Goal: Task Accomplishment & Management: Manage account settings

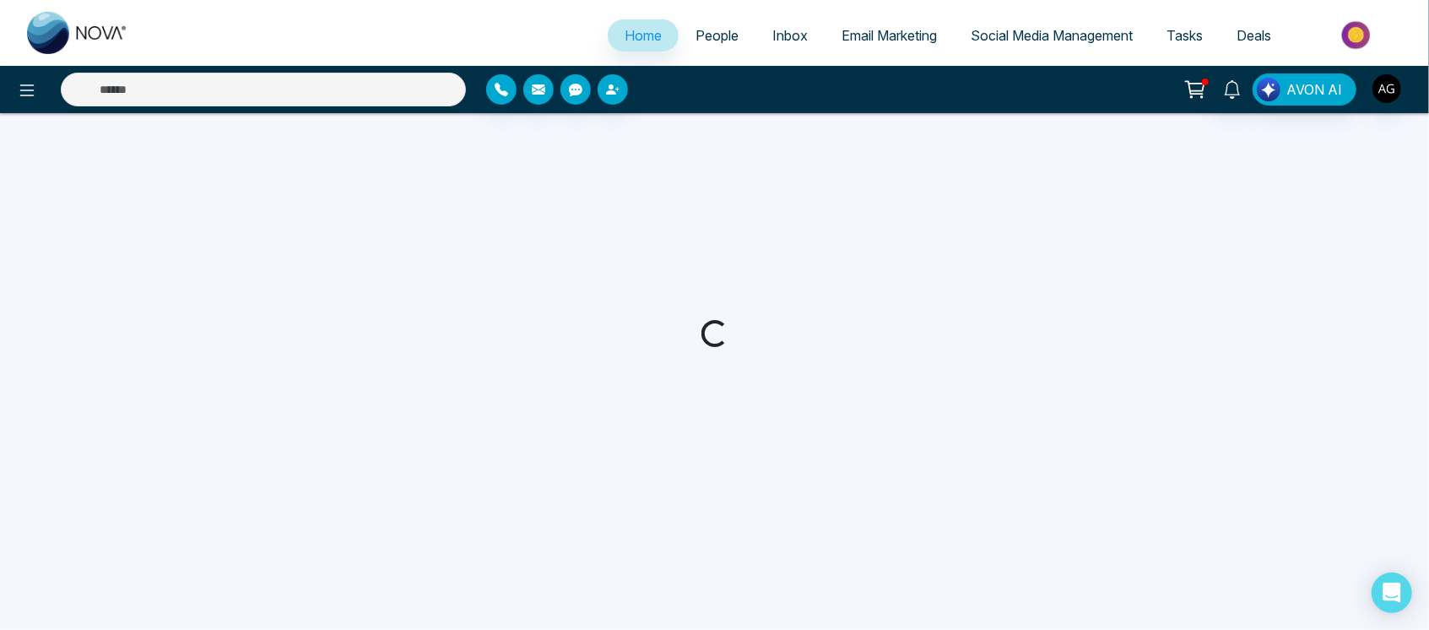
select select "*"
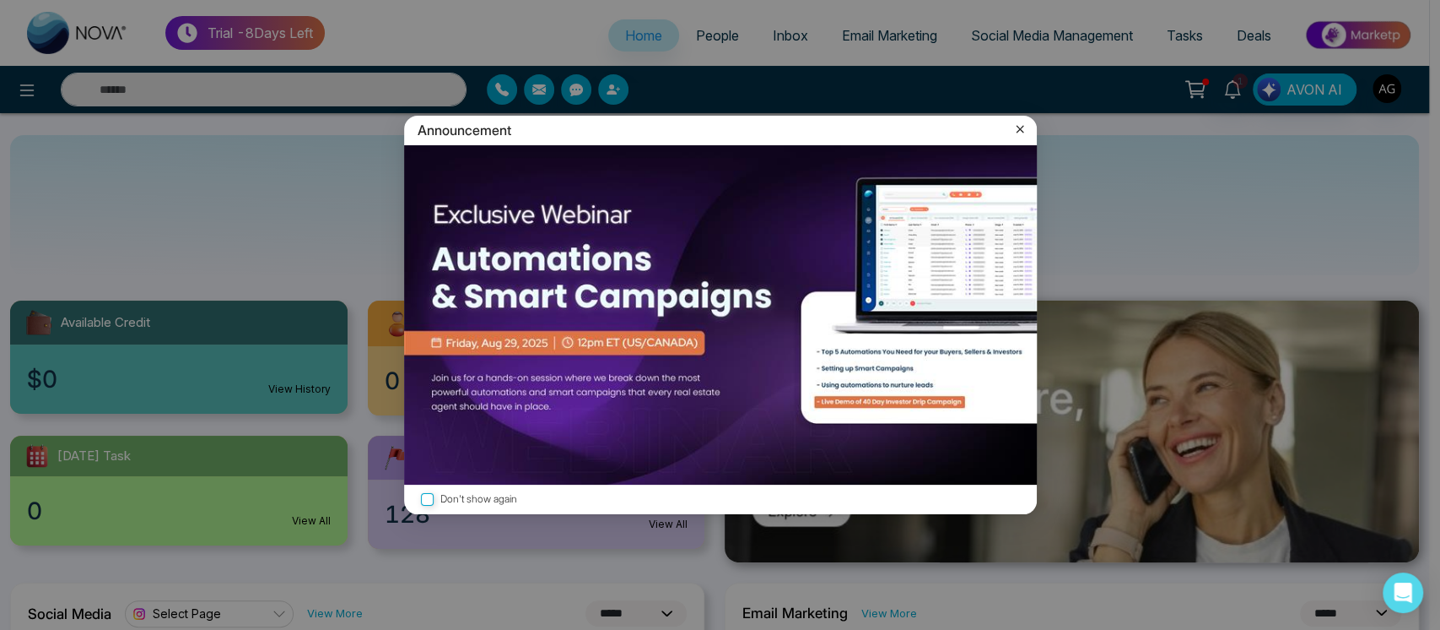
click at [1017, 122] on icon at bounding box center [1020, 129] width 17 height 17
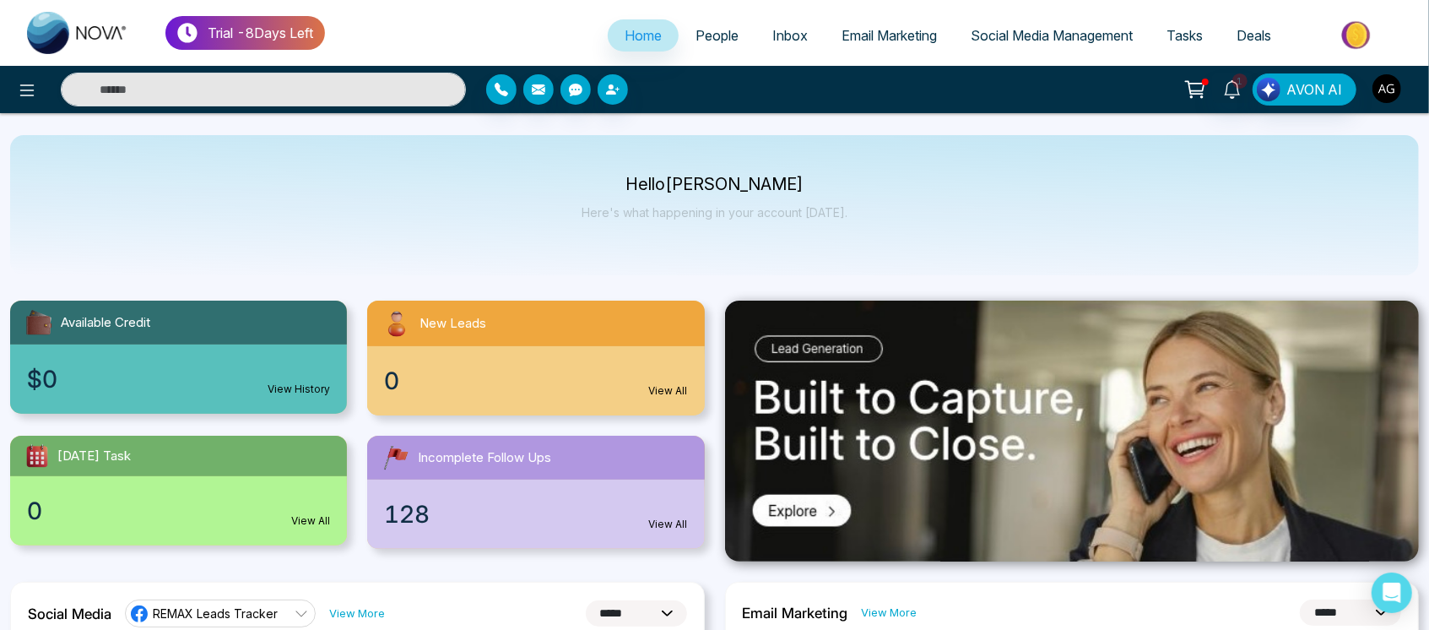
click at [1386, 84] on img "button" at bounding box center [1386, 88] width 29 height 29
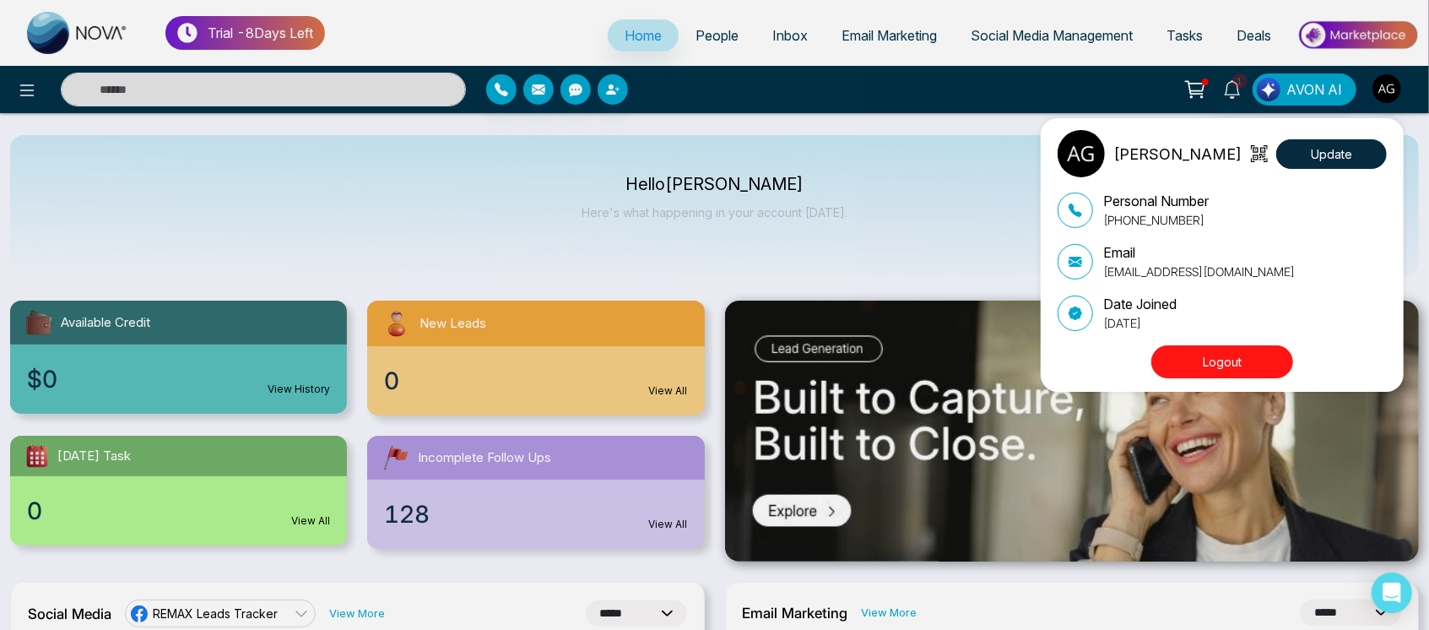
click at [1246, 361] on button "Logout" at bounding box center [1222, 361] width 142 height 33
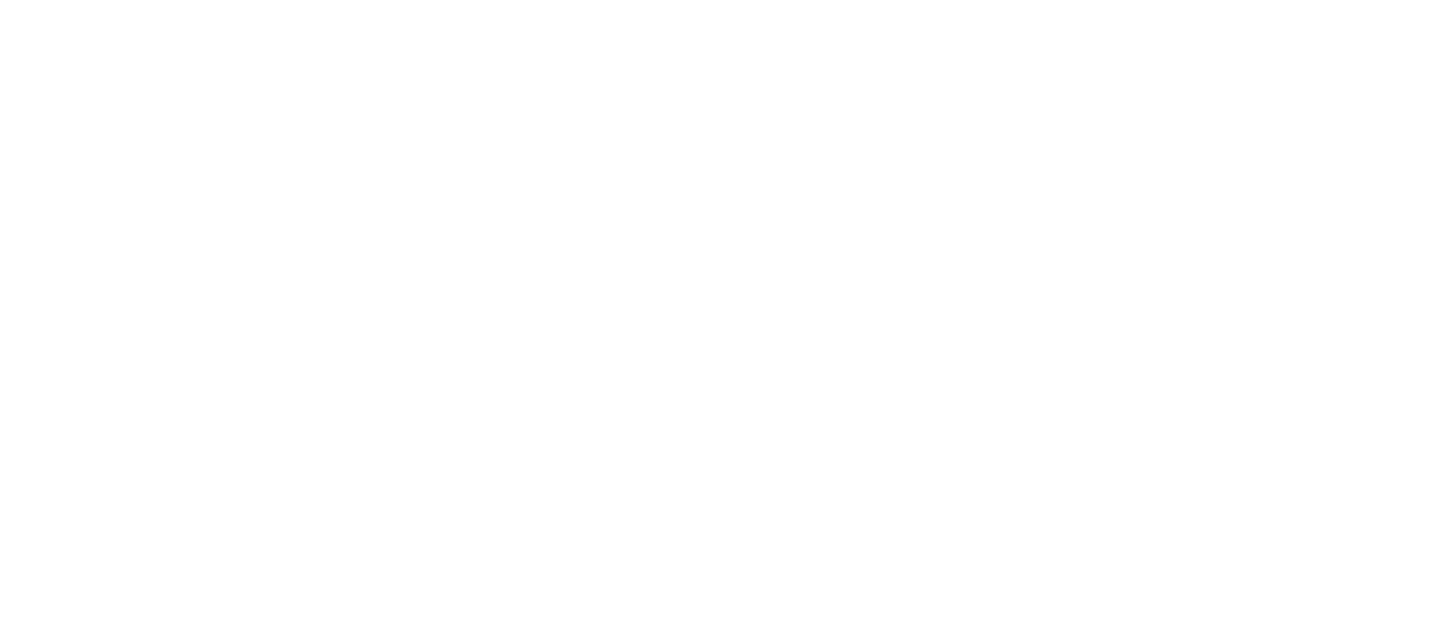
select select "*"
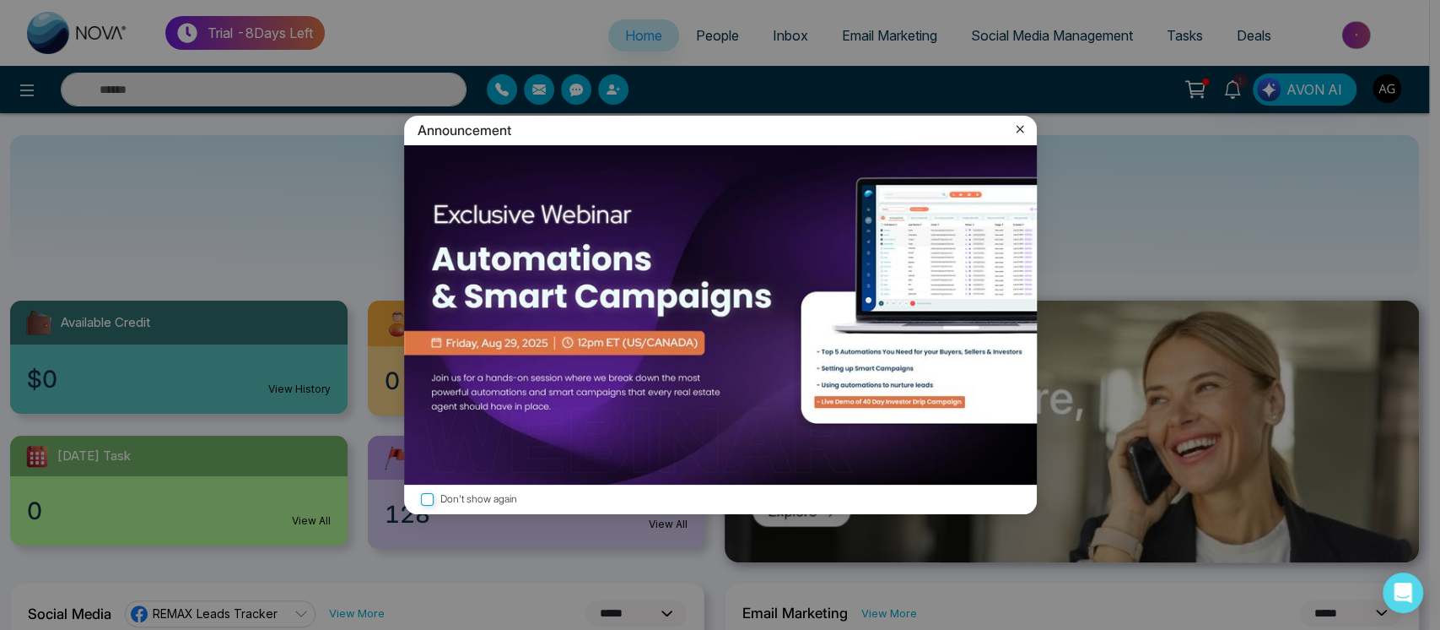
click at [1028, 126] on div "Announcement" at bounding box center [720, 131] width 633 height 30
click at [1012, 127] on icon at bounding box center [1020, 129] width 17 height 17
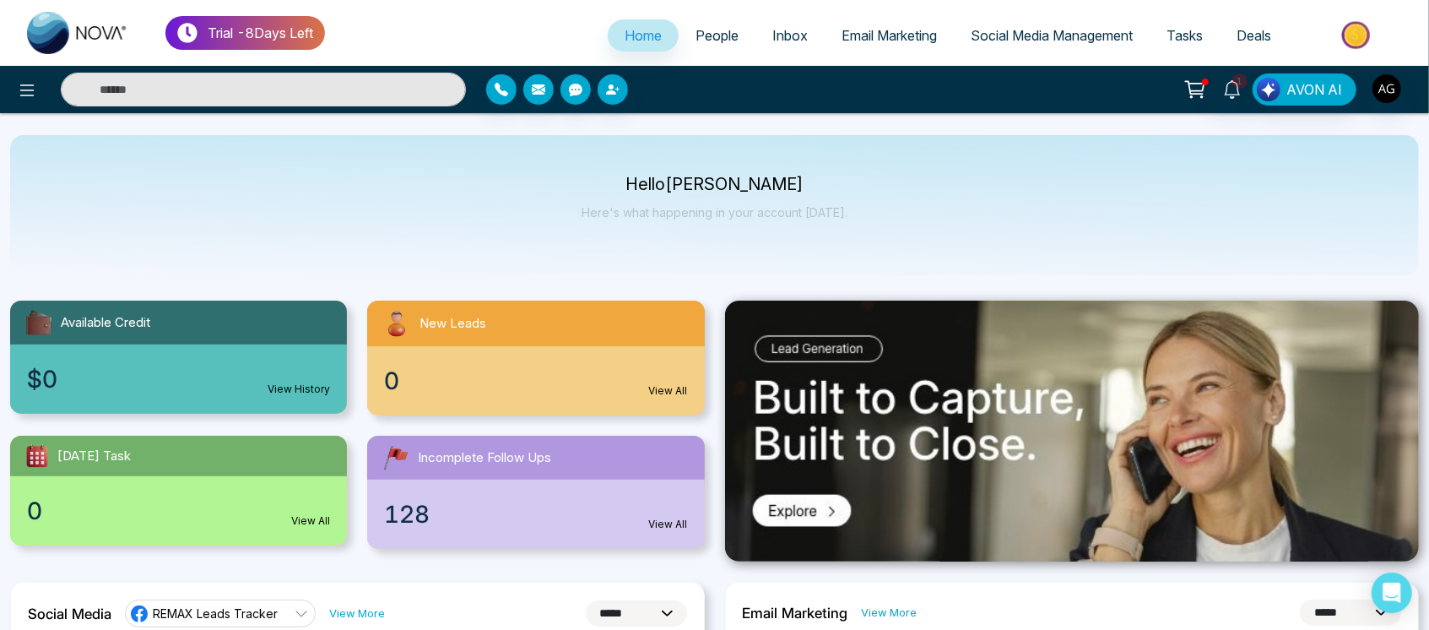
click at [245, 370] on div "$0 View History" at bounding box center [178, 378] width 337 height 69
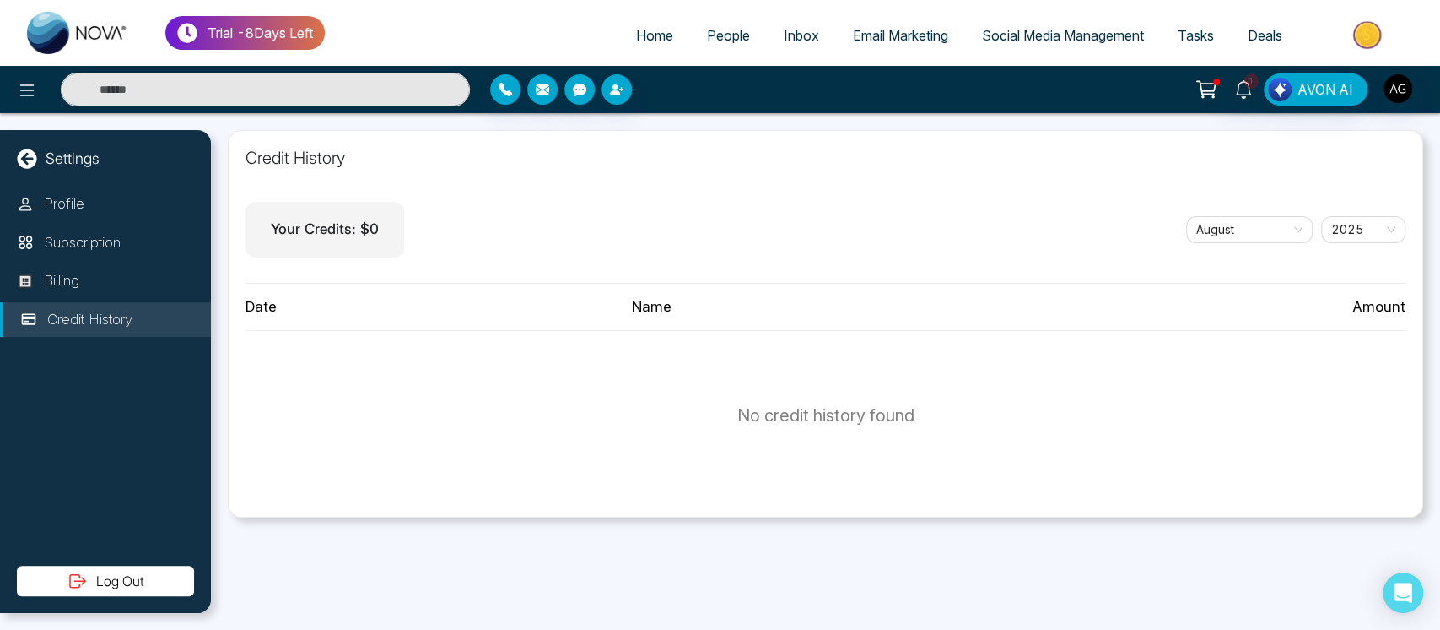
click at [651, 41] on span "Home" at bounding box center [654, 35] width 37 height 17
select select "*"
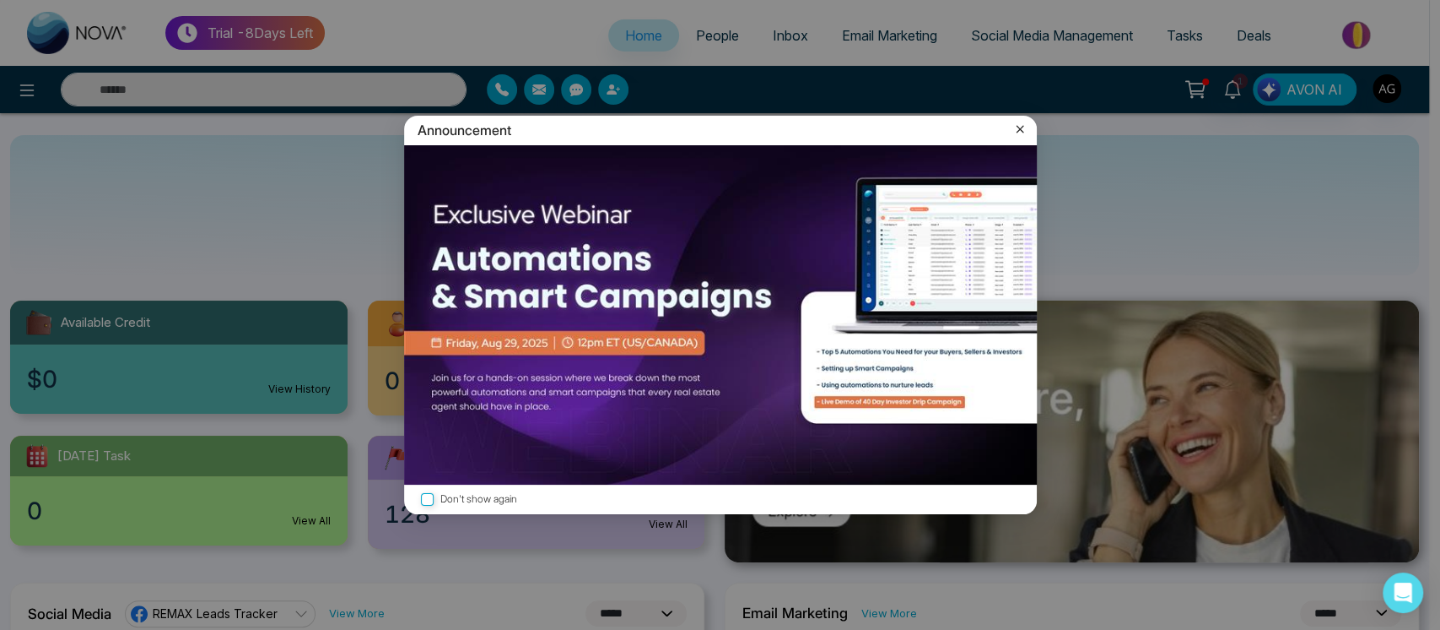
click at [1026, 131] on icon at bounding box center [1020, 129] width 17 height 17
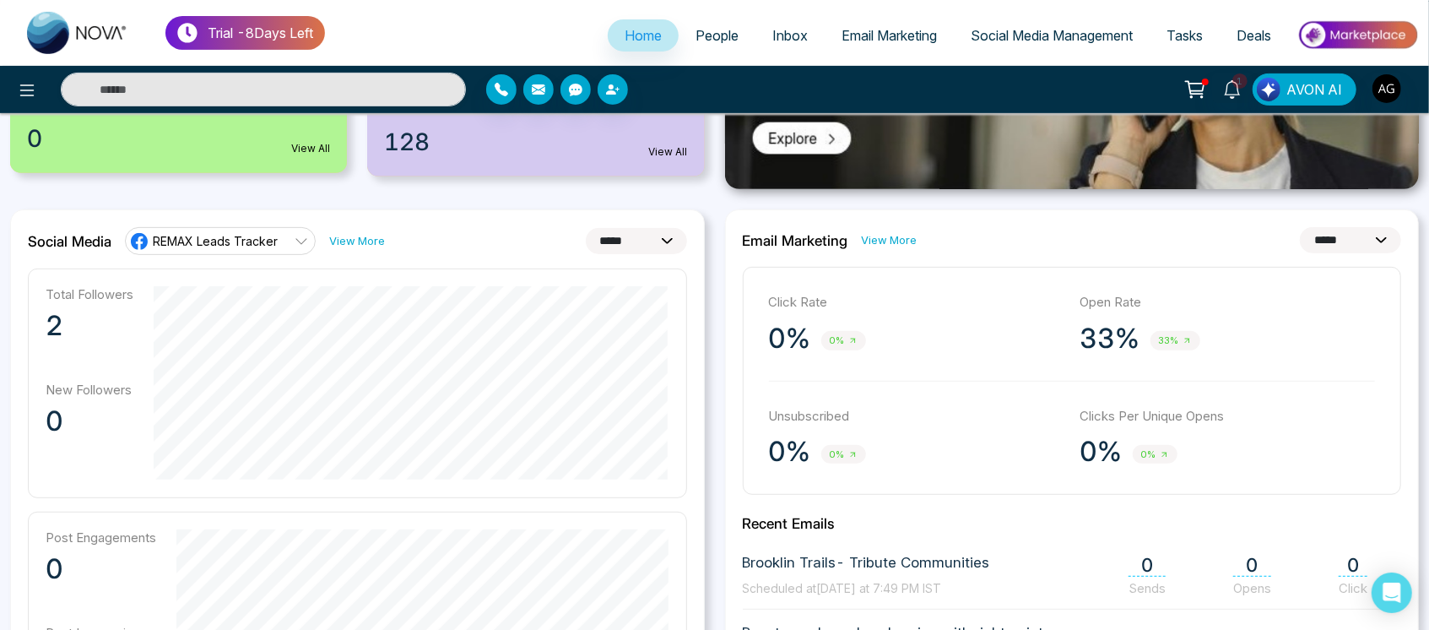
scroll to position [373, 0]
click at [635, 240] on select "**********" at bounding box center [636, 240] width 101 height 26
click at [586, 227] on select "**********" at bounding box center [636, 240] width 101 height 26
click at [646, 242] on select "**********" at bounding box center [636, 240] width 101 height 26
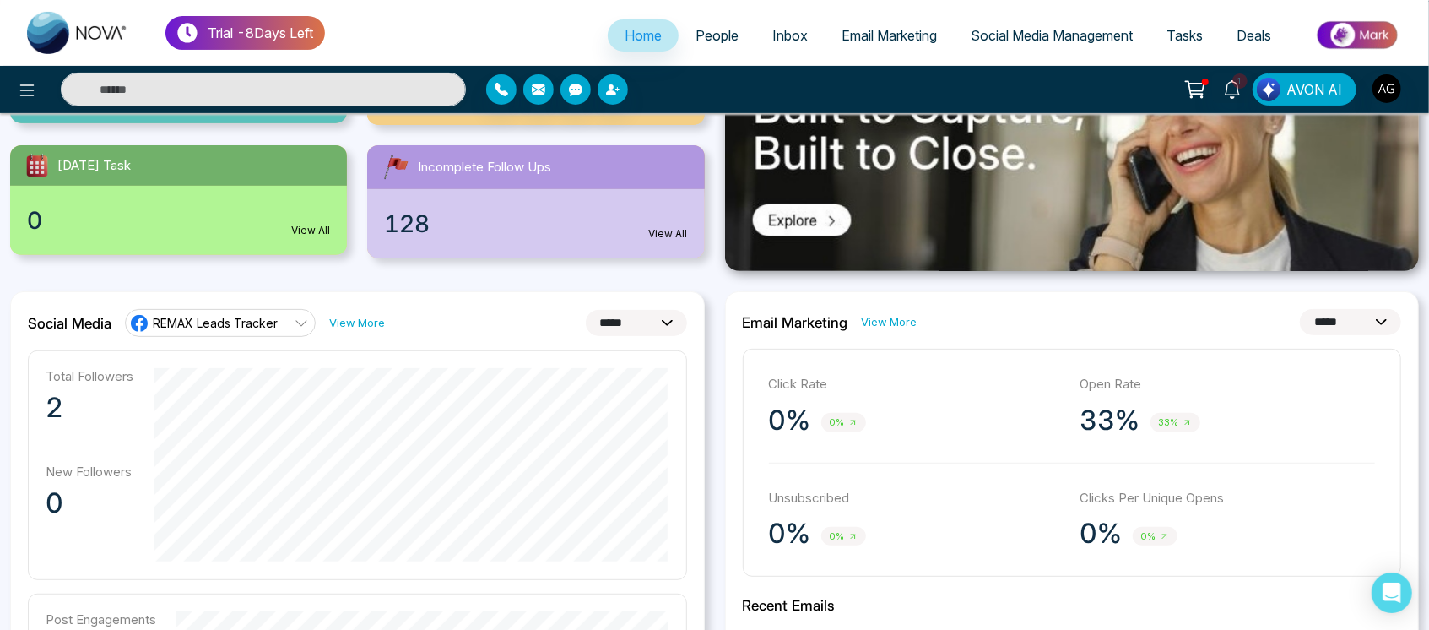
scroll to position [280, 0]
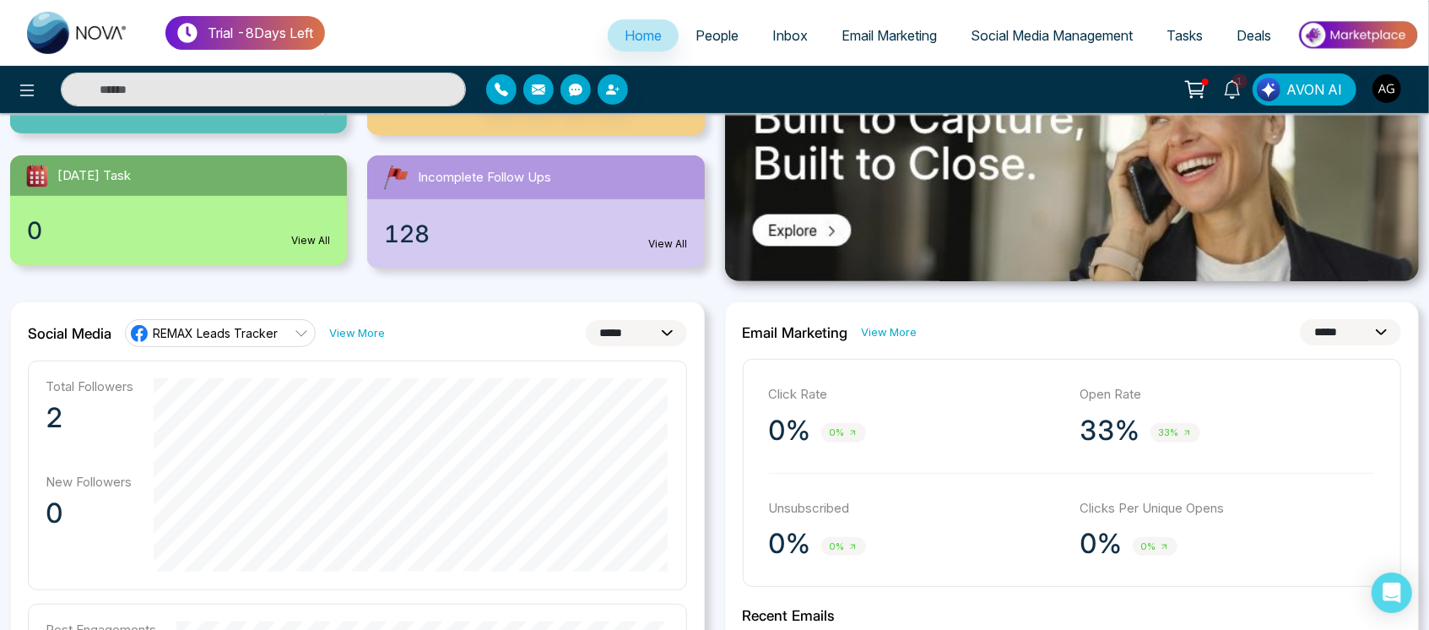
click at [234, 327] on span "REMAX Leads Tracker" at bounding box center [215, 333] width 125 height 16
click at [498, 334] on div "**********" at bounding box center [357, 332] width 659 height 27
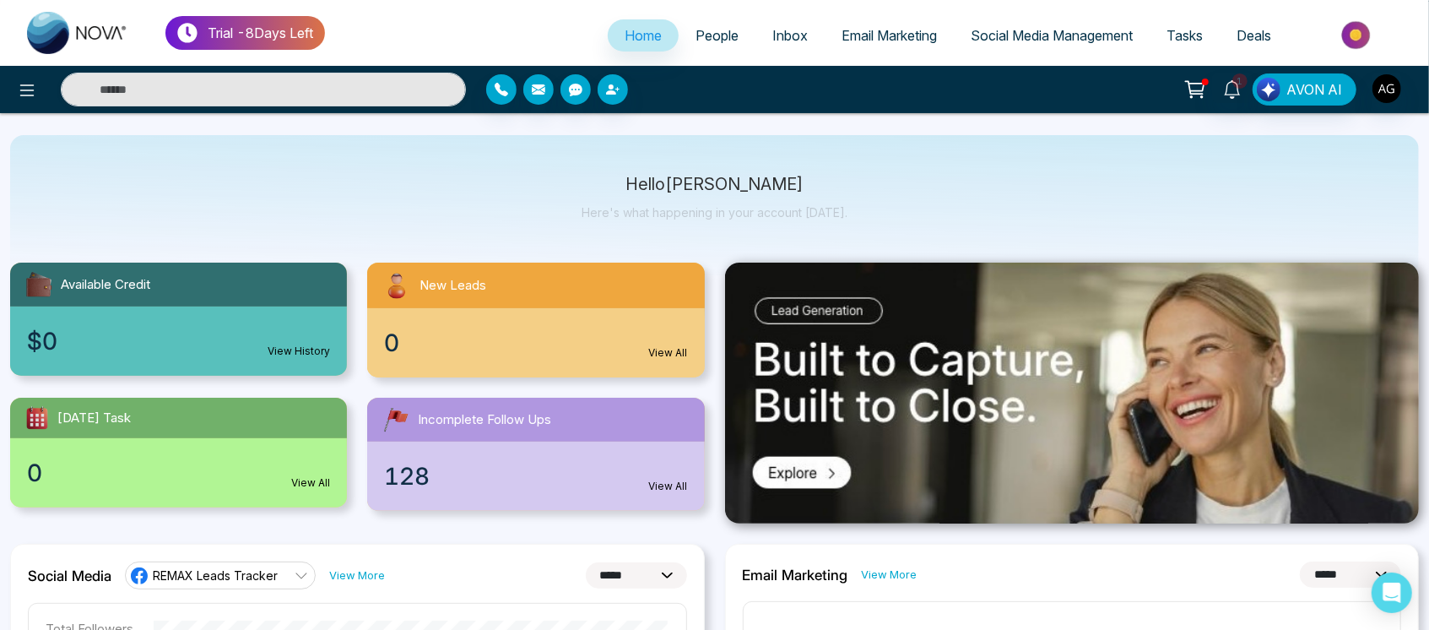
scroll to position [40, 0]
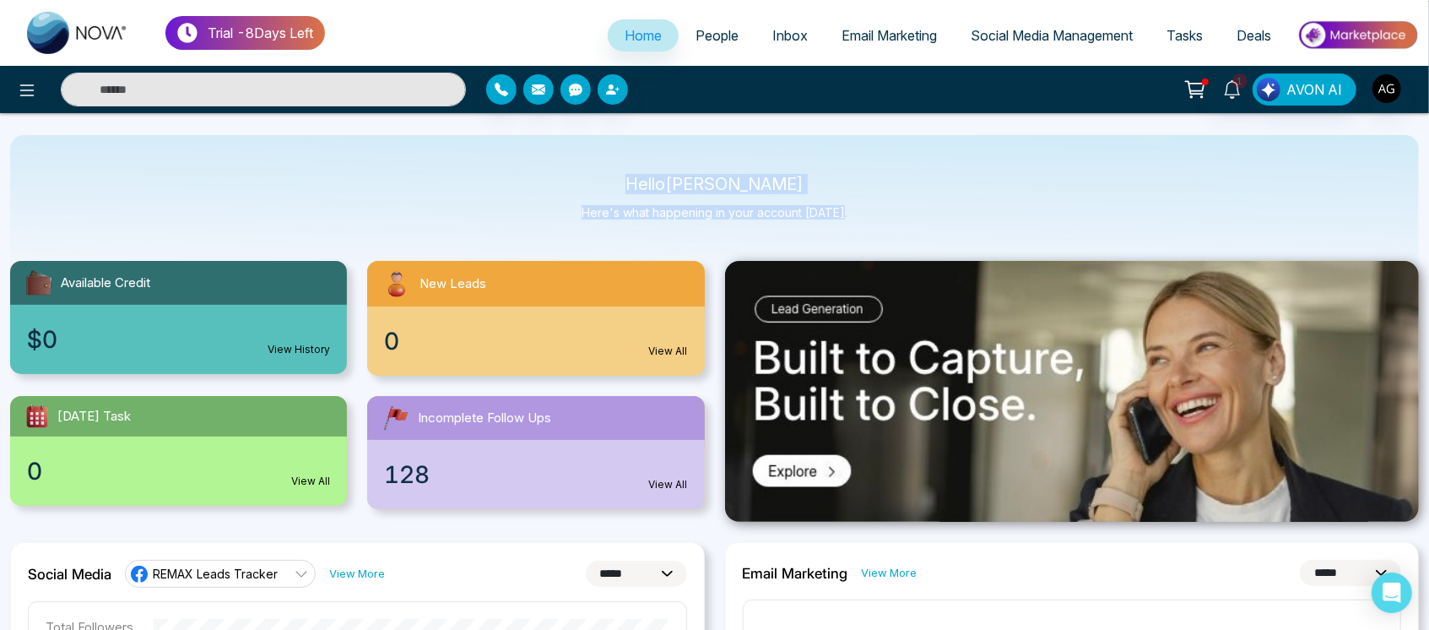
drag, startPoint x: 646, startPoint y: 179, endPoint x: 856, endPoint y: 219, distance: 214.8
click at [856, 219] on div "Hello Anit Gupta Here's what happening in your account today." at bounding box center [714, 205] width 1408 height 140
drag, startPoint x: 856, startPoint y: 219, endPoint x: 565, endPoint y: 175, distance: 295.4
click at [565, 175] on div "Hello Anit Gupta Here's what happening in your account today." at bounding box center [714, 205] width 1408 height 140
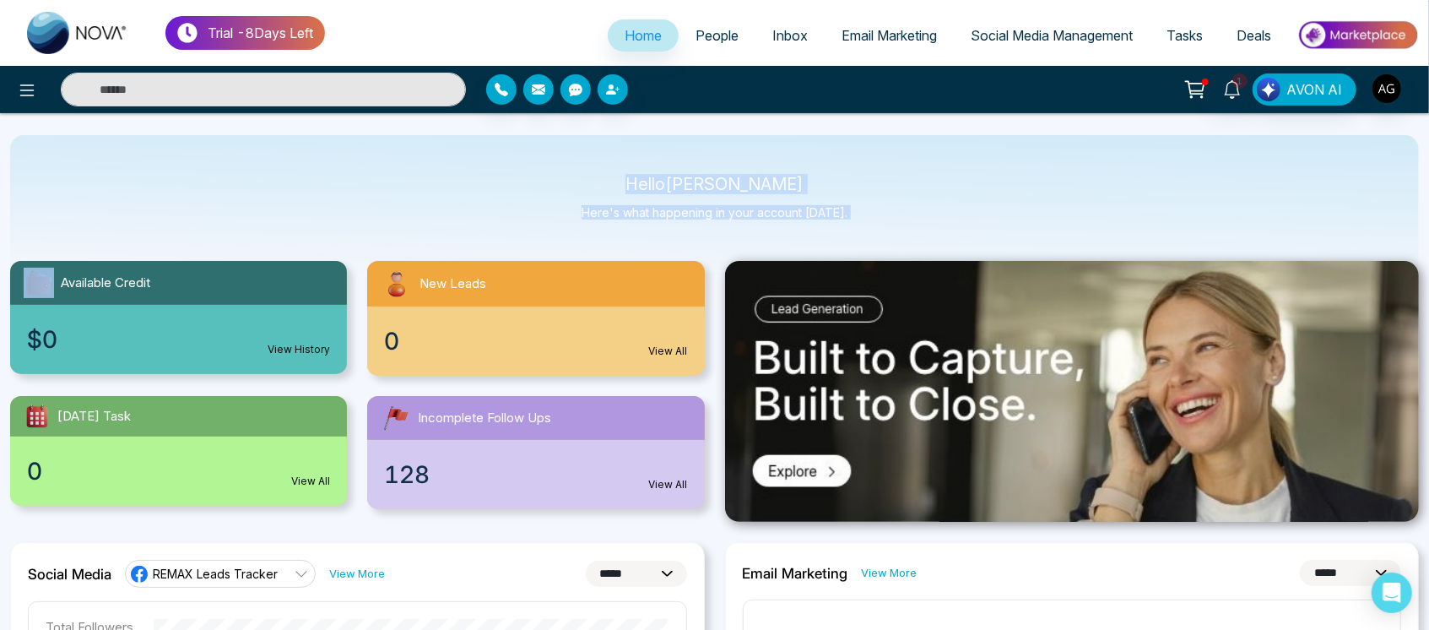
click at [565, 175] on div "Hello Anit Gupta Here's what happening in your account today." at bounding box center [714, 205] width 1408 height 140
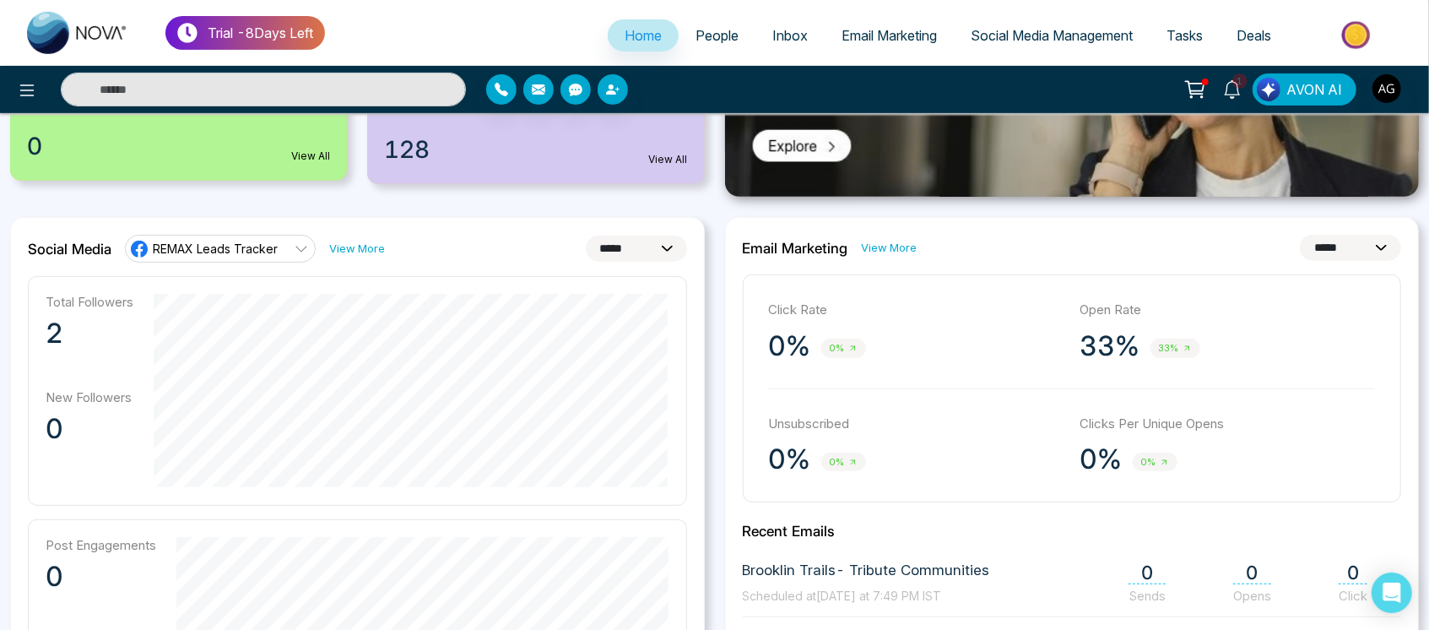
scroll to position [386, 0]
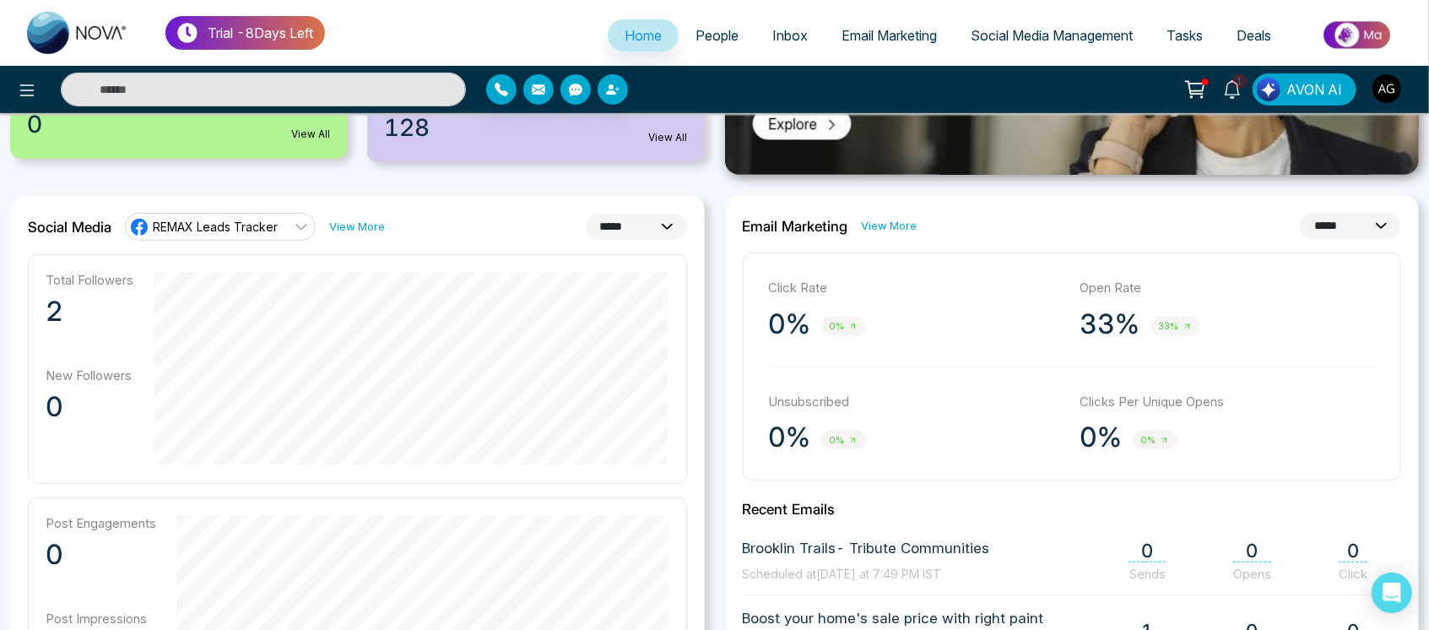
click at [1342, 234] on select "**********" at bounding box center [1350, 226] width 101 height 26
click at [1300, 213] on select "**********" at bounding box center [1350, 226] width 101 height 26
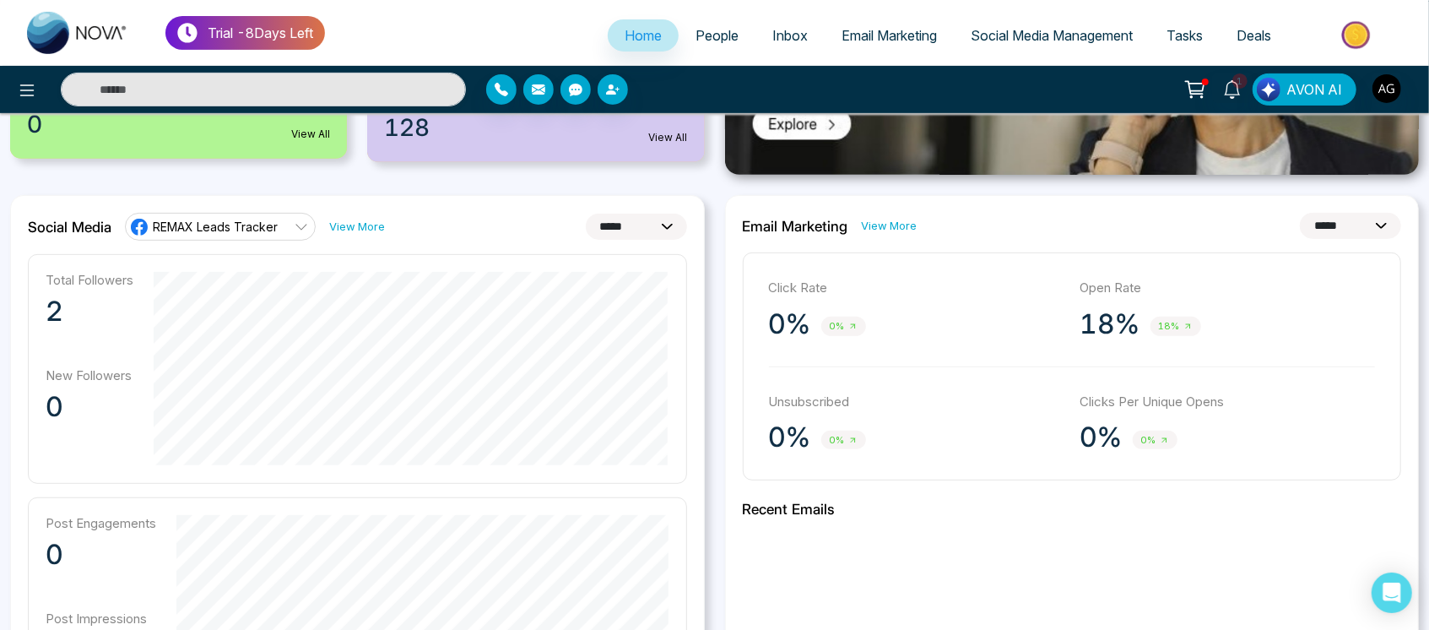
click at [1339, 213] on select "**********" at bounding box center [1350, 226] width 101 height 26
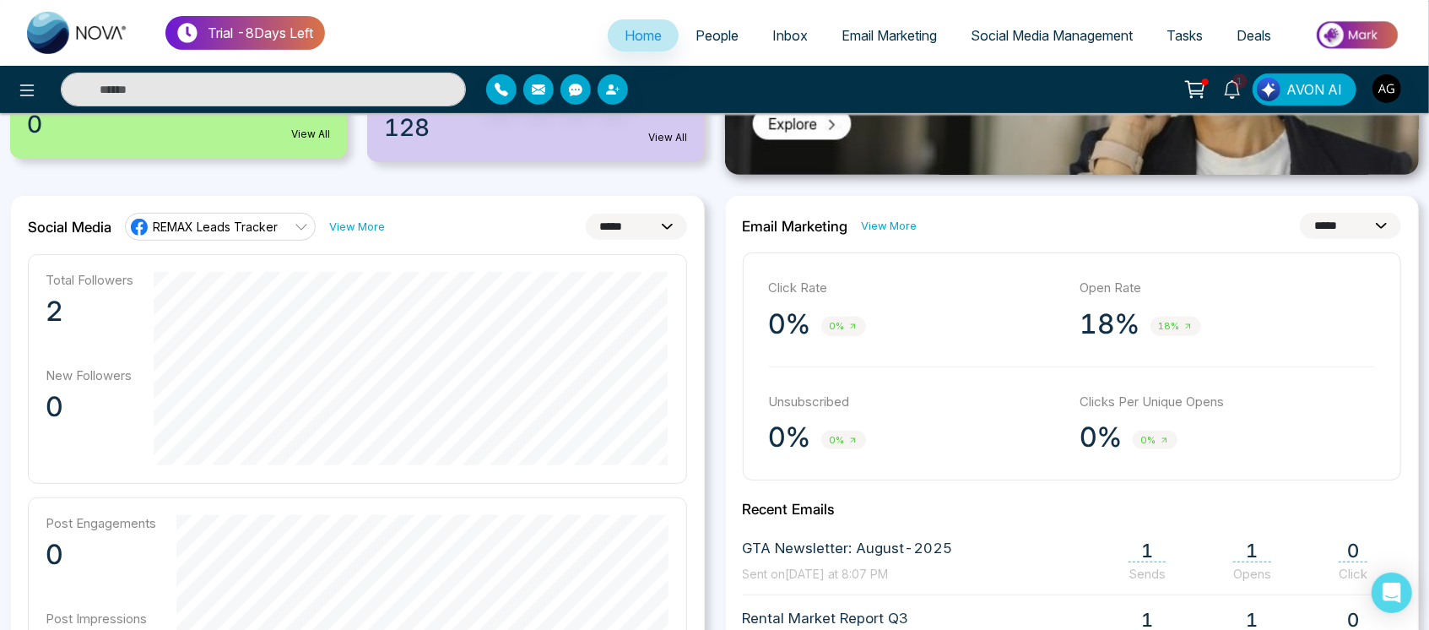
select select "*"
click at [1300, 213] on select "**********" at bounding box center [1350, 226] width 101 height 26
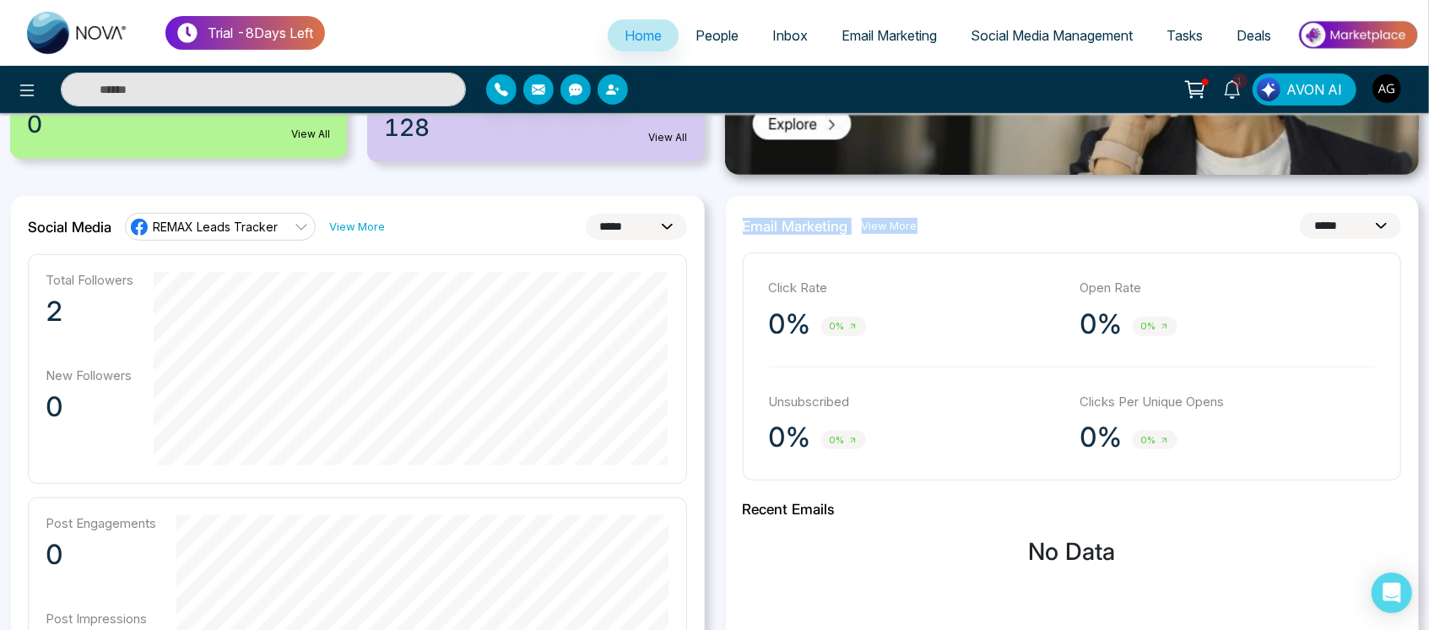
drag, startPoint x: 727, startPoint y: 222, endPoint x: 992, endPoint y: 230, distance: 265.1
click at [992, 230] on div "**********" at bounding box center [1072, 591] width 694 height 792
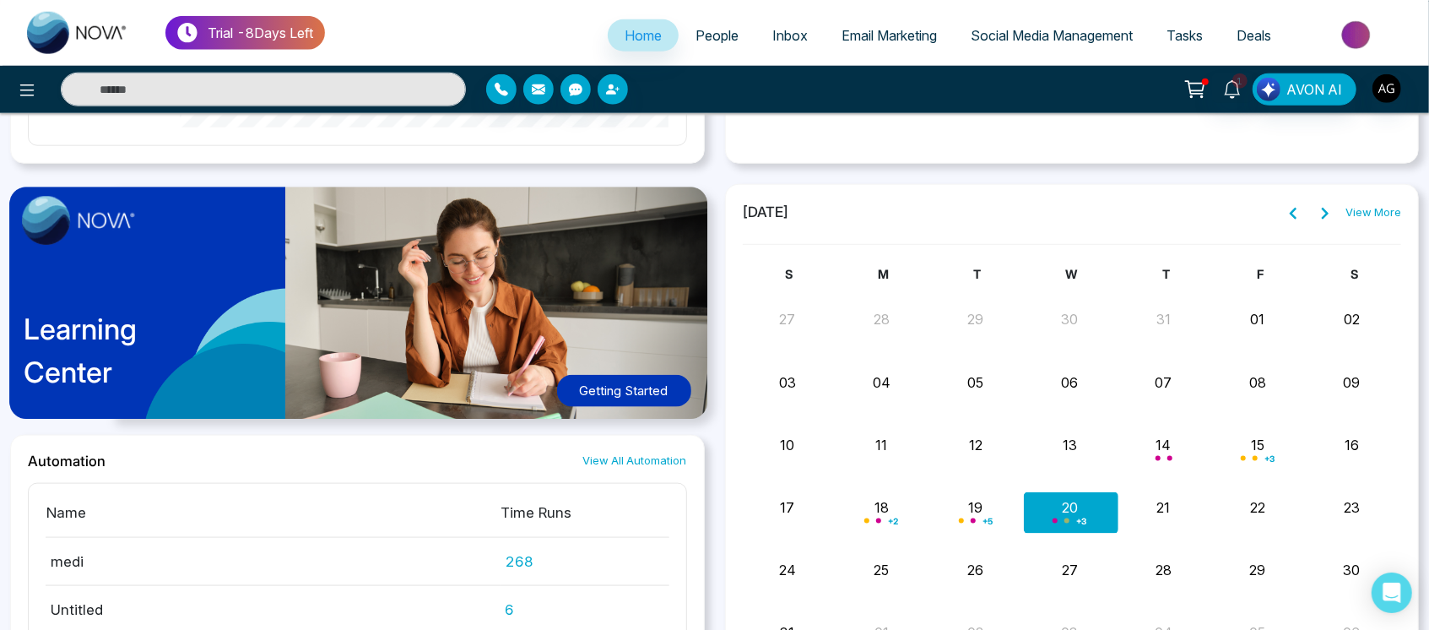
scroll to position [1209, 0]
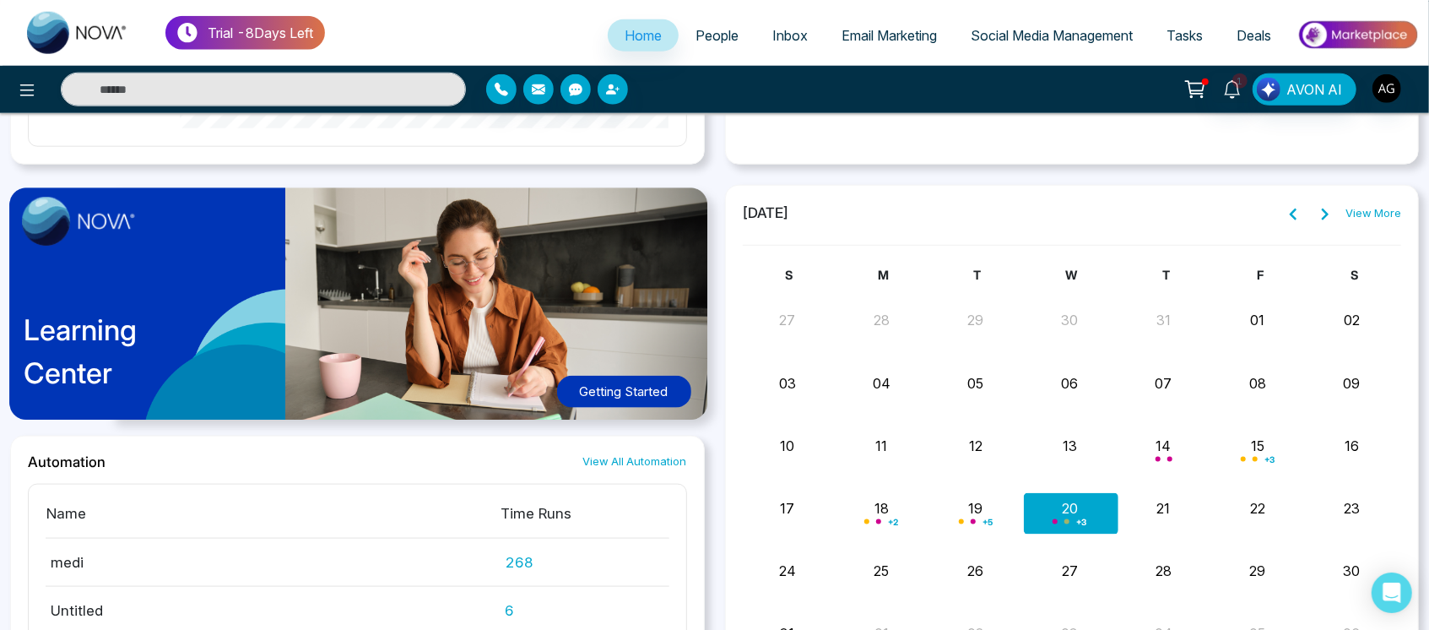
click at [489, 289] on div "Learning Center Getting Started" at bounding box center [357, 310] width 694 height 251
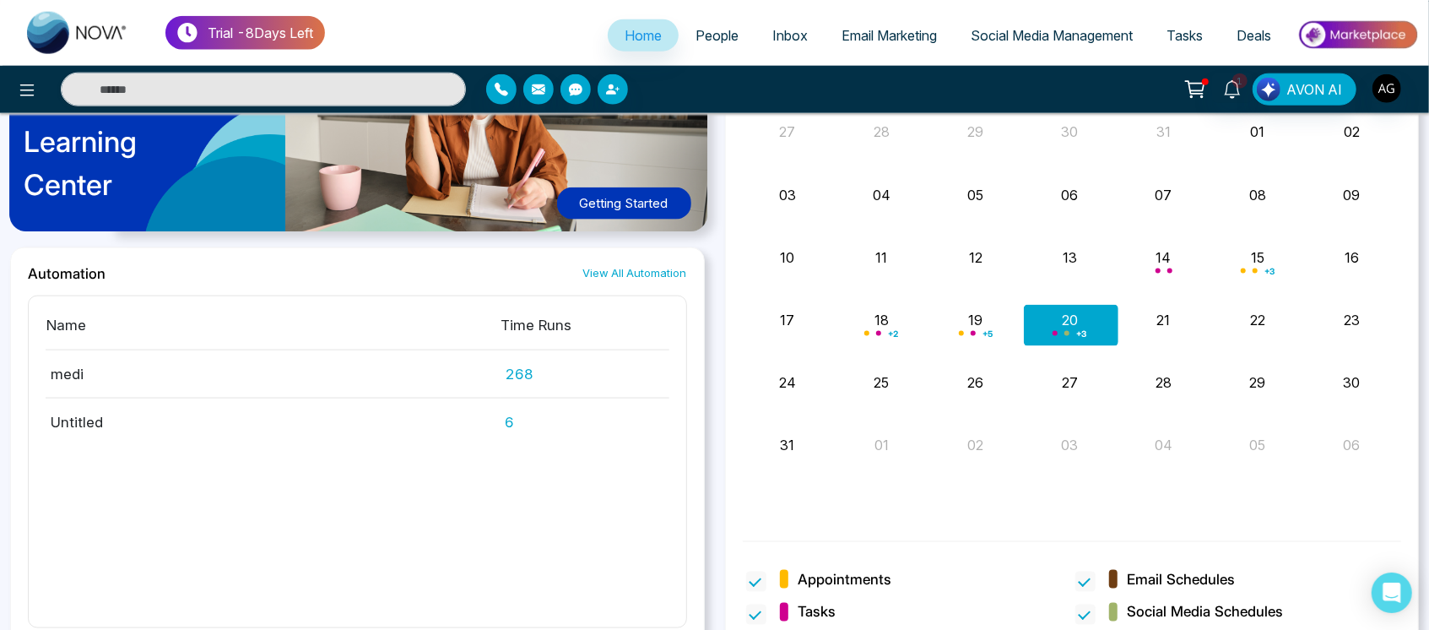
scroll to position [1412, 0]
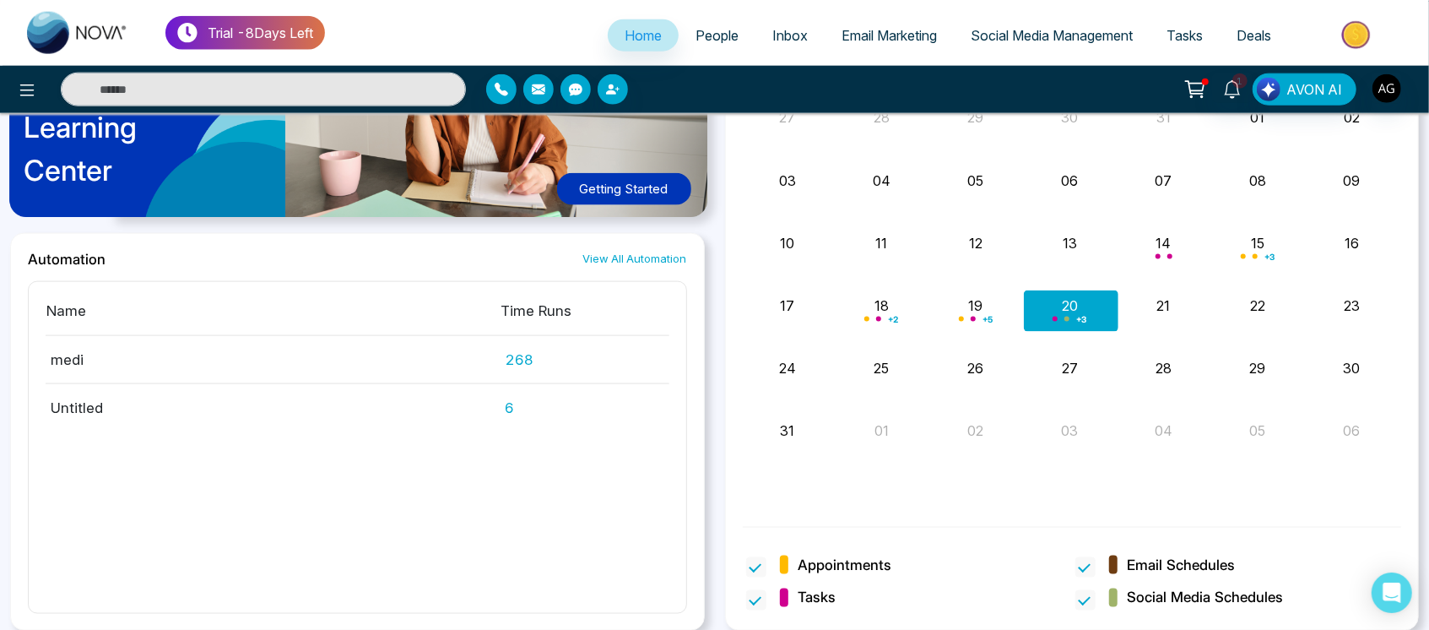
click at [653, 251] on link "View All Automation" at bounding box center [635, 259] width 104 height 16
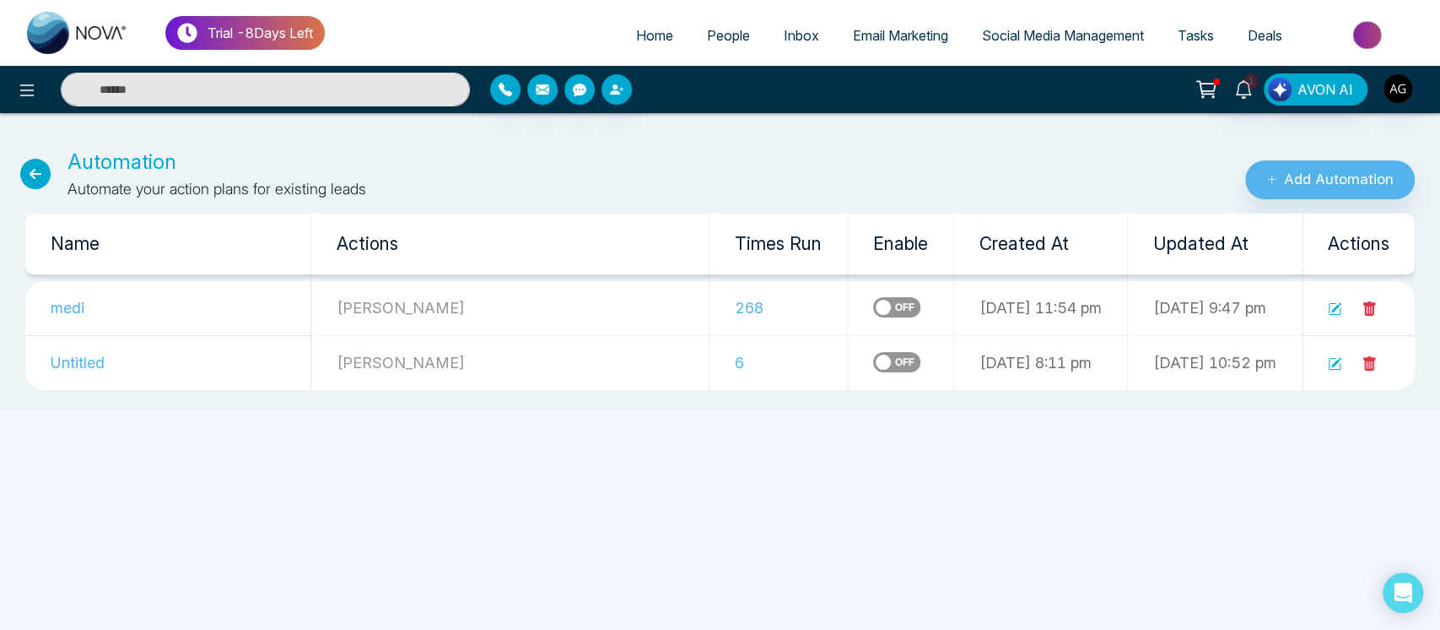
click at [31, 159] on icon at bounding box center [35, 174] width 30 height 30
select select "*"
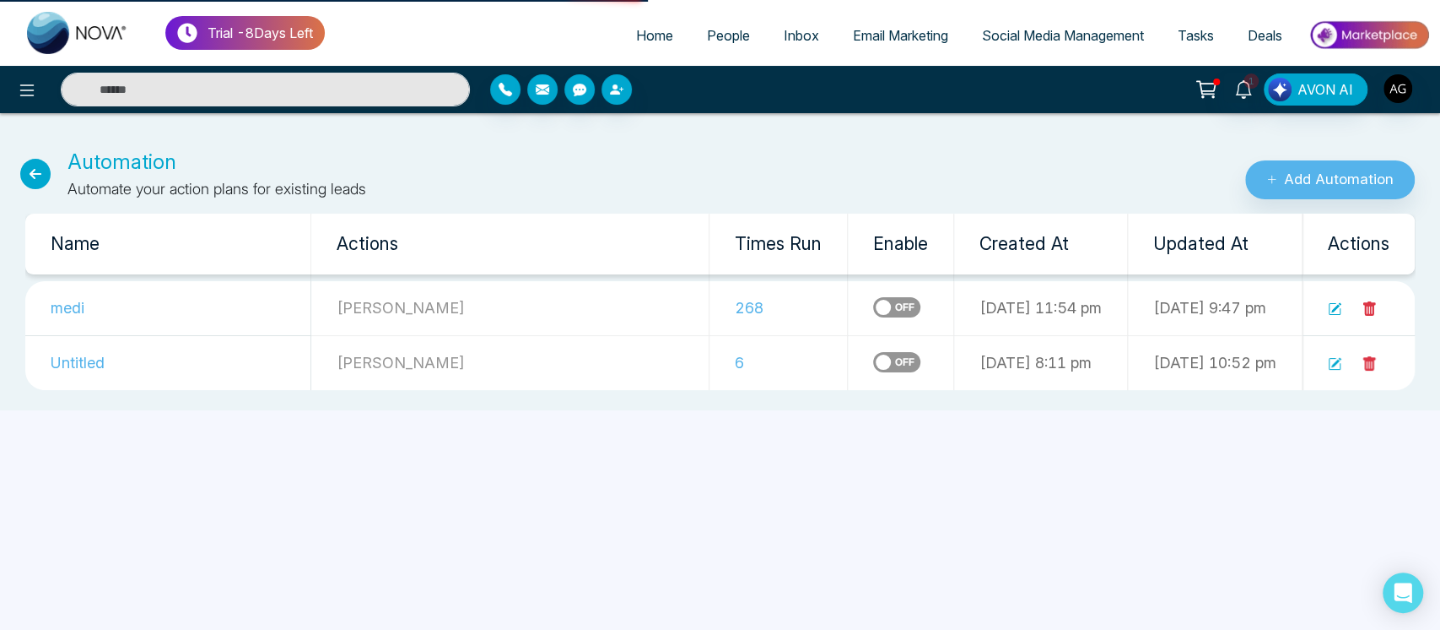
select select "*"
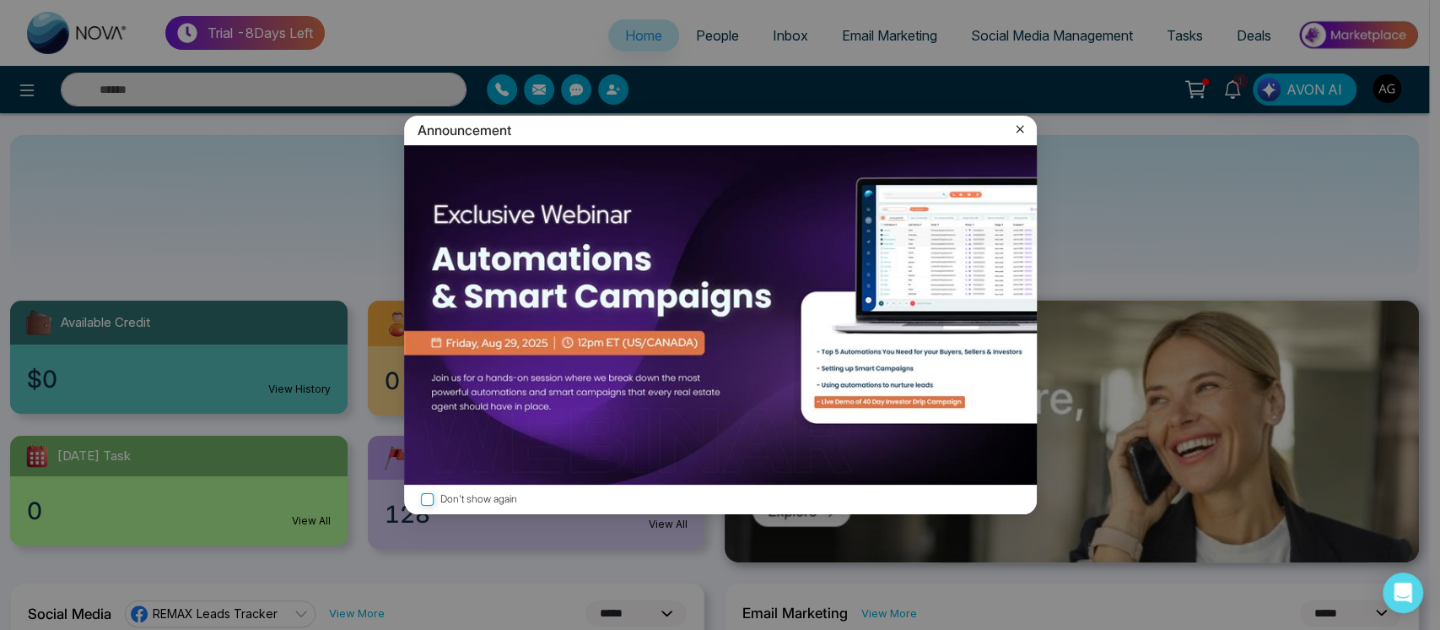
click at [1019, 122] on icon at bounding box center [1020, 129] width 17 height 17
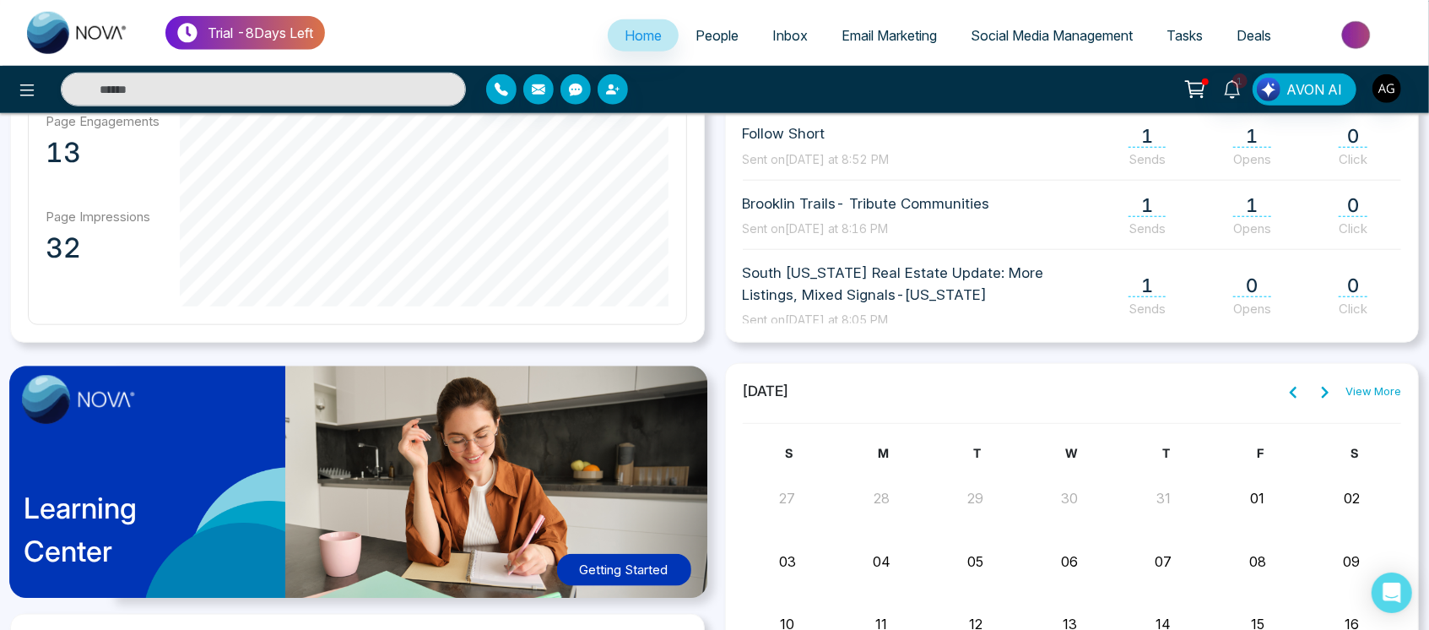
scroll to position [1029, 0]
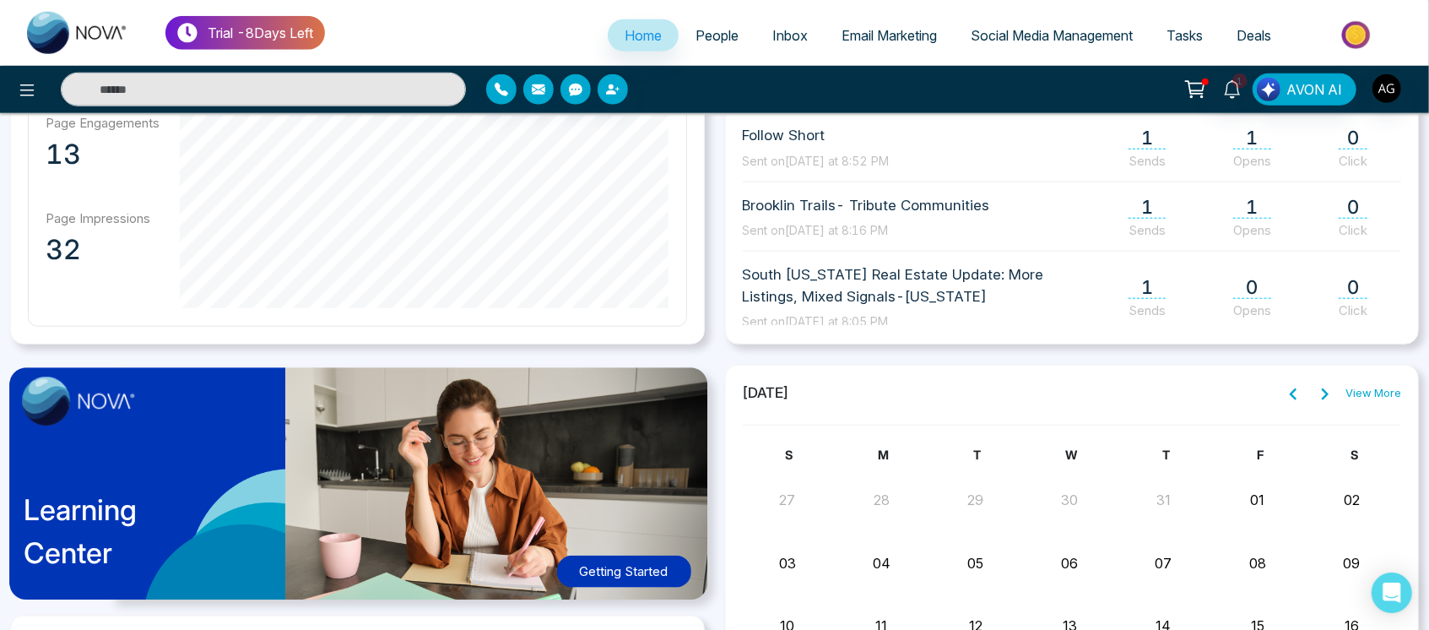
click at [1326, 396] on icon at bounding box center [1325, 394] width 14 height 14
click at [1283, 392] on button at bounding box center [1293, 393] width 24 height 22
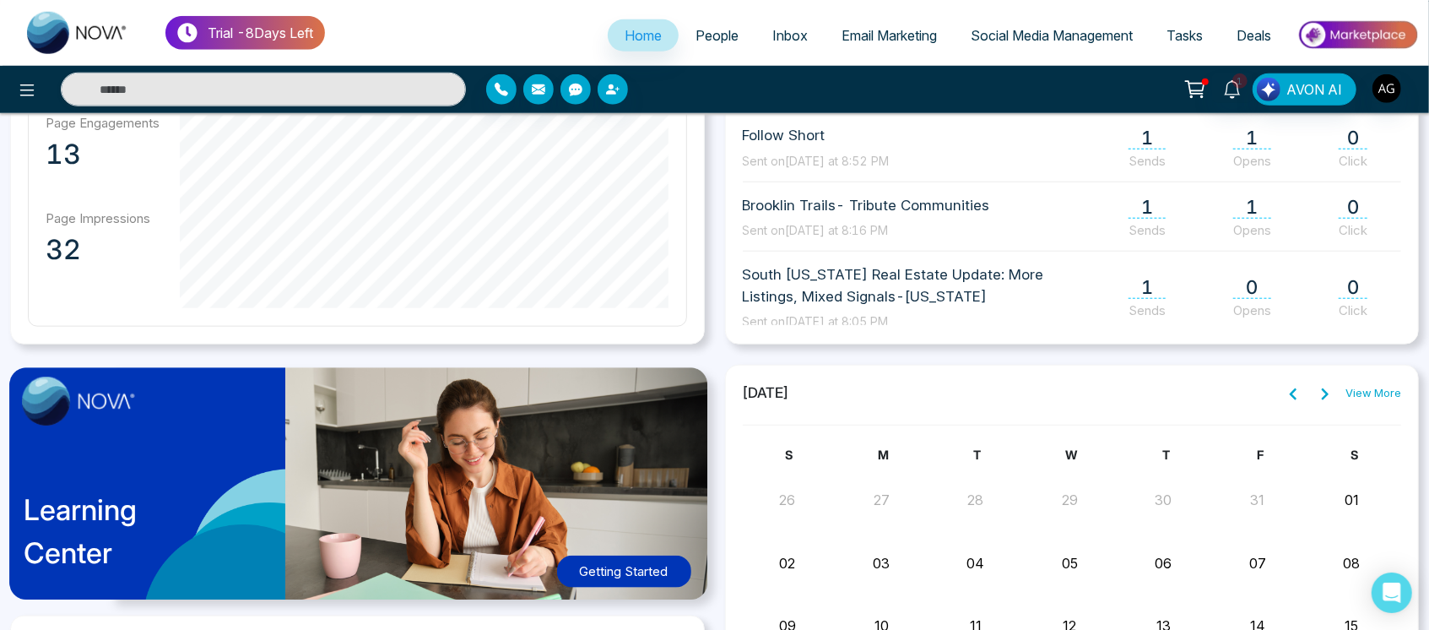
click at [1283, 392] on button at bounding box center [1293, 393] width 24 height 22
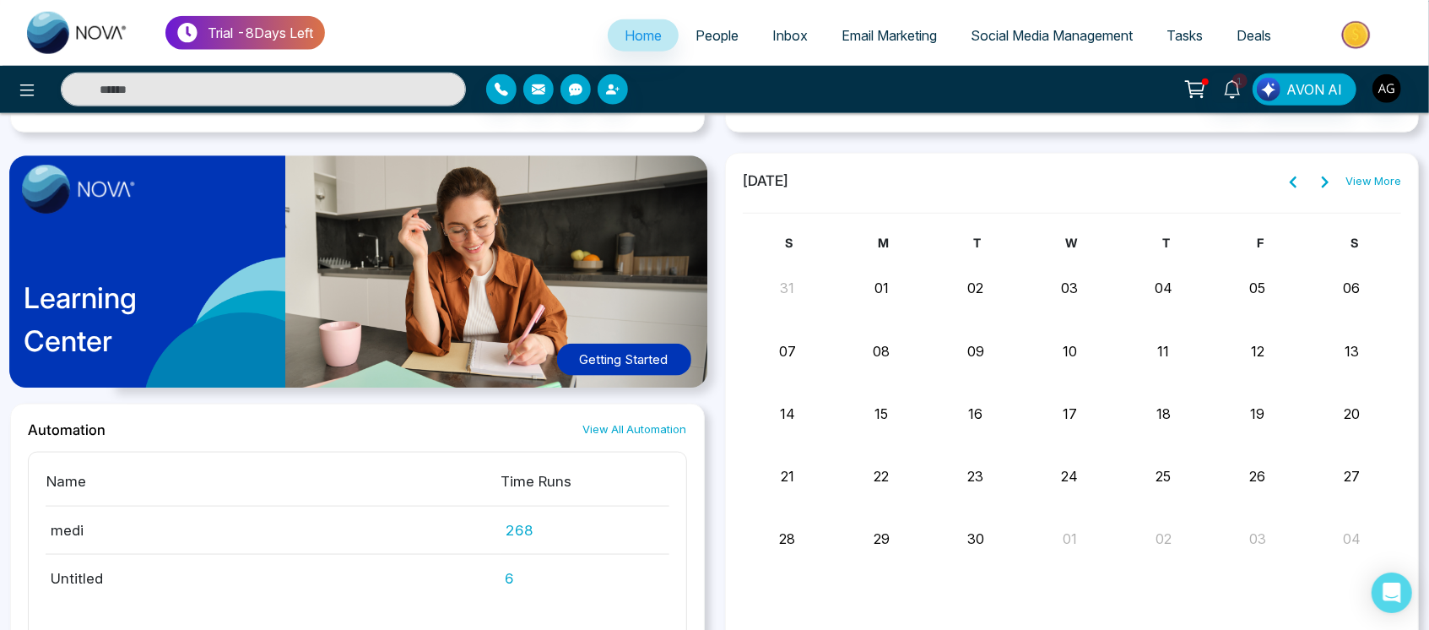
scroll to position [1268, 0]
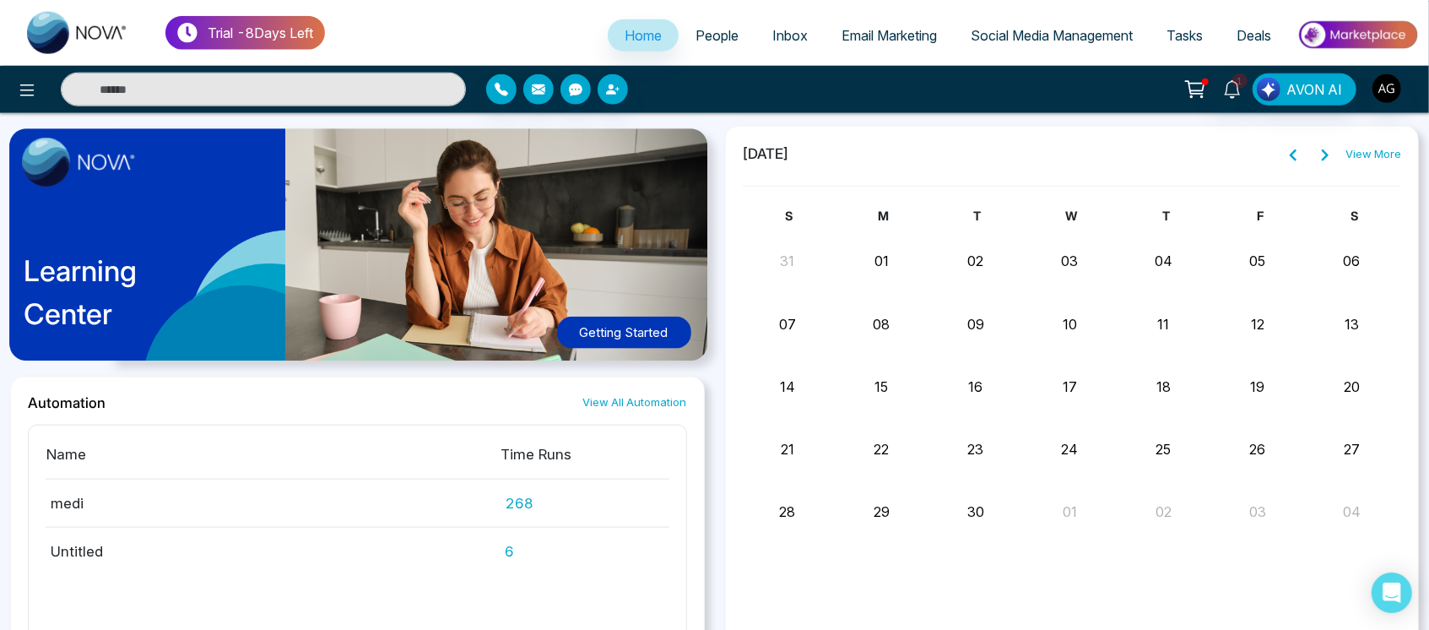
click at [887, 504] on button "29" at bounding box center [881, 511] width 16 height 20
drag, startPoint x: 770, startPoint y: 513, endPoint x: 1249, endPoint y: 523, distance: 479.4
click at [1249, 523] on div "28 29 30 01 02 03 04" at bounding box center [1072, 516] width 659 height 41
click at [1249, 523] on div "03" at bounding box center [1260, 516] width 95 height 41
drag, startPoint x: 1041, startPoint y: 504, endPoint x: 1391, endPoint y: 490, distance: 350.5
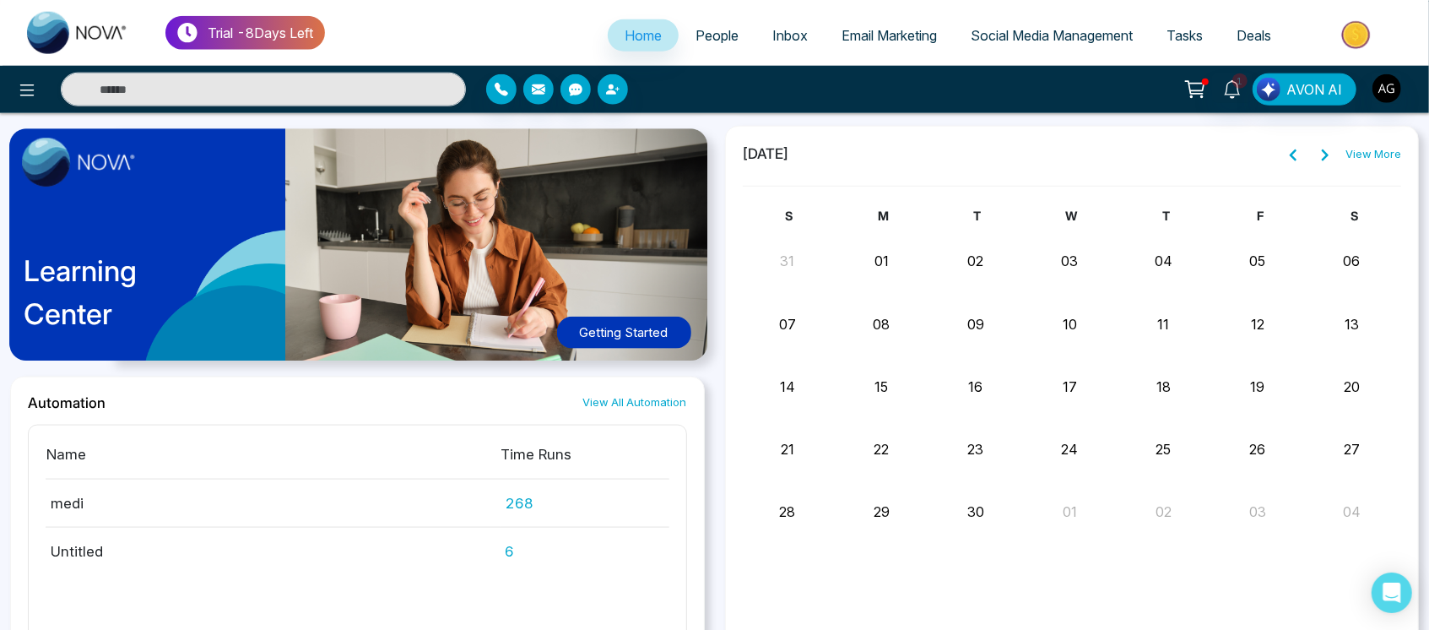
click at [1391, 490] on div "S M T W T F S 31 01 02 03 04 05 06 07 08 09 10 11 12 13 14 15 16 17 18 19 20 21…" at bounding box center [1072, 428] width 659 height 443
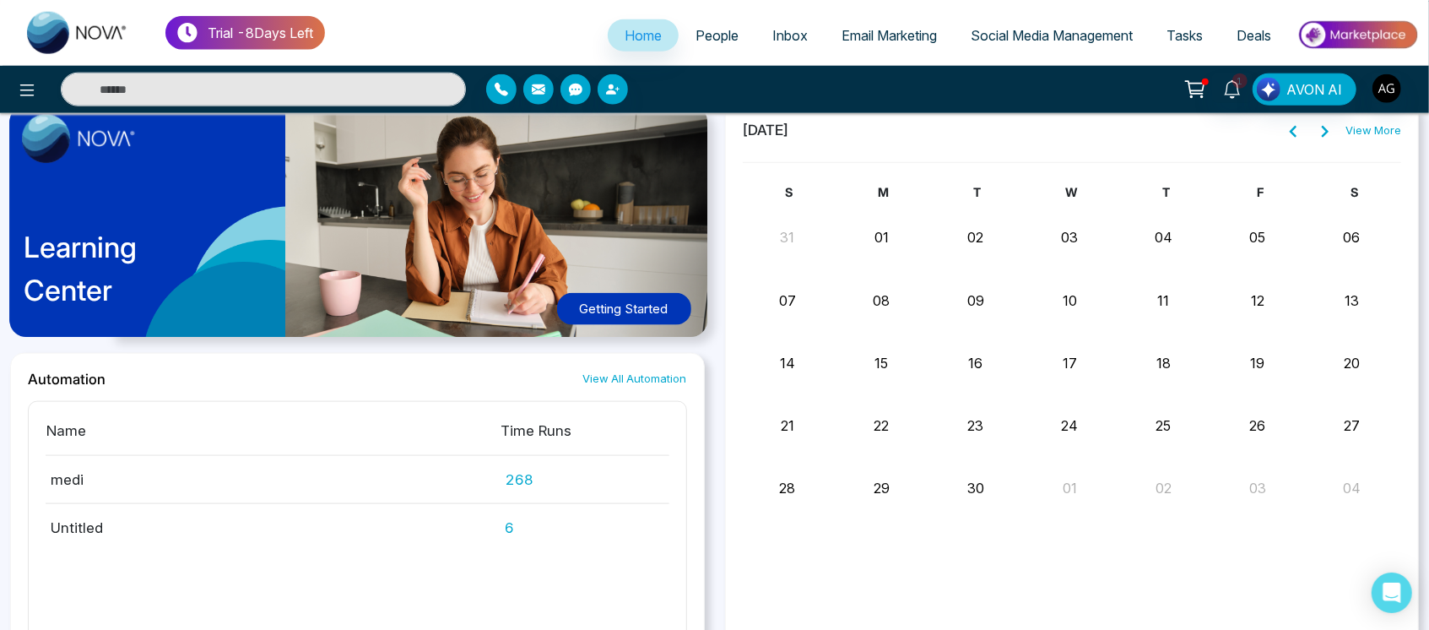
scroll to position [1412, 0]
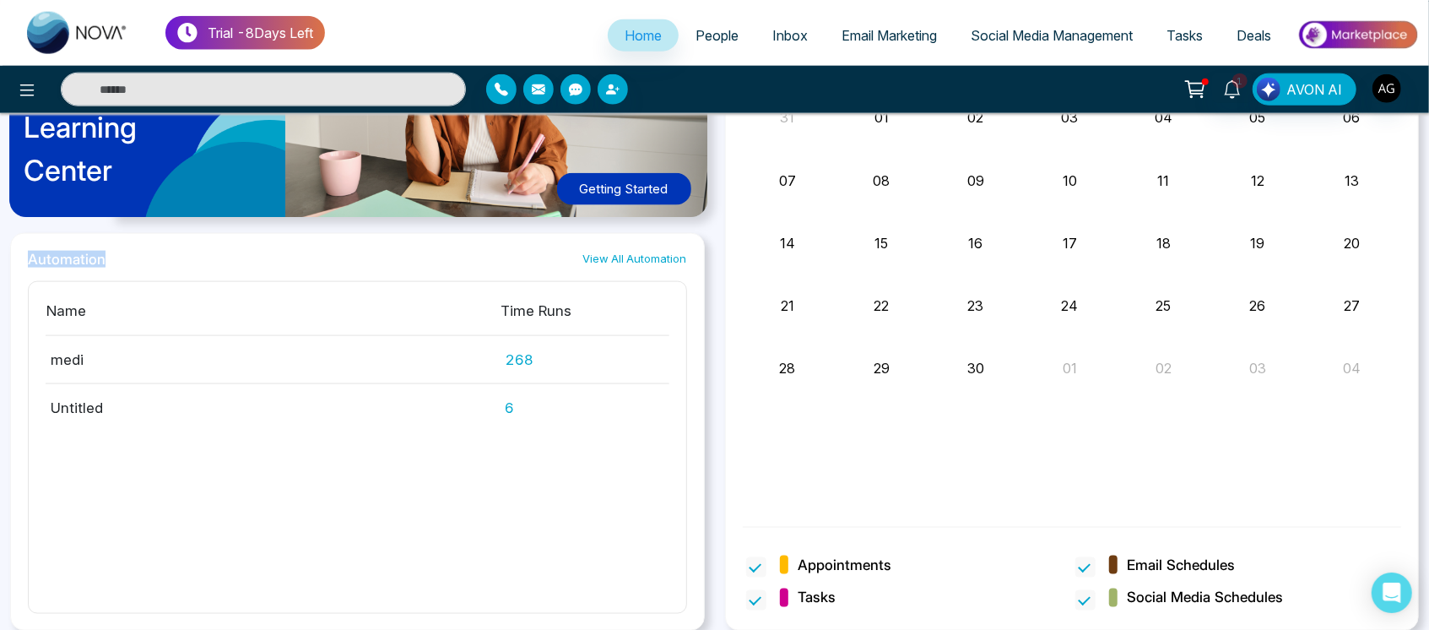
drag, startPoint x: 20, startPoint y: 257, endPoint x: 163, endPoint y: 264, distance: 142.8
click at [163, 264] on div "Automation View All Automation Name Time Runs medi 268 Untitled 6" at bounding box center [357, 432] width 694 height 398
click at [163, 264] on div "Automation View All Automation" at bounding box center [357, 259] width 659 height 17
drag, startPoint x: 21, startPoint y: 254, endPoint x: 137, endPoint y: 254, distance: 115.6
click at [137, 254] on div "Automation View All Automation Name Time Runs medi 268 Untitled 6" at bounding box center [357, 432] width 694 height 398
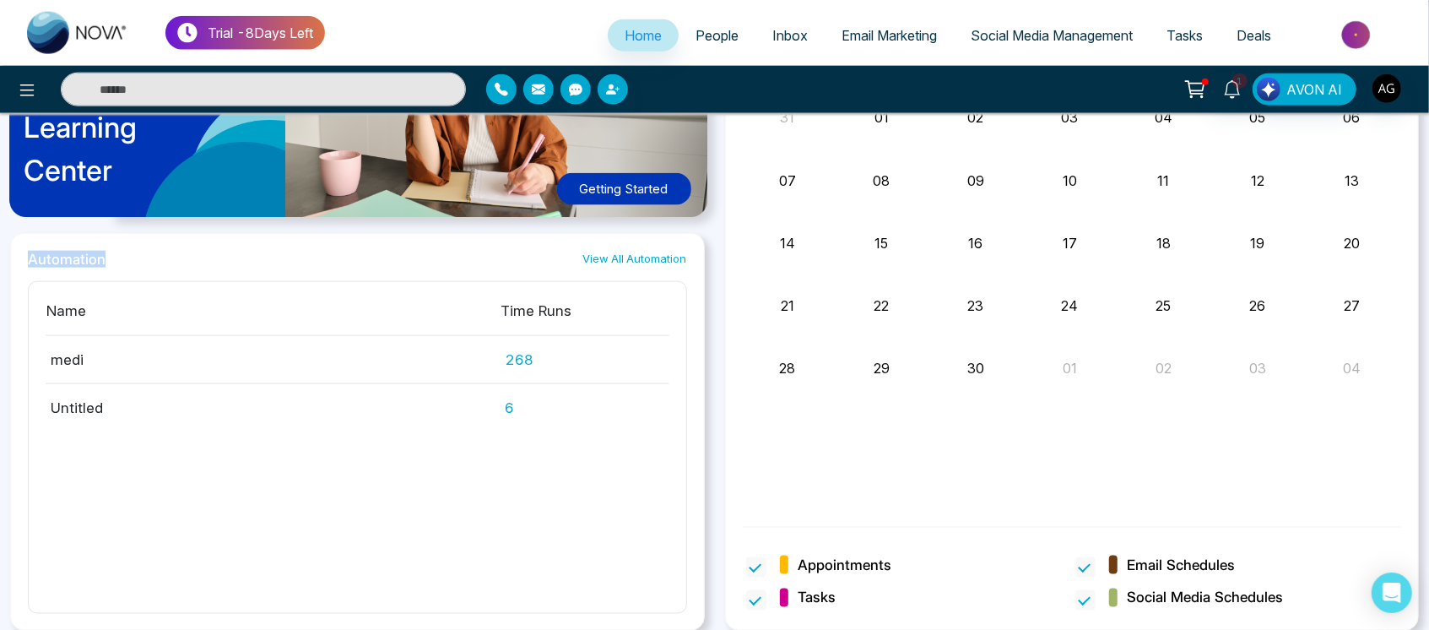
click at [137, 254] on div "Automation View All Automation" at bounding box center [357, 259] width 659 height 17
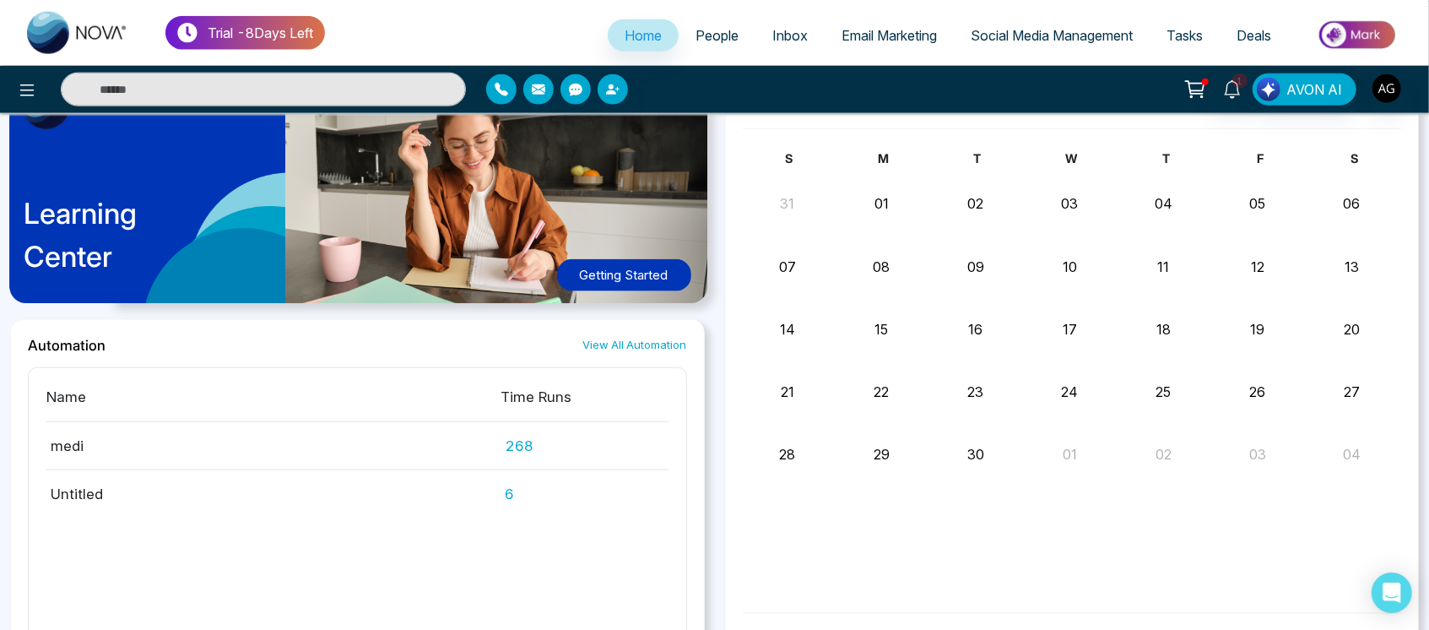
scroll to position [1303, 0]
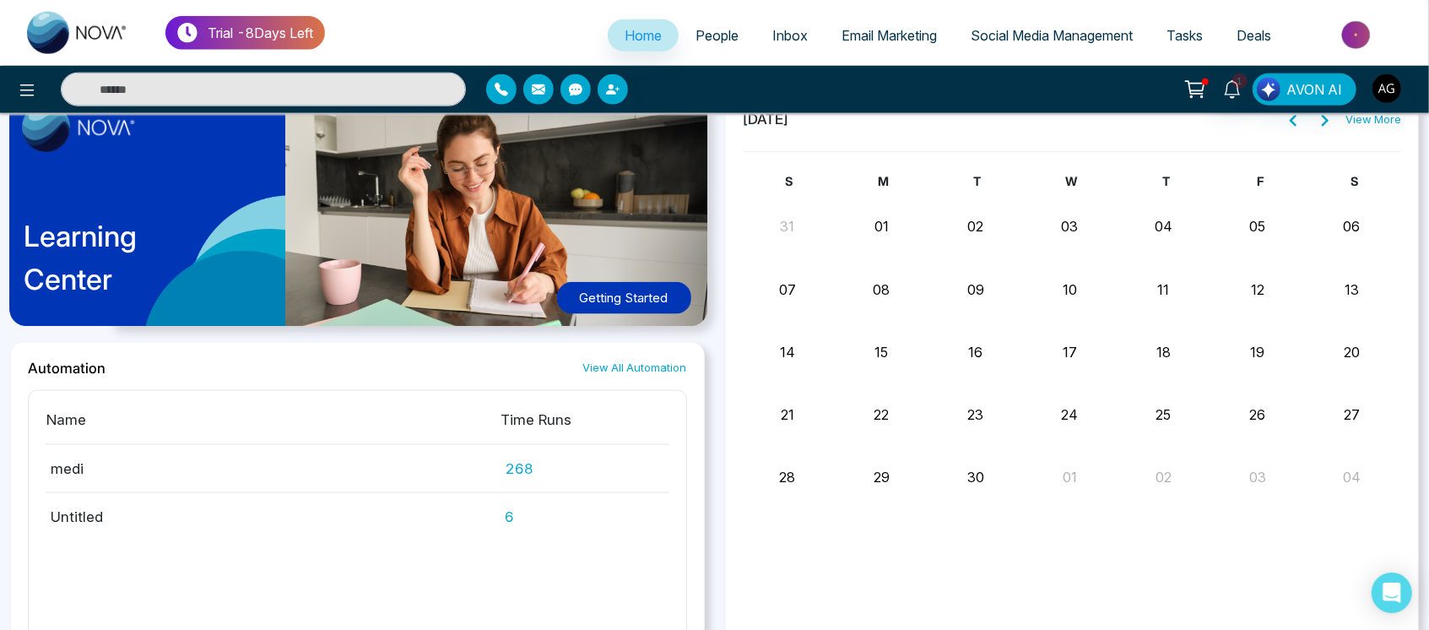
click at [609, 365] on link "View All Automation" at bounding box center [635, 367] width 104 height 16
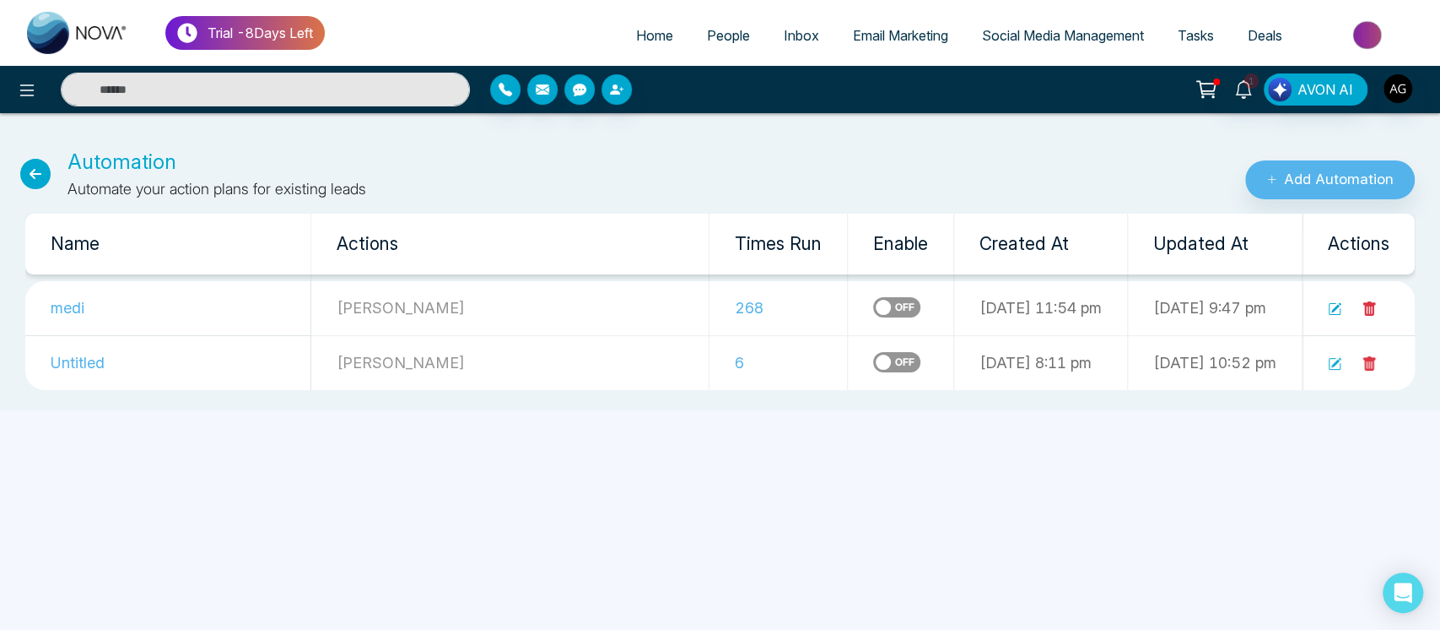
click at [26, 161] on icon at bounding box center [35, 174] width 30 height 30
select select "*"
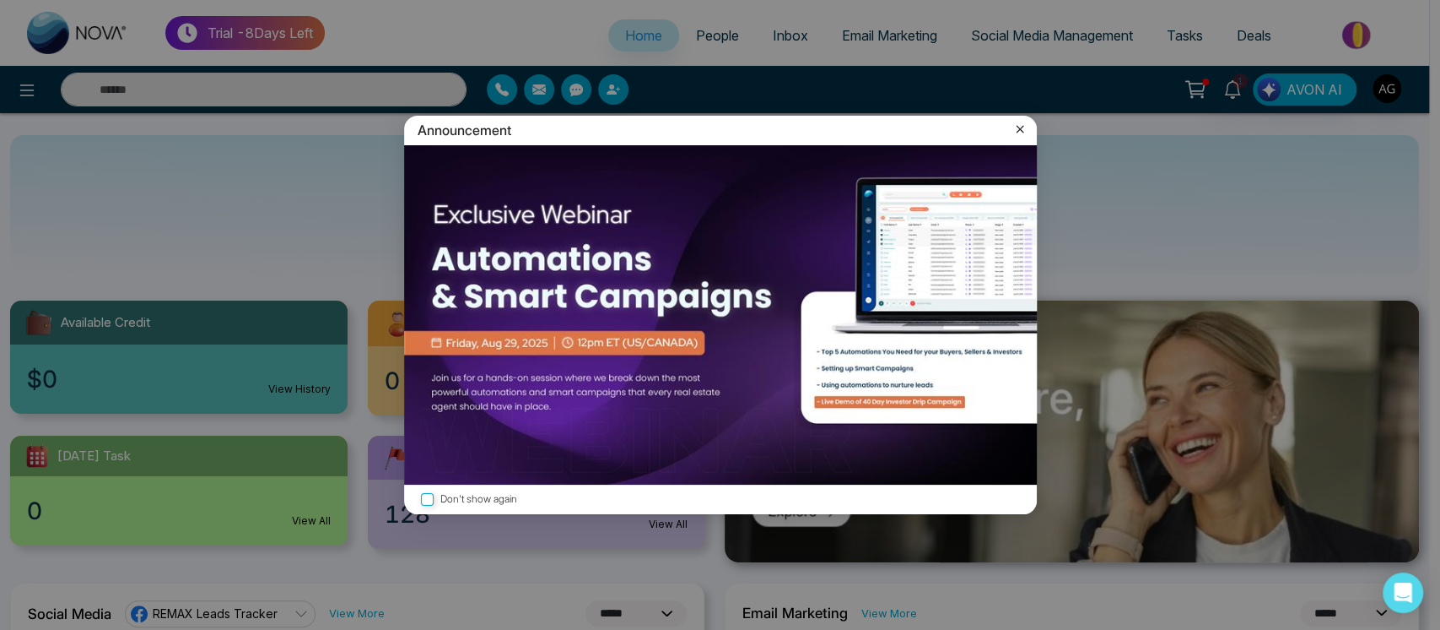
click at [1013, 131] on icon at bounding box center [1020, 129] width 17 height 17
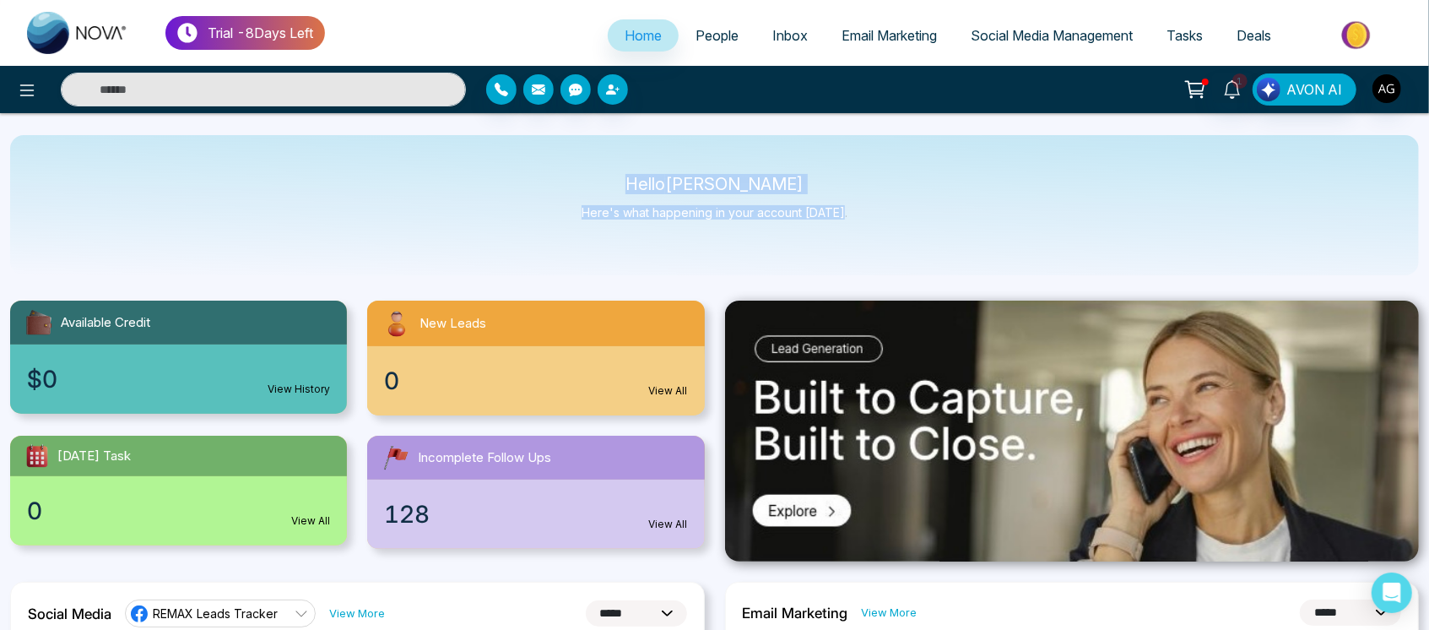
drag, startPoint x: 635, startPoint y: 178, endPoint x: 896, endPoint y: 237, distance: 268.2
click at [896, 237] on div "Hello Anit Gupta Here's what happening in your account today." at bounding box center [714, 205] width 1408 height 140
drag, startPoint x: 896, startPoint y: 237, endPoint x: 576, endPoint y: 152, distance: 331.0
click at [576, 152] on div "Hello Anit Gupta Here's what happening in your account today." at bounding box center [714, 205] width 1408 height 140
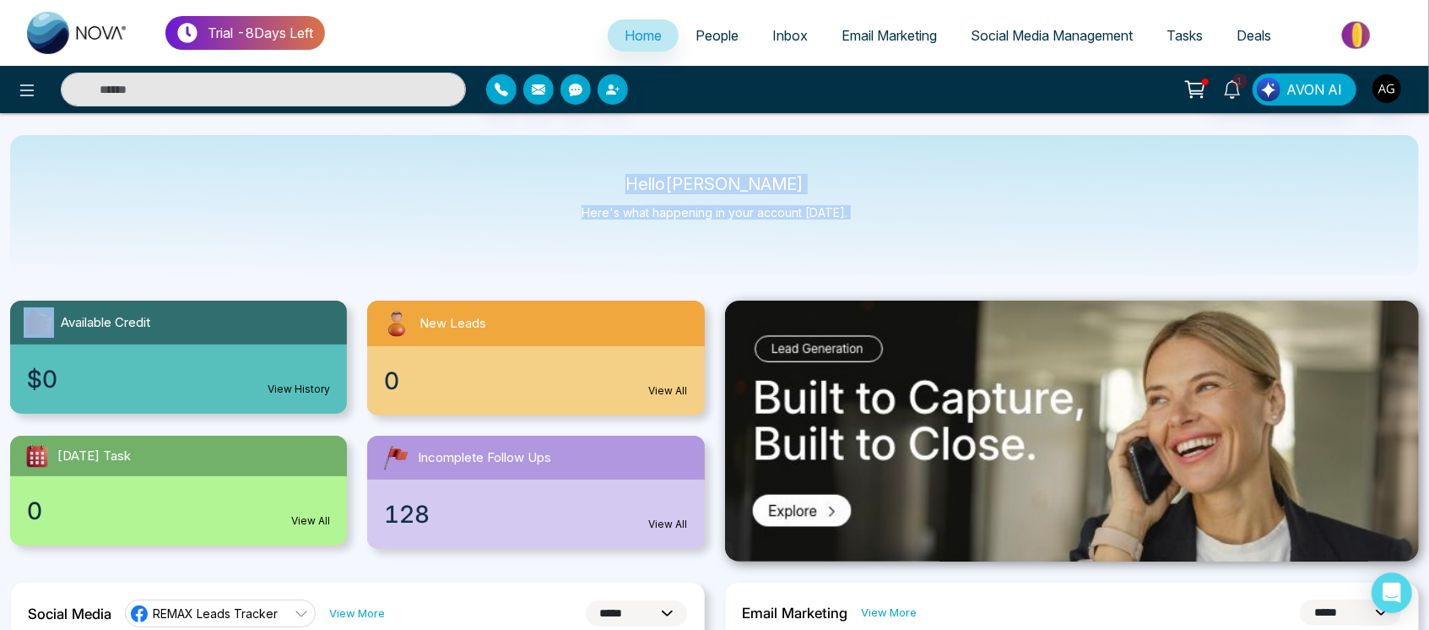
click at [576, 152] on div "Hello Anit Gupta Here's what happening in your account today." at bounding box center [714, 205] width 1408 height 140
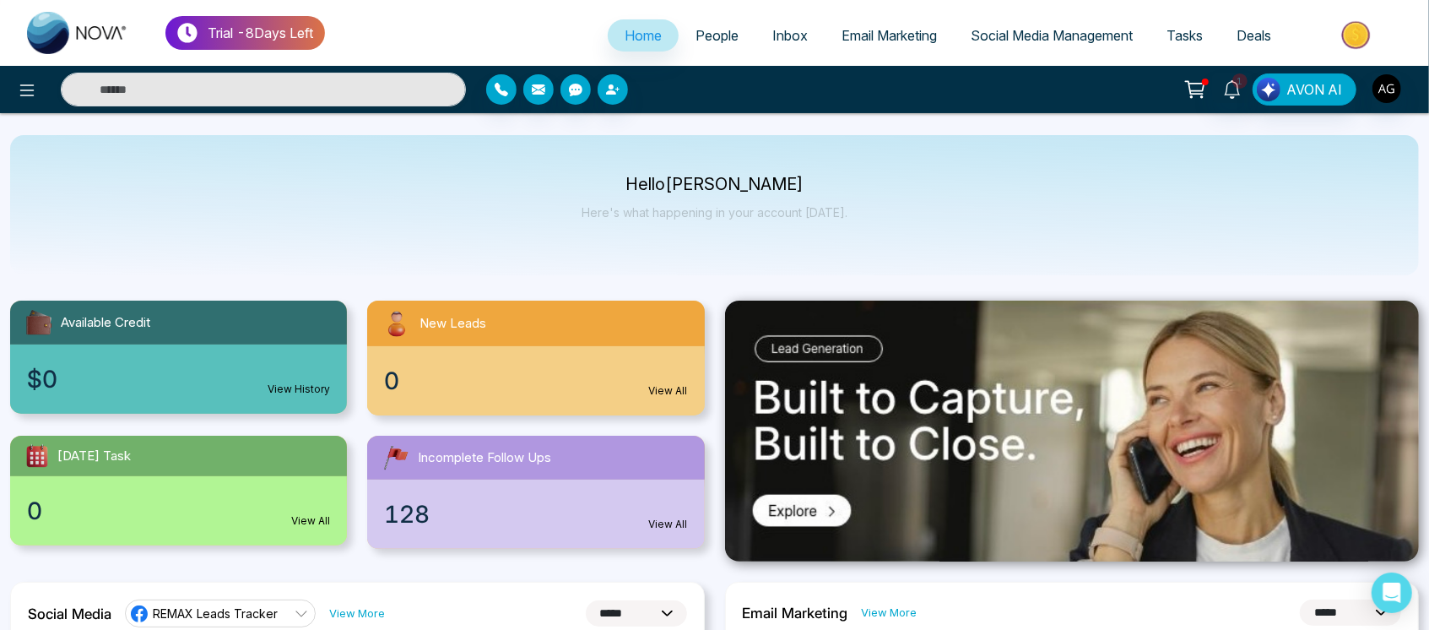
click at [641, 183] on p "Hello Anit Gupta" at bounding box center [714, 184] width 266 height 14
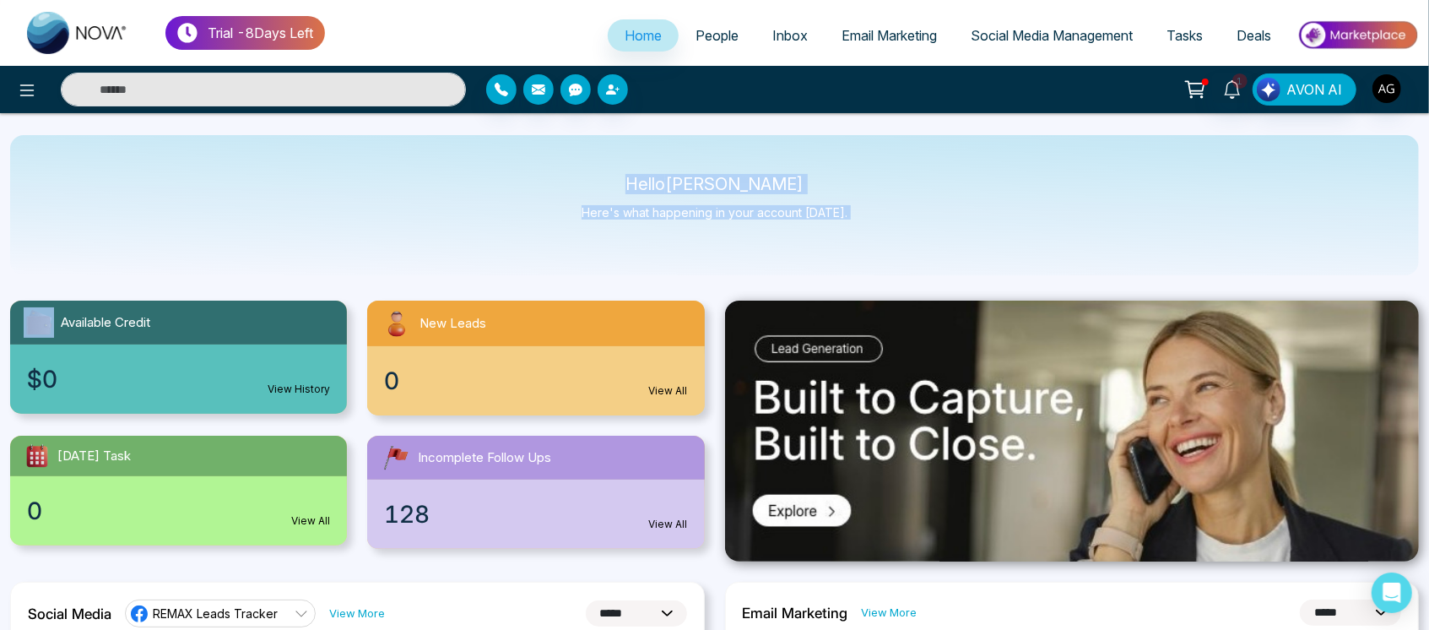
drag, startPoint x: 641, startPoint y: 183, endPoint x: 862, endPoint y: 240, distance: 228.2
click at [862, 240] on div "Hello Anit Gupta Here's what happening in your account today." at bounding box center [714, 205] width 1408 height 140
drag, startPoint x: 862, startPoint y: 240, endPoint x: 592, endPoint y: 173, distance: 279.0
click at [592, 173] on div "Hello [PERSON_NAME] Here's what happening in your account [DATE]." at bounding box center [714, 205] width 1408 height 140
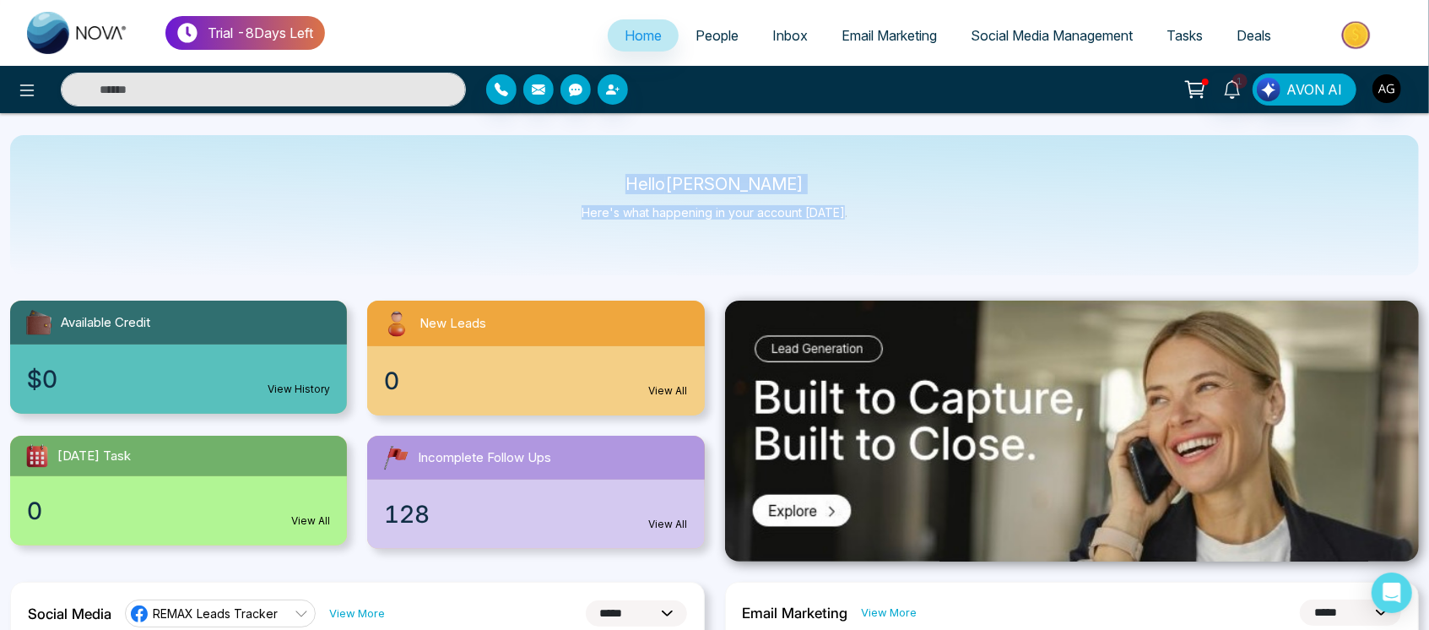
click at [592, 173] on div "Hello [PERSON_NAME] Here's what happening in your account [DATE]." at bounding box center [714, 205] width 1408 height 140
drag, startPoint x: 641, startPoint y: 179, endPoint x: 882, endPoint y: 231, distance: 246.1
click at [882, 231] on div "Hello [PERSON_NAME] Here's what happening in your account [DATE]." at bounding box center [714, 205] width 1408 height 140
click at [763, 229] on div "Hello [PERSON_NAME] Here's what happening in your account [DATE]." at bounding box center [714, 205] width 266 height 56
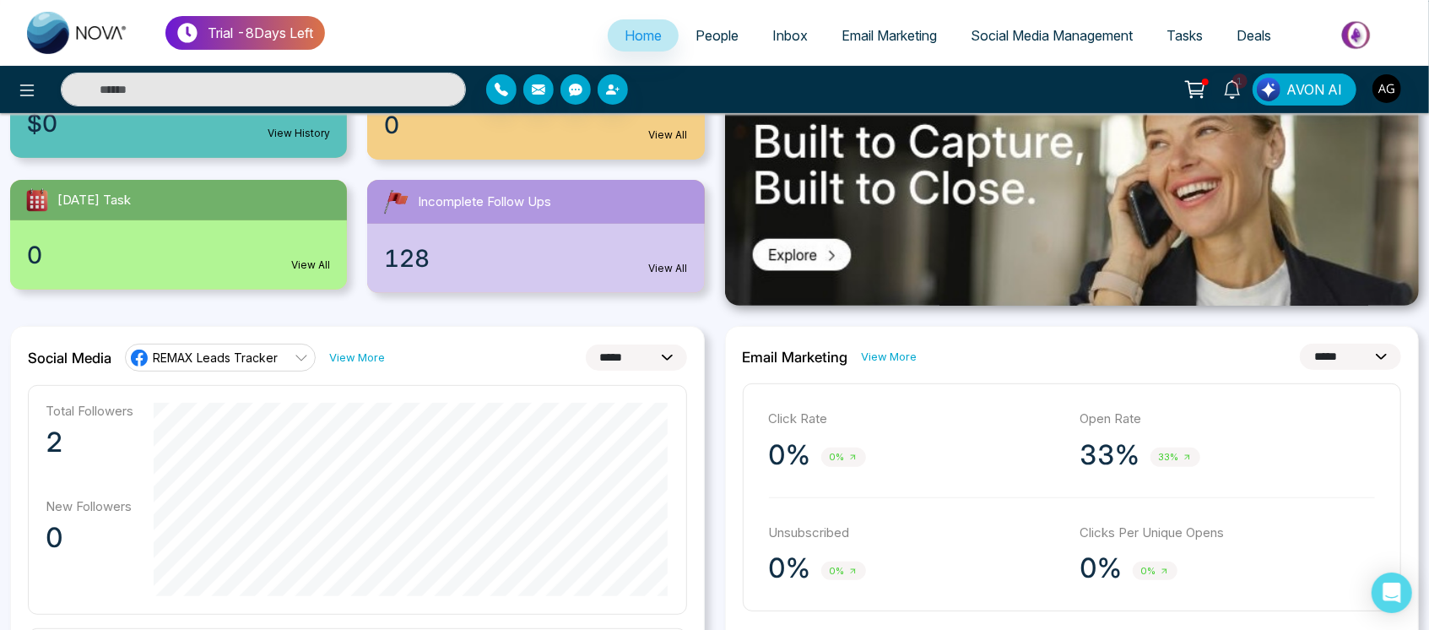
scroll to position [257, 0]
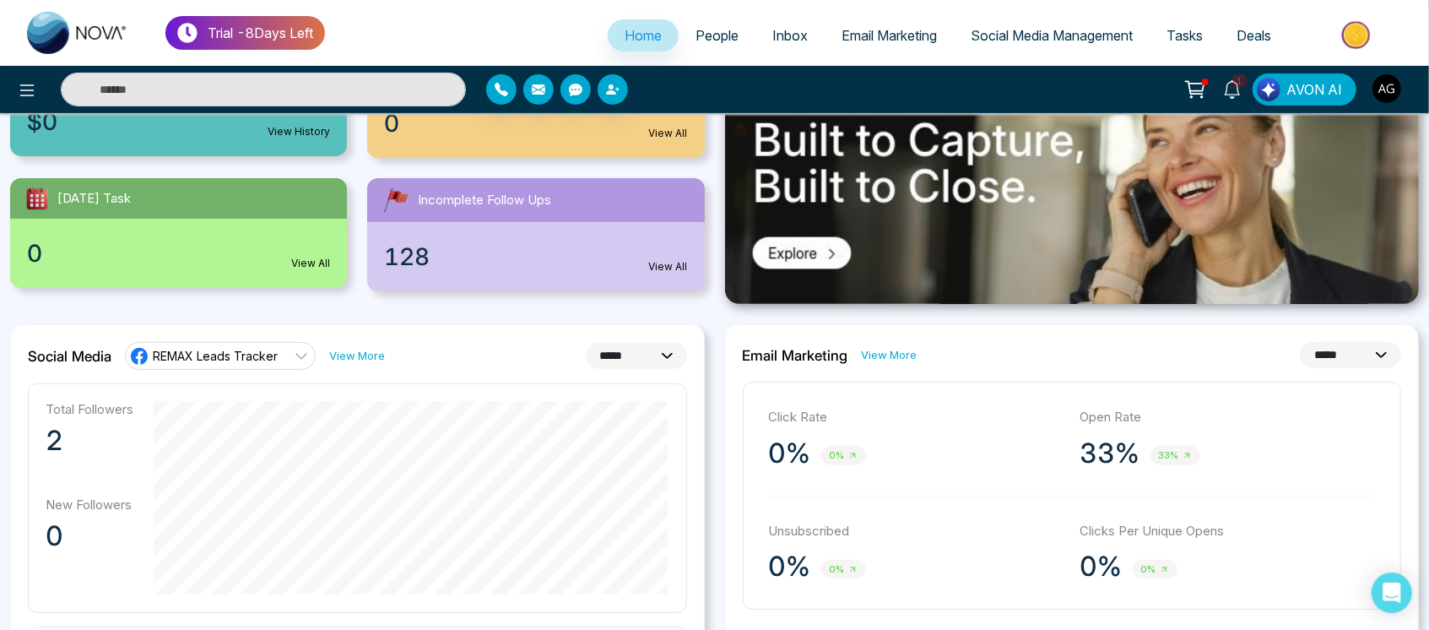
click at [358, 354] on link "View More" at bounding box center [357, 356] width 56 height 16
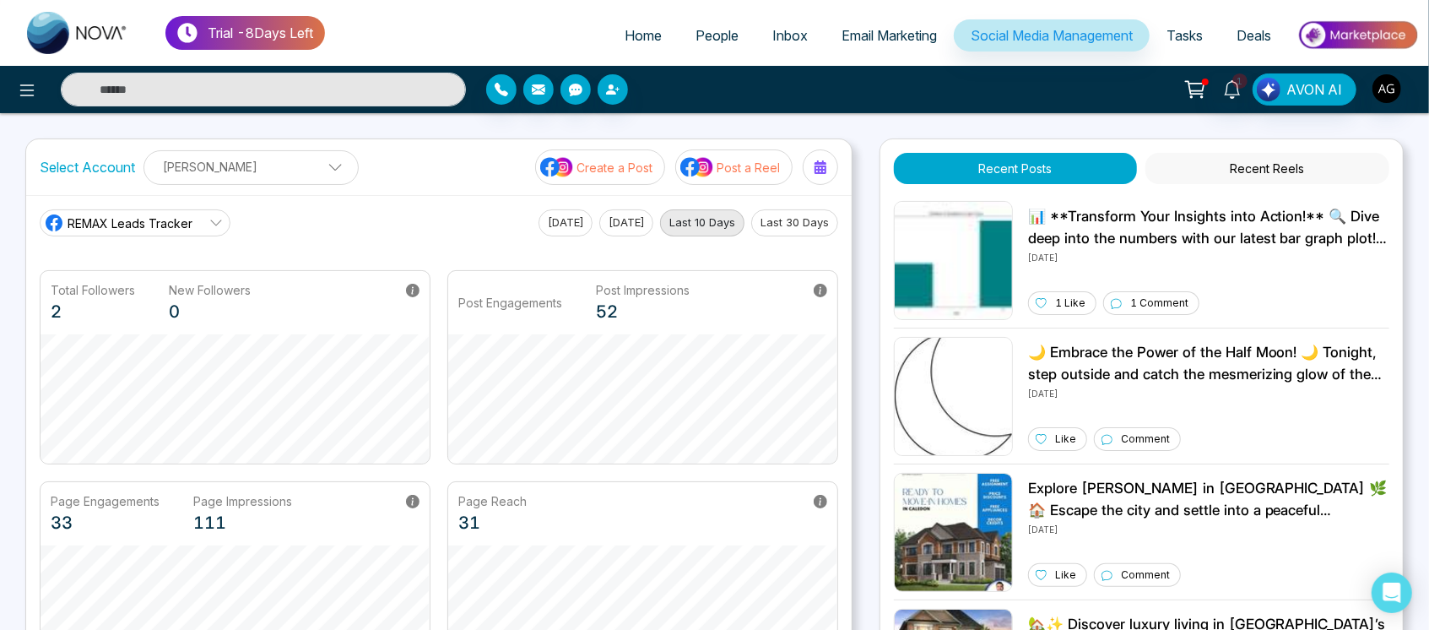
click at [270, 181] on div "Anit Gupta Anit Gupta Add Social Accounts" at bounding box center [250, 167] width 215 height 35
click at [202, 209] on link "REMAX Leads Tracker" at bounding box center [135, 222] width 191 height 27
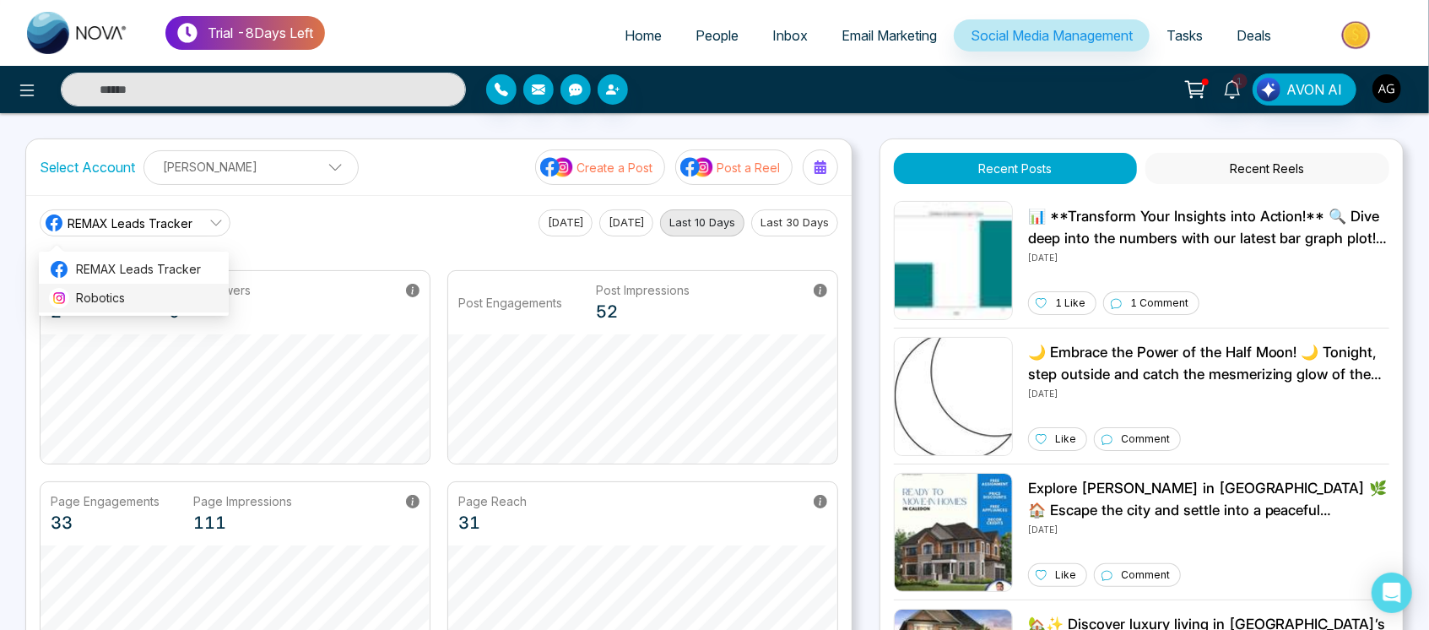
click at [165, 308] on li "Robotics" at bounding box center [134, 298] width 190 height 29
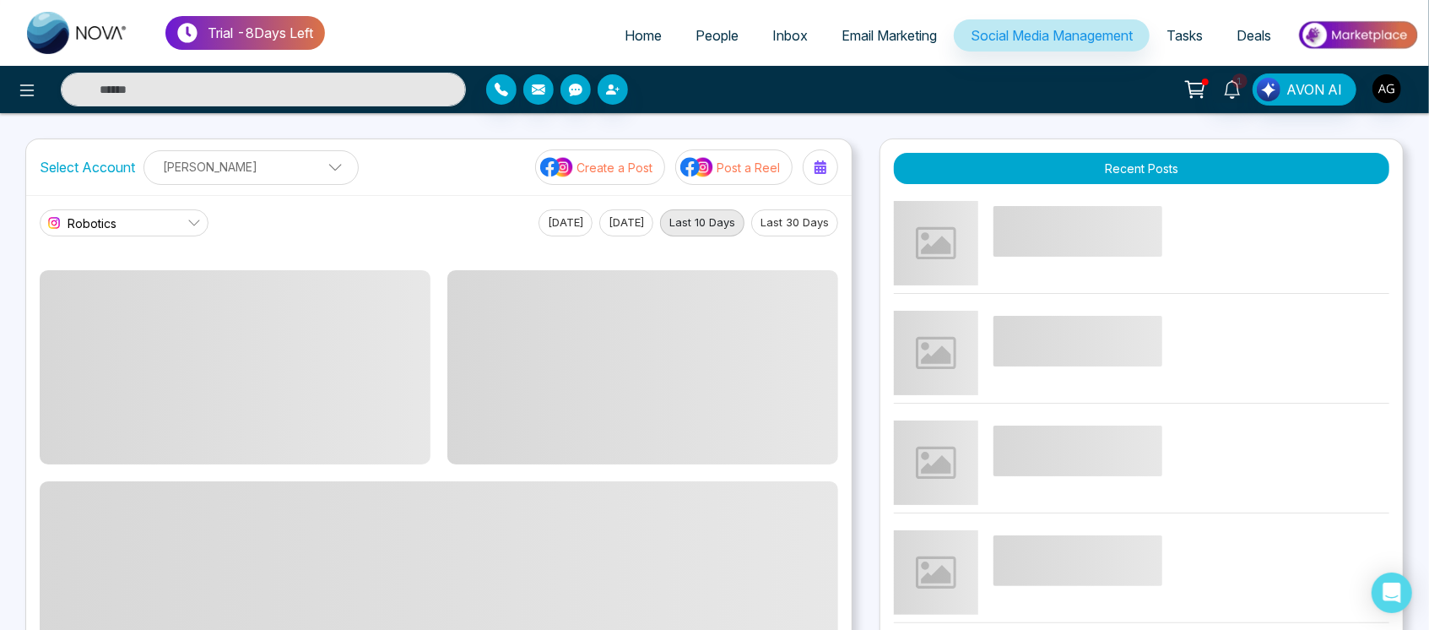
click at [137, 218] on link "Robotics" at bounding box center [124, 222] width 169 height 27
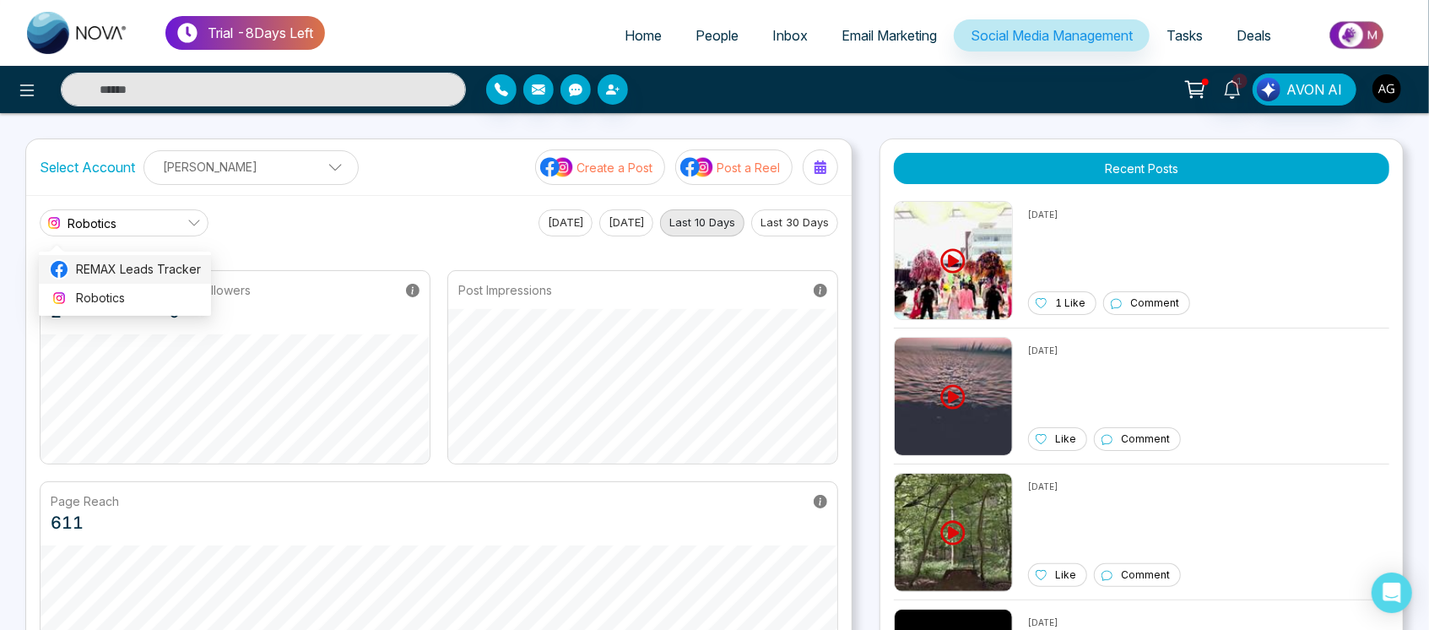
click at [149, 270] on span "REMAX Leads Tracker" at bounding box center [138, 269] width 125 height 19
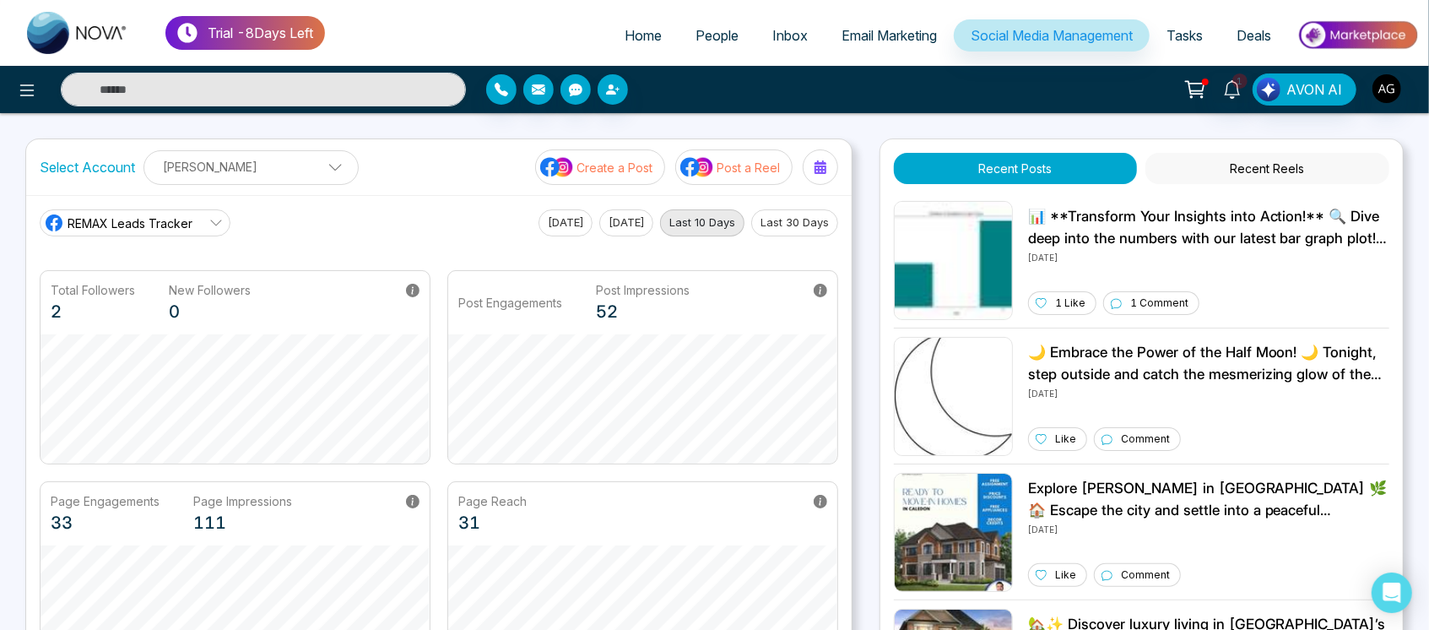
click at [209, 223] on icon at bounding box center [216, 223] width 14 height 14
click at [198, 289] on span "Robotics" at bounding box center [147, 298] width 143 height 19
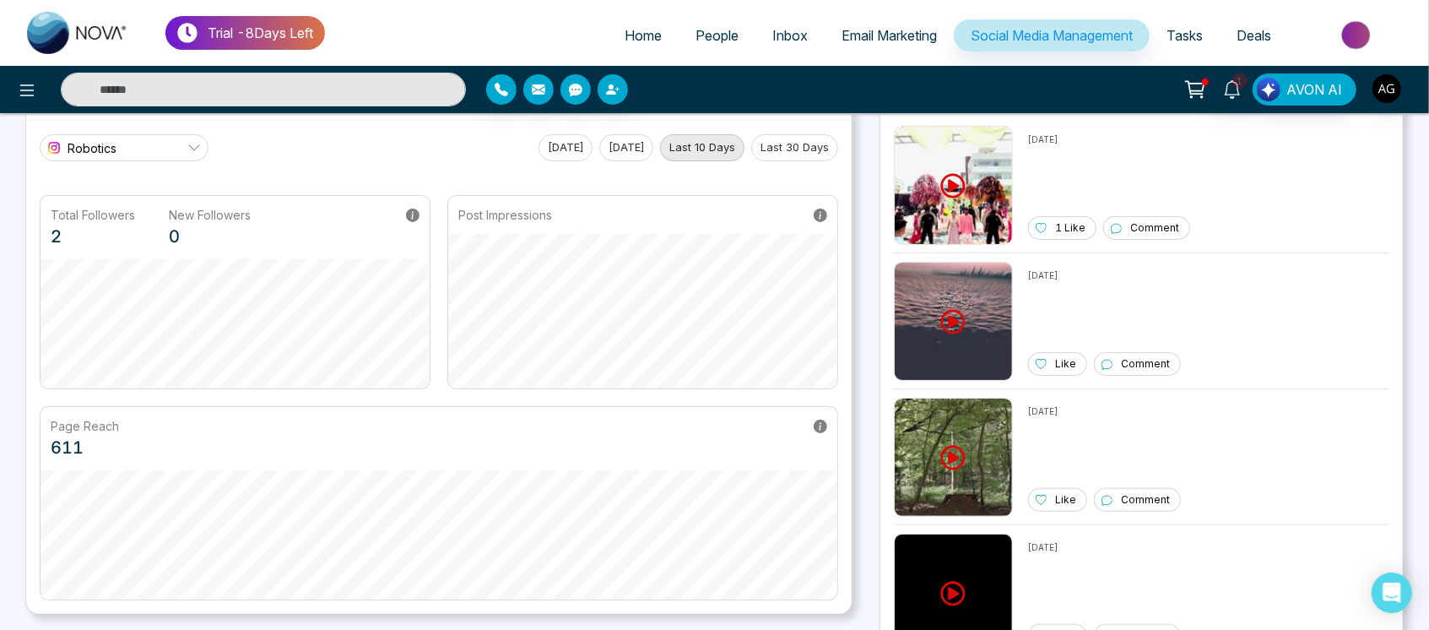
scroll to position [68, 0]
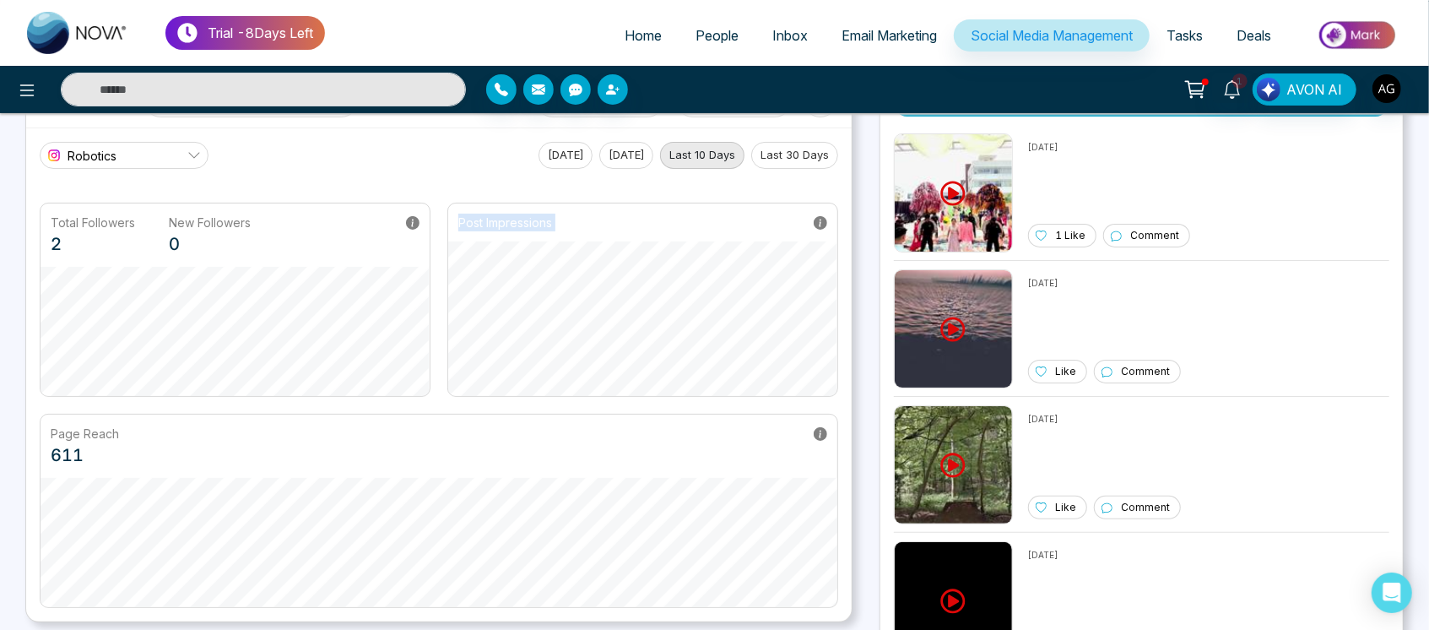
click at [653, 349] on div "Post Impressions" at bounding box center [642, 300] width 391 height 194
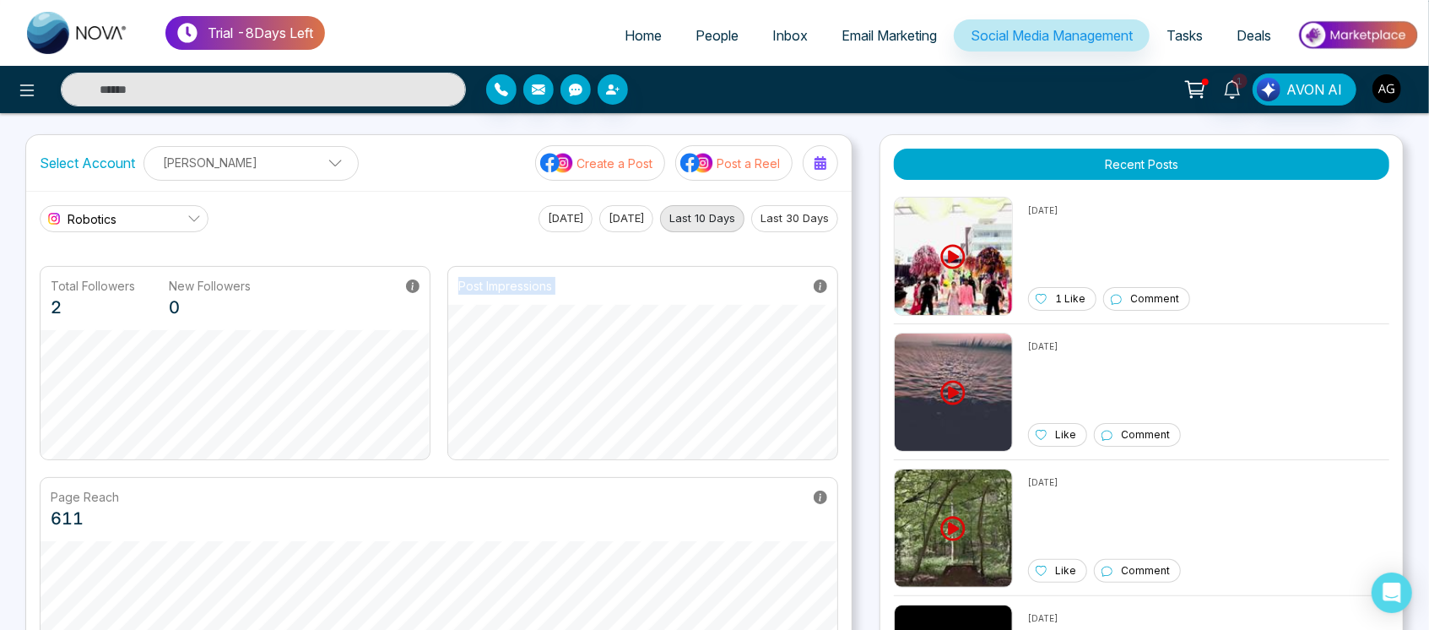
scroll to position [3, 0]
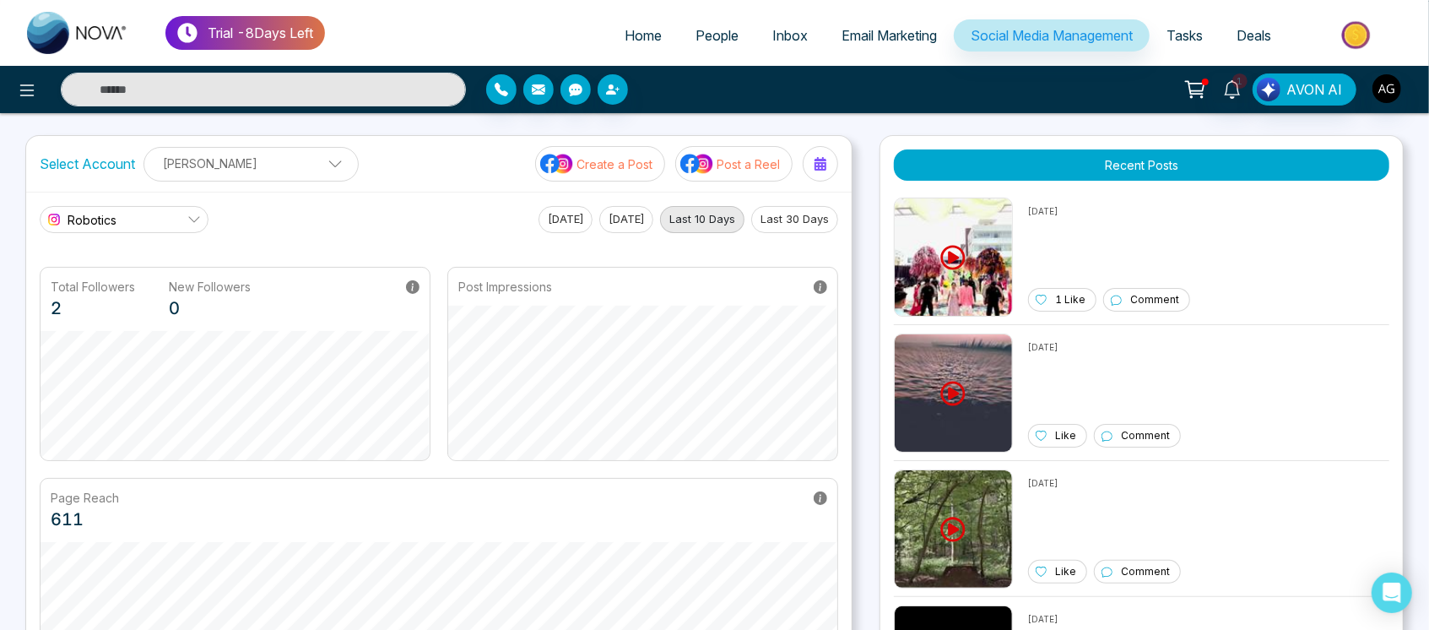
click at [473, 228] on div "Robotics Today Yesterday Last 10 Days Last 30 Days" at bounding box center [439, 219] width 798 height 27
click at [827, 287] on div "Post Impressions" at bounding box center [642, 364] width 391 height 194
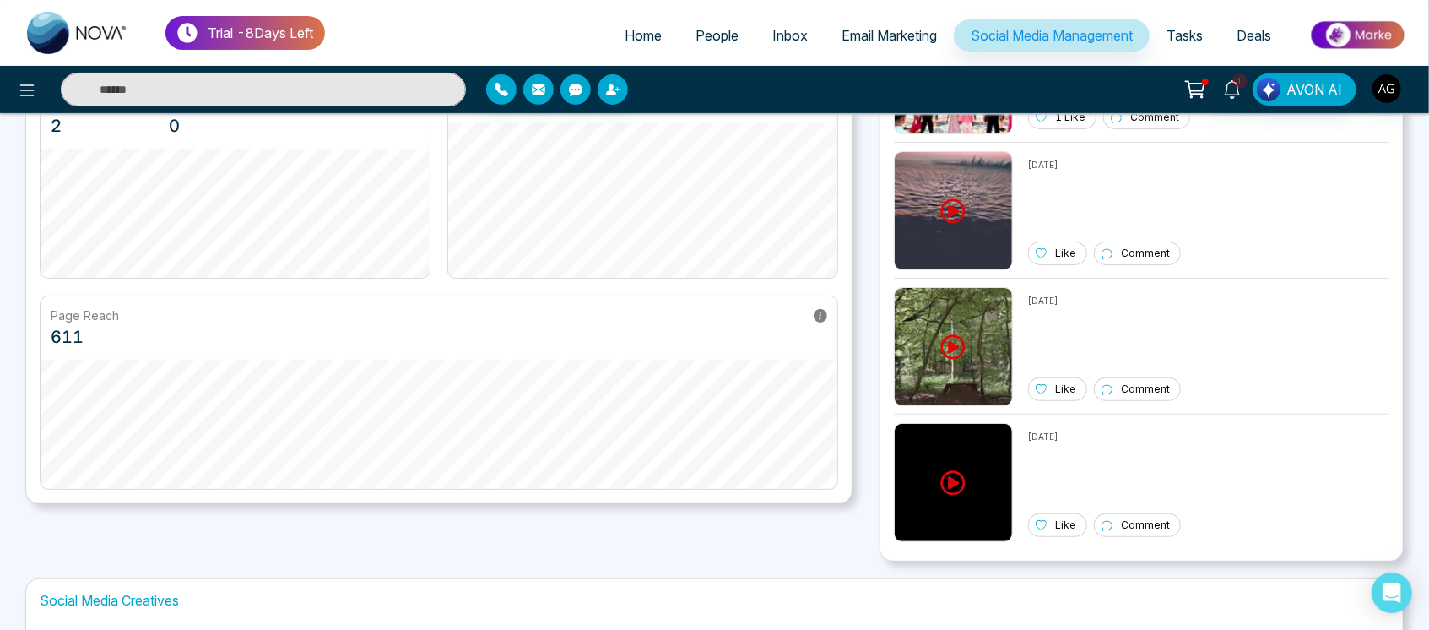
scroll to position [511, 0]
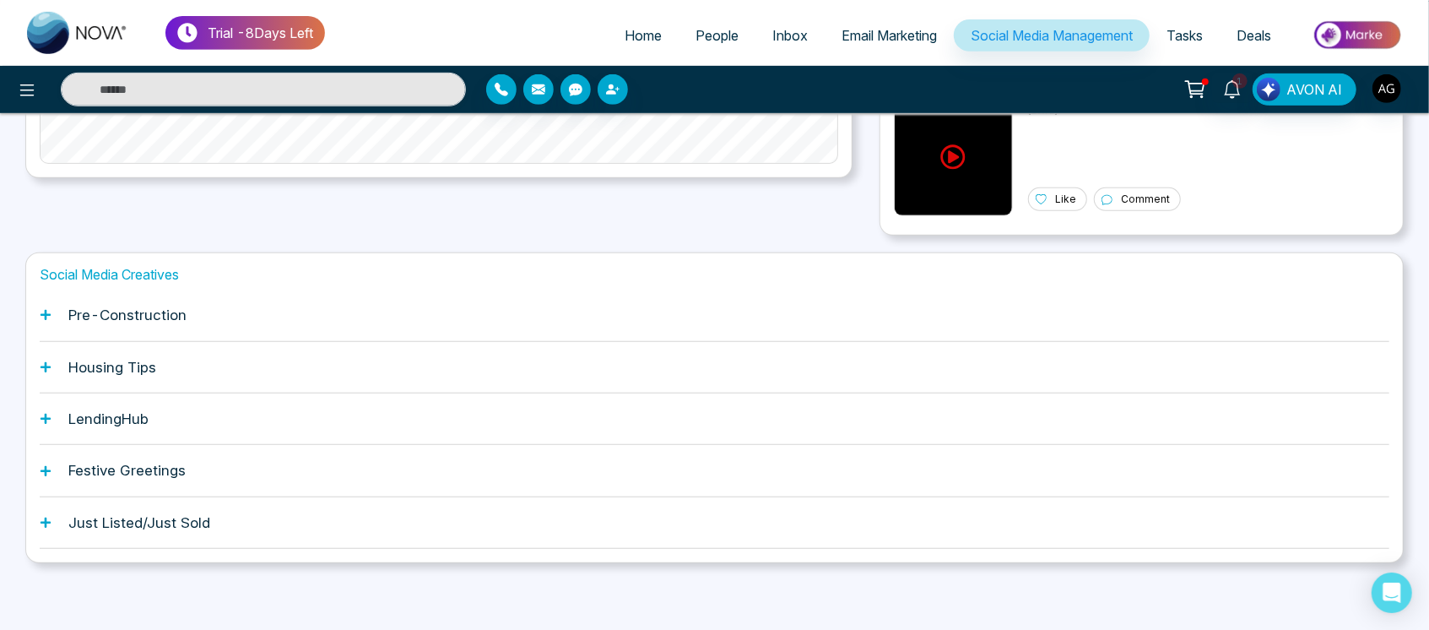
click at [93, 313] on h1 "Pre-Construction" at bounding box center [127, 314] width 118 height 17
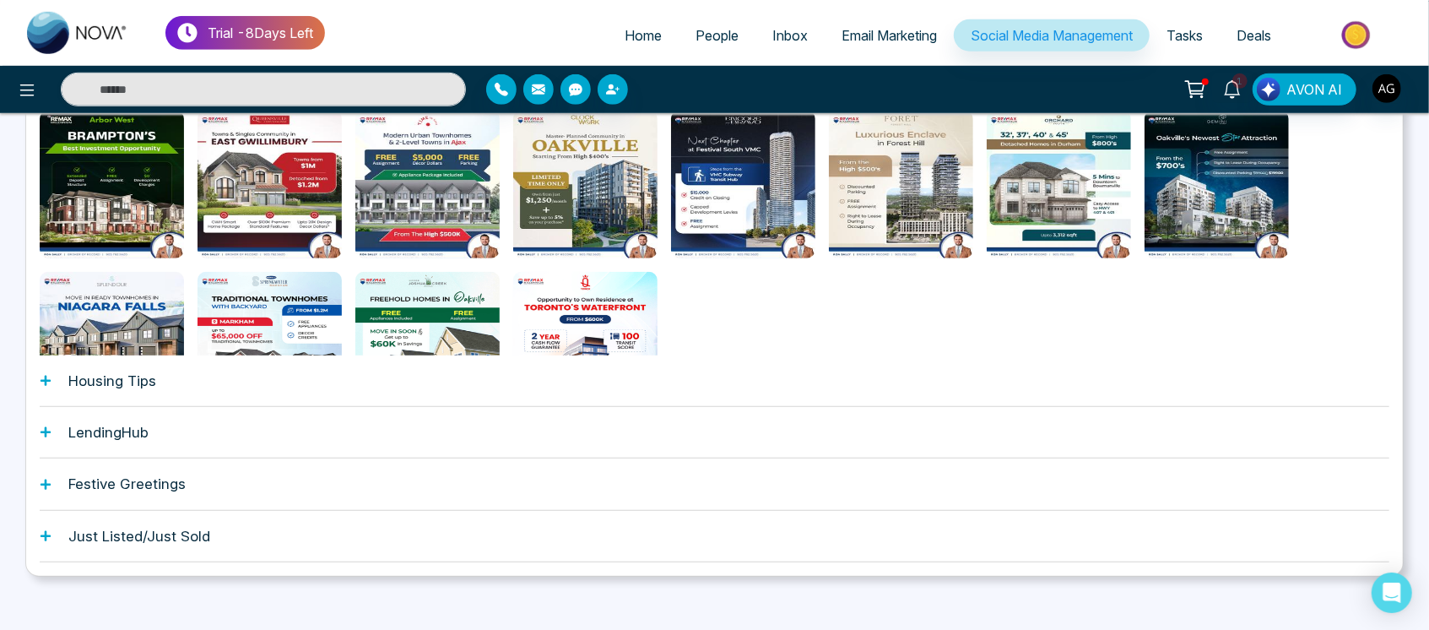
scroll to position [765, 0]
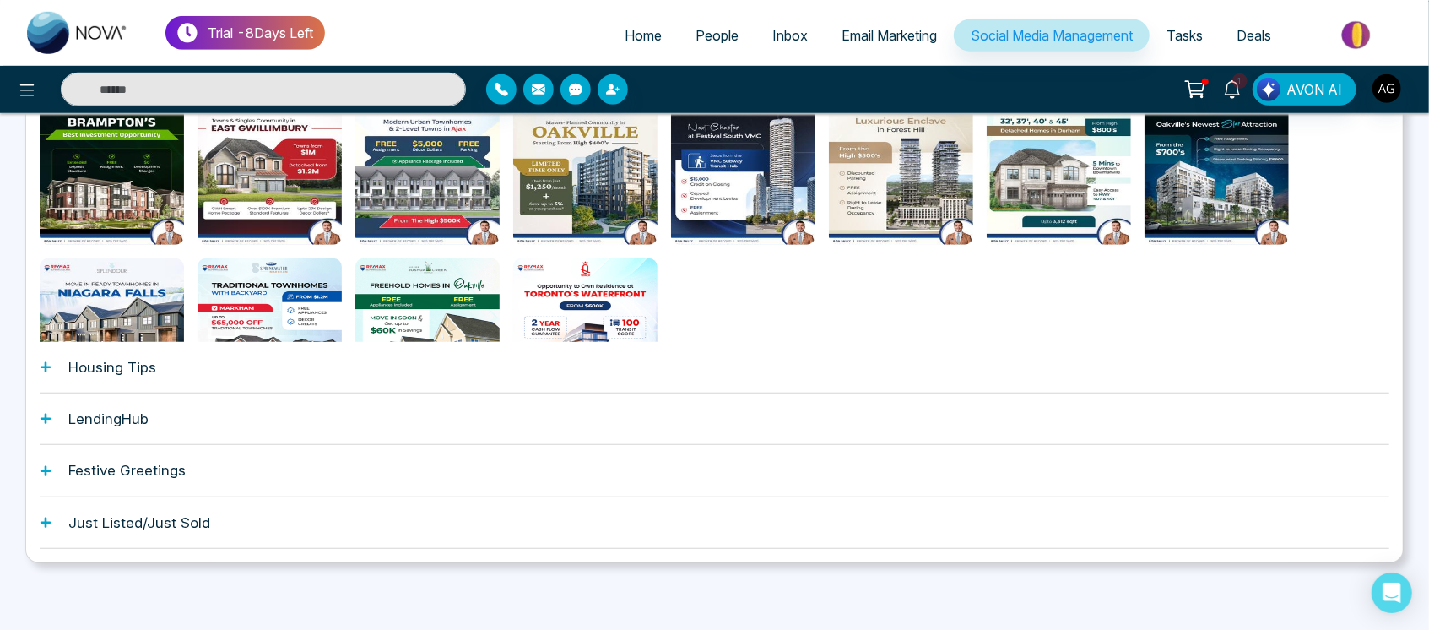
click at [61, 375] on div "Housing Tips" at bounding box center [714, 367] width 1349 height 51
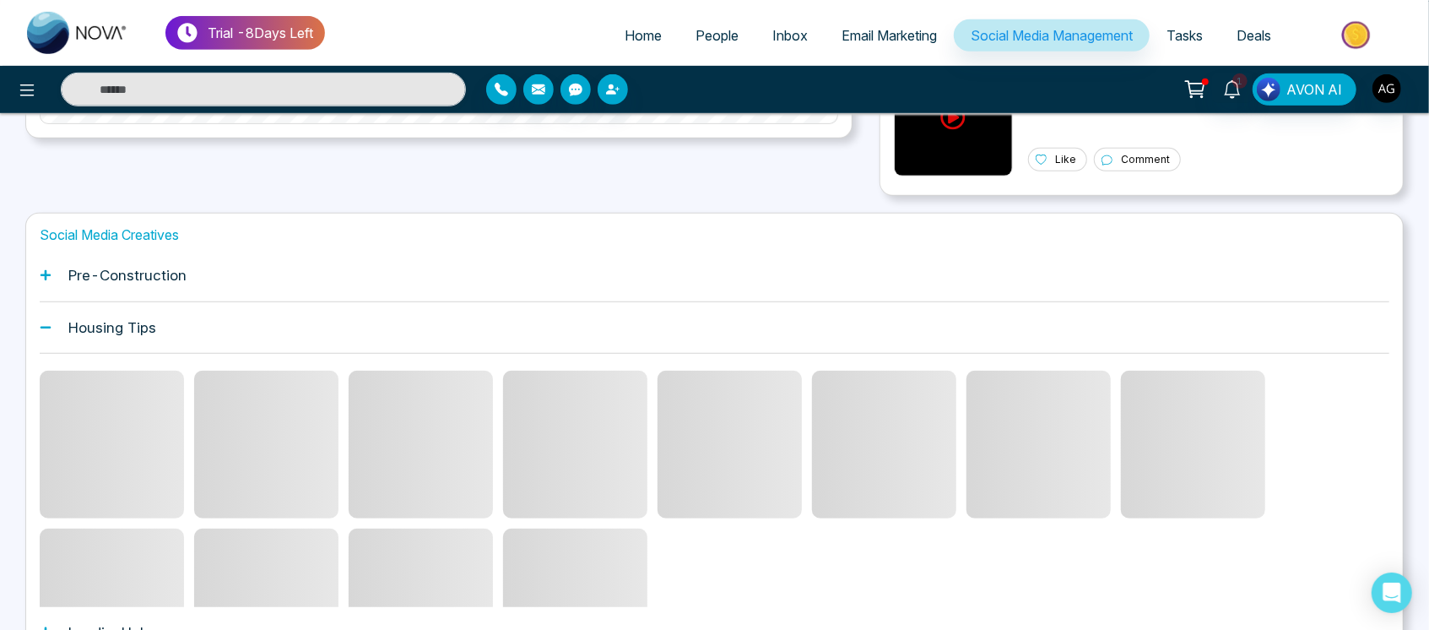
scroll to position [550, 0]
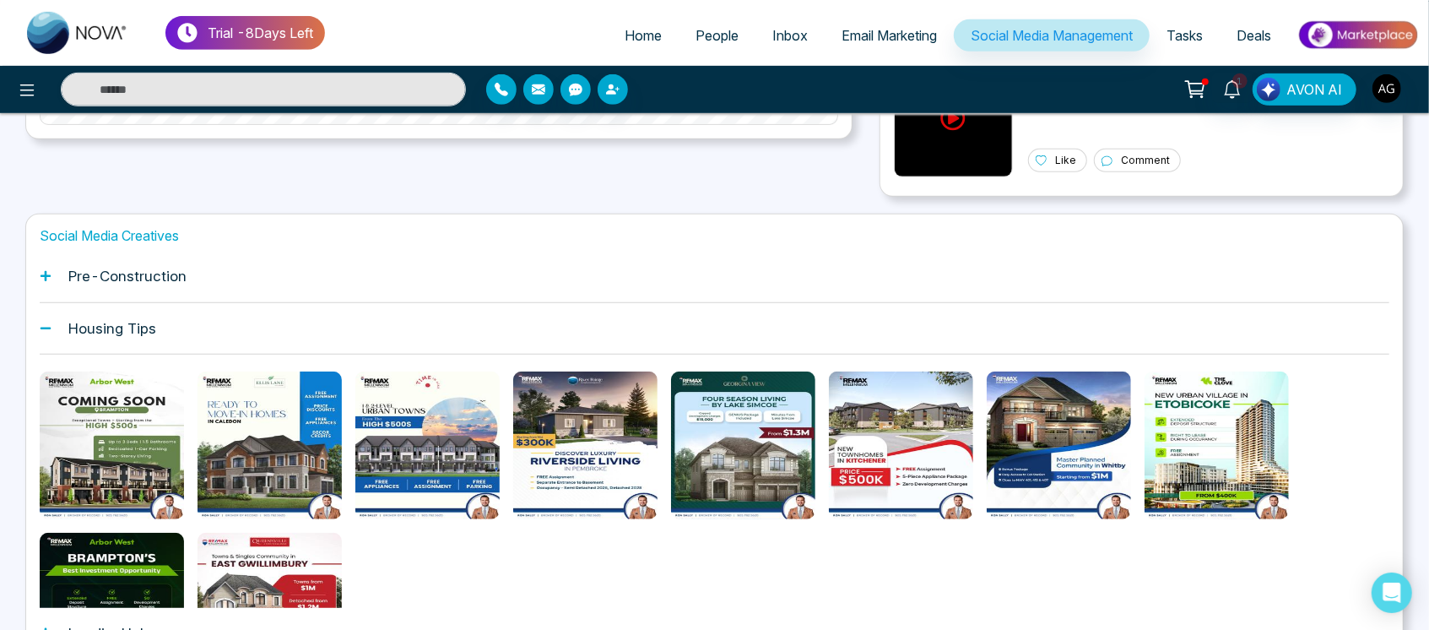
click at [41, 318] on div "Housing Tips" at bounding box center [714, 328] width 1349 height 51
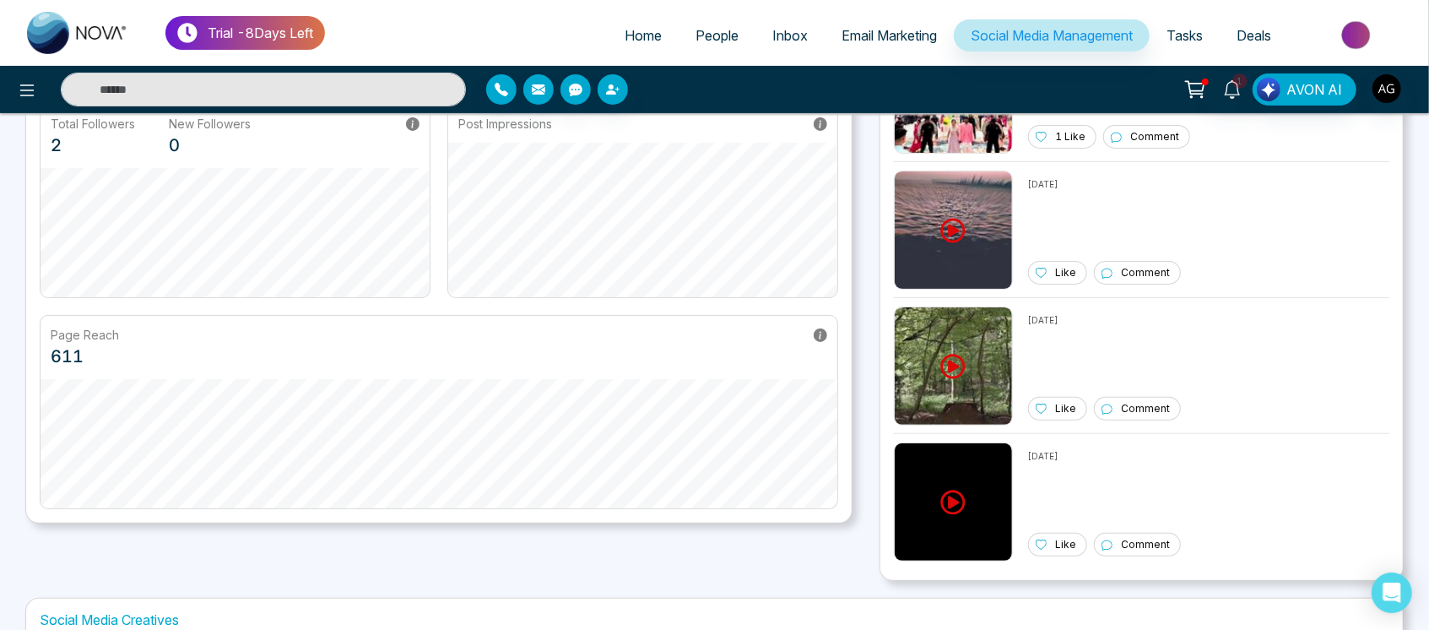
scroll to position [0, 0]
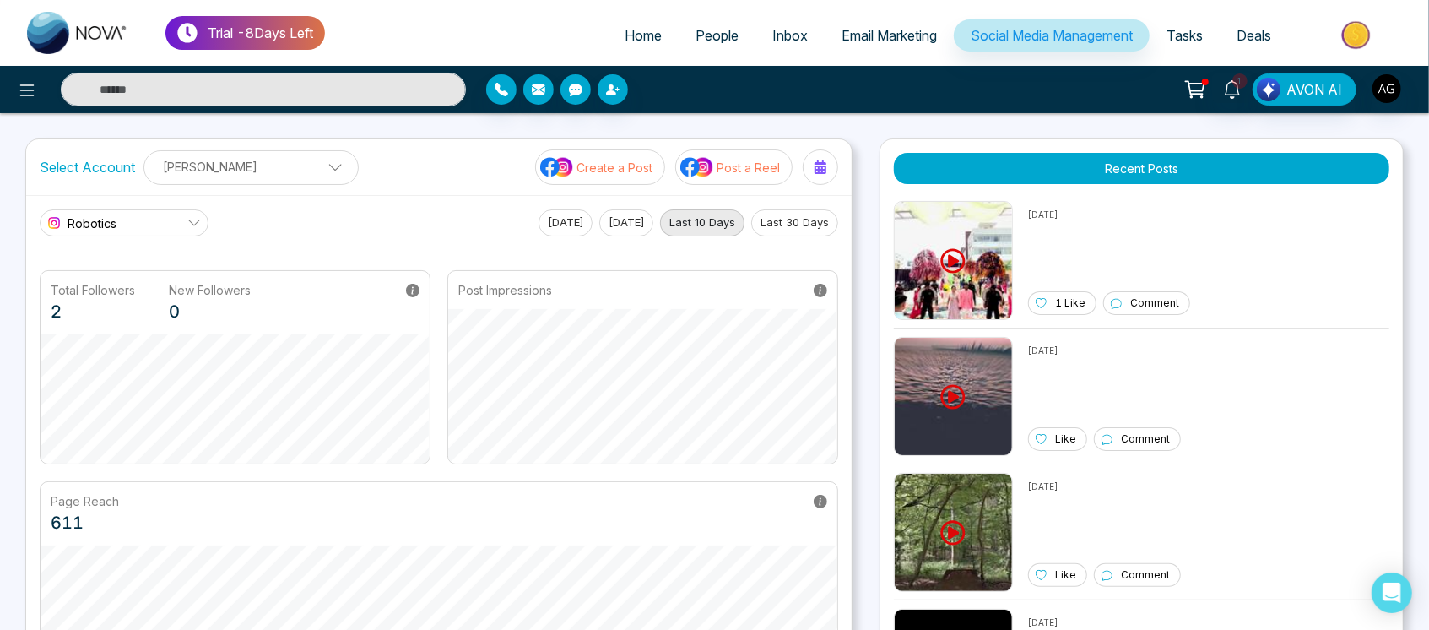
click at [645, 19] on link "Home" at bounding box center [643, 35] width 71 height 32
select select "*"
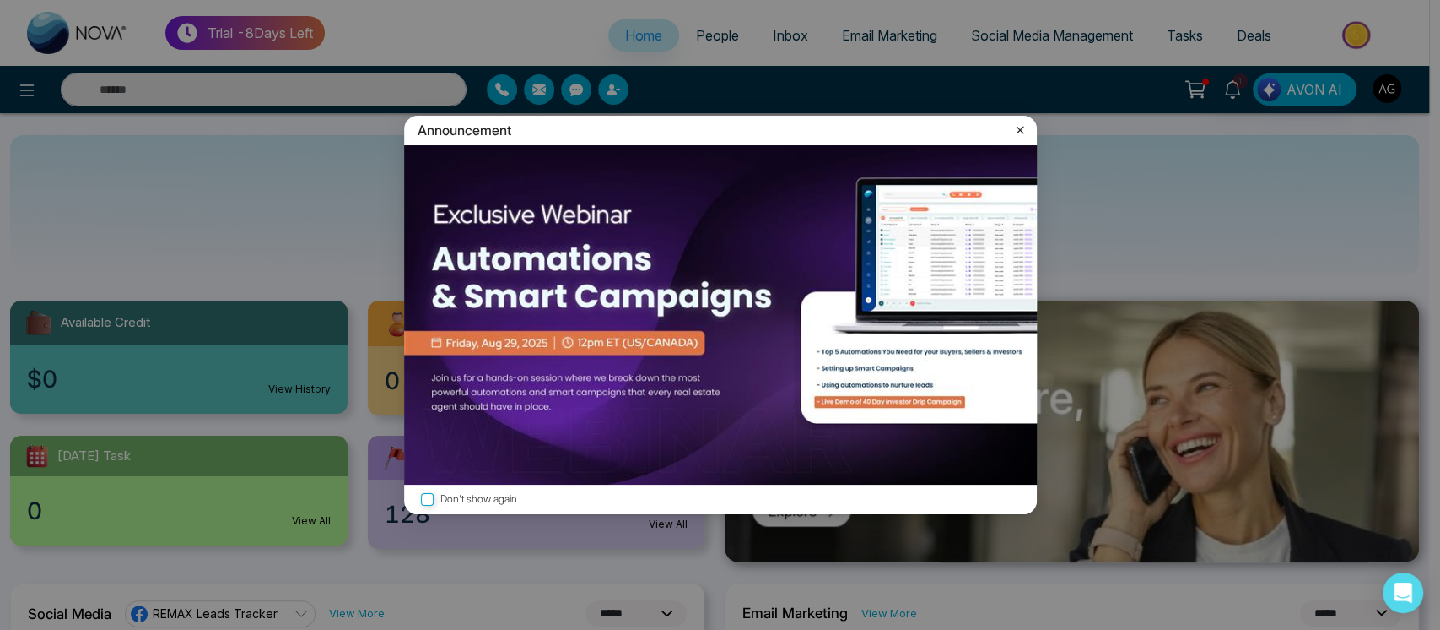
click at [698, 30] on div "Announcement Don't show again" at bounding box center [720, 315] width 1440 height 630
click at [1015, 128] on icon at bounding box center [1020, 129] width 17 height 17
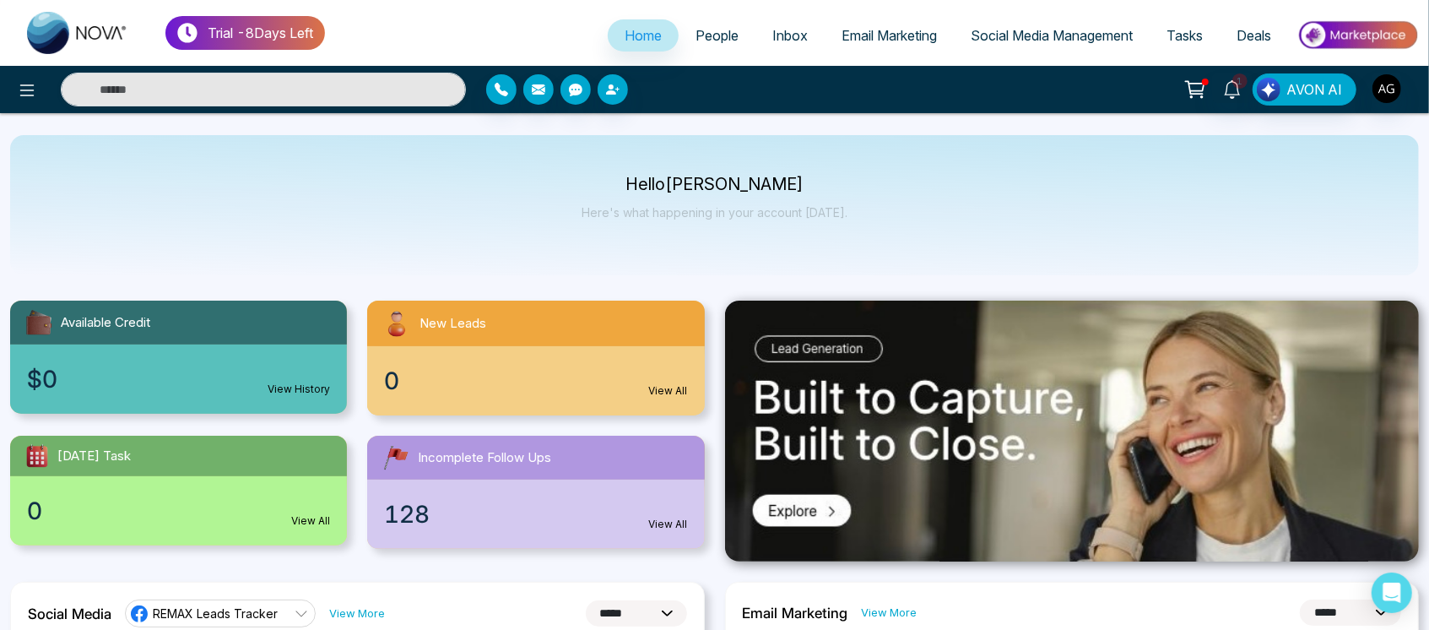
click at [1233, 29] on link "Deals" at bounding box center [1253, 35] width 68 height 32
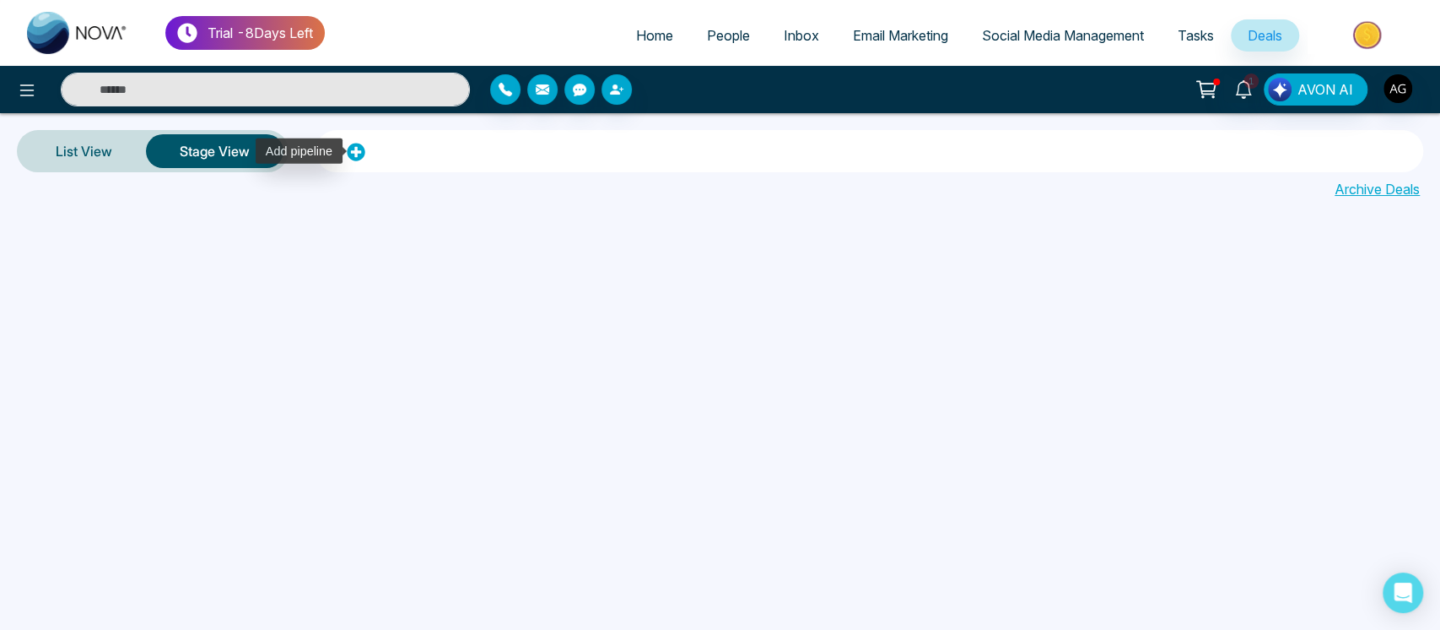
click at [363, 151] on icon at bounding box center [356, 152] width 18 height 18
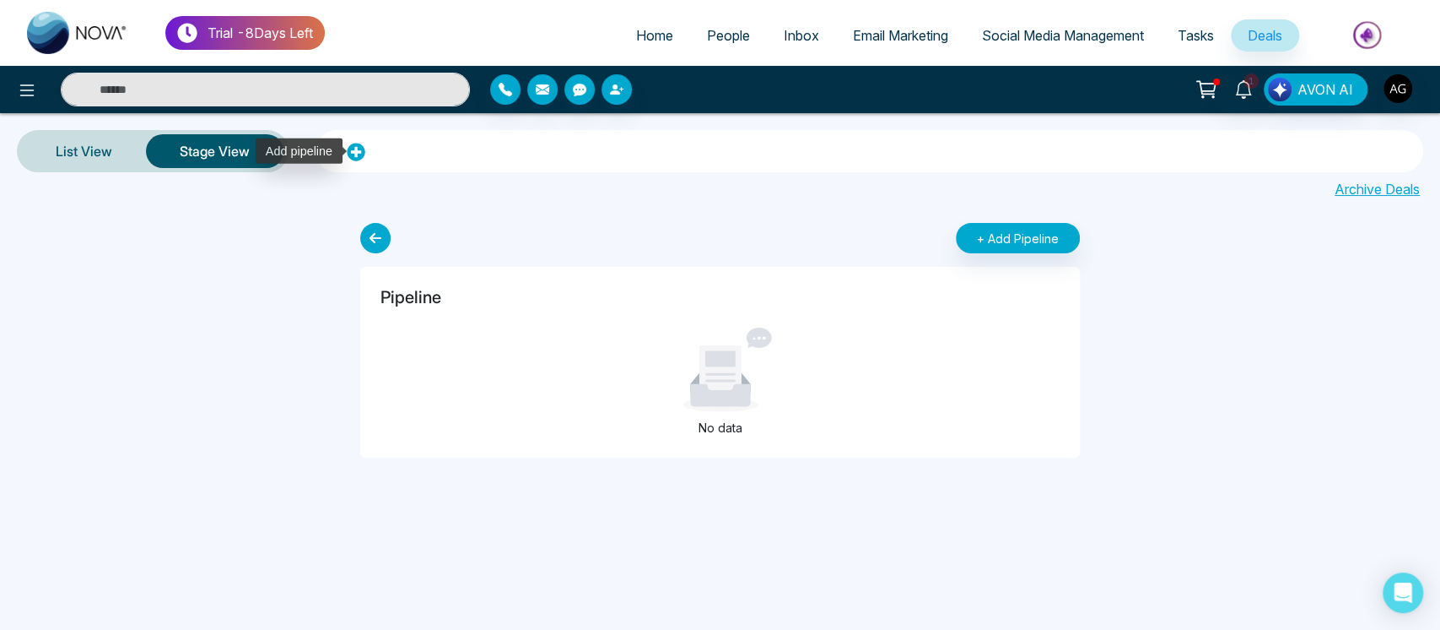
click at [363, 151] on icon at bounding box center [356, 152] width 18 height 18
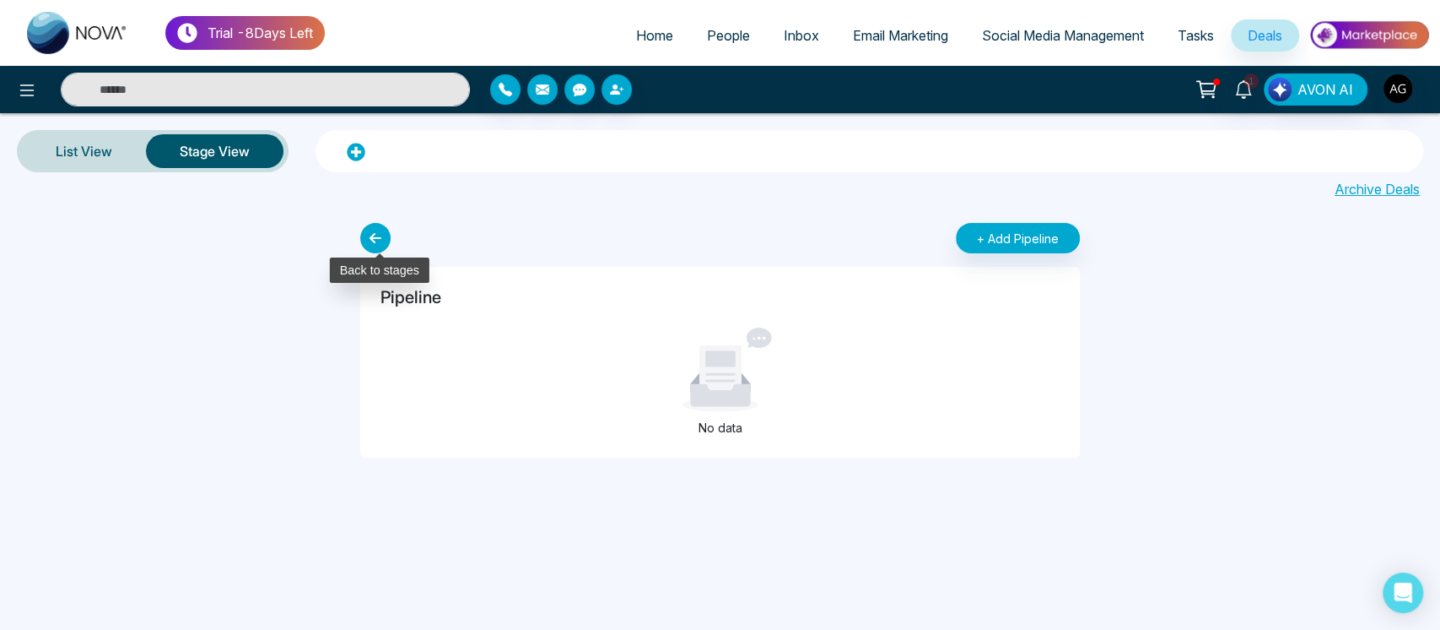
click at [374, 236] on icon at bounding box center [375, 238] width 30 height 30
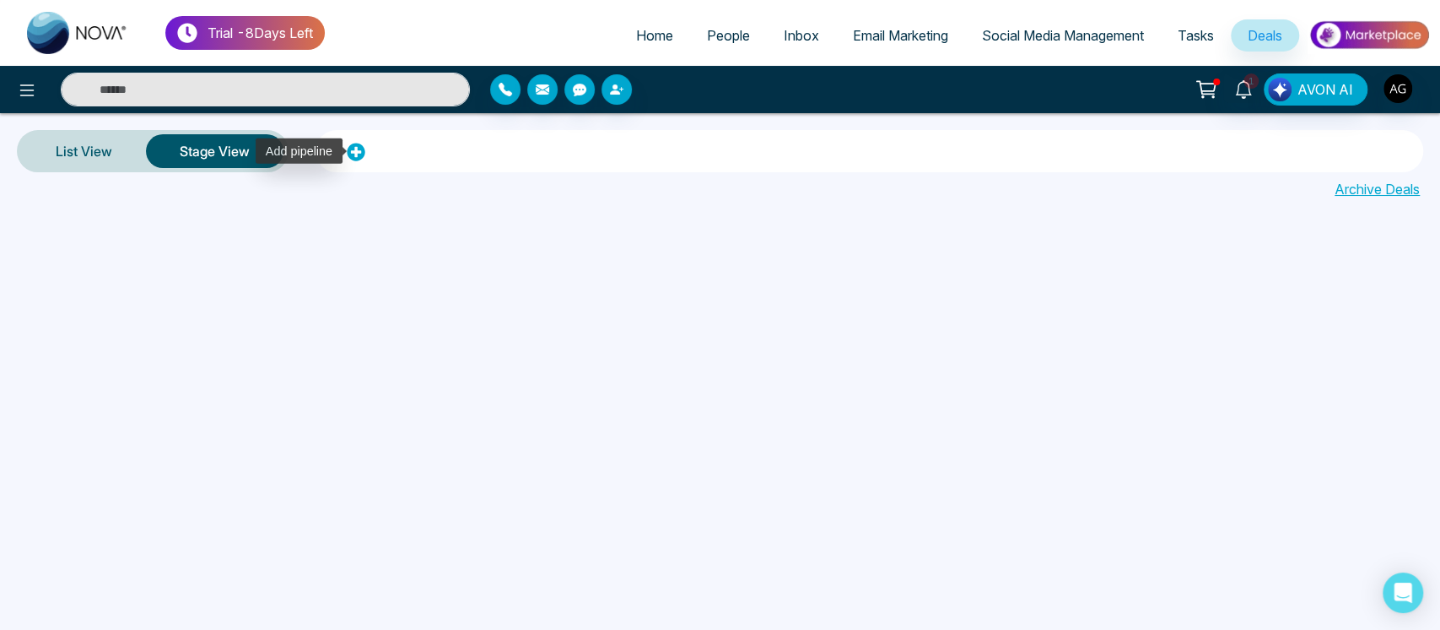
click at [354, 157] on icon at bounding box center [356, 152] width 19 height 19
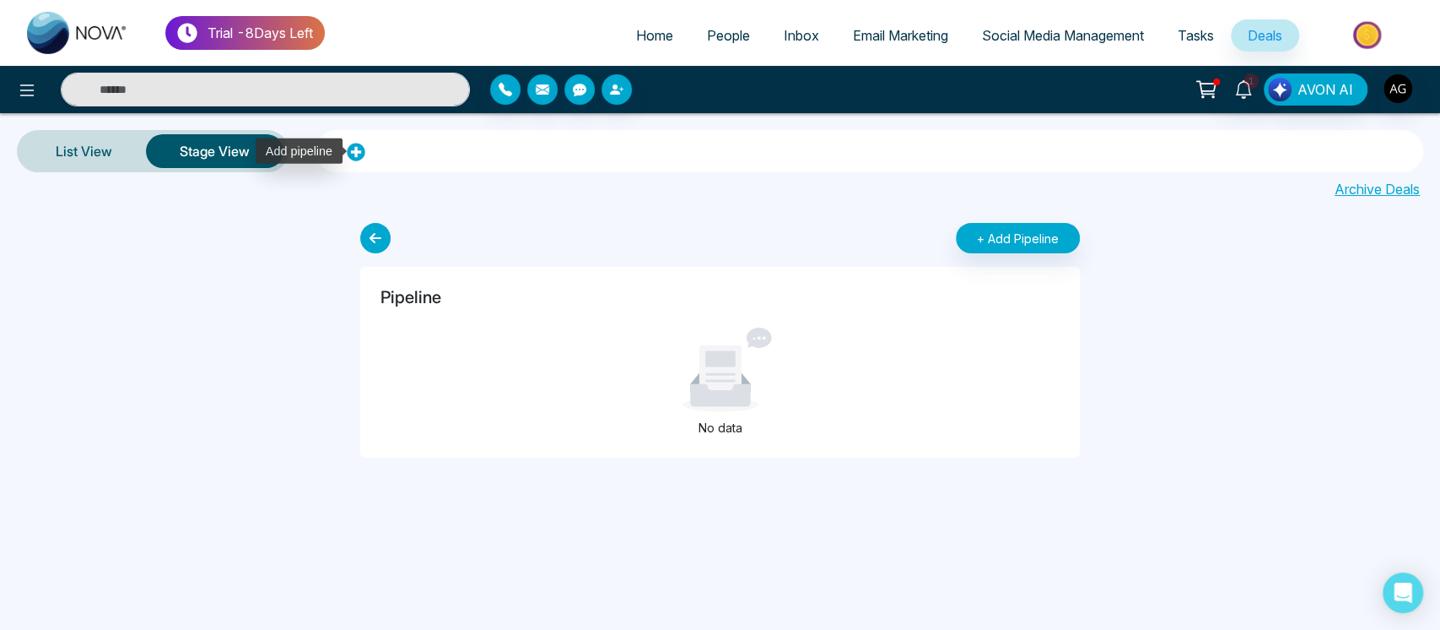
click at [347, 152] on icon at bounding box center [356, 152] width 18 height 18
drag, startPoint x: 346, startPoint y: 152, endPoint x: 365, endPoint y: 234, distance: 83.9
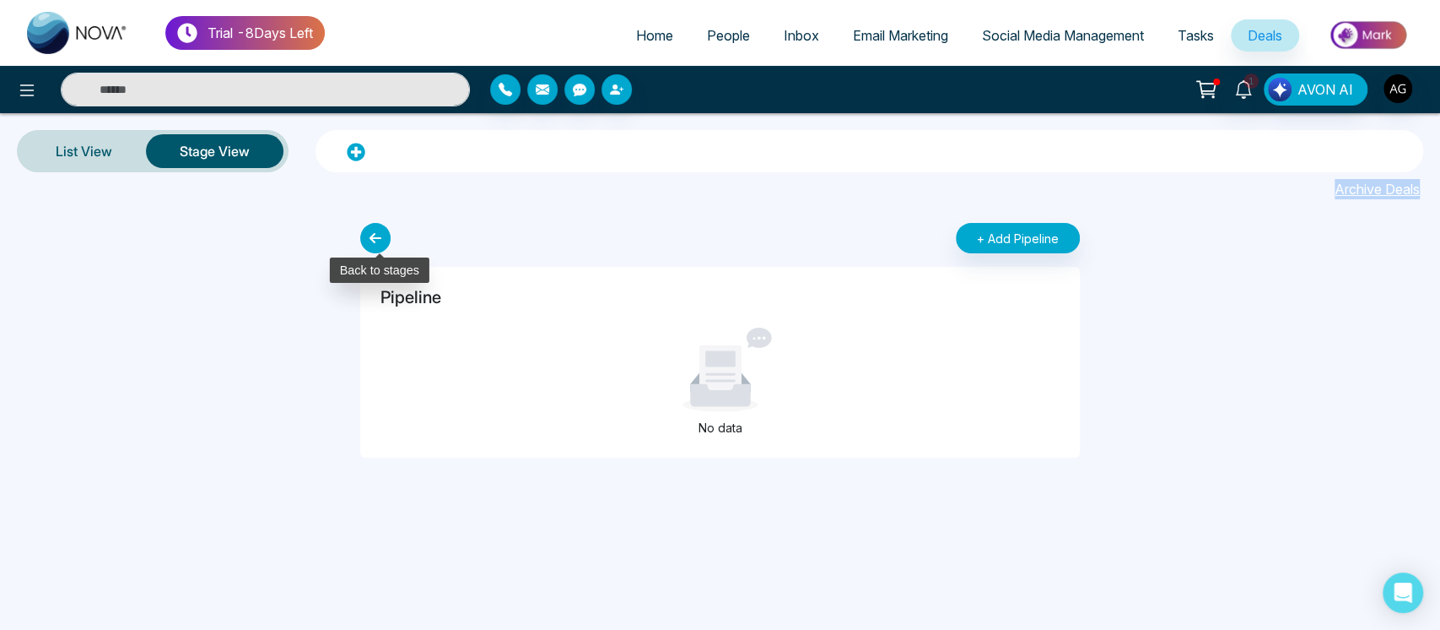
click at [365, 234] on div "Trial - 8 Days Left Home People Inbox Email Marketing Social Media Management T…" at bounding box center [720, 315] width 1440 height 630
click at [365, 234] on icon at bounding box center [375, 238] width 30 height 30
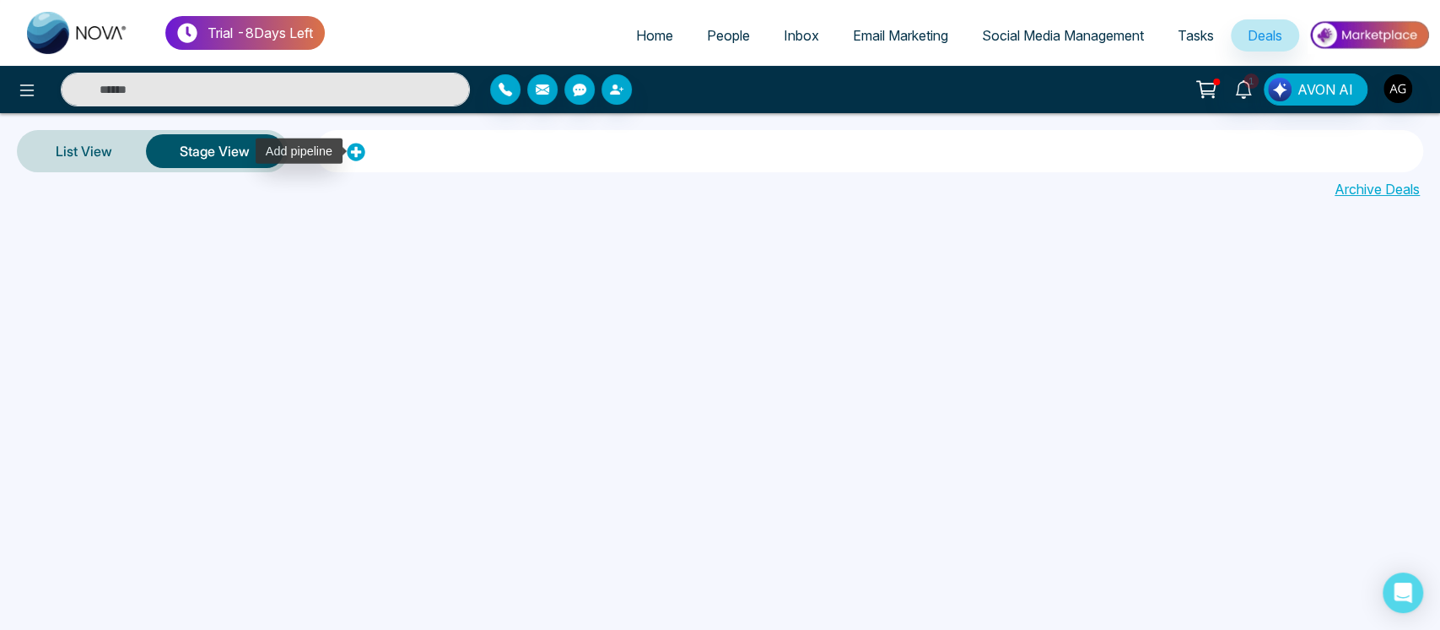
click at [357, 156] on icon at bounding box center [356, 152] width 18 height 18
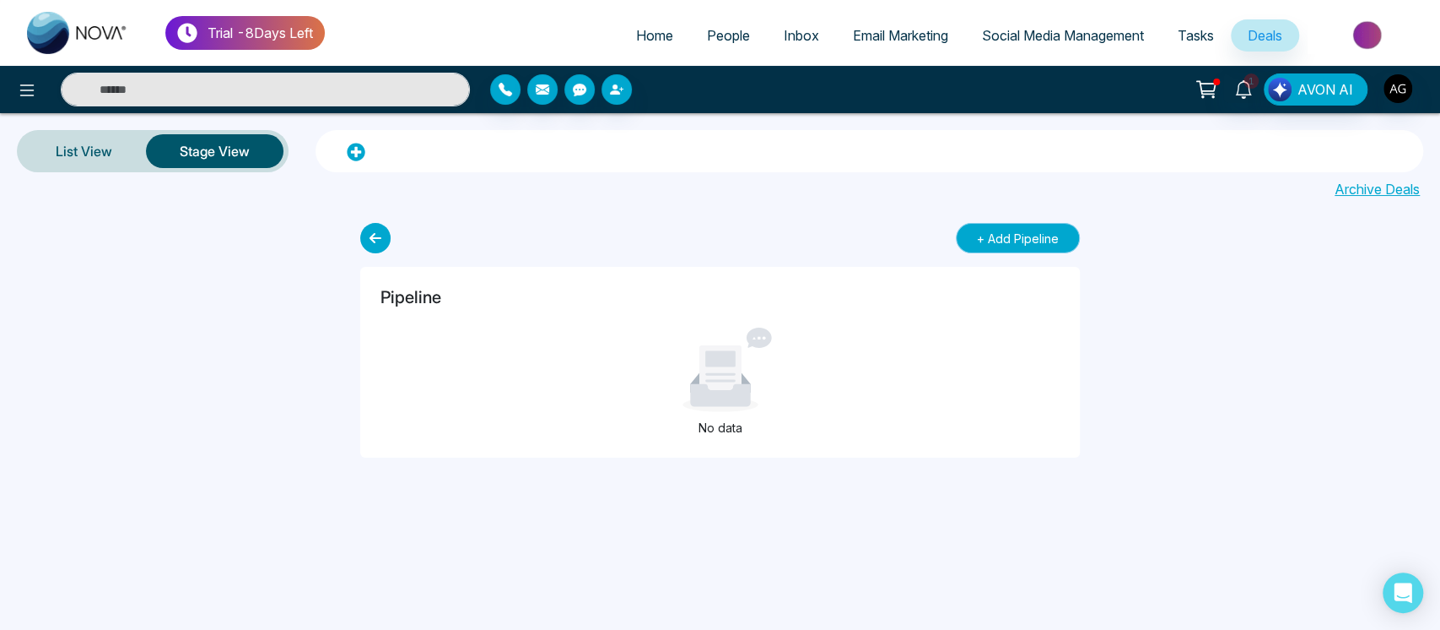
click at [1006, 236] on button "+ Add Pipeline" at bounding box center [1018, 238] width 124 height 30
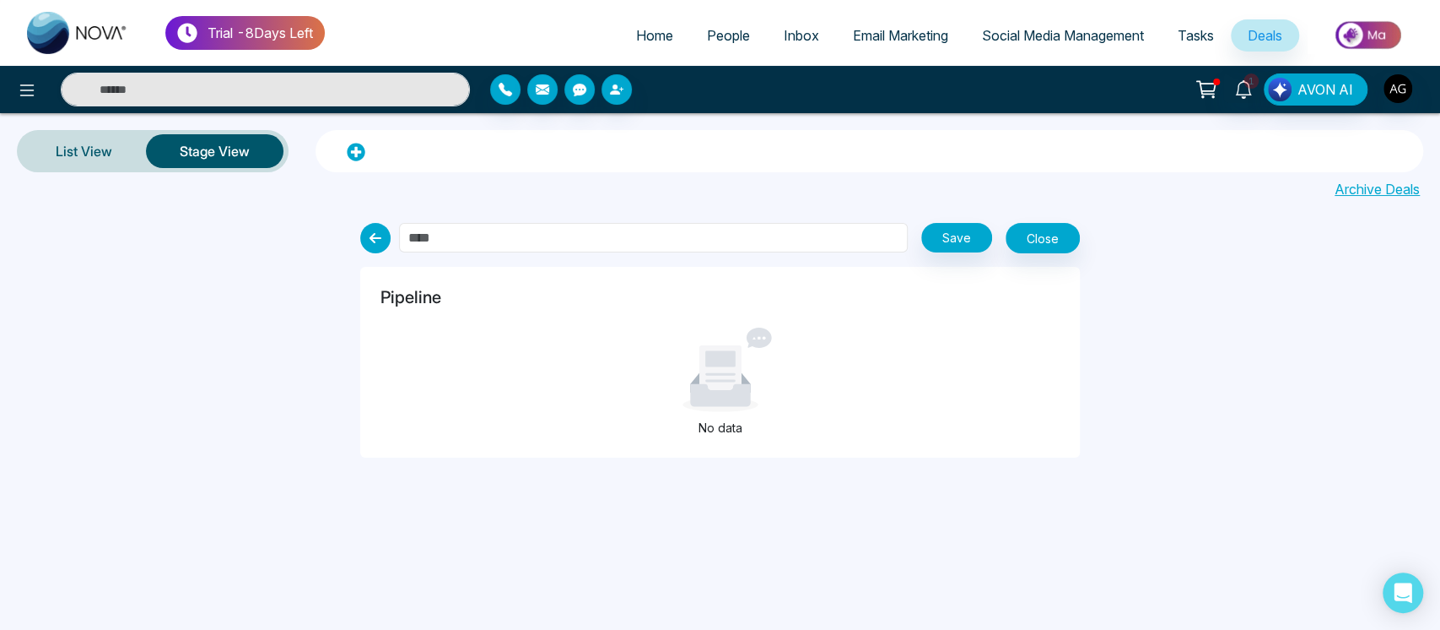
click at [614, 240] on input "text" at bounding box center [654, 238] width 510 height 30
type input "****"
click button "Save" at bounding box center [956, 238] width 71 height 30
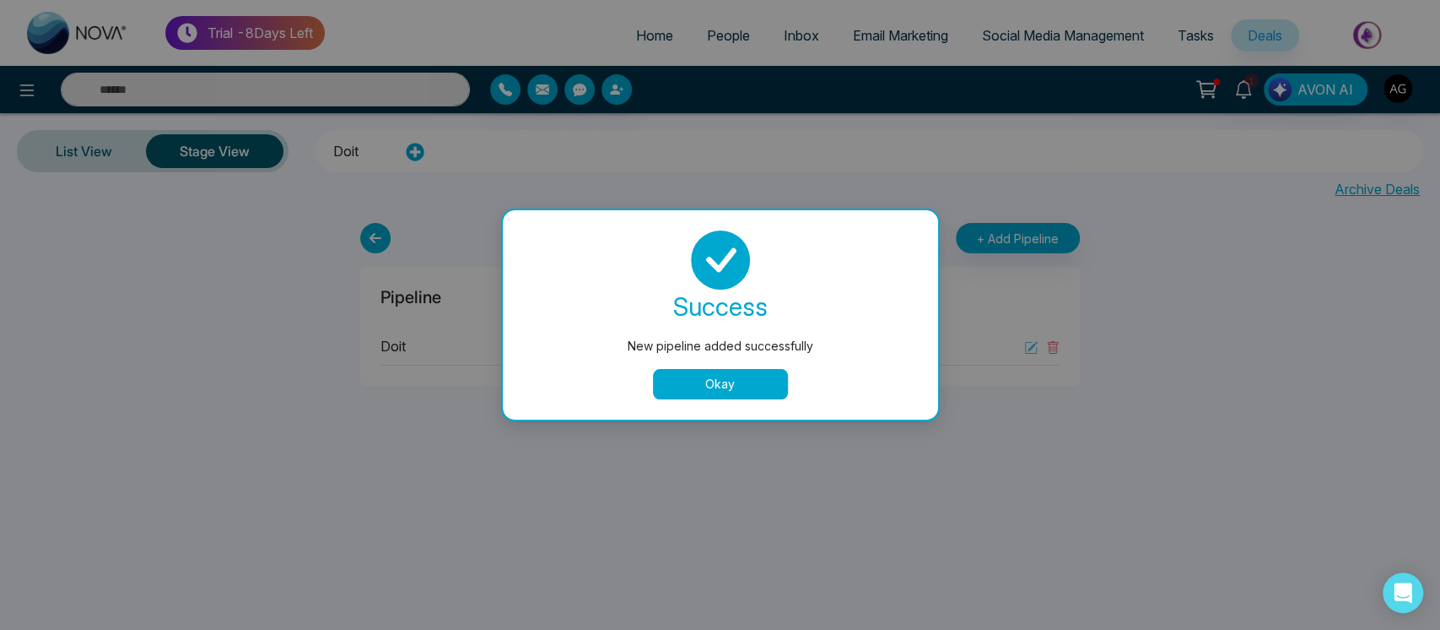
click at [716, 391] on button "Okay" at bounding box center [720, 384] width 135 height 30
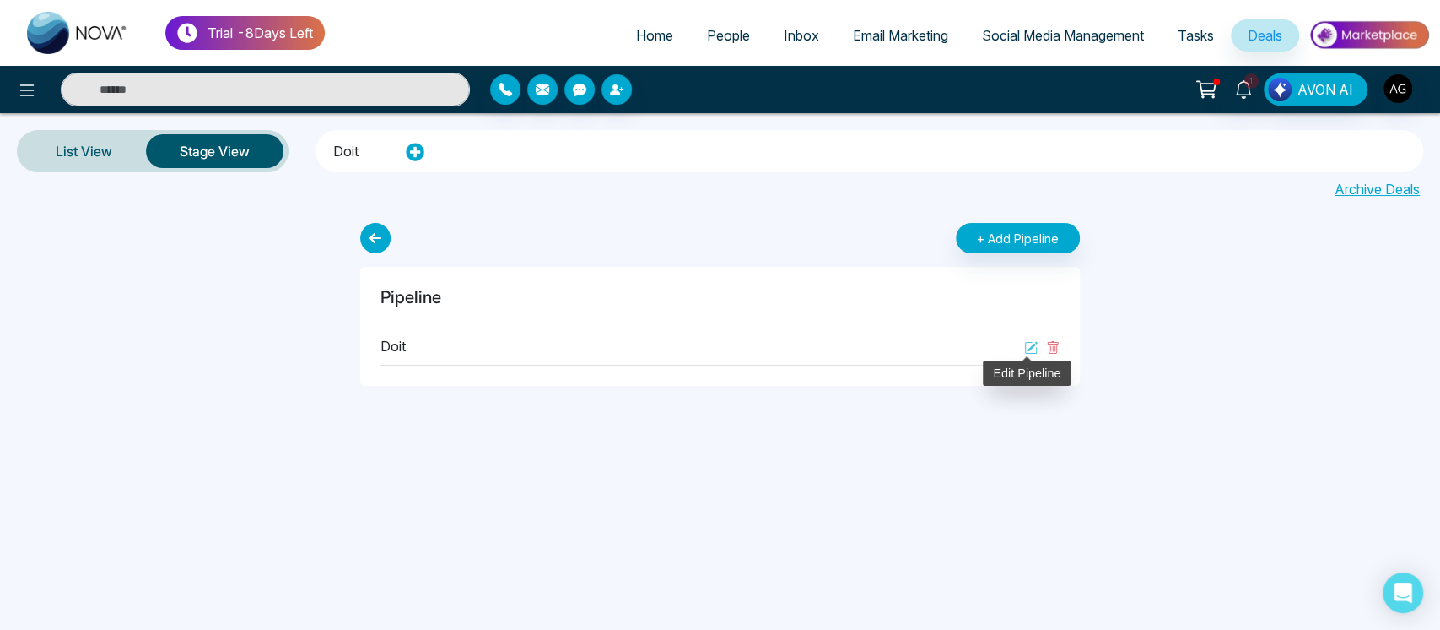
click at [1030, 345] on icon at bounding box center [1031, 348] width 14 height 14
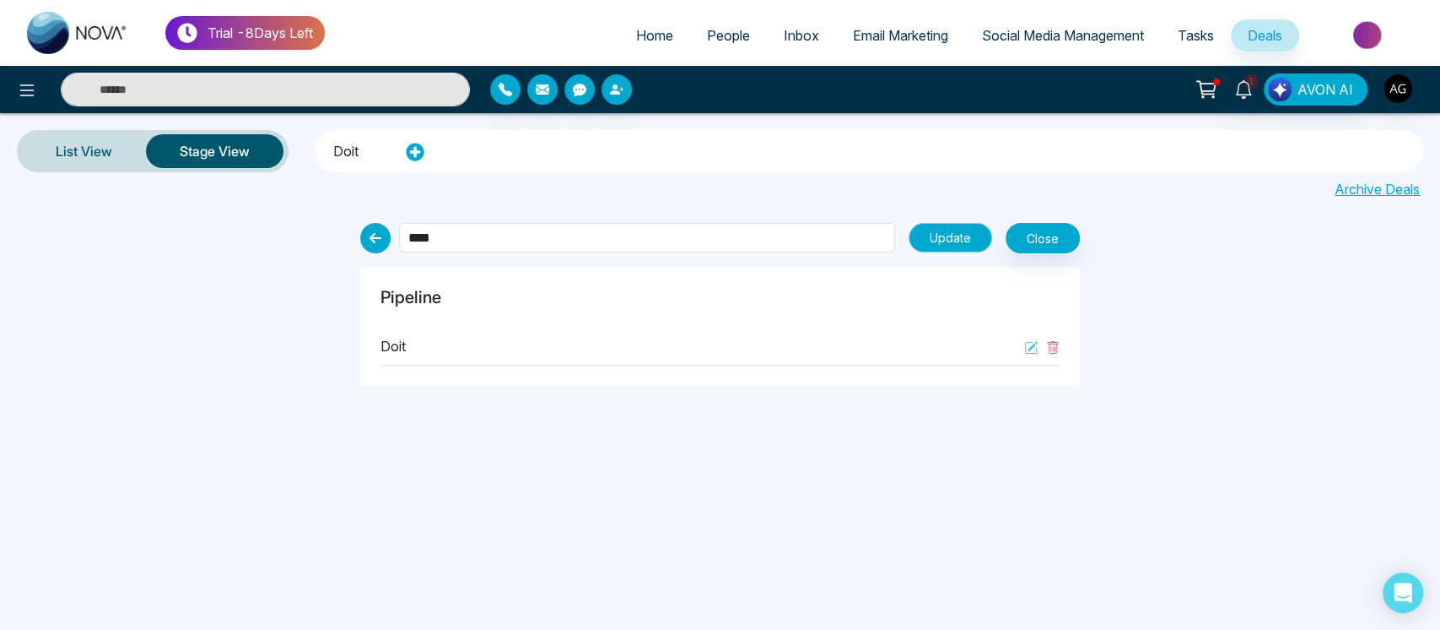
click at [949, 230] on button "Update" at bounding box center [951, 238] width 84 height 30
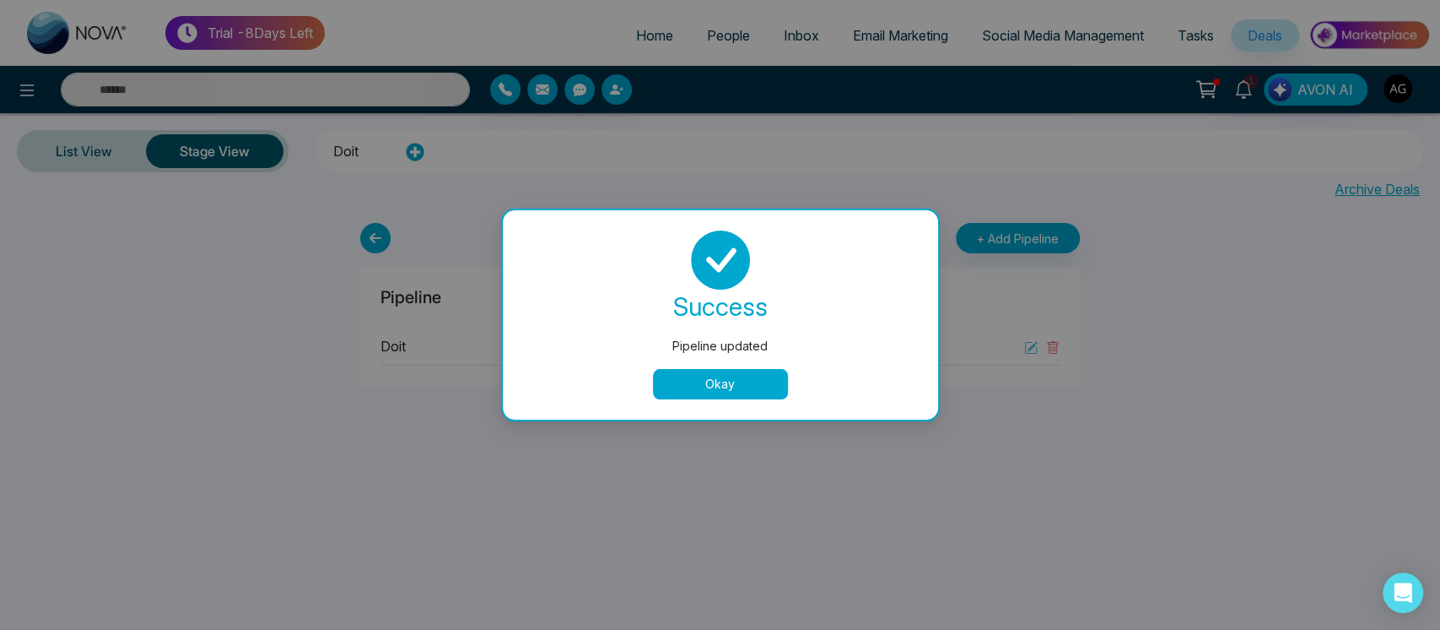
click at [738, 381] on button "Okay" at bounding box center [720, 384] width 135 height 30
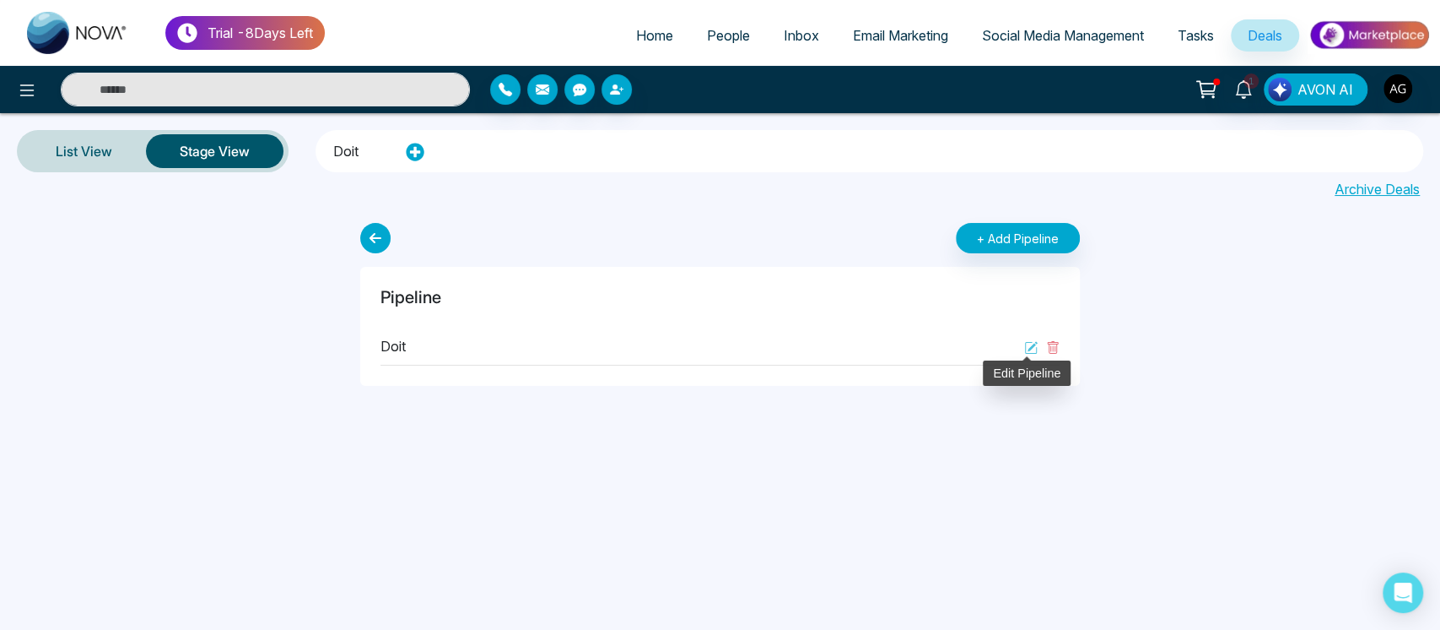
click at [1035, 349] on icon at bounding box center [1031, 348] width 14 height 14
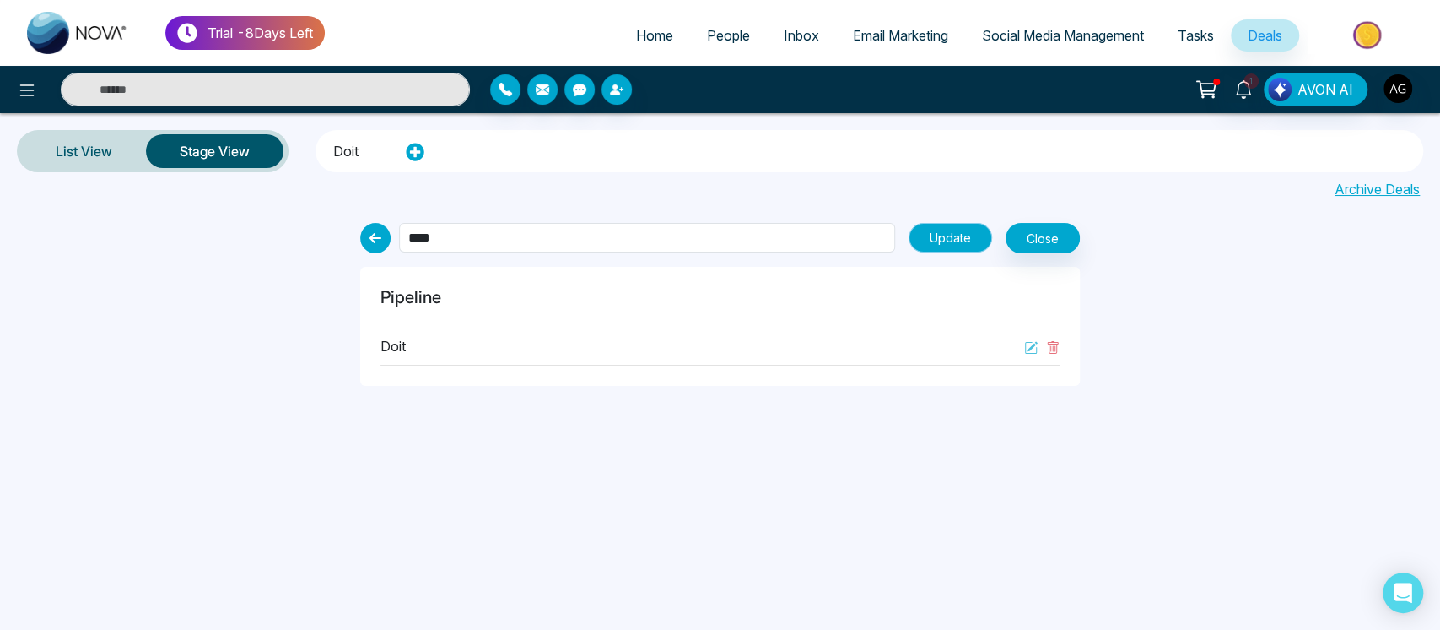
click at [978, 235] on button "Update" at bounding box center [951, 238] width 84 height 30
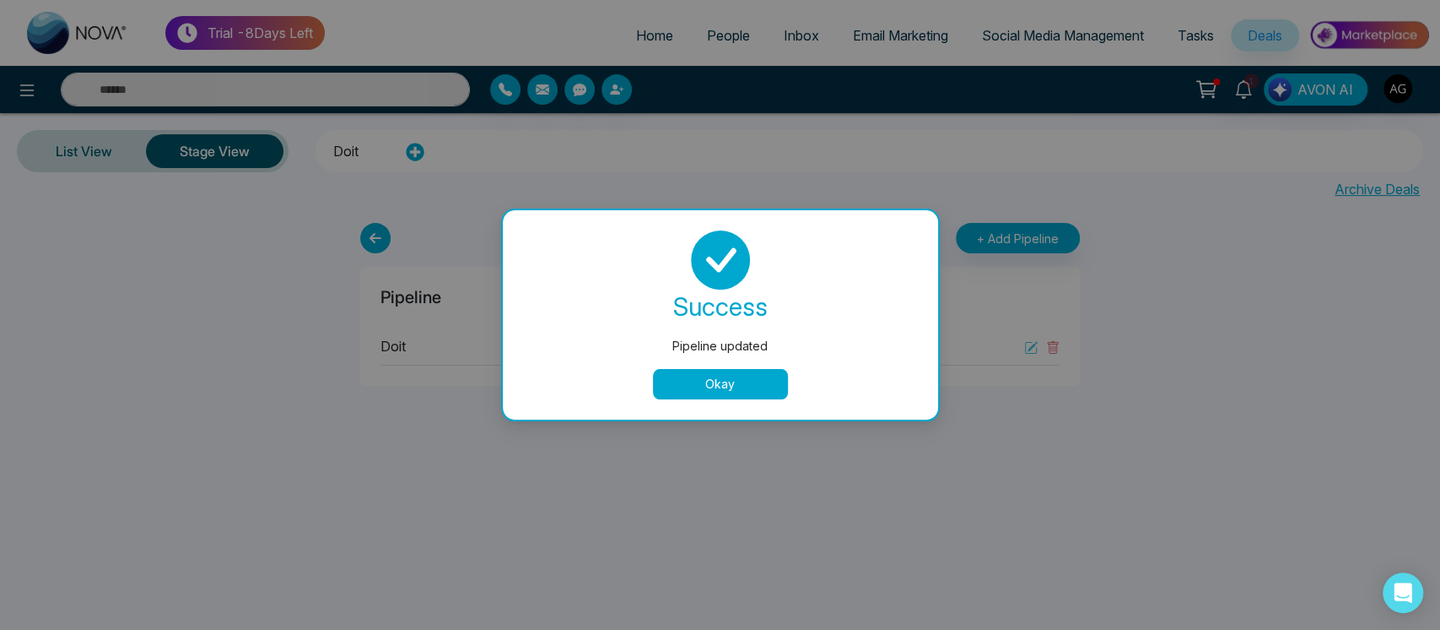
click at [734, 376] on button "Okay" at bounding box center [720, 384] width 135 height 30
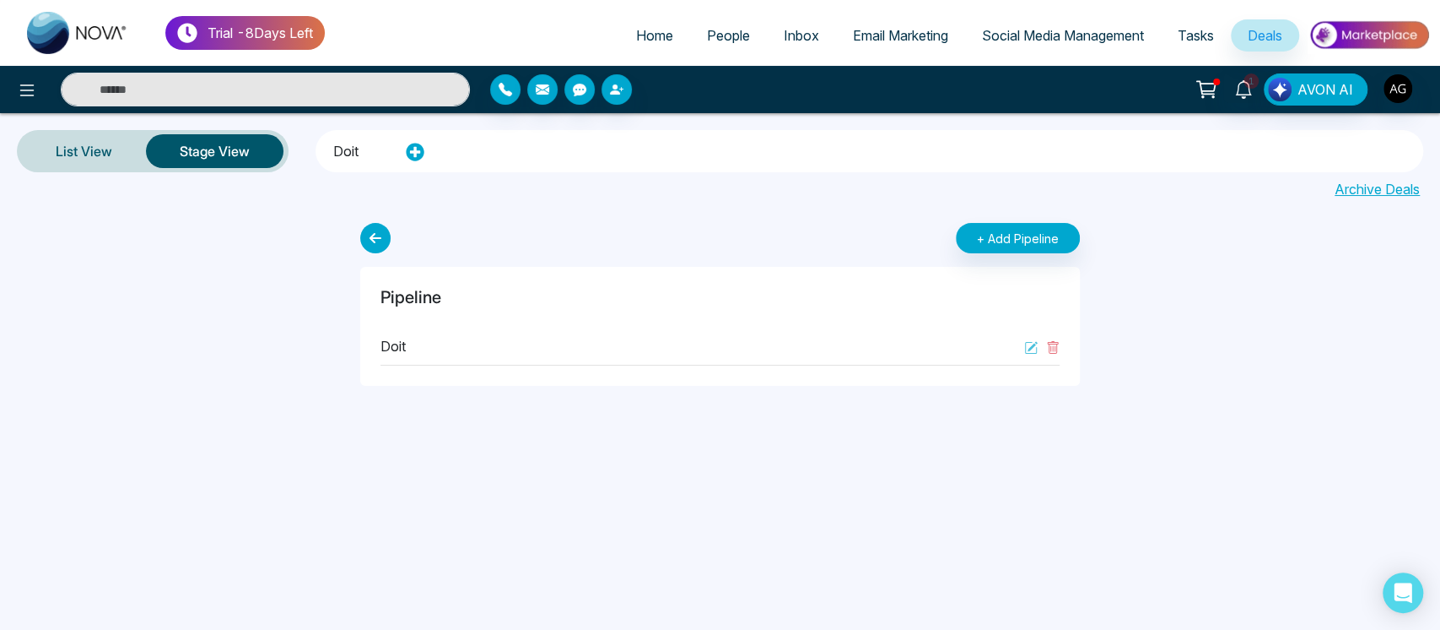
drag, startPoint x: 457, startPoint y: 340, endPoint x: 420, endPoint y: 337, distance: 37.3
click at [420, 337] on div "doit" at bounding box center [721, 346] width 680 height 38
click at [420, 348] on div "doit" at bounding box center [721, 346] width 680 height 38
drag, startPoint x: 420, startPoint y: 349, endPoint x: 402, endPoint y: 341, distance: 20.1
click at [402, 341] on p "doit" at bounding box center [393, 346] width 25 height 20
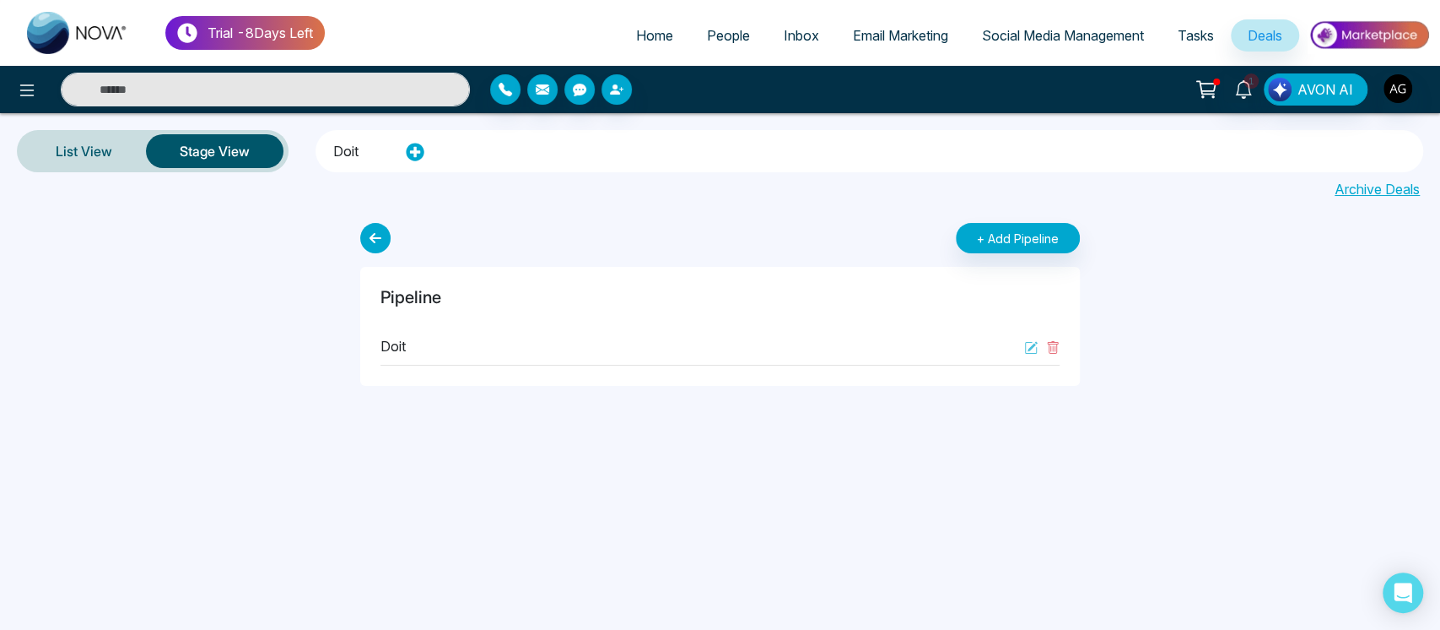
click at [402, 341] on p "doit" at bounding box center [393, 346] width 25 height 20
click at [1029, 354] on icon at bounding box center [1031, 348] width 14 height 14
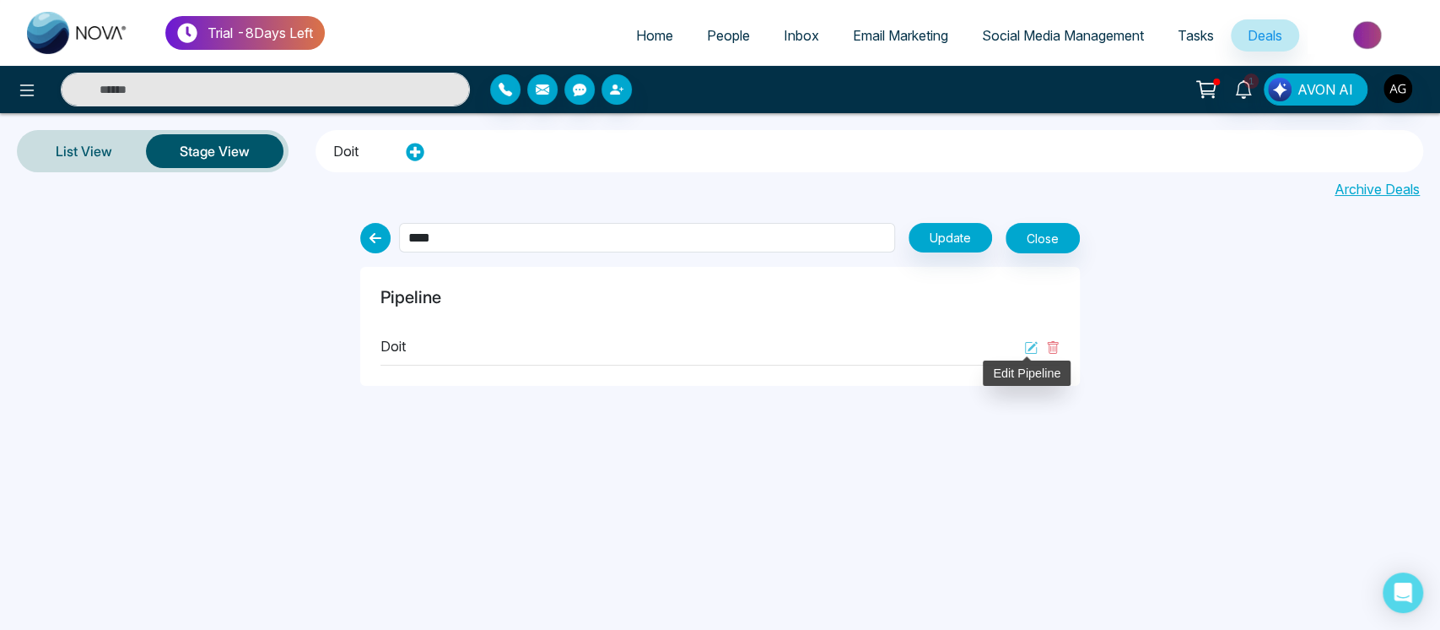
click at [1029, 354] on icon at bounding box center [1031, 348] width 14 height 14
click at [1356, 181] on link "Archive Deals" at bounding box center [1377, 189] width 85 height 20
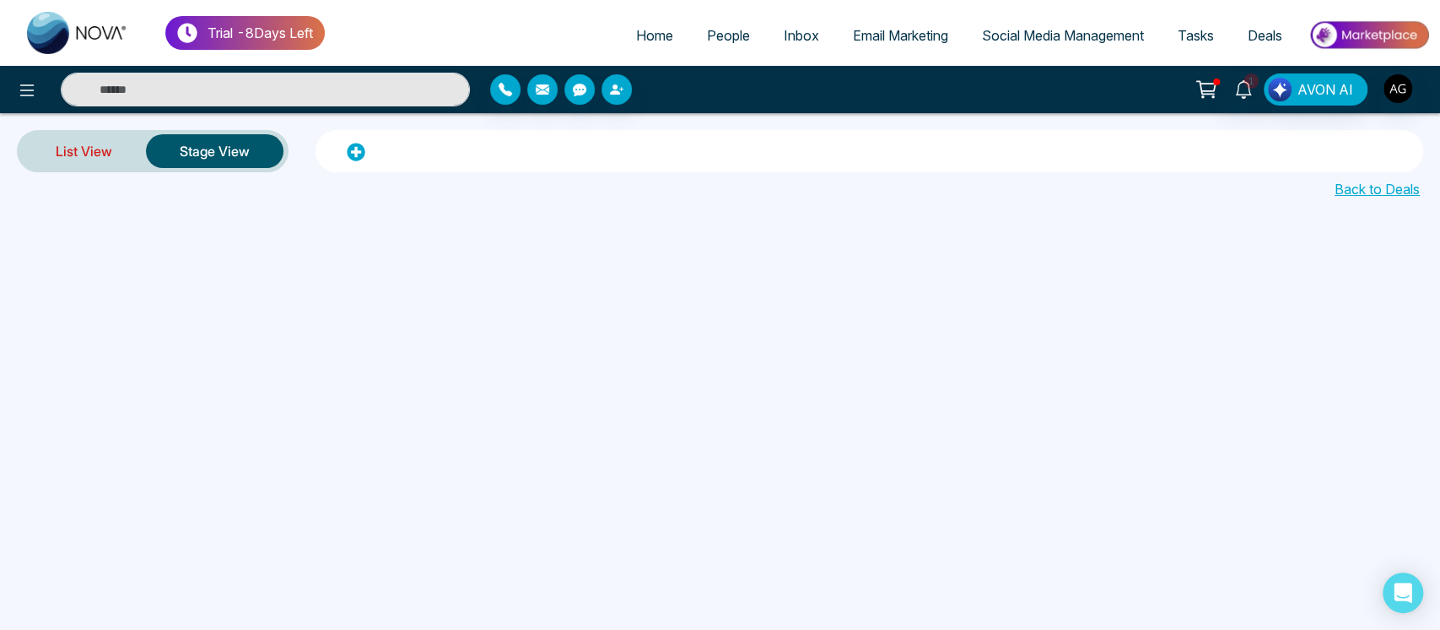
click at [105, 168] on link "List View" at bounding box center [84, 151] width 124 height 41
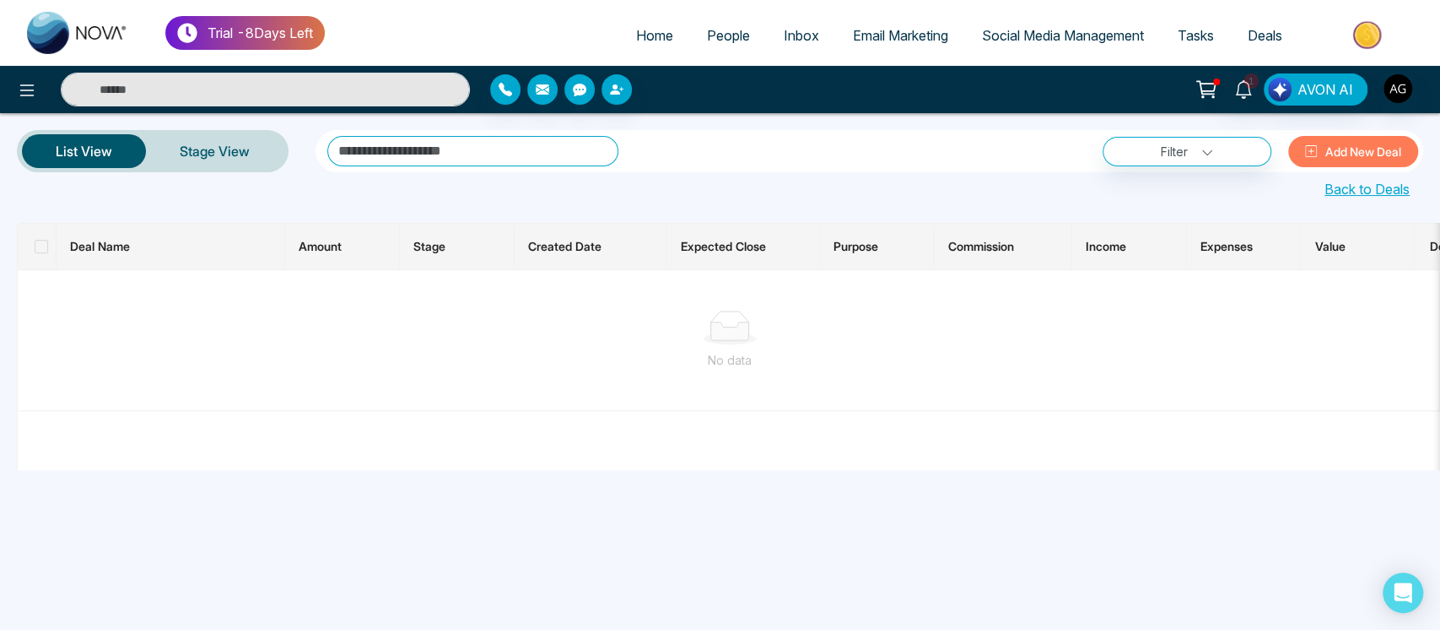
click at [648, 45] on link "Home" at bounding box center [654, 35] width 71 height 32
select select "*"
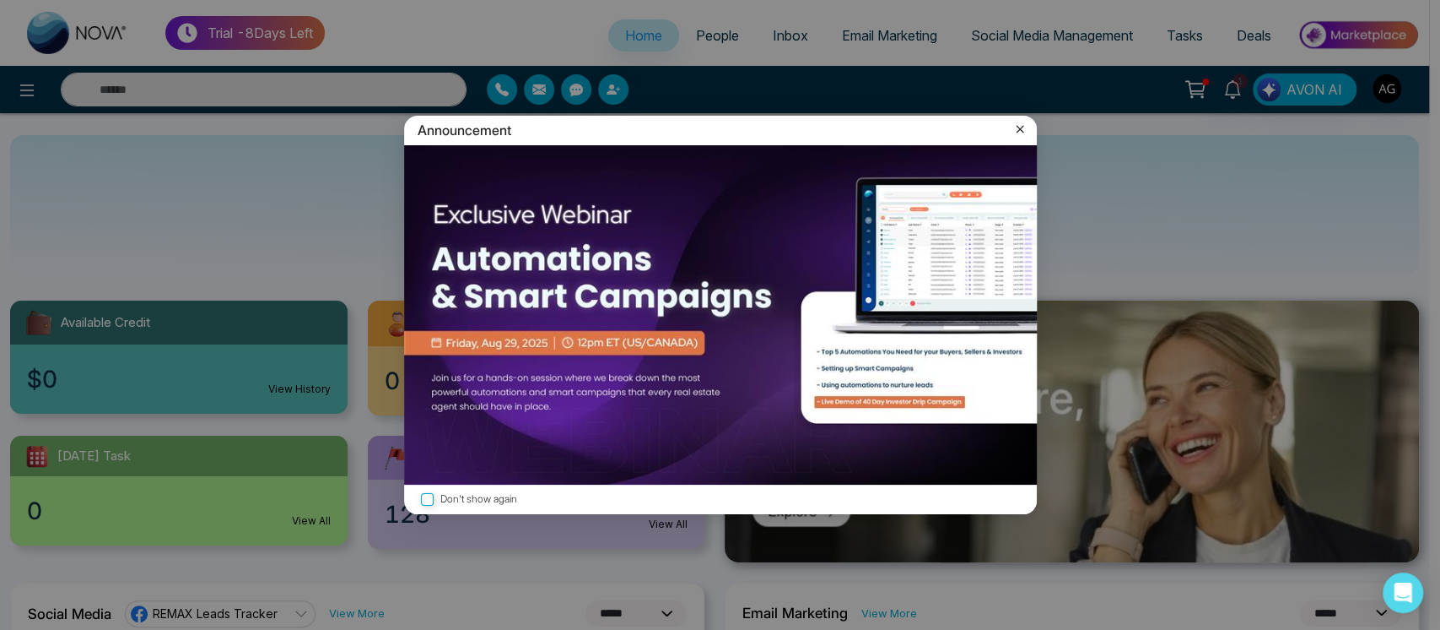
drag, startPoint x: 1019, startPoint y: 119, endPoint x: 1017, endPoint y: 128, distance: 9.6
click at [1017, 128] on div "Announcement" at bounding box center [720, 131] width 633 height 30
click at [1017, 128] on icon at bounding box center [1020, 129] width 17 height 17
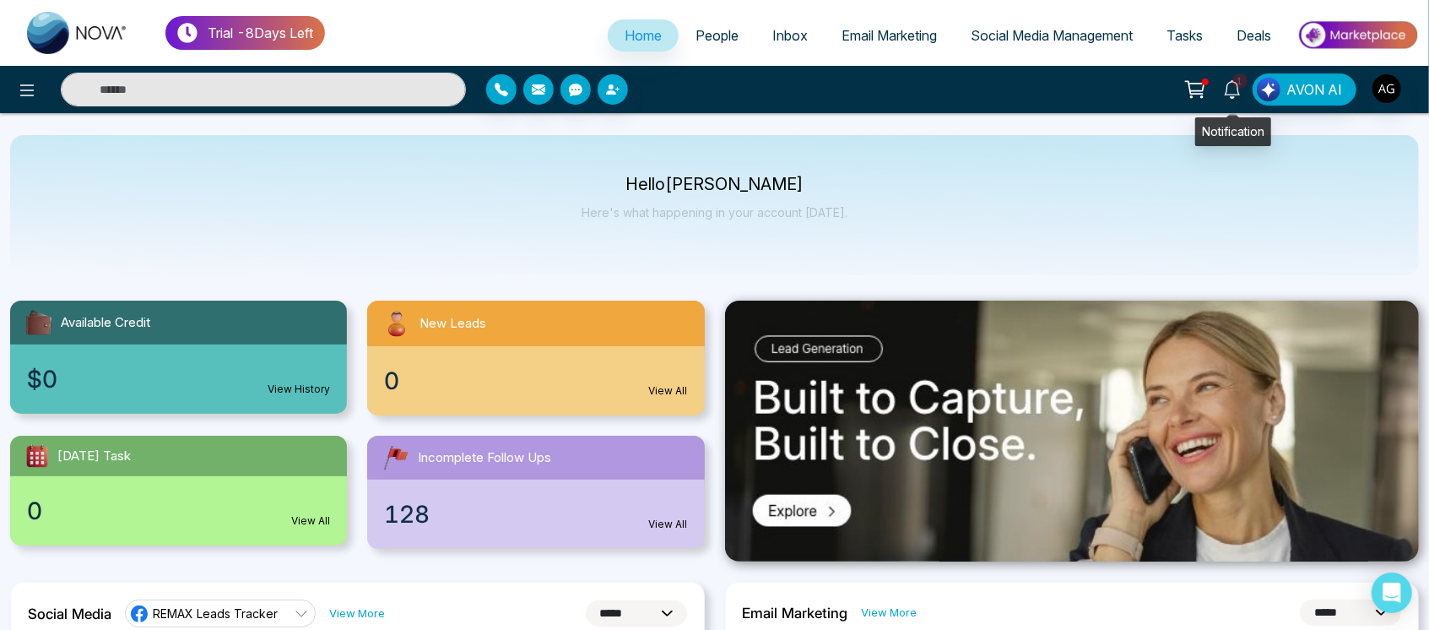
click at [1243, 100] on link "1" at bounding box center [1232, 88] width 41 height 30
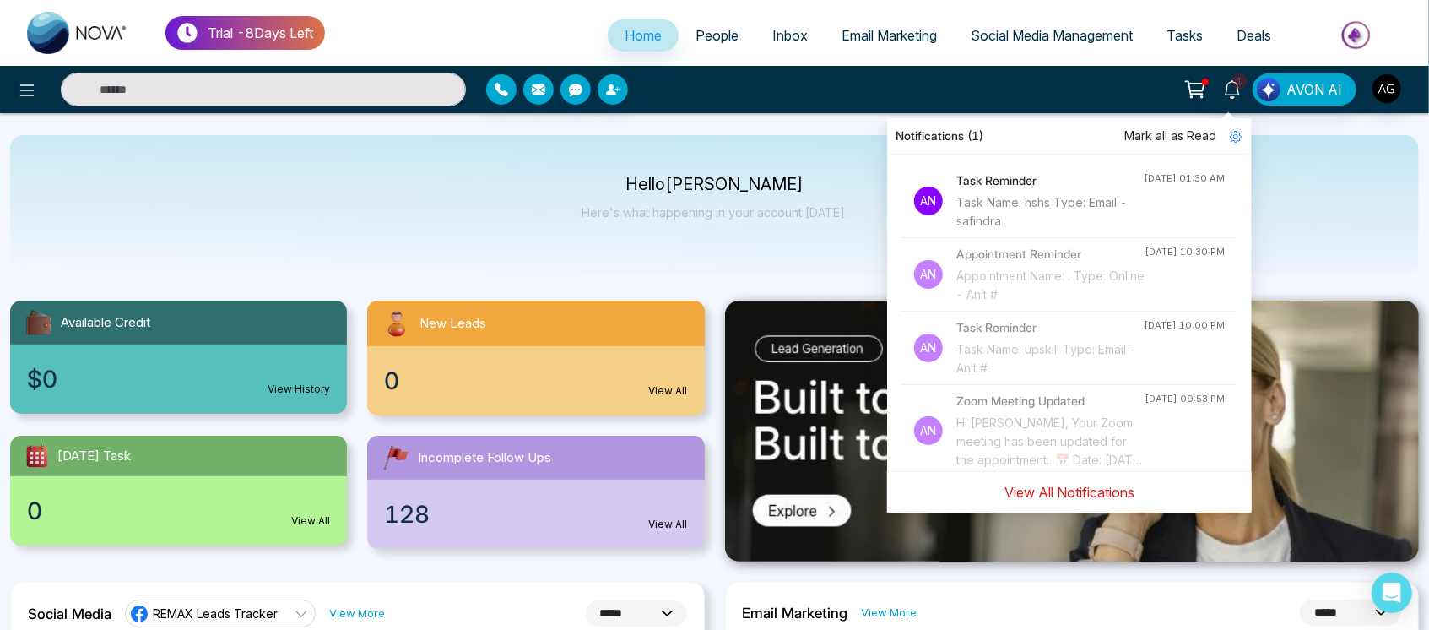
click at [1063, 489] on button "View All Notifications" at bounding box center [1069, 492] width 152 height 32
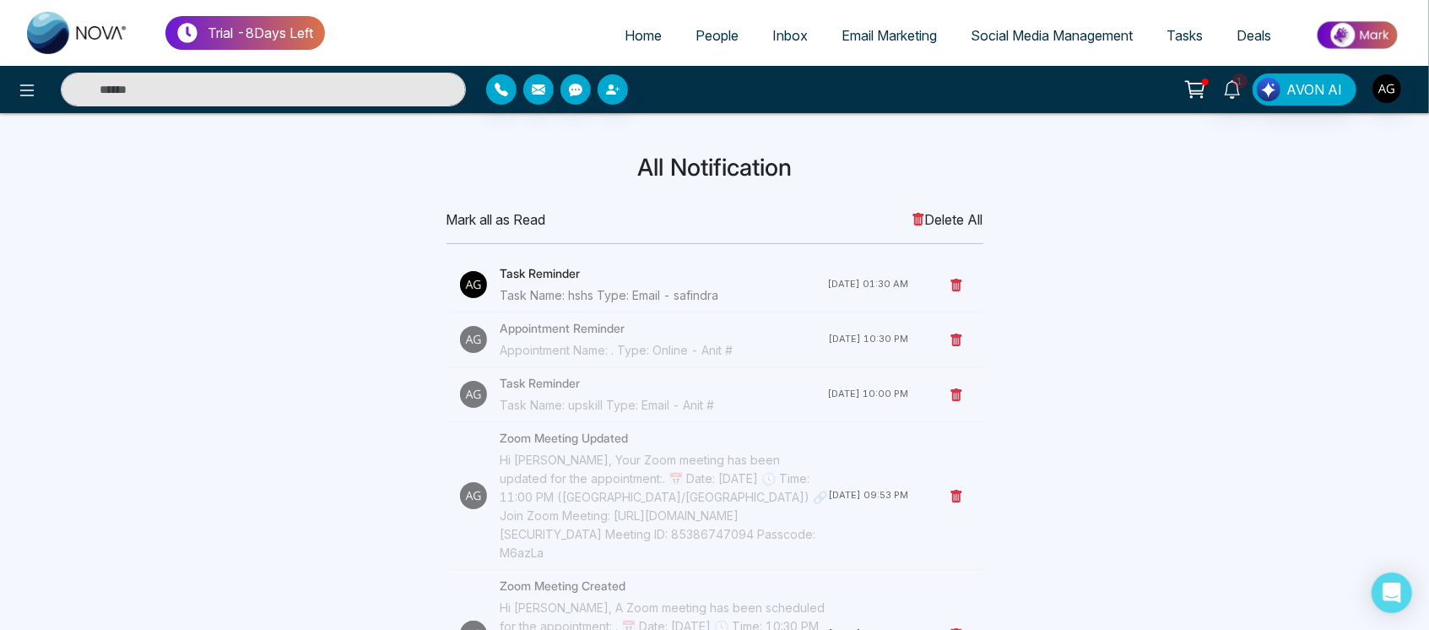
click at [946, 293] on li "Task Reminder Task Name: hshs Type: Email - safindra 20 Aug 25, 01:30 AM" at bounding box center [714, 284] width 537 height 55
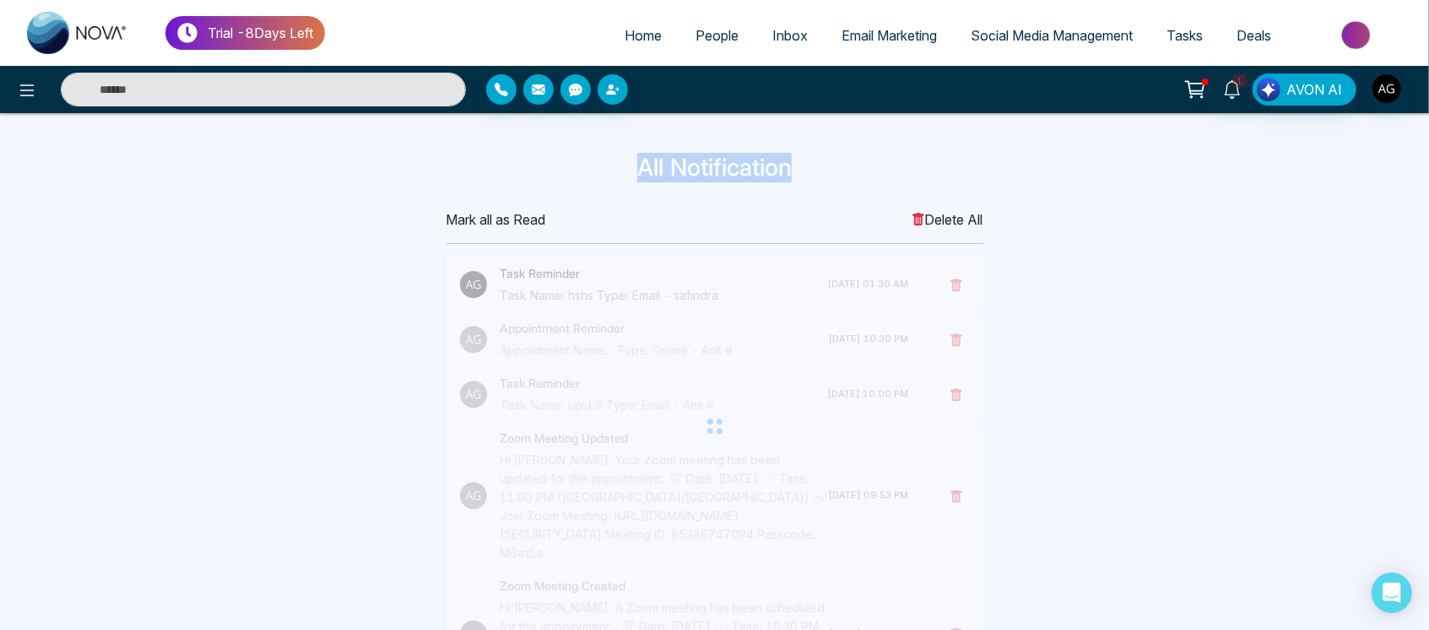
drag, startPoint x: 628, startPoint y: 169, endPoint x: 844, endPoint y: 189, distance: 217.0
click at [844, 189] on div "All Notification Mark all as Read Delete All Task Reminder Task Name: hshs Type…" at bounding box center [715, 481] width 1114 height 654
drag, startPoint x: 844, startPoint y: 189, endPoint x: 599, endPoint y: 165, distance: 245.9
click at [599, 165] on div "All Notification Mark all as Read Delete All Task Reminder Task Name: hshs Type…" at bounding box center [715, 481] width 1114 height 654
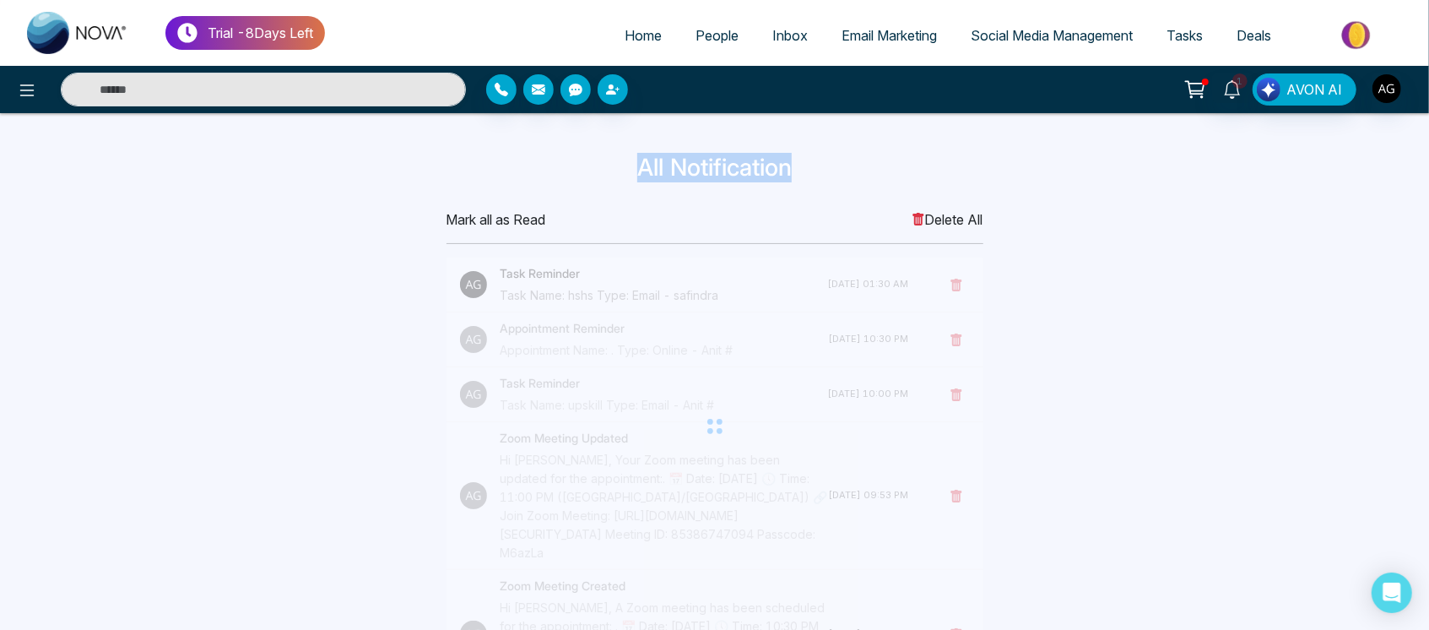
click at [599, 165] on h3 "All Notification" at bounding box center [715, 168] width 1094 height 29
drag, startPoint x: 625, startPoint y: 156, endPoint x: 824, endPoint y: 161, distance: 198.4
click at [824, 161] on h3 "All Notification" at bounding box center [715, 168] width 1094 height 29
click at [647, 30] on span "Home" at bounding box center [642, 35] width 37 height 17
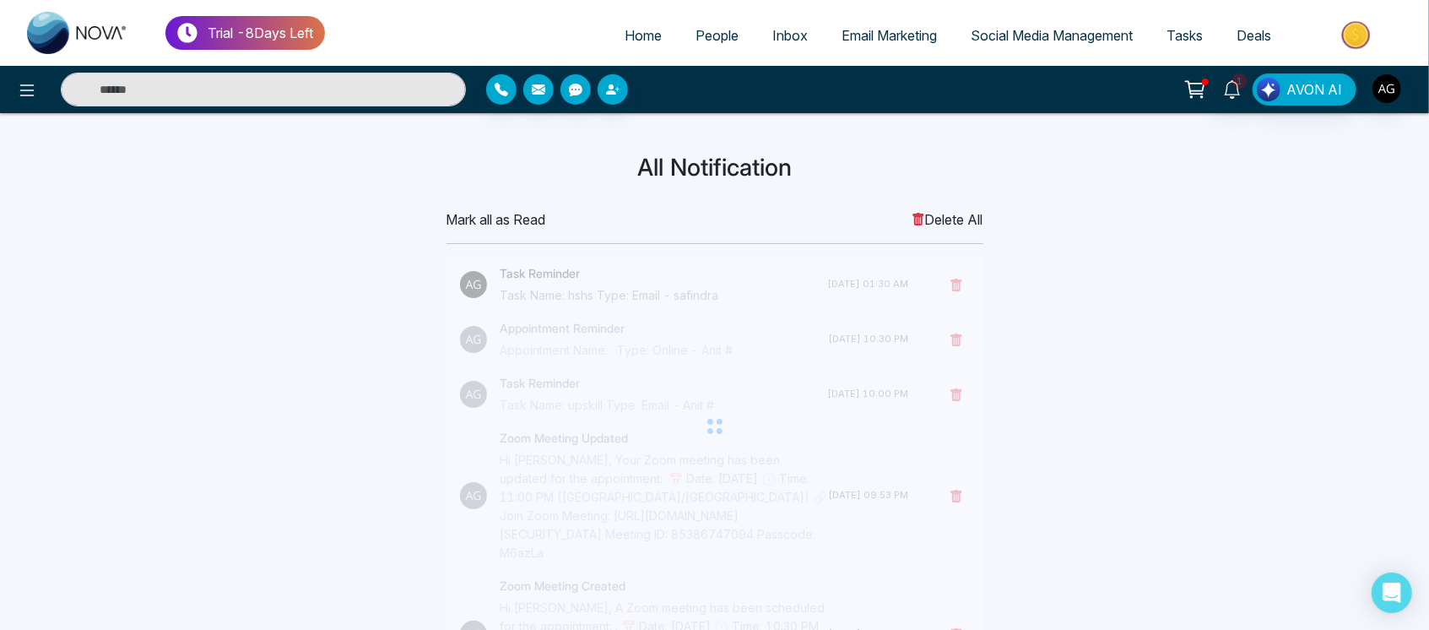
select select "*"
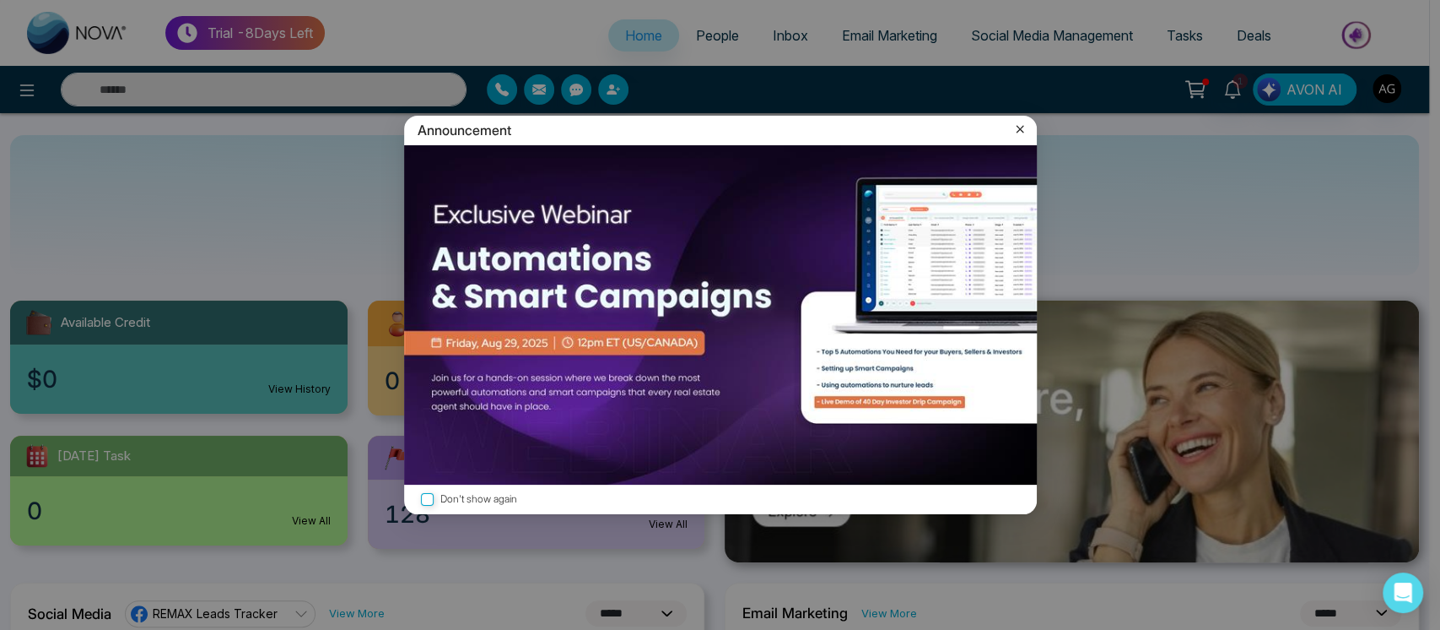
click at [1013, 133] on icon at bounding box center [1020, 129] width 17 height 17
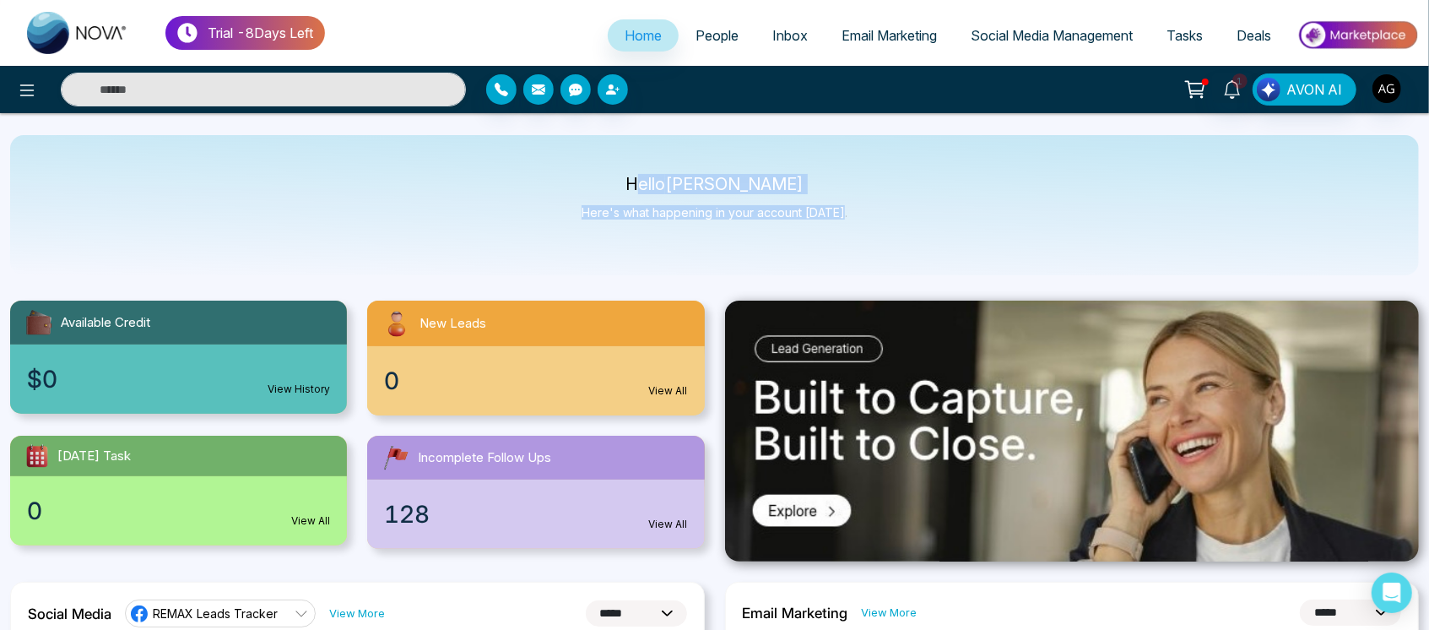
drag, startPoint x: 657, startPoint y: 181, endPoint x: 917, endPoint y: 201, distance: 260.6
click at [917, 201] on div "Hello [PERSON_NAME] Here's what happening in your account [DATE]." at bounding box center [714, 205] width 1408 height 140
click at [660, 178] on p "Hello [PERSON_NAME]" at bounding box center [714, 184] width 266 height 14
drag, startPoint x: 637, startPoint y: 181, endPoint x: 888, endPoint y: 203, distance: 251.6
click at [888, 203] on div "Hello [PERSON_NAME] Here's what happening in your account [DATE]." at bounding box center [714, 205] width 1408 height 140
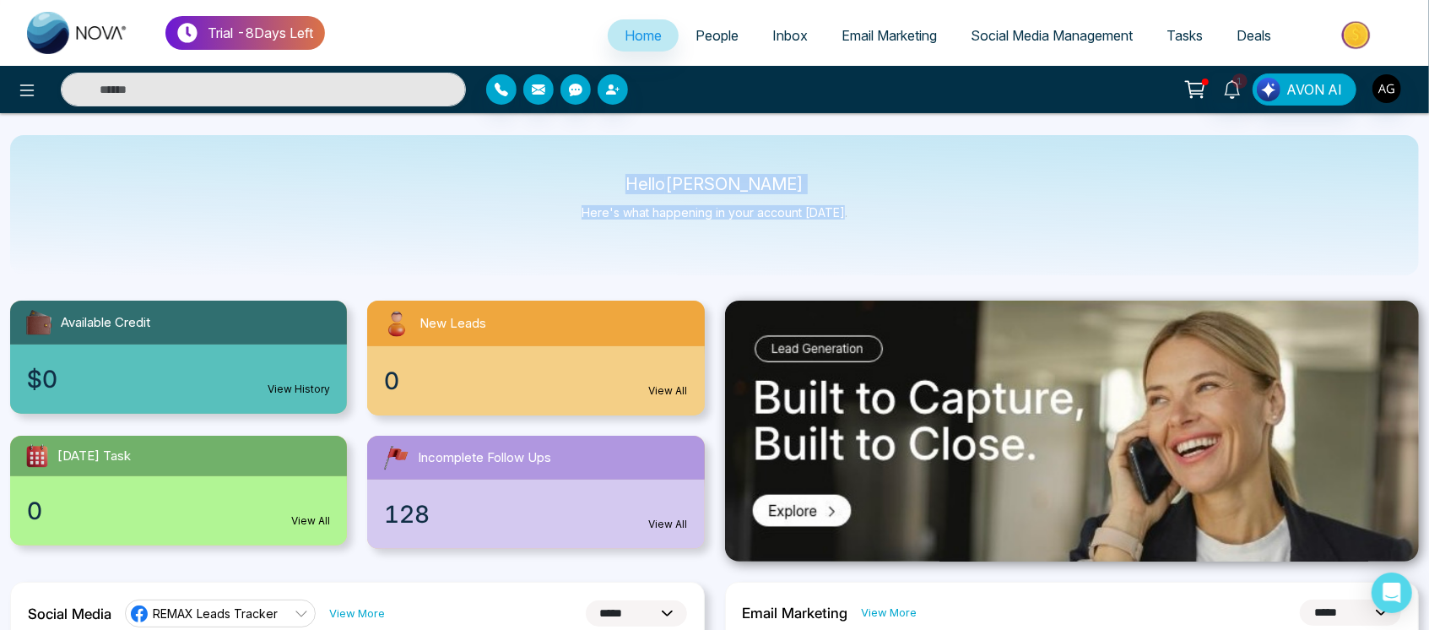
click at [888, 203] on div "Hello [PERSON_NAME] Here's what happening in your account [DATE]." at bounding box center [714, 205] width 1408 height 140
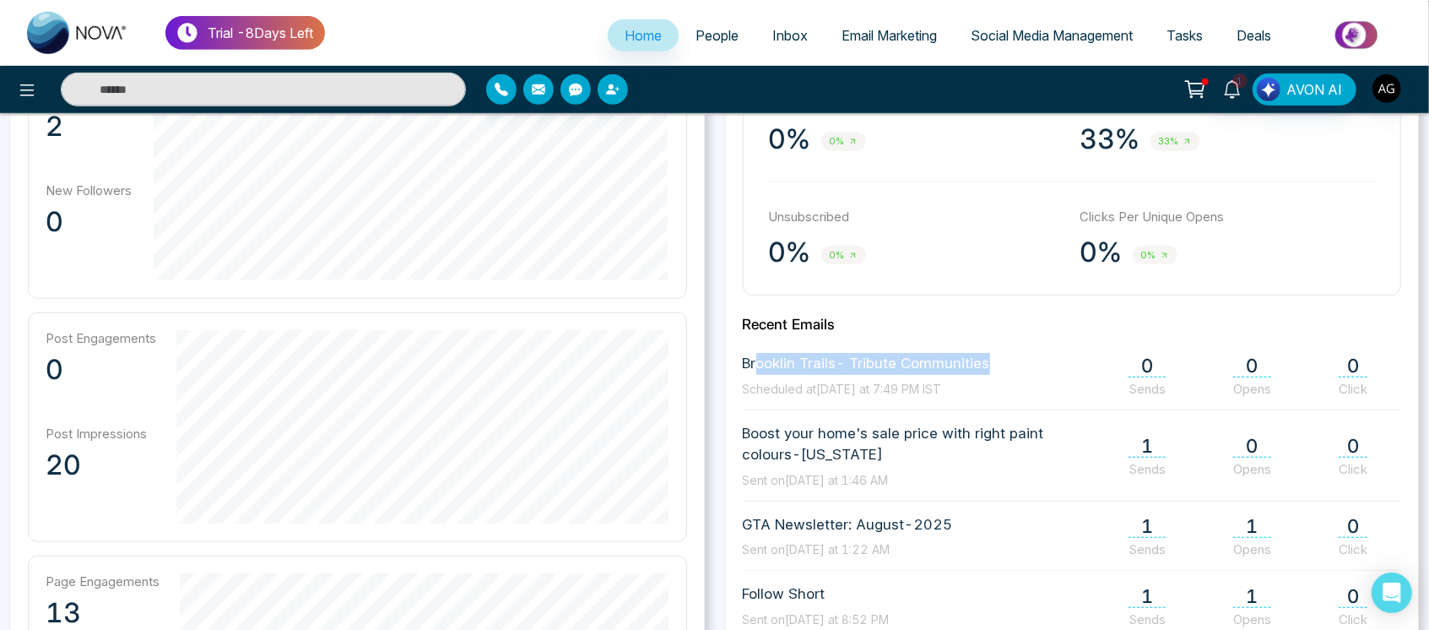
drag, startPoint x: 756, startPoint y: 361, endPoint x: 1070, endPoint y: 352, distance: 314.0
click at [1070, 353] on div "Brooklin Trails- Tribute Communities Scheduled at Today at 7:49 PM IST 0 Sends …" at bounding box center [1072, 375] width 659 height 45
click at [889, 39] on span "Email Marketing" at bounding box center [888, 35] width 95 height 17
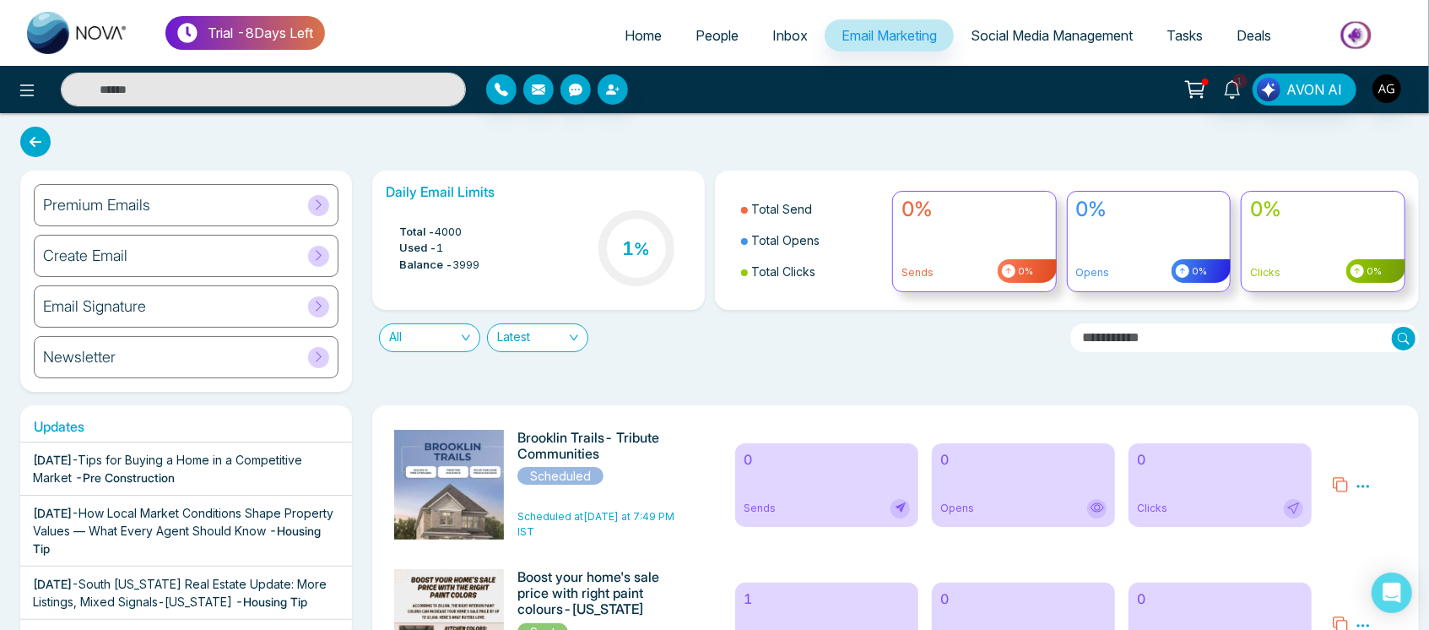
click at [34, 133] on icon at bounding box center [35, 142] width 30 height 30
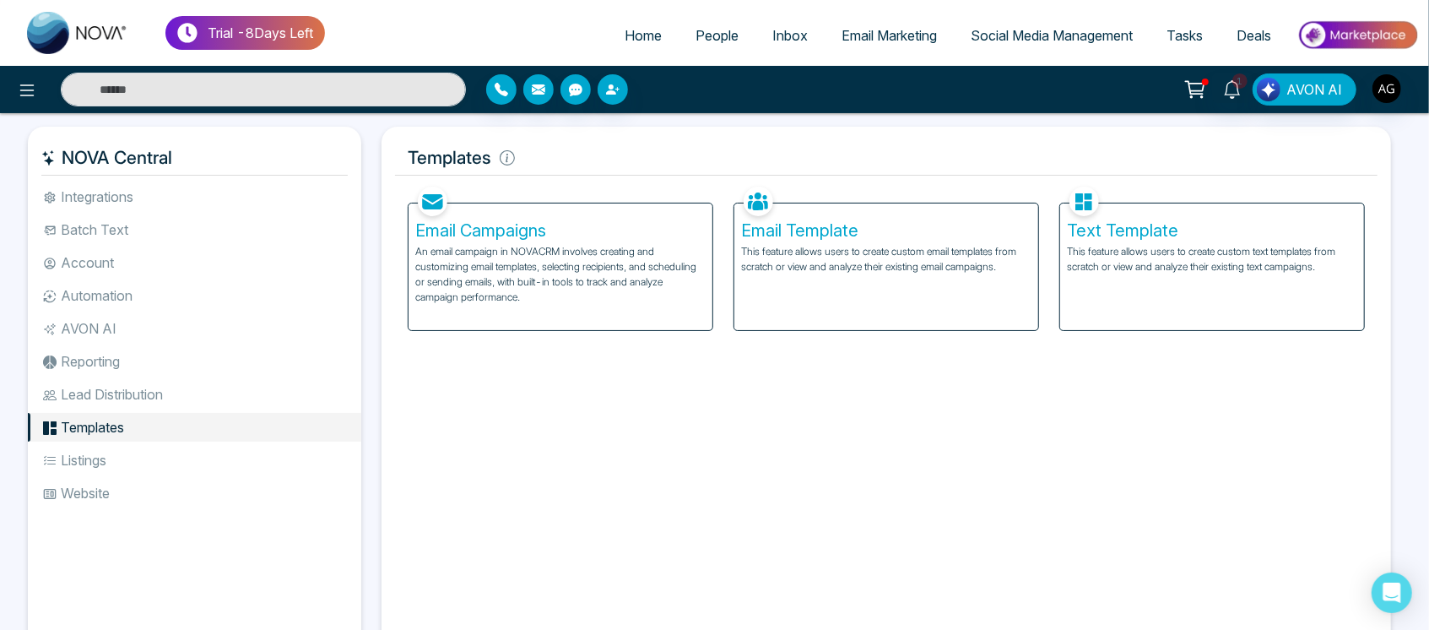
click at [78, 213] on ul "Integrations Batch Text Account Automation AVON AI Reporting Lead Distribution …" at bounding box center [194, 402] width 333 height 440
click at [144, 201] on li "Integrations" at bounding box center [194, 196] width 333 height 29
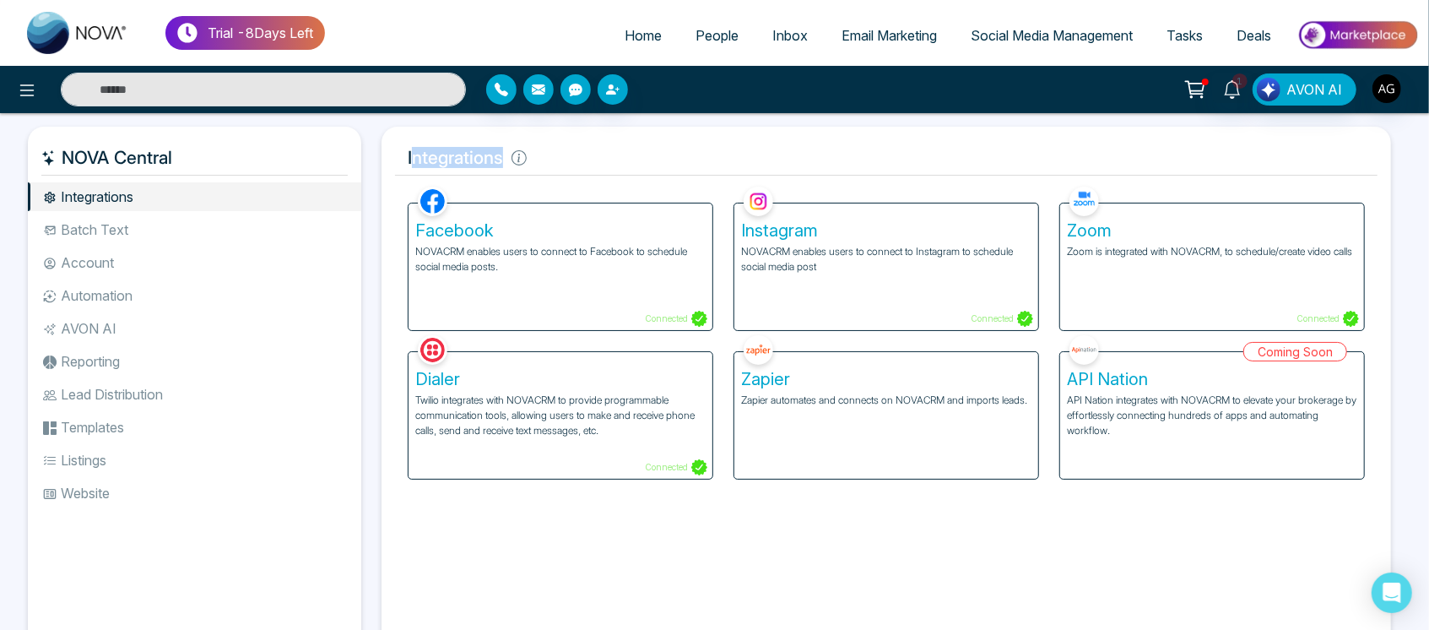
drag, startPoint x: 410, startPoint y: 157, endPoint x: 581, endPoint y: 174, distance: 171.3
click at [581, 174] on h5 "Integrations" at bounding box center [886, 157] width 982 height 35
drag, startPoint x: 396, startPoint y: 143, endPoint x: 513, endPoint y: 159, distance: 118.5
click at [513, 159] on h5 "Integrations" at bounding box center [886, 157] width 982 height 35
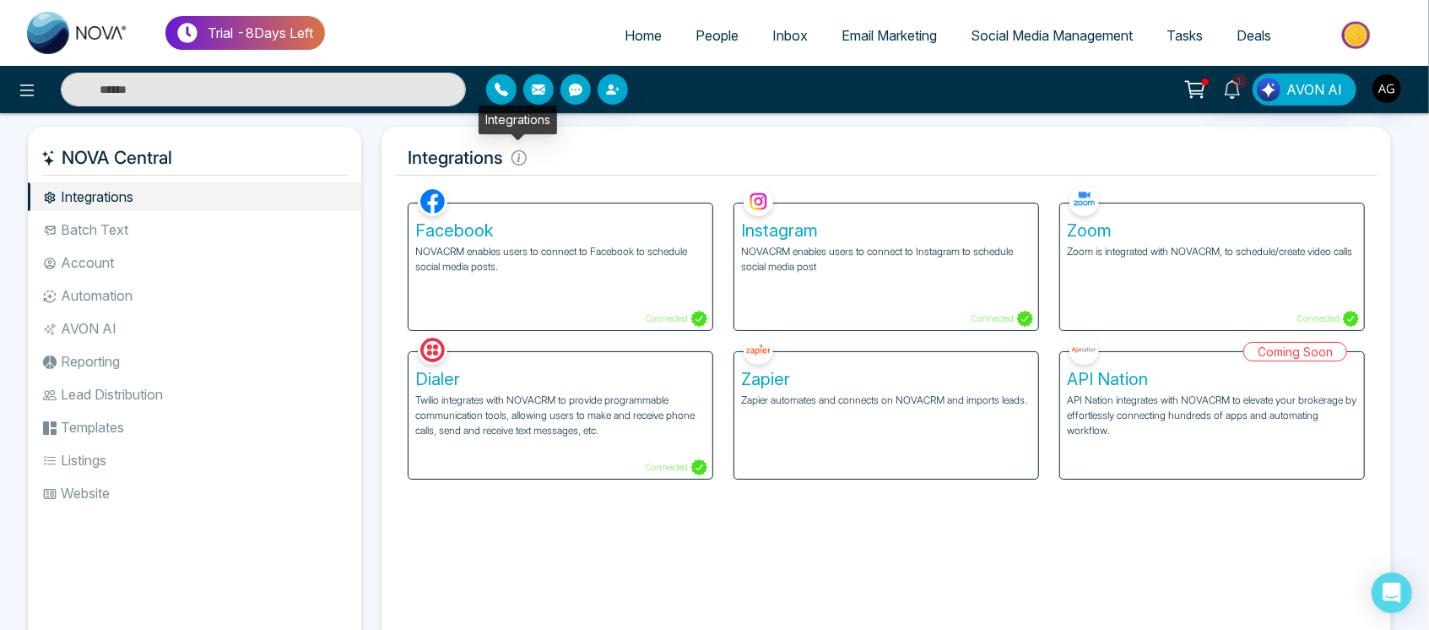
click at [513, 159] on icon at bounding box center [518, 157] width 15 height 15
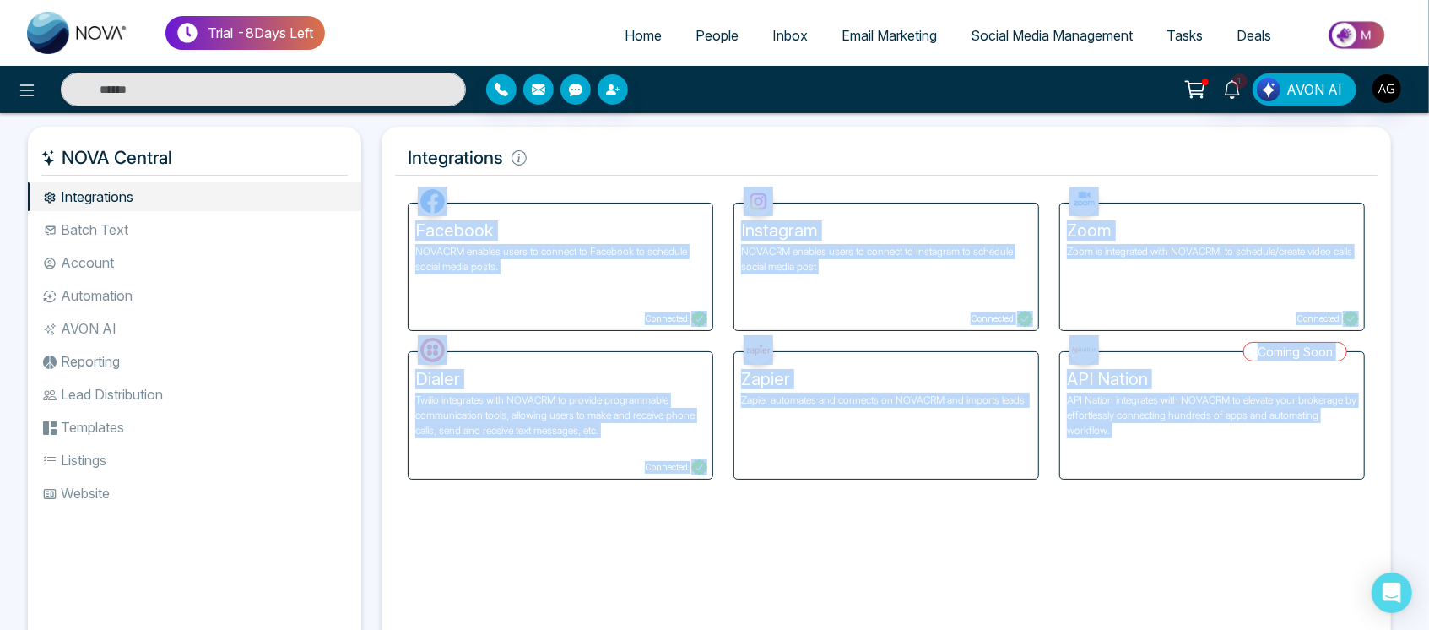
click at [548, 127] on body "Trial - 8 Days Left Home People Inbox Email Marketing Social Media Management T…" at bounding box center [714, 315] width 1429 height 630
click at [548, 127] on div "Integrations Facebook NOVACRM enables users to connect to Facebook to schedule …" at bounding box center [885, 391] width 1009 height 529
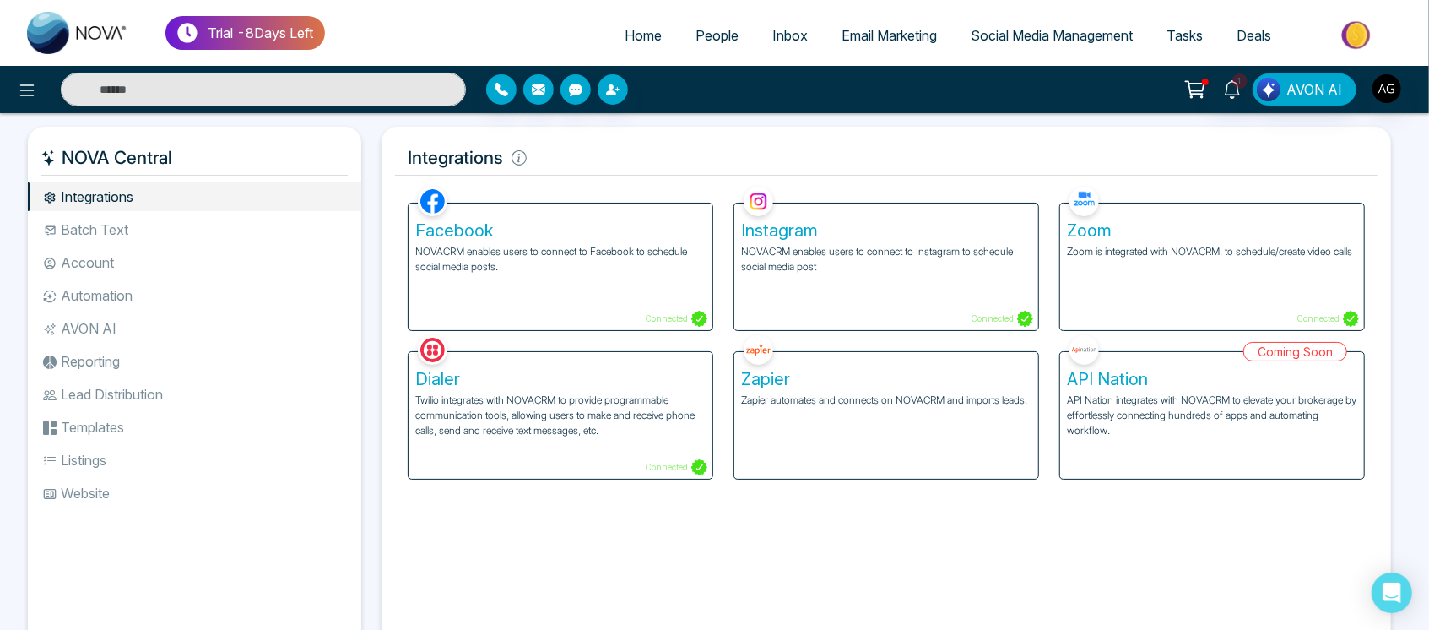
click at [281, 237] on li "Batch Text" at bounding box center [194, 229] width 333 height 29
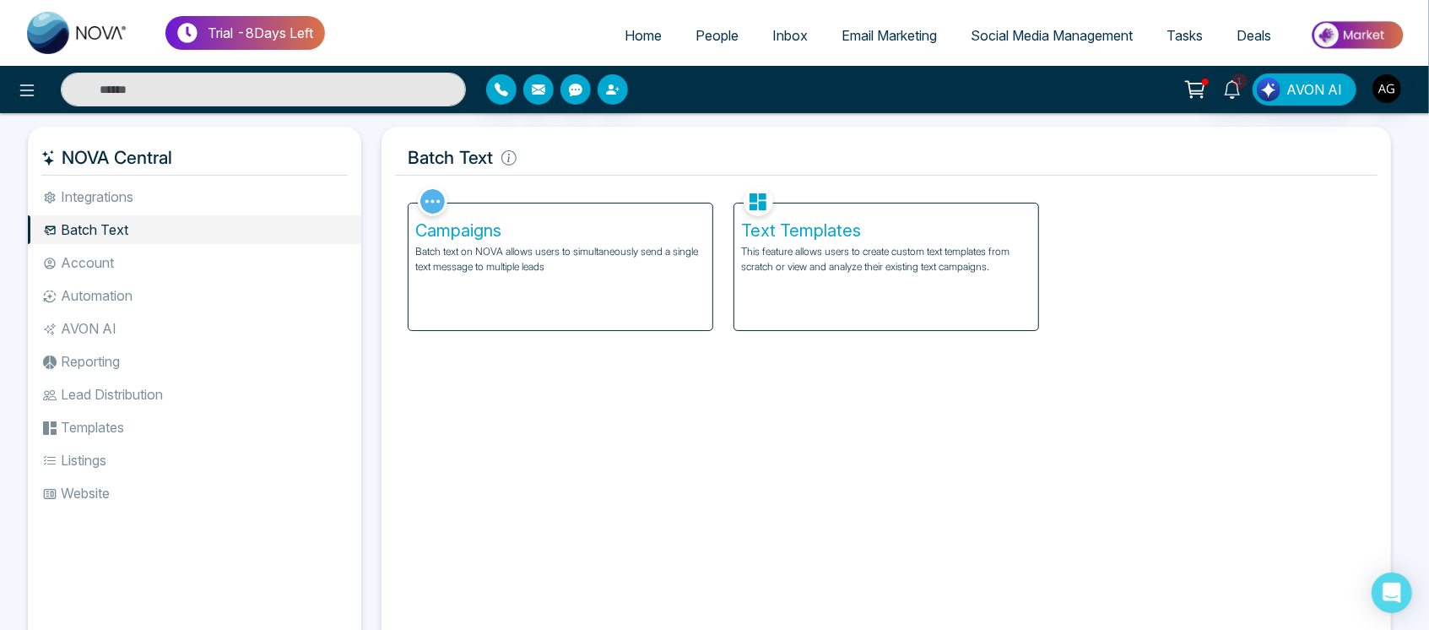
drag, startPoint x: 230, startPoint y: 217, endPoint x: 231, endPoint y: 206, distance: 11.1
click at [231, 206] on ul "Integrations Batch Text Account Automation AVON AI Reporting Lead Distribution …" at bounding box center [194, 402] width 333 height 440
click at [209, 512] on ul "Integrations Batch Text Account Automation AVON AI Reporting Lead Distribution …" at bounding box center [194, 402] width 333 height 440
click at [1404, 92] on div "1 AVON AI" at bounding box center [1131, 89] width 575 height 32
click at [1359, 31] on img at bounding box center [1357, 35] width 122 height 38
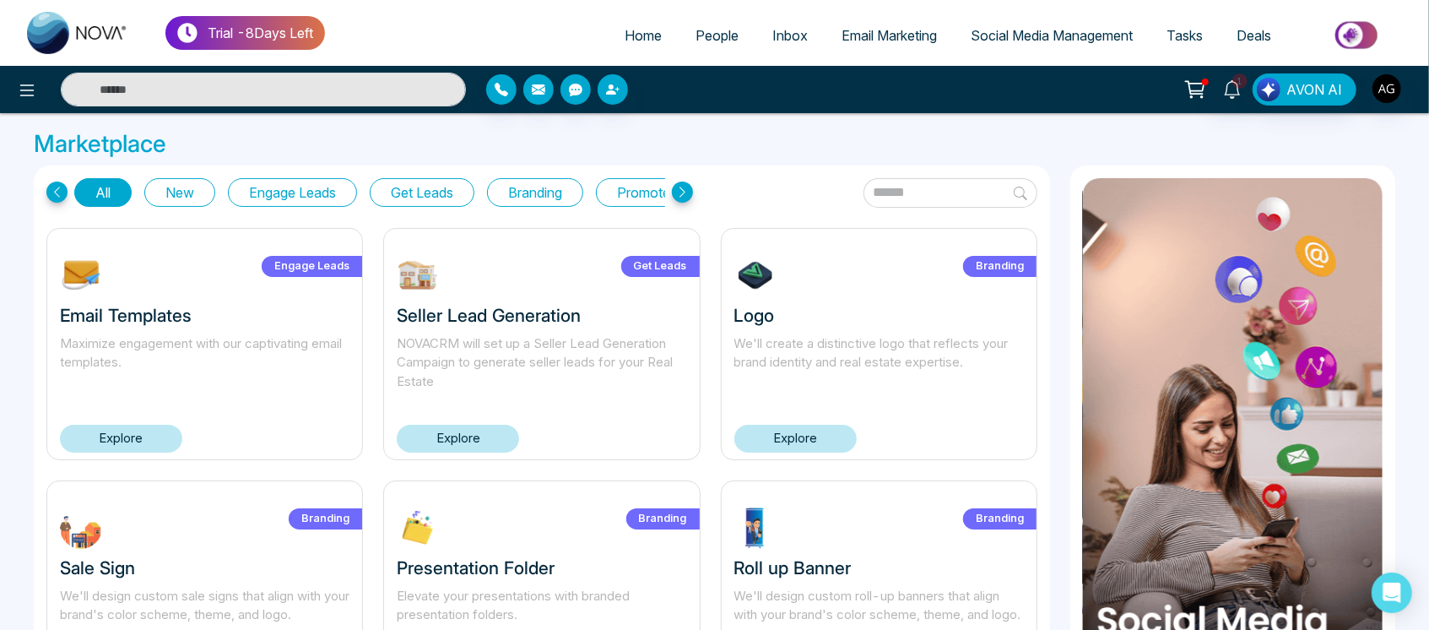
click at [617, 24] on link "Home" at bounding box center [643, 35] width 71 height 32
select select "*"
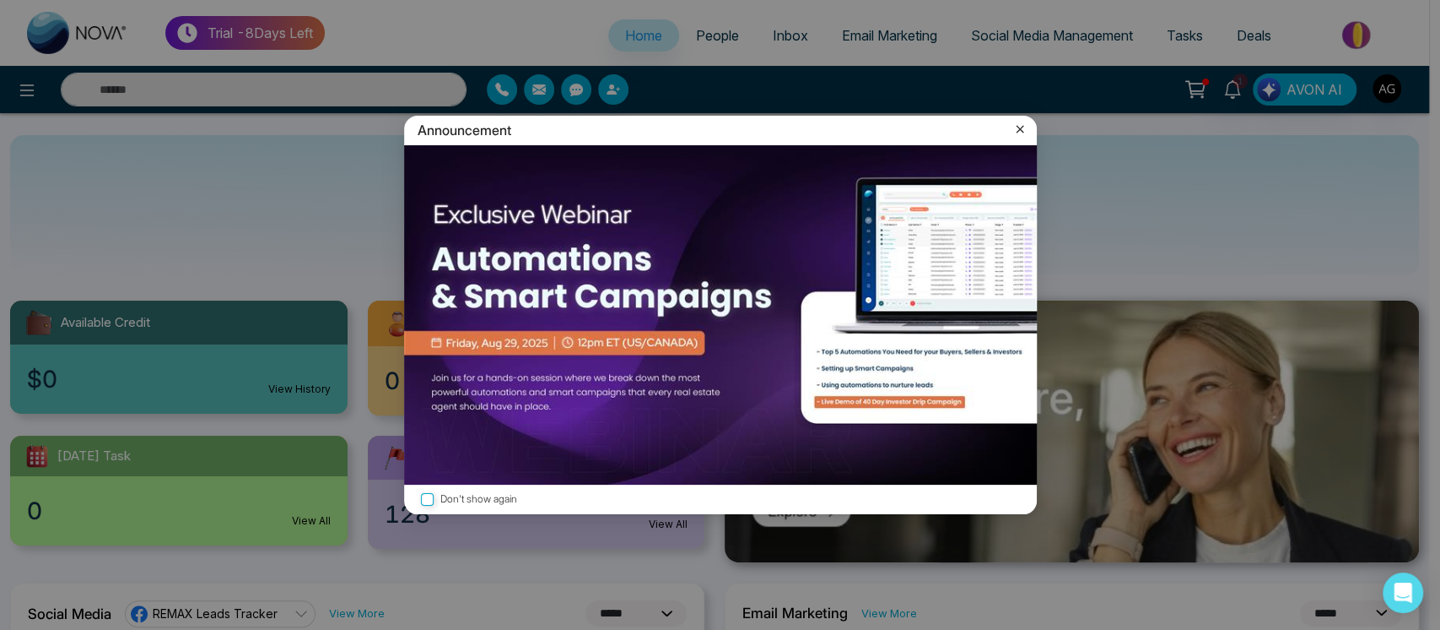
click at [1013, 126] on icon at bounding box center [1020, 129] width 17 height 17
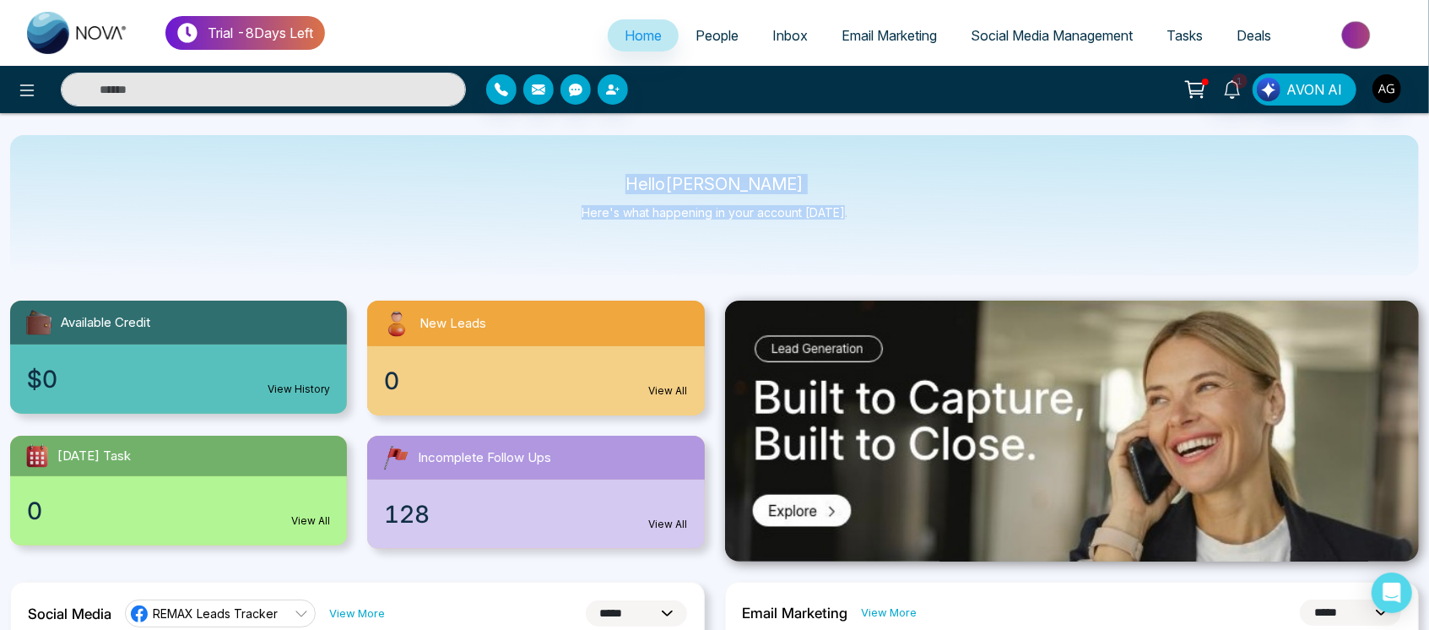
drag, startPoint x: 613, startPoint y: 175, endPoint x: 878, endPoint y: 210, distance: 266.5
click at [878, 210] on div "Hello [PERSON_NAME] Here's what happening in your account [DATE]." at bounding box center [714, 205] width 1408 height 140
click at [706, 29] on span "People" at bounding box center [716, 35] width 43 height 17
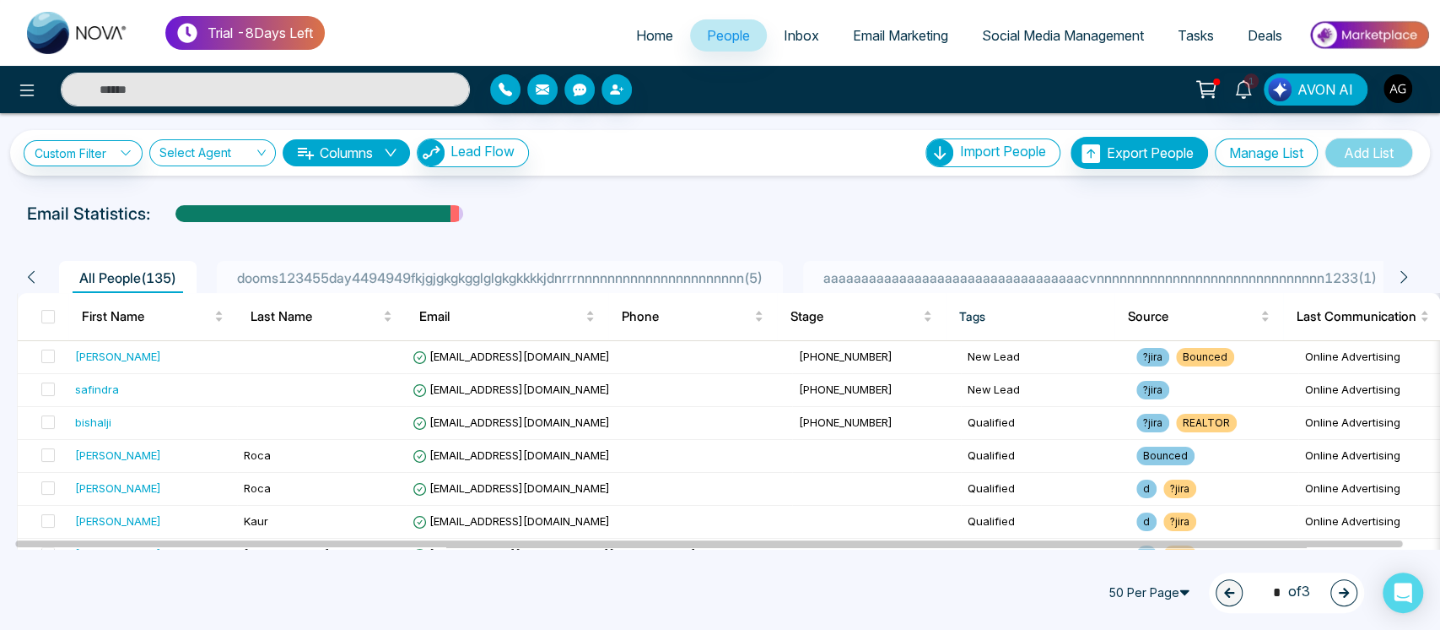
click at [817, 24] on link "Inbox" at bounding box center [801, 35] width 69 height 32
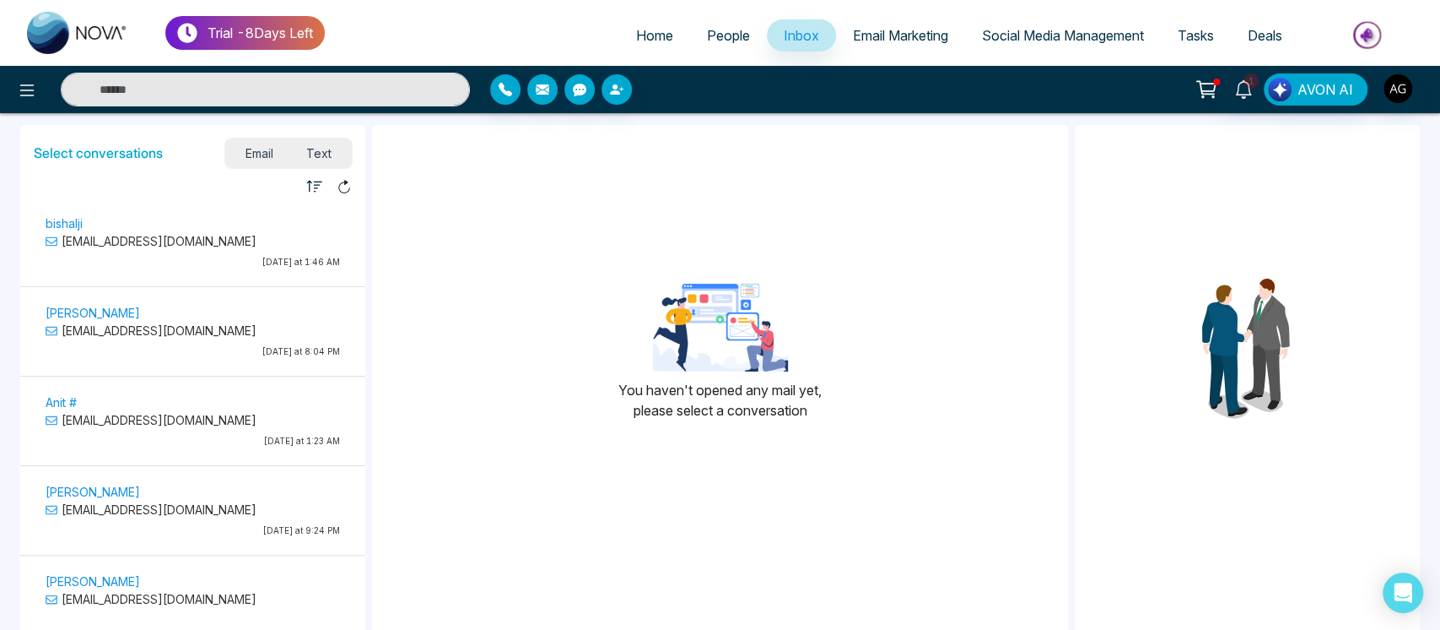
click at [918, 41] on span "Email Marketing" at bounding box center [900, 35] width 95 height 17
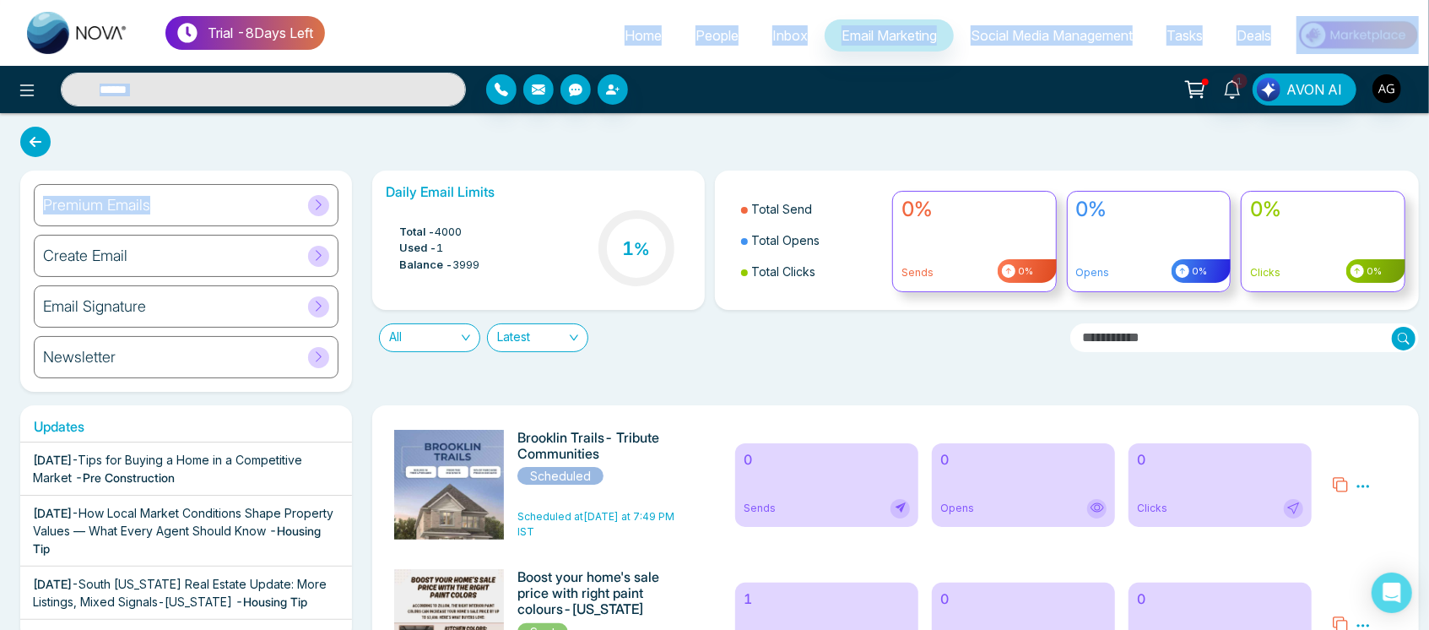
drag, startPoint x: 165, startPoint y: 209, endPoint x: 572, endPoint y: -39, distance: 476.4
click at [572, 0] on html "Trial - 8 Days Left Home People Inbox Email Marketing Social Media Management T…" at bounding box center [714, 315] width 1429 height 630
click at [627, 49] on link "Home" at bounding box center [643, 35] width 71 height 32
select select "*"
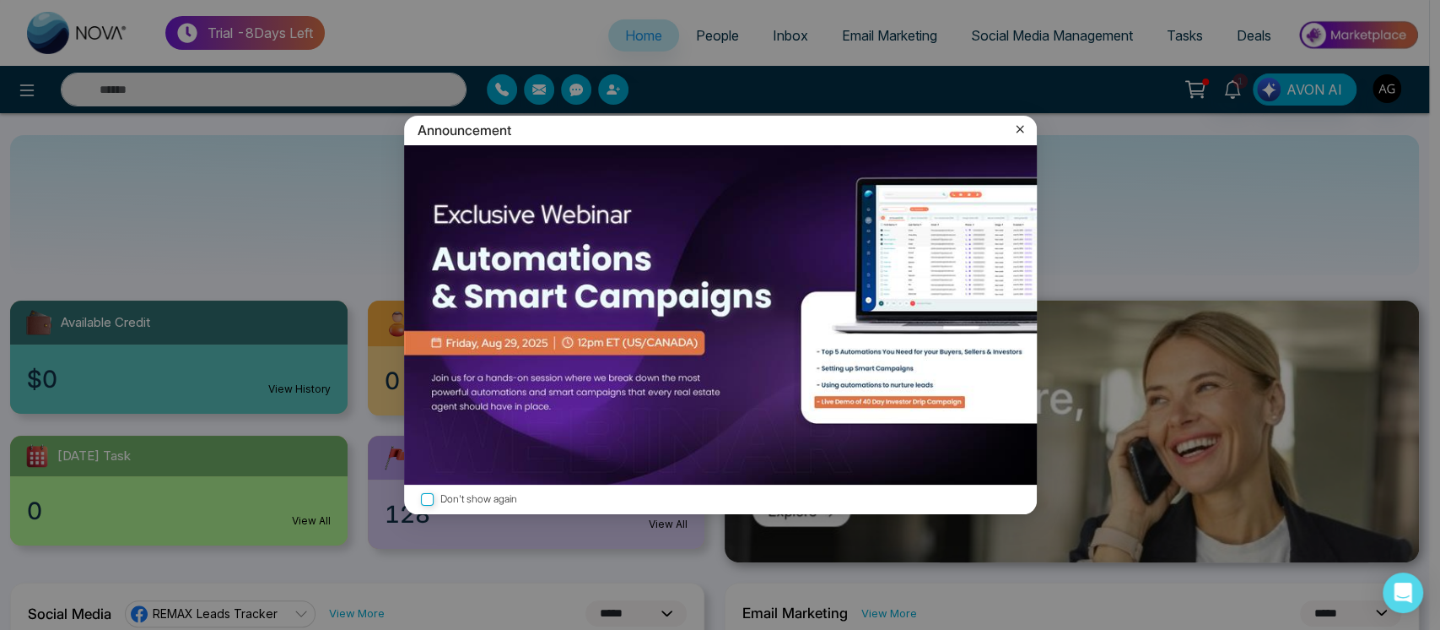
click at [1019, 128] on icon at bounding box center [1020, 130] width 8 height 8
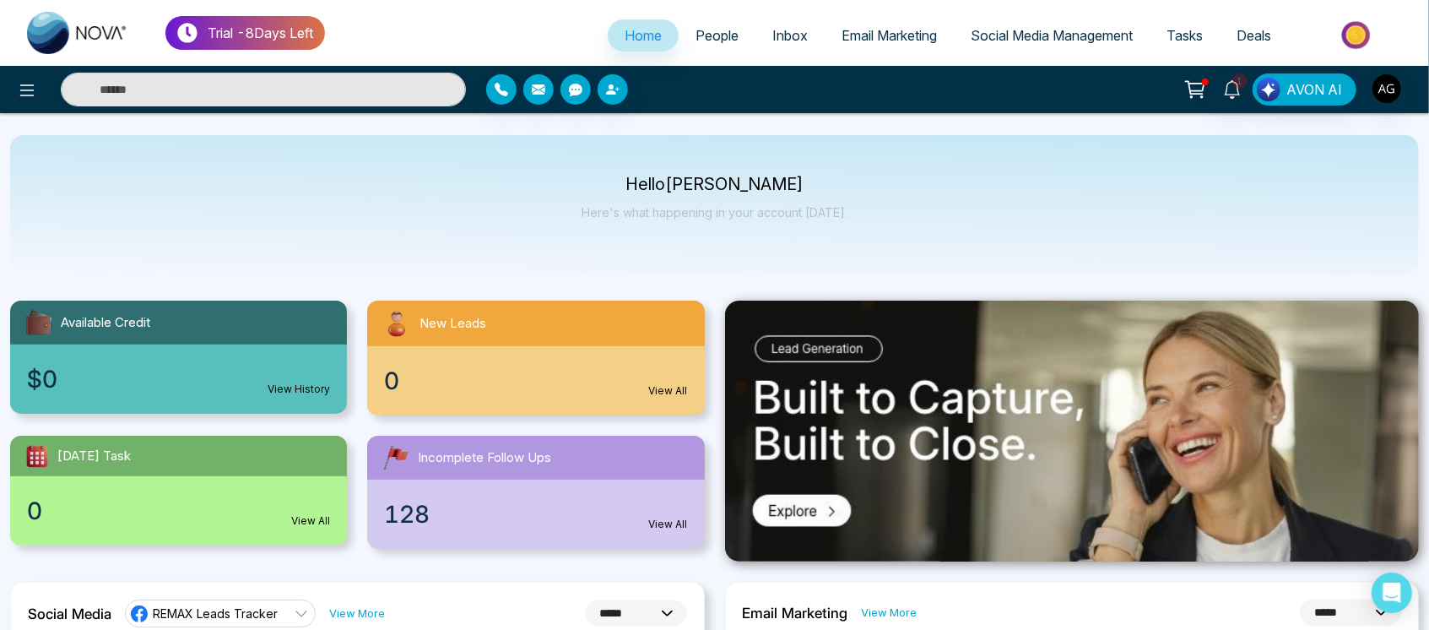
click at [693, 24] on link "People" at bounding box center [716, 35] width 77 height 32
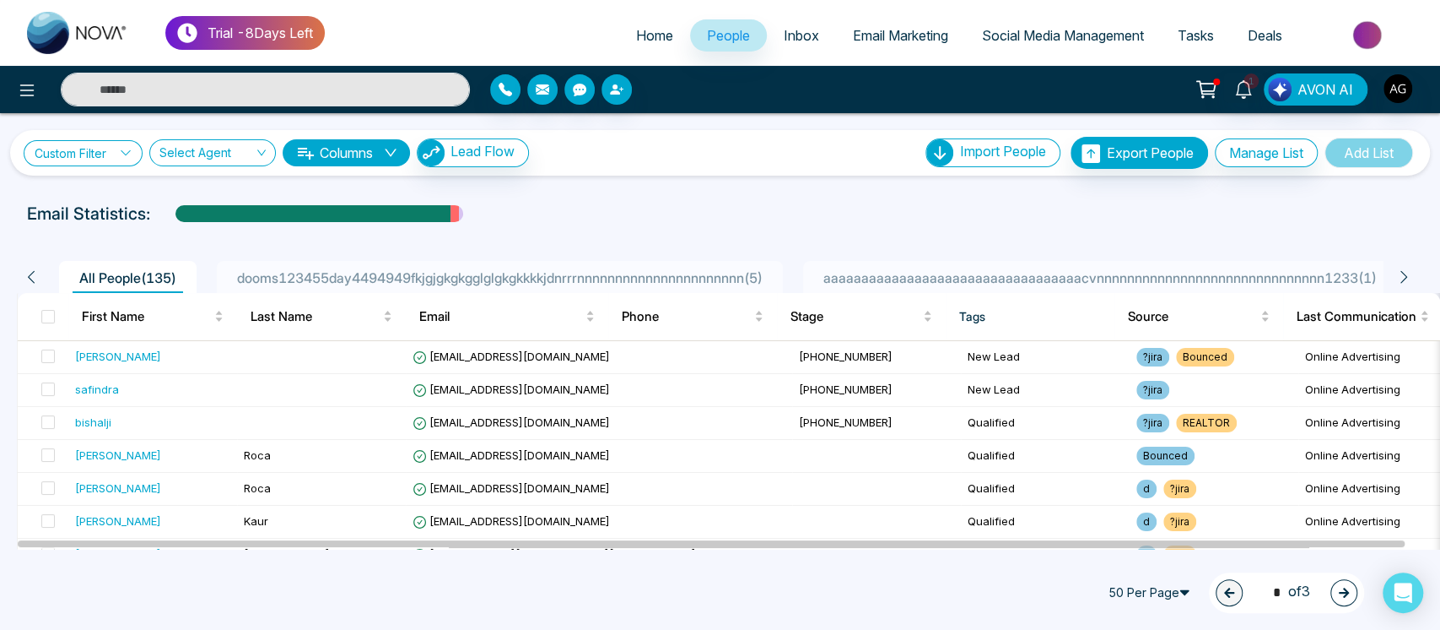
click at [96, 163] on link "Custom Filter" at bounding box center [83, 153] width 119 height 26
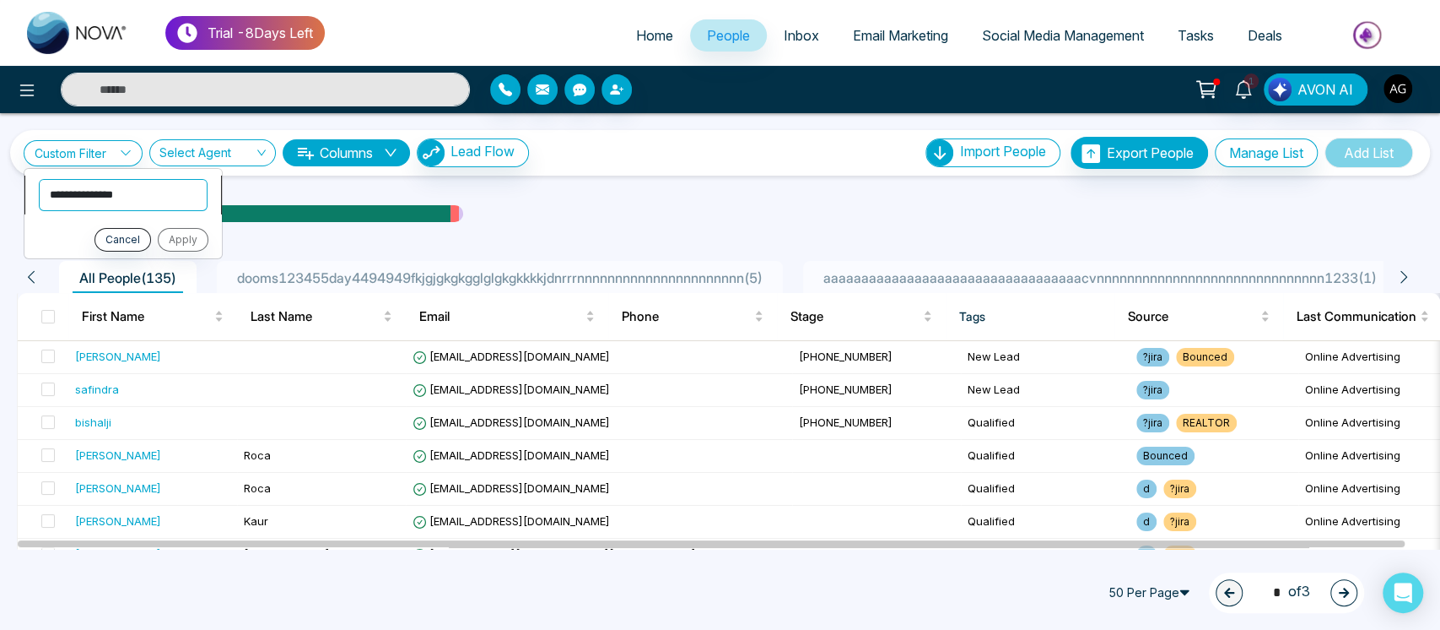
click at [104, 195] on select "**********" at bounding box center [123, 194] width 169 height 32
select select "**********"
click at [39, 178] on select "**********" at bounding box center [123, 194] width 169 height 32
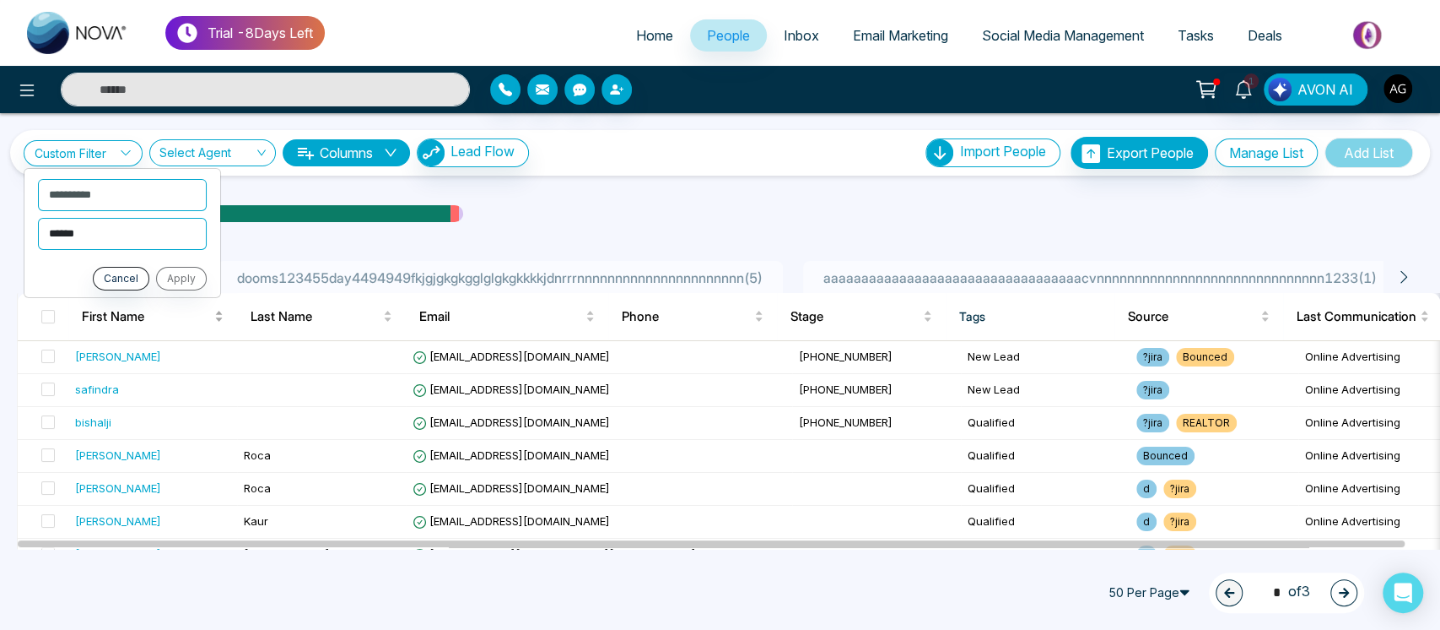
drag, startPoint x: 149, startPoint y: 238, endPoint x: 140, endPoint y: 336, distance: 98.3
click at [140, 336] on div "**********" at bounding box center [720, 330] width 1440 height 435
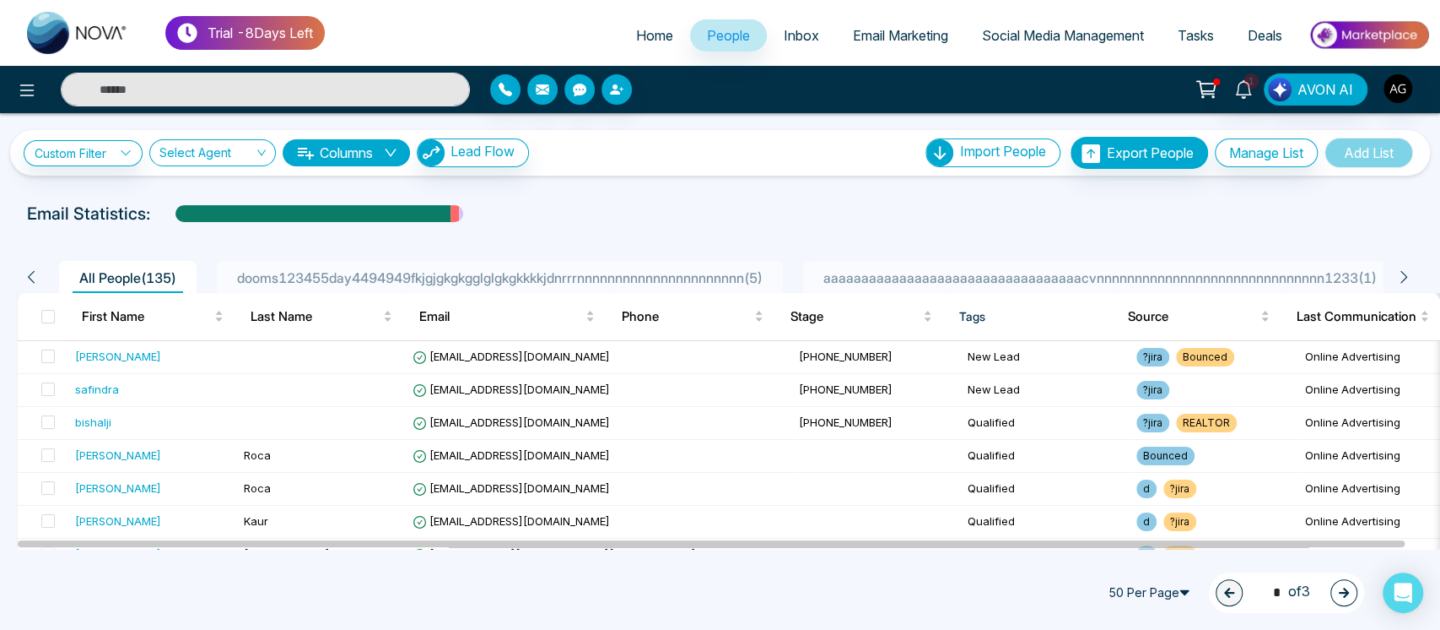
drag, startPoint x: 84, startPoint y: 178, endPoint x: 98, endPoint y: 166, distance: 17.9
click at [98, 166] on div "**********" at bounding box center [720, 330] width 1440 height 435
drag, startPoint x: 98, startPoint y: 166, endPoint x: 91, endPoint y: 142, distance: 25.4
click at [91, 142] on div "**********" at bounding box center [720, 153] width 1393 height 32
click at [91, 142] on link "Custom Filter" at bounding box center [83, 153] width 119 height 26
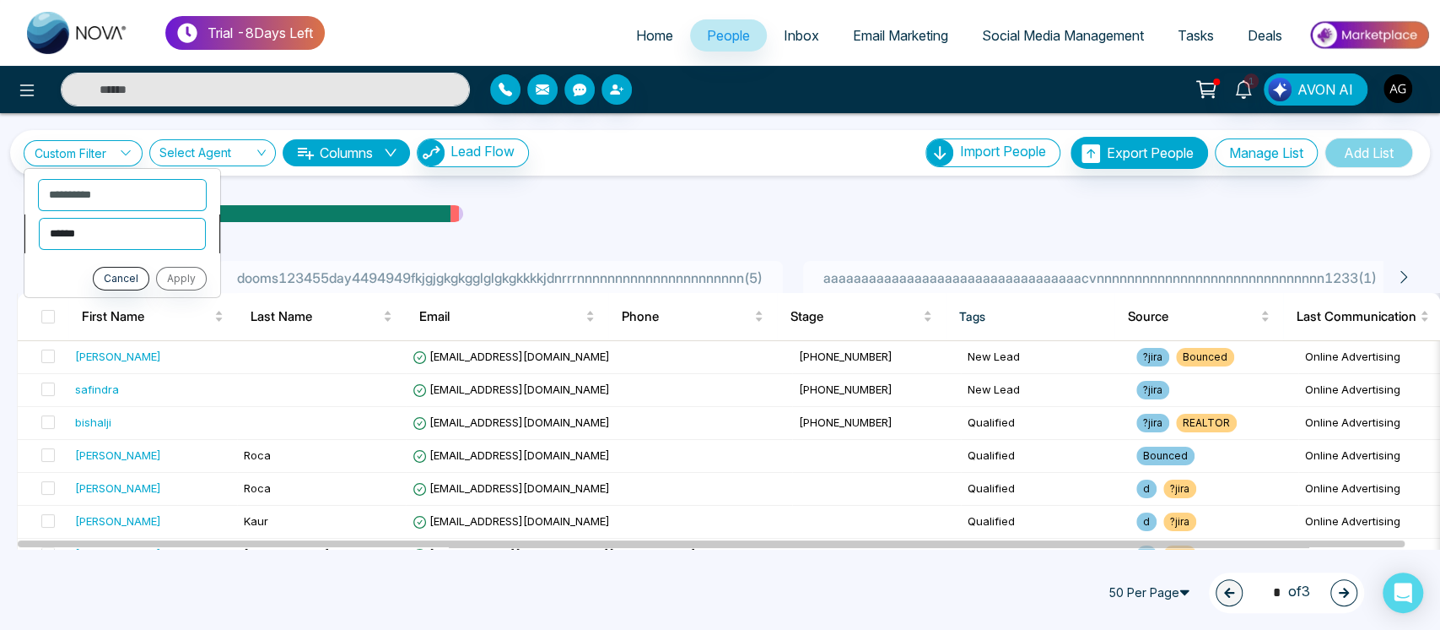
click at [101, 235] on select "**********" at bounding box center [122, 233] width 167 height 32
select select "********"
click at [39, 217] on select "**********" at bounding box center [122, 233] width 167 height 32
click at [111, 268] on input "text" at bounding box center [122, 275] width 169 height 32
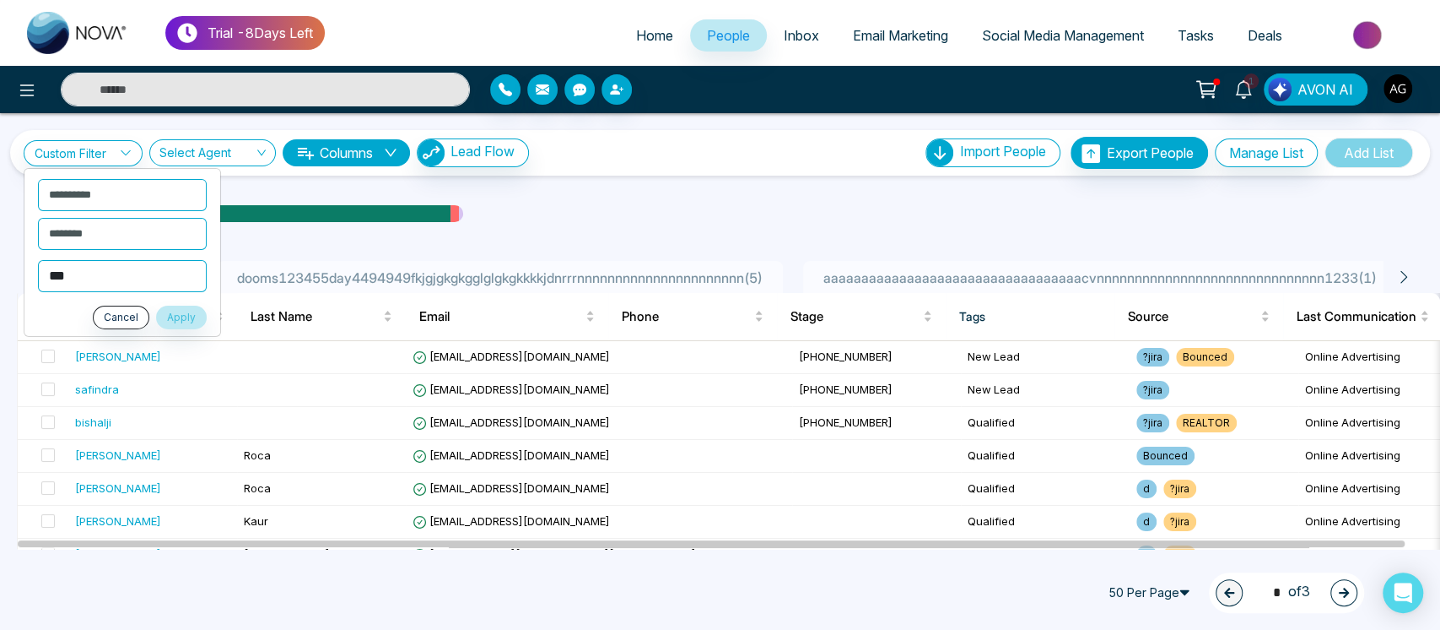
type input "****"
click button "Apply" at bounding box center [181, 317] width 51 height 24
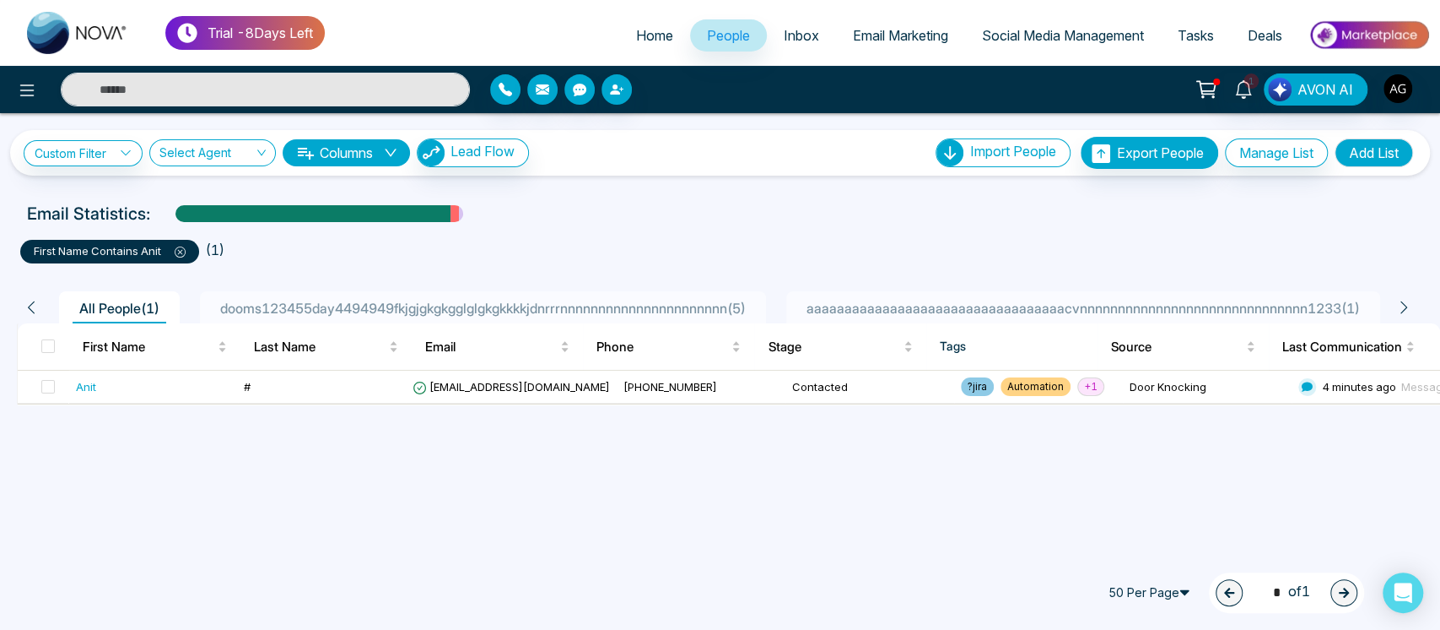
click at [174, 250] on span at bounding box center [173, 251] width 24 height 14
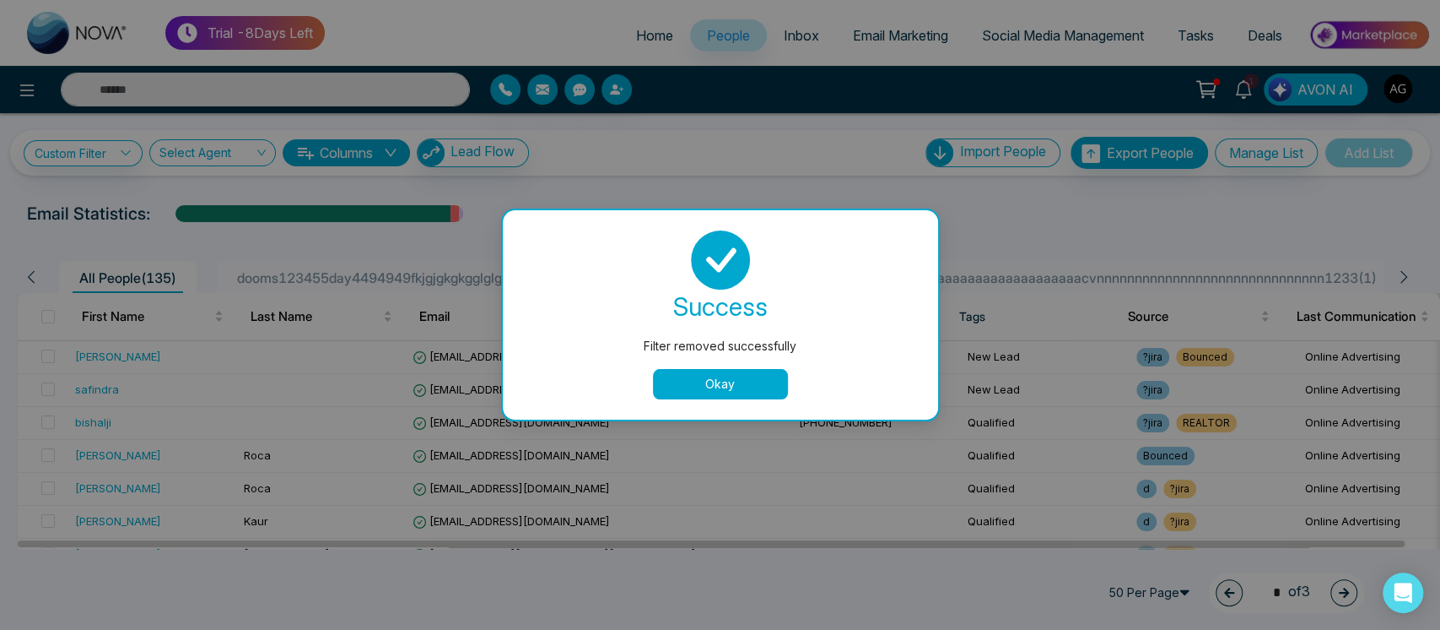
click at [736, 361] on div "success Filter removed successfully Okay" at bounding box center [720, 314] width 395 height 169
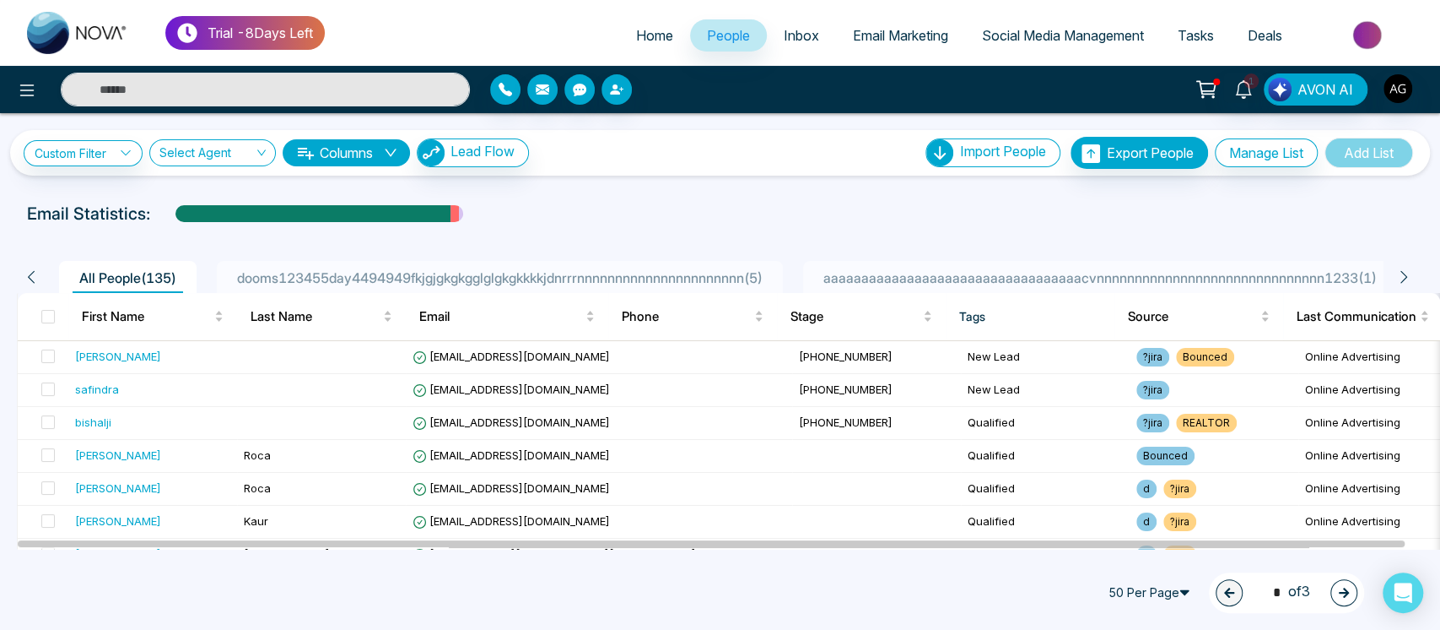
click at [636, 35] on span "Home" at bounding box center [654, 35] width 37 height 17
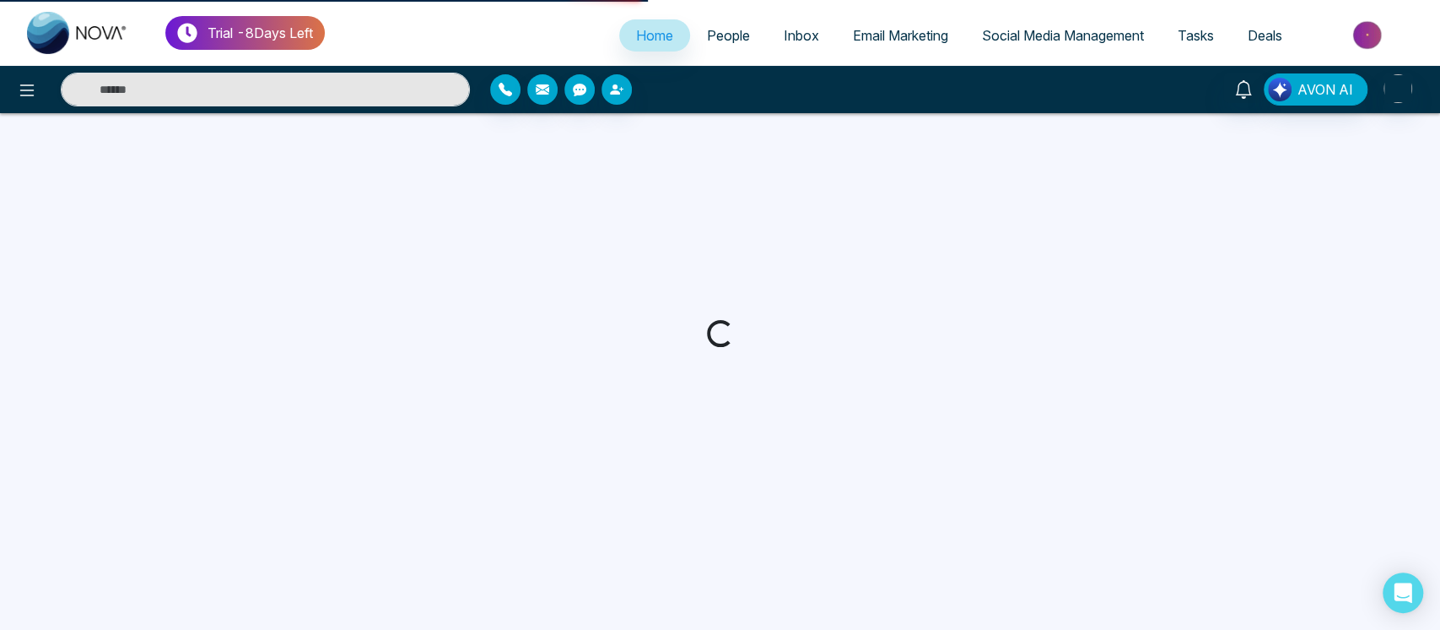
select select "*"
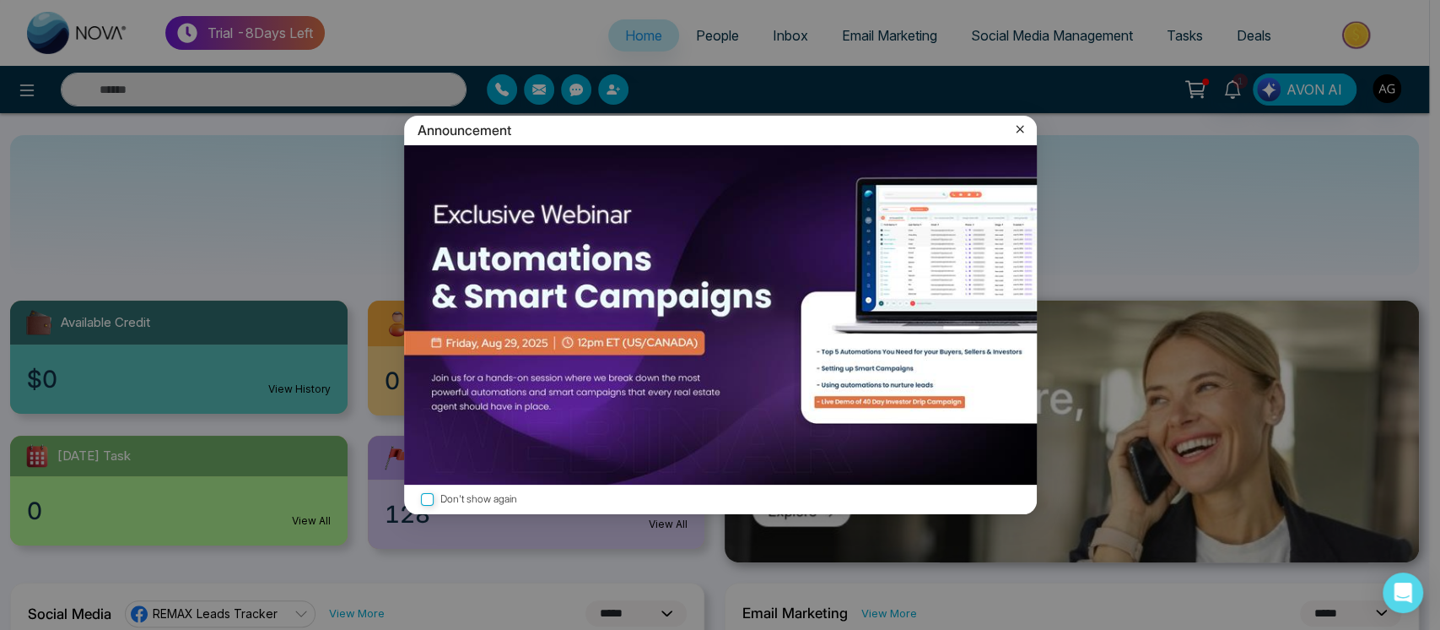
click at [1023, 131] on icon at bounding box center [1020, 129] width 17 height 17
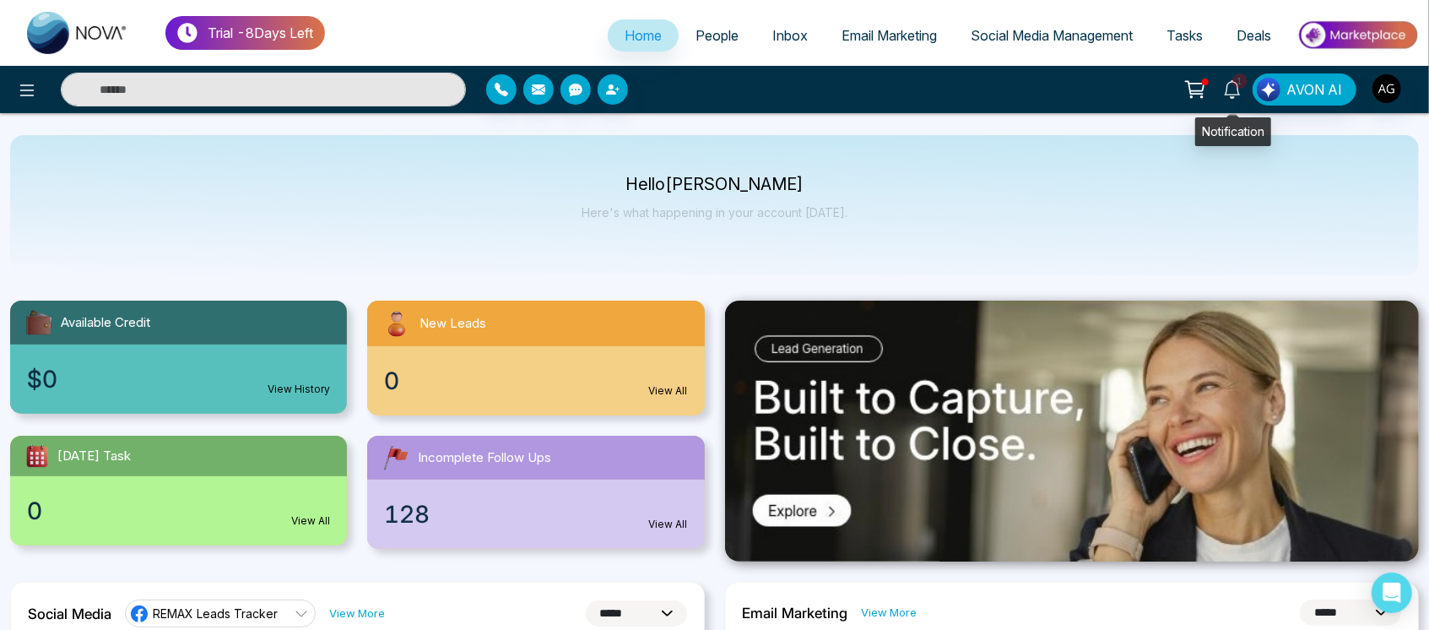
click at [1232, 84] on icon at bounding box center [1232, 89] width 19 height 19
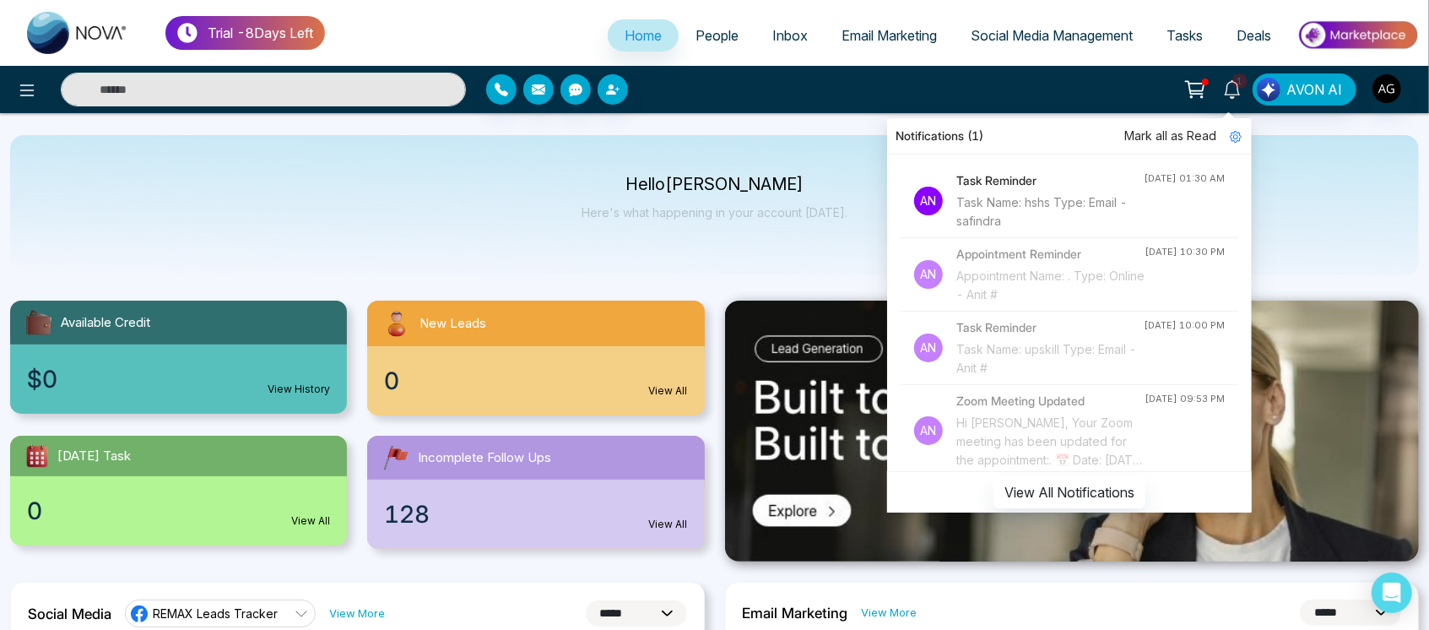
click at [997, 176] on h4 "Task Reminder" at bounding box center [1049, 180] width 187 height 19
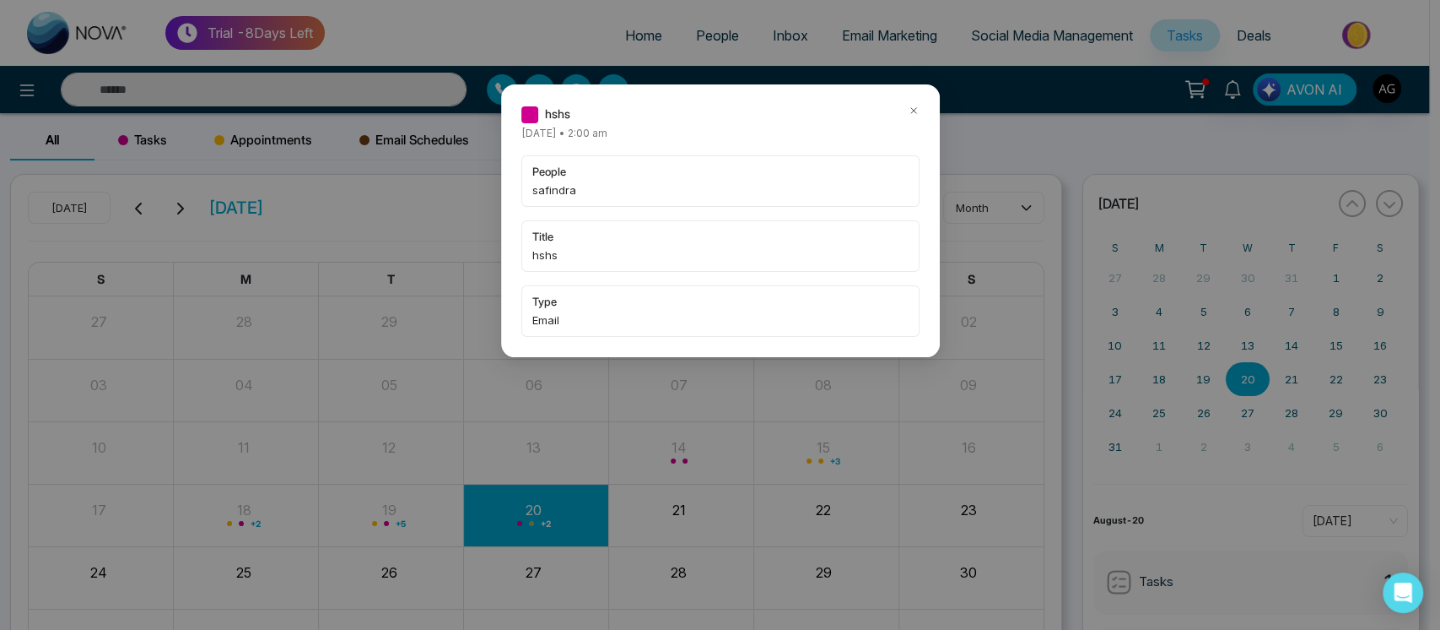
click at [1238, 84] on div "hshs Wednesday August-20-2025 • 2:00 am people safindra title hshs type Email" at bounding box center [720, 315] width 1440 height 630
click at [898, 116] on div "hshs" at bounding box center [720, 114] width 398 height 19
click at [909, 112] on icon at bounding box center [914, 111] width 12 height 12
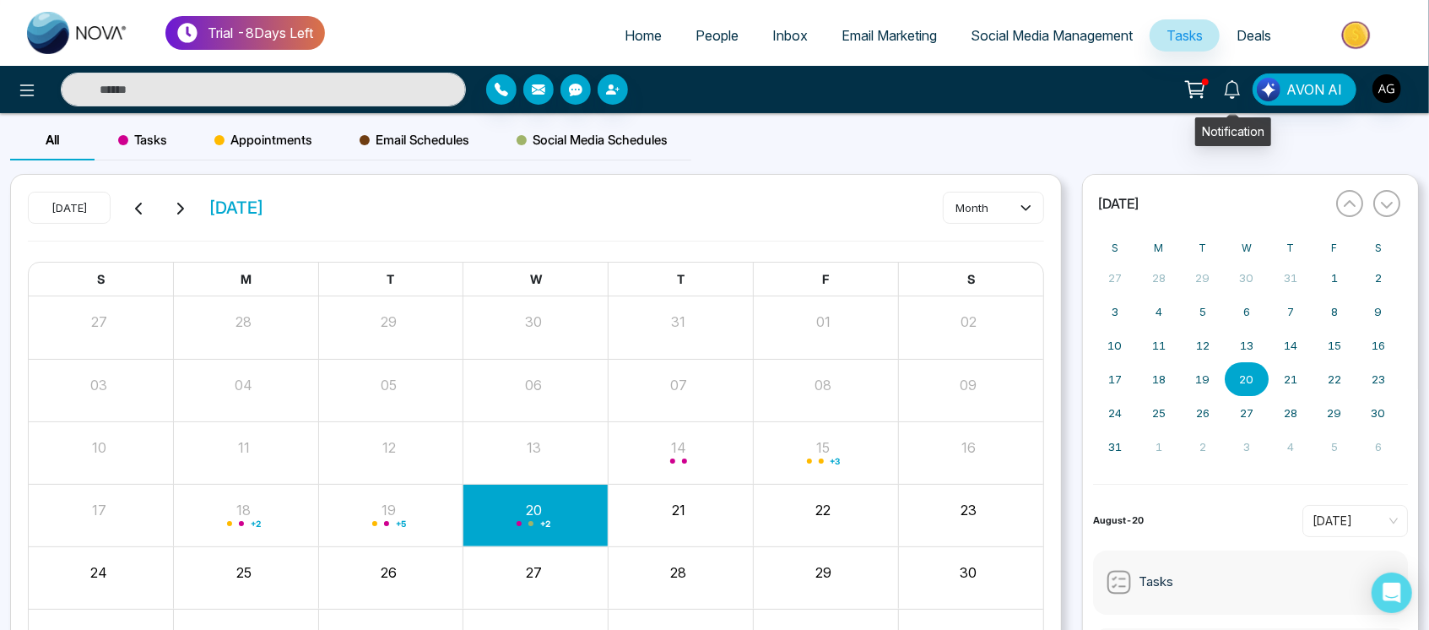
click at [1241, 82] on icon at bounding box center [1232, 89] width 19 height 19
click at [658, 265] on div "T" at bounding box center [680, 279] width 145 height 35
click at [331, 149] on div "Appointments" at bounding box center [263, 140] width 145 height 41
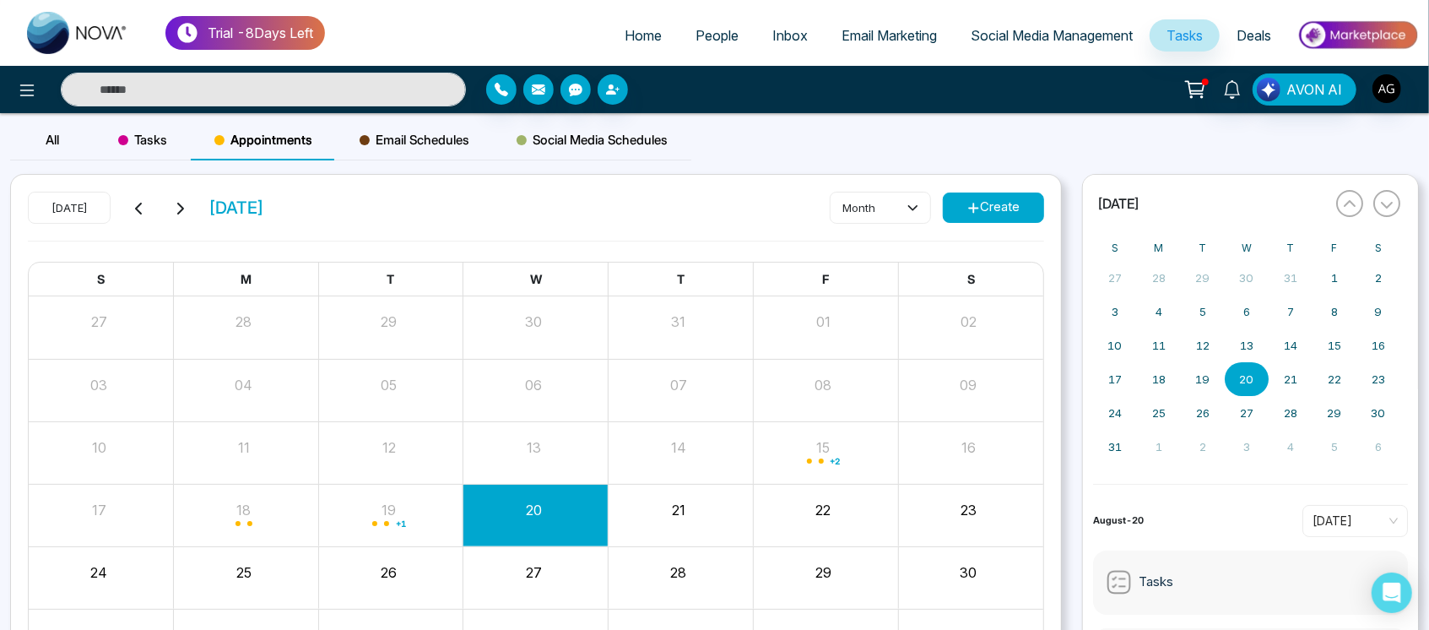
click at [617, 24] on link "Home" at bounding box center [643, 35] width 71 height 32
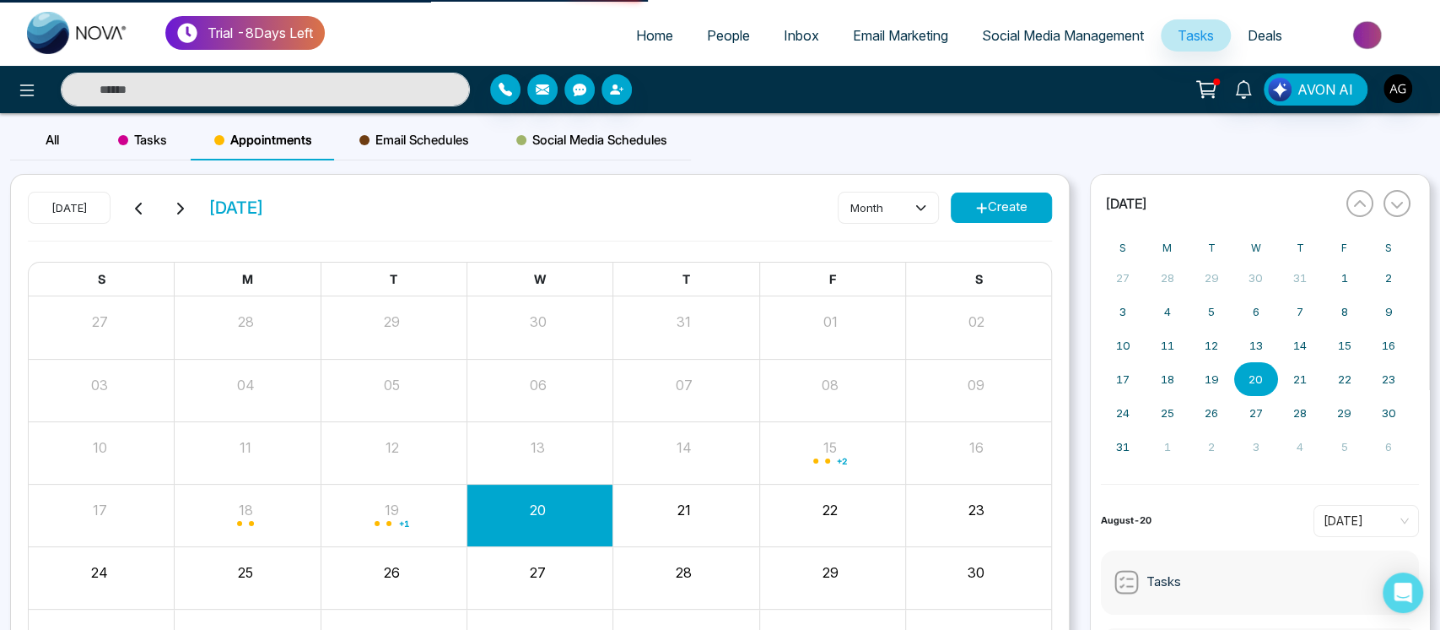
select select "*"
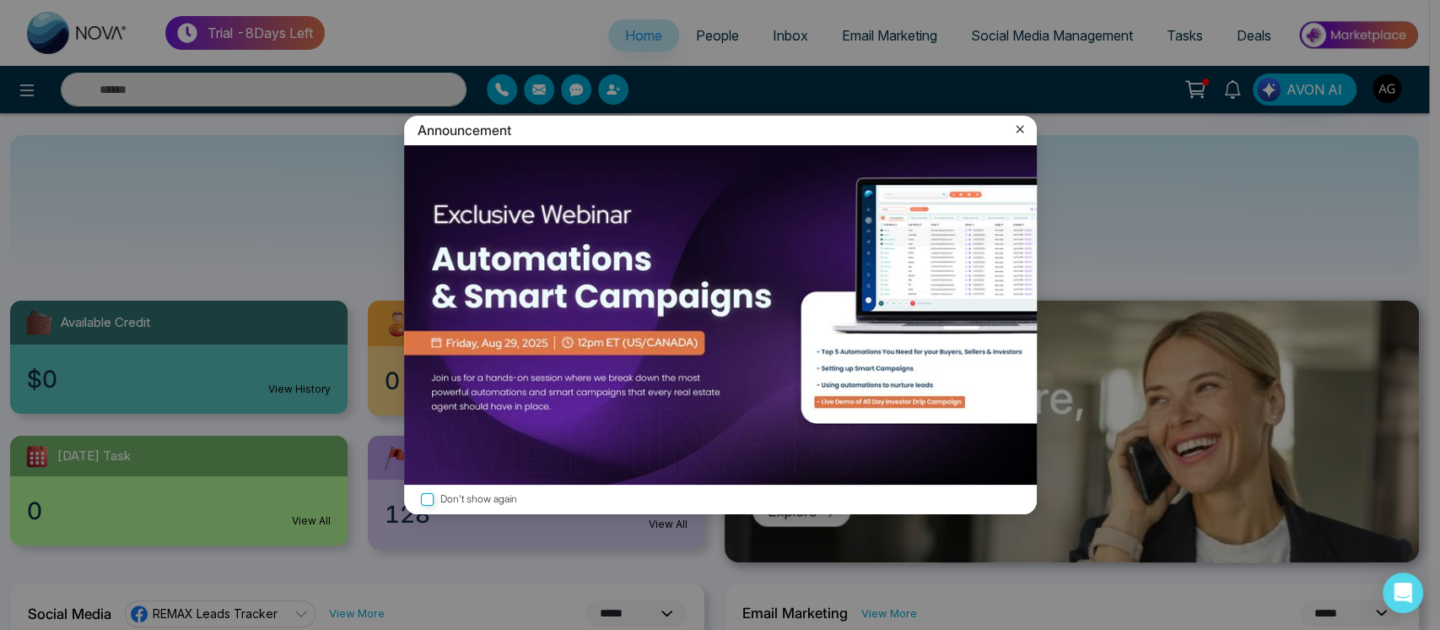
click at [1022, 132] on icon at bounding box center [1020, 129] width 17 height 17
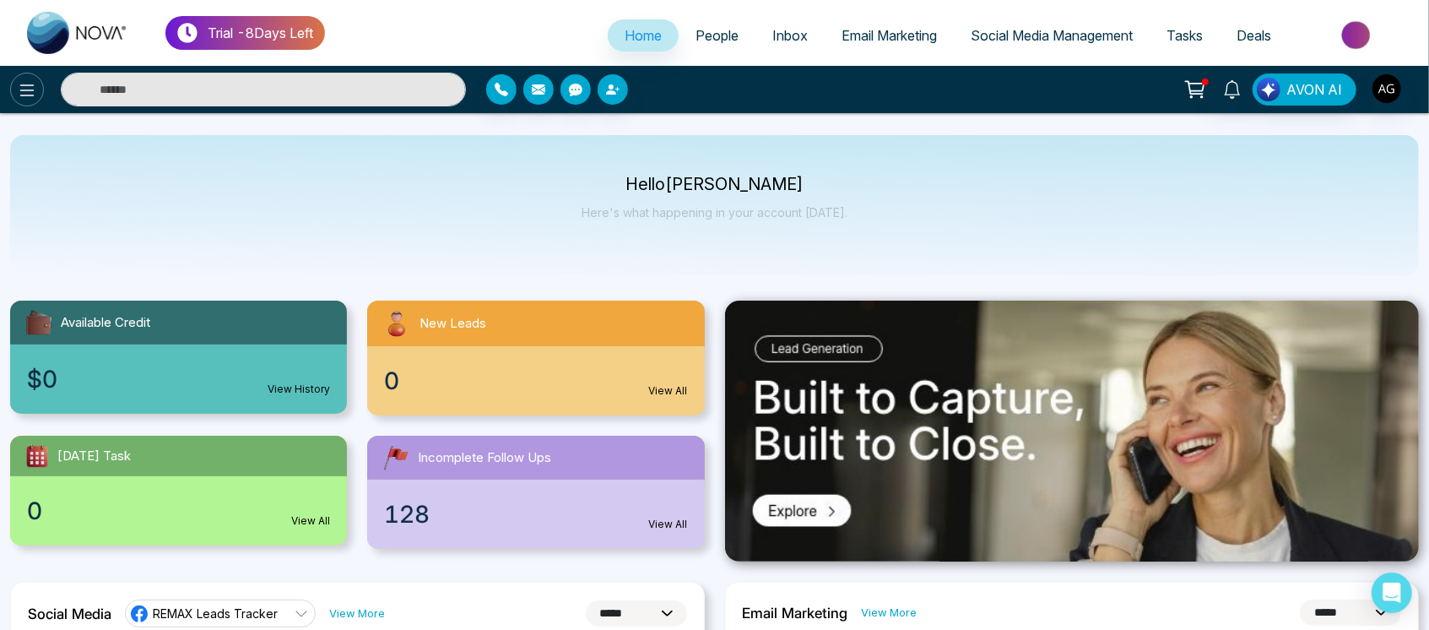
click at [23, 73] on button at bounding box center [27, 90] width 34 height 34
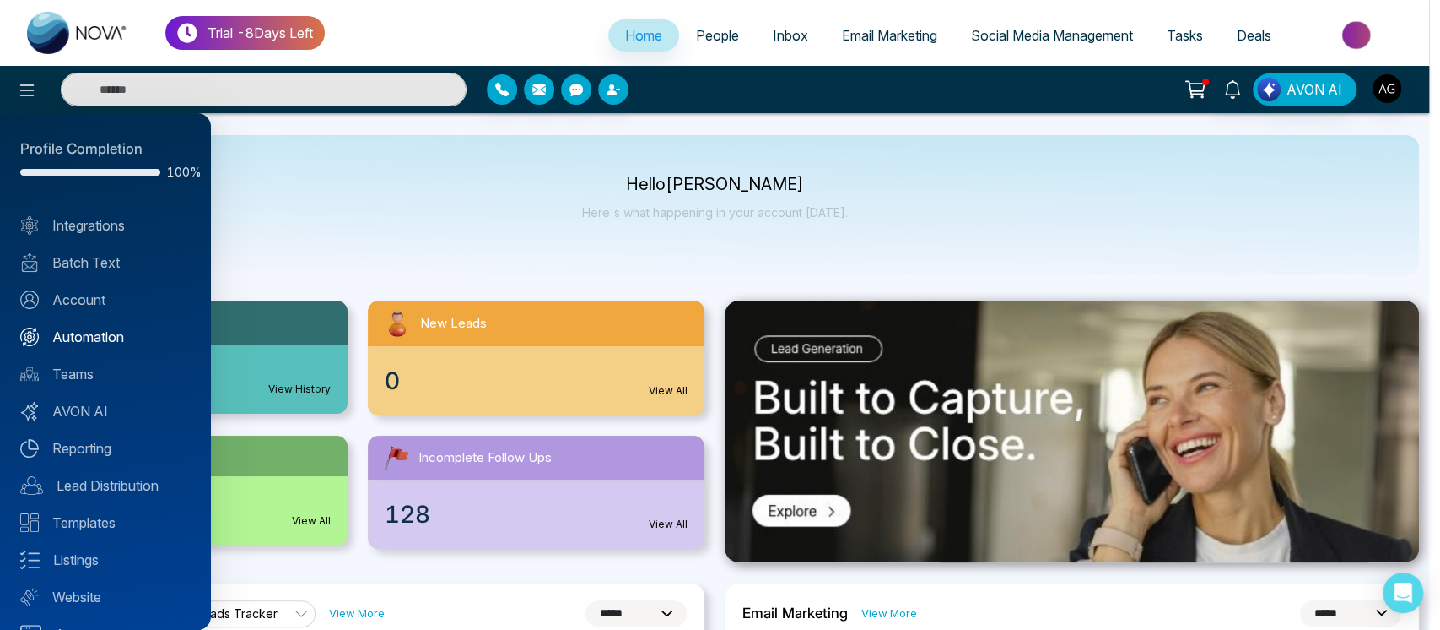
click at [99, 332] on link "Automation" at bounding box center [105, 337] width 170 height 20
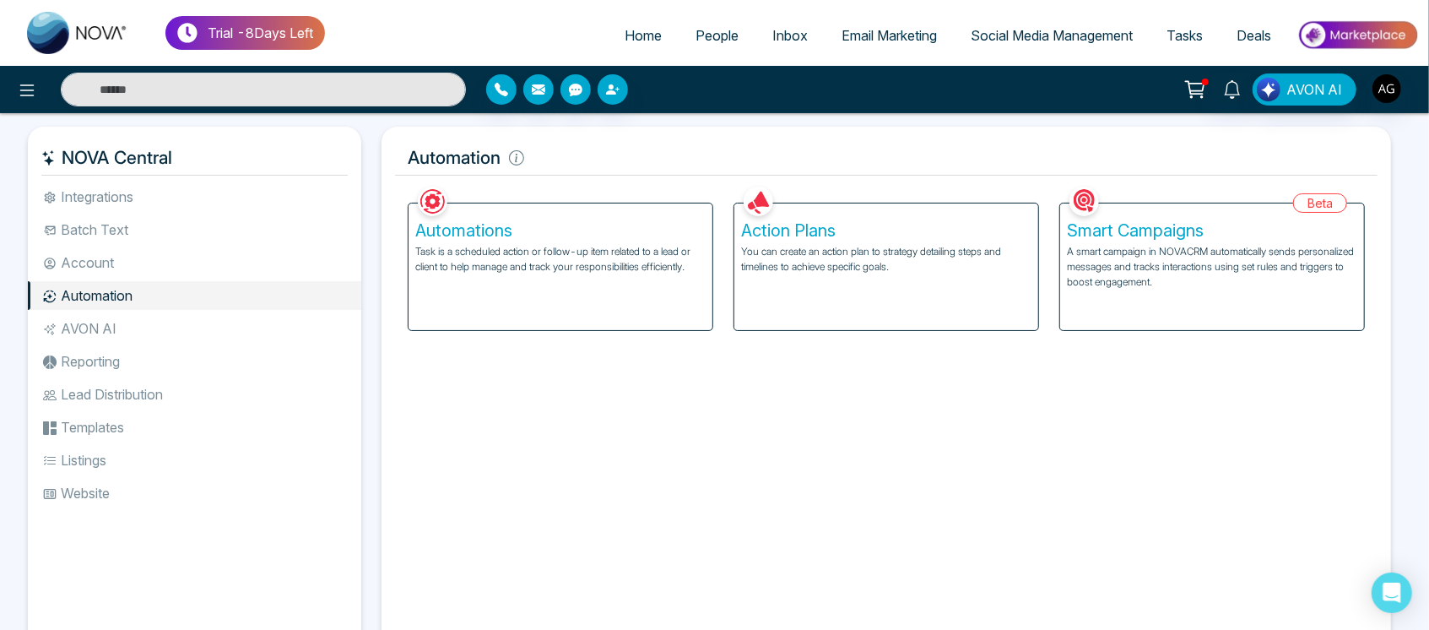
click at [88, 338] on li "AVON AI" at bounding box center [194, 328] width 333 height 29
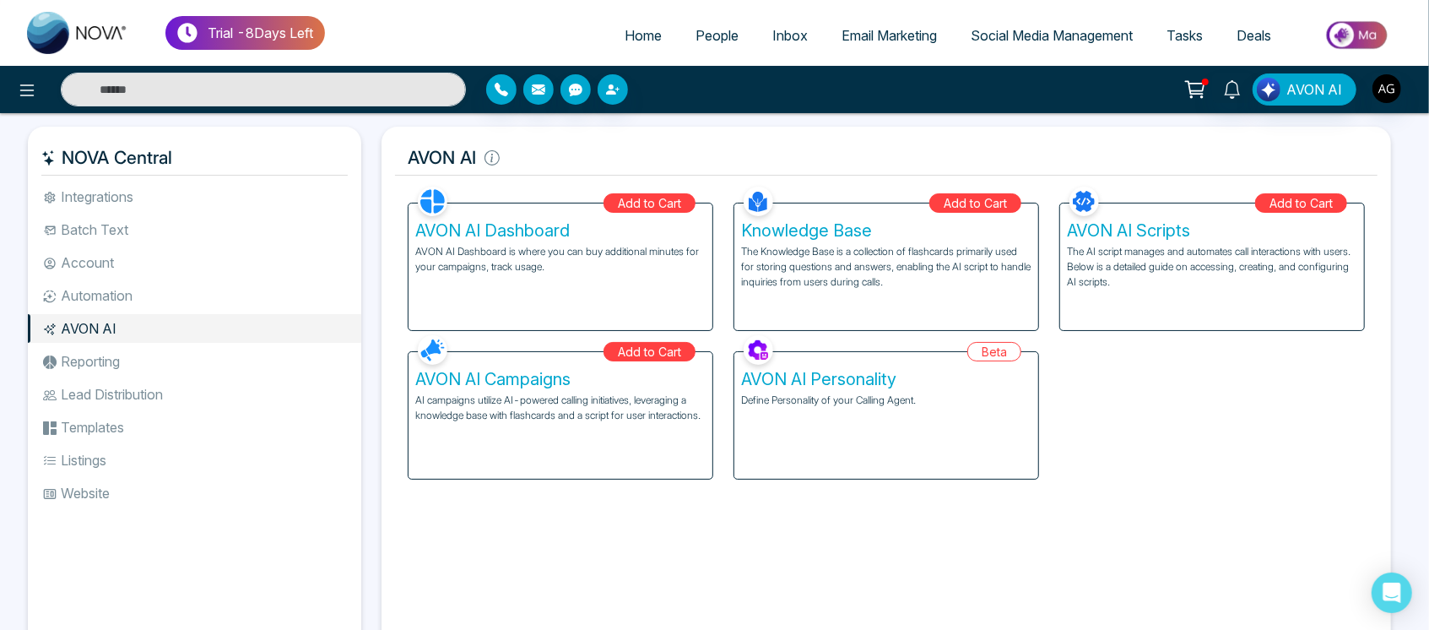
click at [683, 401] on p "AI campaigns utilize AI-powered calling initiatives, leveraging a knowledge bas…" at bounding box center [560, 407] width 290 height 30
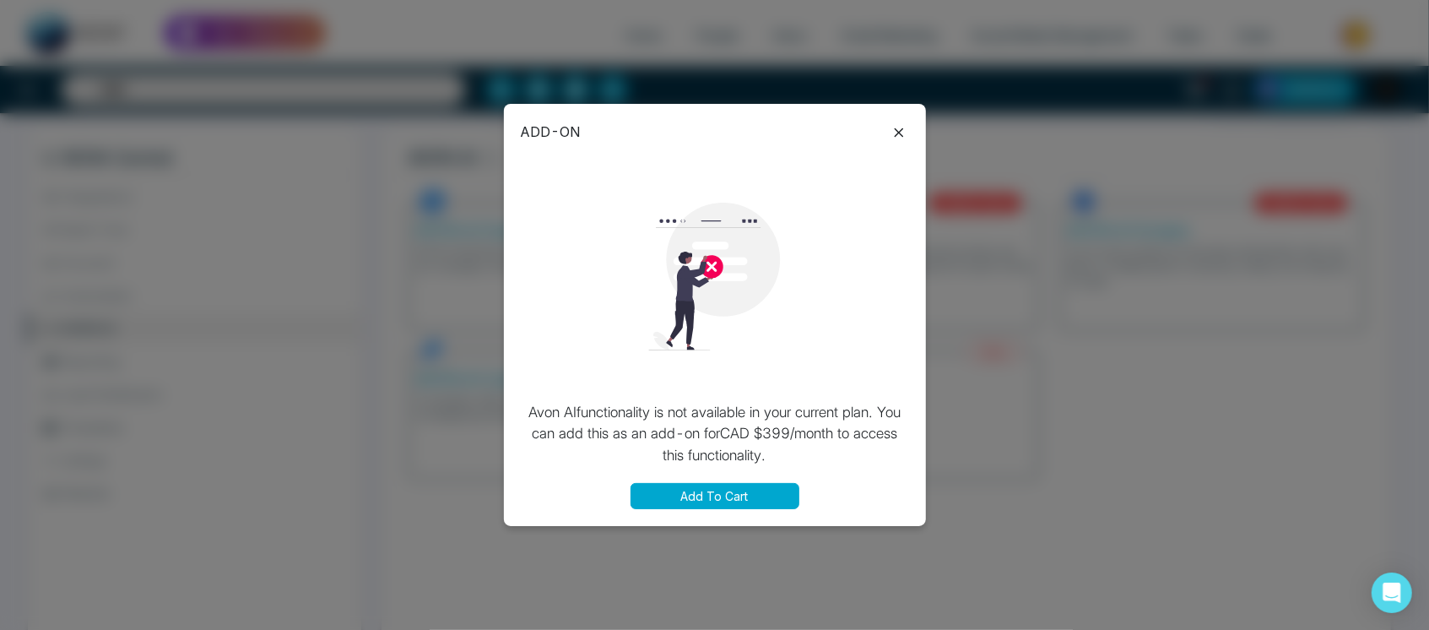
click at [899, 127] on icon at bounding box center [899, 132] width 20 height 20
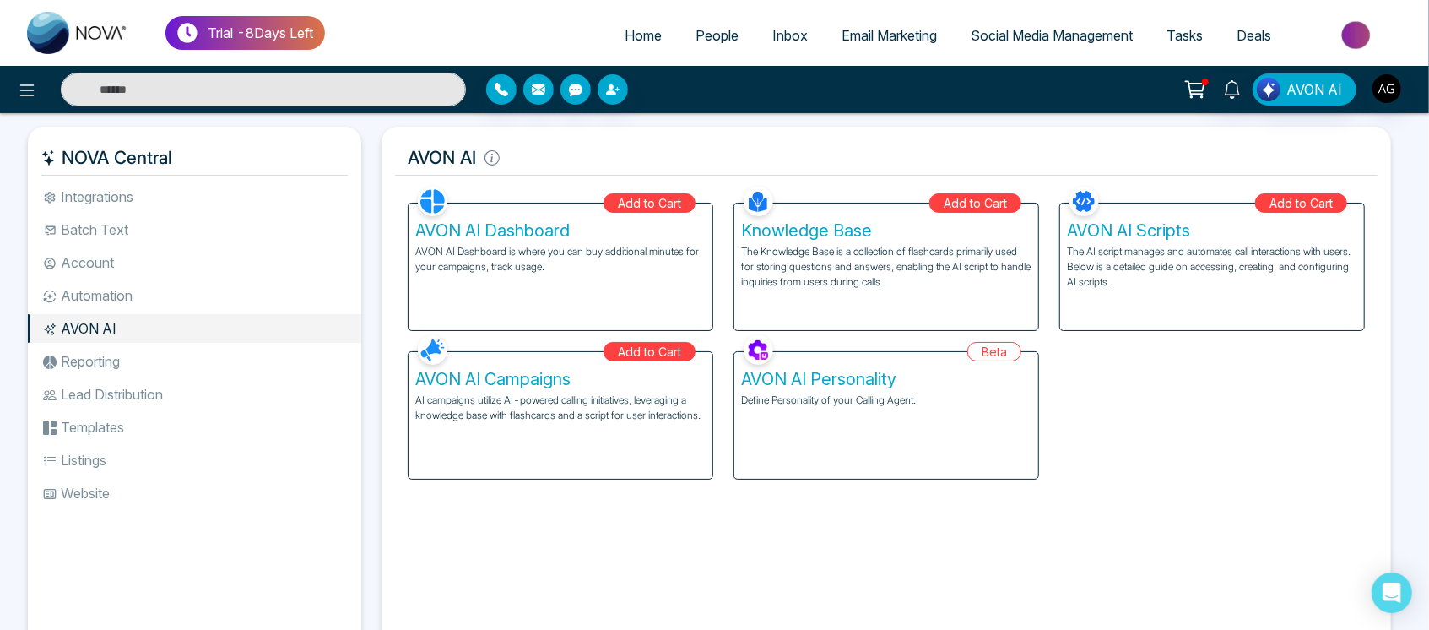
click at [878, 419] on div "AVON AI Personality Define Personality of your Calling Agent." at bounding box center [886, 415] width 304 height 127
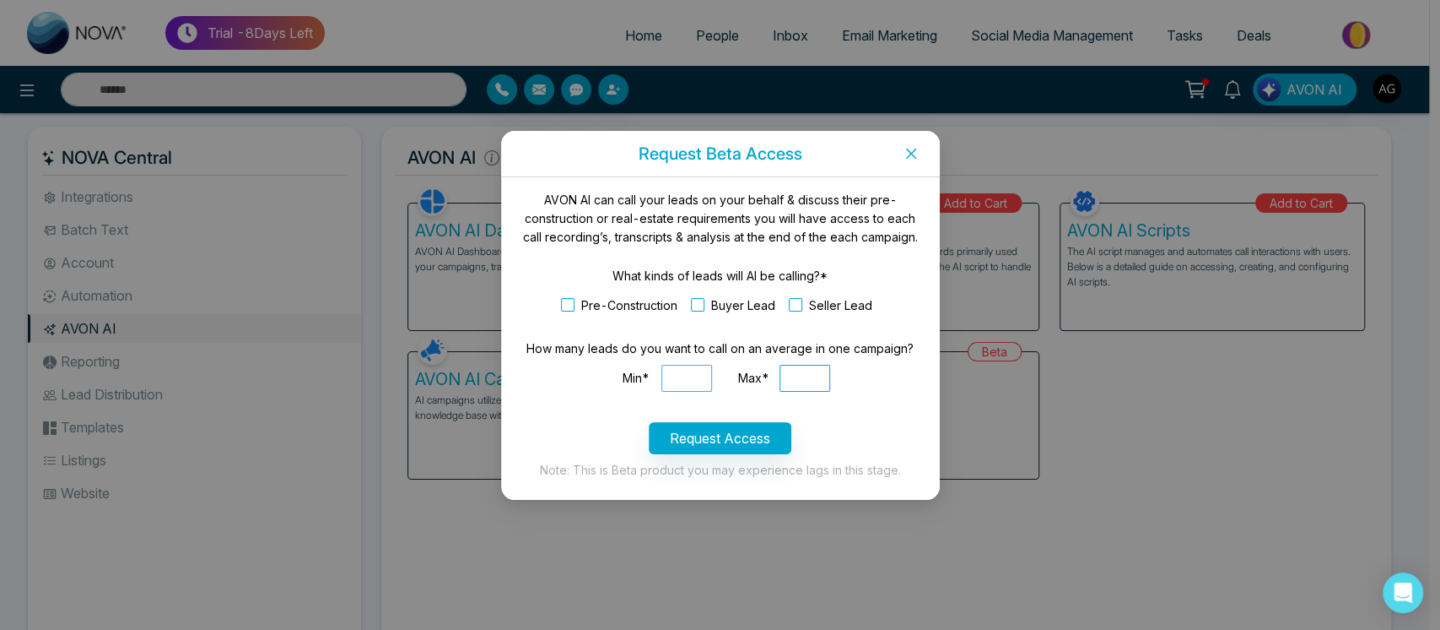
click at [694, 377] on input "Min*" at bounding box center [687, 378] width 51 height 27
type input "*"
click at [792, 375] on input "Max*" at bounding box center [805, 378] width 51 height 27
type input "**"
click at [694, 380] on input "*" at bounding box center [687, 378] width 51 height 27
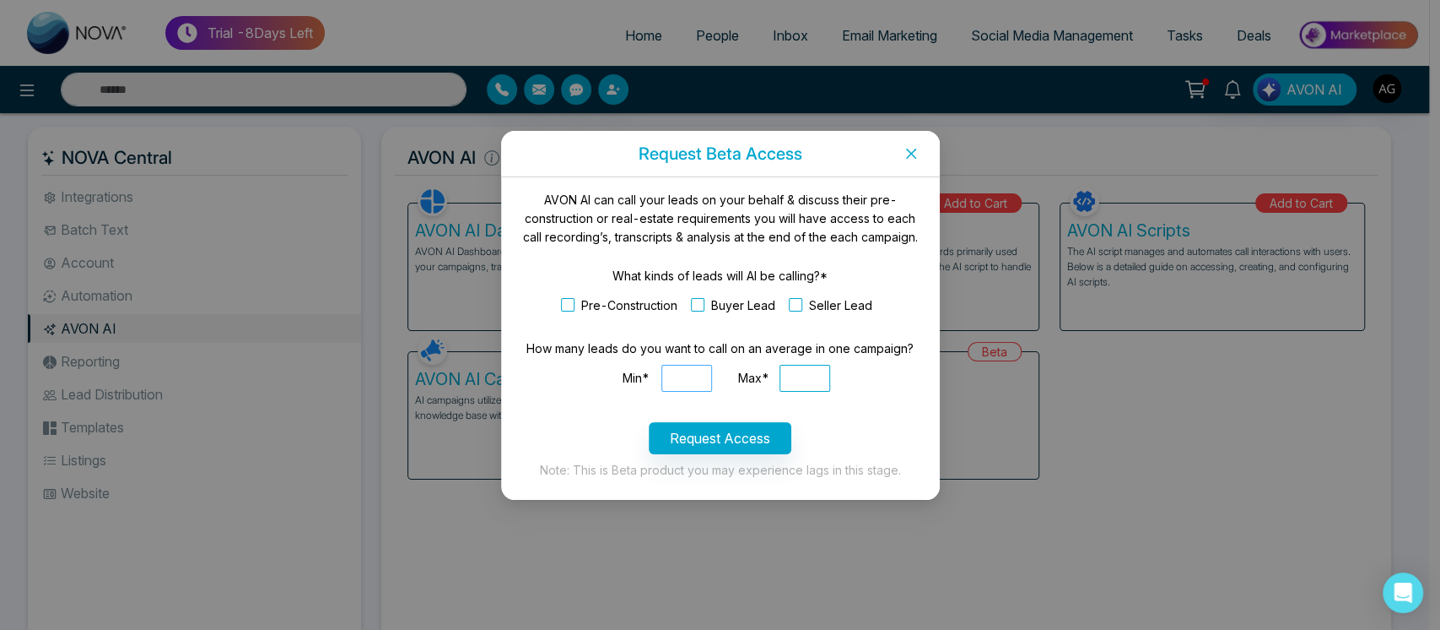
type input "*"
drag, startPoint x: 694, startPoint y: 380, endPoint x: 653, endPoint y: 376, distance: 41.5
click at [653, 376] on div "Min* **" at bounding box center [666, 378] width 110 height 27
click at [692, 380] on input "**" at bounding box center [687, 378] width 51 height 27
click at [692, 374] on input "**" at bounding box center [687, 378] width 51 height 27
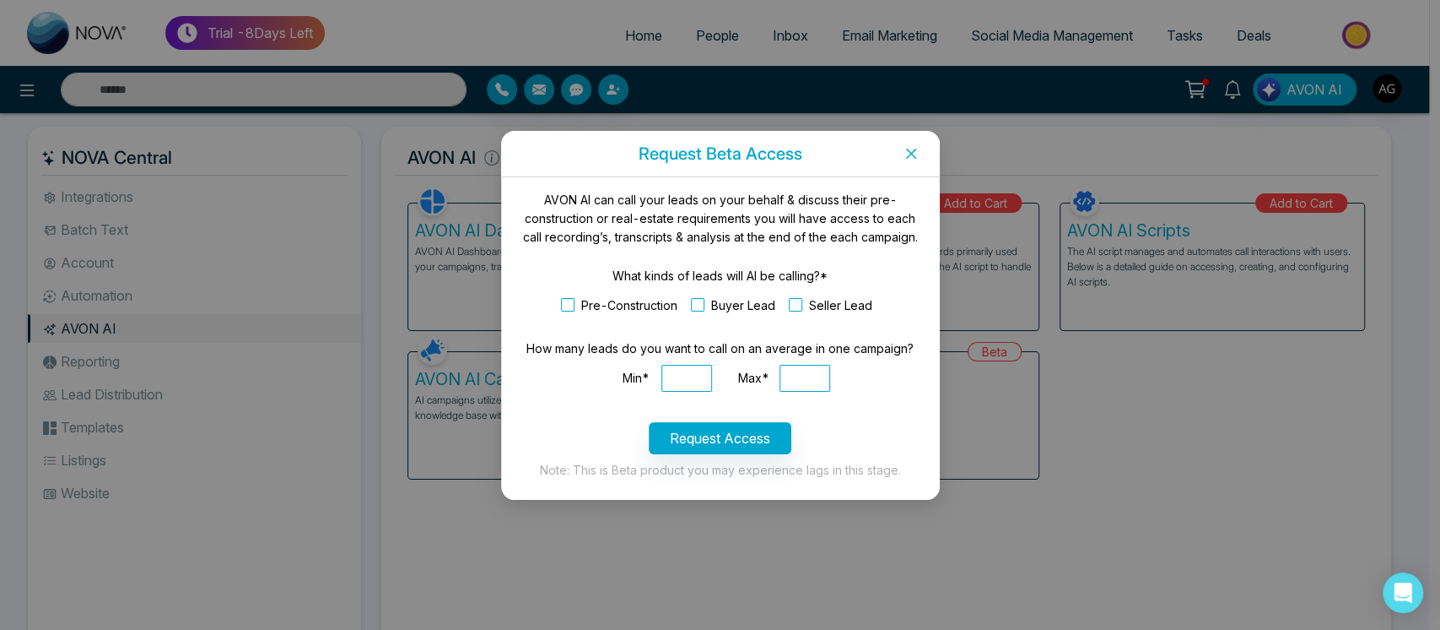
click at [828, 417] on form "What kinds of leads will AI be calling?* Pre-Construction Buyer Lead Seller Lea…" at bounding box center [720, 360] width 398 height 187
click at [703, 380] on input "**" at bounding box center [687, 378] width 51 height 27
drag, startPoint x: 703, startPoint y: 380, endPoint x: 637, endPoint y: 373, distance: 66.2
click at [637, 373] on div "Min* **" at bounding box center [666, 378] width 110 height 27
click at [680, 373] on input "**" at bounding box center [687, 378] width 51 height 27
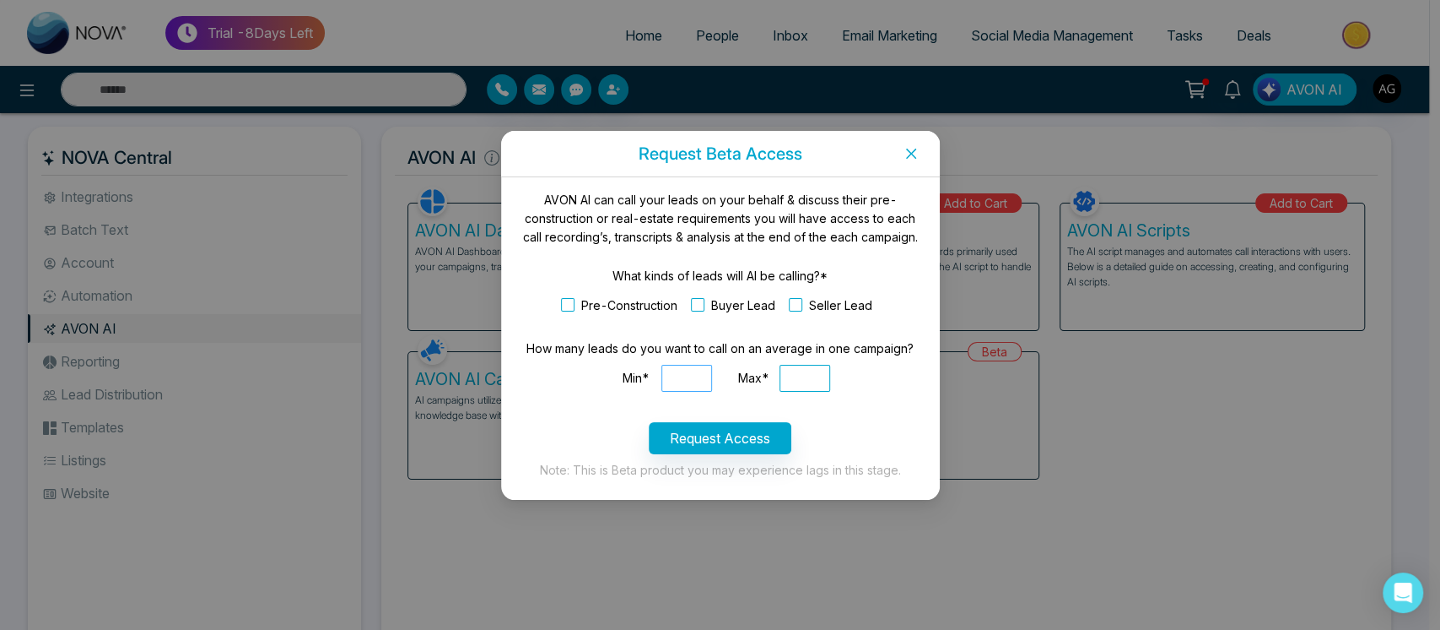
click at [701, 371] on input "**" at bounding box center [687, 378] width 51 height 27
type input "*"
drag, startPoint x: 831, startPoint y: 366, endPoint x: 775, endPoint y: 377, distance: 57.6
click at [775, 377] on div "Min* * Max* **" at bounding box center [720, 383] width 398 height 37
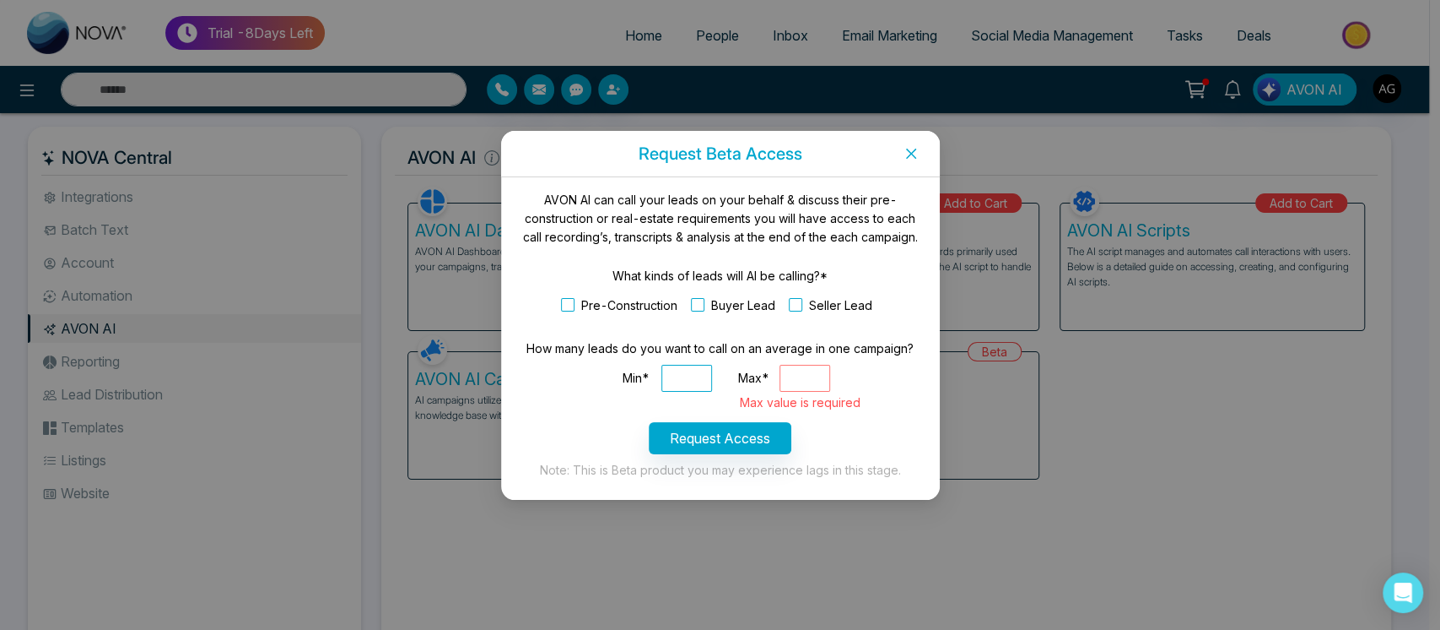
type input "**"
type input "*"
drag, startPoint x: 683, startPoint y: 375, endPoint x: 626, endPoint y: 380, distance: 56.8
click at [626, 380] on div "Min* *" at bounding box center [666, 378] width 110 height 27
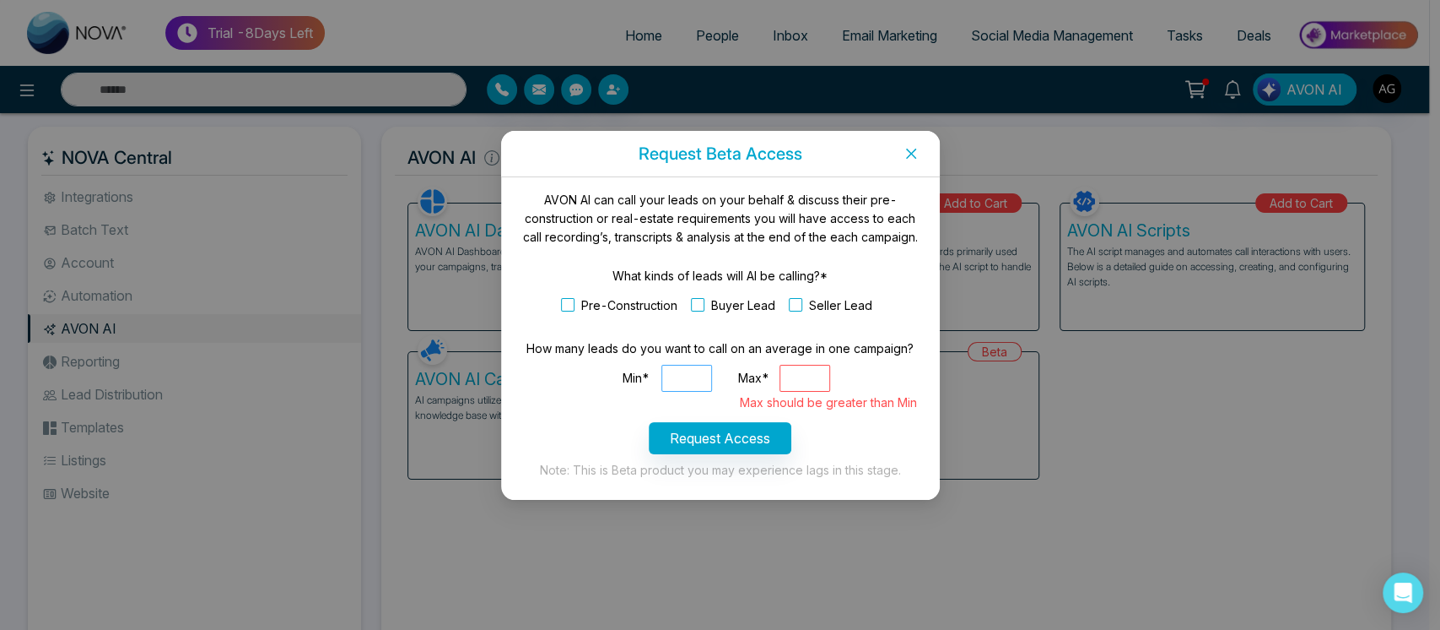
type input "**"
drag, startPoint x: 812, startPoint y: 377, endPoint x: 675, endPoint y: 391, distance: 137.4
click at [675, 391] on div "Min* ** Max* * Max should be greater than Min" at bounding box center [720, 383] width 398 height 37
type input "**"
click at [867, 410] on div "Max should be greater than Min" at bounding box center [833, 402] width 186 height 19
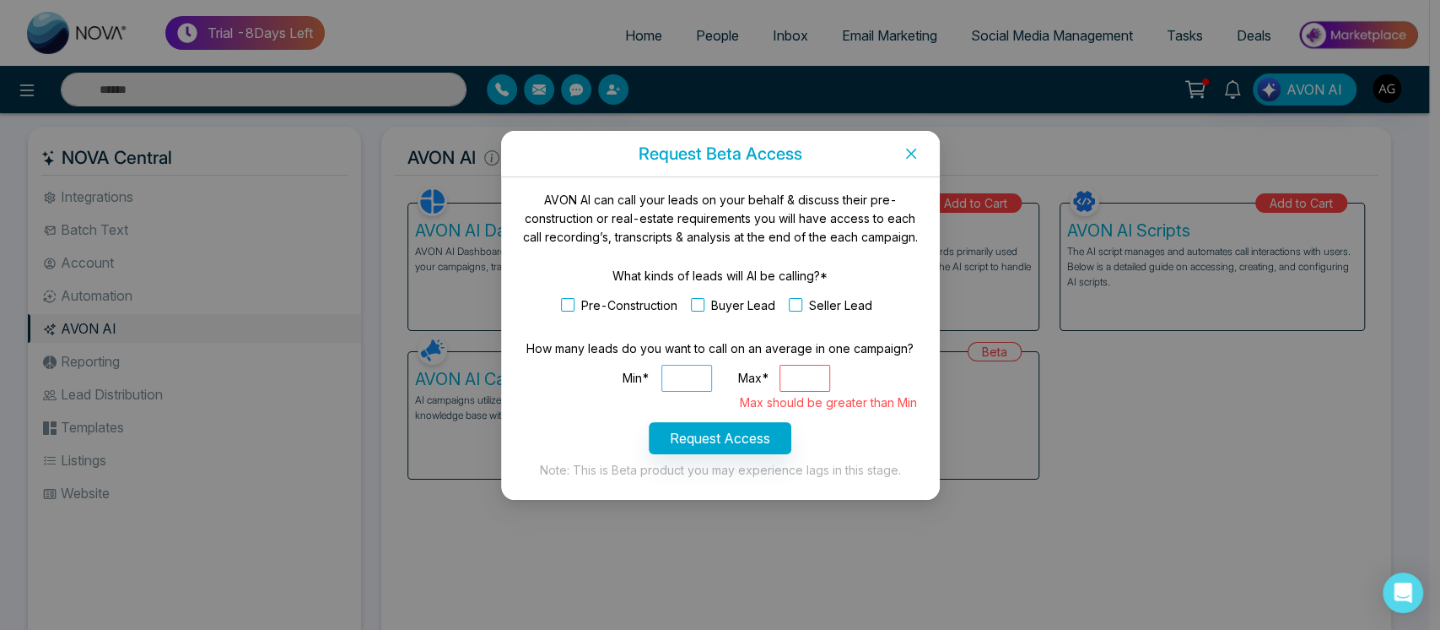
drag, startPoint x: 686, startPoint y: 377, endPoint x: 632, endPoint y: 376, distance: 54.0
click at [632, 376] on div "Min* **" at bounding box center [666, 378] width 110 height 27
click at [632, 376] on label "Min*" at bounding box center [636, 378] width 27 height 27
click at [662, 376] on input "**" at bounding box center [687, 378] width 51 height 27
drag, startPoint x: 818, startPoint y: 374, endPoint x: 727, endPoint y: 383, distance: 90.8
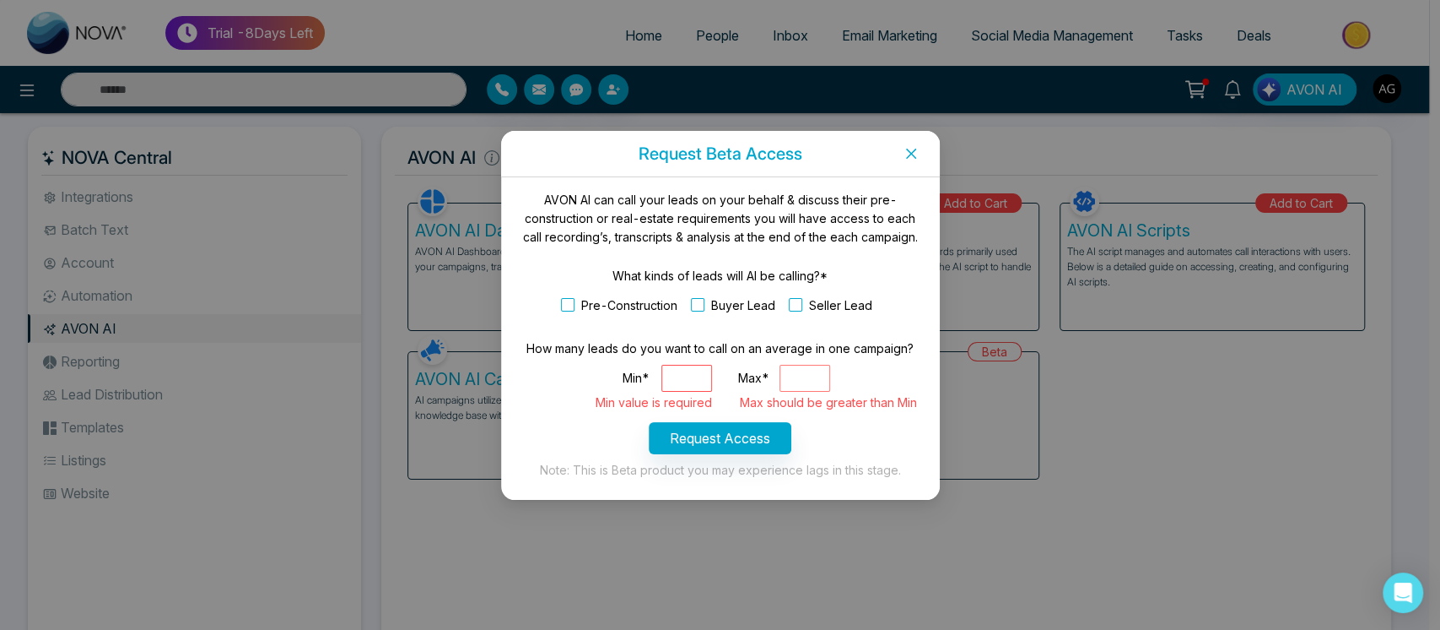
click at [727, 383] on div "Min* Min value is required Max* ** Max should be greater than Min" at bounding box center [720, 383] width 398 height 37
click at [786, 374] on input "Max*" at bounding box center [805, 378] width 51 height 27
type input "**"
click at [695, 382] on input "Min*" at bounding box center [687, 378] width 51 height 27
type input "*"
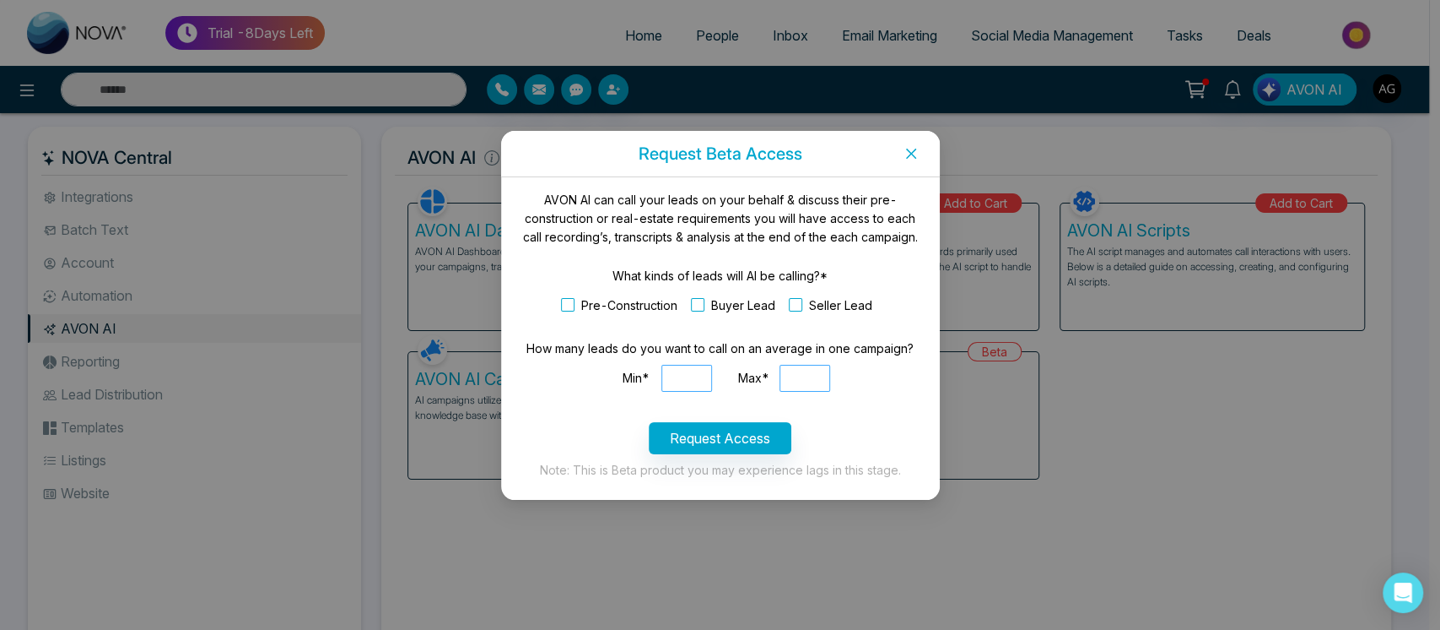
type input "**"
click at [824, 372] on input "**" at bounding box center [805, 378] width 51 height 27
drag, startPoint x: 621, startPoint y: 395, endPoint x: 827, endPoint y: 382, distance: 206.3
click at [827, 382] on div "Min* ** Max* **" at bounding box center [720, 383] width 398 height 37
click at [827, 382] on input "**" at bounding box center [805, 378] width 51 height 27
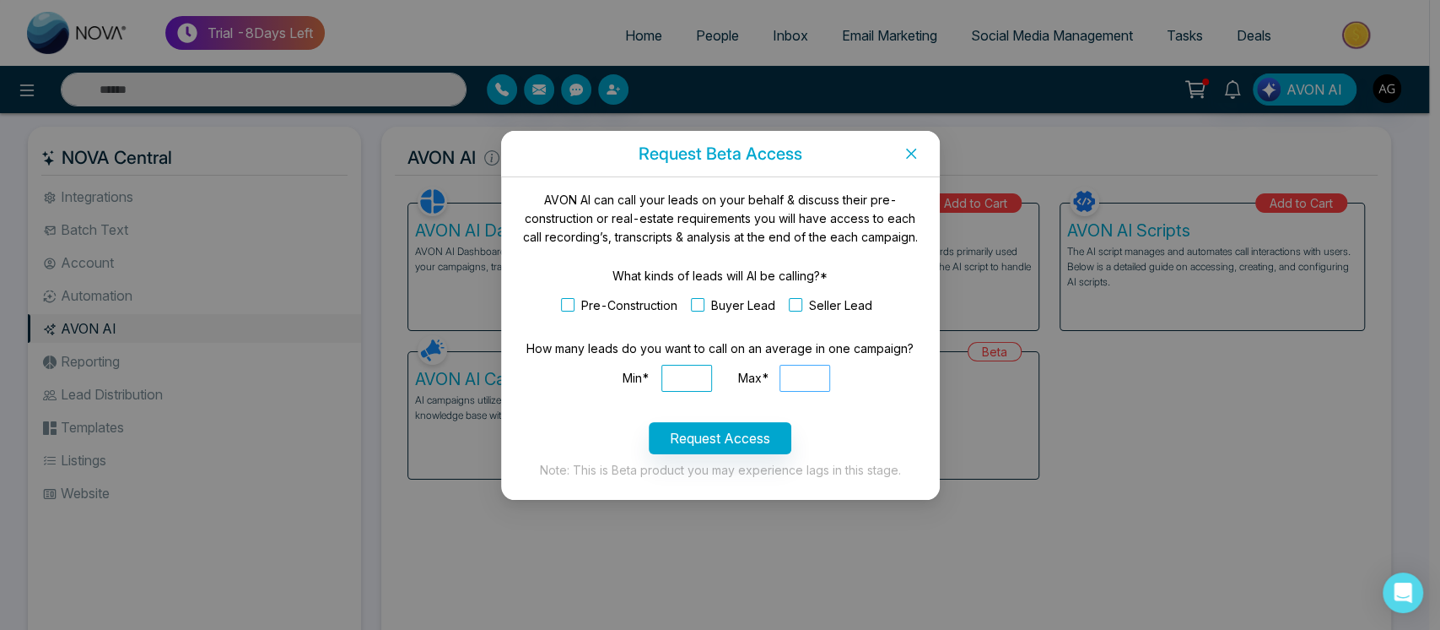
drag, startPoint x: 827, startPoint y: 382, endPoint x: 635, endPoint y: 379, distance: 192.4
click at [635, 379] on div "Min* ** Max* **" at bounding box center [720, 383] width 398 height 37
click at [635, 379] on label "Min*" at bounding box center [636, 378] width 27 height 27
click at [662, 379] on input "**" at bounding box center [687, 378] width 51 height 27
click at [849, 392] on div "Min* ** Max* **" at bounding box center [720, 383] width 398 height 37
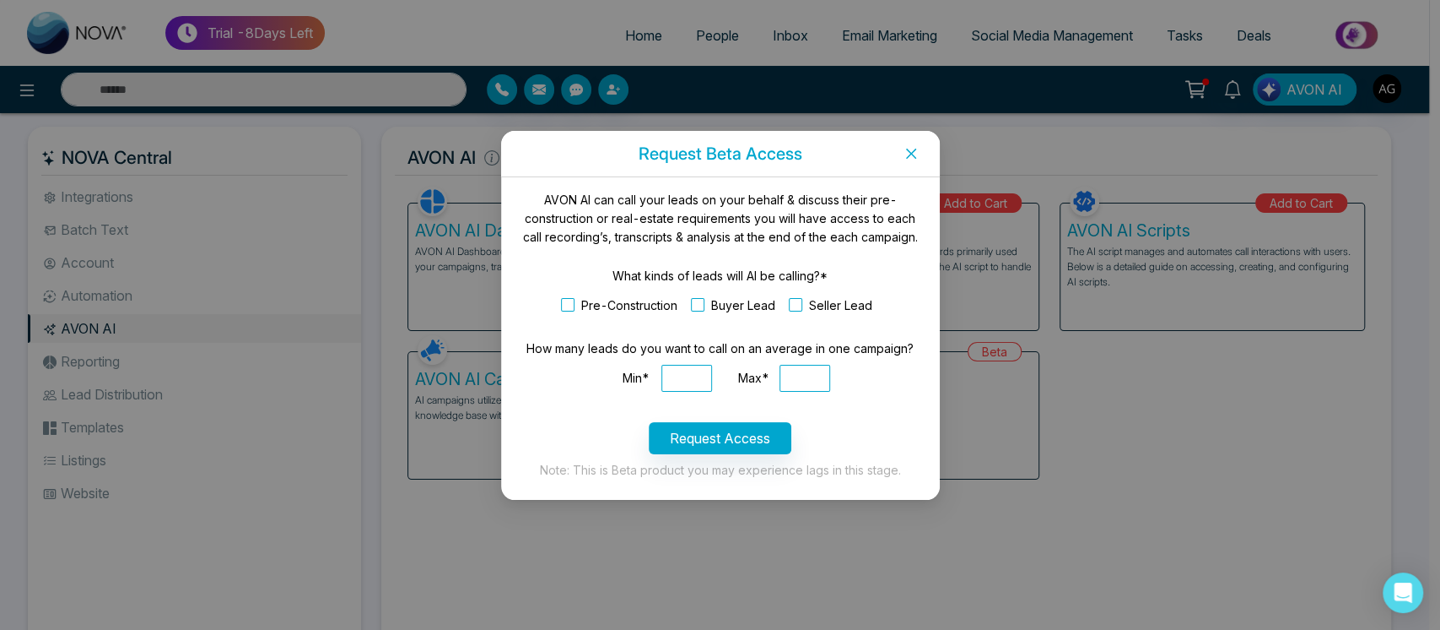
click at [458, 454] on div "Request Beta Access AVON AI can call your leads on your behalf & discuss their …" at bounding box center [720, 315] width 1440 height 630
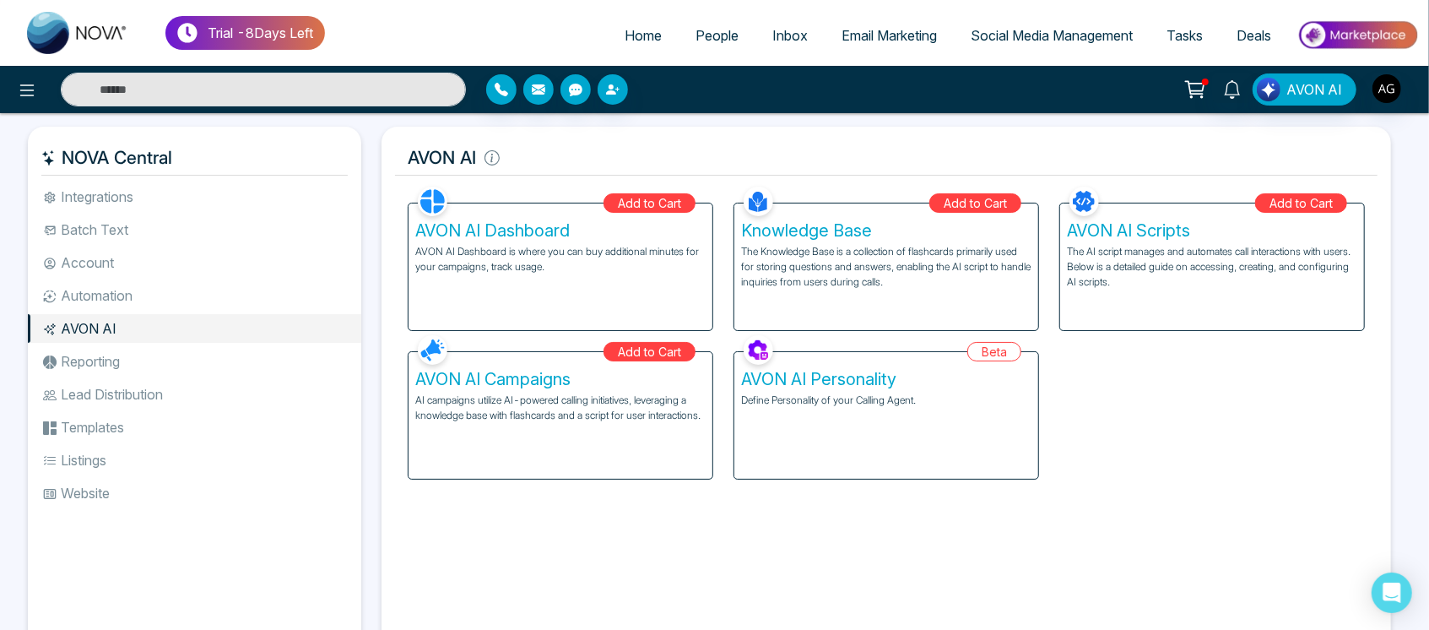
click at [774, 403] on p "Define Personality of your Calling Agent." at bounding box center [886, 399] width 290 height 15
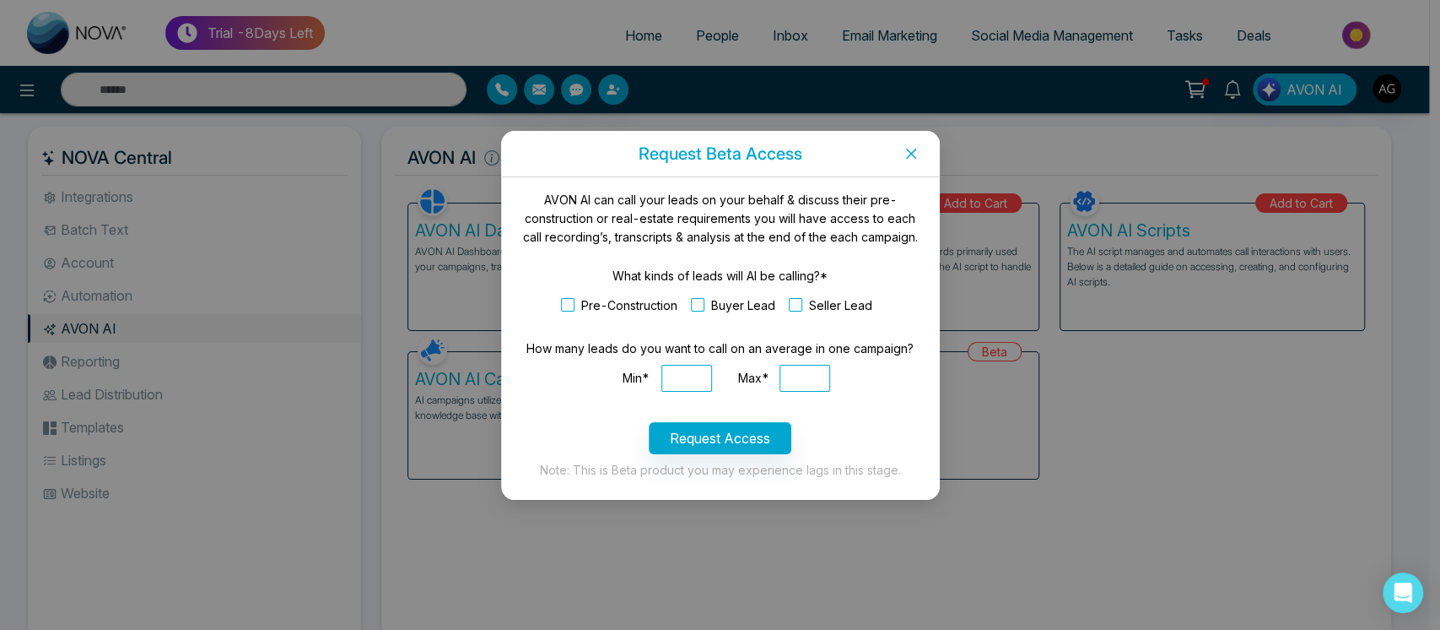
click at [906, 152] on icon "close" at bounding box center [912, 154] width 14 height 14
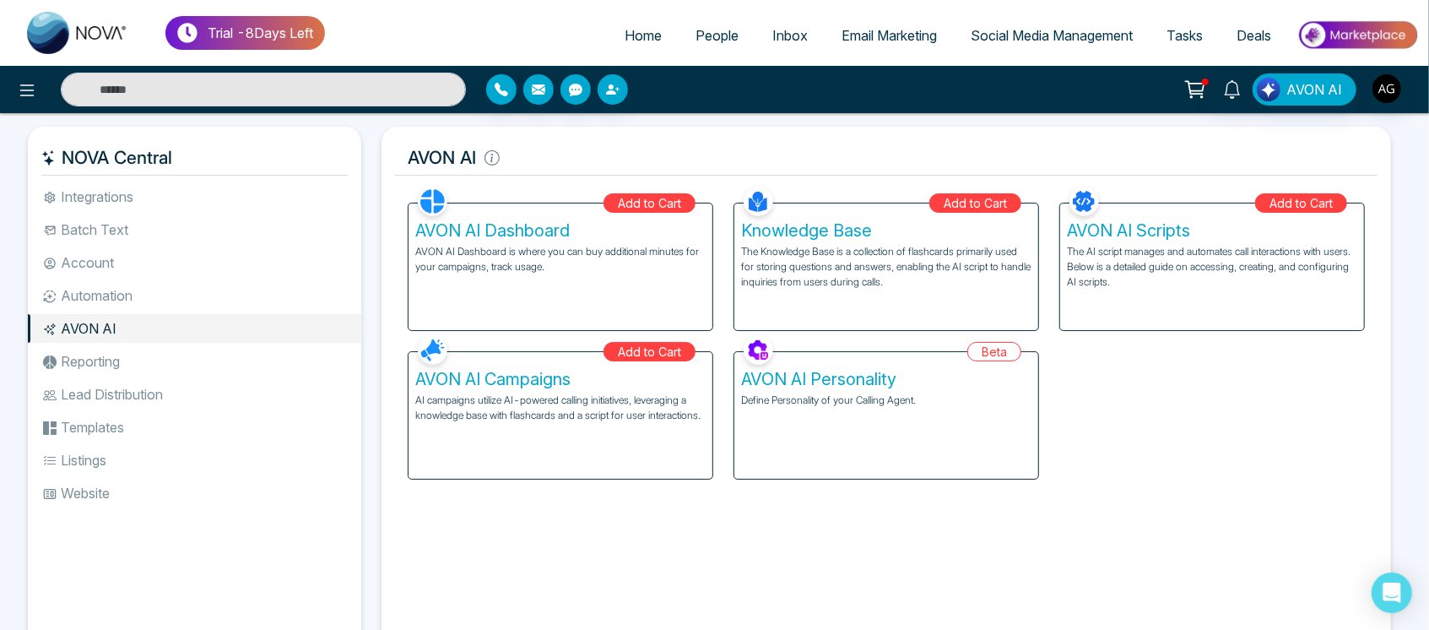
click at [519, 313] on div "AVON AI Dashboard AVON AI Dashboard is where you can buy additional minutes for…" at bounding box center [560, 266] width 304 height 127
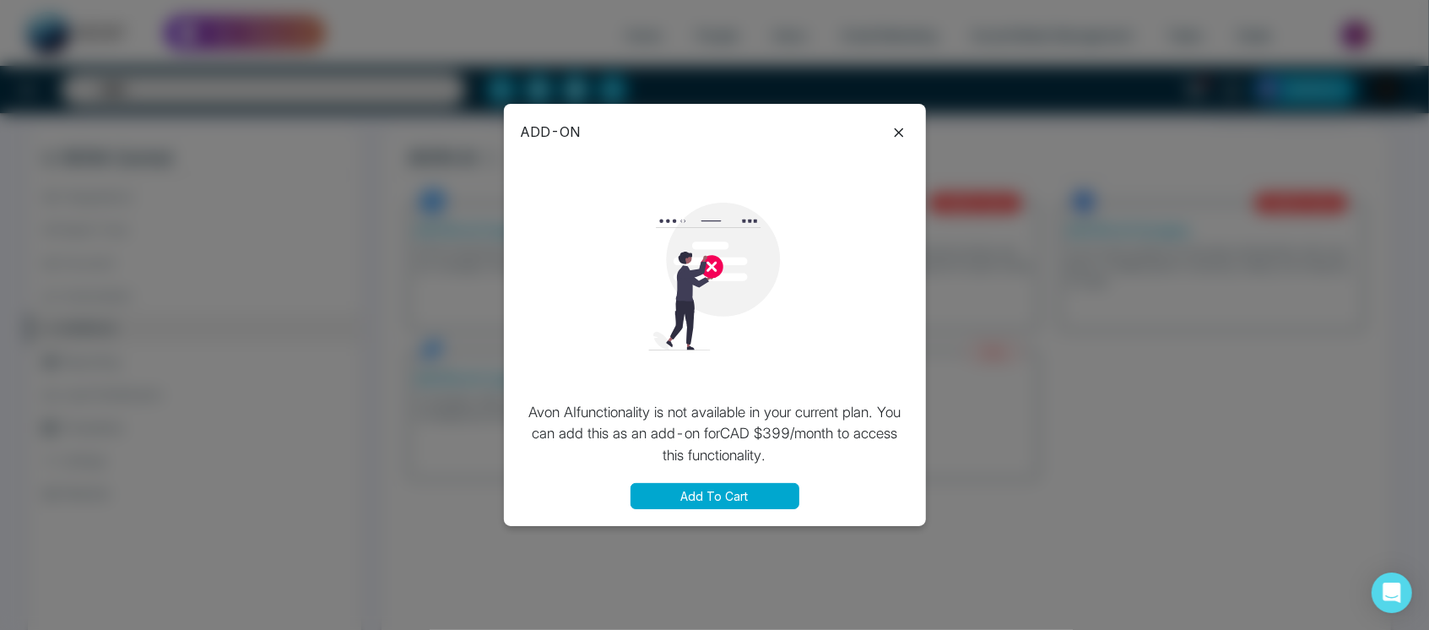
click at [694, 499] on button "Add To Cart" at bounding box center [714, 496] width 169 height 26
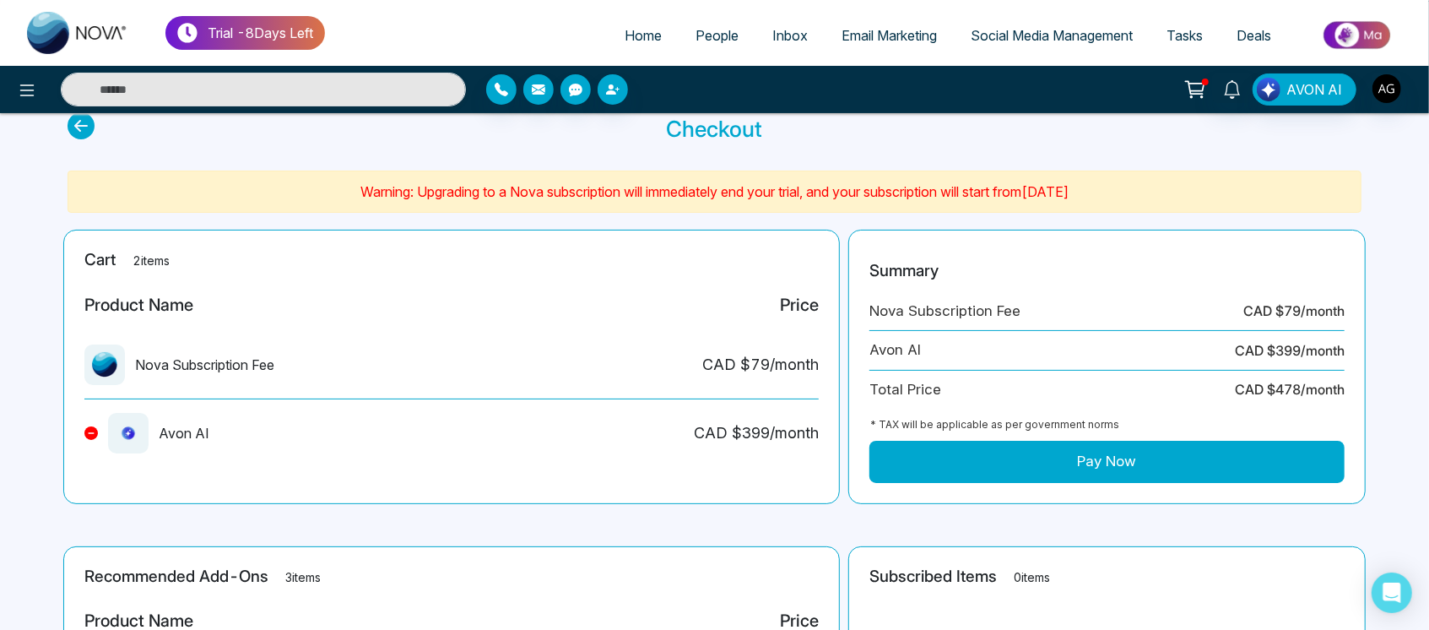
scroll to position [45, 0]
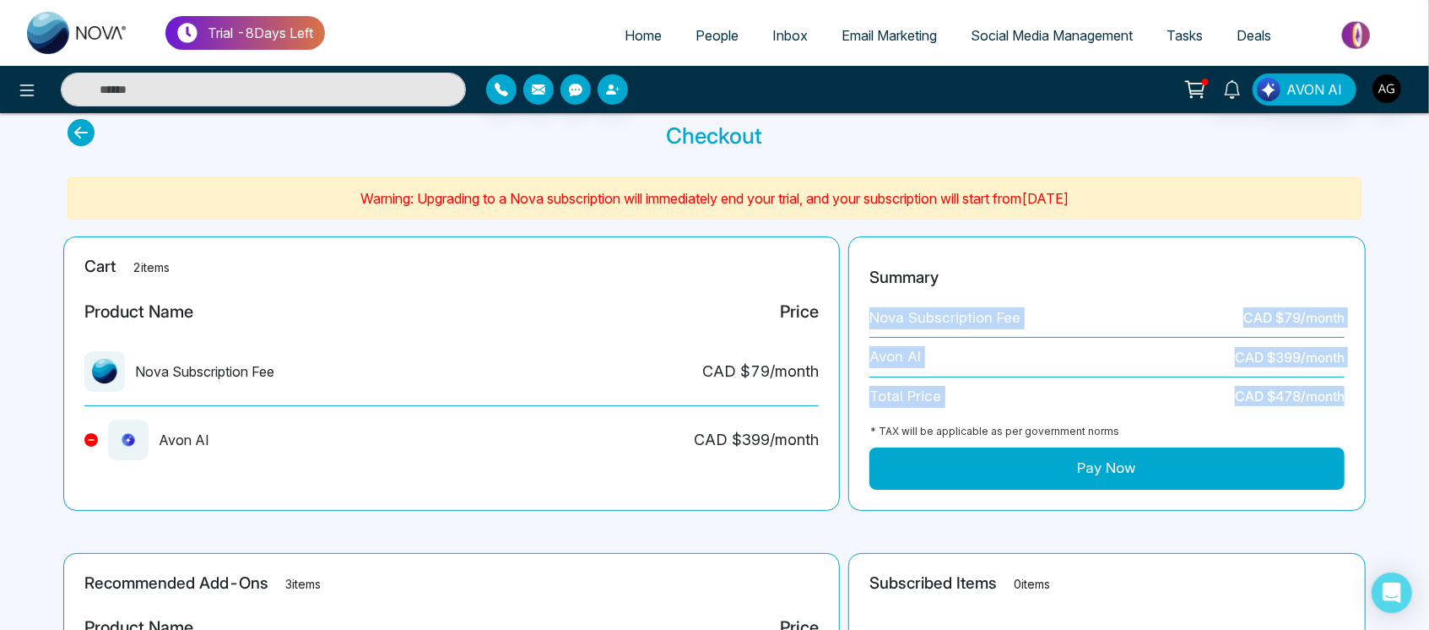
drag, startPoint x: 851, startPoint y: 316, endPoint x: 1359, endPoint y: 405, distance: 516.5
click at [1359, 405] on div "Summary Nova Subscription Fee CAD $ 79 /month Avon AI CAD $ 399 /month Total Pr…" at bounding box center [1106, 373] width 517 height 274
click at [1130, 348] on div "Avon AI CAD $ 399 /month" at bounding box center [1106, 358] width 475 height 40
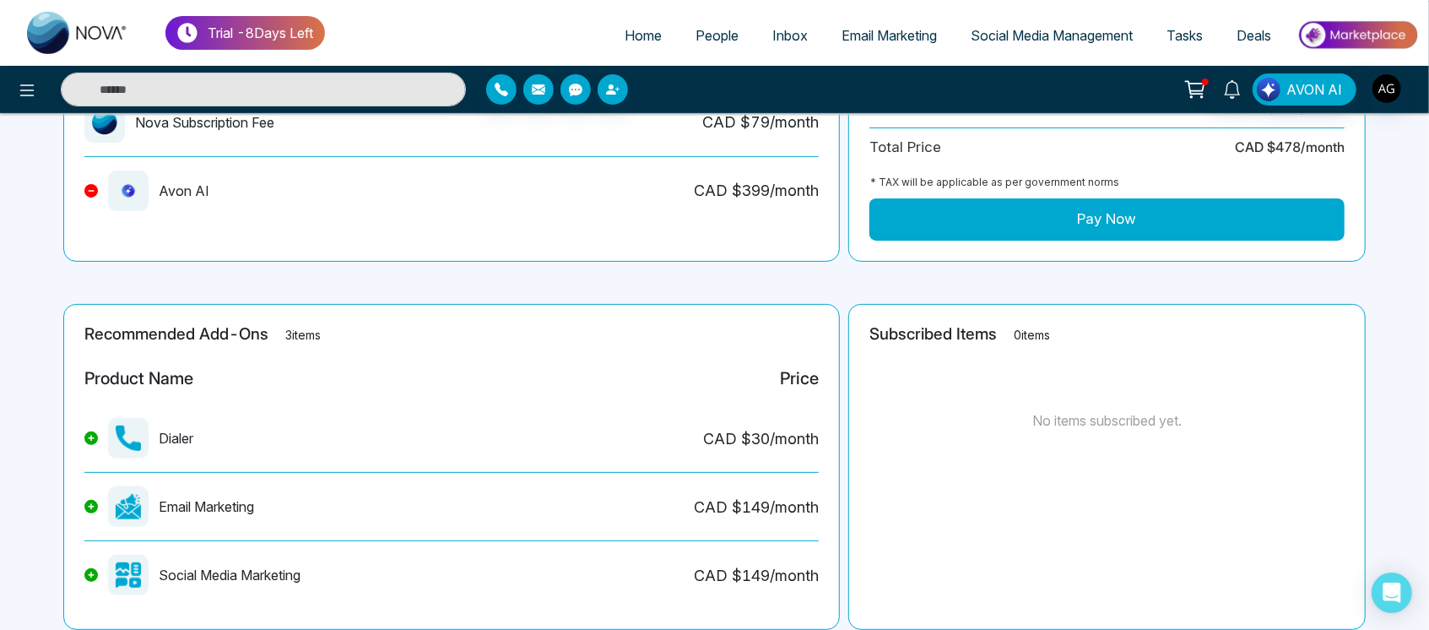
scroll to position [343, 0]
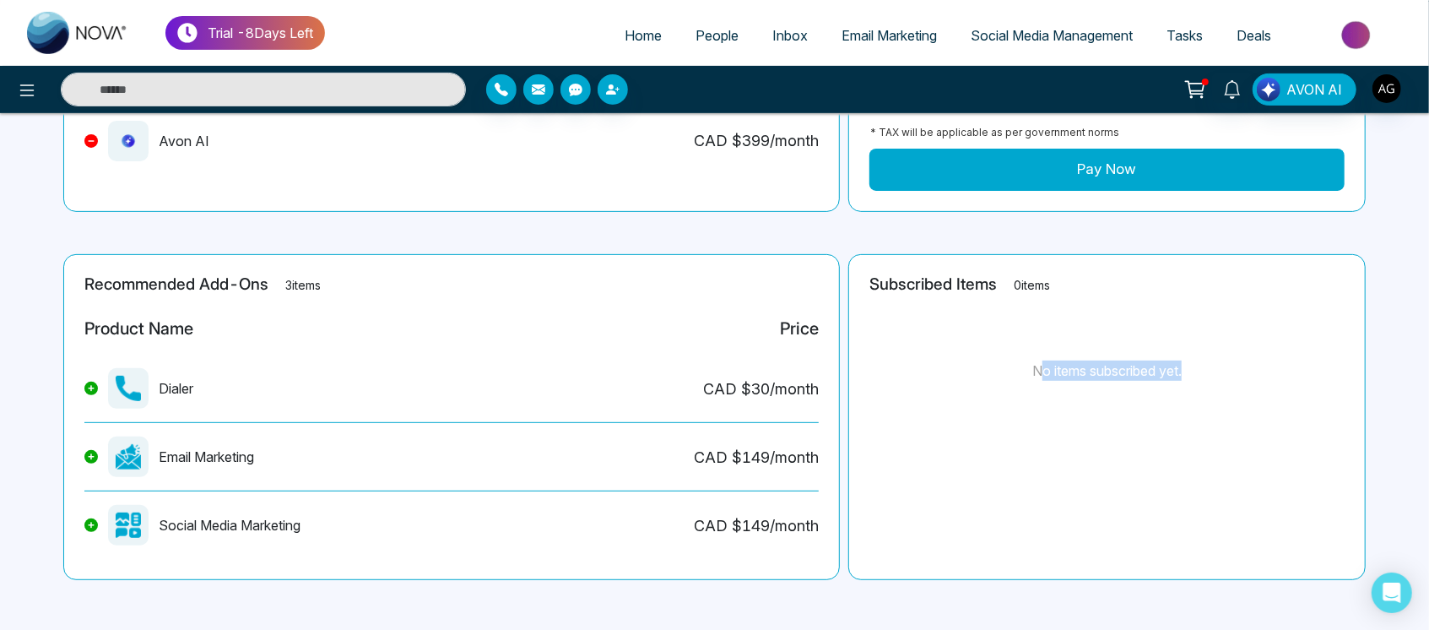
drag, startPoint x: 1037, startPoint y: 371, endPoint x: 1245, endPoint y: 363, distance: 207.8
click at [1245, 363] on div "No items subscribed yet." at bounding box center [1106, 370] width 475 height 127
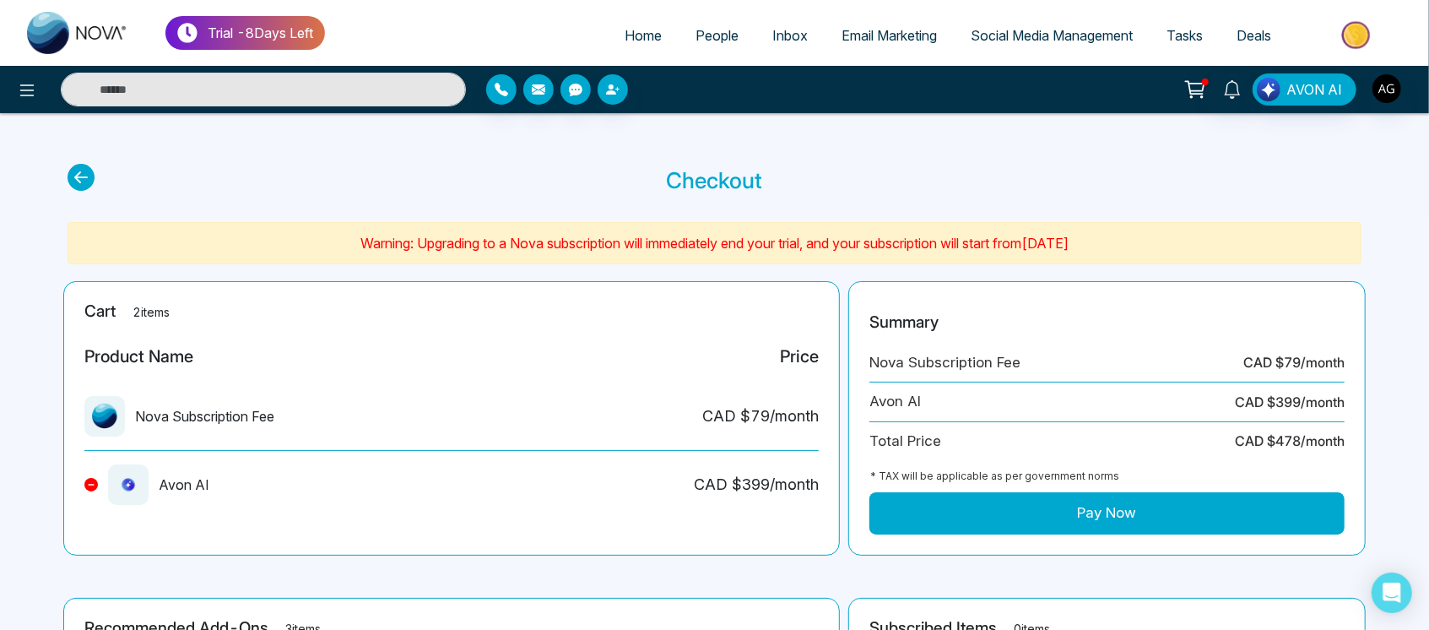
scroll to position [0, 0]
click at [77, 176] on icon at bounding box center [81, 177] width 27 height 27
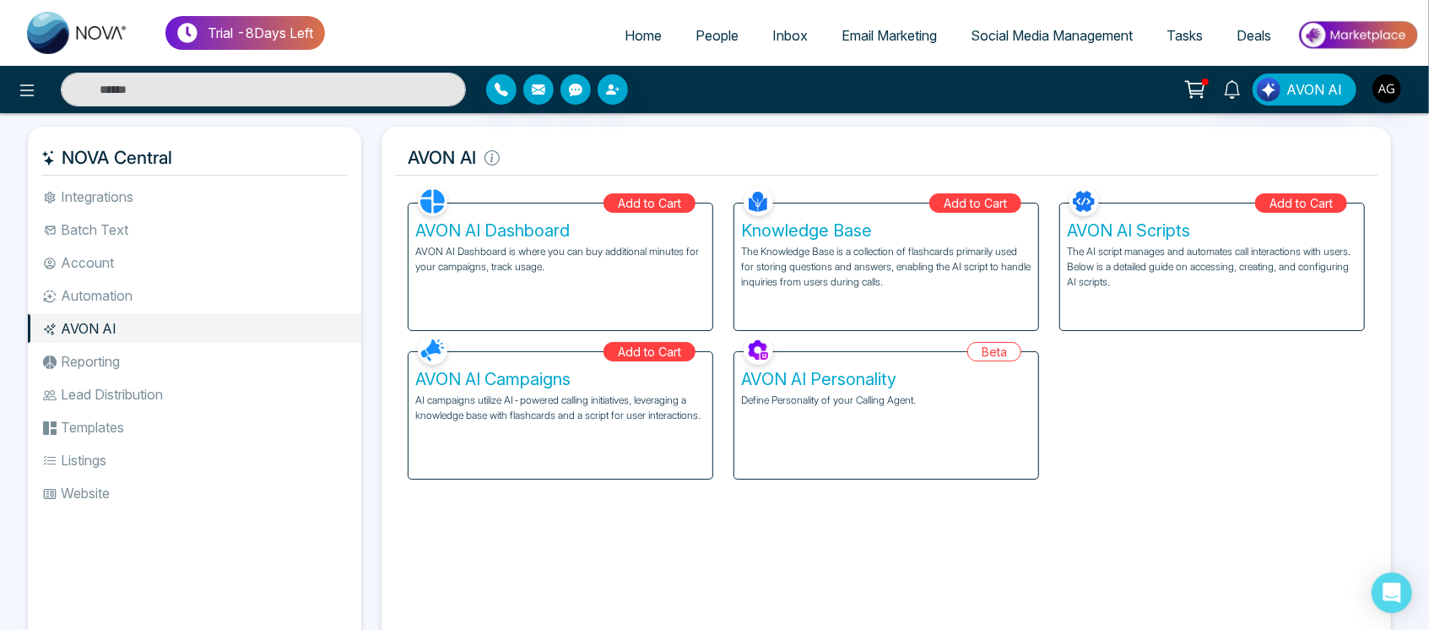
click at [534, 325] on div "AVON AI Dashboard AVON AI Dashboard is where you can buy additional minutes for…" at bounding box center [560, 266] width 304 height 127
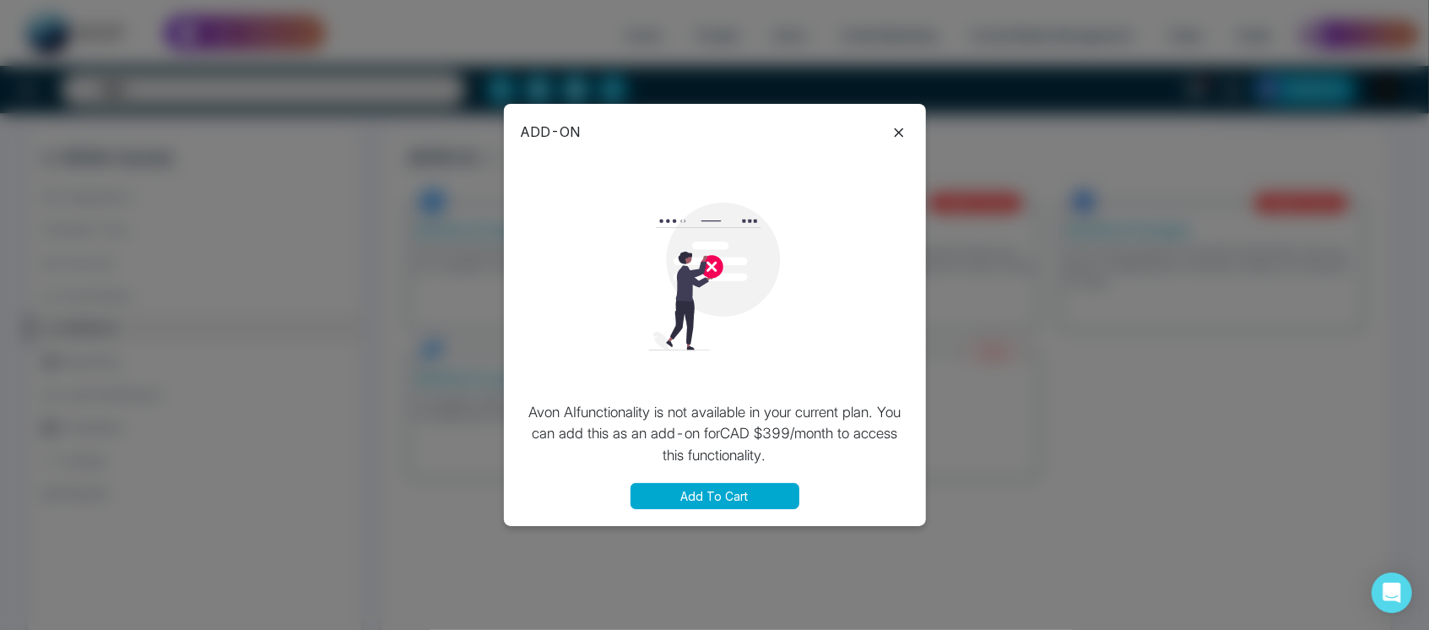
click at [705, 485] on button "Add To Cart" at bounding box center [714, 496] width 169 height 26
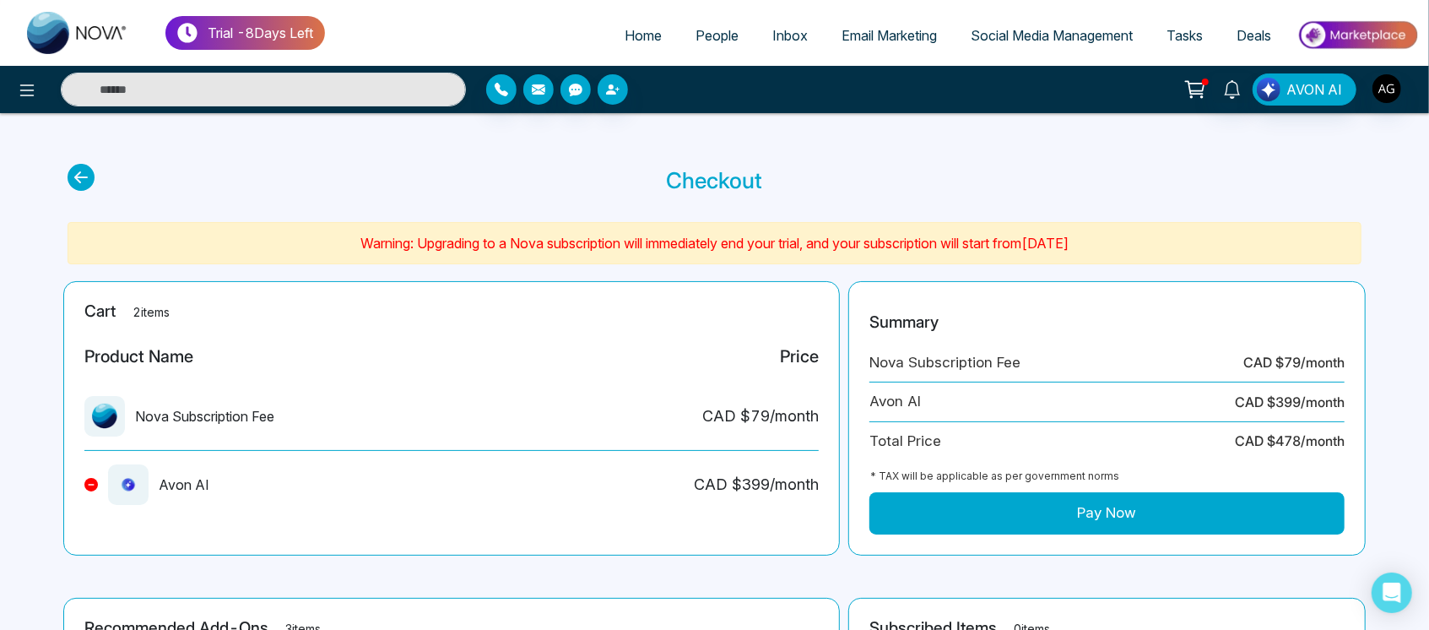
click at [1116, 505] on button "Pay Now" at bounding box center [1106, 513] width 475 height 42
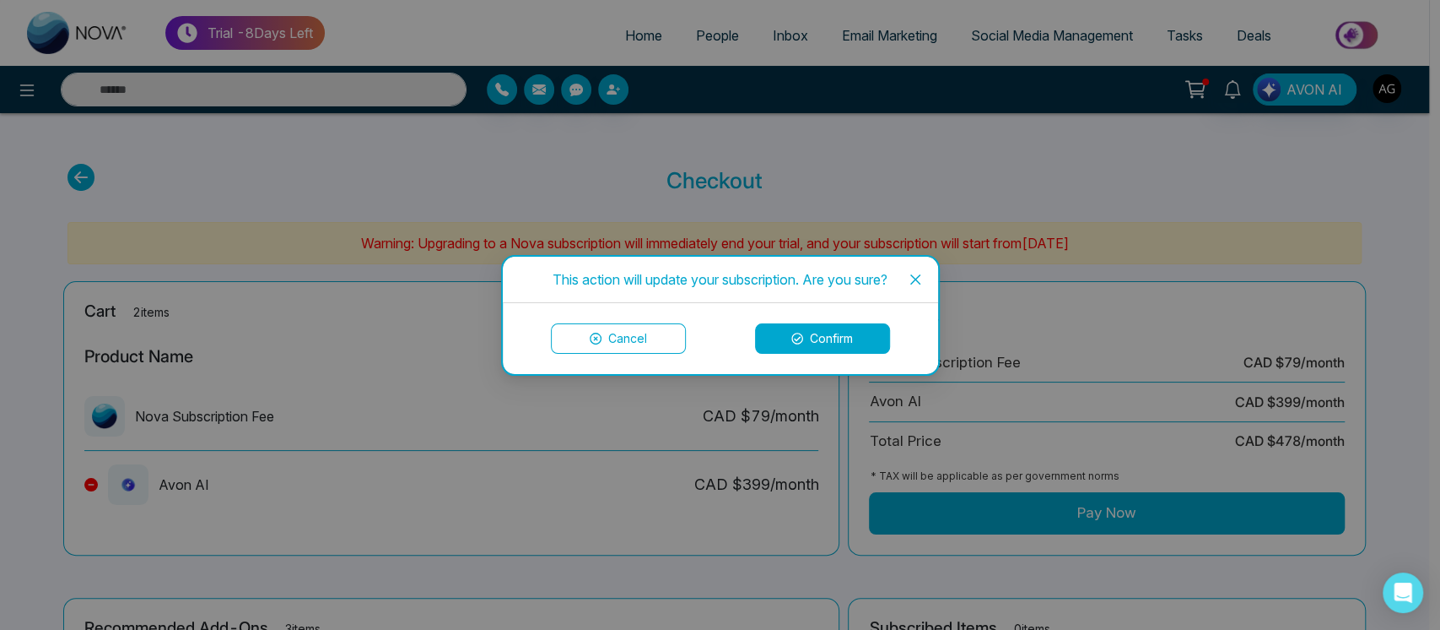
drag, startPoint x: 1116, startPoint y: 505, endPoint x: 847, endPoint y: 347, distance: 311.7
click at [847, 347] on div "This action will update your subscription. Are you sure? Cancel Confirm" at bounding box center [720, 315] width 1440 height 630
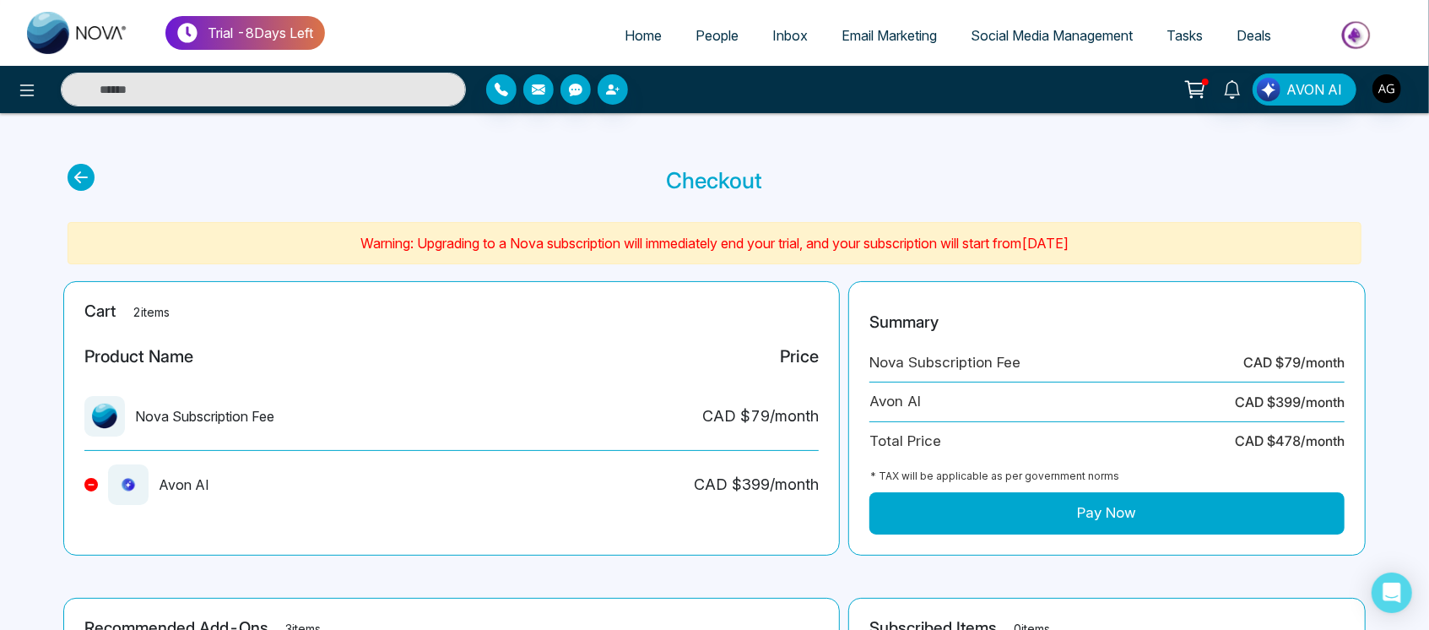
click at [848, 347] on div "Summary Nova Subscription Fee CAD $ 79 /month Avon AI CAD $ 399 /month Total Pr…" at bounding box center [1106, 418] width 517 height 274
click at [1019, 502] on button "Pay Now" at bounding box center [1106, 513] width 475 height 42
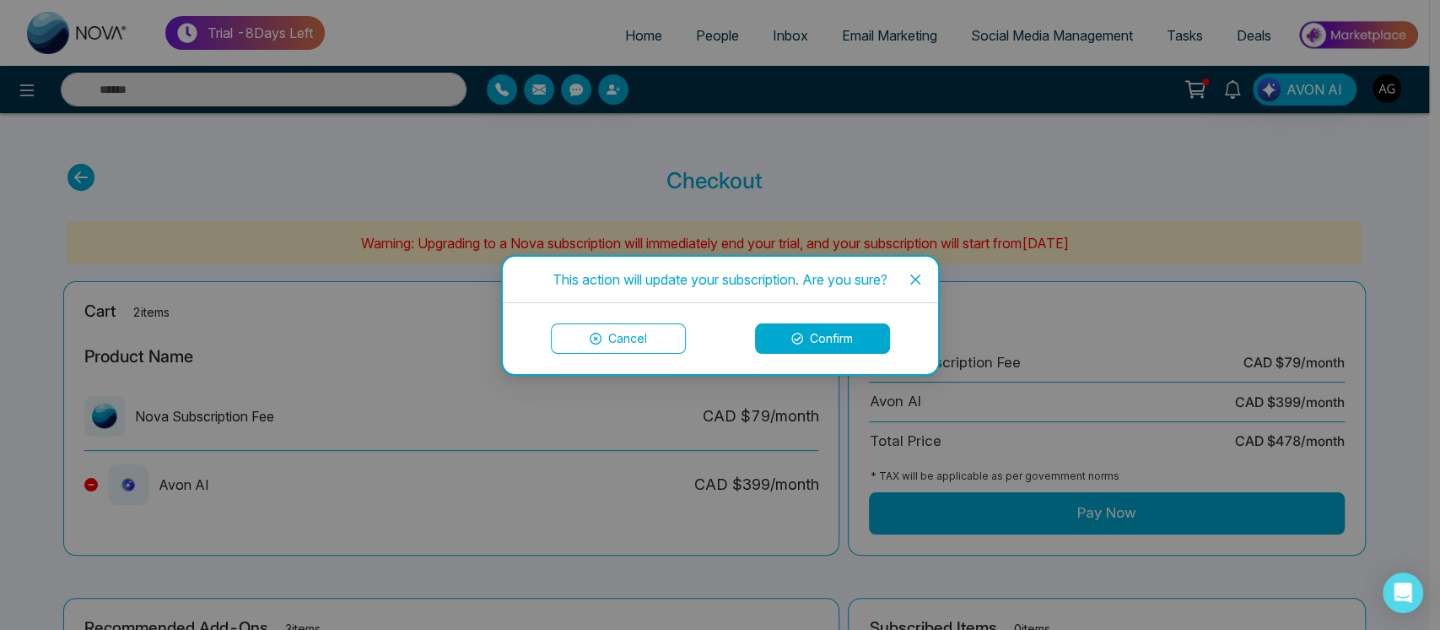
click at [823, 338] on button "Confirm" at bounding box center [822, 338] width 135 height 30
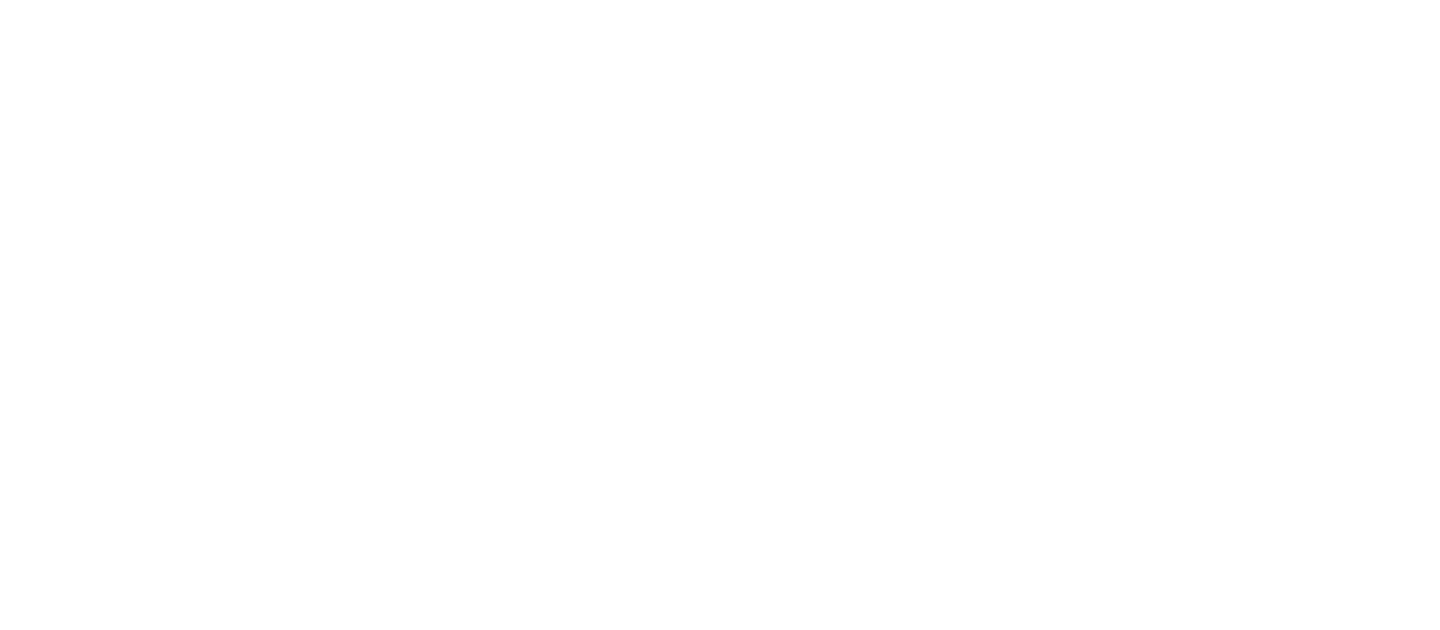
select select "*"
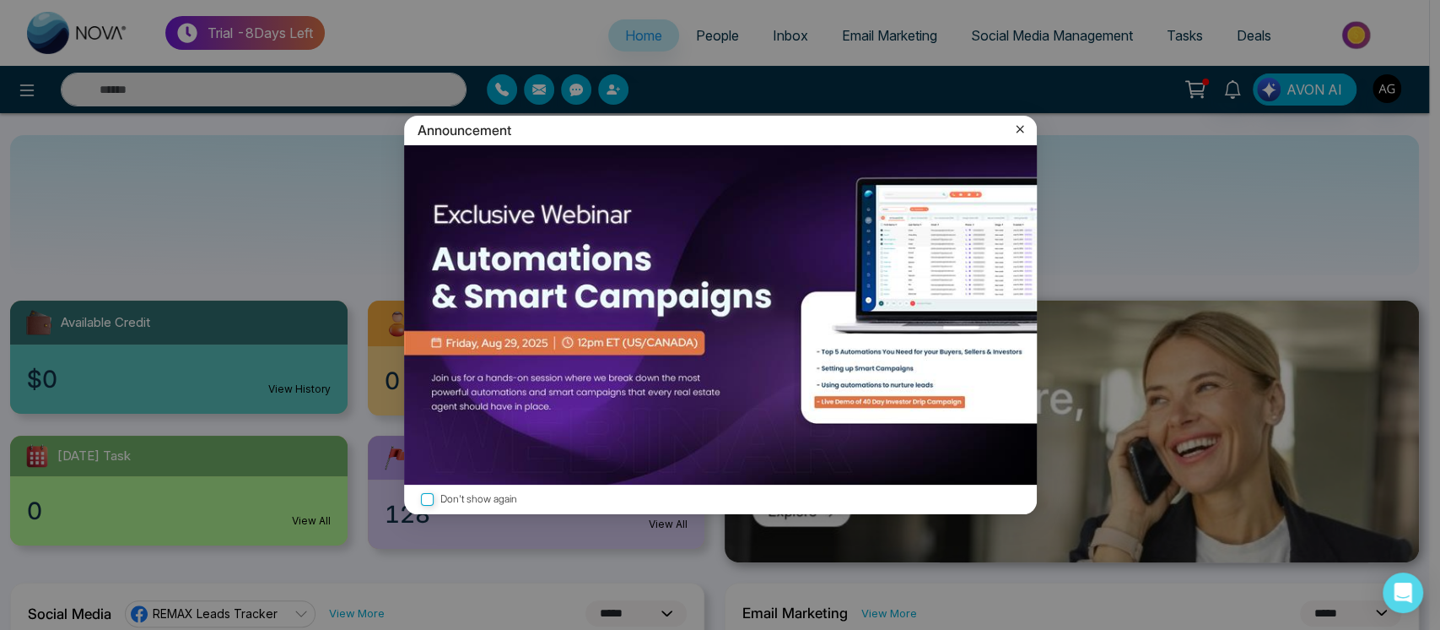
click at [1027, 123] on icon at bounding box center [1020, 129] width 17 height 17
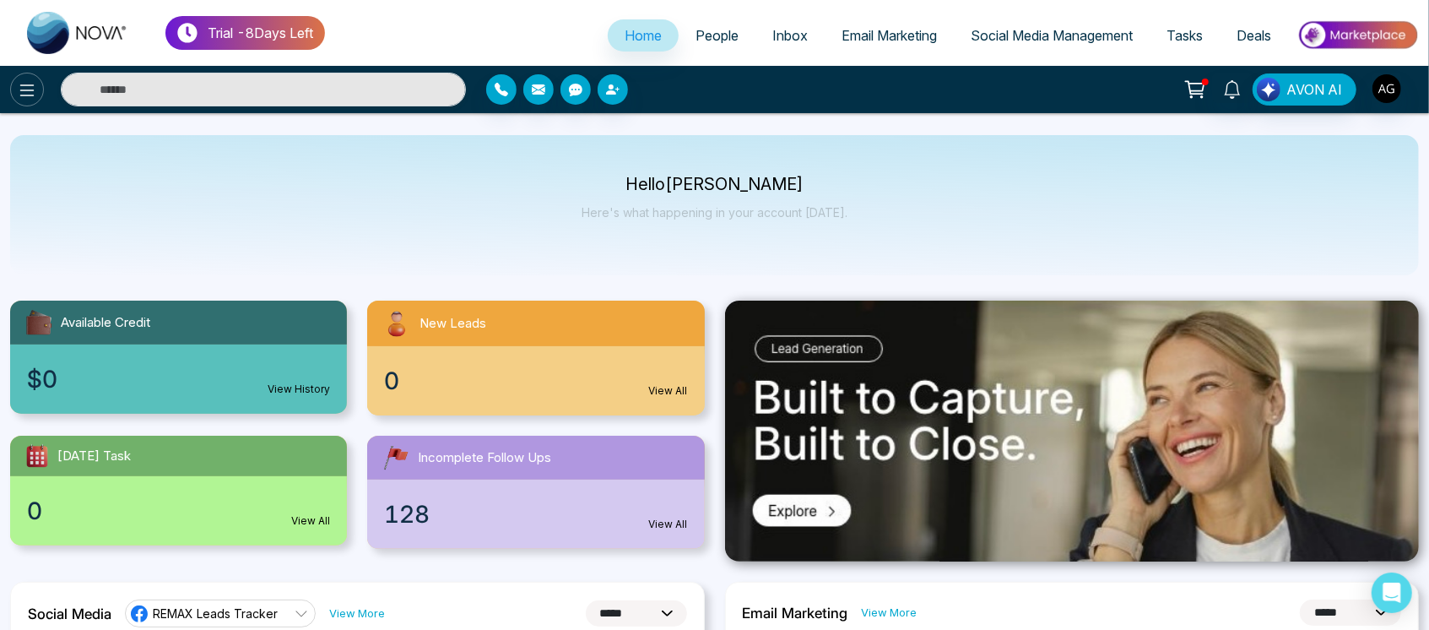
click at [22, 98] on icon at bounding box center [27, 90] width 20 height 20
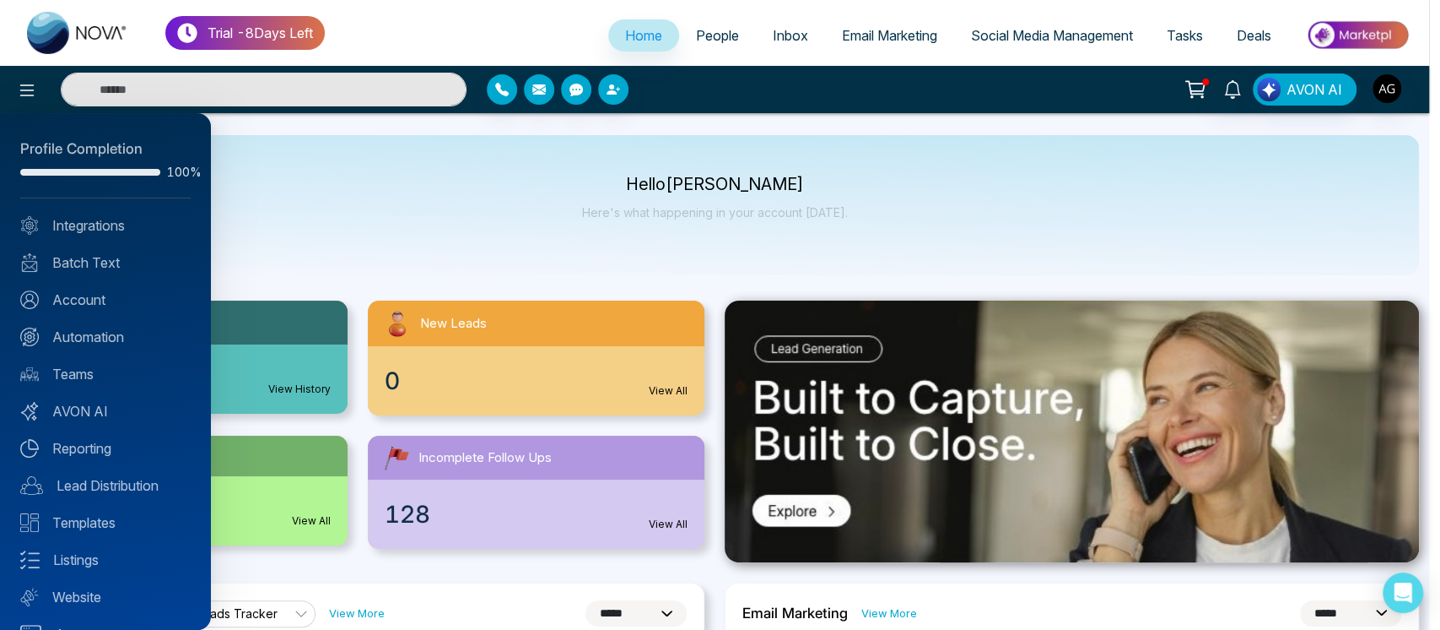
click at [101, 397] on div "Profile Completion 100% Integrations Batch Text Account Automation Teams AVON A…" at bounding box center [105, 371] width 211 height 516
click at [105, 413] on link "AVON AI" at bounding box center [105, 411] width 170 height 20
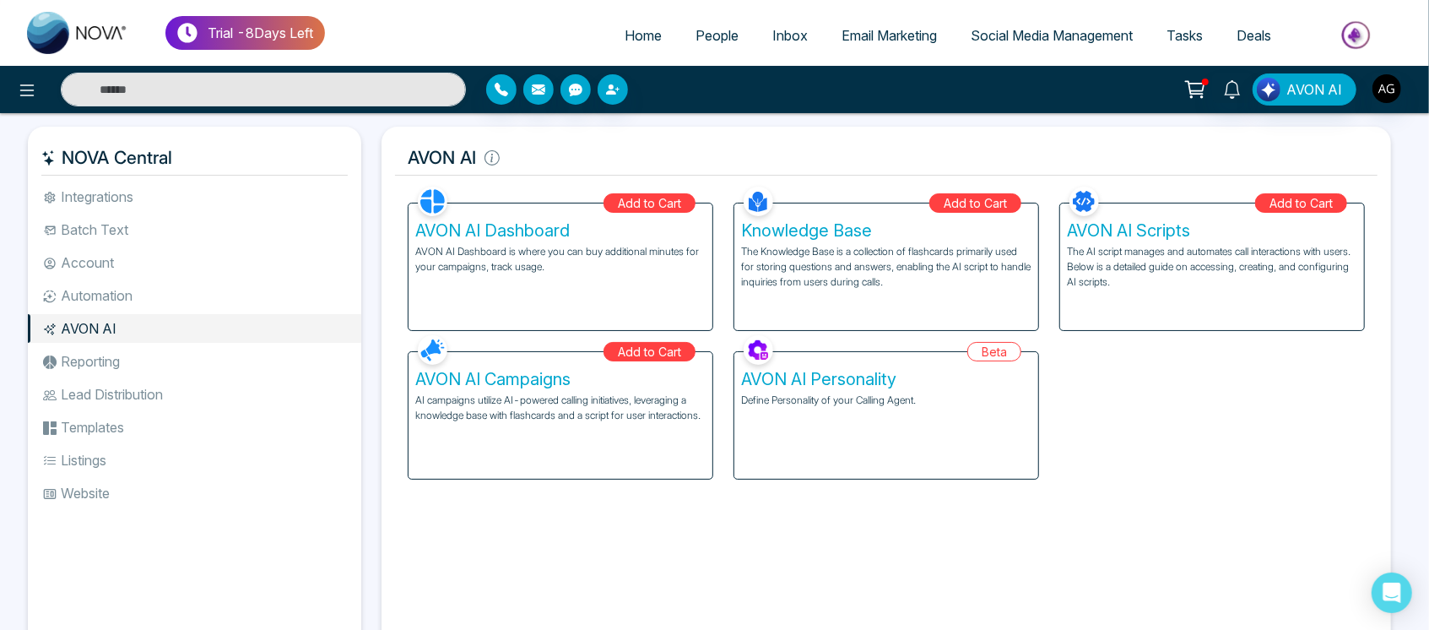
click at [668, 284] on div "AVON AI Dashboard AVON AI Dashboard is where you can buy additional minutes for…" at bounding box center [560, 266] width 304 height 127
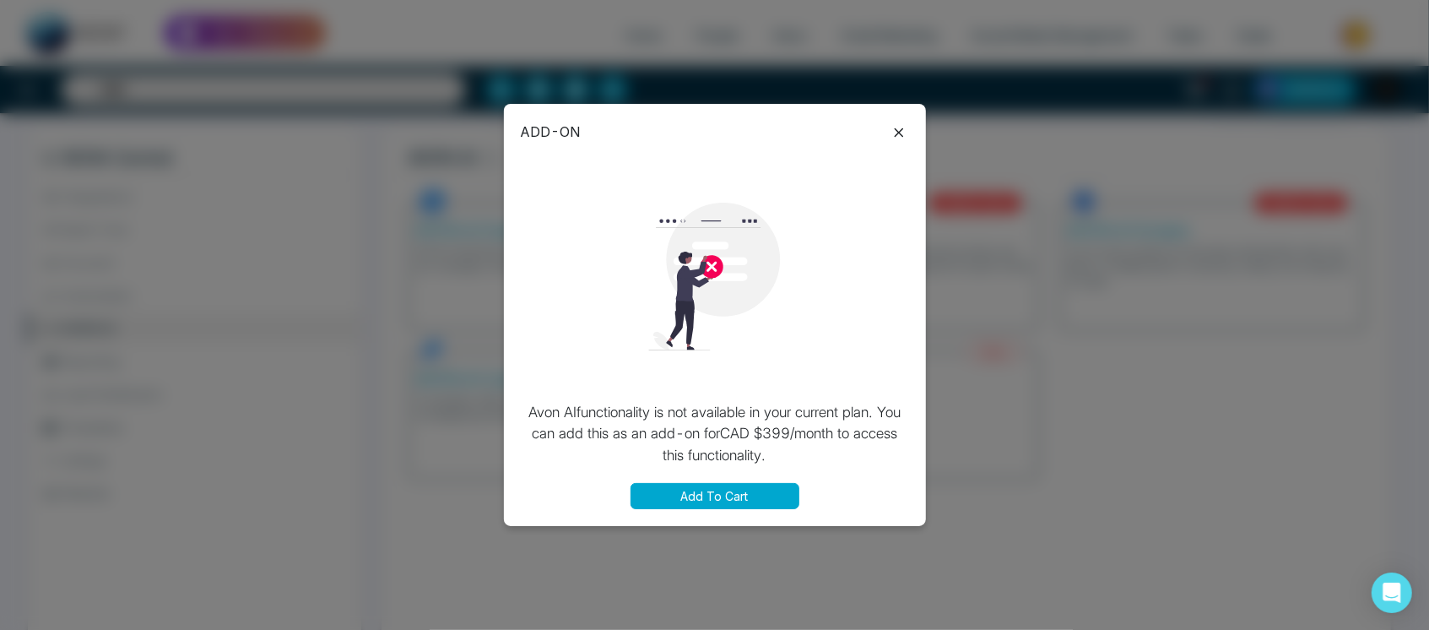
click at [722, 489] on button "Add To Cart" at bounding box center [714, 496] width 169 height 26
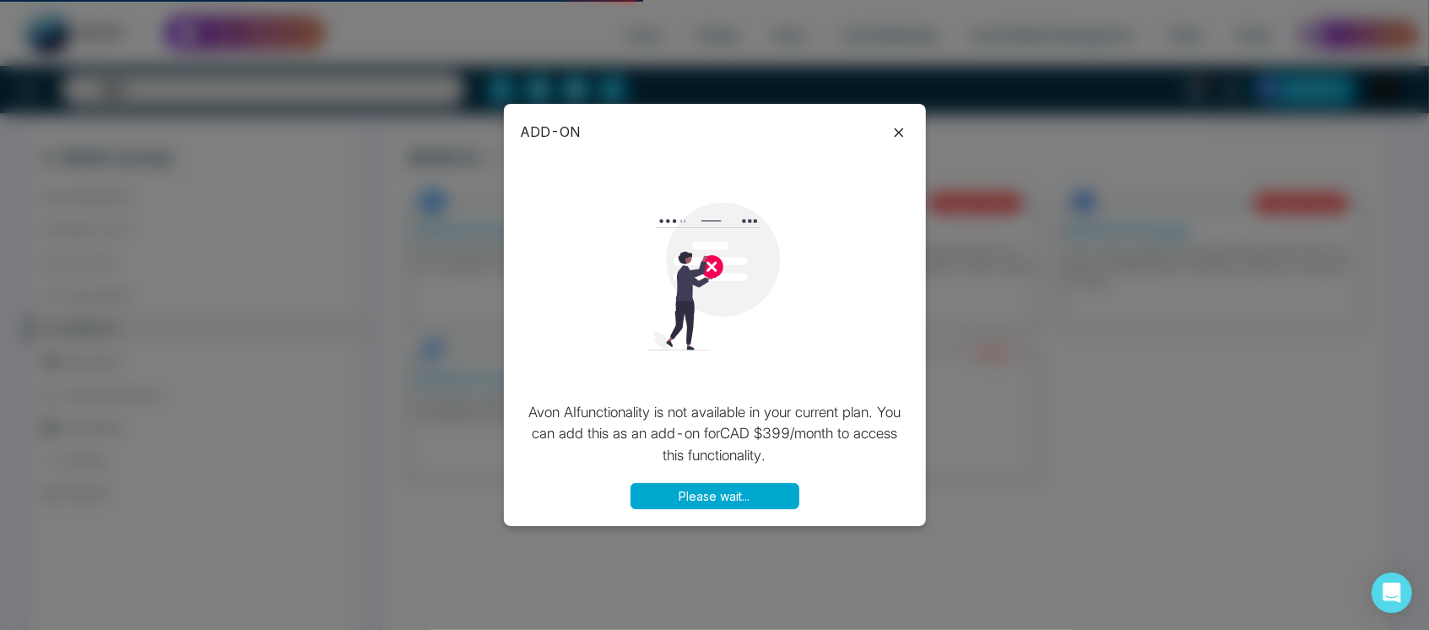
click at [722, 489] on button "Please wait..." at bounding box center [714, 496] width 169 height 26
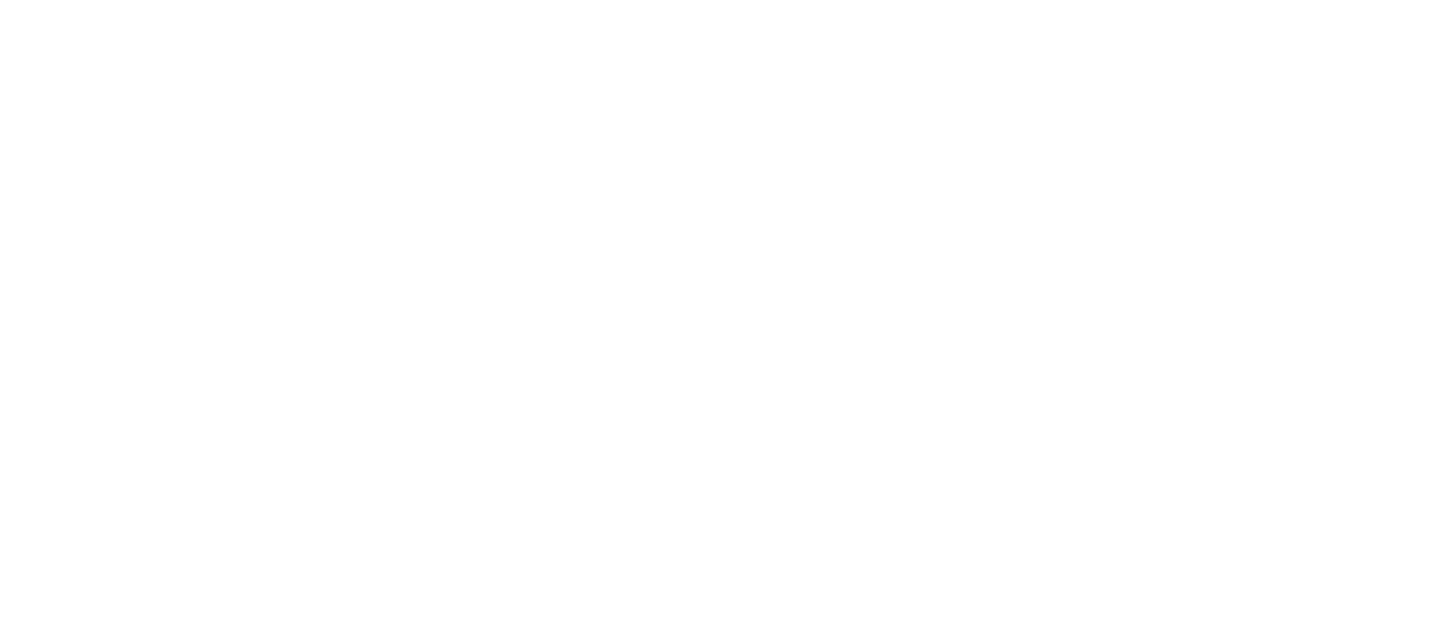
select select "*"
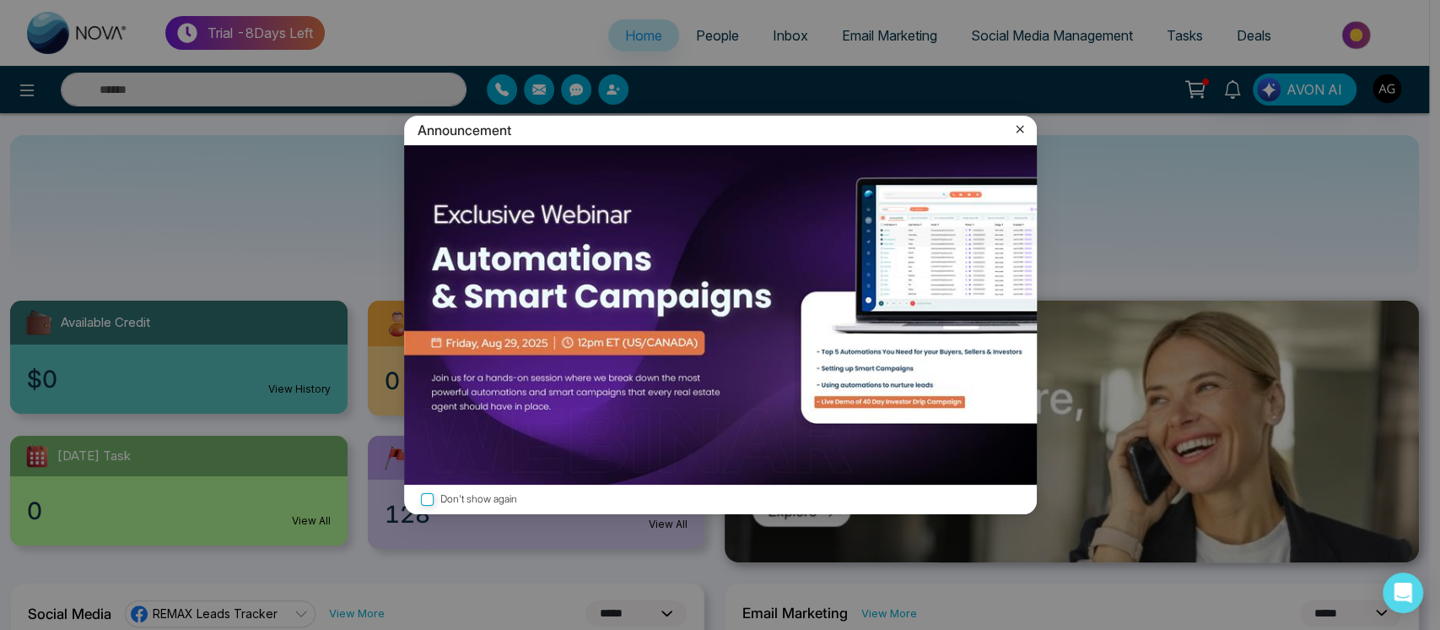
click at [1013, 124] on icon at bounding box center [1020, 129] width 17 height 17
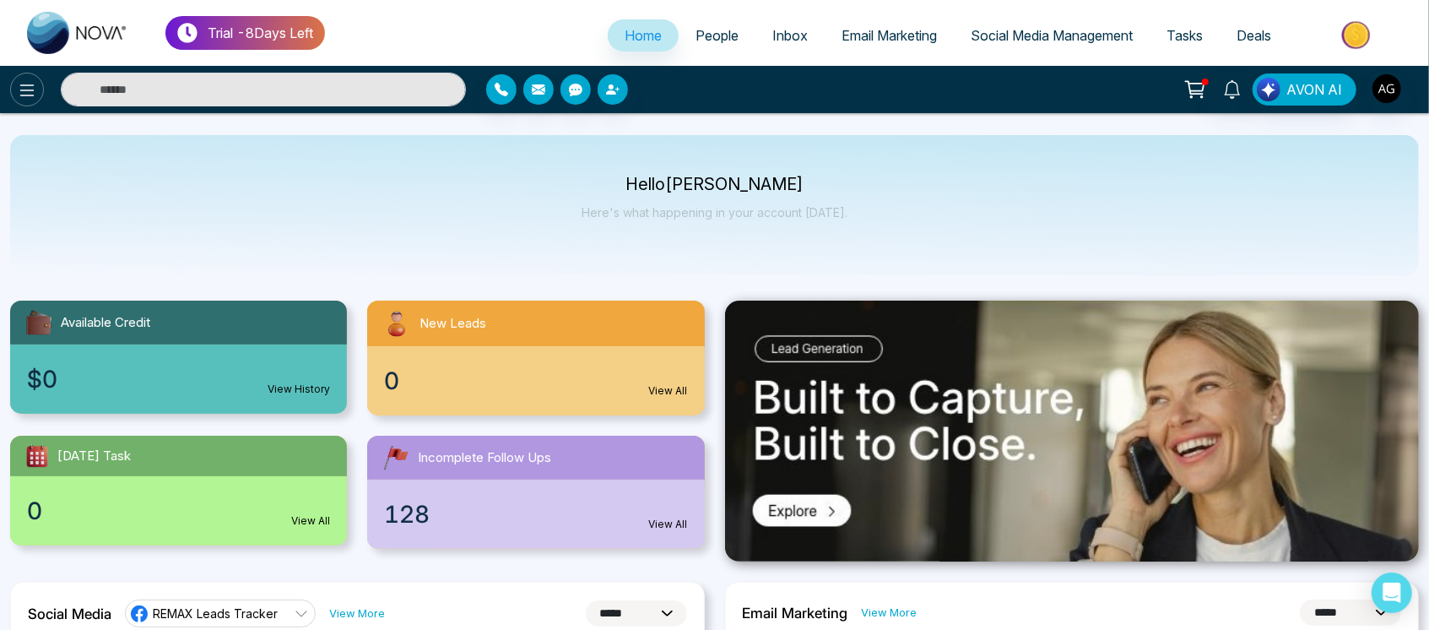
click at [23, 91] on icon at bounding box center [27, 90] width 20 height 20
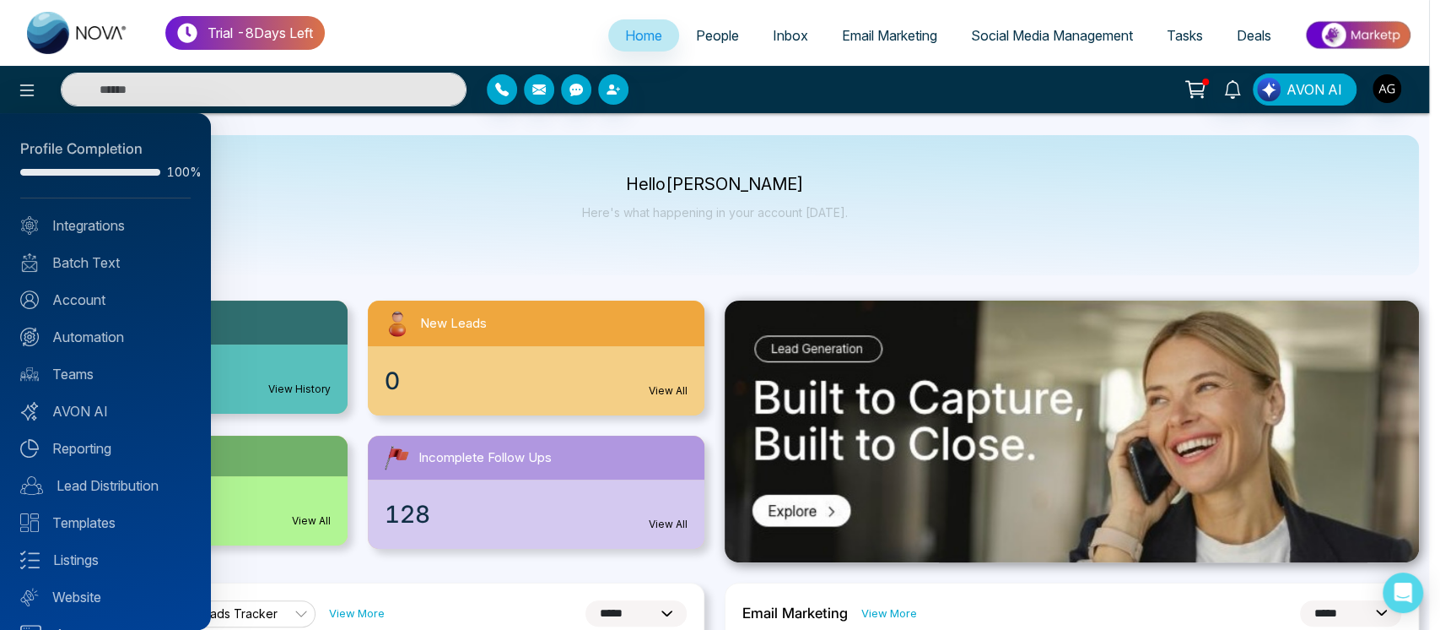
click at [95, 235] on div "Profile Completion 100% Integrations Batch Text Account Automation Teams AVON A…" at bounding box center [105, 371] width 211 height 516
click at [126, 226] on link "Integrations" at bounding box center [105, 225] width 170 height 20
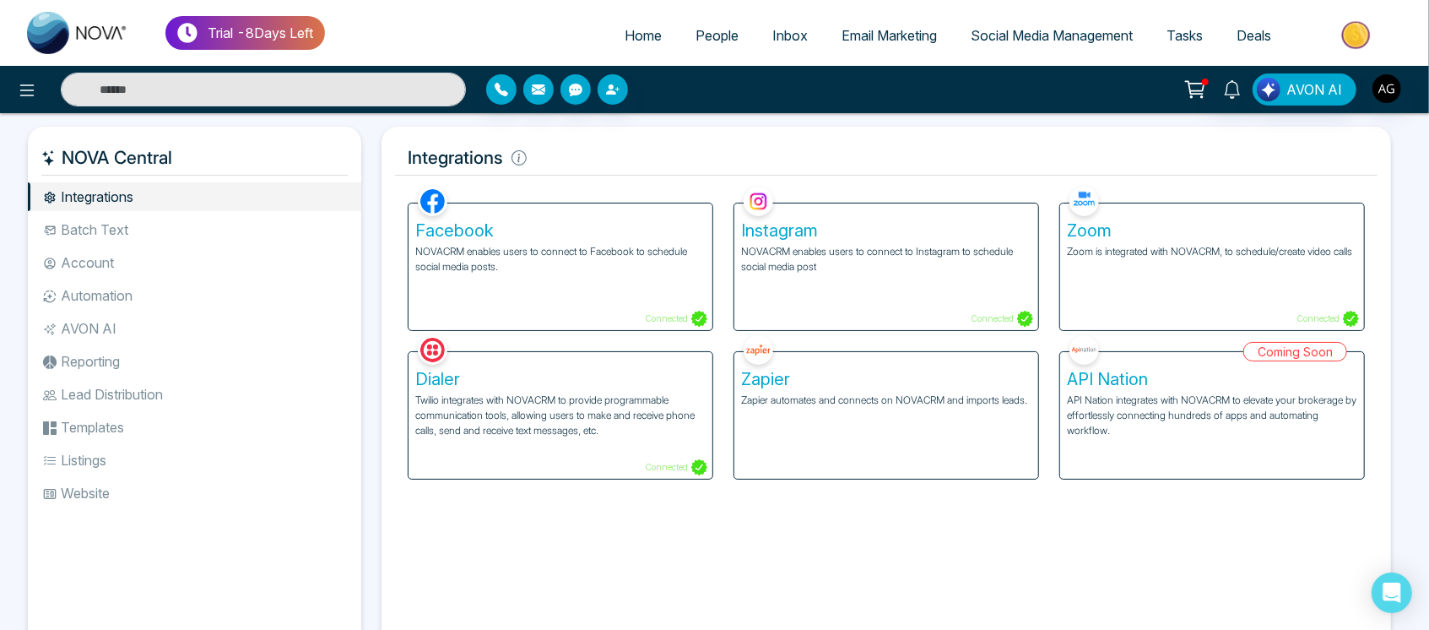
click at [1390, 107] on div "AVON AI" at bounding box center [714, 89] width 1429 height 47
click at [1391, 92] on img "button" at bounding box center [1386, 88] width 29 height 29
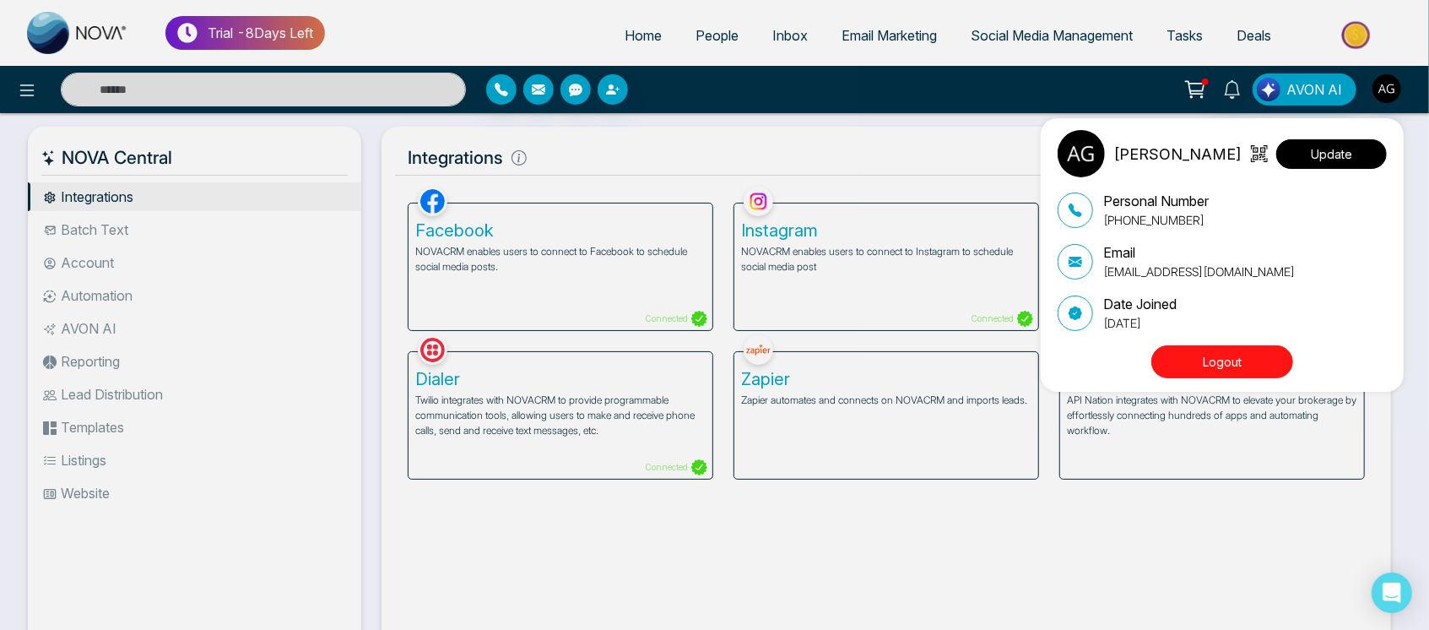
click at [1357, 146] on button "Update" at bounding box center [1331, 154] width 111 height 30
select select "***"
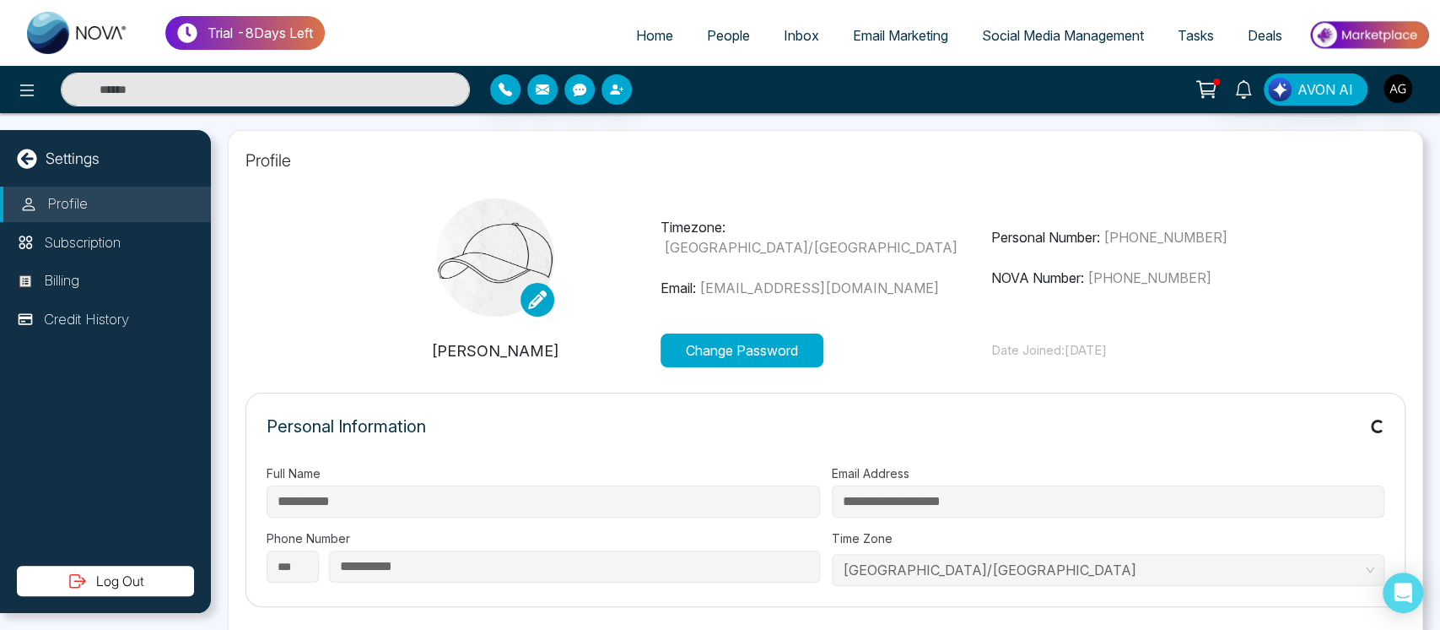
type input "**********"
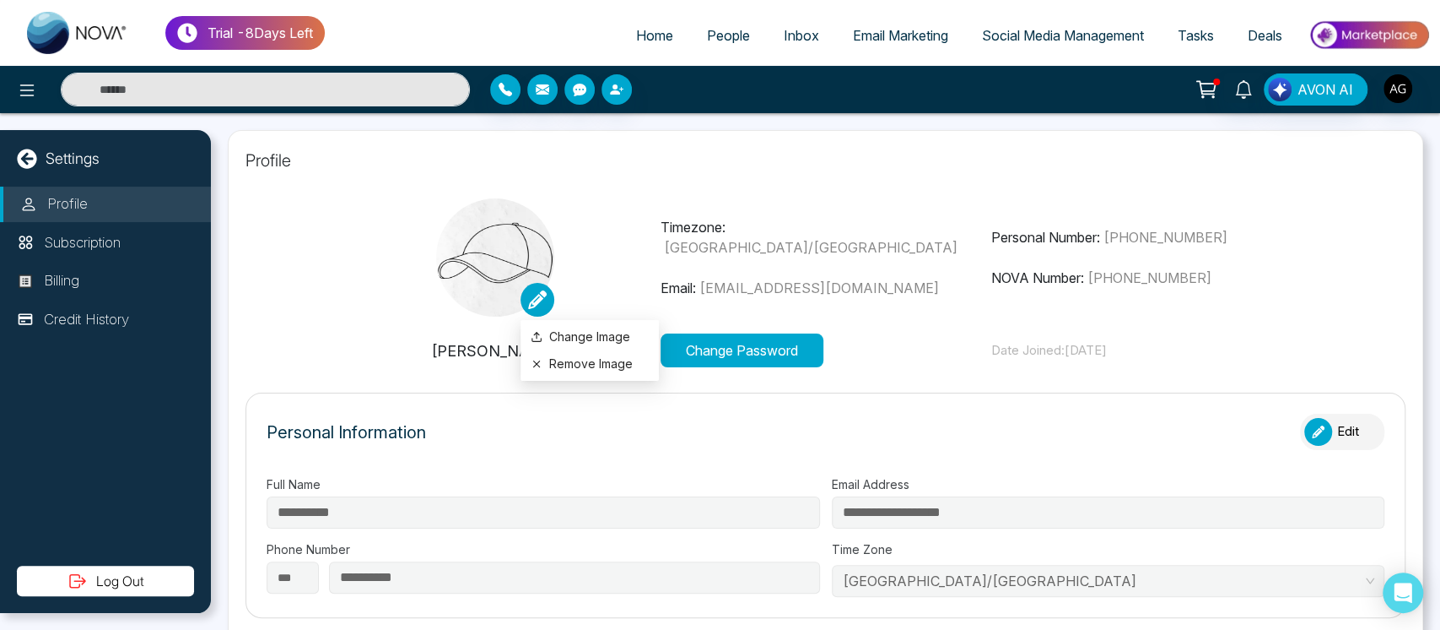
click at [540, 290] on icon at bounding box center [537, 299] width 19 height 19
click at [601, 358] on button "Remove Image" at bounding box center [590, 363] width 118 height 19
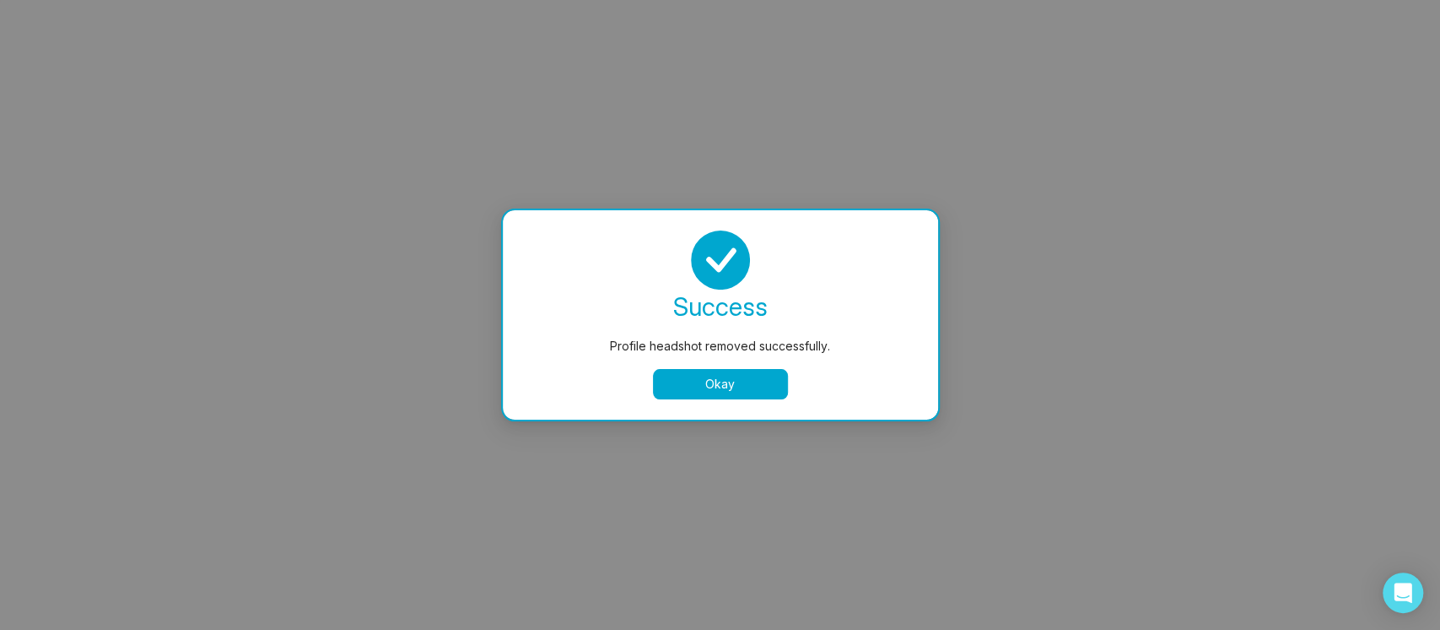
select select
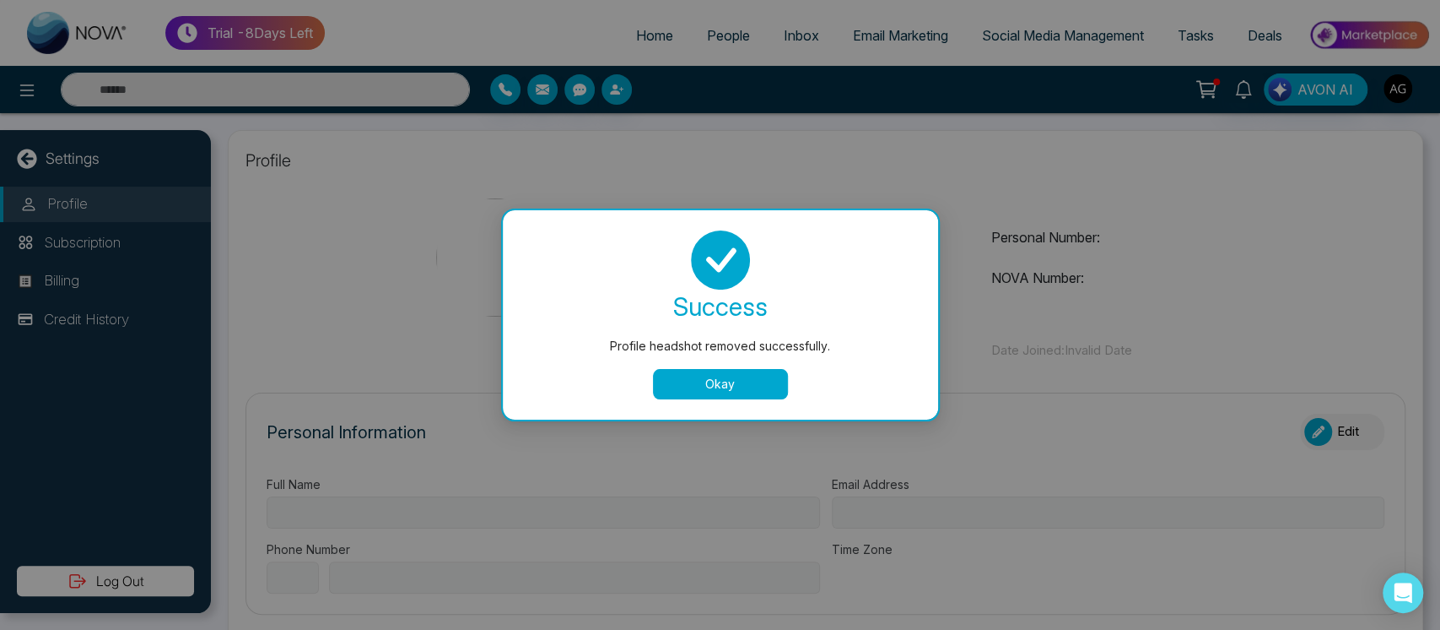
type input "**********"
select select "***"
type input "**********"
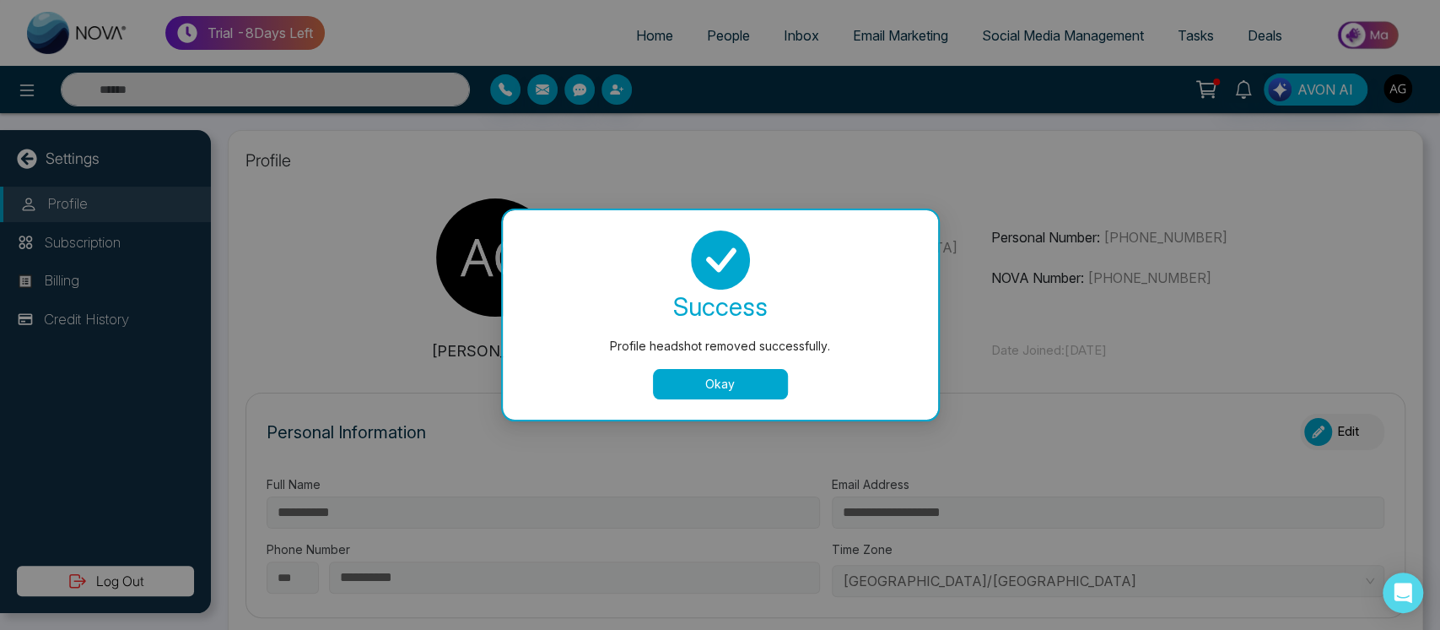
click at [743, 375] on button "Okay" at bounding box center [720, 384] width 135 height 30
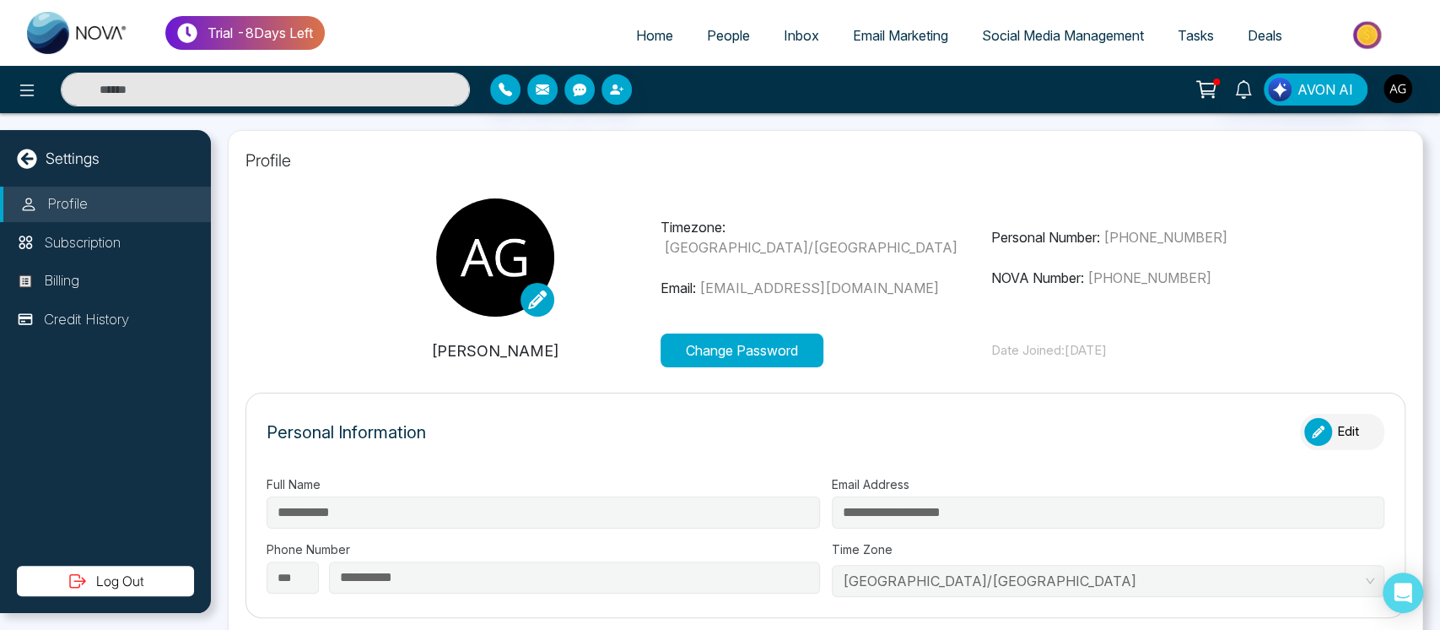
type input "**********"
click at [713, 334] on button "Change Password" at bounding box center [742, 350] width 163 height 34
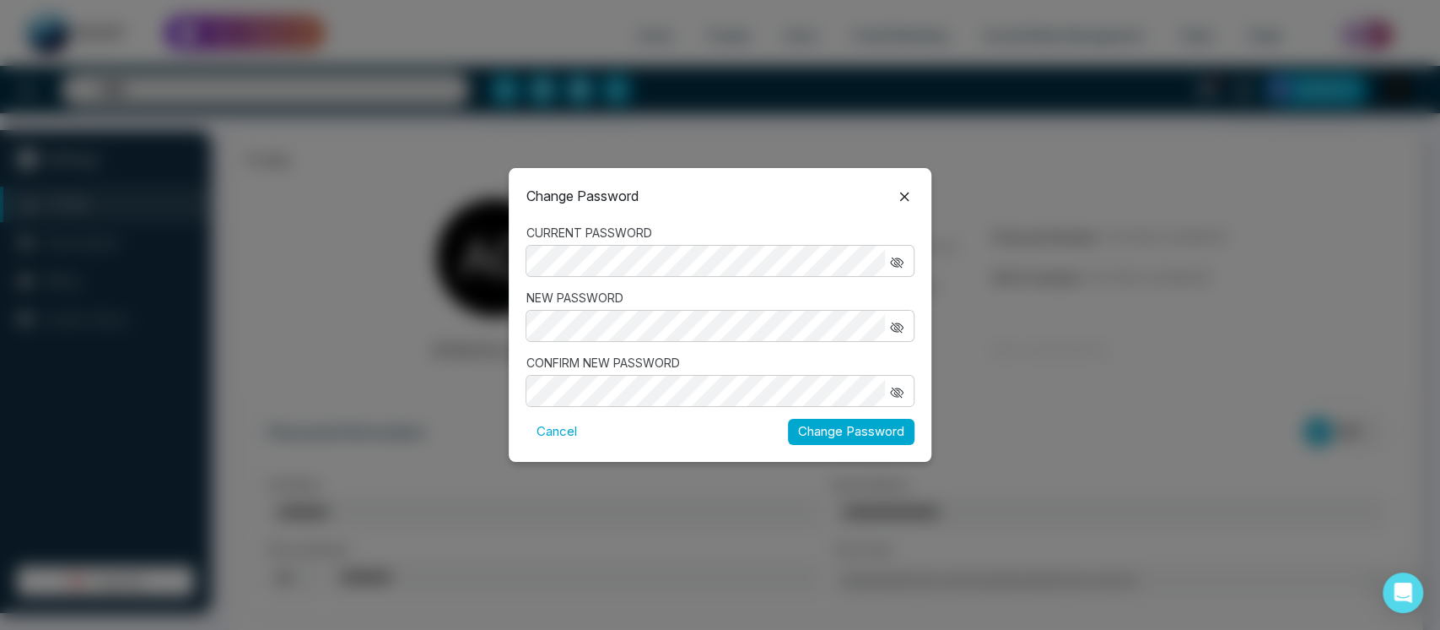
click at [898, 205] on icon at bounding box center [904, 196] width 20 height 20
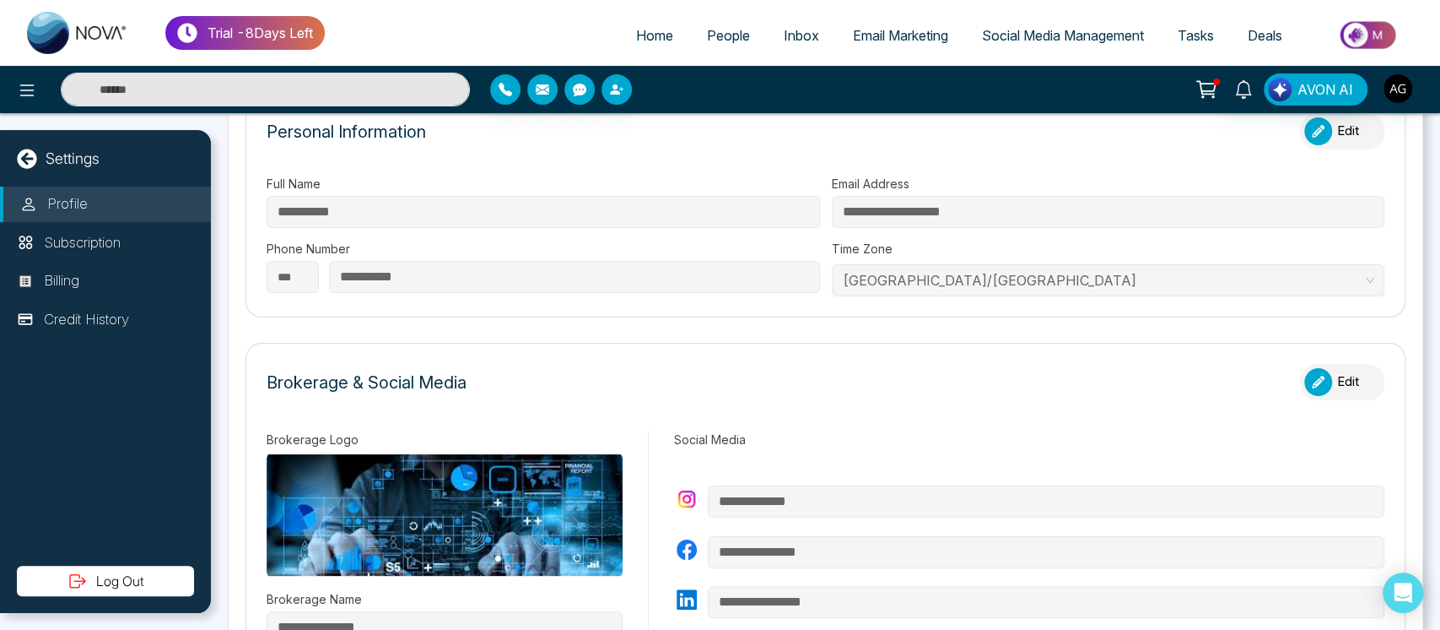
scroll to position [304, 0]
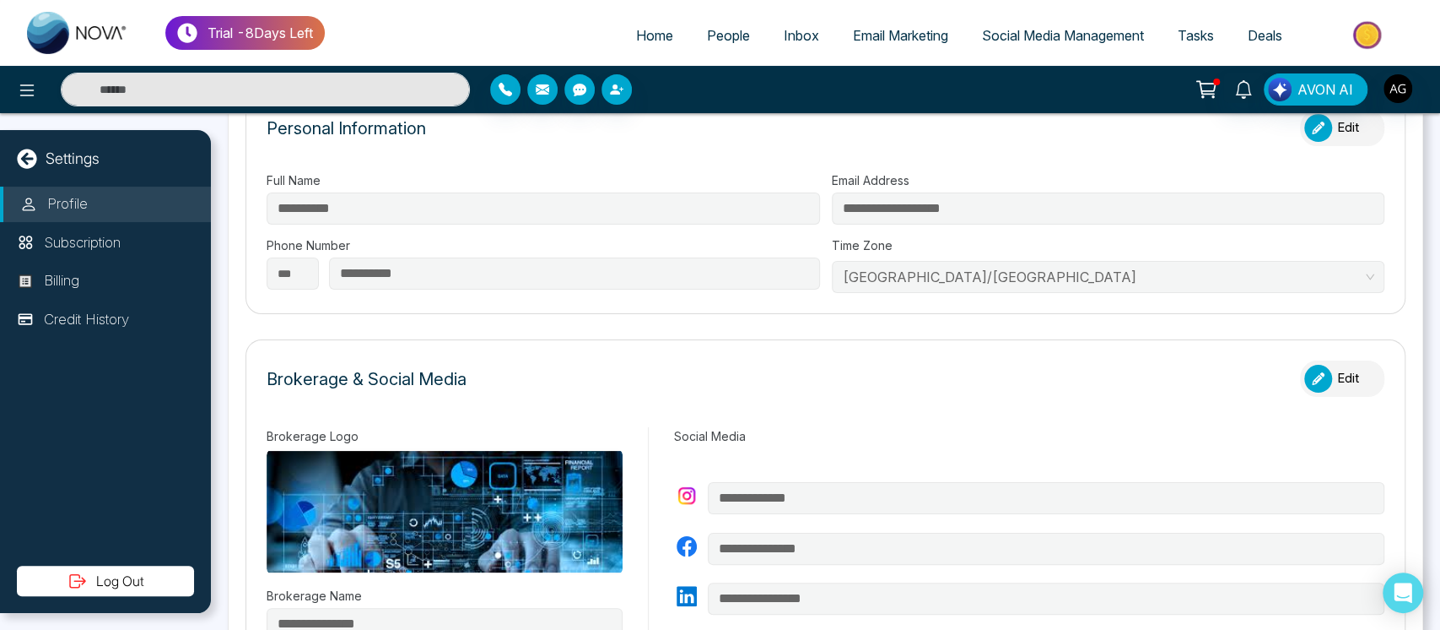
click at [1310, 135] on div "button" at bounding box center [1319, 128] width 28 height 28
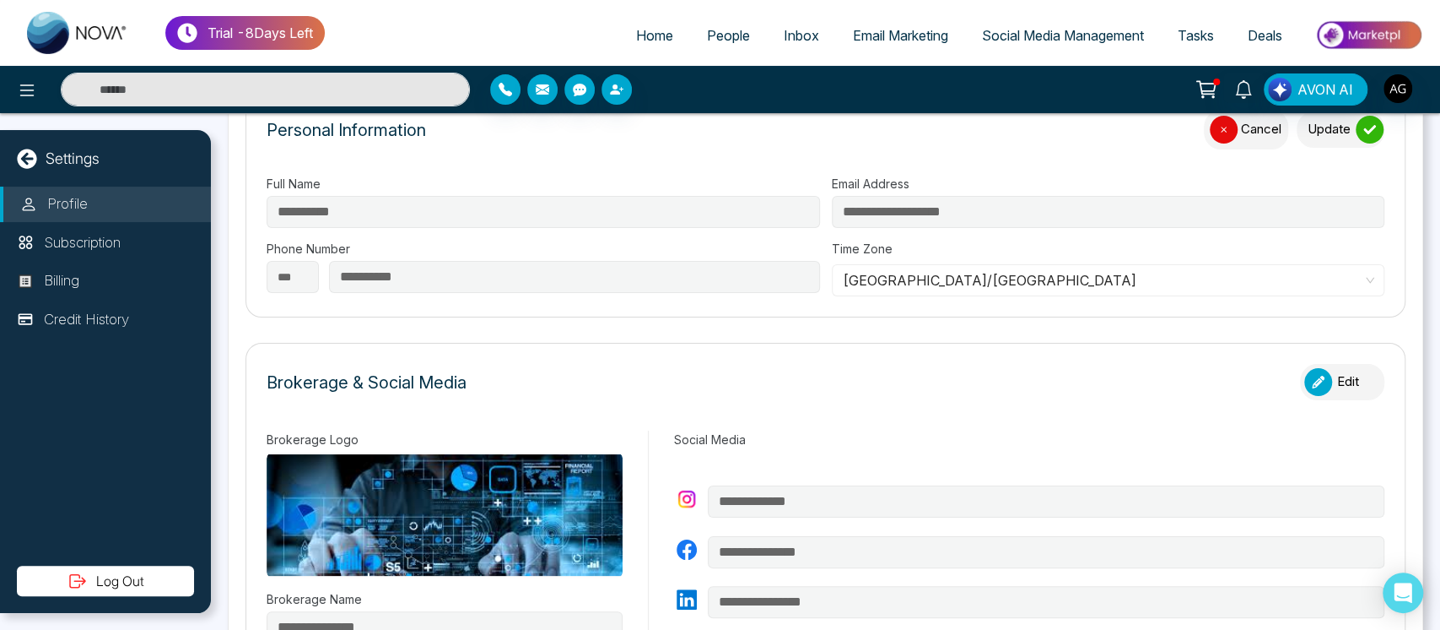
scroll to position [305, 0]
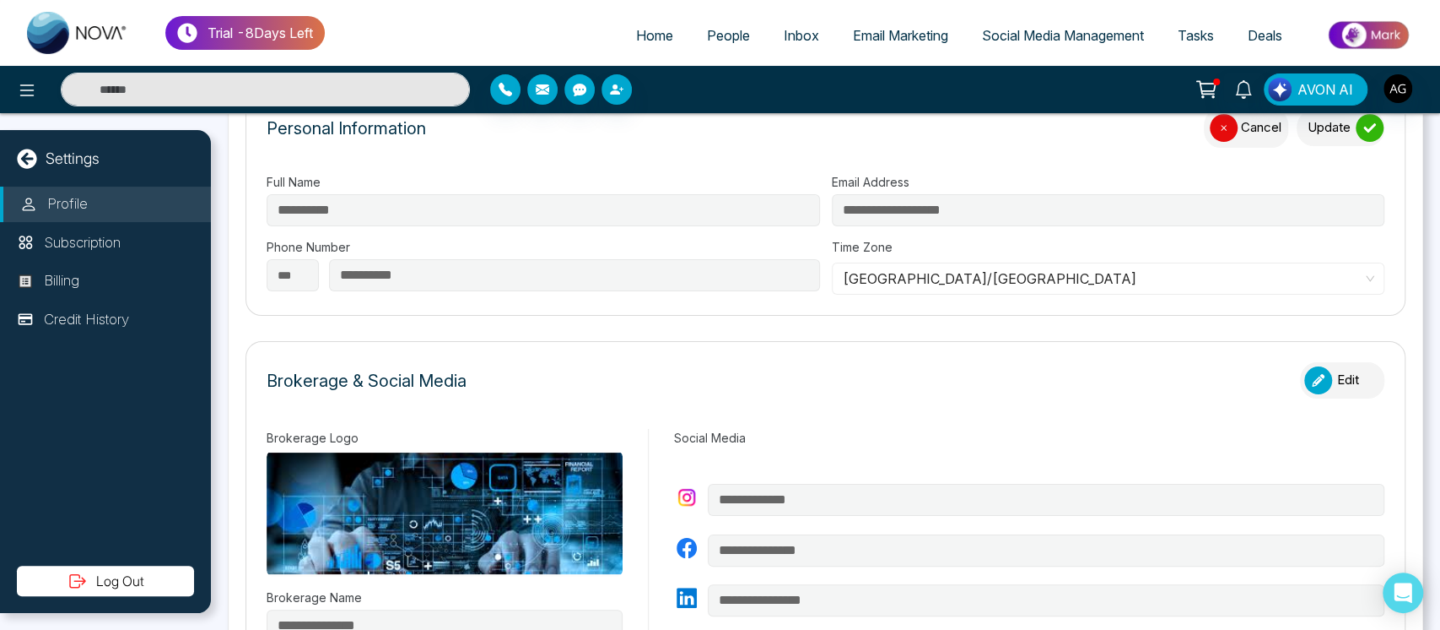
click at [1340, 132] on button "Update" at bounding box center [1341, 128] width 88 height 36
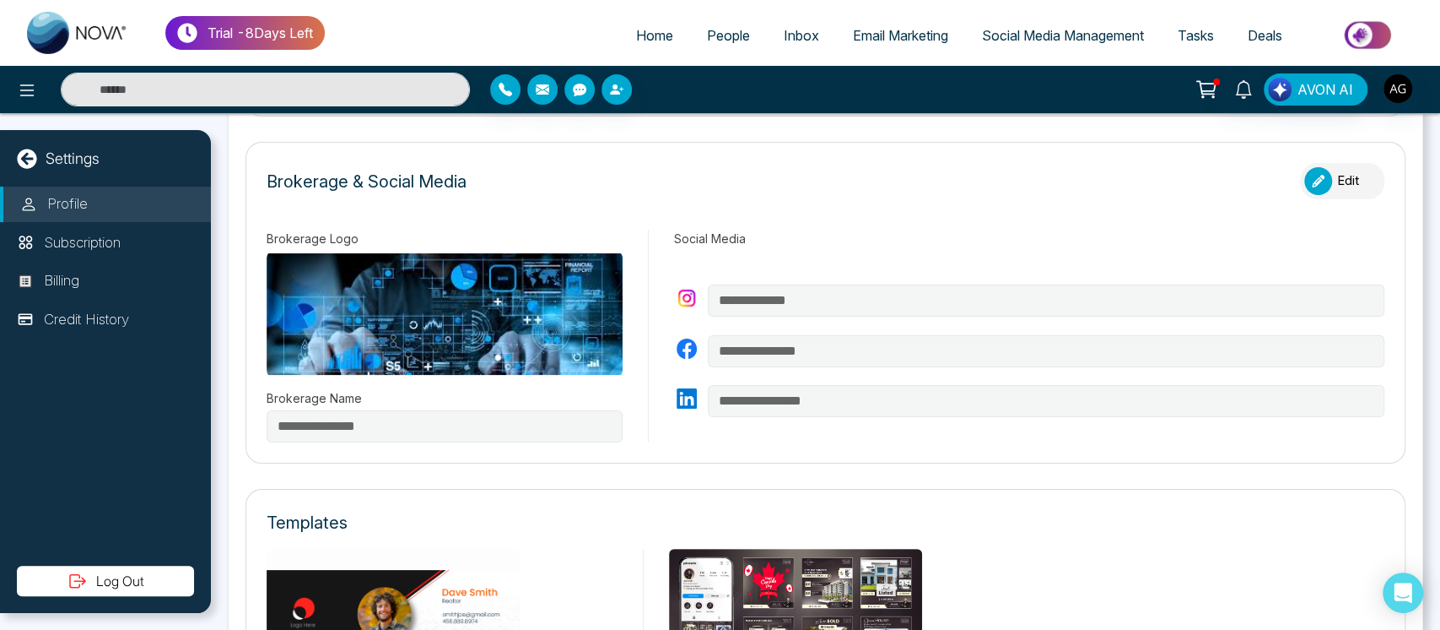
scroll to position [507, 0]
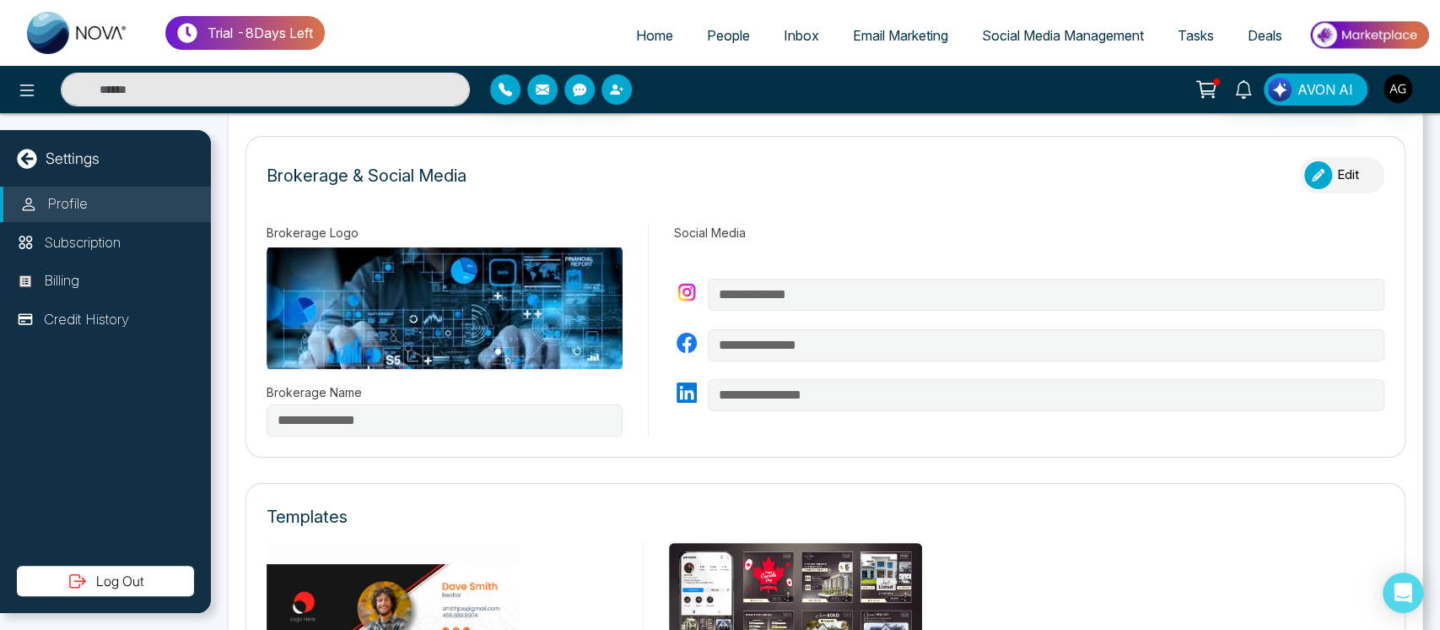
click at [1332, 172] on button "Edit" at bounding box center [1342, 175] width 84 height 36
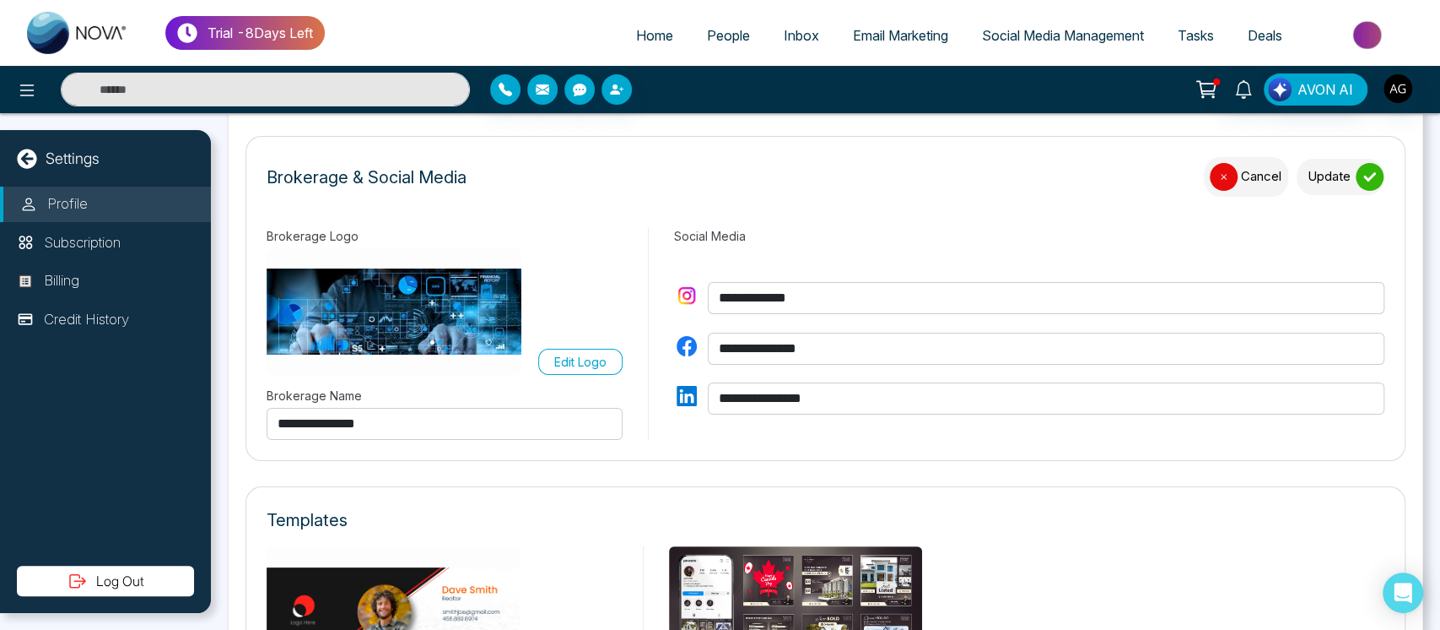
click at [592, 361] on p "Edit Logo" at bounding box center [580, 362] width 52 height 18
click at [0, 0] on input "Edit Logo" at bounding box center [0, 0] width 0 height 0
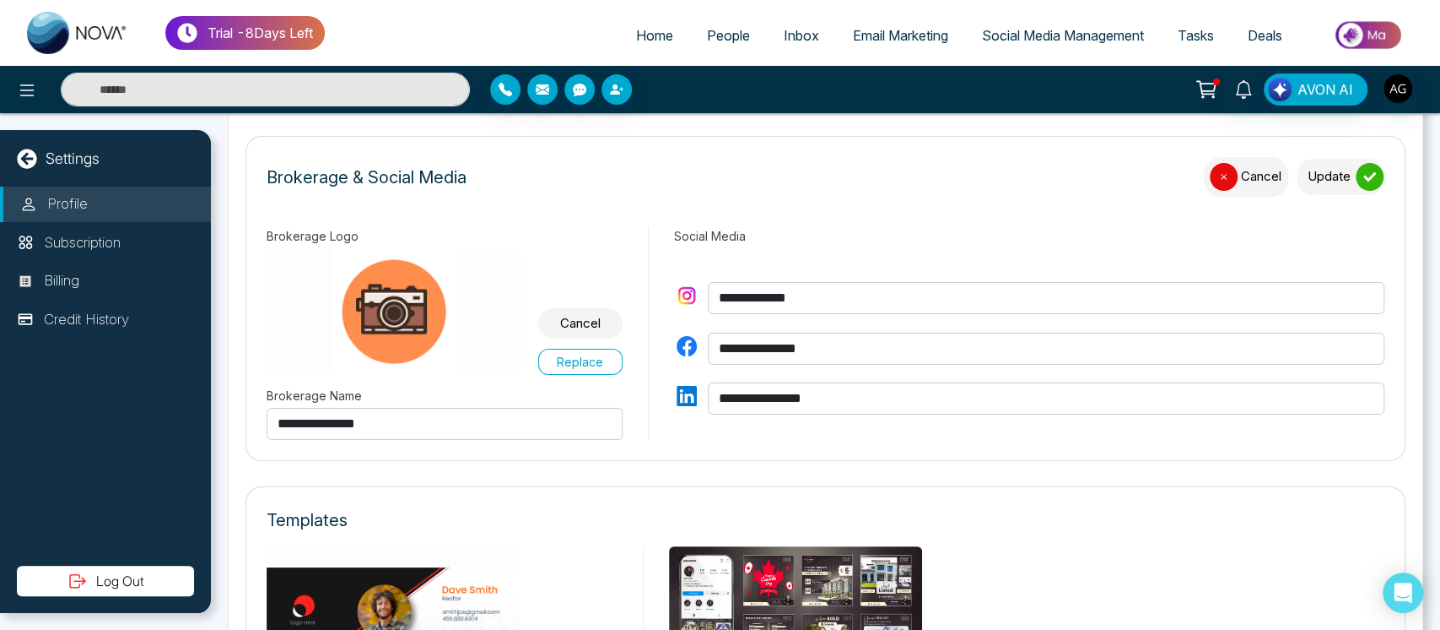
click at [1364, 170] on icon "submit" at bounding box center [1370, 176] width 13 height 13
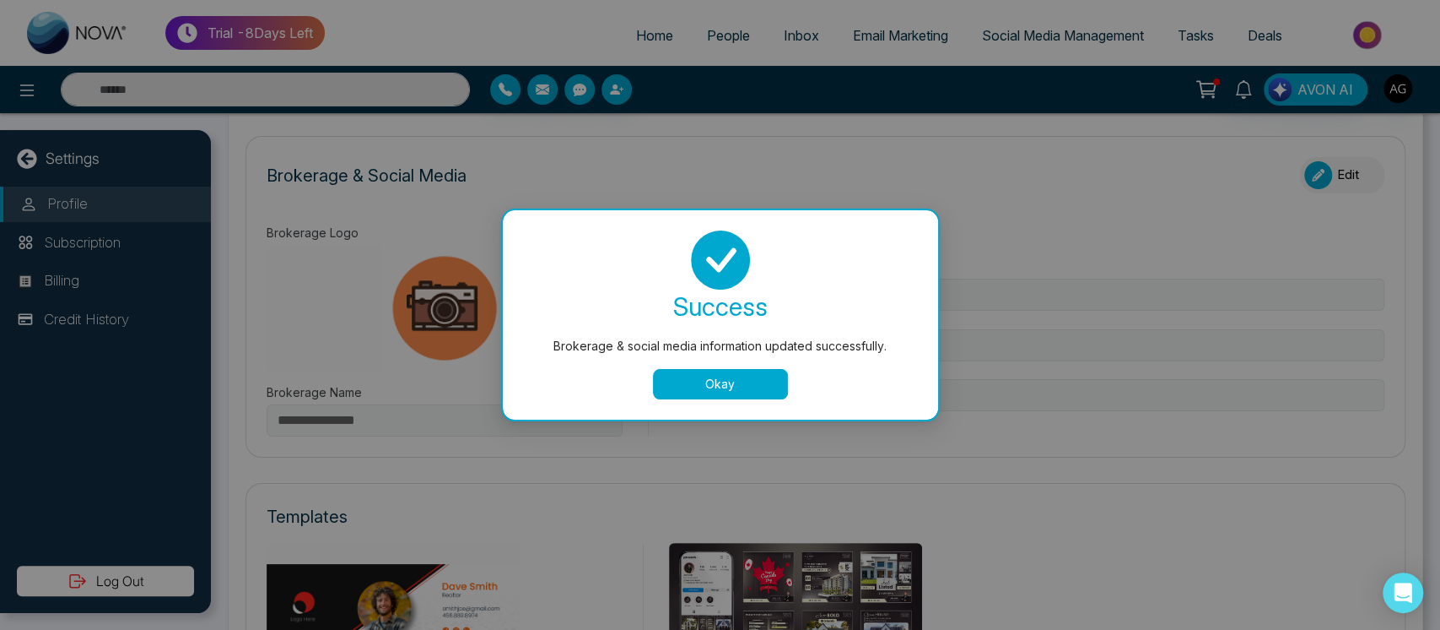
click at [721, 379] on button "Okay" at bounding box center [720, 384] width 135 height 30
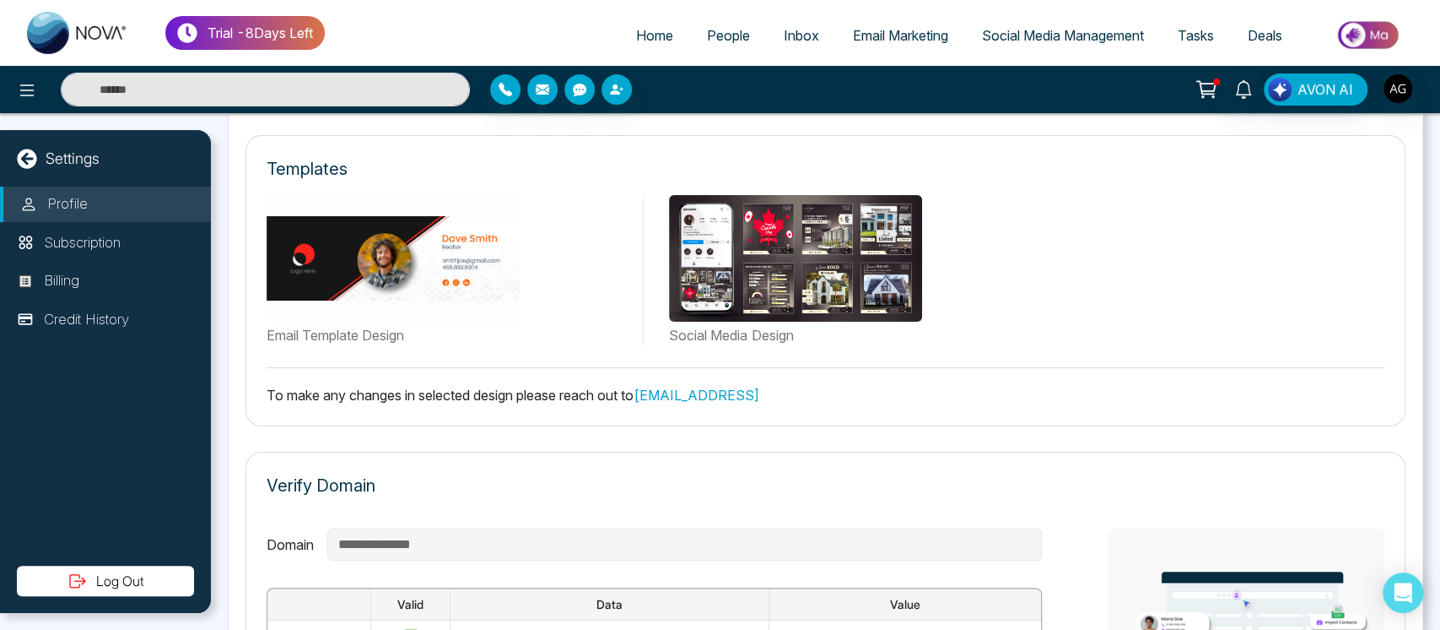
scroll to position [866, 0]
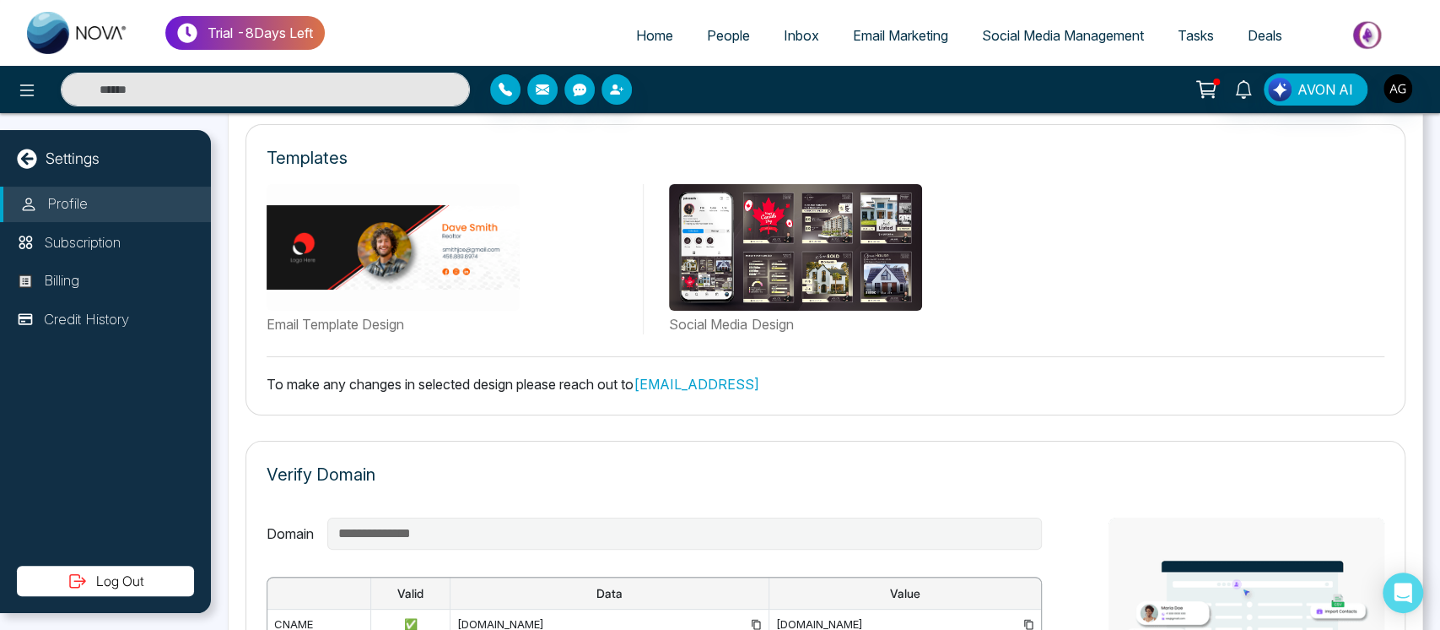
click at [735, 384] on link "support@novacrm.ai" at bounding box center [697, 384] width 126 height 17
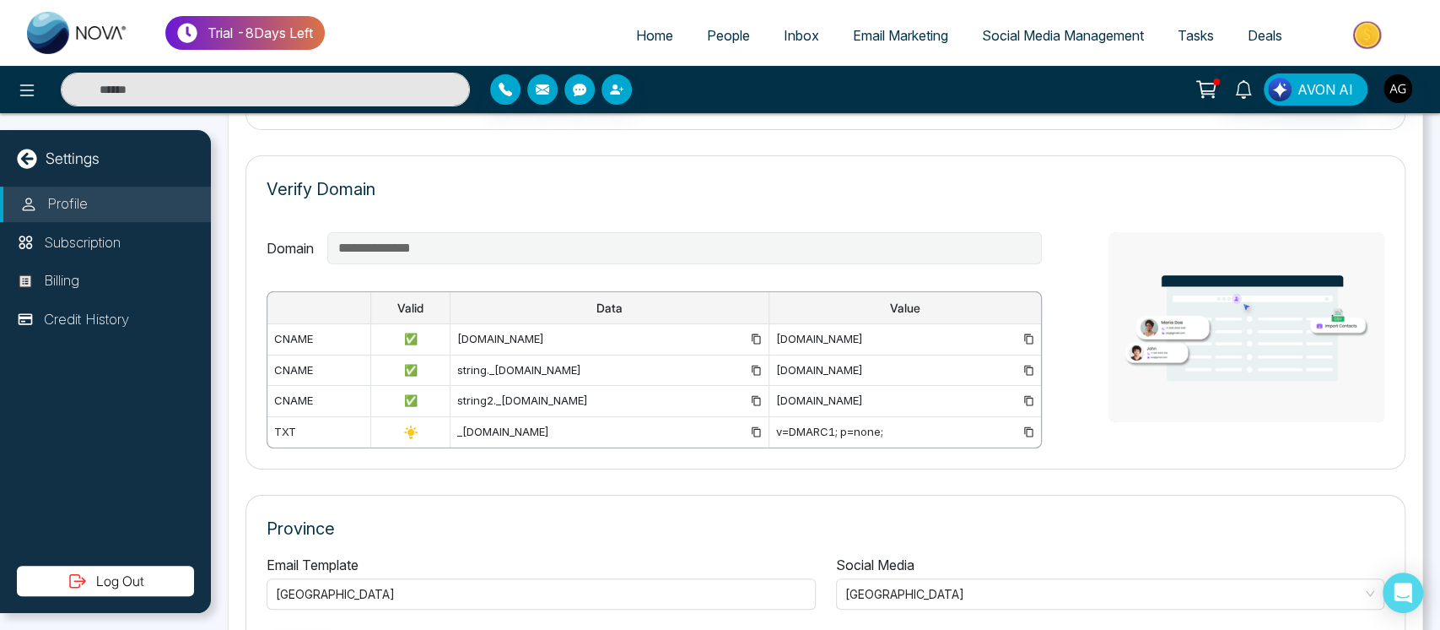
scroll to position [1229, 0]
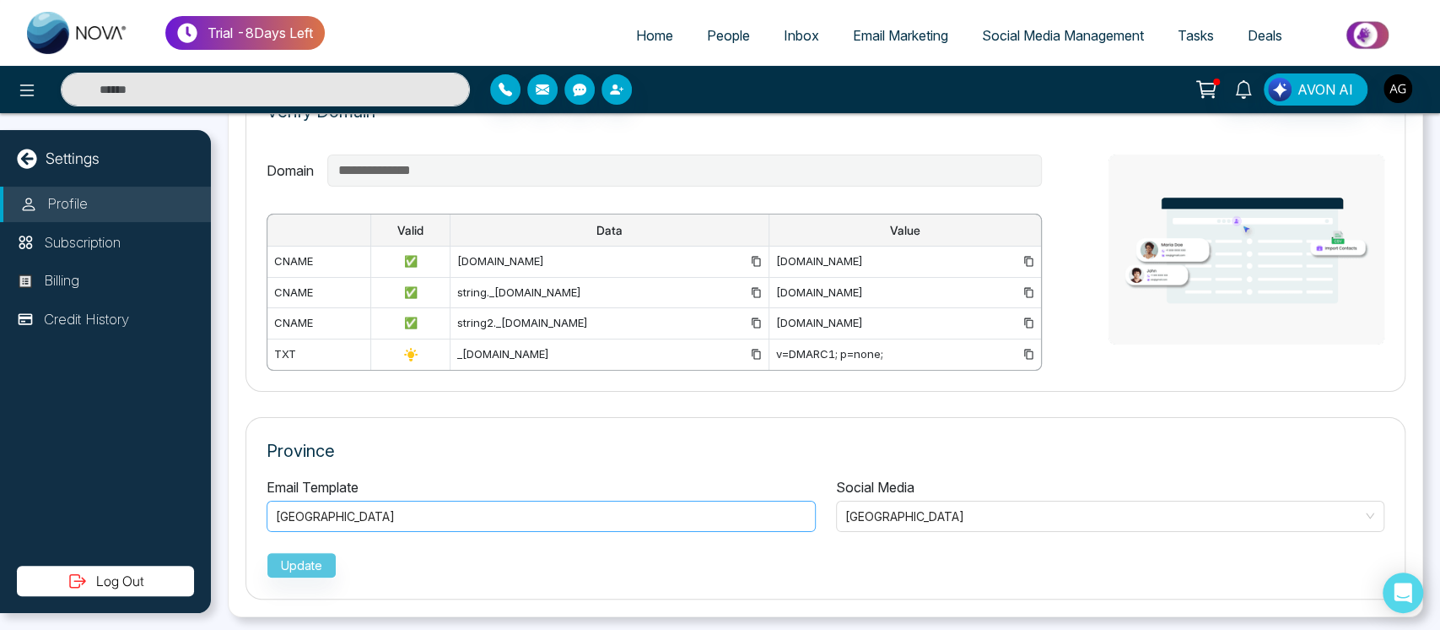
click at [633, 501] on div "Ontario" at bounding box center [541, 515] width 549 height 31
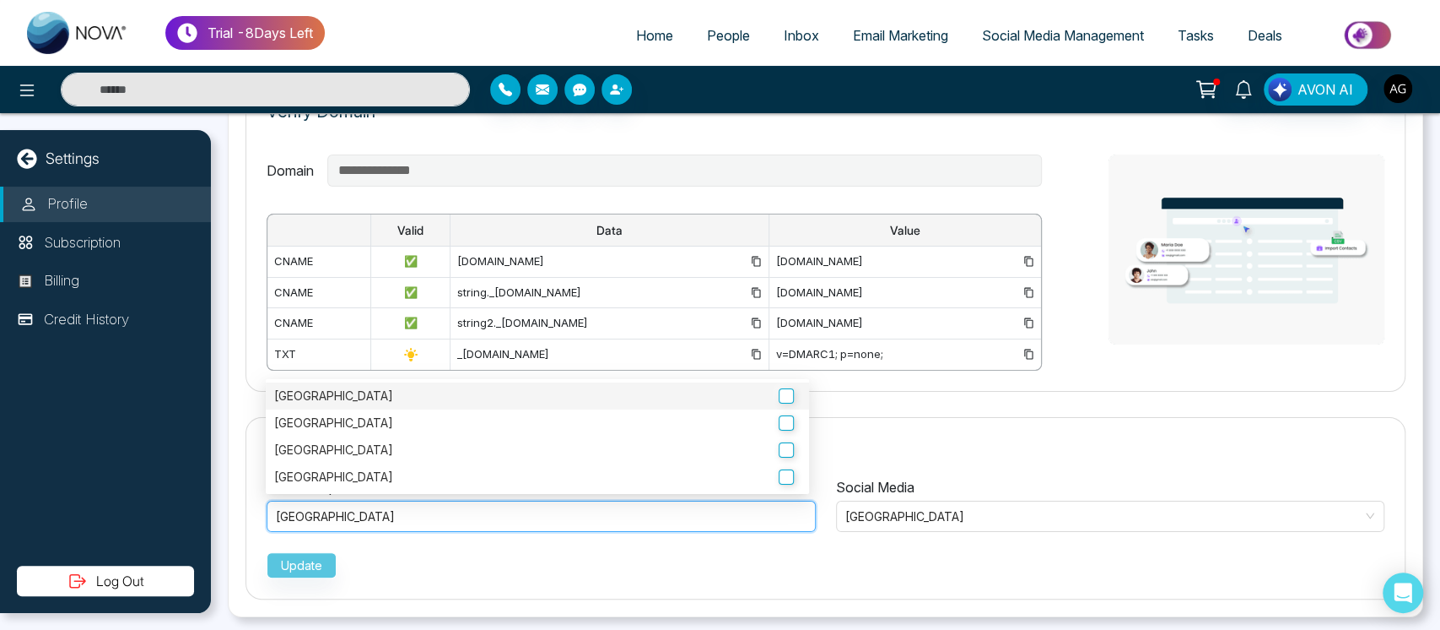
click at [769, 394] on label "Ontario" at bounding box center [537, 395] width 527 height 19
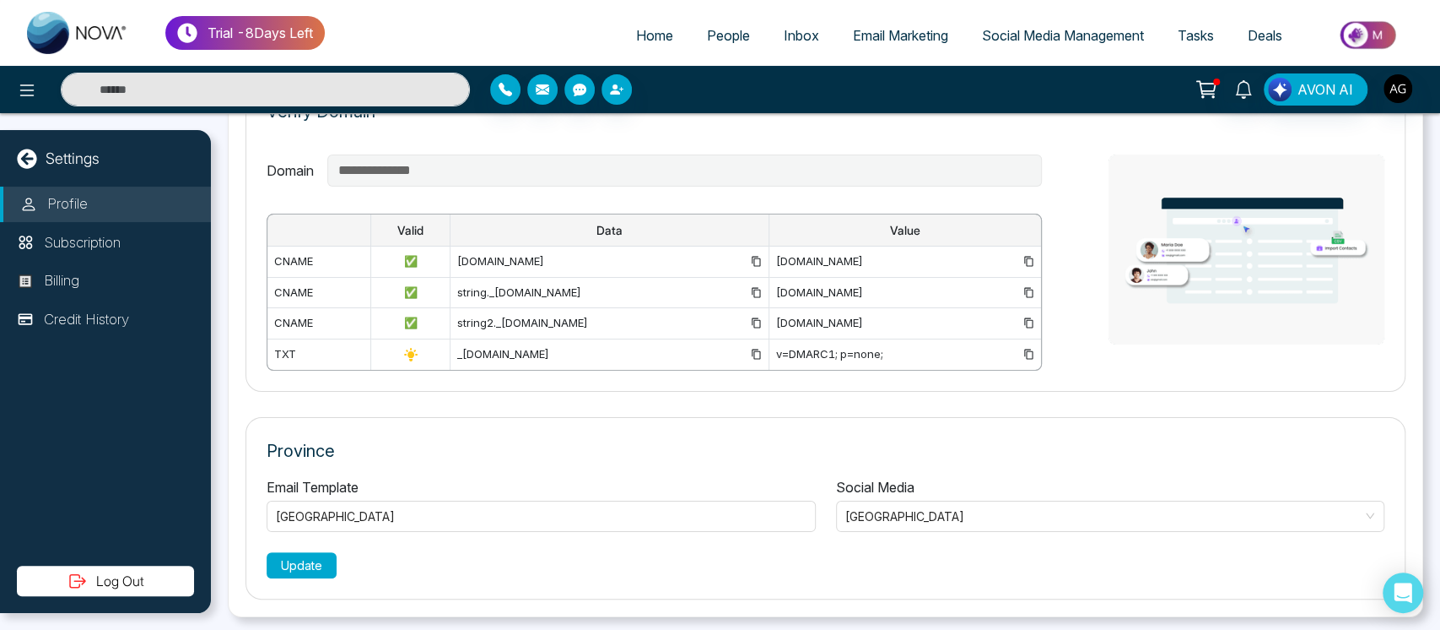
click at [300, 557] on button "Update" at bounding box center [302, 565] width 70 height 26
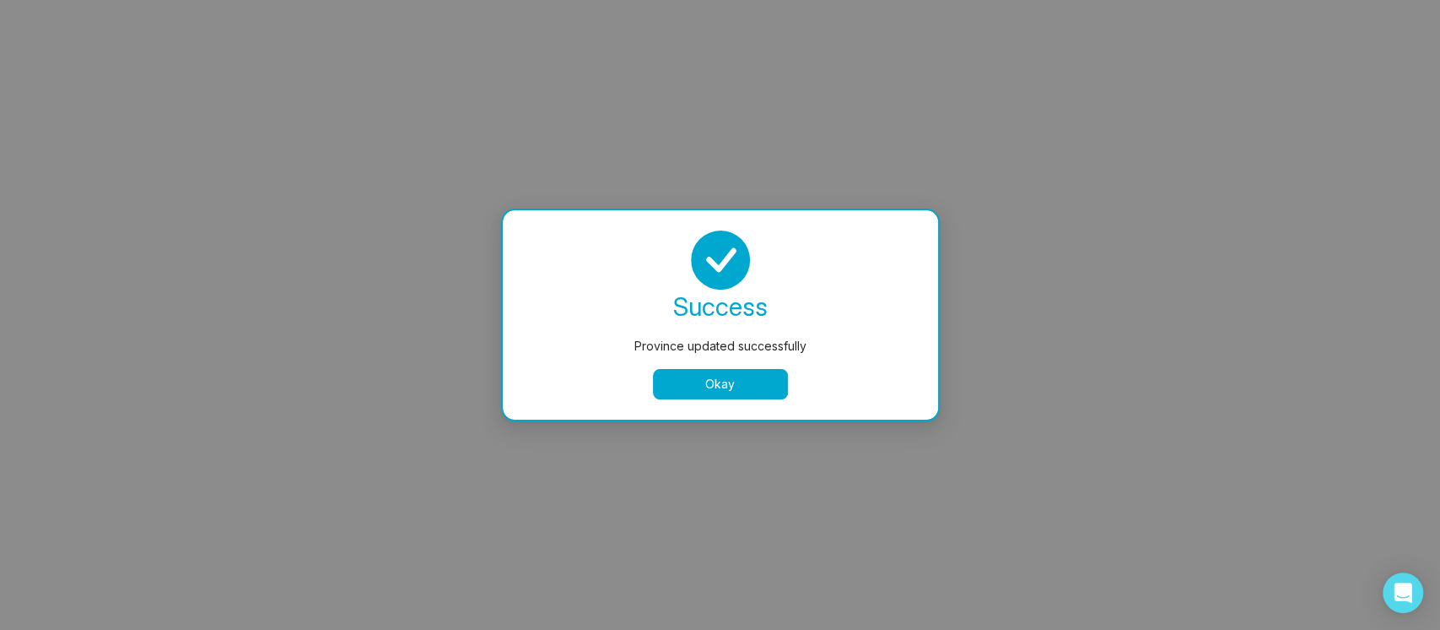
select select
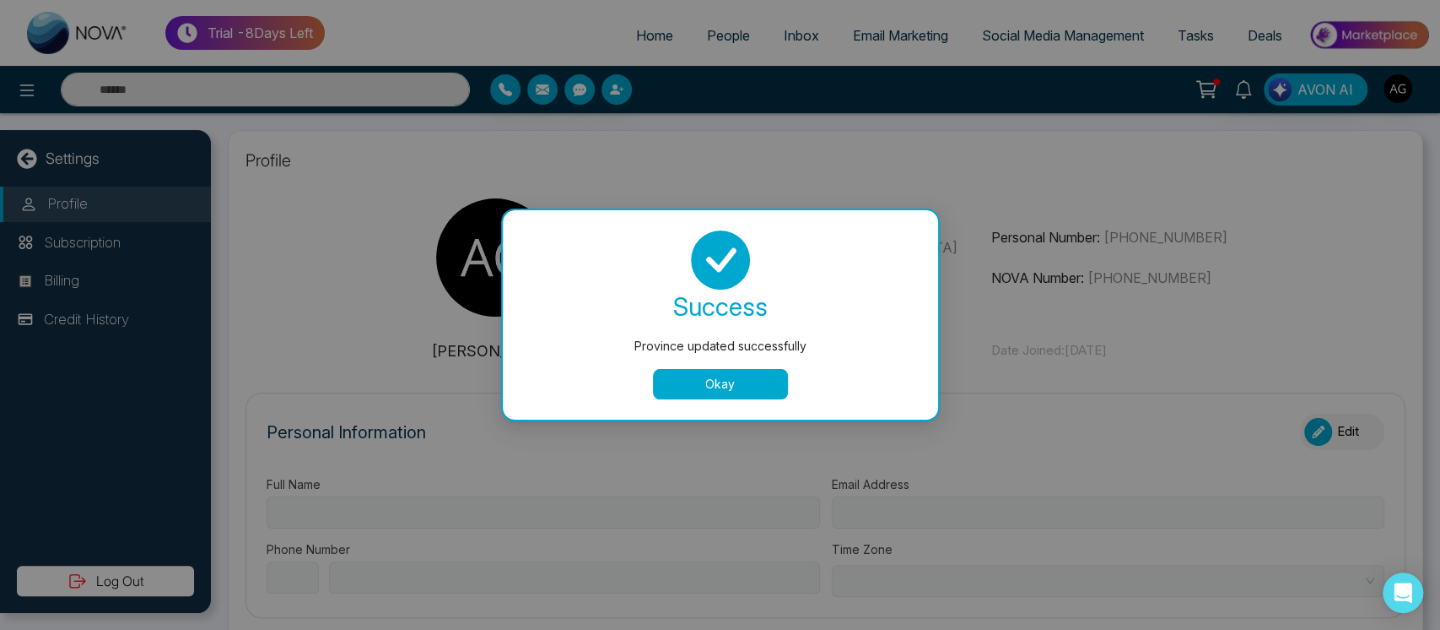
type input "**********"
select select "***"
type input "**********"
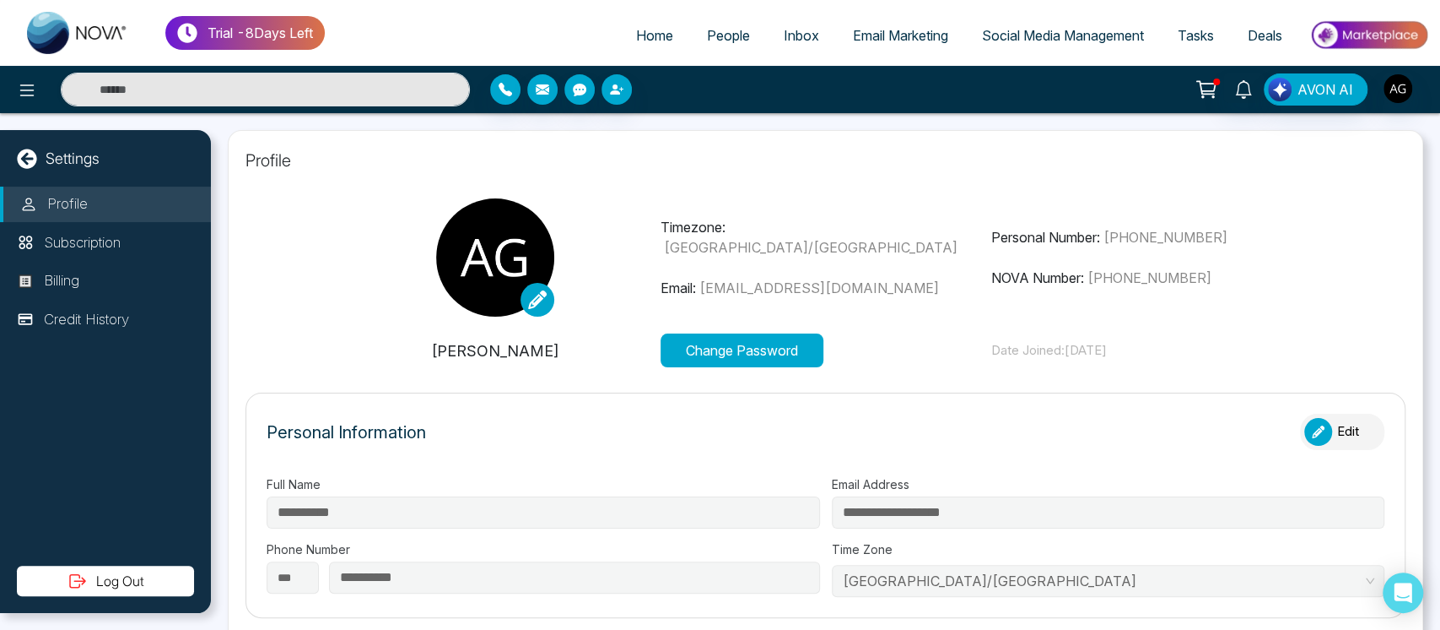
type input "**********"
click at [107, 235] on p "Subscription" at bounding box center [82, 243] width 77 height 22
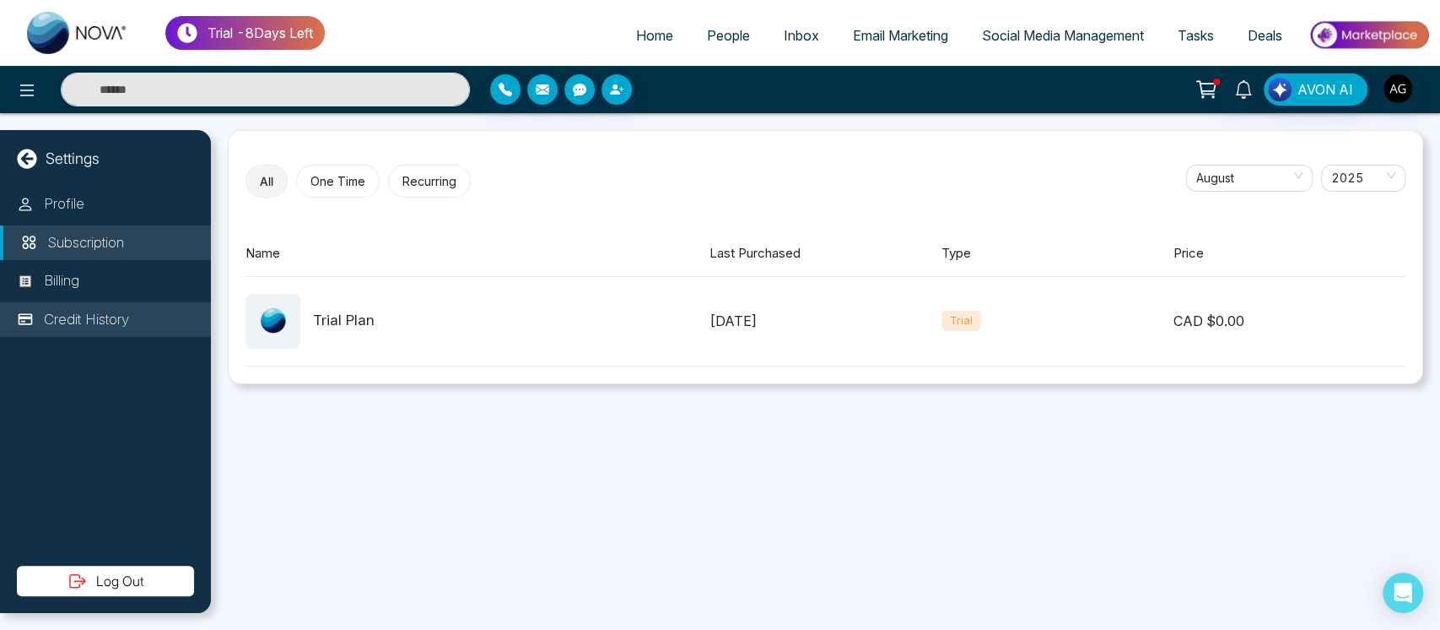
click at [89, 303] on li "Credit History" at bounding box center [105, 319] width 211 height 35
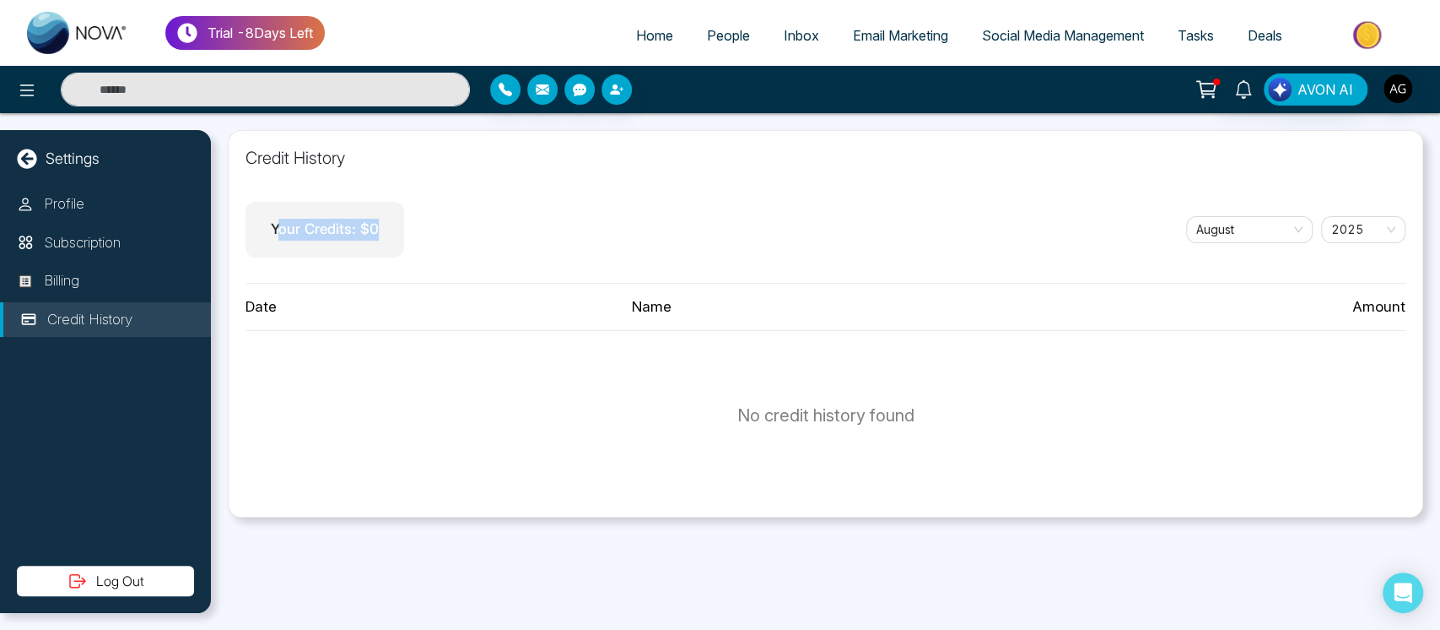
drag, startPoint x: 283, startPoint y: 223, endPoint x: 386, endPoint y: 224, distance: 103.8
click at [386, 224] on div "Your Credits: $ 0" at bounding box center [325, 230] width 159 height 56
click at [178, 349] on div "Profile Subscription Billing Credit History" at bounding box center [105, 375] width 211 height 379
click at [30, 163] on icon at bounding box center [26, 158] width 19 height 19
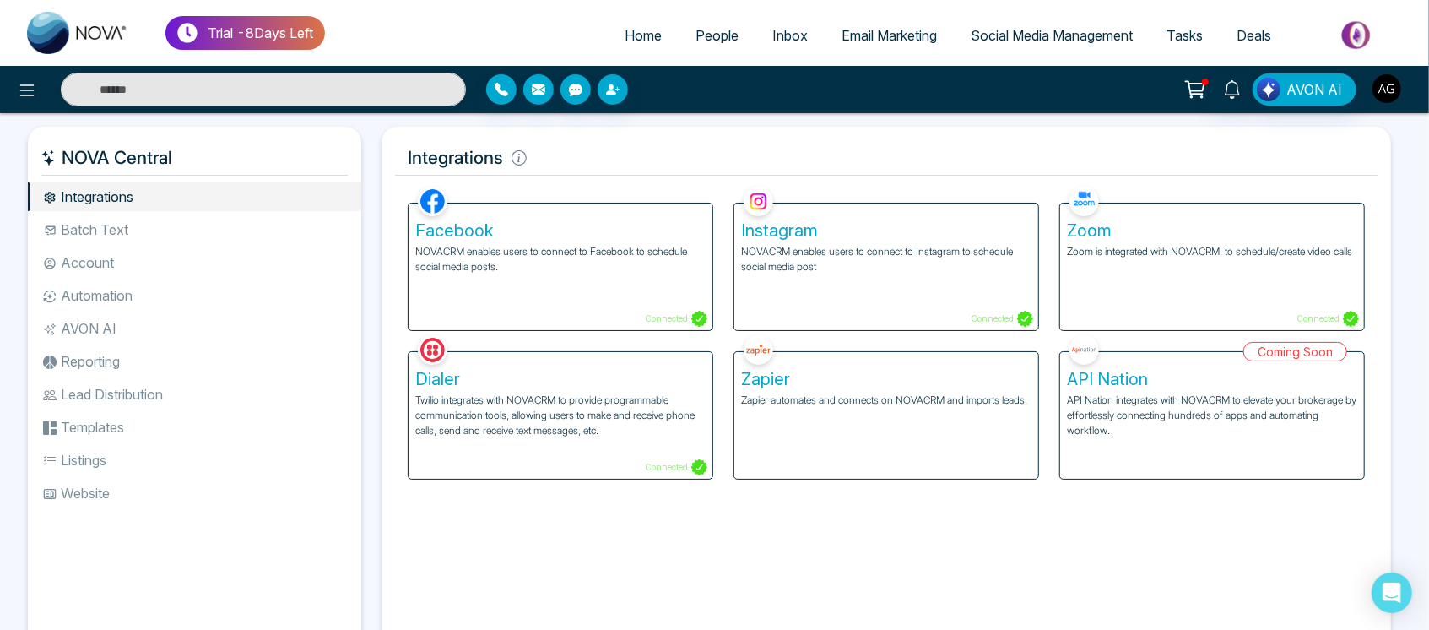
click at [1386, 87] on img "button" at bounding box center [1386, 88] width 29 height 29
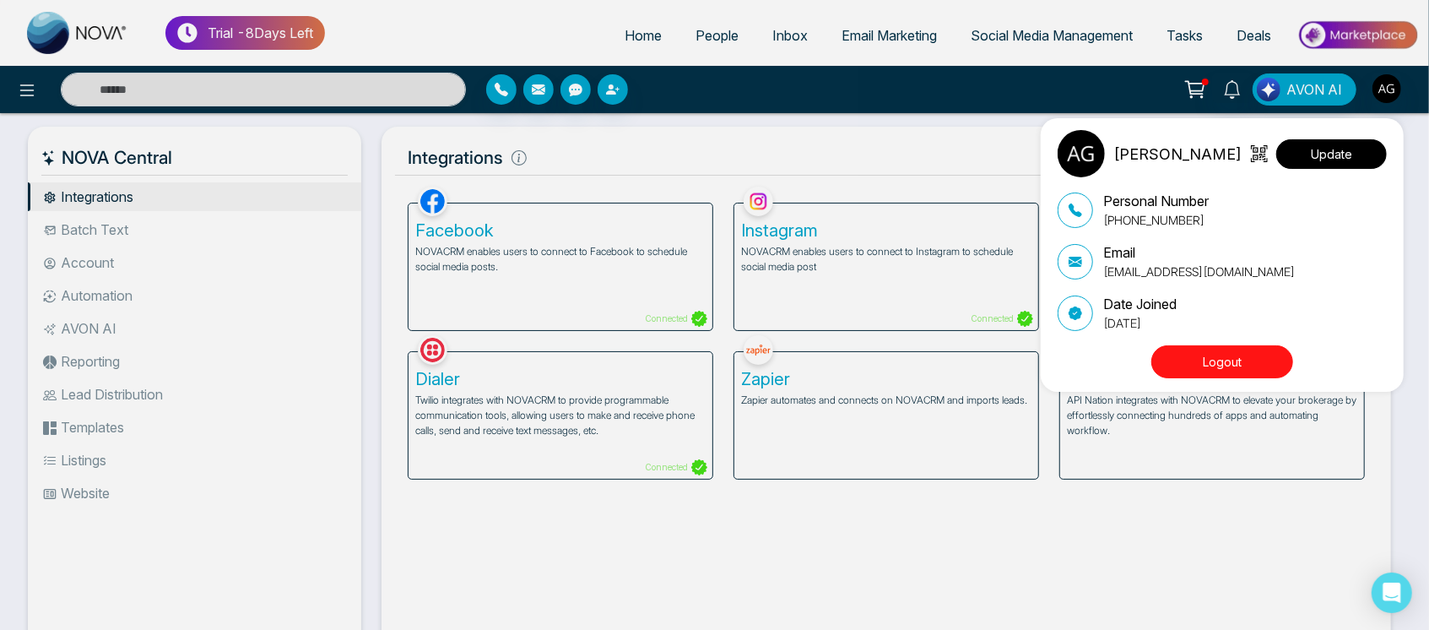
click at [1320, 152] on button "Update" at bounding box center [1331, 154] width 111 height 30
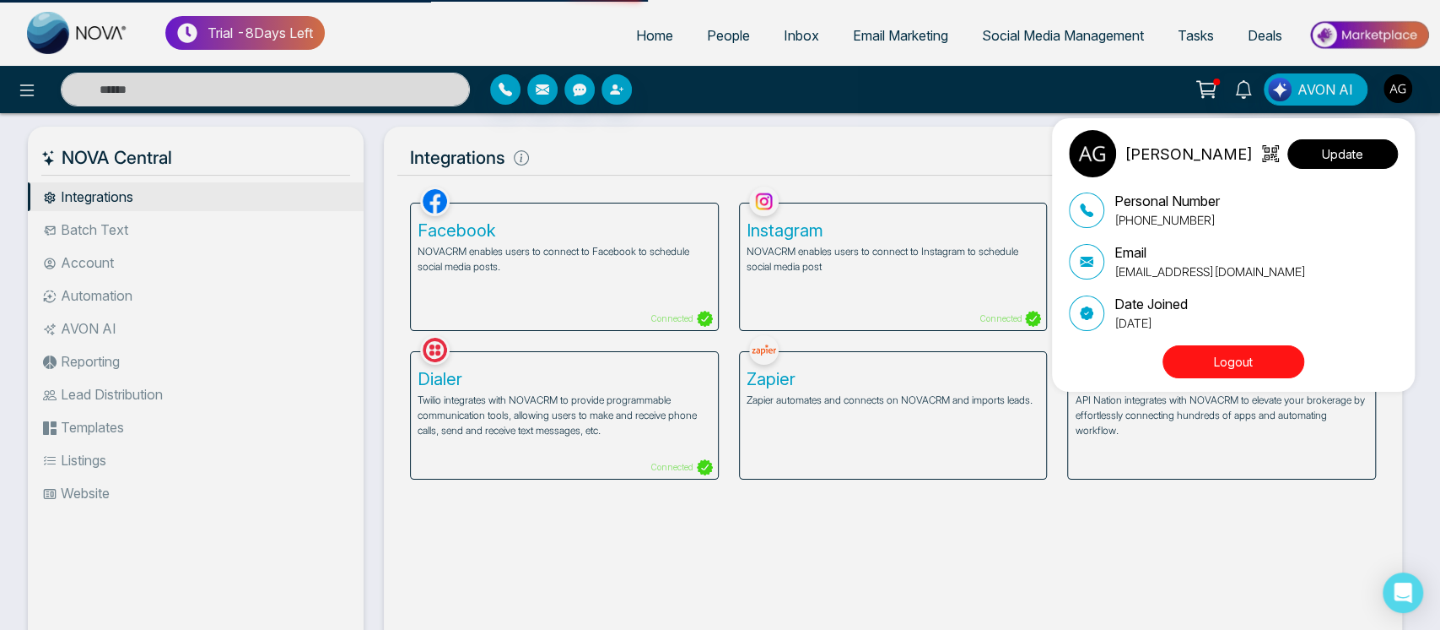
select select "***"
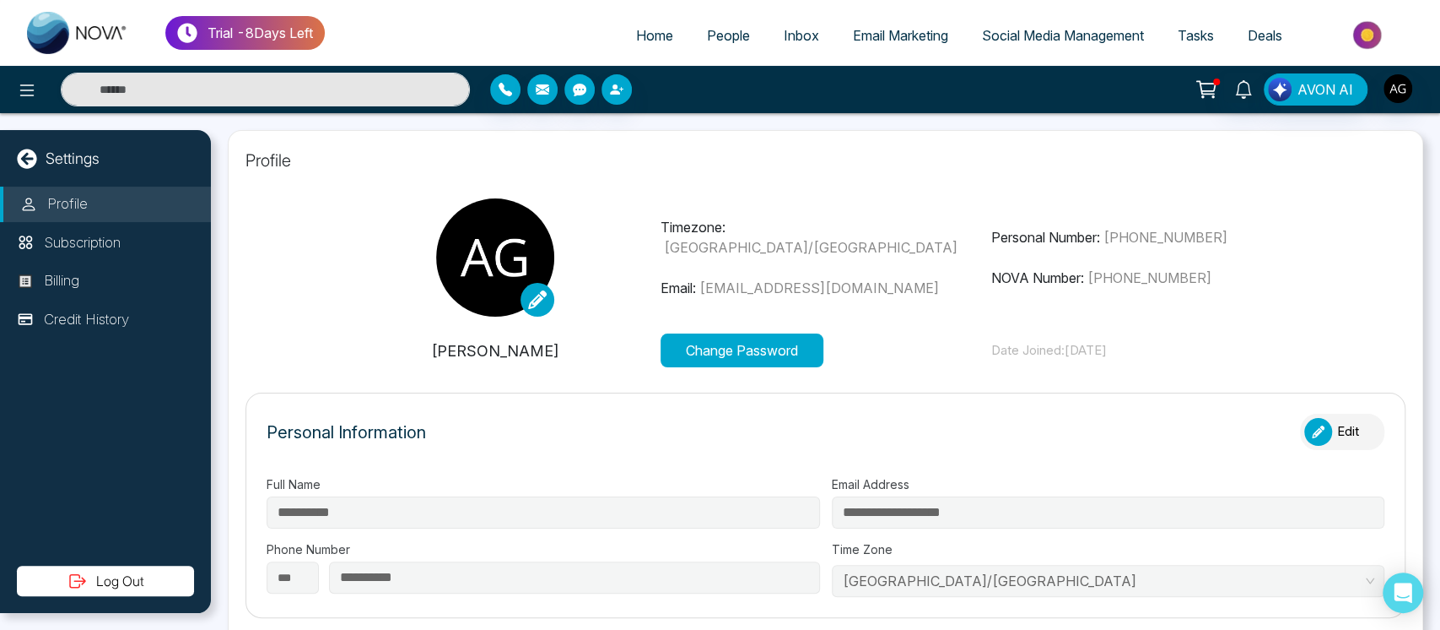
type input "**********"
click at [74, 320] on p "Credit History" at bounding box center [86, 320] width 85 height 22
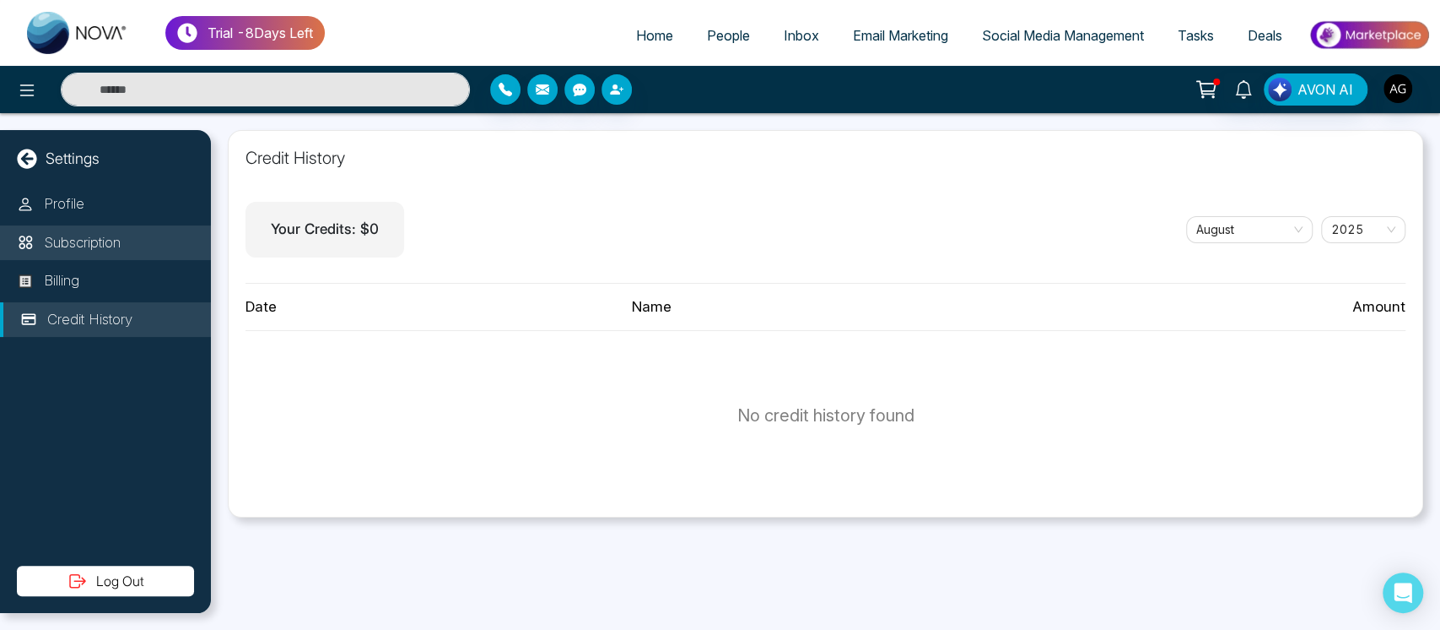
click at [84, 252] on p "Subscription" at bounding box center [82, 243] width 77 height 22
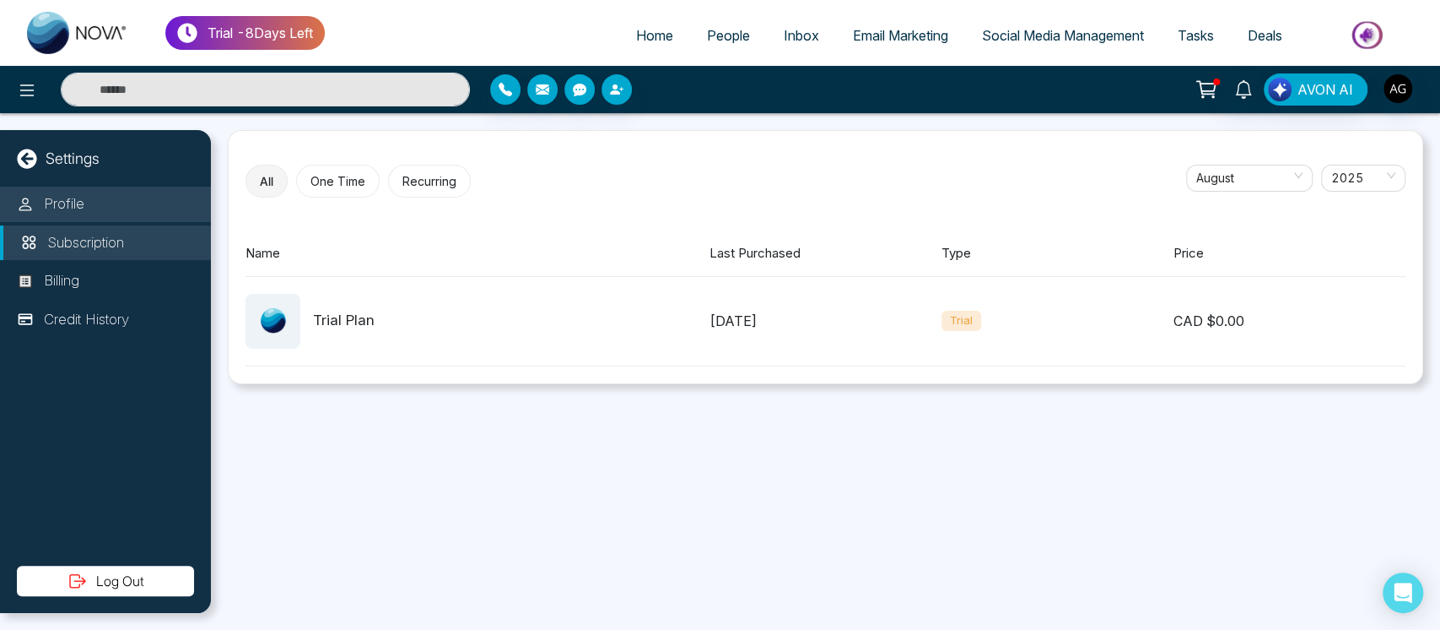
click at [112, 204] on li "Profile" at bounding box center [105, 203] width 211 height 35
select select "***"
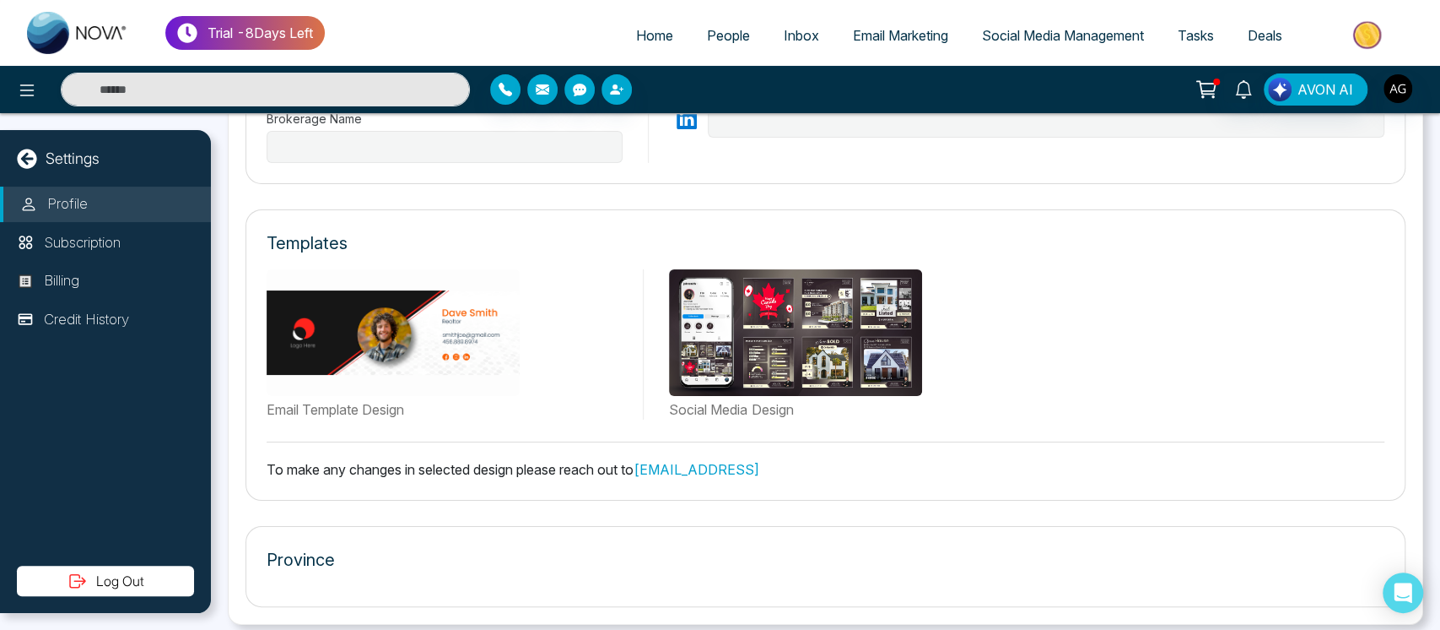
type input "**********"
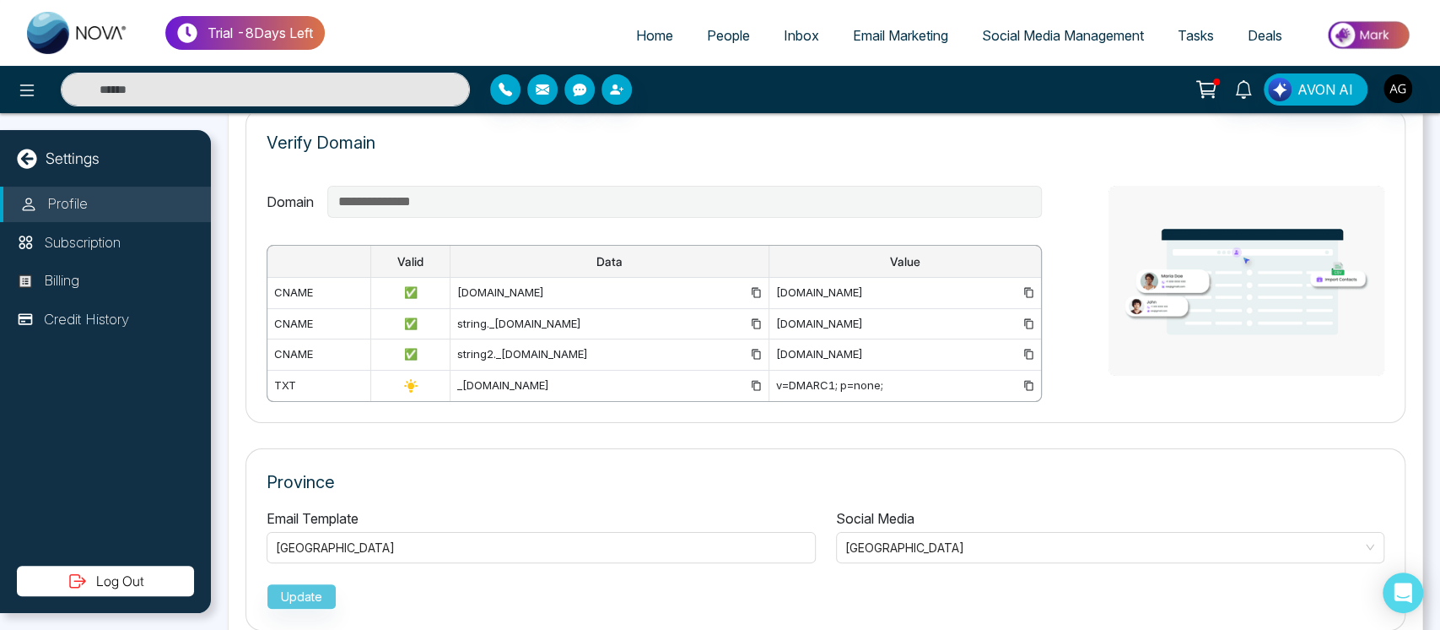
scroll to position [1229, 0]
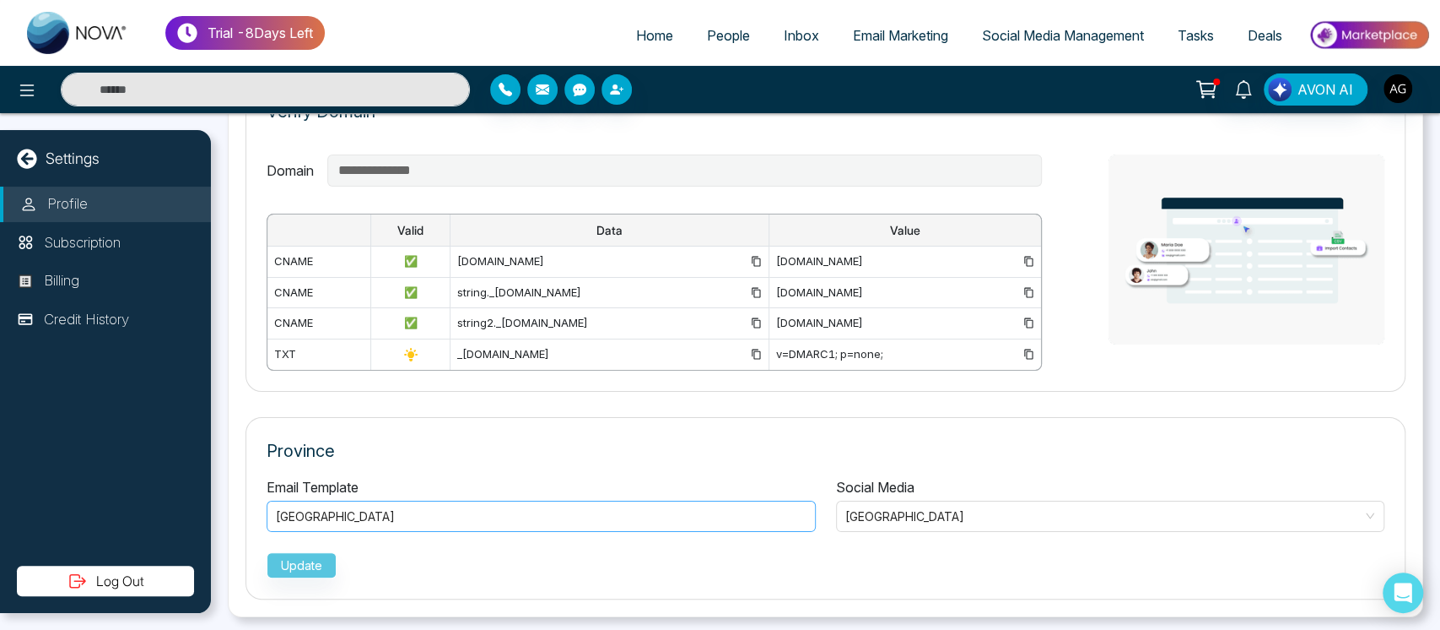
click at [366, 500] on div "Ontario" at bounding box center [541, 515] width 549 height 31
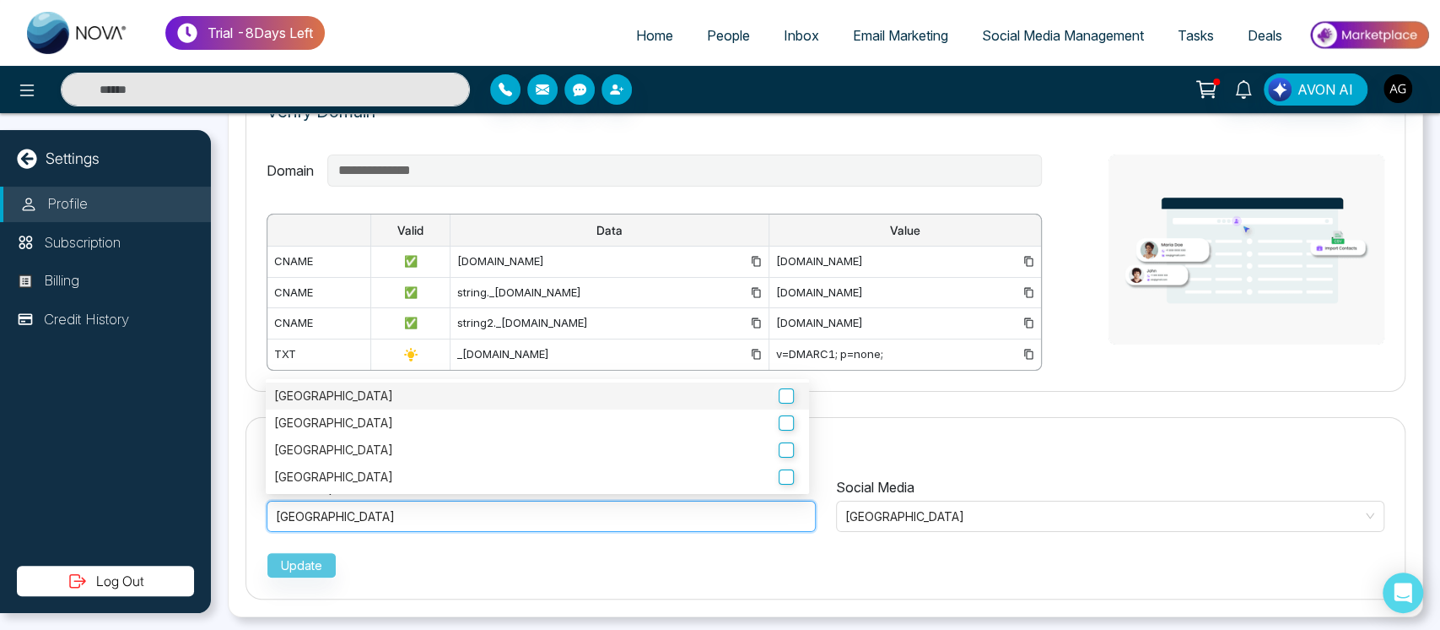
click at [481, 388] on label "Ontario" at bounding box center [537, 395] width 527 height 19
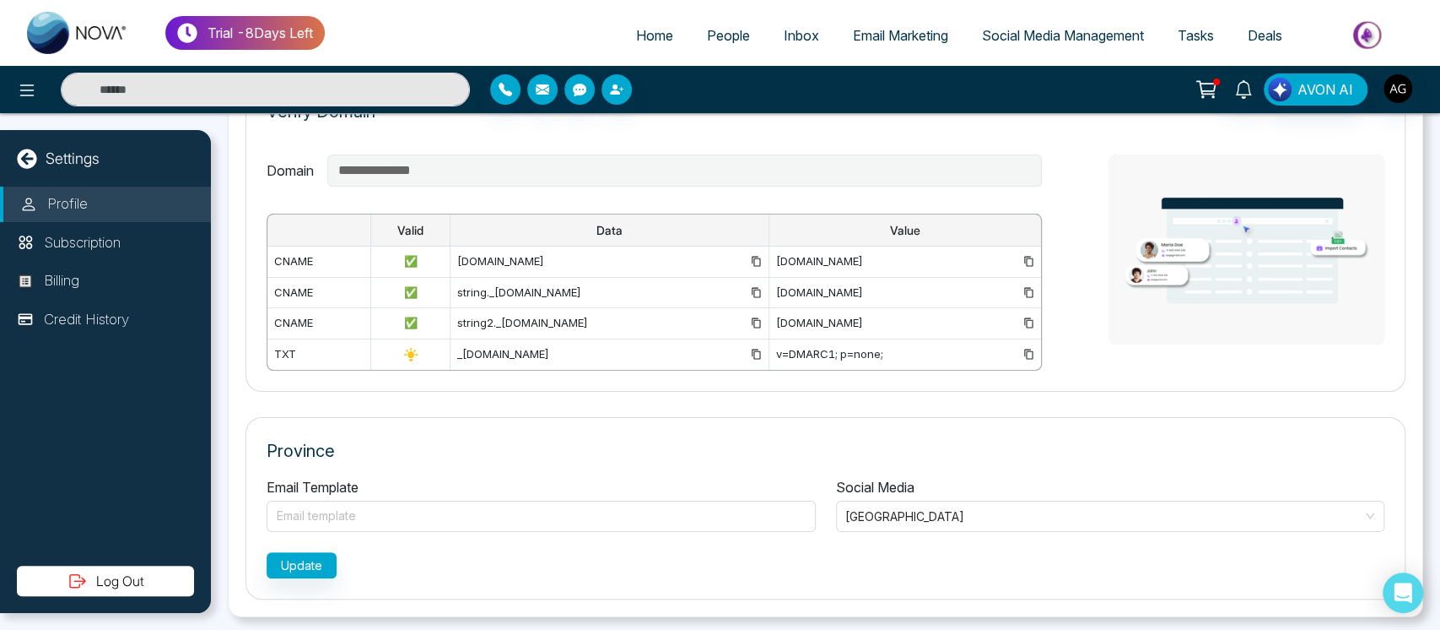
click at [308, 531] on div "Email Template Email template Ontario British Columbia Alberta Manitoba Social …" at bounding box center [826, 527] width 1118 height 101
click at [321, 567] on button "Update" at bounding box center [302, 565] width 70 height 26
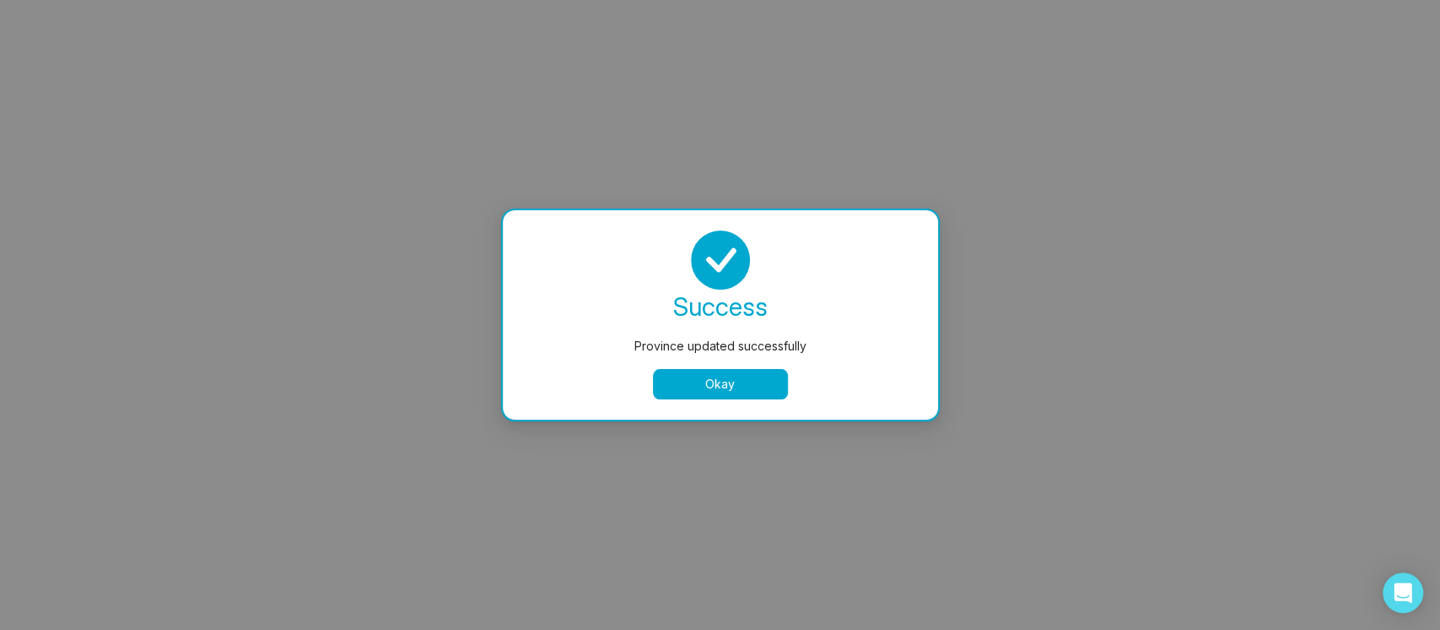
select select "***"
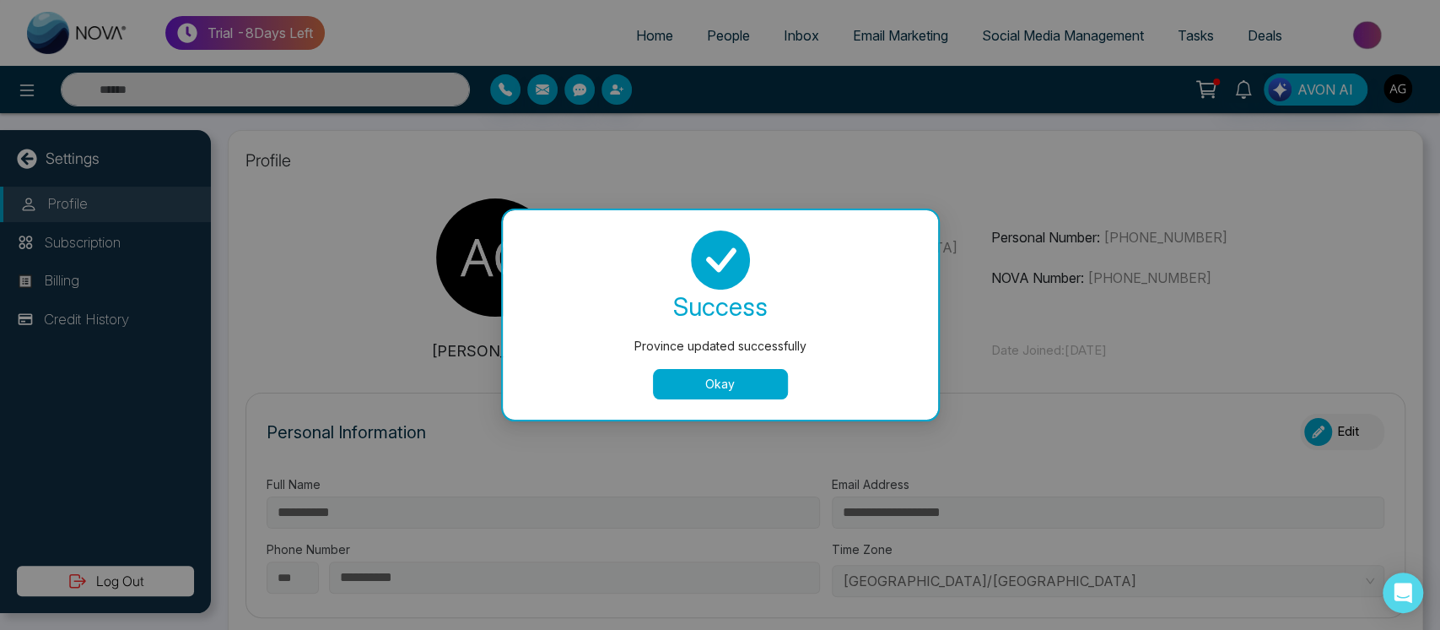
click at [735, 388] on button "Okay" at bounding box center [720, 384] width 135 height 30
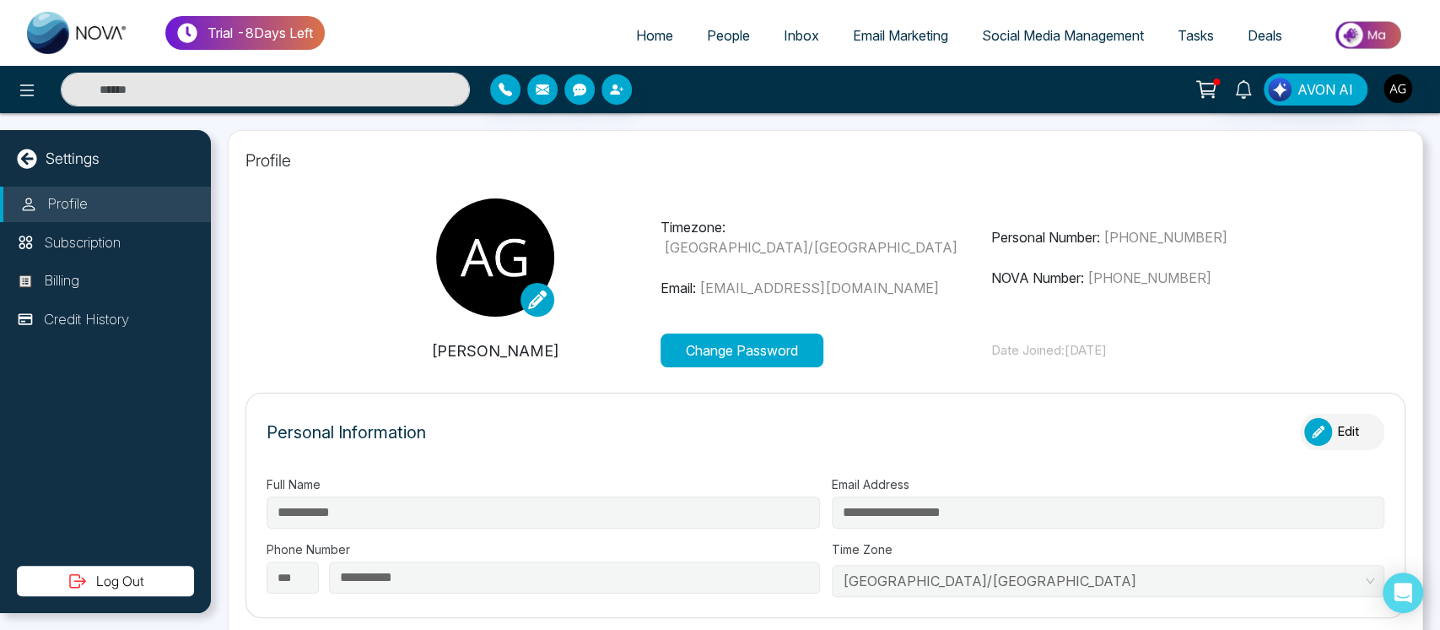
type input "**********"
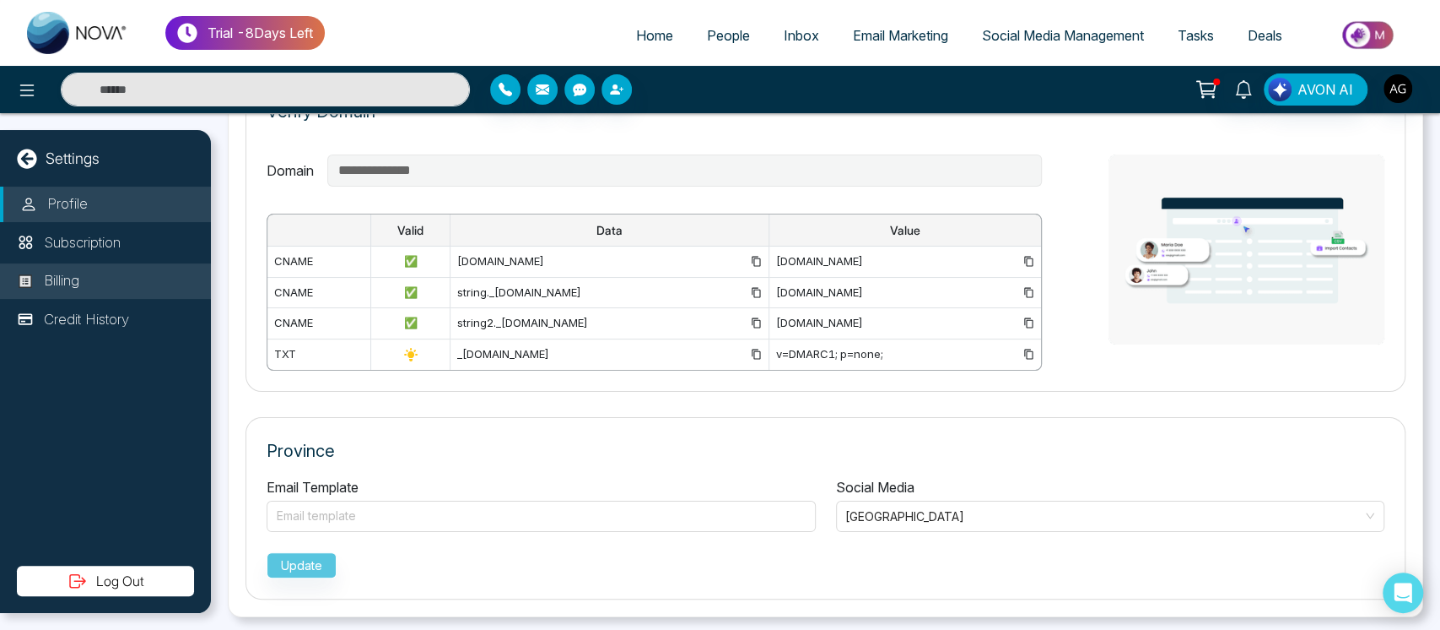
click at [75, 270] on p "Billing" at bounding box center [61, 281] width 35 height 22
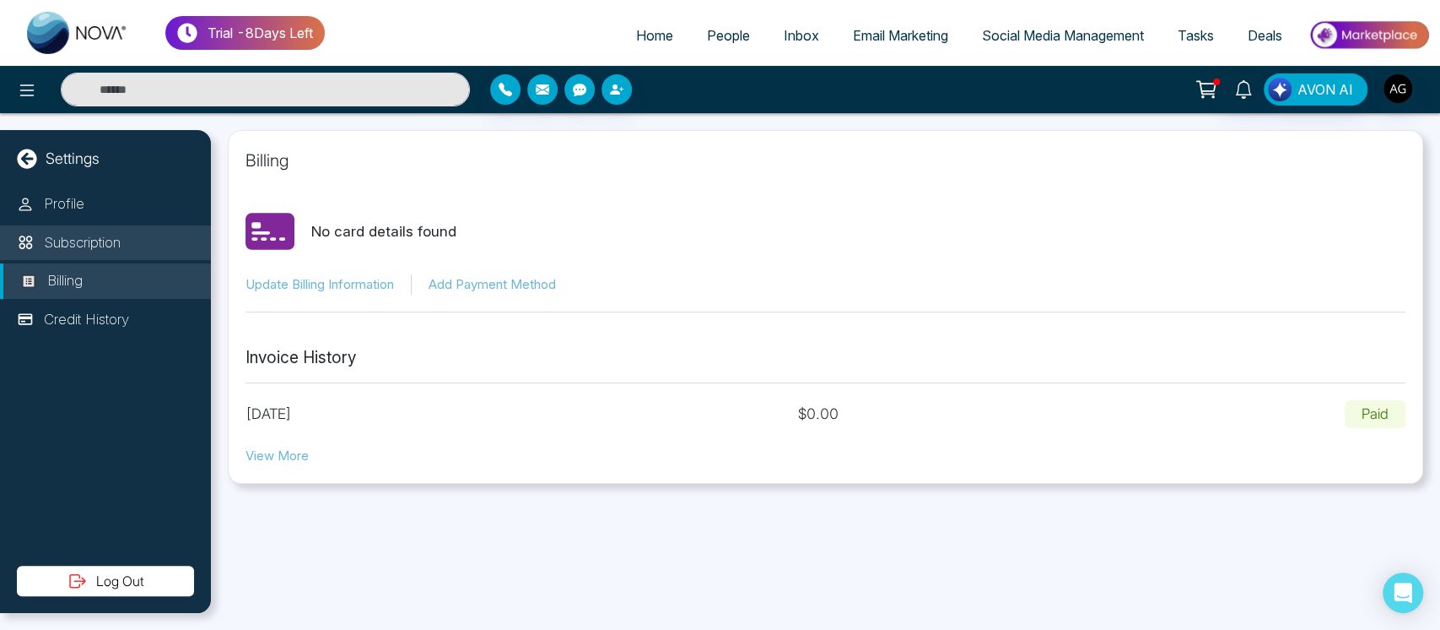
click at [121, 239] on p "Subscription" at bounding box center [82, 243] width 77 height 22
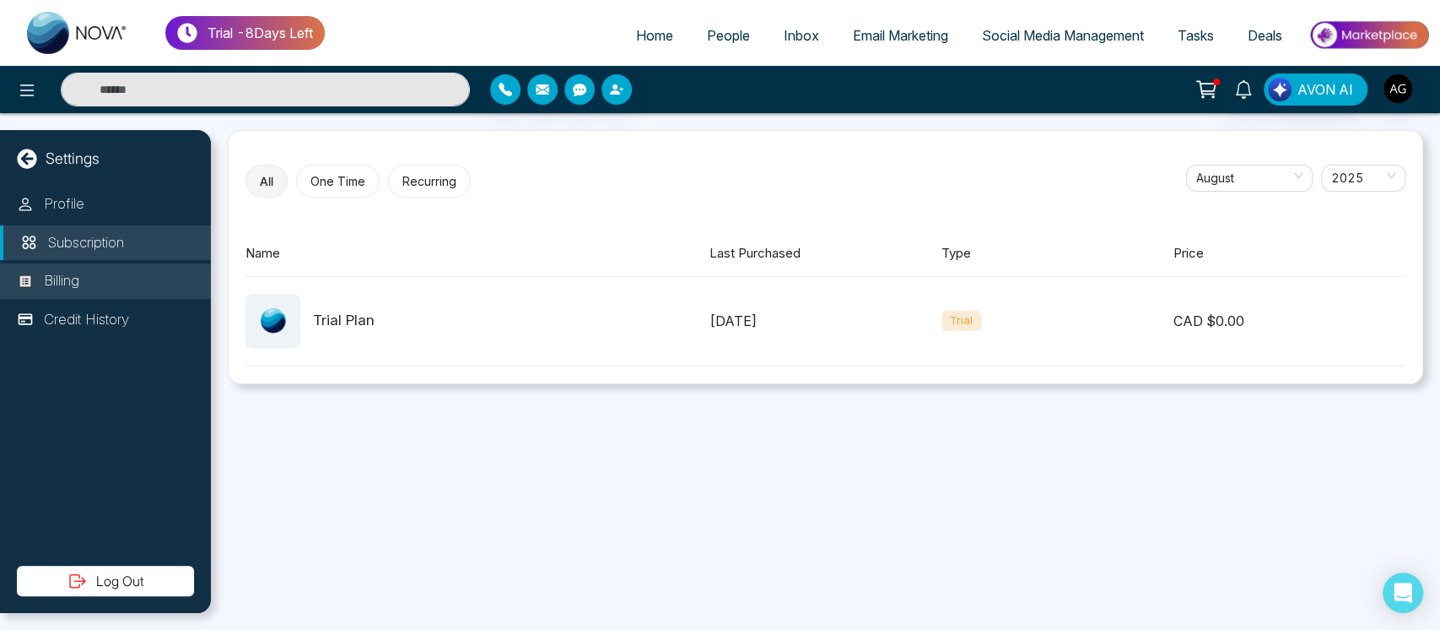
click at [149, 275] on li "Billing" at bounding box center [105, 280] width 211 height 35
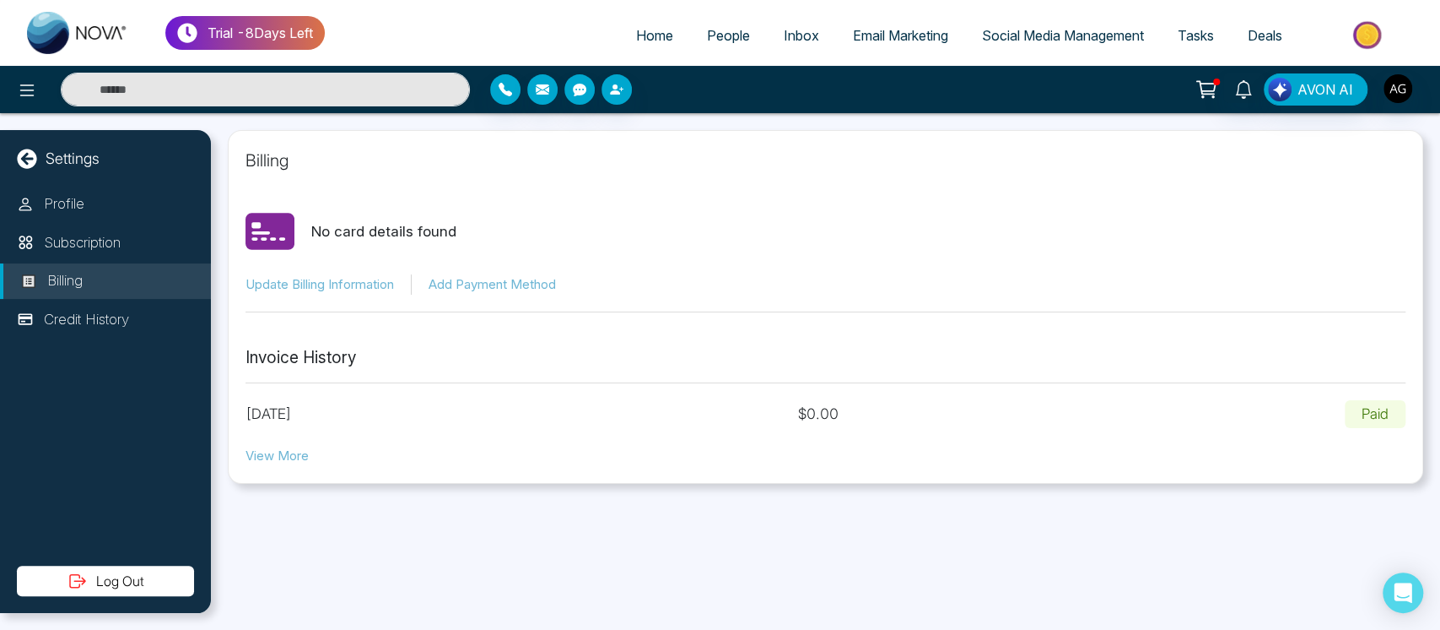
click at [333, 287] on button "Update Billing Information" at bounding box center [320, 284] width 149 height 19
click at [289, 456] on button "View More" at bounding box center [277, 455] width 63 height 19
drag, startPoint x: 111, startPoint y: 341, endPoint x: 142, endPoint y: 321, distance: 37.2
click at [142, 321] on div "Profile Subscription Billing Credit History" at bounding box center [105, 375] width 211 height 379
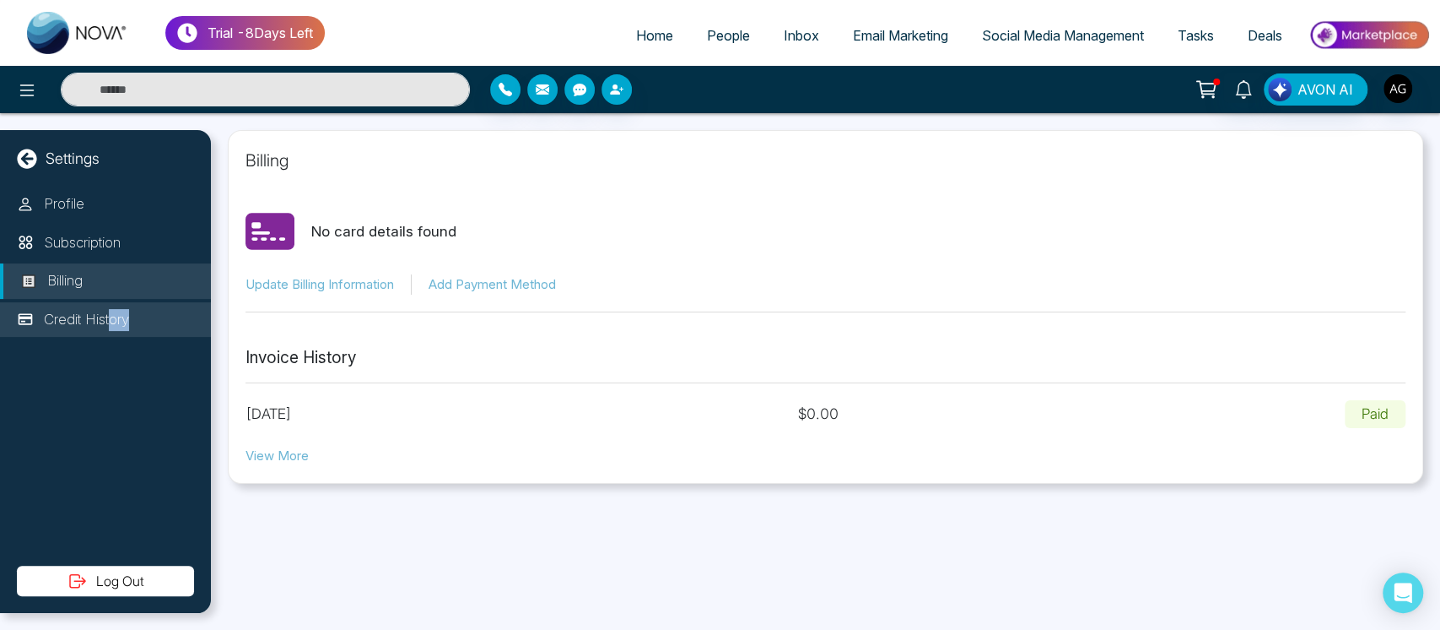
click at [142, 321] on li "Credit History" at bounding box center [105, 319] width 211 height 35
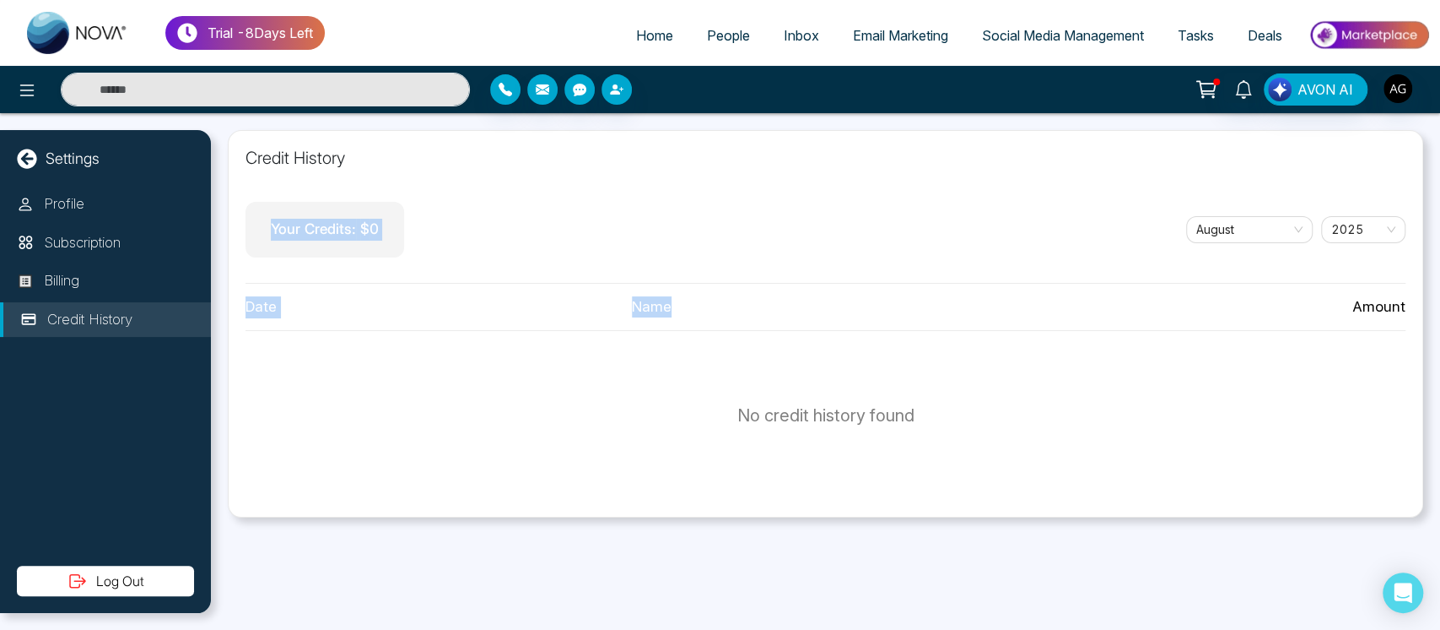
drag, startPoint x: 255, startPoint y: 233, endPoint x: 866, endPoint y: 316, distance: 616.6
click at [866, 316] on div "Credit History Your Credits: $ 0 August 2025 Date Name Amount No credit history…" at bounding box center [826, 323] width 1196 height 387
drag, startPoint x: 1329, startPoint y: 316, endPoint x: 1413, endPoint y: 306, distance: 84.9
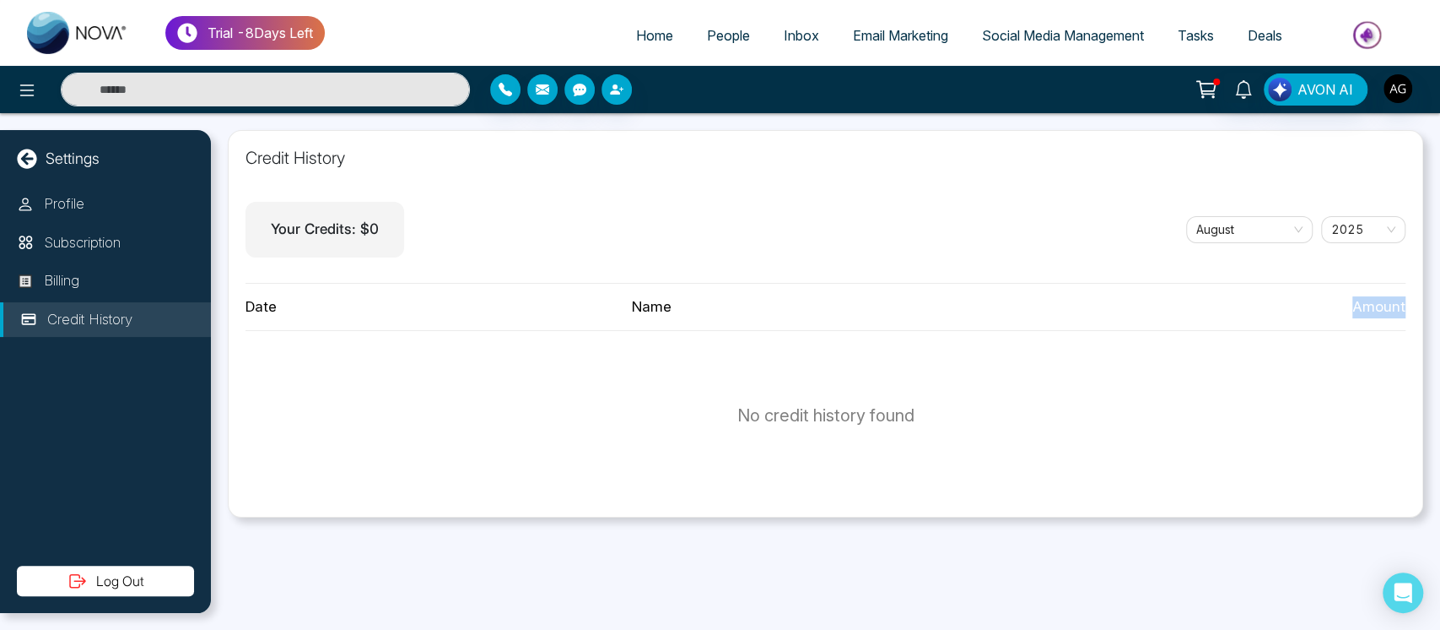
click at [1413, 306] on div "Credit History Your Credits: $ 0 August 2025 Date Name Amount No credit history…" at bounding box center [826, 323] width 1196 height 387
click at [1181, 270] on div "Credit History Your Credits: $ 0 August 2025 Date Name Amount No credit history…" at bounding box center [826, 323] width 1196 height 387
click at [1391, 92] on img "button" at bounding box center [1398, 88] width 29 height 29
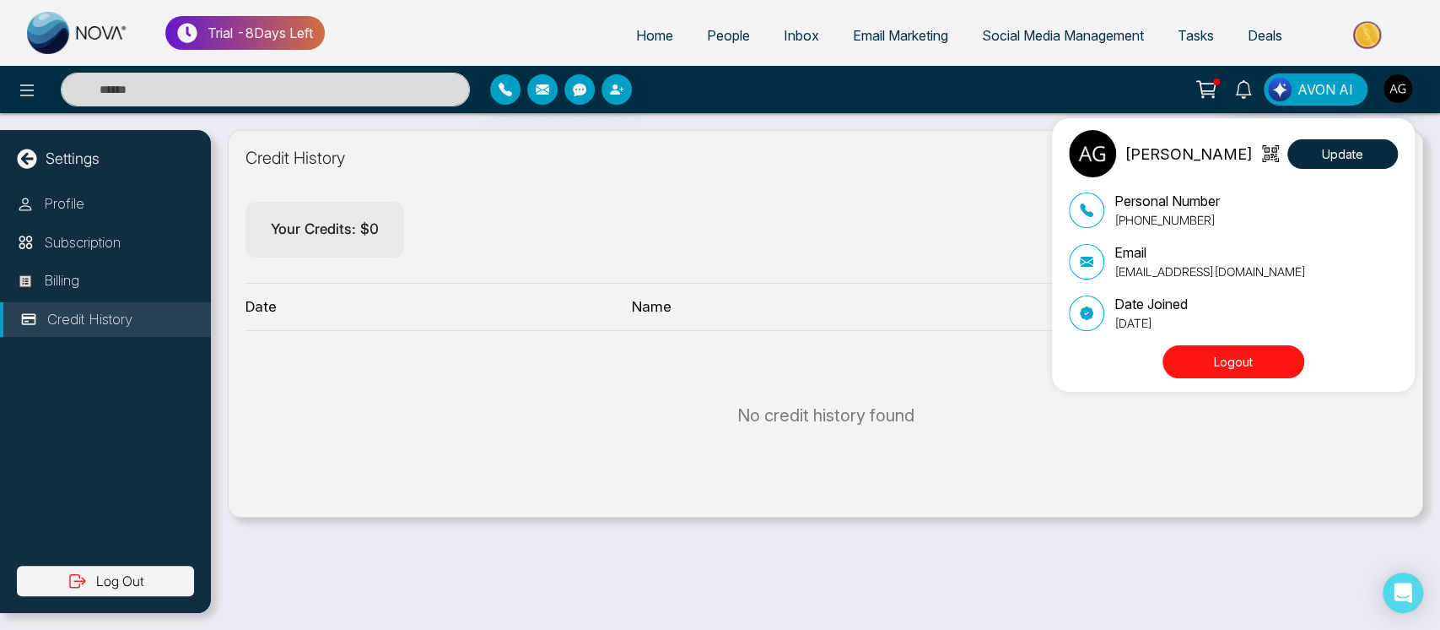
click at [1391, 92] on div "Anit Gupta Update Personal Number +919930053035 Email anit@mmnovatech.com Date …" at bounding box center [720, 315] width 1440 height 630
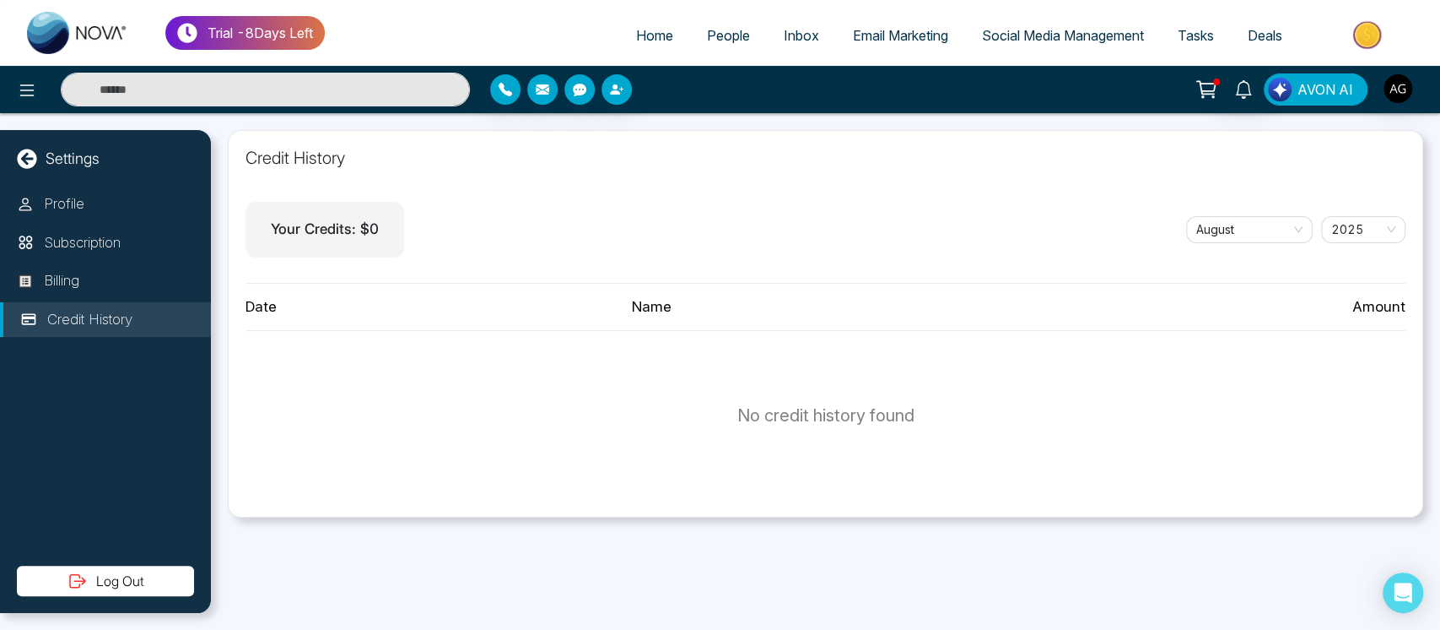
click at [1318, 89] on span "AVON AI" at bounding box center [1326, 89] width 56 height 20
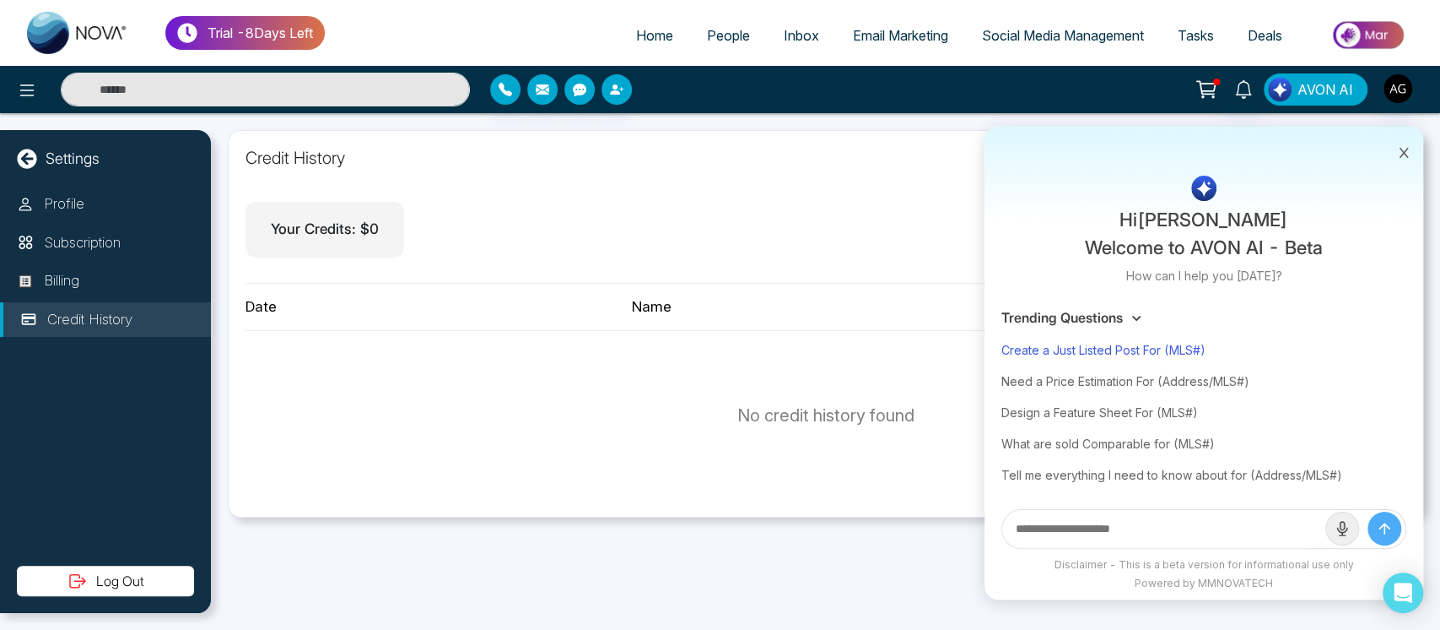
scroll to position [92, 0]
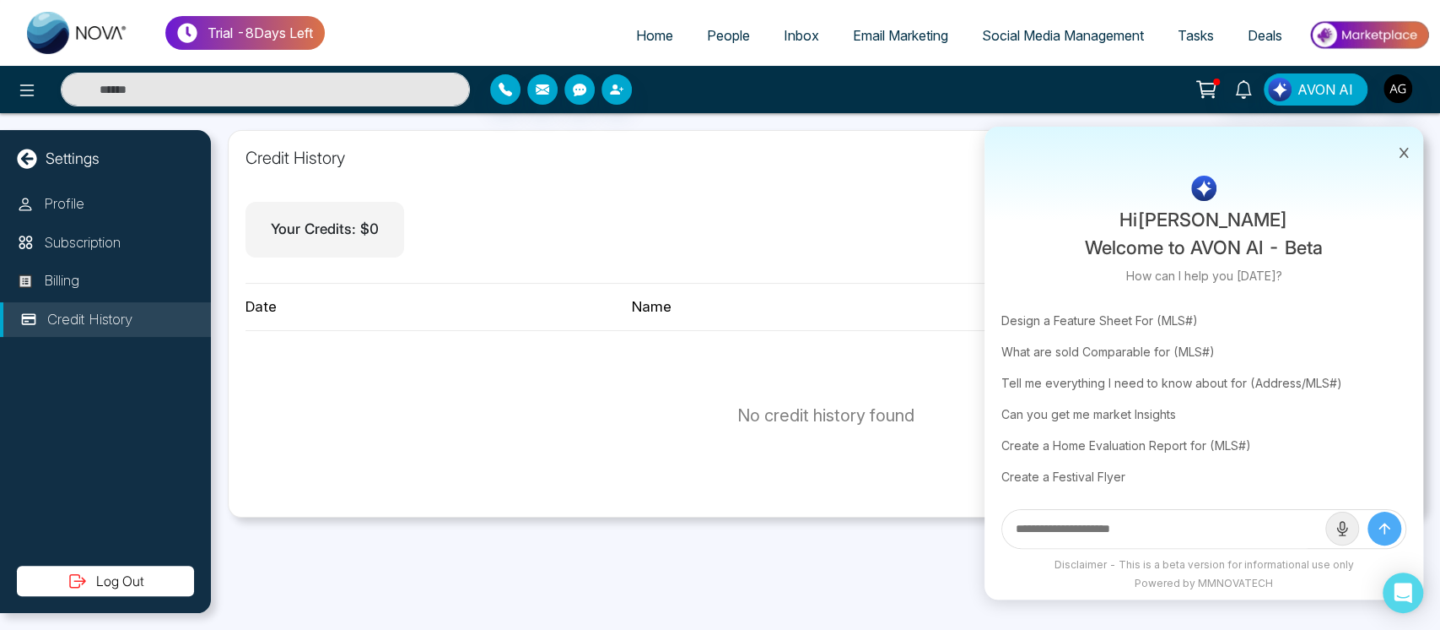
click at [1125, 538] on input "text" at bounding box center [1163, 529] width 323 height 38
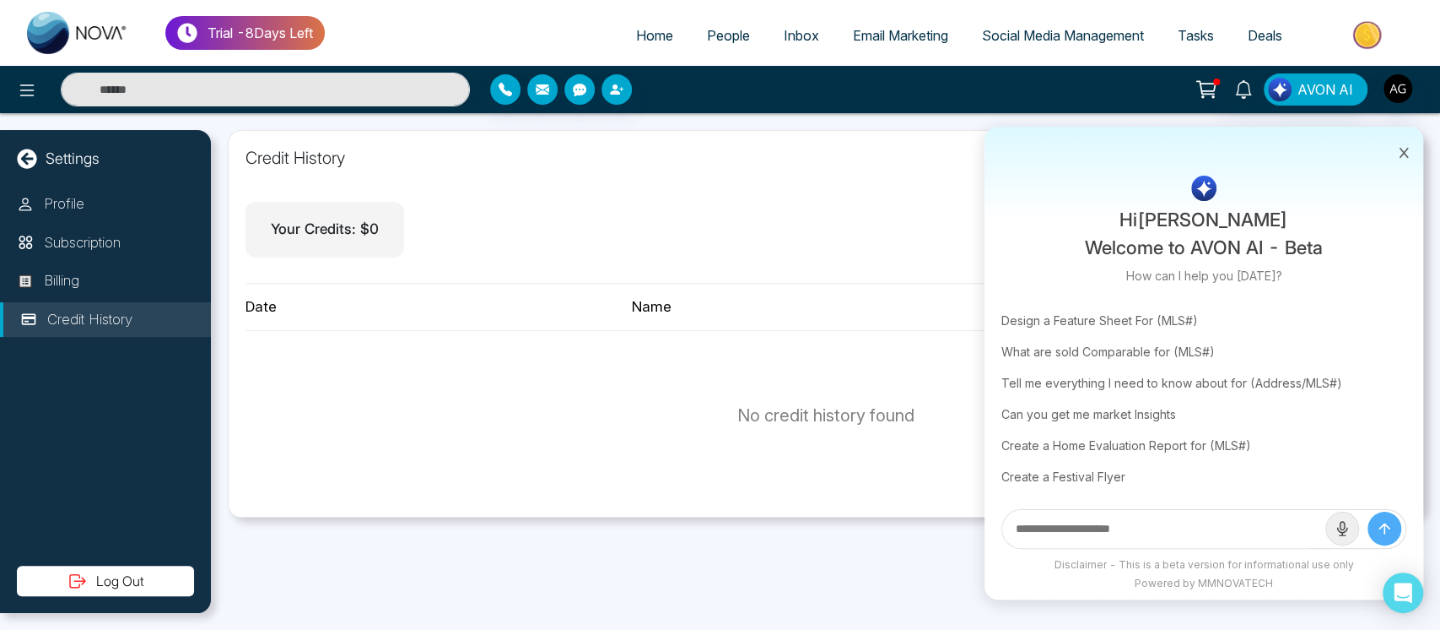
click at [1125, 538] on input "text" at bounding box center [1163, 529] width 323 height 38
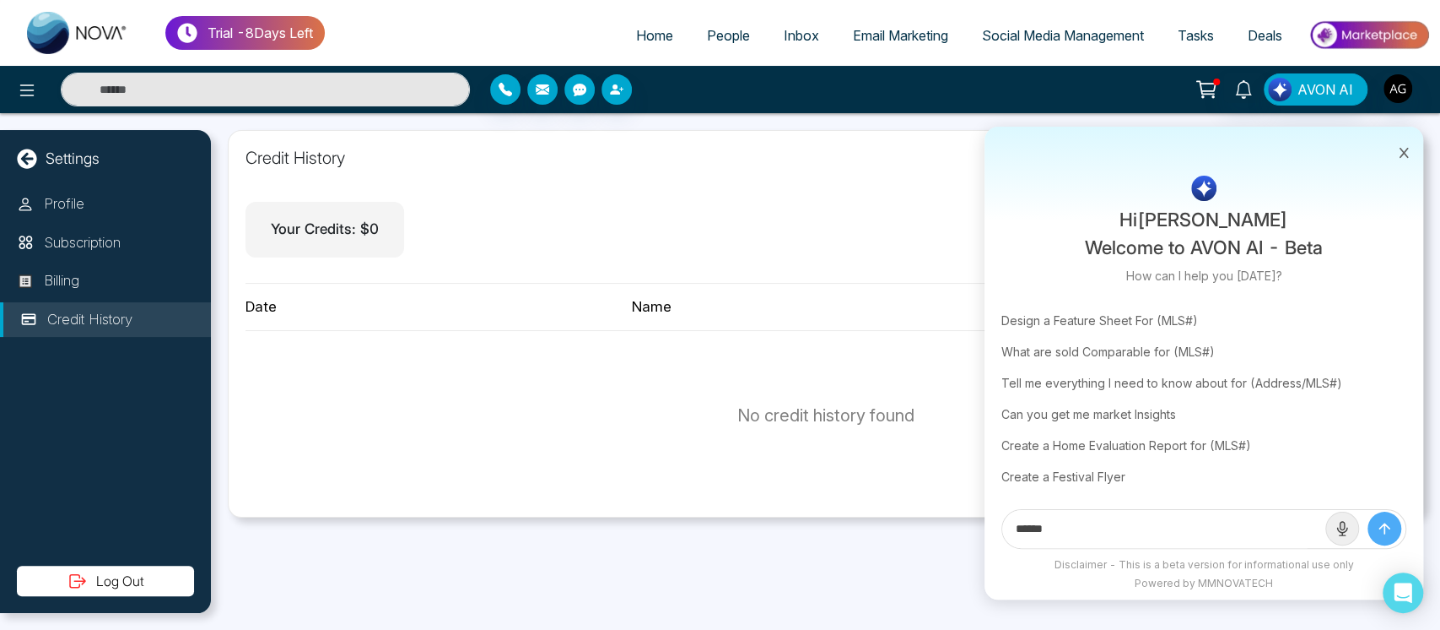
type input "******"
click at [1368, 511] on button "submit" at bounding box center [1385, 528] width 34 height 34
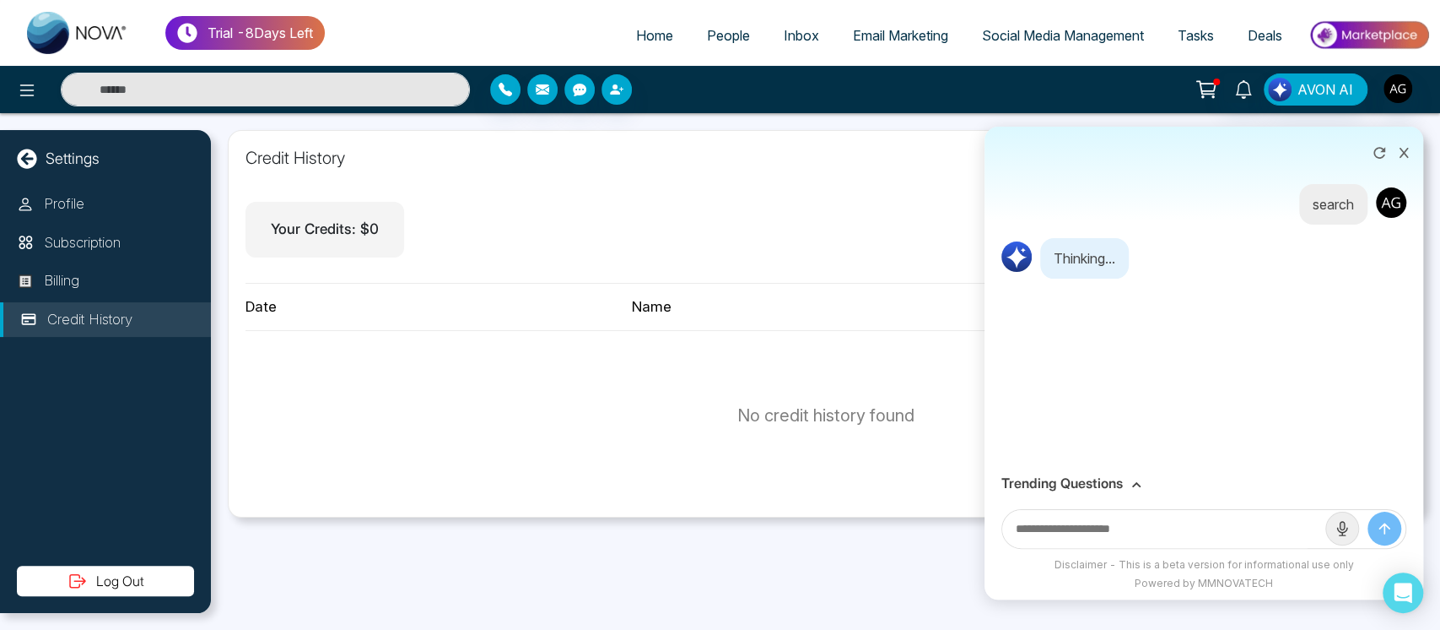
click at [1100, 484] on h3 "Trending Questions" at bounding box center [1063, 483] width 122 height 16
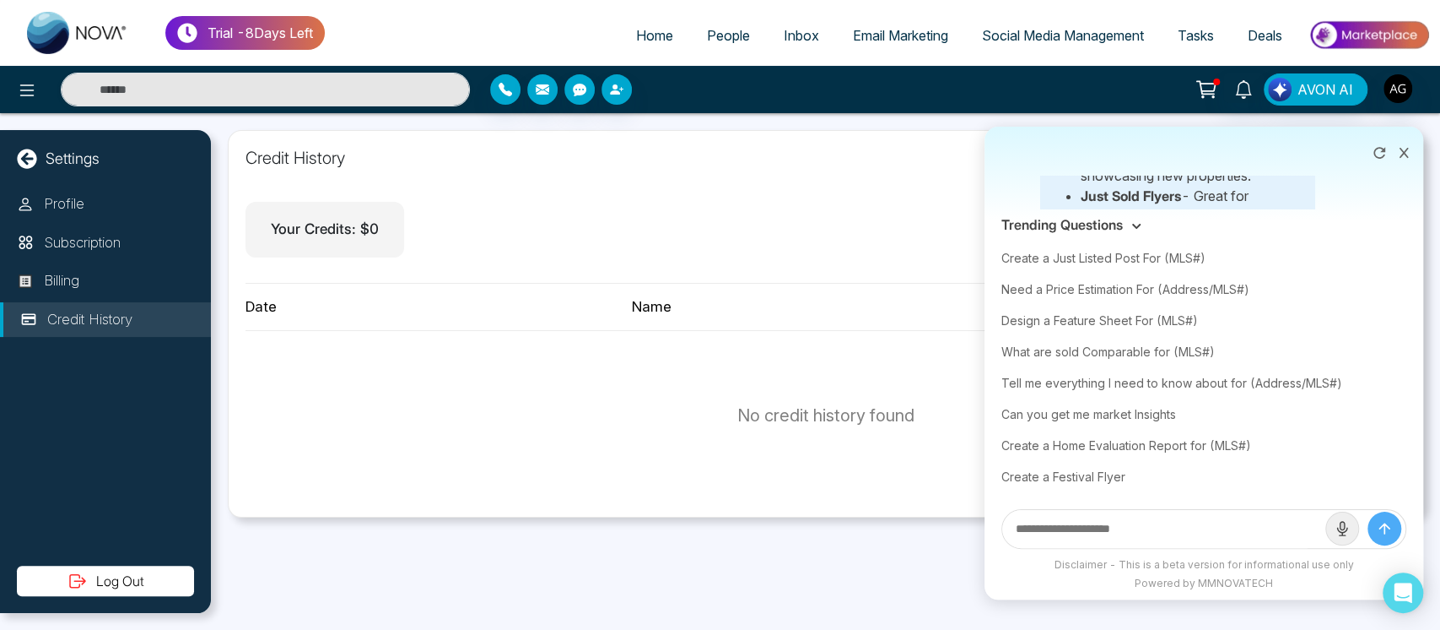
scroll to position [154, 0]
click at [1062, 487] on div "Create a Festival Flyer" at bounding box center [1204, 476] width 405 height 31
type input "**********"
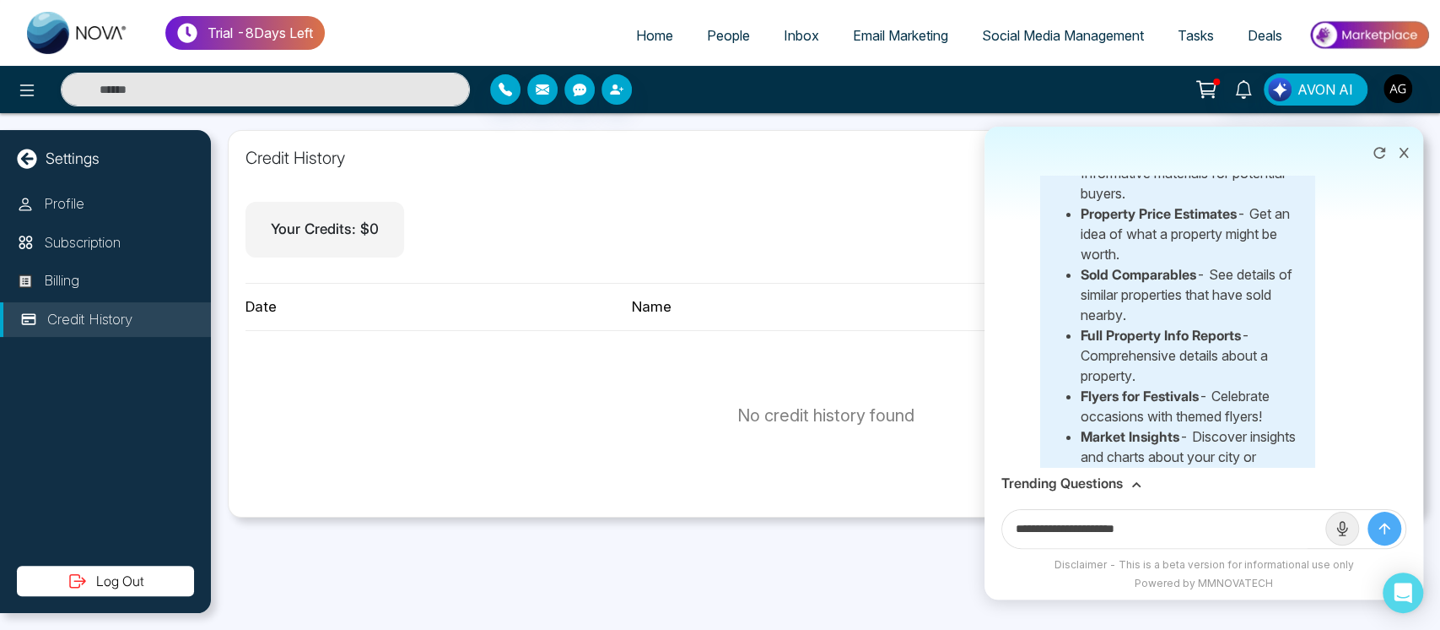
scroll to position [251, 0]
click at [1376, 528] on icon "submit" at bounding box center [1384, 528] width 17 height 17
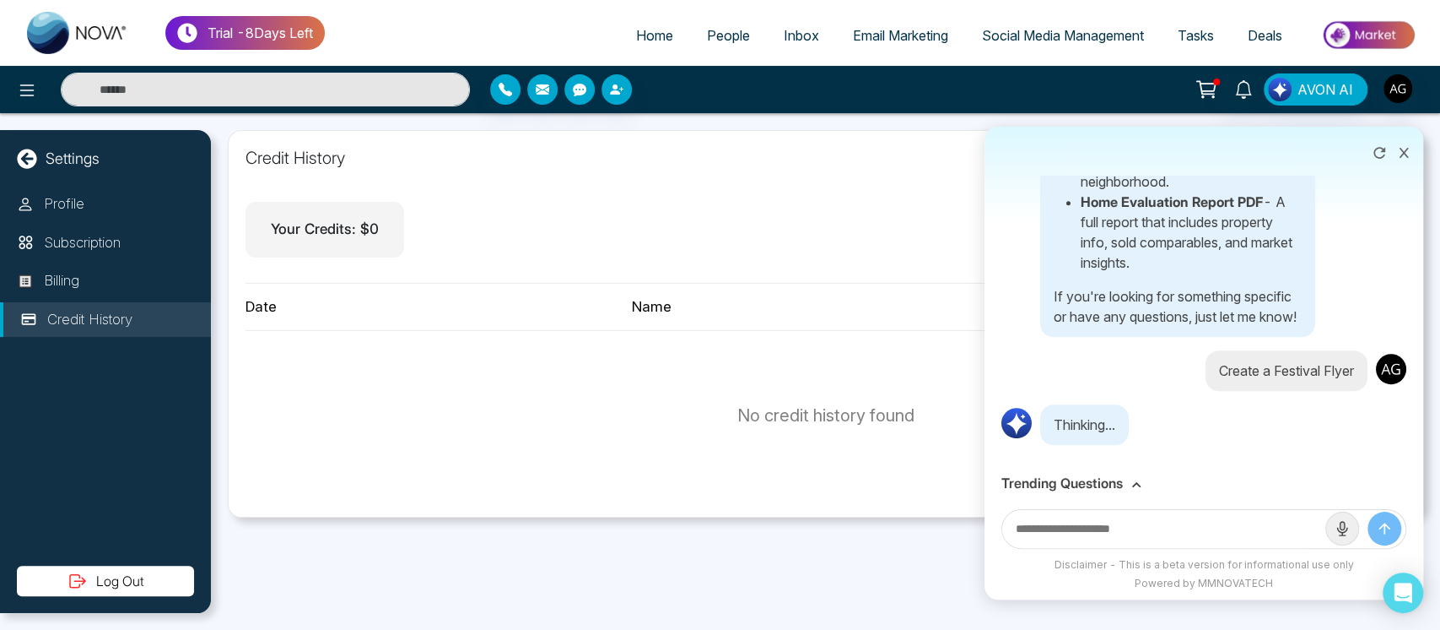
scroll to position [602, 0]
drag, startPoint x: 1040, startPoint y: 424, endPoint x: 1178, endPoint y: 449, distance: 139.9
click at [1178, 445] on div "Thinking..." at bounding box center [1204, 424] width 405 height 41
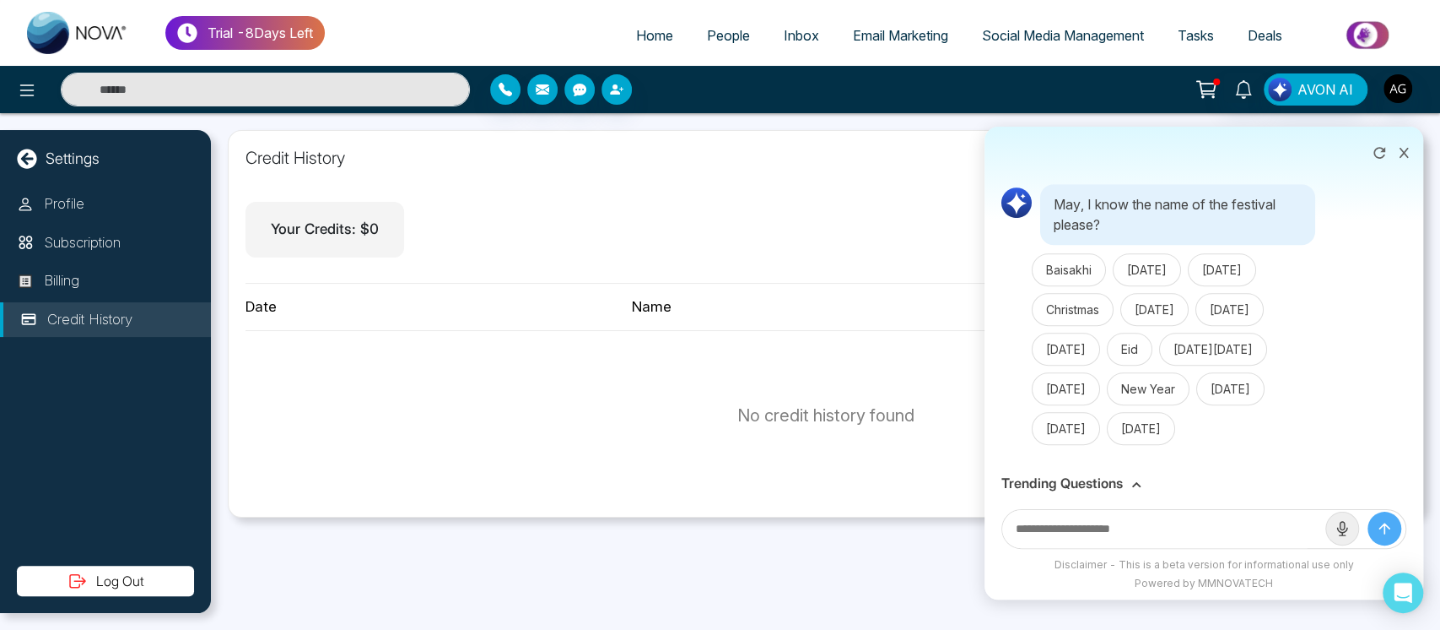
scroll to position [827, 0]
click at [1196, 326] on button "Diwali" at bounding box center [1230, 309] width 68 height 33
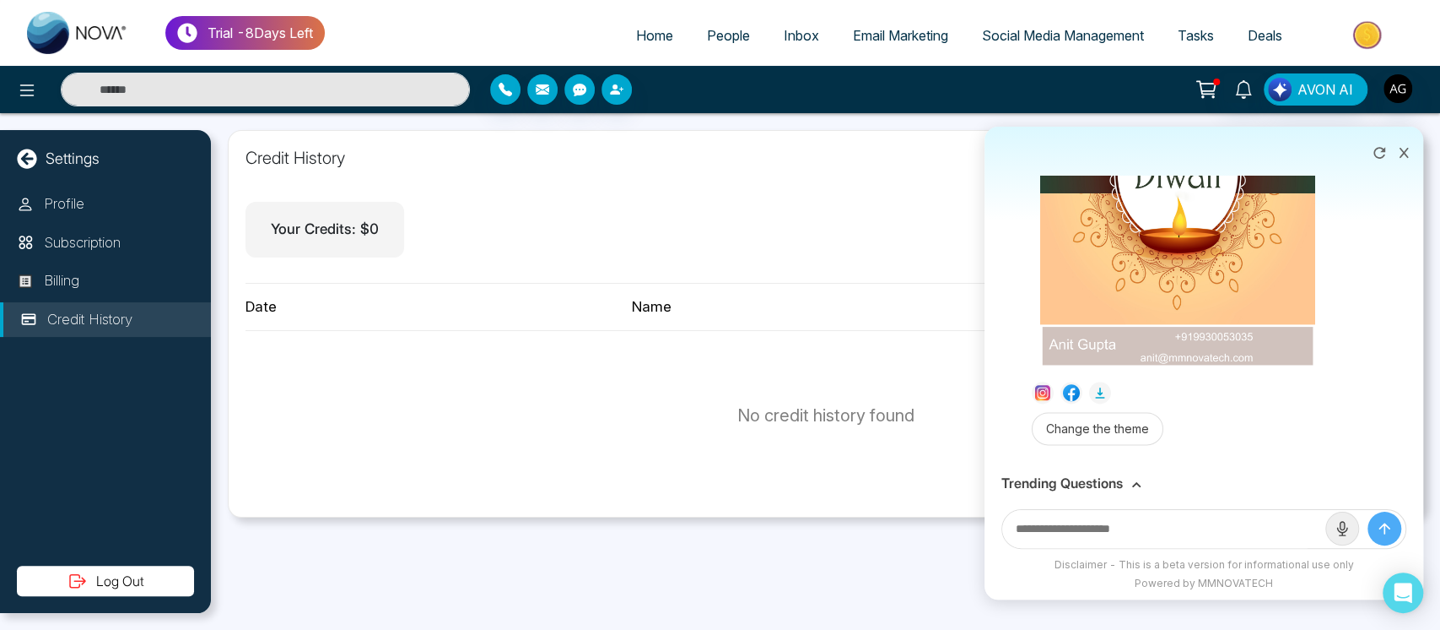
scroll to position [1485, 0]
click at [1096, 388] on icon at bounding box center [1101, 393] width 14 height 14
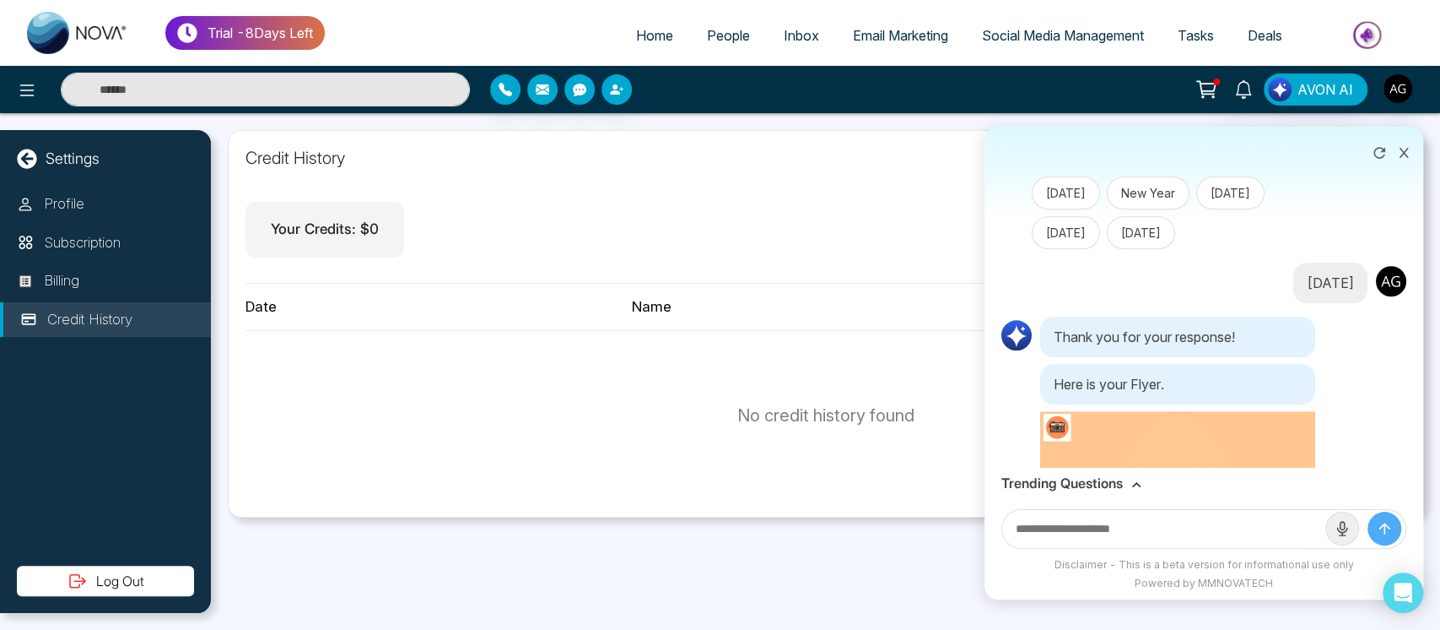
scroll to position [852, 0]
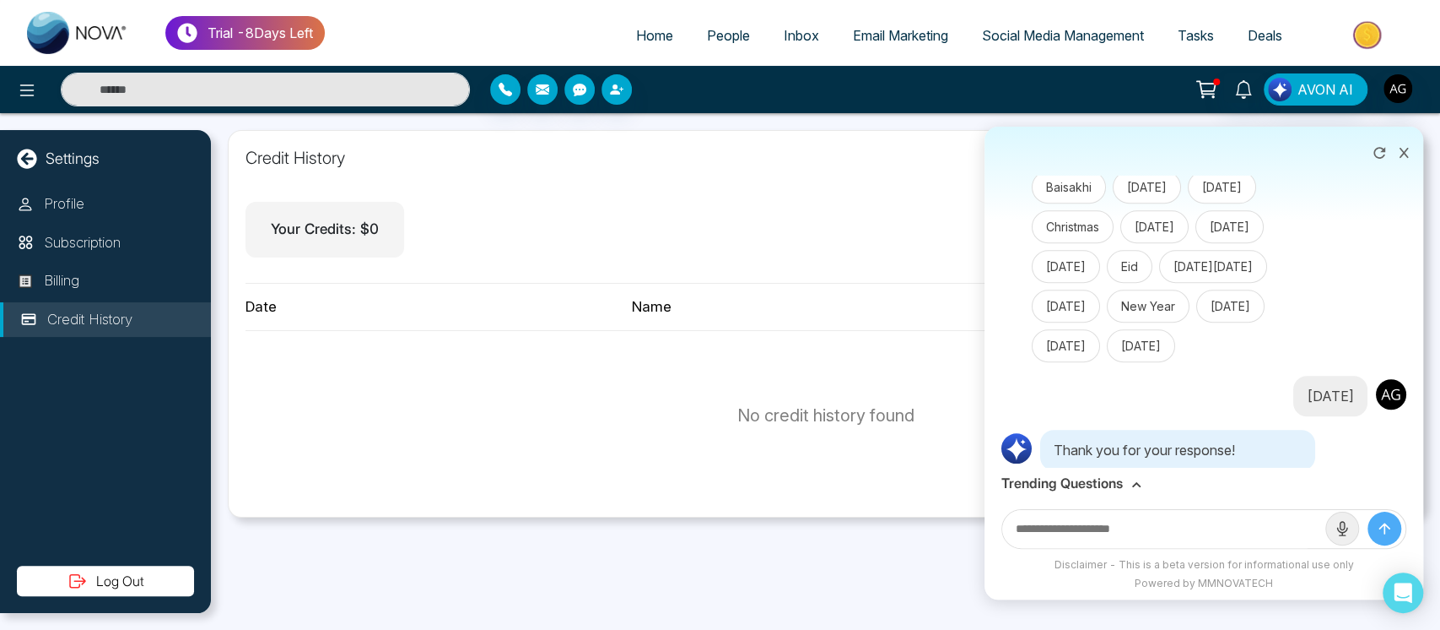
click at [1402, 153] on icon at bounding box center [1404, 153] width 12 height 12
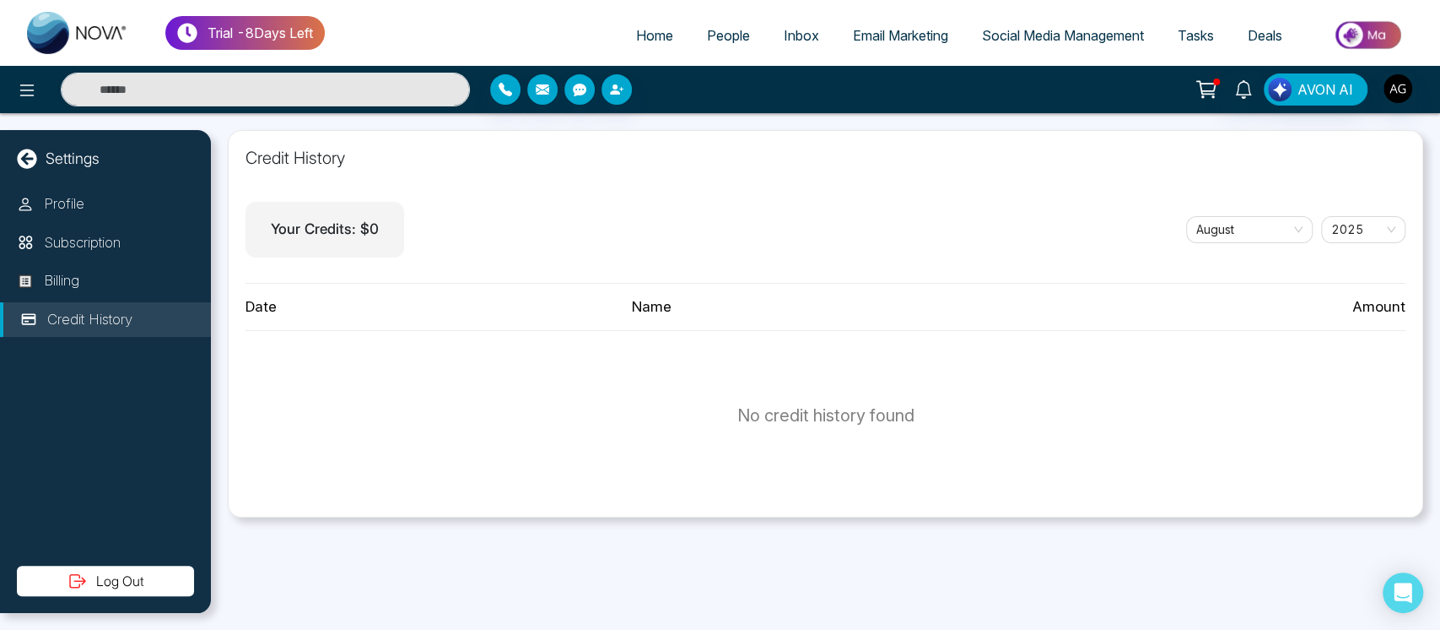
click at [858, 307] on div "Name" at bounding box center [825, 307] width 386 height 22
click at [721, 424] on div "No credit history found" at bounding box center [826, 415] width 1160 height 169
drag, startPoint x: 243, startPoint y: 161, endPoint x: 371, endPoint y: 181, distance: 129.9
click at [371, 181] on div "Credit History Your Credits: $ 0 August 2025 Date Name Amount No credit history…" at bounding box center [826, 323] width 1196 height 387
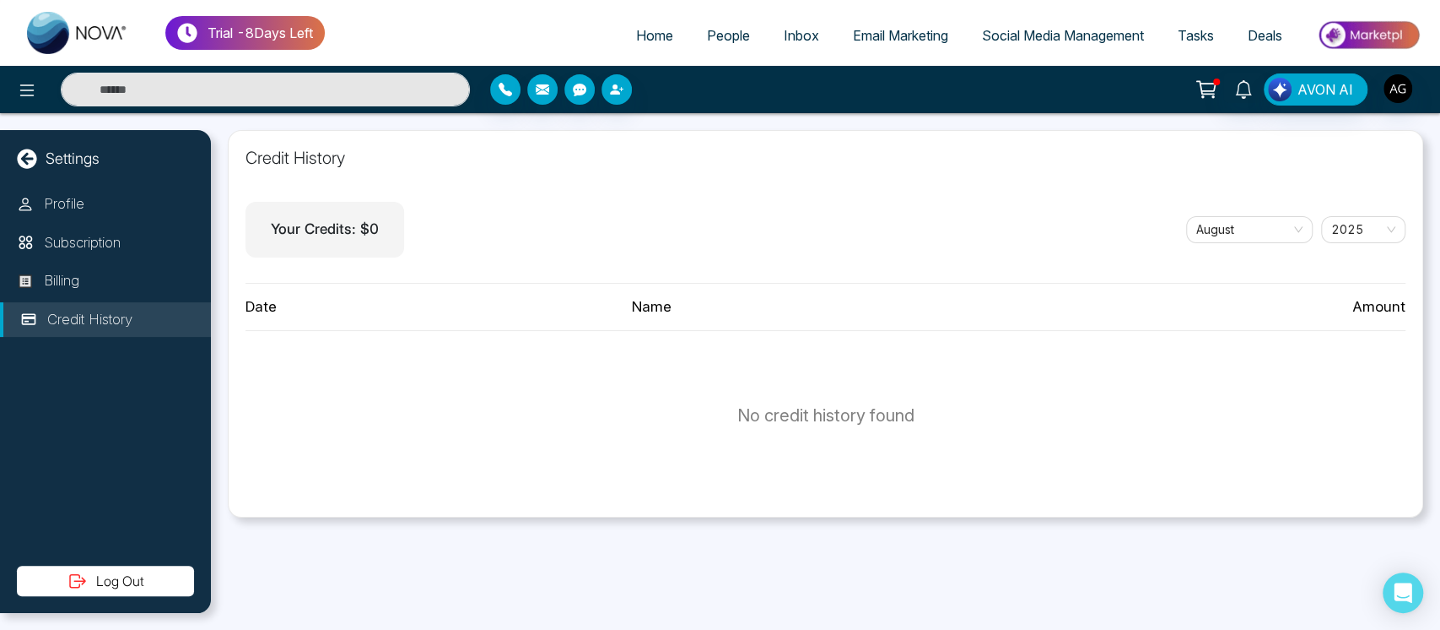
click at [371, 181] on div "Credit History Your Credits: $ 0 August 2025 Date Name Amount No credit history…" at bounding box center [826, 323] width 1196 height 387
drag, startPoint x: 371, startPoint y: 181, endPoint x: 227, endPoint y: 150, distance: 147.6
click at [228, 150] on div "Credit History Your Credits: $ 0 August 2025 Date Name Amount No credit history…" at bounding box center [826, 323] width 1196 height 387
drag, startPoint x: 227, startPoint y: 150, endPoint x: 403, endPoint y: 165, distance: 176.2
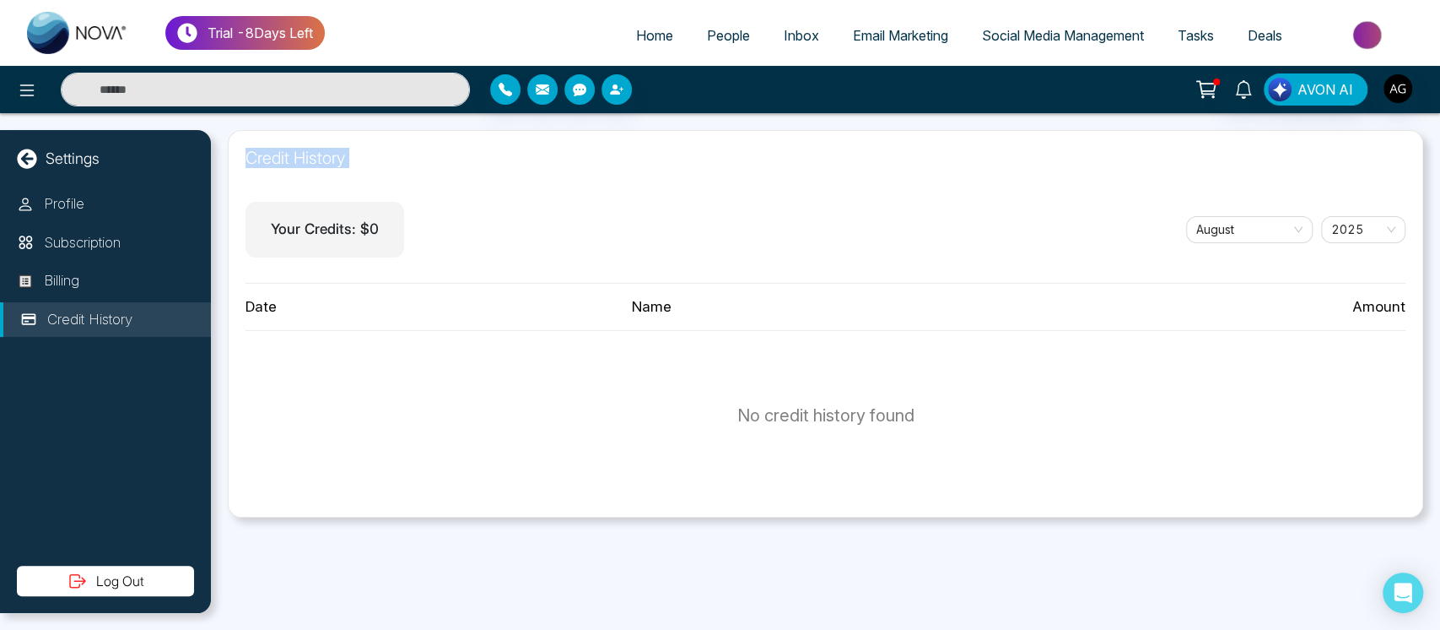
click at [403, 165] on div "Credit History Your Credits: $ 0 August 2025 Date Name Amount No credit history…" at bounding box center [826, 323] width 1196 height 387
click at [403, 165] on h1 "Credit History" at bounding box center [826, 158] width 1160 height 20
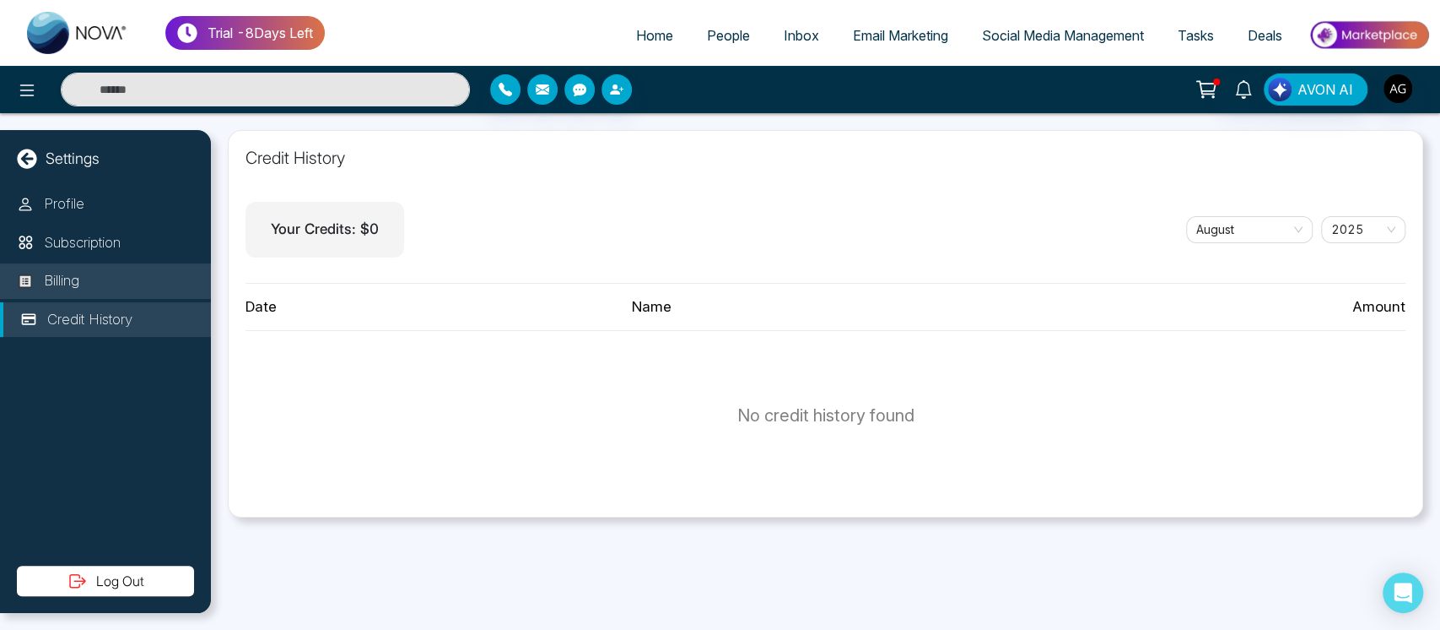
click at [68, 278] on p "Billing" at bounding box center [61, 281] width 35 height 22
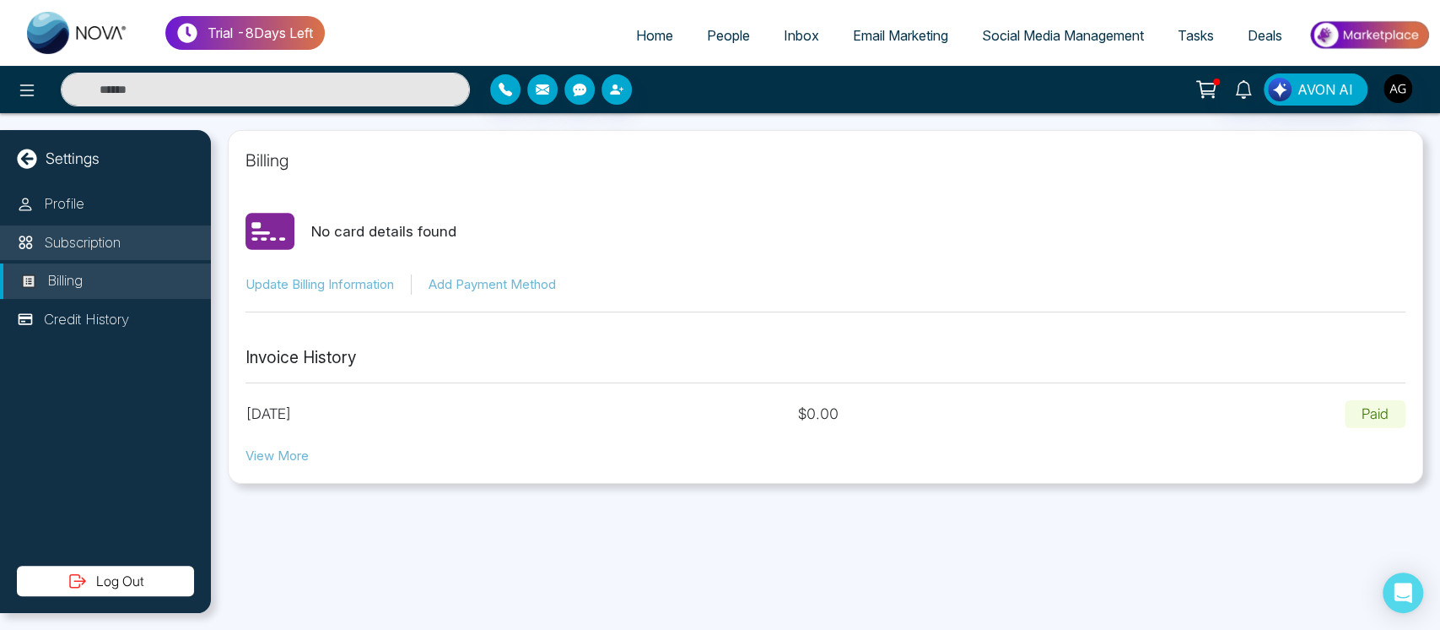
click at [85, 257] on li "Subscription" at bounding box center [105, 242] width 211 height 35
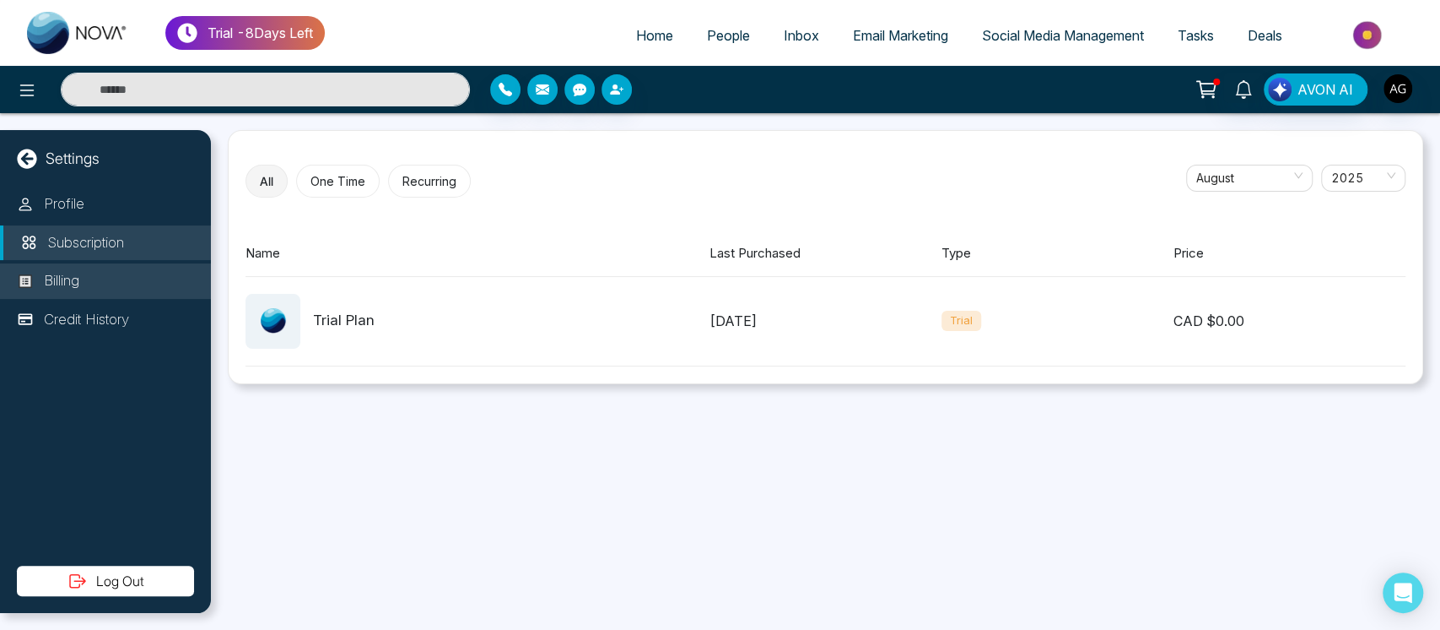
click at [99, 292] on li "Billing" at bounding box center [105, 280] width 211 height 35
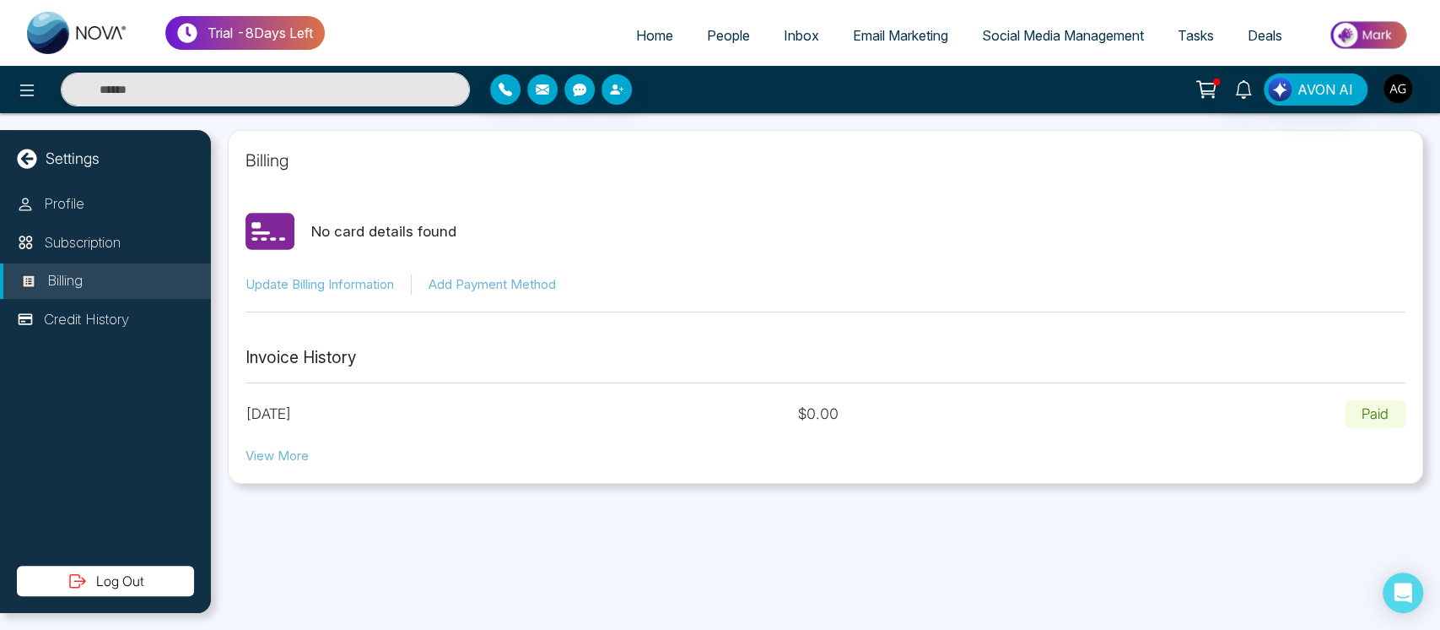
click at [266, 457] on button "View More" at bounding box center [277, 455] width 63 height 19
click at [802, 422] on div "August 14, 2025 $ 0.00 Paid" at bounding box center [826, 414] width 1160 height 29
drag, startPoint x: 880, startPoint y: 413, endPoint x: 775, endPoint y: 412, distance: 104.6
click at [775, 412] on div "August 14, 2025 $ 0.00 Paid" at bounding box center [826, 414] width 1160 height 29
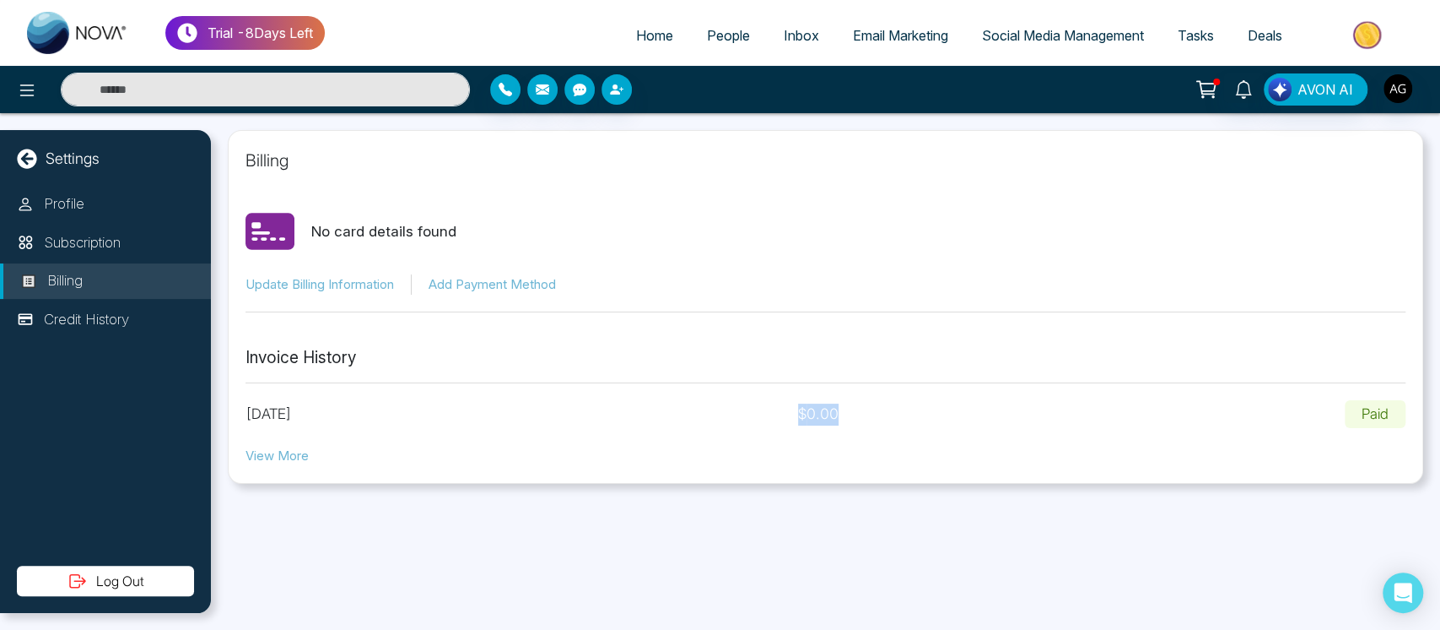
drag, startPoint x: 223, startPoint y: 402, endPoint x: 385, endPoint y: 401, distance: 162.0
click at [385, 401] on div "Billing No card details found Update Billing Information Add Payment Method Inv…" at bounding box center [825, 371] width 1229 height 516
click at [385, 401] on div "August 14, 2025 $ 0.00 Paid" at bounding box center [826, 414] width 1160 height 29
drag, startPoint x: 134, startPoint y: 337, endPoint x: 122, endPoint y: 332, distance: 13.3
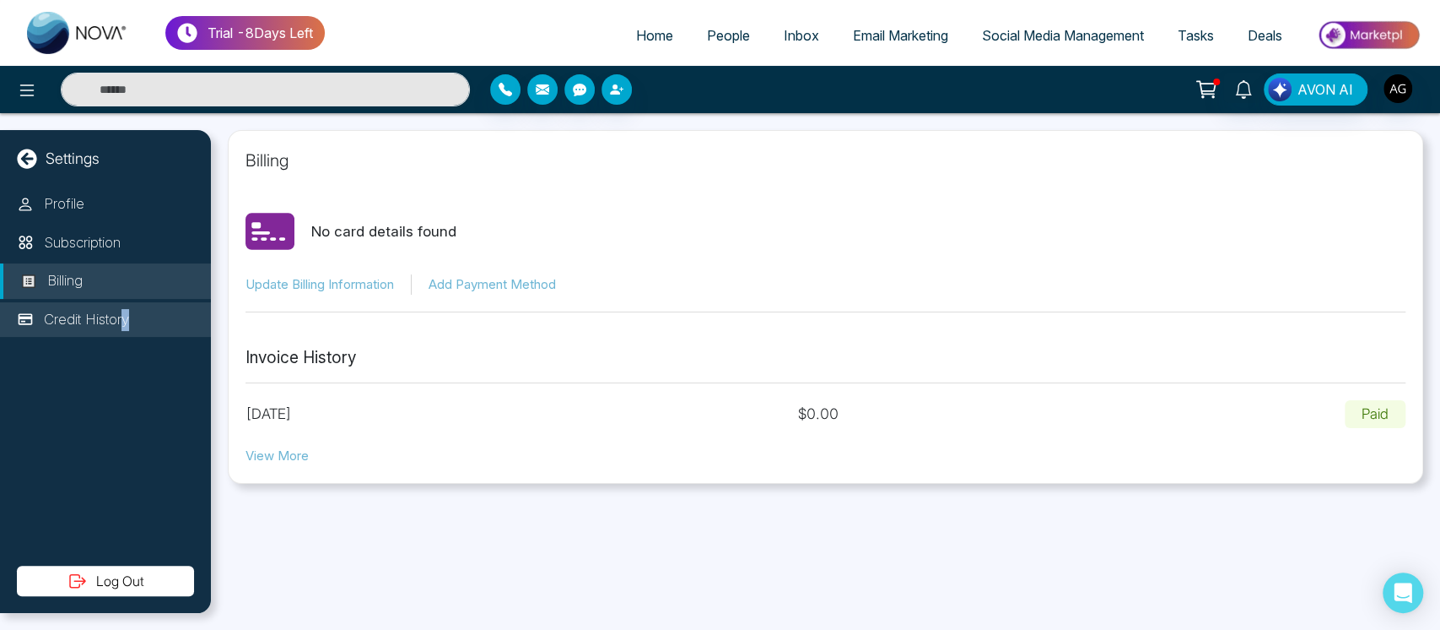
click at [122, 332] on div "Profile Subscription Billing Credit History" at bounding box center [105, 375] width 211 height 379
click at [122, 332] on li "Credit History" at bounding box center [105, 319] width 211 height 35
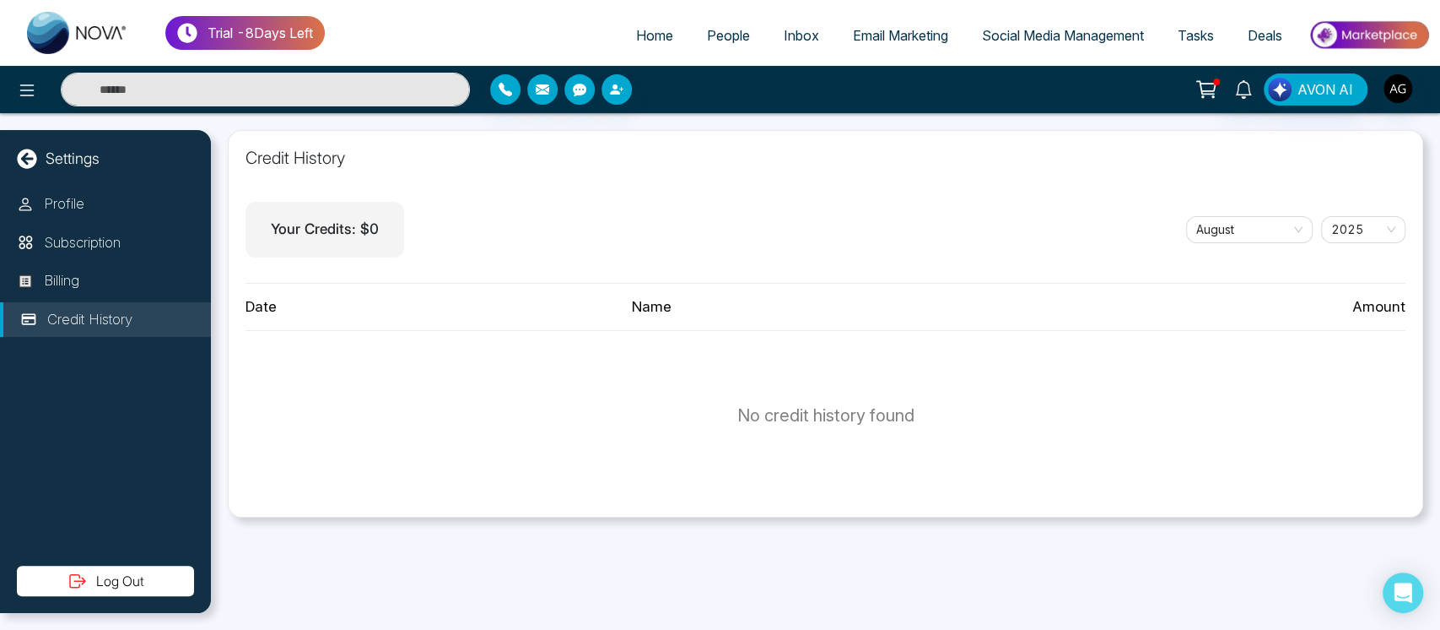
click at [59, 173] on div "Settings Profile Subscription Billing Credit History Log Out" at bounding box center [105, 371] width 211 height 483
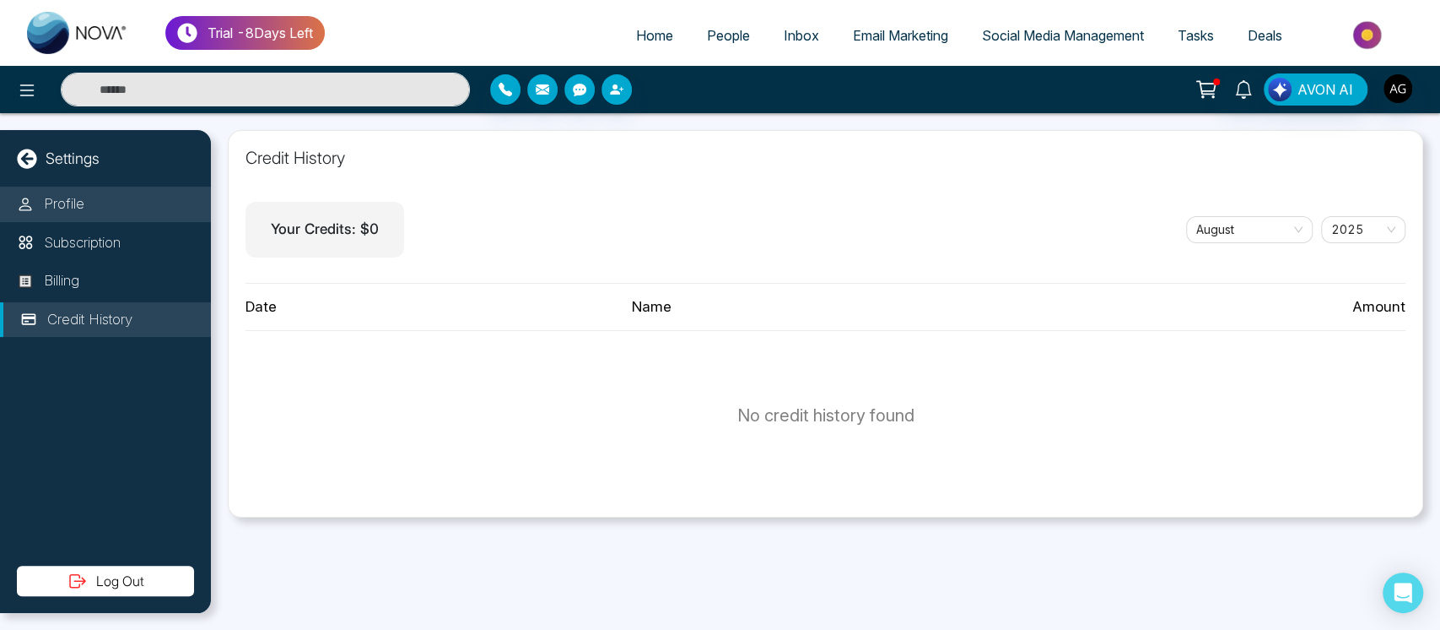
click at [78, 197] on p "Profile" at bounding box center [64, 204] width 41 height 22
select select "***"
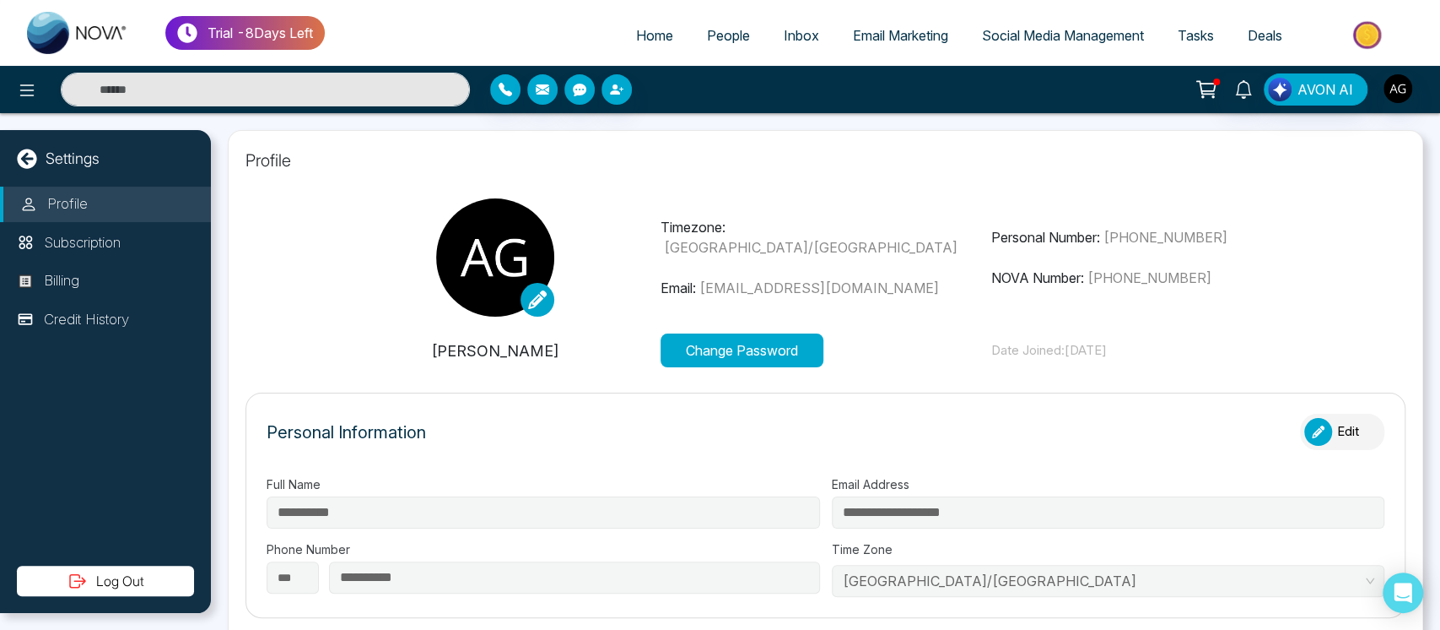
type input "**********"
click at [20, 150] on icon at bounding box center [27, 159] width 20 height 20
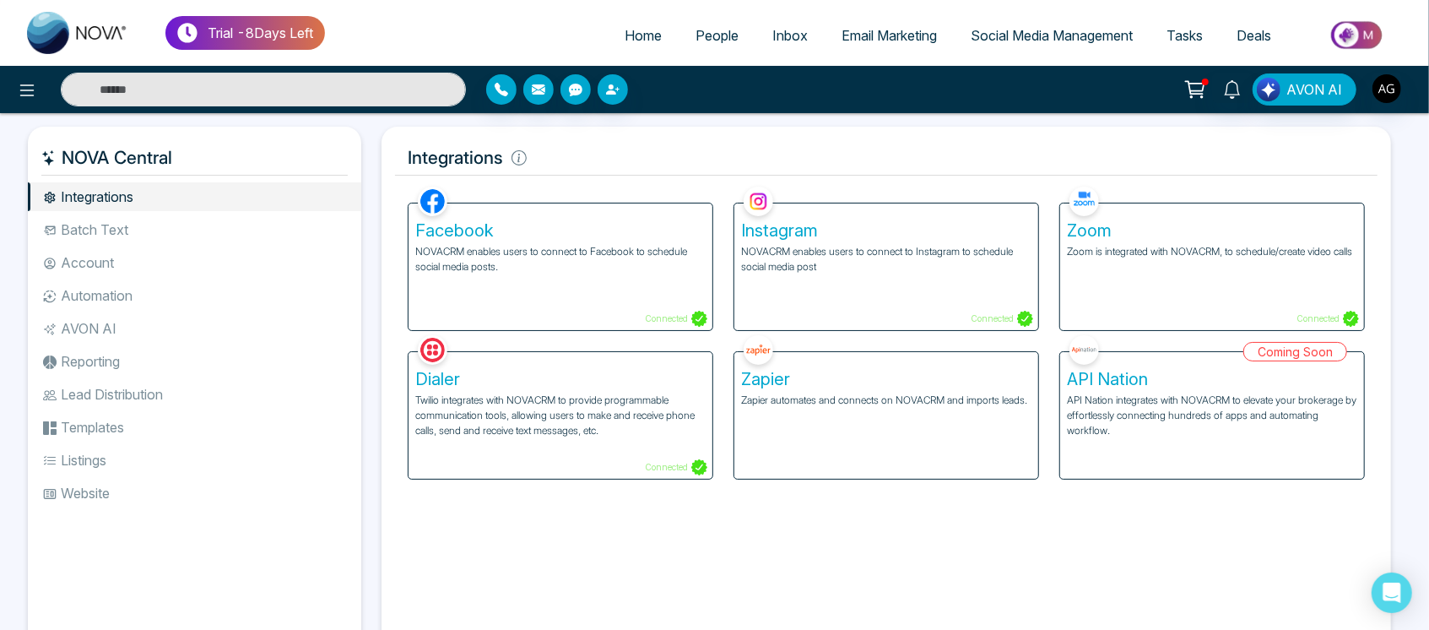
drag, startPoint x: 433, startPoint y: 83, endPoint x: 753, endPoint y: 79, distance: 319.8
click at [753, 79] on div "AVON AI" at bounding box center [714, 90] width 1429 height 34
drag, startPoint x: 660, startPoint y: 102, endPoint x: 756, endPoint y: 91, distance: 96.8
click at [756, 91] on div at bounding box center [654, 89] width 337 height 30
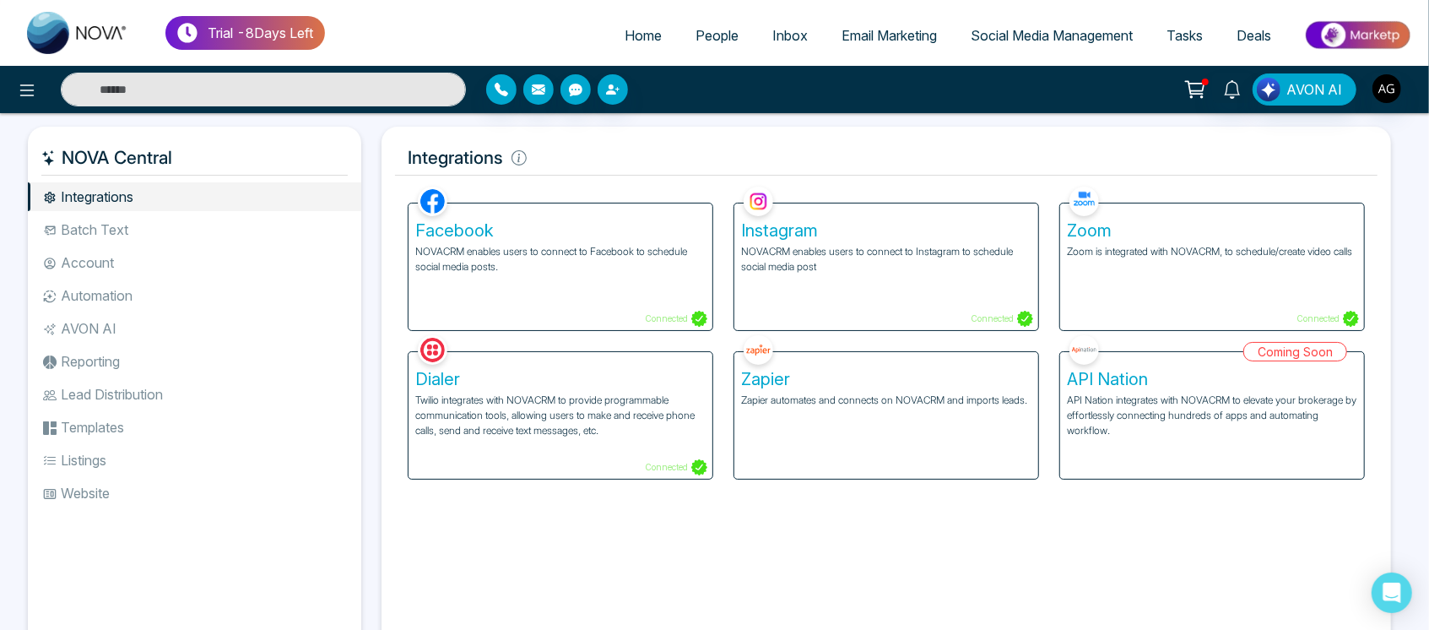
click at [176, 89] on input "text" at bounding box center [263, 90] width 405 height 34
click at [682, 327] on div "Facebook NOVACRM enables users to connect to Facebook to schedule social media …" at bounding box center [560, 266] width 304 height 127
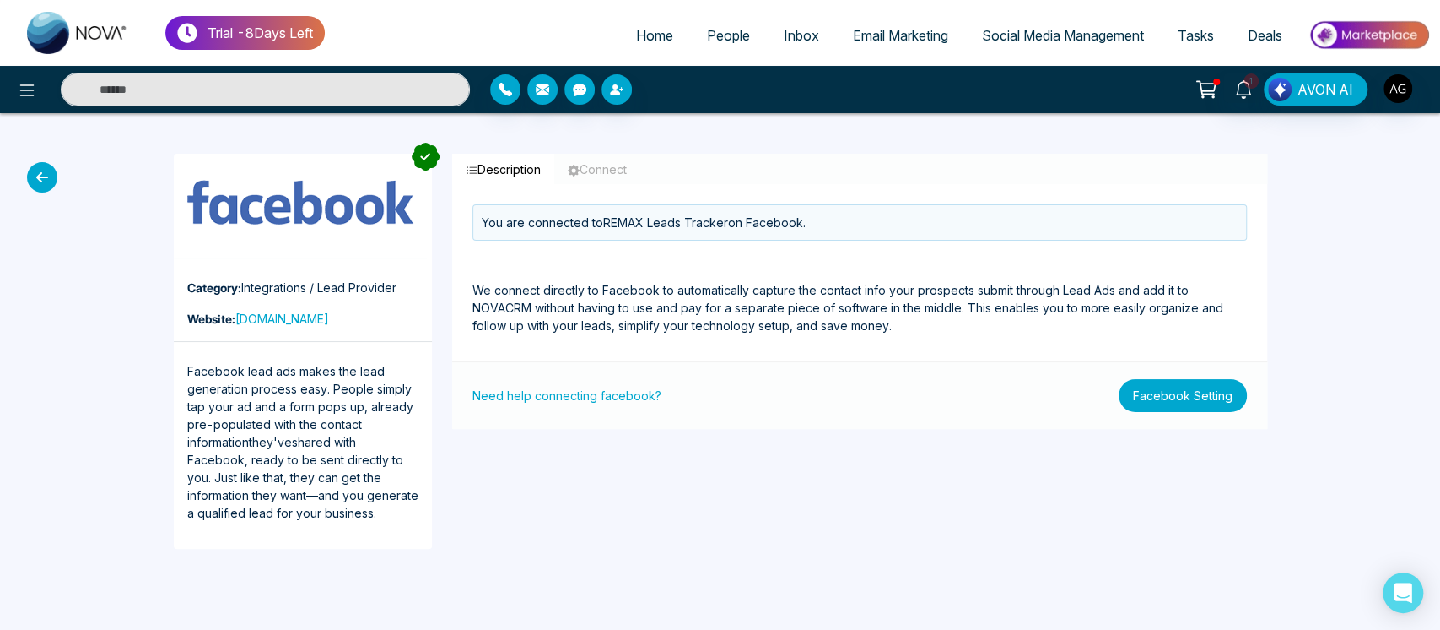
click at [1184, 402] on button "Facebook Setting" at bounding box center [1183, 395] width 128 height 33
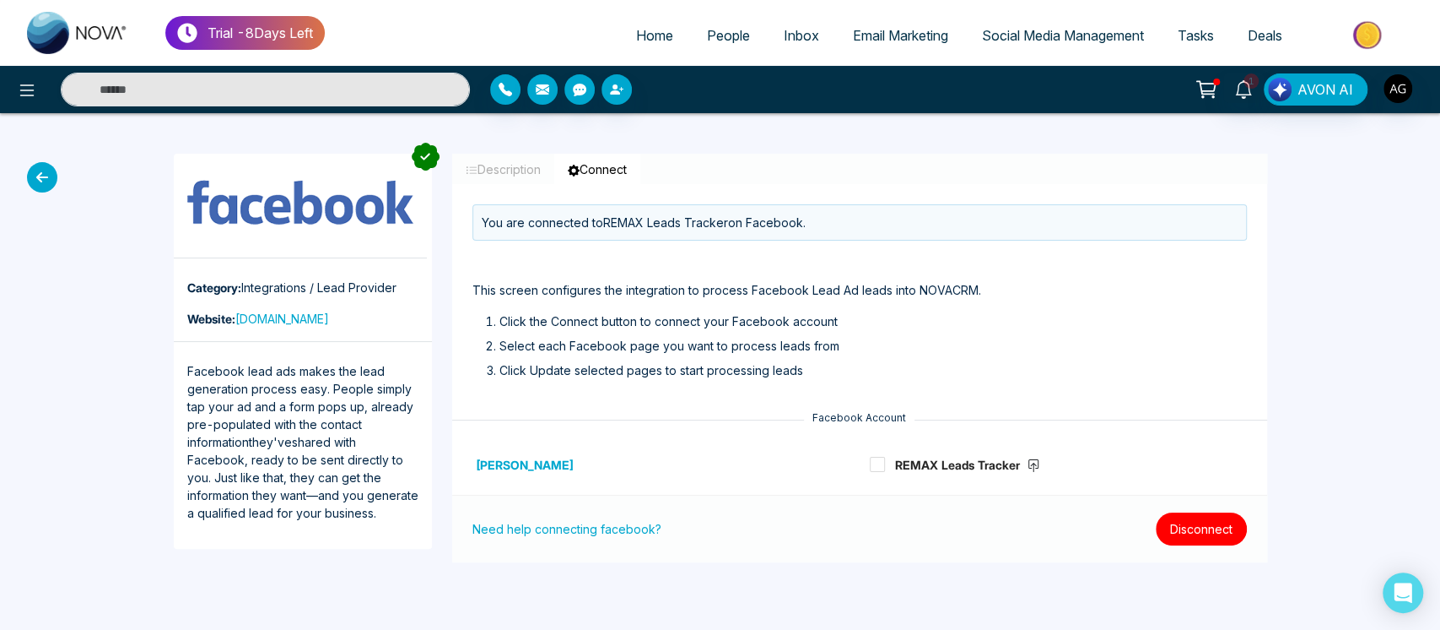
click at [1168, 534] on button "Disconnect" at bounding box center [1201, 528] width 91 height 33
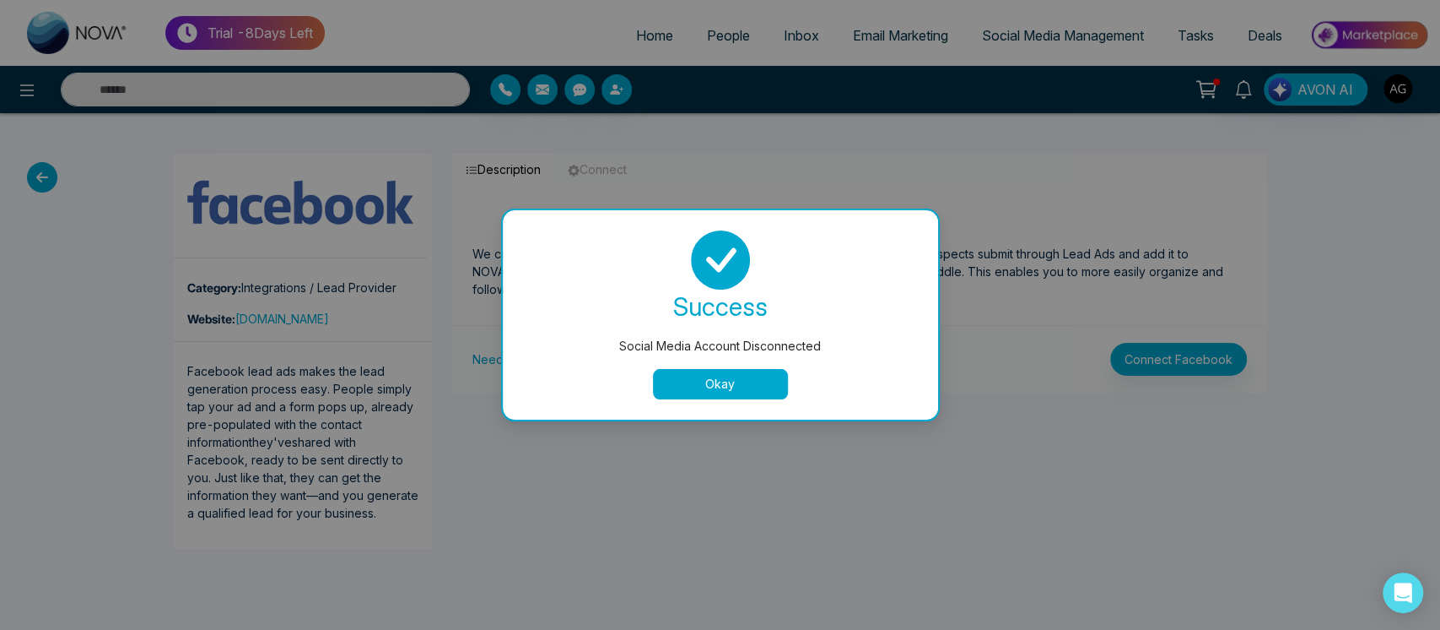
click at [704, 369] on button "Okay" at bounding box center [720, 384] width 135 height 30
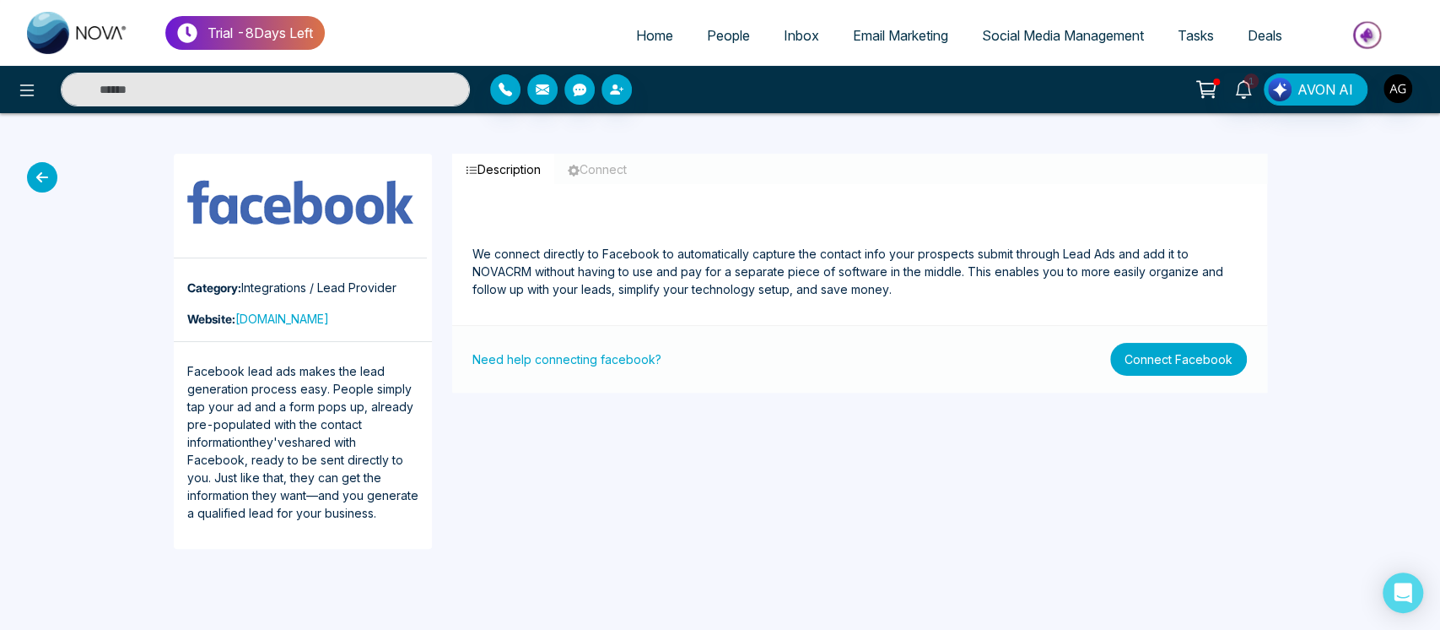
click at [1163, 370] on button "Connect Facebook" at bounding box center [1178, 359] width 137 height 33
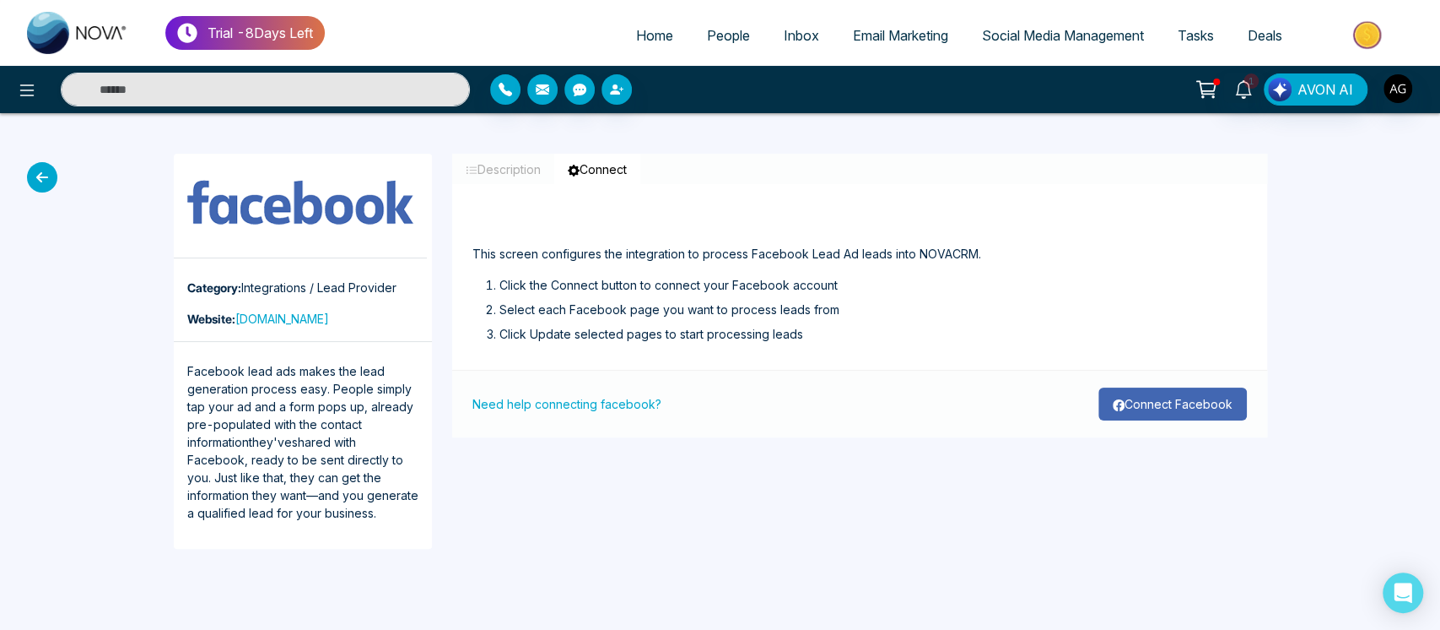
click at [1155, 401] on button "Connect Facebook" at bounding box center [1173, 403] width 149 height 33
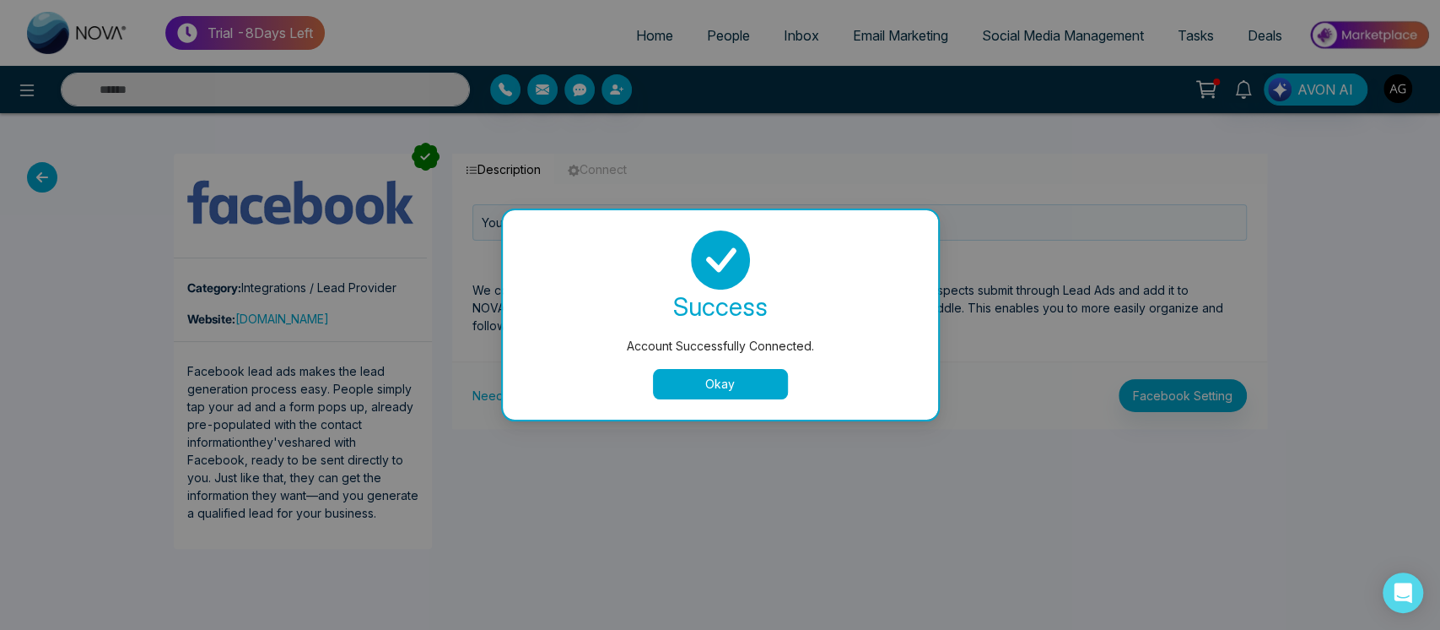
click at [716, 383] on button "Okay" at bounding box center [720, 384] width 135 height 30
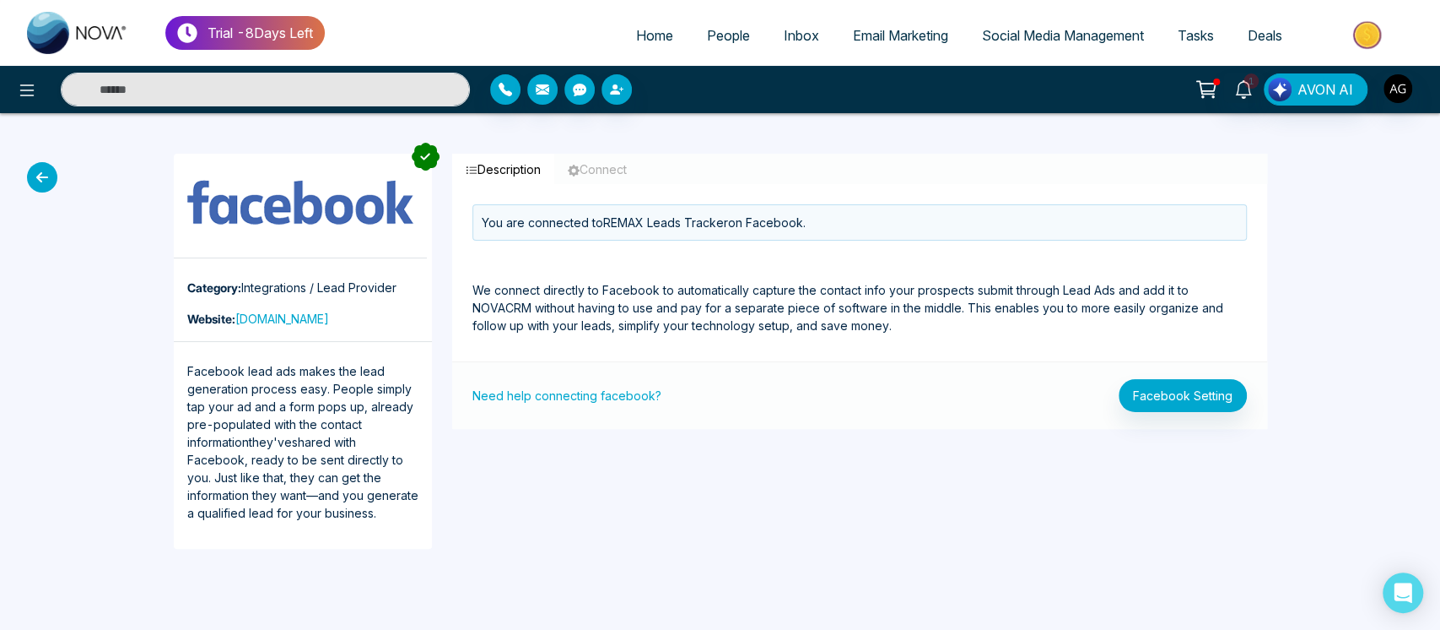
click at [36, 164] on icon at bounding box center [42, 177] width 30 height 30
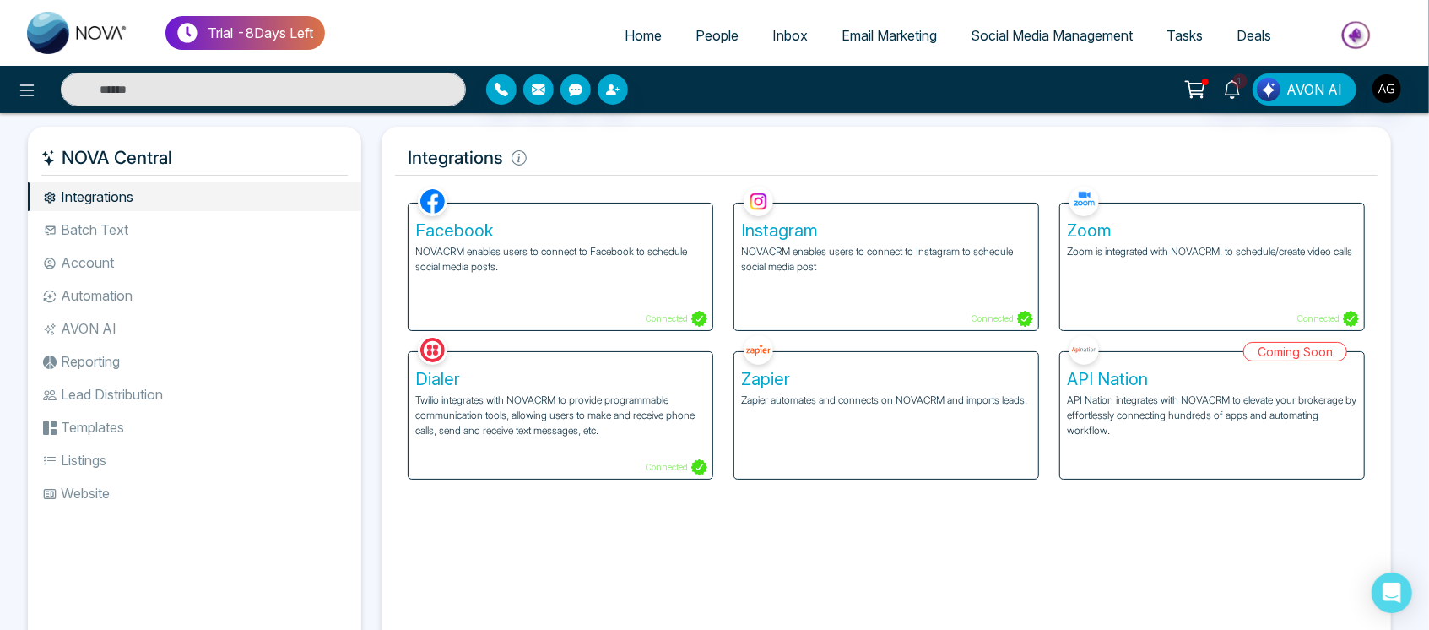
click at [555, 254] on p "NOVACRM enables users to connect to Facebook to schedule social media posts." at bounding box center [560, 259] width 290 height 30
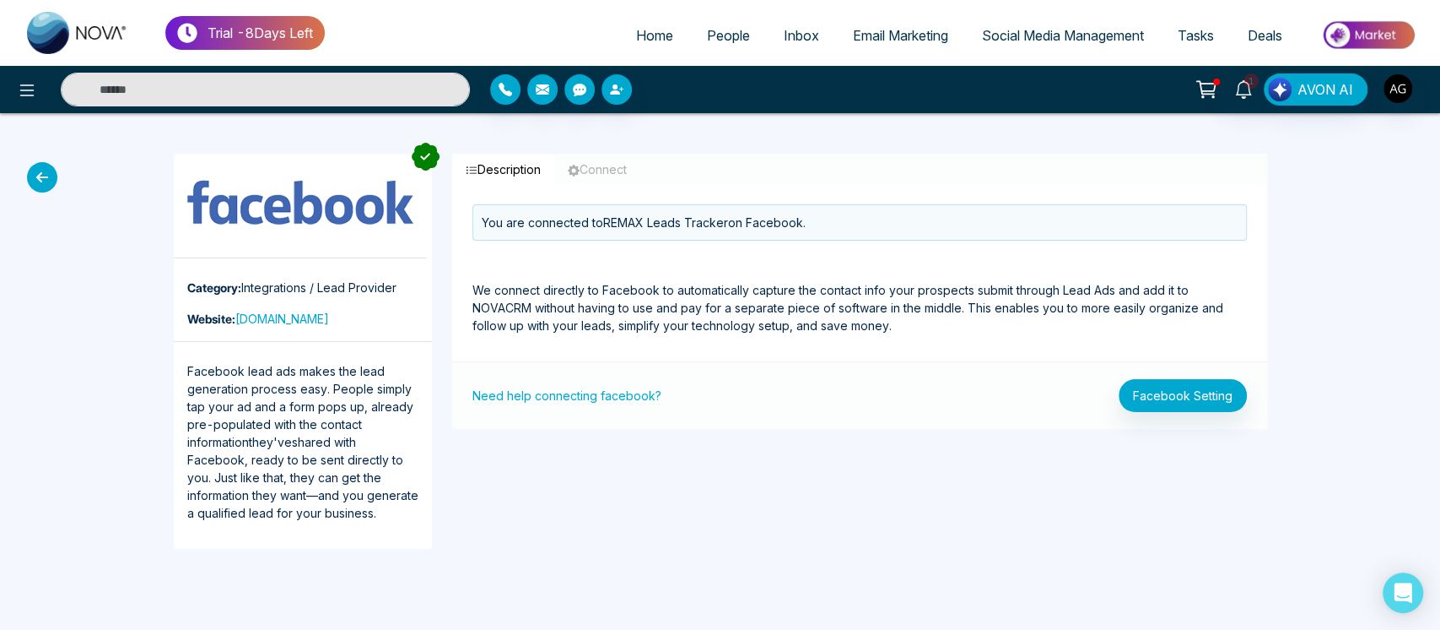
click at [47, 176] on icon at bounding box center [42, 177] width 30 height 30
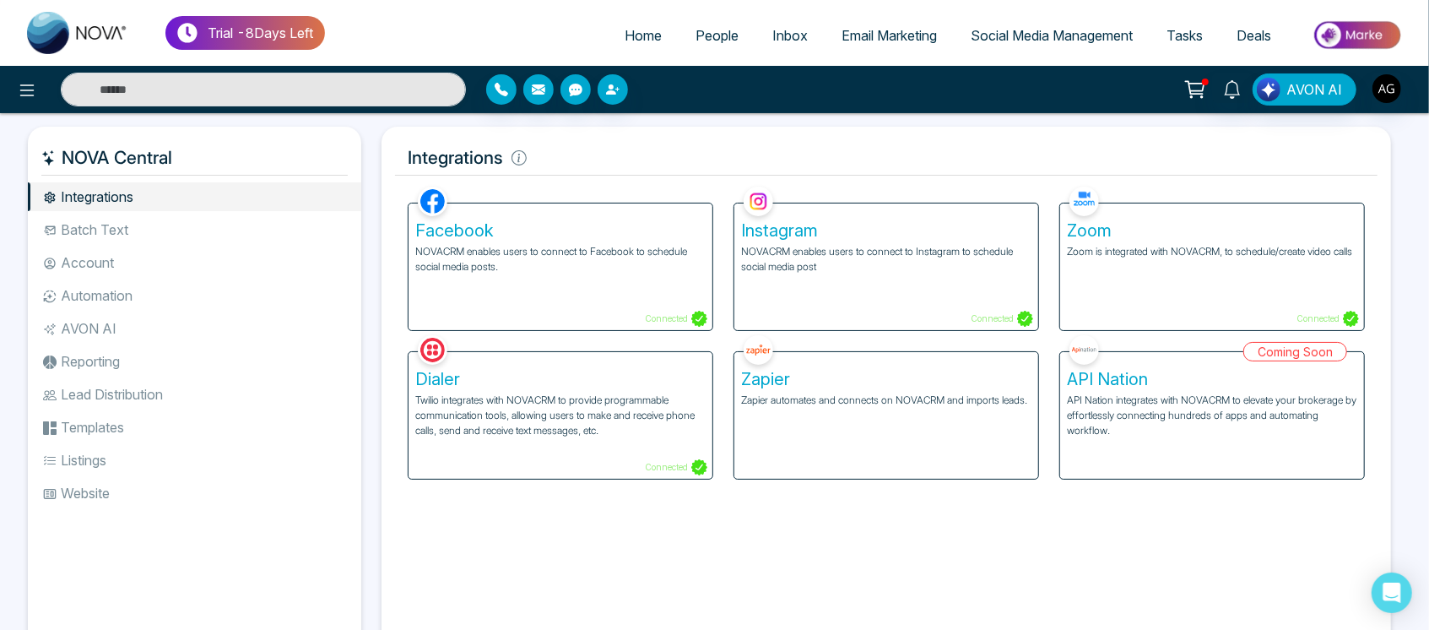
click at [528, 255] on p "NOVACRM enables users to connect to Facebook to schedule social media posts." at bounding box center [560, 259] width 290 height 30
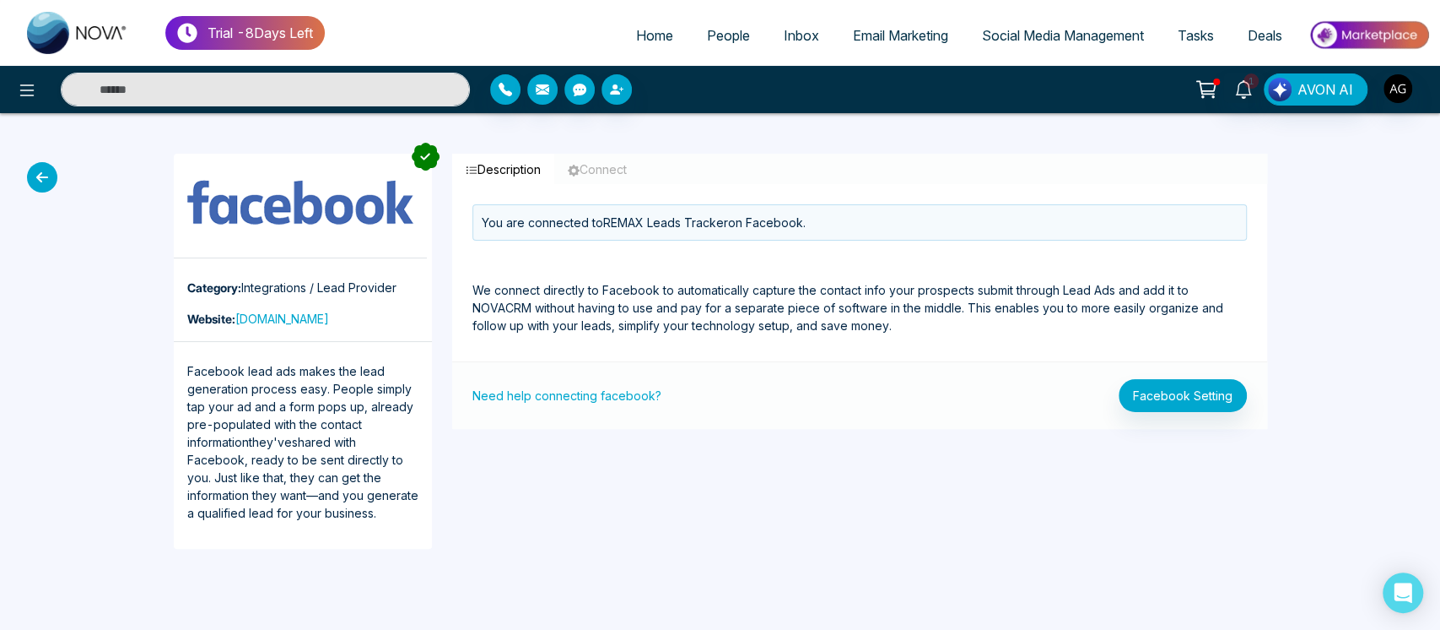
click at [41, 174] on icon at bounding box center [42, 177] width 30 height 30
click at [49, 176] on icon at bounding box center [42, 177] width 30 height 30
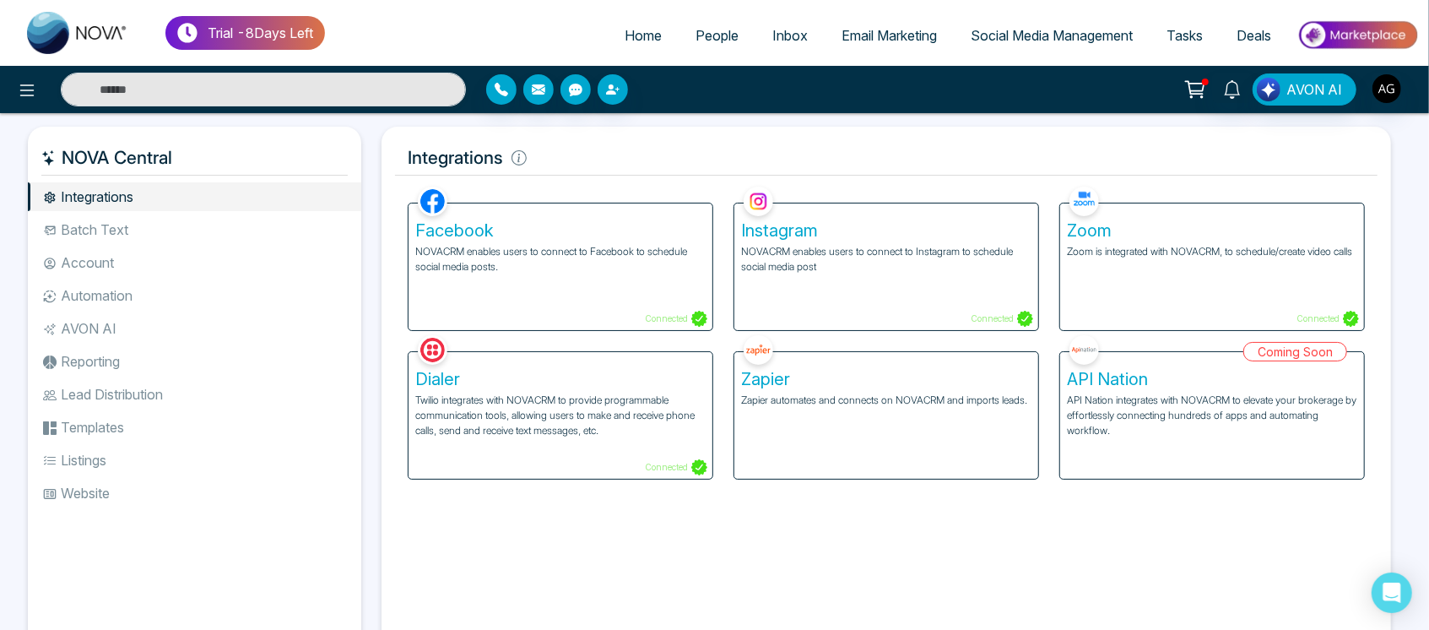
click at [521, 208] on div "Facebook NOVACRM enables users to connect to Facebook to schedule social media …" at bounding box center [560, 266] width 304 height 127
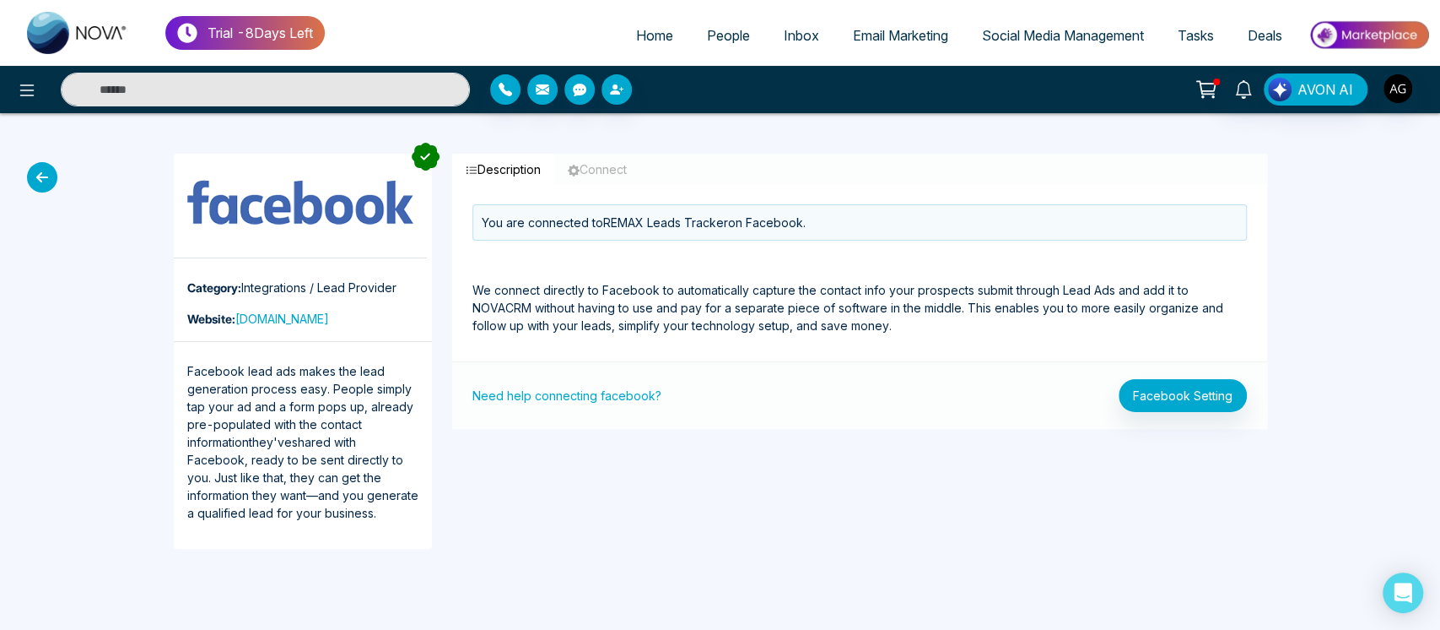
click at [40, 186] on icon at bounding box center [42, 177] width 30 height 30
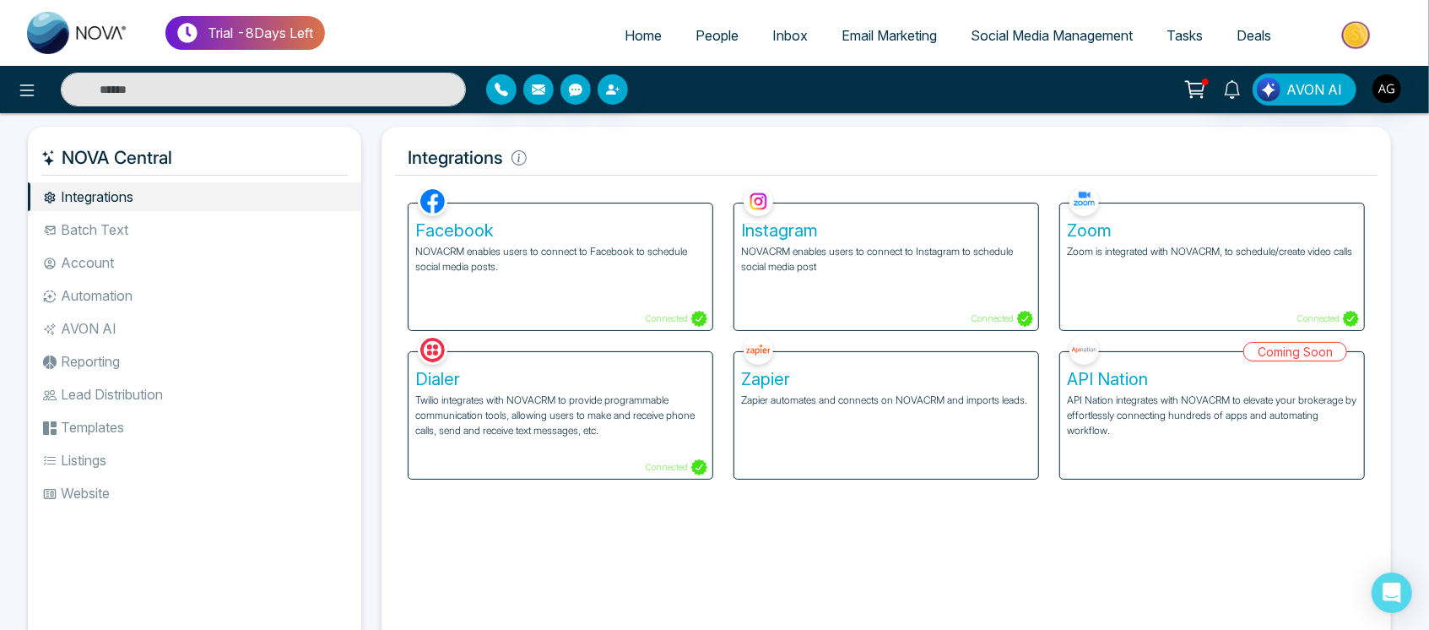
click at [824, 297] on div "Instagram NOVACRM enables users to connect to Instagram to schedule social medi…" at bounding box center [886, 266] width 304 height 127
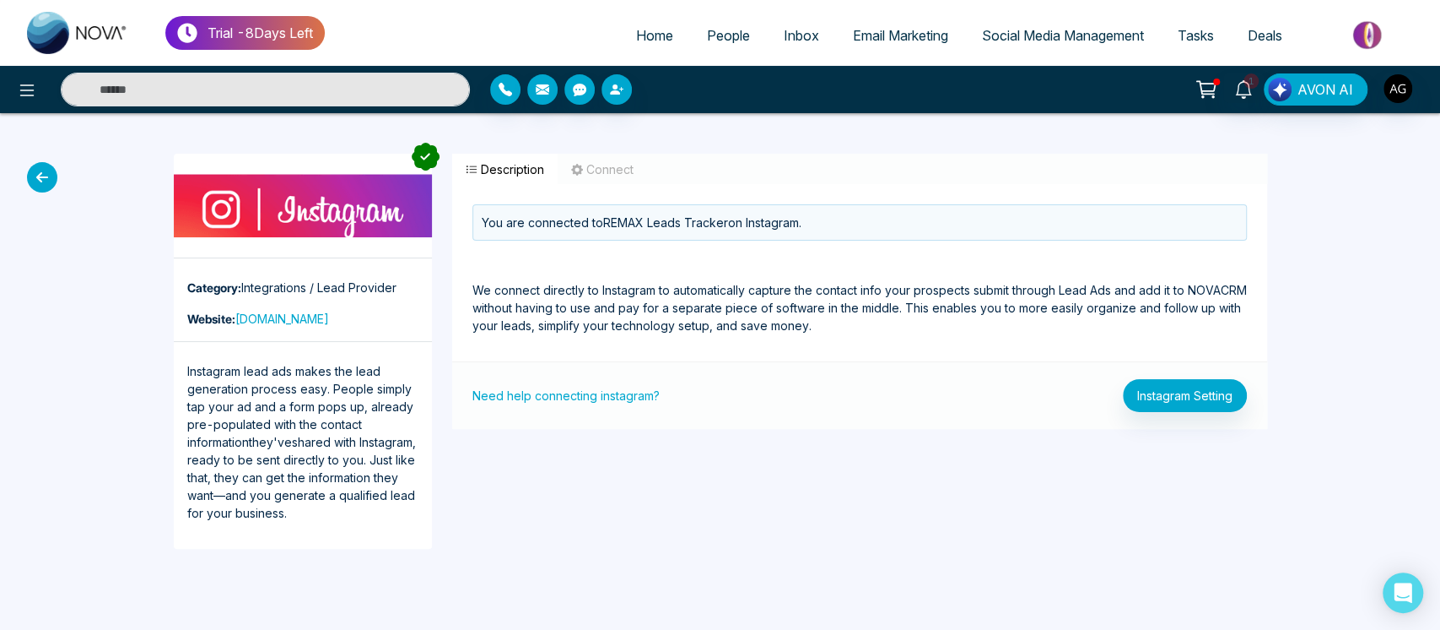
drag, startPoint x: 468, startPoint y: 173, endPoint x: 689, endPoint y: 179, distance: 220.3
click at [689, 179] on div "Description Connect" at bounding box center [859, 169] width 815 height 30
click at [616, 171] on button "Connect" at bounding box center [602, 169] width 89 height 31
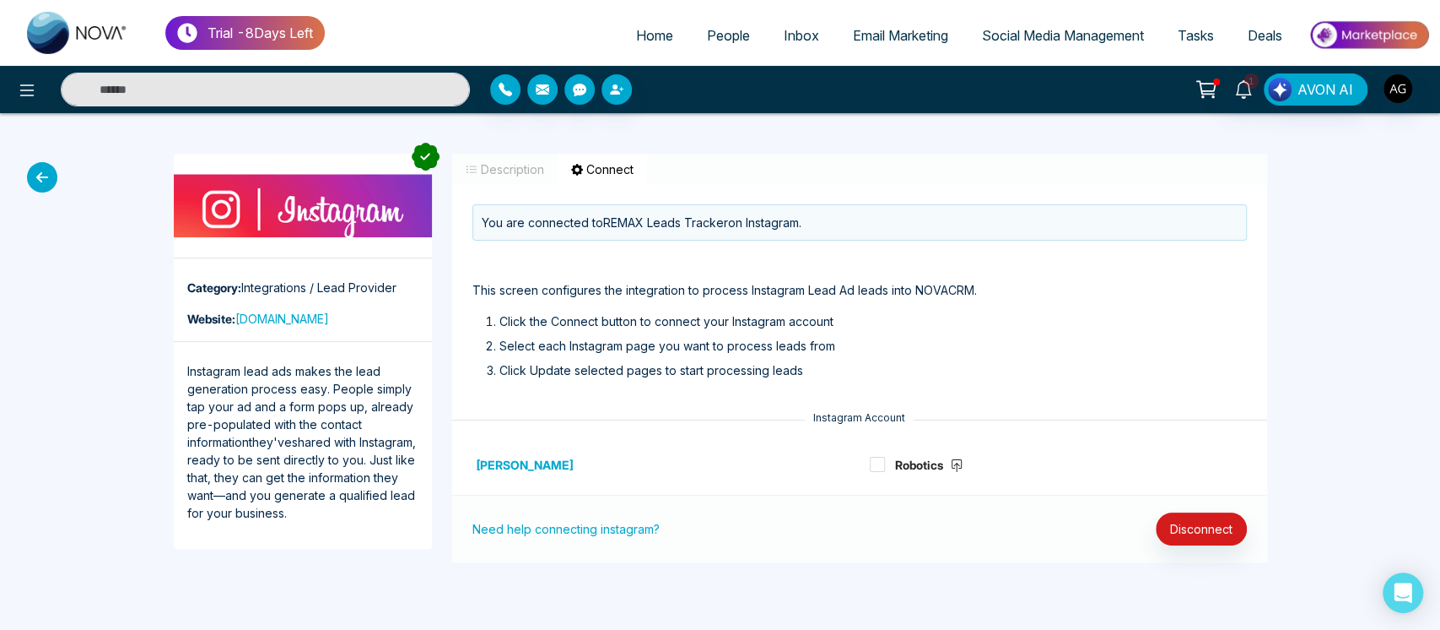
click at [462, 159] on button "Description" at bounding box center [504, 169] width 105 height 31
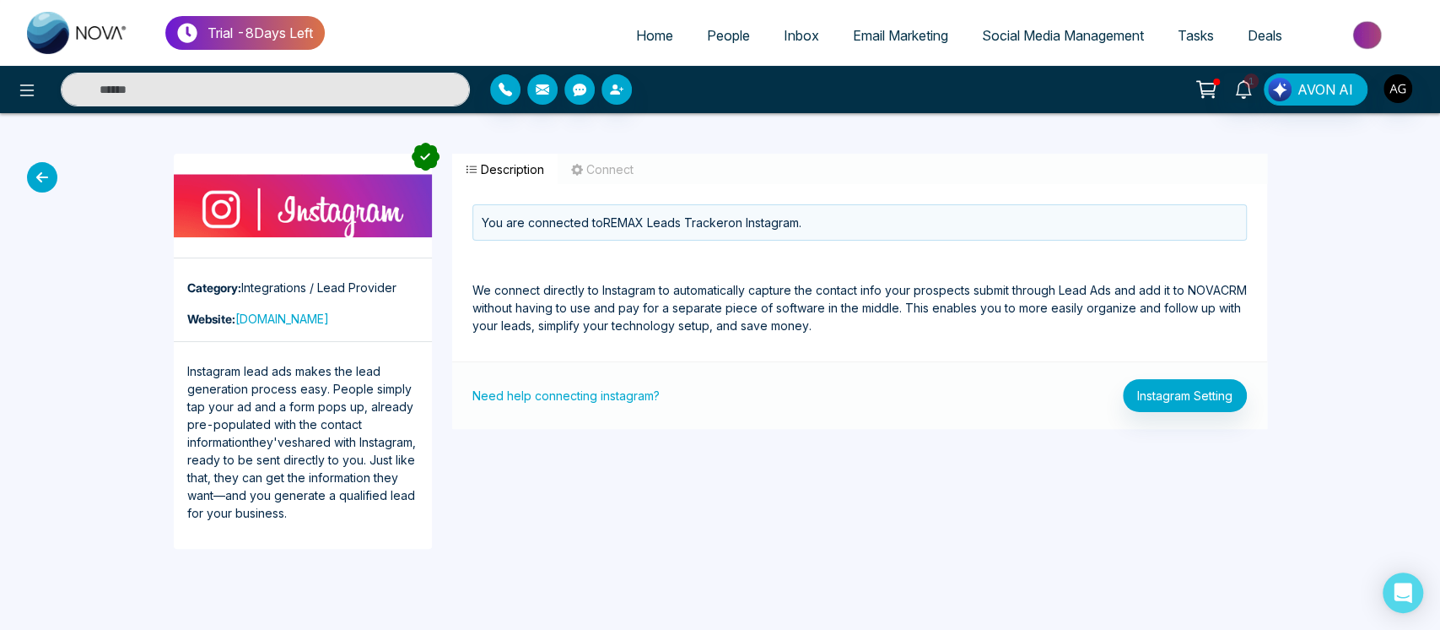
drag, startPoint x: 462, startPoint y: 159, endPoint x: 679, endPoint y: 178, distance: 217.7
click at [679, 178] on div "Description Connect" at bounding box center [859, 169] width 815 height 30
drag, startPoint x: 679, startPoint y: 178, endPoint x: 453, endPoint y: 171, distance: 226.3
click at [453, 171] on div "Description Connect" at bounding box center [859, 169] width 815 height 30
click at [453, 171] on button "Description" at bounding box center [504, 169] width 105 height 31
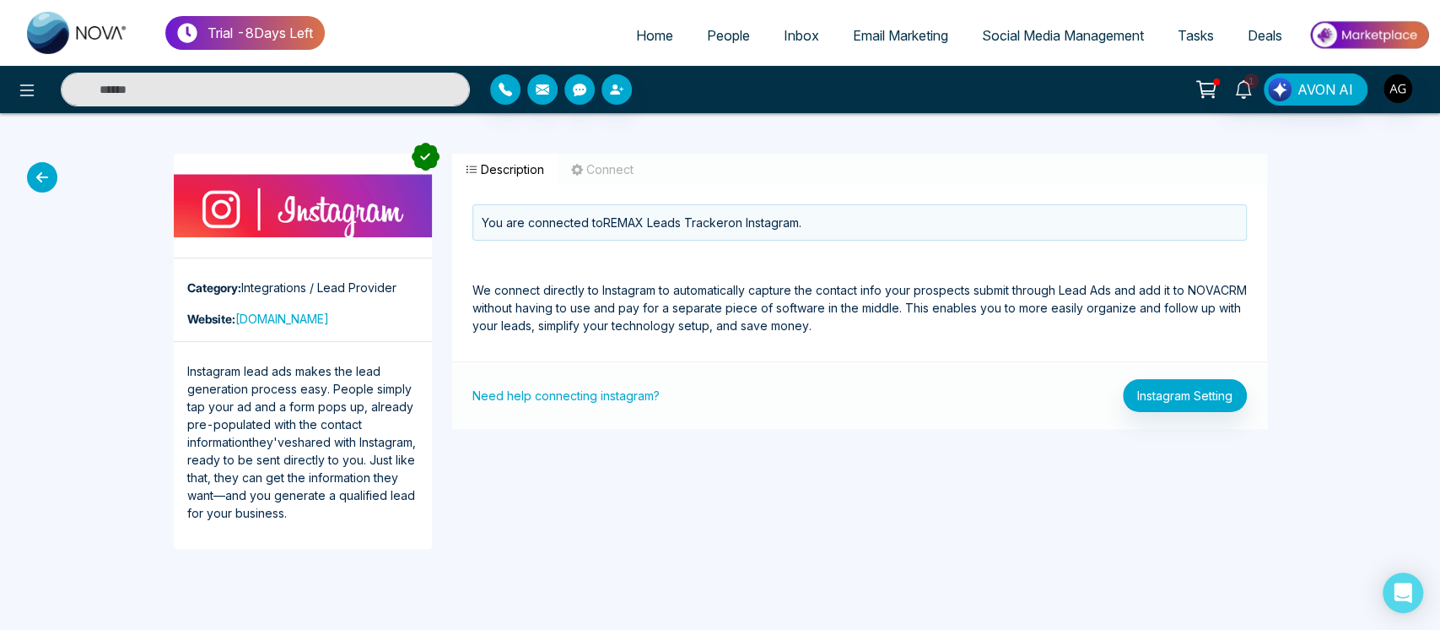
drag, startPoint x: 453, startPoint y: 171, endPoint x: 649, endPoint y: 165, distance: 195.9
click at [649, 165] on div "Description Connect" at bounding box center [859, 169] width 815 height 30
click at [1184, 395] on button "Instagram Setting" at bounding box center [1185, 395] width 124 height 33
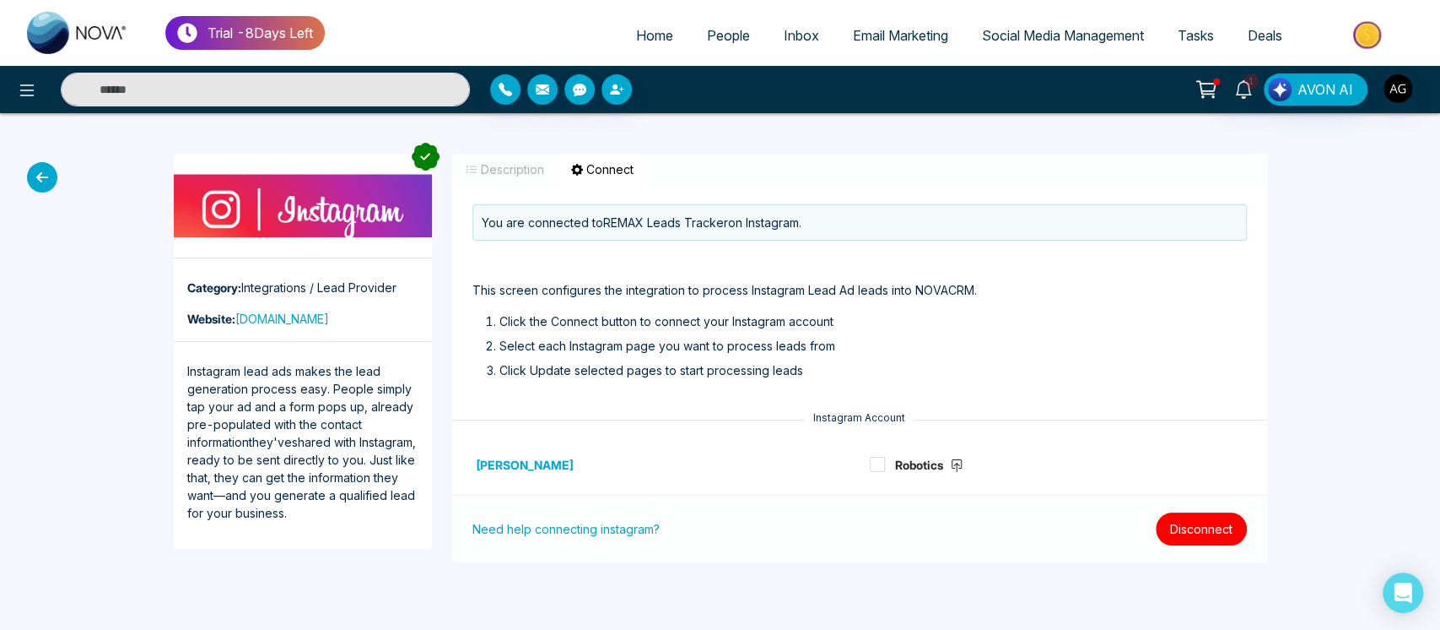
click at [1198, 542] on button "Disconnect" at bounding box center [1201, 528] width 91 height 33
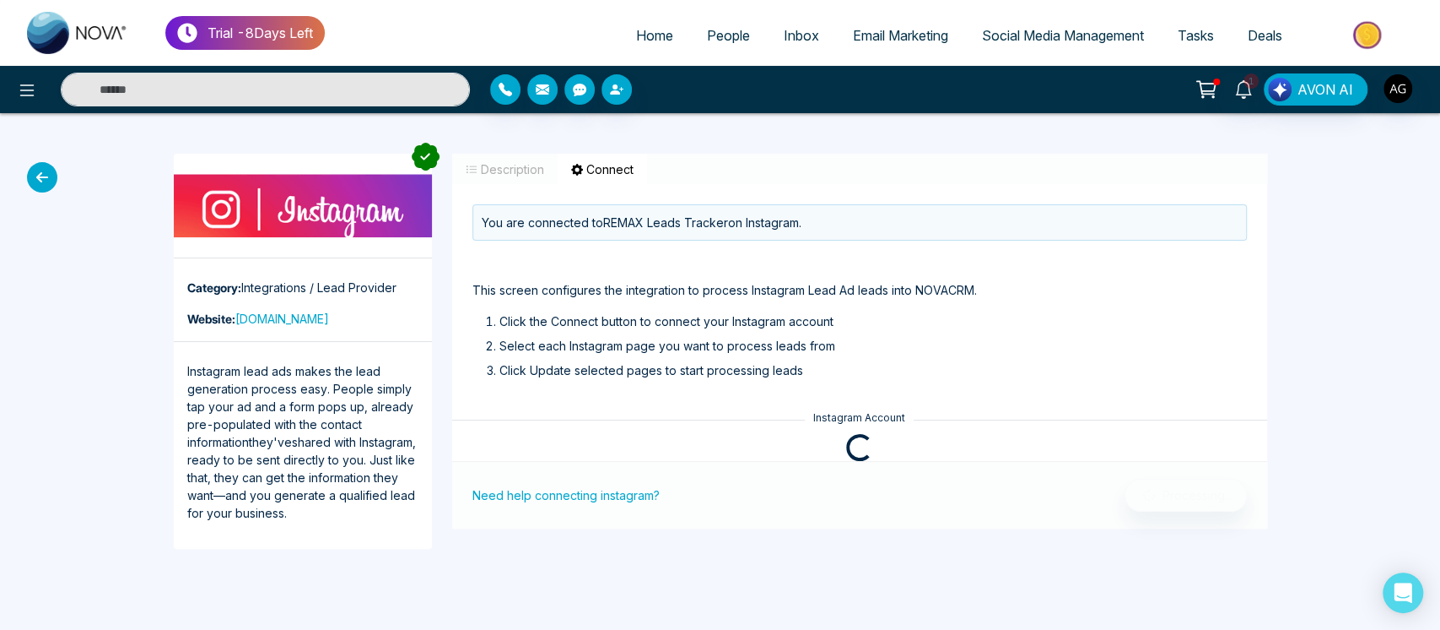
click at [35, 172] on icon at bounding box center [42, 177] width 30 height 30
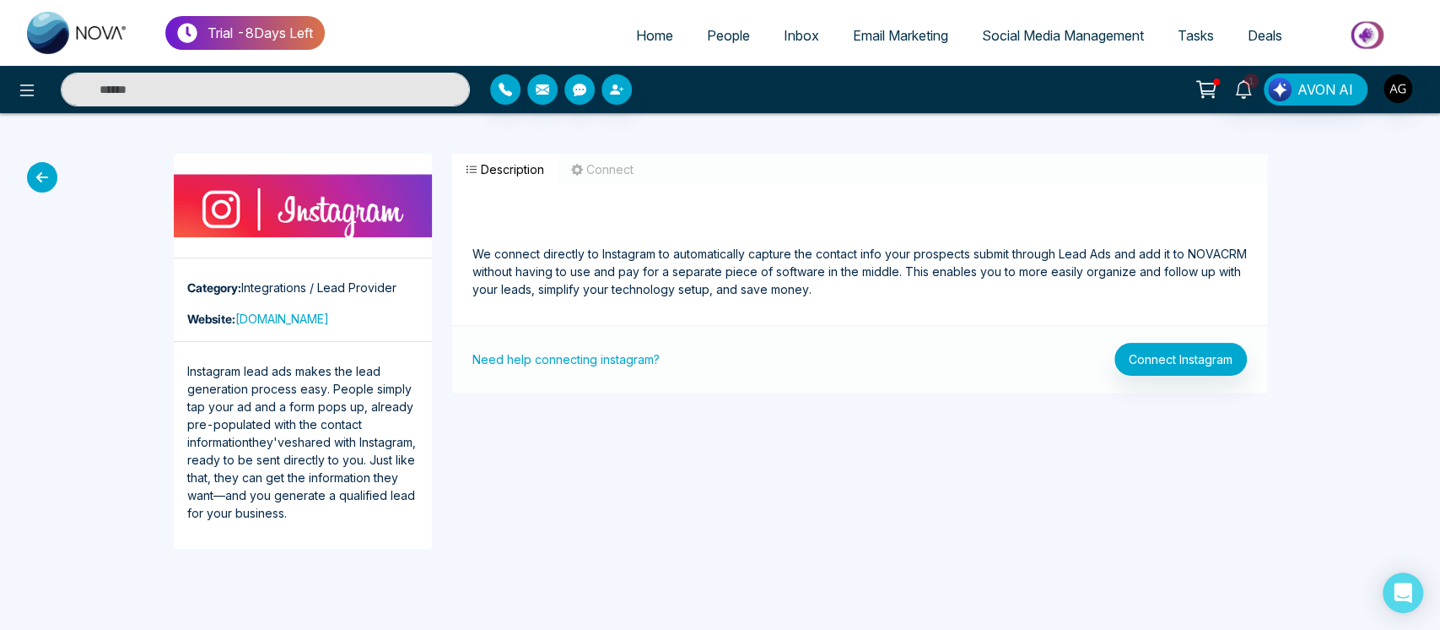
click at [44, 179] on icon at bounding box center [42, 177] width 30 height 30
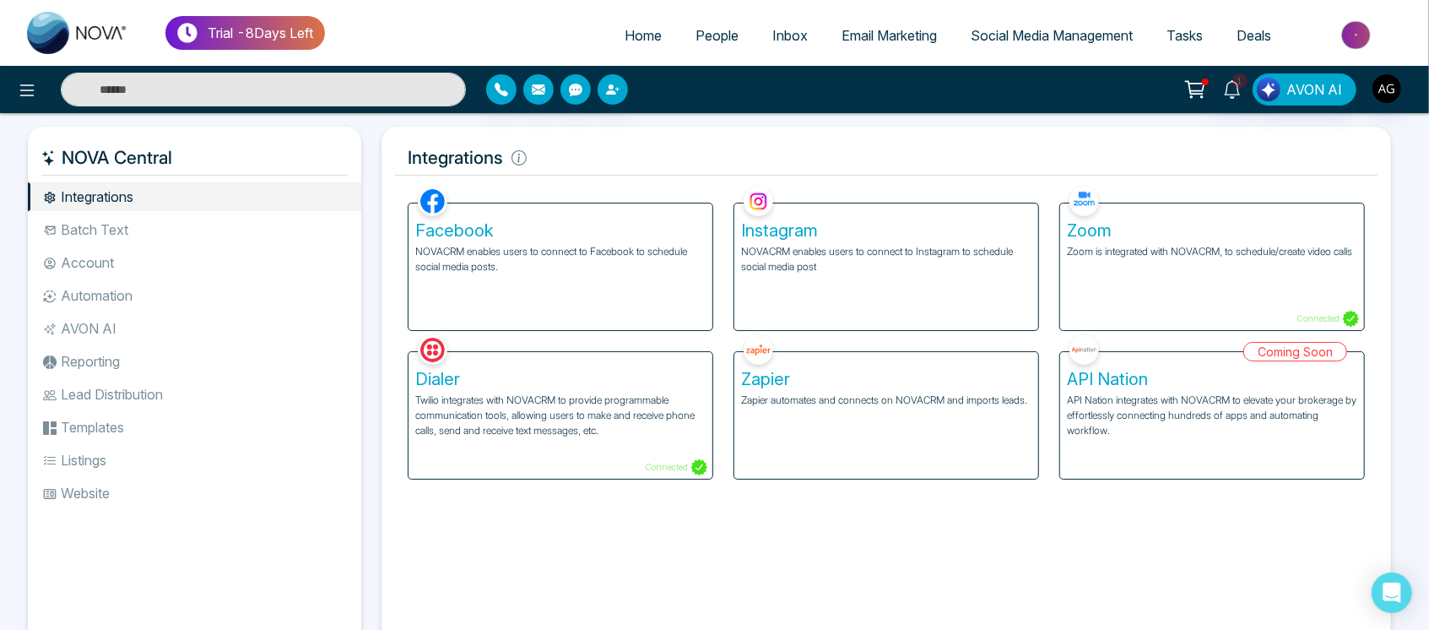
click at [813, 293] on div "Instagram NOVACRM enables users to connect to Instagram to schedule social medi…" at bounding box center [886, 266] width 304 height 127
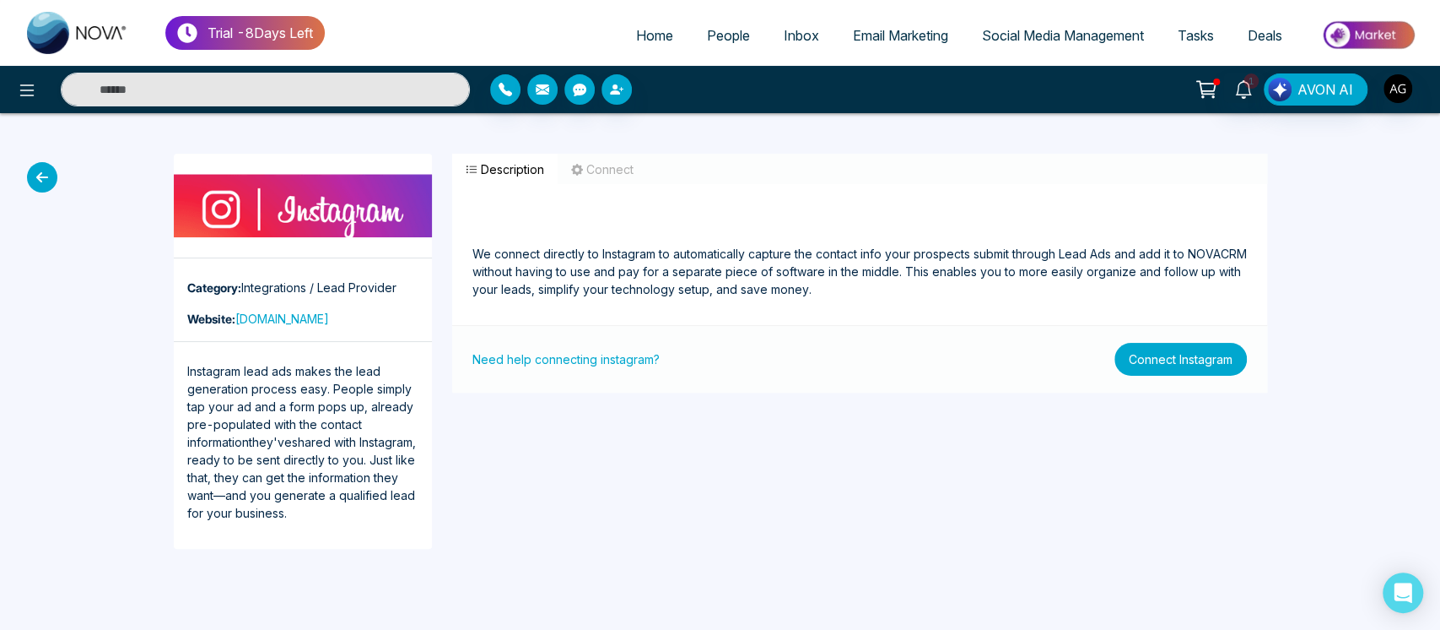
click at [1145, 371] on button "Connect Instagram" at bounding box center [1181, 359] width 132 height 33
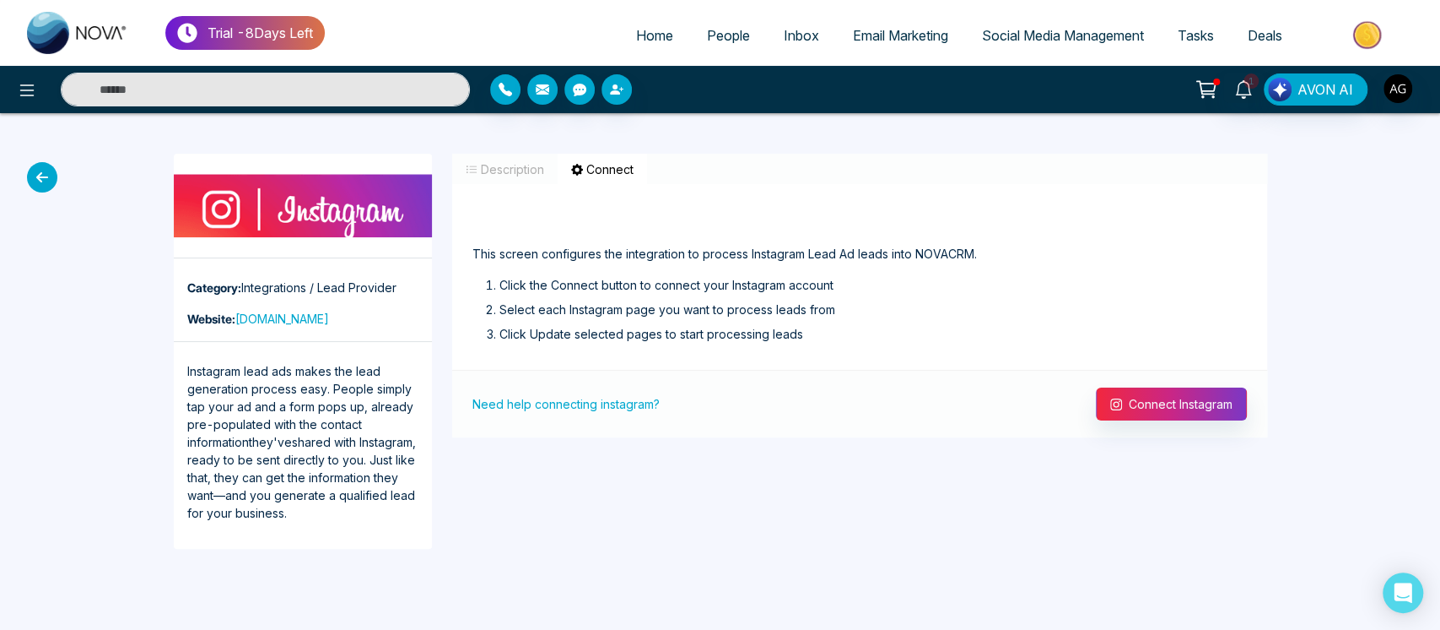
click at [40, 177] on icon at bounding box center [42, 177] width 30 height 30
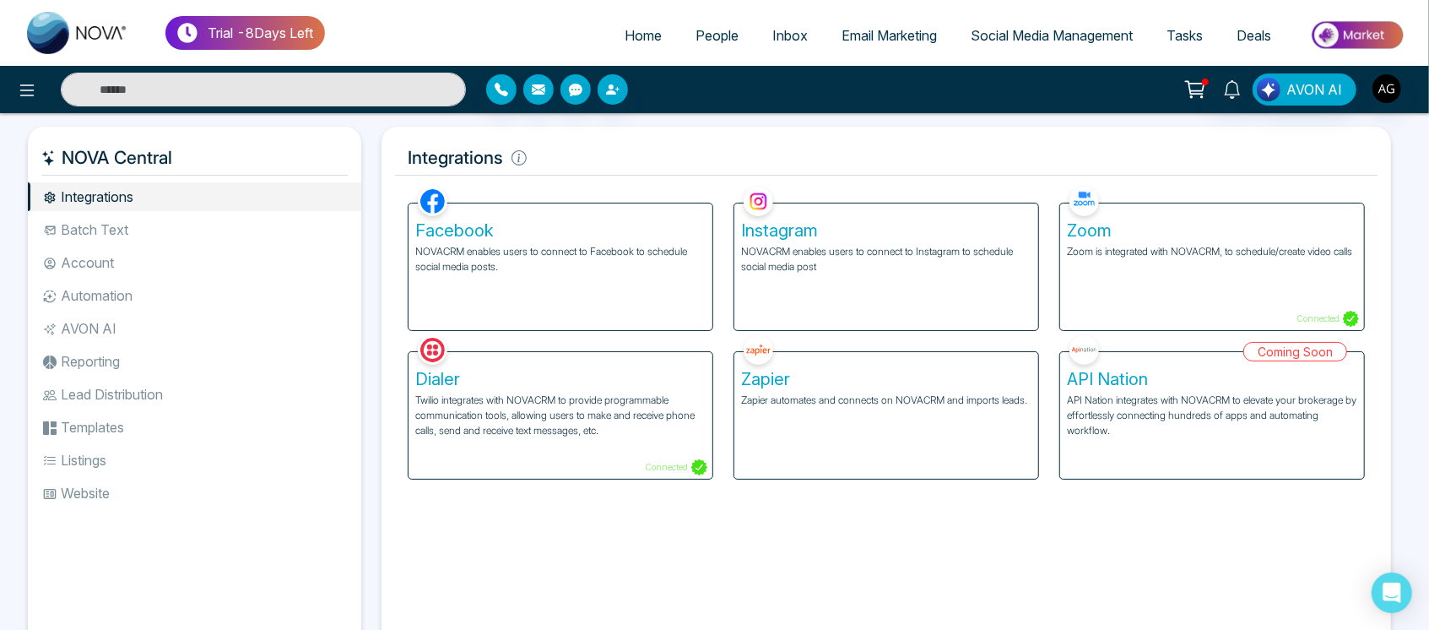
click at [850, 288] on div "Instagram NOVACRM enables users to connect to Instagram to schedule social medi…" at bounding box center [886, 266] width 304 height 127
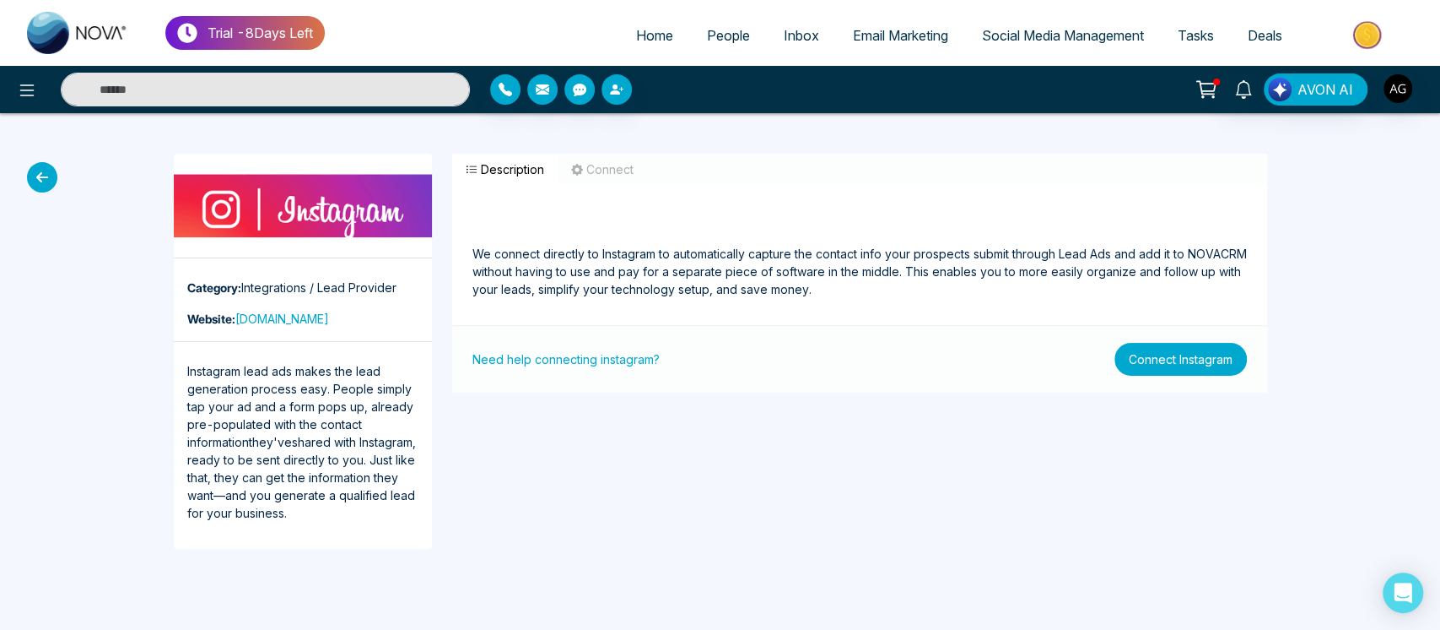
click at [1162, 369] on button "Connect Instagram" at bounding box center [1181, 359] width 132 height 33
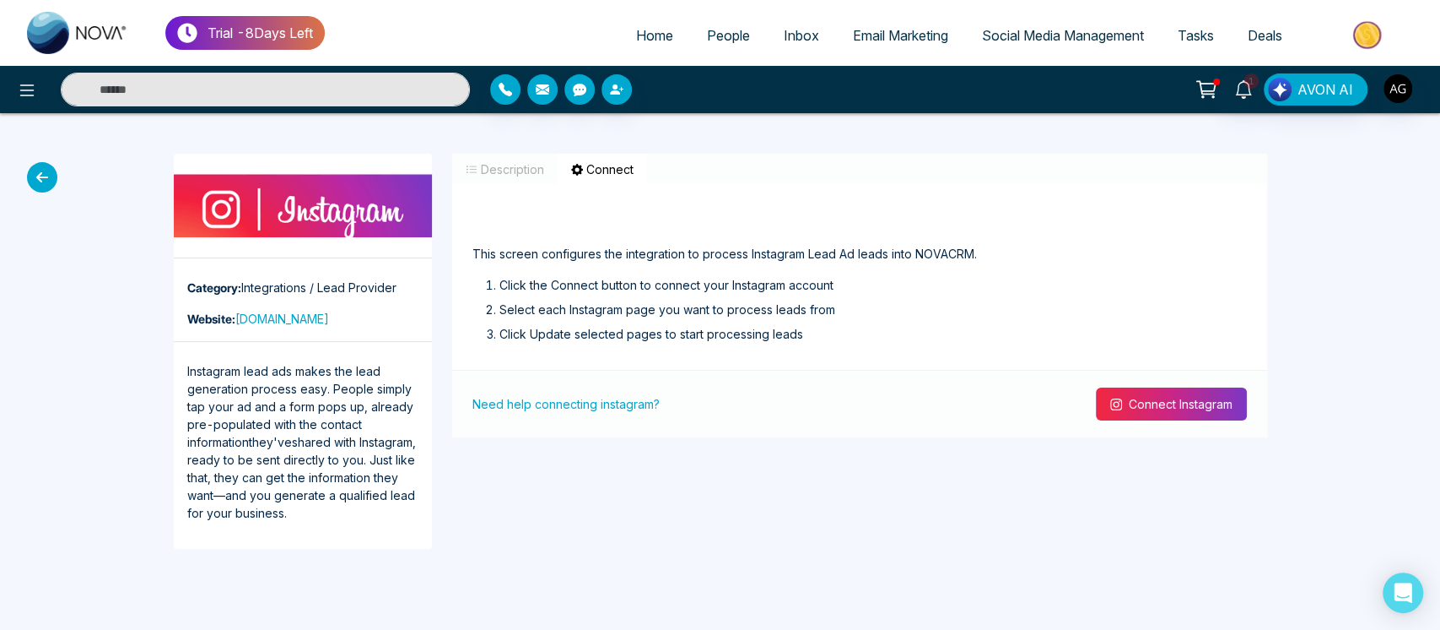
click at [1215, 397] on button "Connect Instagram" at bounding box center [1171, 403] width 151 height 33
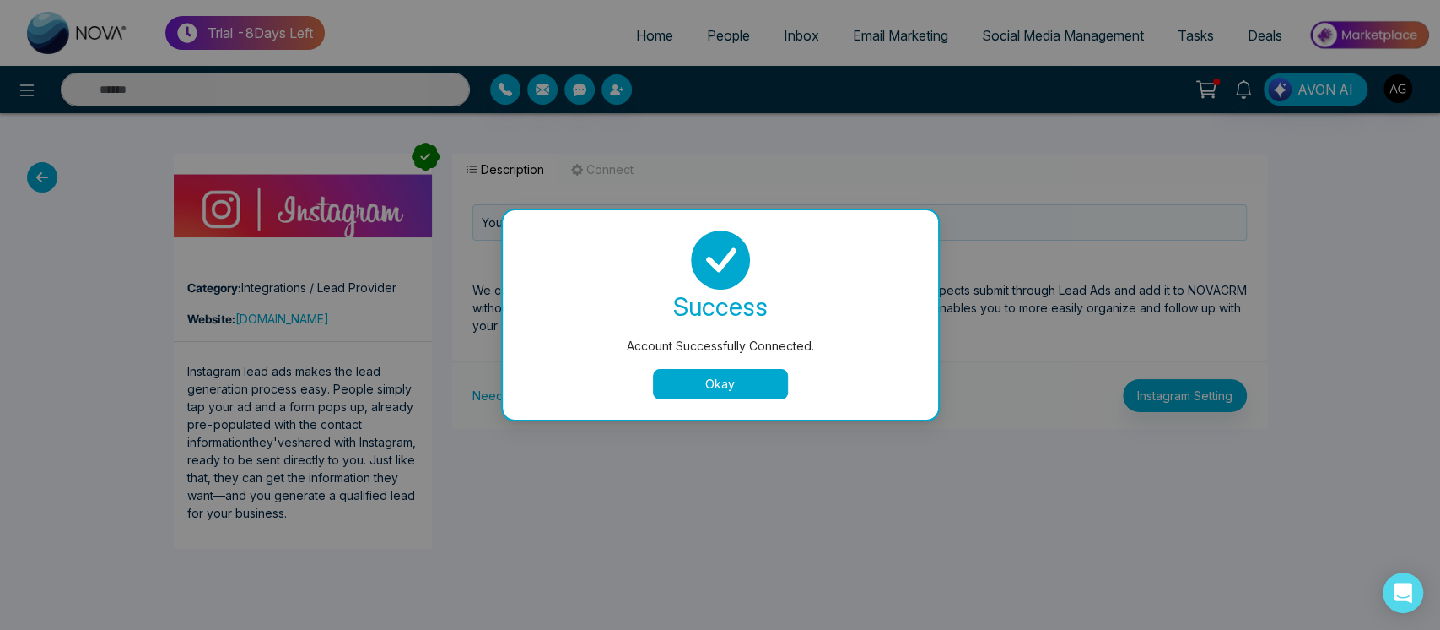
click at [736, 388] on button "Okay" at bounding box center [720, 384] width 135 height 30
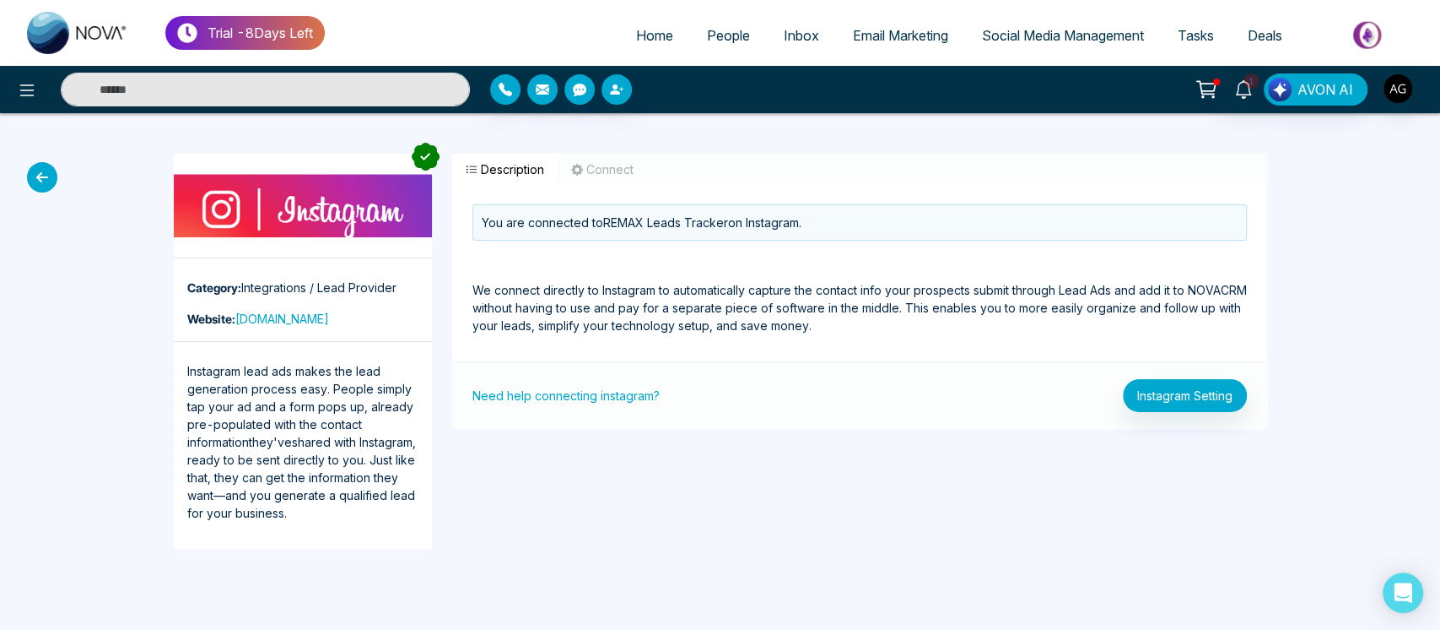
click at [31, 179] on icon at bounding box center [42, 177] width 30 height 30
click at [46, 172] on icon at bounding box center [42, 177] width 30 height 30
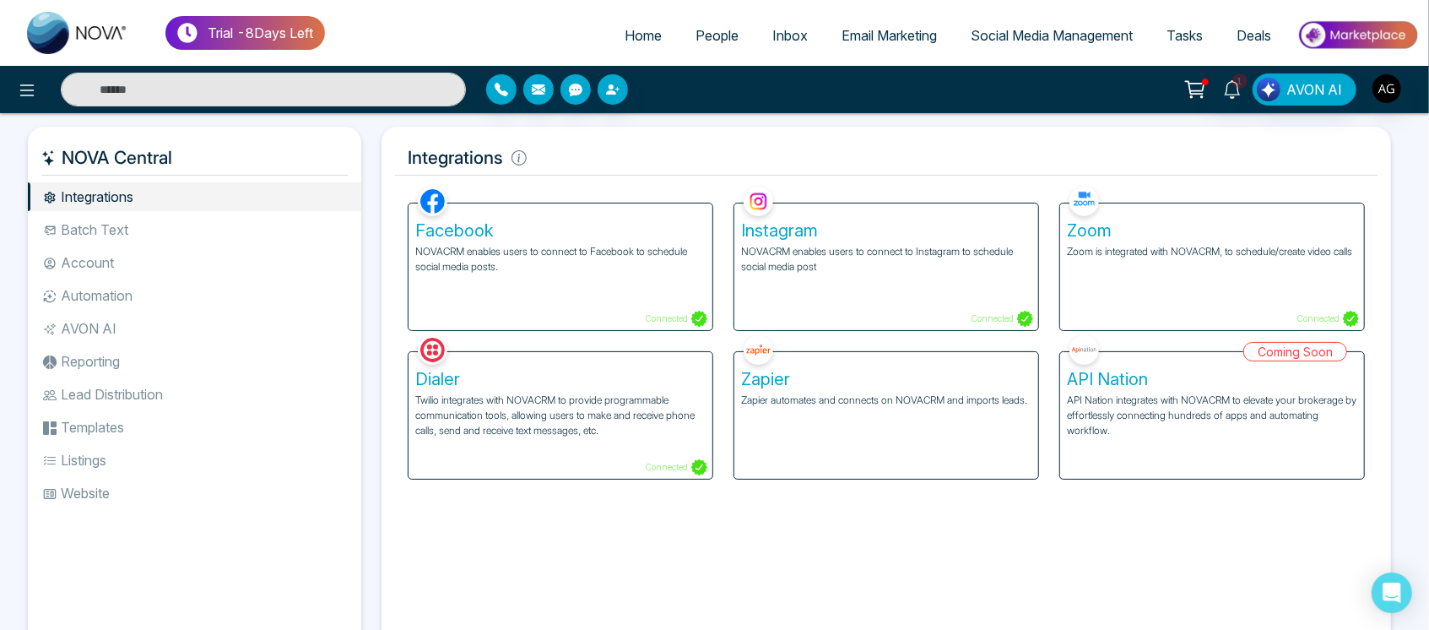
click at [1168, 266] on div "Zoom Zoom is integrated with NOVACRM, to schedule/create video calls Connected" at bounding box center [1212, 266] width 304 height 127
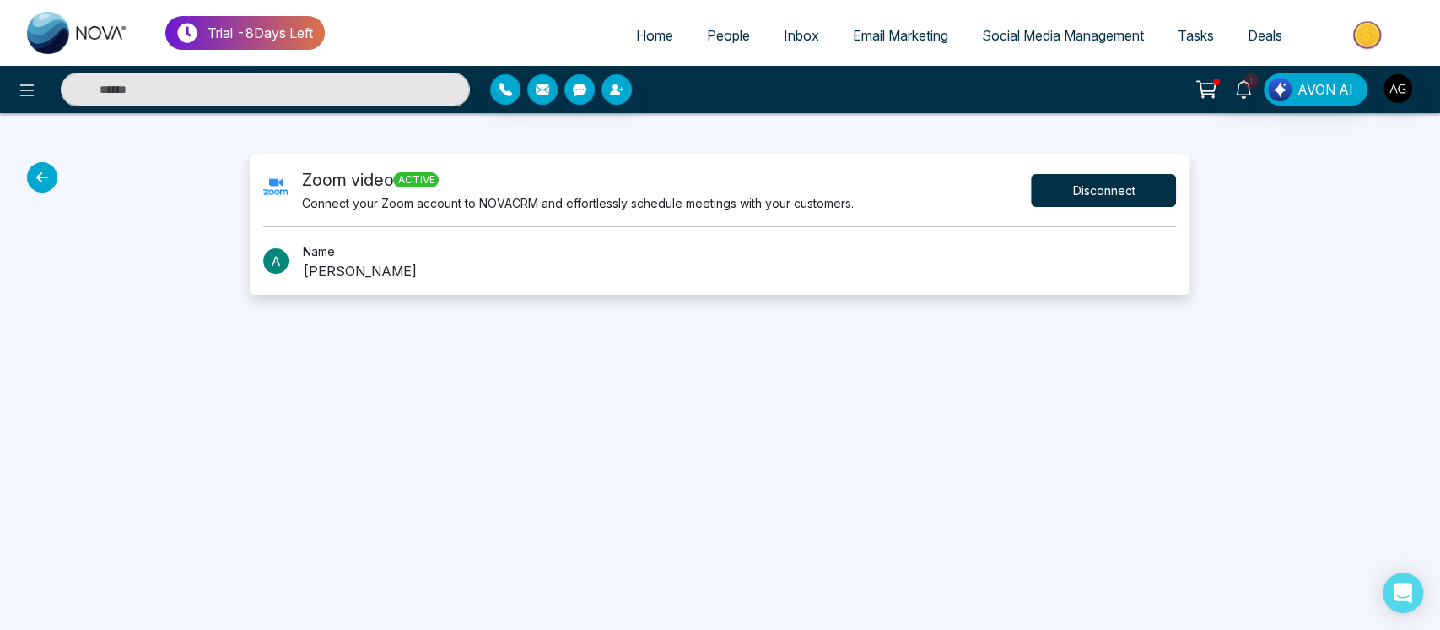
click at [1120, 193] on button "Disconnect" at bounding box center [1103, 190] width 145 height 33
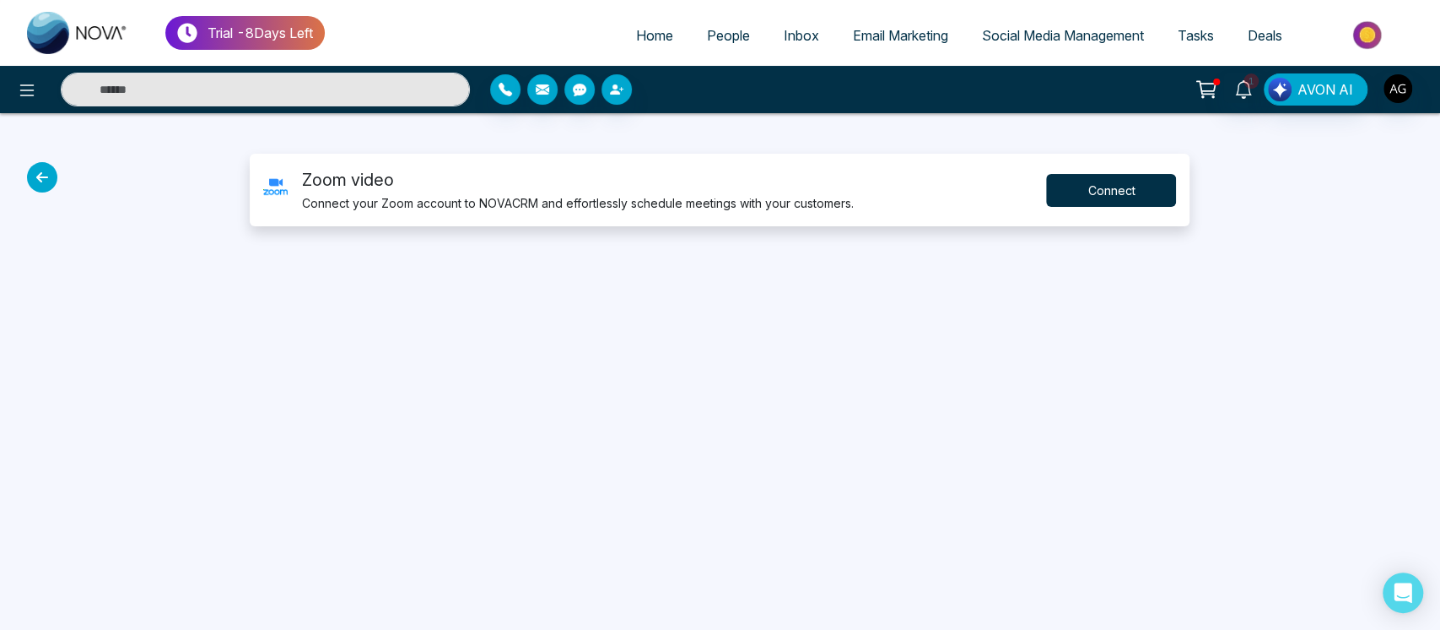
click at [1116, 192] on button "Connect" at bounding box center [1111, 190] width 130 height 33
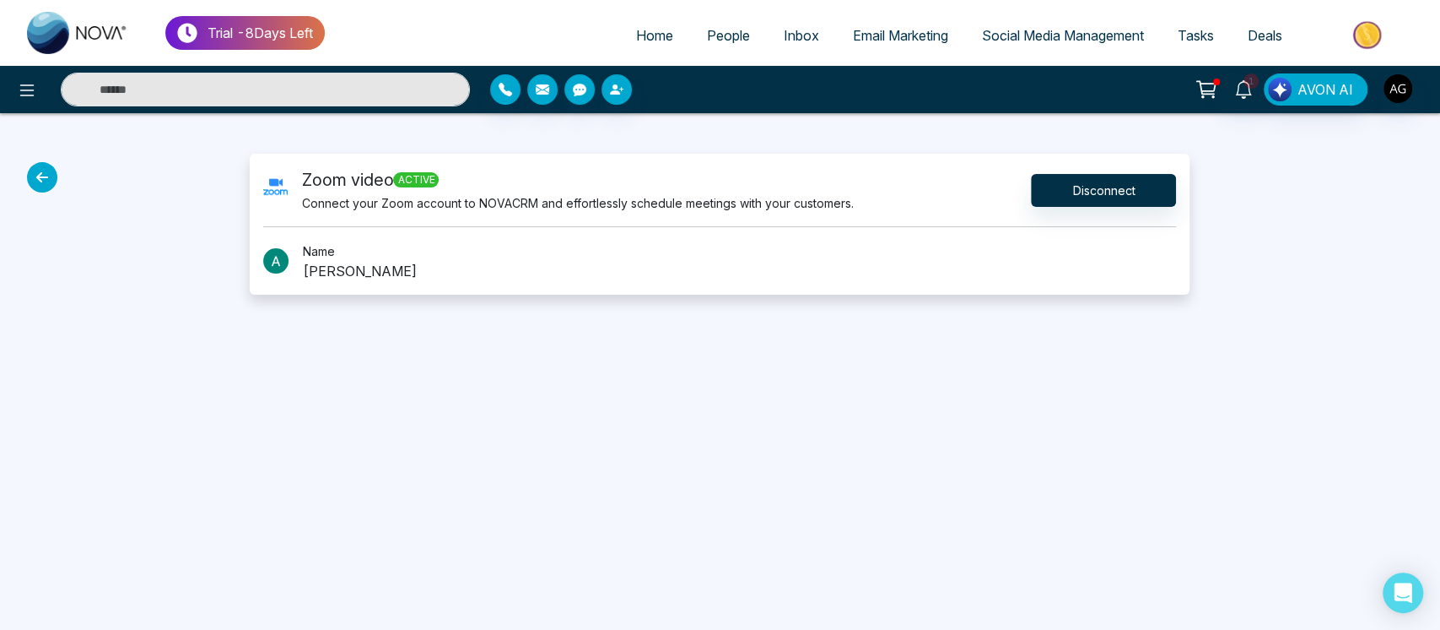
click at [42, 176] on icon at bounding box center [42, 177] width 30 height 30
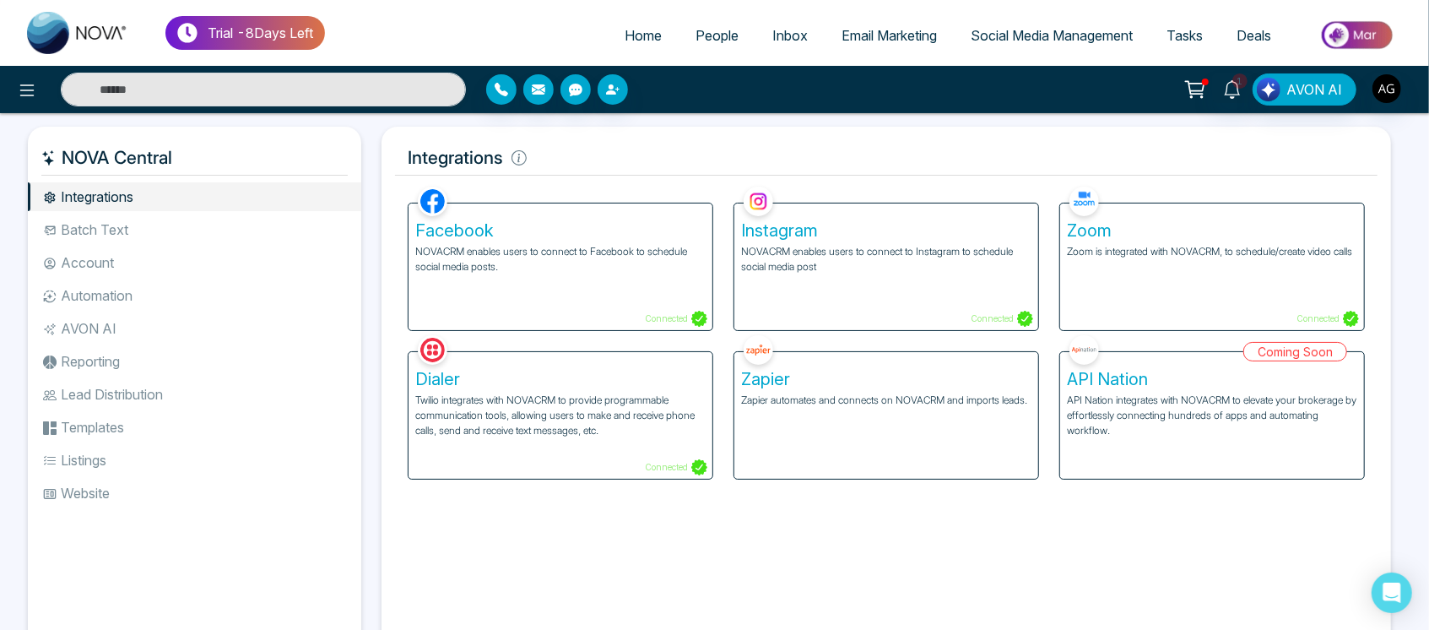
click at [627, 430] on p "Twilio integrates with NOVACRM to provide programmable communication tools, all…" at bounding box center [560, 415] width 290 height 46
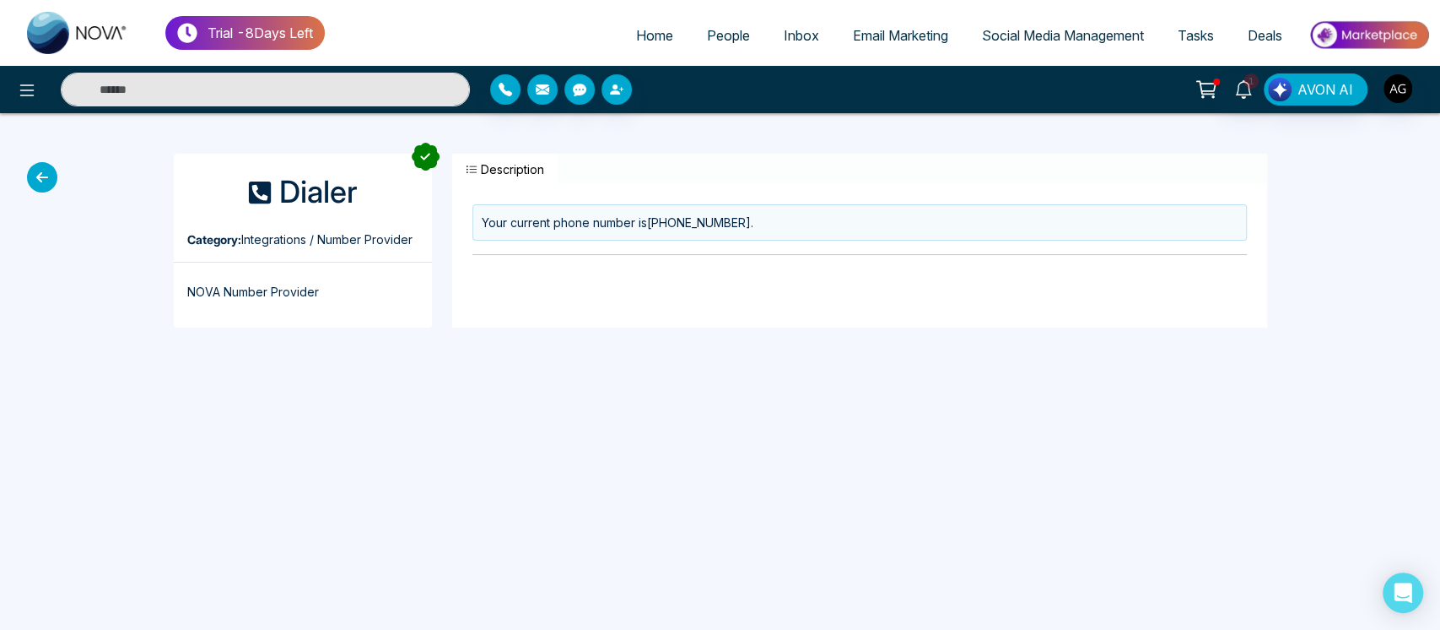
drag, startPoint x: 473, startPoint y: 172, endPoint x: 559, endPoint y: 174, distance: 86.9
click at [559, 174] on div "Description" at bounding box center [859, 169] width 815 height 30
click at [40, 179] on icon at bounding box center [42, 177] width 30 height 30
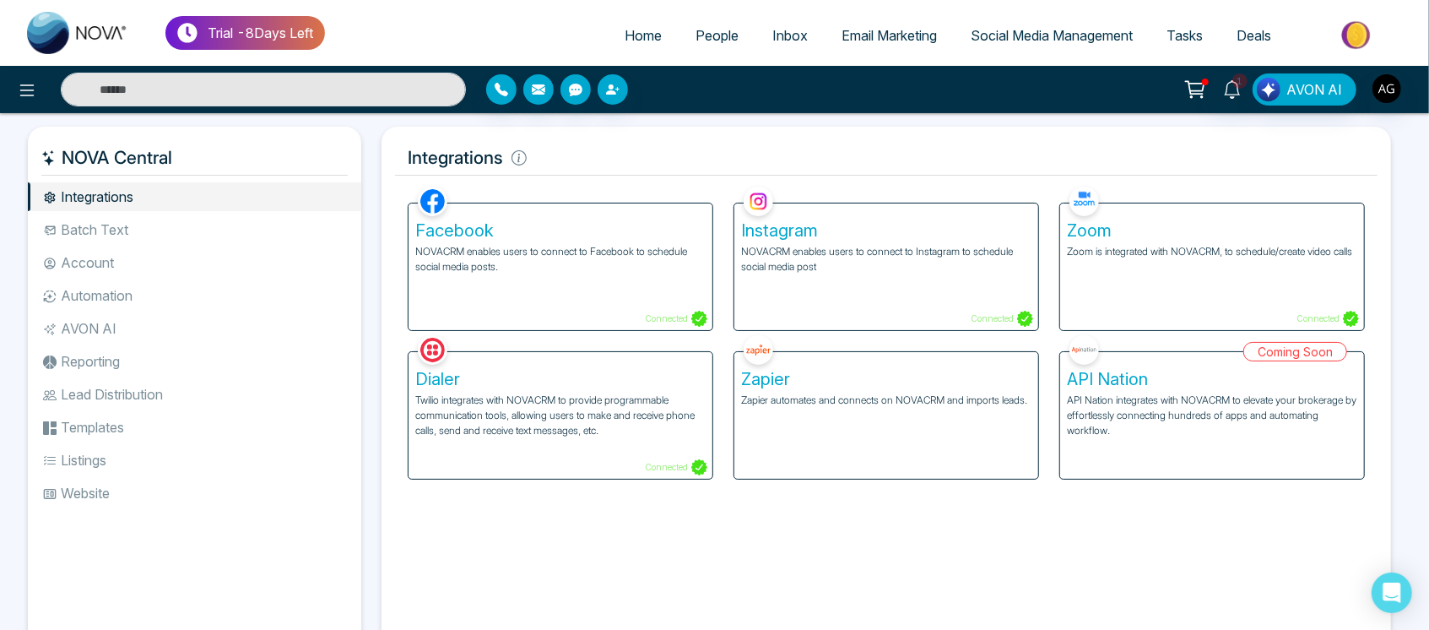
click at [177, 233] on li "Batch Text" at bounding box center [194, 229] width 333 height 29
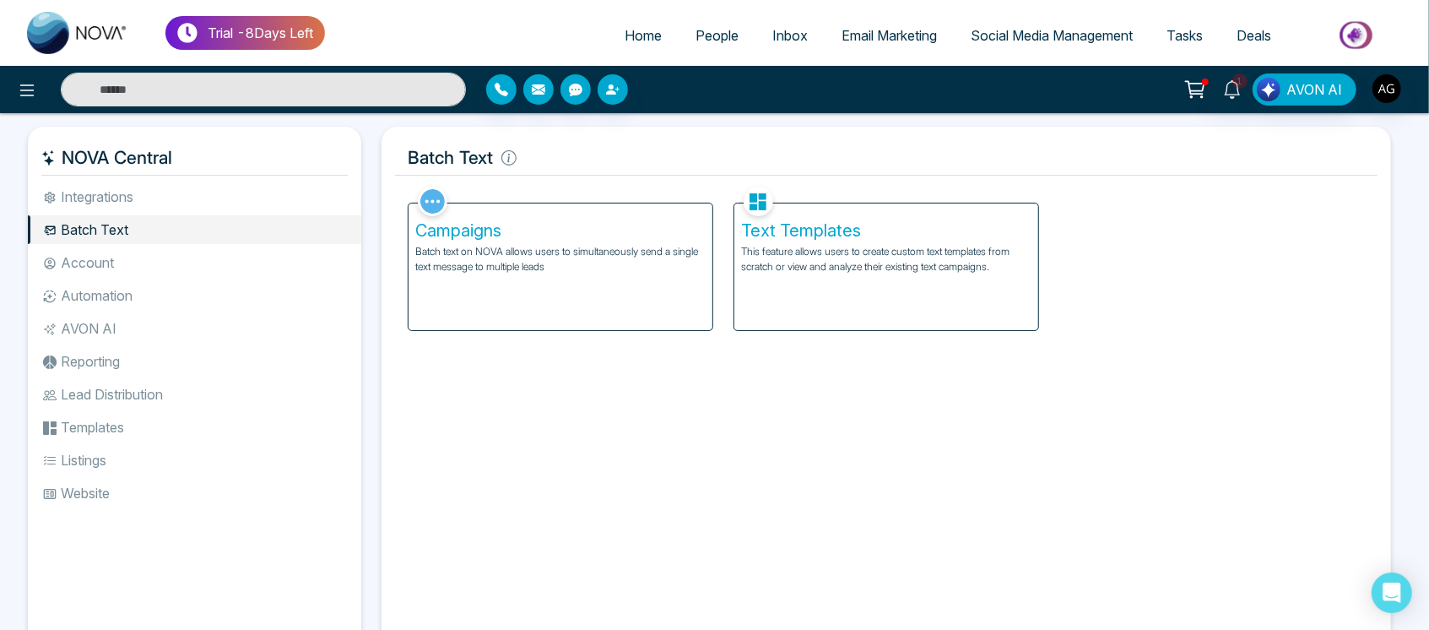
click at [224, 184] on li "Integrations" at bounding box center [194, 196] width 333 height 29
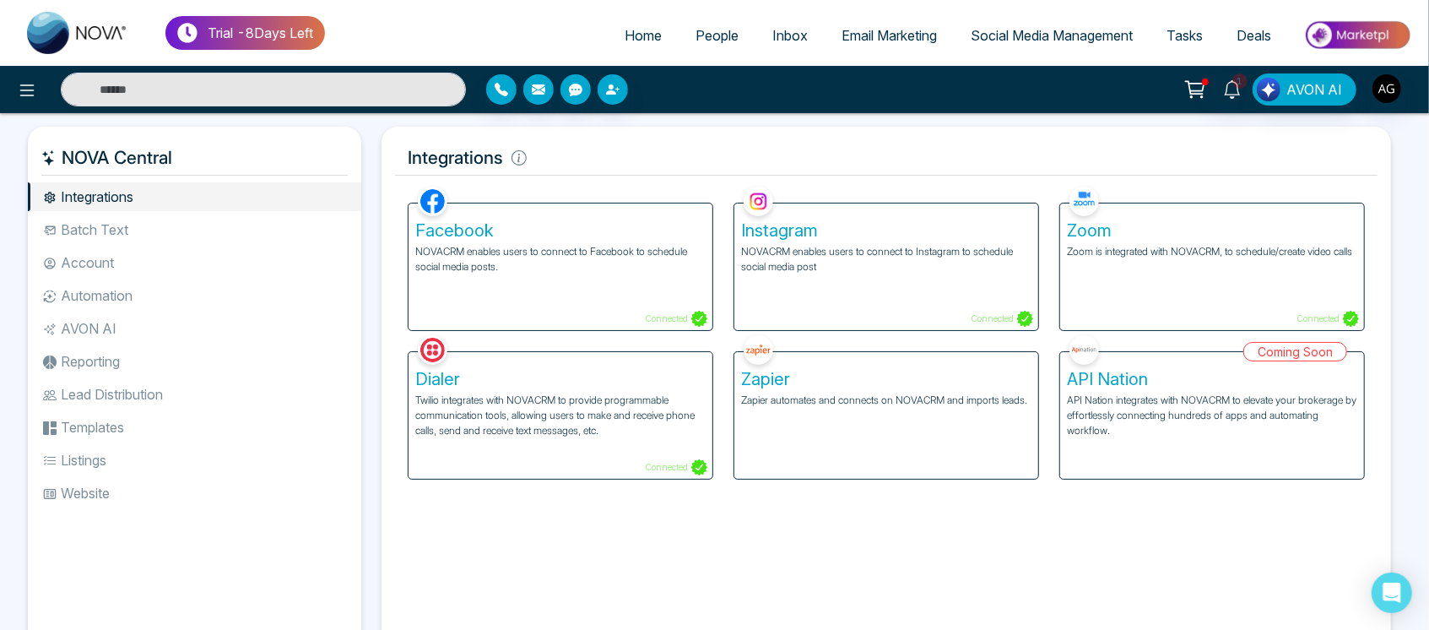
click at [175, 227] on li "Batch Text" at bounding box center [194, 229] width 333 height 29
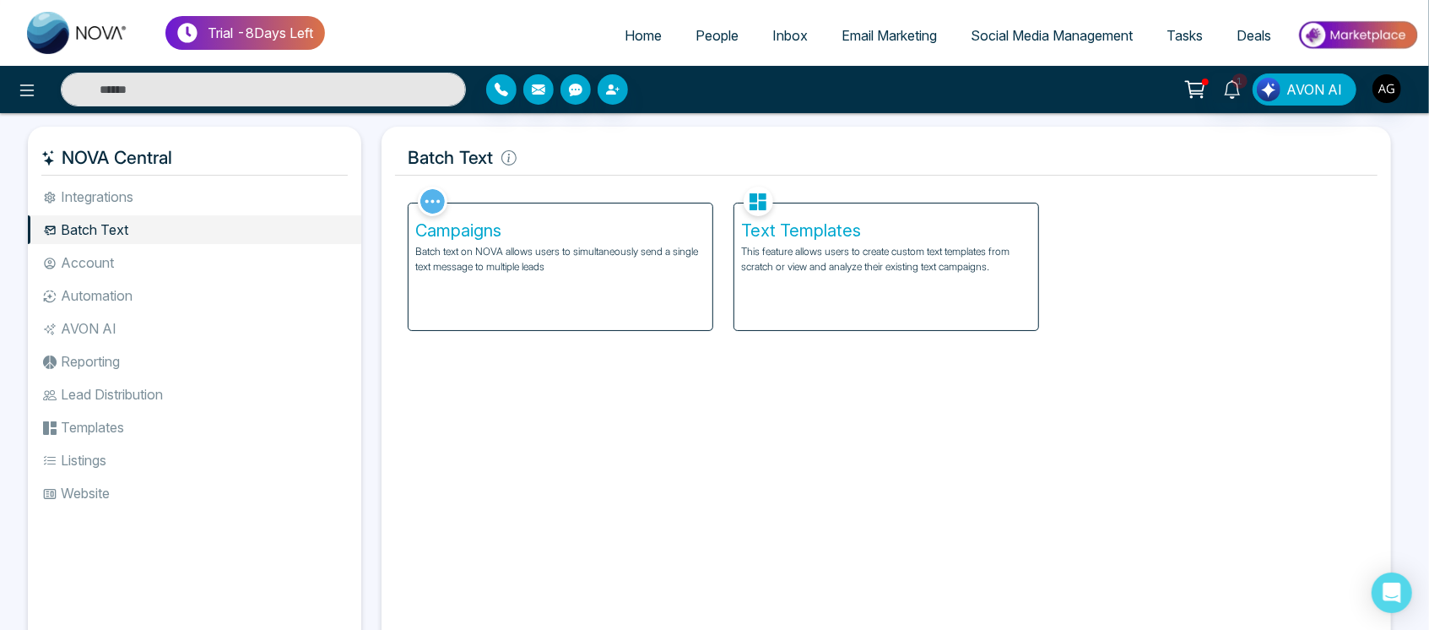
click at [640, 264] on p "Batch text on NOVA allows users to simultaneously send a single text message to…" at bounding box center [560, 259] width 290 height 30
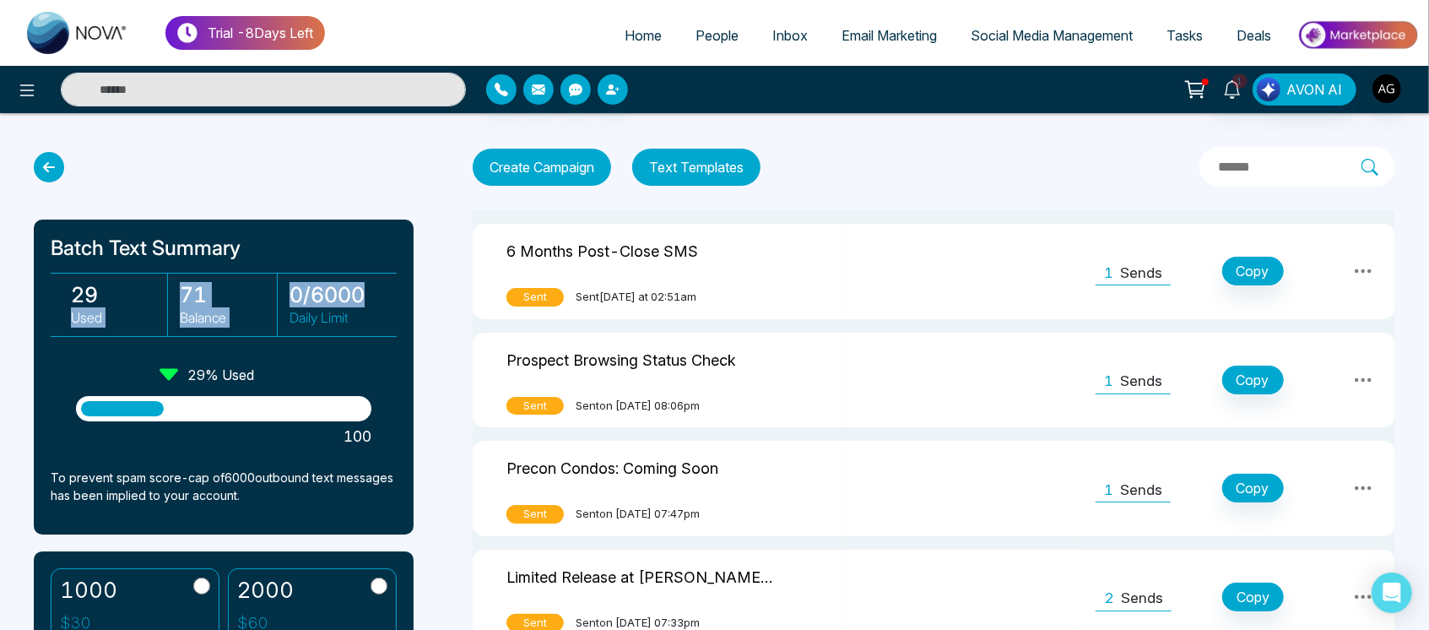
drag, startPoint x: 35, startPoint y: 310, endPoint x: 392, endPoint y: 307, distance: 356.1
click at [392, 307] on div "Batch Text Summary 29 Used 71 Balance 0 / 6000 Daily Limit 29 % Used 100 To pre…" at bounding box center [224, 376] width 380 height 315
click at [392, 307] on div "29 Used 71 Balance 0 / 6000 Daily Limit" at bounding box center [224, 305] width 346 height 64
drag, startPoint x: 46, startPoint y: 289, endPoint x: 365, endPoint y: 300, distance: 320.0
click at [365, 300] on div "Batch Text Summary 29 Used 71 Balance 0 / 6000 Daily Limit 29 % Used 100 To pre…" at bounding box center [224, 376] width 380 height 315
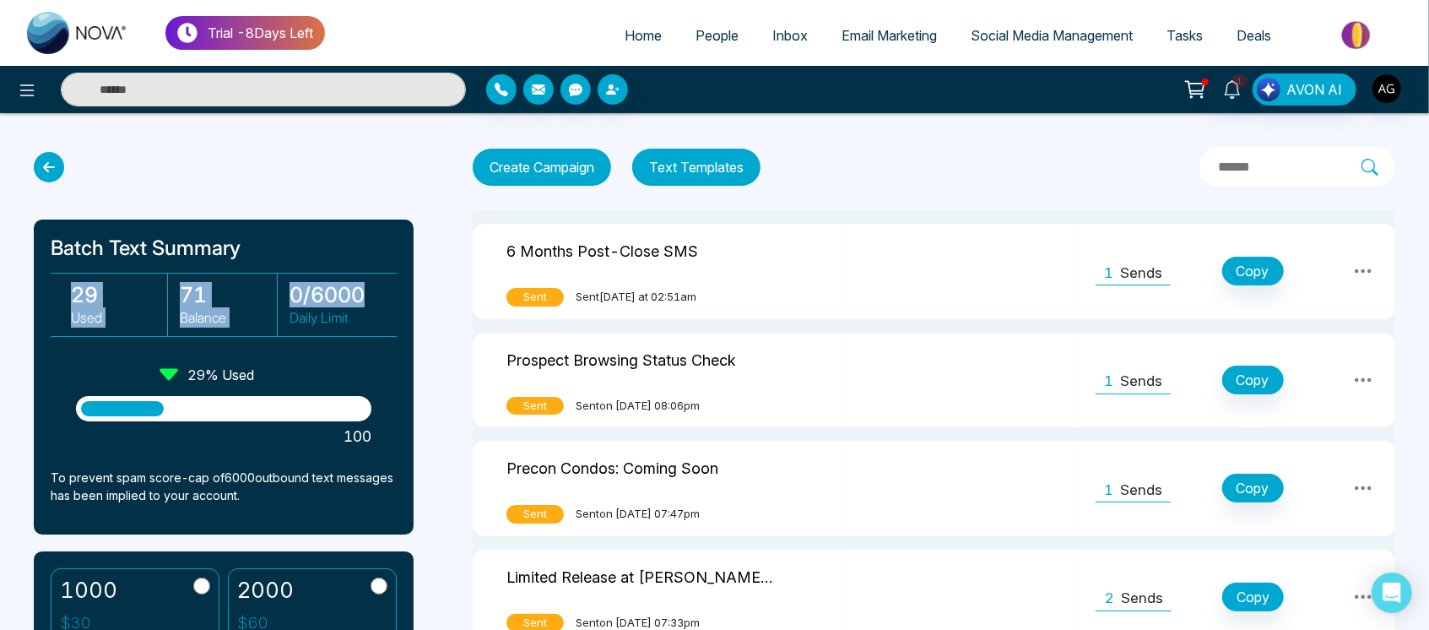
click at [365, 300] on h3 "0 / 6000" at bounding box center [337, 294] width 97 height 25
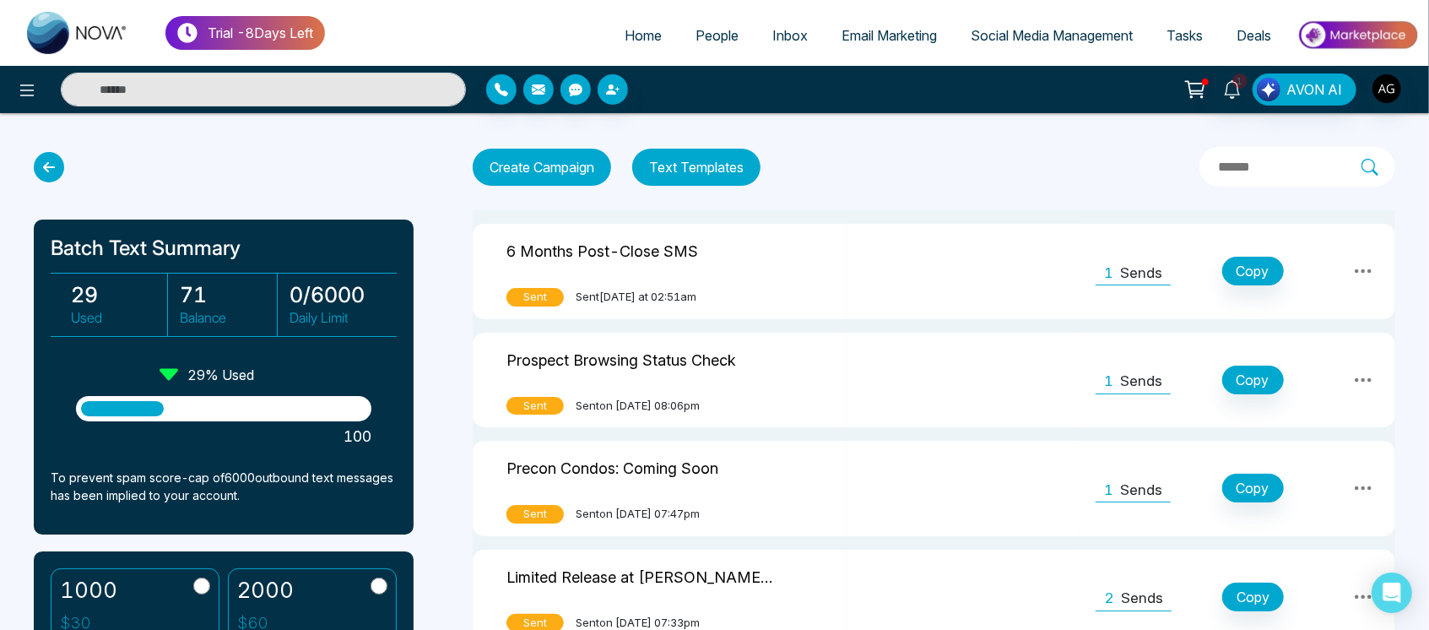
click at [318, 200] on div "Batch Text Summary 29 Used 71 Balance 0 / 6000 Daily Limit 29 % Used 100 To pre…" at bounding box center [232, 391] width 397 height 478
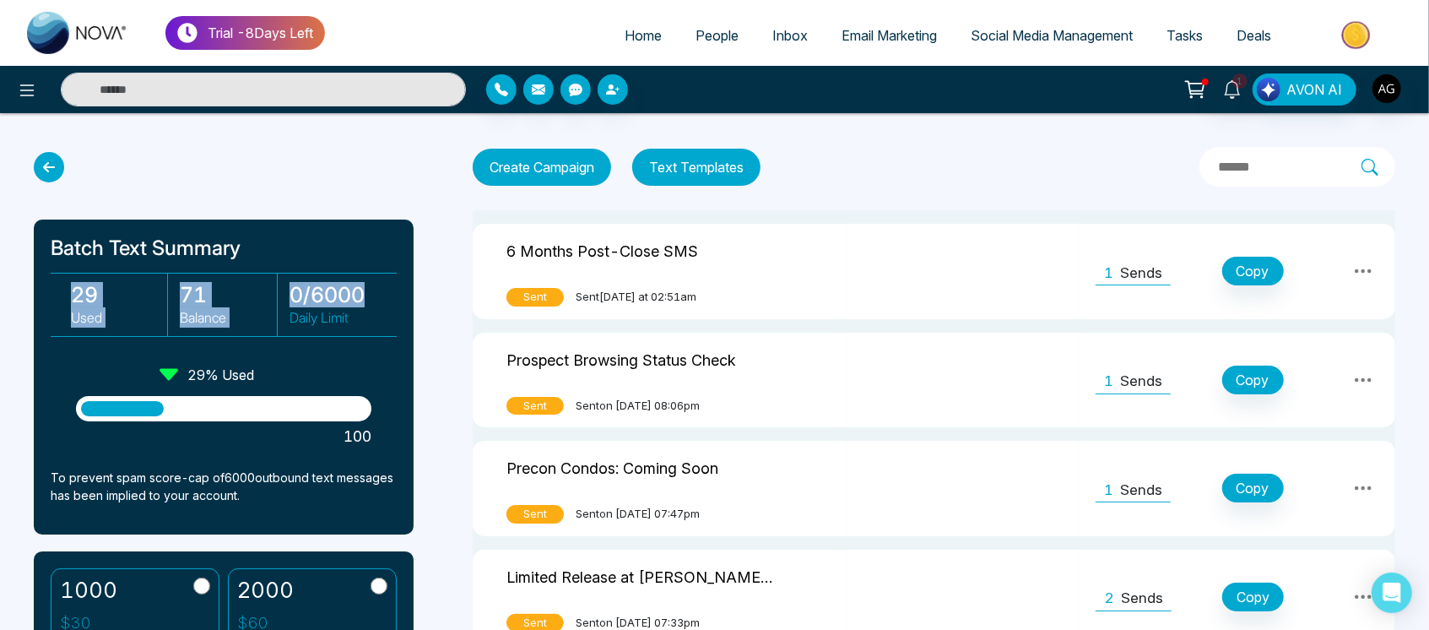
drag, startPoint x: 53, startPoint y: 280, endPoint x: 398, endPoint y: 278, distance: 345.1
click at [398, 278] on div "Batch Text Summary 29 Used 71 Balance 0 / 6000 Daily Limit 29 % Used 100 To pre…" at bounding box center [224, 376] width 380 height 315
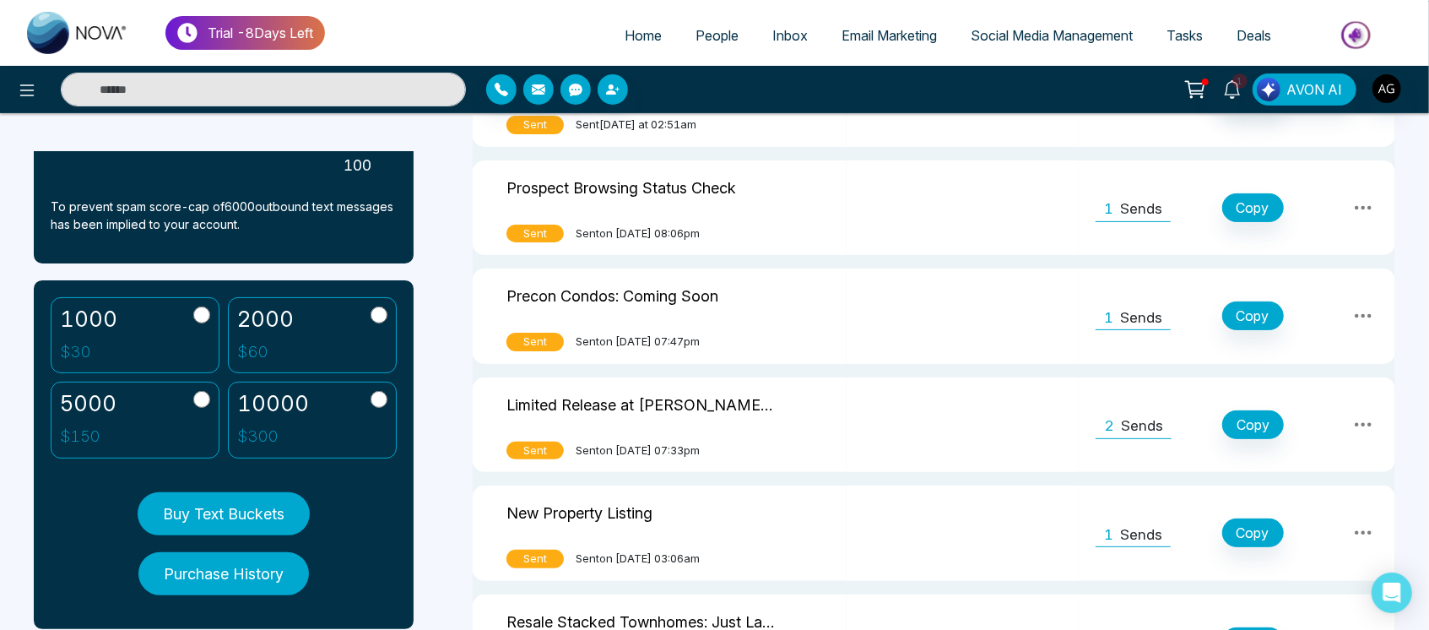
scroll to position [311, 0]
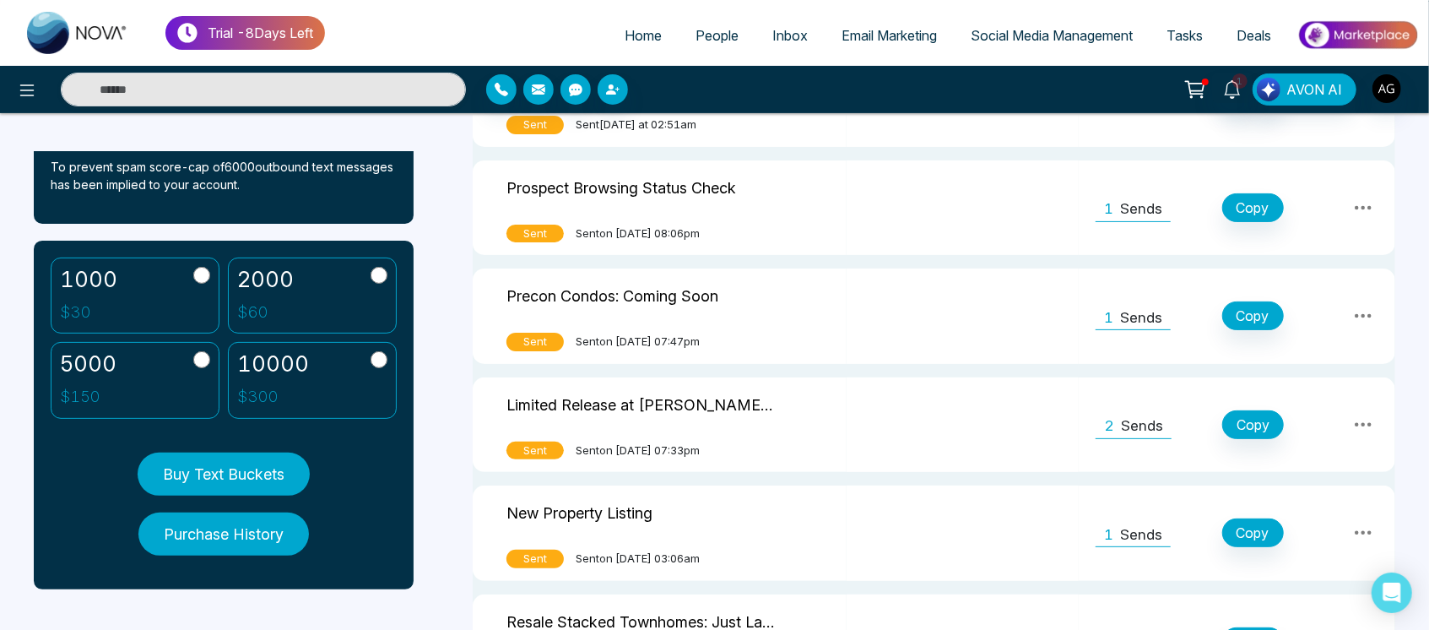
click at [262, 483] on button "Buy Text Buckets" at bounding box center [224, 473] width 172 height 43
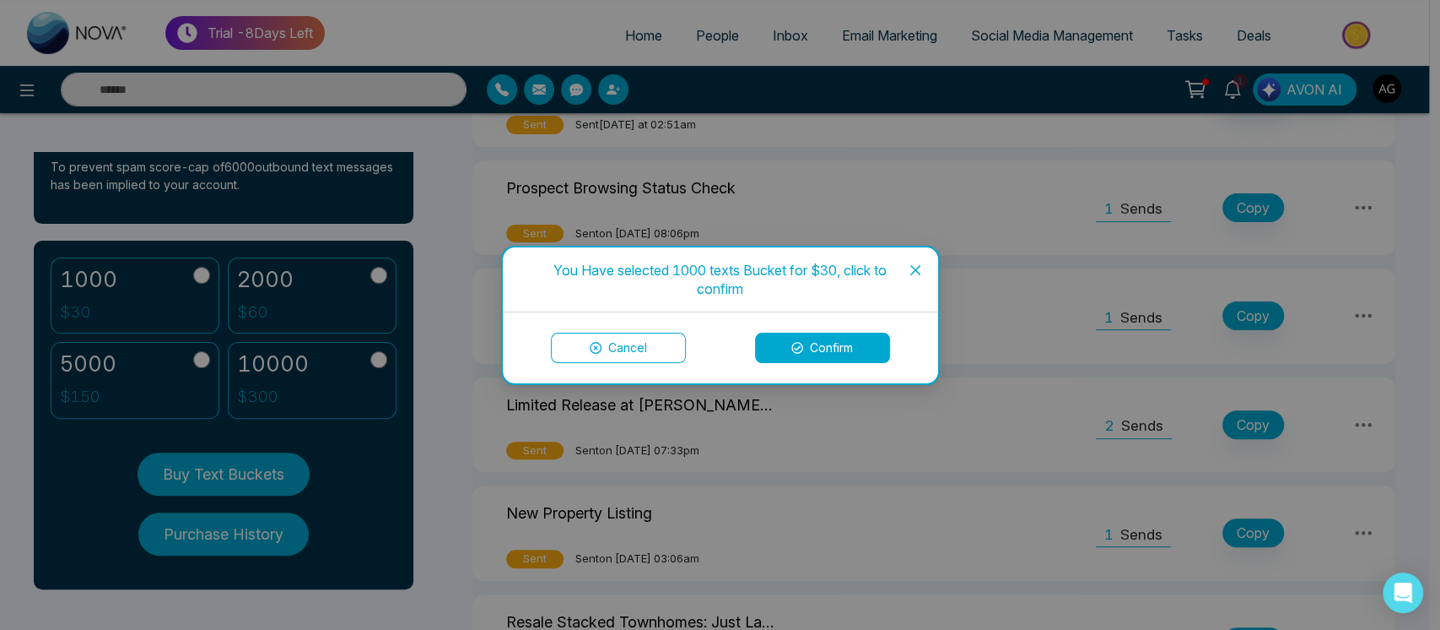
click at [831, 354] on button "Confirm" at bounding box center [822, 347] width 135 height 30
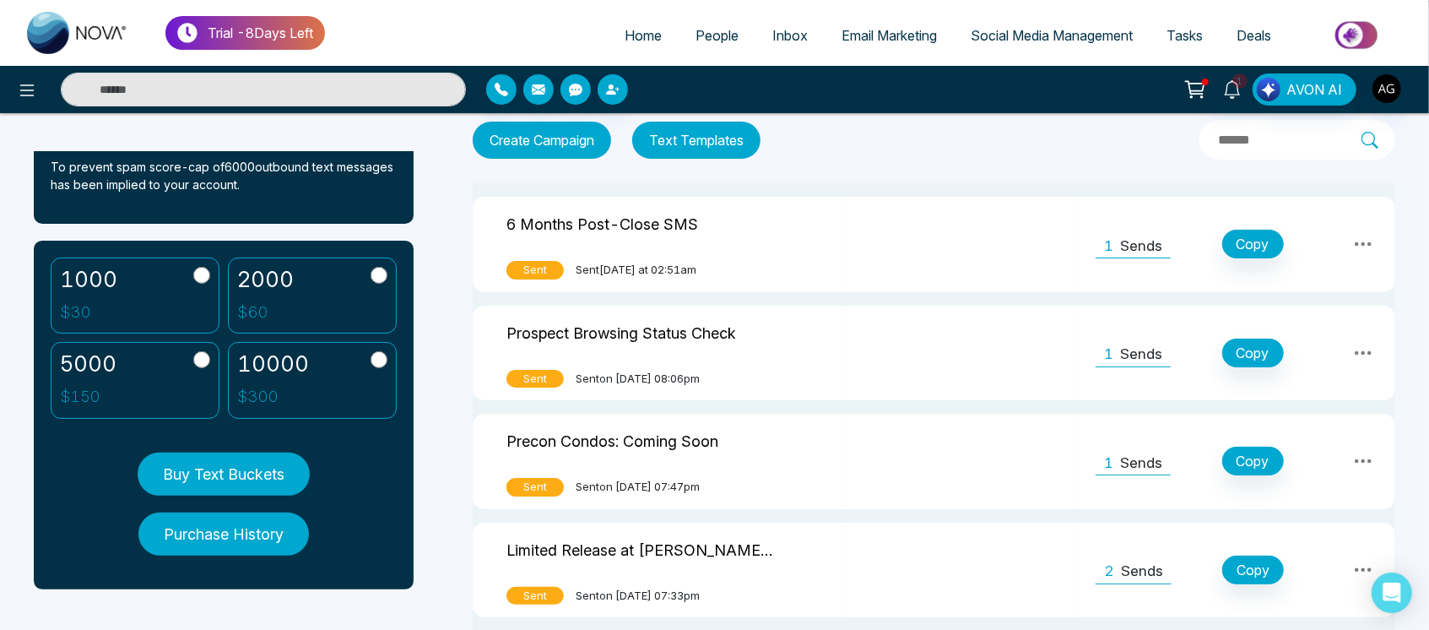
scroll to position [0, 0]
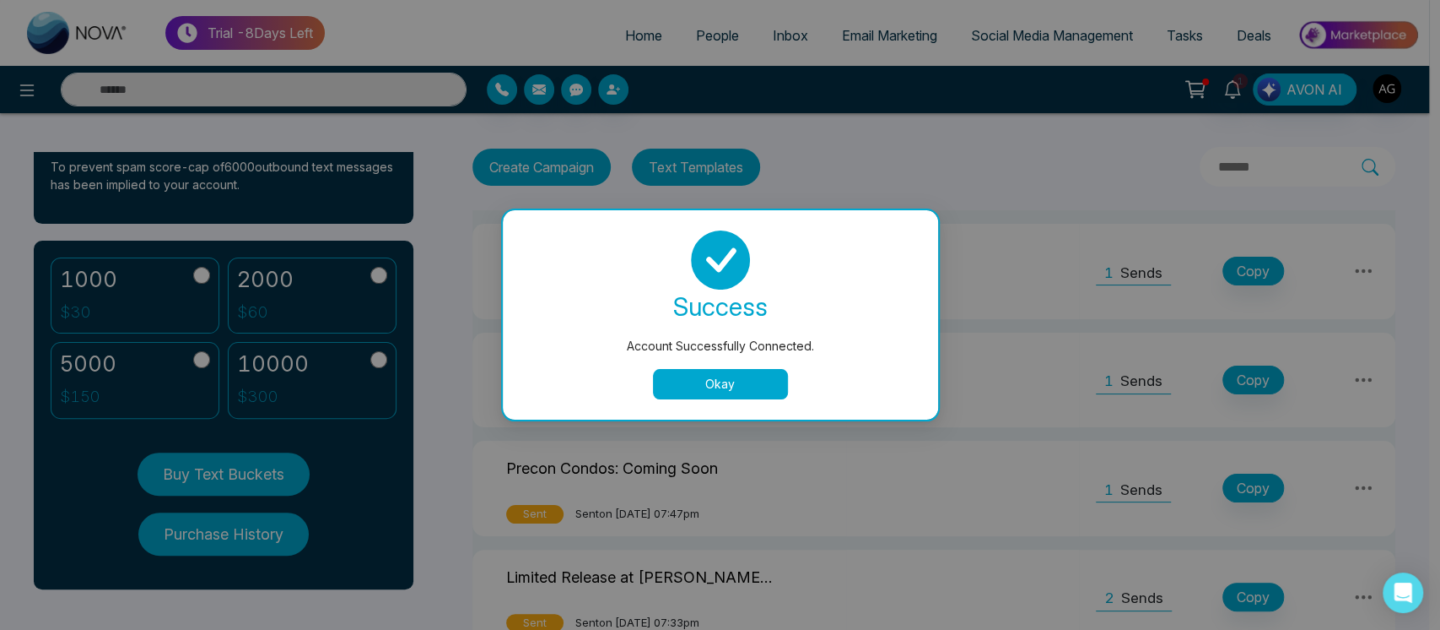
click at [745, 375] on button "Okay" at bounding box center [720, 384] width 135 height 30
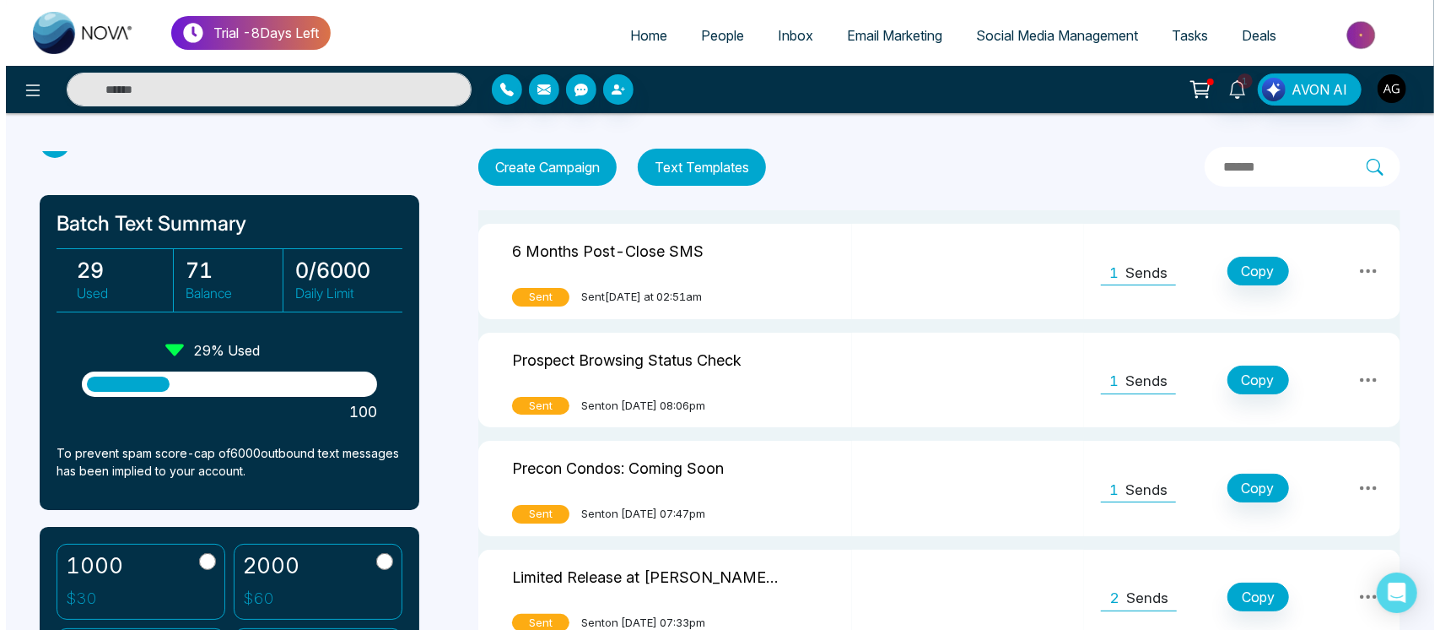
scroll to position [28, 0]
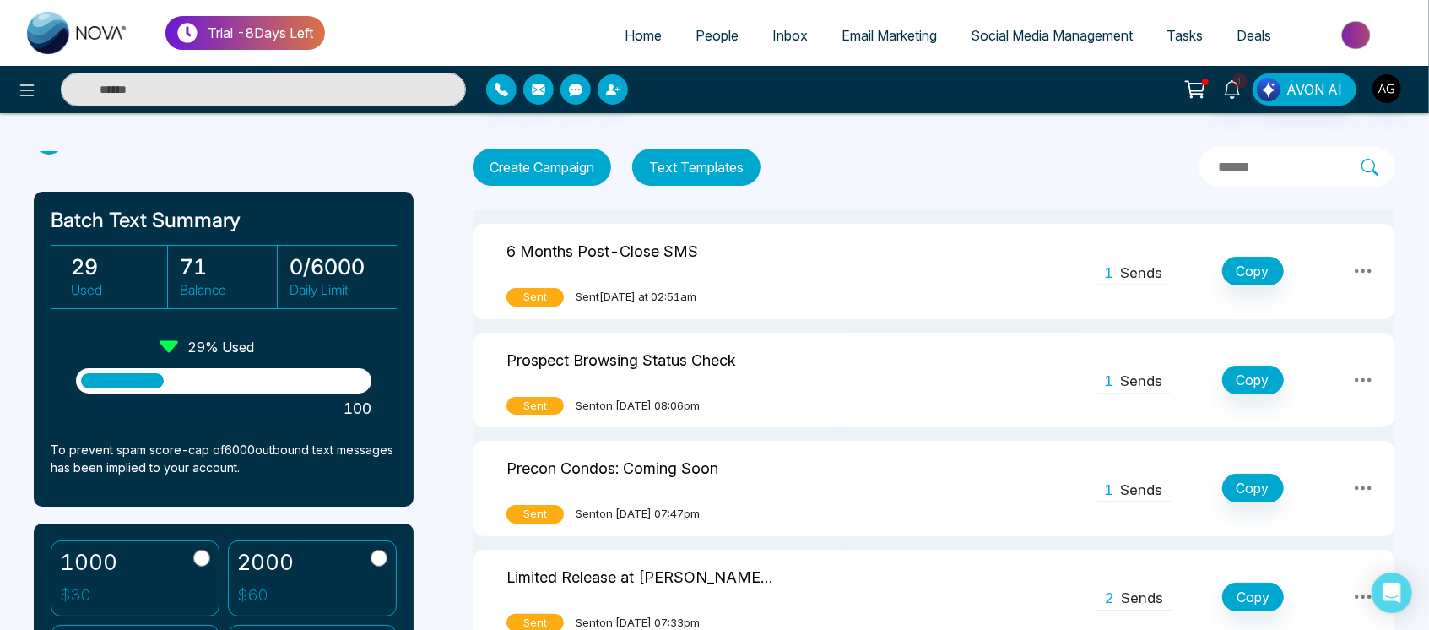
click at [719, 178] on button "Text Templates" at bounding box center [696, 167] width 128 height 37
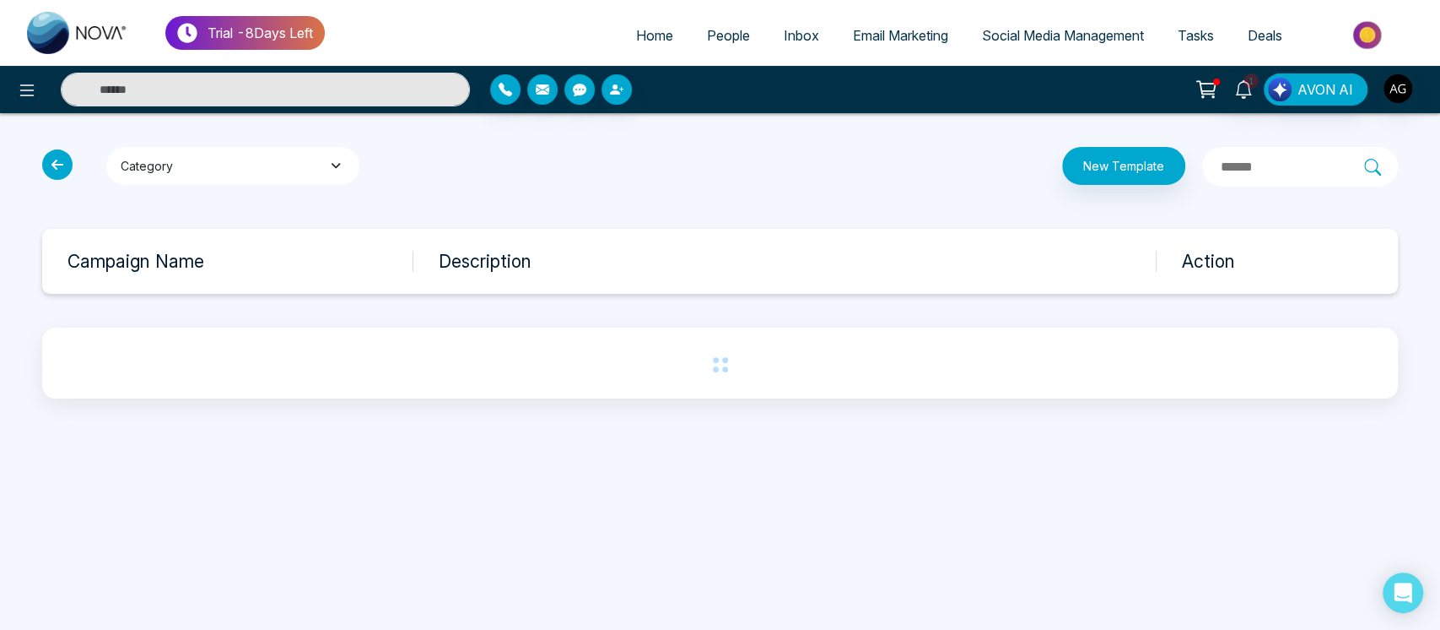
click at [351, 152] on button "Category" at bounding box center [232, 166] width 253 height 38
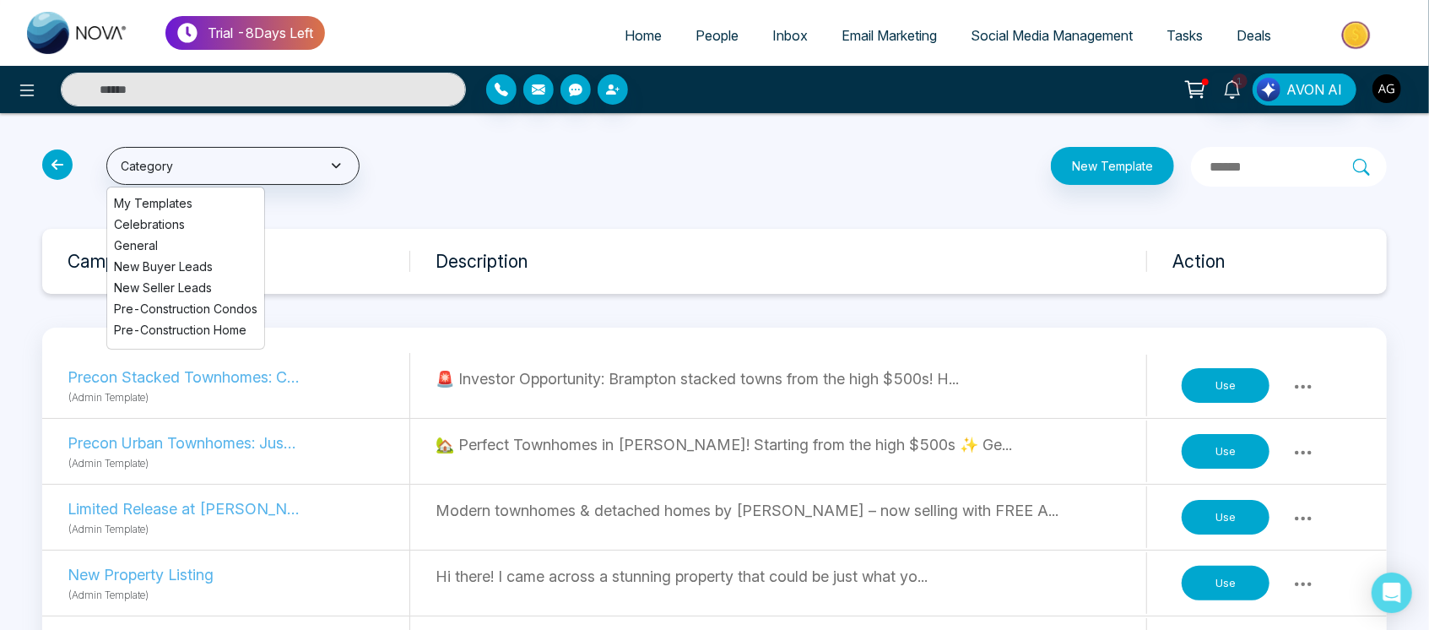
click at [169, 199] on span "My Templates" at bounding box center [185, 203] width 143 height 18
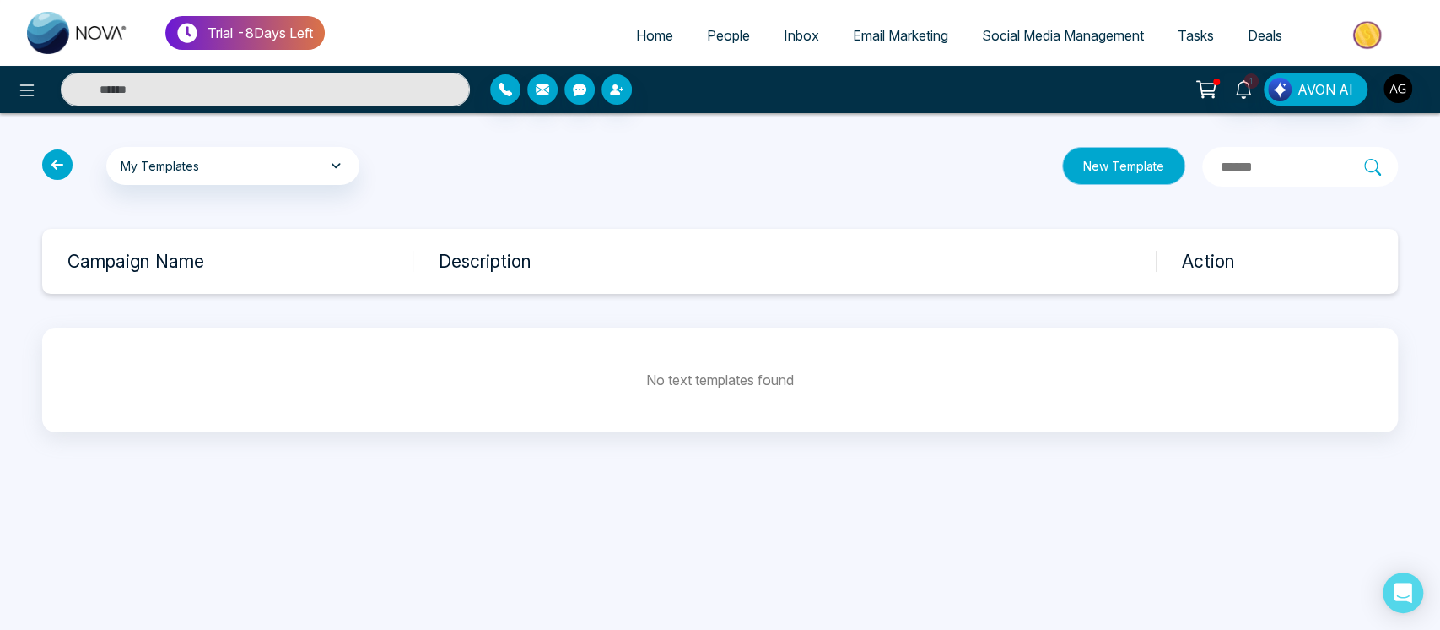
click at [1095, 163] on button "New Template" at bounding box center [1123, 166] width 123 height 38
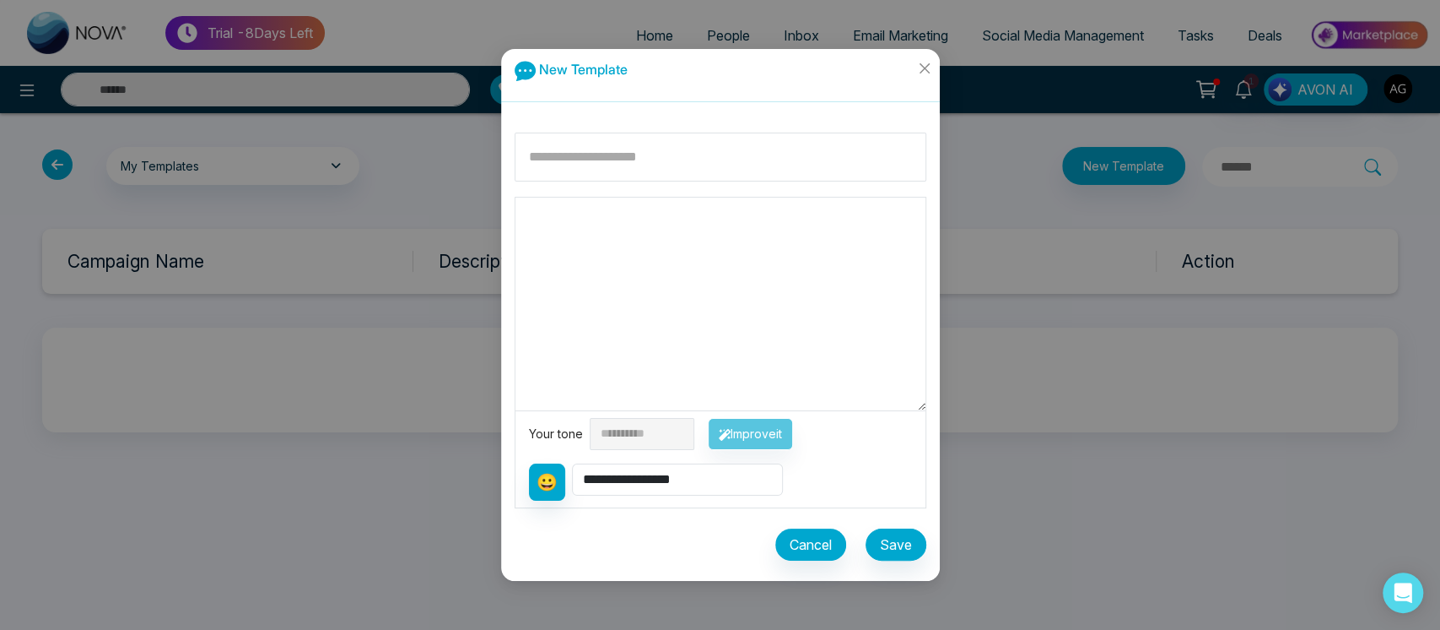
click at [542, 332] on textarea at bounding box center [721, 303] width 410 height 213
click at [613, 153] on input at bounding box center [721, 156] width 412 height 49
click at [655, 154] on input at bounding box center [721, 156] width 412 height 49
type input "********"
drag, startPoint x: 788, startPoint y: 430, endPoint x: 615, endPoint y: 165, distance: 315.7
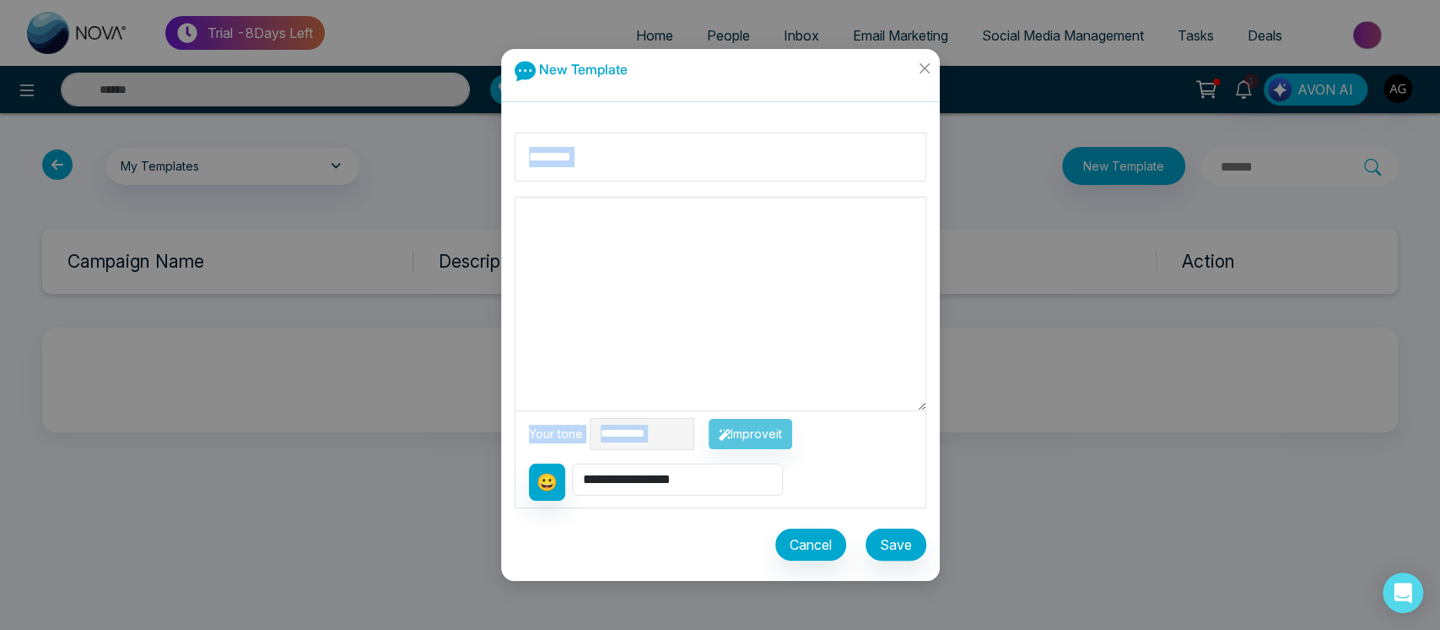
click at [615, 165] on div "**********" at bounding box center [720, 350] width 439 height 462
drag, startPoint x: 615, startPoint y: 165, endPoint x: 475, endPoint y: 149, distance: 141.0
click at [475, 149] on div "**********" at bounding box center [720, 315] width 1440 height 630
click at [572, 220] on textarea at bounding box center [721, 303] width 410 height 213
paste textarea "********"
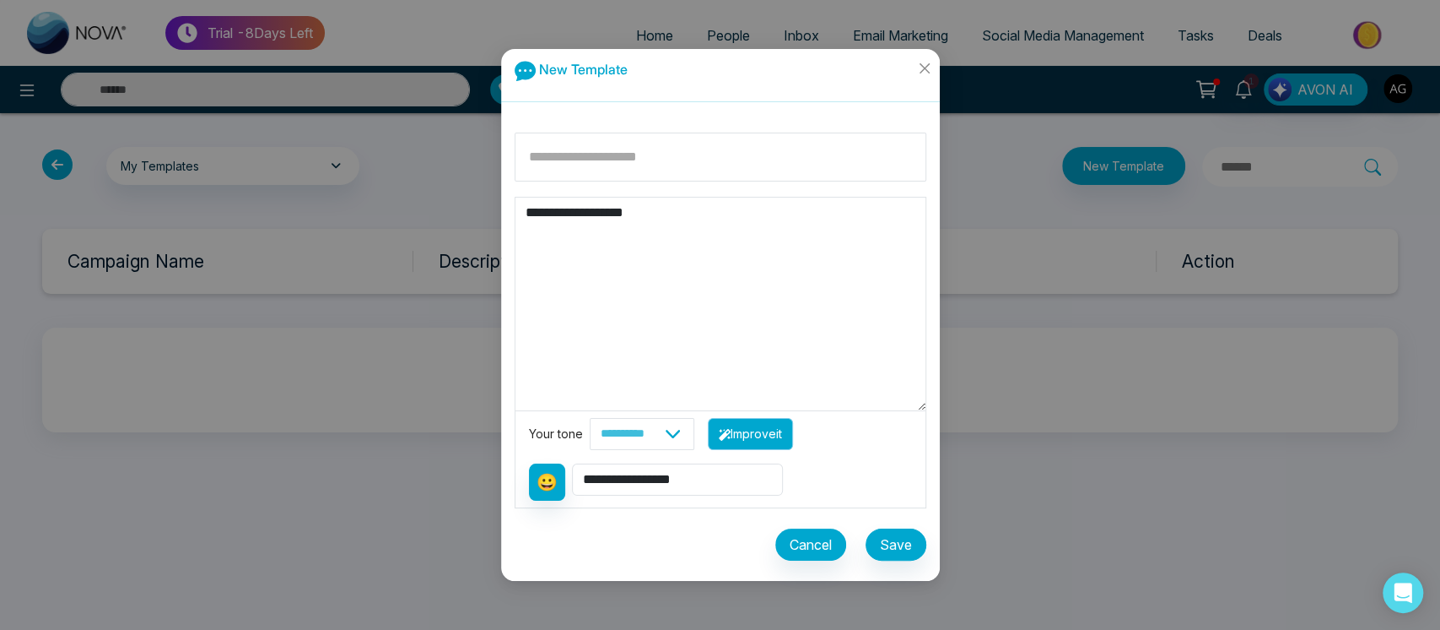
click at [793, 427] on button "Improve it" at bounding box center [750, 434] width 85 height 32
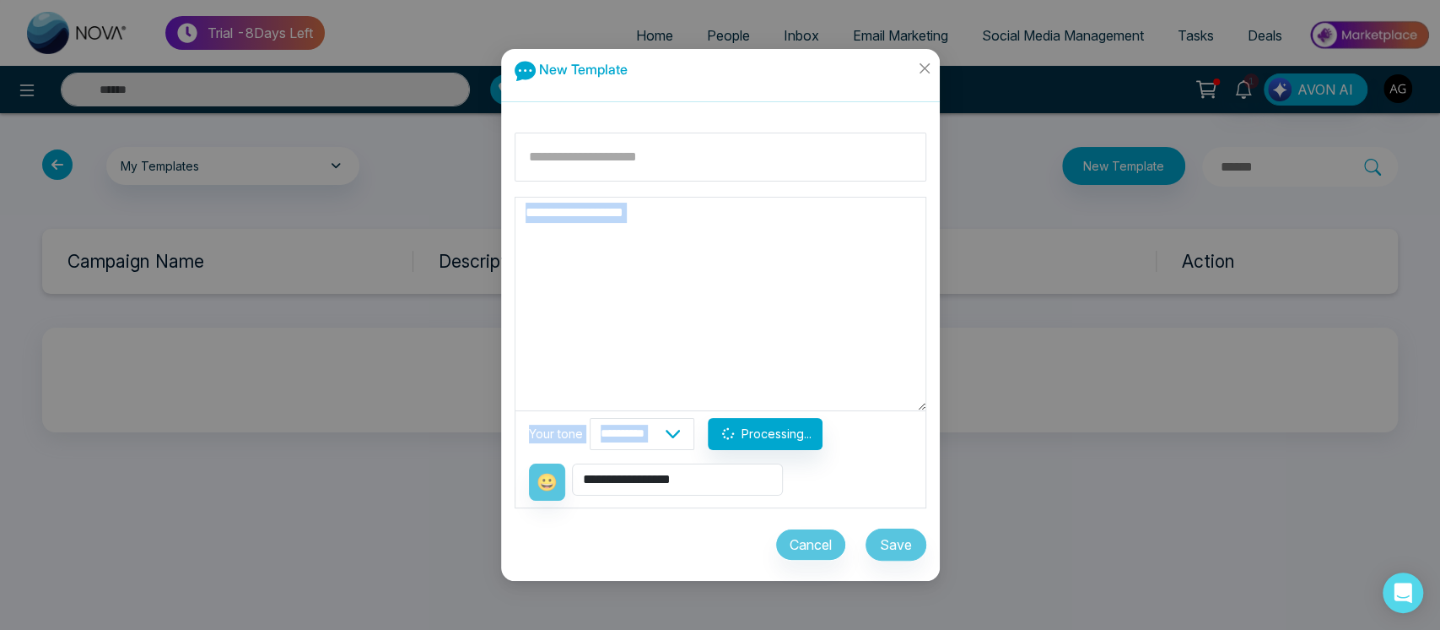
drag, startPoint x: 794, startPoint y: 427, endPoint x: 662, endPoint y: 314, distance: 173.5
click at [662, 314] on div "**********" at bounding box center [721, 352] width 412 height 311
click at [690, 254] on textarea "**********" at bounding box center [721, 303] width 410 height 213
type textarea "**********"
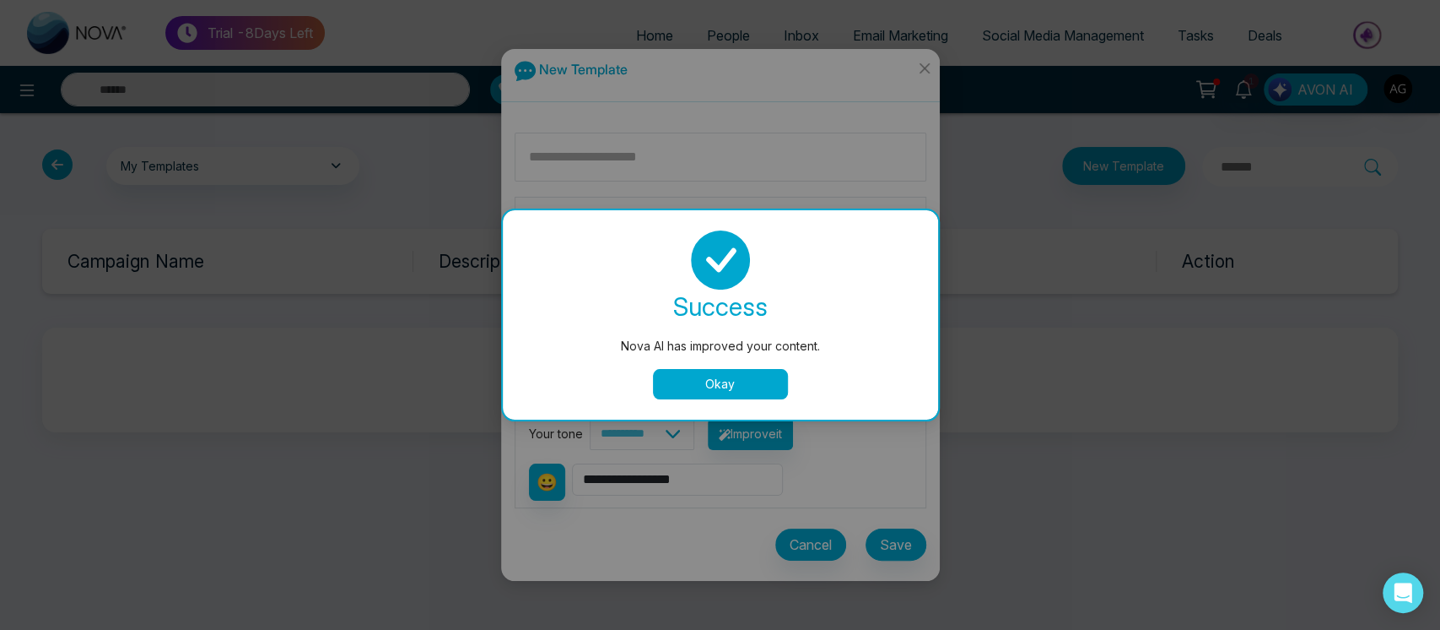
click at [713, 398] on button "Okay" at bounding box center [720, 384] width 135 height 30
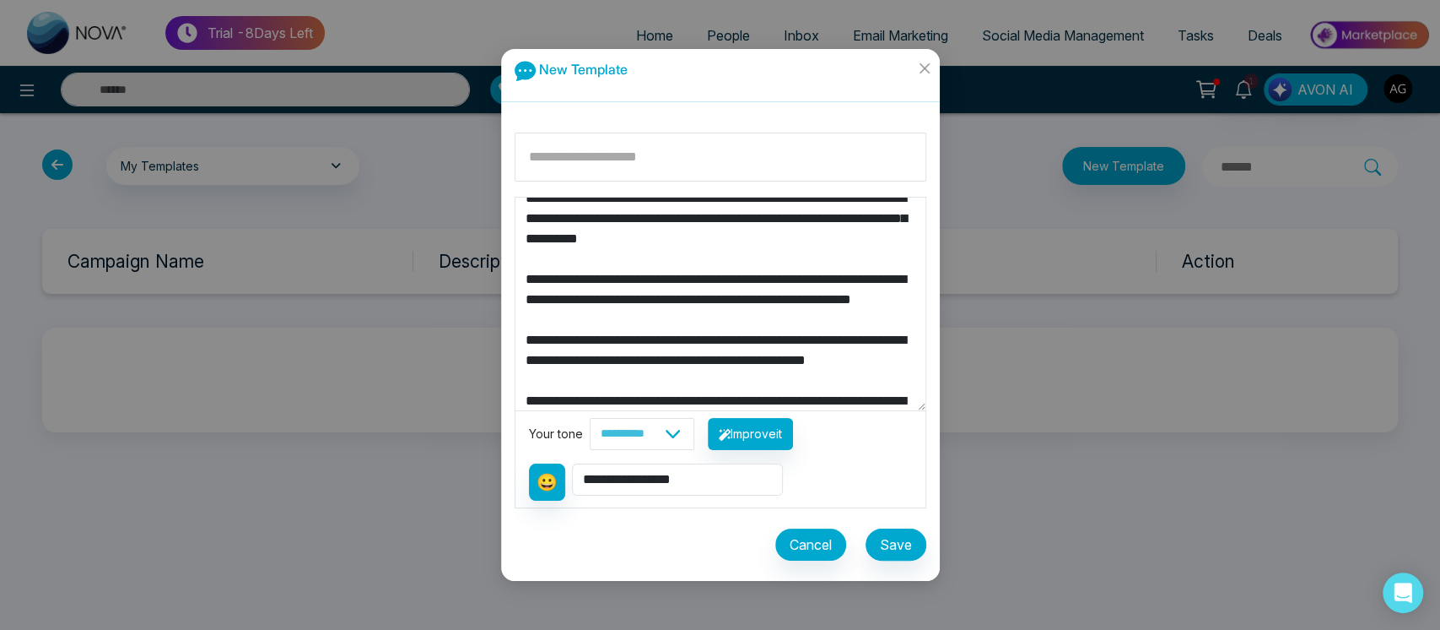
scroll to position [466, 0]
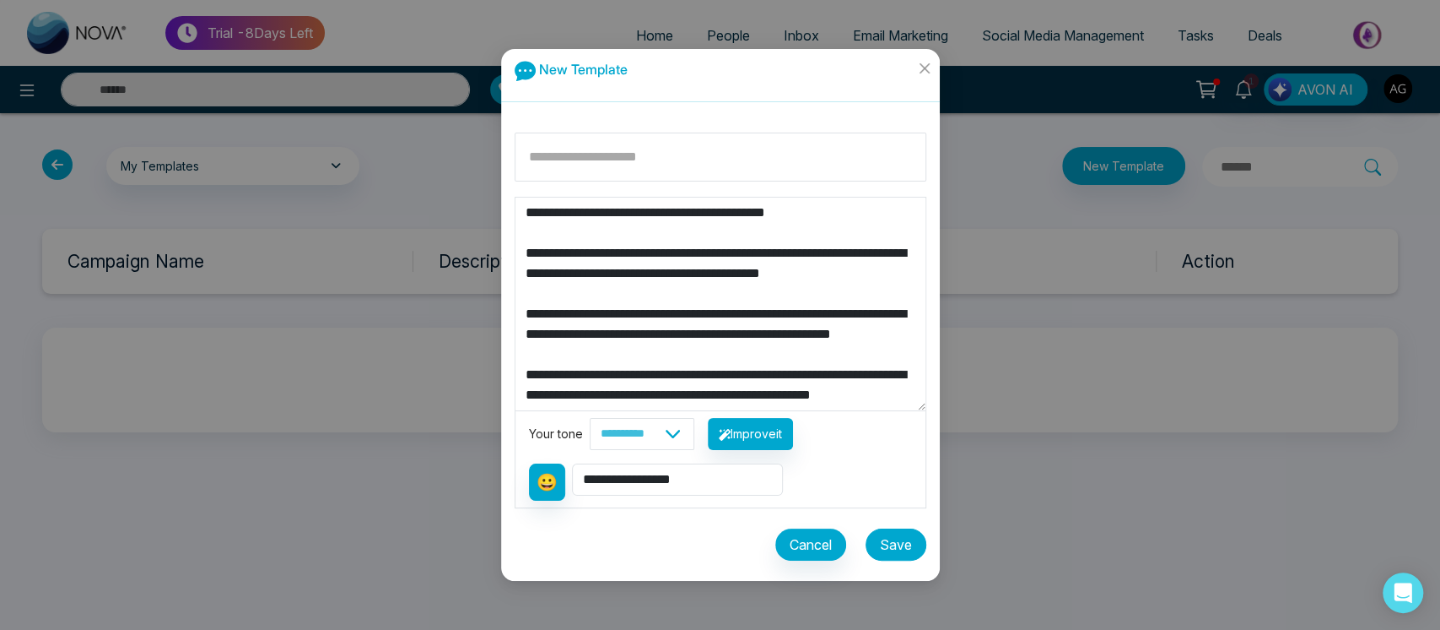
click at [901, 548] on button "Save" at bounding box center [896, 544] width 61 height 32
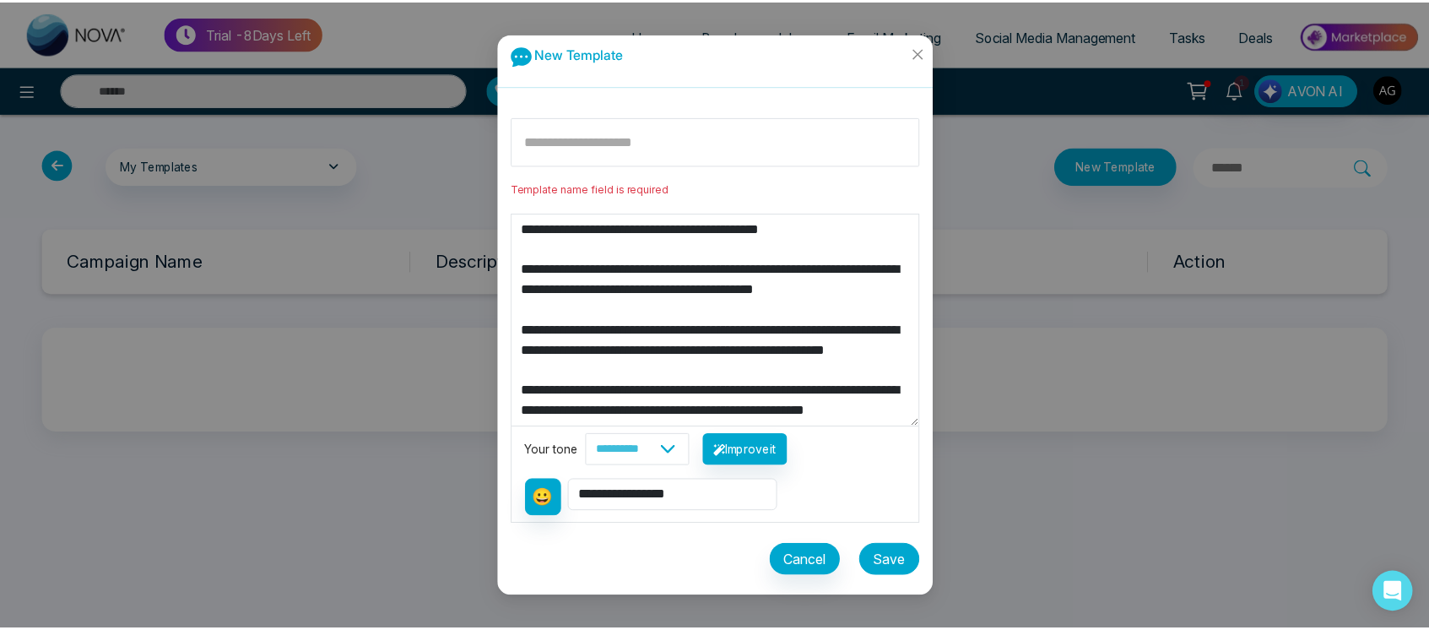
scroll to position [331, 0]
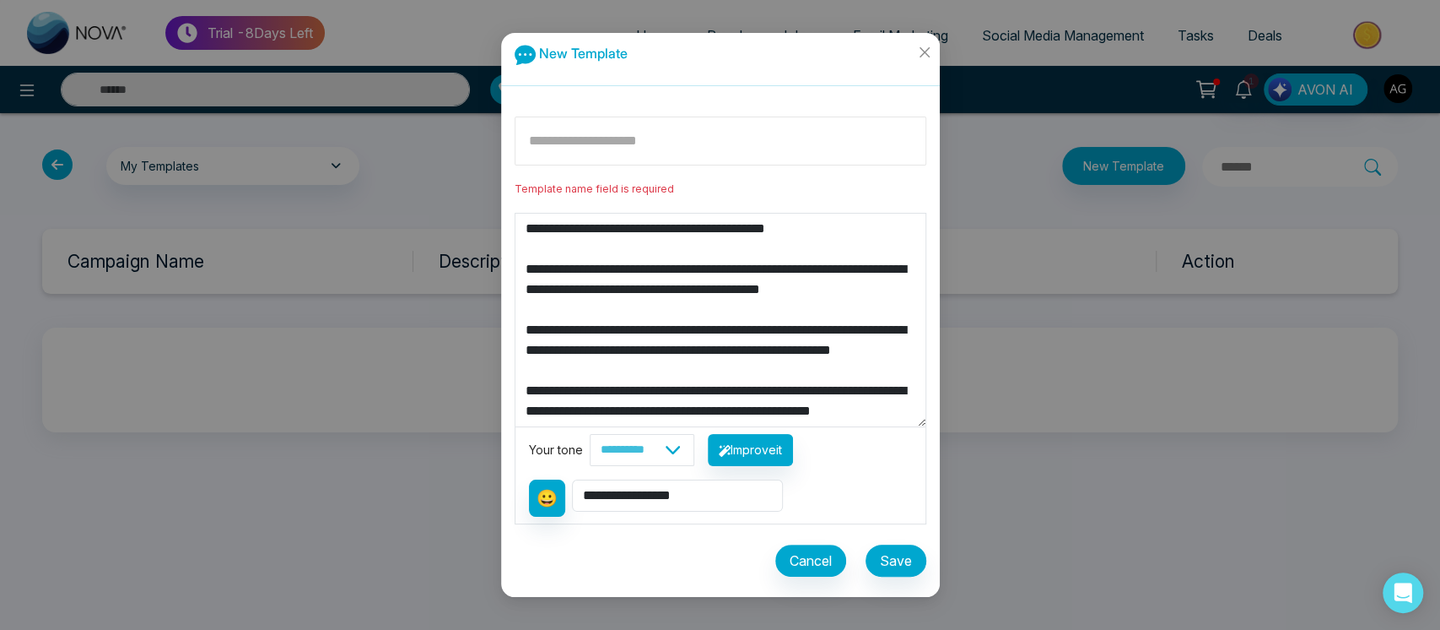
click at [709, 153] on input at bounding box center [721, 140] width 412 height 49
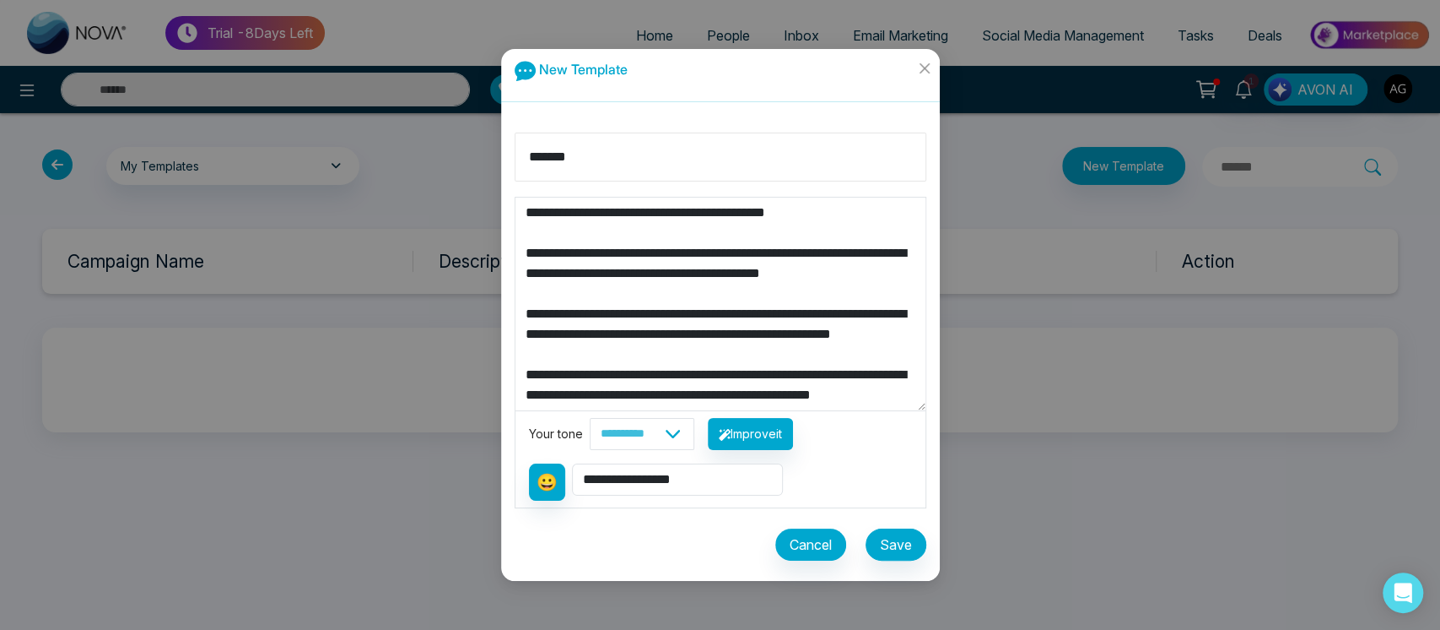
type input "******"
click at [905, 538] on button "Save" at bounding box center [896, 544] width 61 height 32
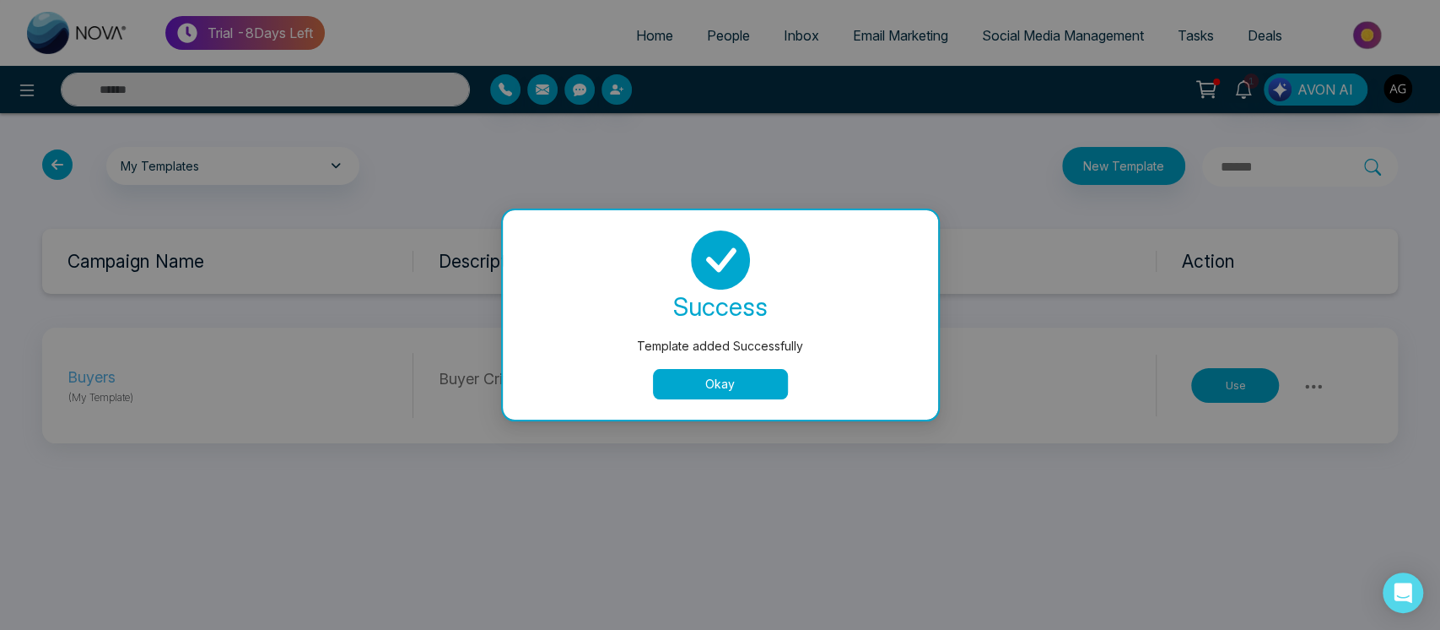
click at [693, 376] on button "Okay" at bounding box center [720, 384] width 135 height 30
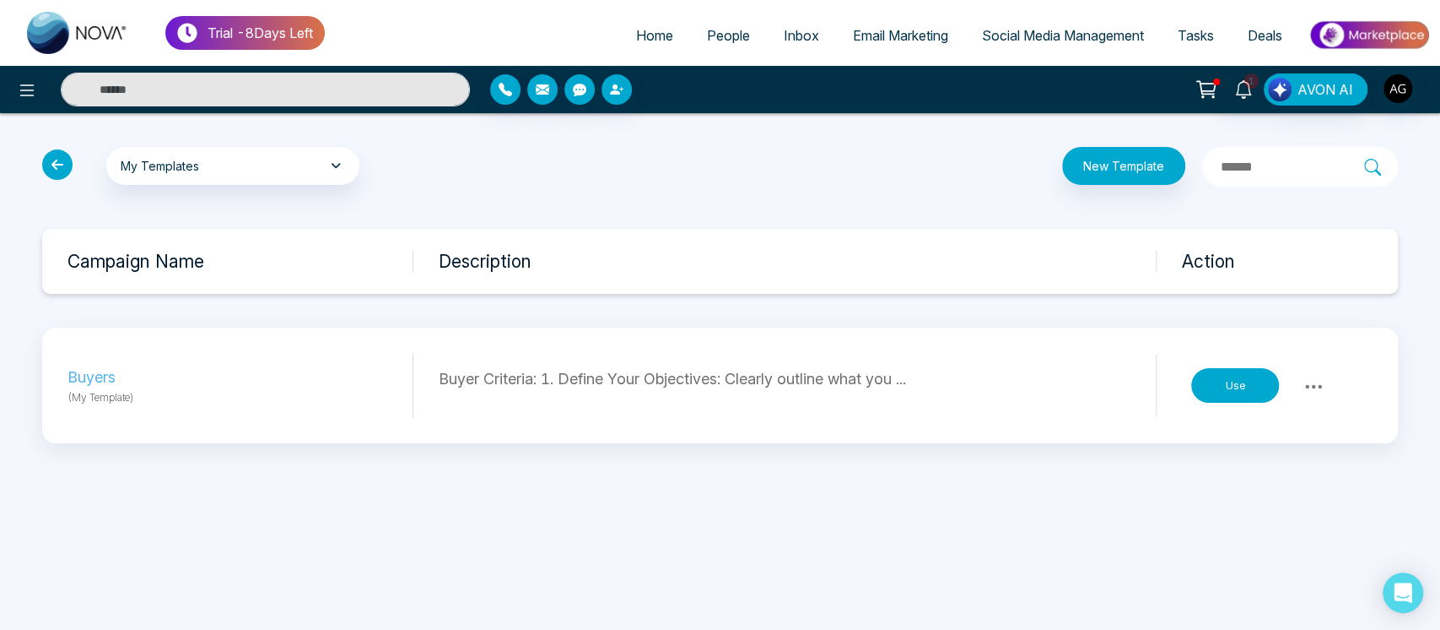
click at [1307, 381] on icon at bounding box center [1314, 386] width 20 height 20
click at [1224, 372] on button "Use" at bounding box center [1236, 385] width 88 height 35
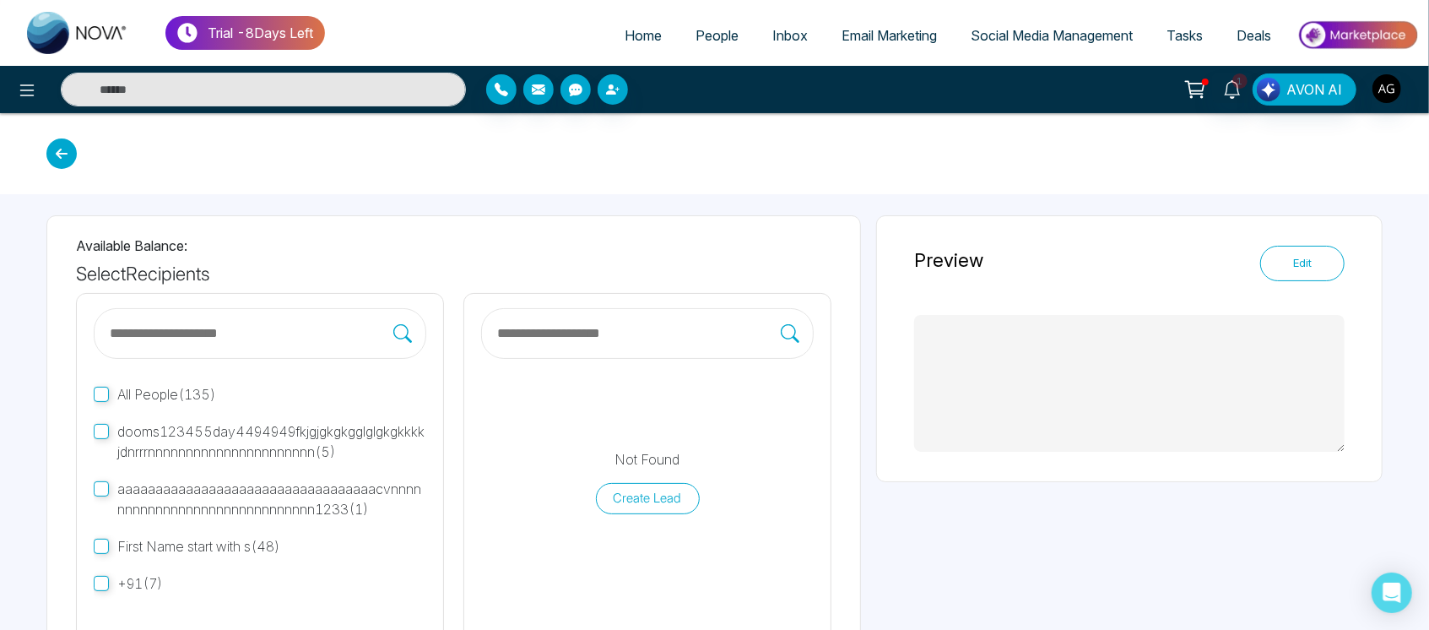
type textarea "**********"
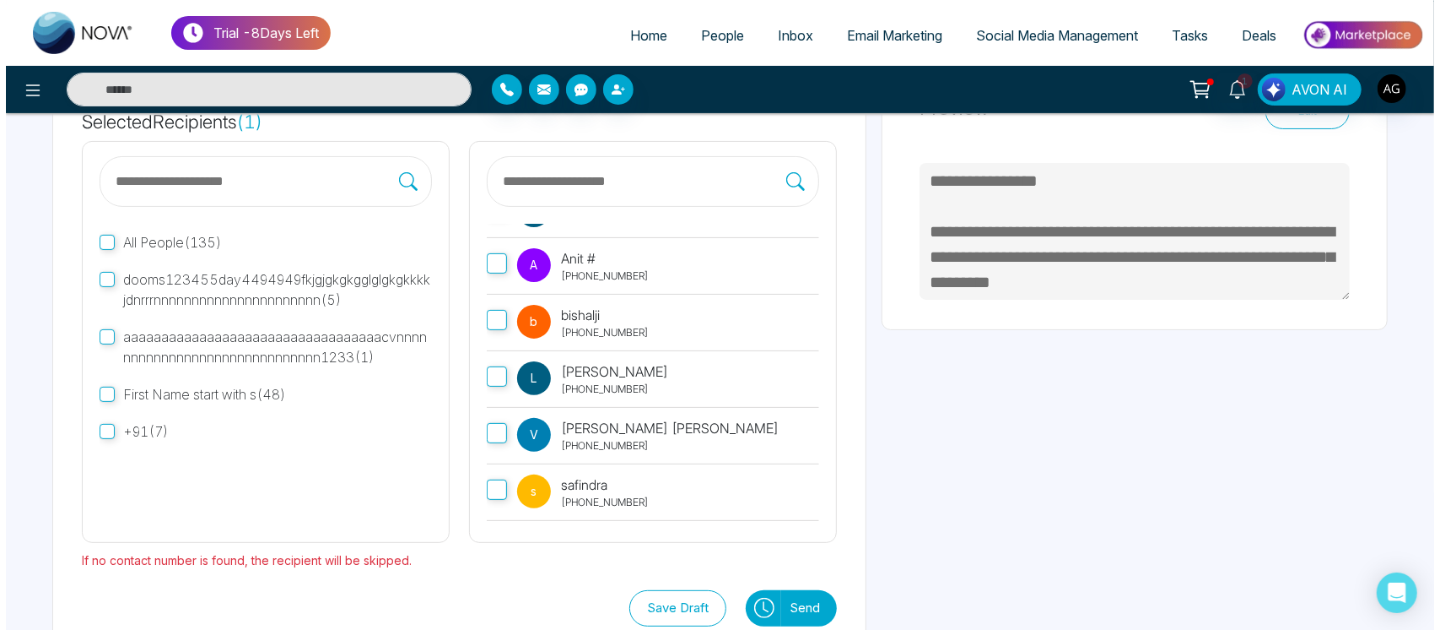
scroll to position [189, 0]
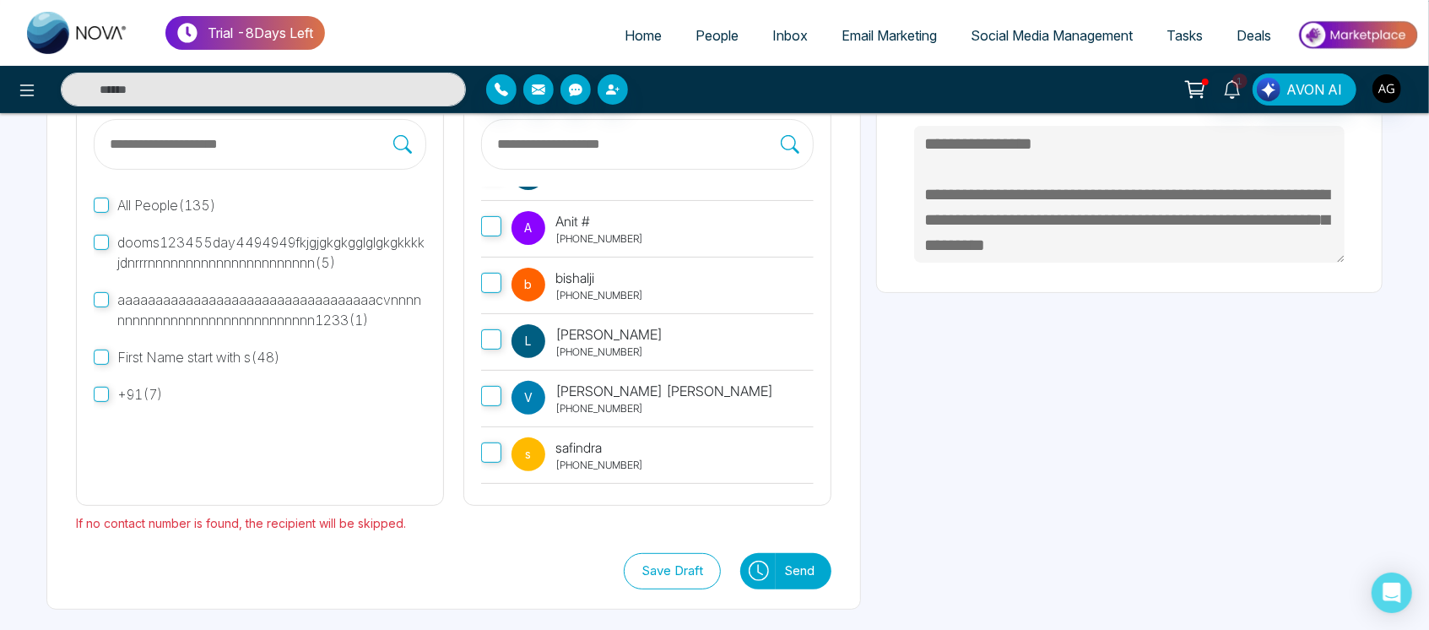
click at [760, 566] on icon at bounding box center [758, 570] width 20 height 20
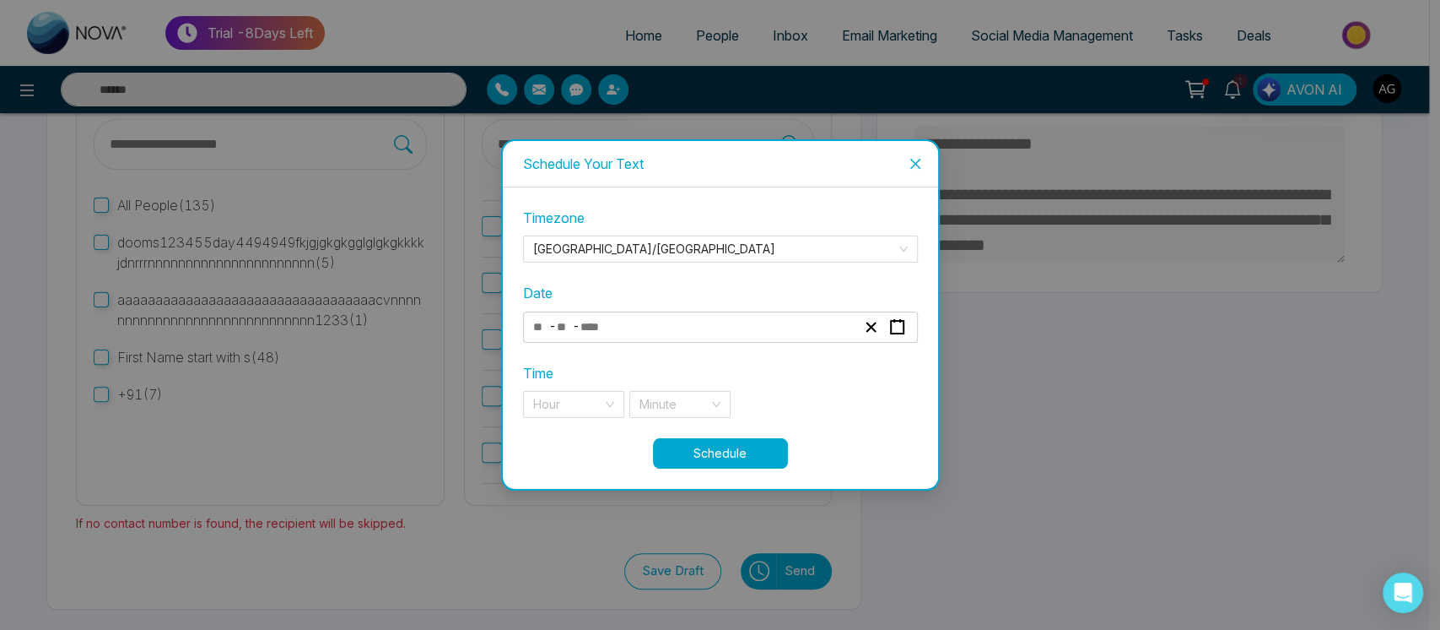
click at [766, 329] on div "- -" at bounding box center [694, 327] width 327 height 23
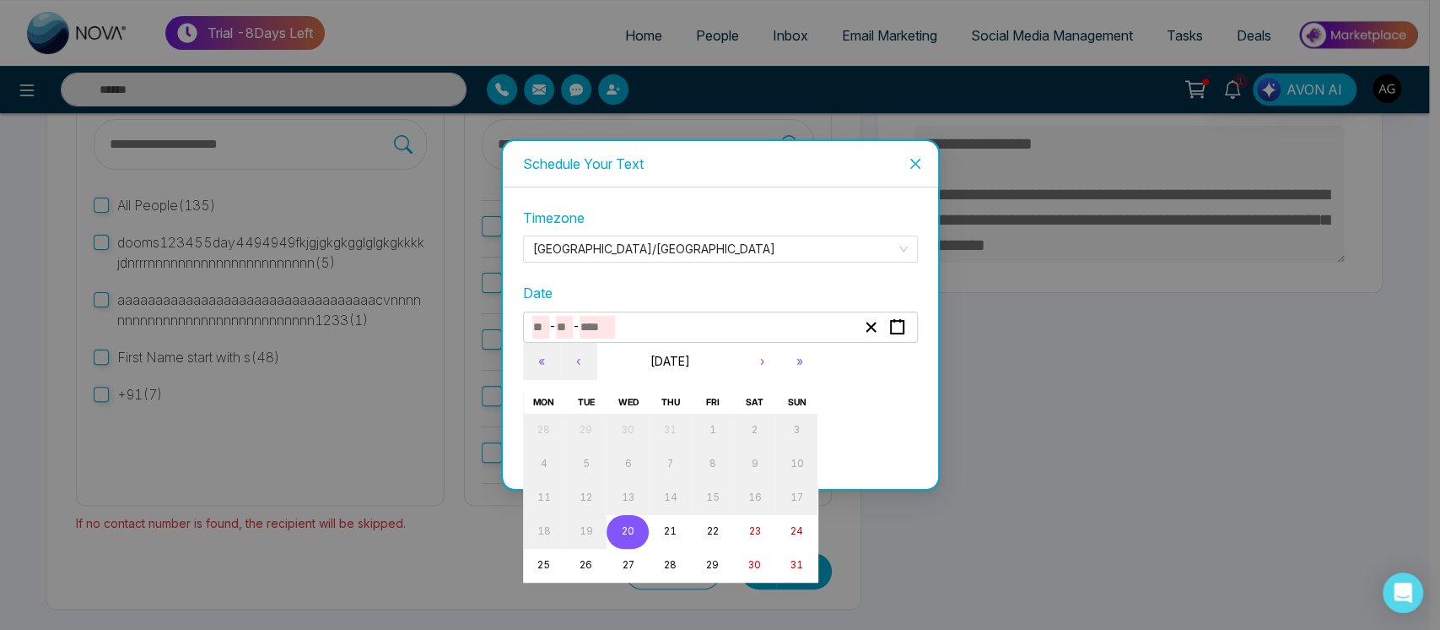
click at [635, 531] on button "20" at bounding box center [628, 532] width 42 height 34
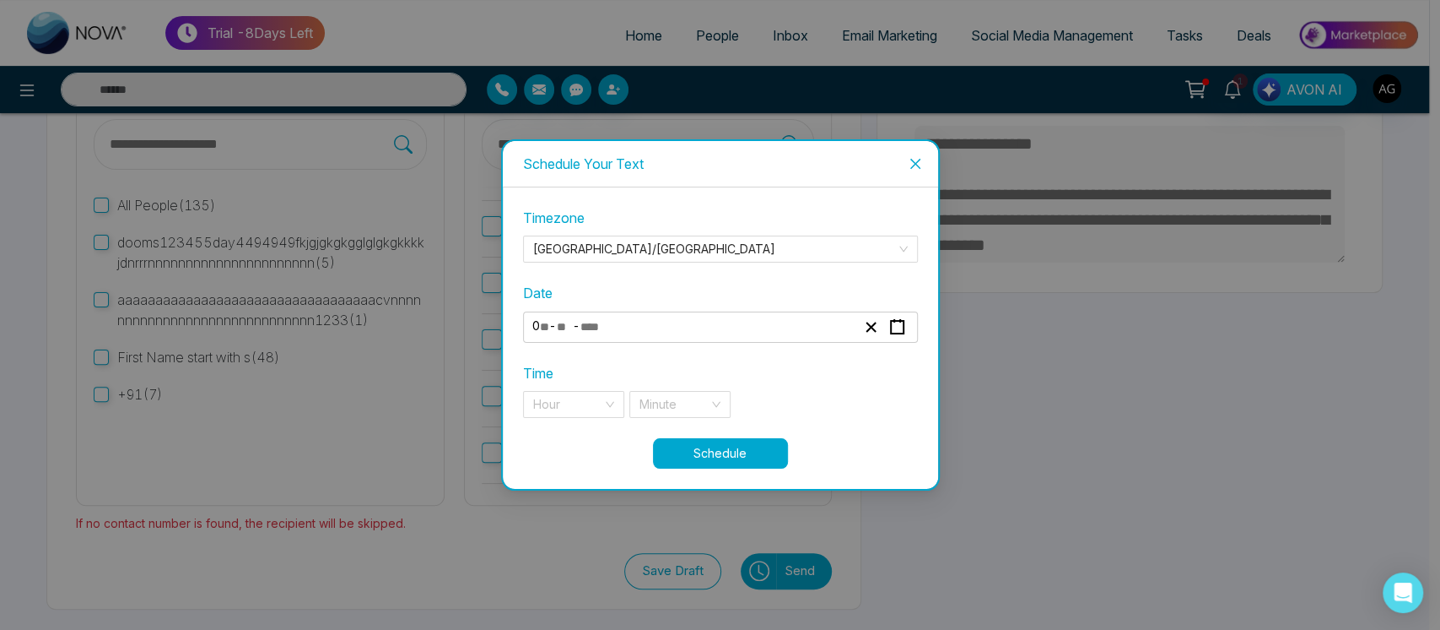
type input "*"
type input "**"
type input "****"
click at [581, 403] on input "search" at bounding box center [567, 404] width 69 height 25
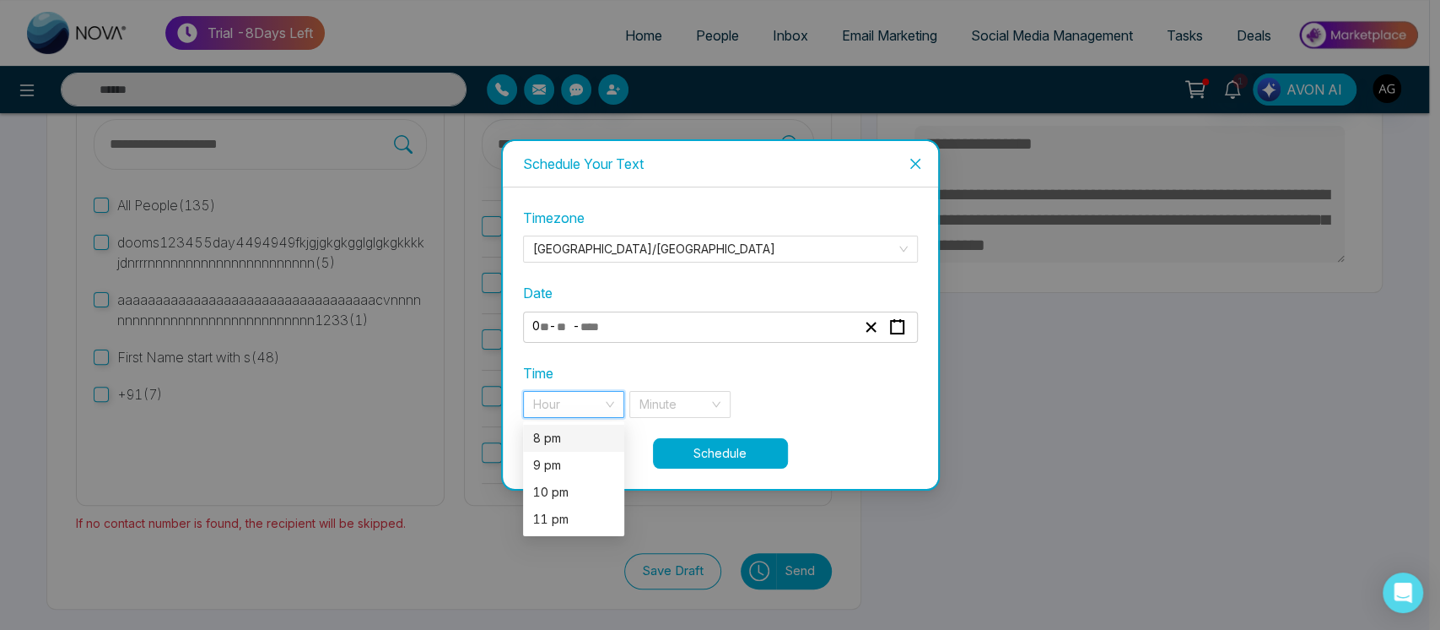
click at [581, 433] on div "8 pm" at bounding box center [573, 438] width 81 height 19
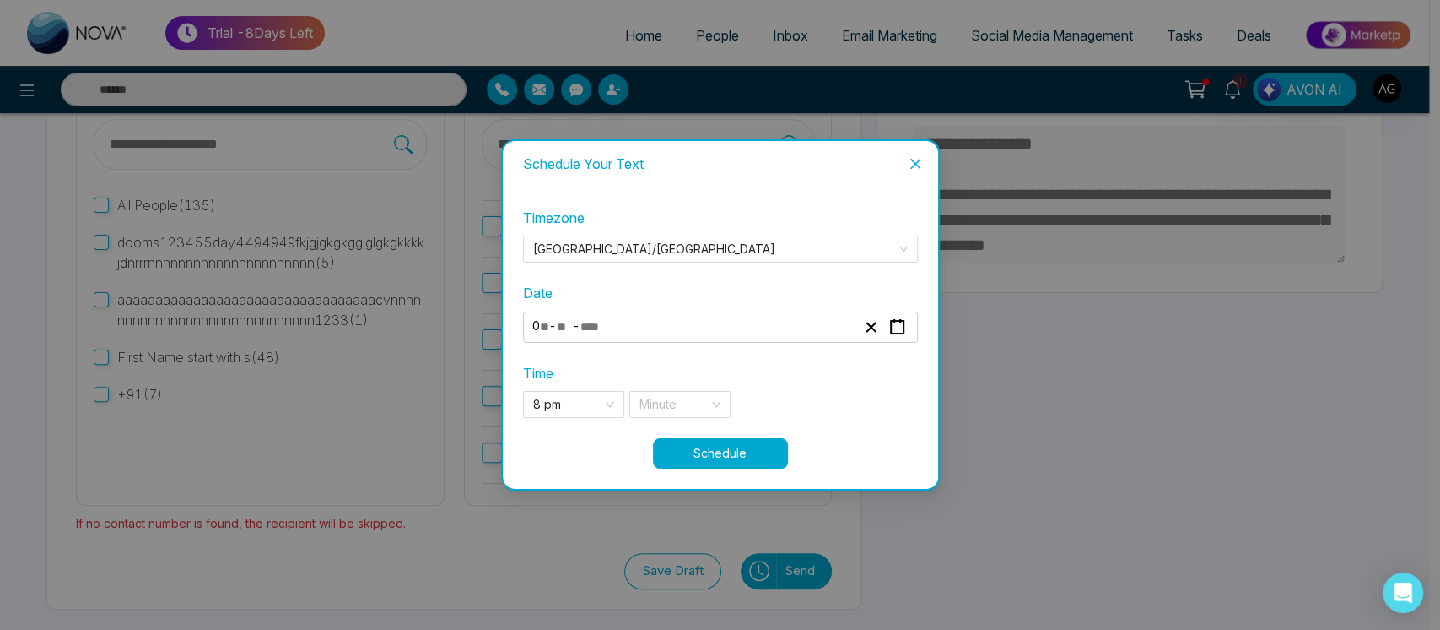
click at [685, 419] on div "**********" at bounding box center [720, 323] width 395 height 230
click at [685, 410] on input "search" at bounding box center [674, 404] width 69 height 25
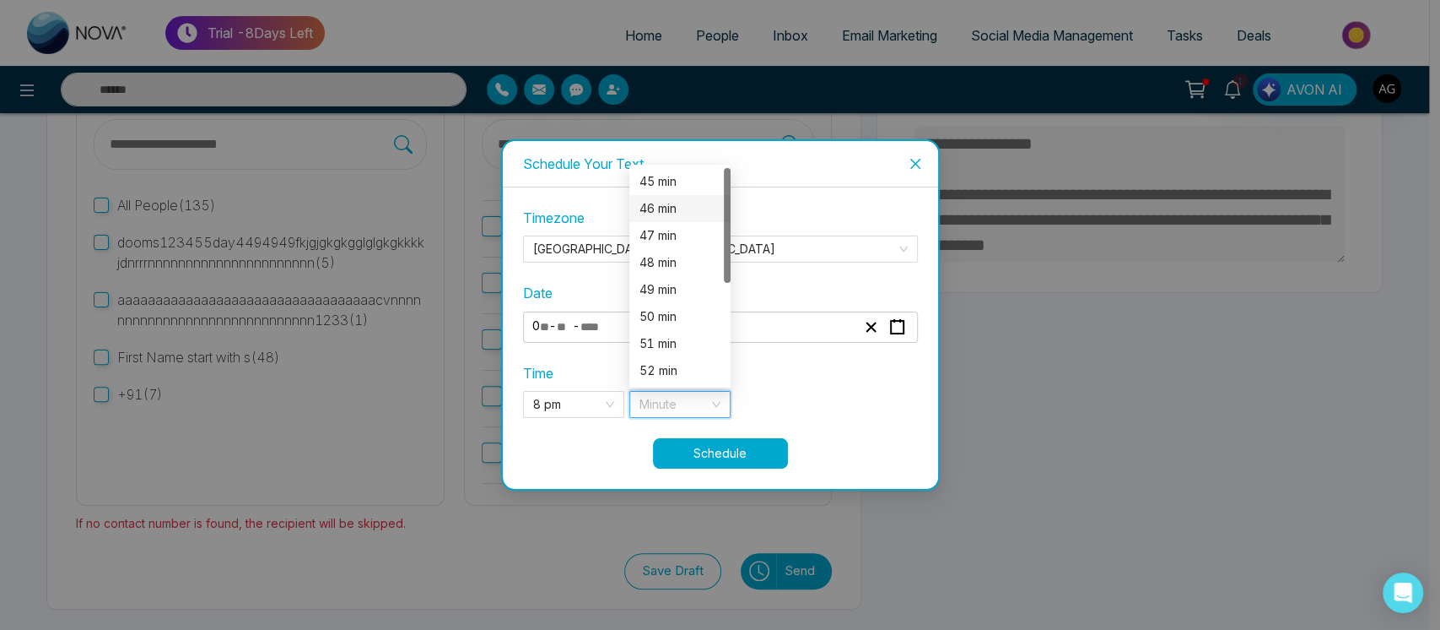
click at [663, 206] on div "46 min" at bounding box center [680, 208] width 81 height 19
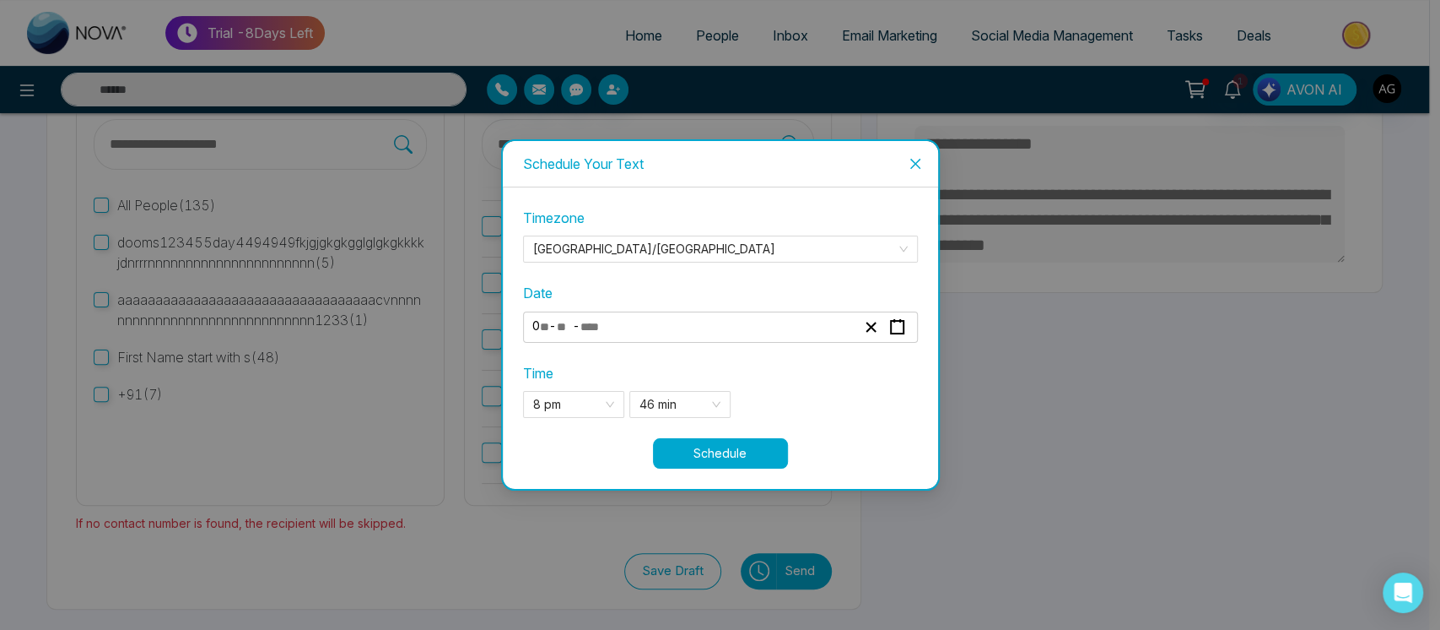
click at [721, 444] on button "Schedule" at bounding box center [720, 453] width 135 height 30
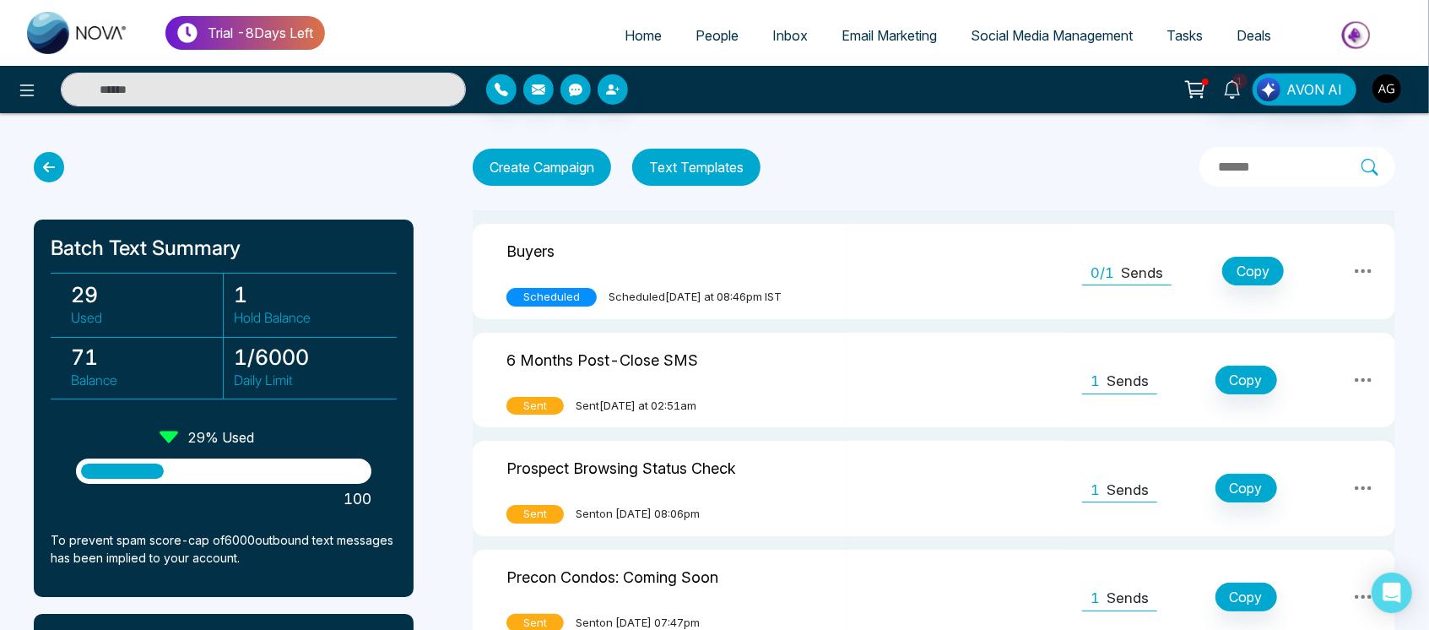
click at [705, 164] on button "Text Templates" at bounding box center [696, 167] width 128 height 37
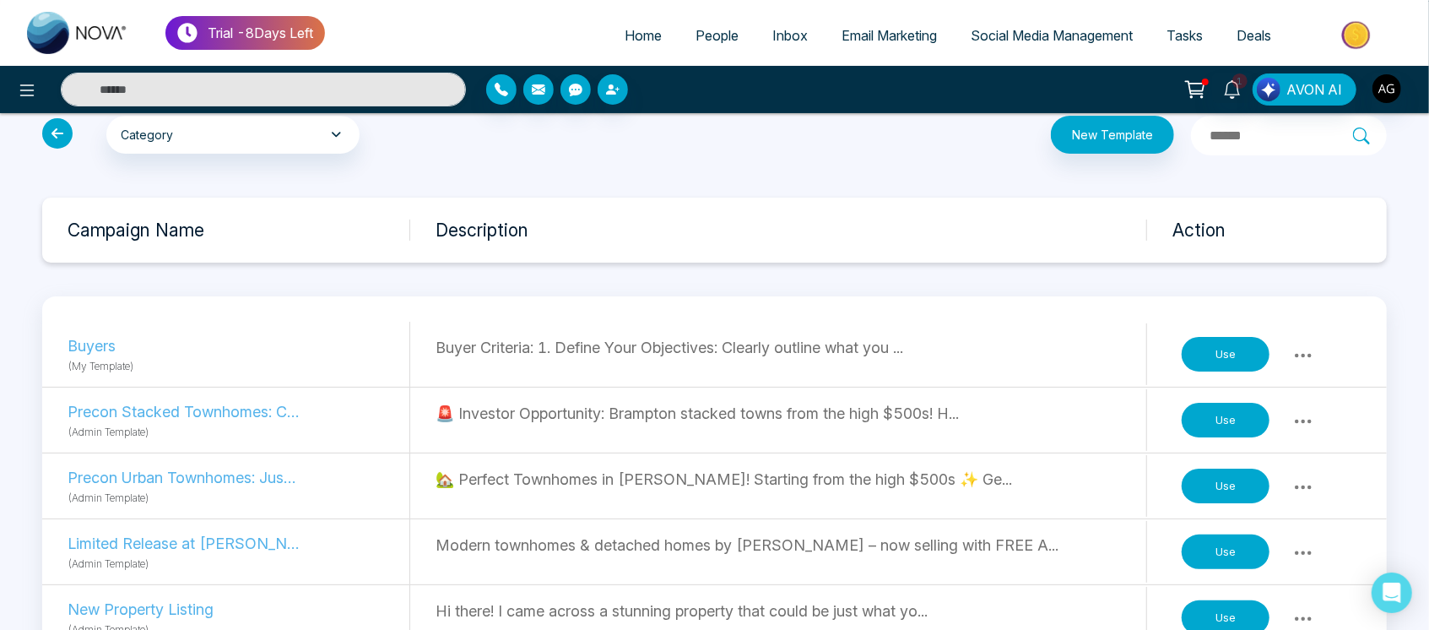
scroll to position [33, 0]
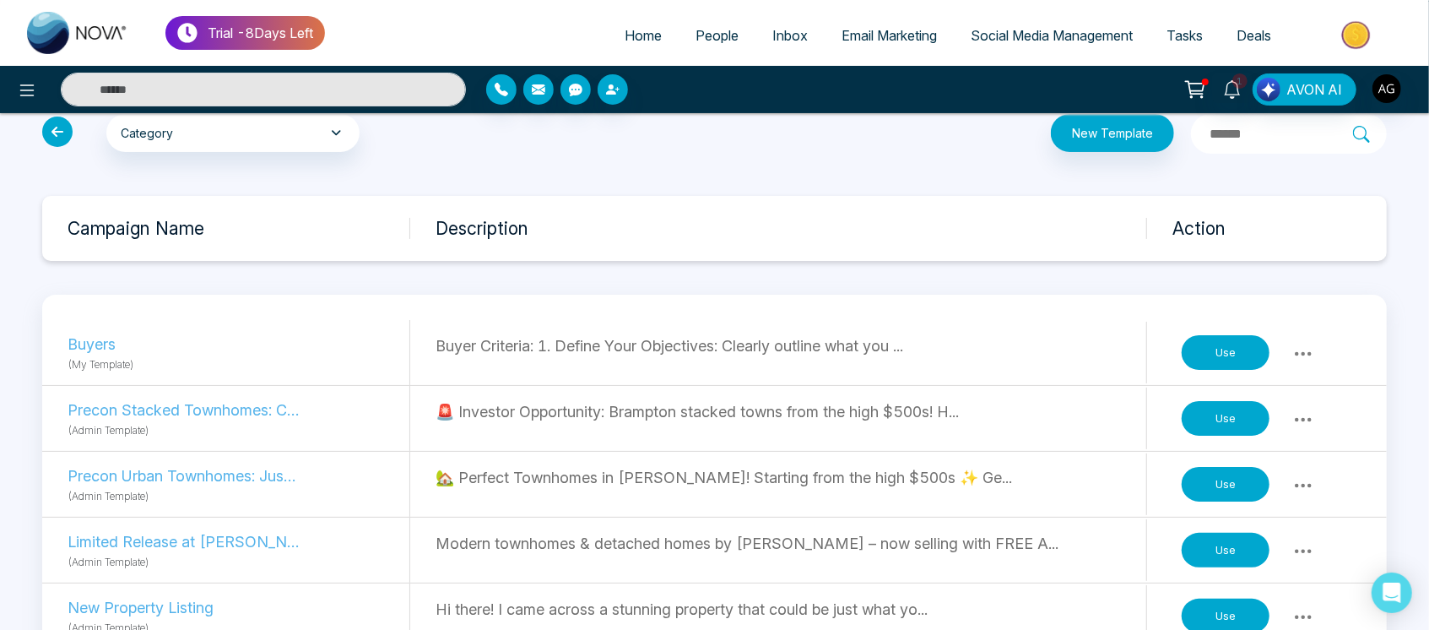
click at [1235, 346] on button "Use" at bounding box center [1225, 352] width 88 height 35
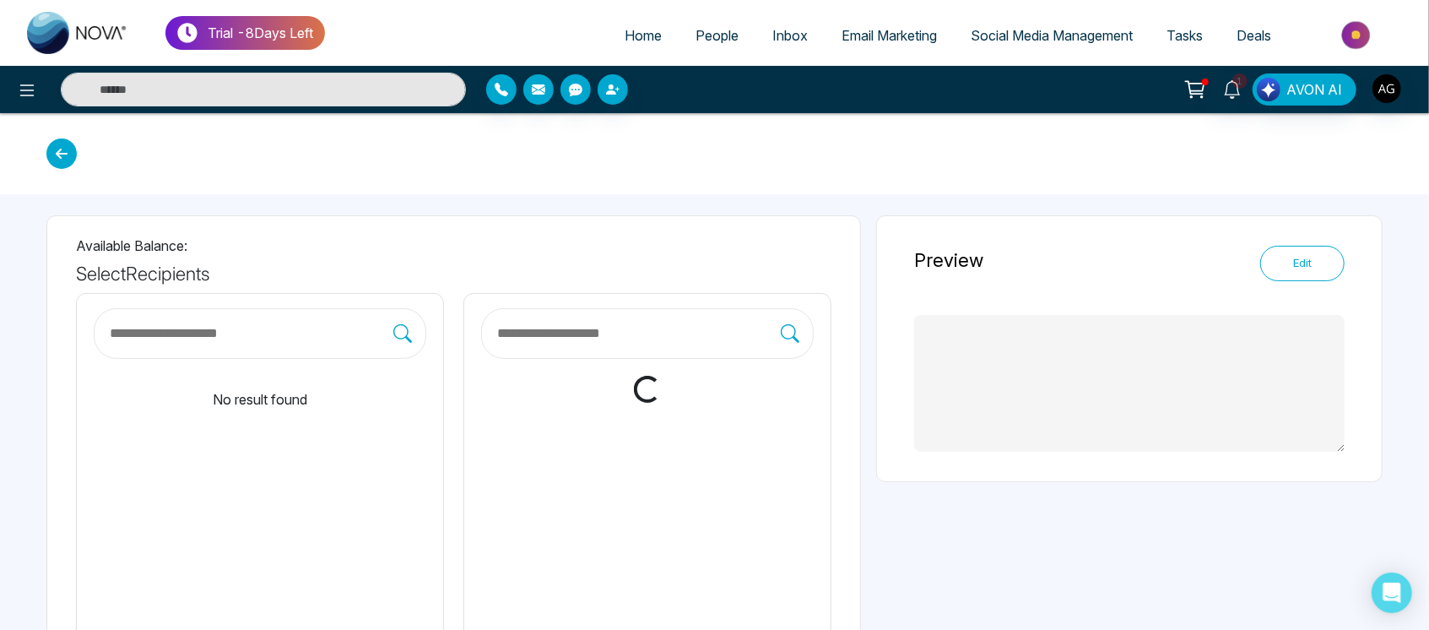
type textarea "**********"
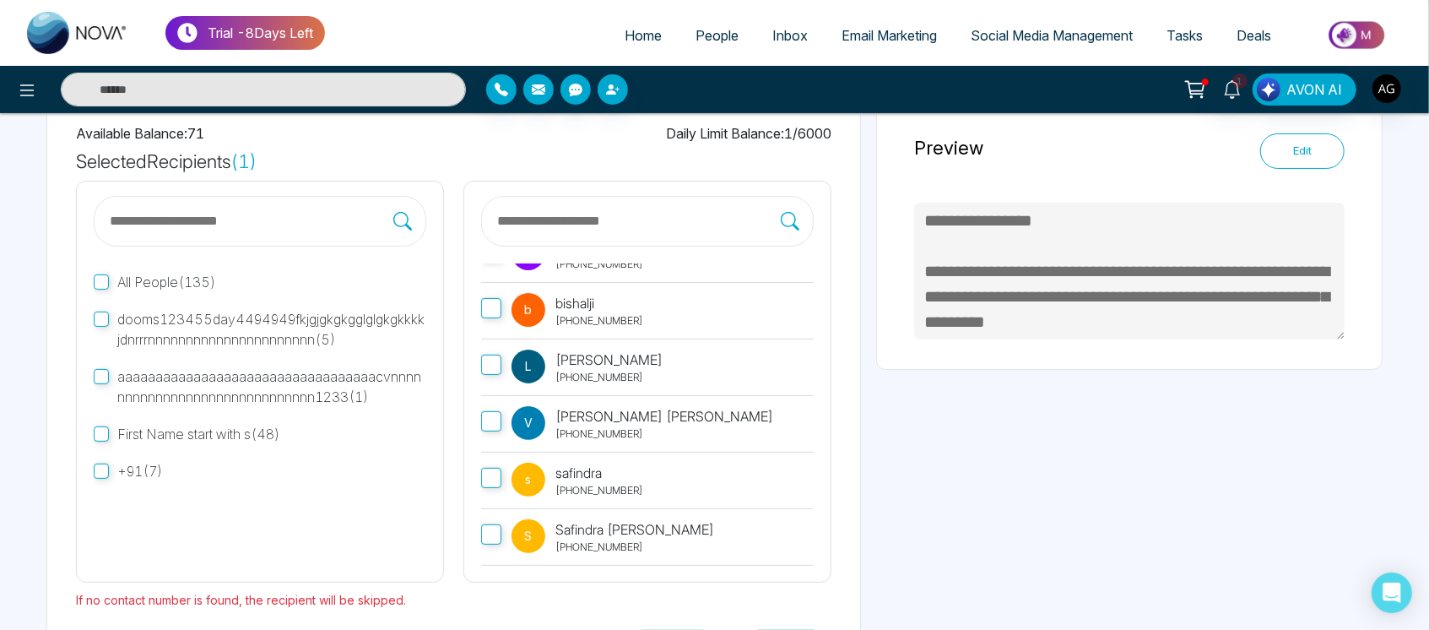
scroll to position [189, 0]
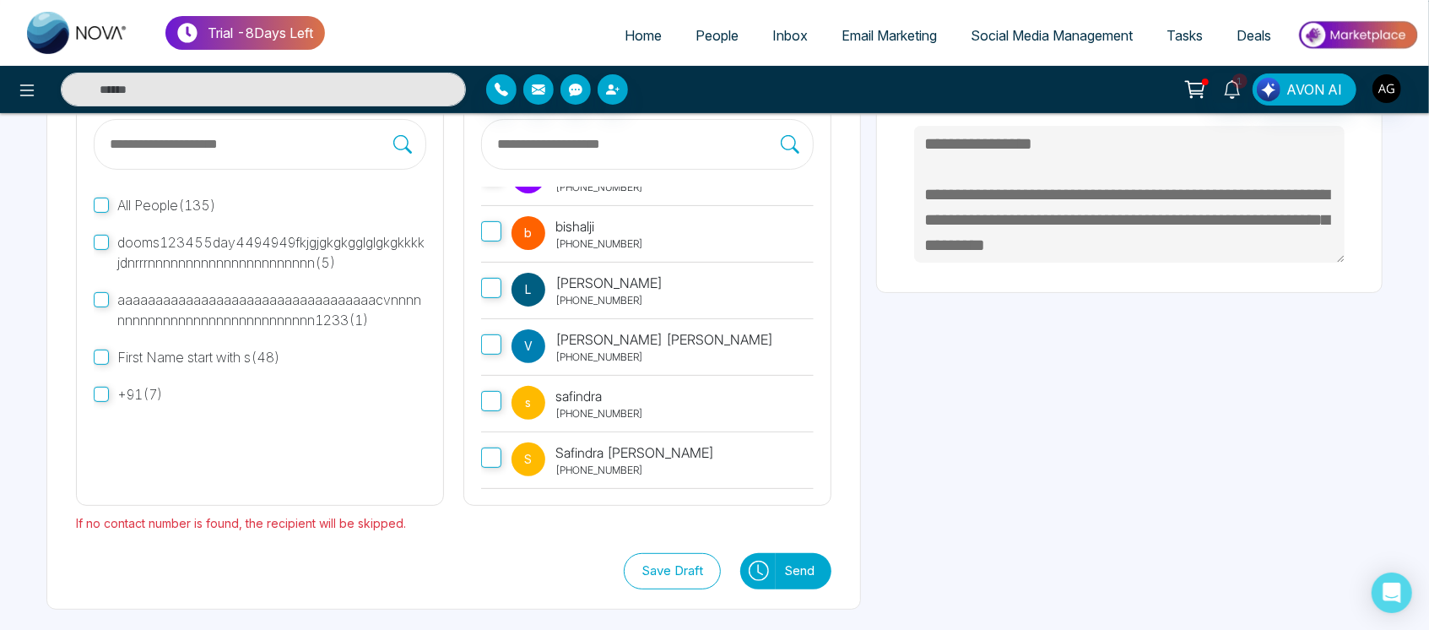
click at [796, 570] on button "Send" at bounding box center [803, 571] width 56 height 36
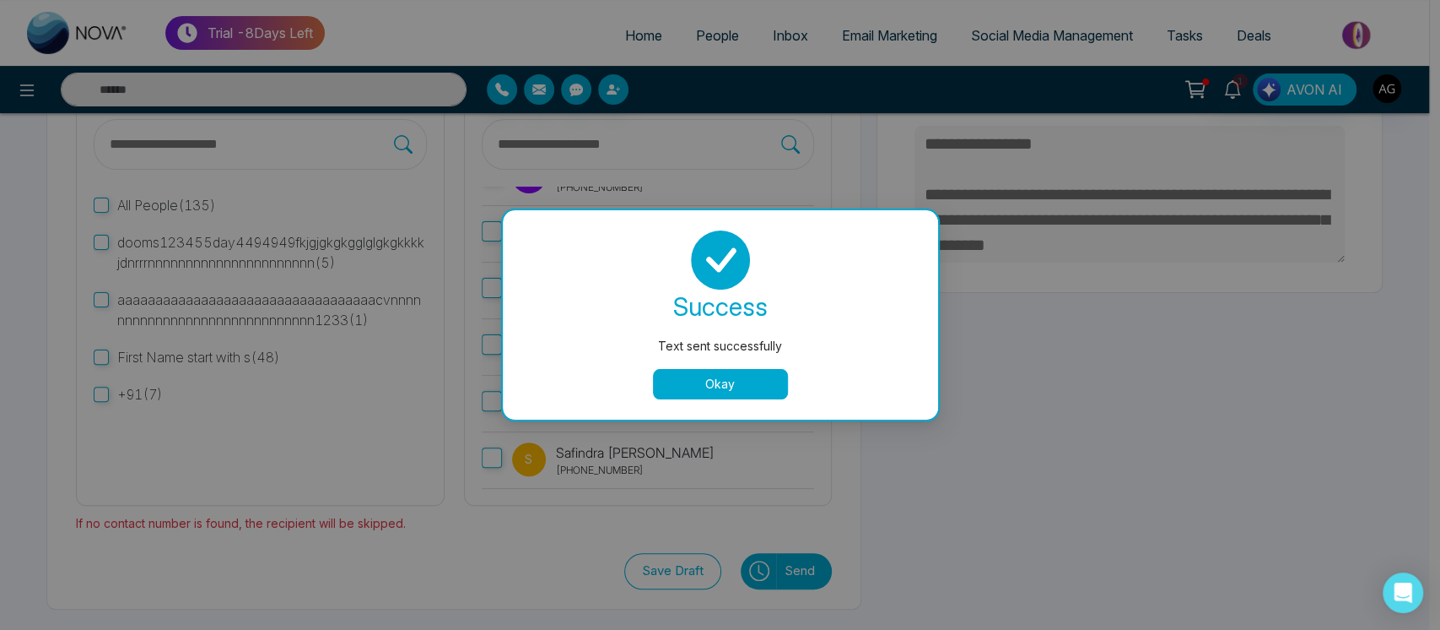
click at [749, 386] on button "Okay" at bounding box center [720, 384] width 135 height 30
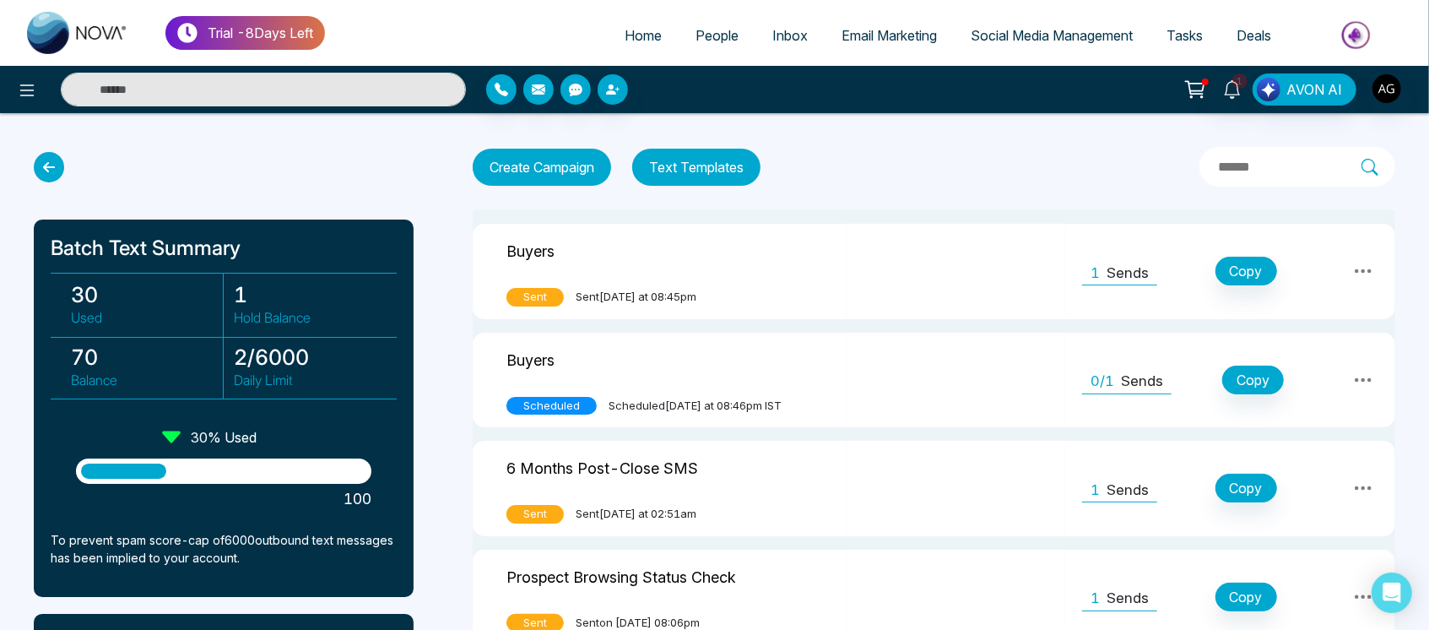
click at [1120, 283] on div "1 Sends" at bounding box center [1119, 271] width 75 height 29
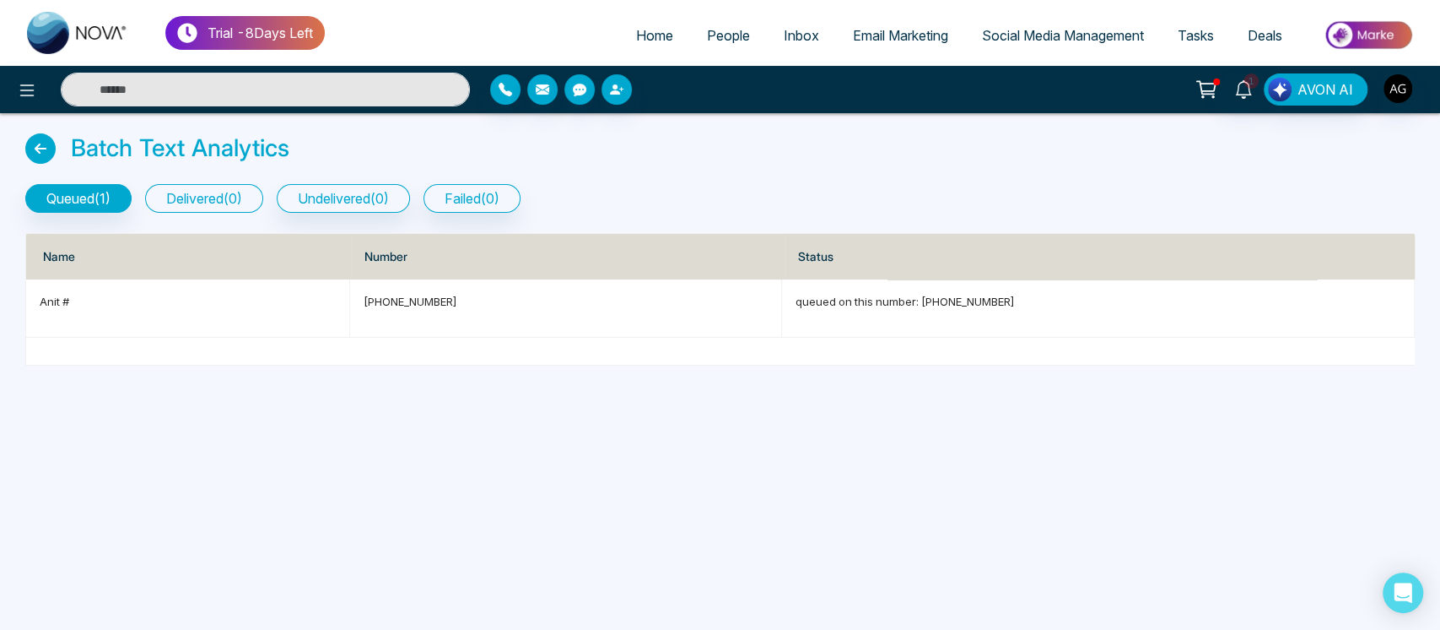
click at [235, 185] on button "delivered ( 0 )" at bounding box center [204, 198] width 118 height 29
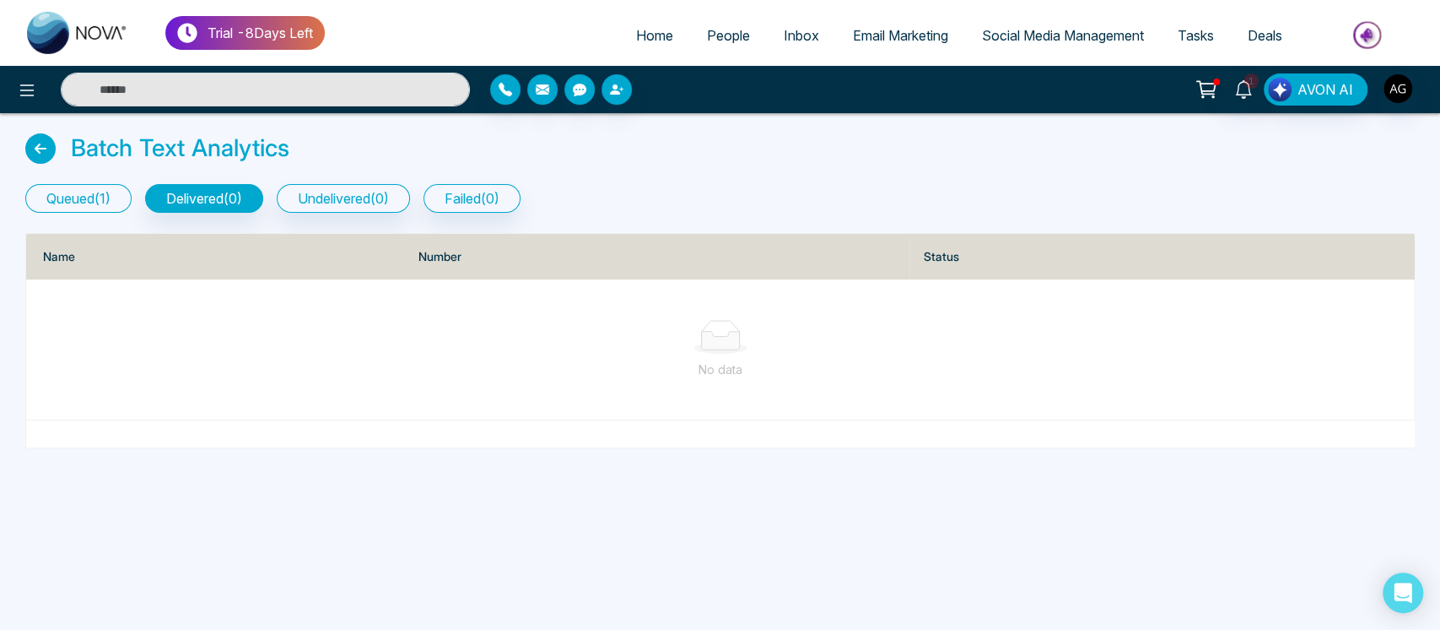
click at [65, 192] on button "queued ( 1 )" at bounding box center [78, 198] width 106 height 29
click at [41, 143] on icon at bounding box center [40, 148] width 30 height 30
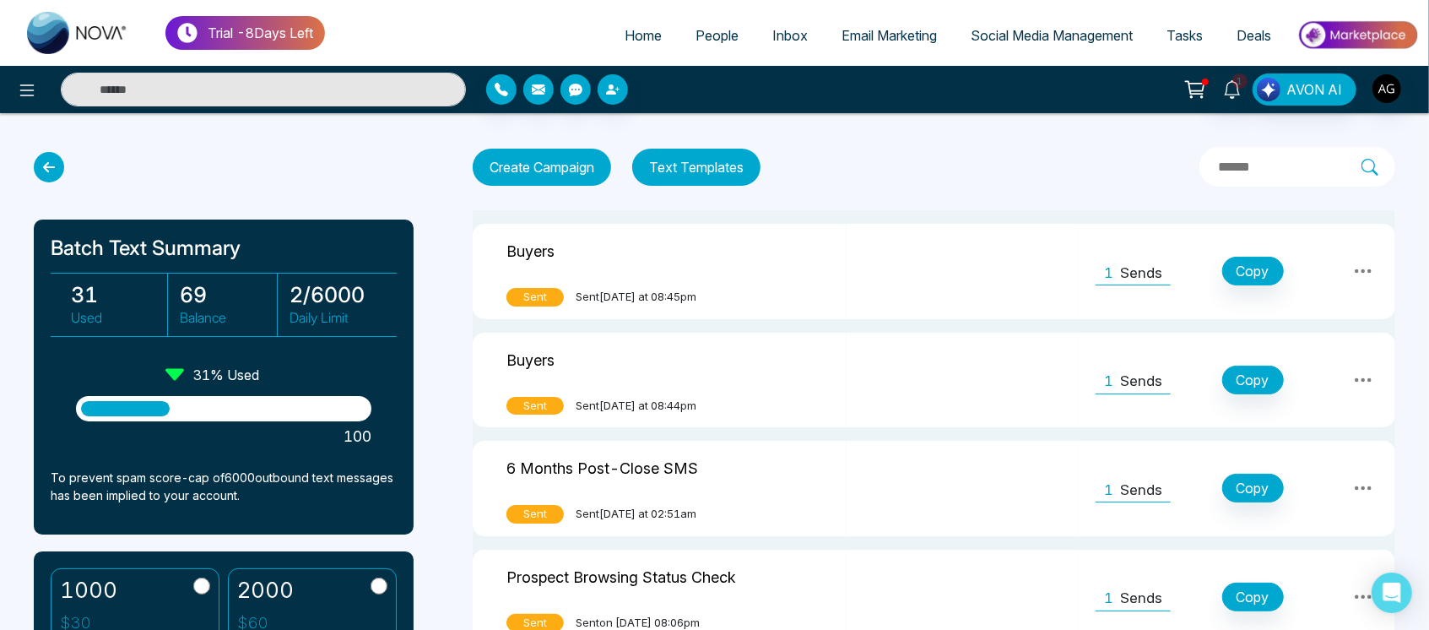
click at [41, 163] on icon at bounding box center [49, 167] width 30 height 30
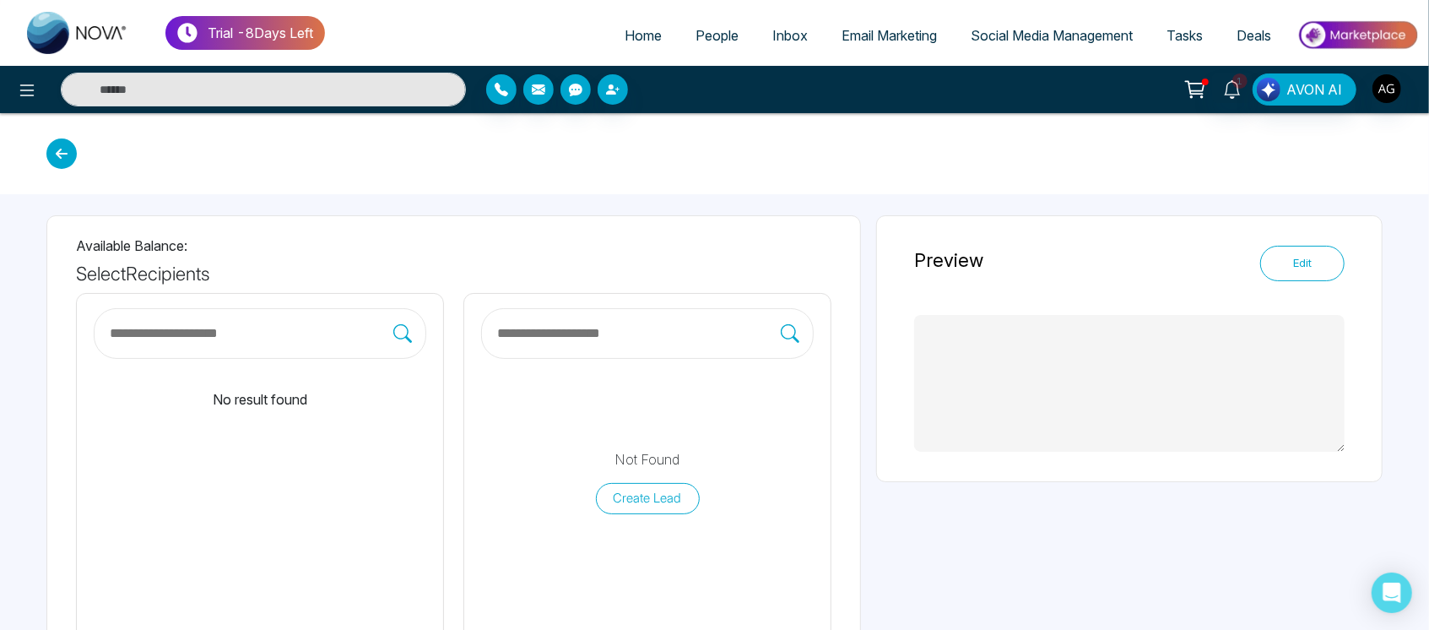
type textarea "**********"
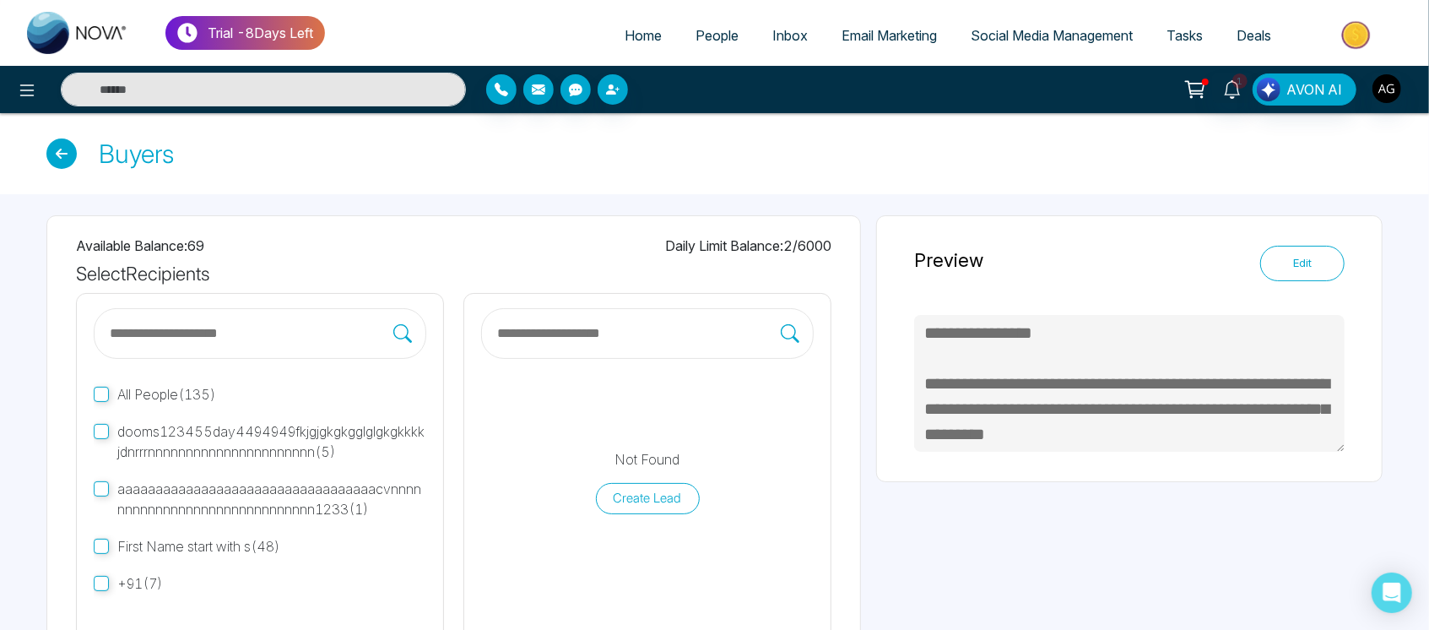
click at [64, 156] on icon at bounding box center [61, 153] width 30 height 30
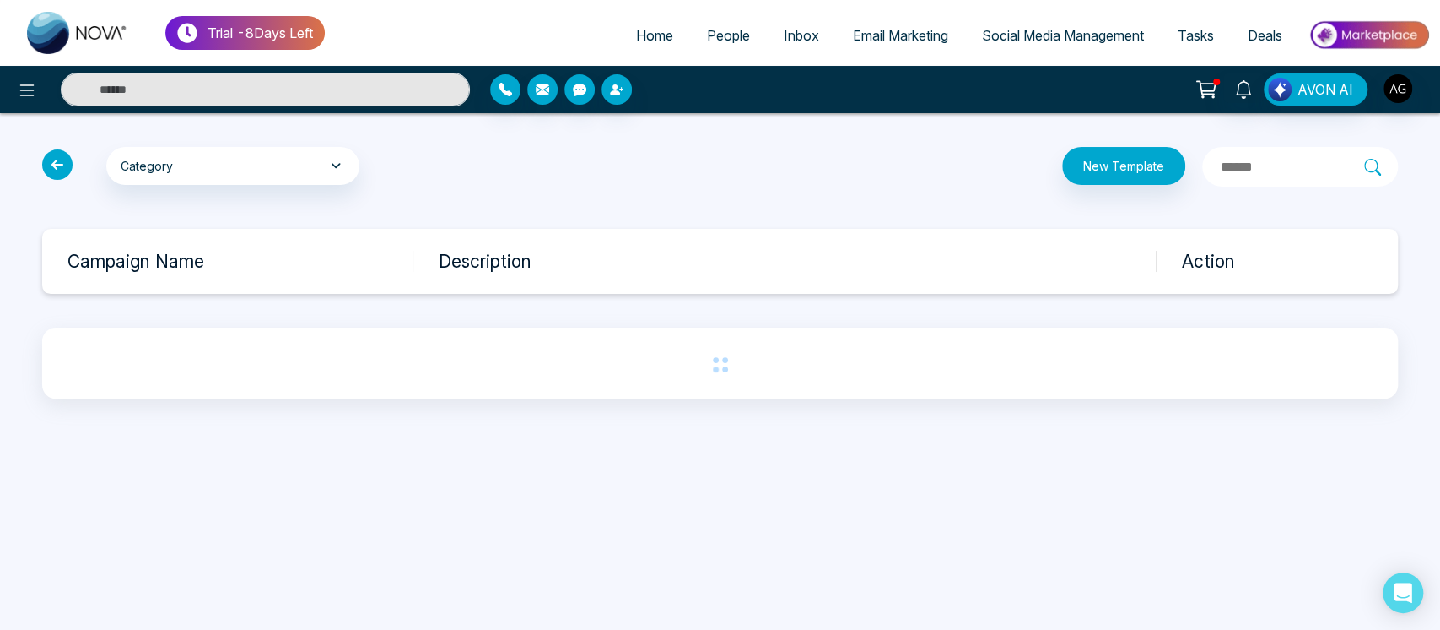
click at [64, 156] on icon at bounding box center [57, 164] width 30 height 30
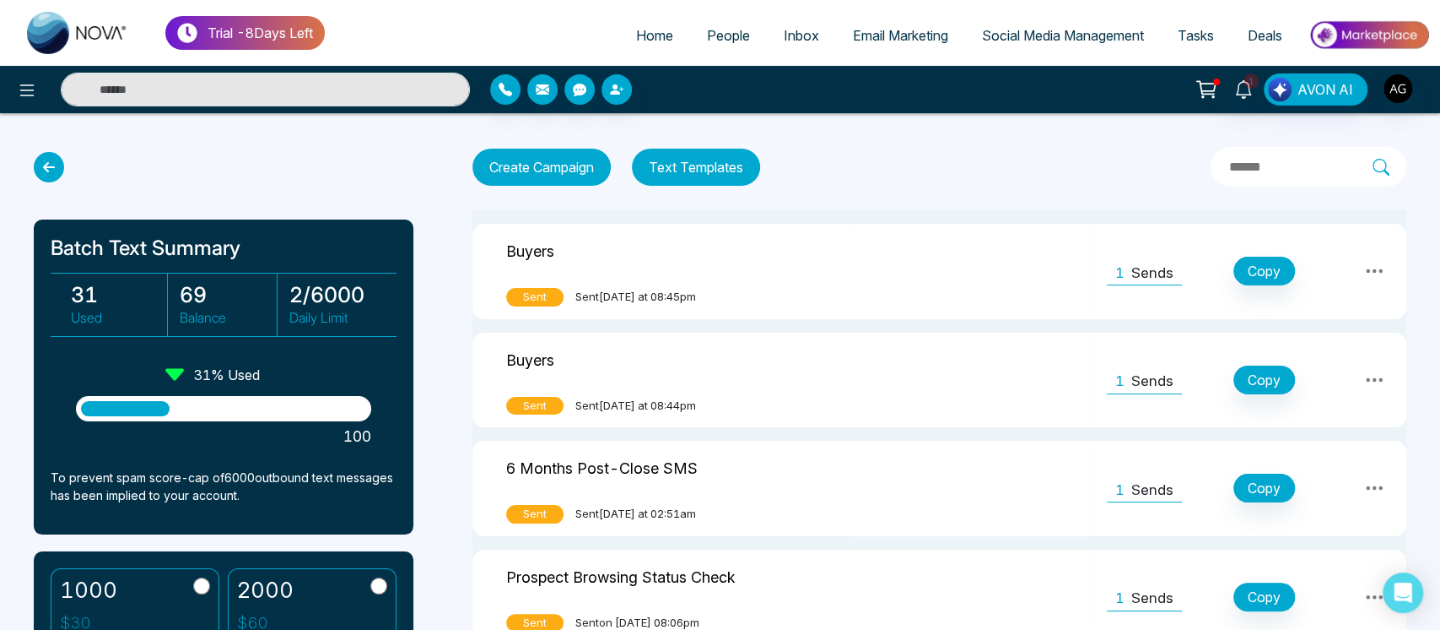
click at [51, 165] on icon at bounding box center [49, 167] width 30 height 30
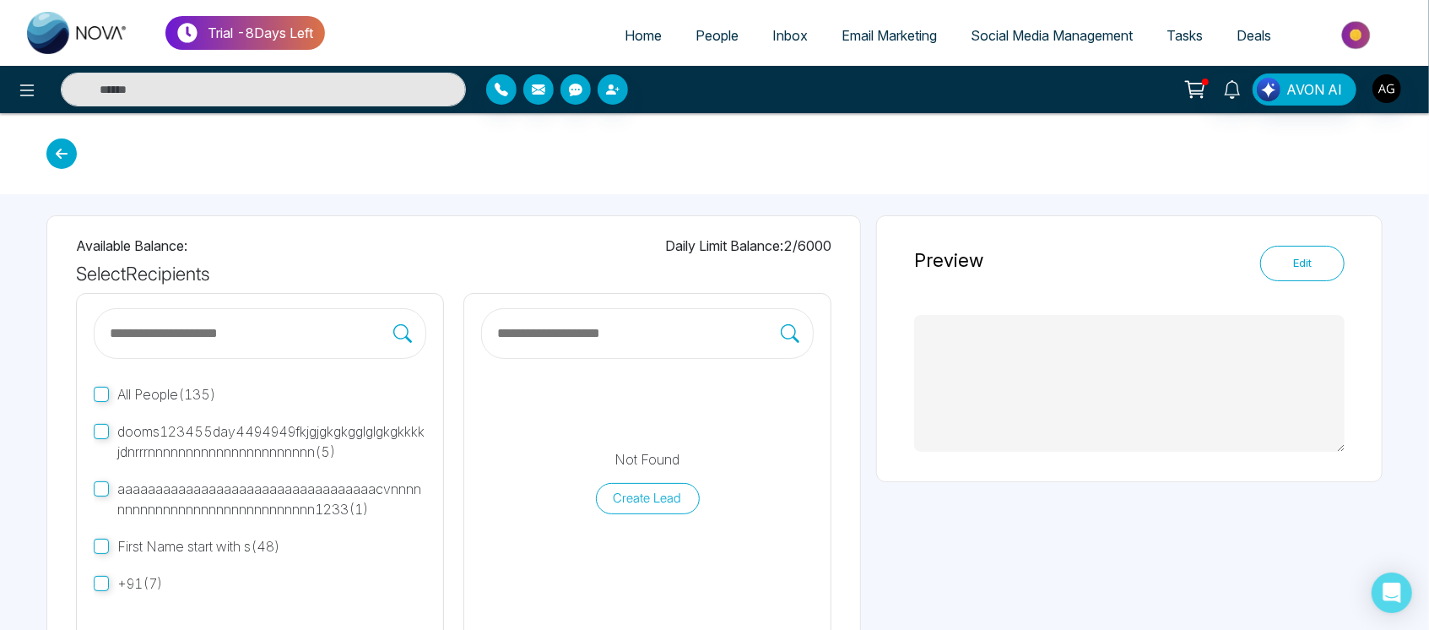
click at [51, 165] on icon at bounding box center [61, 153] width 30 height 30
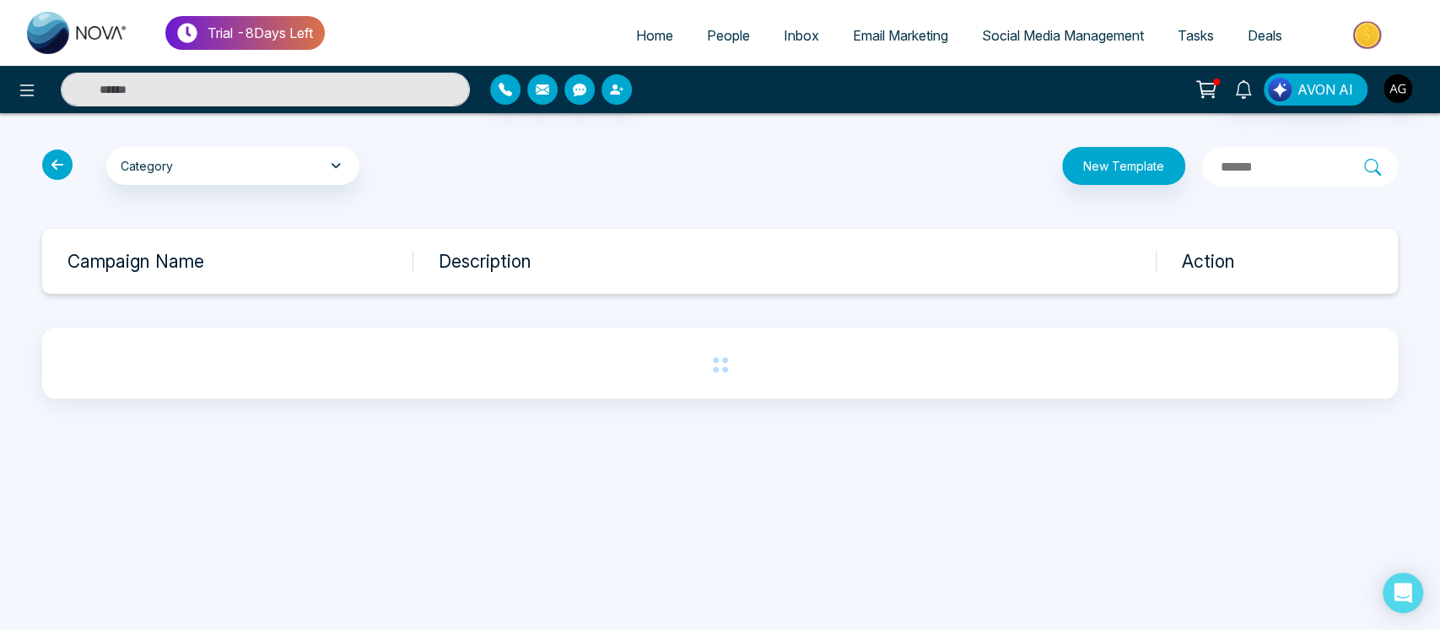
click at [51, 165] on icon at bounding box center [57, 164] width 30 height 30
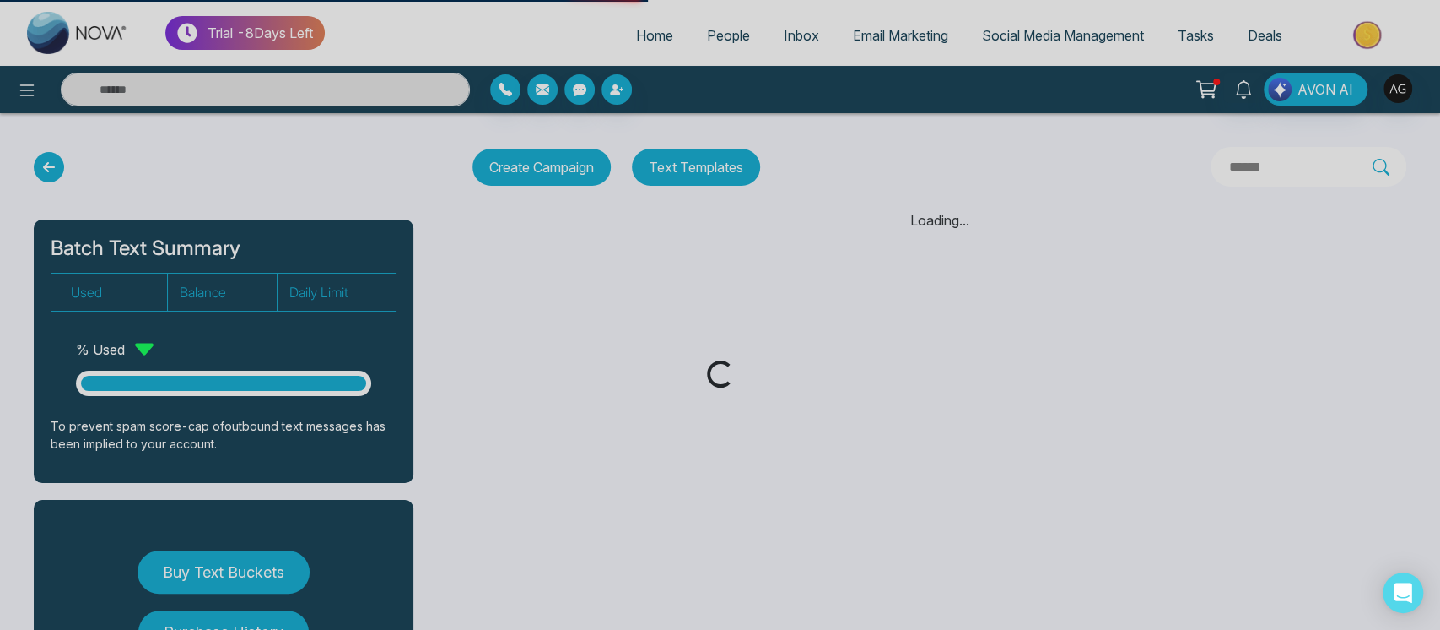
click at [51, 165] on div "Loading..." at bounding box center [720, 315] width 1440 height 630
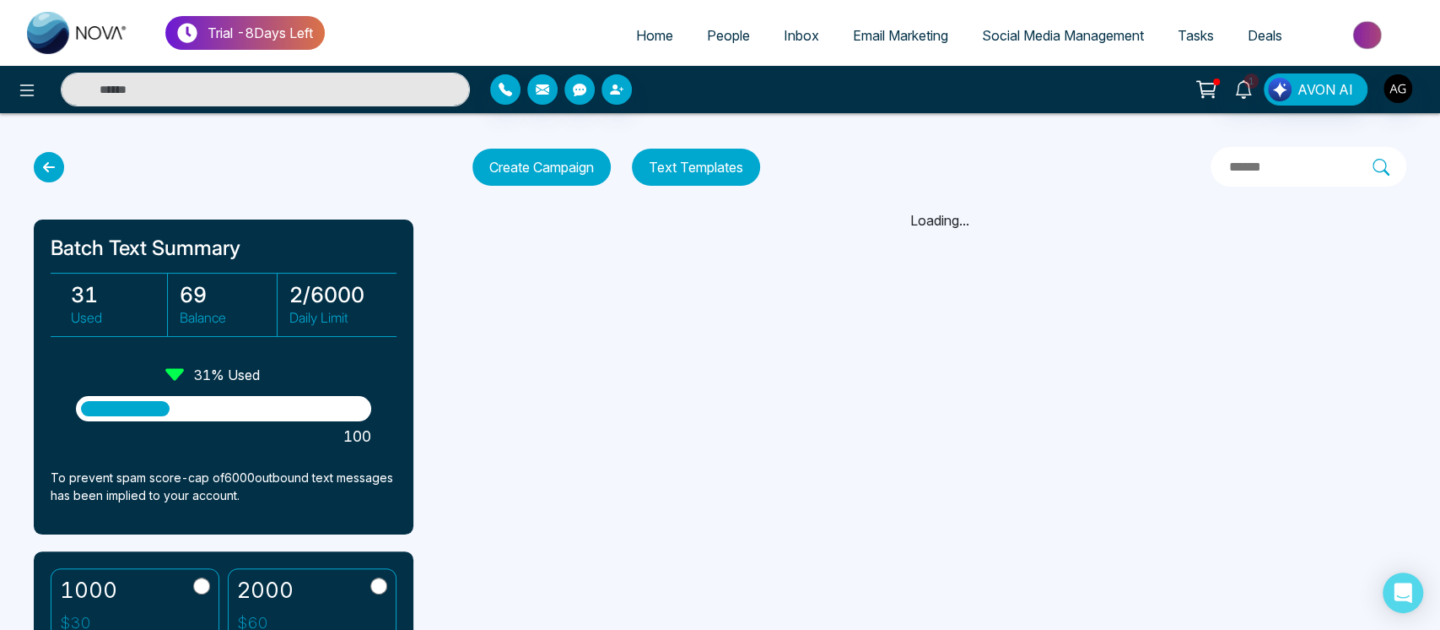
click at [51, 165] on icon at bounding box center [49, 167] width 30 height 30
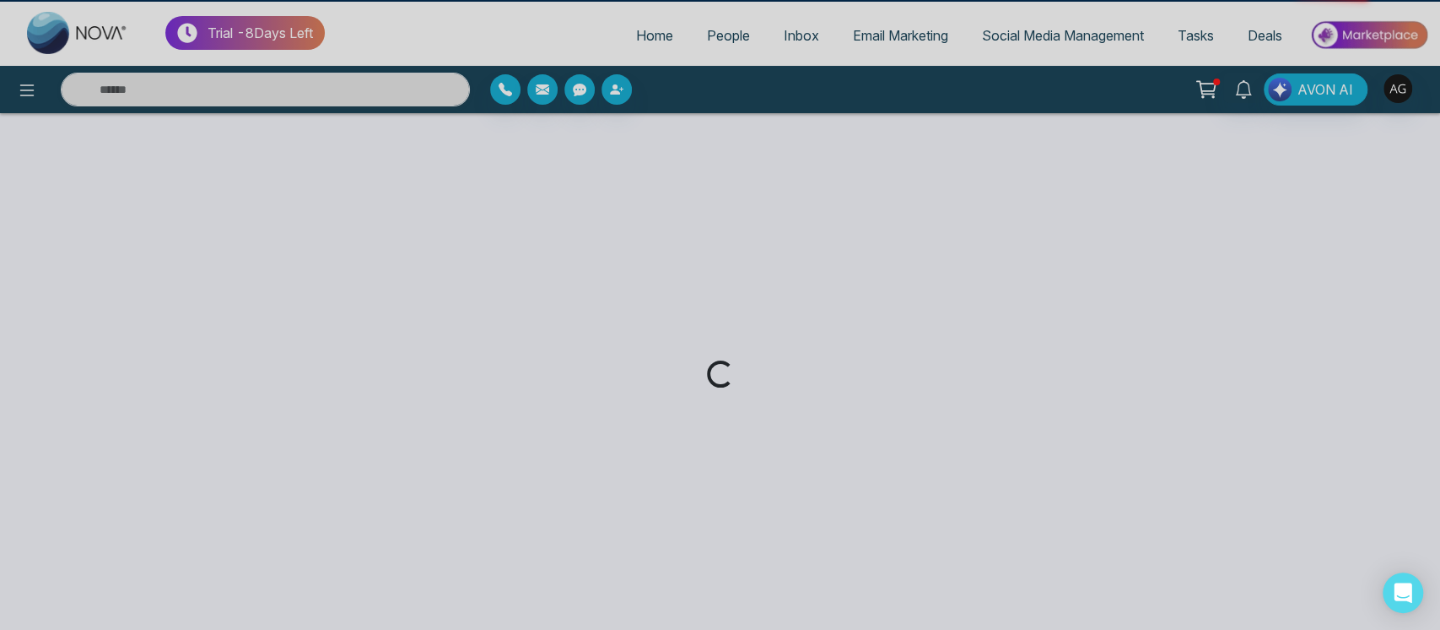
click at [51, 165] on div "Loading..." at bounding box center [720, 315] width 1440 height 630
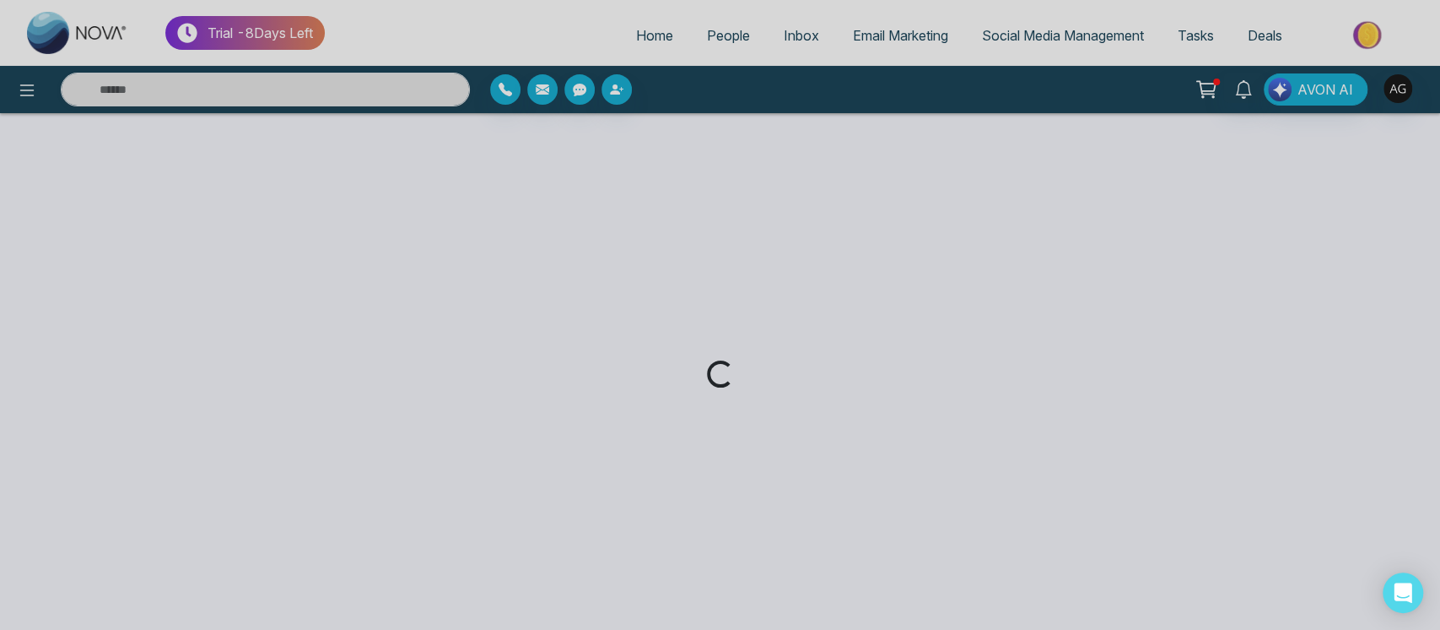
click at [51, 165] on div "Loading..." at bounding box center [720, 315] width 1440 height 630
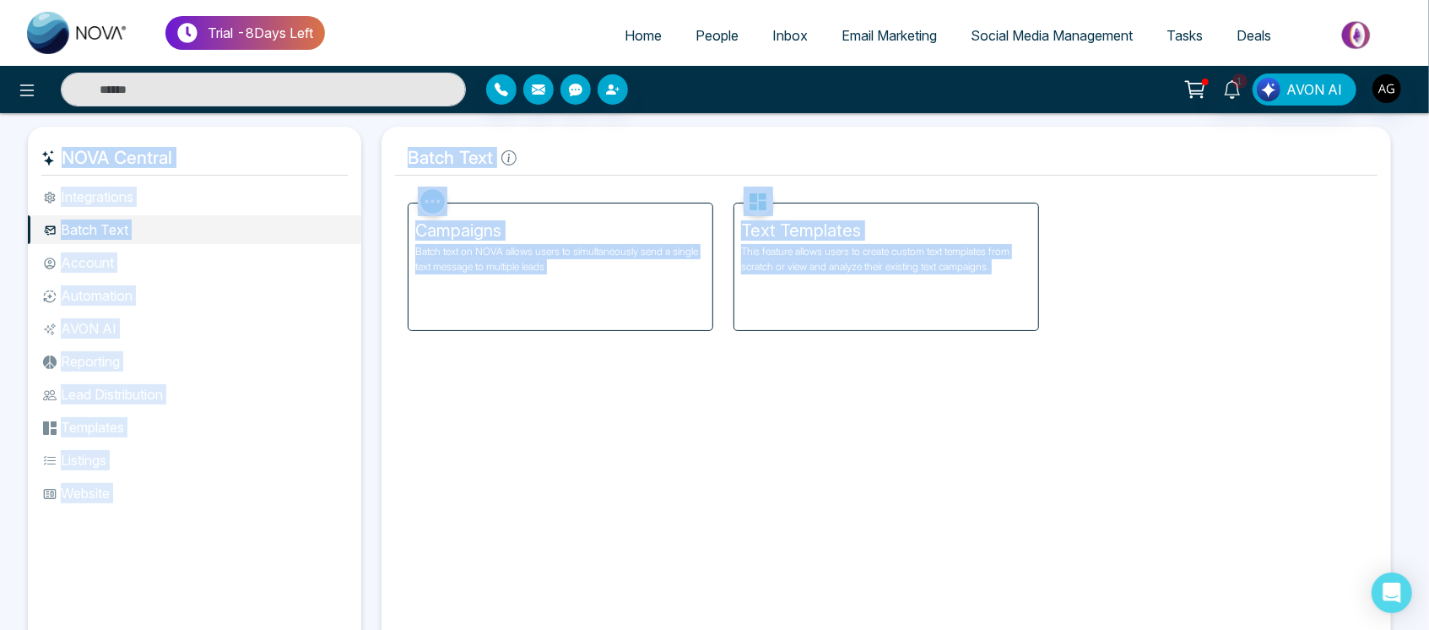
click at [613, 435] on div "Facebook NOVACRM enables users to connect to Facebook to schedule social media …" at bounding box center [886, 412] width 982 height 460
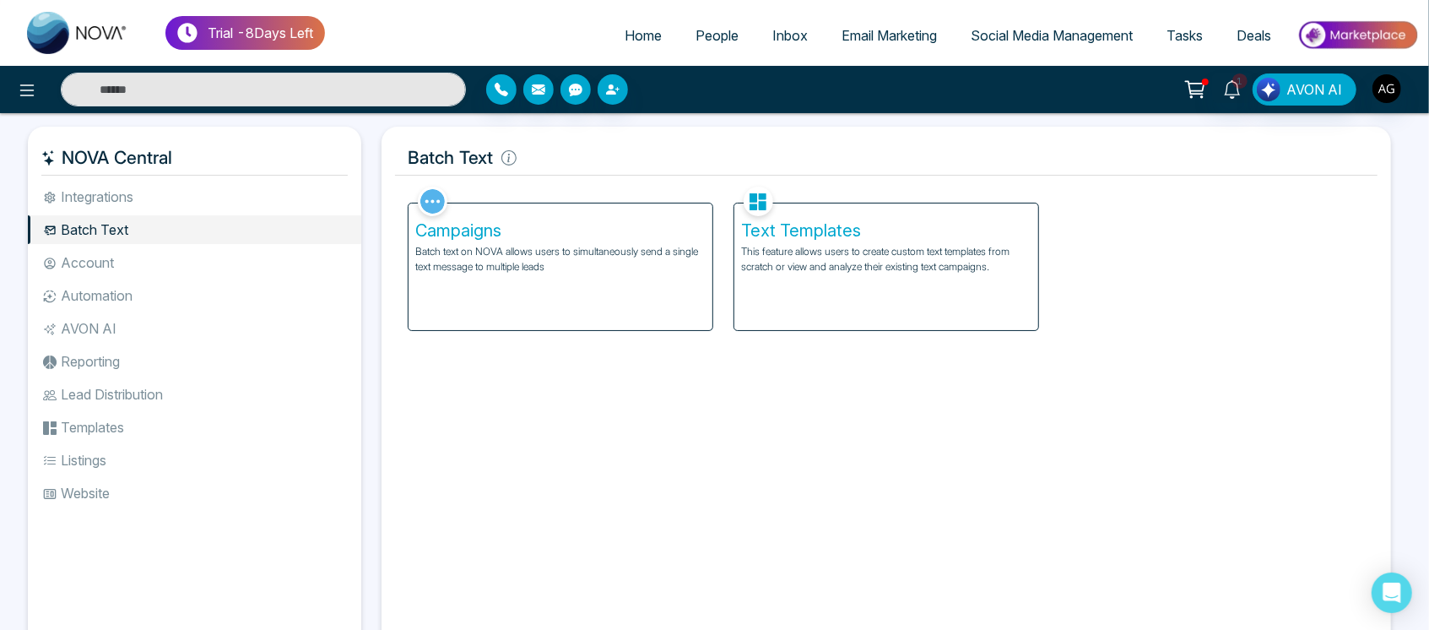
click at [850, 274] on div "Text Templates This feature allows users to create custom text templates from s…" at bounding box center [886, 266] width 304 height 127
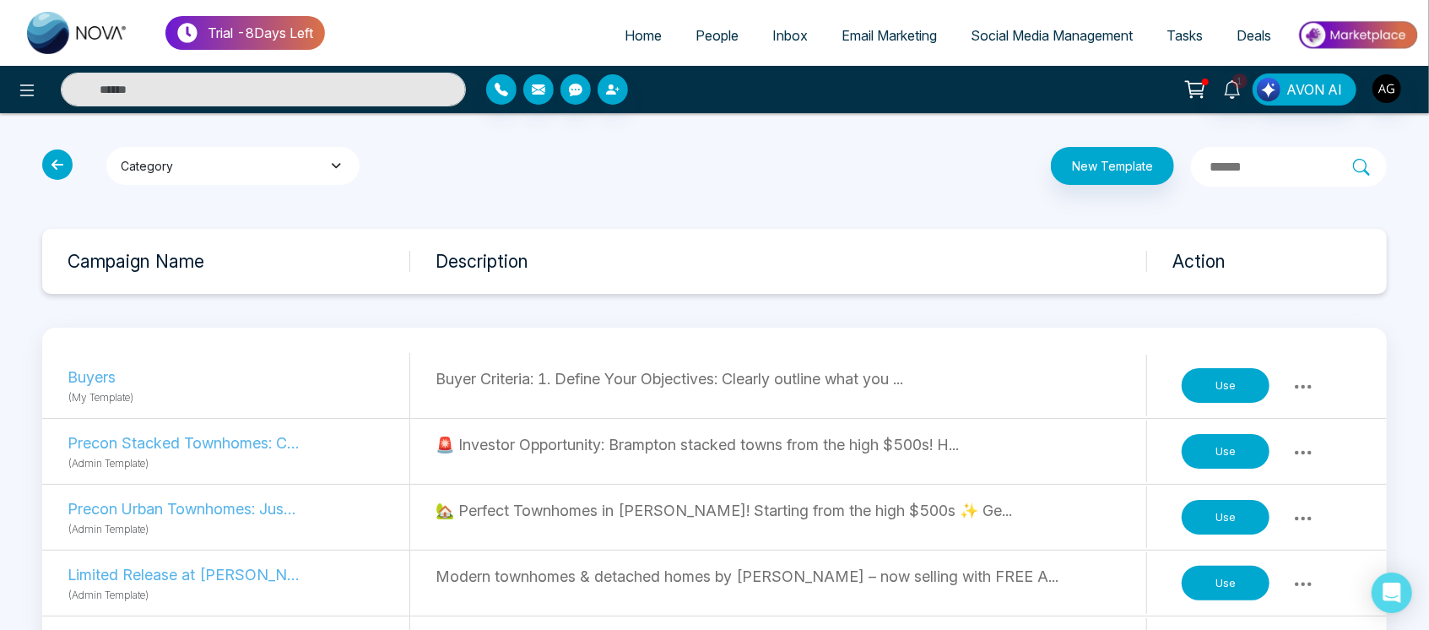
click at [331, 159] on button "Category" at bounding box center [232, 166] width 253 height 38
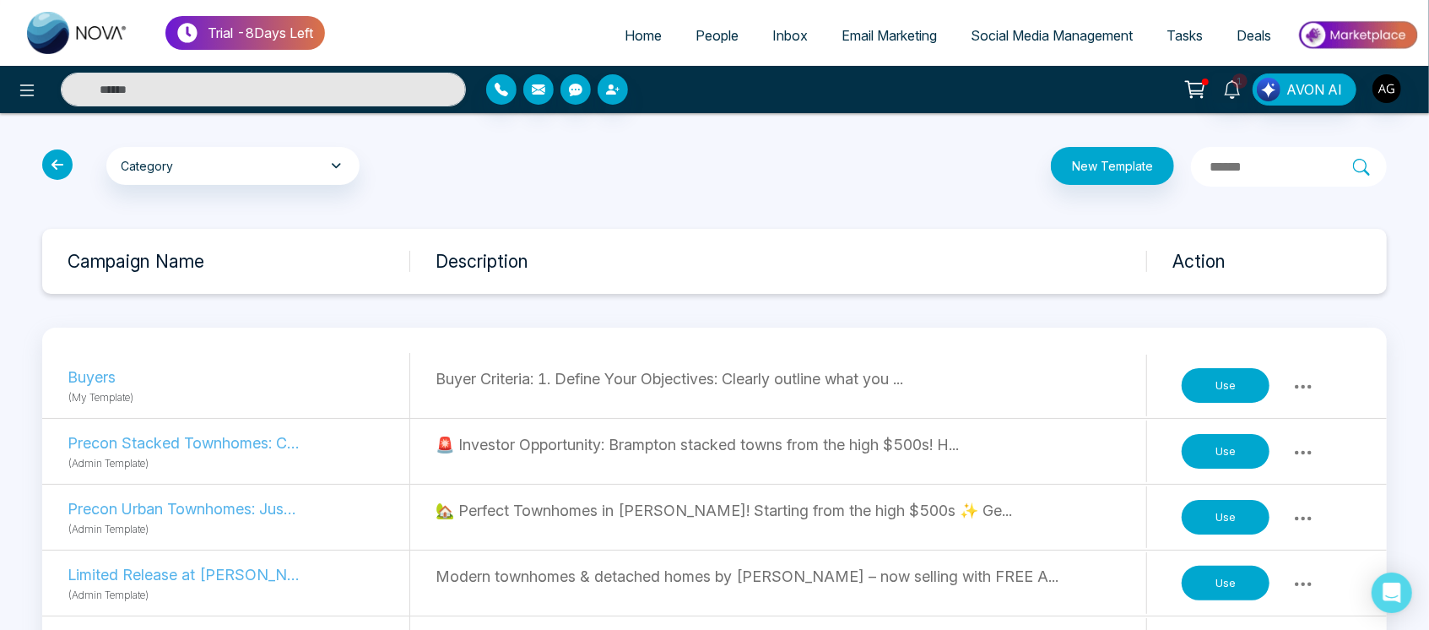
click at [1246, 164] on input "text" at bounding box center [1280, 167] width 145 height 22
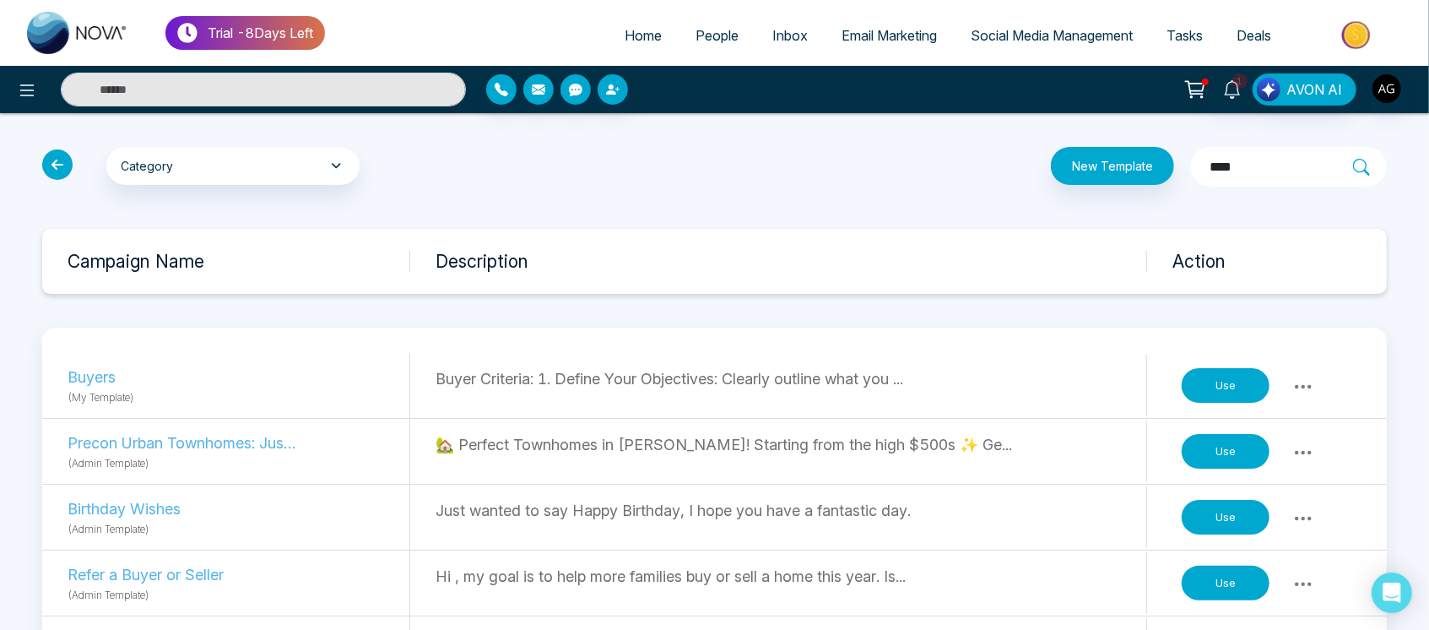
type input "*****"
drag, startPoint x: 1246, startPoint y: 164, endPoint x: 1129, endPoint y: 153, distance: 117.0
click at [1129, 153] on div "New Template *****" at bounding box center [942, 167] width 910 height 40
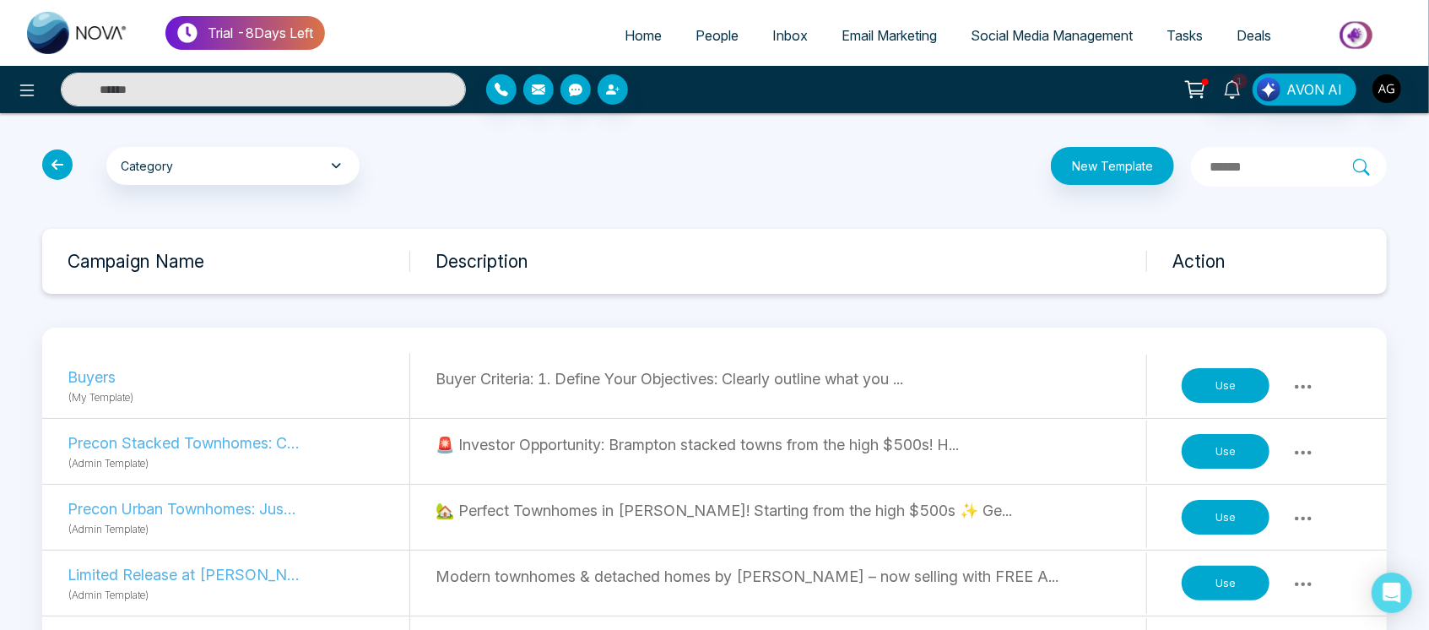
click at [51, 173] on icon at bounding box center [57, 164] width 30 height 30
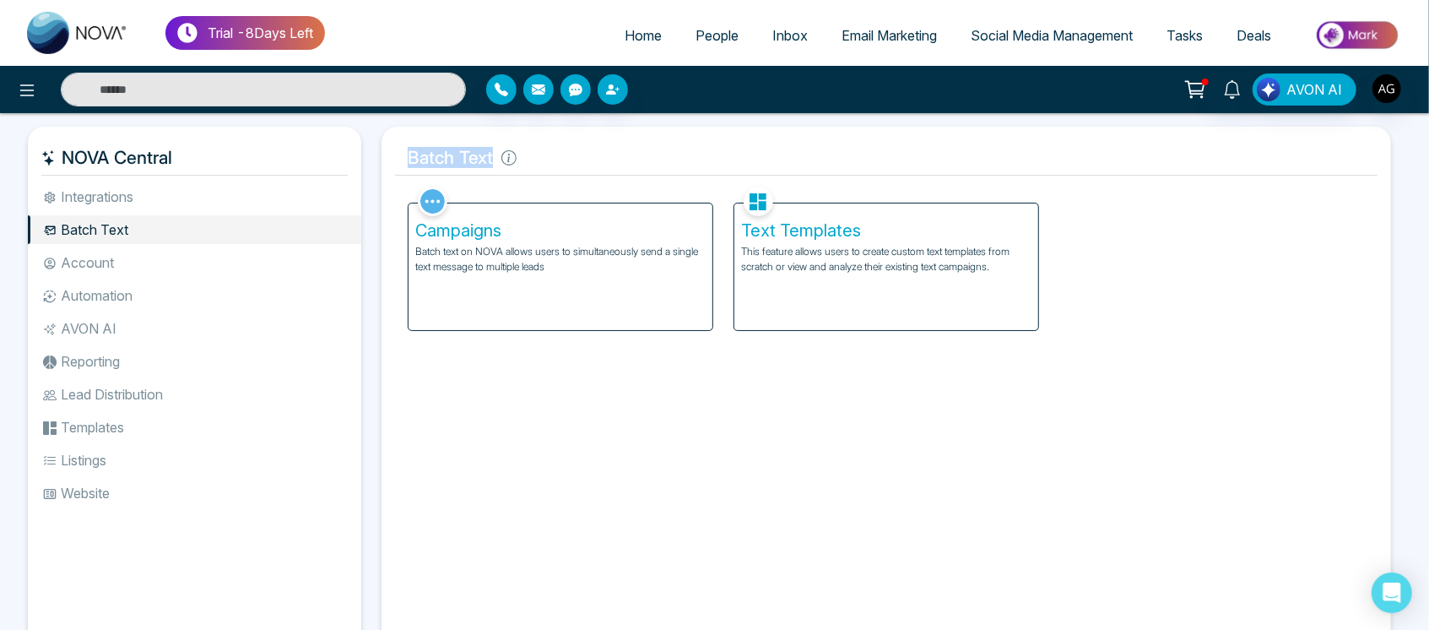
drag, startPoint x: 394, startPoint y: 166, endPoint x: 592, endPoint y: 151, distance: 198.9
click at [592, 151] on h5 "Batch Text" at bounding box center [886, 157] width 982 height 35
drag, startPoint x: 520, startPoint y: 160, endPoint x: 393, endPoint y: 159, distance: 126.6
click at [393, 159] on div "Batch Text Facebook NOVACRM enables users to connect to Facebook to schedule so…" at bounding box center [885, 391] width 1009 height 529
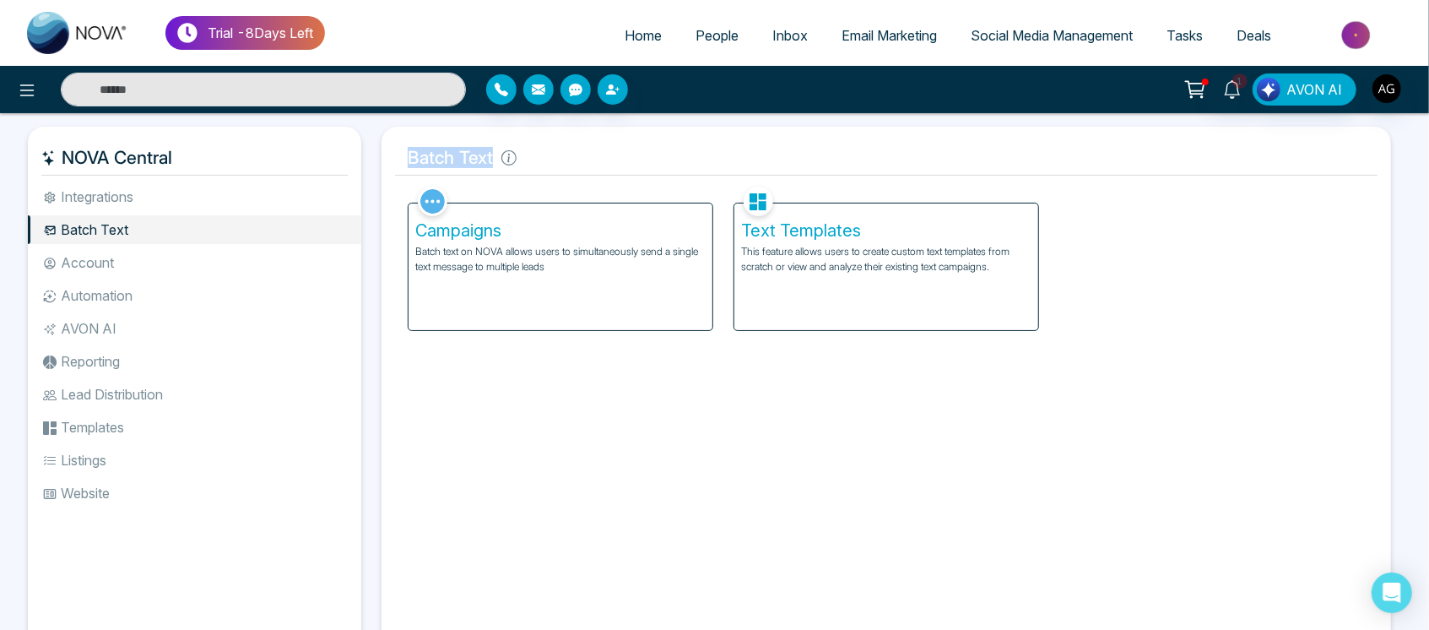
click at [393, 159] on div "Batch Text Facebook NOVACRM enables users to connect to Facebook to schedule so…" at bounding box center [885, 391] width 1009 height 529
click at [514, 158] on icon at bounding box center [508, 157] width 15 height 15
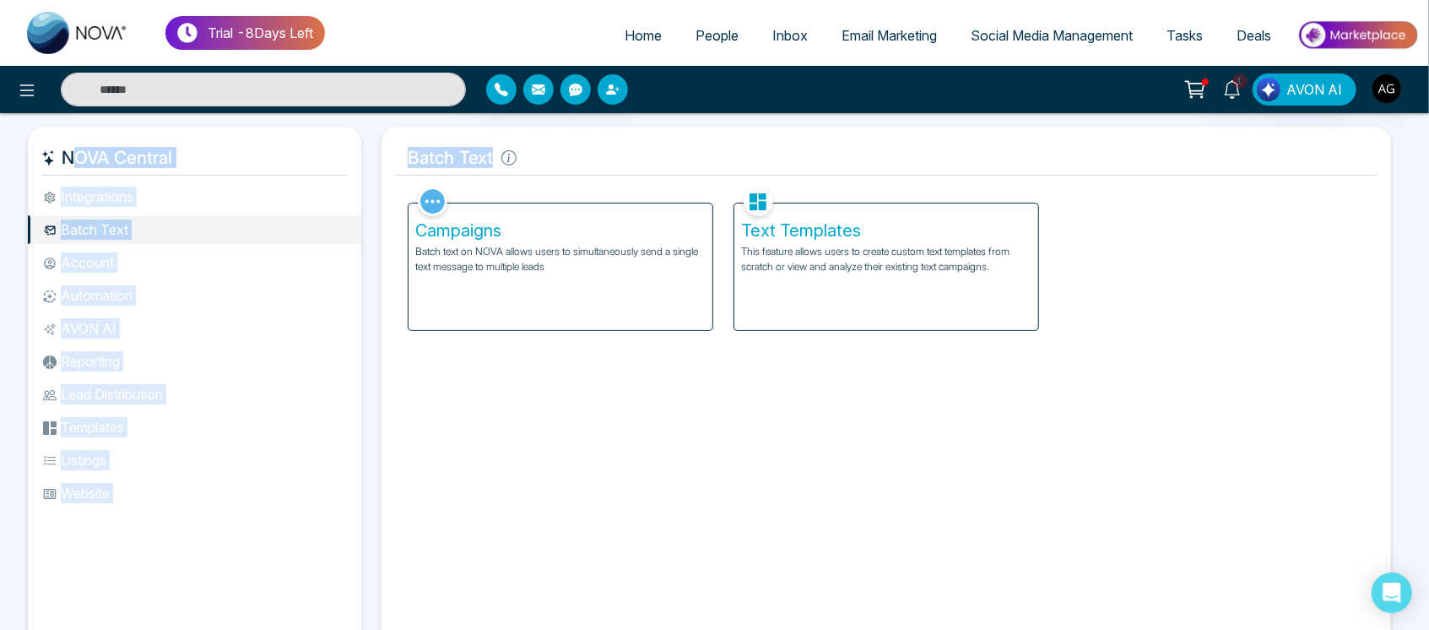
drag, startPoint x: 538, startPoint y: 161, endPoint x: 363, endPoint y: 151, distance: 175.0
click at [363, 151] on div "NOVA Central Integrations Batch Text Account Automation AVON AI Reporting Lead …" at bounding box center [714, 391] width 1373 height 529
click at [592, 162] on h5 "Batch Text" at bounding box center [886, 157] width 982 height 35
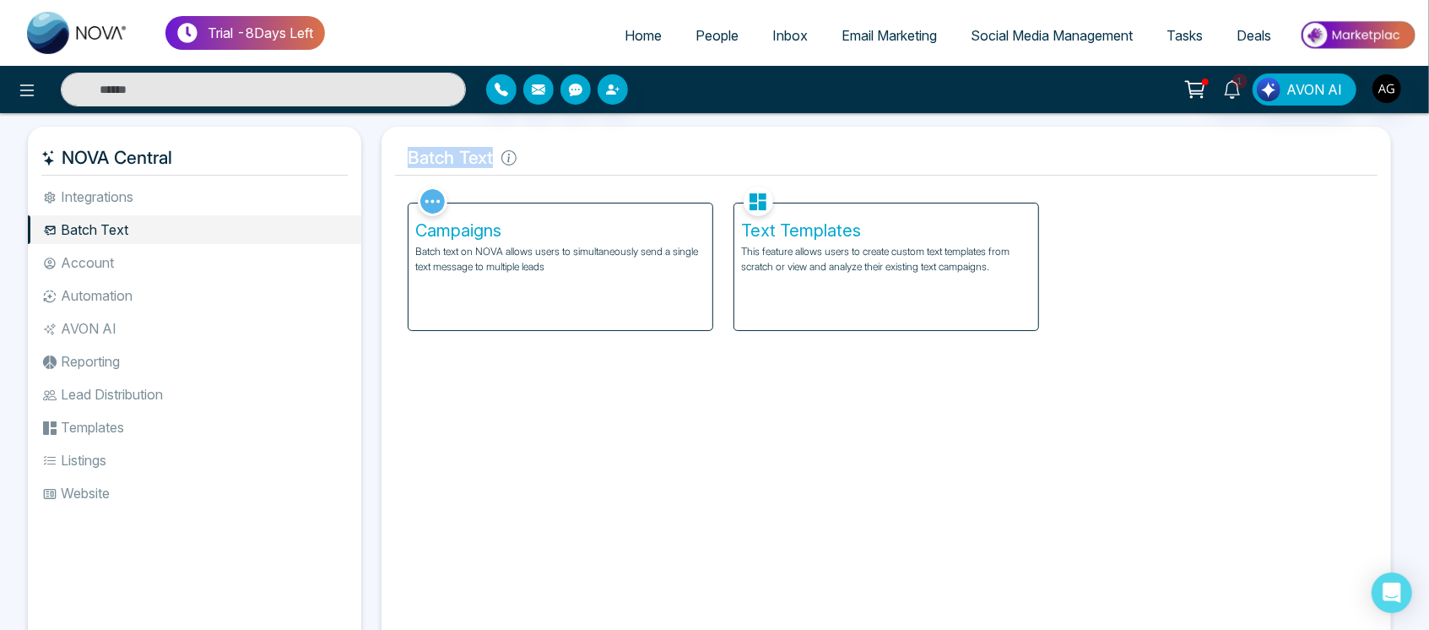
drag, startPoint x: 386, startPoint y: 158, endPoint x: 567, endPoint y: 149, distance: 181.6
click at [567, 149] on div "Batch Text Facebook NOVACRM enables users to connect to Facebook to schedule so…" at bounding box center [885, 391] width 1009 height 529
click at [567, 149] on h5 "Batch Text" at bounding box center [886, 157] width 982 height 35
click at [800, 239] on h5 "Text Templates" at bounding box center [886, 230] width 290 height 20
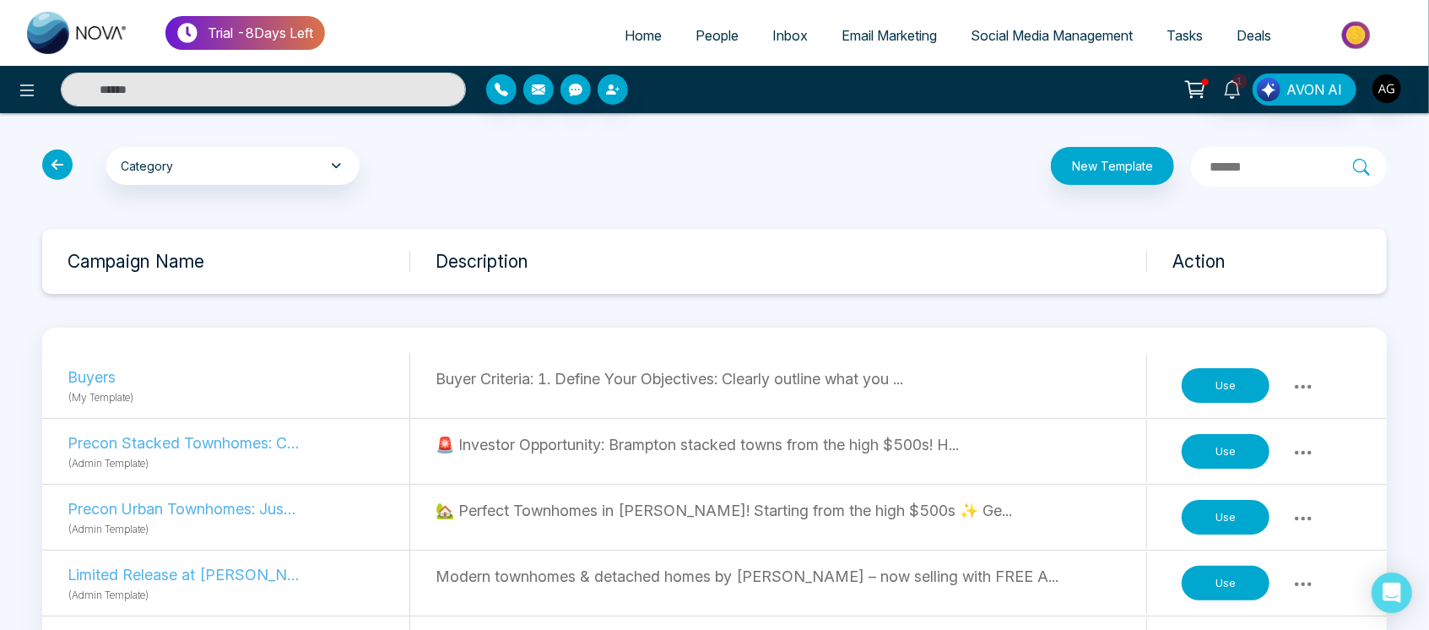
click at [51, 155] on icon at bounding box center [57, 164] width 30 height 30
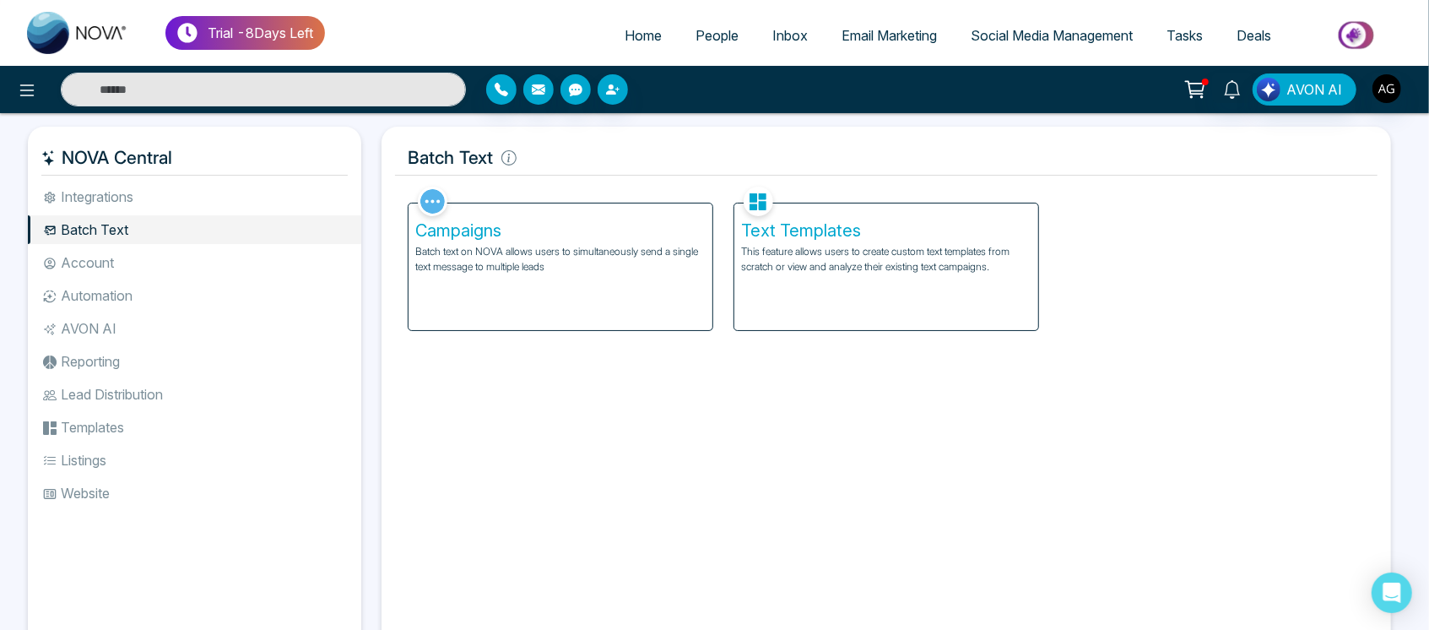
click at [108, 265] on li "Account" at bounding box center [194, 262] width 333 height 29
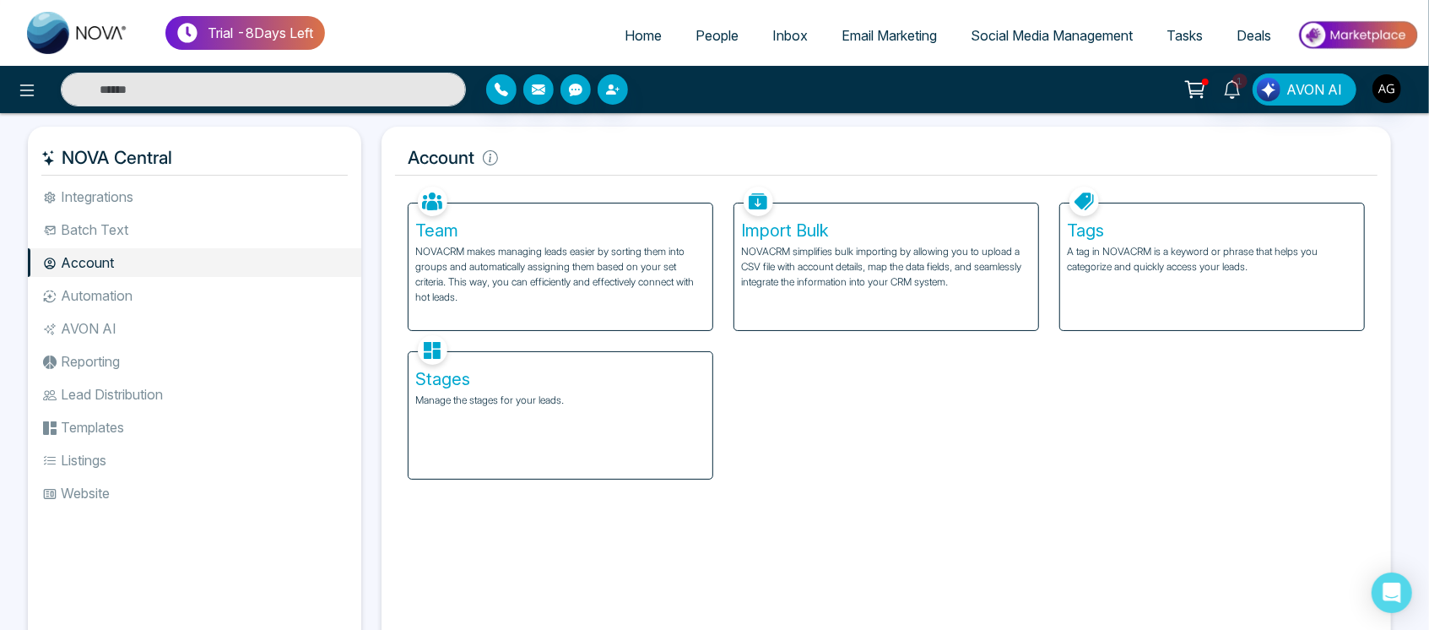
click at [527, 295] on p "NOVACRM makes managing leads easier by sorting them into groups and automatical…" at bounding box center [560, 274] width 290 height 61
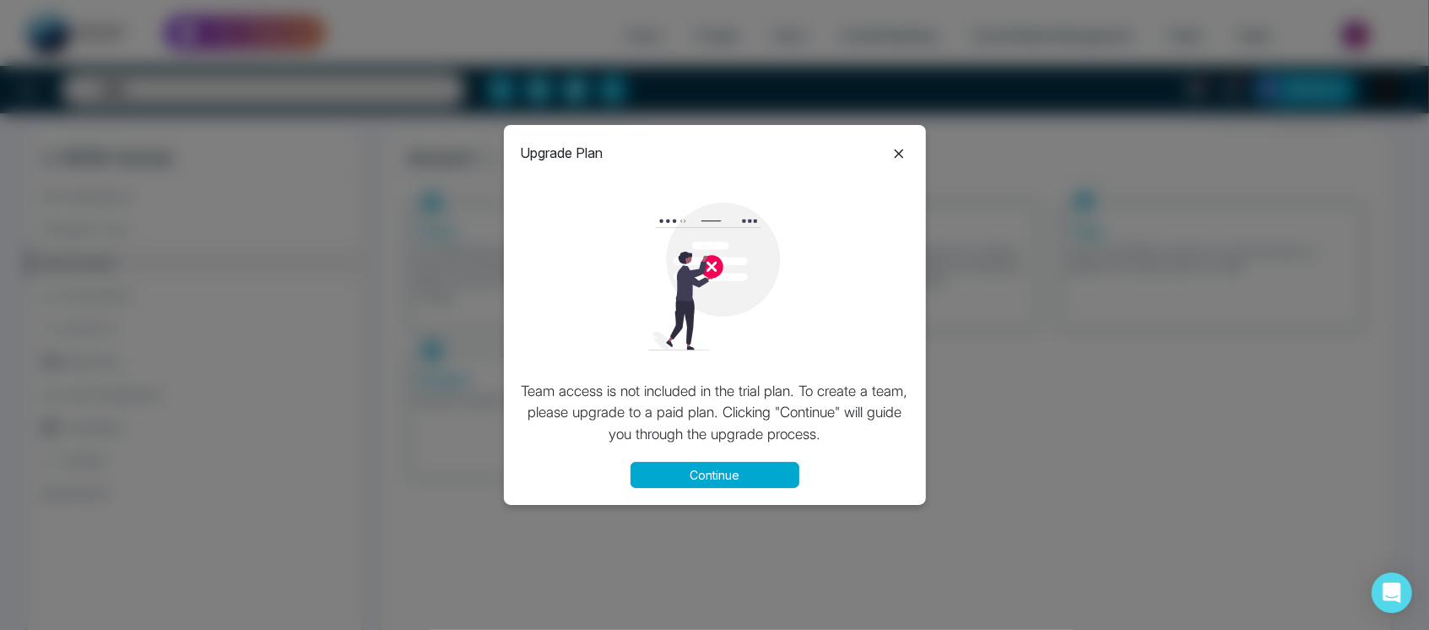
click at [698, 484] on button "Continue" at bounding box center [714, 475] width 169 height 26
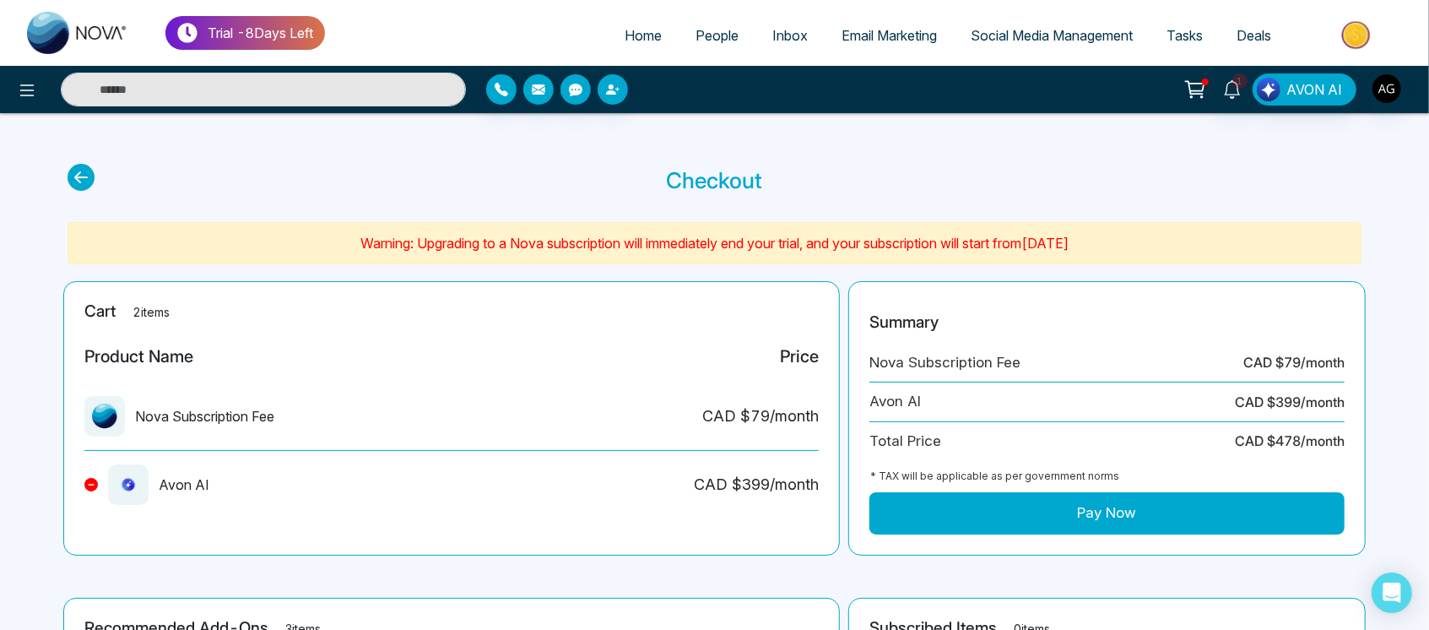
drag, startPoint x: 81, startPoint y: 184, endPoint x: 494, endPoint y: 232, distance: 415.4
click at [494, 232] on section "Warning: Upgrading to a Nova subscription will immediately end your trial, and …" at bounding box center [715, 243] width 1294 height 42
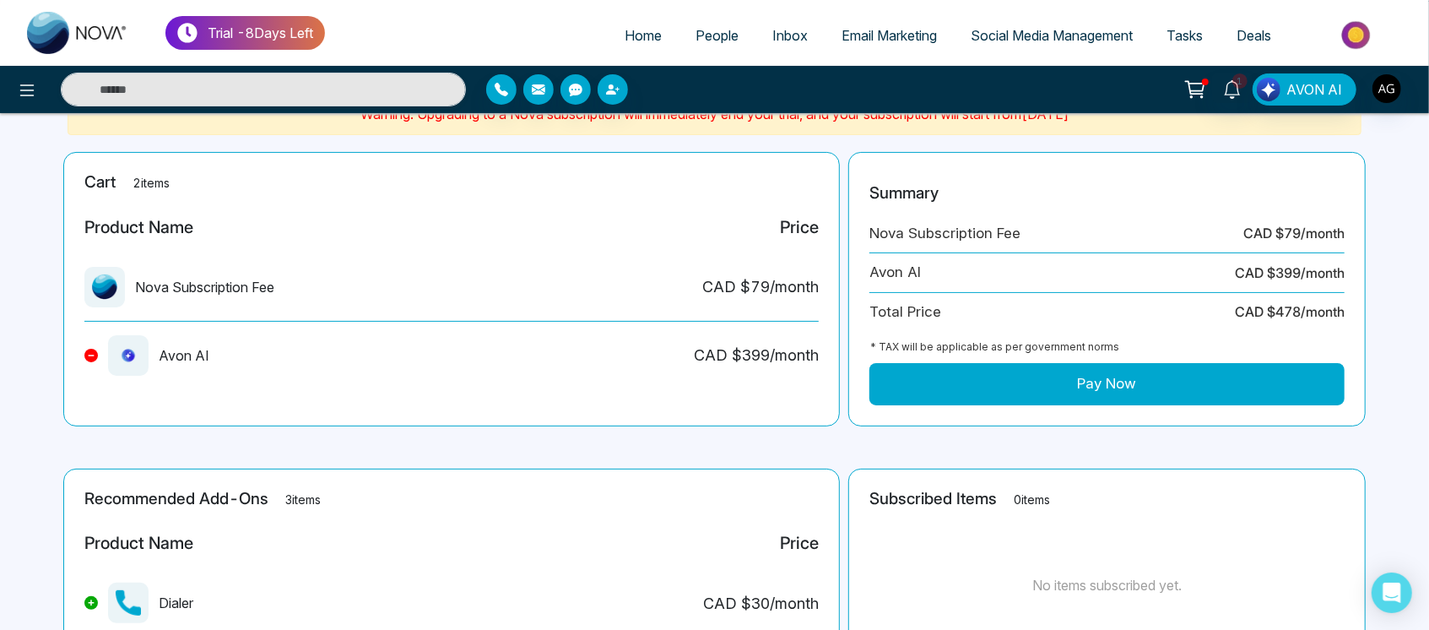
scroll to position [51, 0]
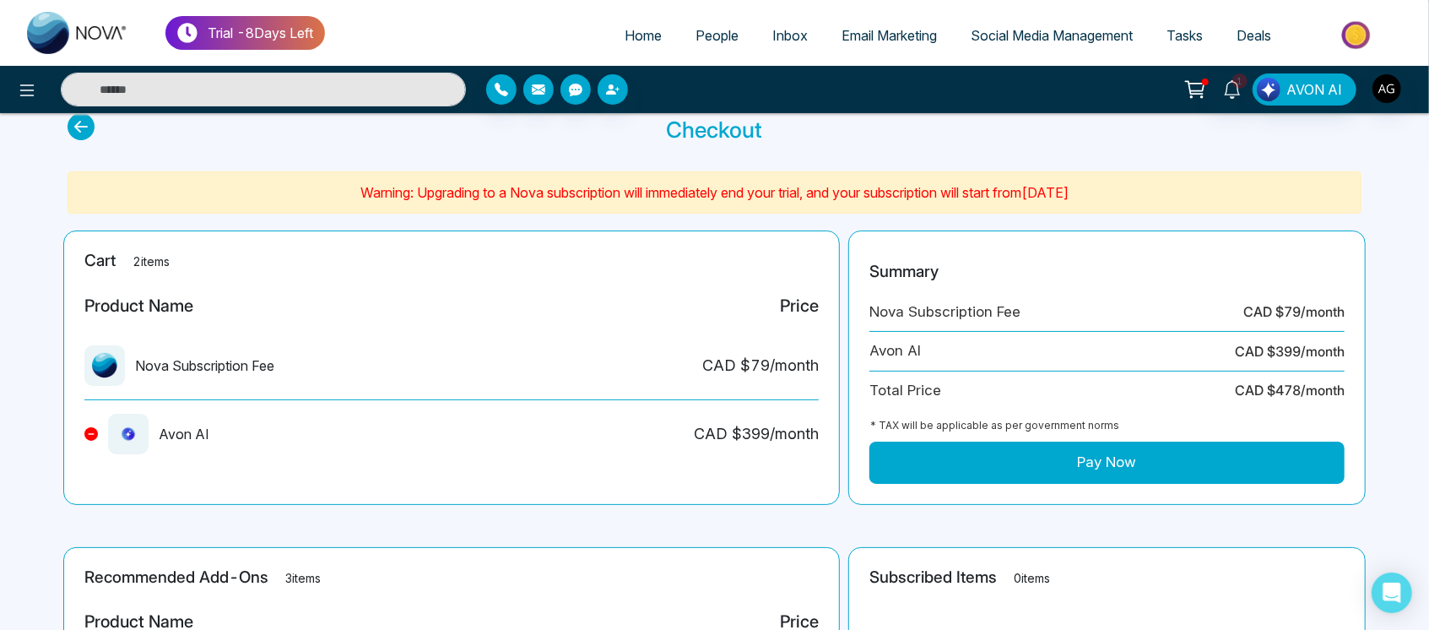
click at [78, 133] on icon at bounding box center [81, 126] width 27 height 27
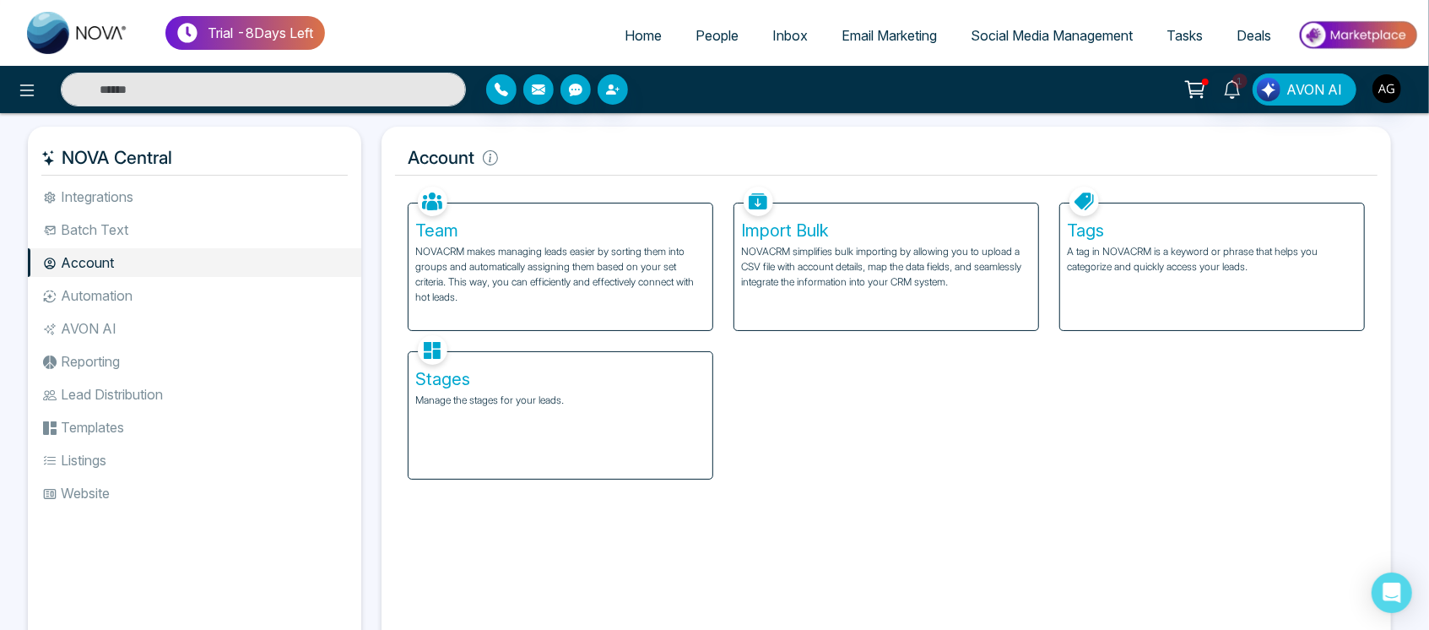
click at [862, 244] on p "NOVACRM simplifies bulk importing by allowing you to upload a CSV file with acc…" at bounding box center [886, 267] width 290 height 46
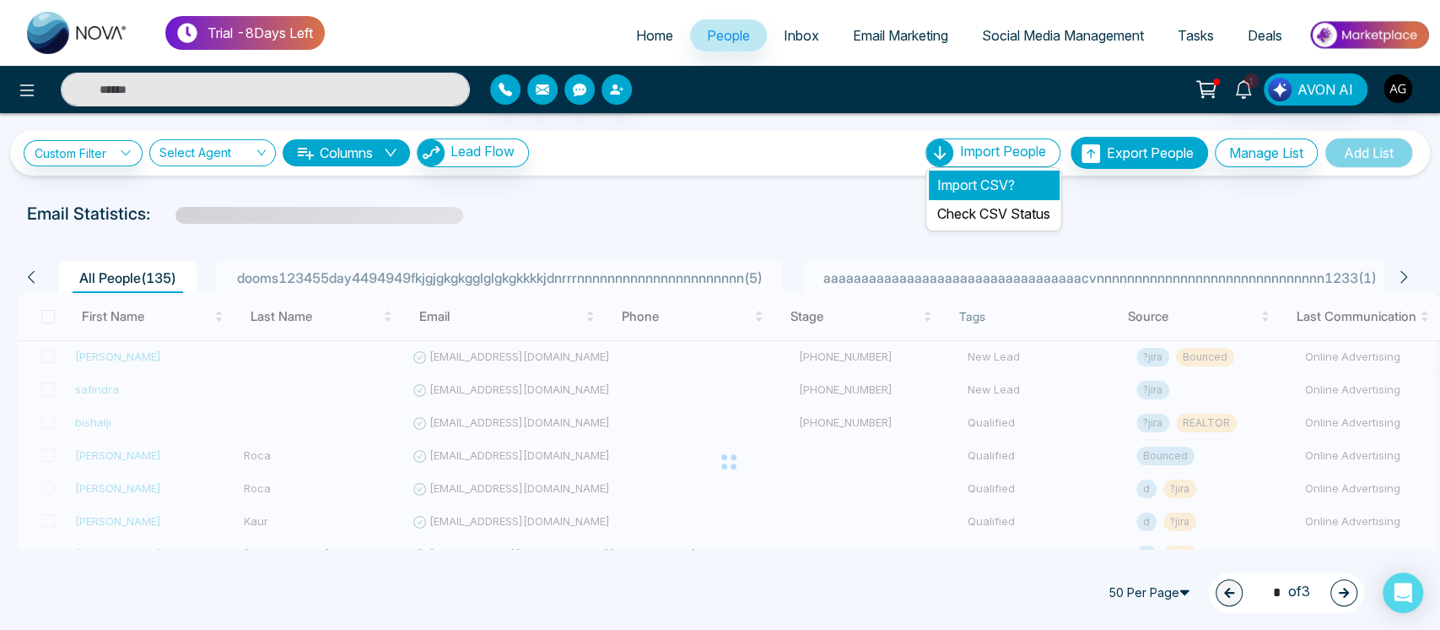
click at [984, 186] on li "Import CSV?" at bounding box center [994, 184] width 130 height 29
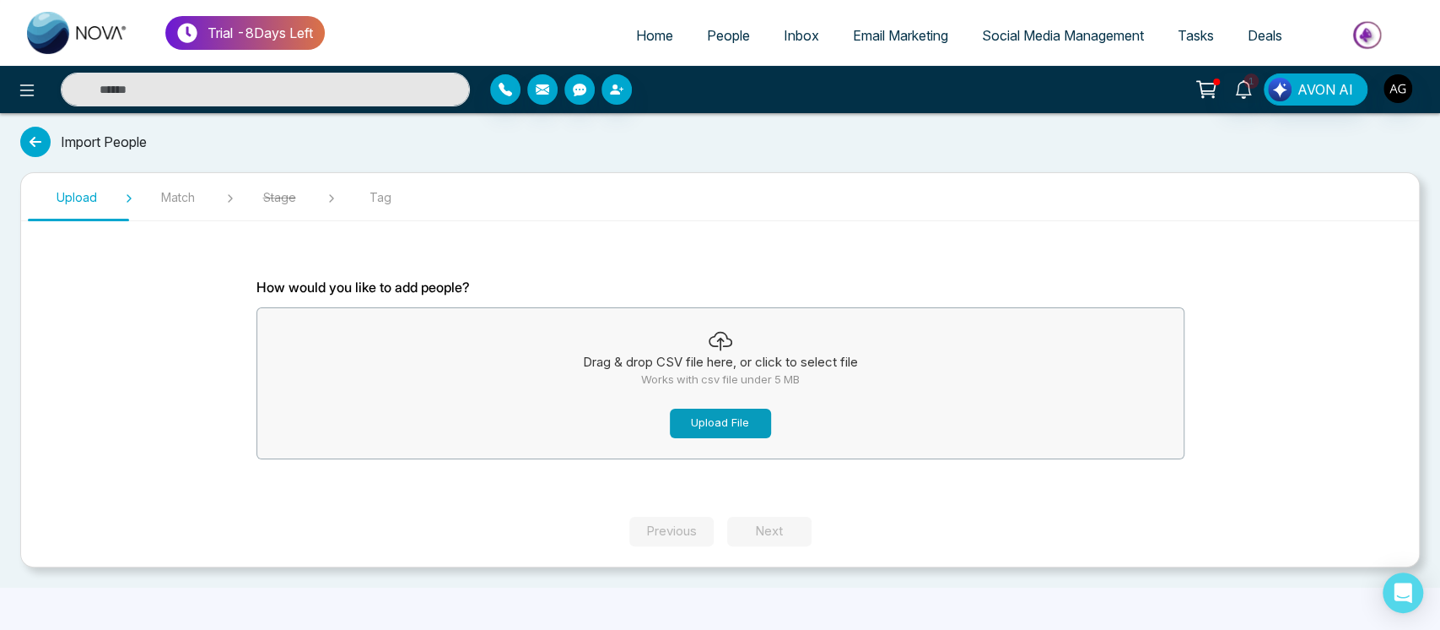
click at [738, 413] on button "Upload File" at bounding box center [720, 423] width 101 height 30
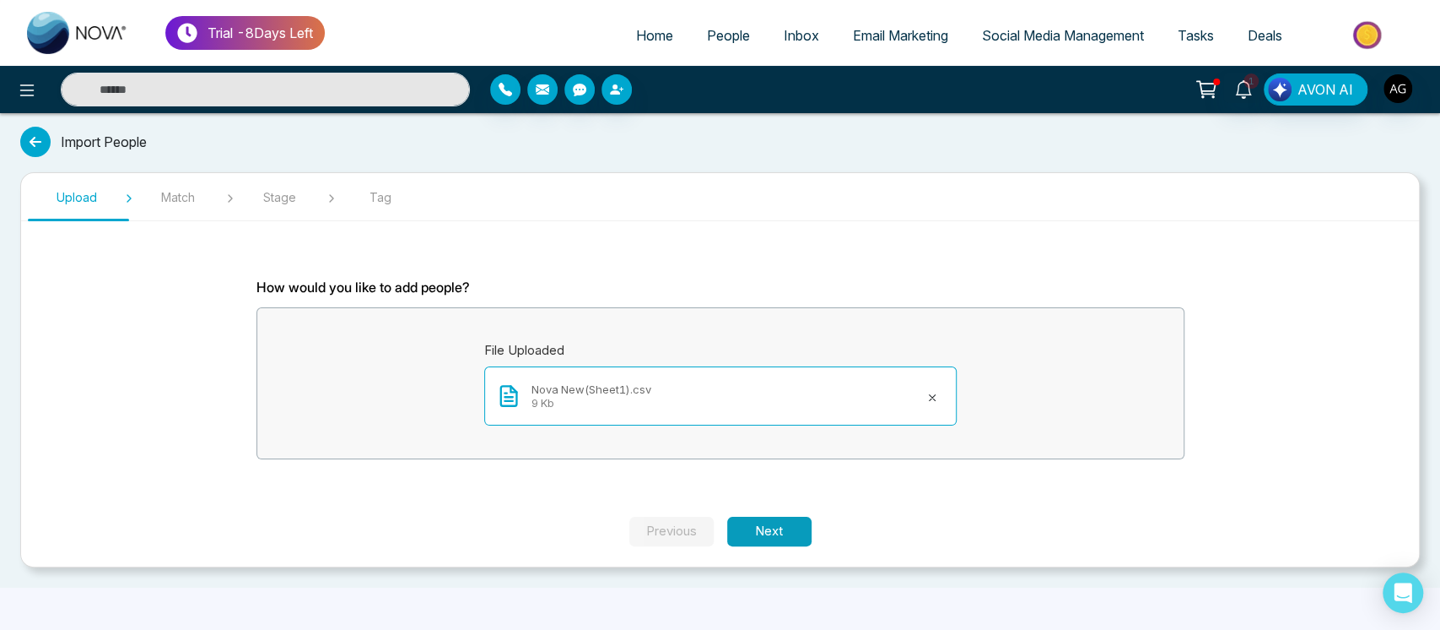
click at [754, 532] on button "Next" at bounding box center [769, 531] width 84 height 30
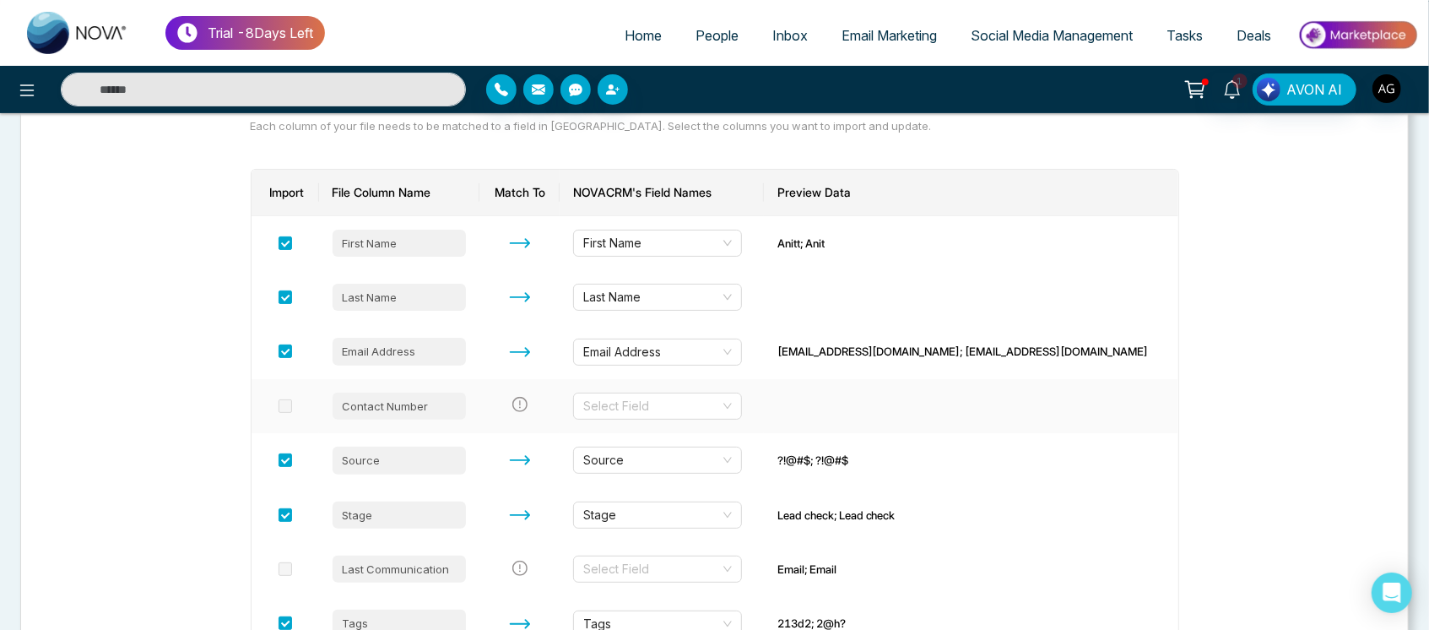
scroll to position [401, 0]
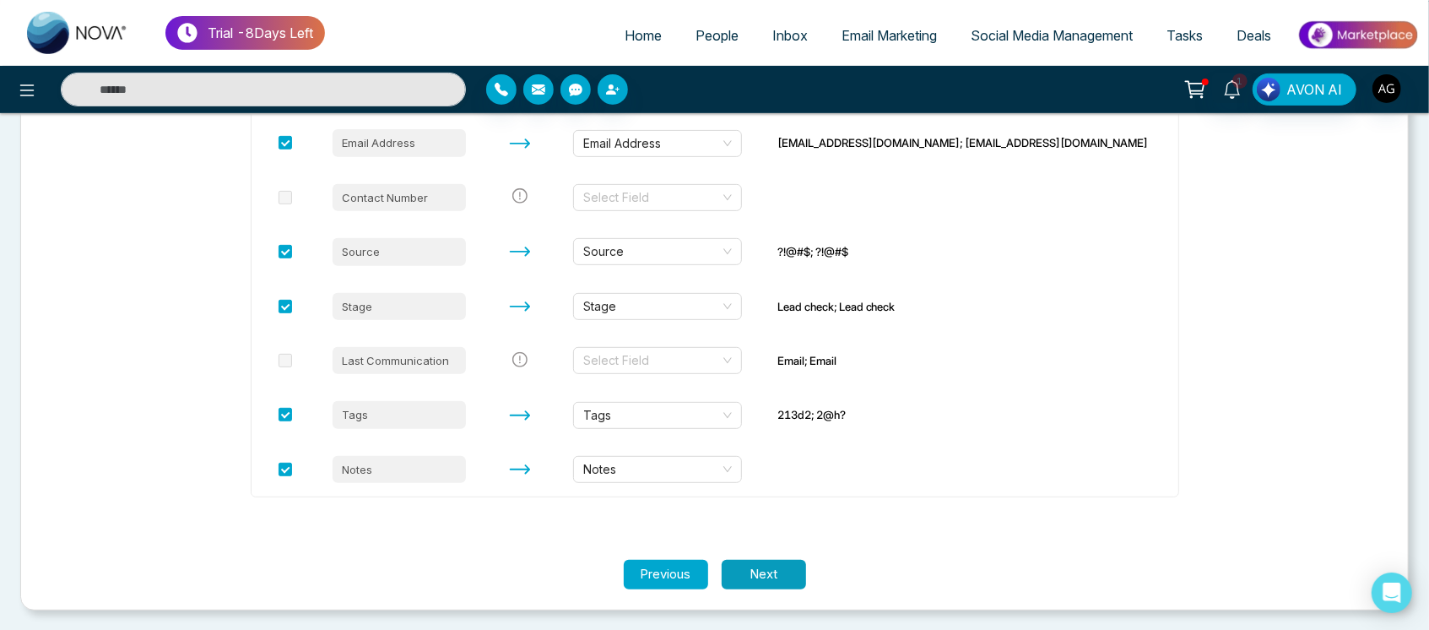
click at [770, 567] on button "Next" at bounding box center [763, 574] width 84 height 30
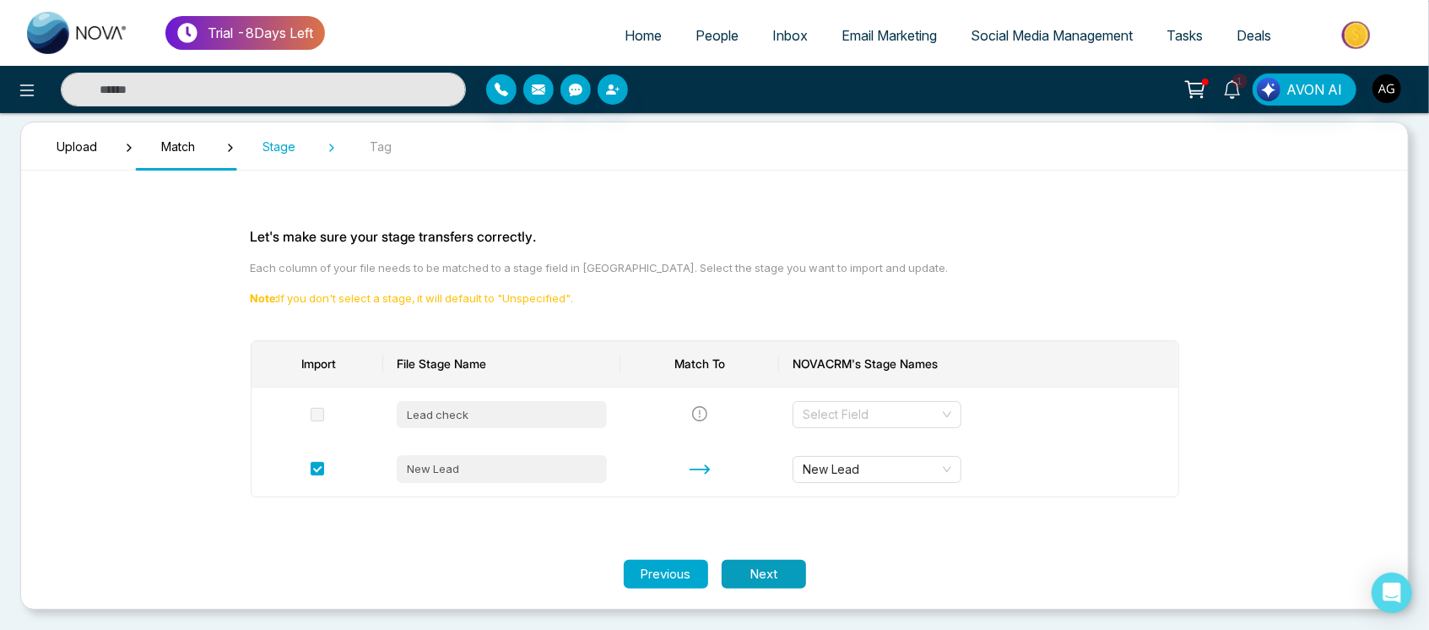
scroll to position [50, 0]
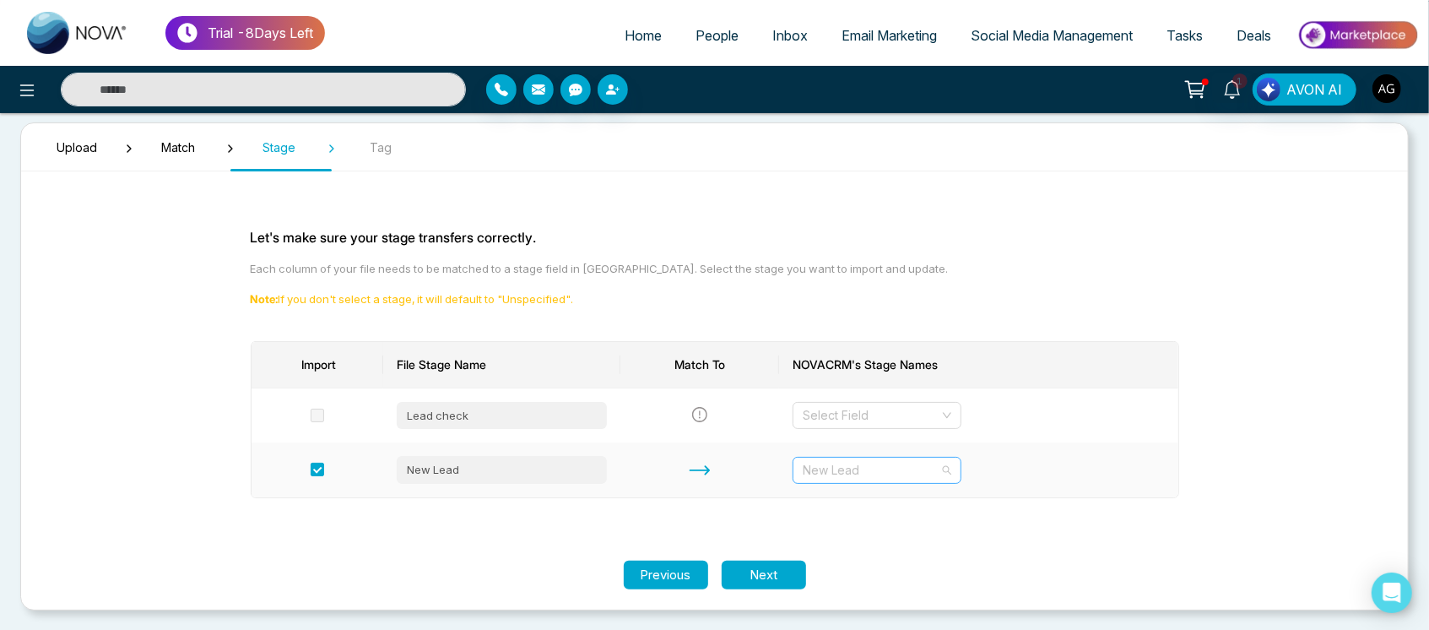
click at [818, 457] on div "New Lead" at bounding box center [876, 470] width 169 height 27
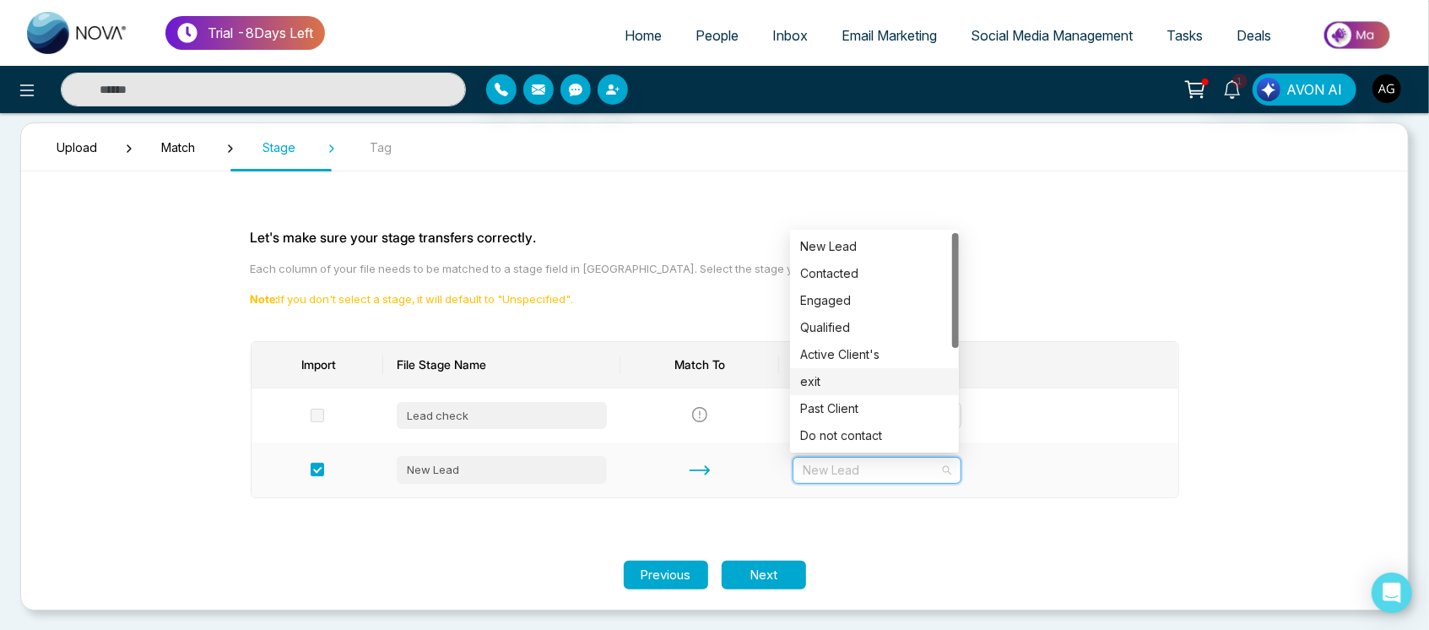
click at [835, 385] on div "exit" at bounding box center [874, 381] width 149 height 19
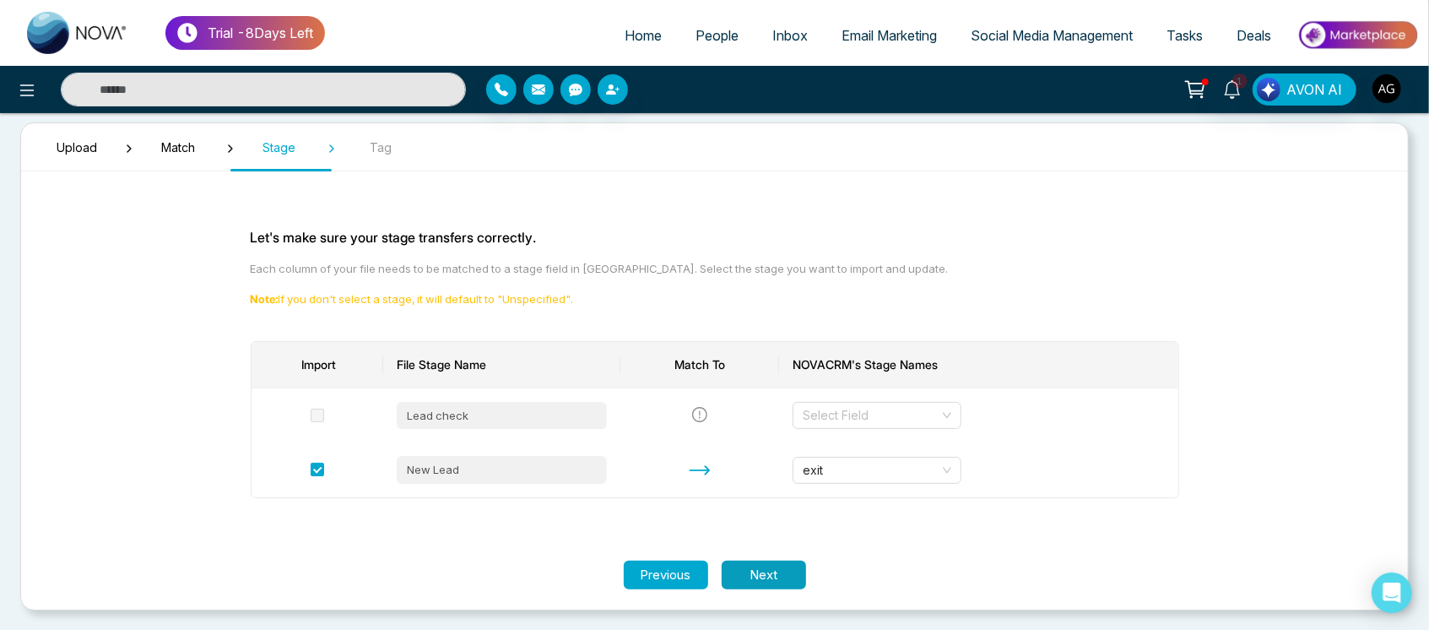
click at [758, 571] on button "Next" at bounding box center [763, 575] width 84 height 30
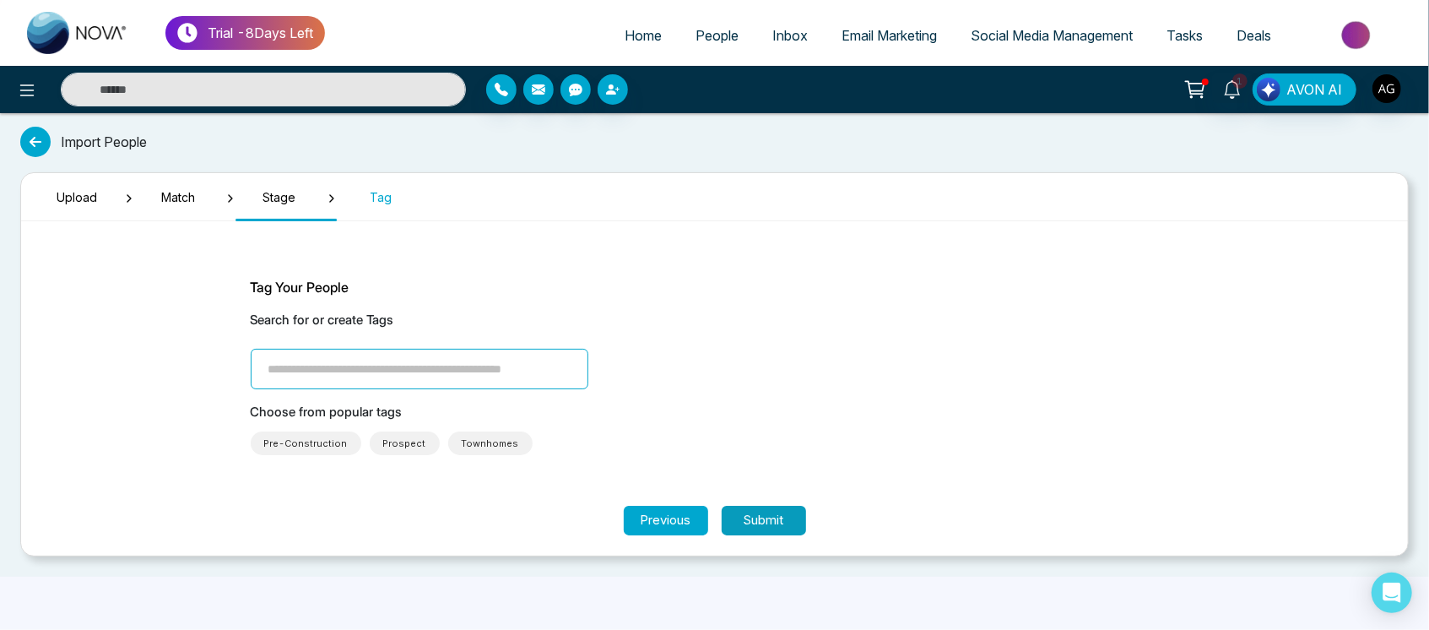
scroll to position [0, 0]
click at [419, 354] on input "search" at bounding box center [426, 369] width 338 height 41
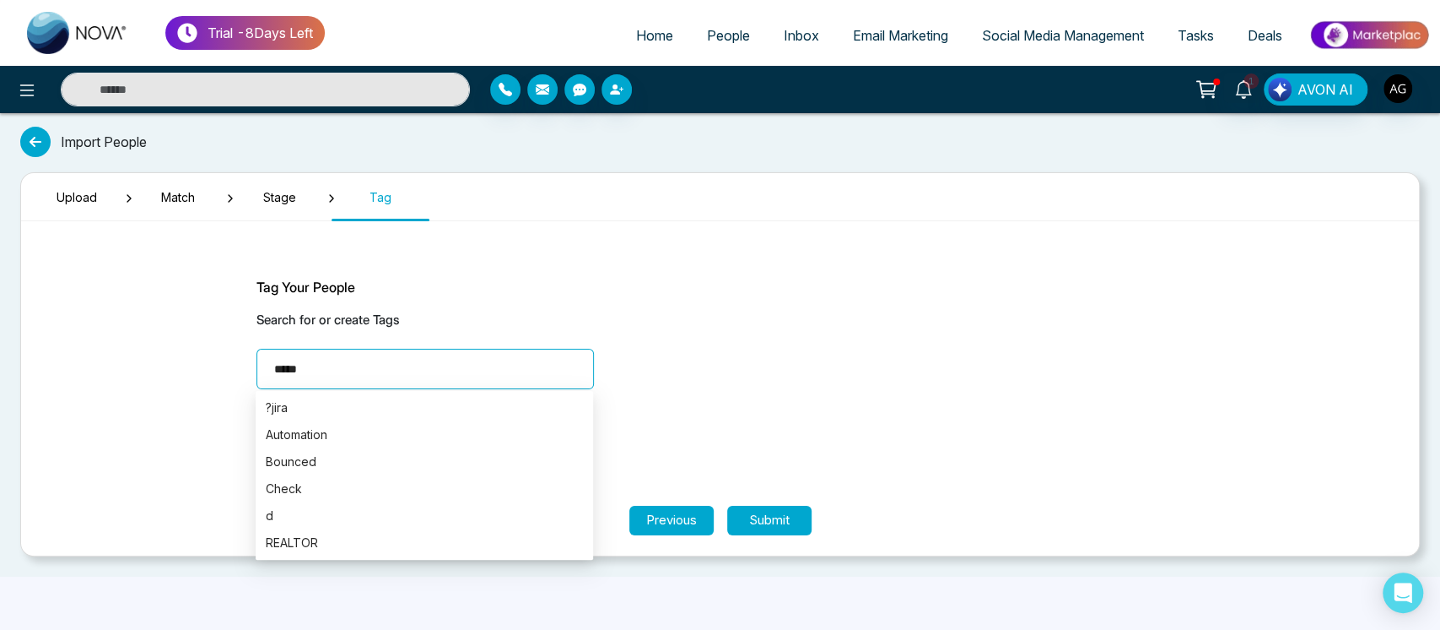
type input "******"
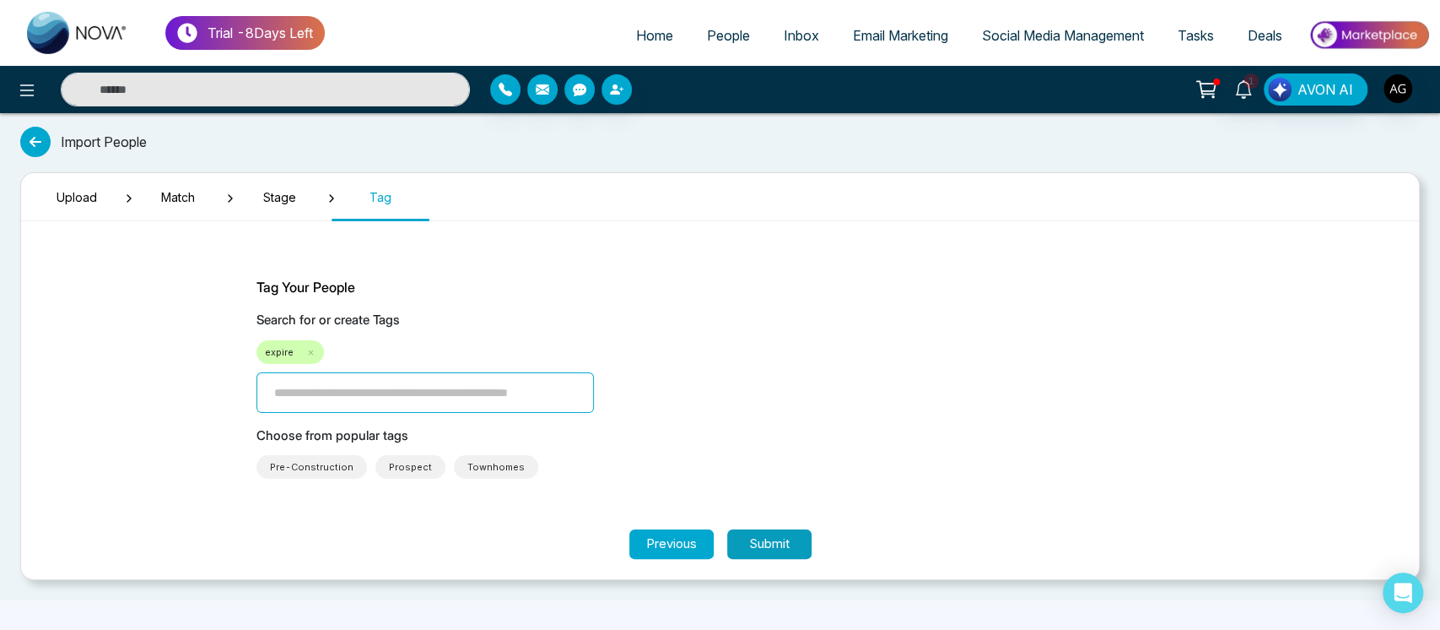
click at [750, 543] on button "Submit" at bounding box center [769, 544] width 84 height 30
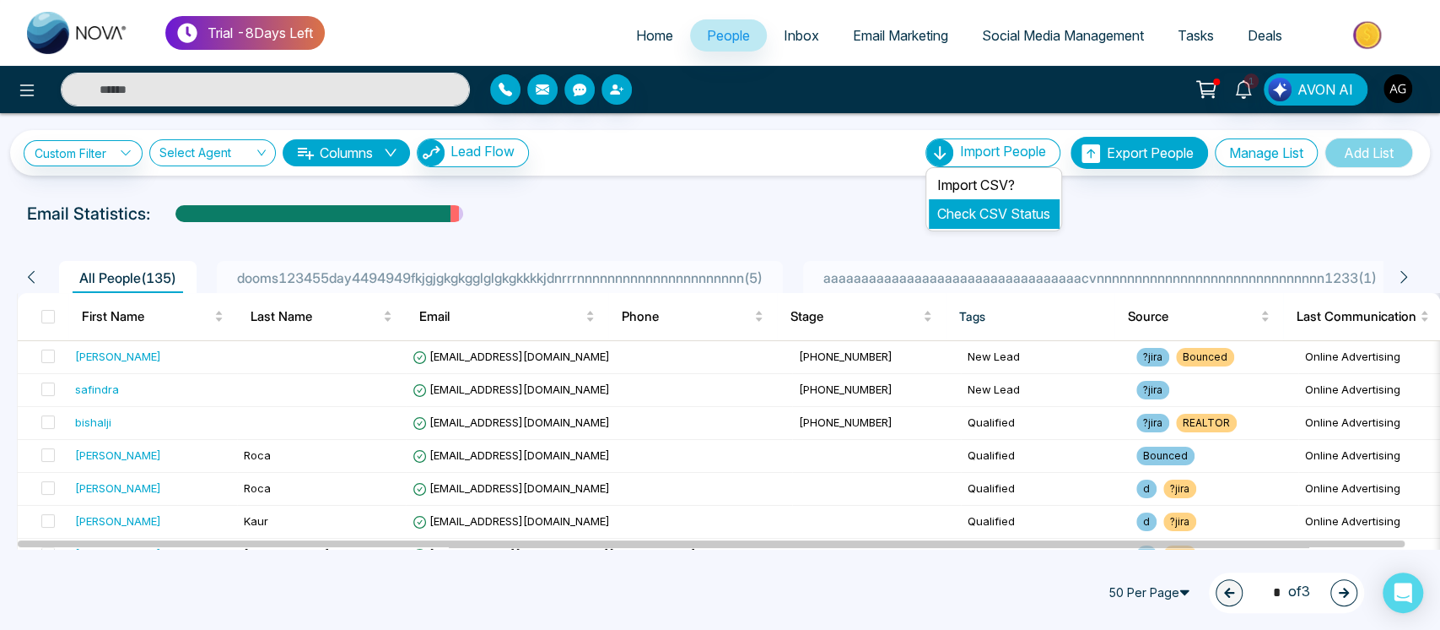
click at [986, 207] on link "Check CSV Status" at bounding box center [994, 213] width 113 height 17
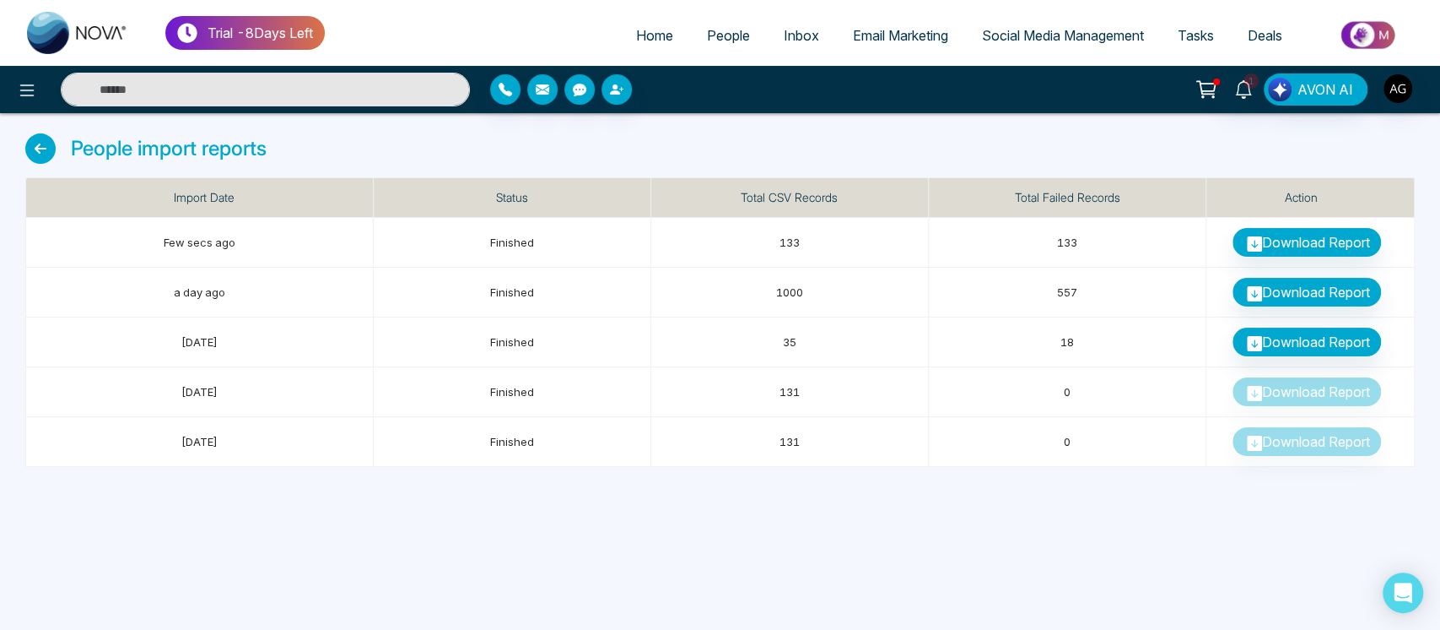
click at [43, 145] on icon at bounding box center [40, 148] width 30 height 30
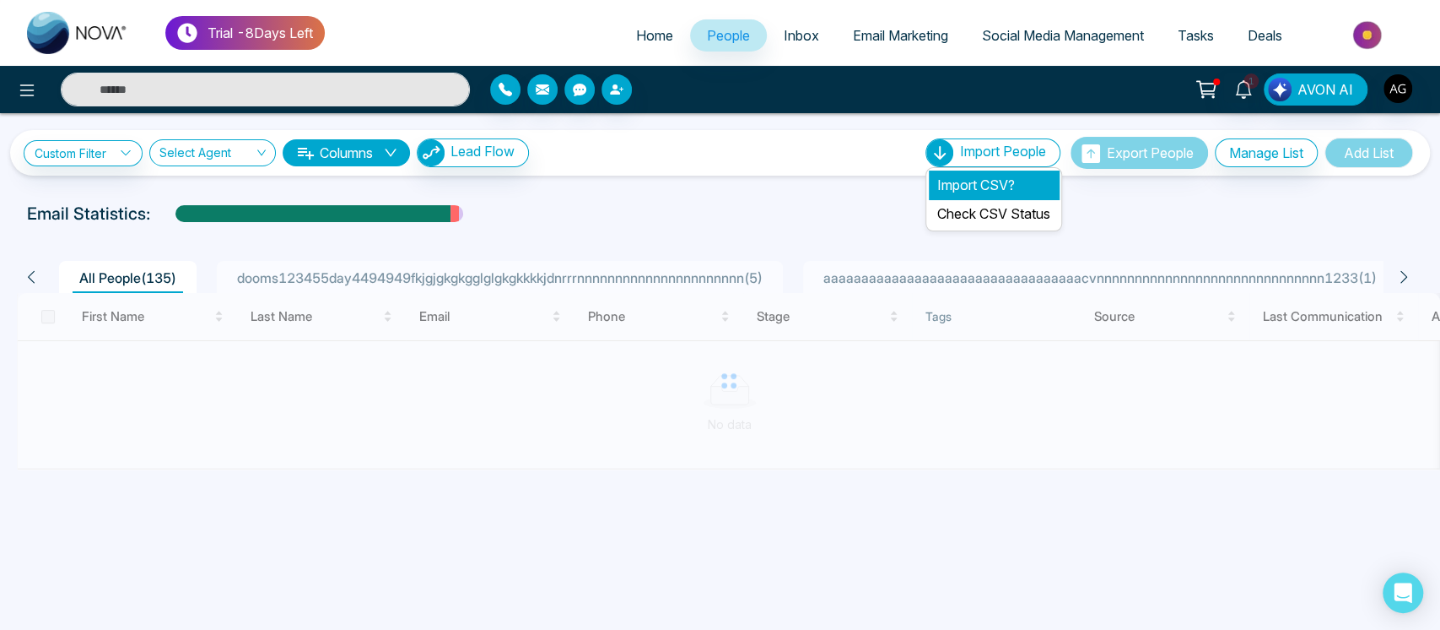
click at [979, 186] on li "Import CSV?" at bounding box center [994, 184] width 130 height 29
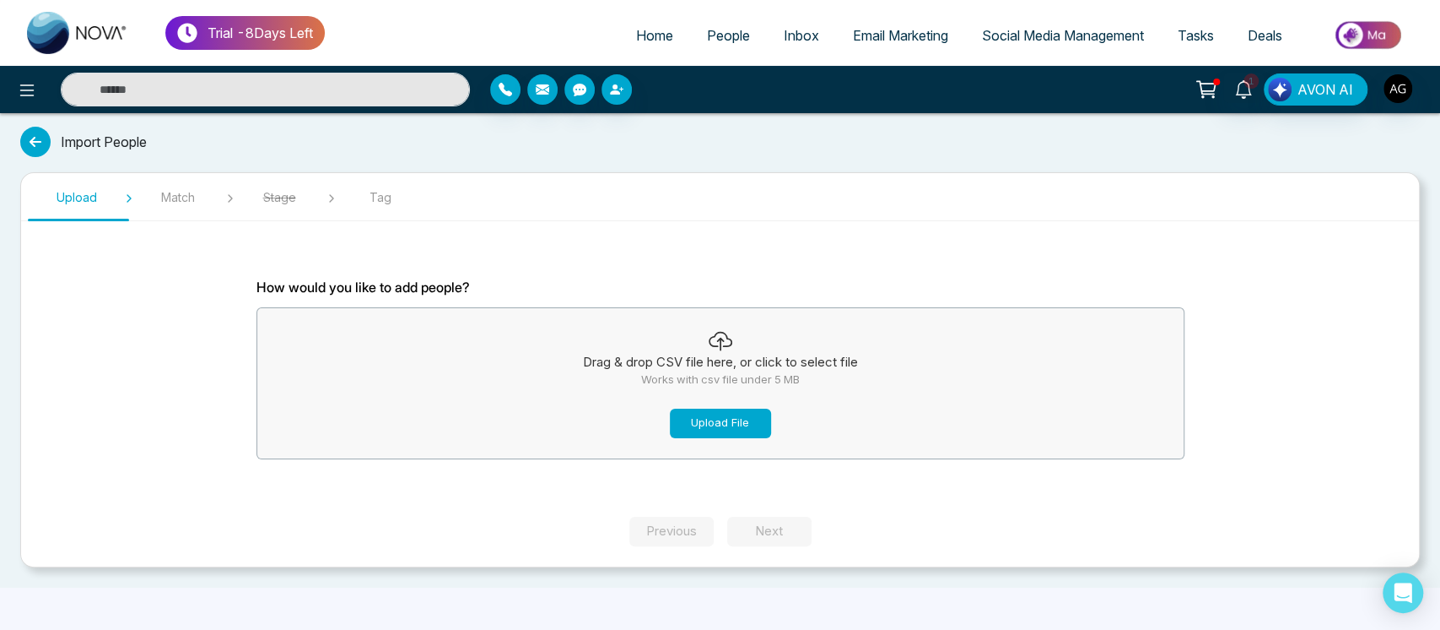
click at [711, 424] on button "Upload File" at bounding box center [720, 423] width 101 height 30
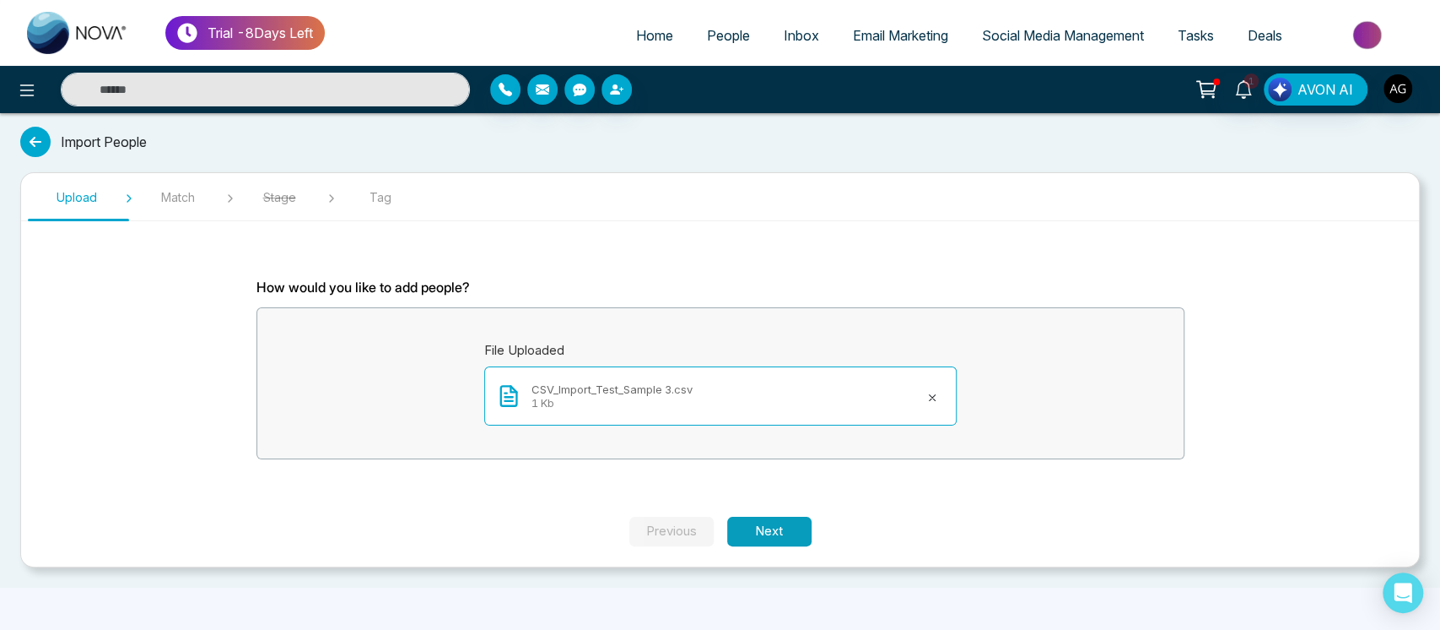
click at [774, 519] on button "Next" at bounding box center [769, 531] width 84 height 30
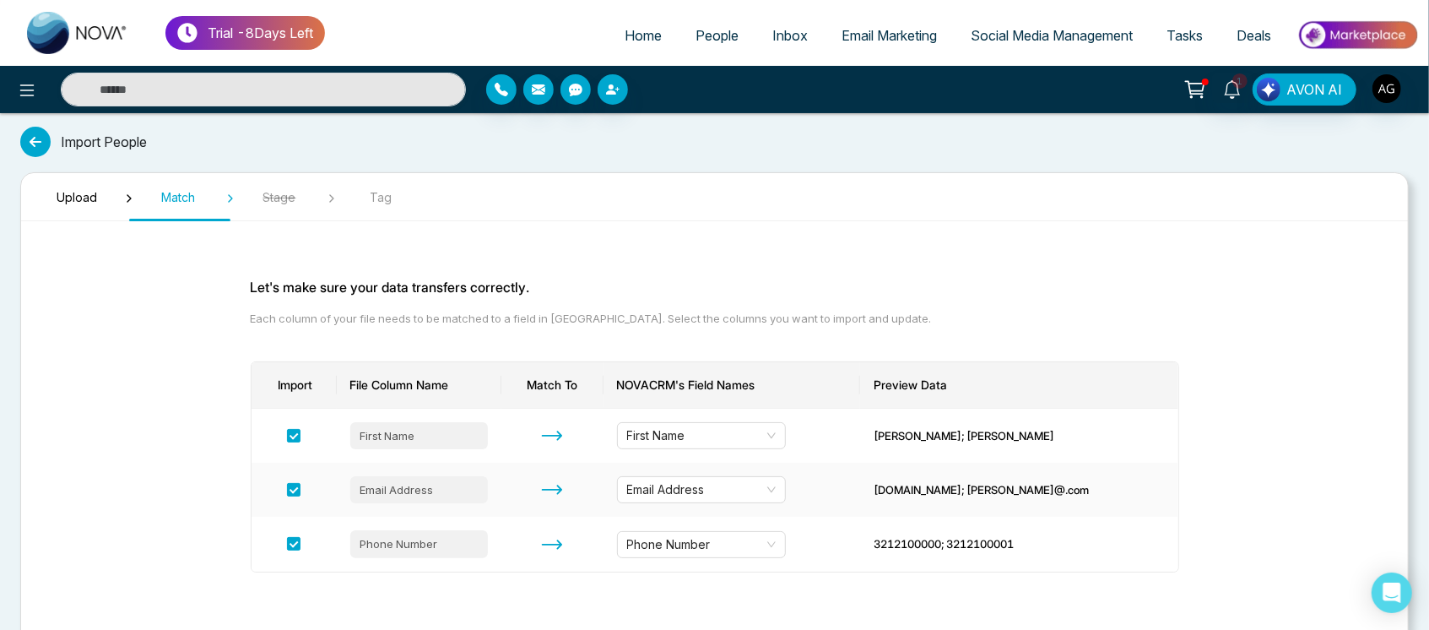
scroll to position [74, 0]
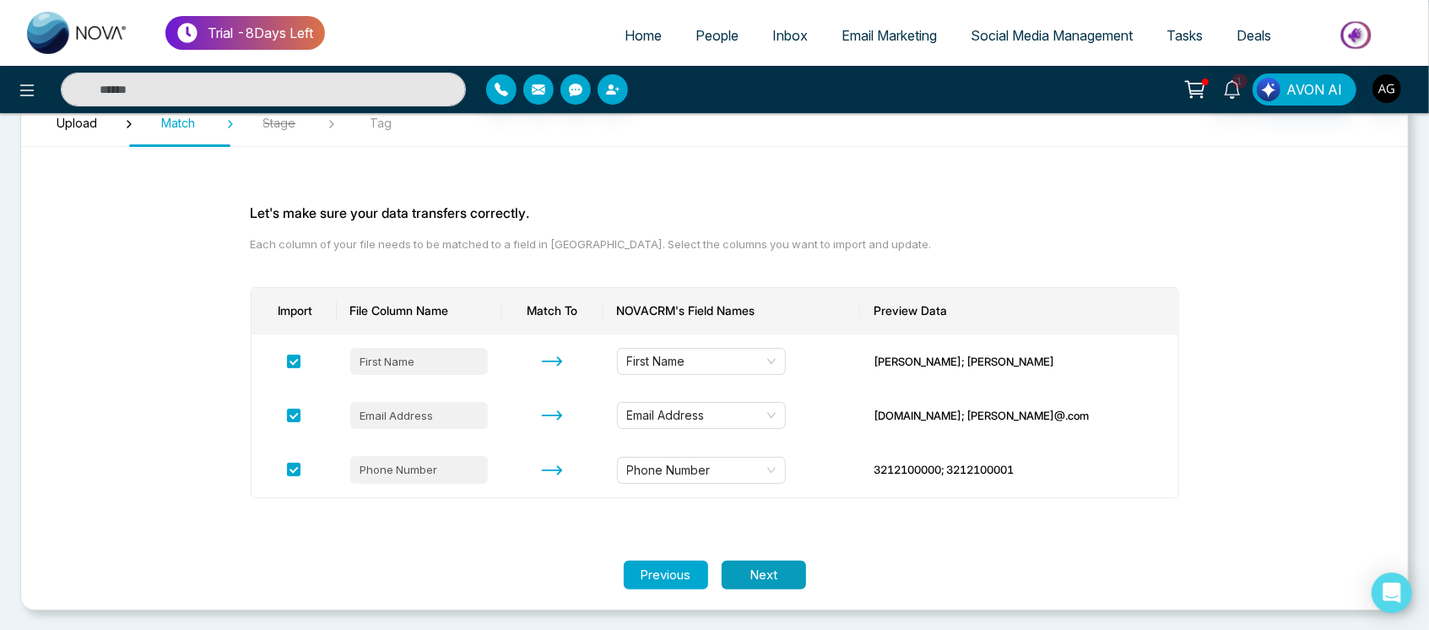
click at [781, 578] on button "Next" at bounding box center [763, 575] width 84 height 30
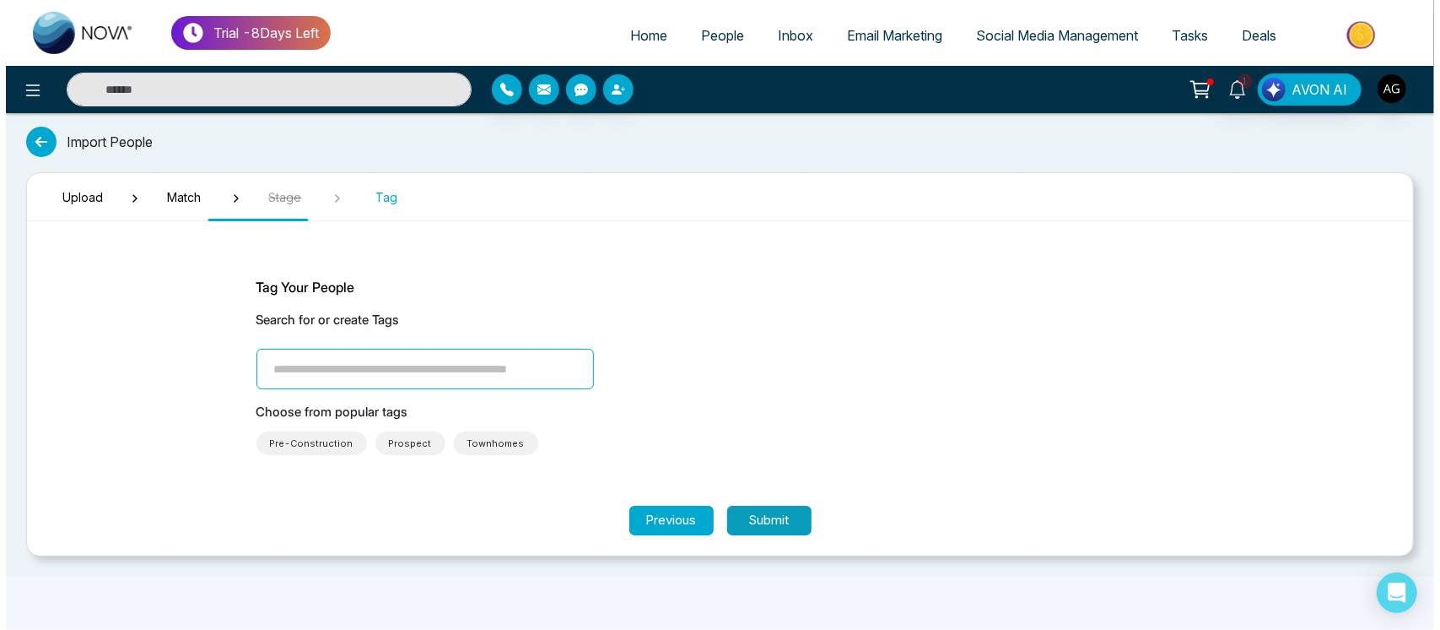
scroll to position [0, 0]
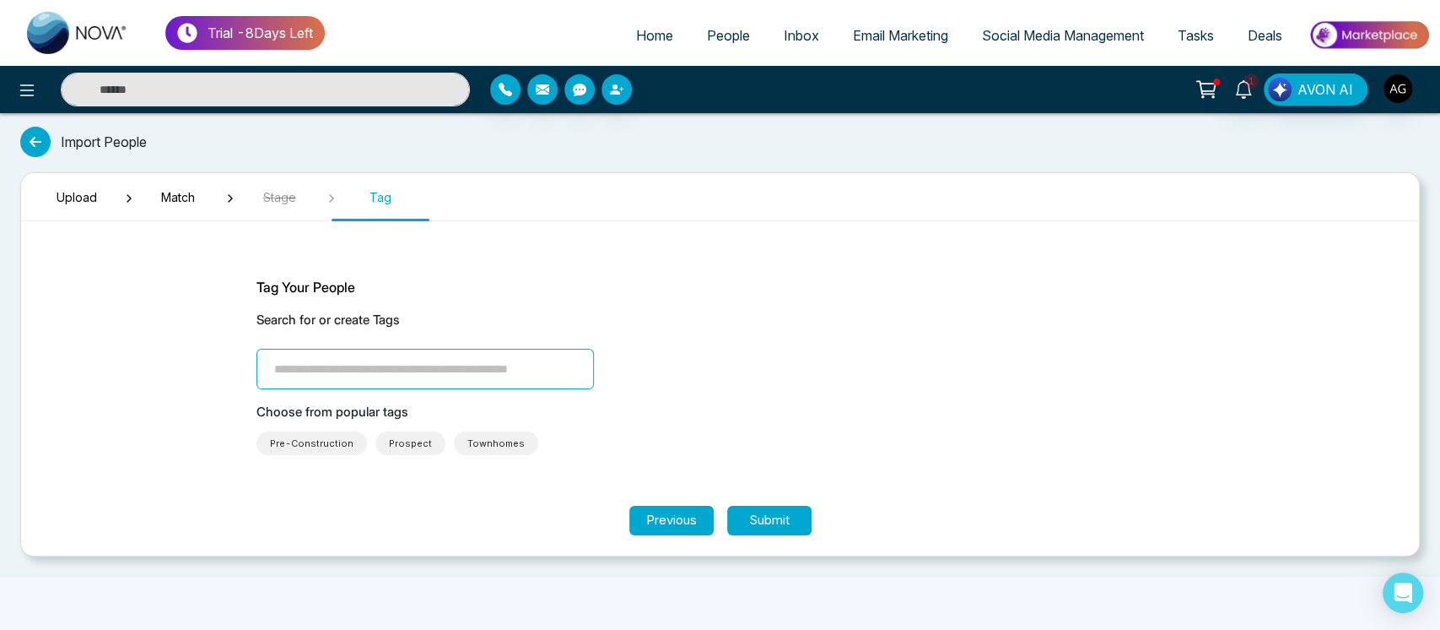
click at [378, 349] on input "search" at bounding box center [426, 369] width 338 height 41
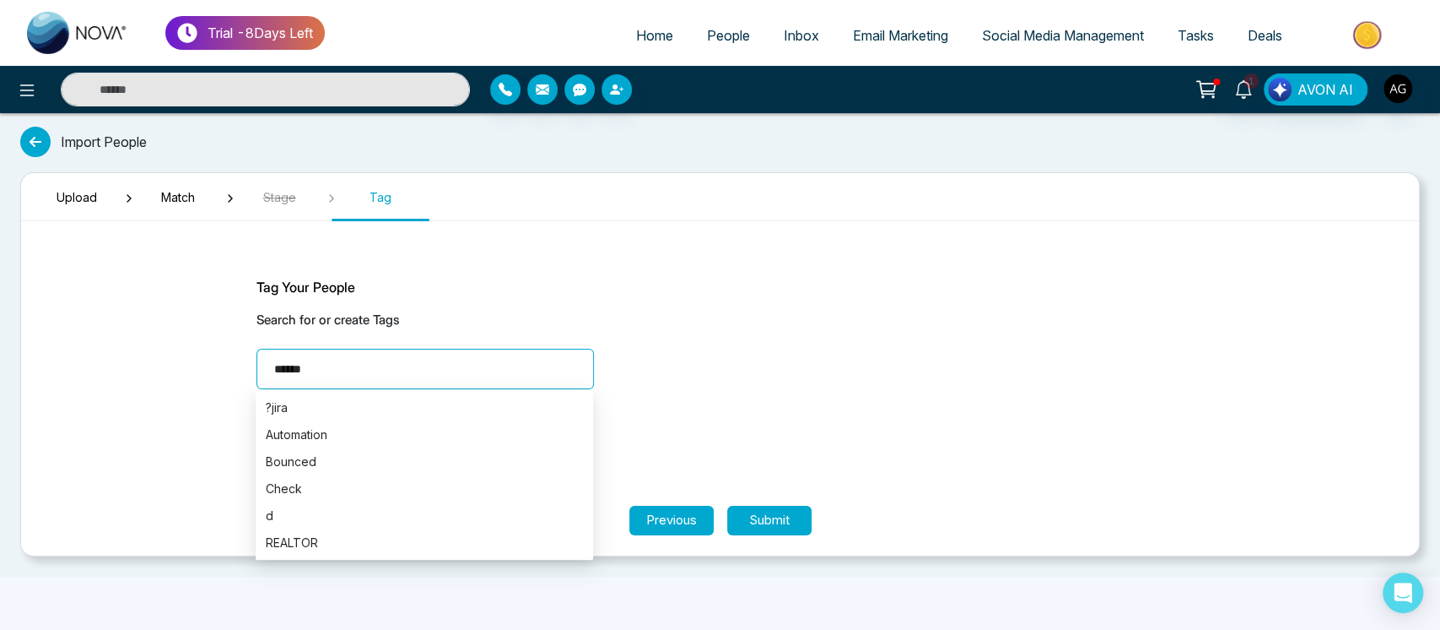
type input "*******"
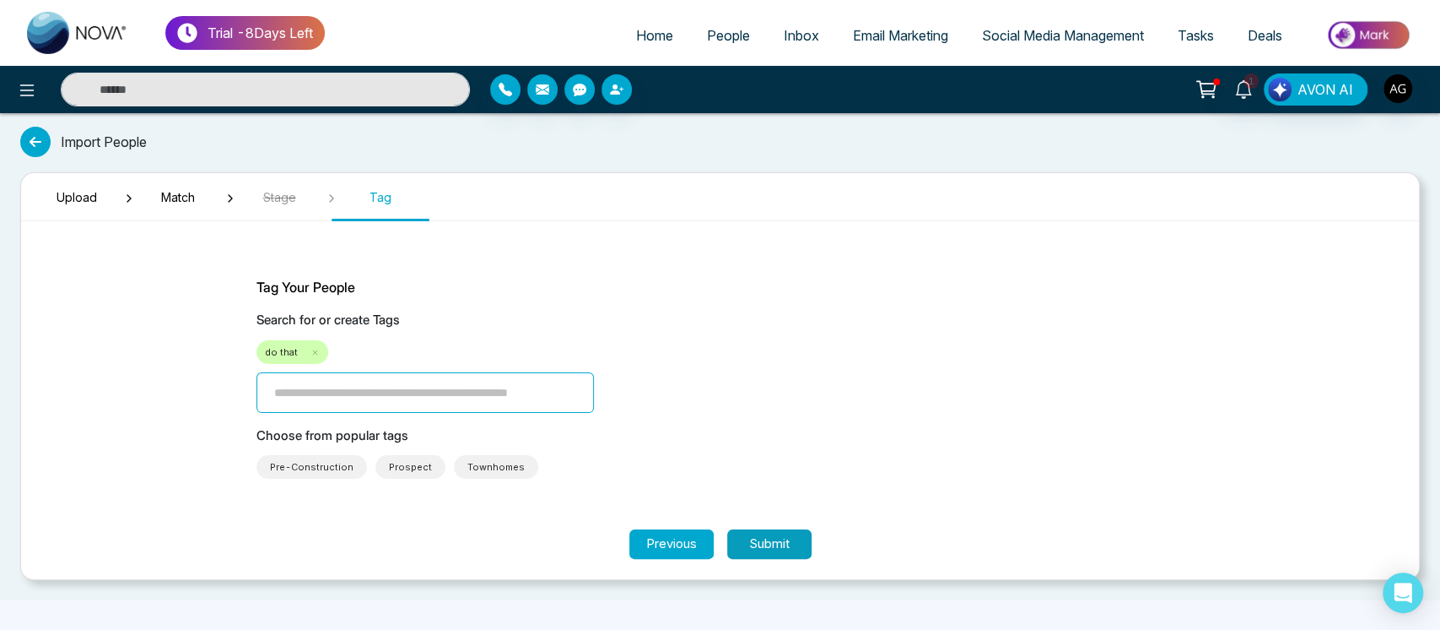
click at [784, 545] on button "Submit" at bounding box center [769, 544] width 84 height 30
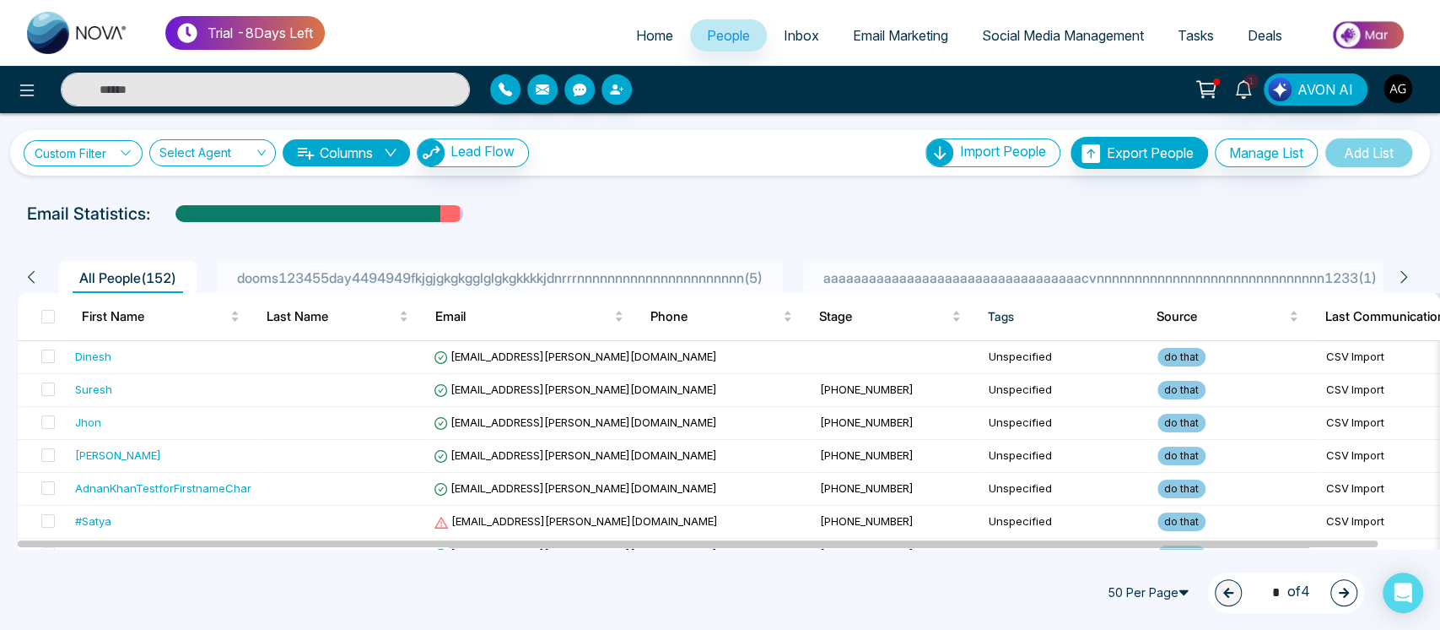
click at [128, 142] on link "Custom Filter" at bounding box center [83, 153] width 119 height 26
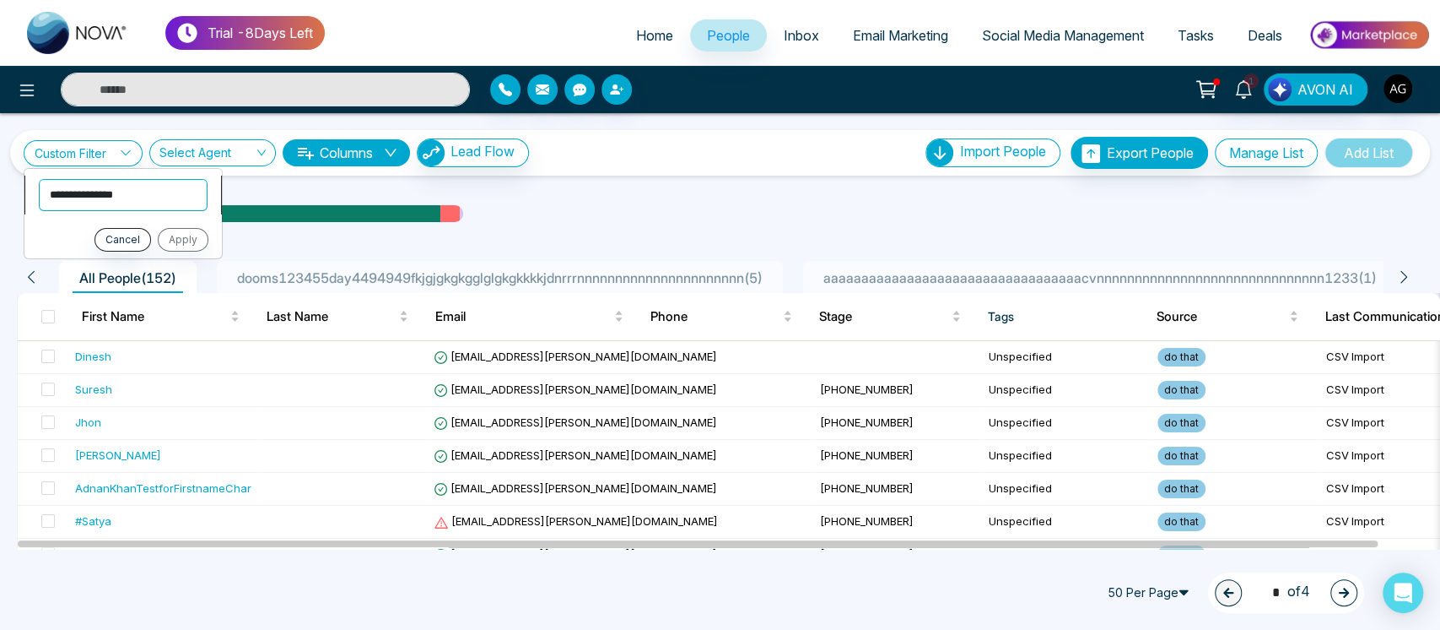
click at [148, 203] on select "**********" at bounding box center [123, 194] width 169 height 32
select select "****"
click at [39, 178] on select "**********" at bounding box center [123, 194] width 169 height 32
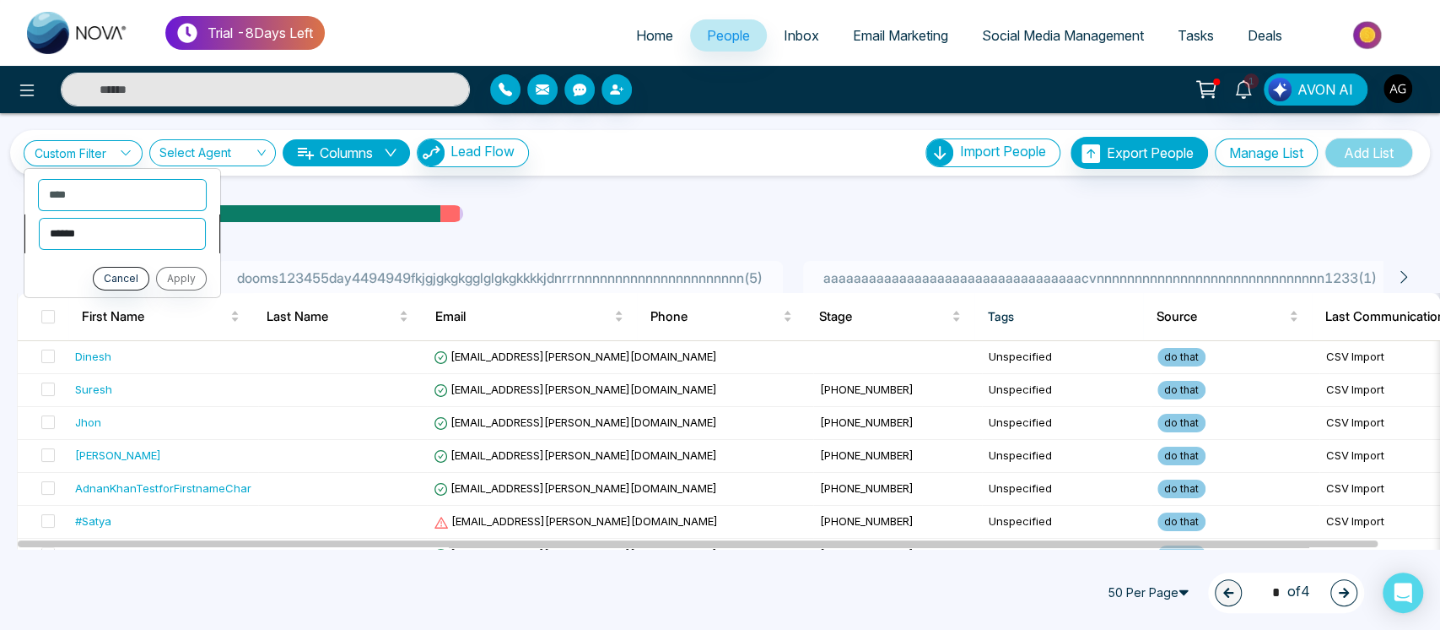
click at [135, 235] on select "**********" at bounding box center [122, 233] width 167 height 32
select select "*******"
click at [39, 217] on select "**********" at bounding box center [122, 233] width 167 height 32
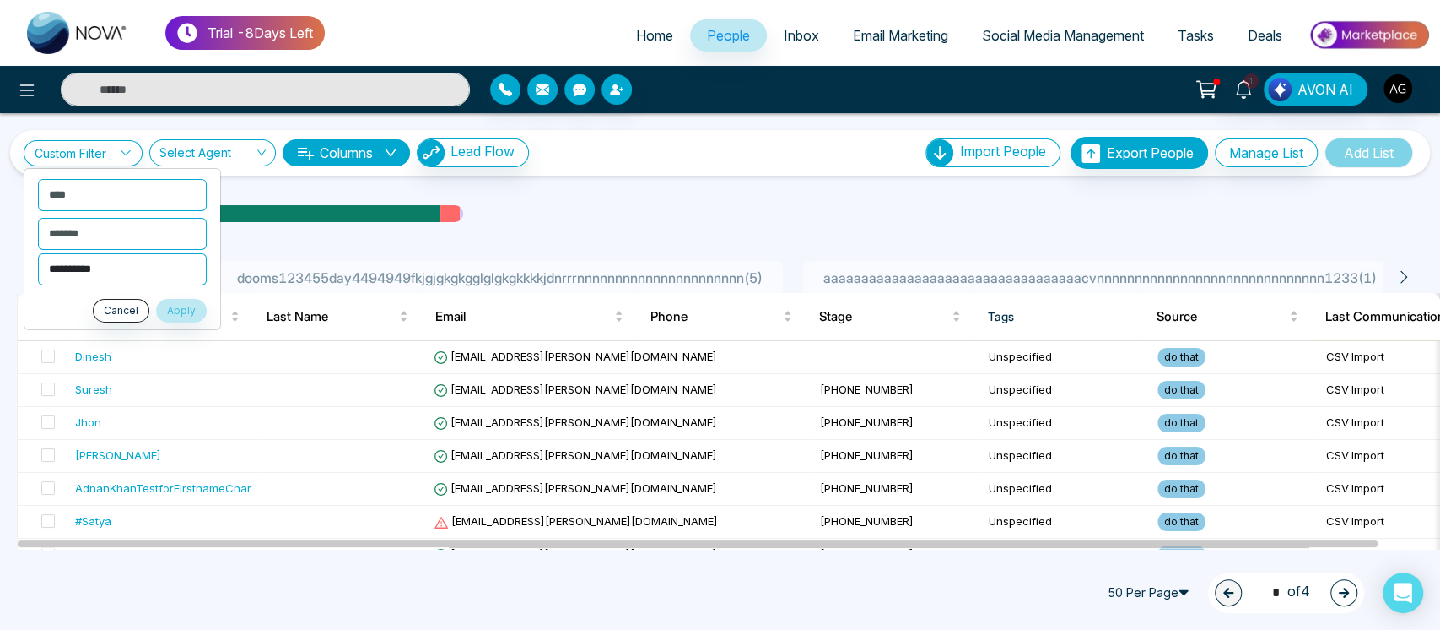
click at [123, 259] on select "**********" at bounding box center [122, 268] width 169 height 32
select select "*******"
click at [38, 252] on select "**********" at bounding box center [122, 268] width 169 height 32
click at [181, 303] on button "Apply" at bounding box center [181, 310] width 51 height 24
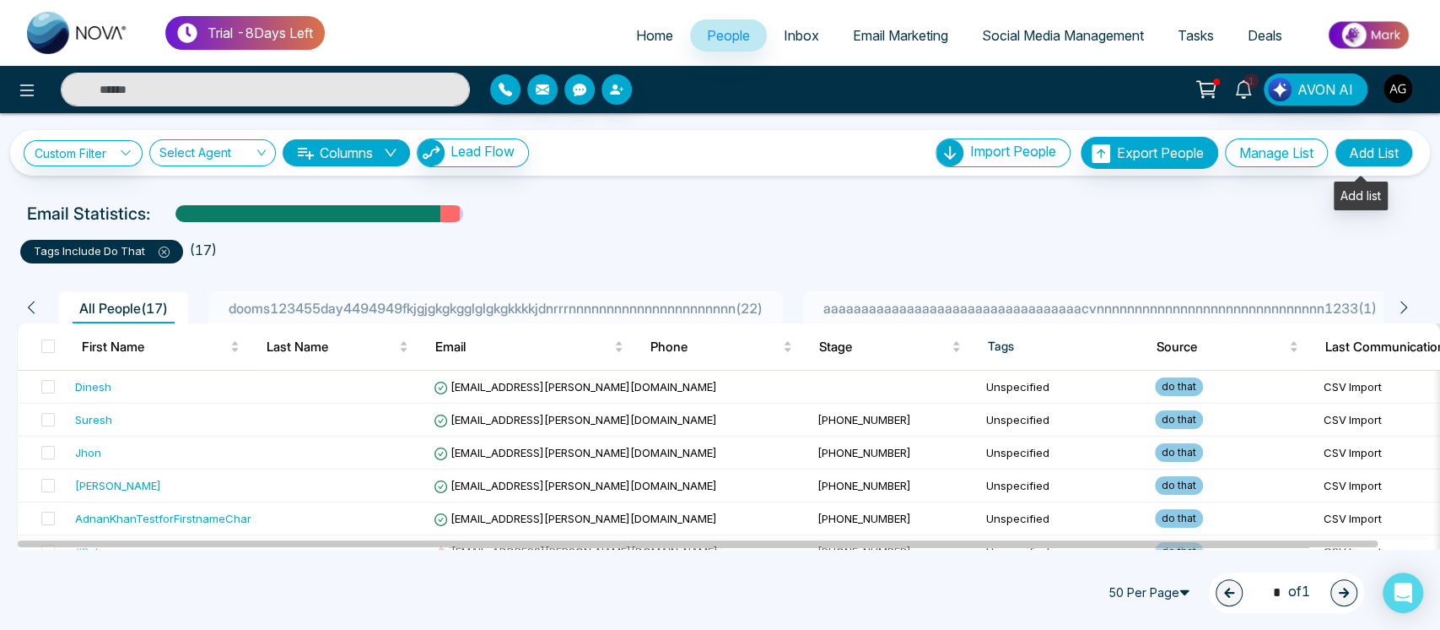
click at [1359, 159] on button "Add List" at bounding box center [1374, 152] width 78 height 29
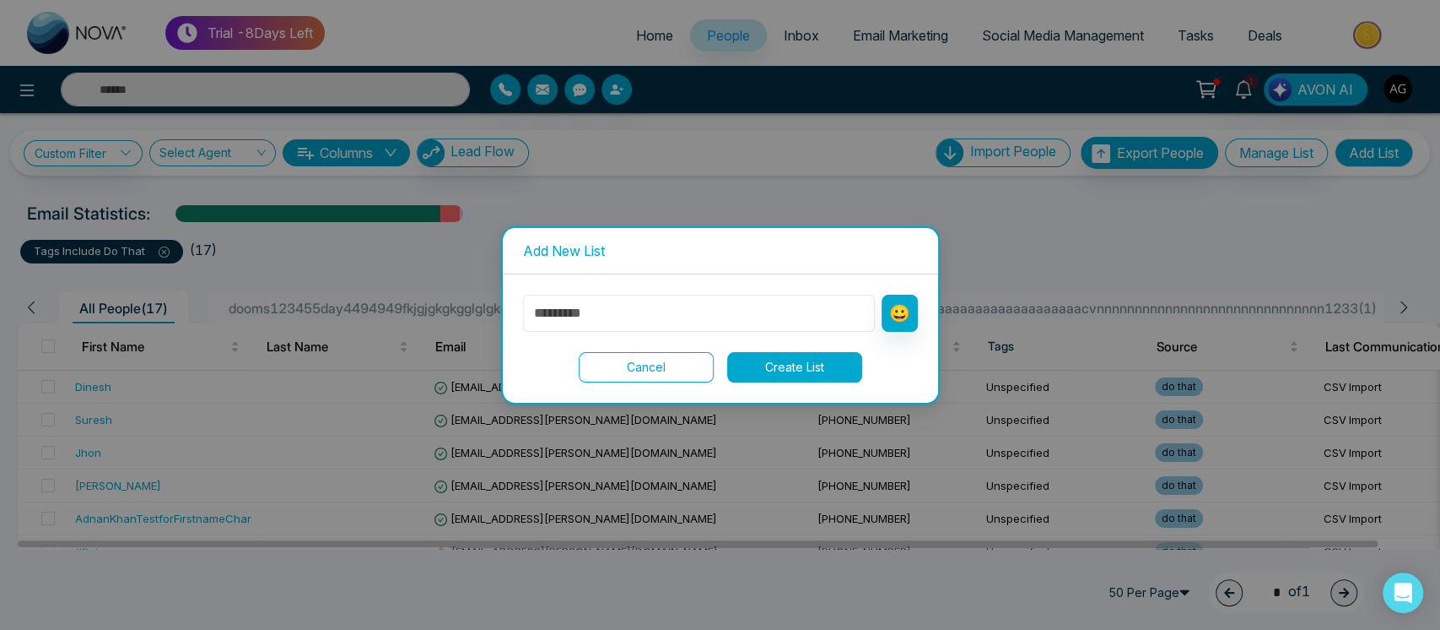
click at [746, 314] on input "text" at bounding box center [699, 313] width 352 height 37
type input "*******"
click at [829, 361] on button "Create List" at bounding box center [794, 367] width 135 height 30
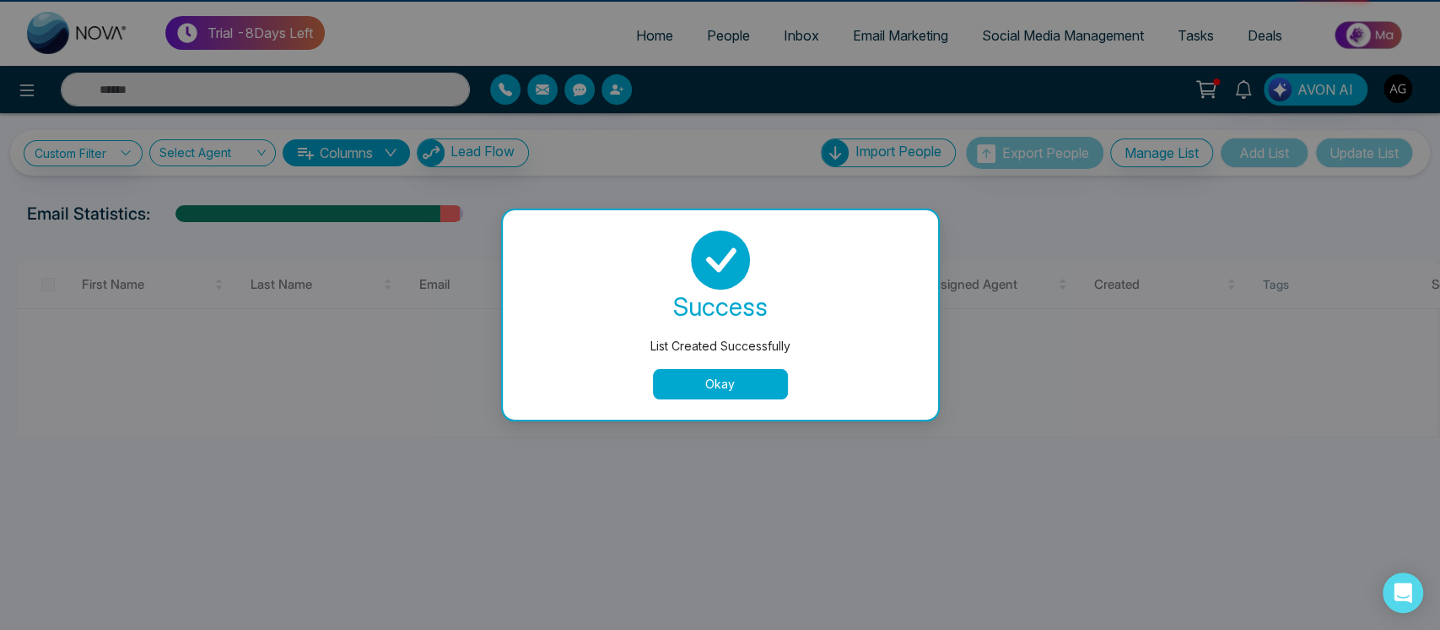
click at [720, 399] on div "success List Created Successfully Okay" at bounding box center [720, 314] width 435 height 209
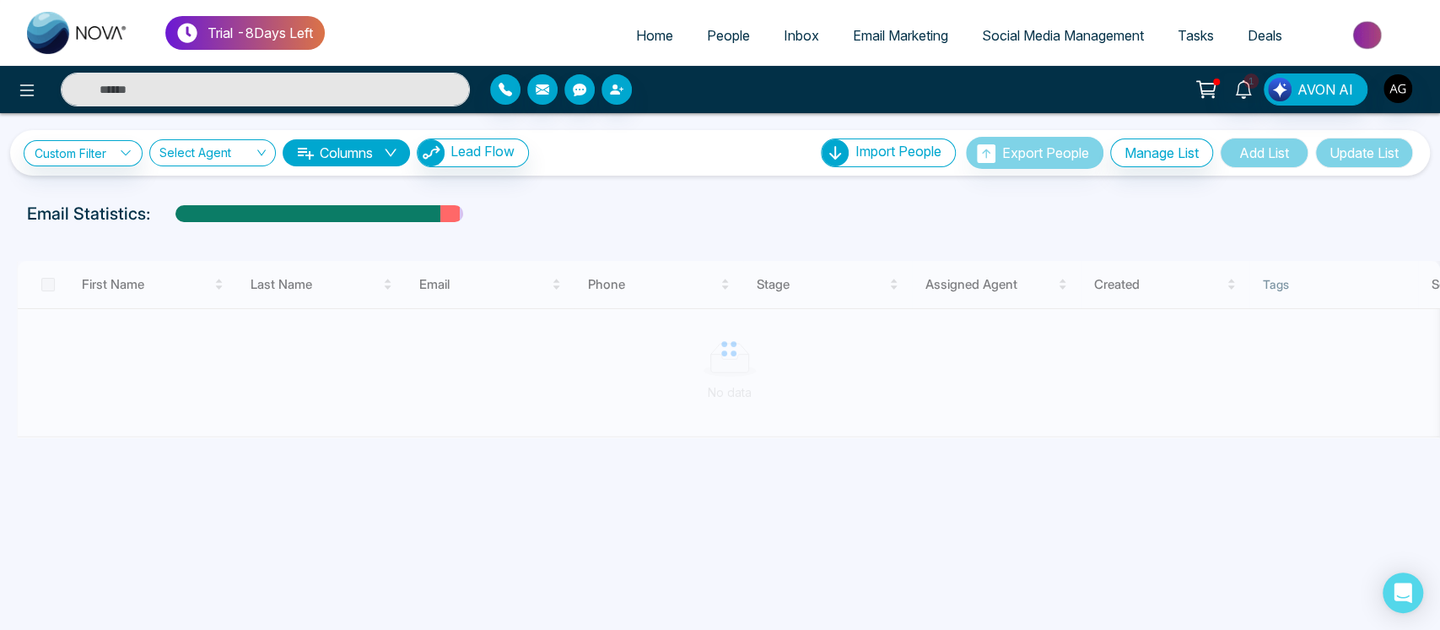
click at [721, 392] on div at bounding box center [729, 349] width 1424 height 176
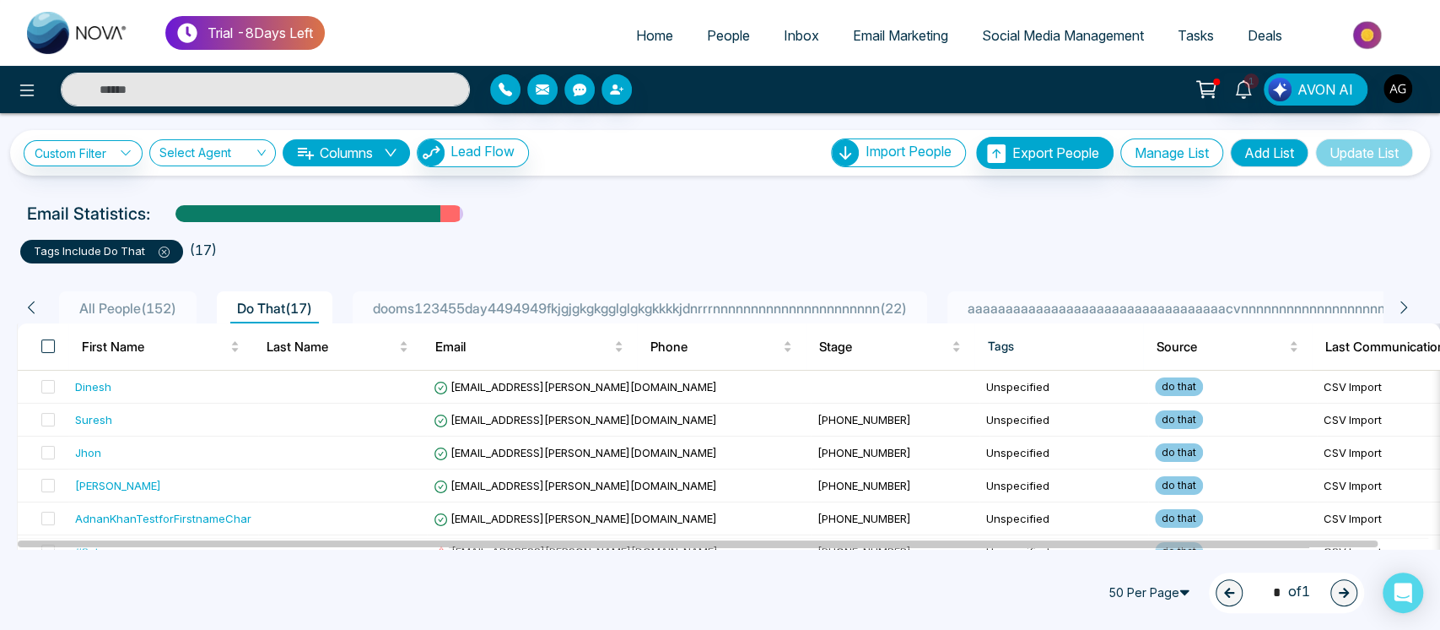
click at [41, 341] on span at bounding box center [48, 346] width 14 height 14
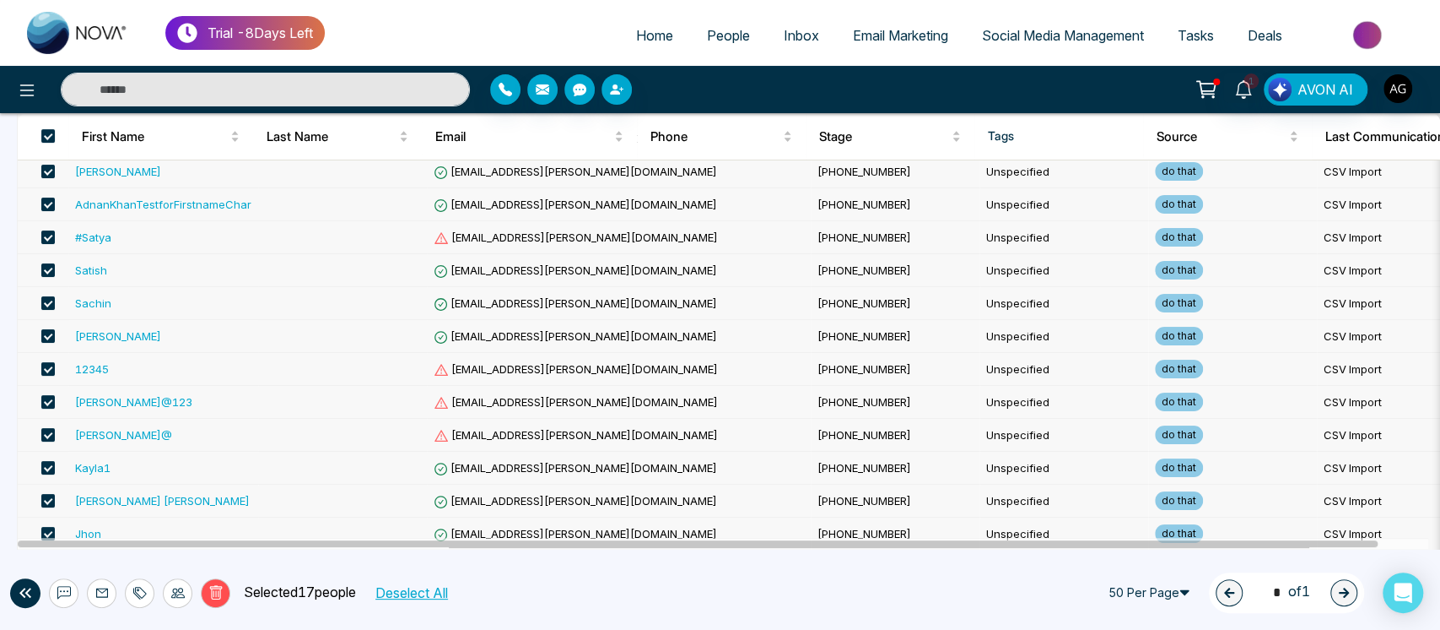
scroll to position [404, 0]
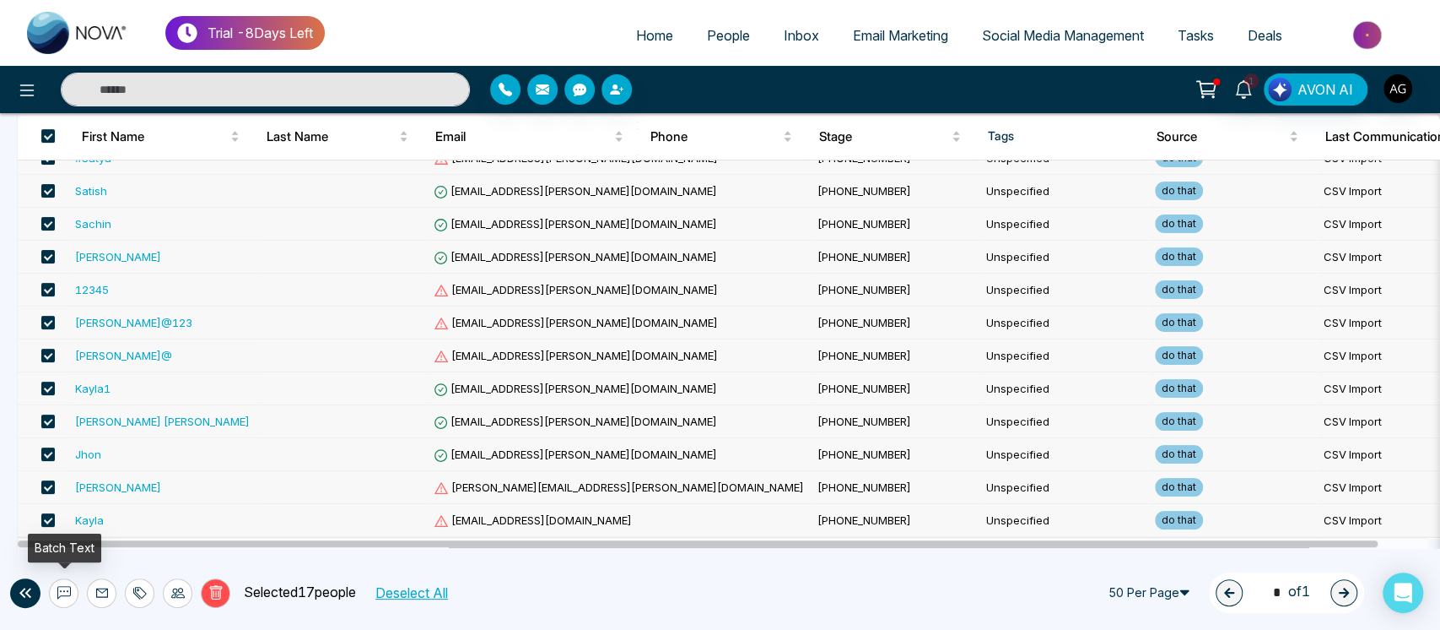
click at [72, 591] on button at bounding box center [64, 593] width 30 height 30
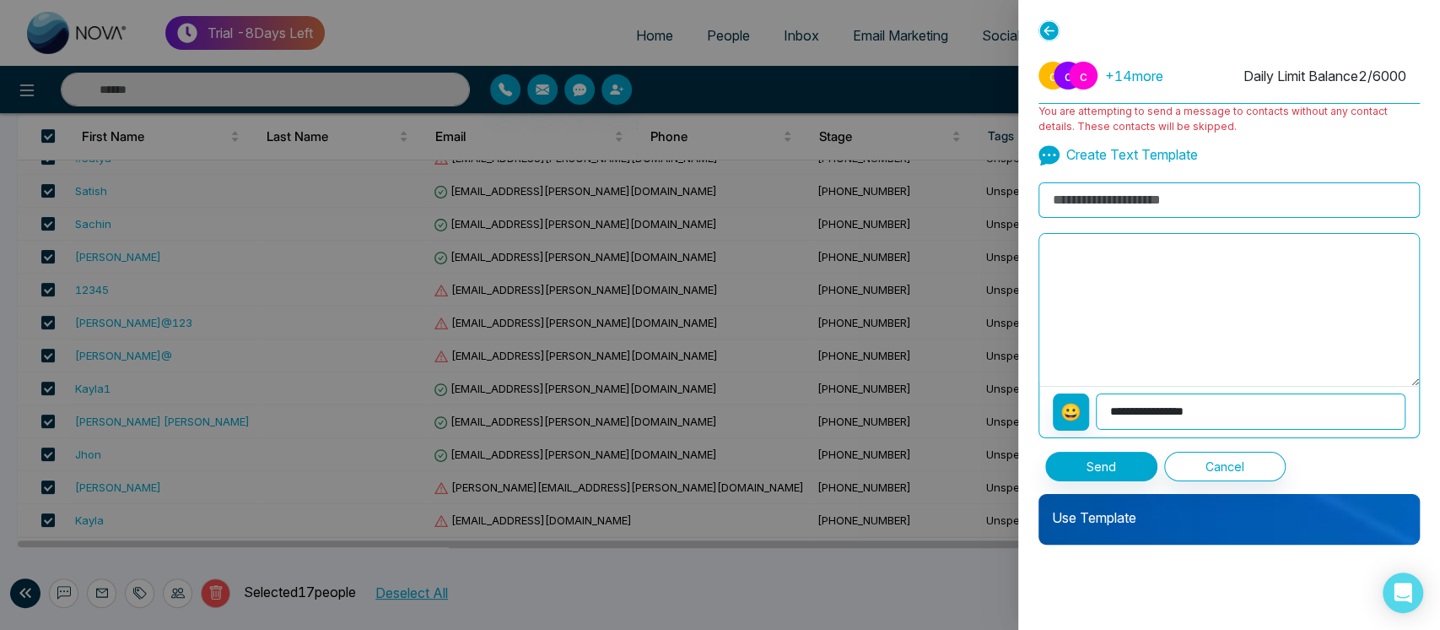
click at [1041, 24] on icon at bounding box center [1049, 30] width 21 height 21
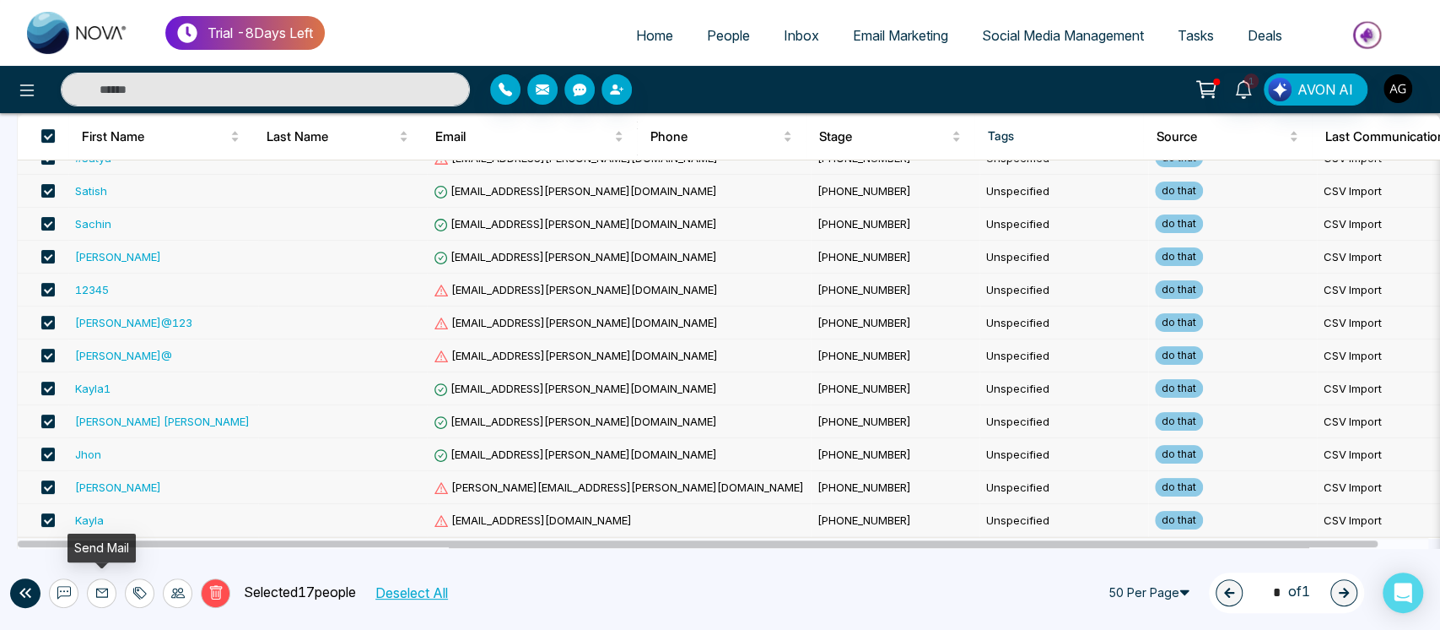
click at [111, 594] on button at bounding box center [102, 593] width 30 height 30
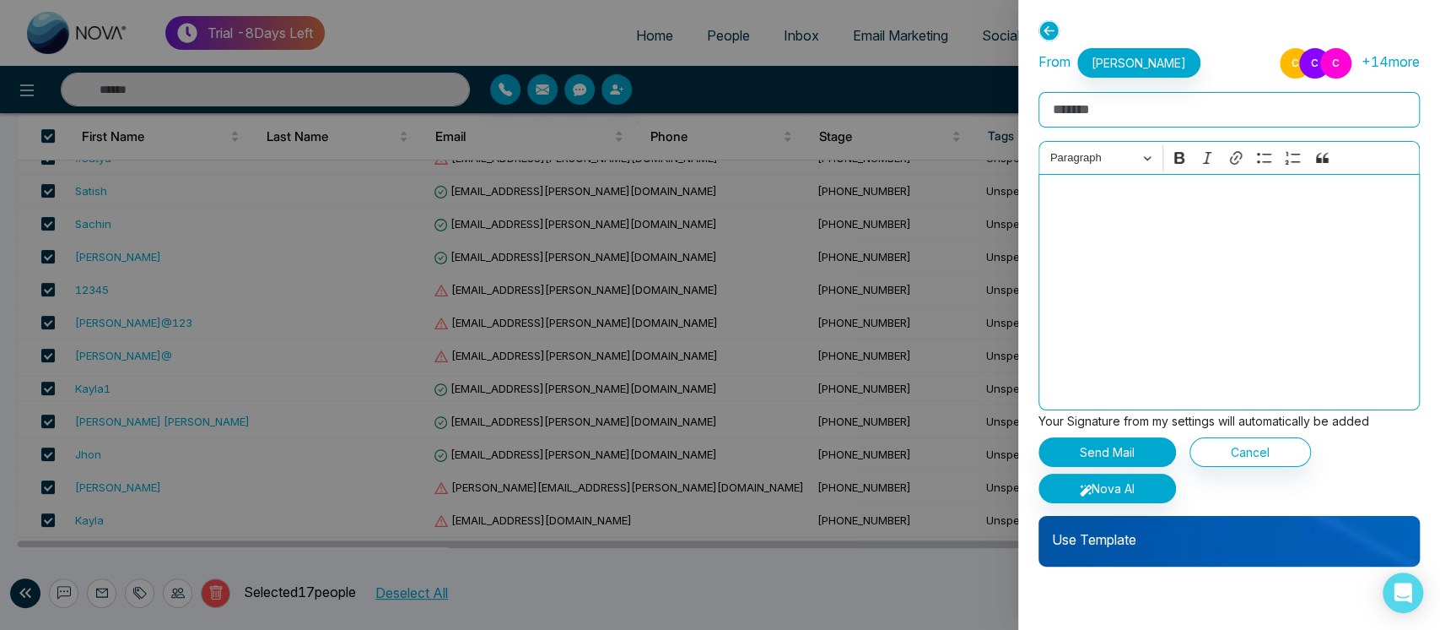
click at [1053, 29] on icon at bounding box center [1049, 30] width 21 height 21
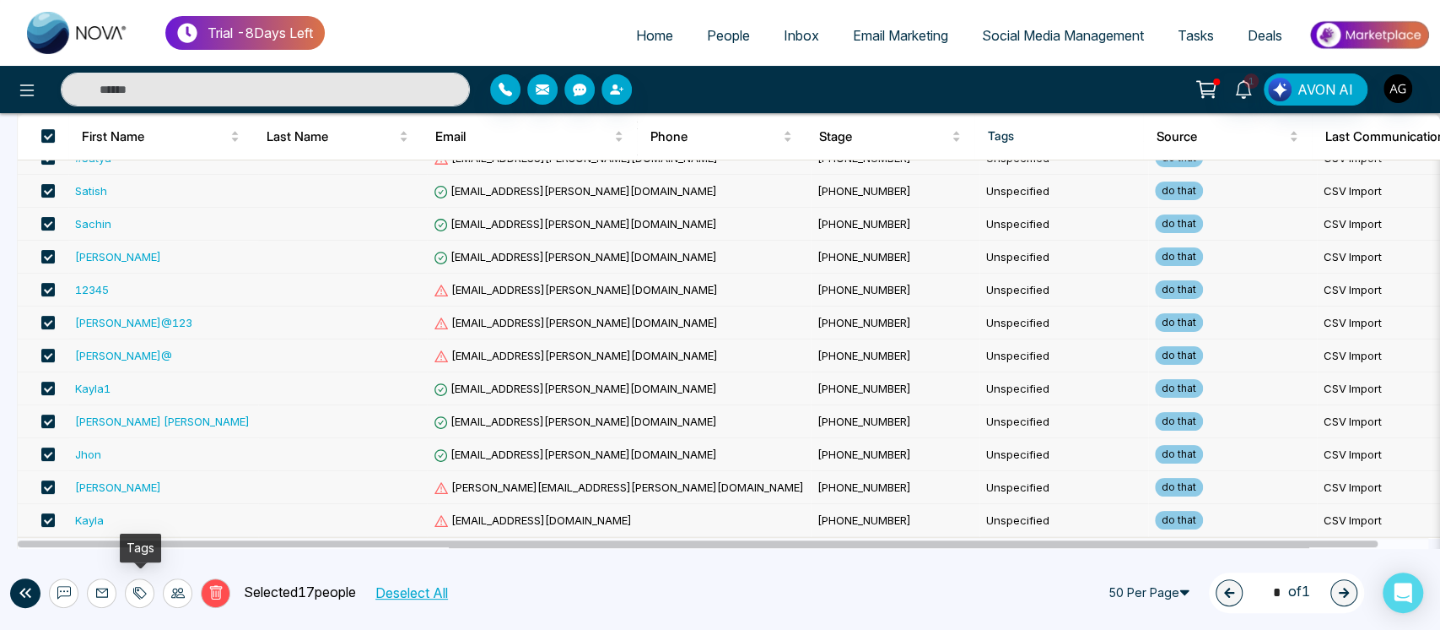
click at [135, 588] on icon at bounding box center [141, 592] width 12 height 12
click at [149, 559] on link "Remove Tags" at bounding box center [110, 555] width 78 height 14
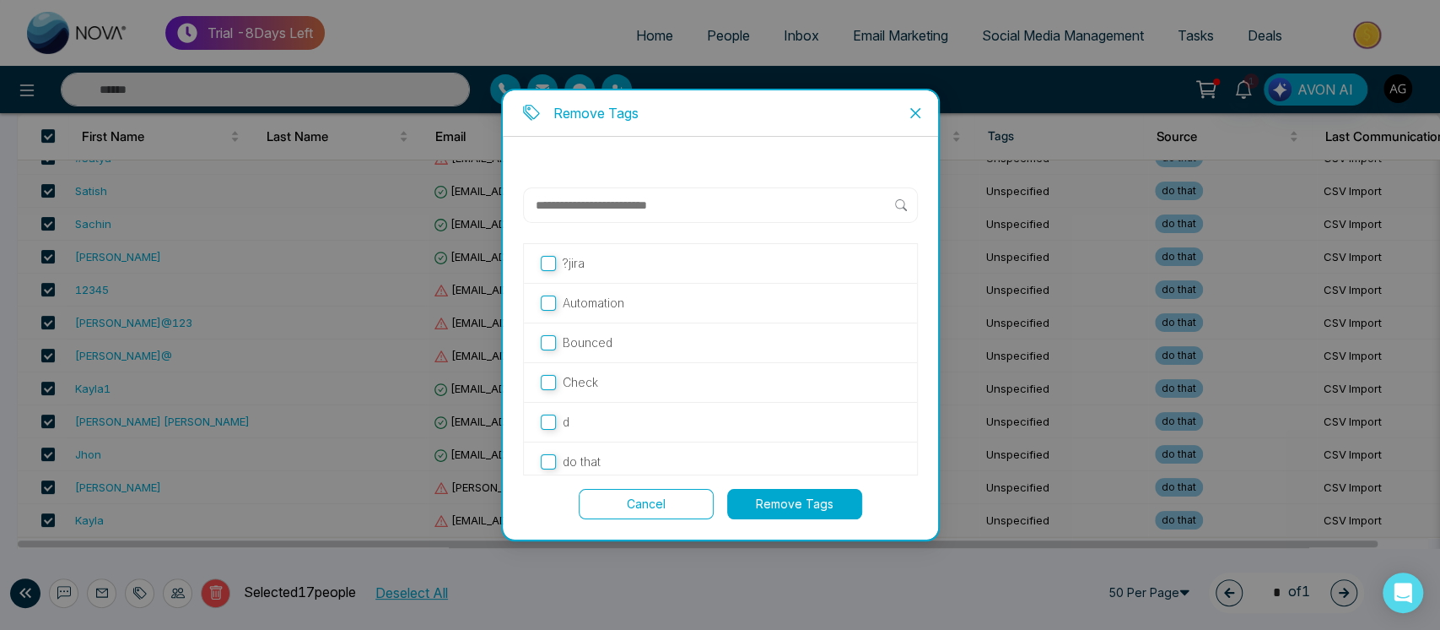
click at [773, 508] on button "Remove Tags" at bounding box center [794, 504] width 135 height 30
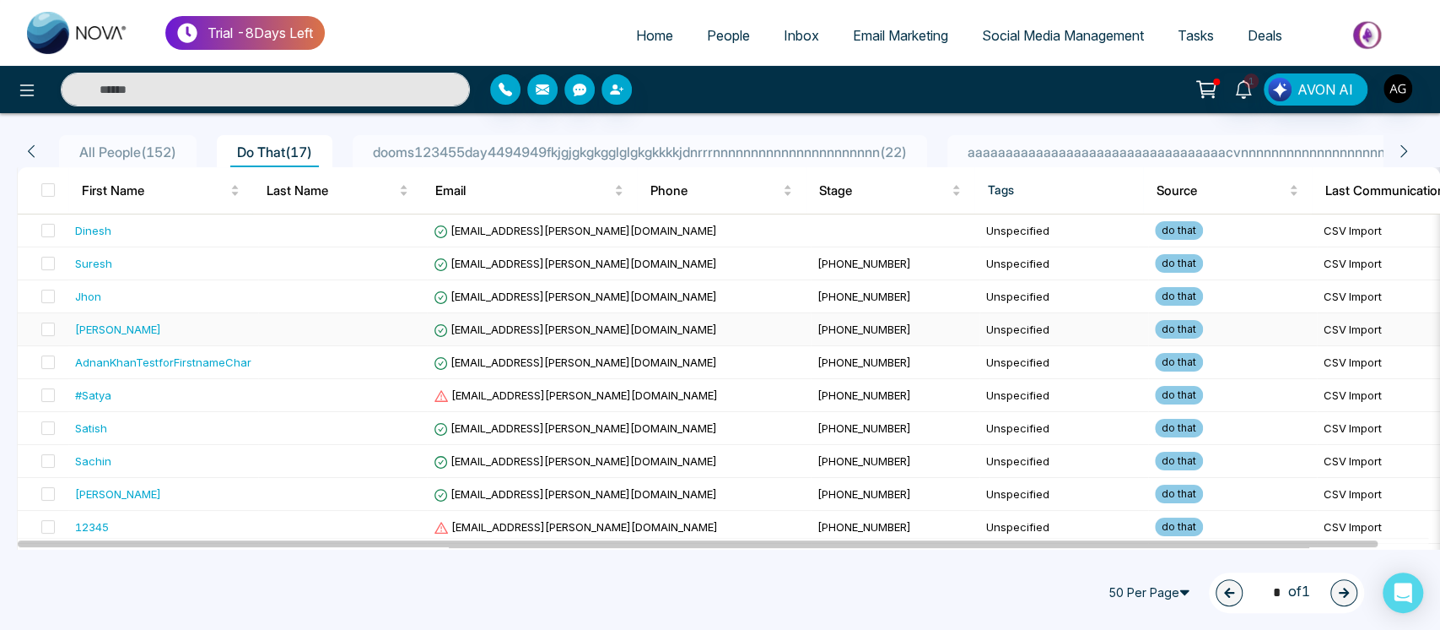
scroll to position [0, 0]
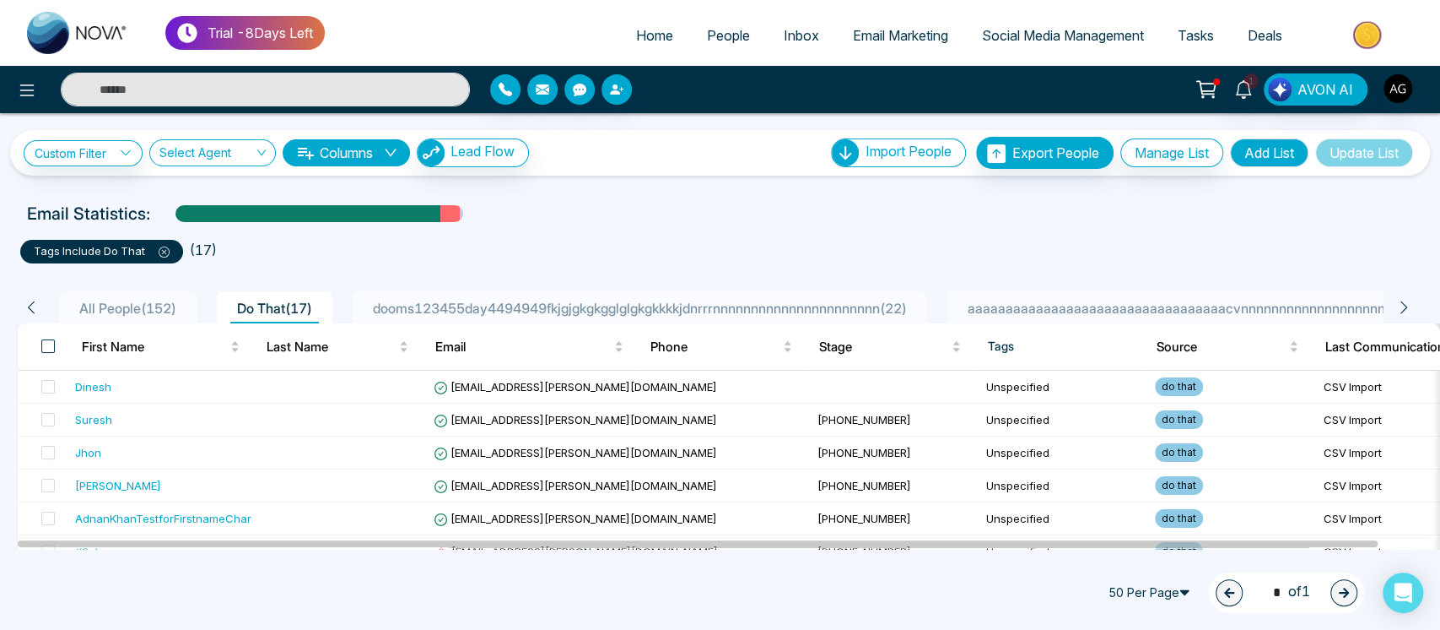
click at [51, 346] on span at bounding box center [48, 346] width 14 height 14
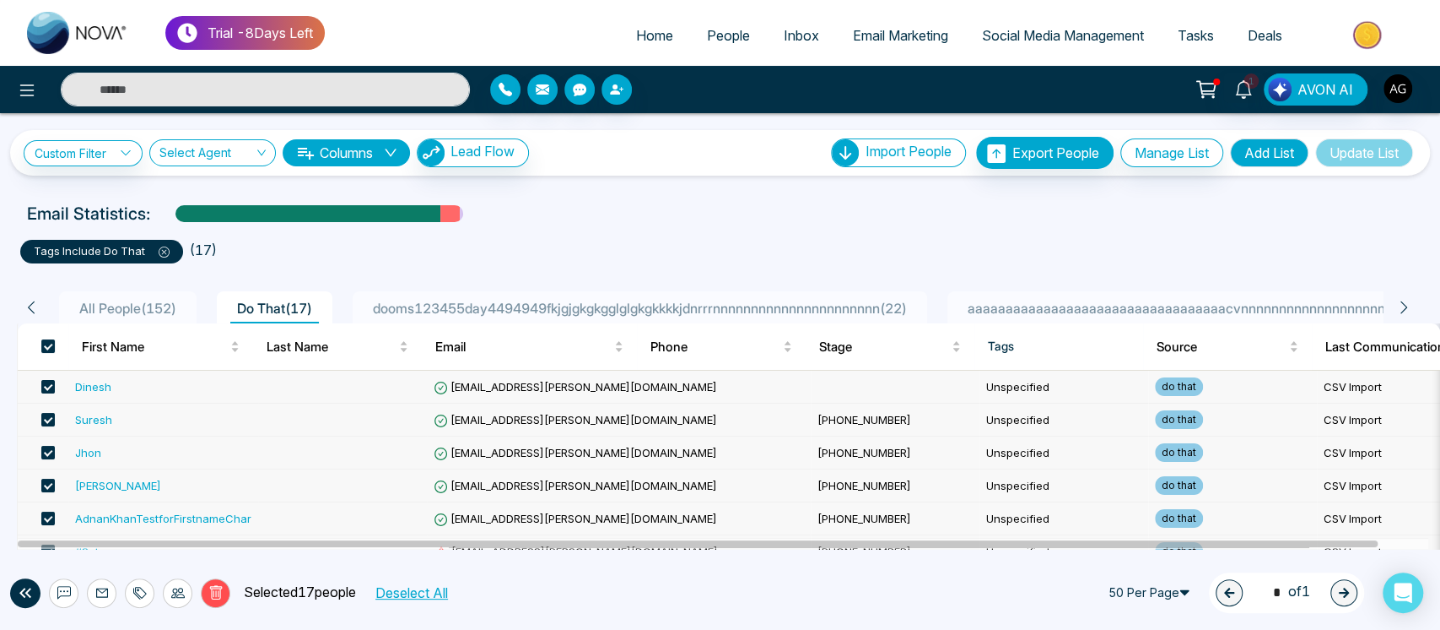
drag, startPoint x: 197, startPoint y: 586, endPoint x: 177, endPoint y: 588, distance: 20.4
click at [177, 588] on div "Delete Selected 17 people Deselect All" at bounding box center [294, 593] width 506 height 30
click at [177, 588] on icon at bounding box center [178, 593] width 14 height 14
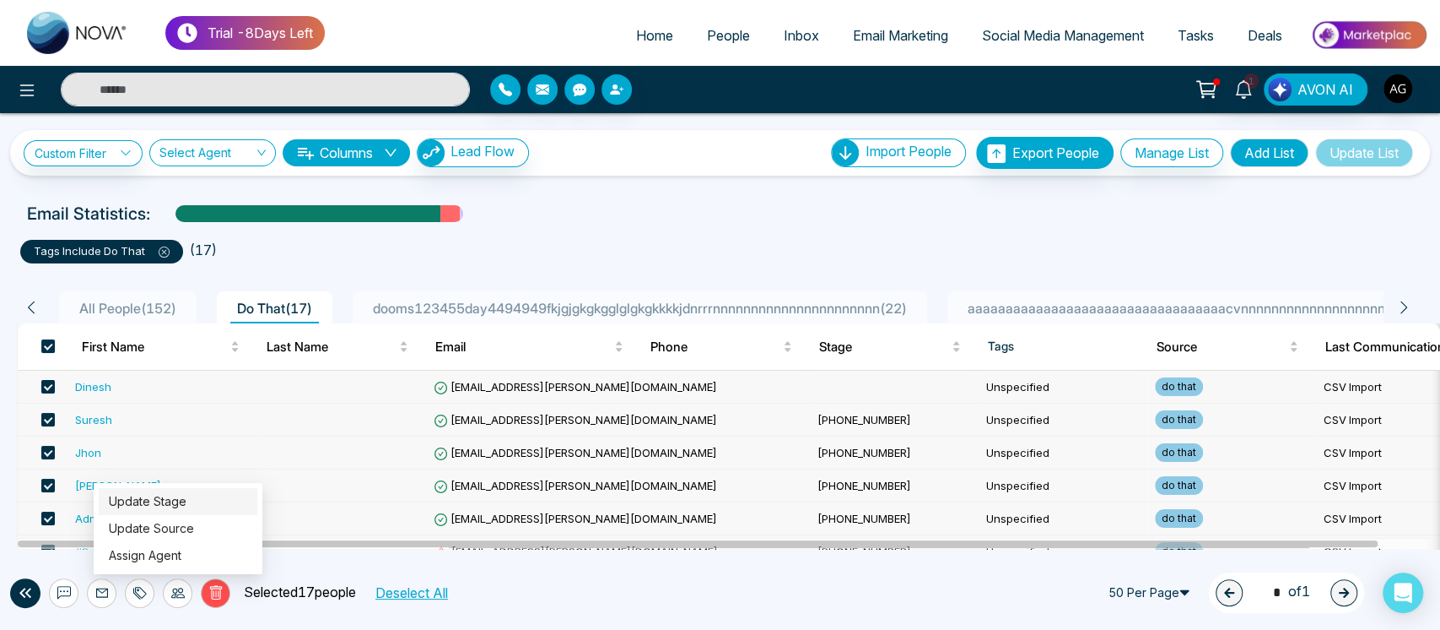
click at [184, 499] on link "Update Stage" at bounding box center [148, 501] width 78 height 14
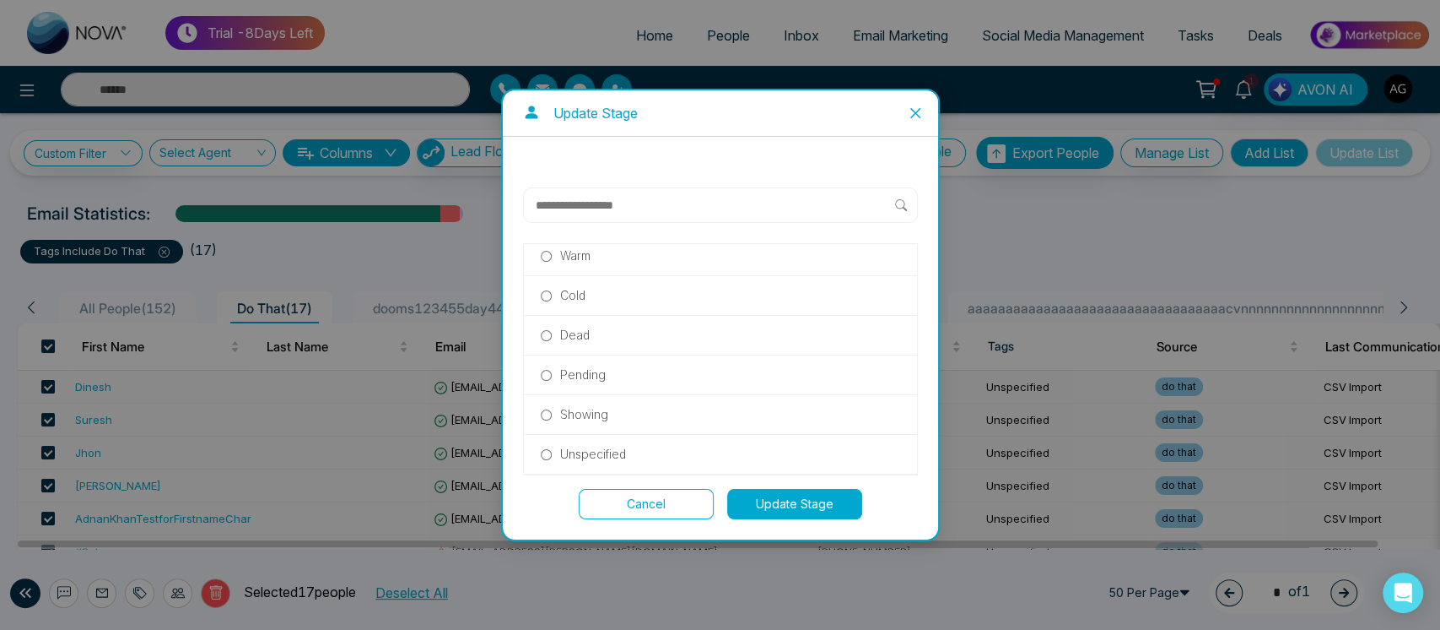
scroll to position [363, 0]
click at [557, 376] on label "Pending" at bounding box center [720, 376] width 359 height 19
click at [644, 330] on label "Dead" at bounding box center [720, 336] width 359 height 19
click at [796, 515] on button "Update Stage" at bounding box center [794, 504] width 135 height 30
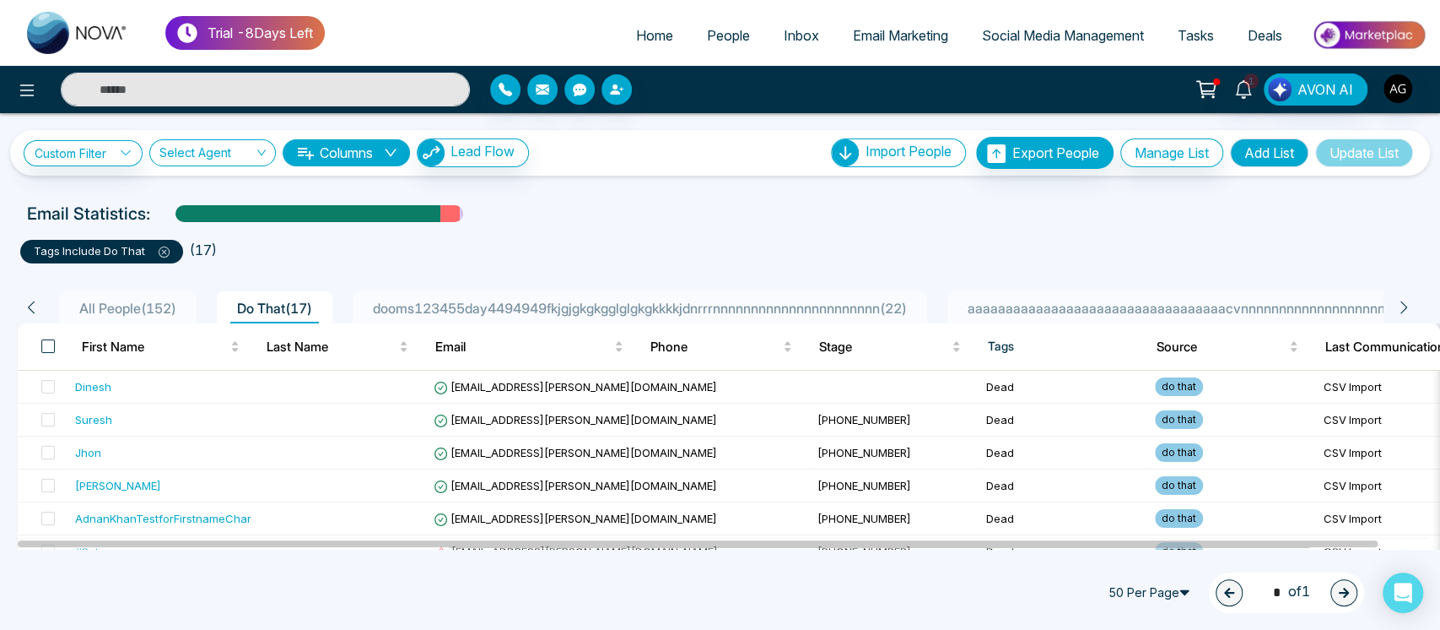
click at [41, 339] on span at bounding box center [48, 346] width 14 height 14
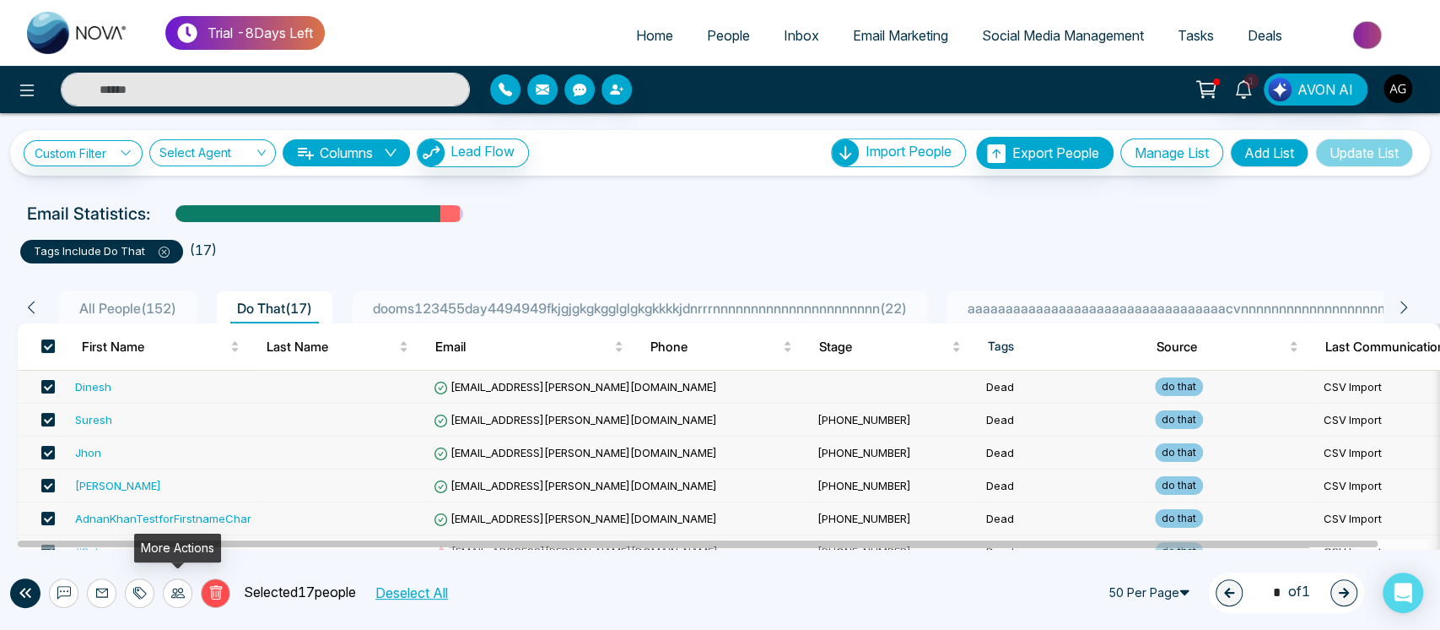
click at [179, 597] on icon at bounding box center [178, 592] width 14 height 10
click at [194, 529] on link "Update Source" at bounding box center [151, 528] width 85 height 14
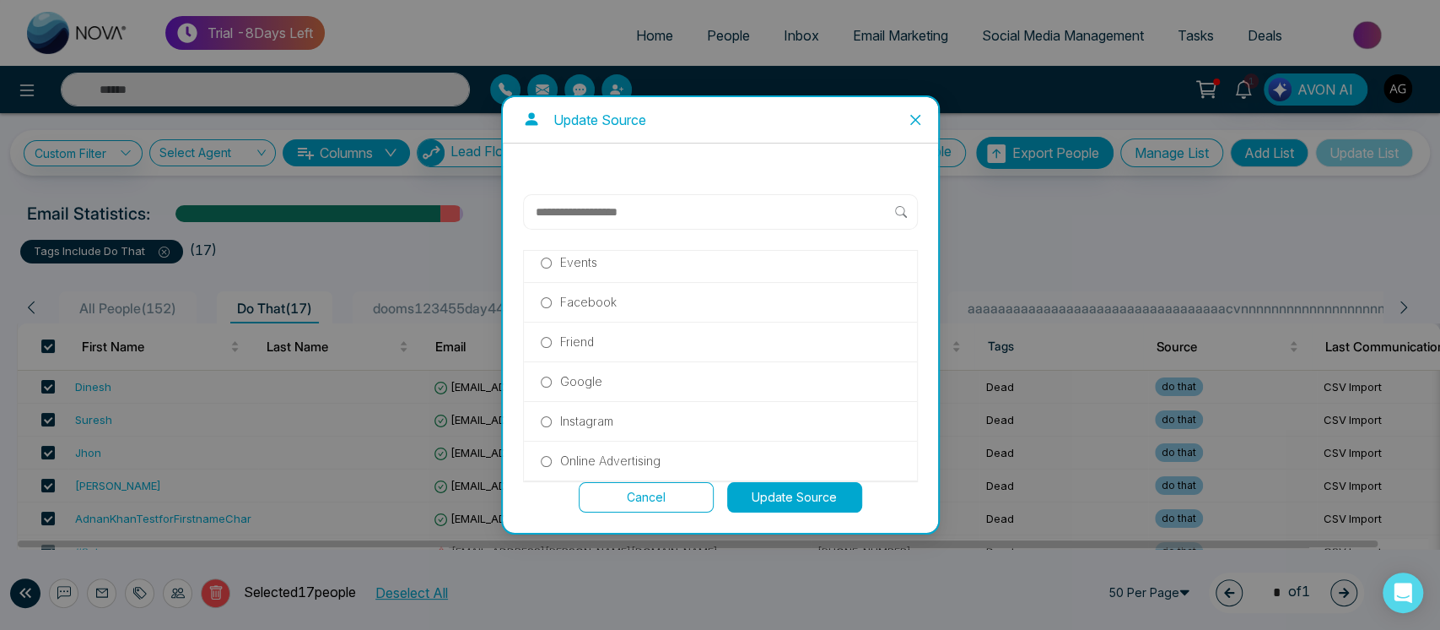
scroll to position [88, 0]
click at [580, 454] on p "Online Advertising" at bounding box center [610, 460] width 100 height 19
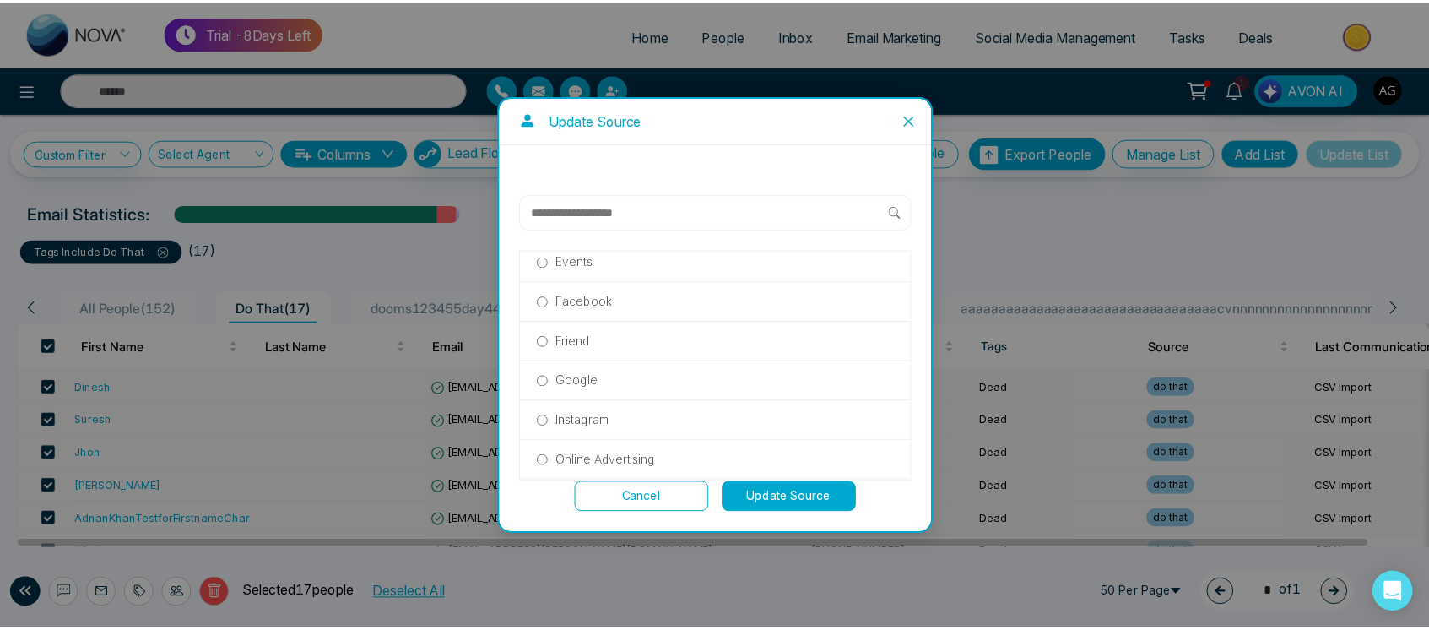
scroll to position [126, 0]
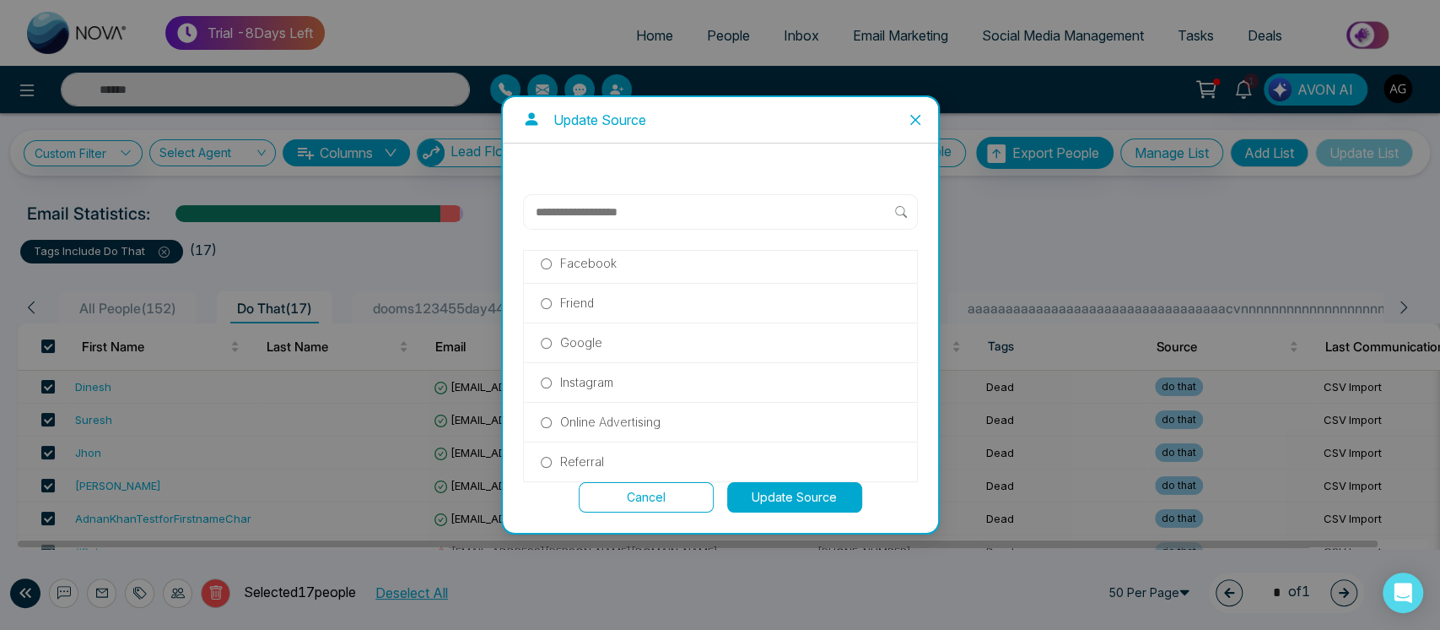
click at [590, 452] on p "Referral" at bounding box center [582, 461] width 44 height 19
click at [781, 501] on button "Update Source" at bounding box center [794, 497] width 135 height 30
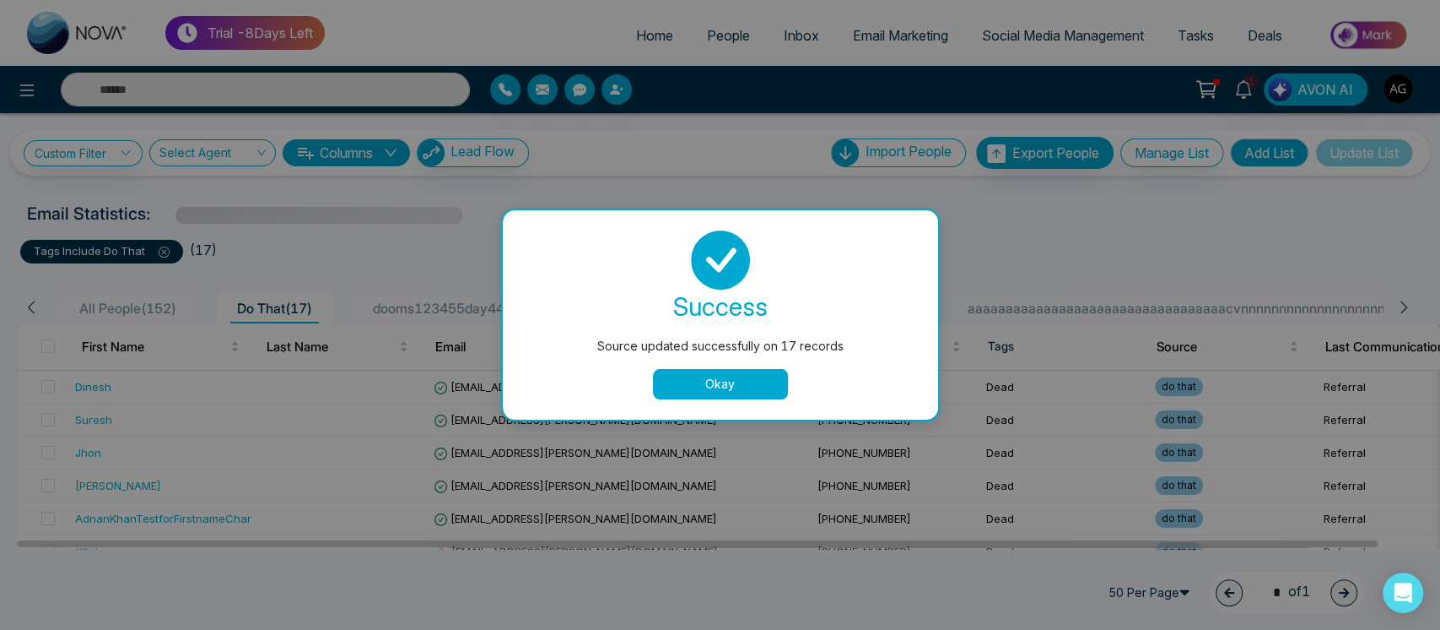
click at [729, 389] on button "Okay" at bounding box center [720, 384] width 135 height 30
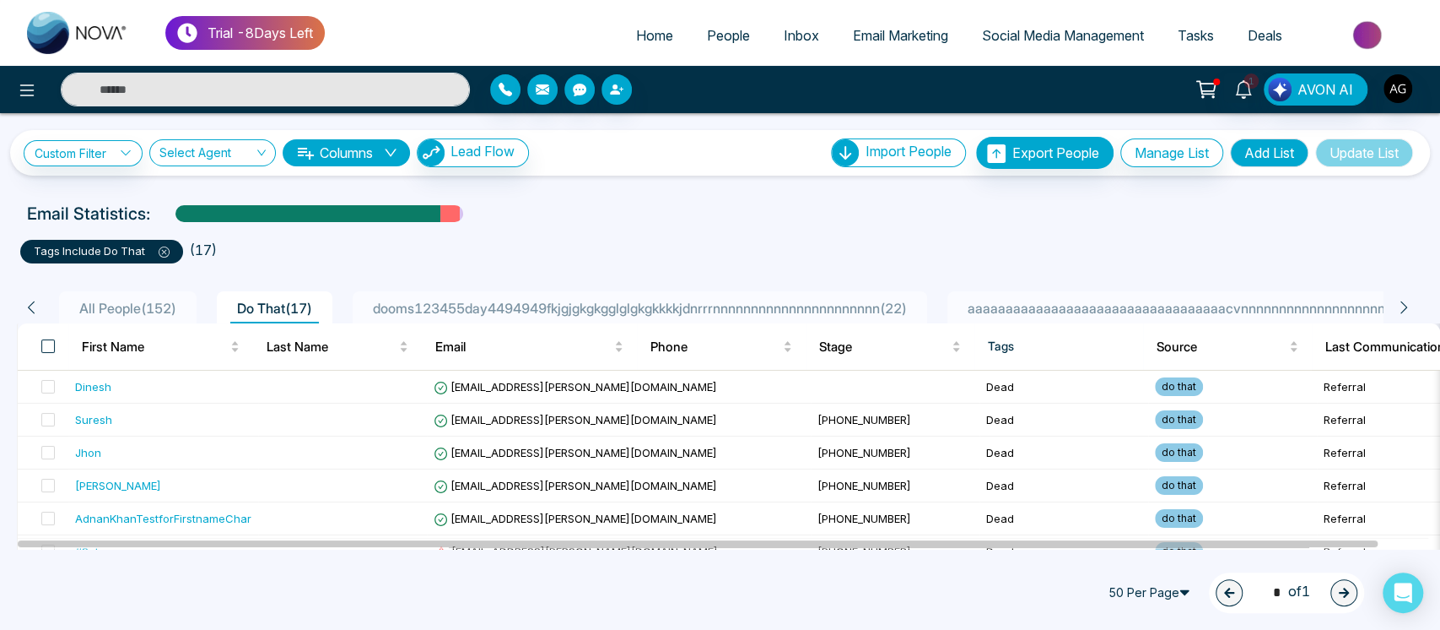
click at [45, 348] on span at bounding box center [48, 346] width 14 height 14
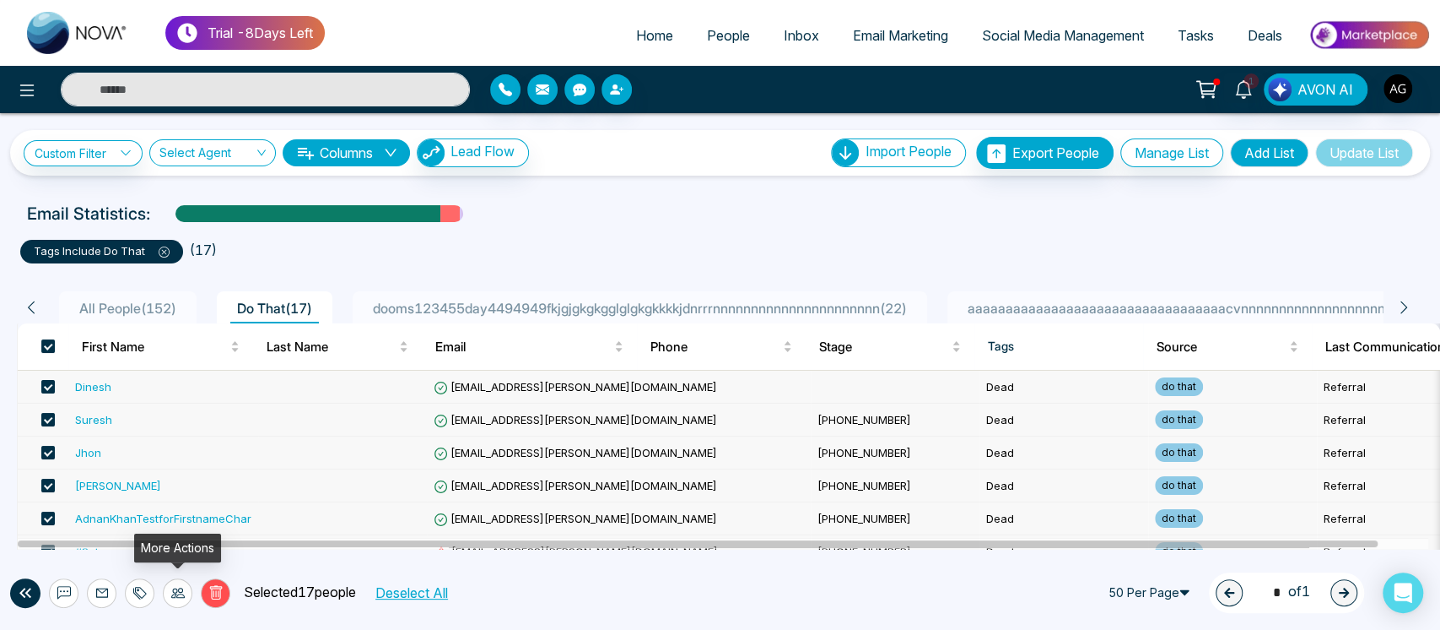
click at [178, 584] on div at bounding box center [178, 593] width 30 height 30
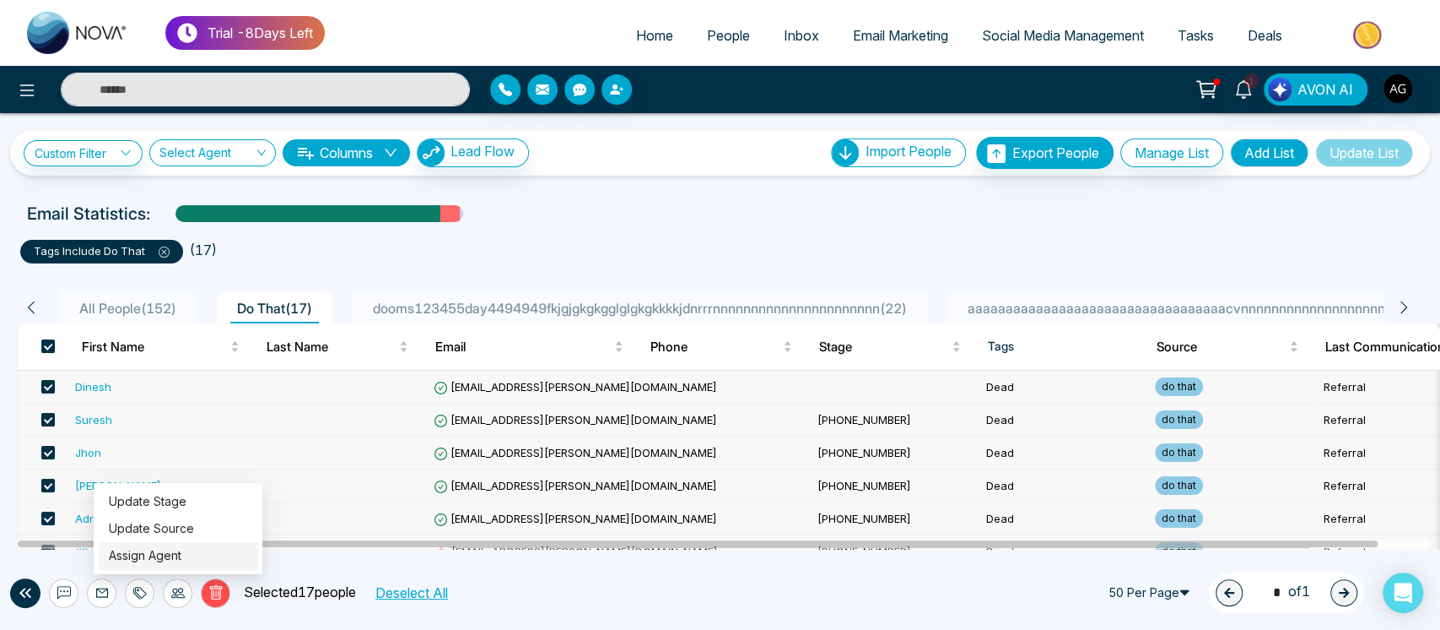
click at [181, 548] on link "Assign Agent" at bounding box center [145, 555] width 73 height 14
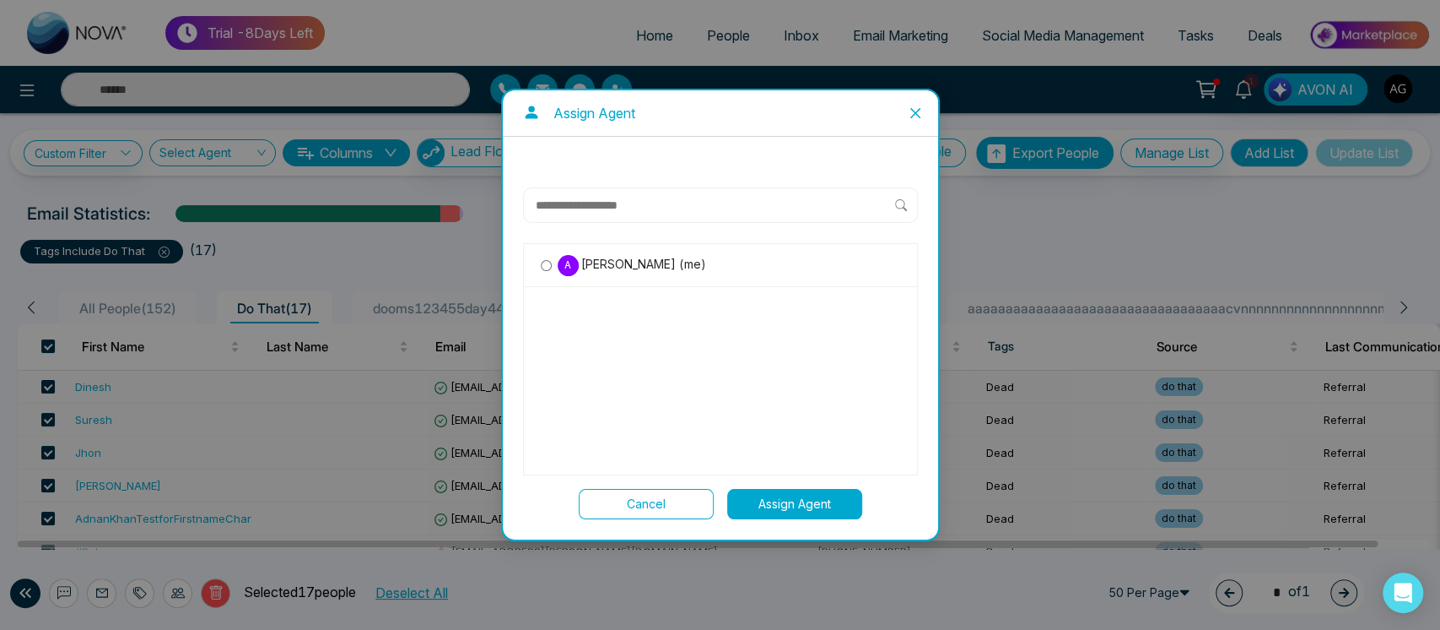
drag, startPoint x: 573, startPoint y: 284, endPoint x: 610, endPoint y: 260, distance: 44.0
click at [610, 260] on div "A Anit Gupta (me)" at bounding box center [720, 265] width 393 height 43
click at [610, 260] on span "Anit Gupta (me)" at bounding box center [642, 264] width 127 height 19
click at [756, 500] on button "Assign Agent" at bounding box center [794, 504] width 135 height 30
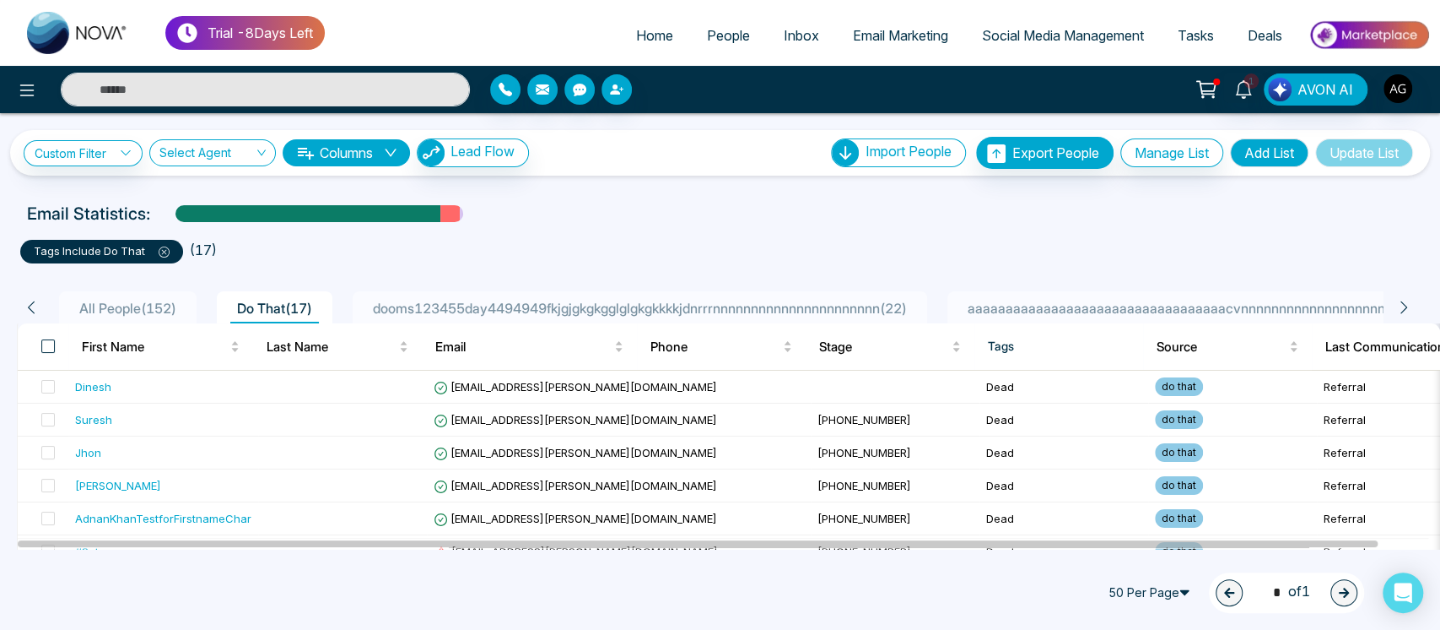
click at [51, 343] on span at bounding box center [48, 346] width 14 height 14
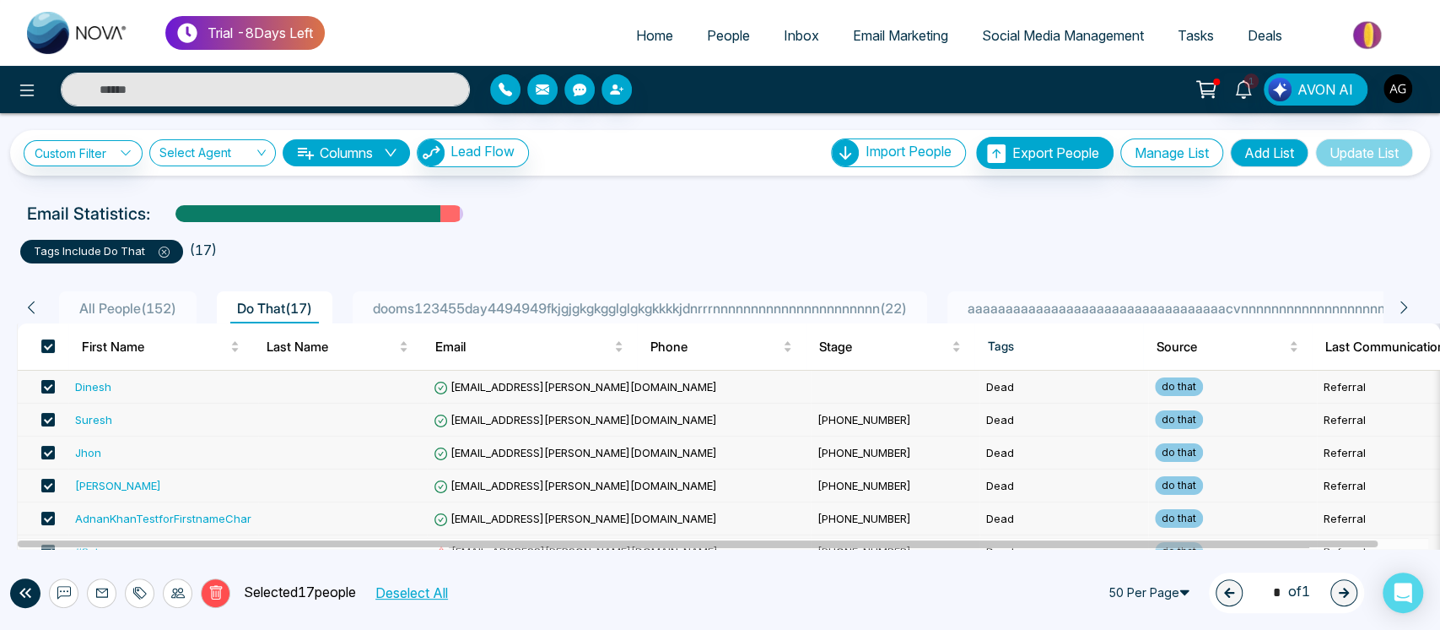
click at [232, 586] on p "Selected 17 people" at bounding box center [293, 592] width 126 height 22
click at [217, 586] on icon at bounding box center [215, 592] width 13 height 14
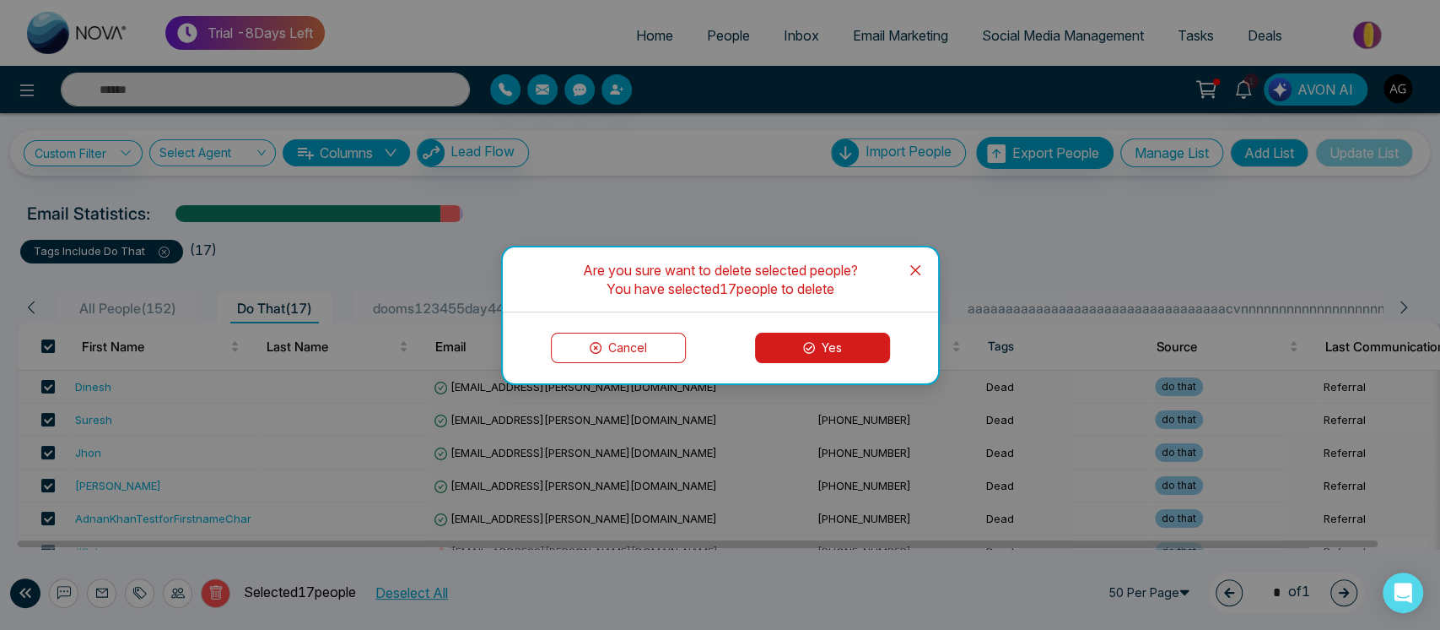
click at [920, 254] on span "Close" at bounding box center [916, 270] width 46 height 46
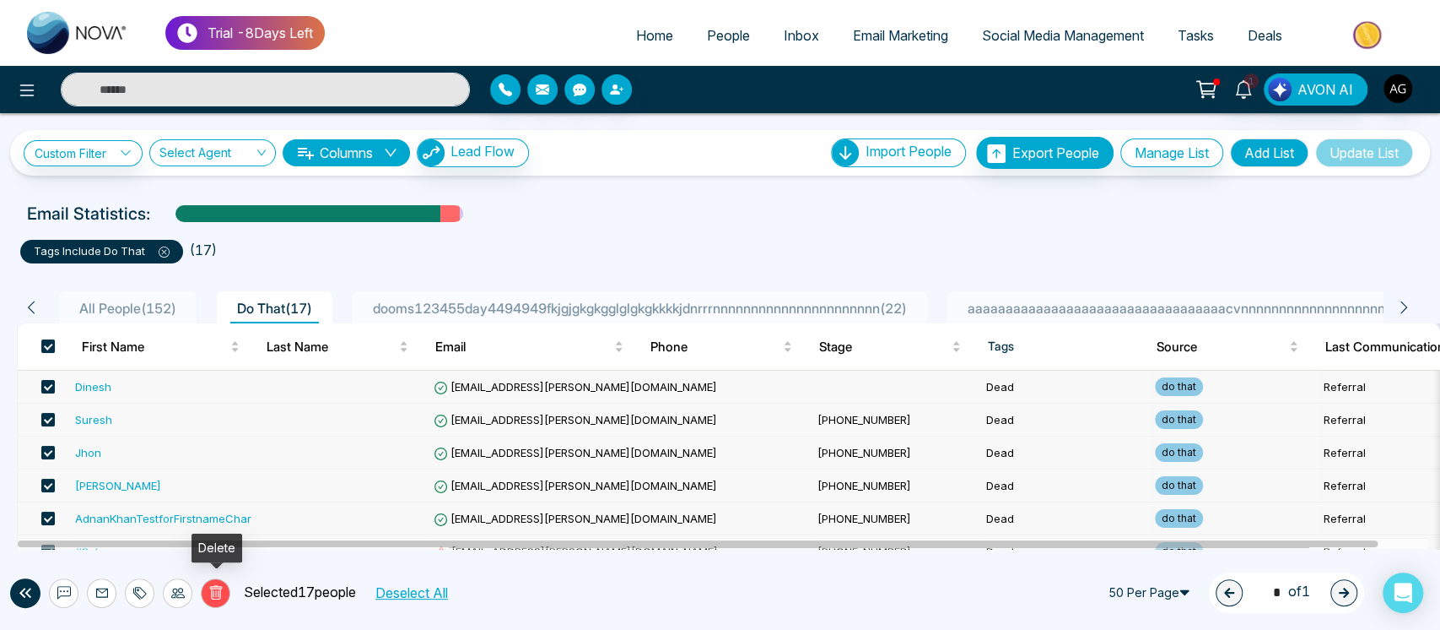
click at [209, 597] on icon at bounding box center [215, 592] width 15 height 15
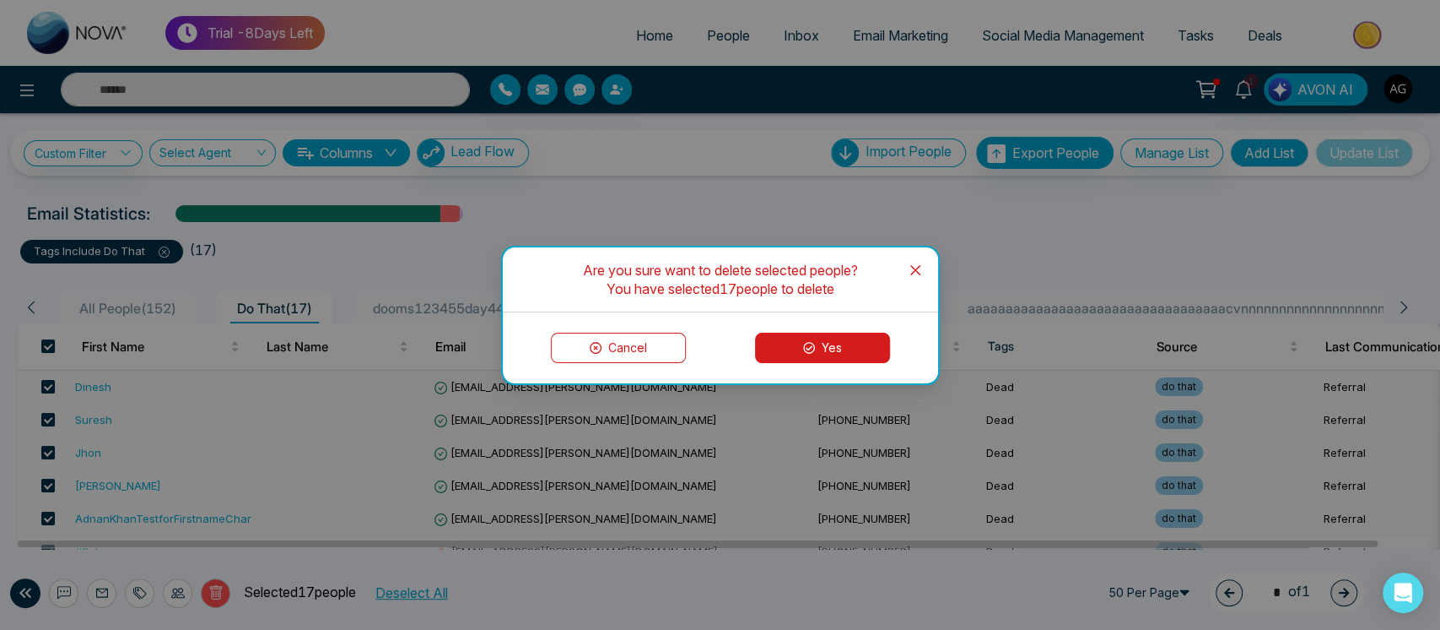
click at [911, 275] on span "Close" at bounding box center [916, 270] width 46 height 46
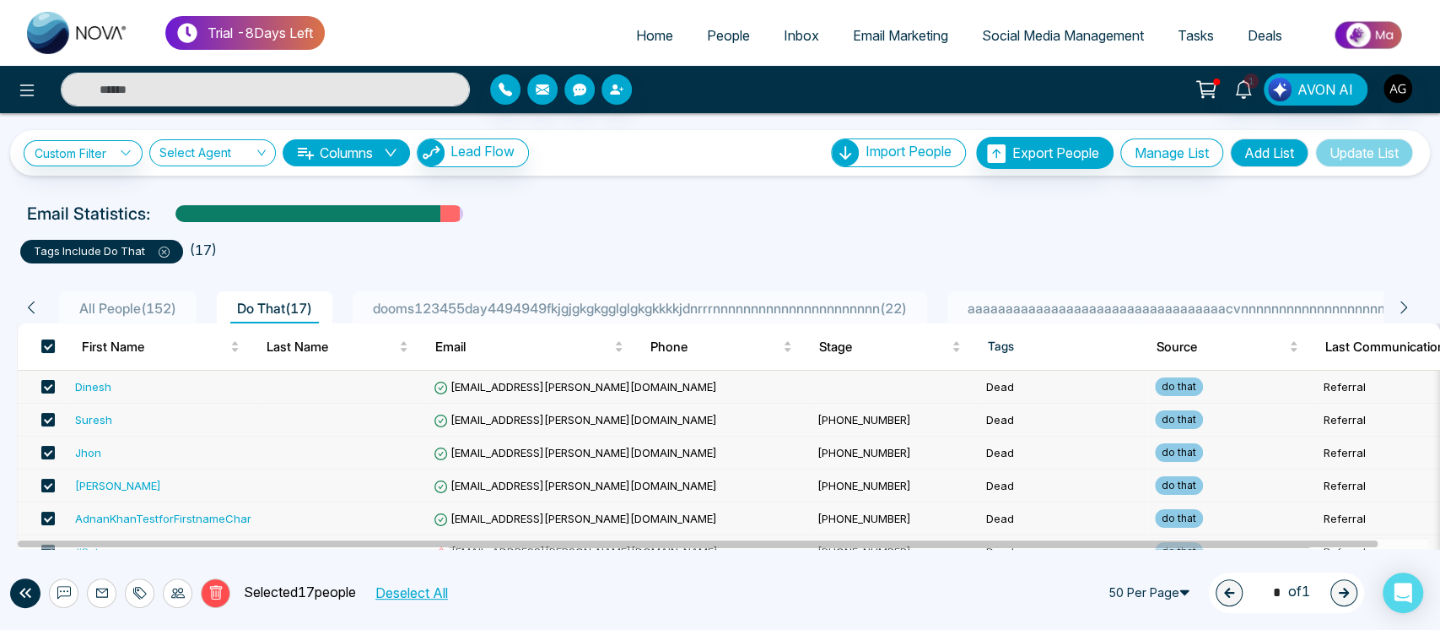
click at [1094, 298] on div "aaaaaaaaaaaaaaaaaaaaaaaaaaaaaaaaaacvnnnnnnnnnnnnnnnnnnnnnnnnnnnnnn1233 ( 1 )" at bounding box center [1244, 308] width 567 height 20
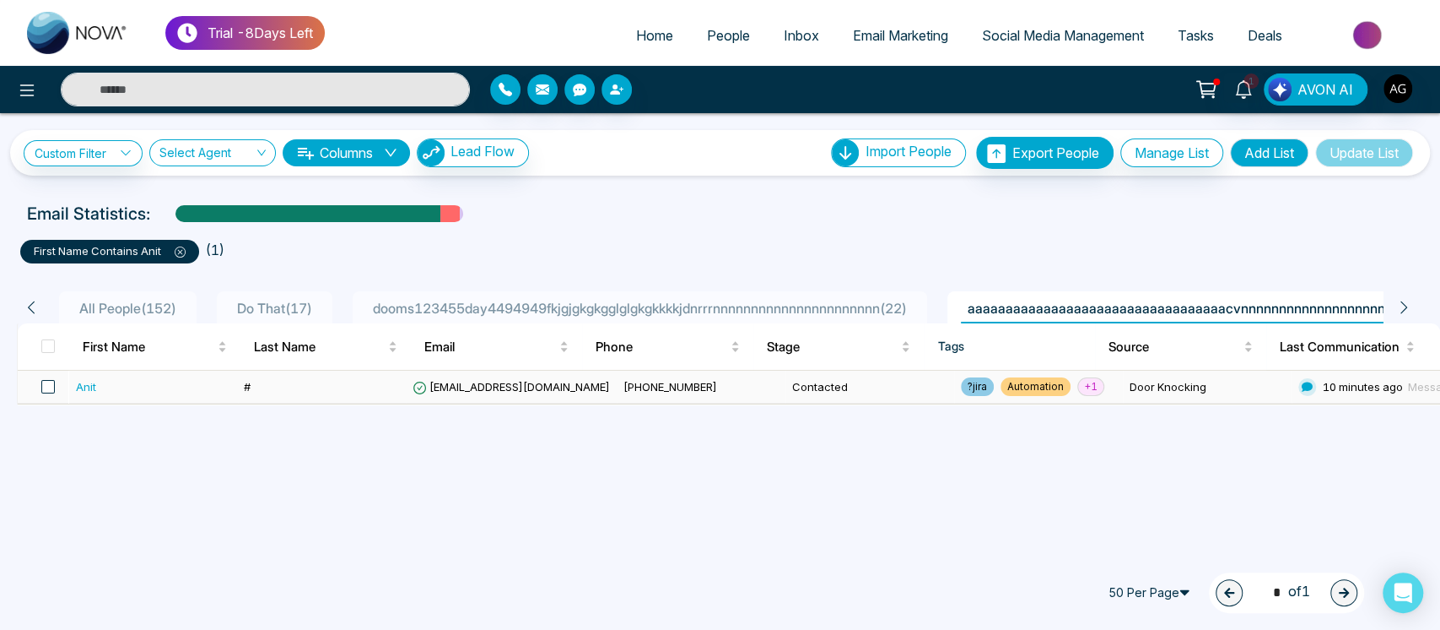
click at [51, 380] on span at bounding box center [48, 387] width 14 height 14
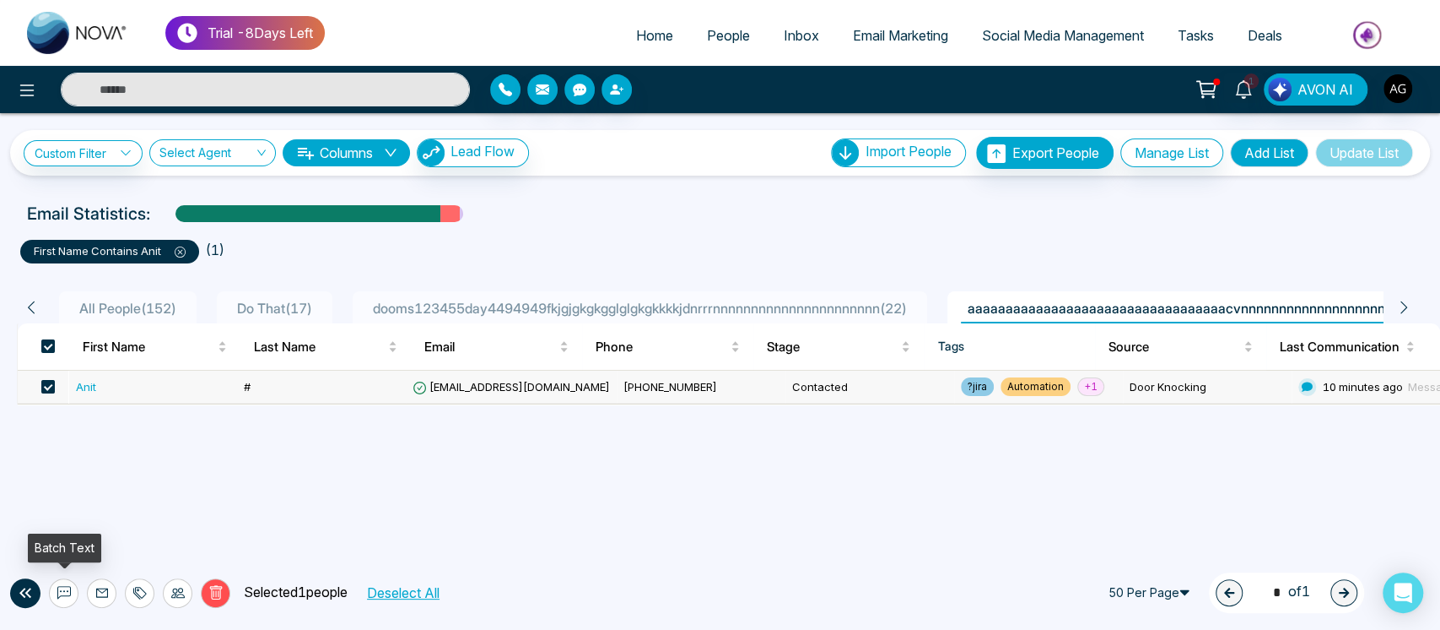
click at [61, 603] on button at bounding box center [64, 593] width 30 height 30
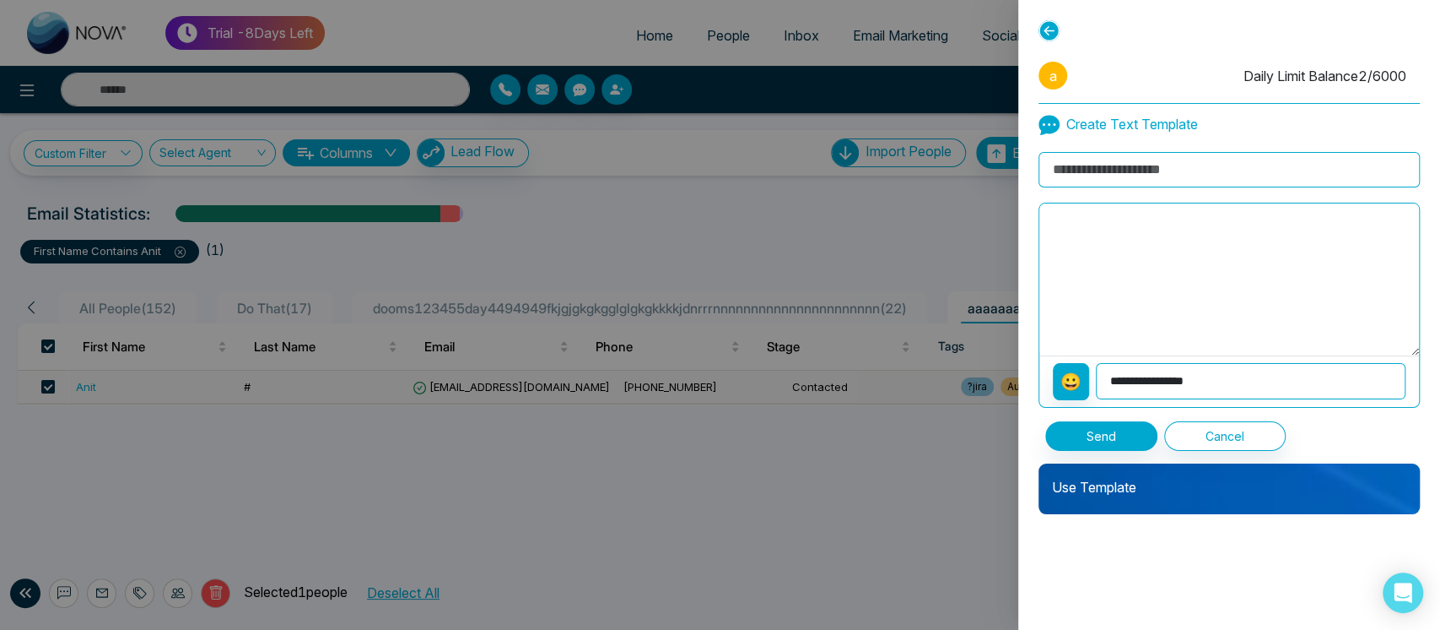
click at [1100, 509] on div "Use Template" at bounding box center [1229, 488] width 381 height 51
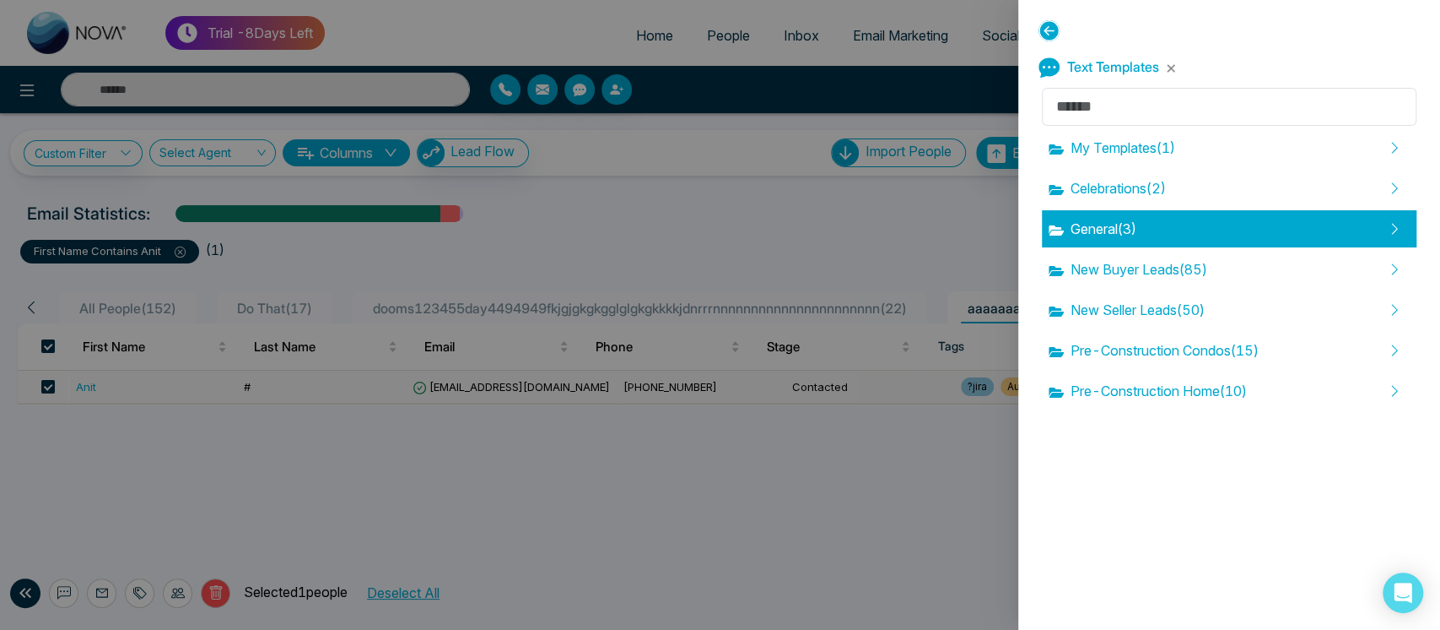
click at [1163, 224] on div "General ( 3 )" at bounding box center [1229, 228] width 375 height 37
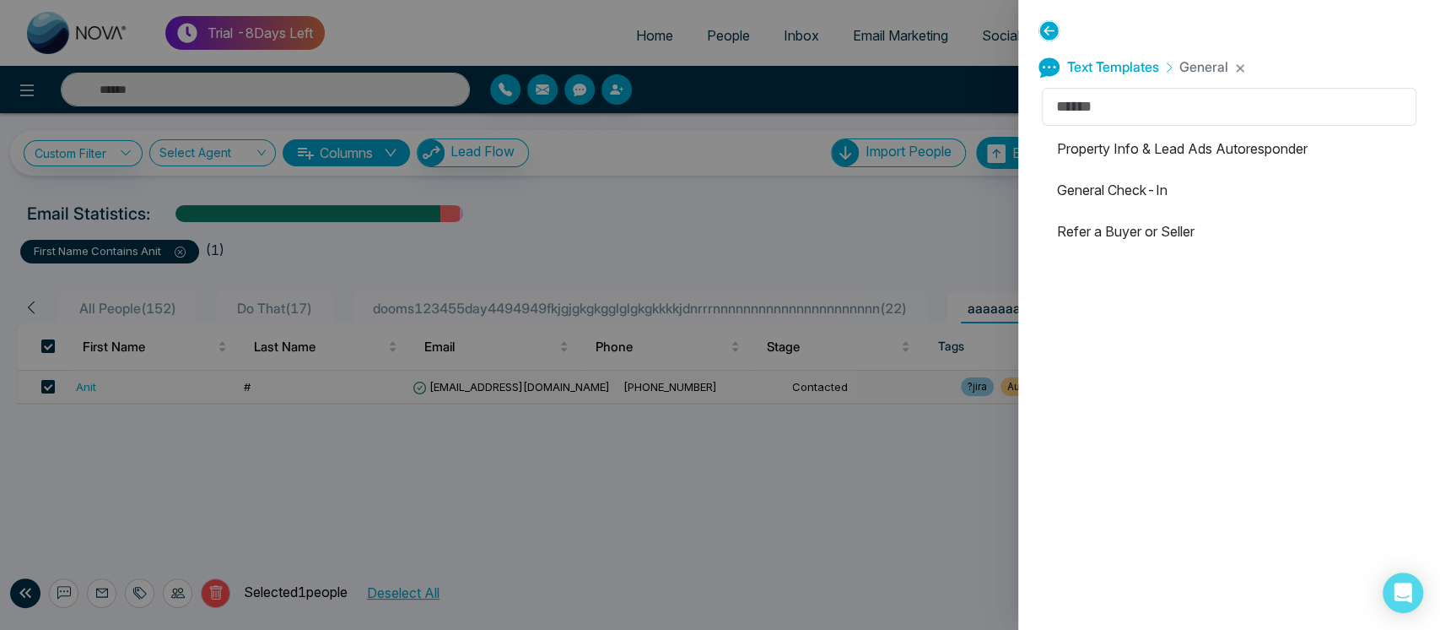
click at [1143, 233] on li "Refer a Buyer or Seller" at bounding box center [1229, 231] width 375 height 37
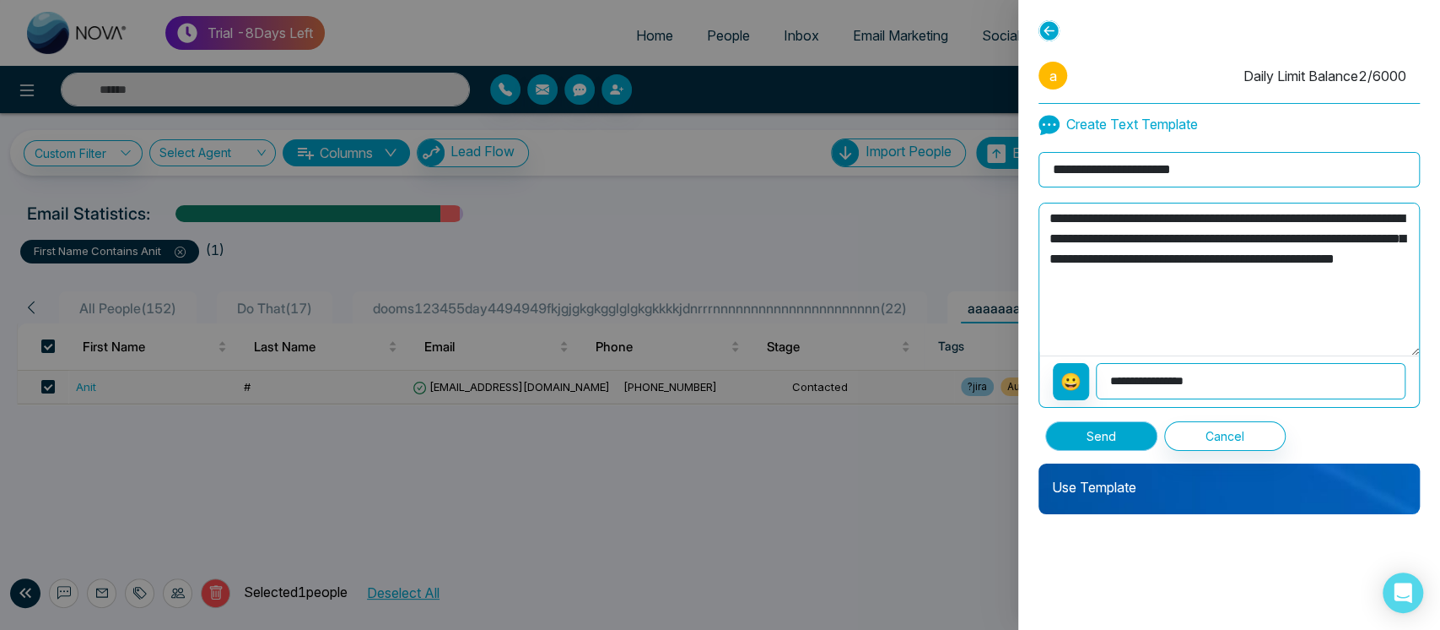
click at [1100, 430] on button "Send" at bounding box center [1102, 436] width 112 height 30
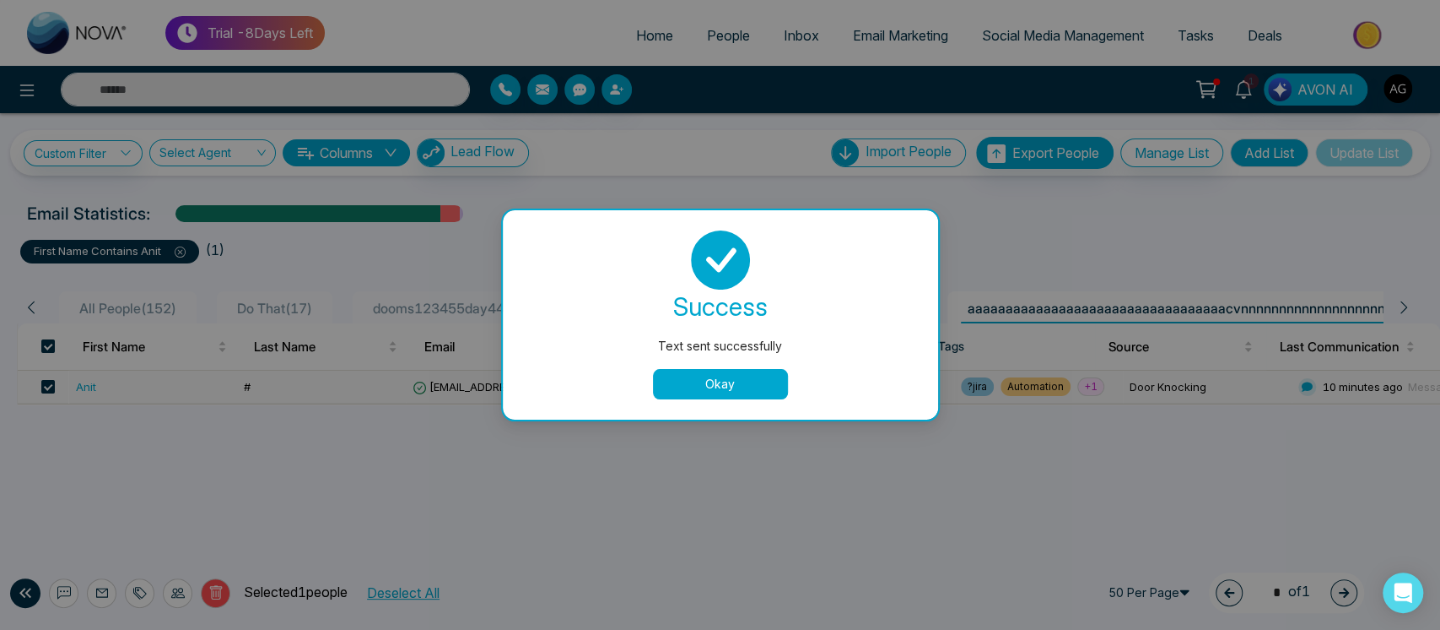
click at [712, 370] on button "Okay" at bounding box center [720, 384] width 135 height 30
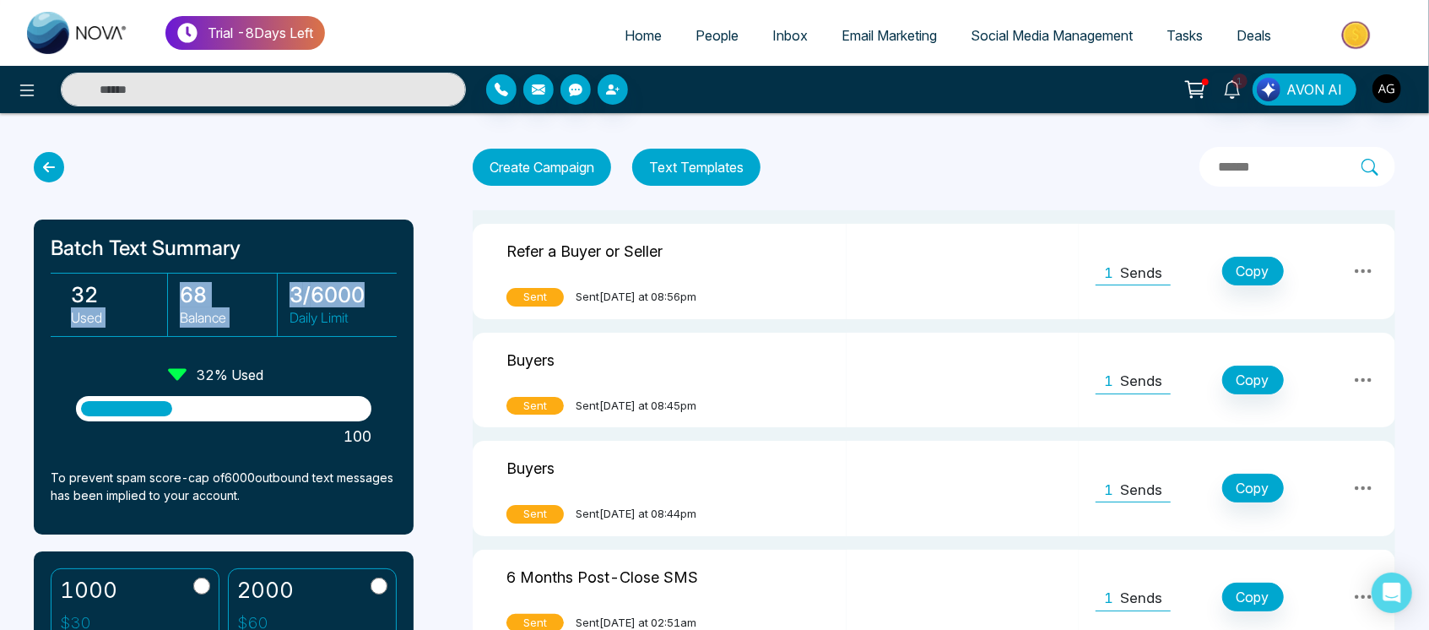
drag, startPoint x: 55, startPoint y: 321, endPoint x: 419, endPoint y: 287, distance: 365.3
click at [419, 287] on div "Batch Text Summary 32 Used 68 Balance 3 / 6000 Daily Limit 32 % Used 100 To pre…" at bounding box center [232, 391] width 397 height 478
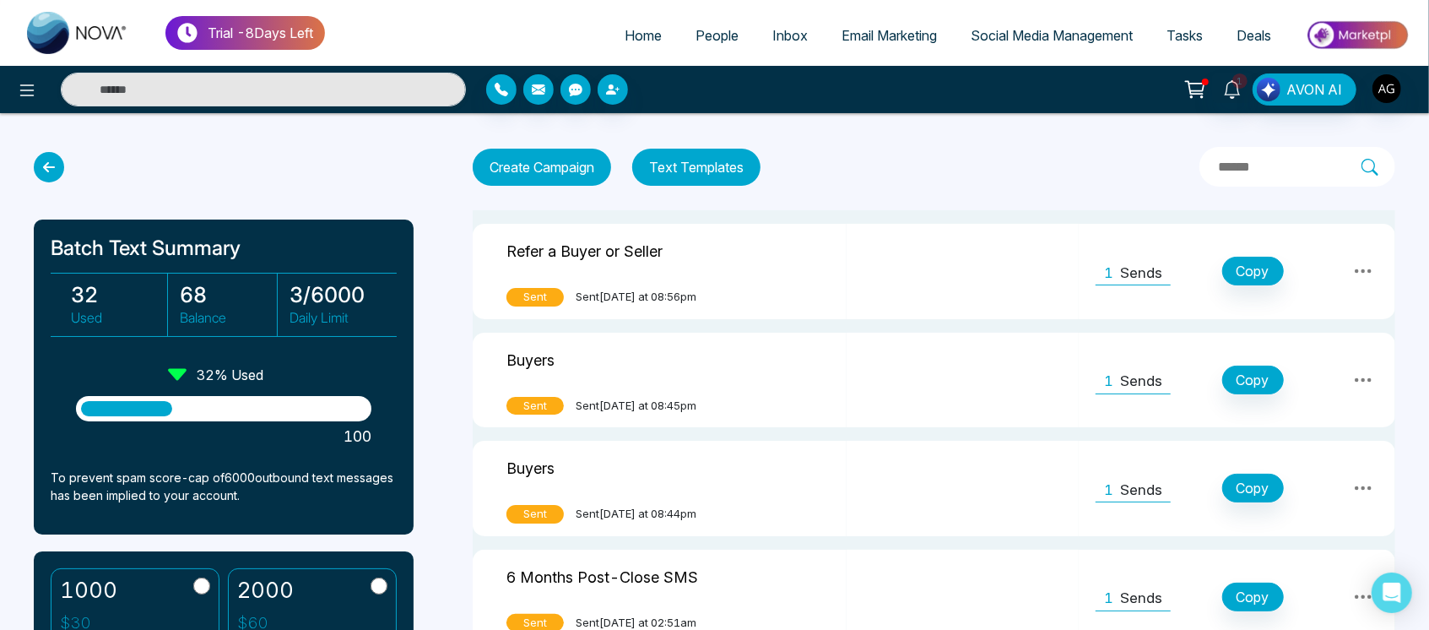
click at [53, 156] on icon at bounding box center [49, 167] width 30 height 30
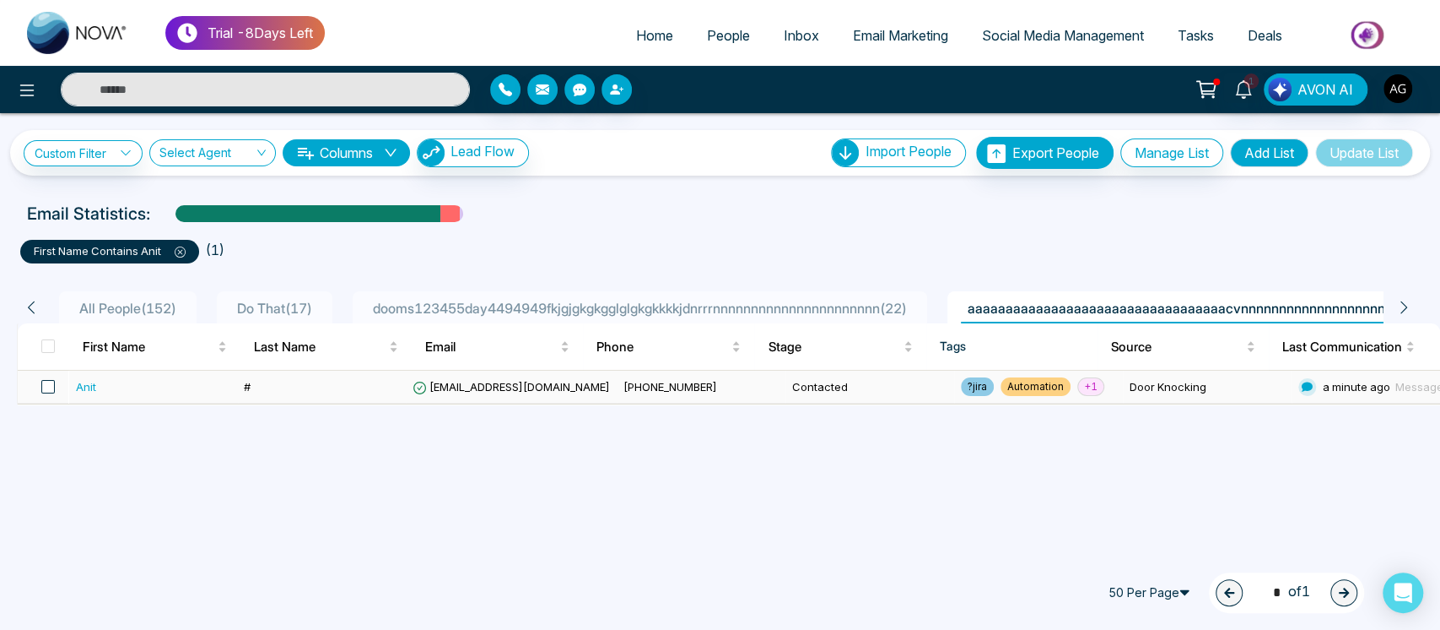
click at [41, 380] on span at bounding box center [48, 387] width 14 height 14
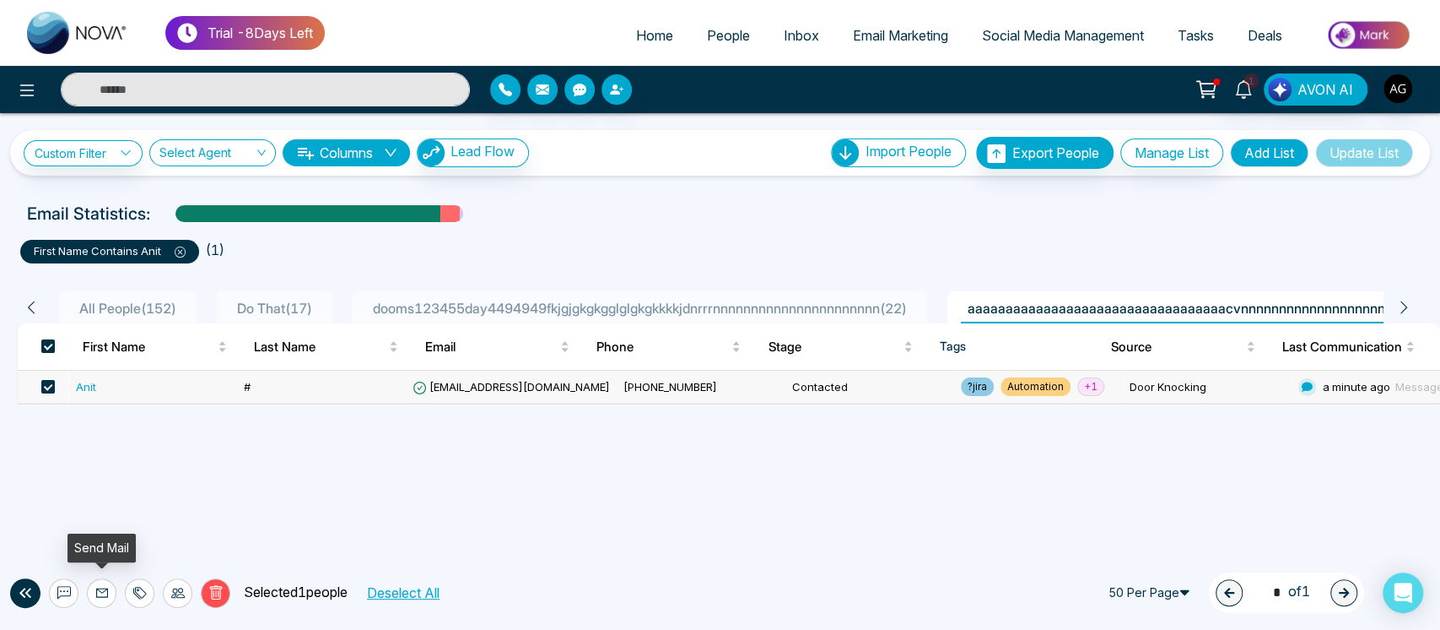
click at [102, 590] on icon at bounding box center [102, 593] width 14 height 14
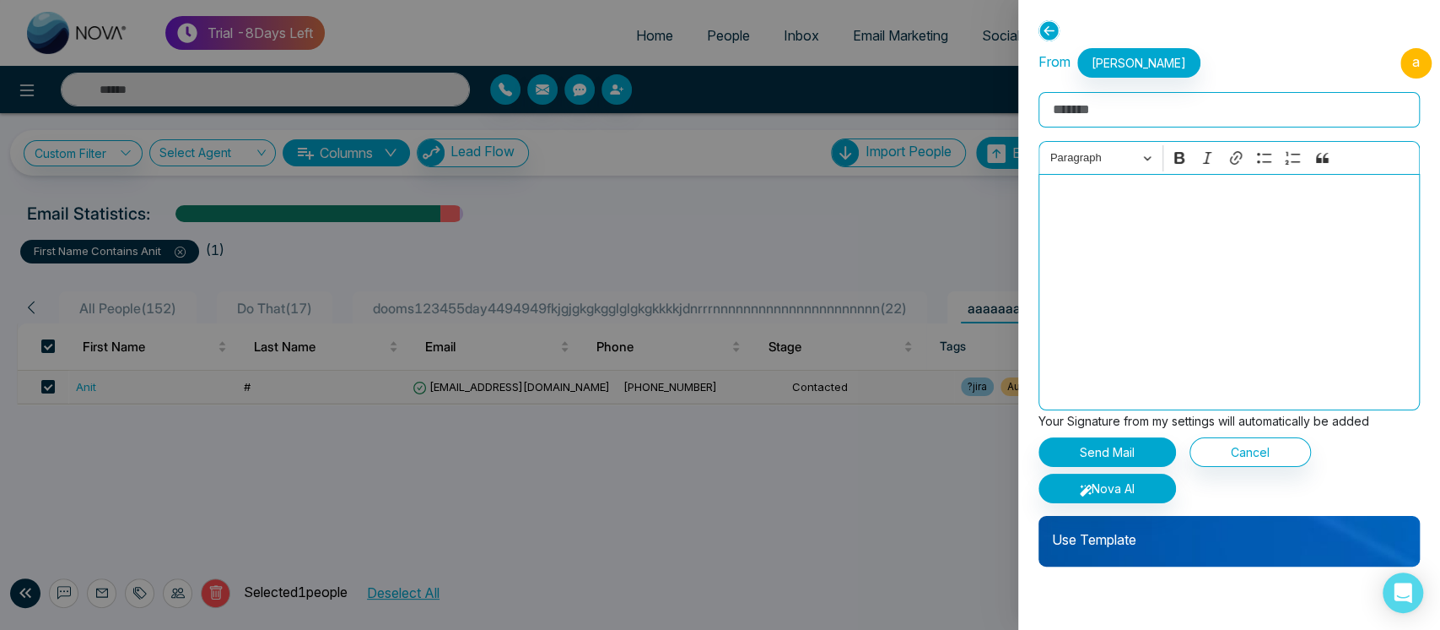
click at [1126, 114] on input "Rich Text Editor" at bounding box center [1229, 109] width 381 height 35
type input "*********"
click at [1114, 244] on div "Editor editing area: main" at bounding box center [1229, 292] width 381 height 236
click at [1088, 238] on div "Editor editing area: main" at bounding box center [1229, 292] width 381 height 236
click at [1105, 473] on button "Nova AI" at bounding box center [1108, 488] width 138 height 30
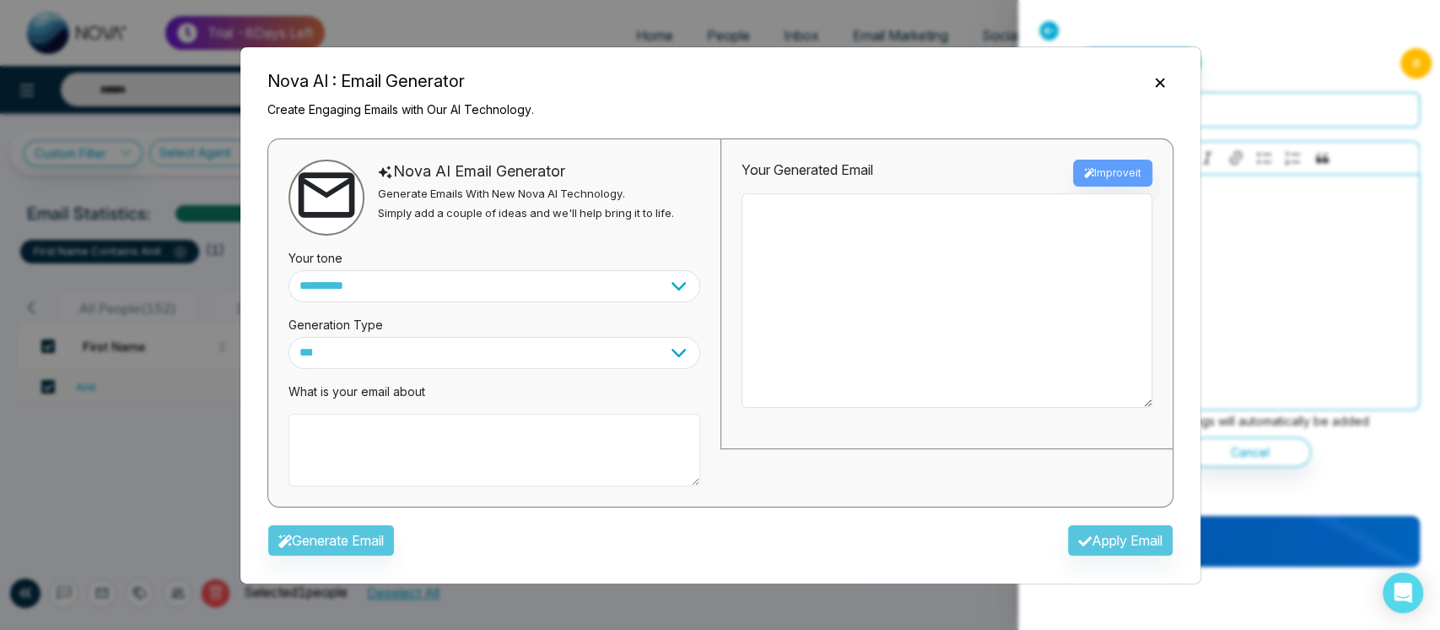
click at [490, 421] on textarea at bounding box center [495, 449] width 412 height 73
type textarea "**********"
click at [310, 537] on button "Generate Email" at bounding box center [330, 539] width 127 height 32
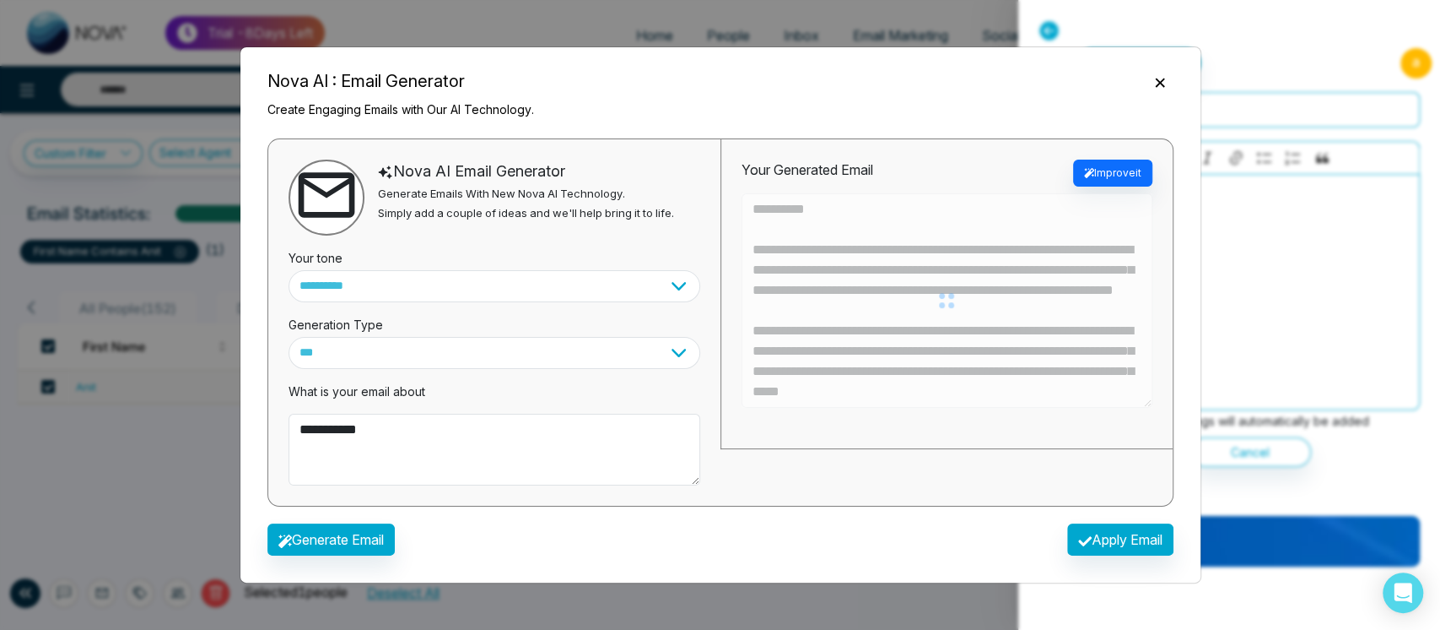
type textarea "**********"
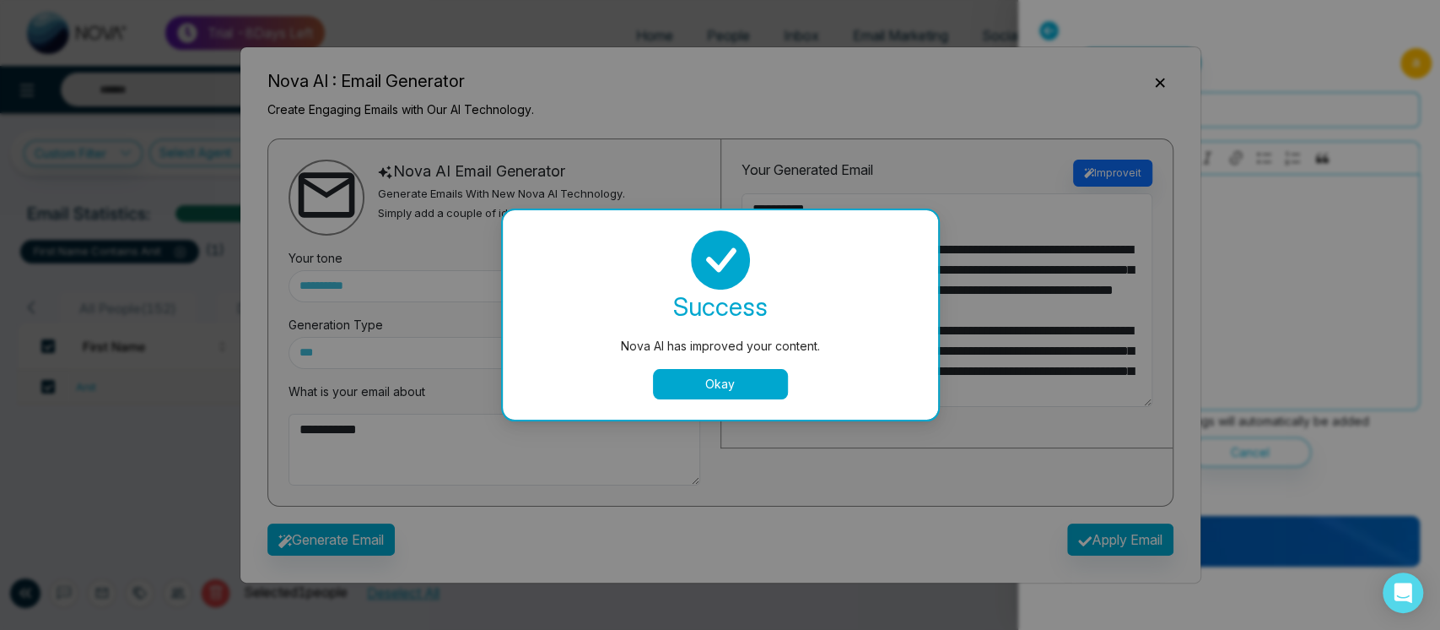
click at [745, 394] on button "Okay" at bounding box center [720, 384] width 135 height 30
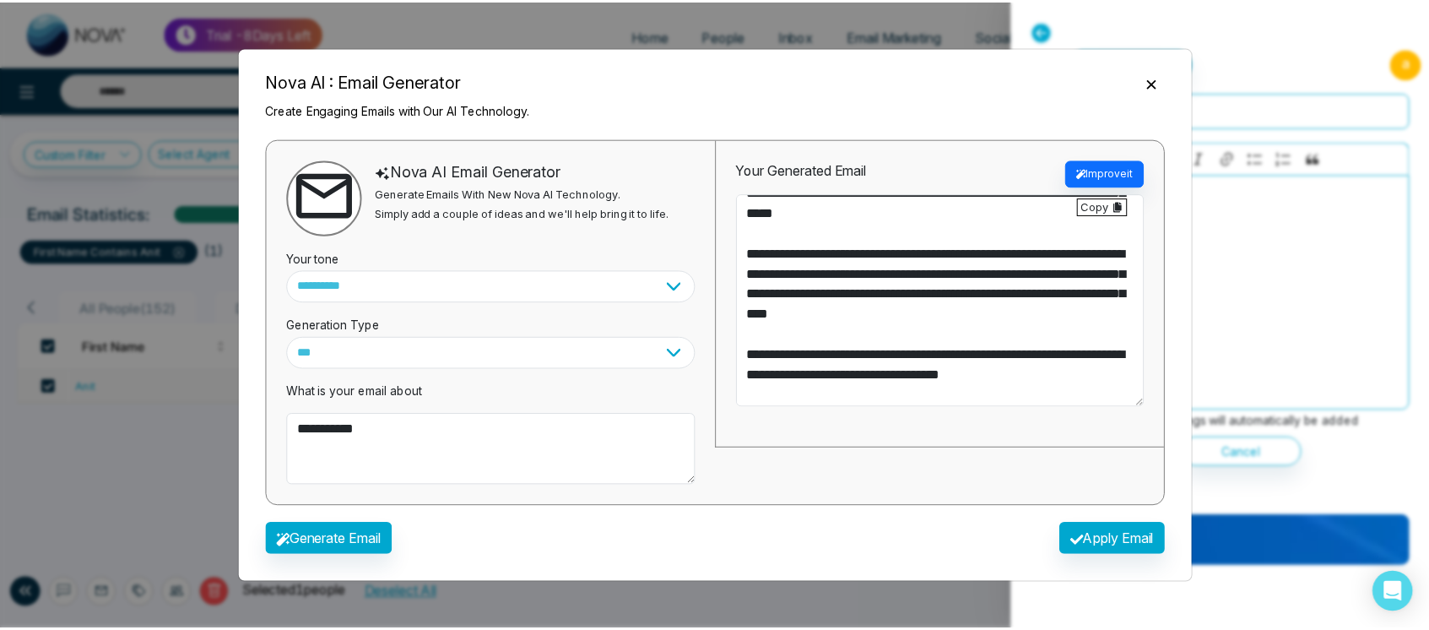
scroll to position [263, 0]
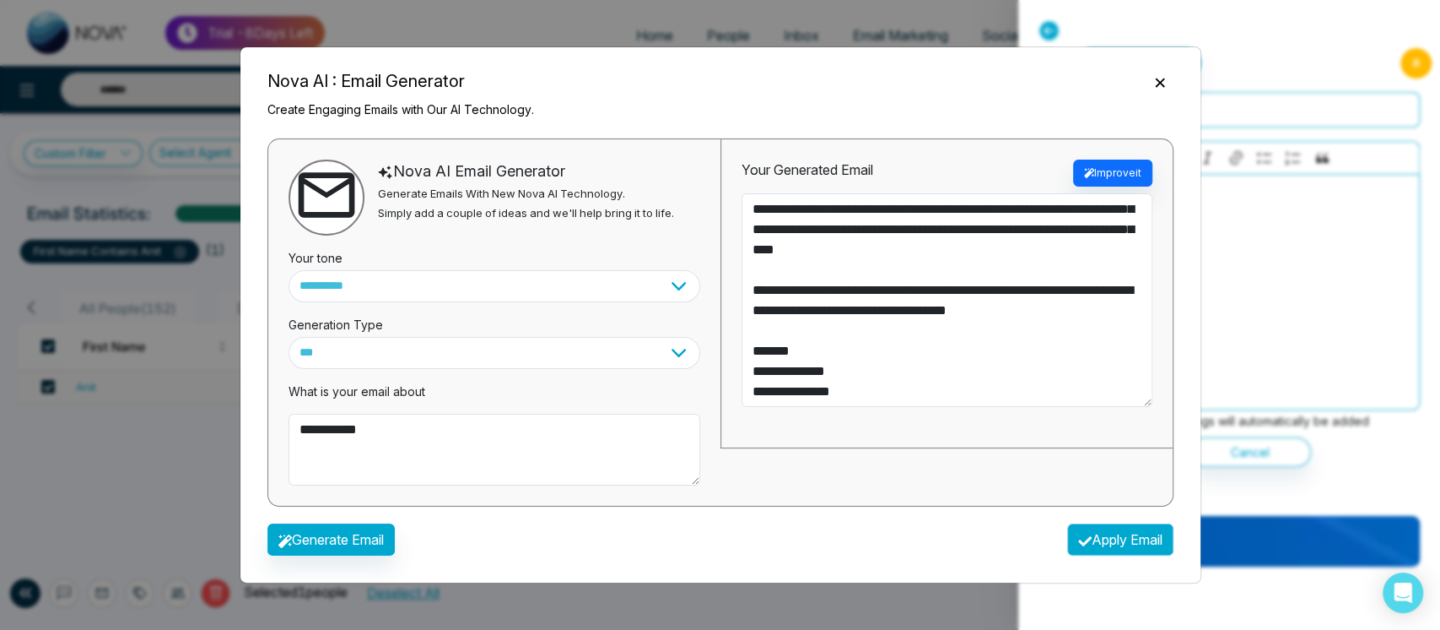
click at [1112, 543] on button "Apply Email" at bounding box center [1120, 539] width 106 height 32
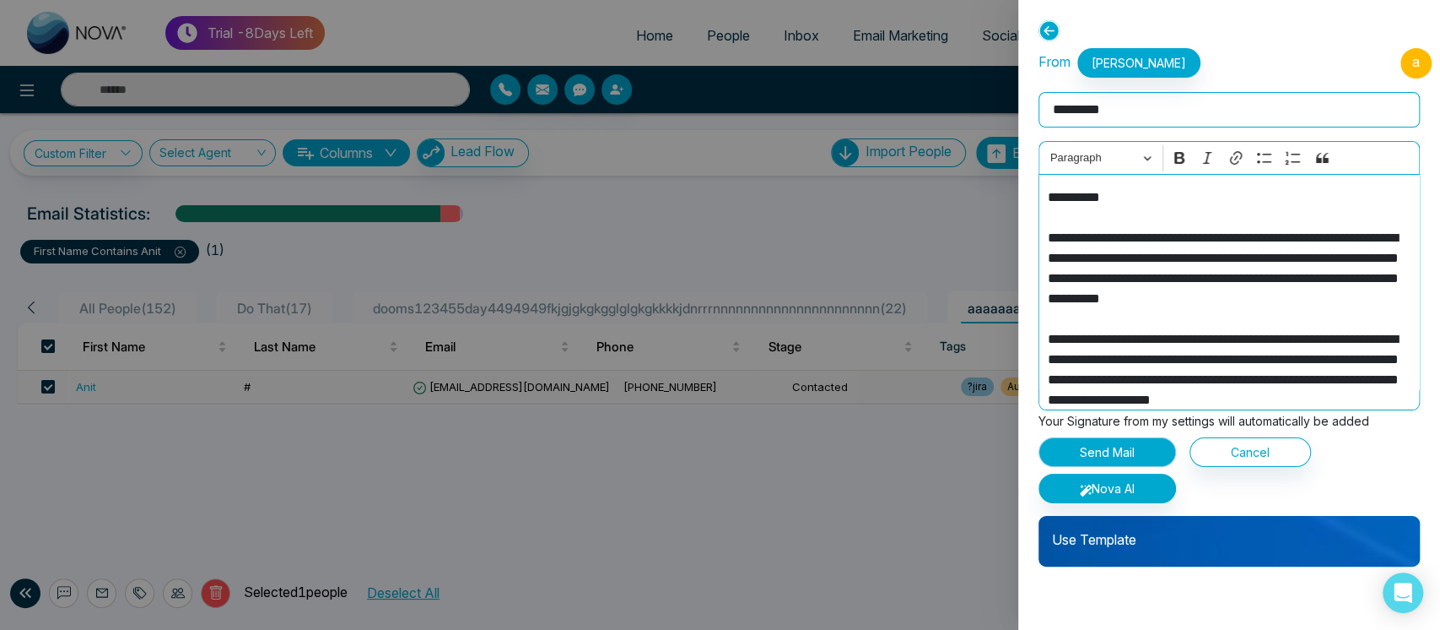
click at [1115, 446] on button "Send Mail" at bounding box center [1108, 452] width 138 height 30
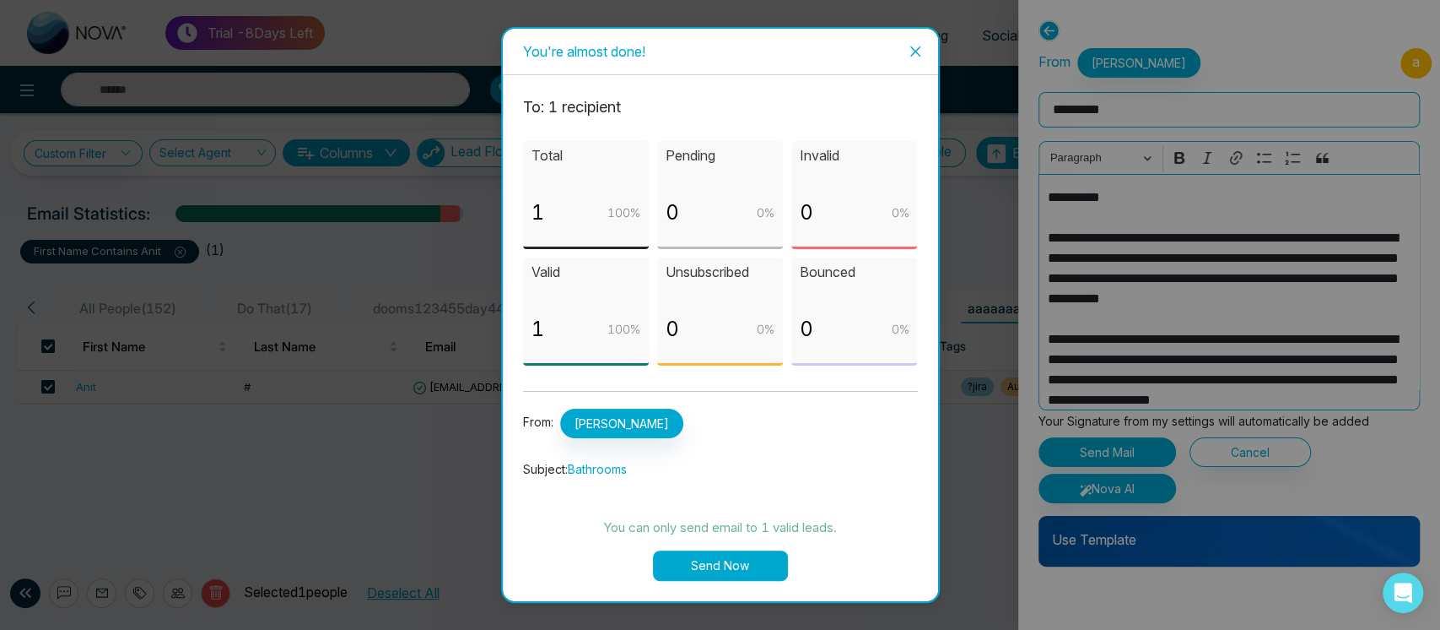
click at [708, 553] on button "Send Now" at bounding box center [720, 565] width 135 height 30
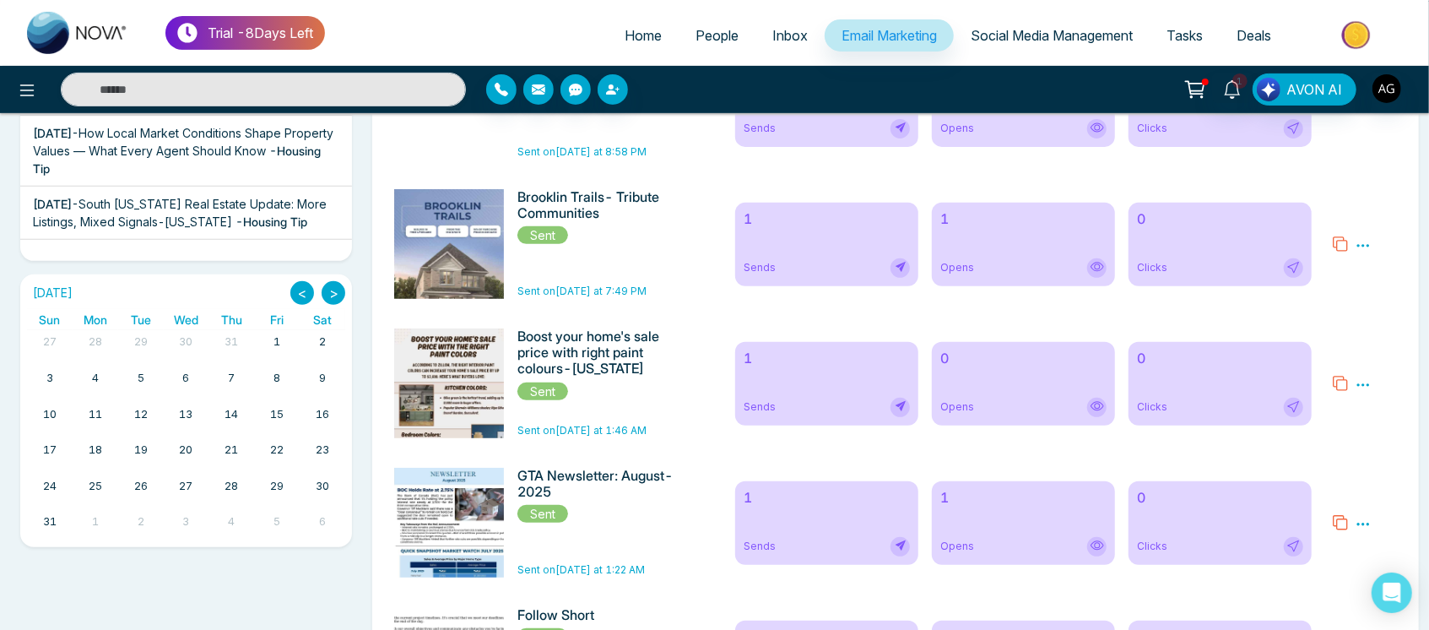
scroll to position [381, 0]
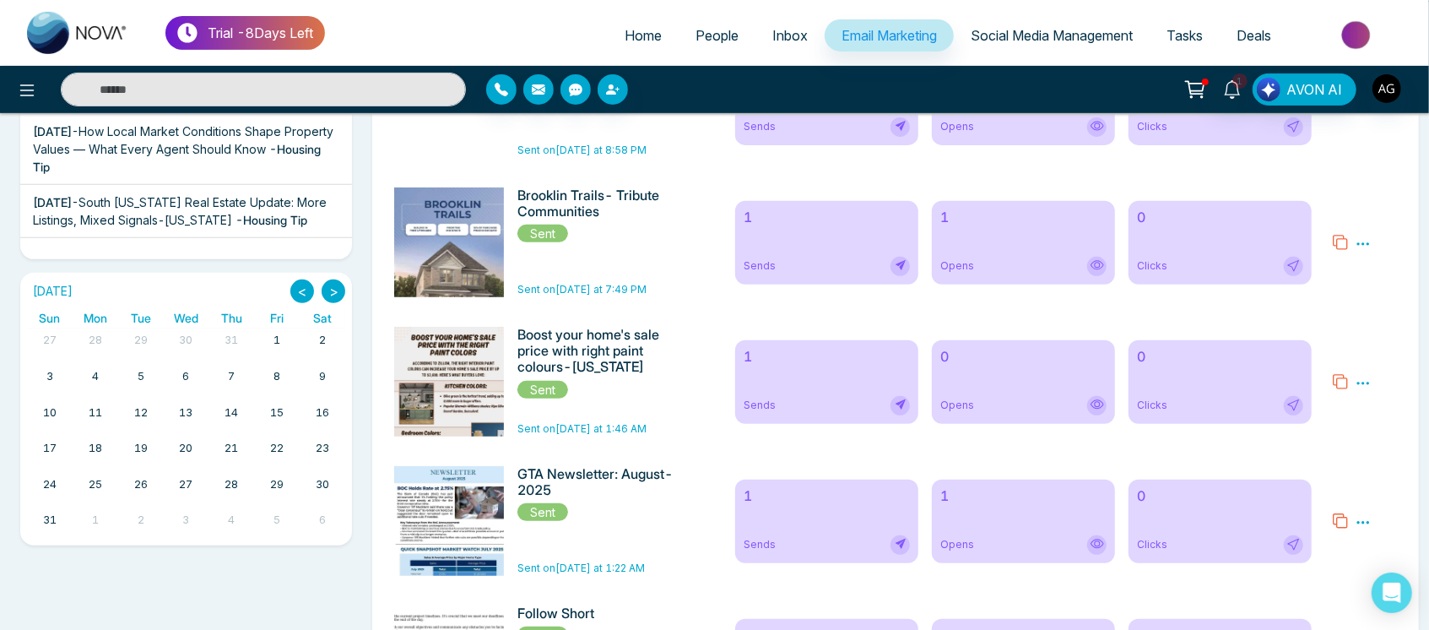
click at [322, 290] on button ">" at bounding box center [334, 291] width 24 height 24
click at [284, 279] on div "September 2025 < >" at bounding box center [186, 291] width 318 height 24
click at [296, 291] on button "<" at bounding box center [302, 291] width 24 height 24
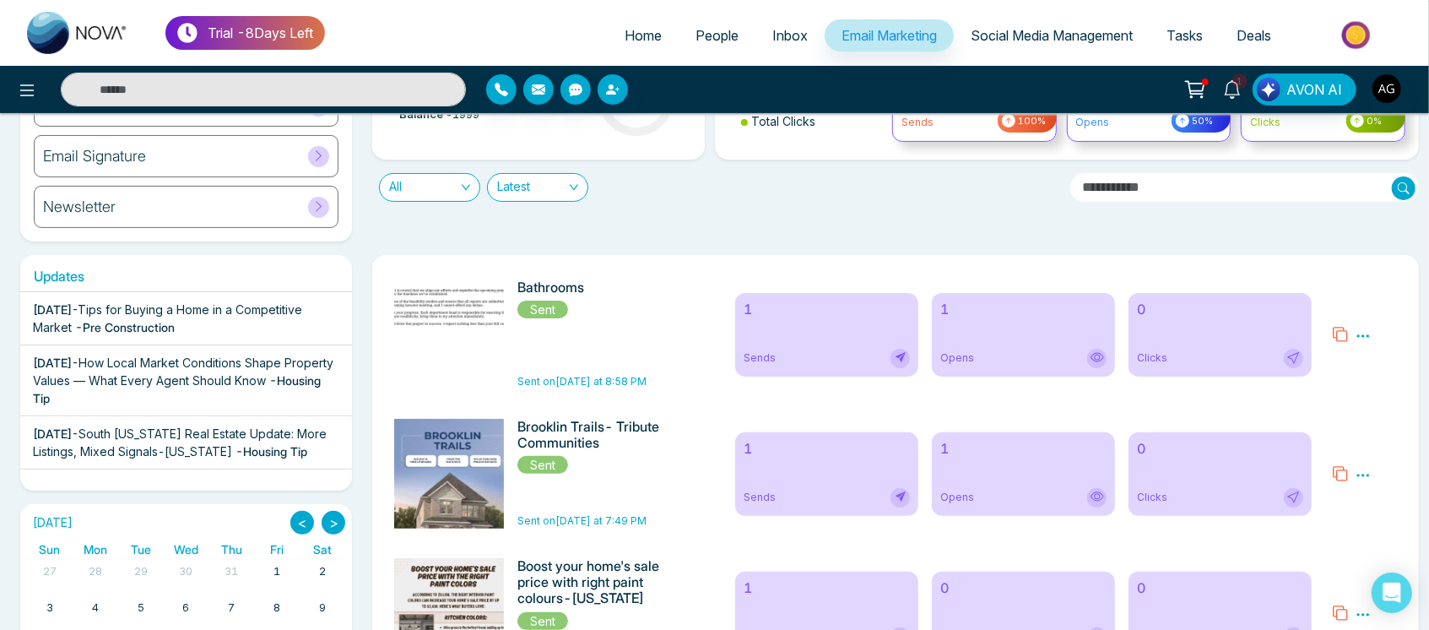
scroll to position [0, 0]
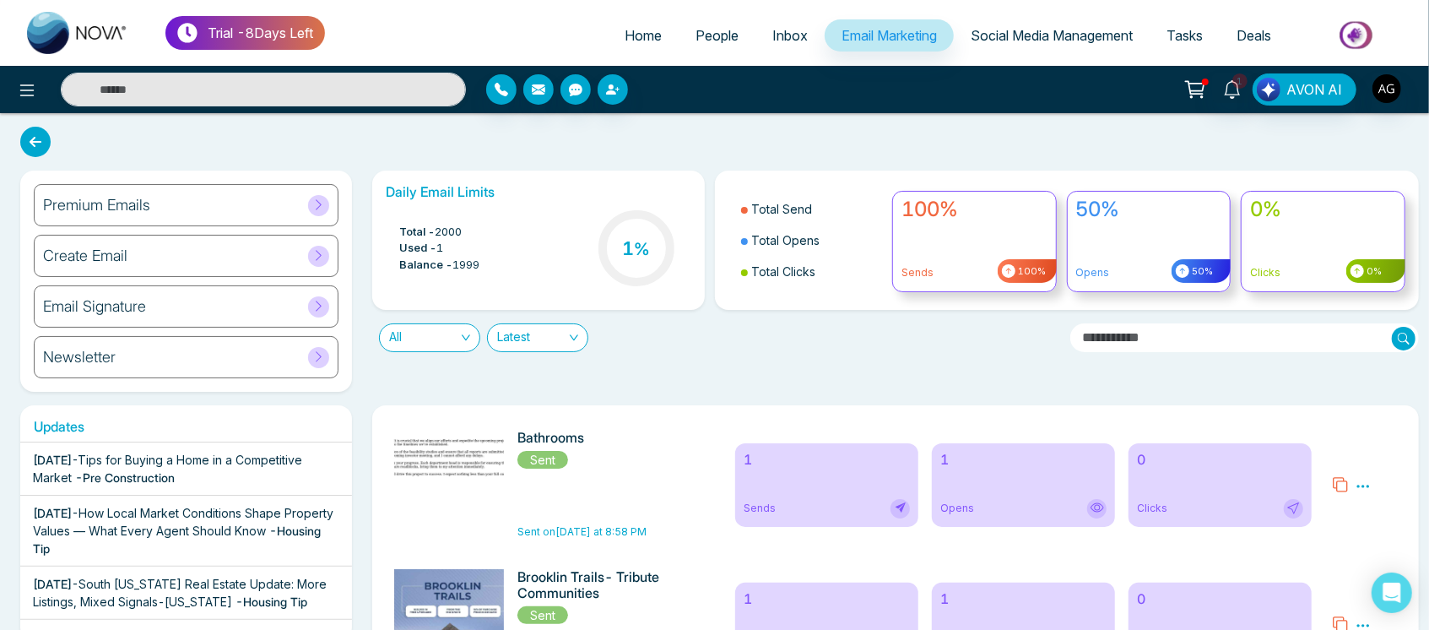
click at [37, 145] on icon at bounding box center [35, 142] width 30 height 30
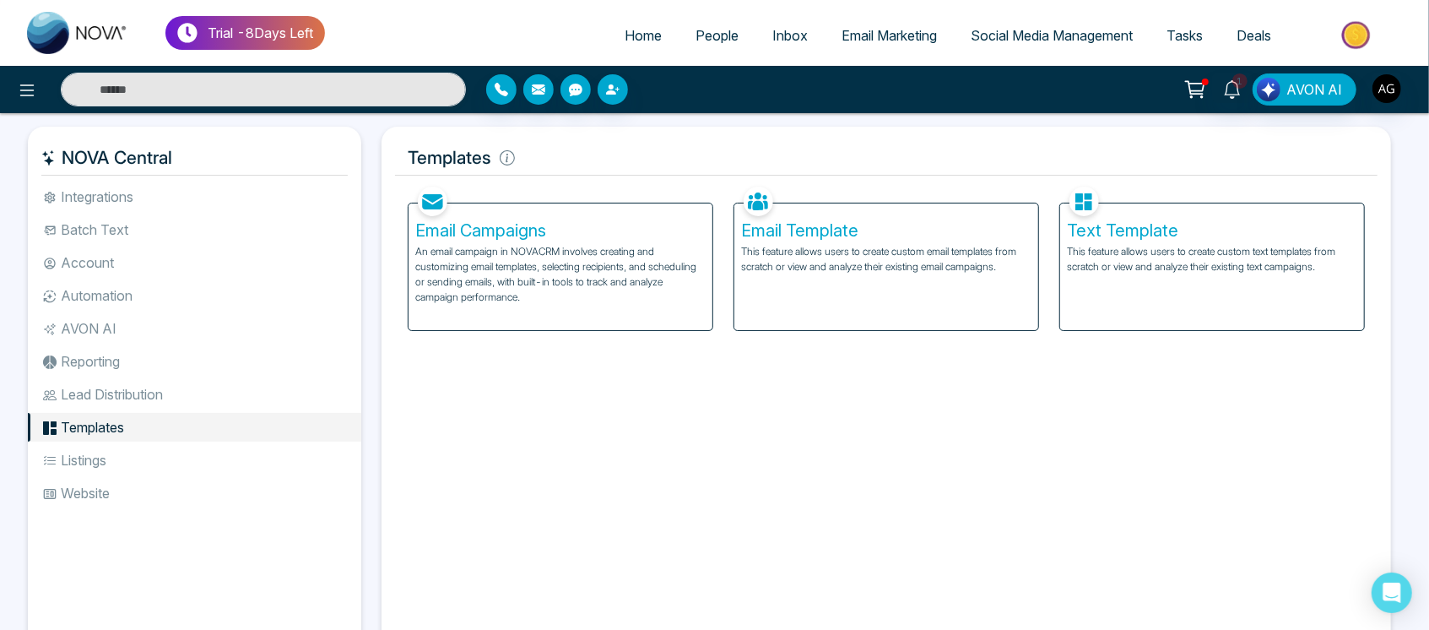
click at [640, 258] on p "An email campaign in NOVACRM involves creating and customizing email templates,…" at bounding box center [560, 274] width 290 height 61
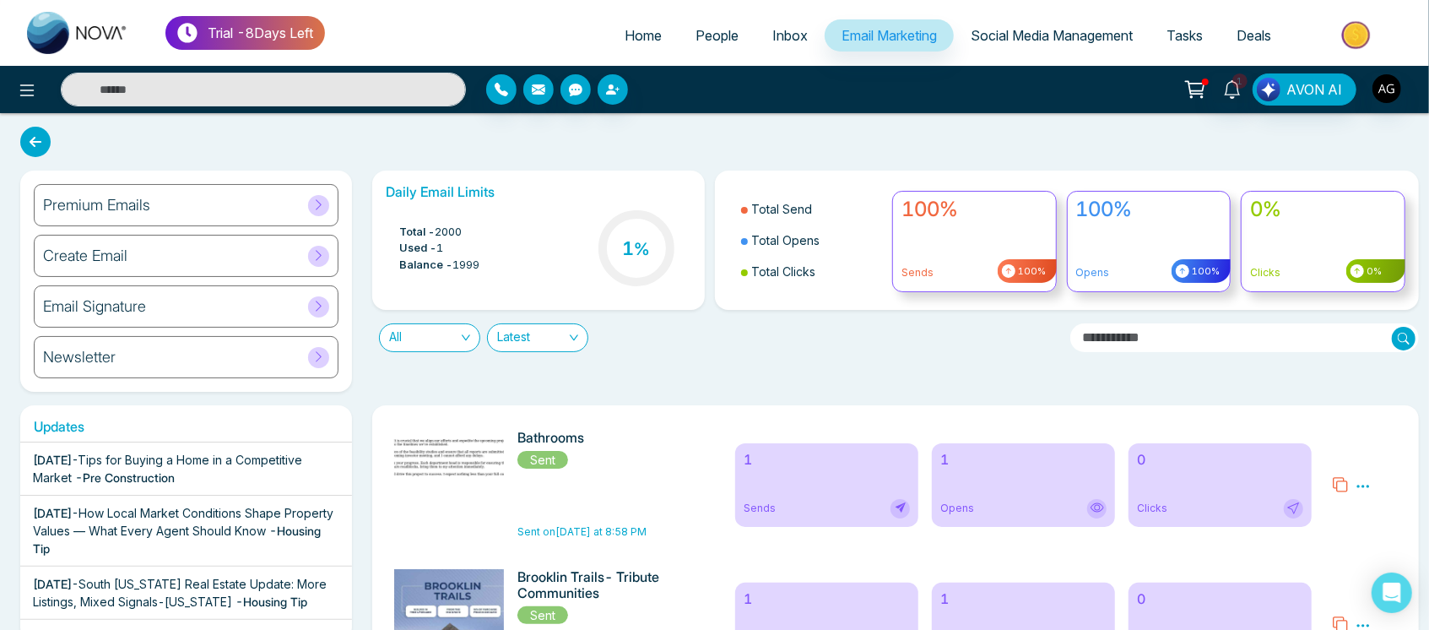
click at [175, 365] on div "Newsletter" at bounding box center [186, 357] width 305 height 42
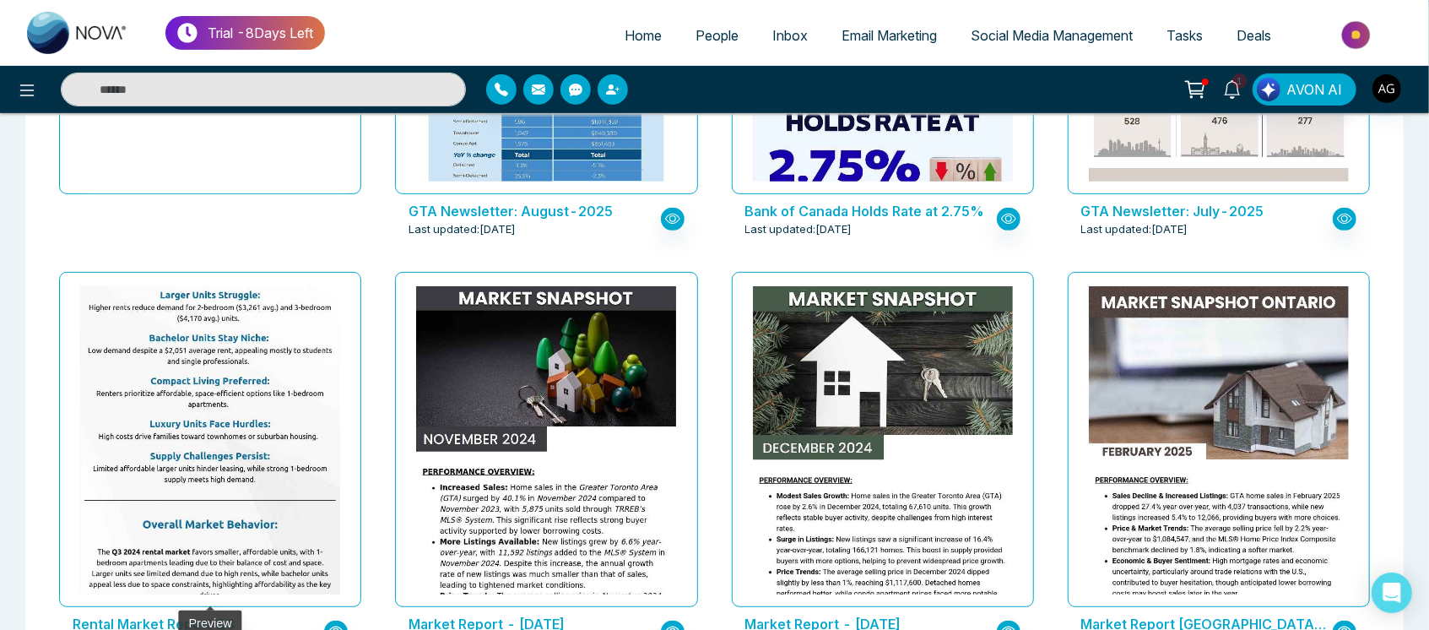
click at [286, 430] on img at bounding box center [210, 248] width 521 height 726
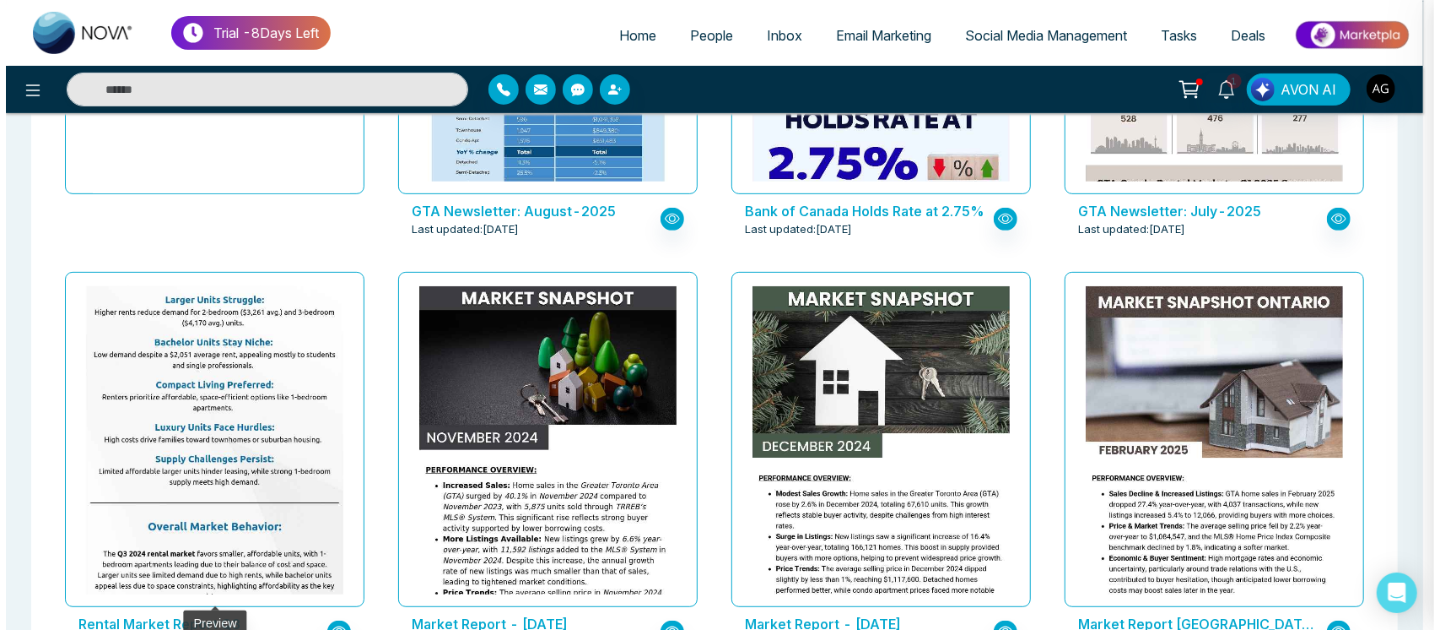
scroll to position [371, 0]
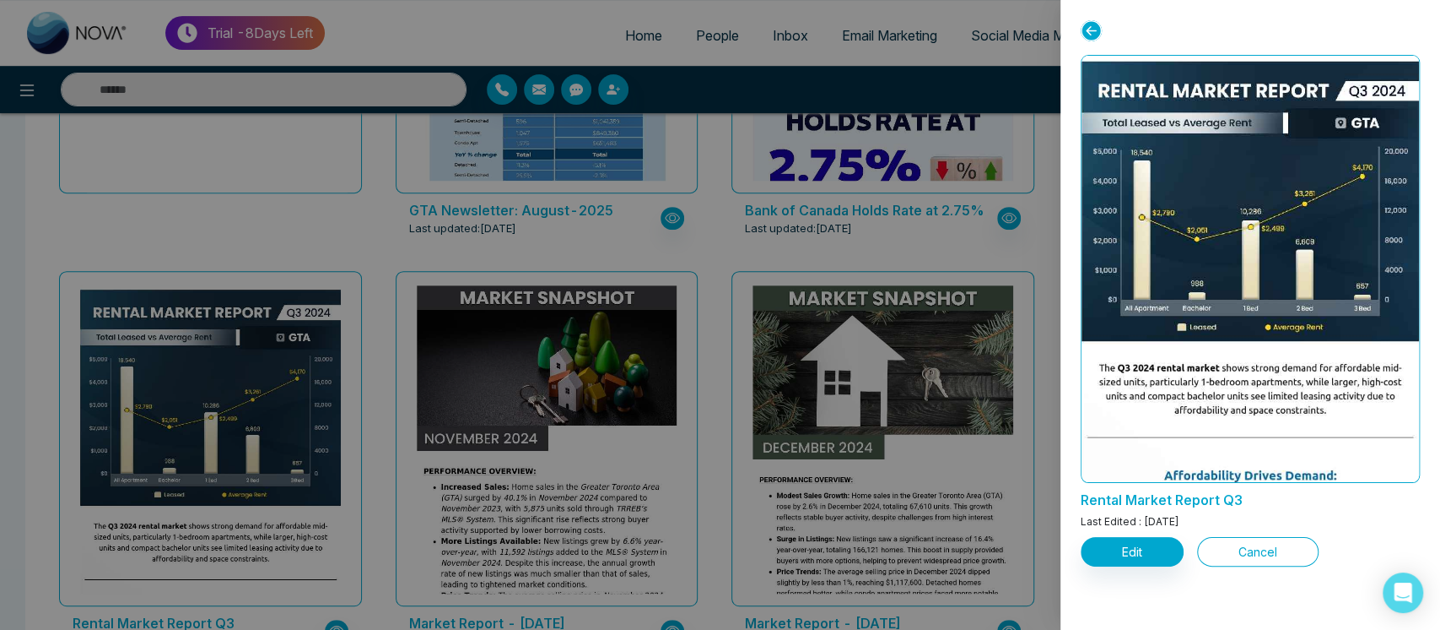
click at [1260, 545] on button "Cancel" at bounding box center [1258, 552] width 122 height 30
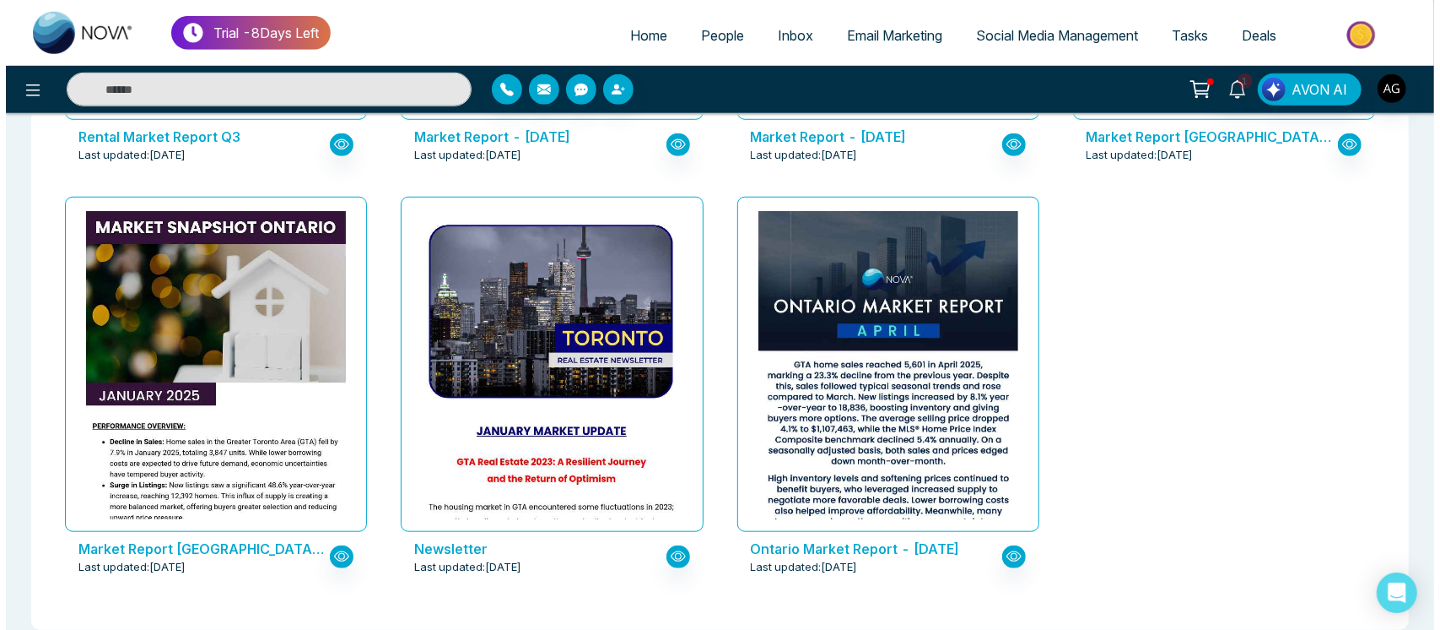
scroll to position [878, 0]
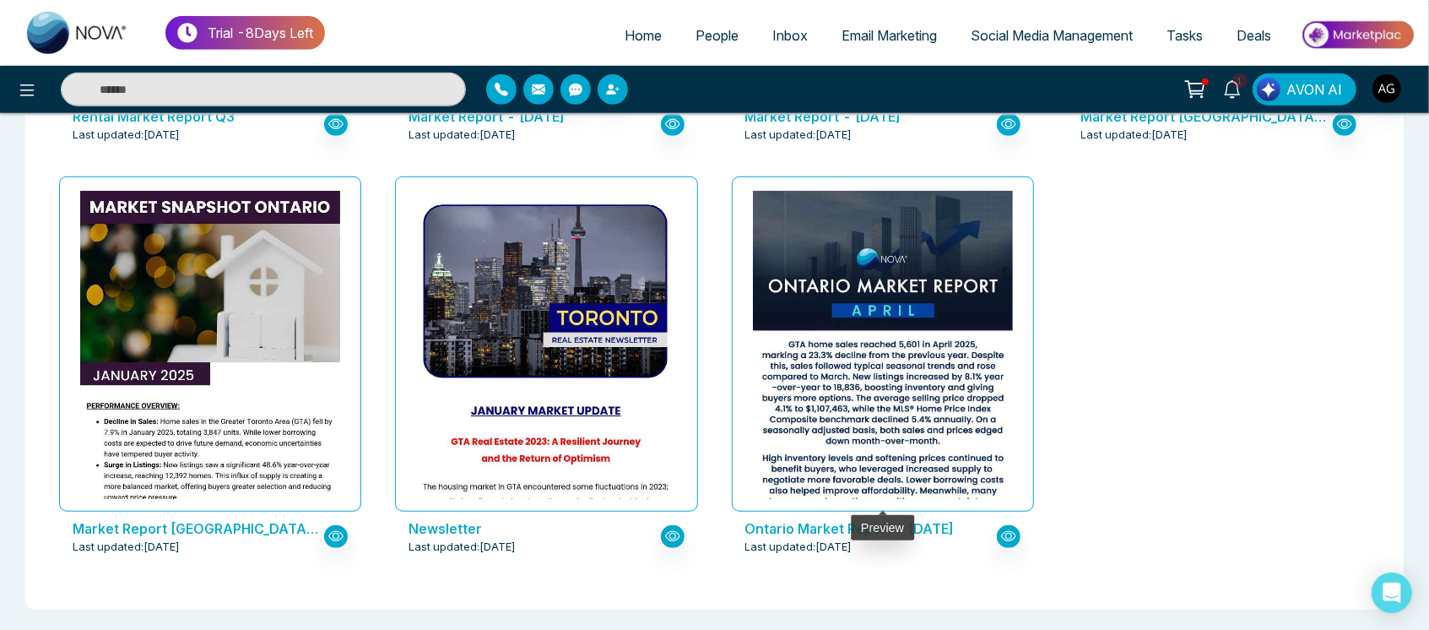
click at [740, 407] on div at bounding box center [883, 343] width 302 height 335
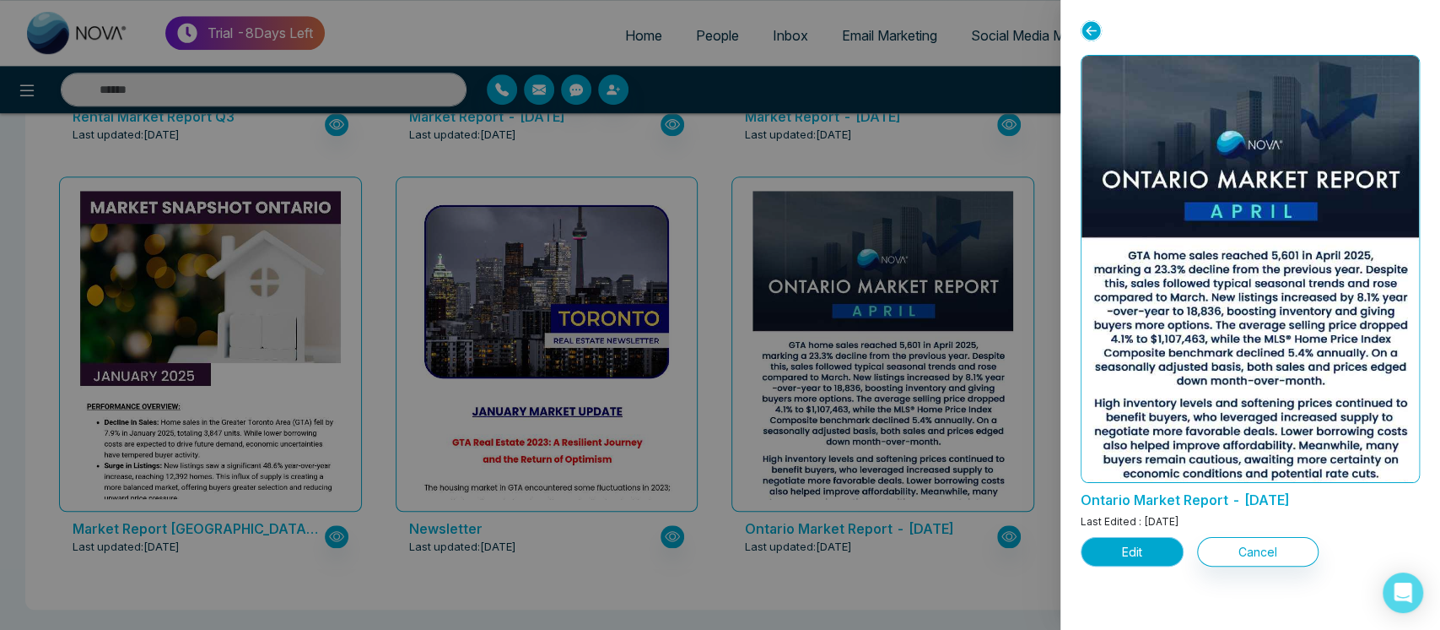
click at [1165, 551] on button "Edit" at bounding box center [1132, 552] width 103 height 30
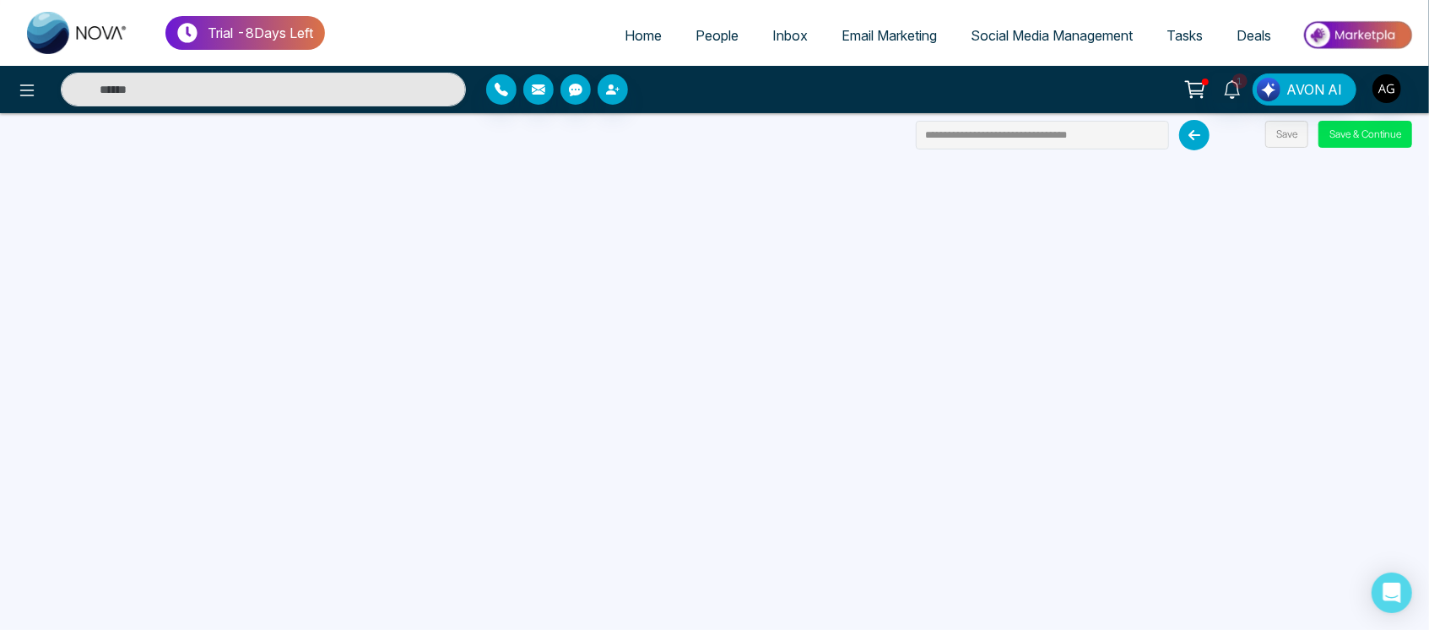
click at [1191, 124] on icon at bounding box center [1194, 135] width 30 height 30
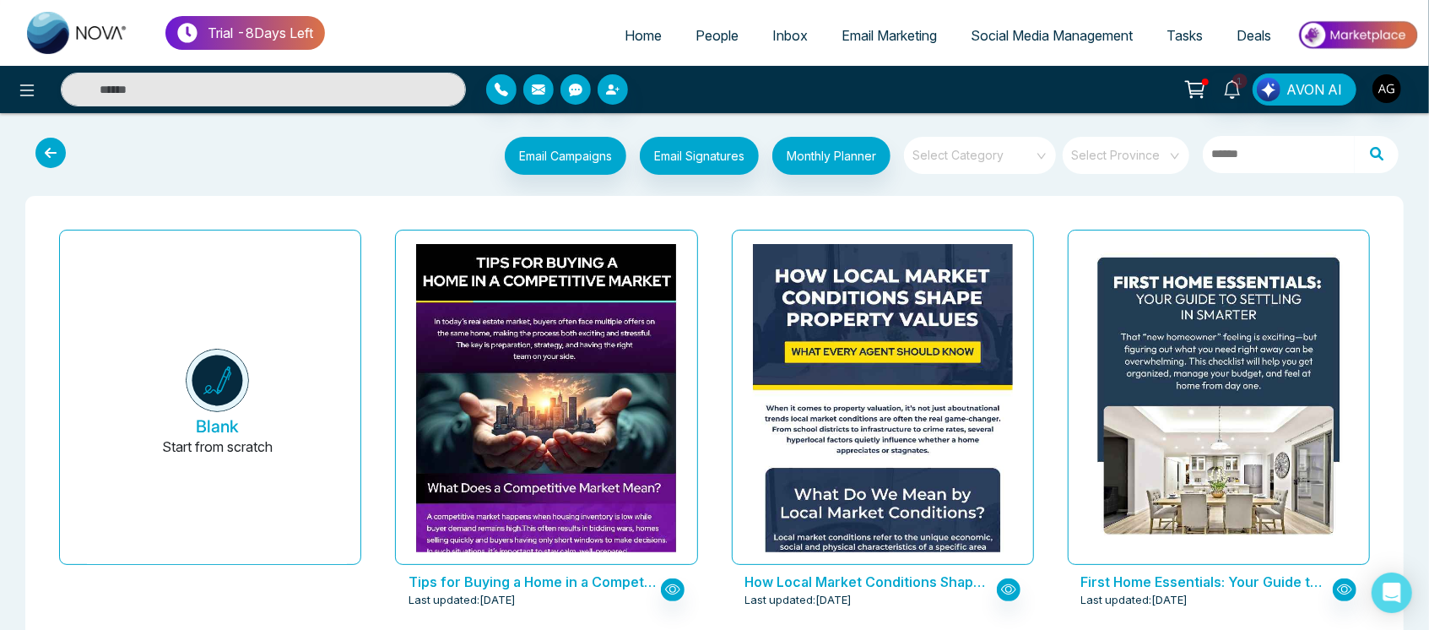
drag, startPoint x: 43, startPoint y: 154, endPoint x: 228, endPoint y: 228, distance: 199.2
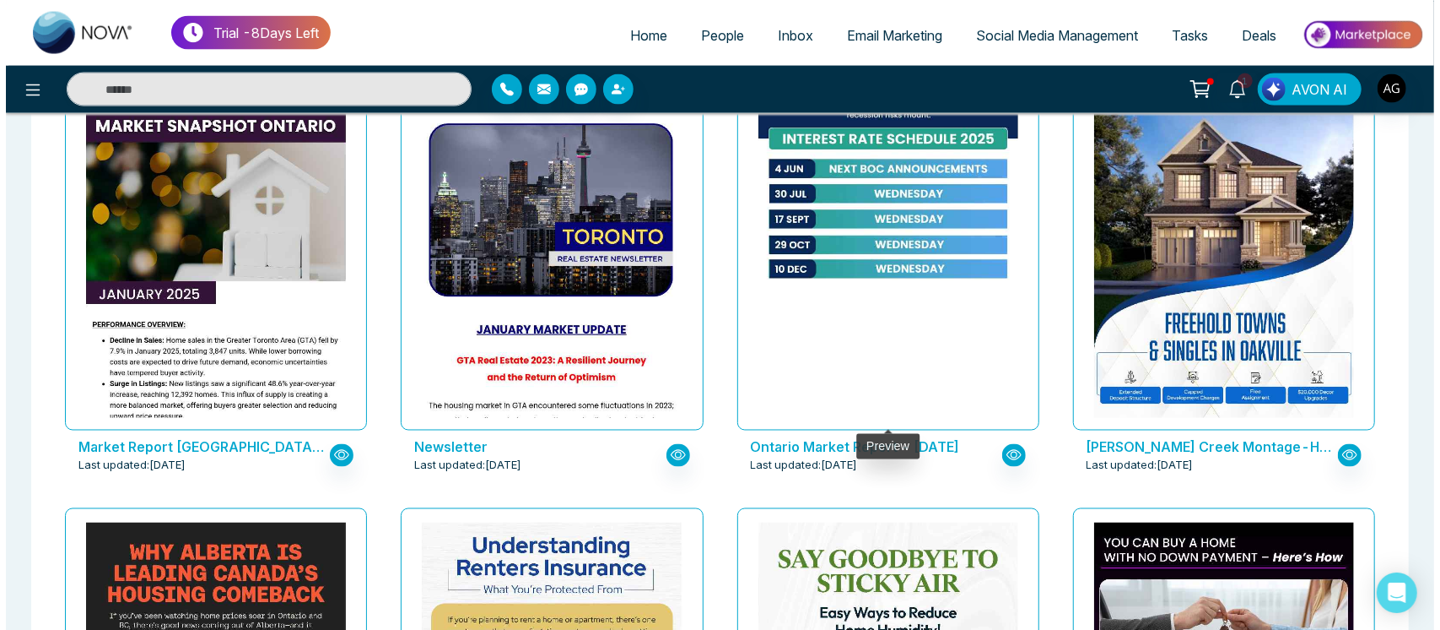
scroll to position [1784, 0]
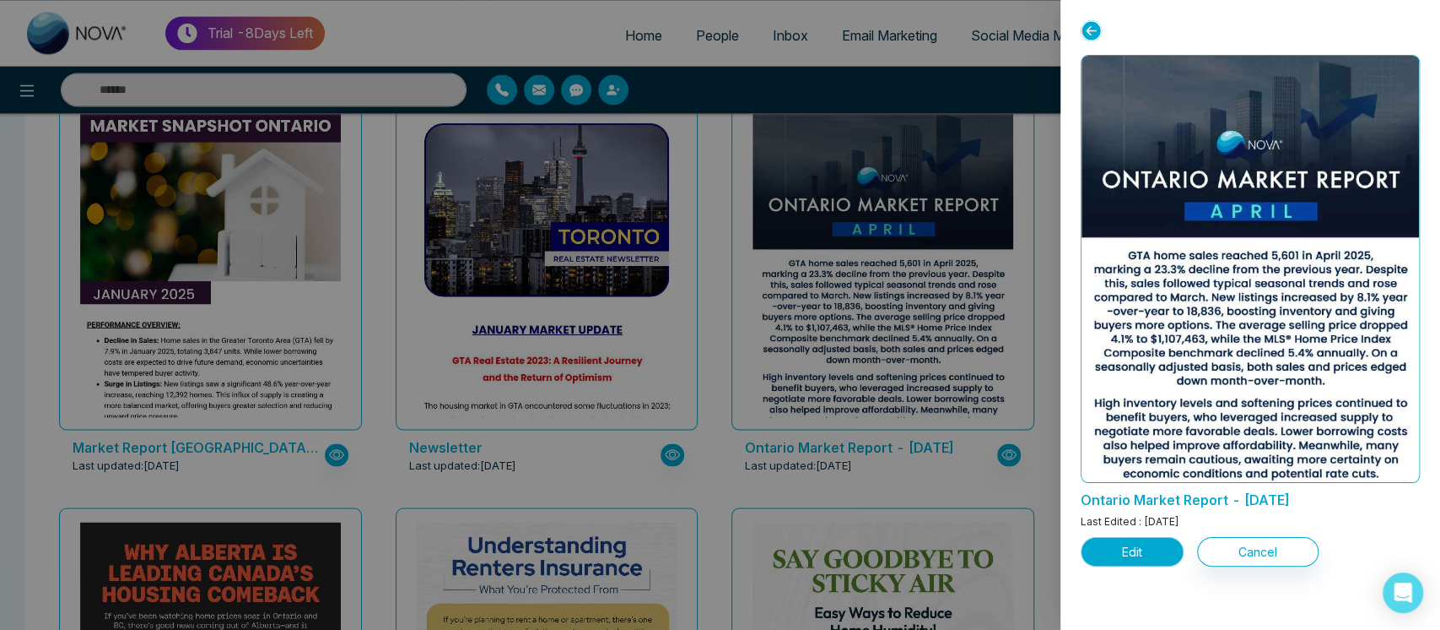
click at [1147, 537] on button "Edit" at bounding box center [1132, 552] width 103 height 30
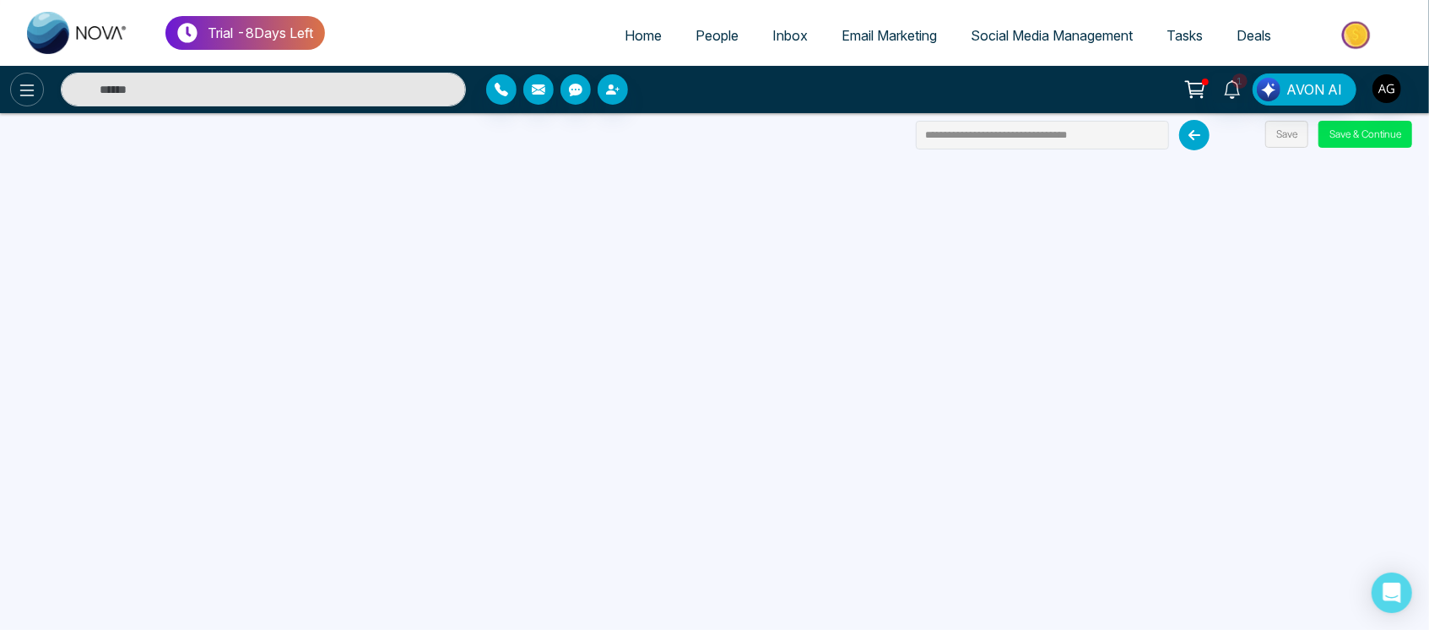
drag, startPoint x: 0, startPoint y: 107, endPoint x: 36, endPoint y: 91, distance: 39.7
click at [36, 91] on div "1 AVON AI" at bounding box center [714, 89] width 1429 height 47
click at [36, 91] on icon at bounding box center [27, 90] width 20 height 20
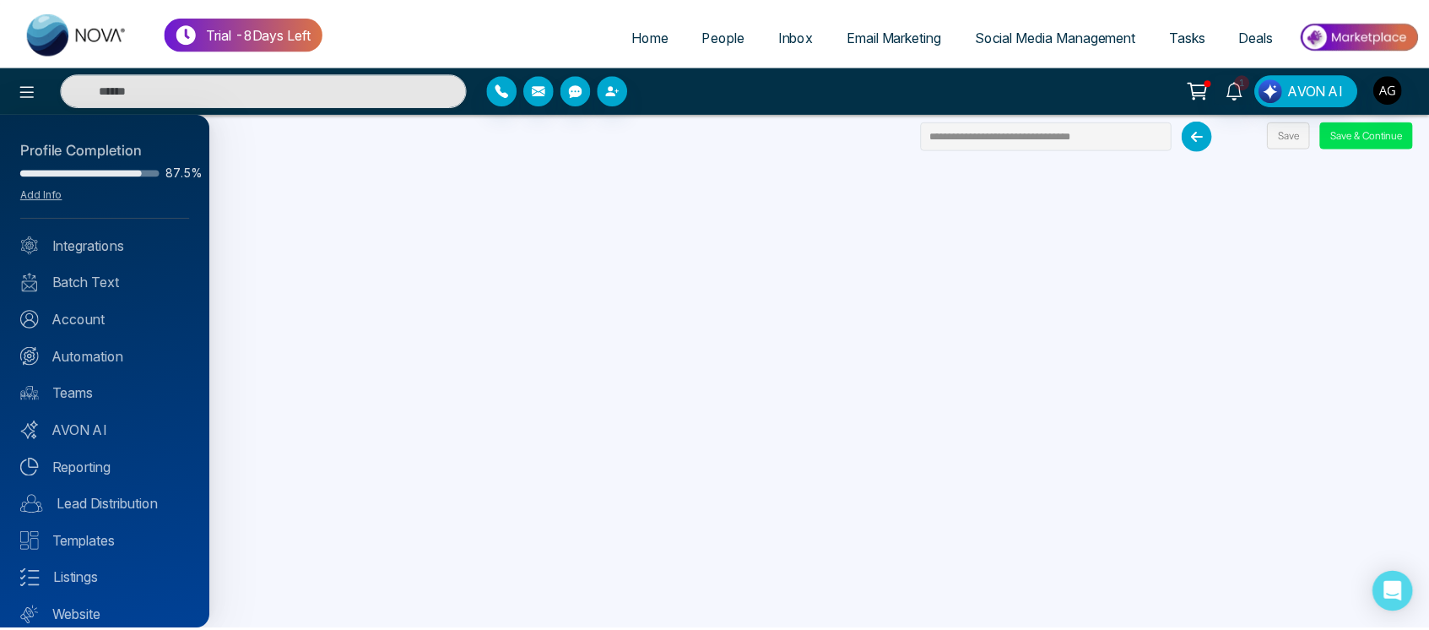
scroll to position [54, 0]
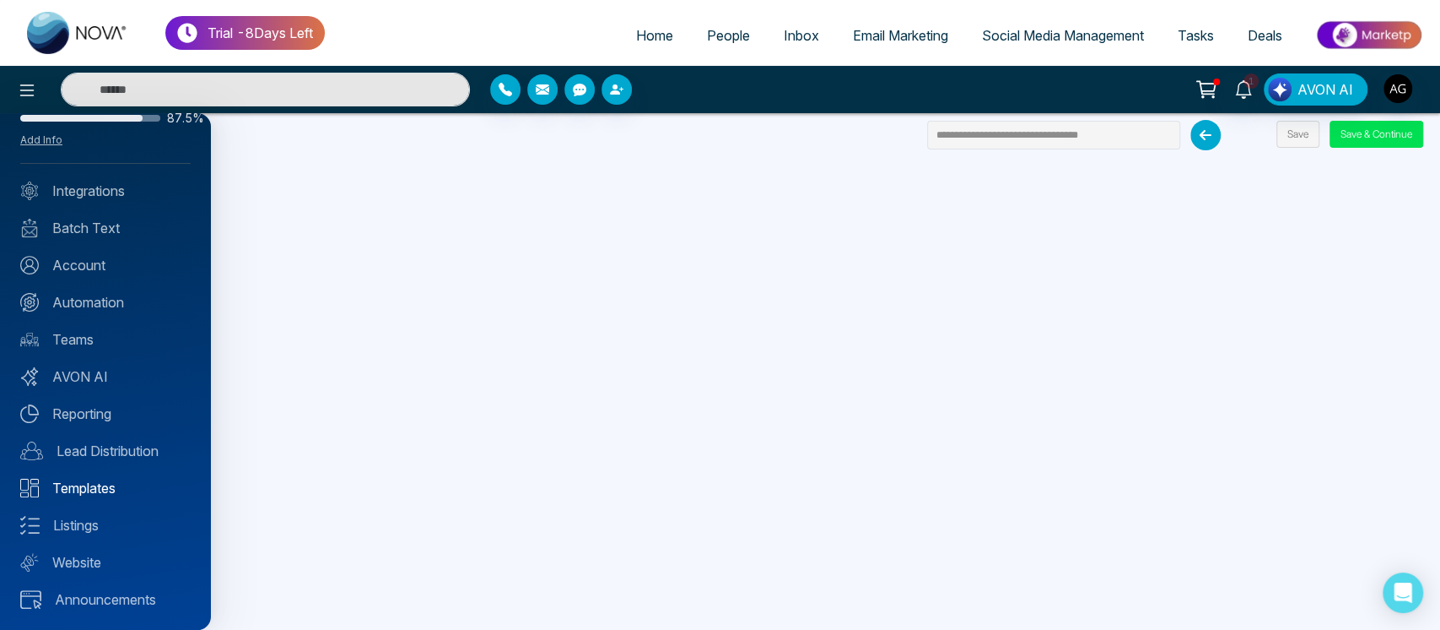
click at [79, 483] on link "Templates" at bounding box center [105, 488] width 170 height 20
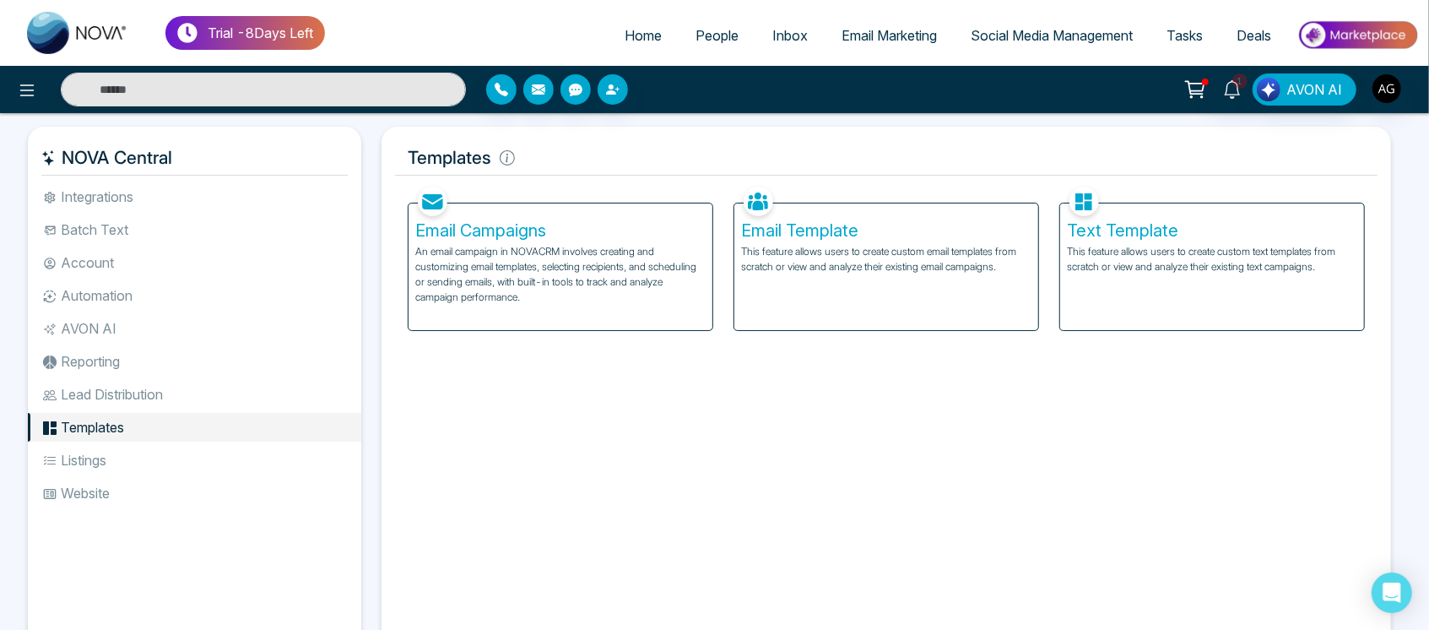
click at [161, 455] on li "Listings" at bounding box center [194, 460] width 333 height 29
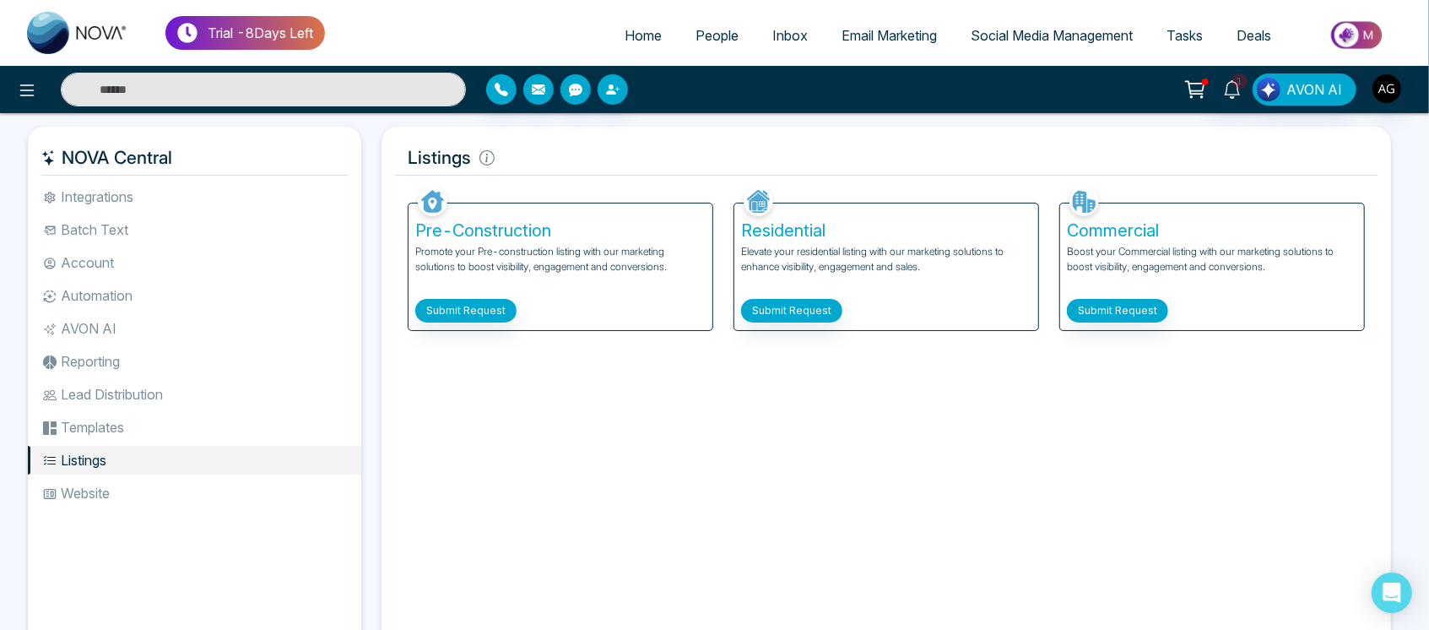
click at [1116, 325] on div "Commercial Boost your Commercial listing with our marketing solutions to boost …" at bounding box center [1212, 266] width 304 height 127
click at [1124, 316] on button "Submit Request" at bounding box center [1117, 311] width 101 height 24
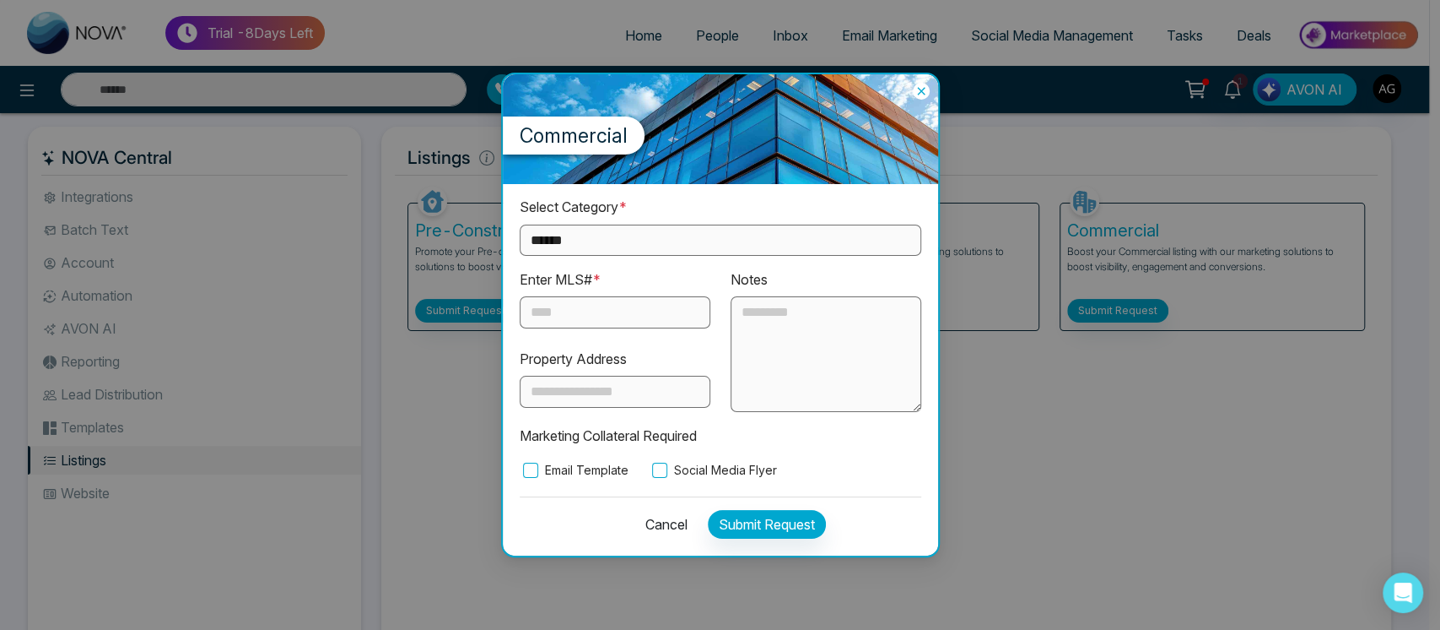
click at [704, 247] on select "**********" at bounding box center [721, 239] width 402 height 31
select select "*********"
click at [520, 224] on select "**********" at bounding box center [721, 239] width 402 height 31
click at [570, 301] on input "text" at bounding box center [615, 312] width 191 height 32
type input "***"
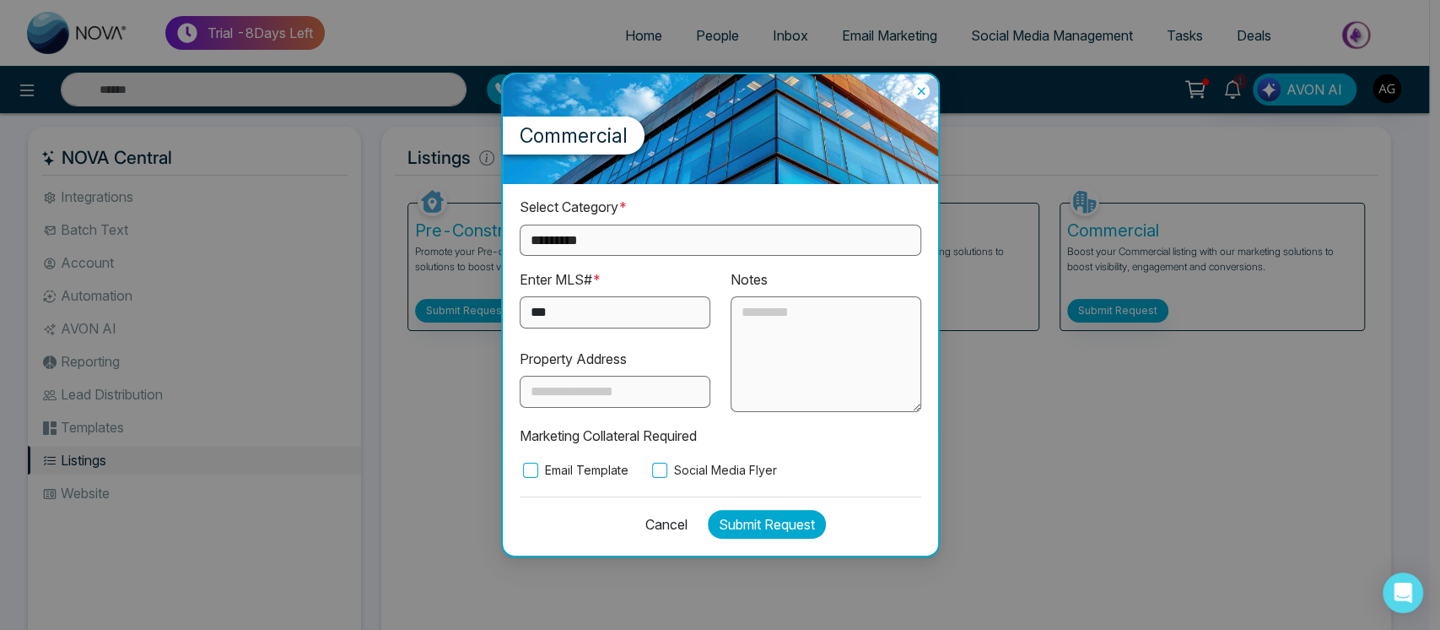
click at [802, 526] on button "Submit Request" at bounding box center [767, 524] width 118 height 29
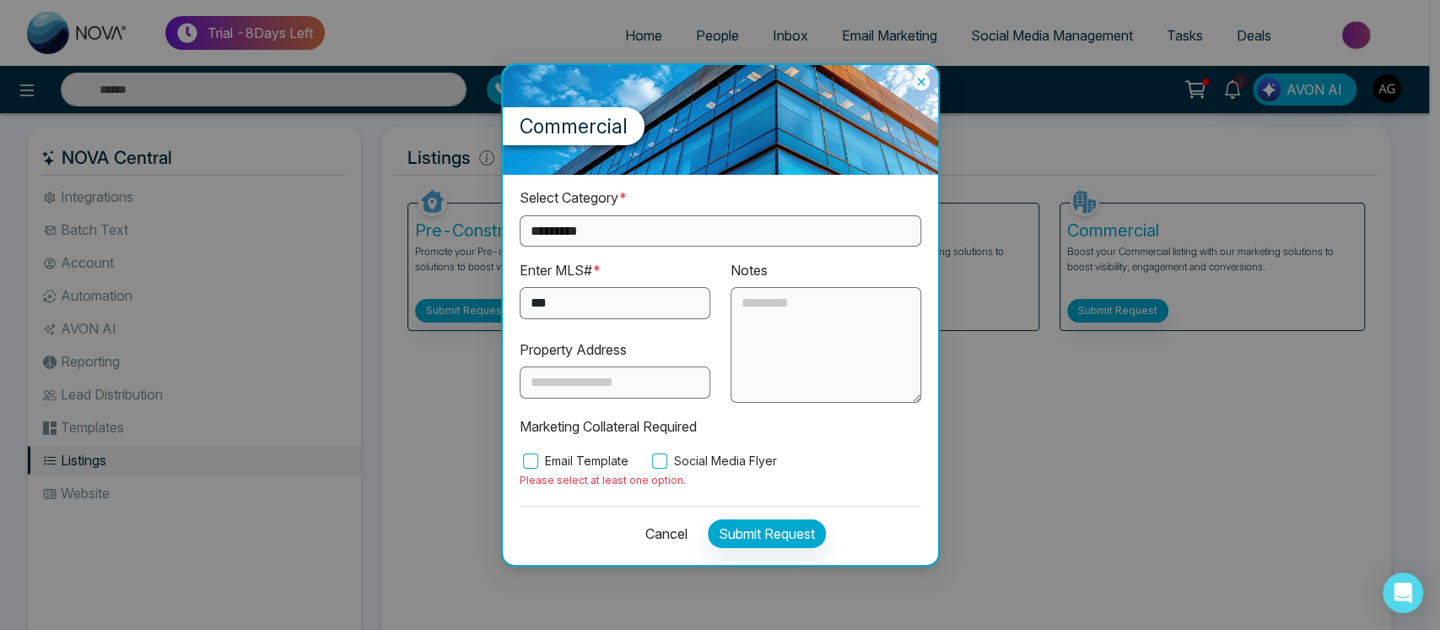
drag, startPoint x: 671, startPoint y: 451, endPoint x: 737, endPoint y: 531, distance: 103.1
click at [737, 531] on div "**********" at bounding box center [720, 369] width 435 height 389
click at [737, 531] on button "Submit Request" at bounding box center [767, 533] width 118 height 29
click at [669, 464] on label "Social Media Flyer" at bounding box center [713, 460] width 128 height 19
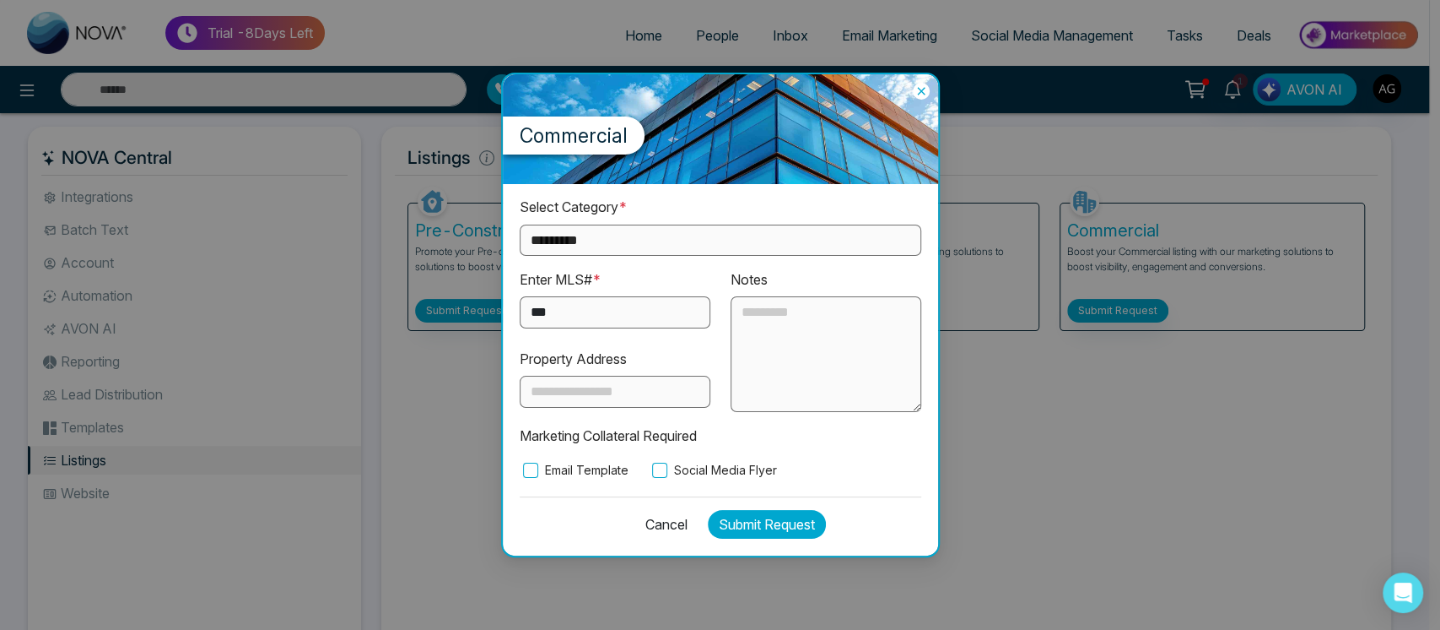
click at [743, 529] on button "Submit Request" at bounding box center [767, 524] width 118 height 29
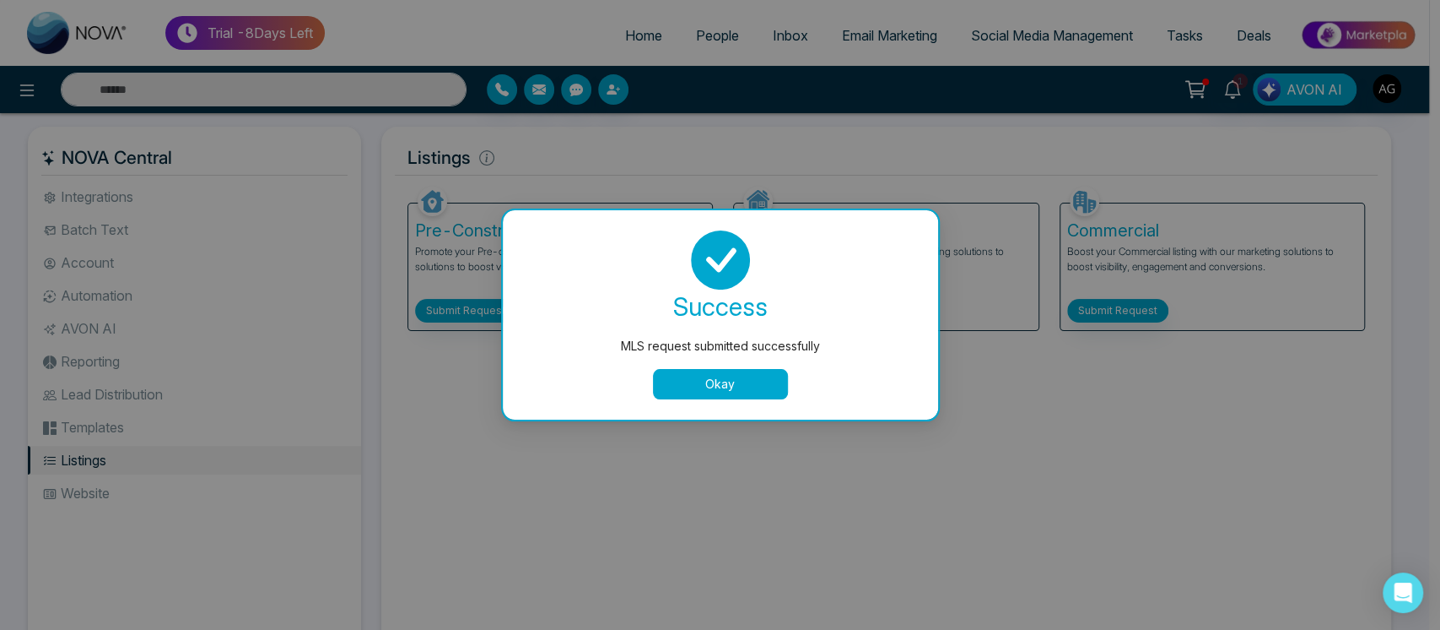
click at [711, 390] on button "Okay" at bounding box center [720, 384] width 135 height 30
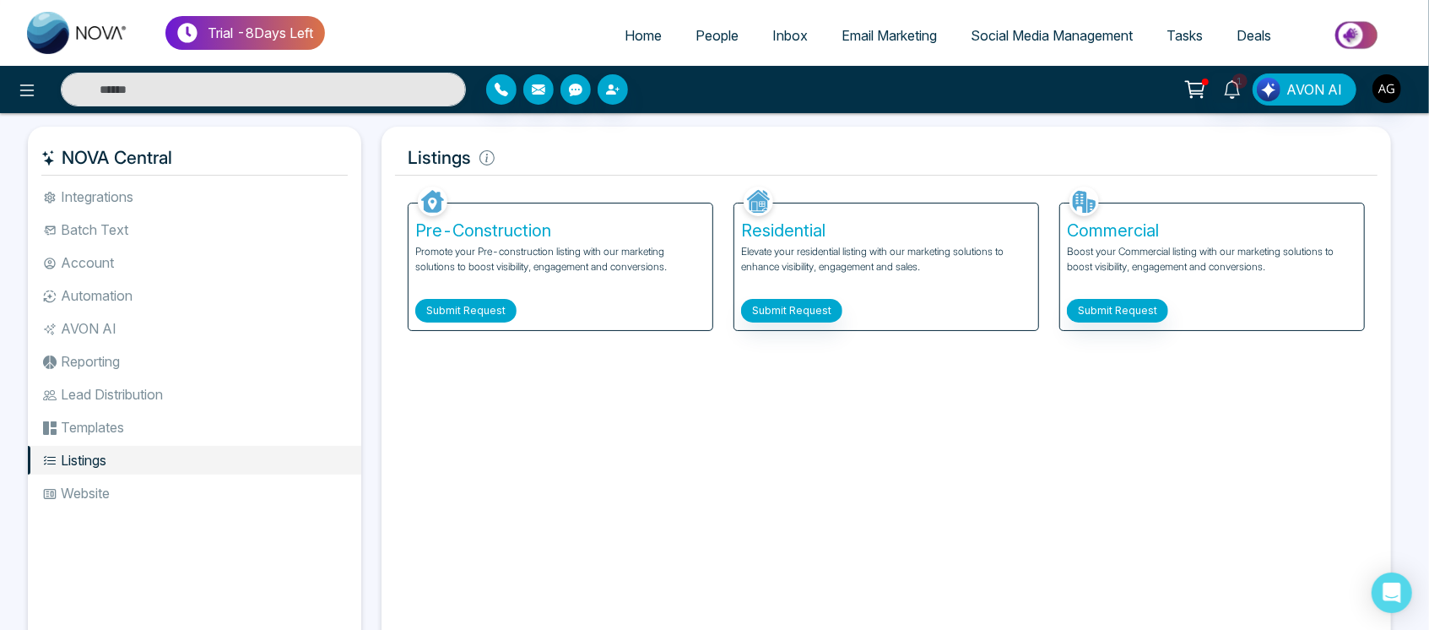
click at [481, 300] on button "Submit Request" at bounding box center [465, 311] width 101 height 24
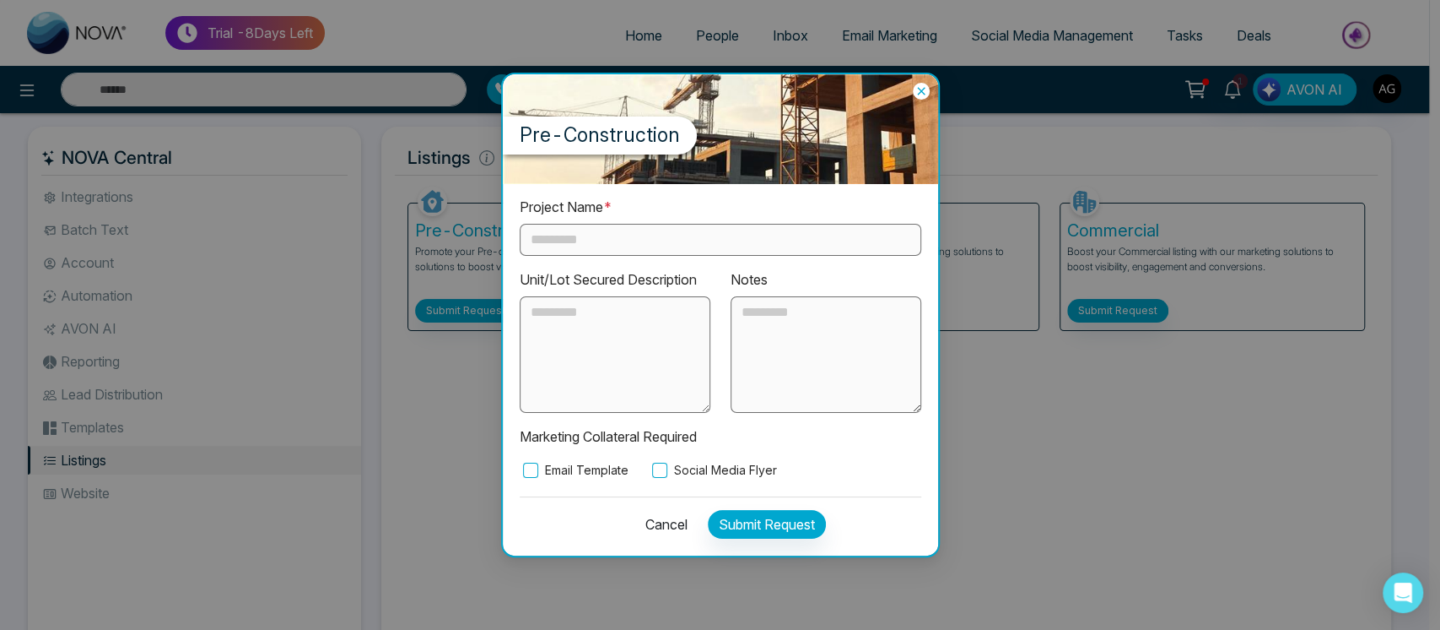
click at [624, 242] on input "text" at bounding box center [721, 240] width 402 height 32
type input "*****"
click at [667, 476] on div "Project Name * ***** Unit/Lot Secured Description Notes Marketing Collateral Re…" at bounding box center [720, 369] width 435 height 371
click at [769, 523] on button "Submit Request" at bounding box center [767, 524] width 118 height 29
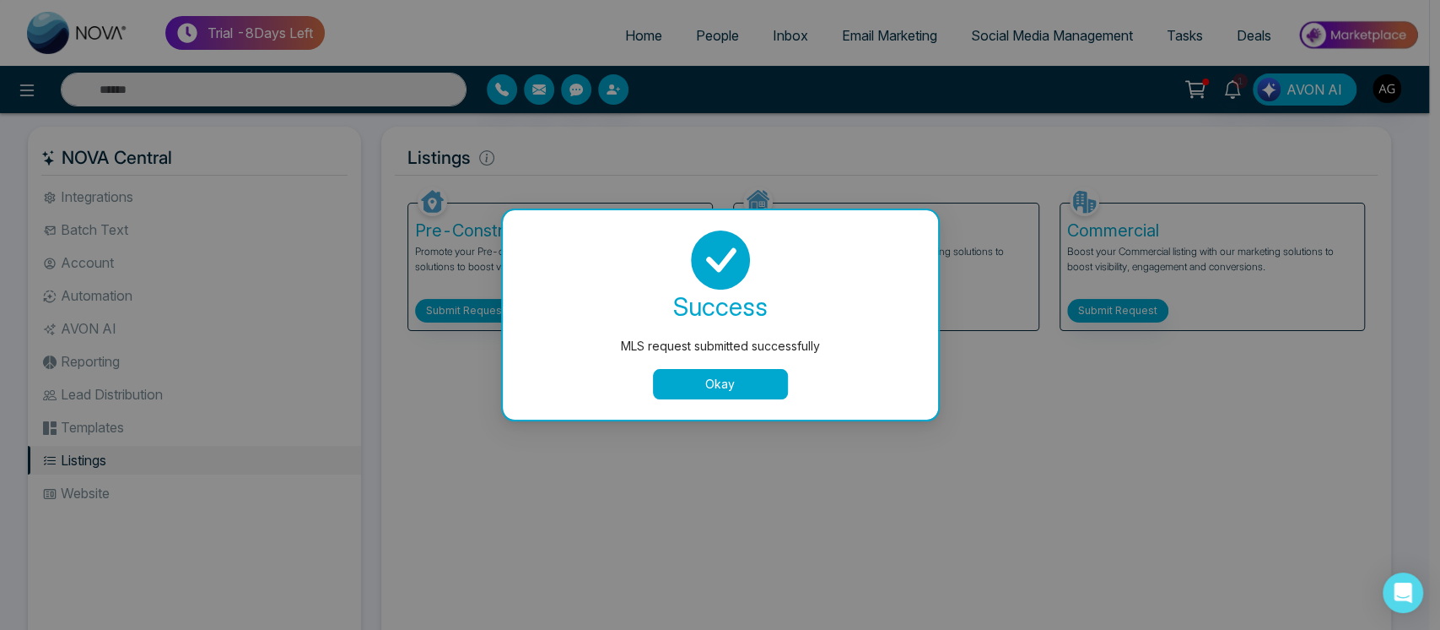
click at [723, 375] on button "Okay" at bounding box center [720, 384] width 135 height 30
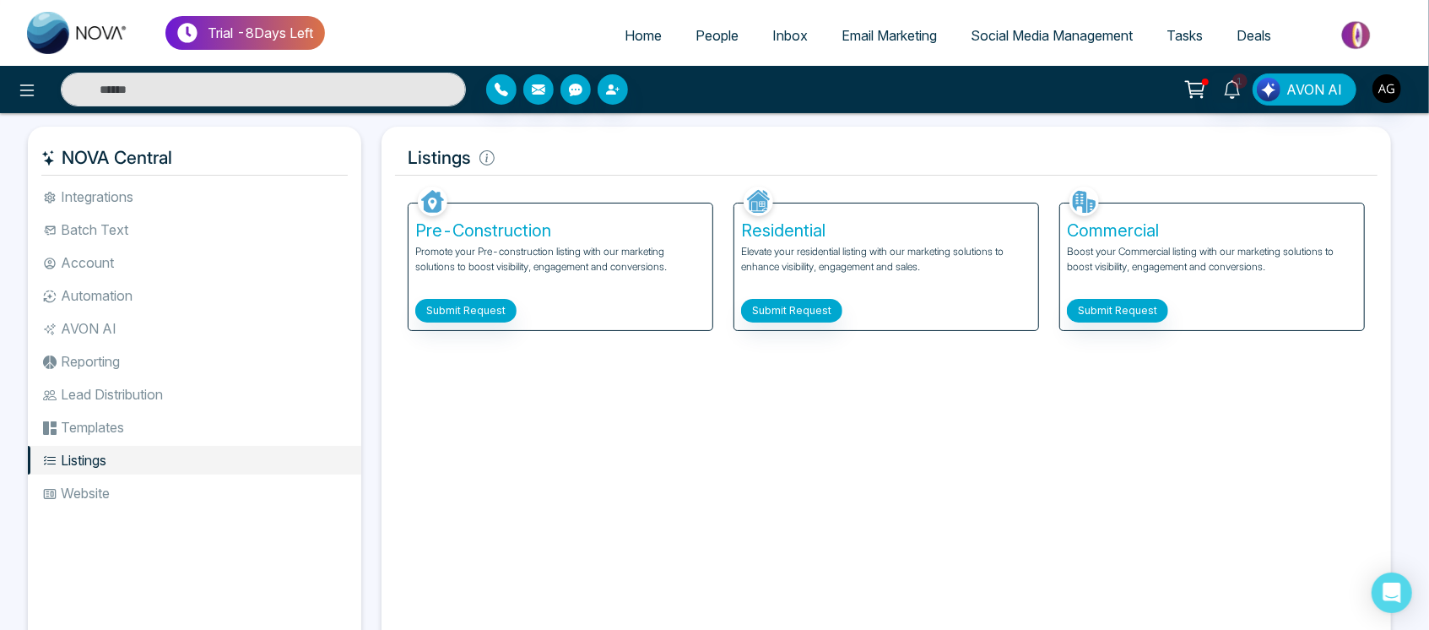
click at [128, 421] on li "Templates" at bounding box center [194, 427] width 333 height 29
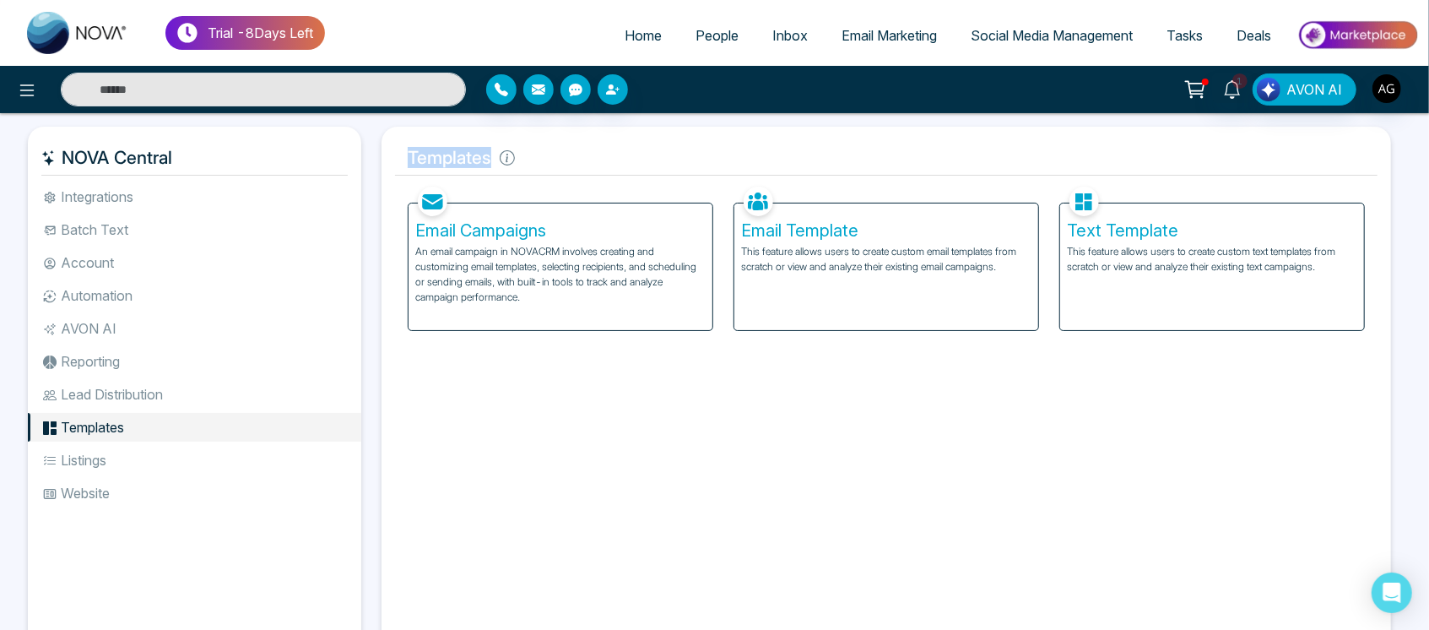
drag, startPoint x: 528, startPoint y: 157, endPoint x: 396, endPoint y: 161, distance: 132.6
click at [396, 161] on h5 "Templates" at bounding box center [886, 157] width 982 height 35
drag, startPoint x: 396, startPoint y: 161, endPoint x: 589, endPoint y: 157, distance: 193.3
click at [589, 157] on h5 "Templates" at bounding box center [886, 157] width 982 height 35
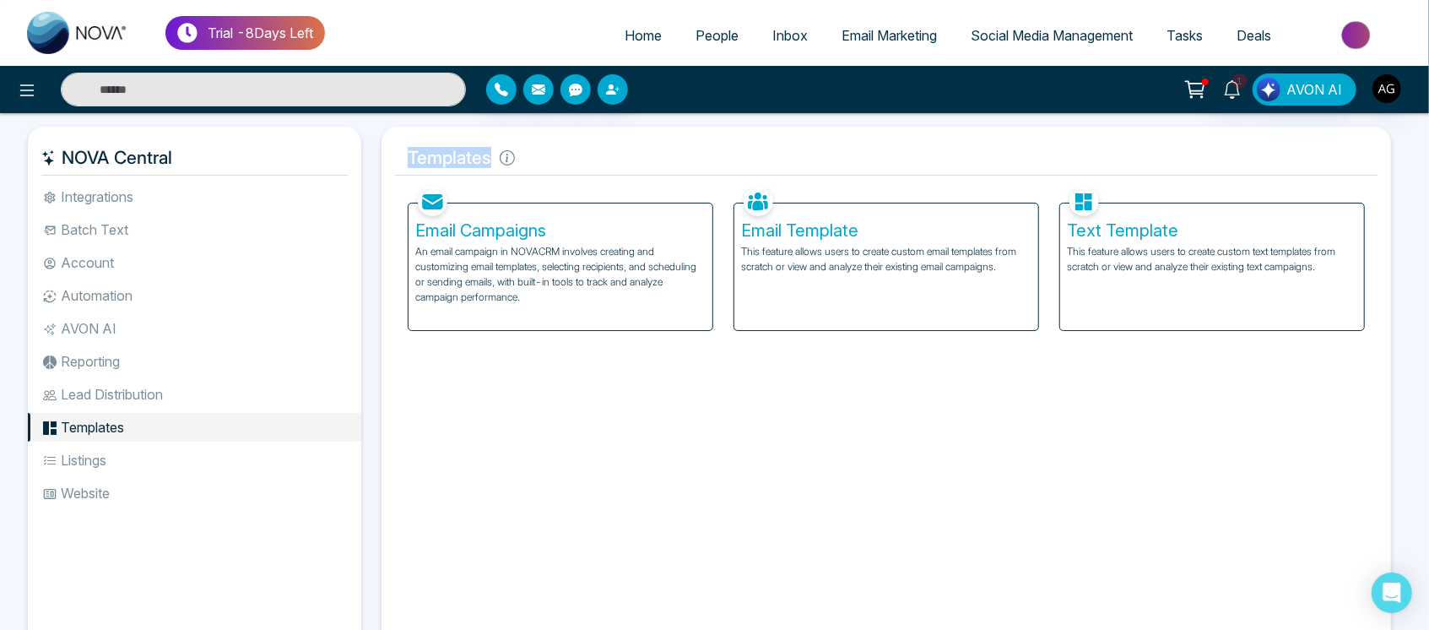
click at [589, 157] on h5 "Templates" at bounding box center [886, 157] width 982 height 35
drag, startPoint x: 534, startPoint y: 161, endPoint x: 405, endPoint y: 168, distance: 129.3
click at [405, 168] on h5 "Templates" at bounding box center [886, 157] width 982 height 35
click at [542, 154] on h5 "Templates" at bounding box center [886, 157] width 982 height 35
drag, startPoint x: 520, startPoint y: 150, endPoint x: 397, endPoint y: 156, distance: 123.3
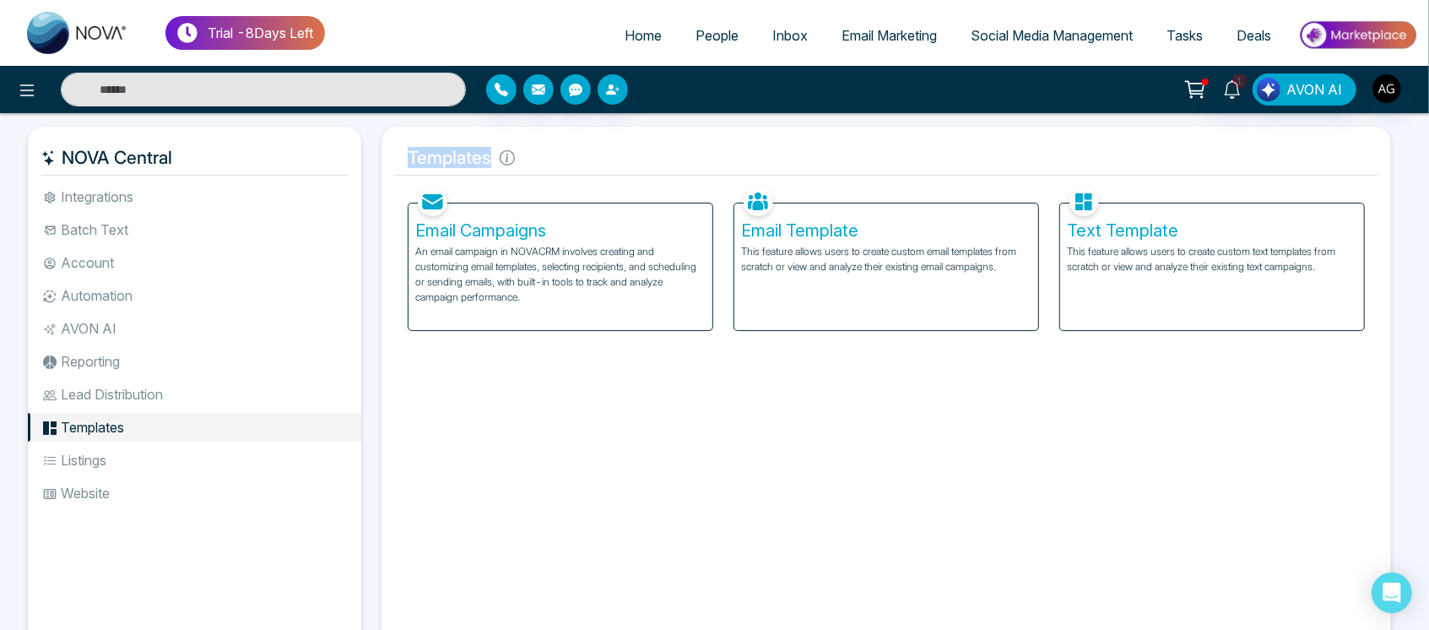
click at [397, 156] on h5 "Templates" at bounding box center [886, 157] width 982 height 35
click at [503, 163] on icon at bounding box center [507, 157] width 15 height 15
click at [122, 392] on li "Lead Distribution" at bounding box center [194, 394] width 333 height 29
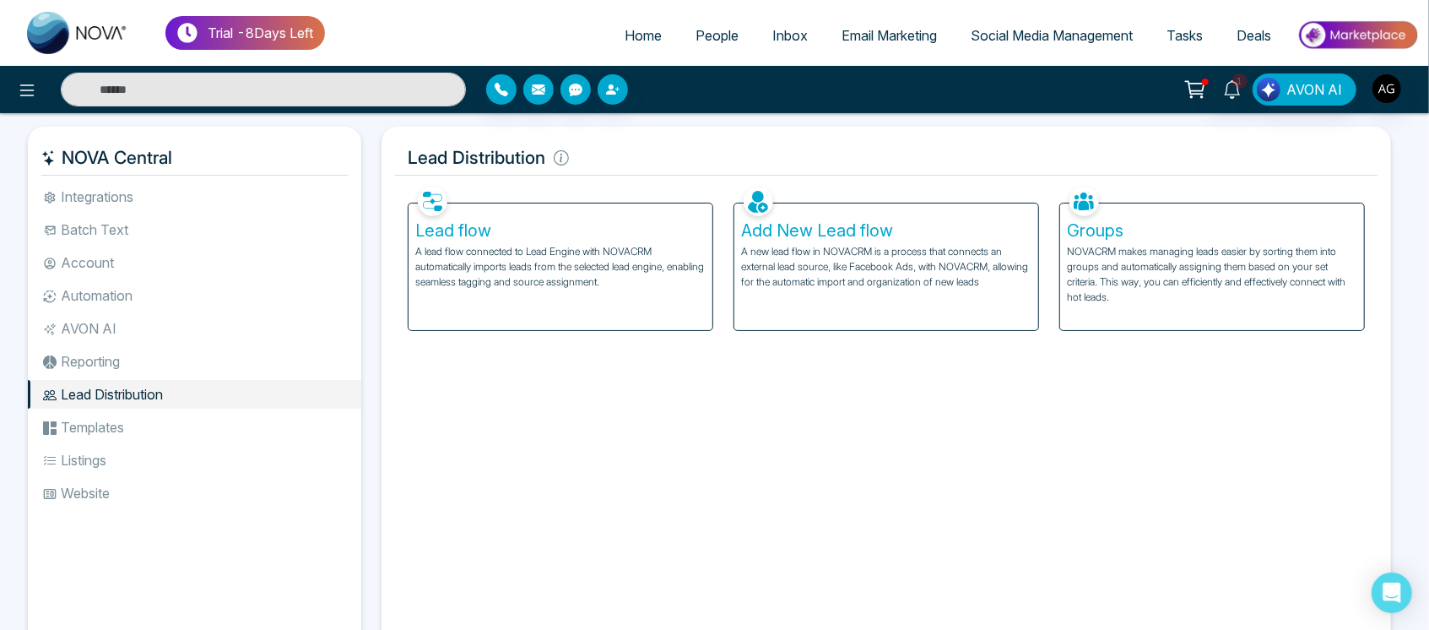
click at [129, 371] on li "Reporting" at bounding box center [194, 361] width 333 height 29
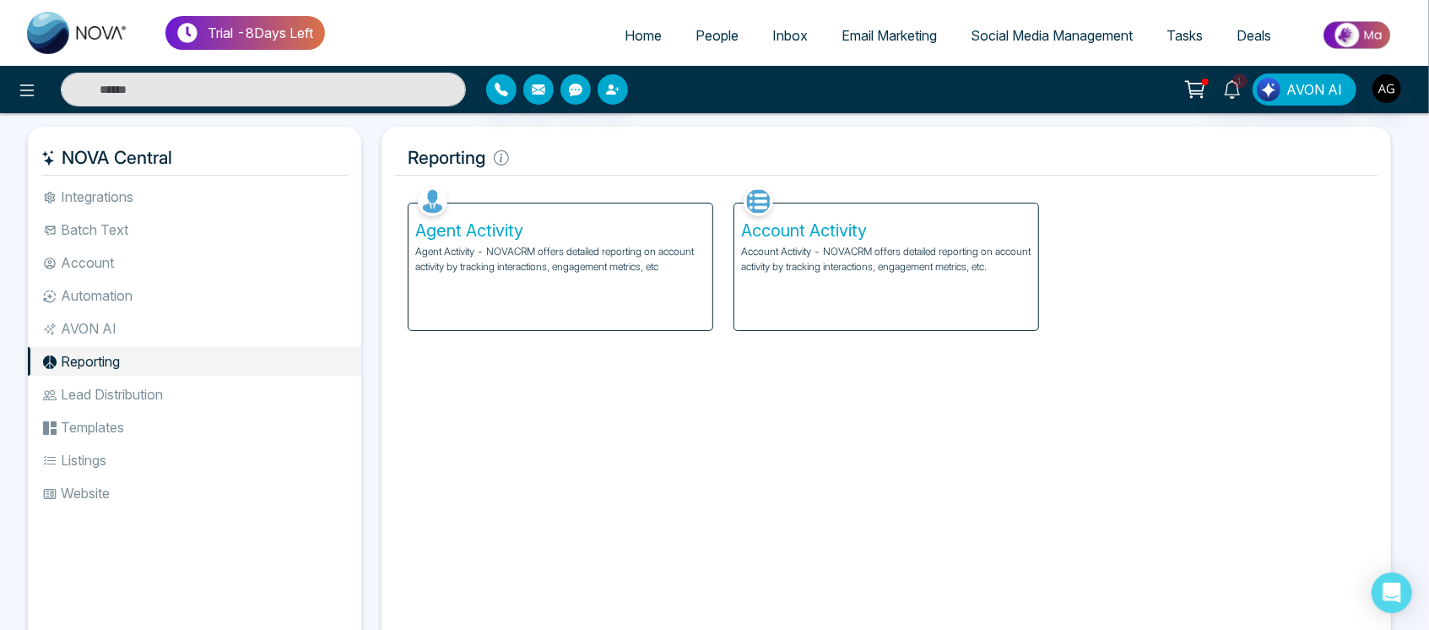
click at [154, 323] on li "AVON AI" at bounding box center [194, 328] width 333 height 29
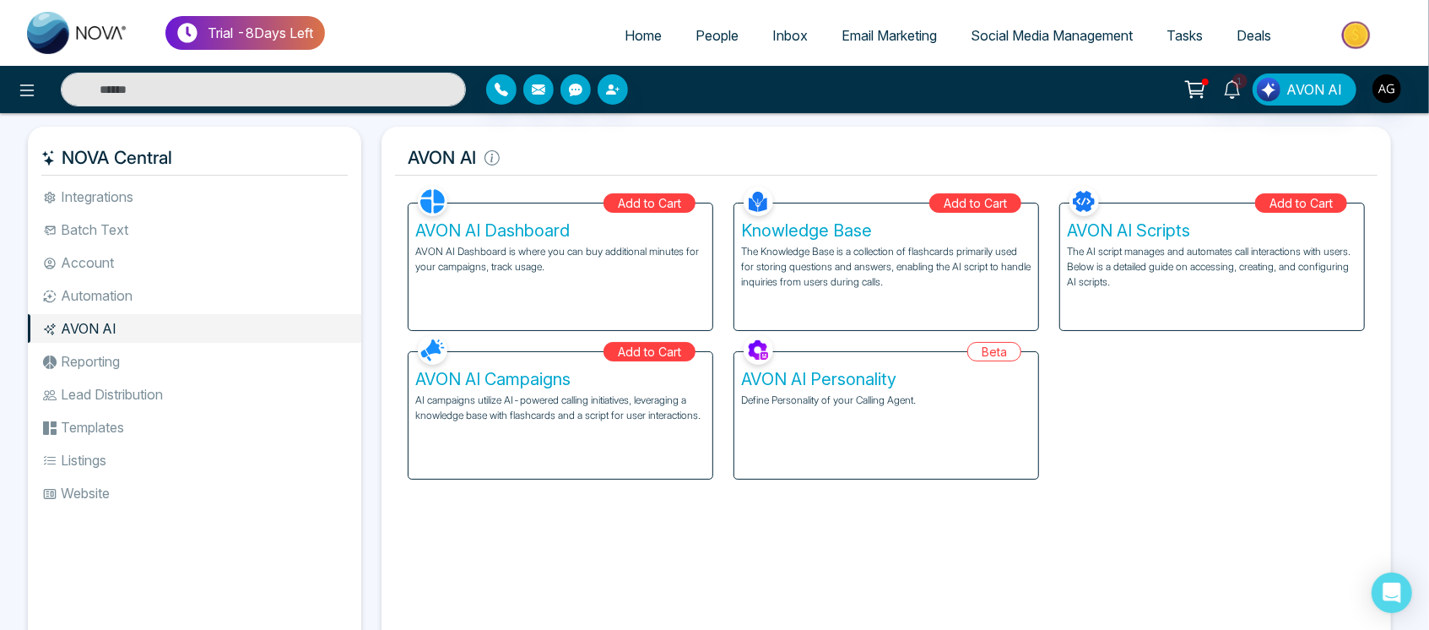
click at [125, 311] on ul "Integrations Batch Text Account Automation AVON AI Reporting Lead Distribution …" at bounding box center [194, 402] width 333 height 440
click at [174, 91] on input "text" at bounding box center [263, 90] width 405 height 34
type input "****"
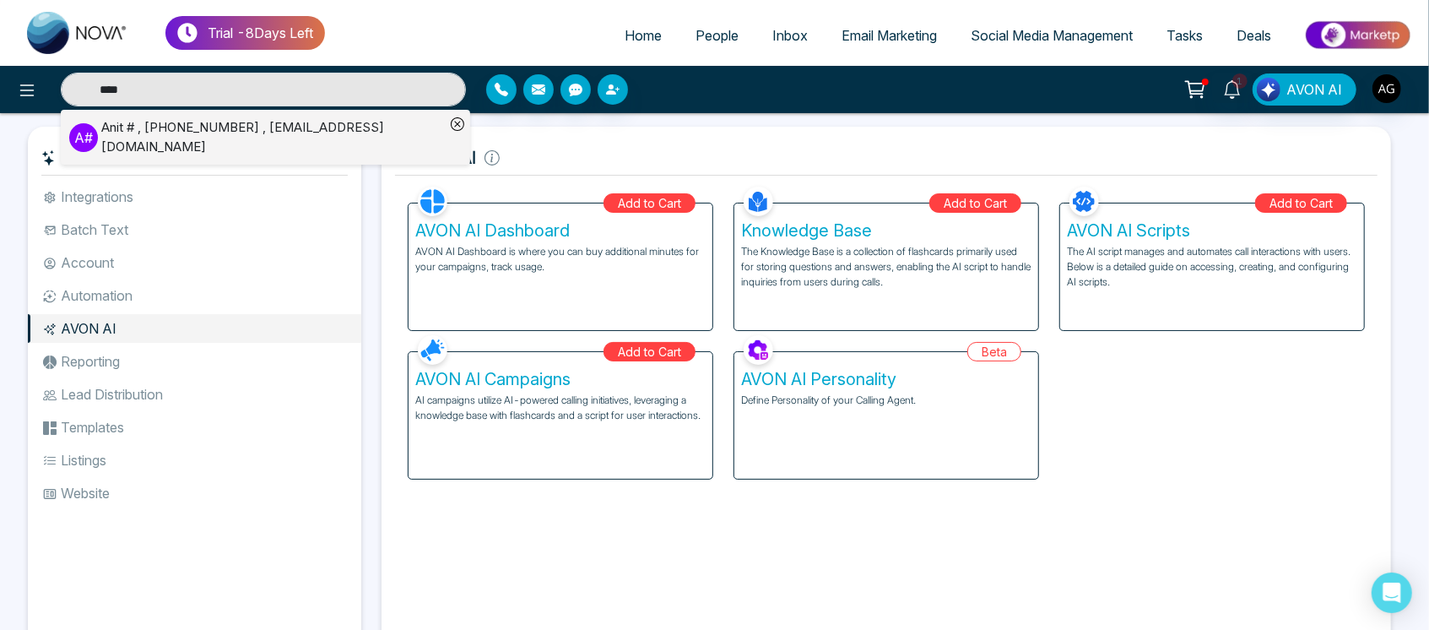
click at [267, 134] on div "Anit # , +919930053035 , anit@mmnovatech.com" at bounding box center [272, 137] width 343 height 38
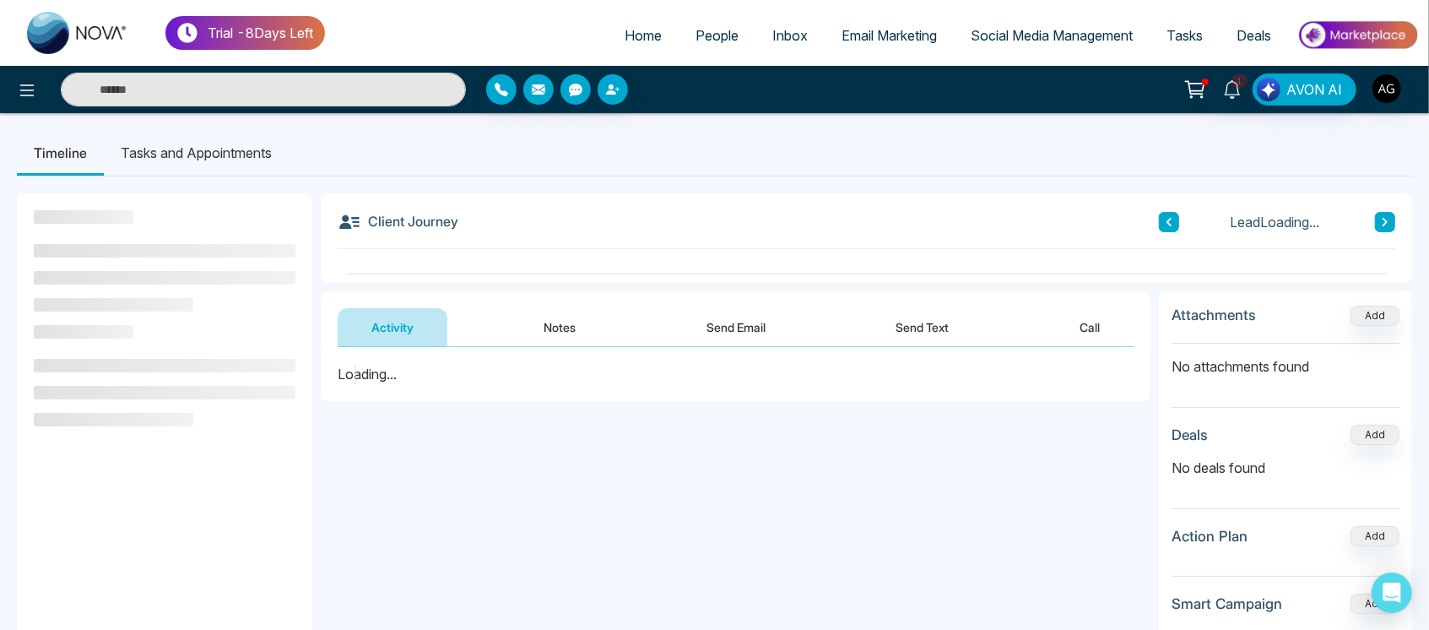
click at [629, 37] on span "Home" at bounding box center [642, 35] width 37 height 17
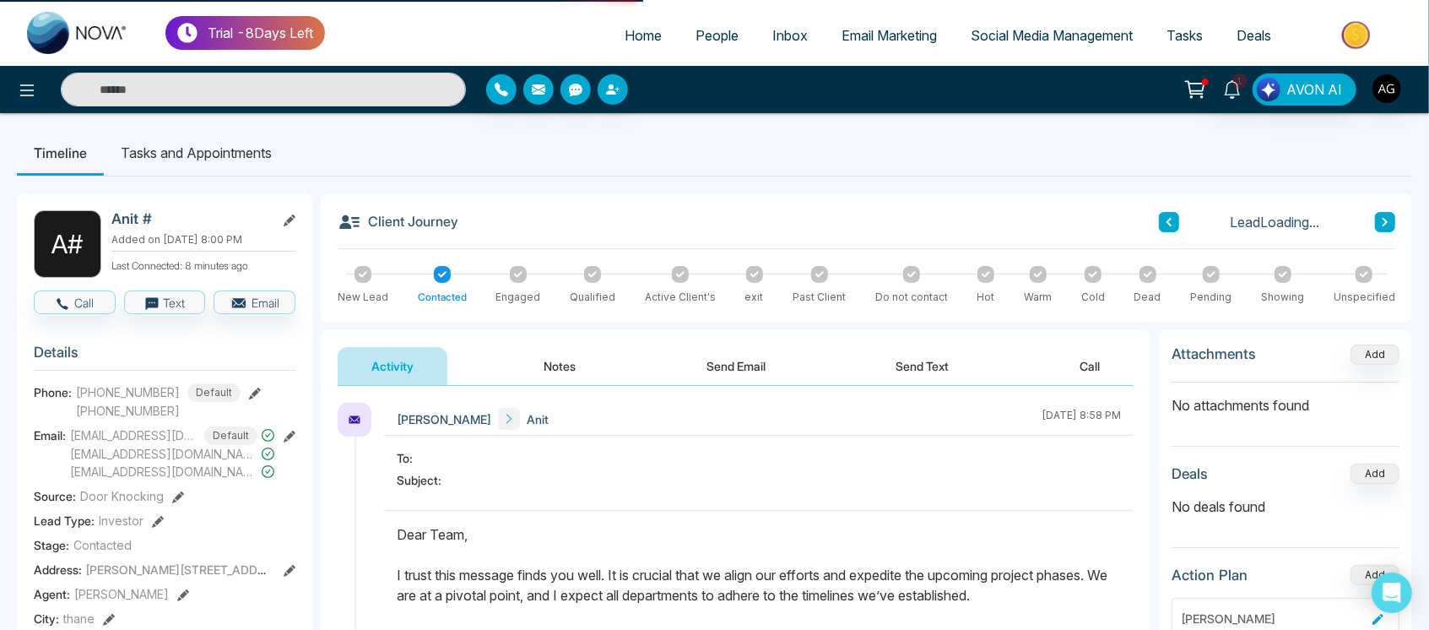
select select "*"
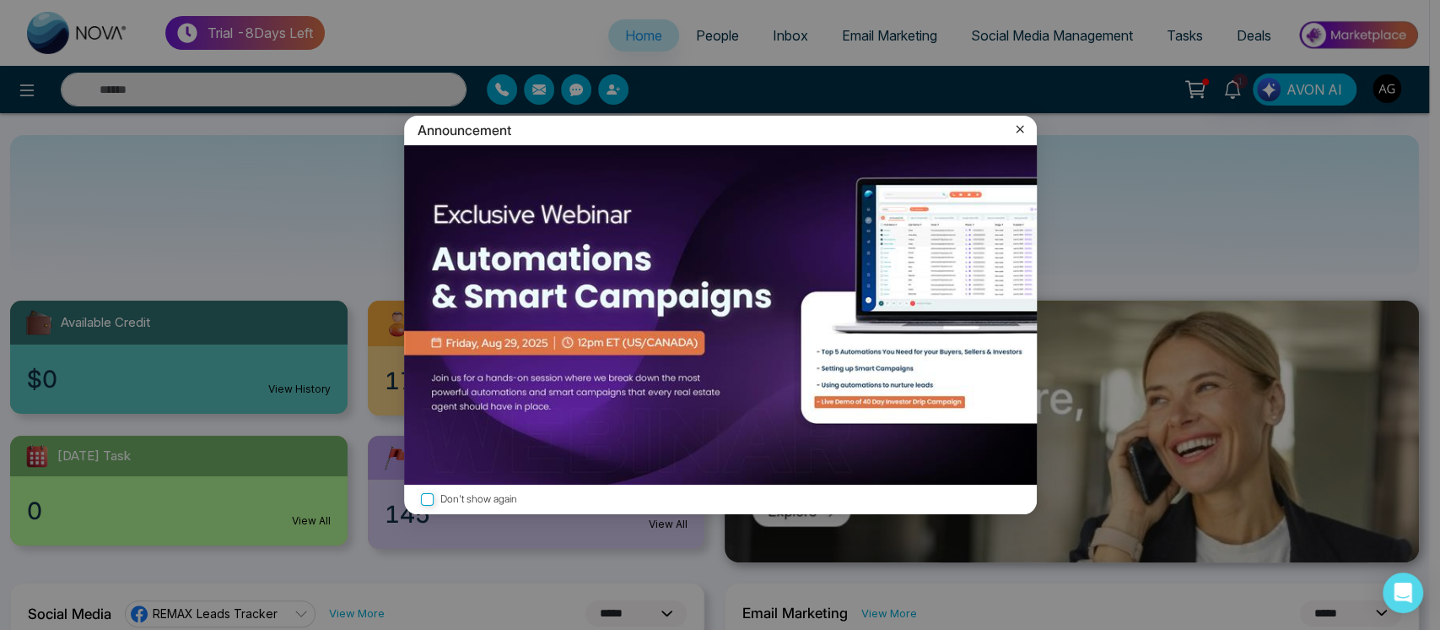
click at [1017, 138] on icon at bounding box center [1020, 129] width 17 height 17
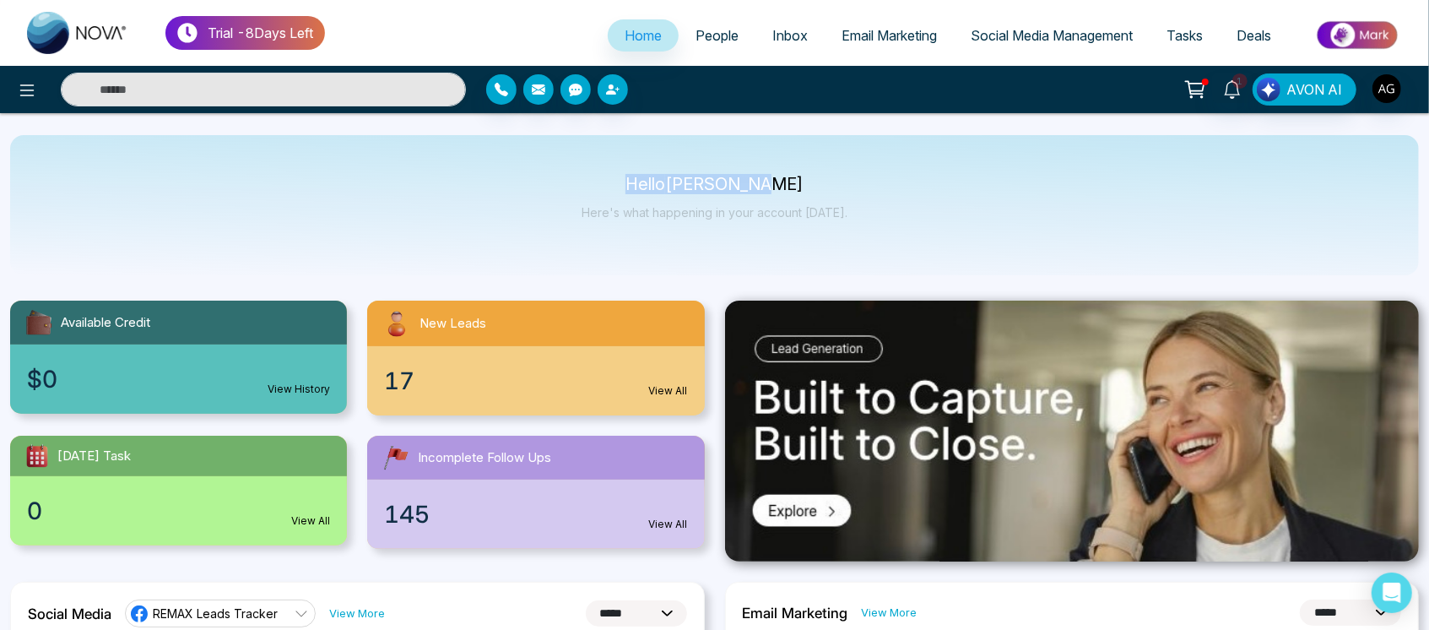
drag, startPoint x: 645, startPoint y: 177, endPoint x: 836, endPoint y: 194, distance: 192.3
click at [836, 194] on div "Hello [PERSON_NAME] Here's what happening in your account [DATE]." at bounding box center [714, 205] width 266 height 56
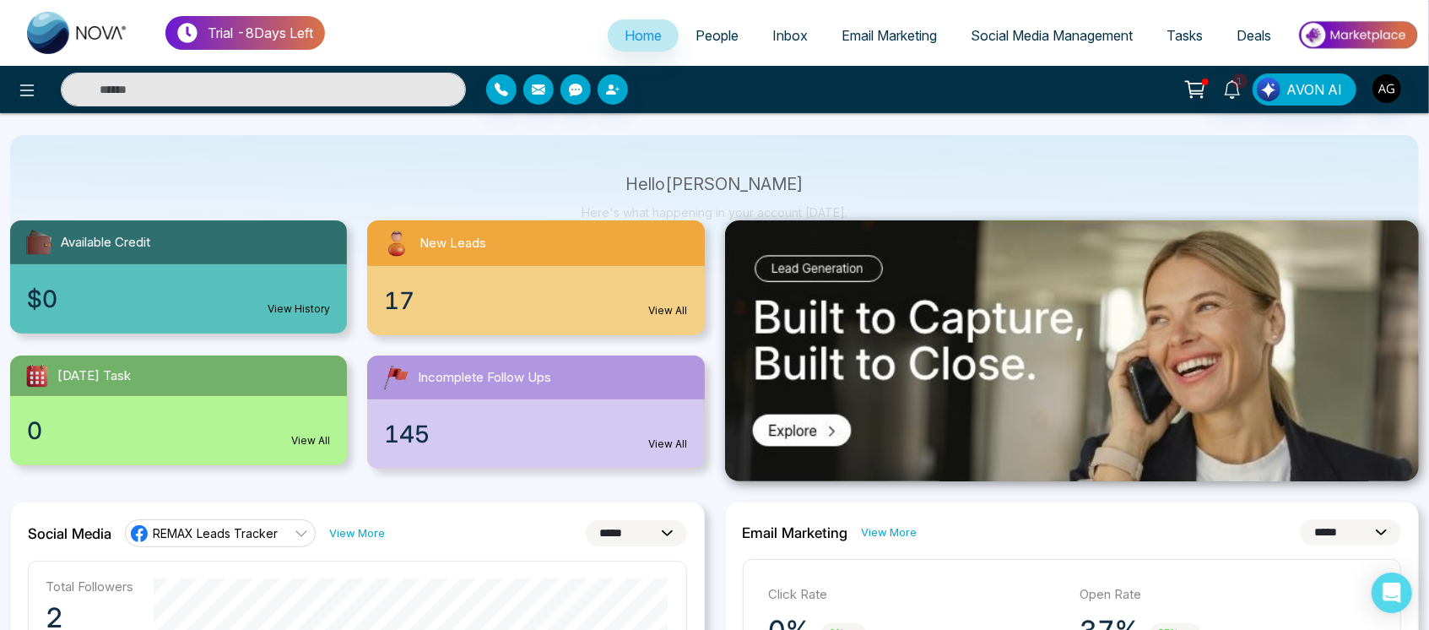
scroll to position [92, 0]
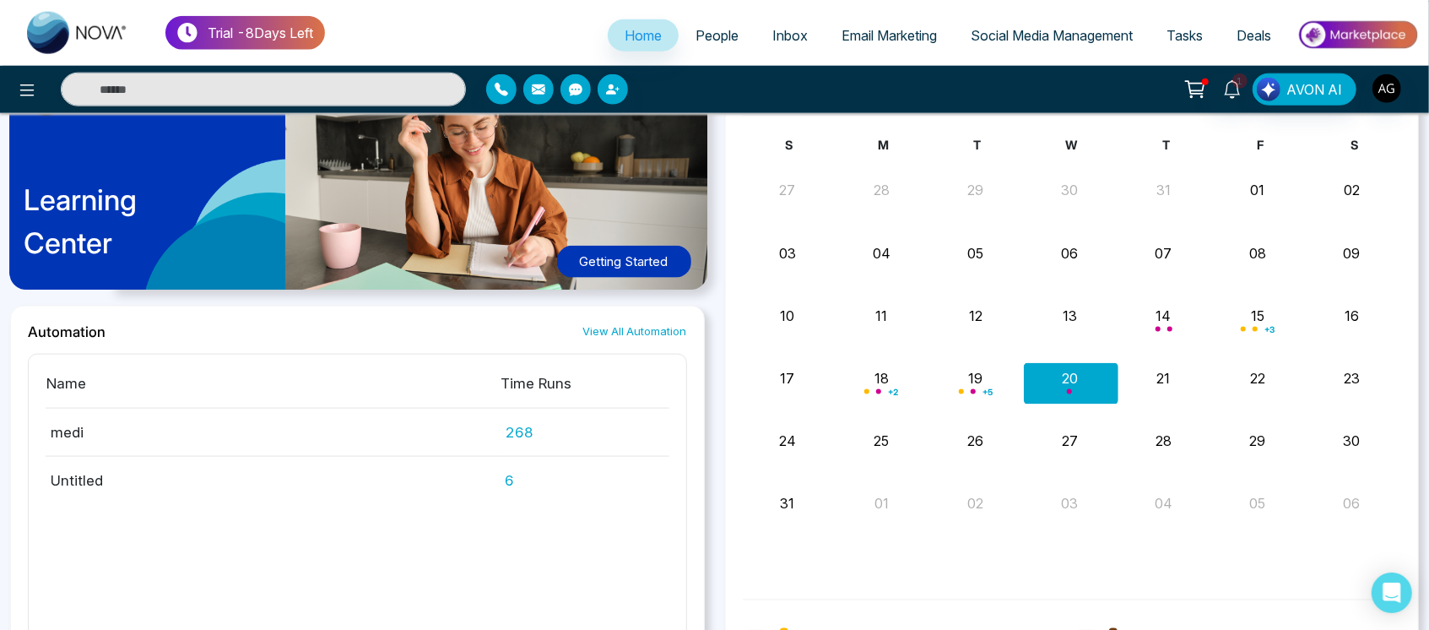
scroll to position [1340, 0]
click at [635, 324] on link "View All Automation" at bounding box center [635, 330] width 104 height 16
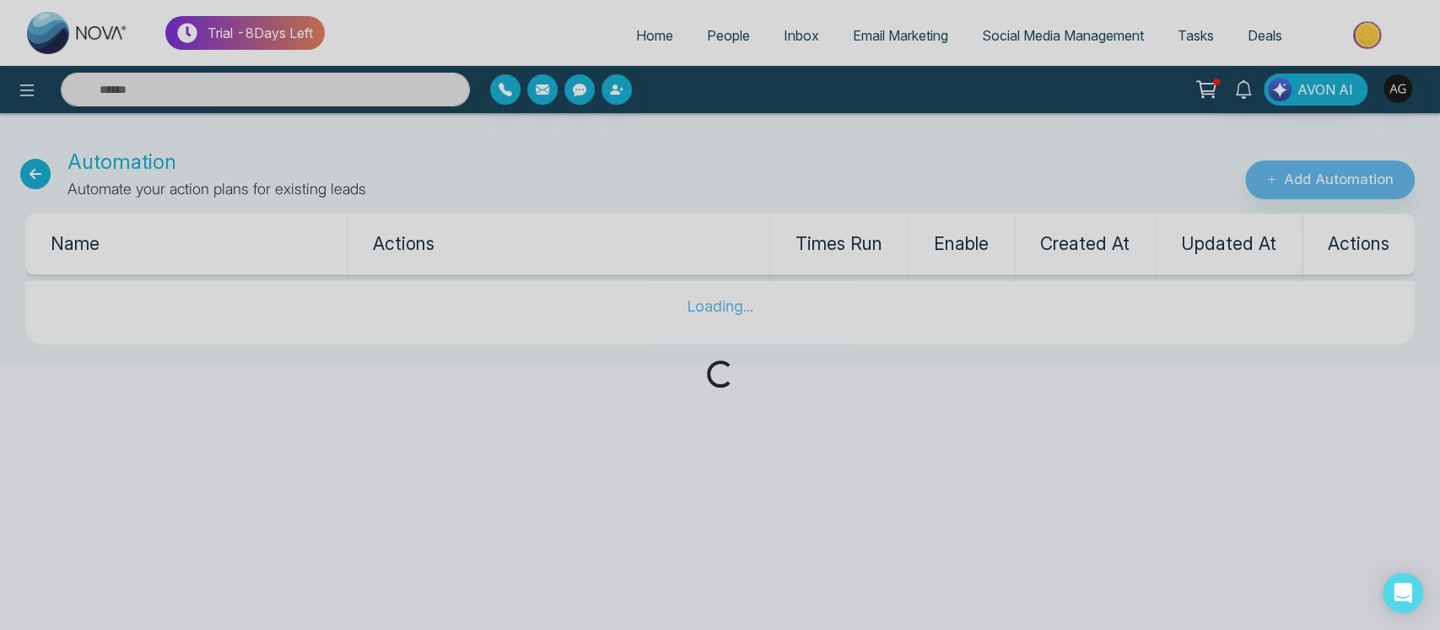
click at [639, 12] on div "Loading..." at bounding box center [720, 315] width 1440 height 630
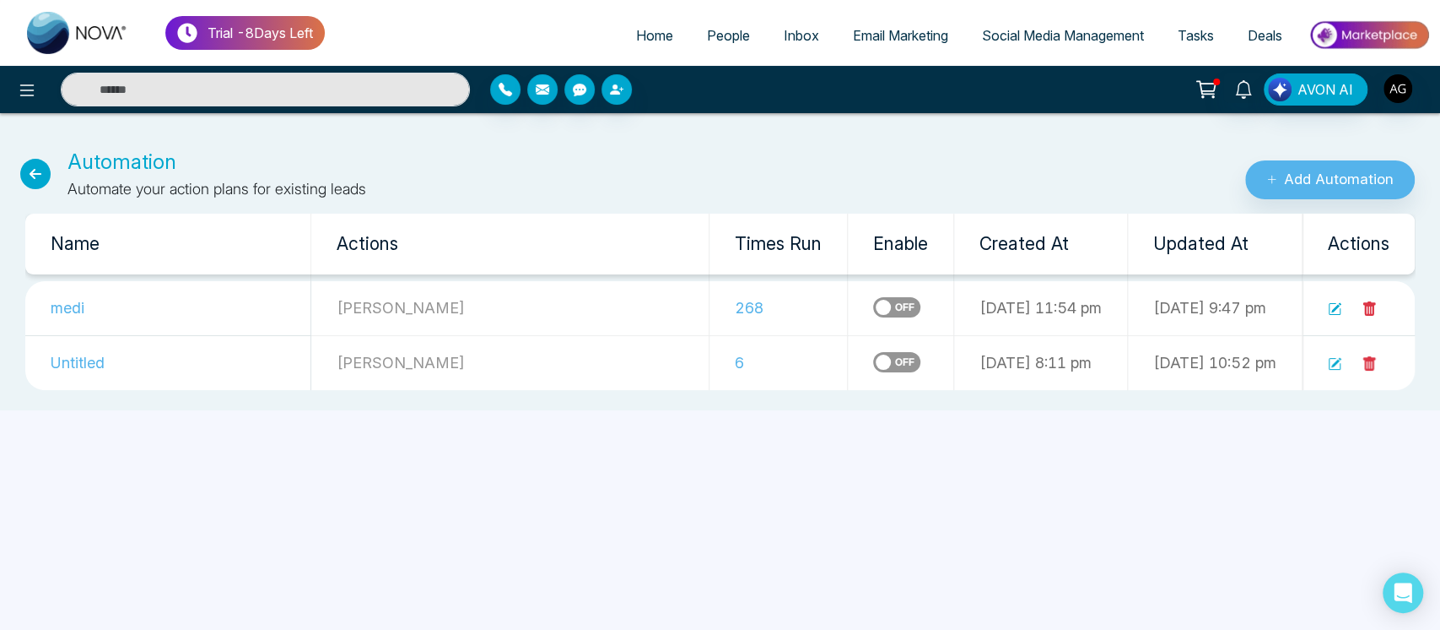
click at [637, 39] on span "Home" at bounding box center [654, 35] width 37 height 17
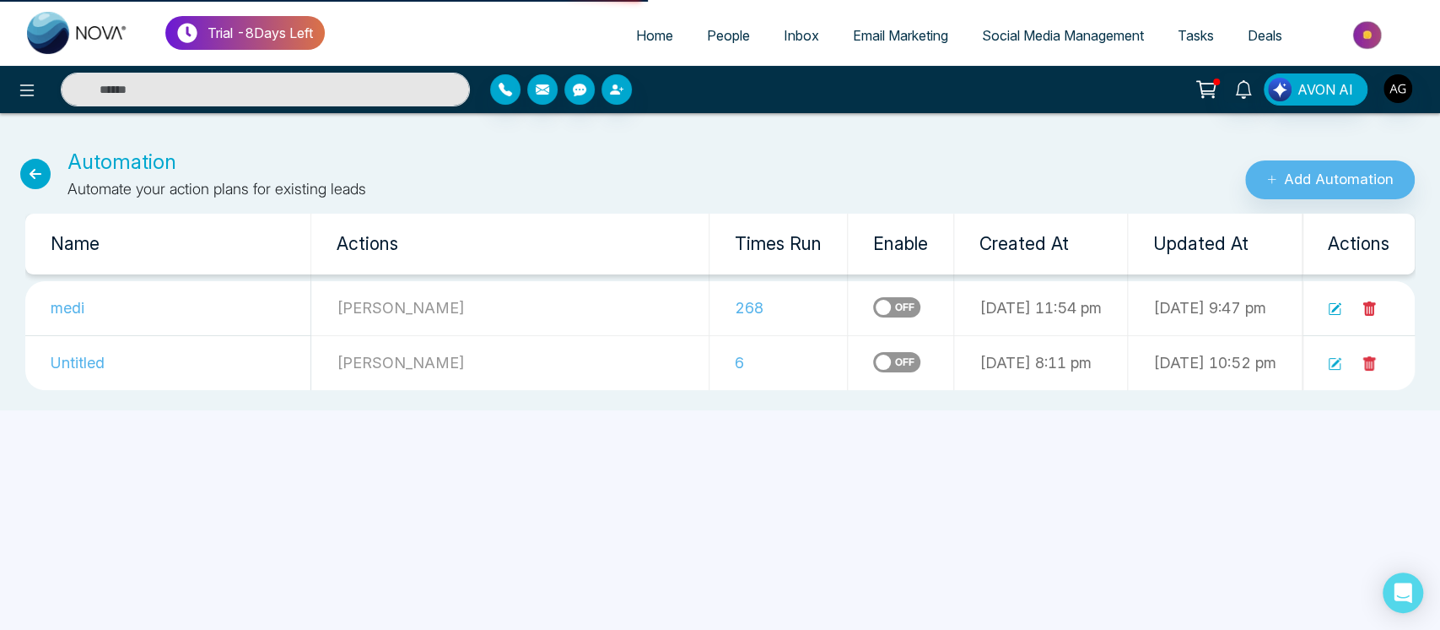
select select "*"
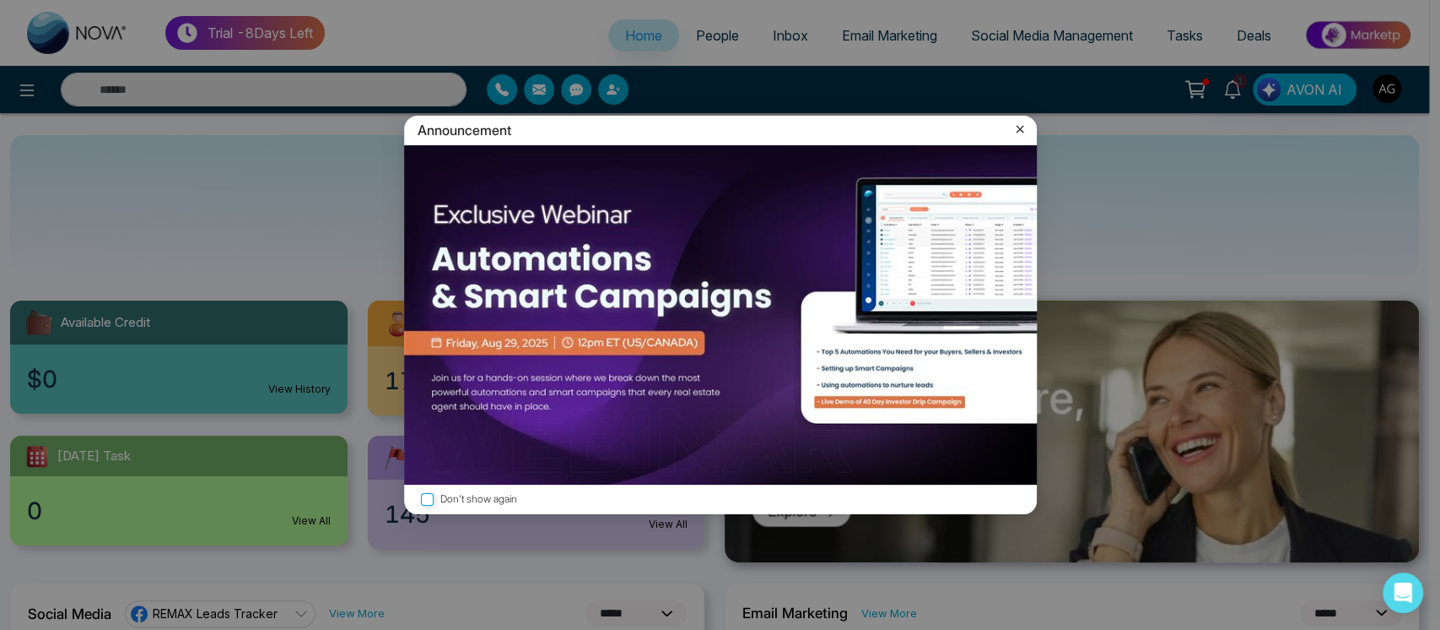
click at [1019, 125] on icon at bounding box center [1020, 129] width 17 height 17
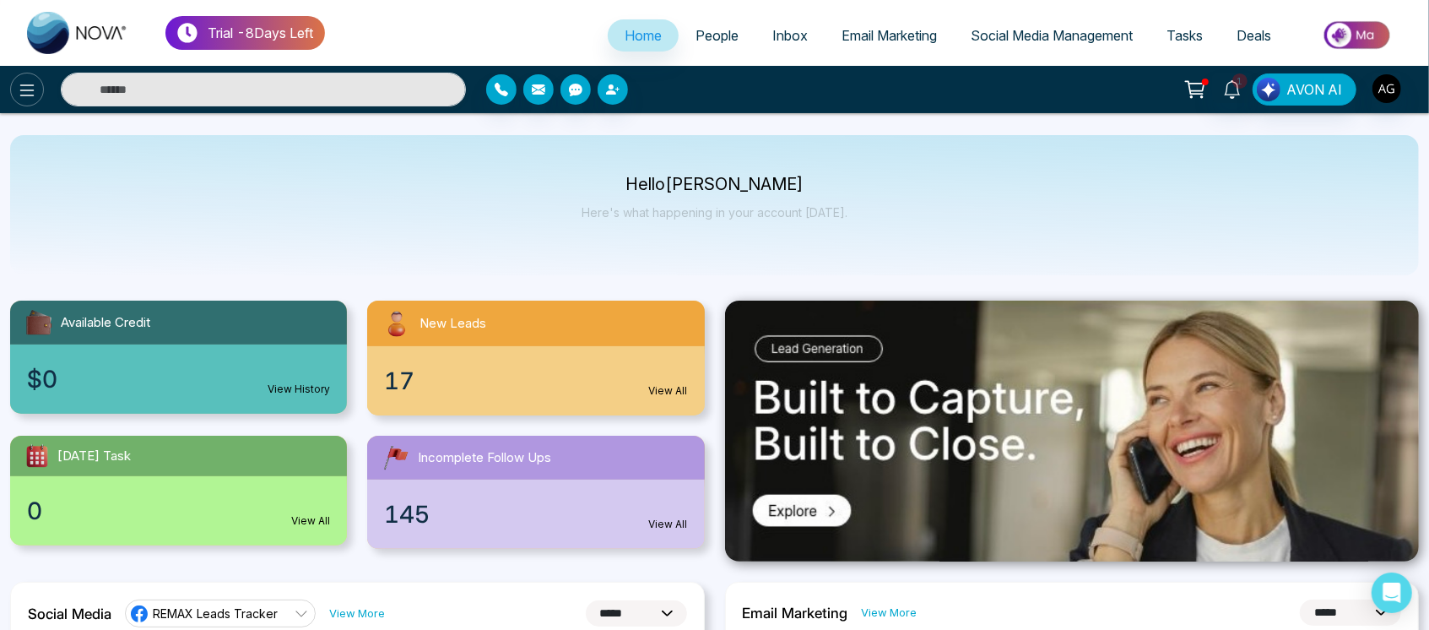
click at [30, 86] on icon at bounding box center [27, 90] width 20 height 20
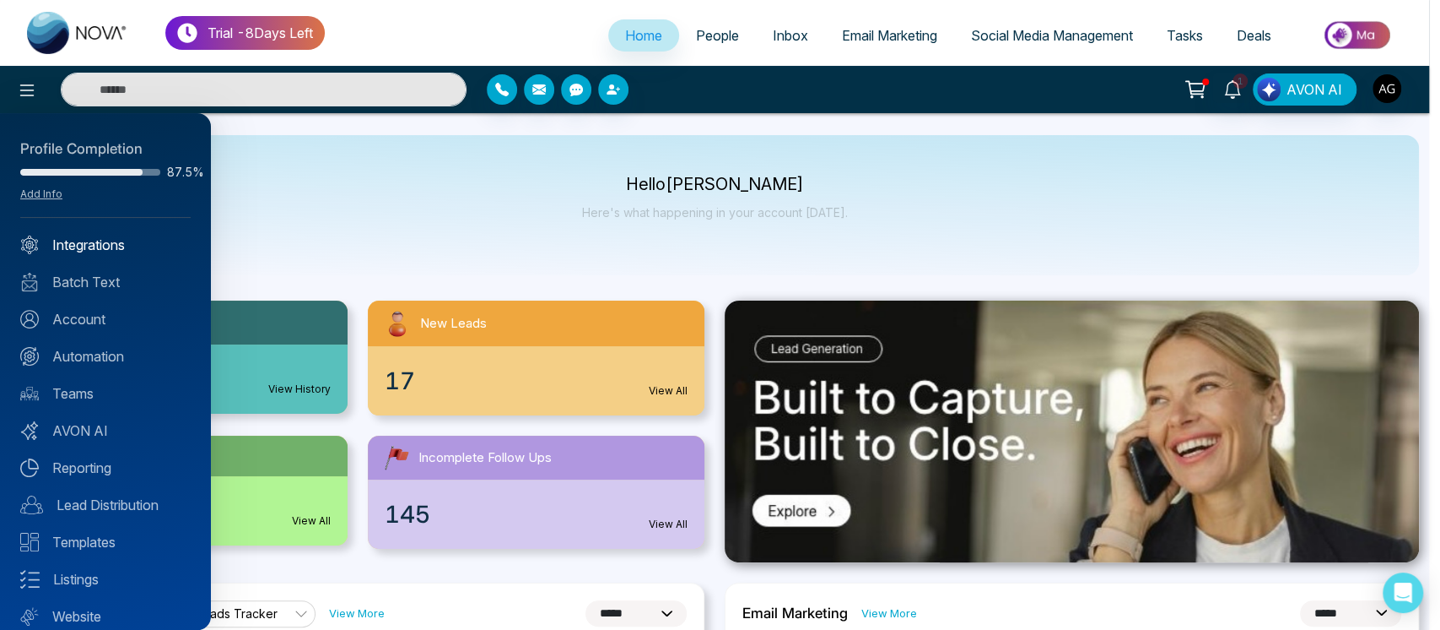
click at [85, 242] on link "Integrations" at bounding box center [105, 245] width 170 height 20
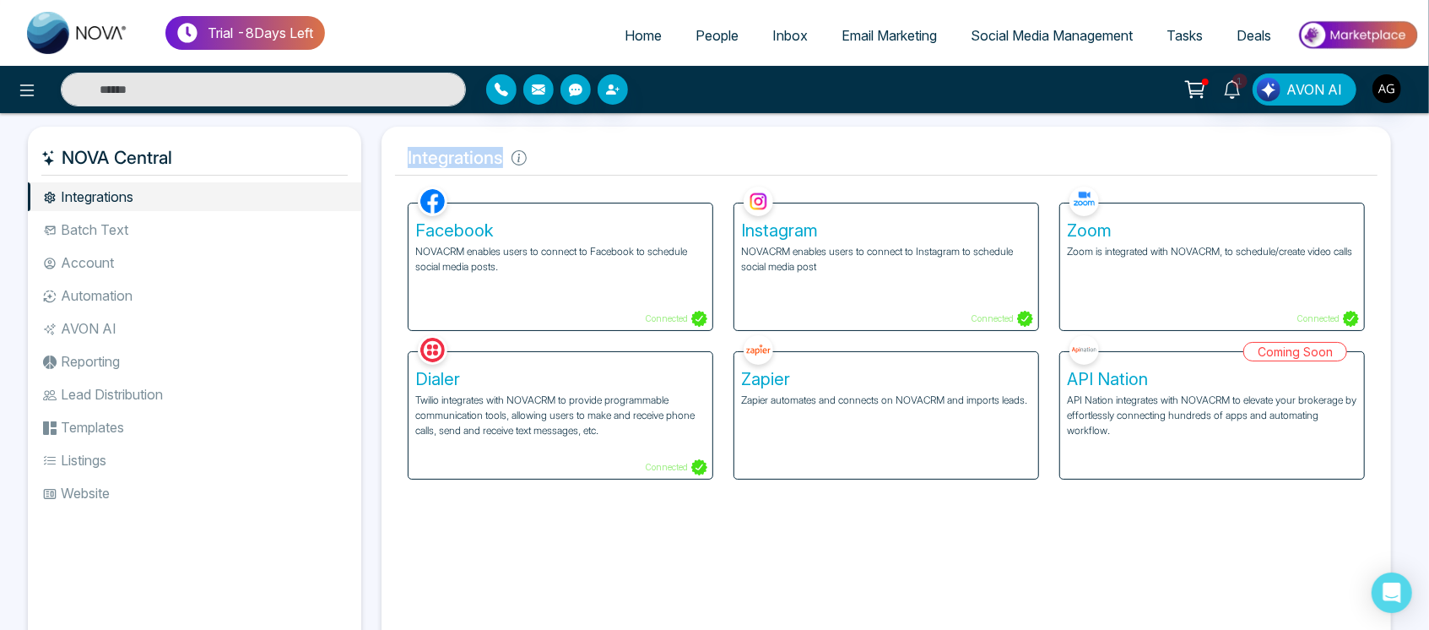
drag, startPoint x: 532, startPoint y: 159, endPoint x: 387, endPoint y: 163, distance: 144.4
click at [387, 163] on div "Integrations Facebook NOVACRM enables users to connect to Facebook to schedule …" at bounding box center [885, 391] width 1009 height 529
drag, startPoint x: 387, startPoint y: 163, endPoint x: 537, endPoint y: 165, distance: 149.4
click at [537, 165] on div "Integrations Facebook NOVACRM enables users to connect to Facebook to schedule …" at bounding box center [885, 391] width 1009 height 529
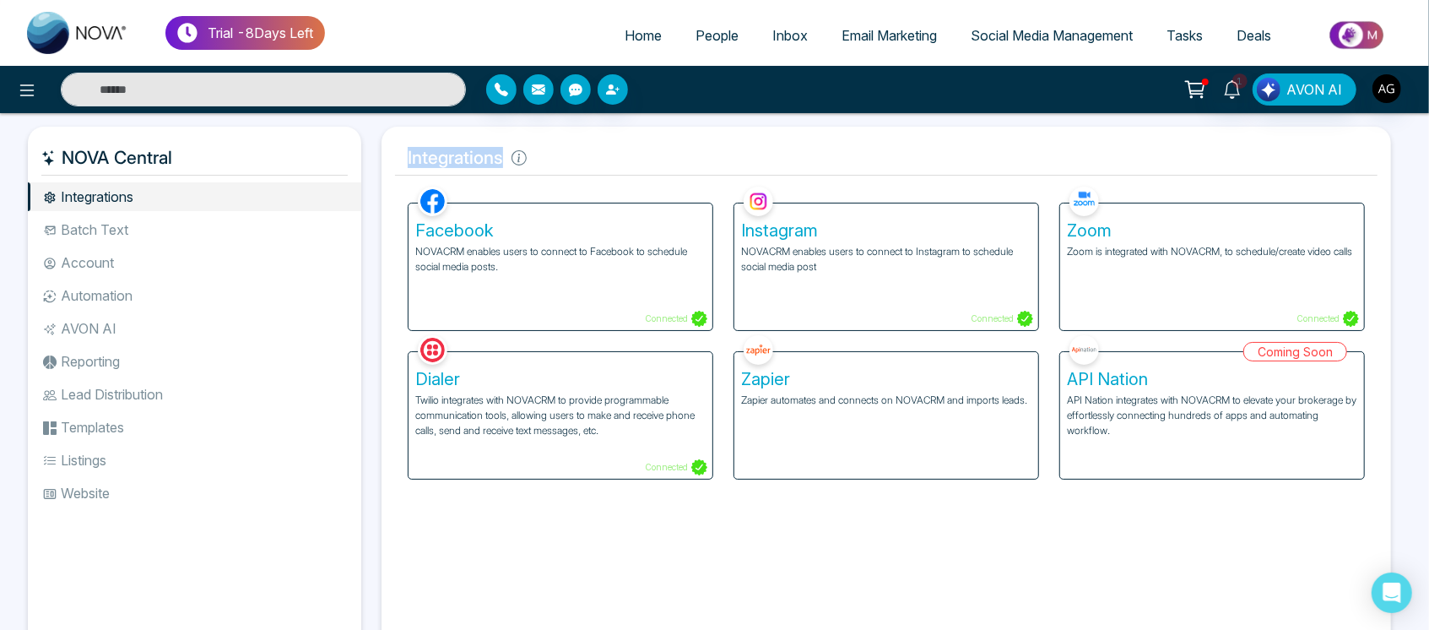
click at [614, 160] on h5 "Integrations" at bounding box center [886, 157] width 982 height 35
drag, startPoint x: 386, startPoint y: 152, endPoint x: 673, endPoint y: 146, distance: 287.0
click at [673, 146] on div "Integrations Facebook NOVACRM enables users to connect to Facebook to schedule …" at bounding box center [885, 391] width 1009 height 529
click at [131, 392] on li "Lead Distribution" at bounding box center [194, 394] width 333 height 29
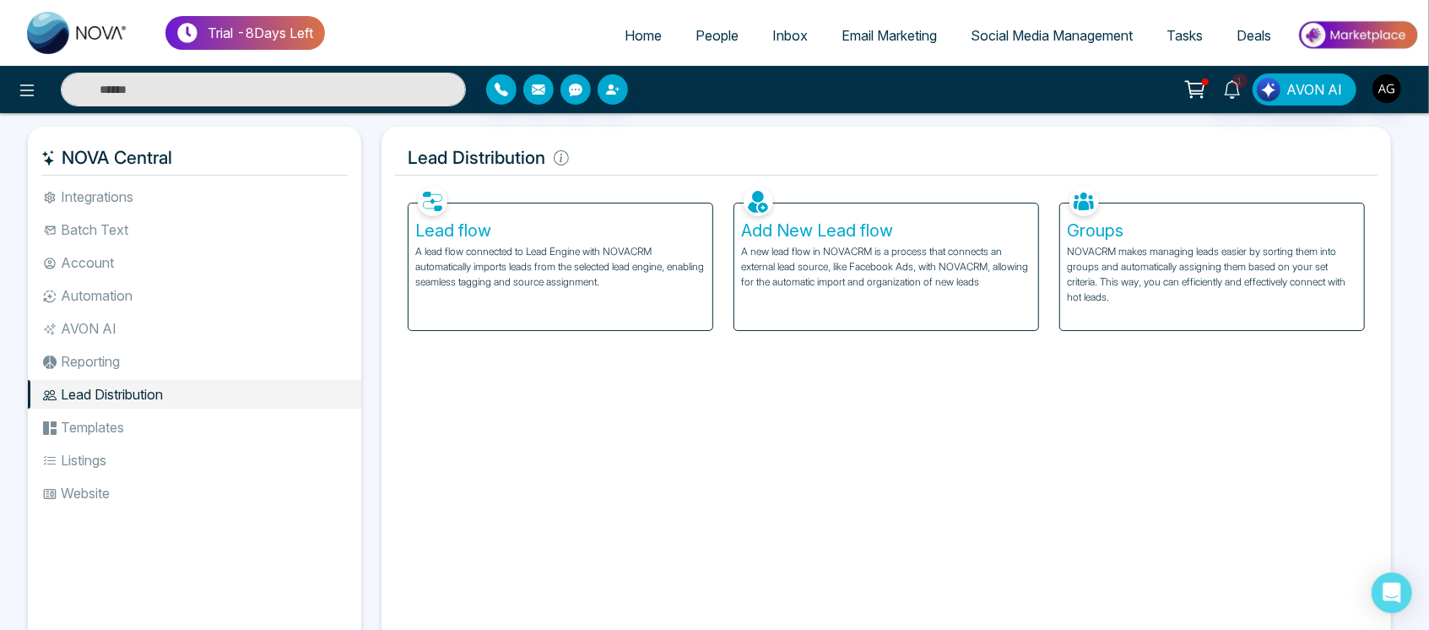
click at [131, 371] on li "Reporting" at bounding box center [194, 361] width 333 height 29
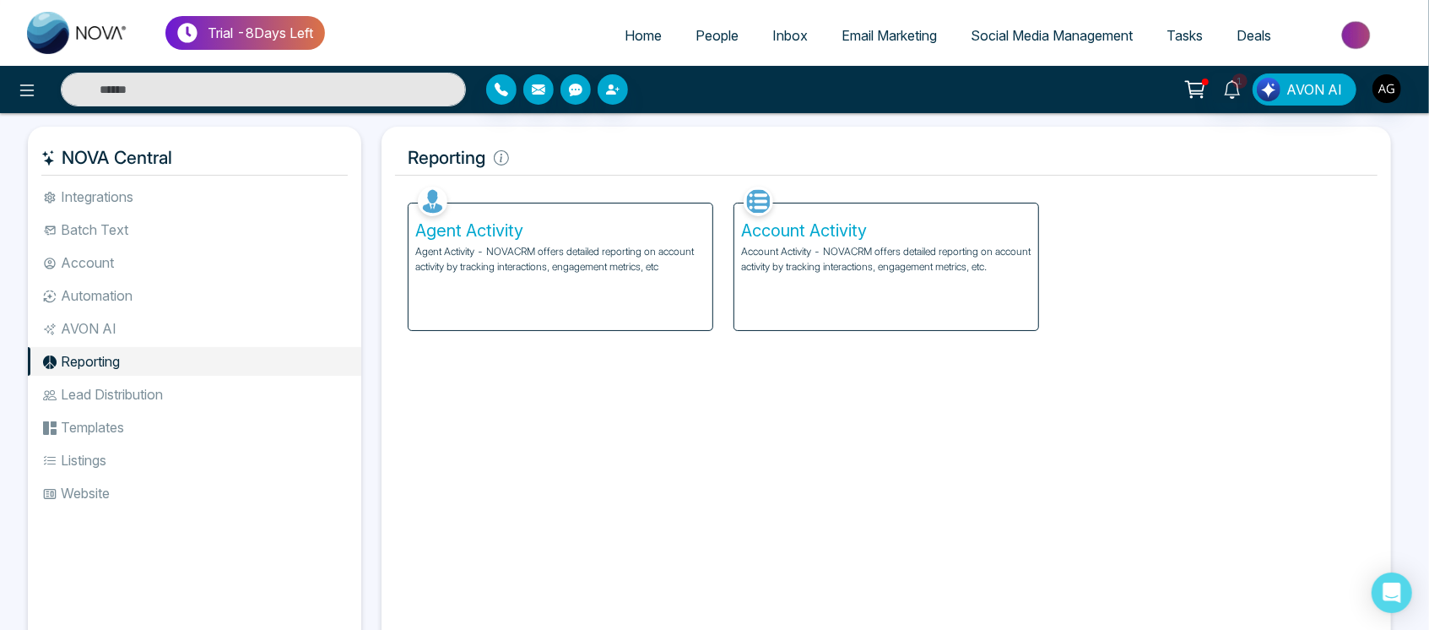
click at [555, 216] on div "Agent Activity Agent Activity - NOVACRM offers detailed reporting on account ac…" at bounding box center [560, 266] width 304 height 127
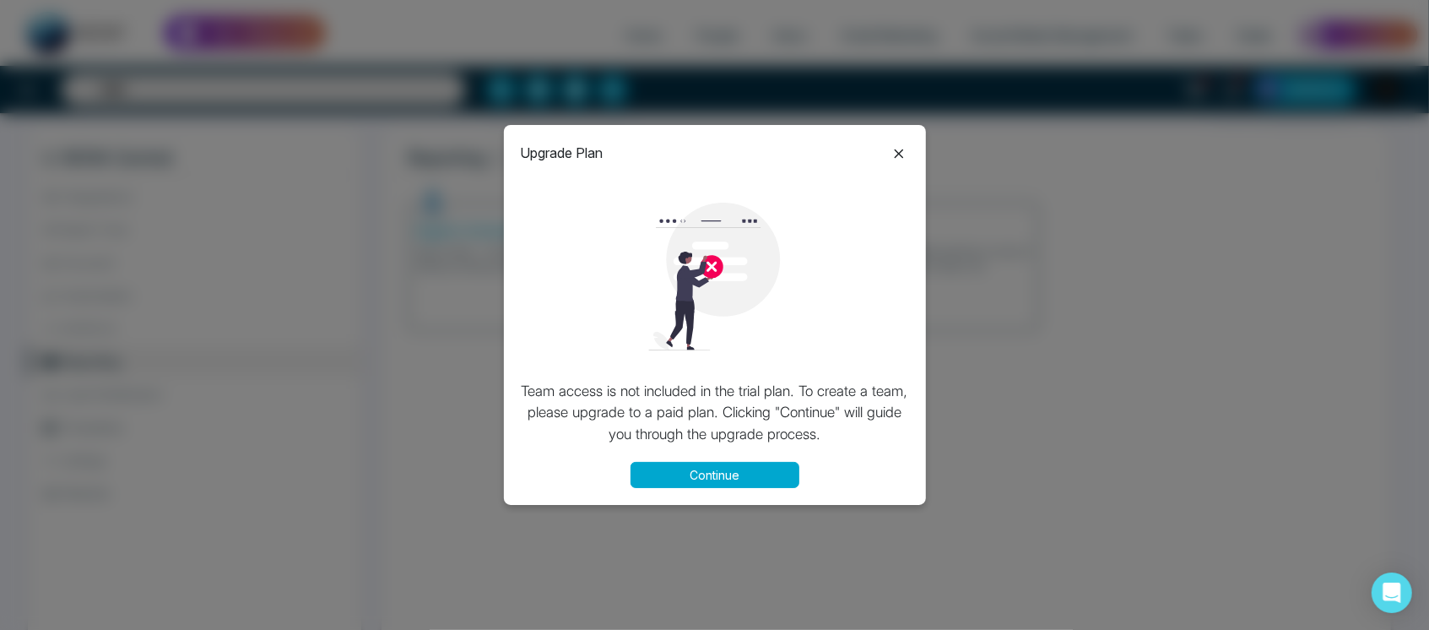
click at [678, 490] on div "Upgrade Plan Team access is not included in the trial plan. To create a team, p…" at bounding box center [715, 315] width 422 height 380
click at [730, 471] on button "Continue" at bounding box center [714, 475] width 169 height 26
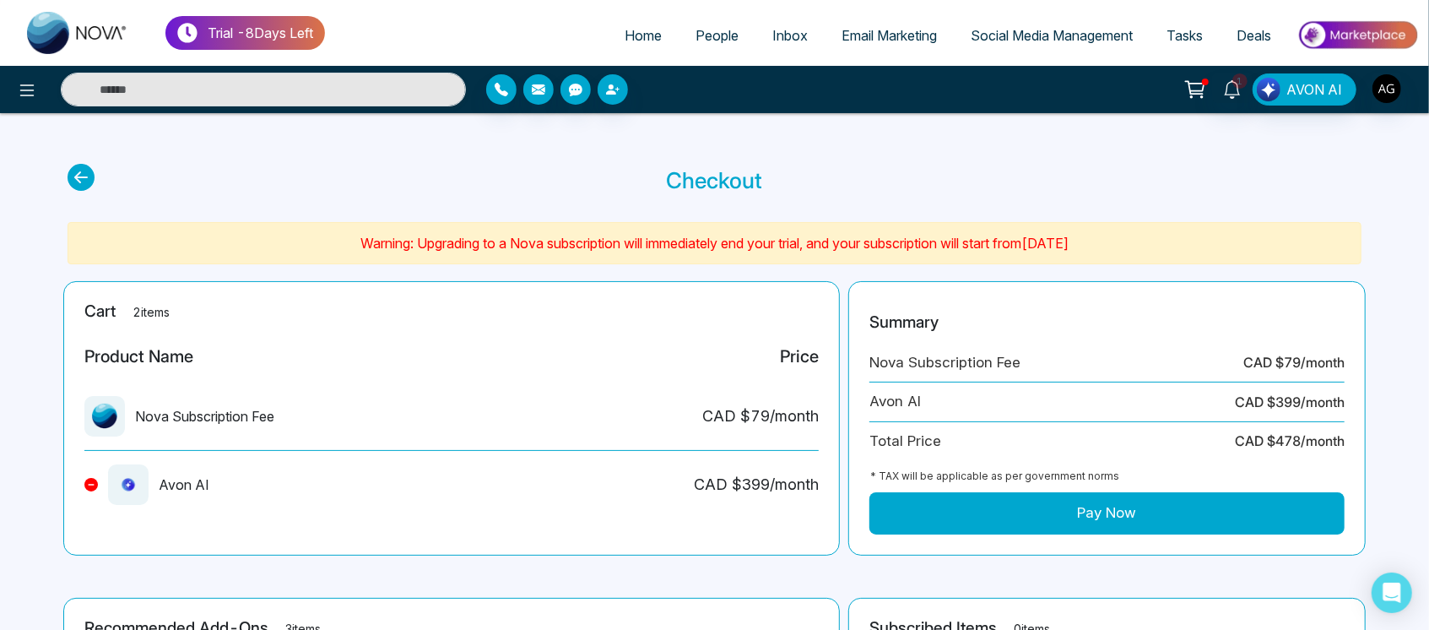
click at [79, 170] on icon at bounding box center [81, 177] width 27 height 27
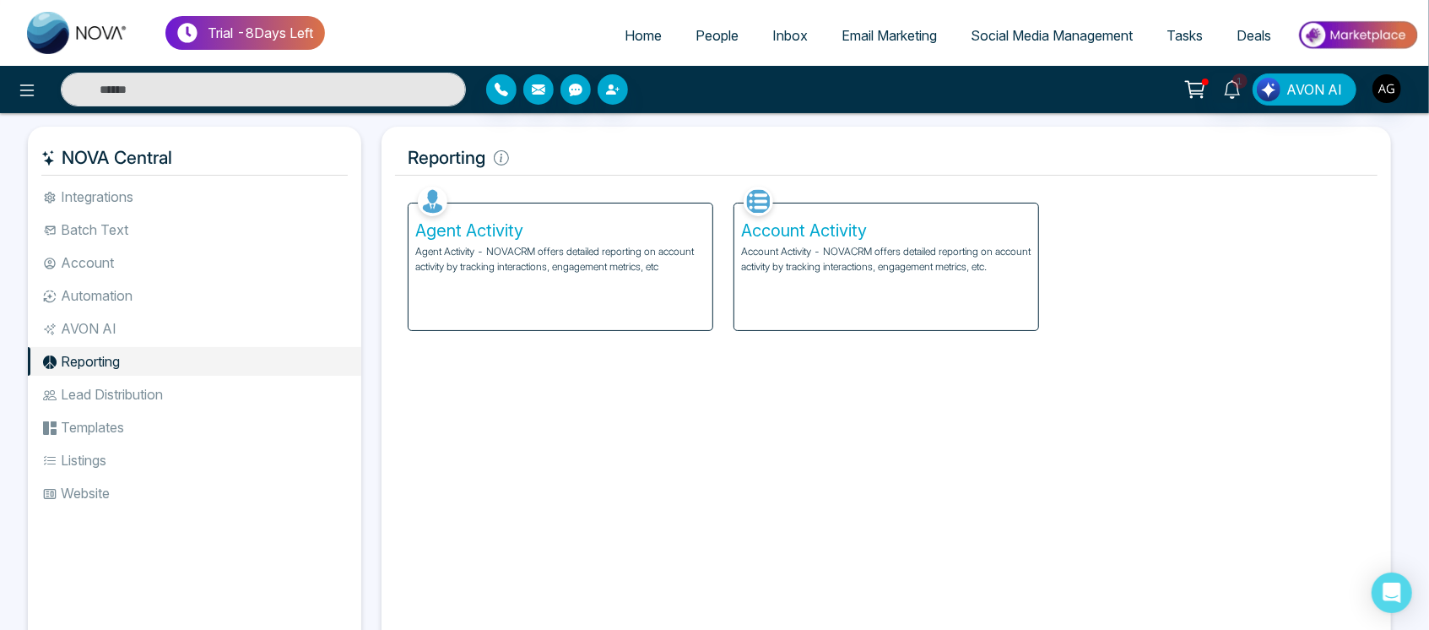
click at [572, 246] on p "Agent Activity - NOVACRM offers detailed reporting on account activity by track…" at bounding box center [560, 259] width 290 height 30
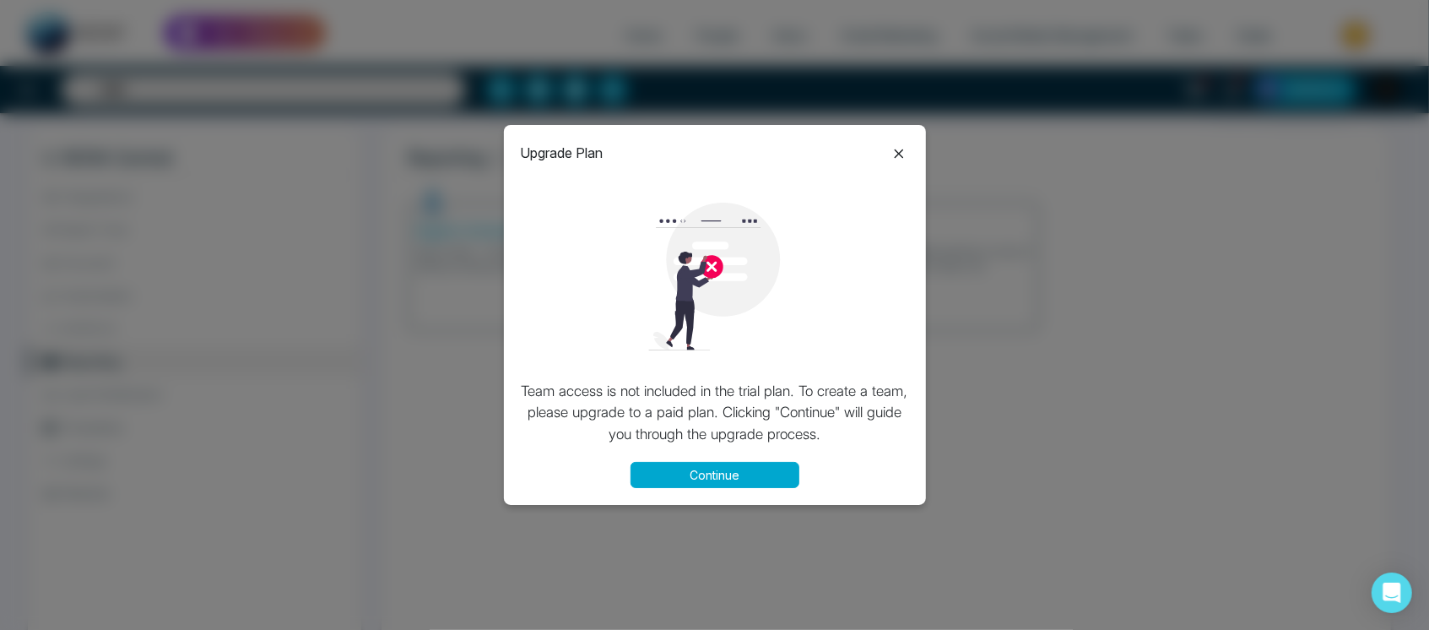
click at [890, 149] on icon at bounding box center [899, 153] width 20 height 20
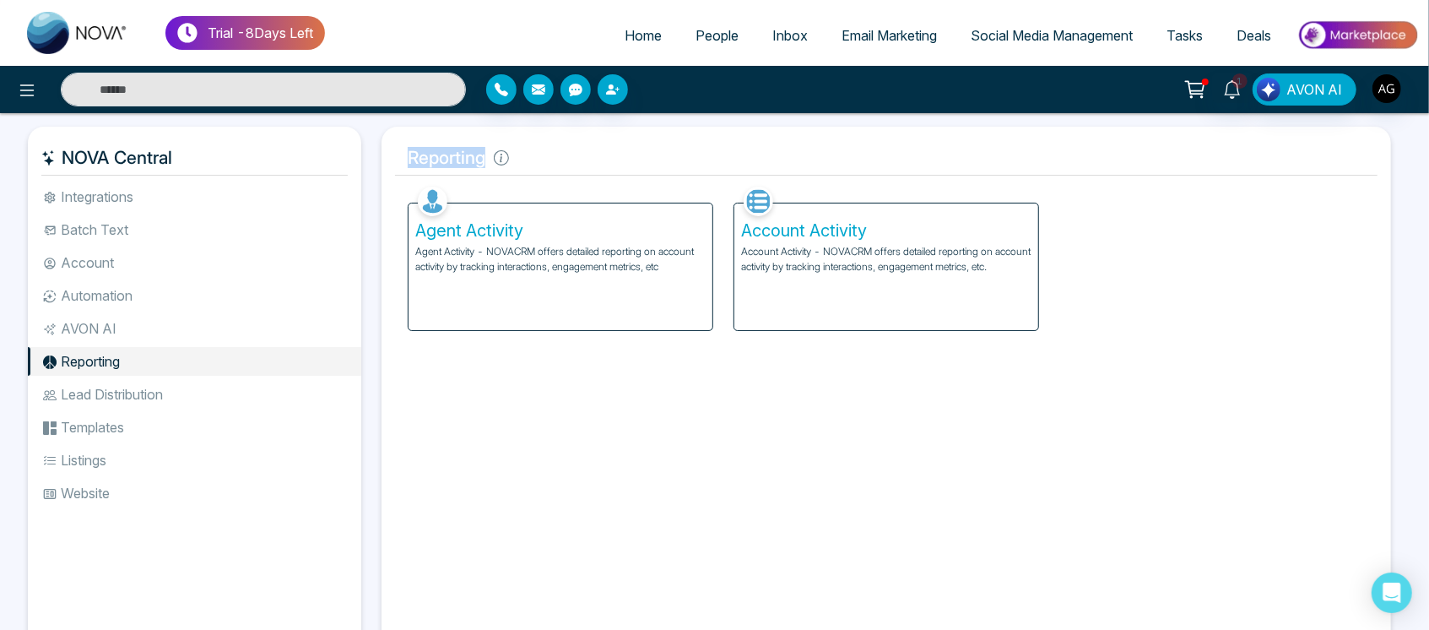
drag, startPoint x: 408, startPoint y: 158, endPoint x: 581, endPoint y: 152, distance: 172.2
click at [581, 152] on h5 "Reporting" at bounding box center [886, 157] width 982 height 35
drag, startPoint x: 397, startPoint y: 159, endPoint x: 528, endPoint y: 166, distance: 131.8
click at [528, 166] on h5 "Reporting" at bounding box center [886, 157] width 982 height 35
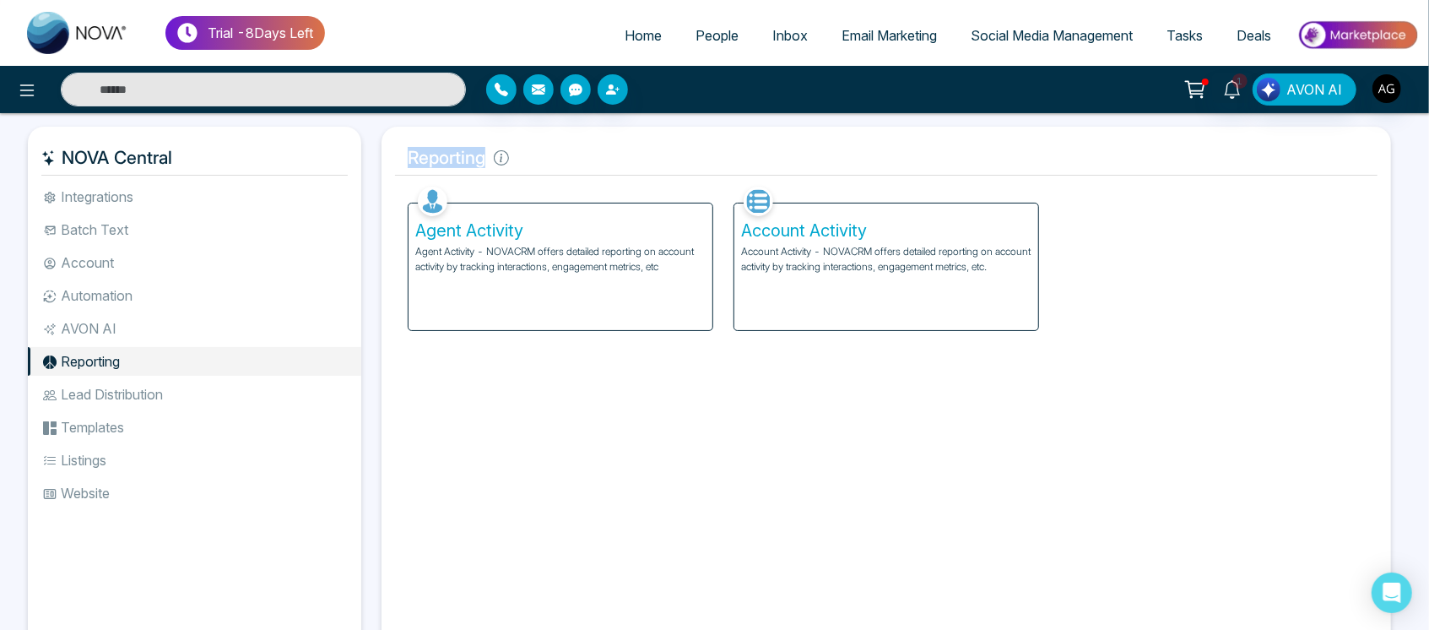
click at [528, 166] on h5 "Reporting" at bounding box center [886, 157] width 982 height 35
drag, startPoint x: 383, startPoint y: 152, endPoint x: 603, endPoint y: 142, distance: 219.6
click at [603, 142] on div "Reporting Facebook NOVACRM enables users to connect to Facebook to schedule soc…" at bounding box center [885, 391] width 1009 height 529
click at [598, 170] on h5 "Reporting" at bounding box center [886, 157] width 982 height 35
click at [176, 406] on li "Lead Distribution" at bounding box center [194, 394] width 333 height 29
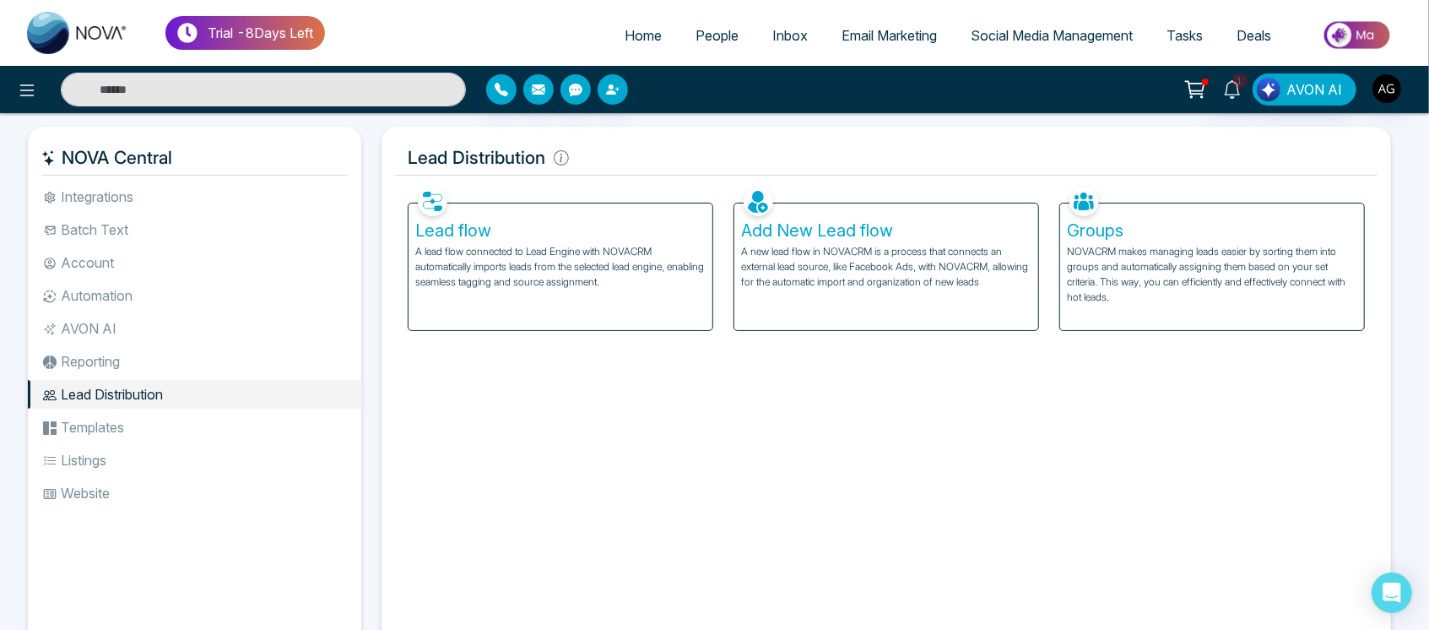
click at [115, 429] on li "Templates" at bounding box center [194, 427] width 333 height 29
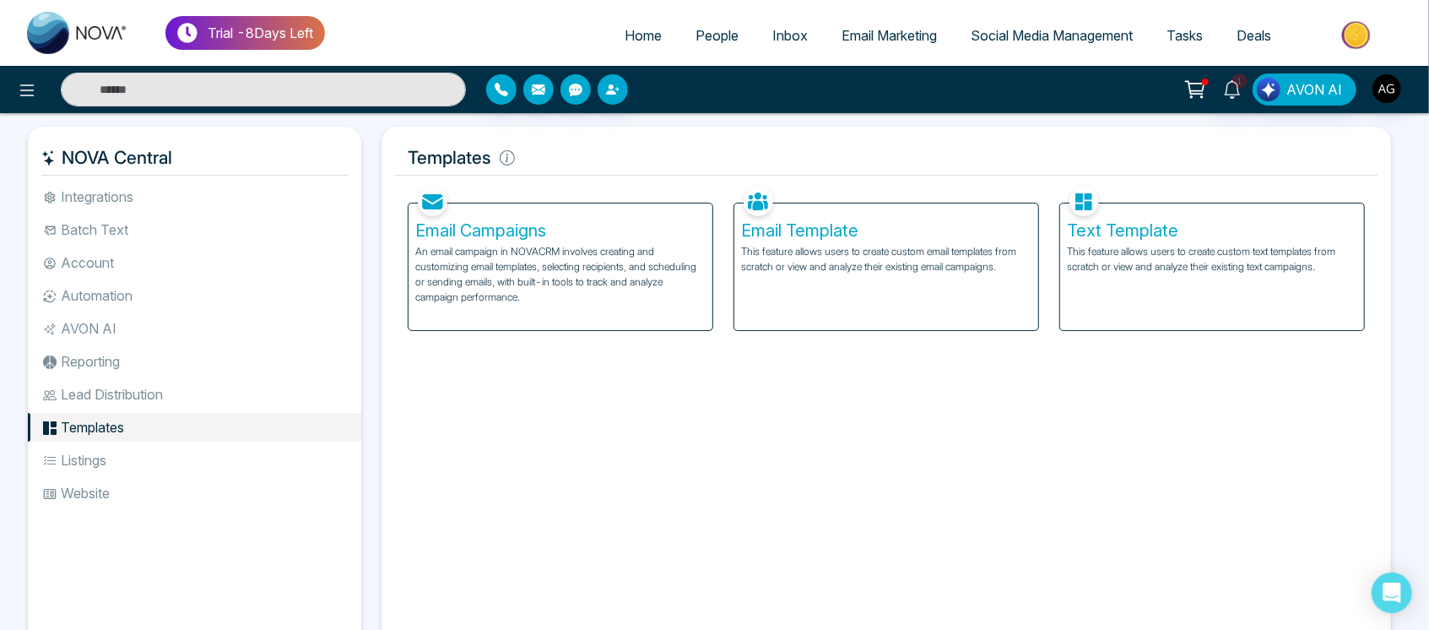
click at [116, 456] on li "Listings" at bounding box center [194, 460] width 333 height 29
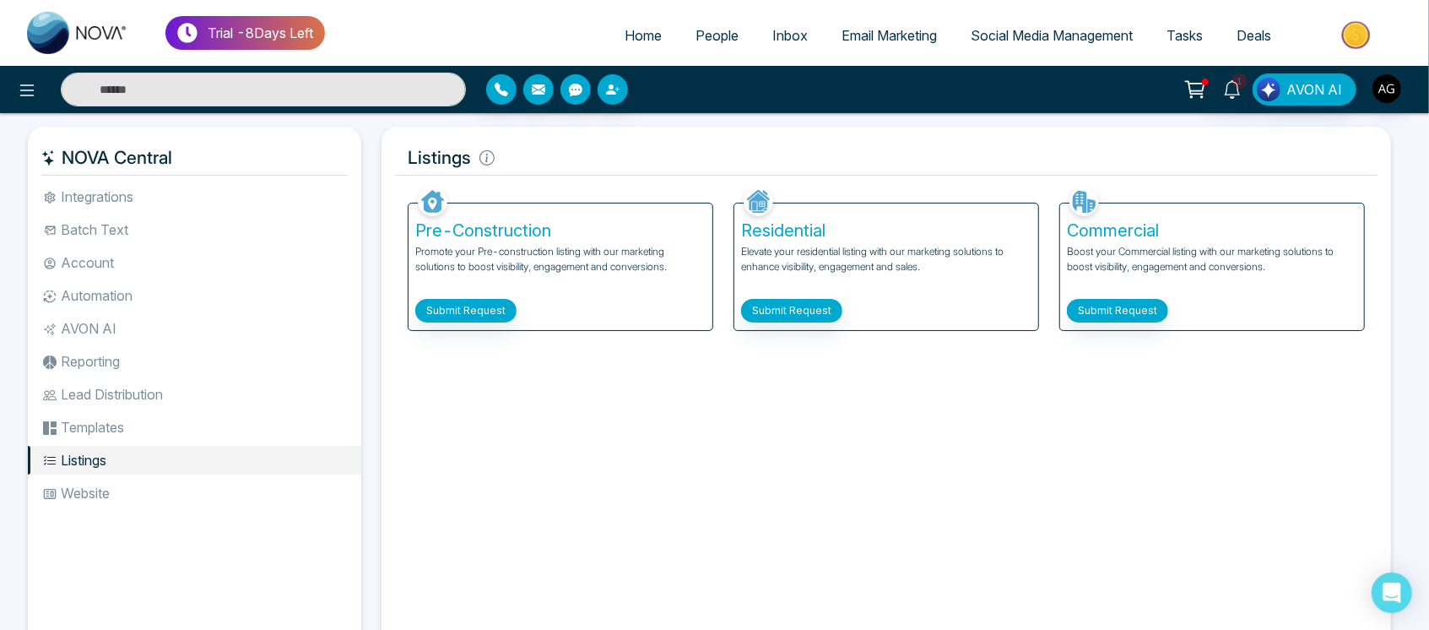
click at [127, 418] on li "Templates" at bounding box center [194, 427] width 333 height 29
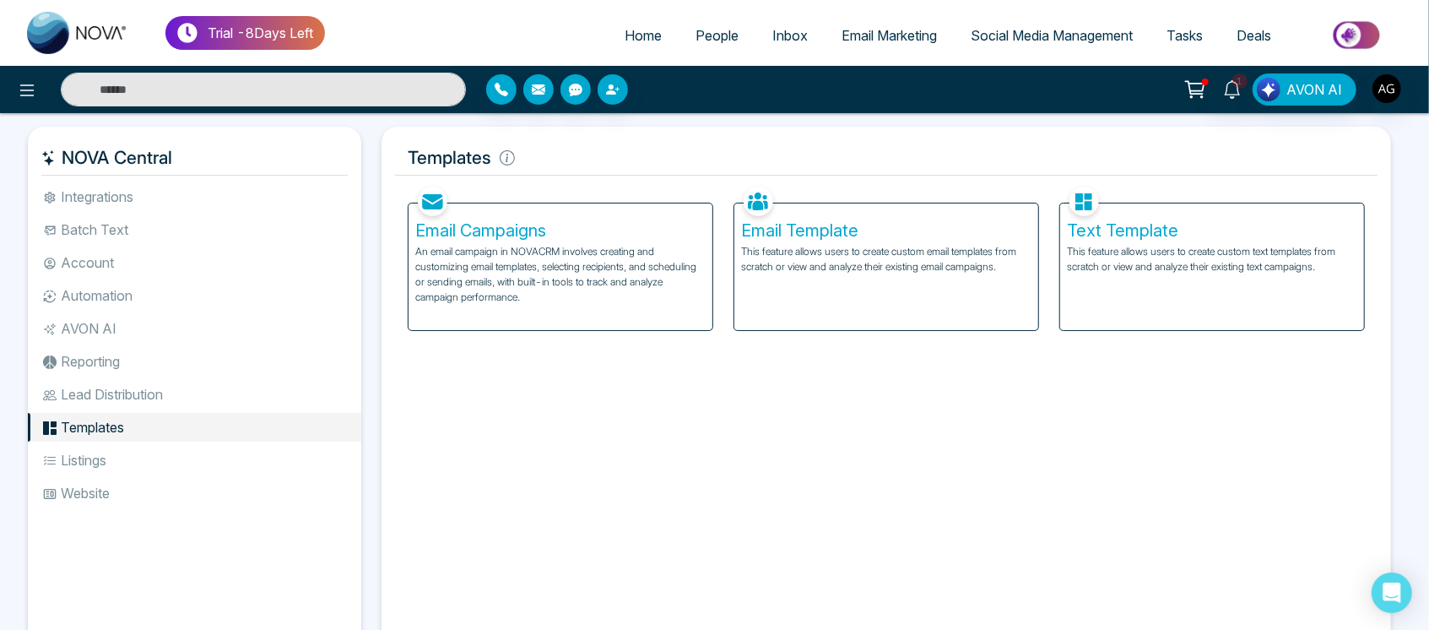
click at [151, 383] on li "Lead Distribution" at bounding box center [194, 394] width 333 height 29
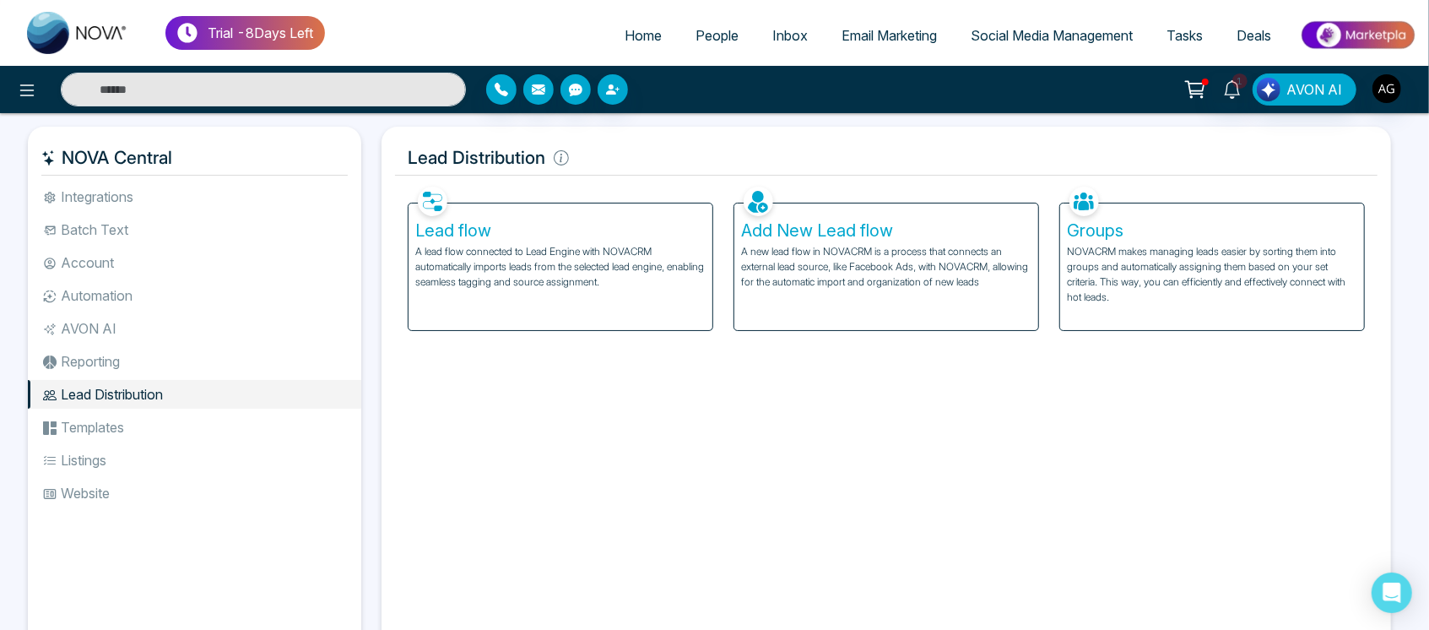
click at [147, 356] on li "Reporting" at bounding box center [194, 361] width 333 height 29
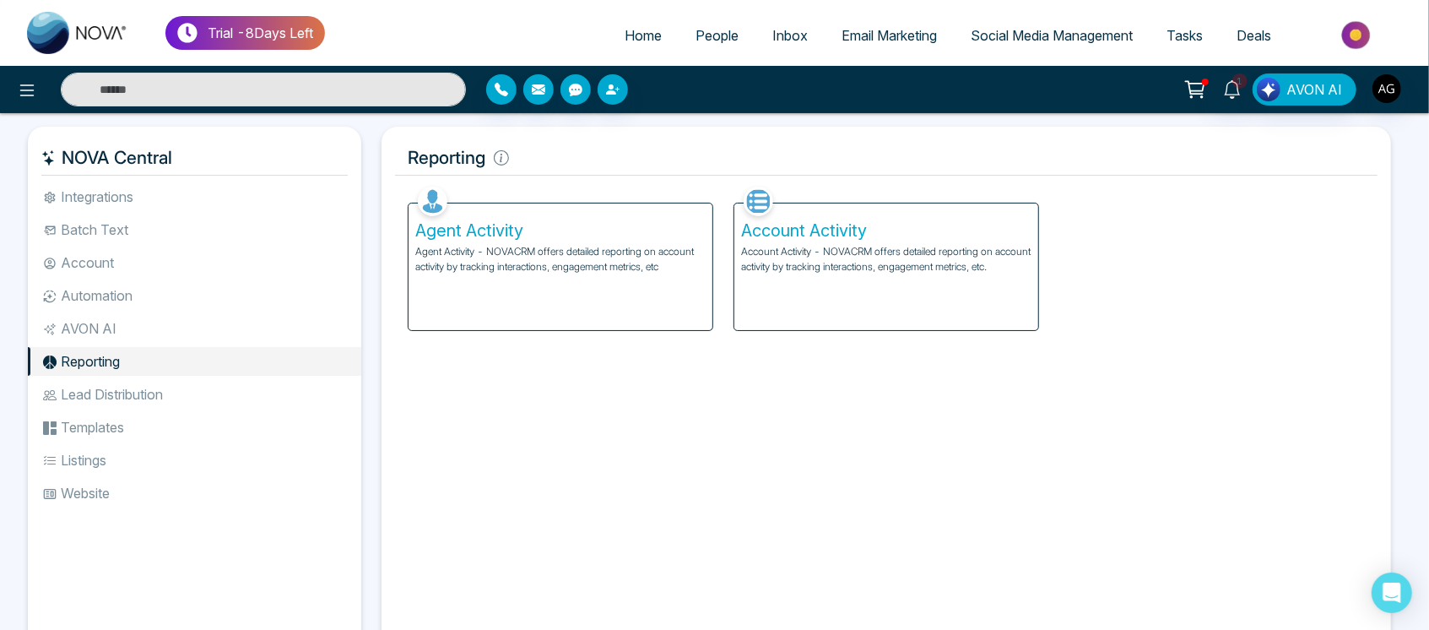
click at [159, 320] on li "AVON AI" at bounding box center [194, 328] width 333 height 29
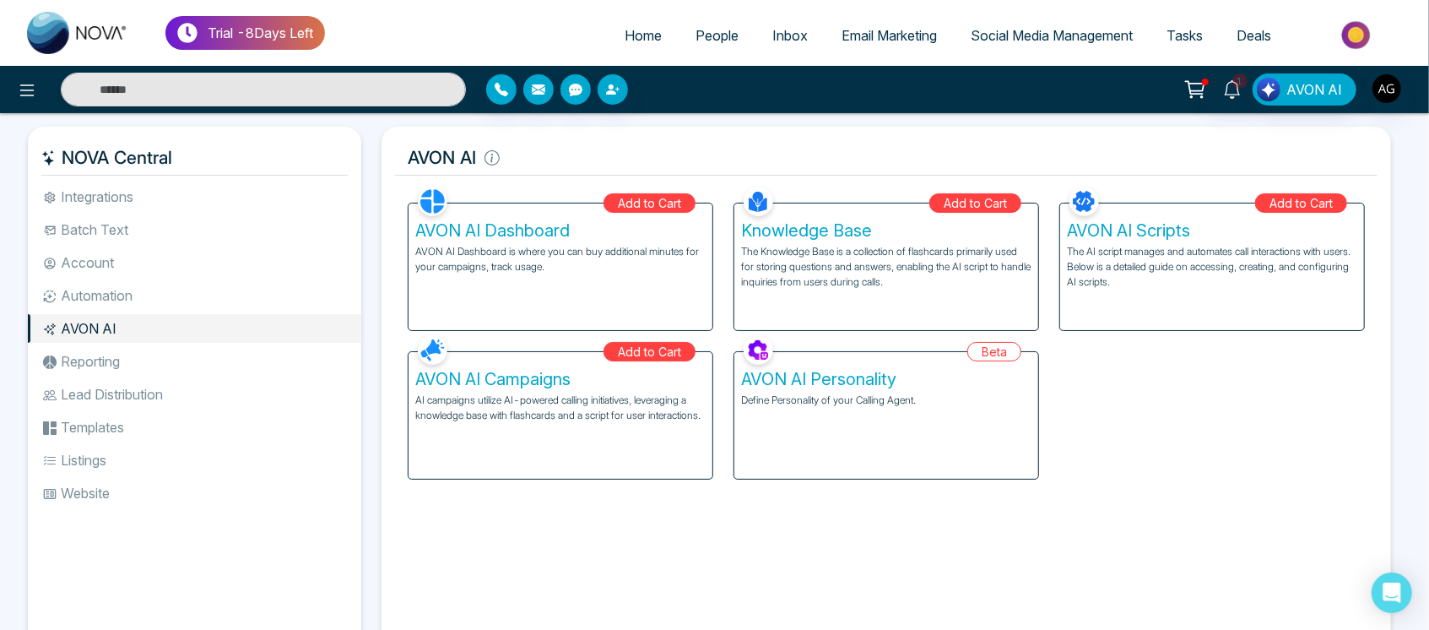
click at [165, 278] on ul "Integrations Batch Text Account Automation AVON AI Reporting Lead Distribution …" at bounding box center [194, 402] width 333 height 440
click at [146, 305] on li "Automation" at bounding box center [194, 295] width 333 height 29
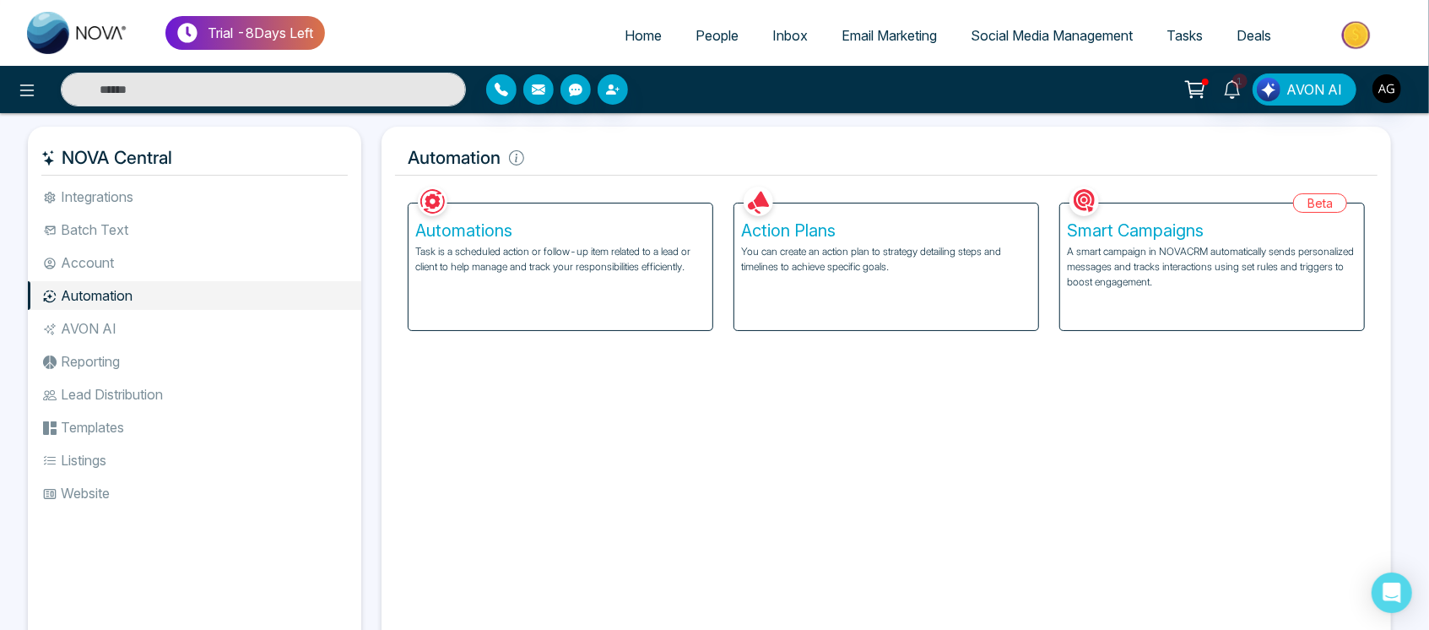
click at [158, 264] on li "Account" at bounding box center [194, 262] width 333 height 29
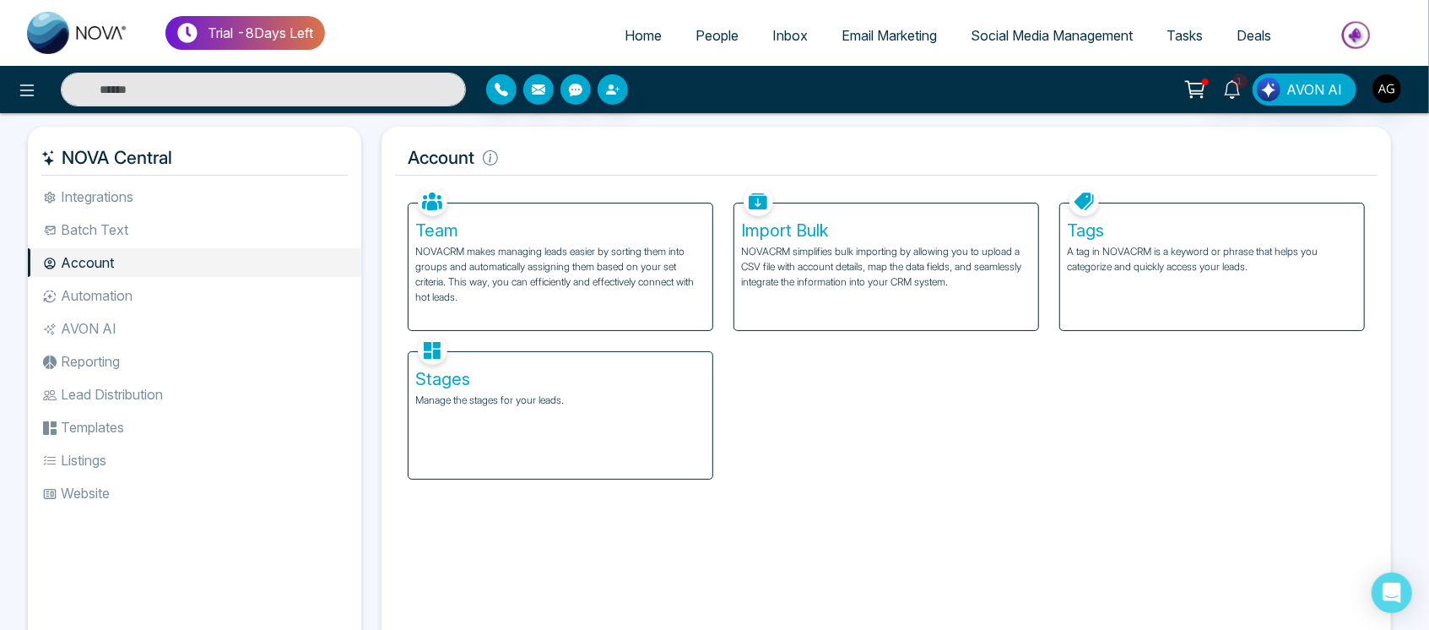
click at [162, 242] on li "Batch Text" at bounding box center [194, 229] width 333 height 29
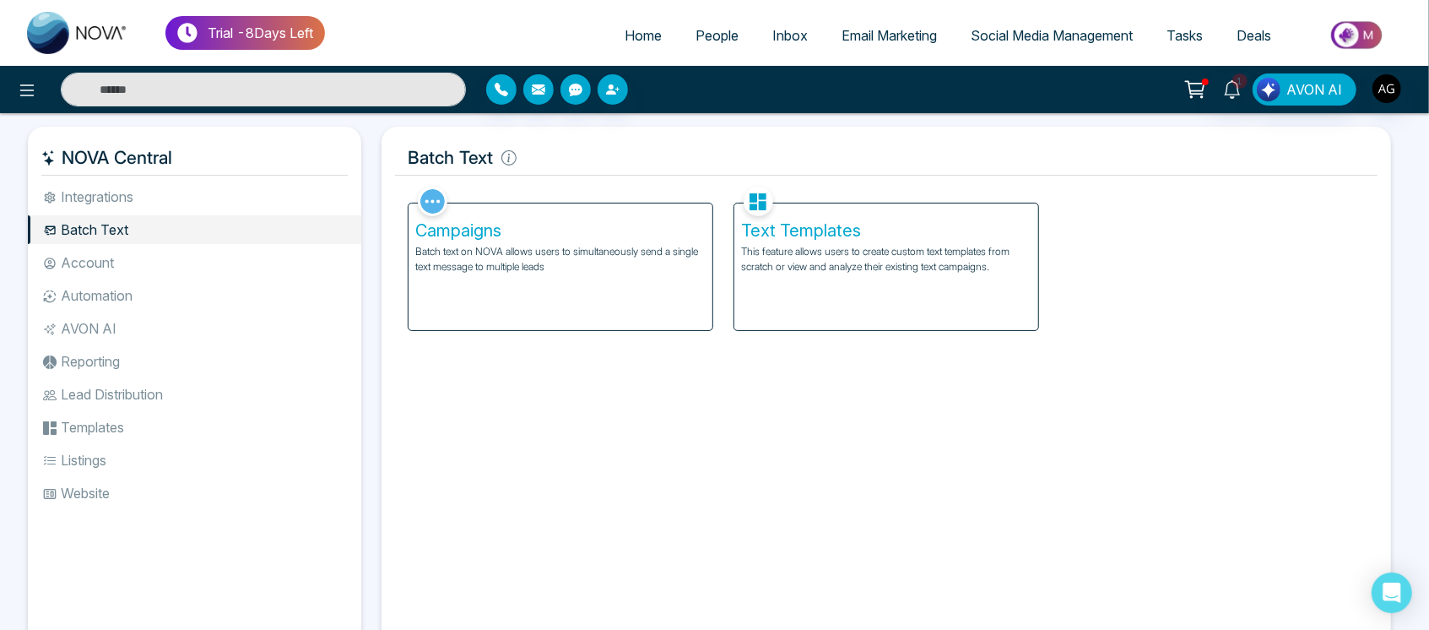
click at [161, 273] on li "Account" at bounding box center [194, 262] width 333 height 29
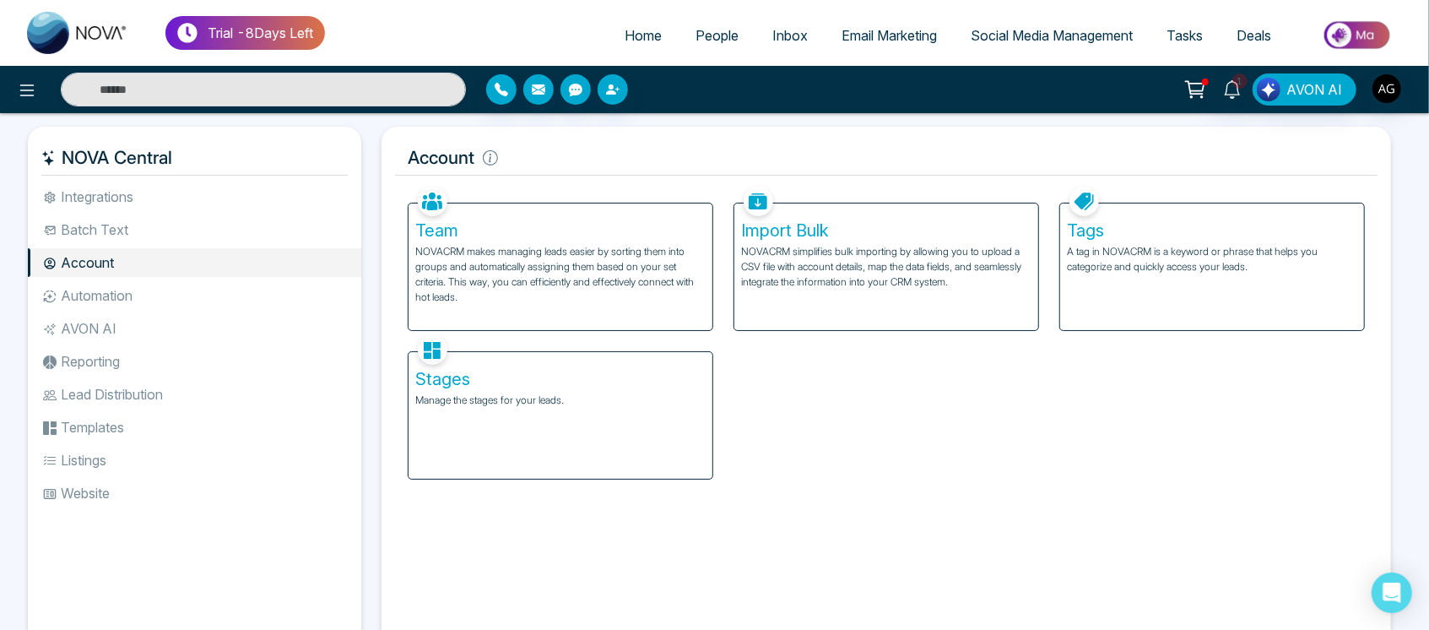
click at [1144, 233] on h5 "Tags" at bounding box center [1212, 230] width 290 height 20
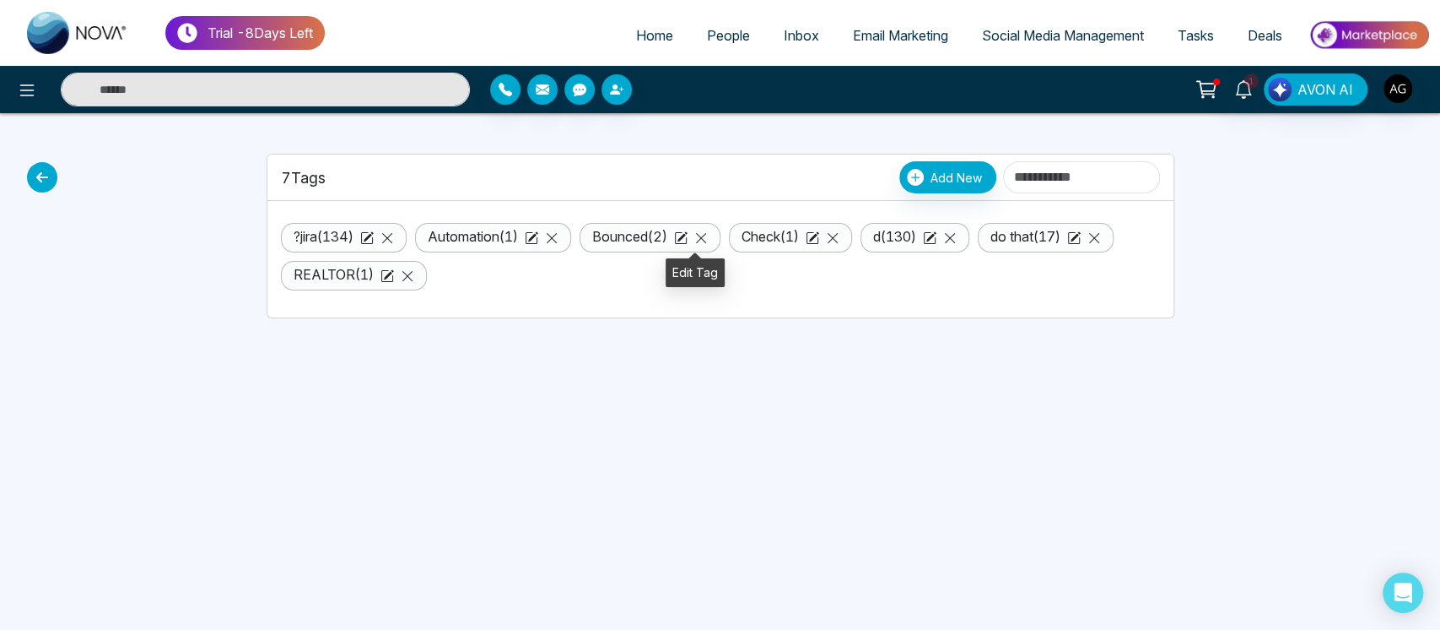
click at [687, 232] on icon at bounding box center [681, 238] width 12 height 12
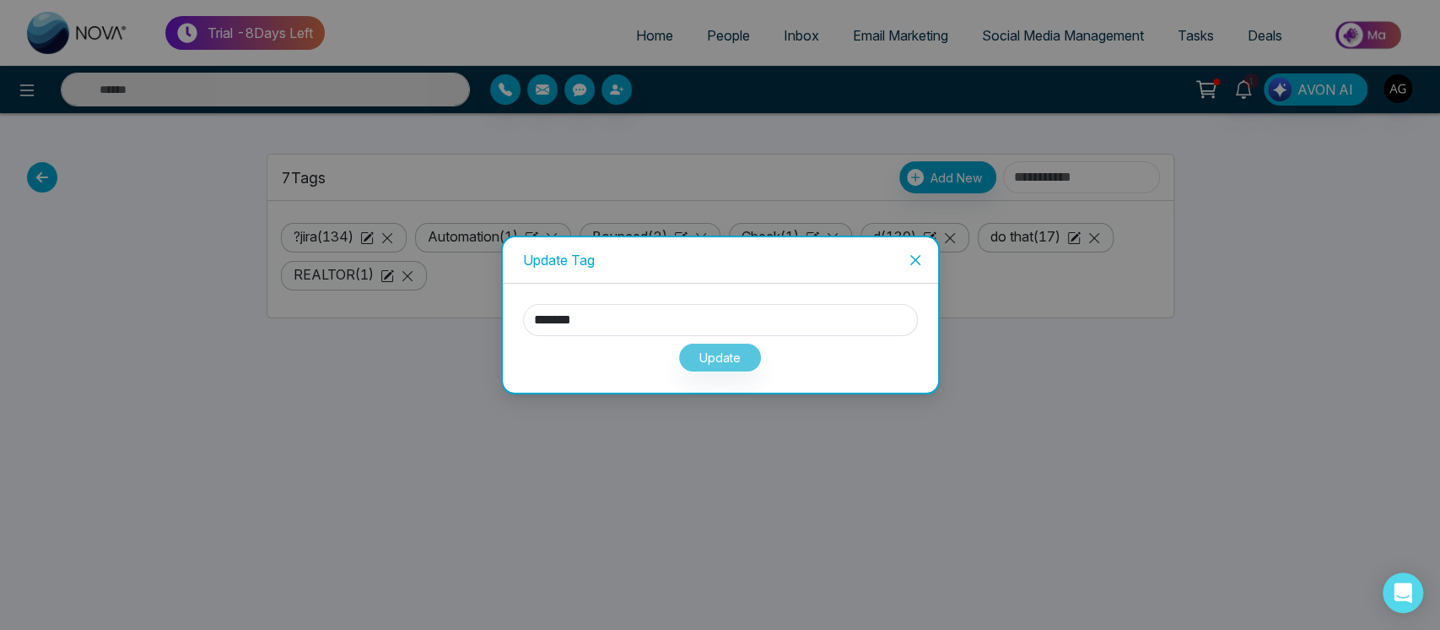
click at [601, 299] on div "******* Update" at bounding box center [720, 338] width 435 height 109
click at [604, 332] on input "*******" at bounding box center [720, 320] width 395 height 32
type input "******"
click at [721, 352] on button "Update" at bounding box center [720, 358] width 84 height 30
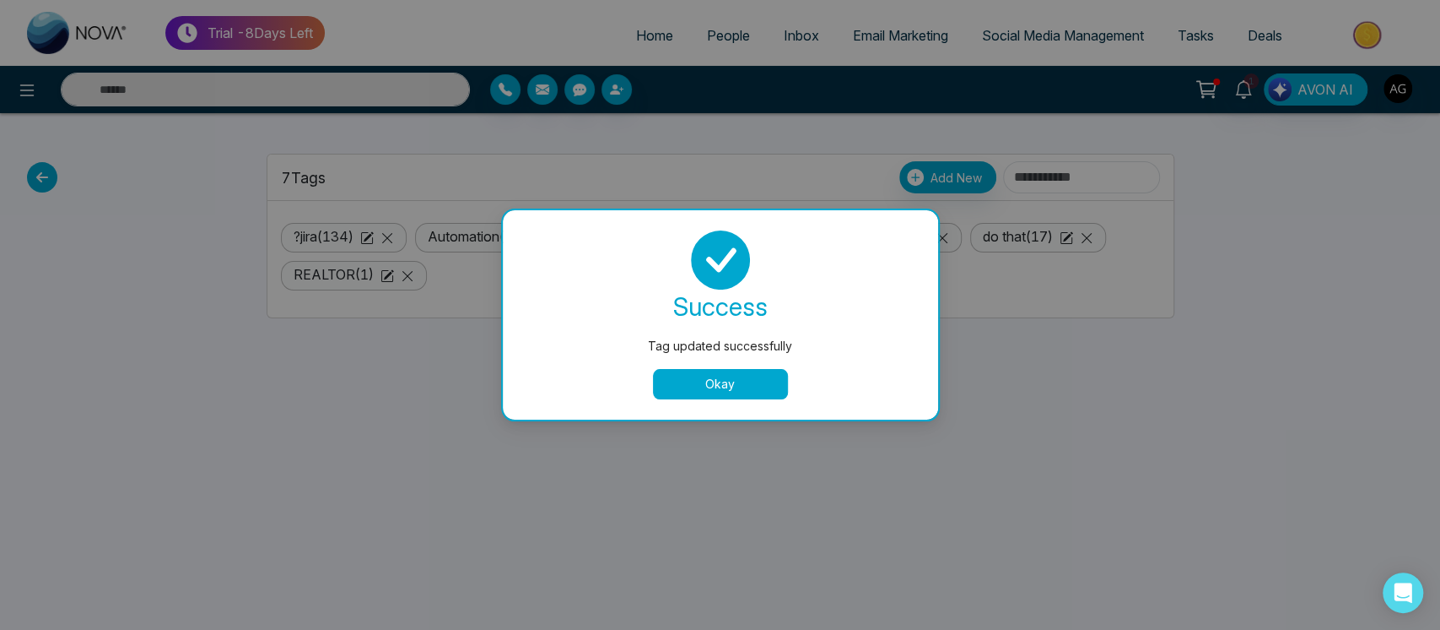
click at [739, 403] on div "success Tag updated successfully Okay" at bounding box center [720, 314] width 435 height 209
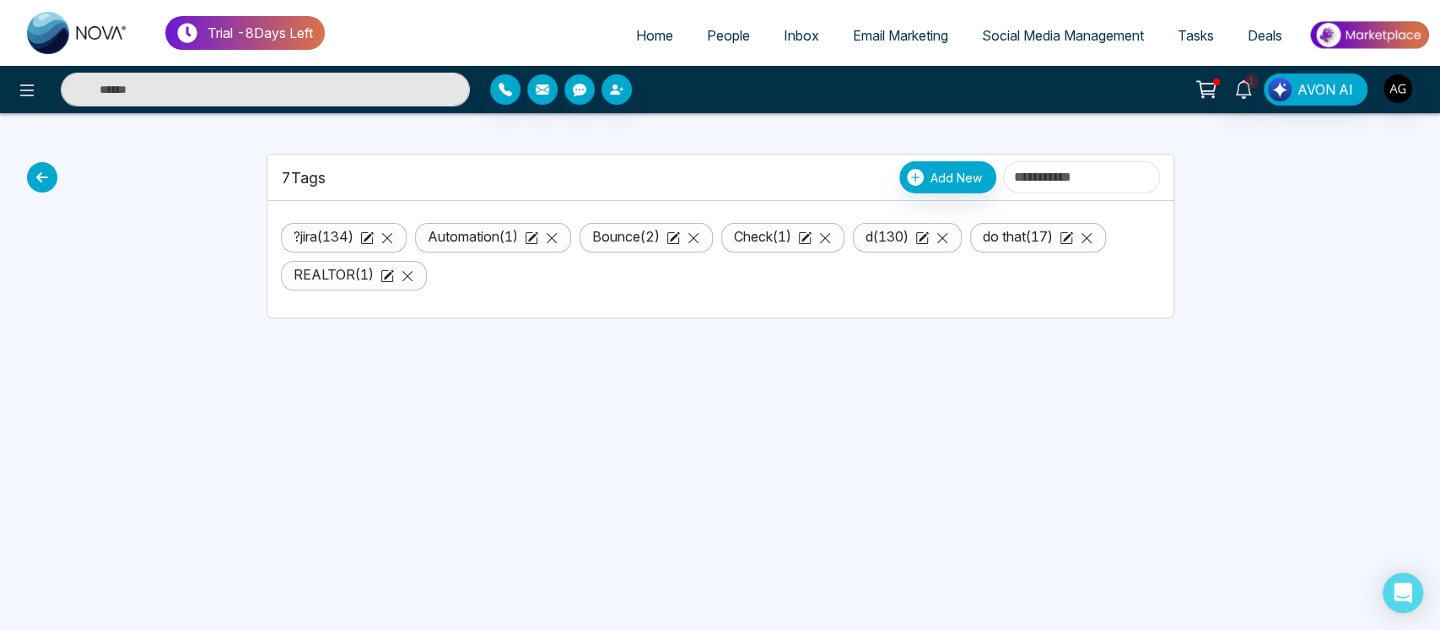
click at [736, 390] on div "Trial - 8 Days Left Home People Inbox Email Marketing Social Media Management T…" at bounding box center [720, 315] width 1440 height 630
click at [31, 176] on icon at bounding box center [42, 177] width 30 height 30
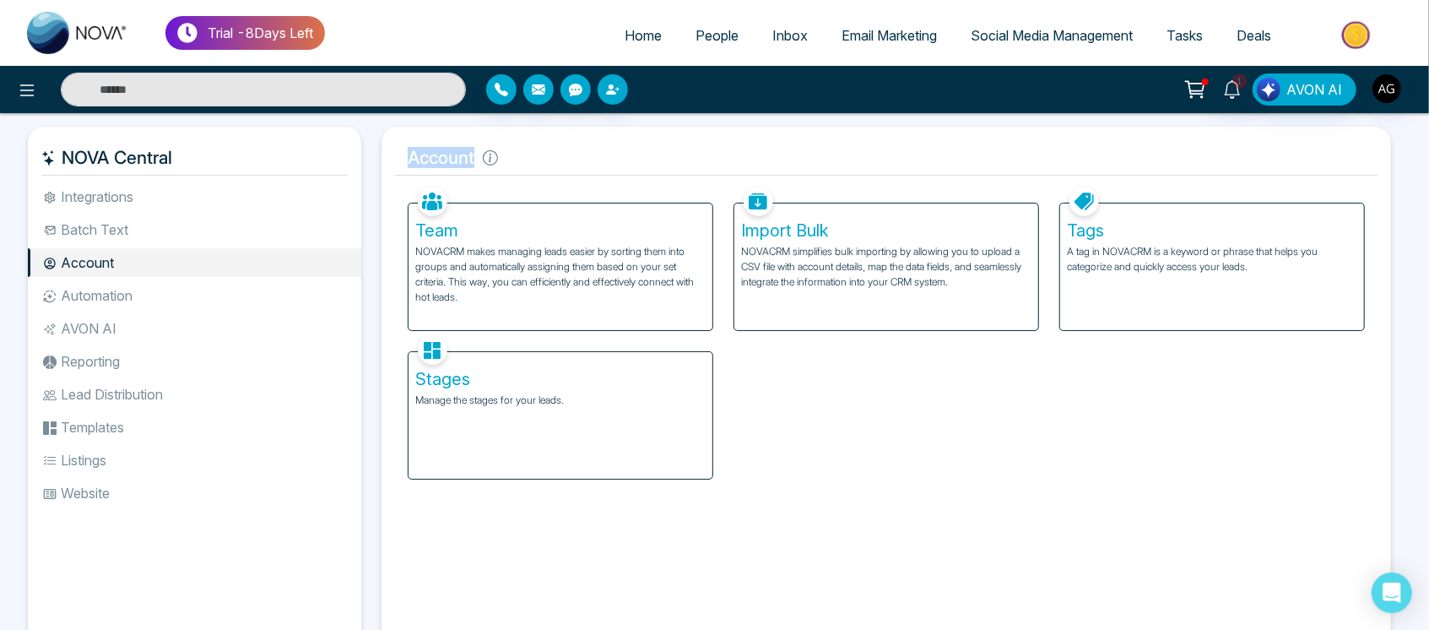
drag, startPoint x: 508, startPoint y: 154, endPoint x: 404, endPoint y: 159, distance: 103.9
click at [404, 159] on h5 "Account" at bounding box center [886, 157] width 982 height 35
drag, startPoint x: 404, startPoint y: 159, endPoint x: 521, endPoint y: 161, distance: 116.5
click at [521, 161] on h5 "Account" at bounding box center [886, 157] width 982 height 35
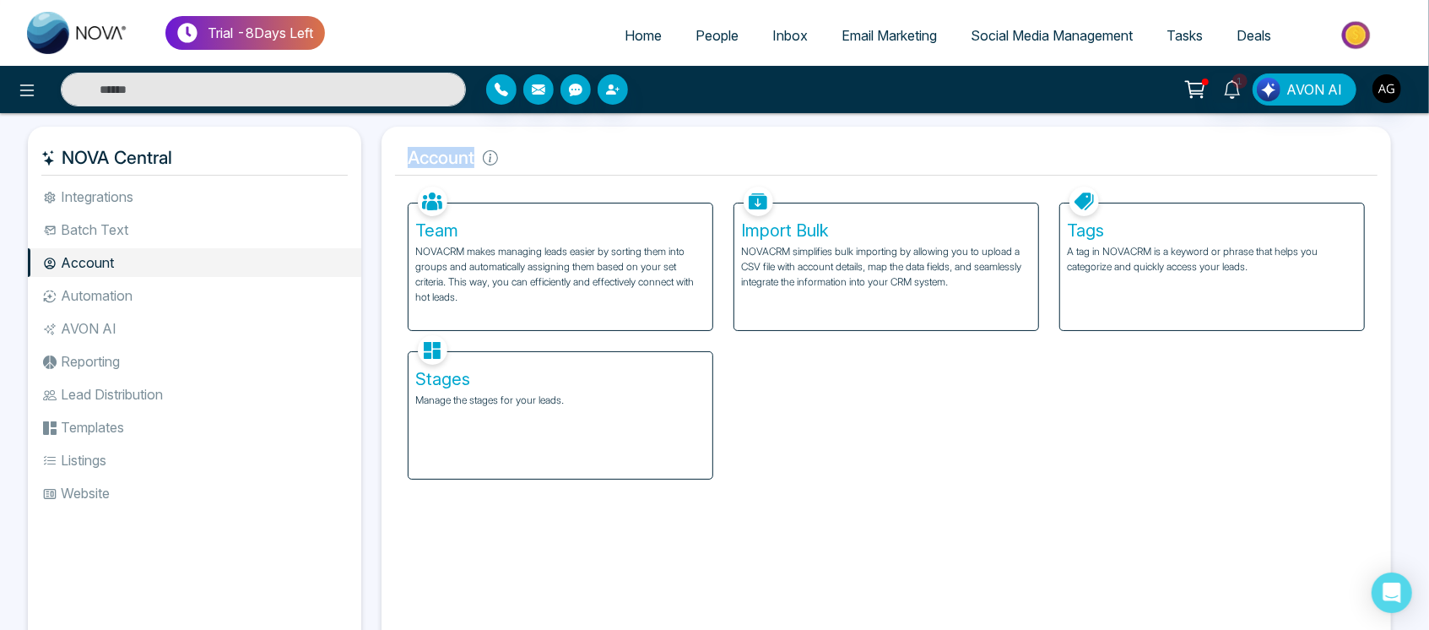
click at [521, 161] on h5 "Account" at bounding box center [886, 157] width 982 height 35
drag, startPoint x: 521, startPoint y: 161, endPoint x: 389, endPoint y: 149, distance: 132.2
click at [389, 149] on div "Account Facebook NOVACRM enables users to connect to Facebook to schedule socia…" at bounding box center [885, 391] width 1009 height 529
drag, startPoint x: 389, startPoint y: 149, endPoint x: 493, endPoint y: 160, distance: 104.5
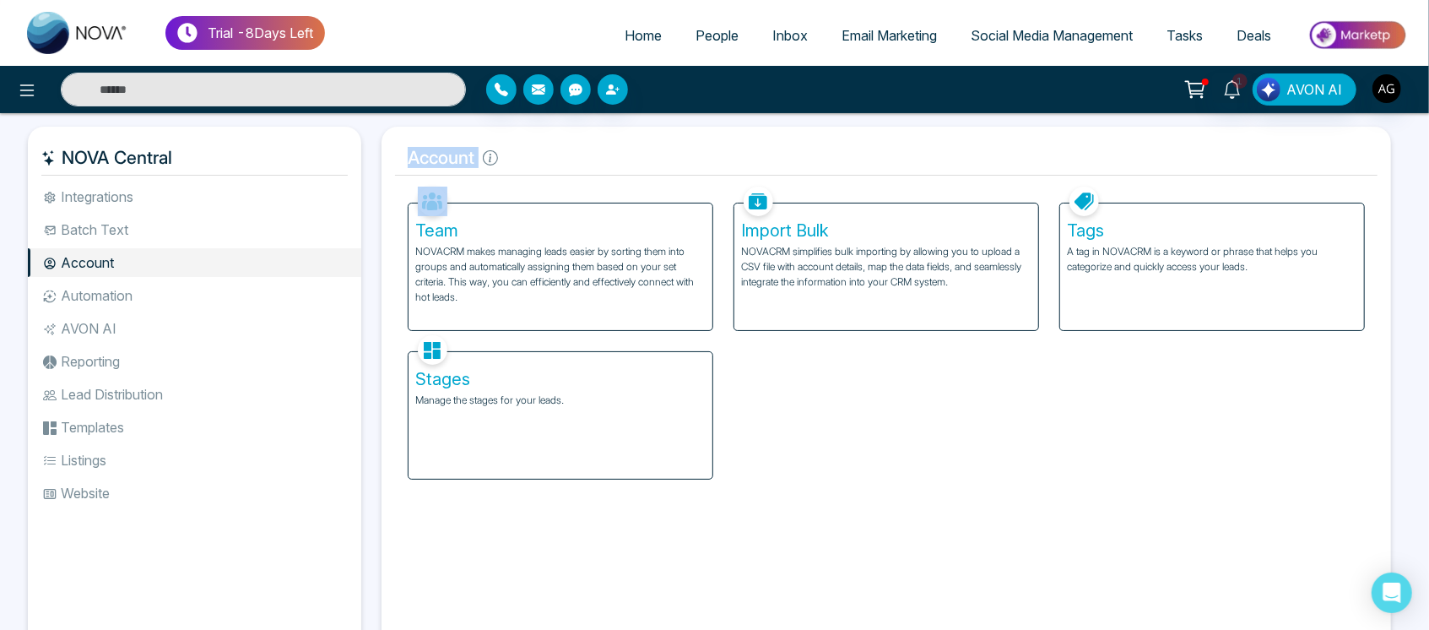
click at [493, 160] on div "Account Facebook NOVACRM enables users to connect to Facebook to schedule socia…" at bounding box center [885, 391] width 1009 height 529
click at [493, 160] on icon at bounding box center [490, 157] width 15 height 15
click at [1178, 307] on div "Tags A tag in NOVACRM is a keyword or phrase that helps you categorize and quic…" at bounding box center [1212, 266] width 304 height 127
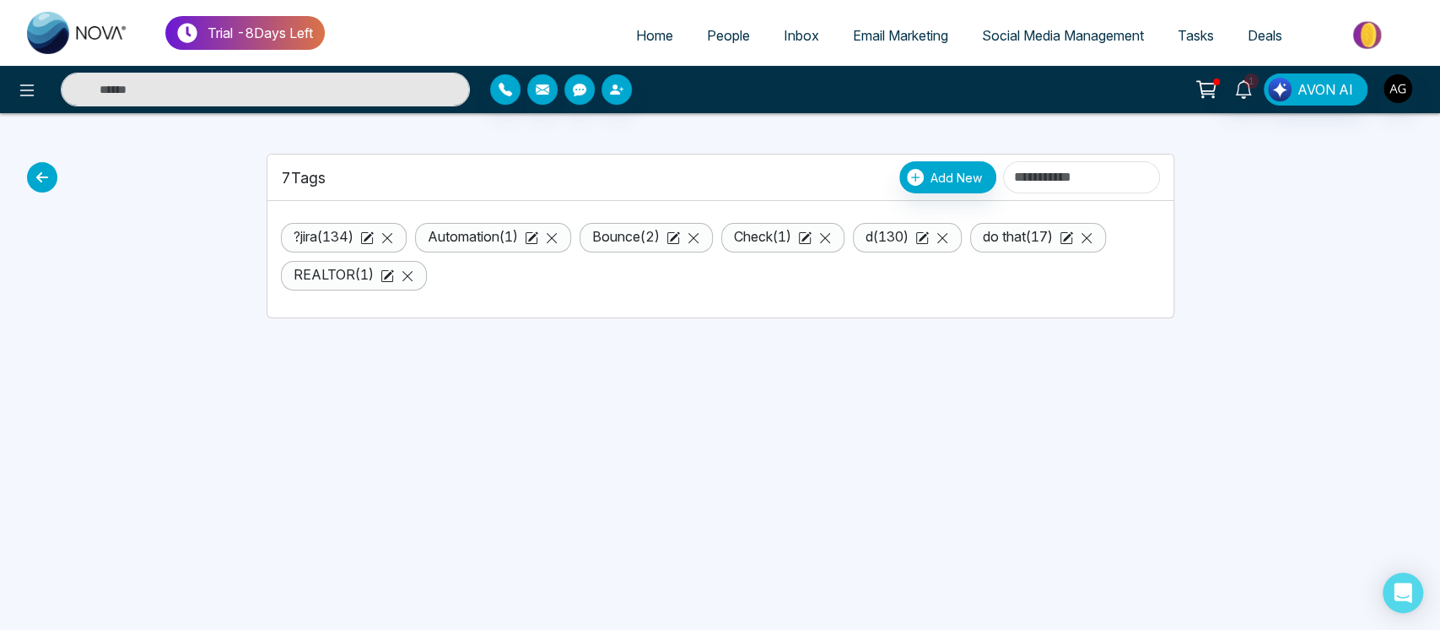
click at [405, 283] on li "REALTOR ( 1 )" at bounding box center [354, 276] width 146 height 30
click at [403, 265] on li "REALTOR ( 1 )" at bounding box center [354, 276] width 146 height 30
click at [408, 271] on icon at bounding box center [408, 276] width 14 height 14
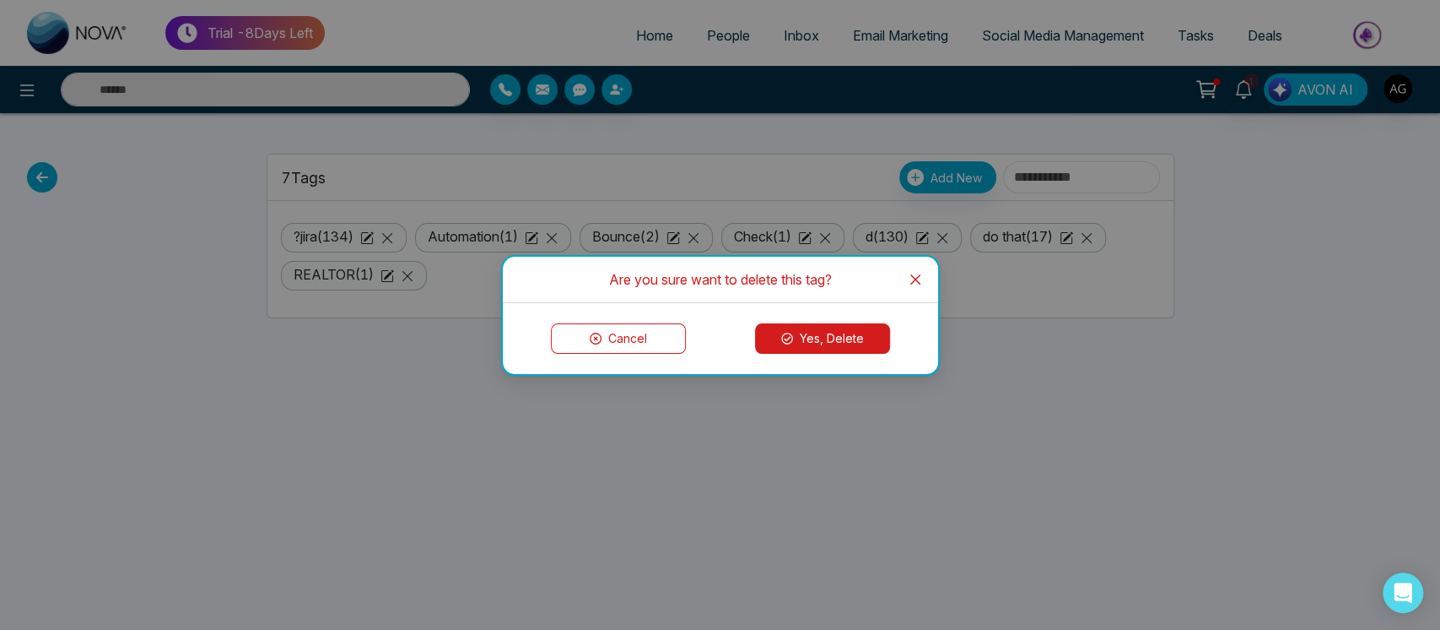
click at [817, 340] on button "Yes, Delete" at bounding box center [822, 338] width 135 height 30
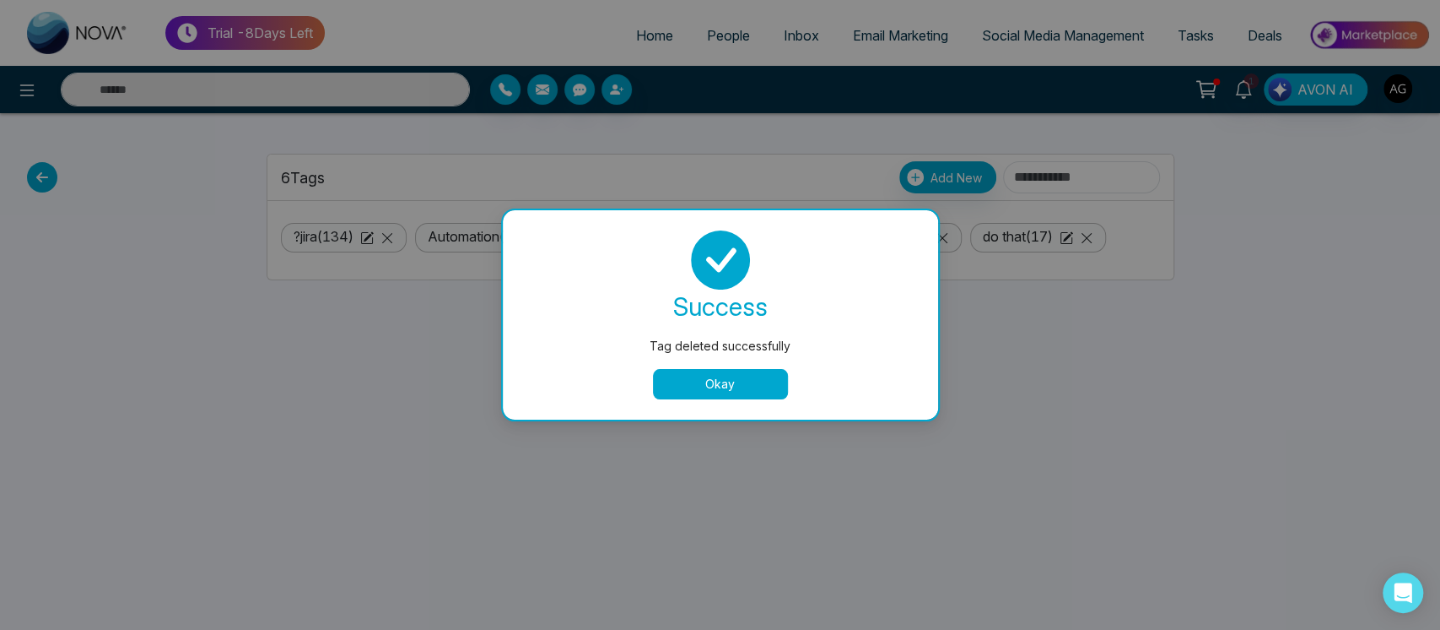
click at [727, 376] on button "Okay" at bounding box center [720, 384] width 135 height 30
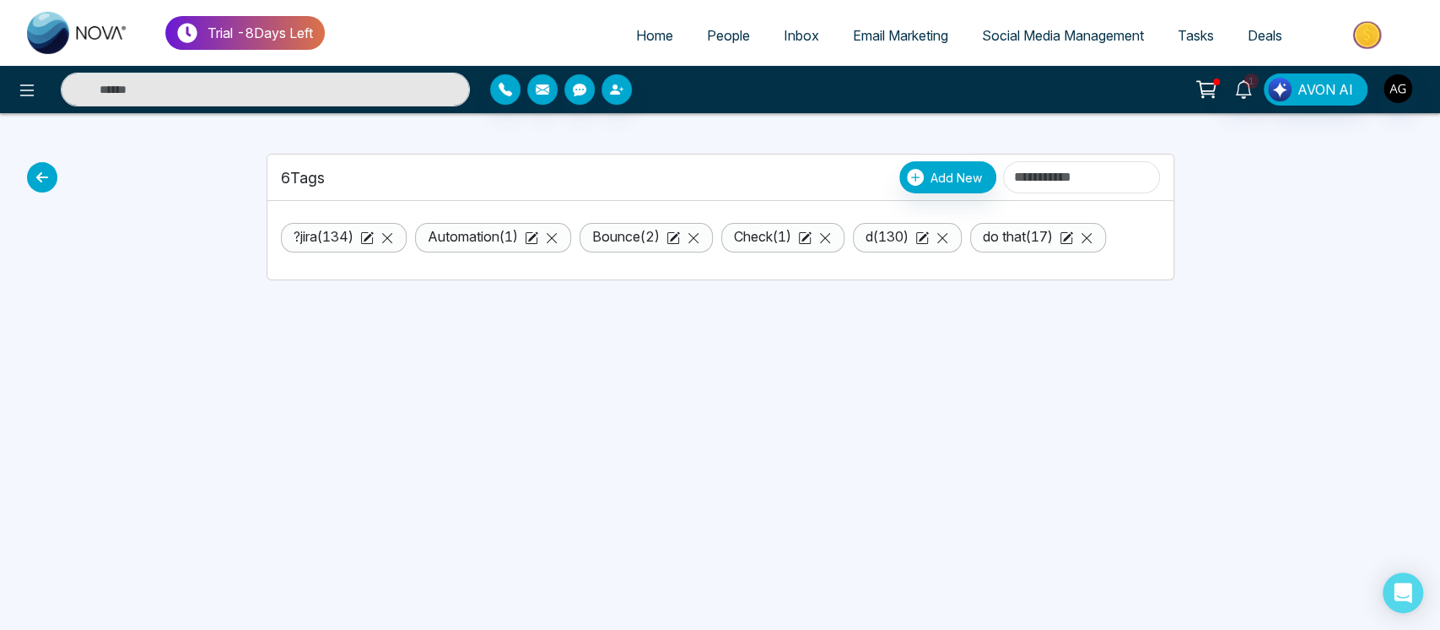
click at [34, 175] on icon at bounding box center [42, 177] width 30 height 30
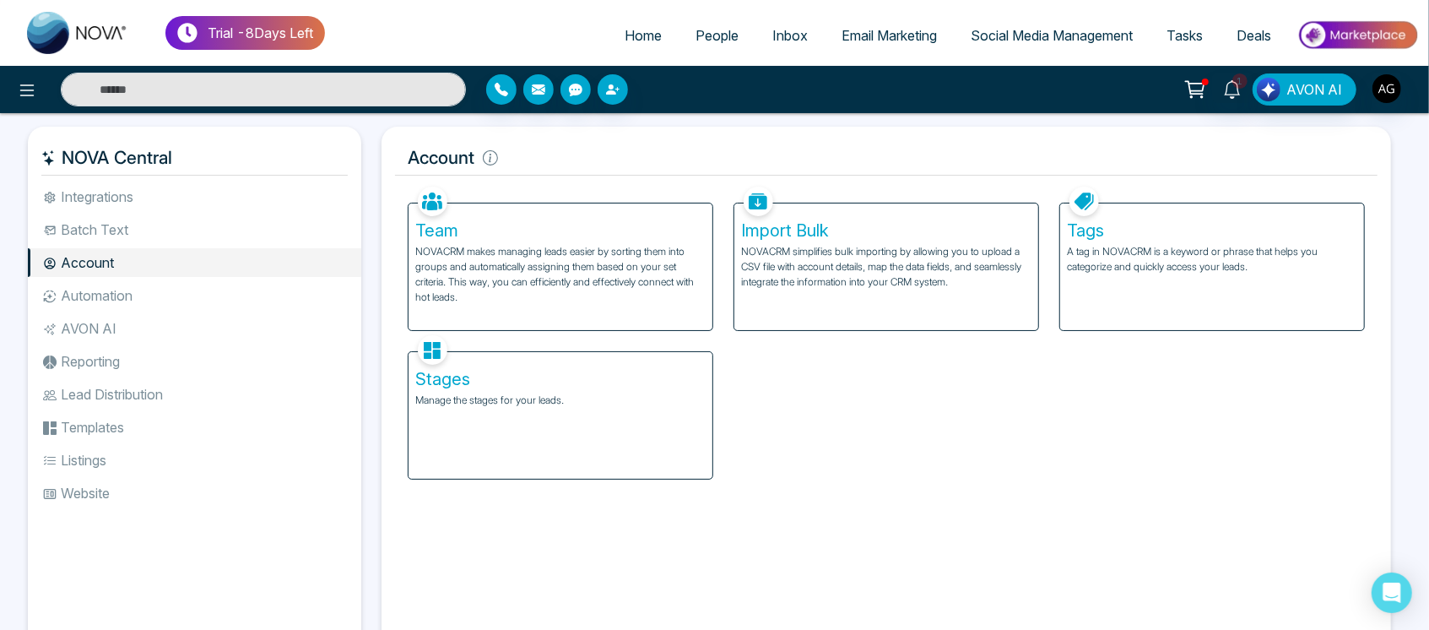
click at [522, 402] on p "Manage the stages for your leads." at bounding box center [560, 399] width 290 height 15
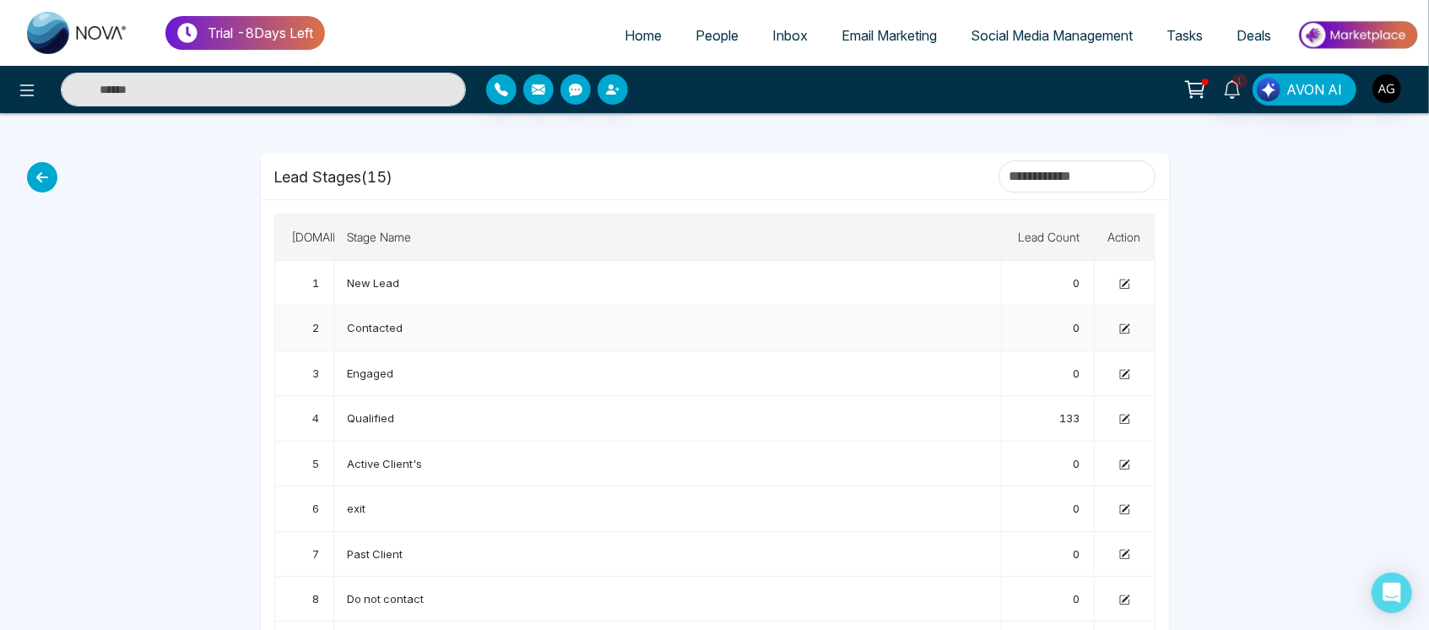
scroll to position [319, 0]
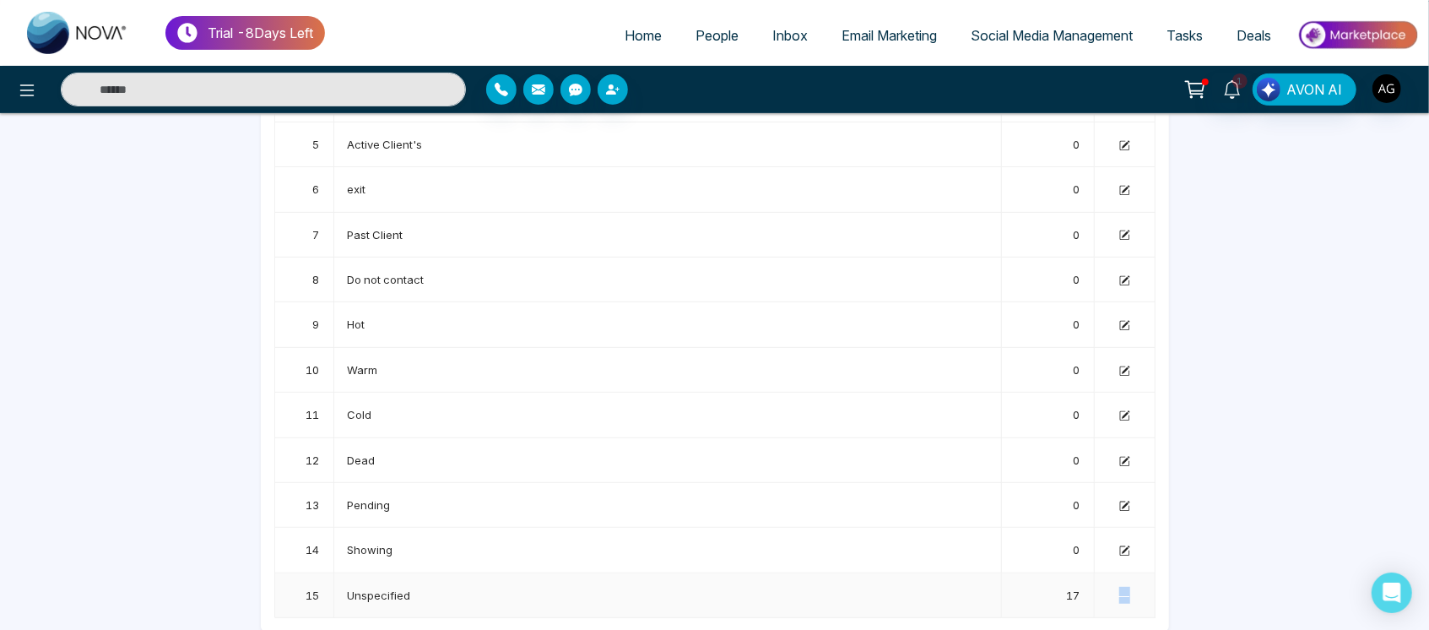
drag, startPoint x: 1116, startPoint y: 587, endPoint x: 1154, endPoint y: 590, distance: 38.1
click at [1154, 590] on td "—" at bounding box center [1124, 595] width 61 height 45
click at [1113, 591] on td "—" at bounding box center [1124, 595] width 61 height 45
click at [1120, 456] on icon at bounding box center [1123, 460] width 9 height 9
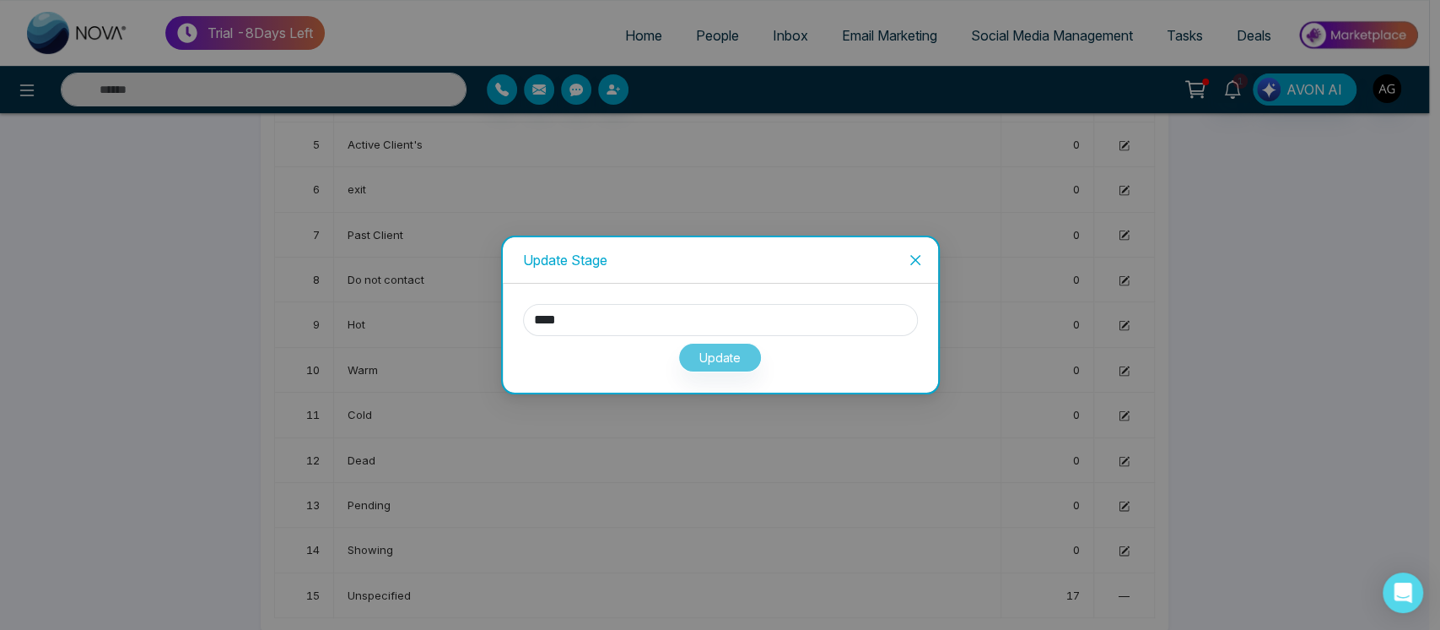
click at [663, 300] on div "**** Update" at bounding box center [720, 338] width 435 height 109
click at [678, 300] on div "**** Update" at bounding box center [720, 338] width 435 height 109
click at [622, 311] on input "****" at bounding box center [720, 320] width 395 height 32
type input "*********"
click at [701, 359] on button "Update" at bounding box center [720, 358] width 84 height 30
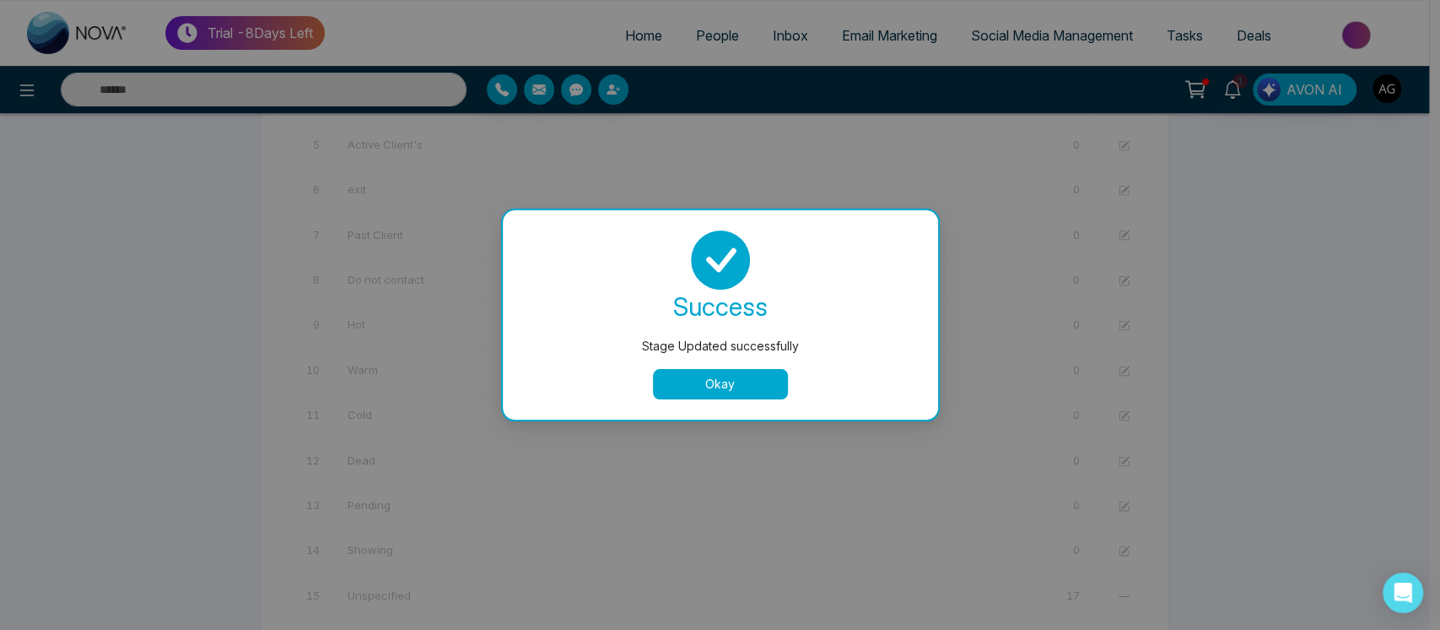
click at [706, 392] on button "Okay" at bounding box center [720, 384] width 135 height 30
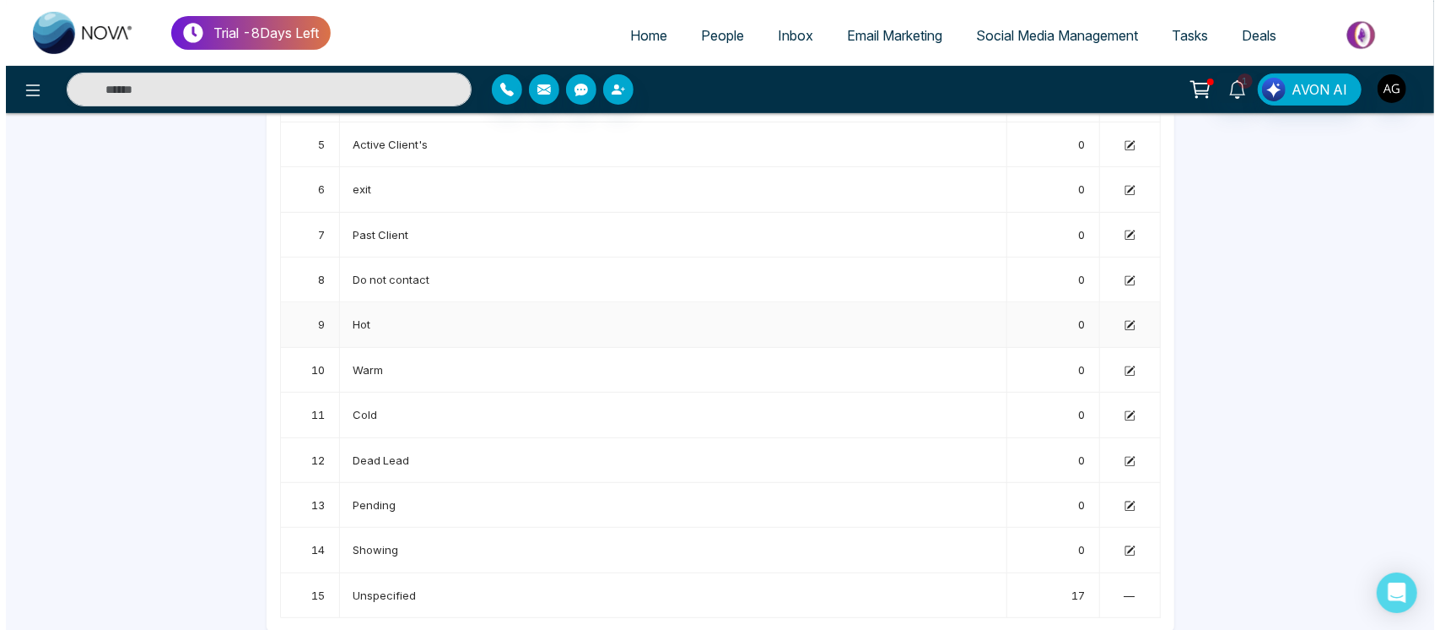
scroll to position [0, 0]
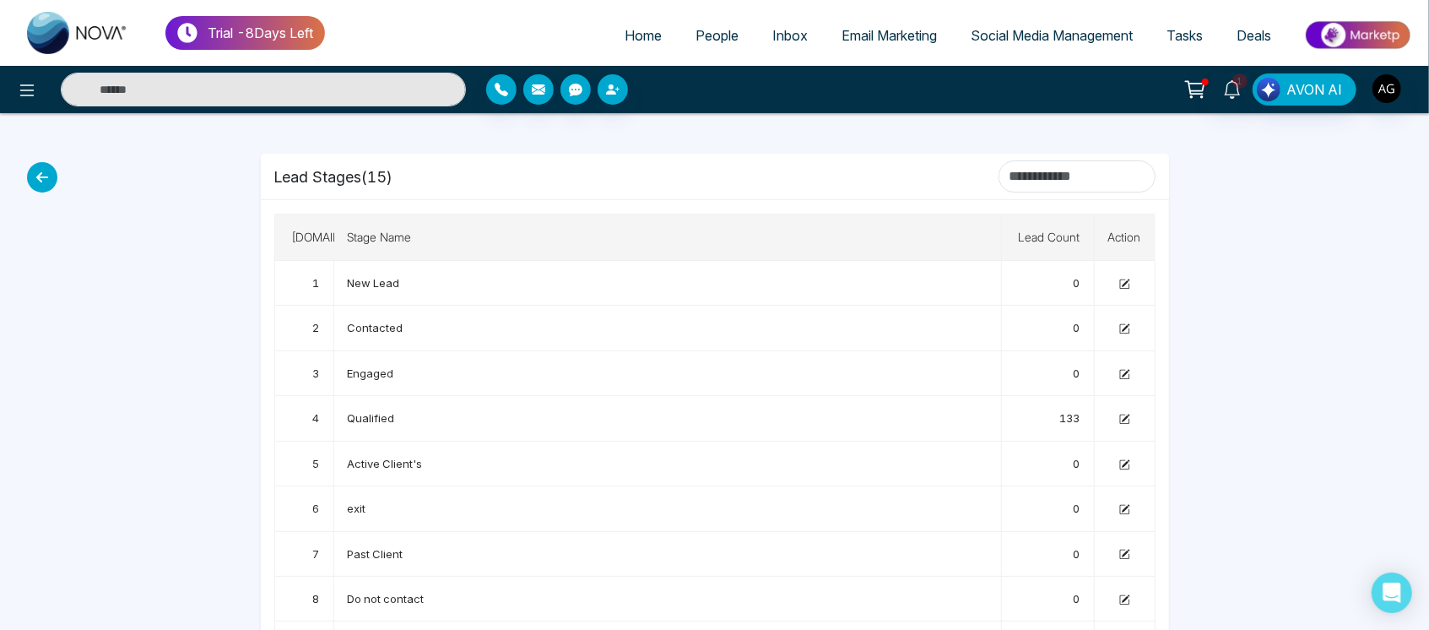
click at [43, 178] on icon at bounding box center [42, 177] width 30 height 30
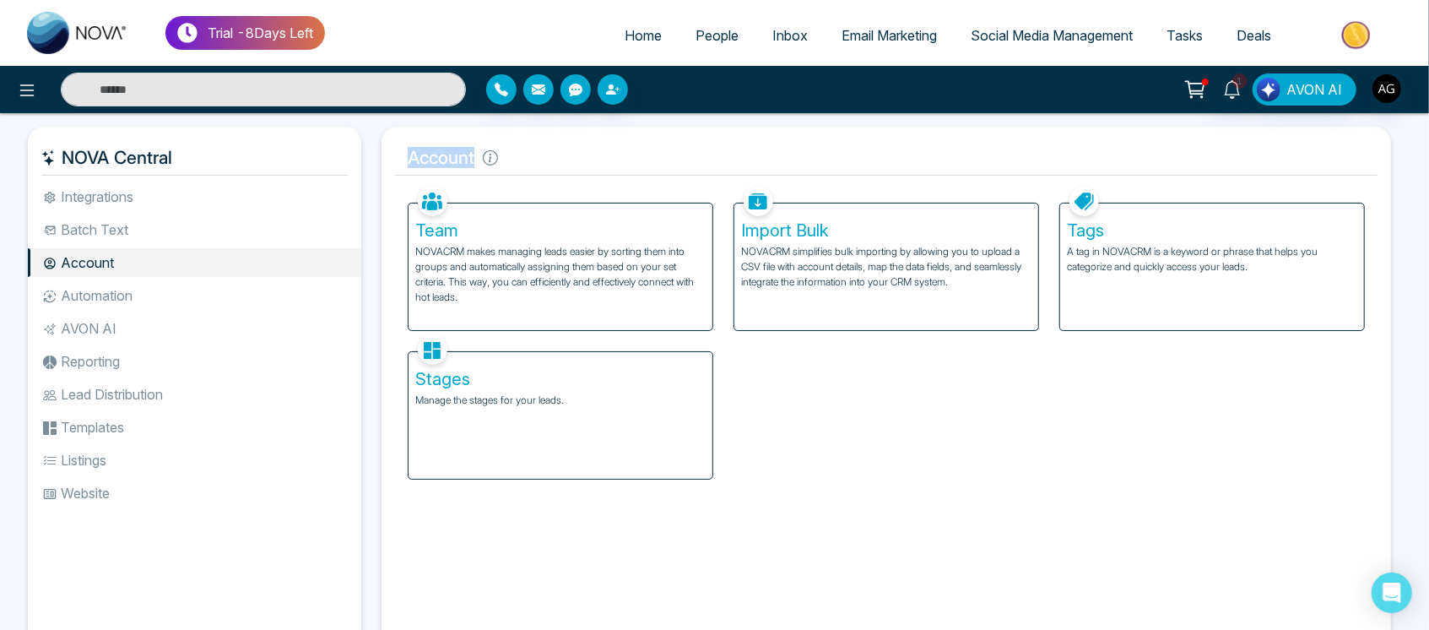
drag, startPoint x: 392, startPoint y: 165, endPoint x: 510, endPoint y: 156, distance: 117.6
click at [510, 156] on div "Account Facebook NOVACRM enables users to connect to Facebook to schedule socia…" at bounding box center [885, 391] width 1009 height 529
click at [510, 156] on h5 "Account" at bounding box center [886, 157] width 982 height 35
click at [496, 156] on icon at bounding box center [490, 157] width 15 height 15
drag, startPoint x: 496, startPoint y: 156, endPoint x: 379, endPoint y: 161, distance: 117.4
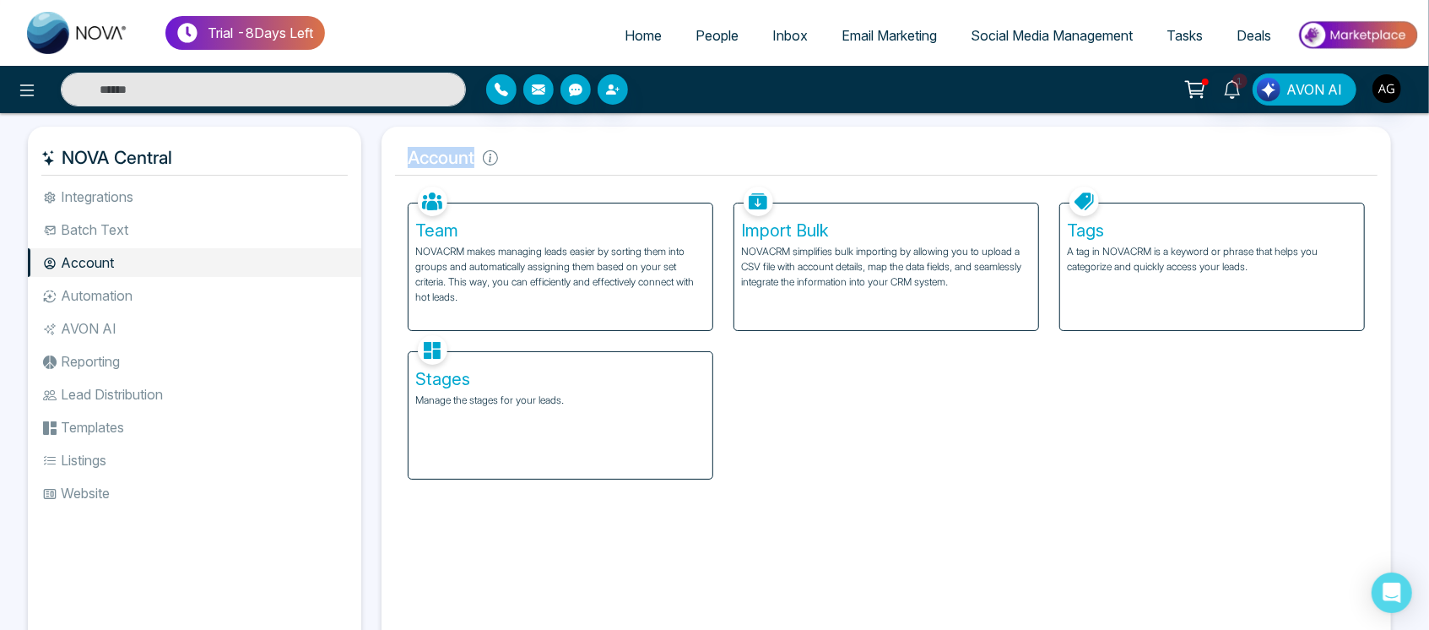
click at [379, 161] on div "Account Facebook NOVACRM enables users to connect to Facebook to schedule socia…" at bounding box center [885, 391] width 1029 height 529
drag, startPoint x: 481, startPoint y: 153, endPoint x: 383, endPoint y: 165, distance: 98.7
click at [383, 165] on div "Account Facebook NOVACRM enables users to connect to Facebook to schedule socia…" at bounding box center [885, 391] width 1009 height 529
click at [179, 229] on li "Batch Text" at bounding box center [194, 229] width 333 height 29
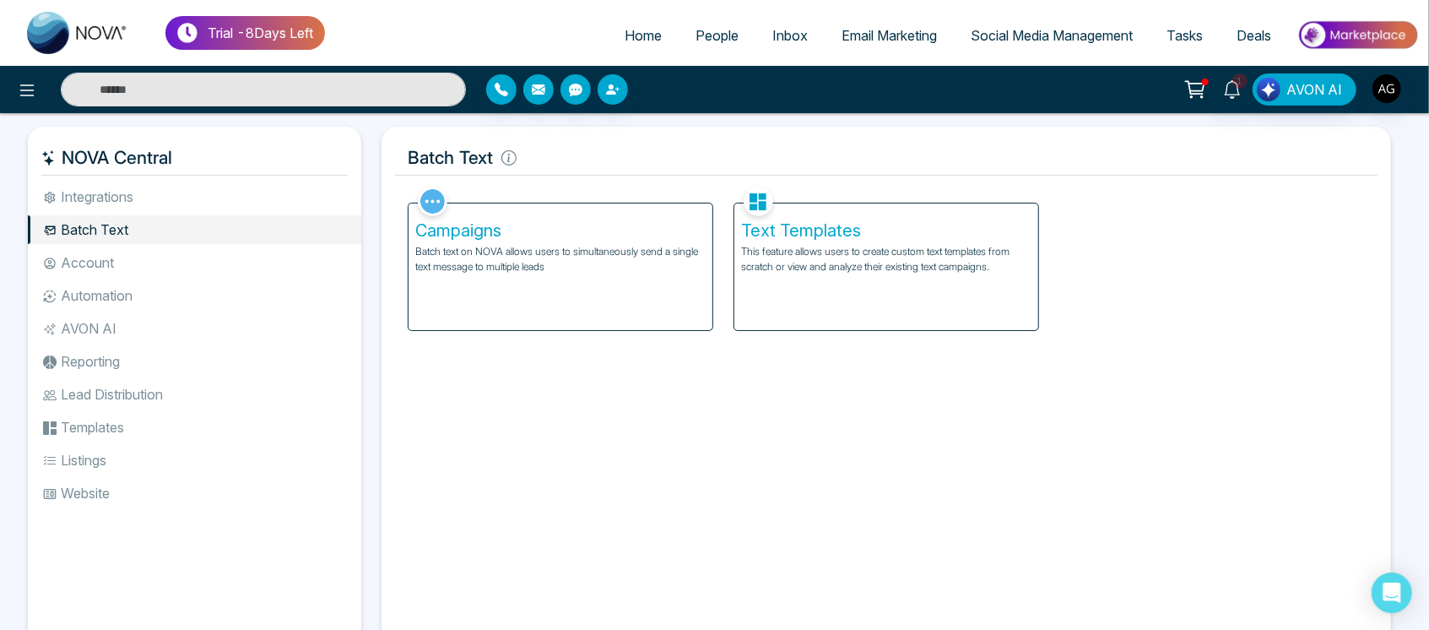
click at [182, 187] on li "Integrations" at bounding box center [194, 196] width 333 height 29
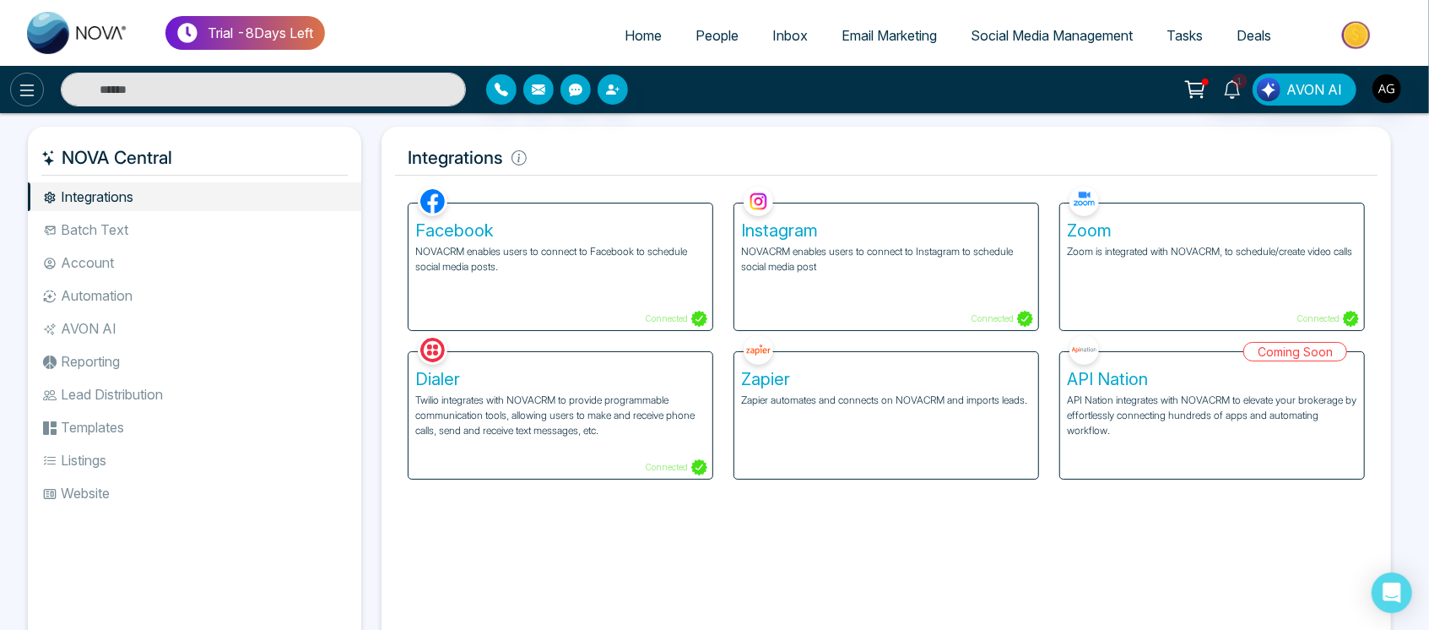
click at [27, 83] on icon at bounding box center [27, 90] width 20 height 20
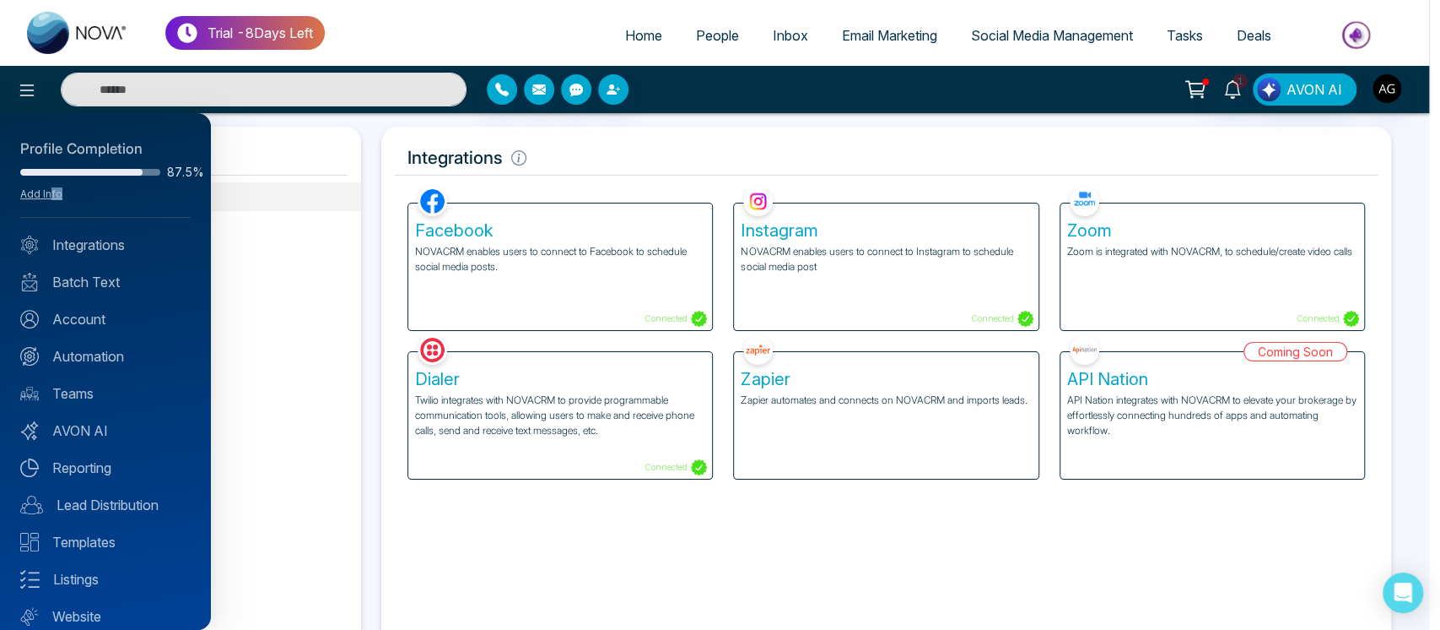
drag, startPoint x: 46, startPoint y: 200, endPoint x: 50, endPoint y: 186, distance: 14.7
click at [50, 186] on div "Profile Completion 87.5% Add Info" at bounding box center [105, 177] width 170 height 79
click at [46, 197] on link "Add Info" at bounding box center [41, 193] width 42 height 13
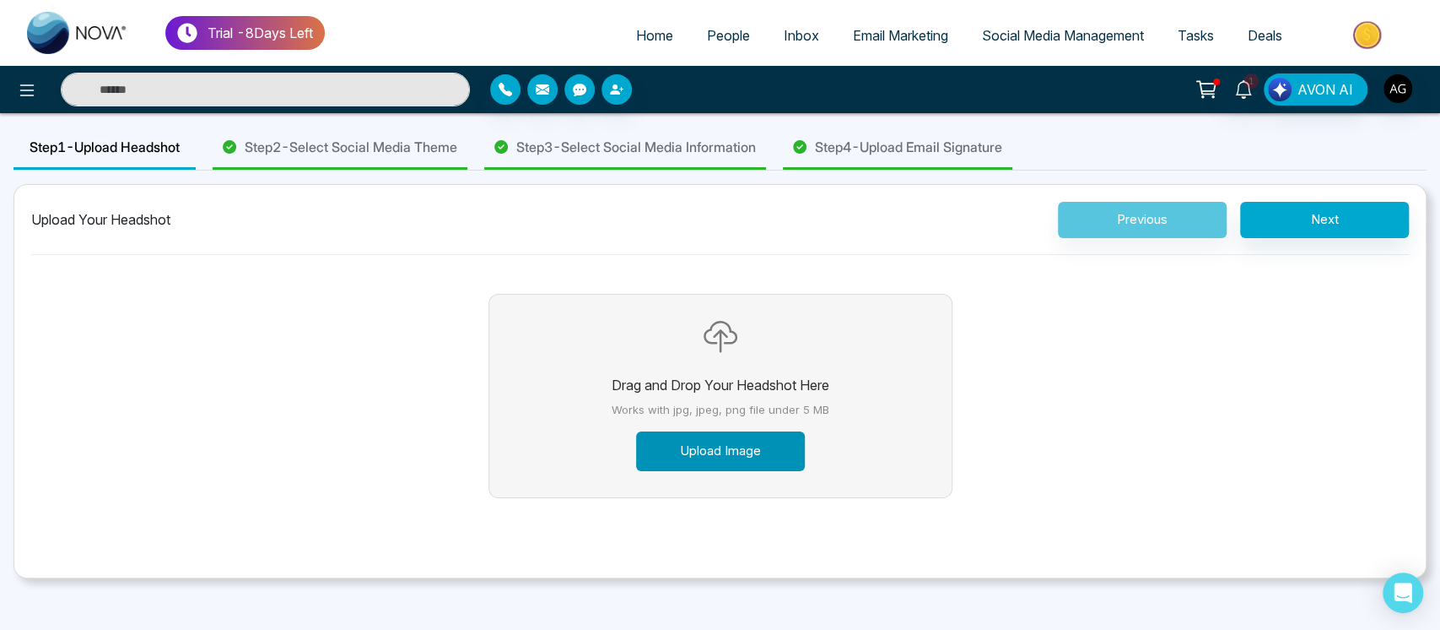
click at [713, 440] on button "Upload Image" at bounding box center [720, 451] width 169 height 40
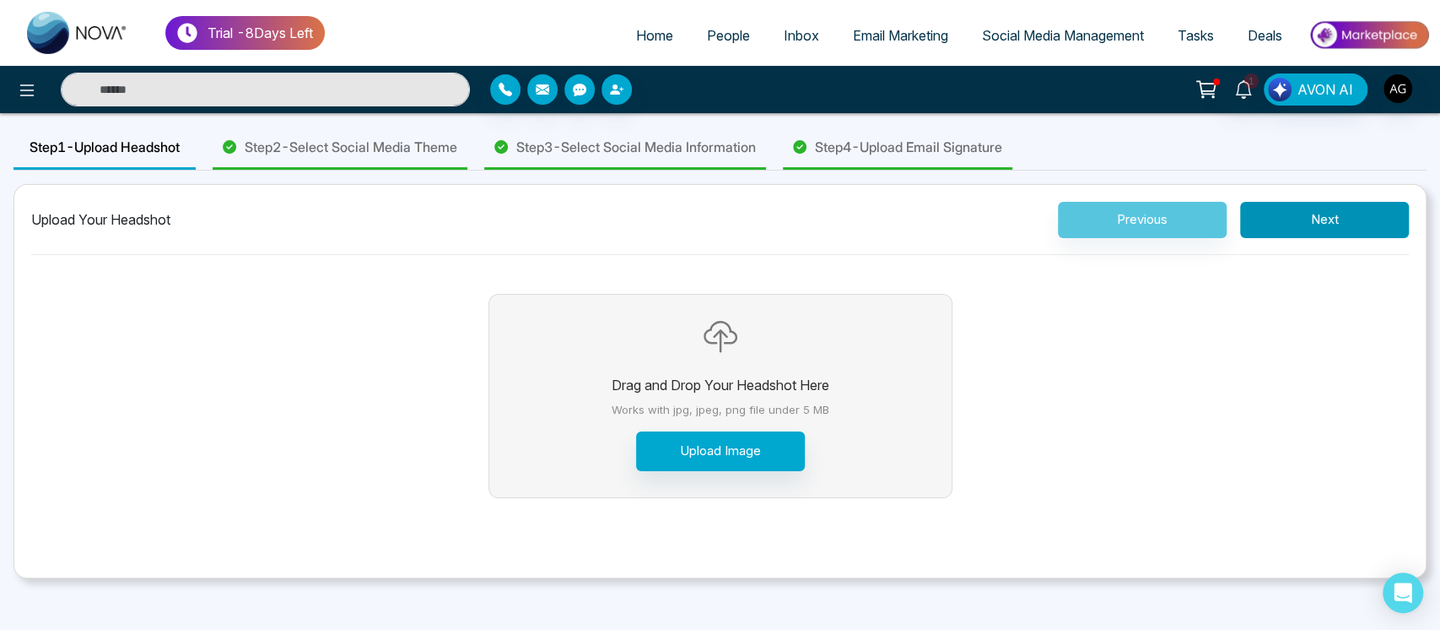
click at [1300, 221] on button "Next" at bounding box center [1324, 220] width 169 height 36
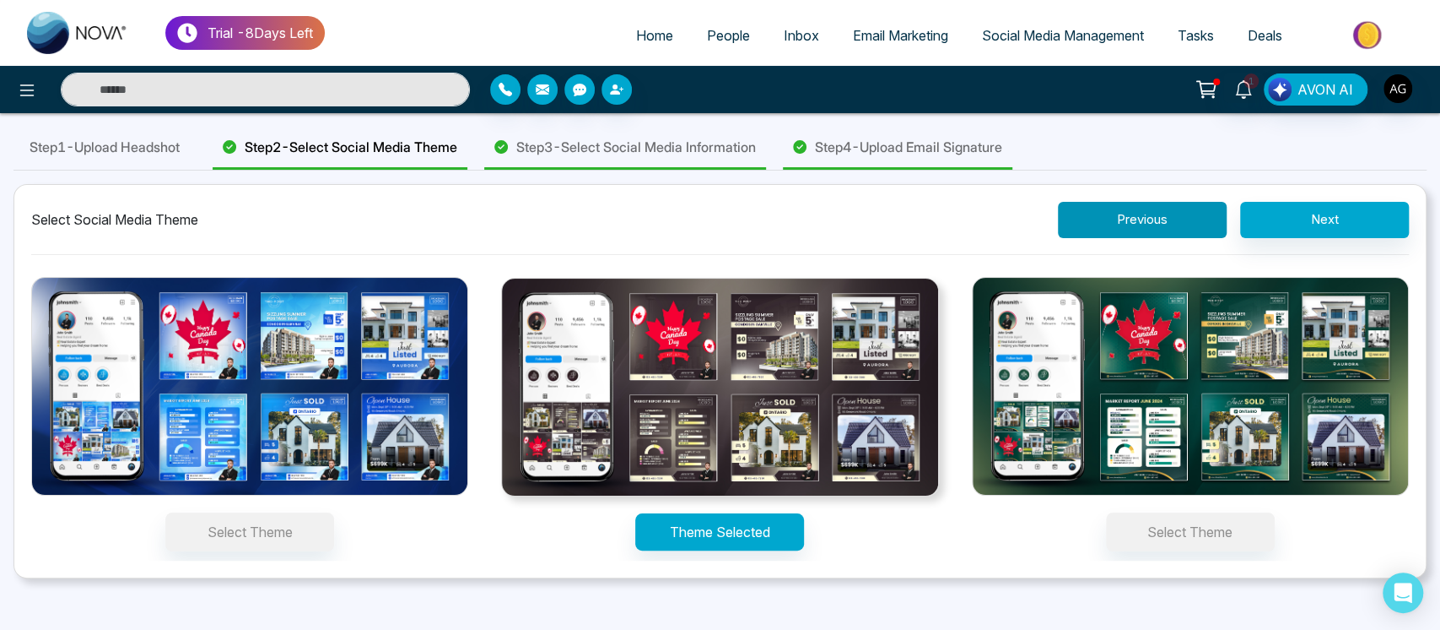
click at [1173, 209] on button "Previous" at bounding box center [1142, 220] width 169 height 36
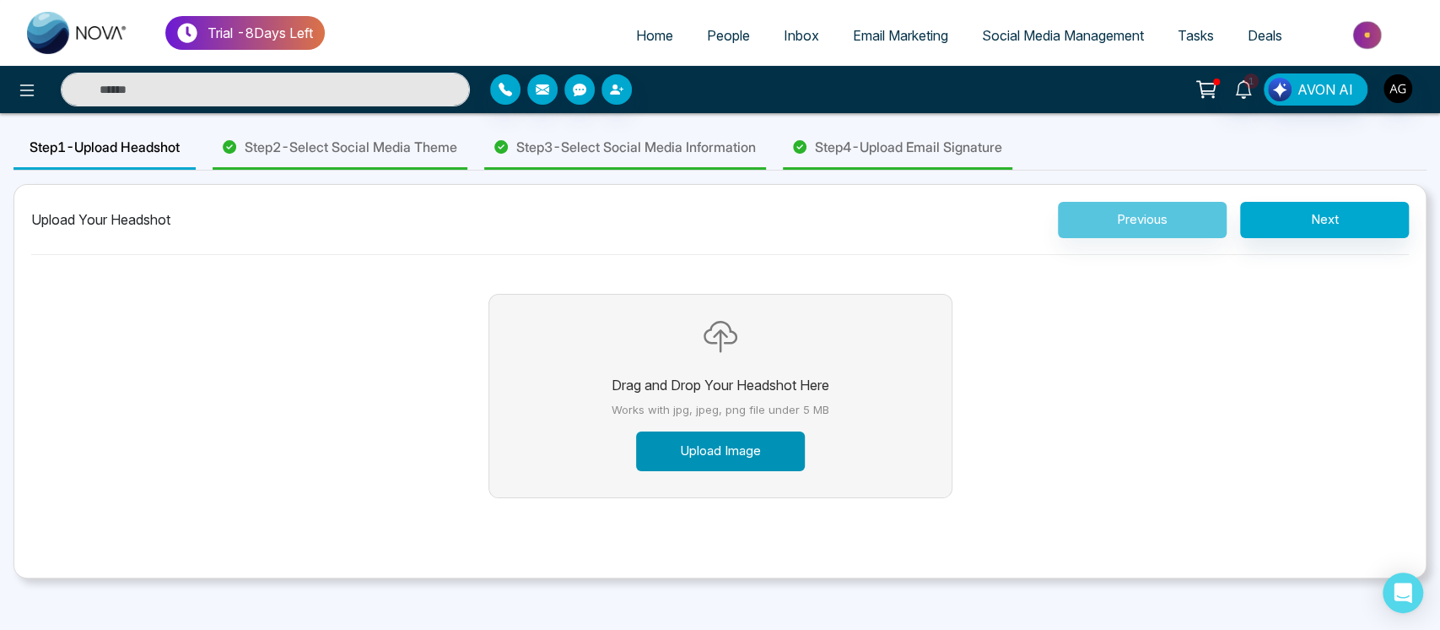
click at [701, 457] on button "Upload Image" at bounding box center [720, 451] width 169 height 40
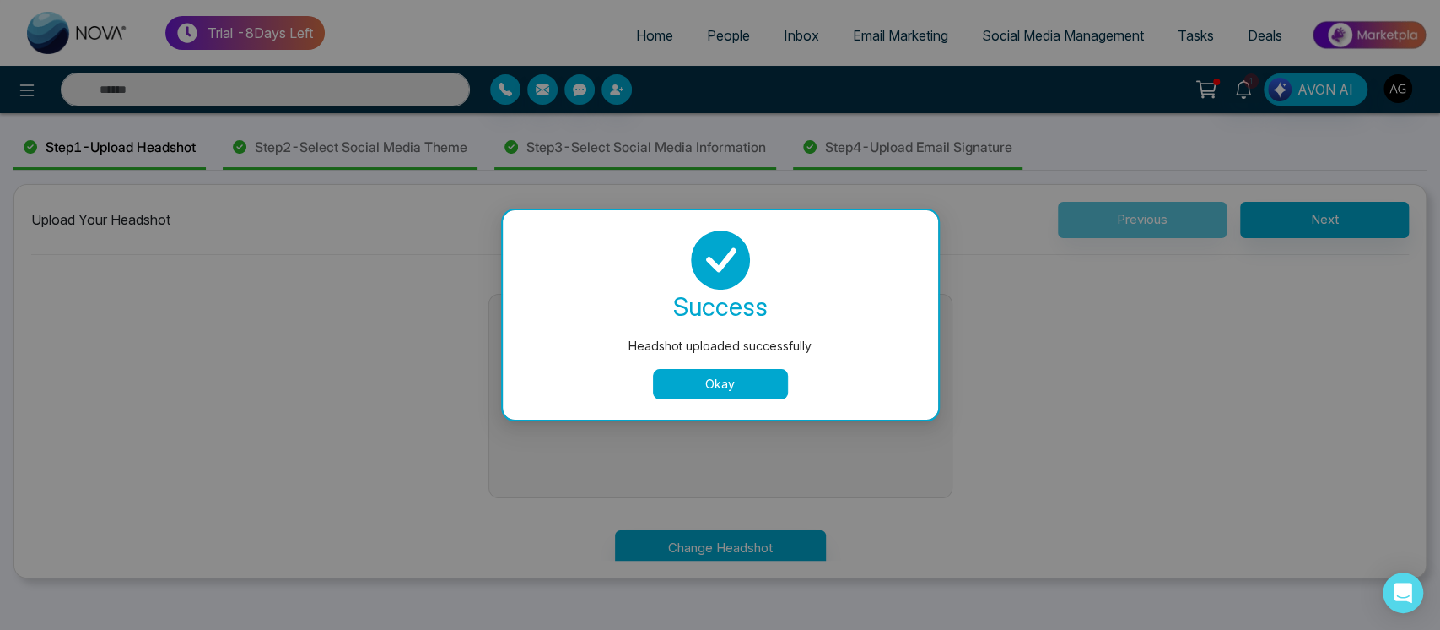
click at [746, 387] on button "Okay" at bounding box center [720, 384] width 135 height 30
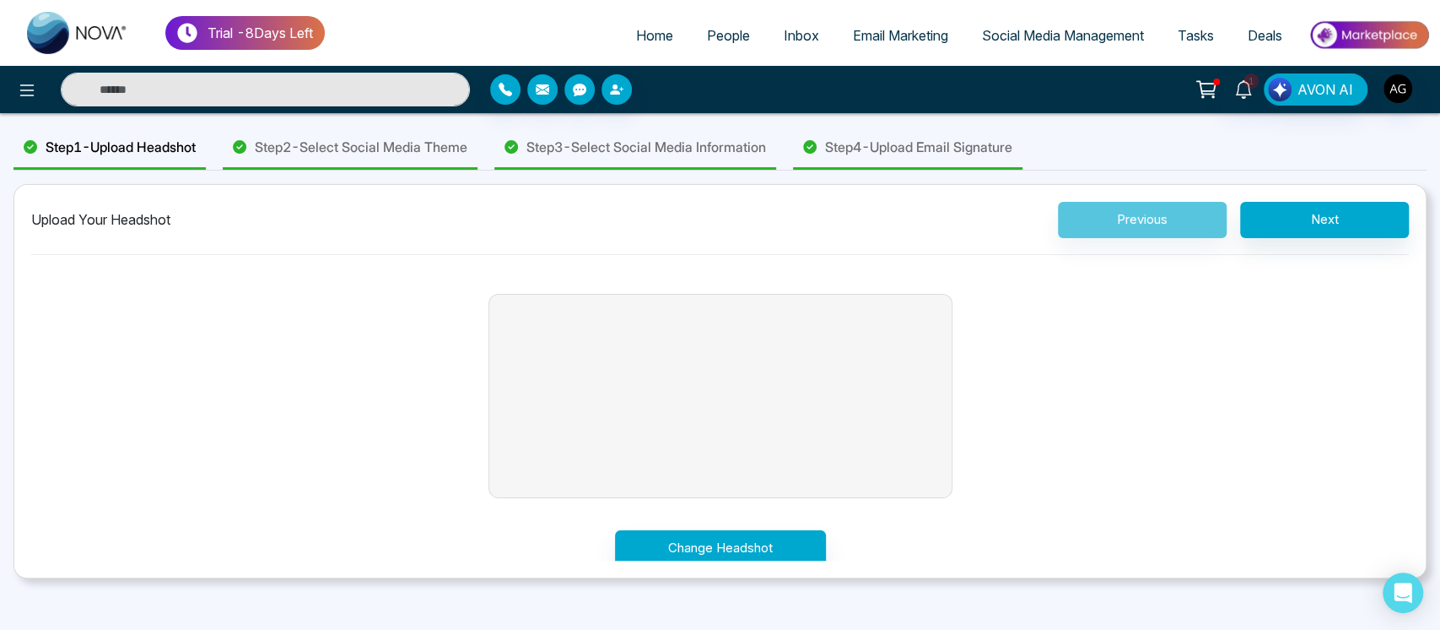
scroll to position [12, 0]
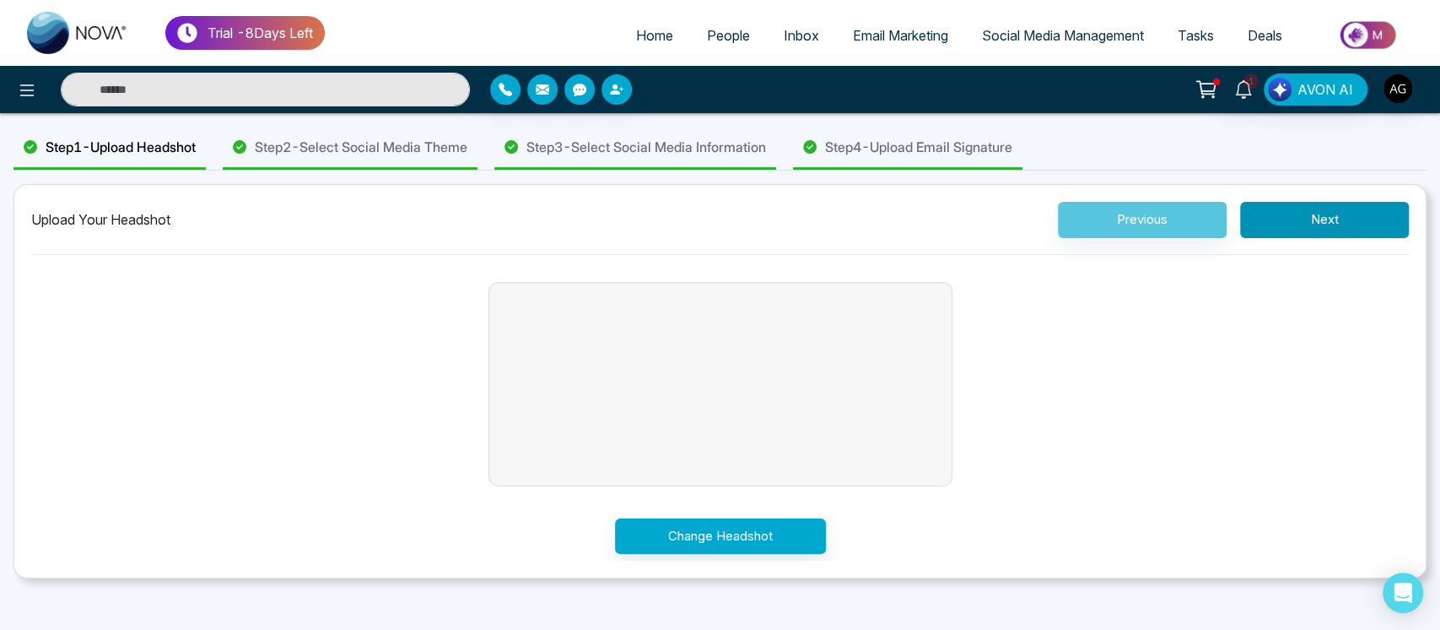
click at [1312, 223] on button "Next" at bounding box center [1324, 220] width 169 height 36
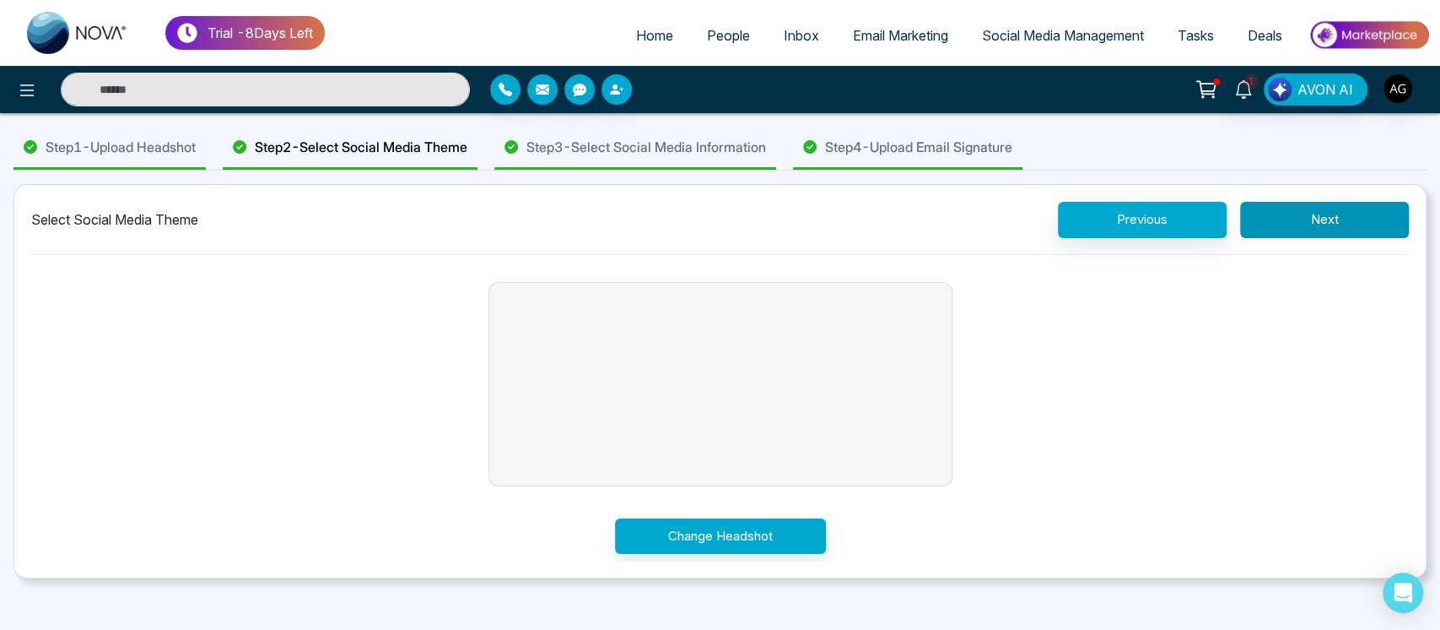
click at [1312, 223] on button "Next" at bounding box center [1324, 220] width 169 height 36
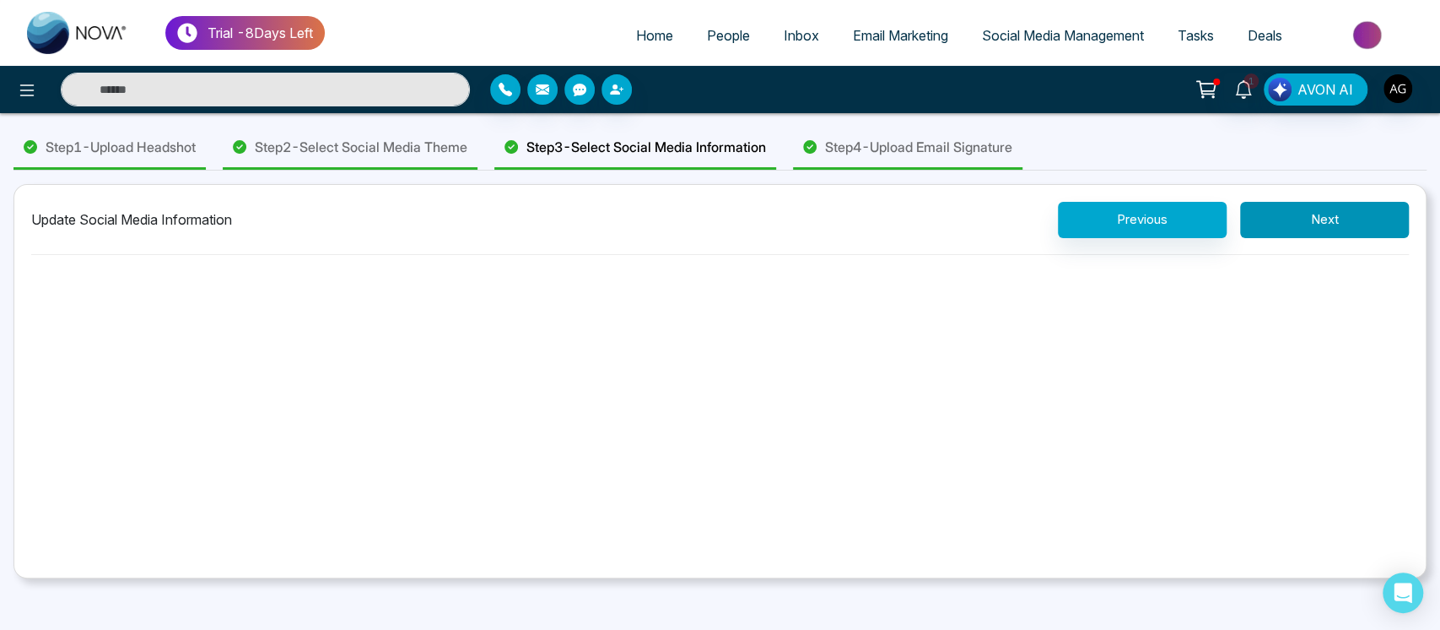
click at [1312, 223] on button "Next" at bounding box center [1324, 220] width 169 height 36
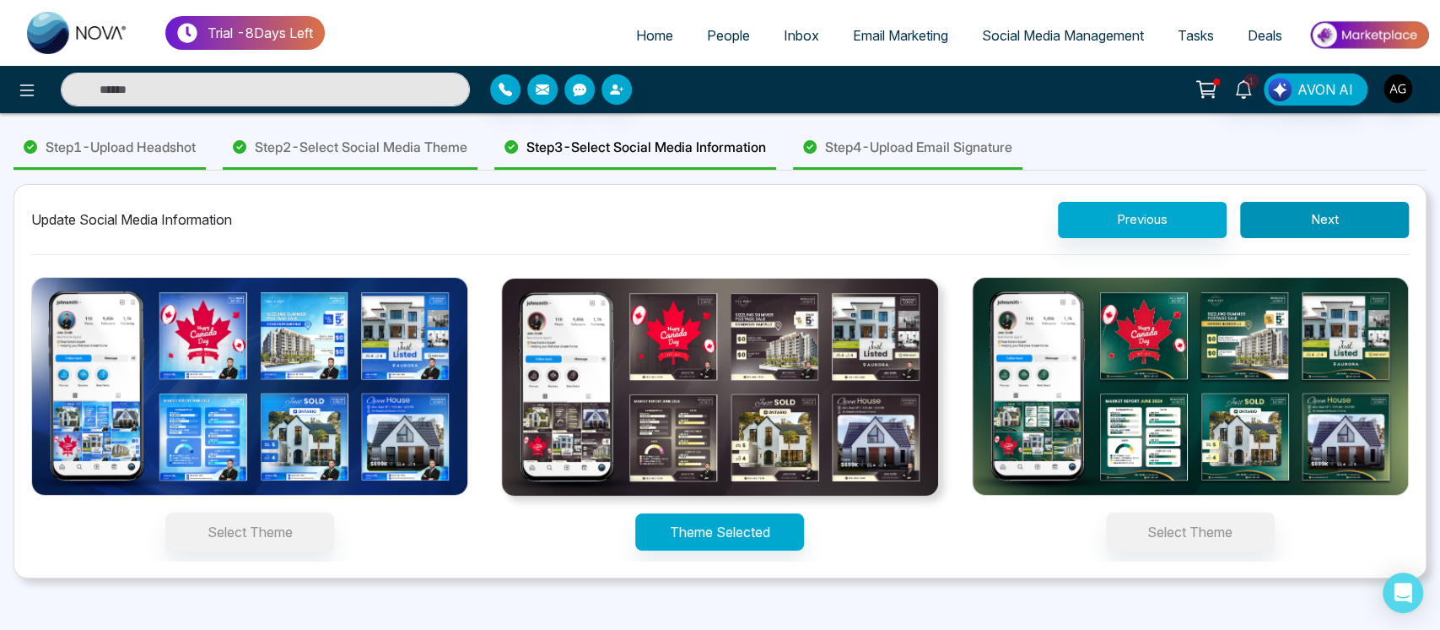
click at [1312, 223] on button "Next" at bounding box center [1324, 220] width 169 height 36
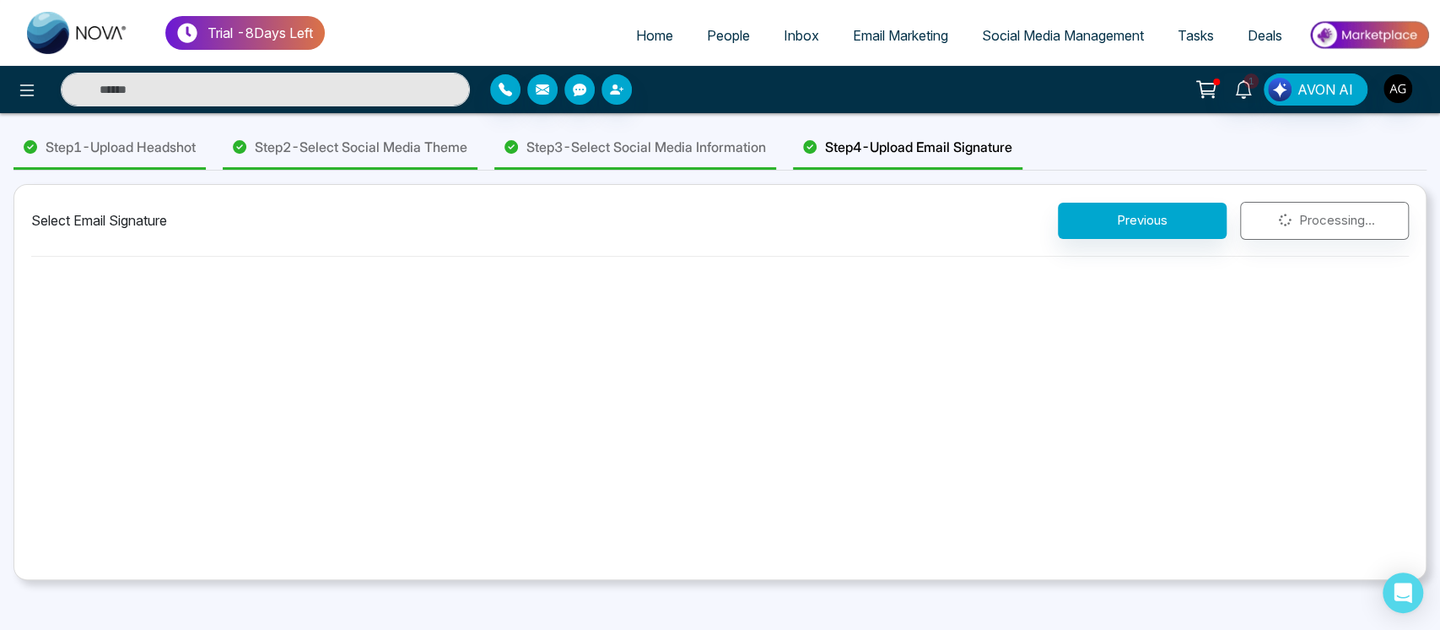
click at [1312, 223] on div "Previous Processing..." at bounding box center [1233, 221] width 351 height 38
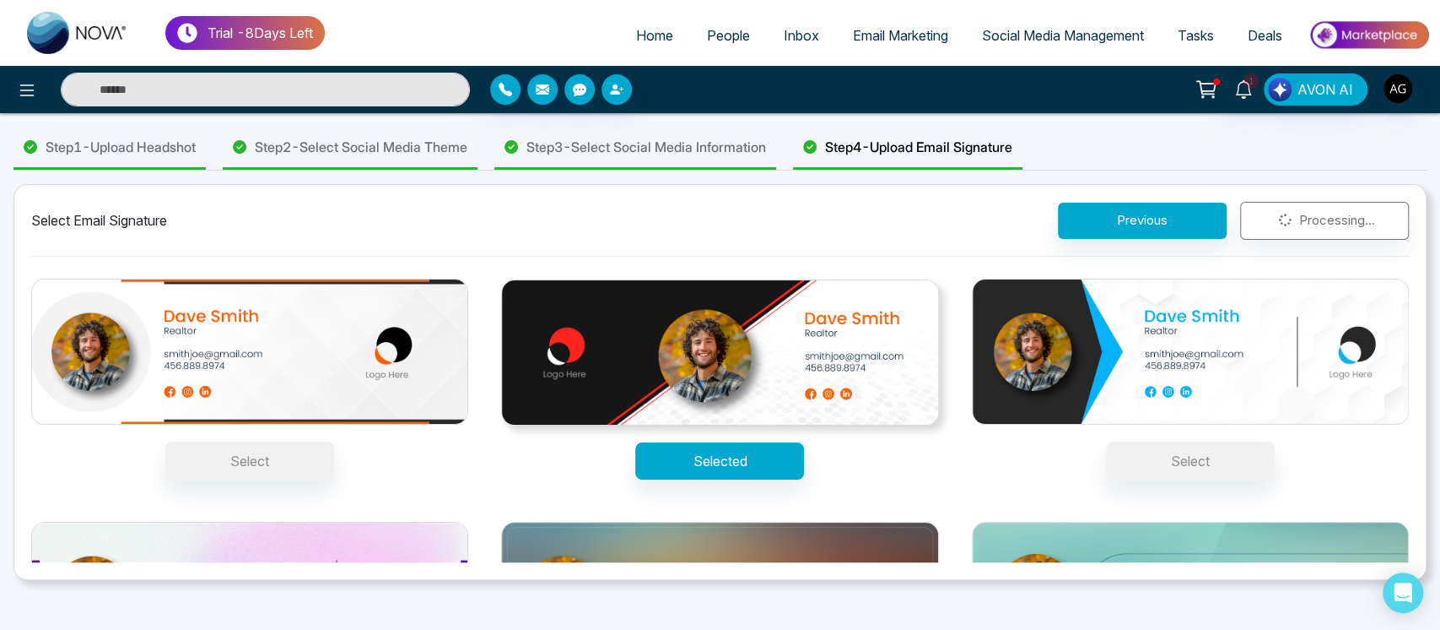
click at [1312, 223] on div "Previous Processing..." at bounding box center [1233, 221] width 351 height 38
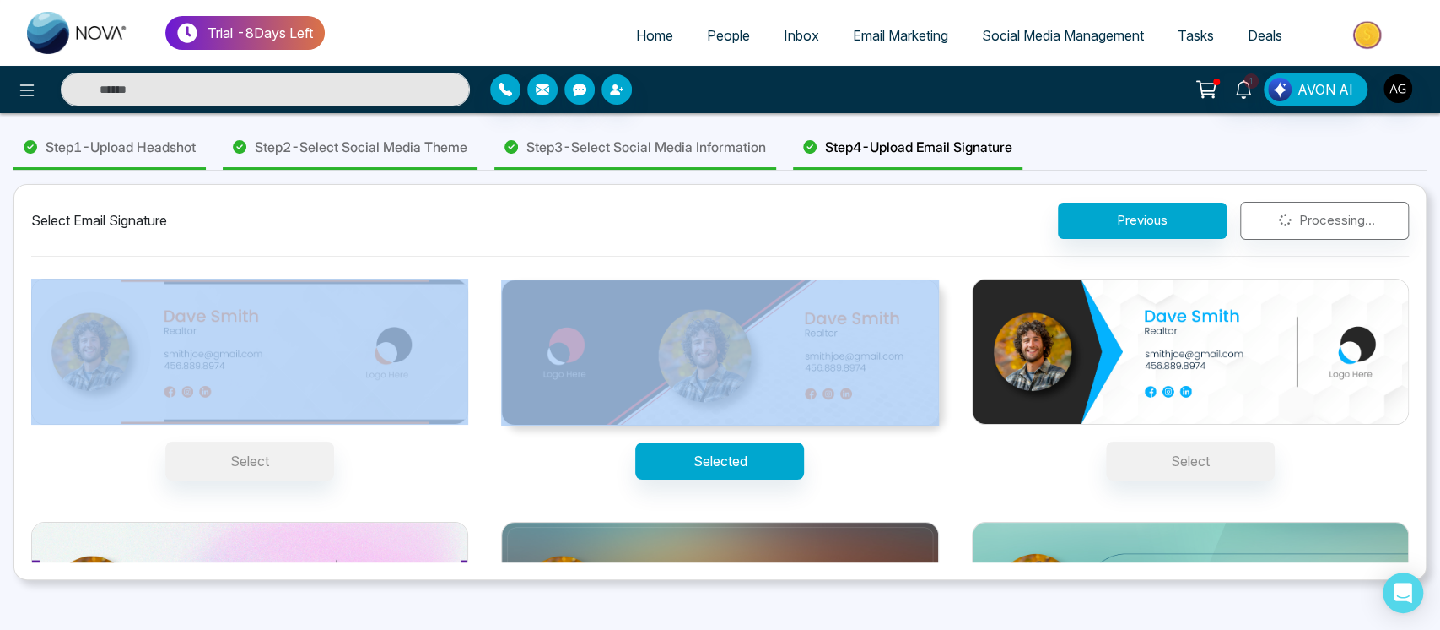
click at [1312, 223] on div "Previous Processing..." at bounding box center [1233, 221] width 351 height 38
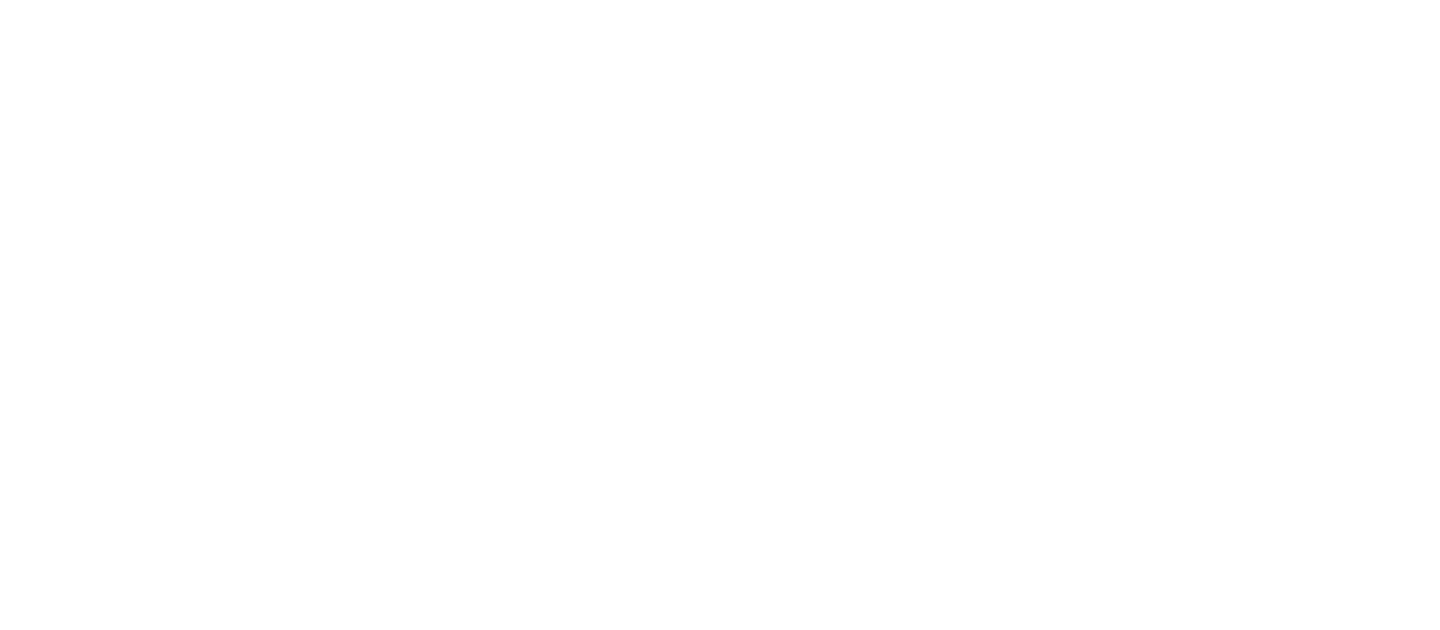
select select "*"
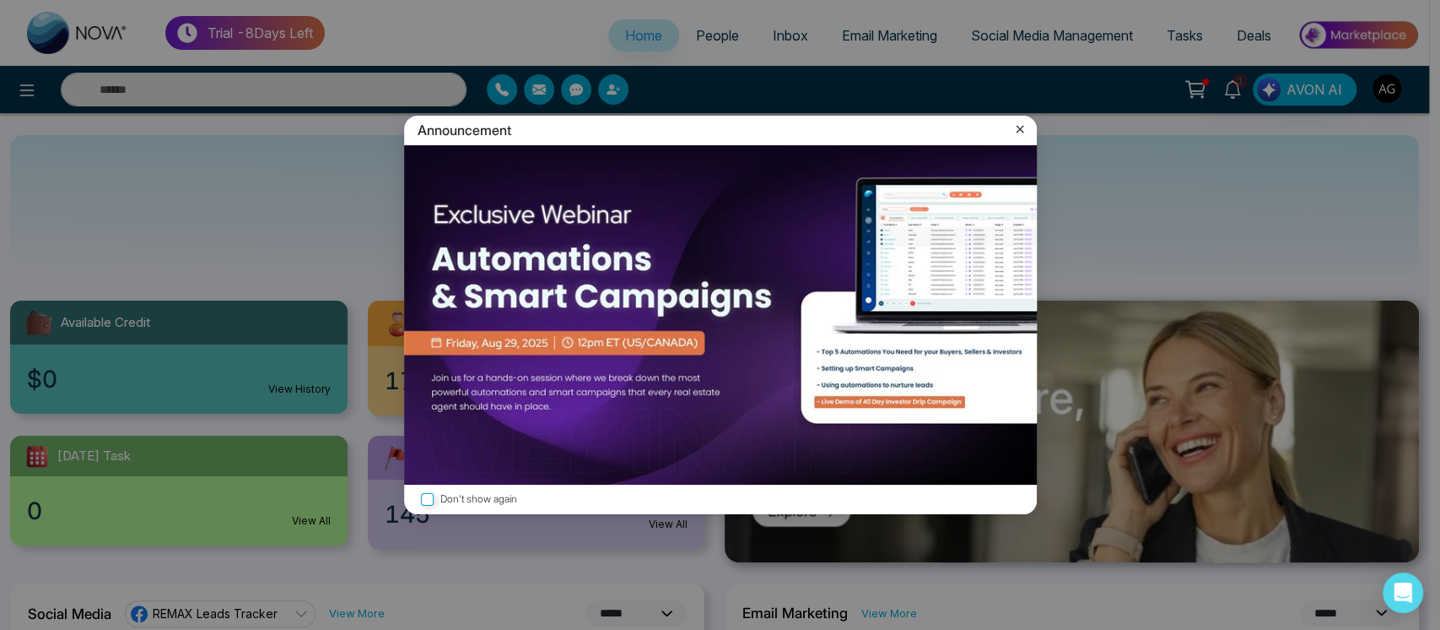
click at [1015, 125] on icon at bounding box center [1020, 129] width 17 height 17
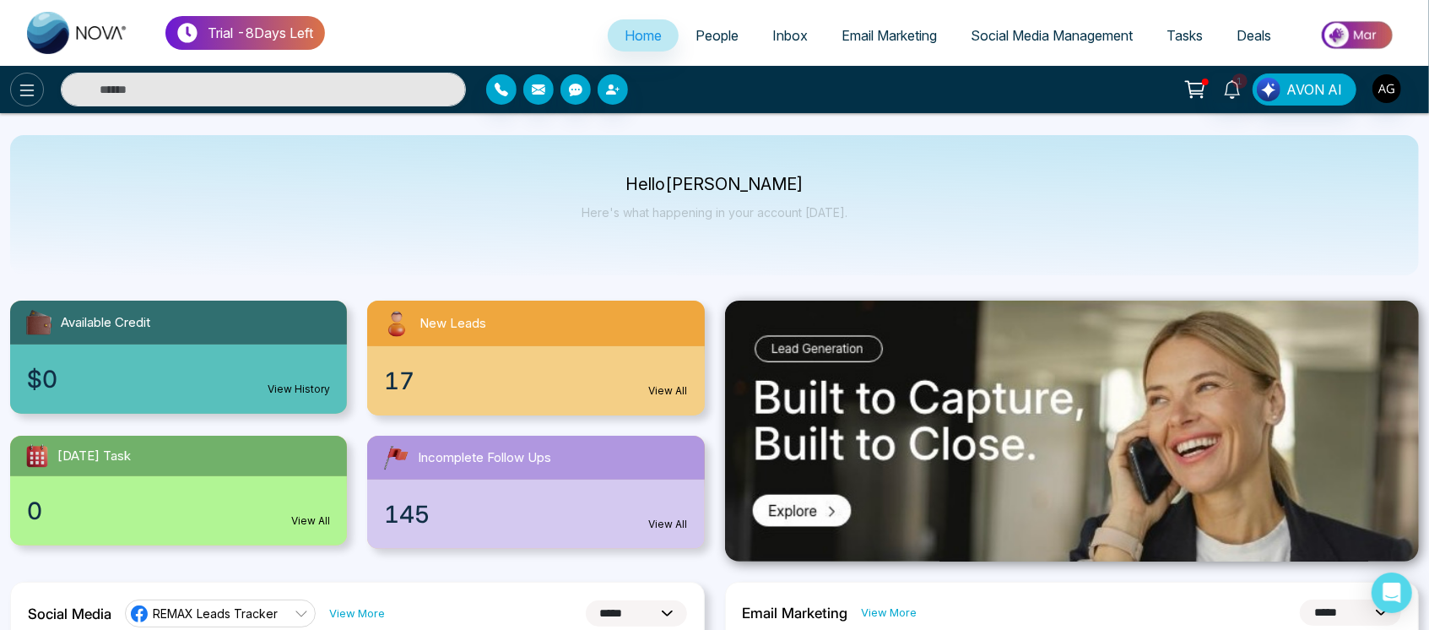
click at [17, 80] on icon at bounding box center [27, 90] width 20 height 20
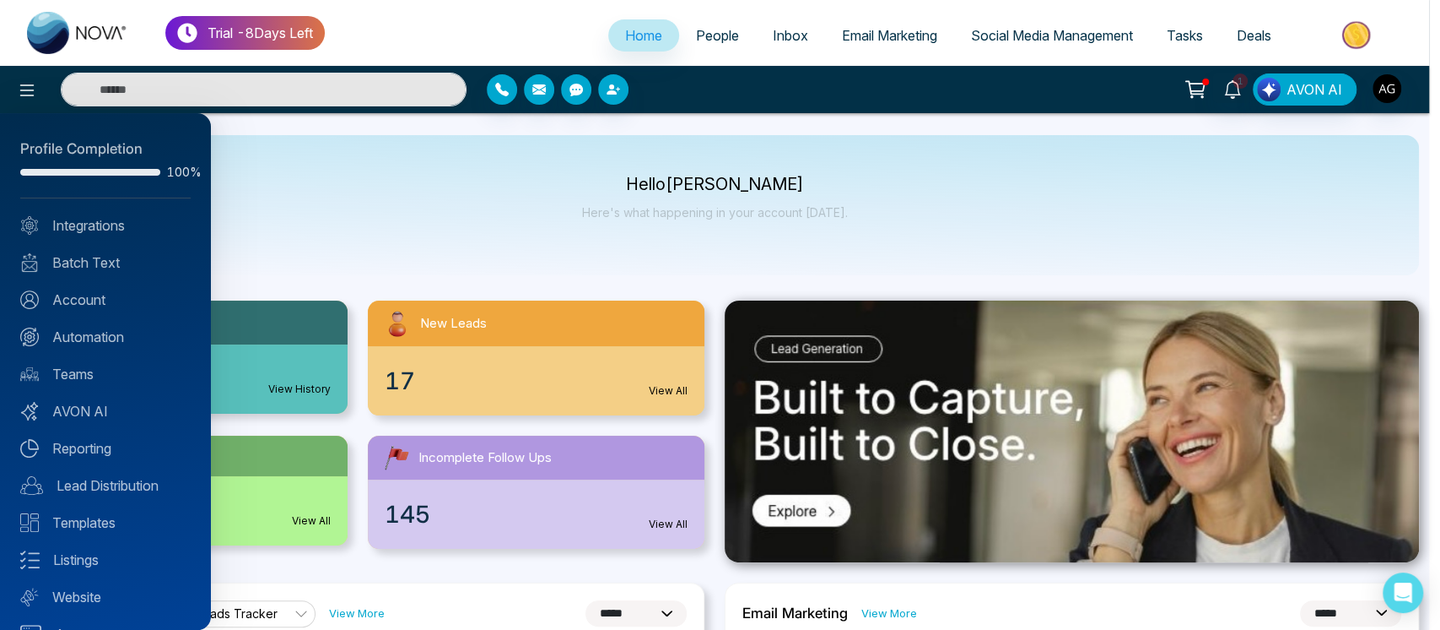
click at [379, 220] on div at bounding box center [720, 315] width 1440 height 630
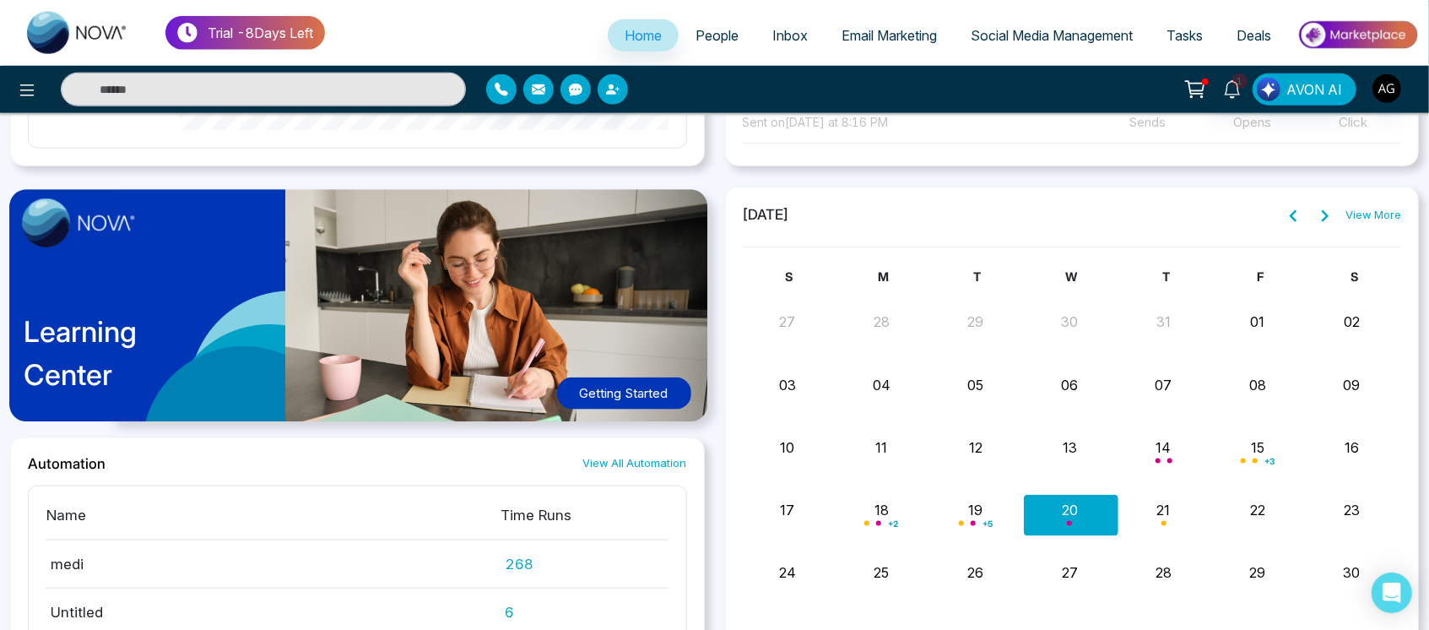
scroll to position [1181, 0]
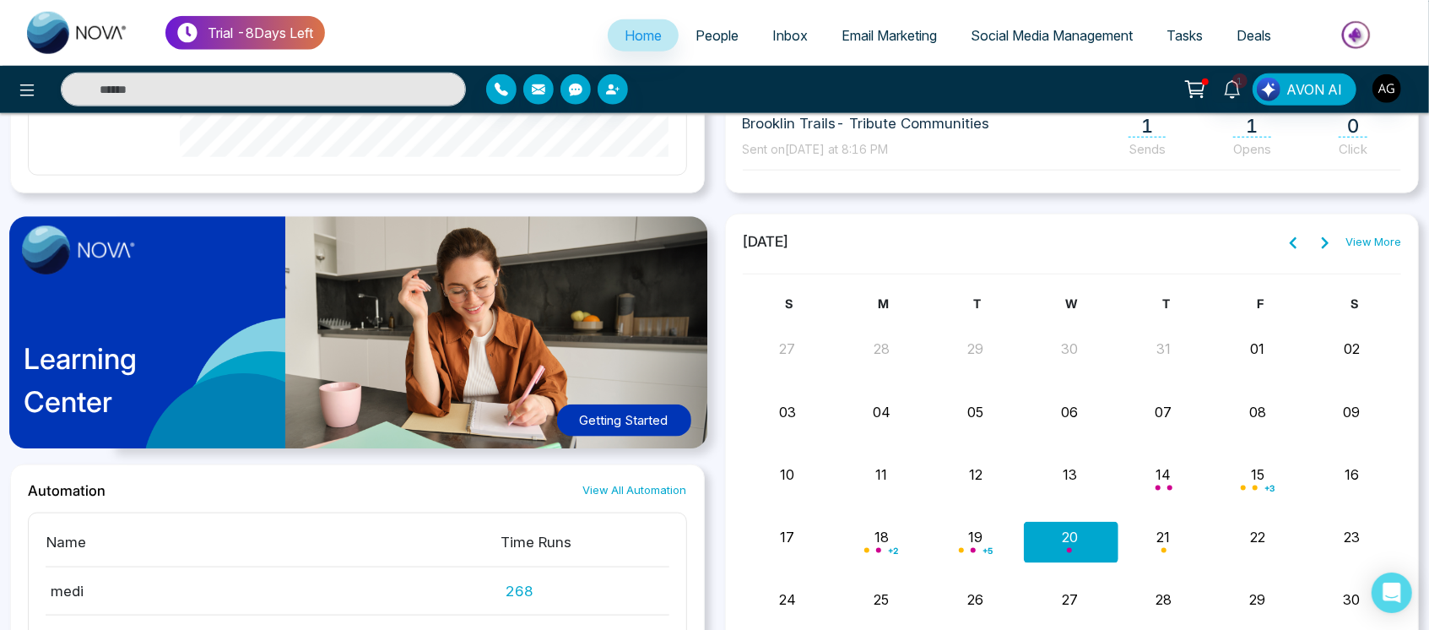
click at [1316, 245] on button at bounding box center [1325, 242] width 24 height 22
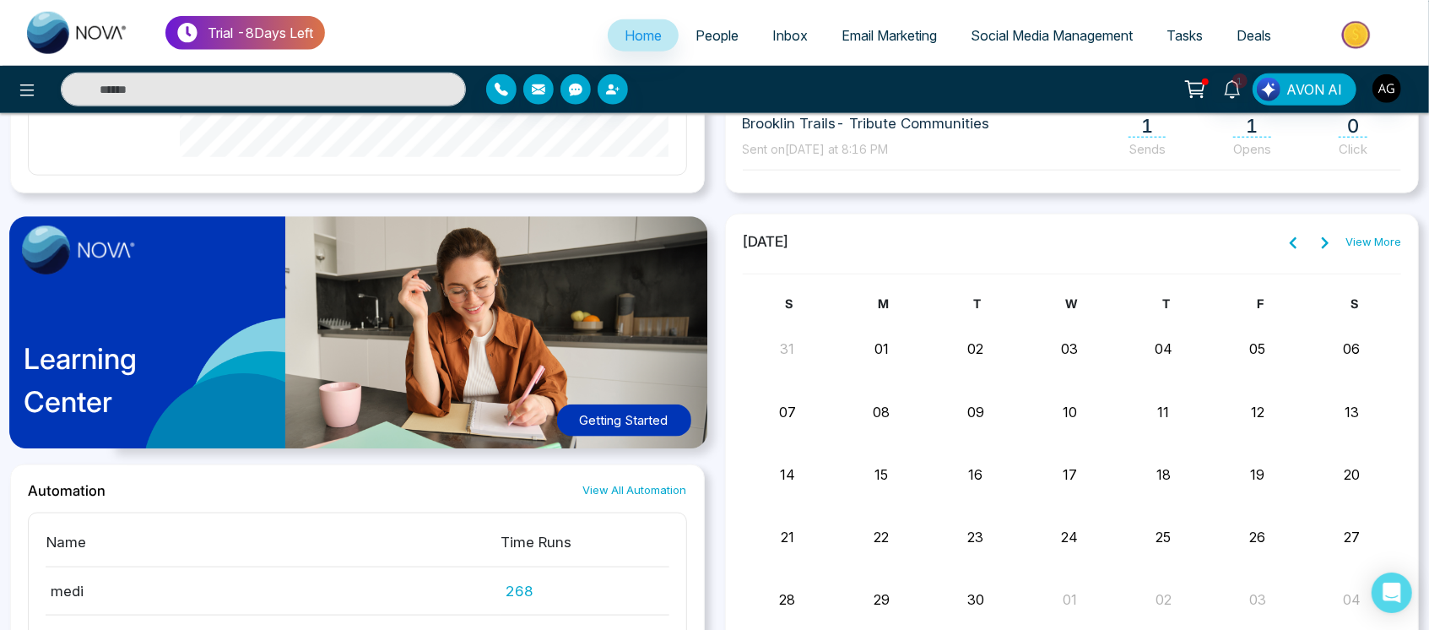
click at [1316, 245] on button at bounding box center [1325, 242] width 24 height 22
click at [1288, 253] on div "[DATE] View More S M T W T F S 30 01 02 03 04 05 06 07 08 09 10 11 12 13 14 15 …" at bounding box center [1072, 484] width 659 height 506
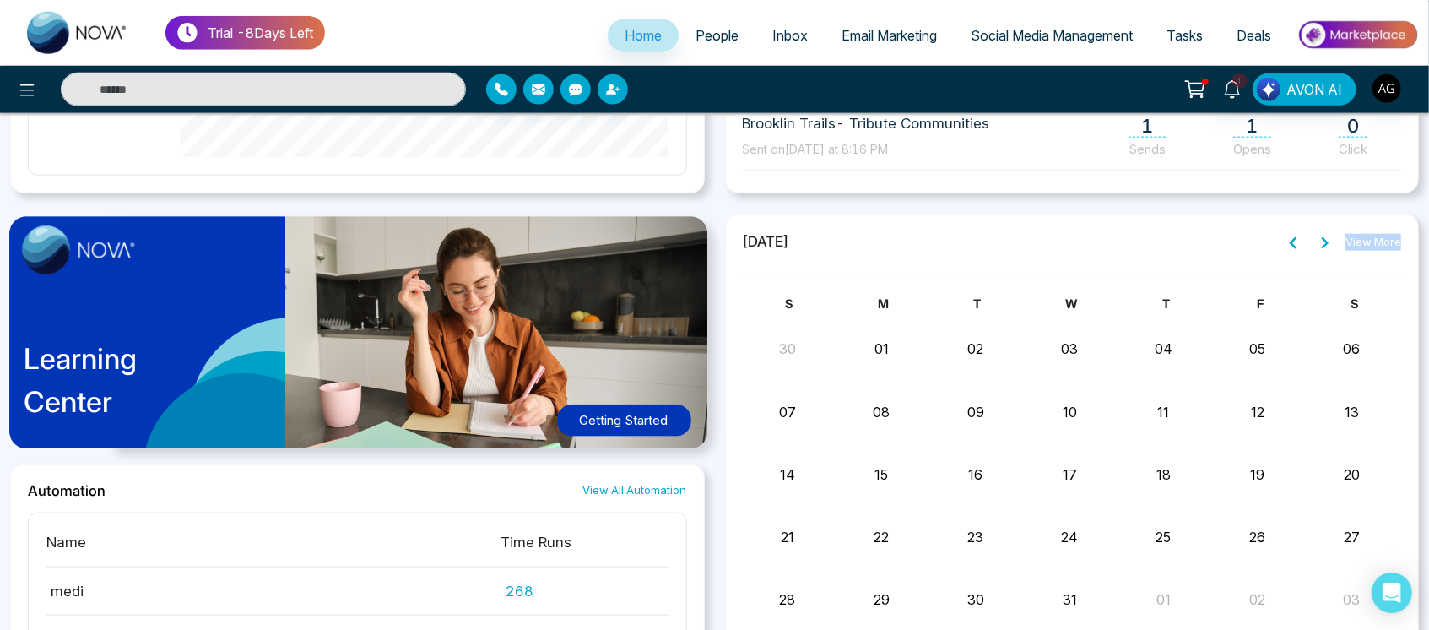
click at [1288, 253] on div "[DATE] View More S M T W T F S 30 01 02 03 04 05 06 07 08 09 10 11 12 13 14 15 …" at bounding box center [1072, 484] width 659 height 506
drag, startPoint x: 1288, startPoint y: 253, endPoint x: 1289, endPoint y: 244, distance: 9.4
click at [1289, 244] on div "December 2025 View More S M T W T F S 30 01 02 03 04 05 06 07 08 09 10 11 12 13…" at bounding box center [1072, 484] width 659 height 506
click at [1289, 244] on icon at bounding box center [1293, 243] width 14 height 14
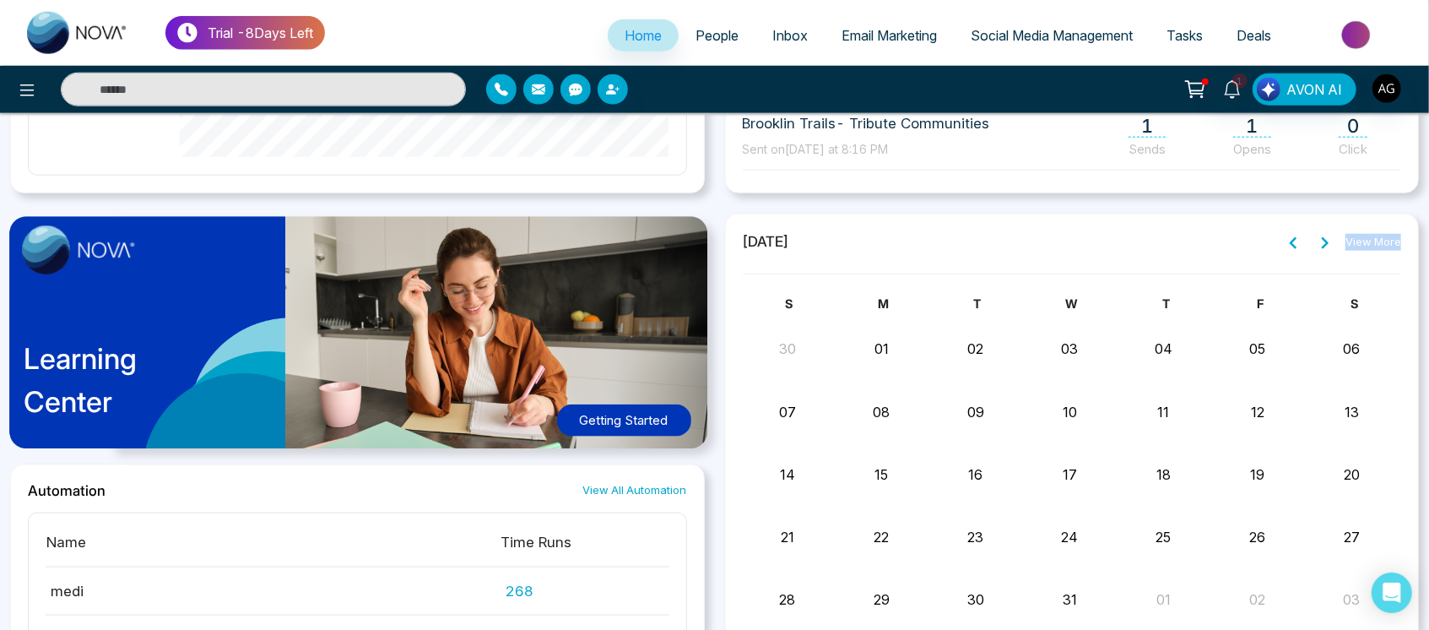
drag, startPoint x: 1289, startPoint y: 244, endPoint x: 1046, endPoint y: 246, distance: 243.0
click at [1289, 244] on icon at bounding box center [1293, 243] width 14 height 14
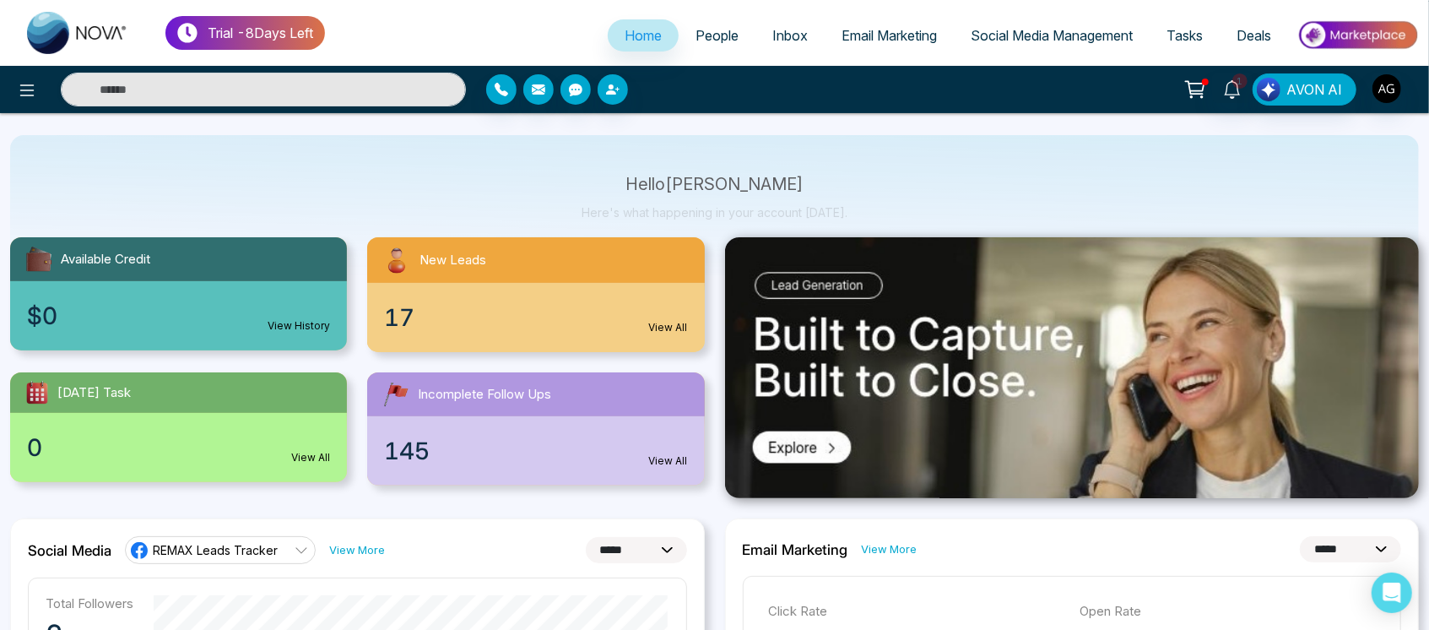
scroll to position [0, 0]
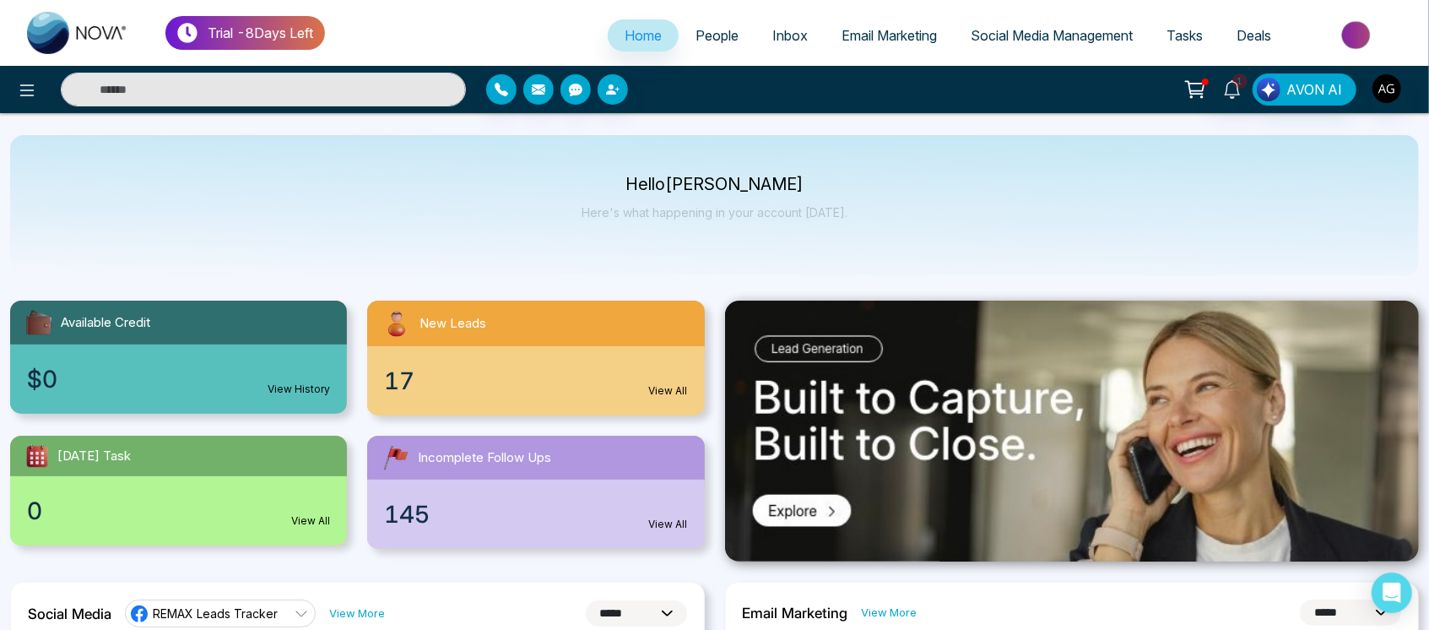
click at [163, 57] on ul "Trial - 8 Days Left" at bounding box center [167, 33] width 315 height 66
click at [505, 81] on button "button" at bounding box center [501, 89] width 30 height 30
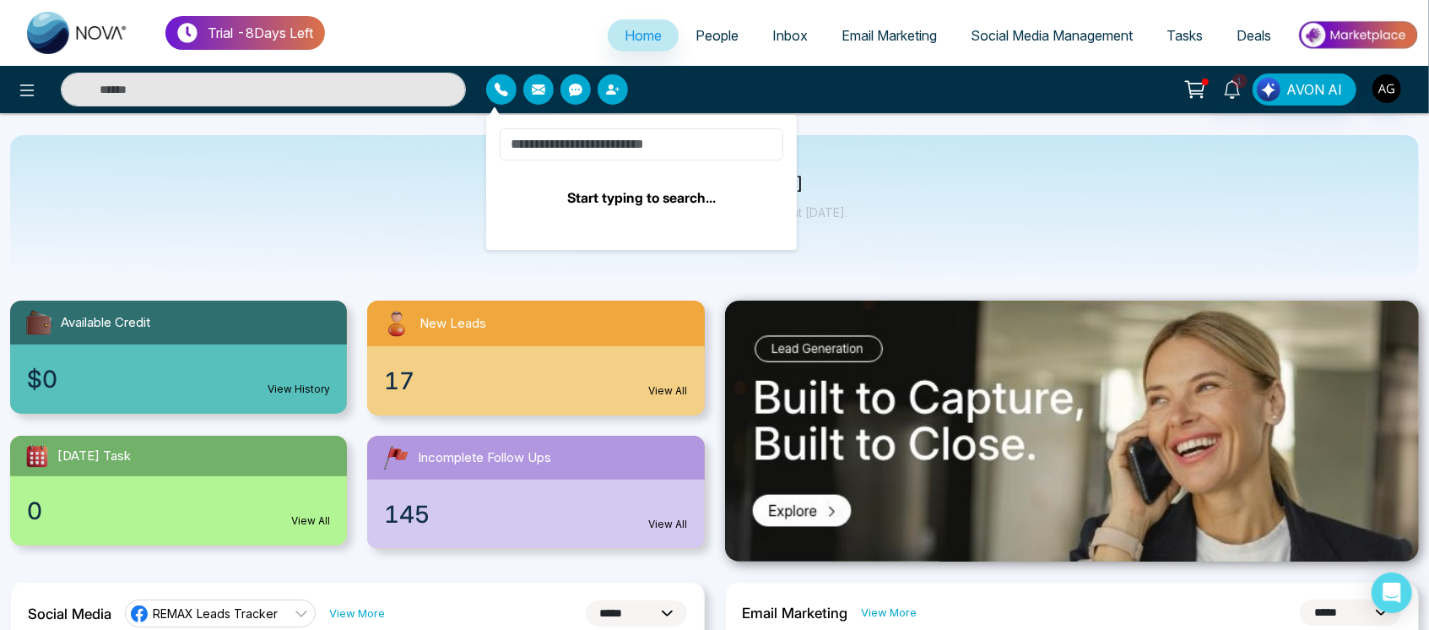
click at [584, 141] on input at bounding box center [642, 144] width 284 height 32
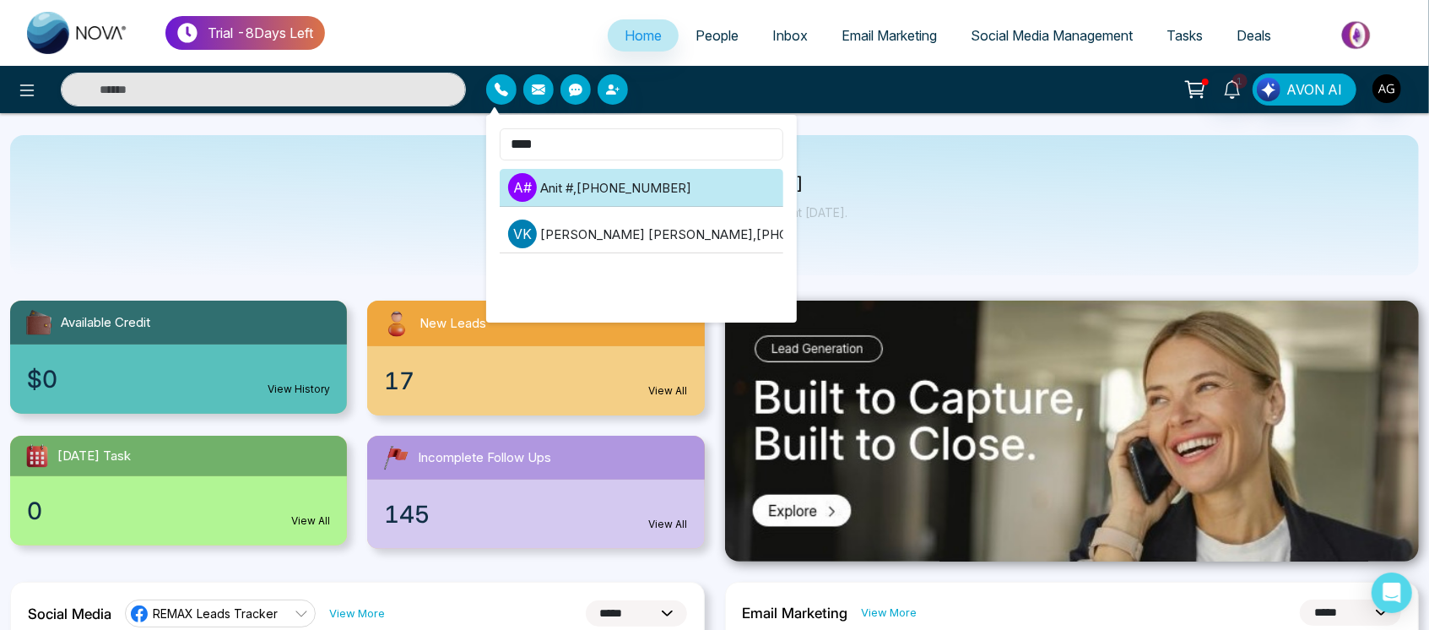
type input "****"
click at [655, 179] on li "A # Anit # , [PHONE_NUMBER]" at bounding box center [642, 188] width 284 height 38
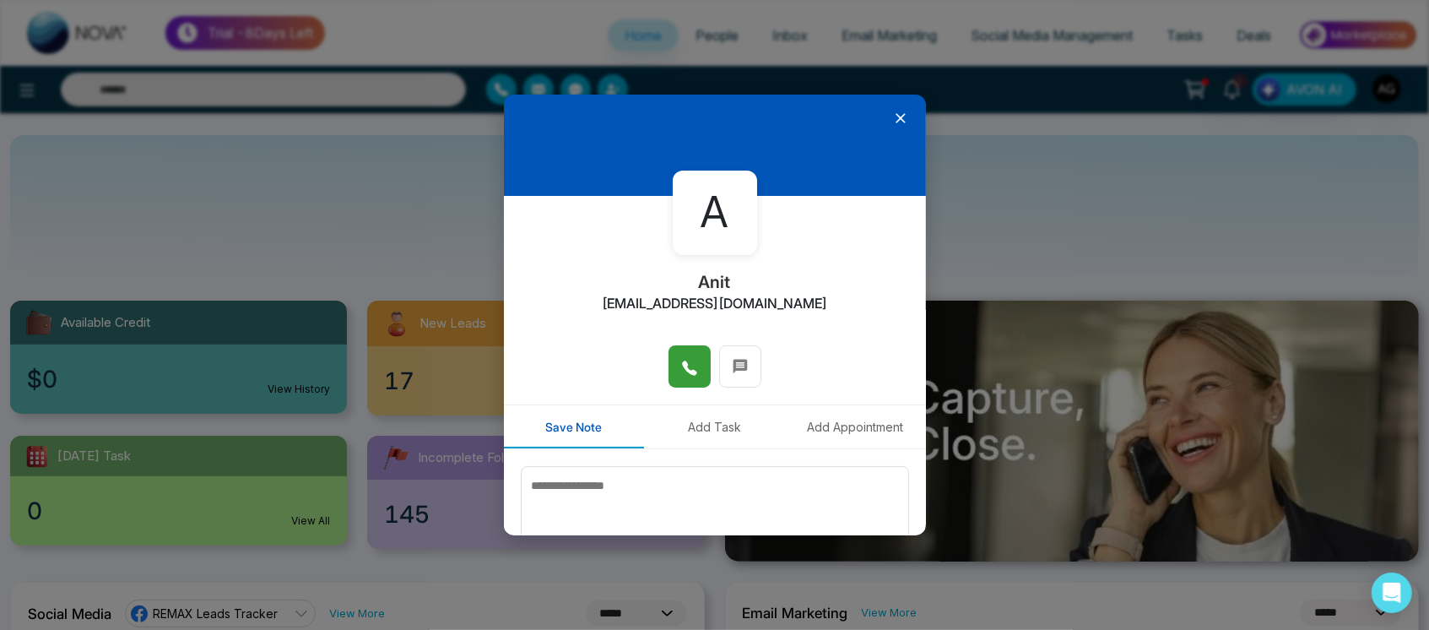
click at [680, 347] on button at bounding box center [689, 366] width 42 height 42
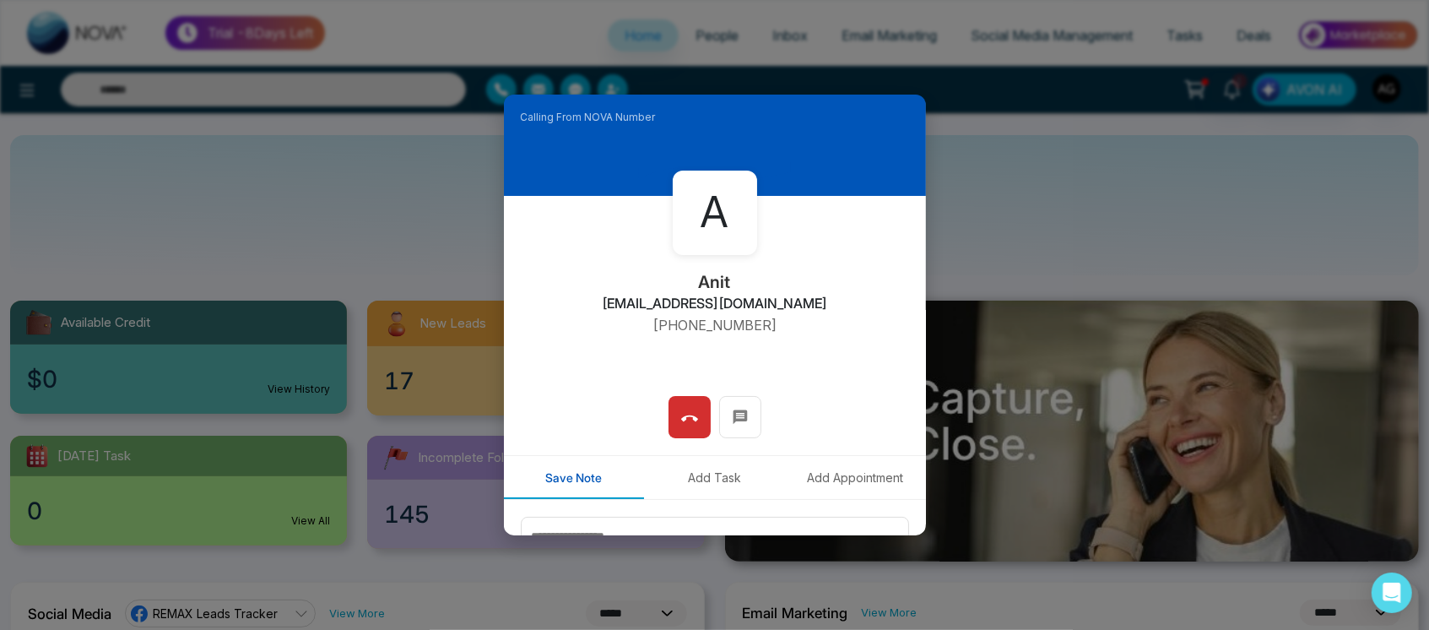
click at [680, 347] on div "A Anit anit@mmnovatech.com +919930053035 00:00" at bounding box center [715, 296] width 422 height 200
click at [578, 245] on div "A Anit anit@mmnovatech.com +919930053035 00:00" at bounding box center [715, 296] width 422 height 200
drag, startPoint x: 651, startPoint y: 328, endPoint x: 785, endPoint y: 343, distance: 135.0
click at [785, 343] on div "A Anit anit@mmnovatech.com +919930053035 00:00" at bounding box center [715, 296] width 422 height 200
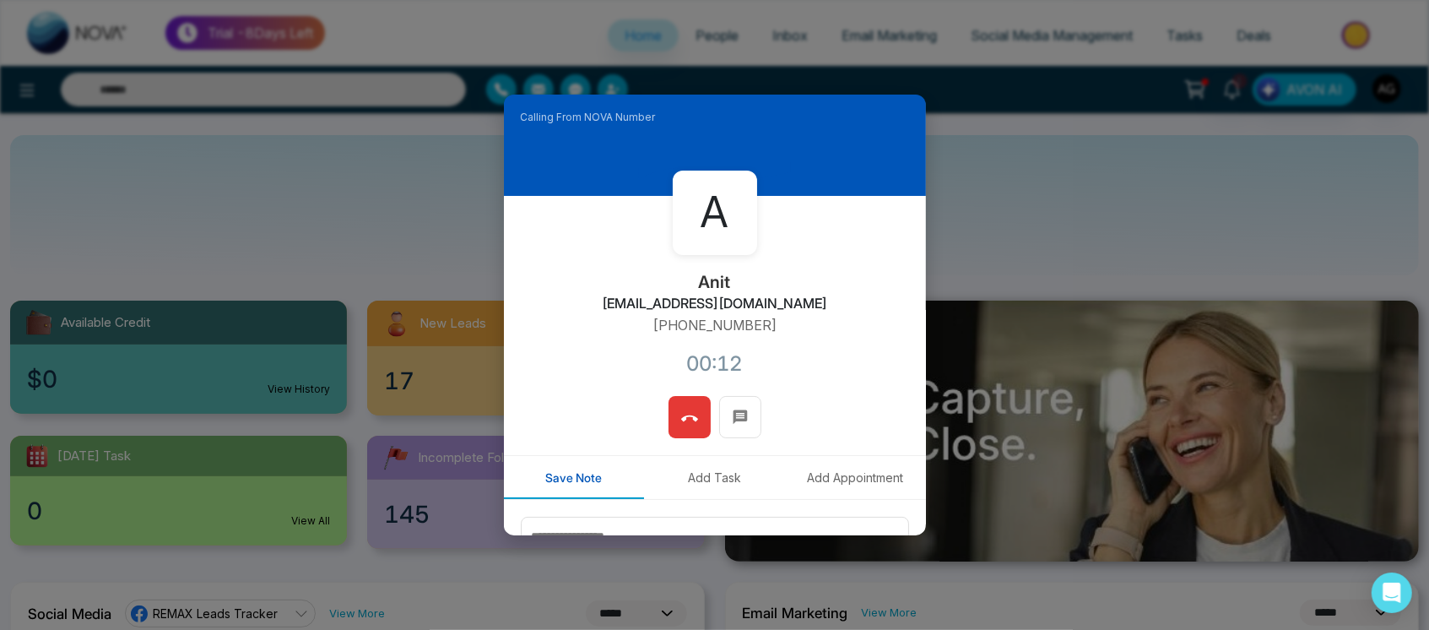
click at [673, 414] on button at bounding box center [689, 417] width 42 height 42
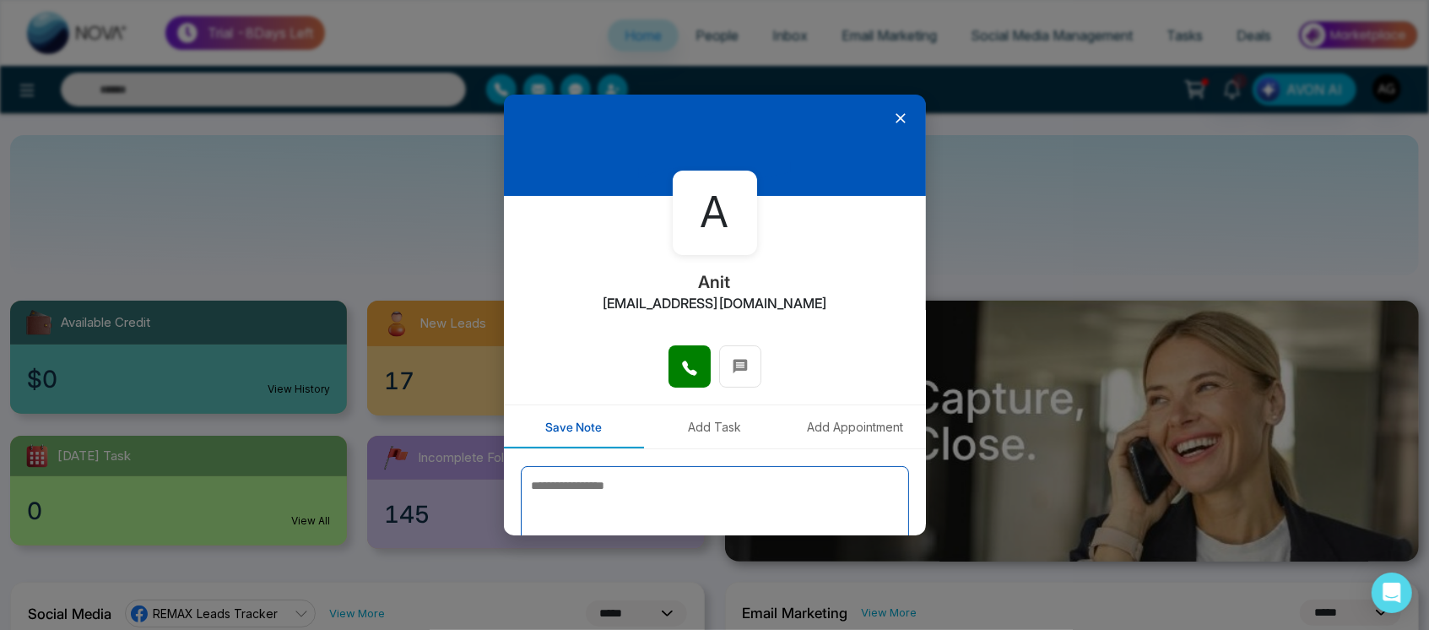
click at [588, 467] on textarea at bounding box center [715, 508] width 388 height 84
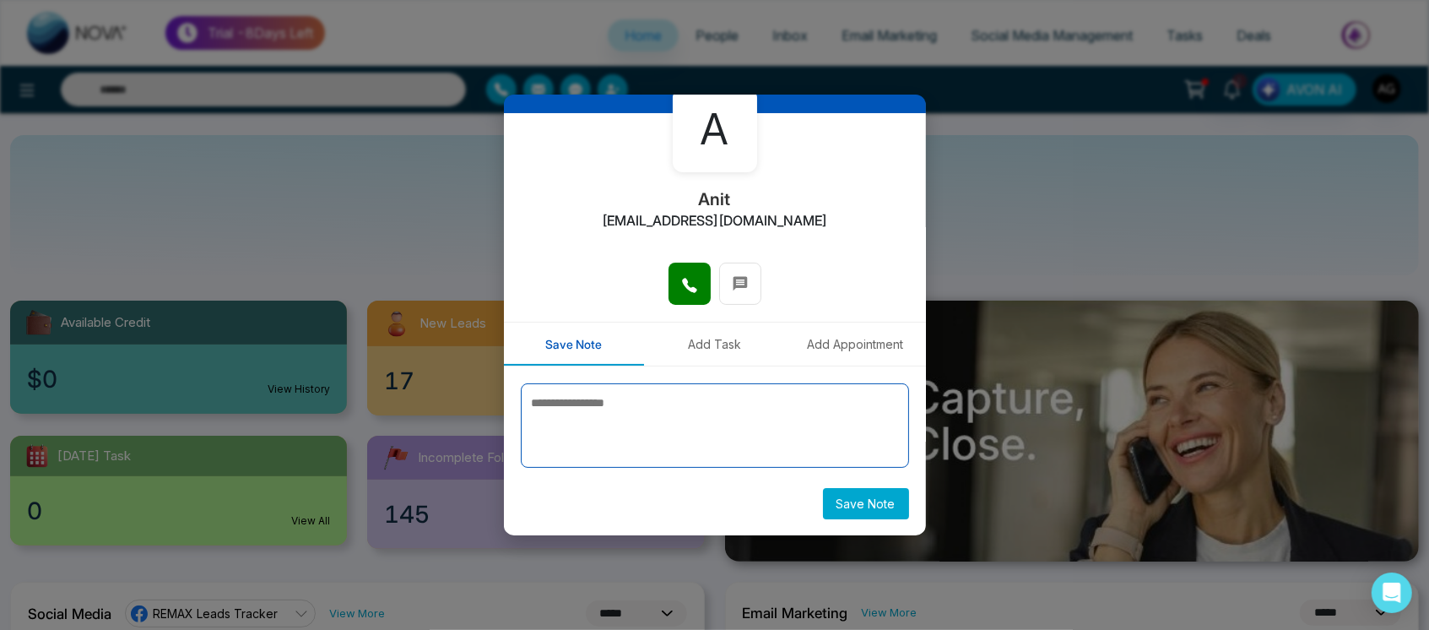
click at [588, 447] on textarea at bounding box center [715, 425] width 388 height 84
type textarea "*****"
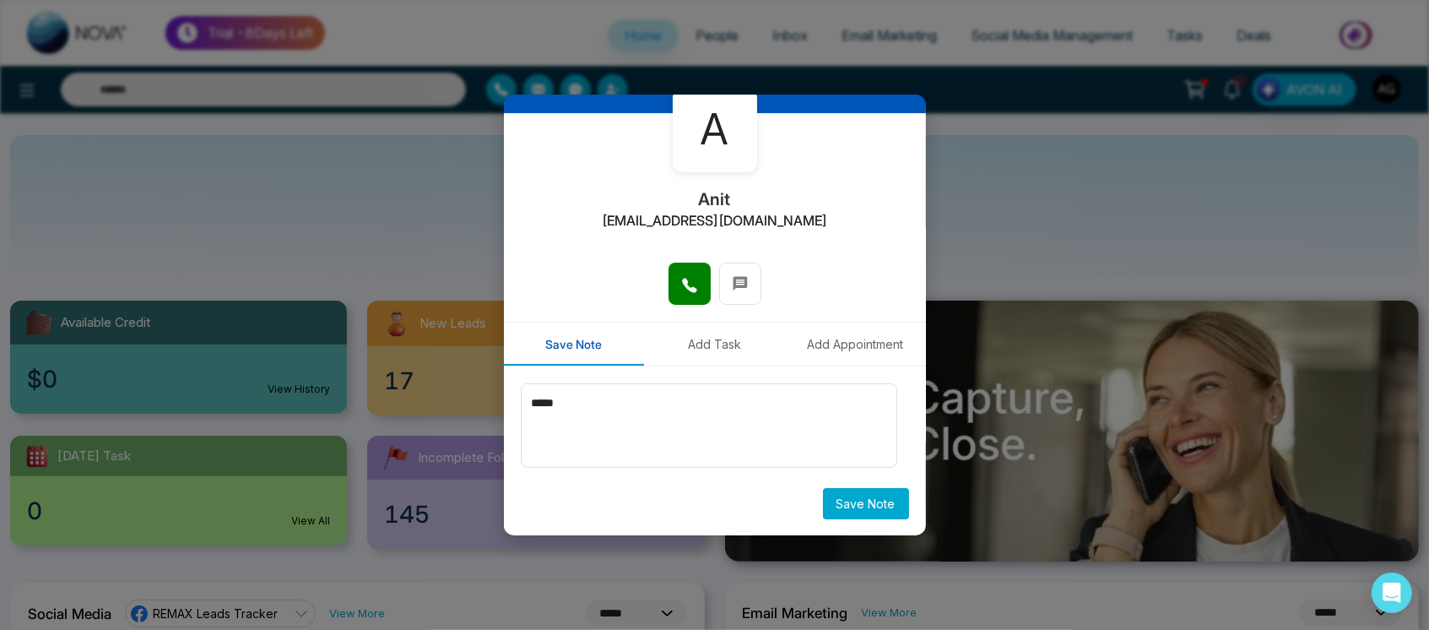
click at [840, 491] on button "Save Note" at bounding box center [866, 503] width 86 height 31
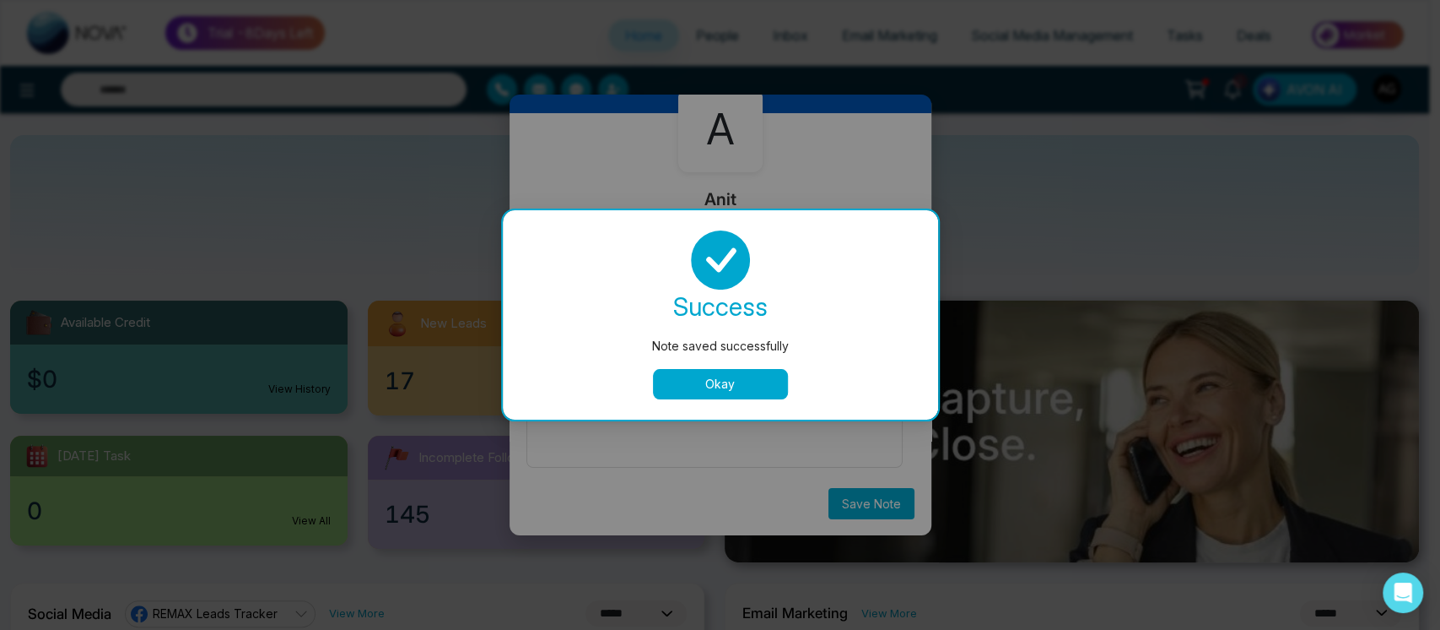
click at [714, 376] on button "Okay" at bounding box center [720, 384] width 135 height 30
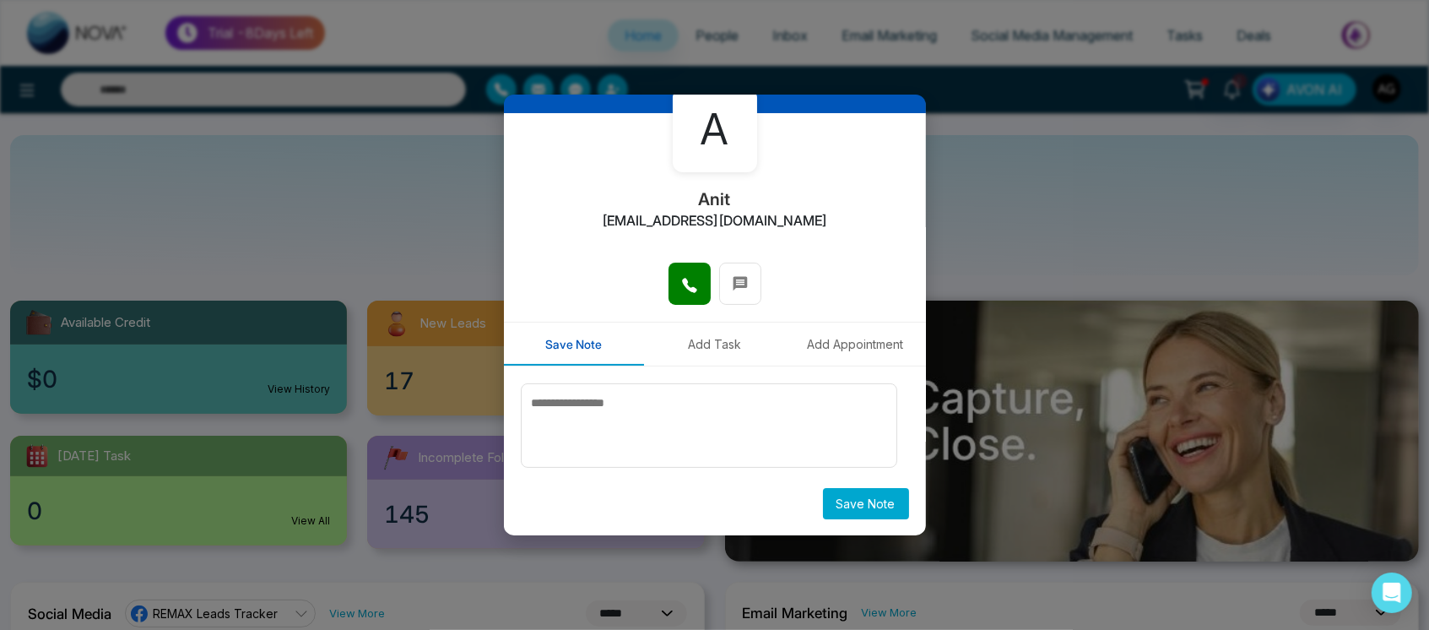
click at [705, 323] on button "Add Task" at bounding box center [714, 343] width 141 height 43
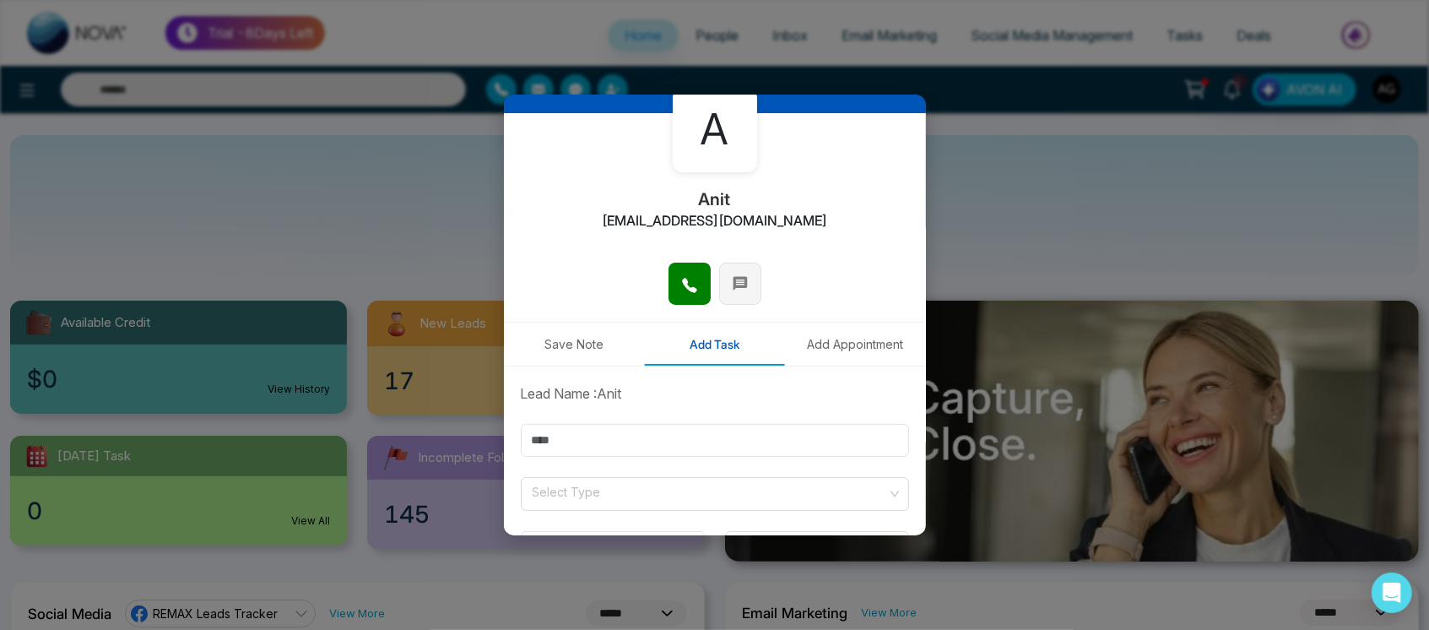
click at [741, 280] on icon at bounding box center [739, 283] width 14 height 14
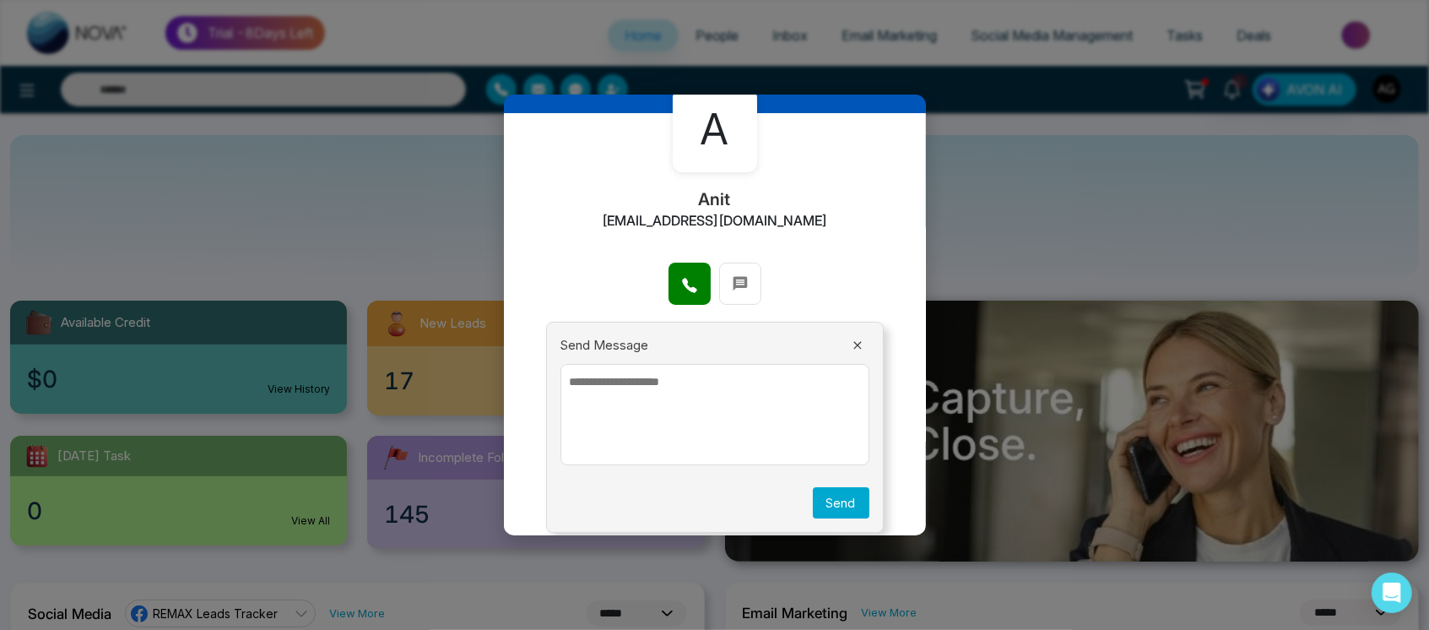
click at [705, 381] on textarea at bounding box center [714, 414] width 309 height 101
type textarea "******"
click at [837, 501] on button "Send" at bounding box center [841, 502] width 57 height 31
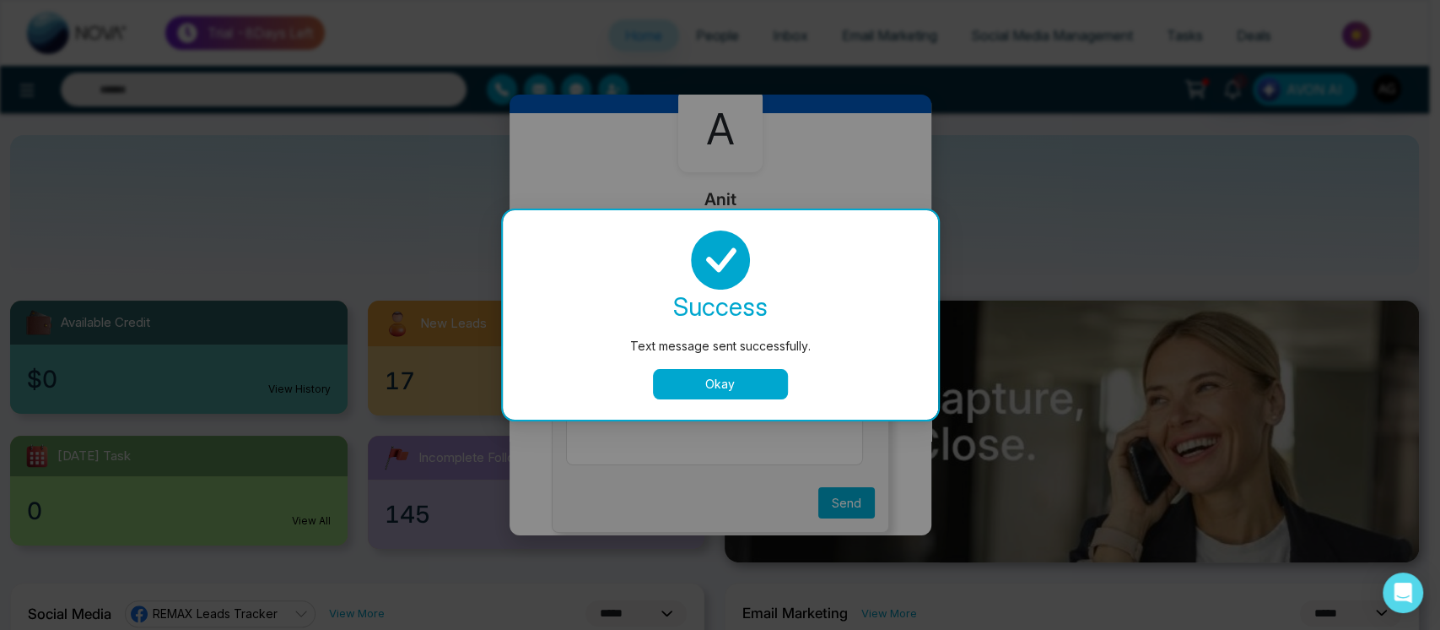
click at [700, 382] on button "Okay" at bounding box center [720, 384] width 135 height 30
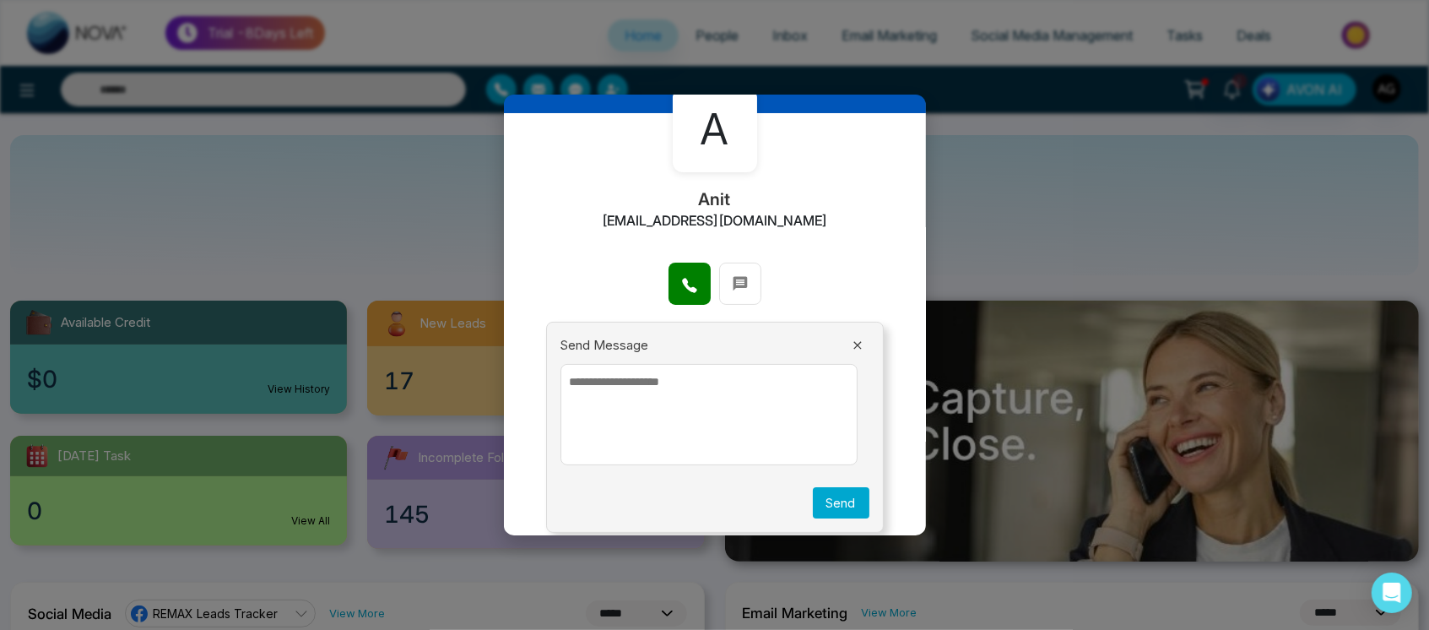
click at [673, 366] on textarea at bounding box center [709, 414] width 298 height 101
type textarea "****"
click at [840, 504] on button "Send" at bounding box center [841, 502] width 57 height 31
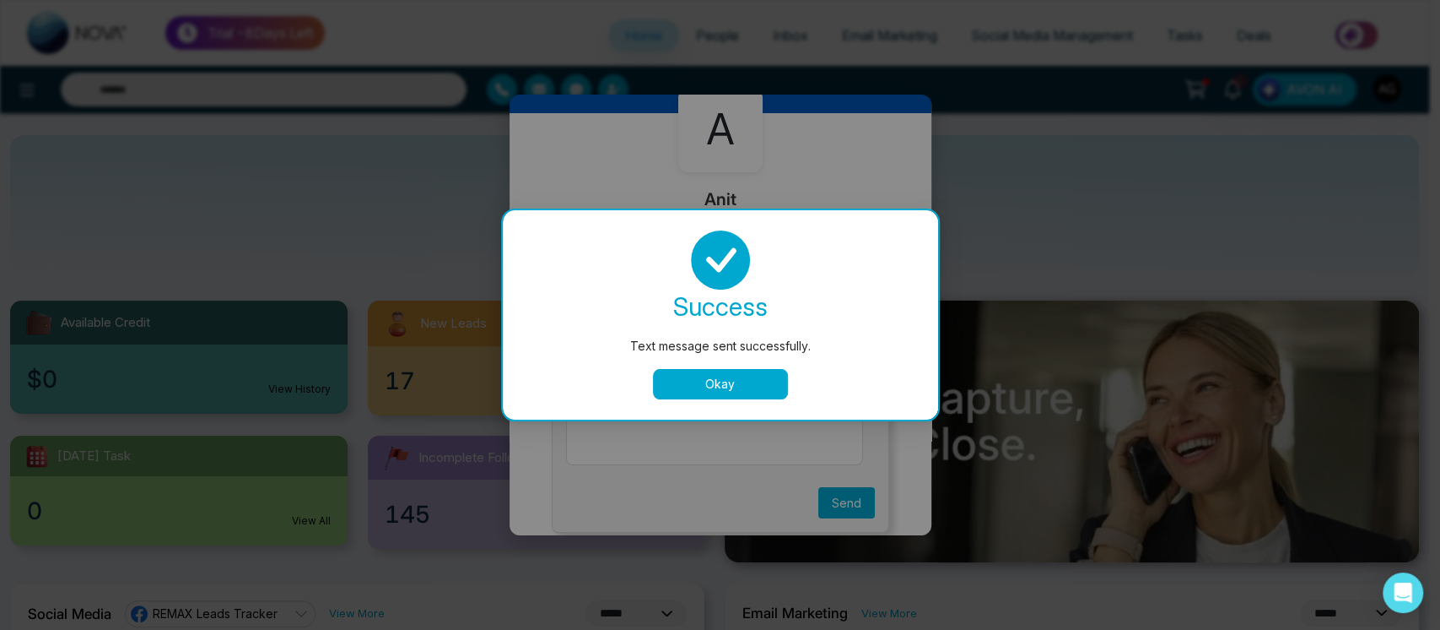
click at [732, 373] on button "Okay" at bounding box center [720, 384] width 135 height 30
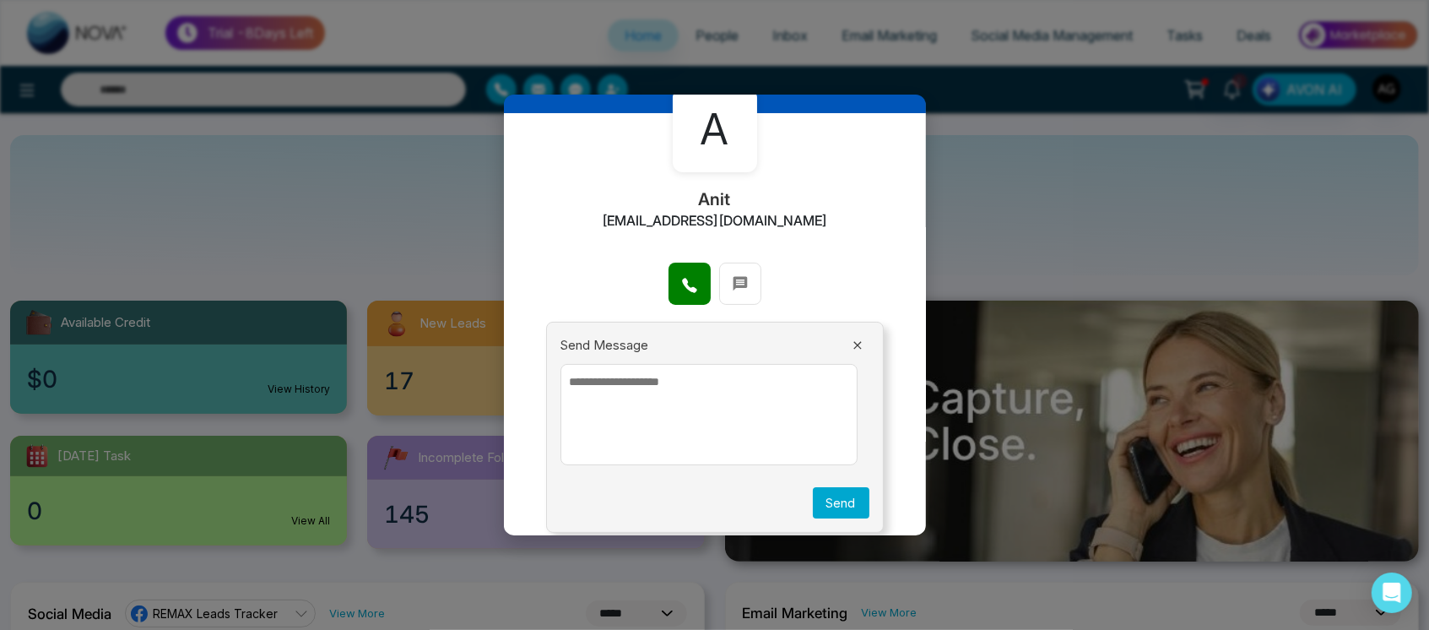
scroll to position [0, 0]
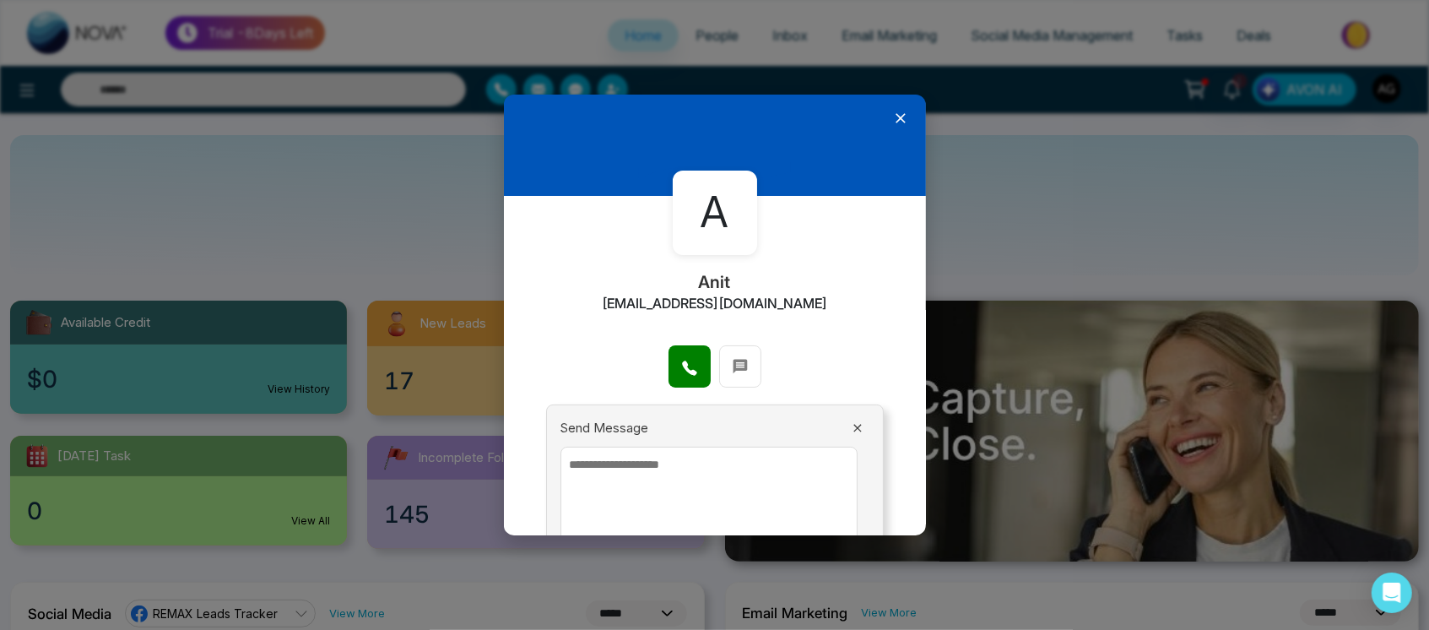
click at [892, 115] on icon at bounding box center [900, 118] width 17 height 17
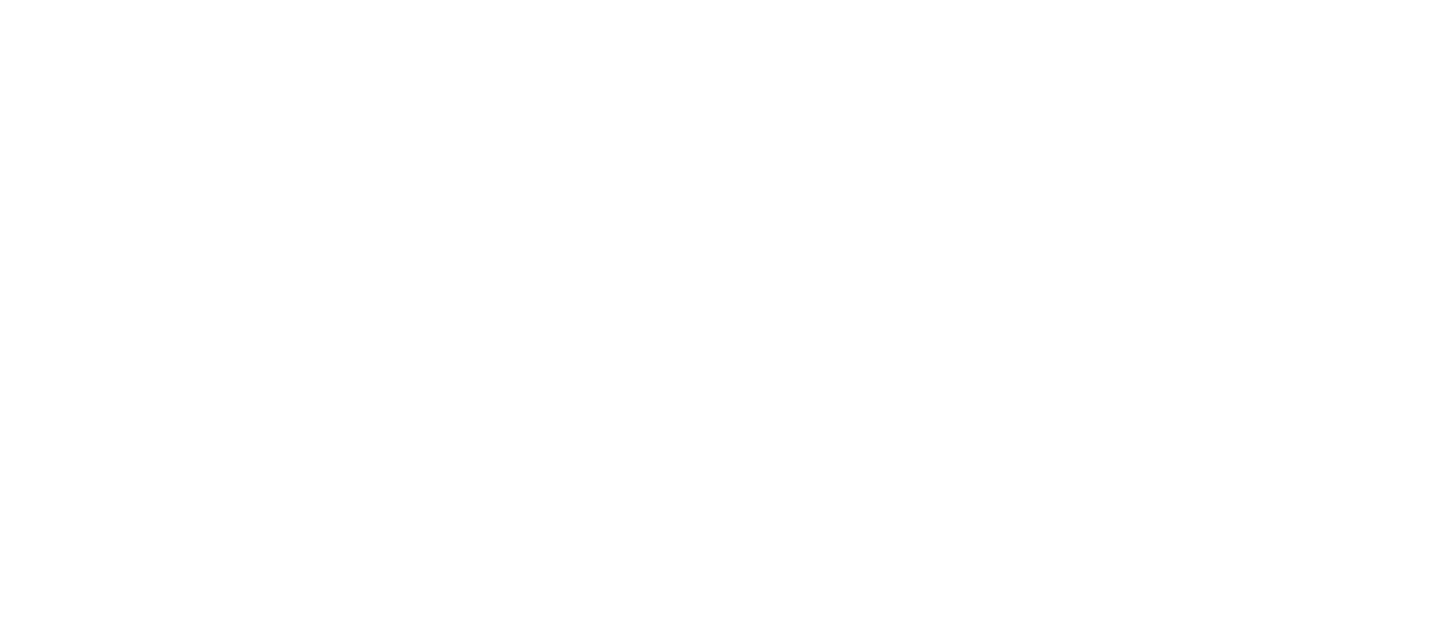
select select "*"
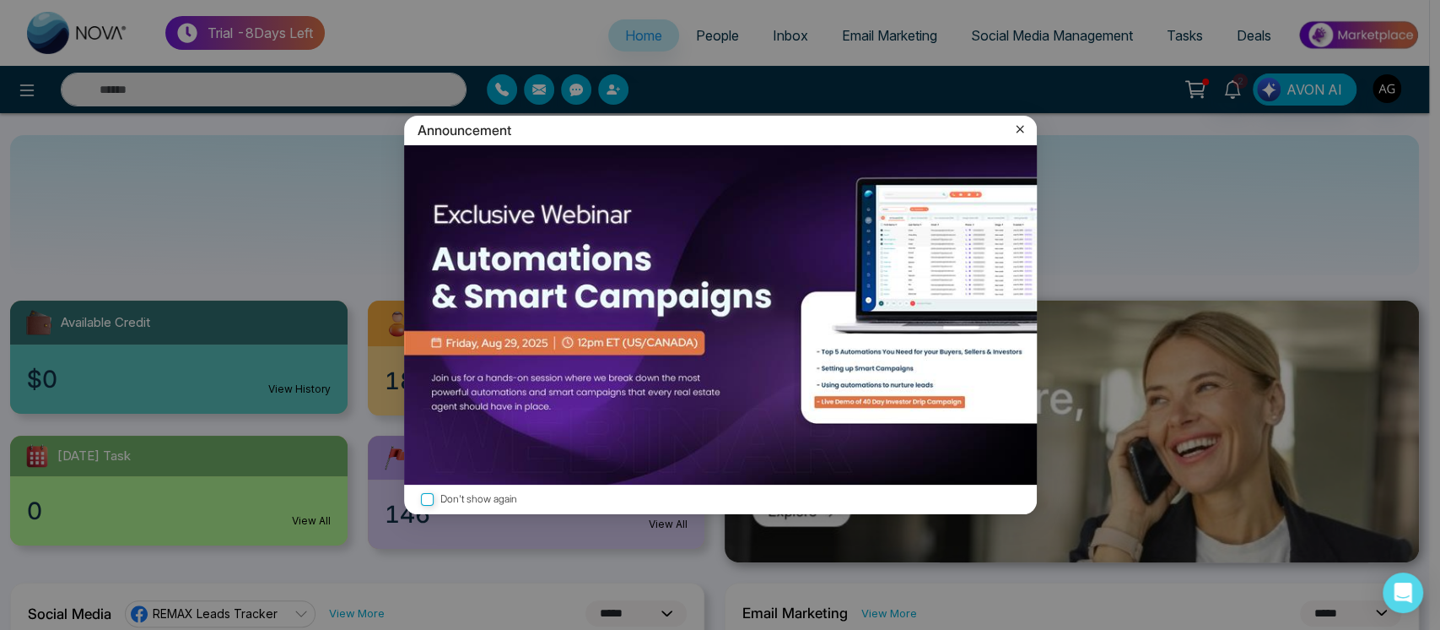
click at [581, 139] on div "Announcement" at bounding box center [720, 131] width 633 height 30
click at [571, 136] on div "Announcement" at bounding box center [720, 131] width 633 height 30
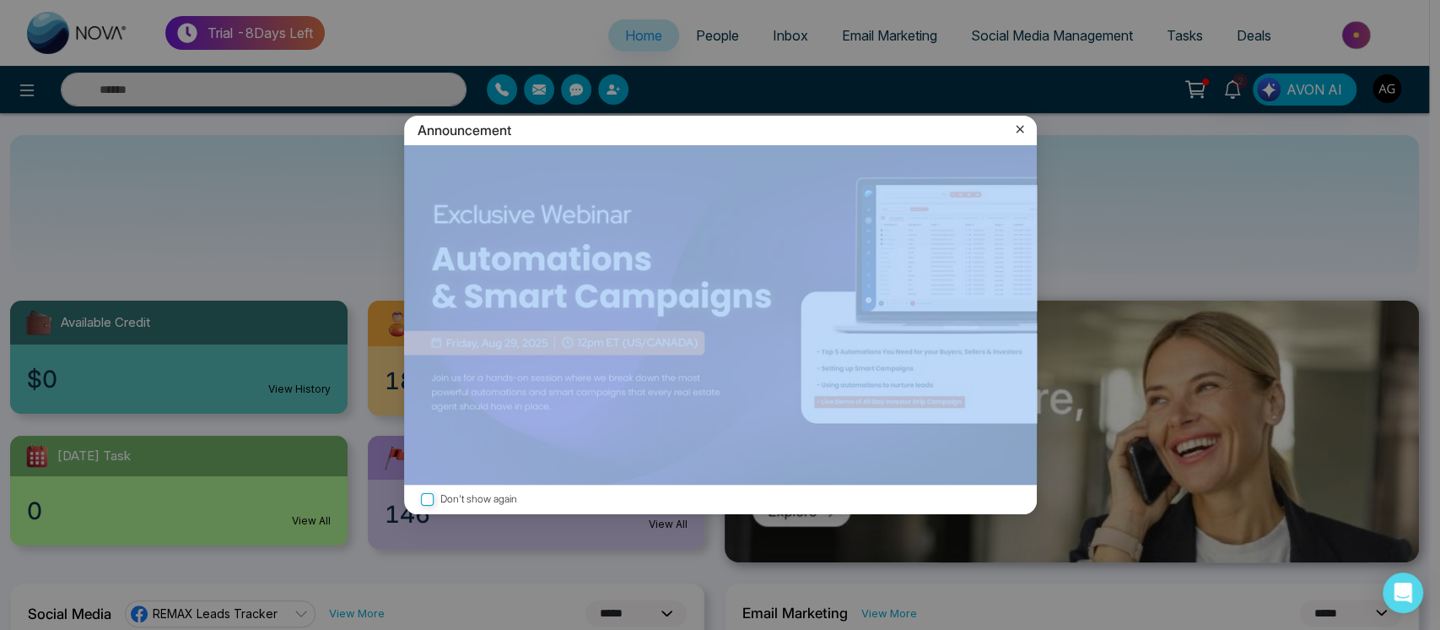
click at [571, 136] on div "Announcement" at bounding box center [720, 131] width 633 height 30
click at [580, 149] on img at bounding box center [720, 314] width 633 height 339
click at [1023, 130] on icon at bounding box center [1020, 129] width 17 height 17
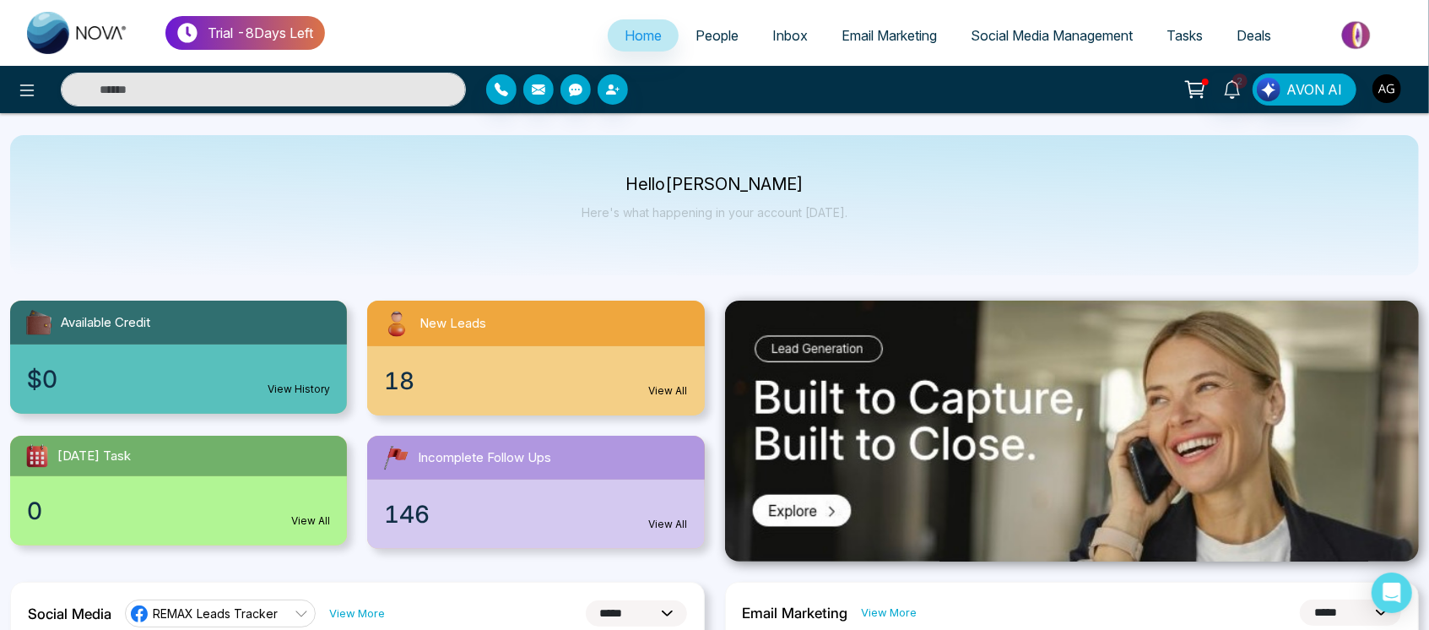
click at [1376, 95] on img "button" at bounding box center [1386, 88] width 29 height 29
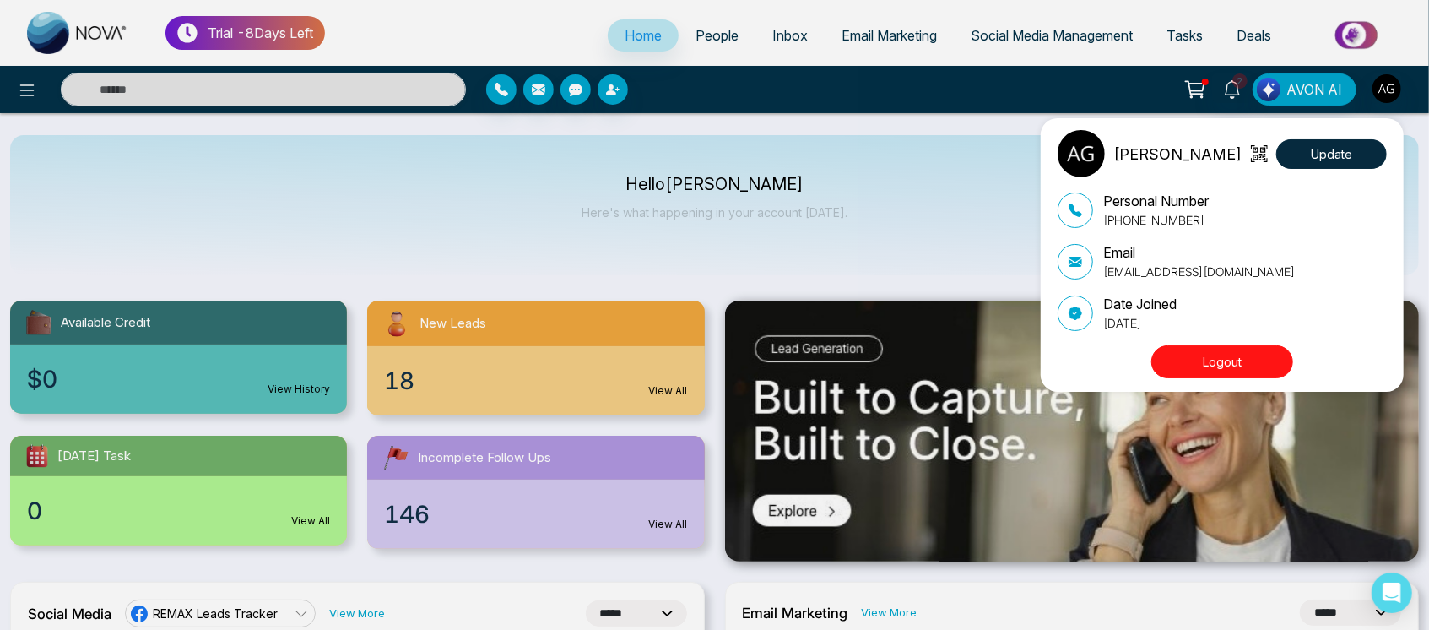
click at [863, 182] on div "Anit Gupta Update Personal Number +919930053035 Email anit@mmnovatech.com Date …" at bounding box center [714, 315] width 1429 height 630
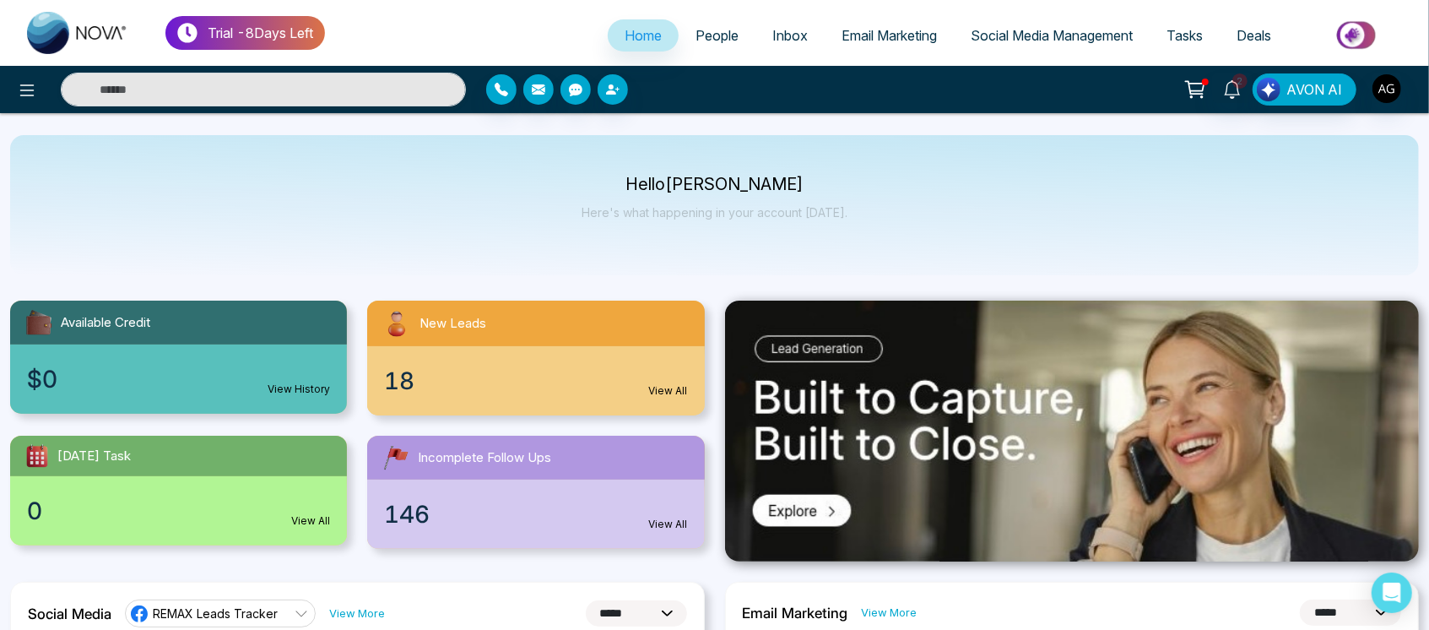
click at [1193, 36] on span "Tasks" at bounding box center [1184, 35] width 36 height 17
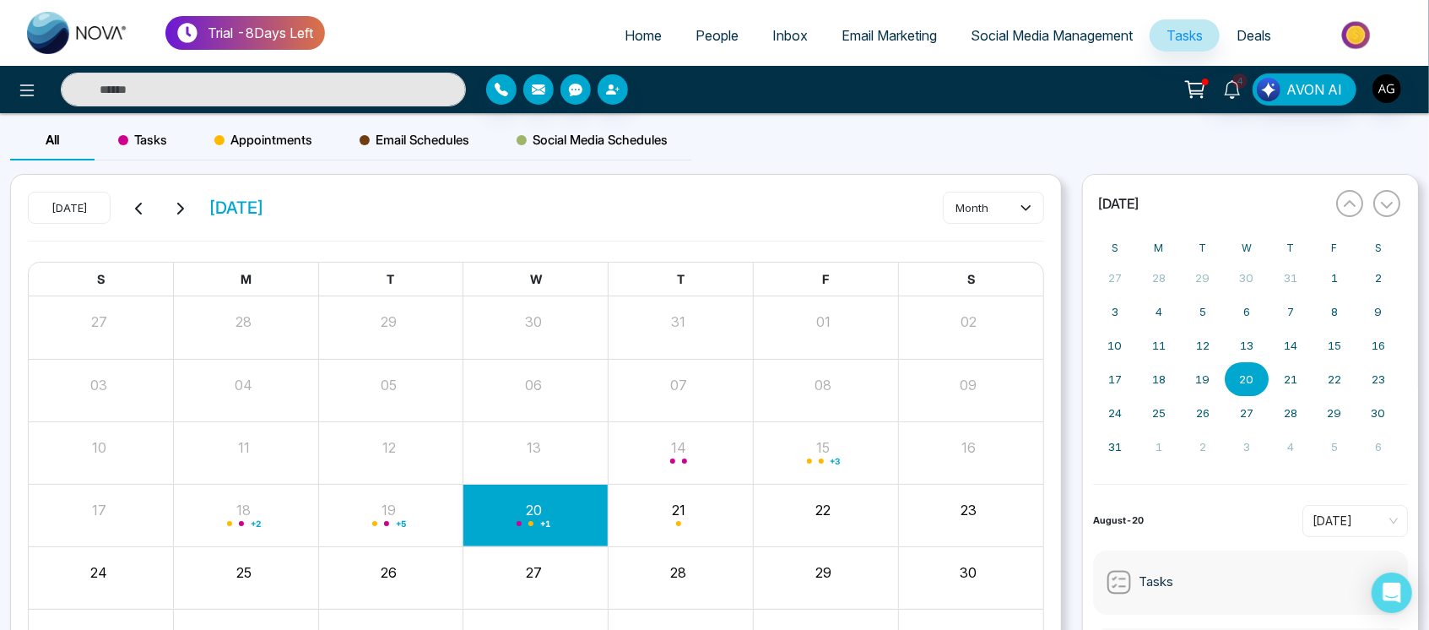
click at [251, 148] on span "Appointments" at bounding box center [263, 140] width 98 height 20
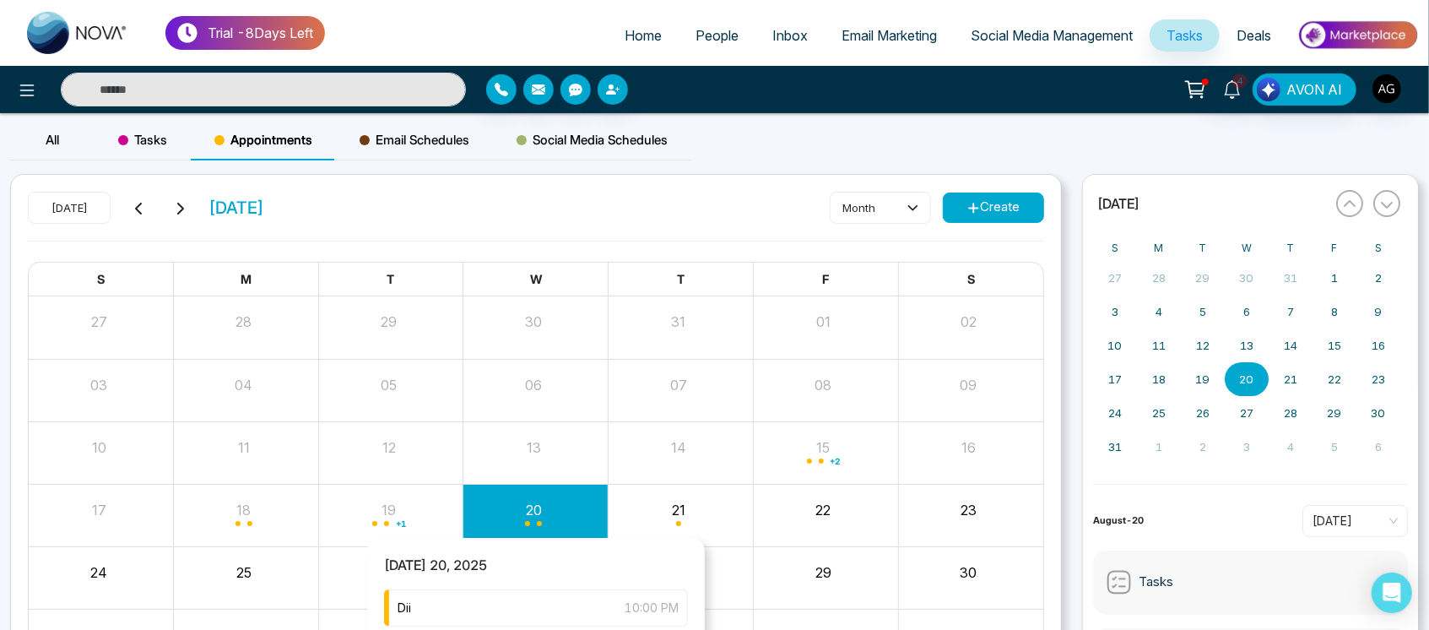
click at [538, 515] on div "Month View" at bounding box center [535, 514] width 145 height 41
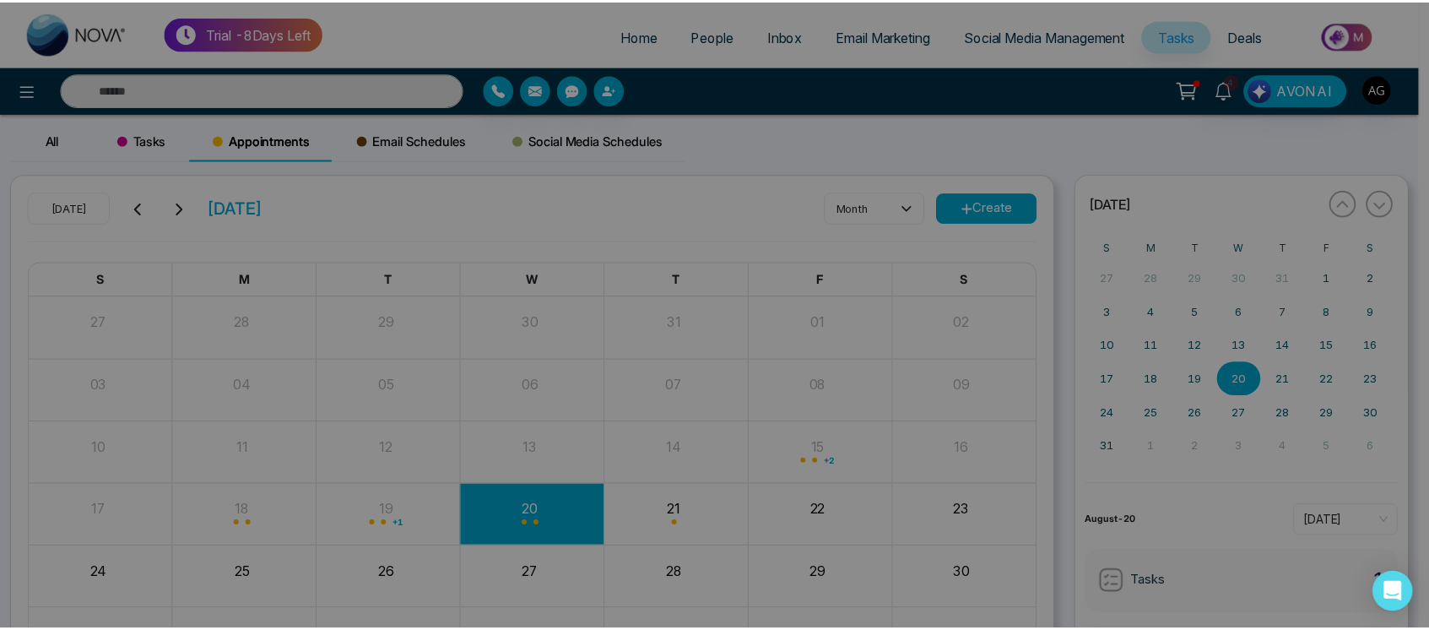
scroll to position [65, 0]
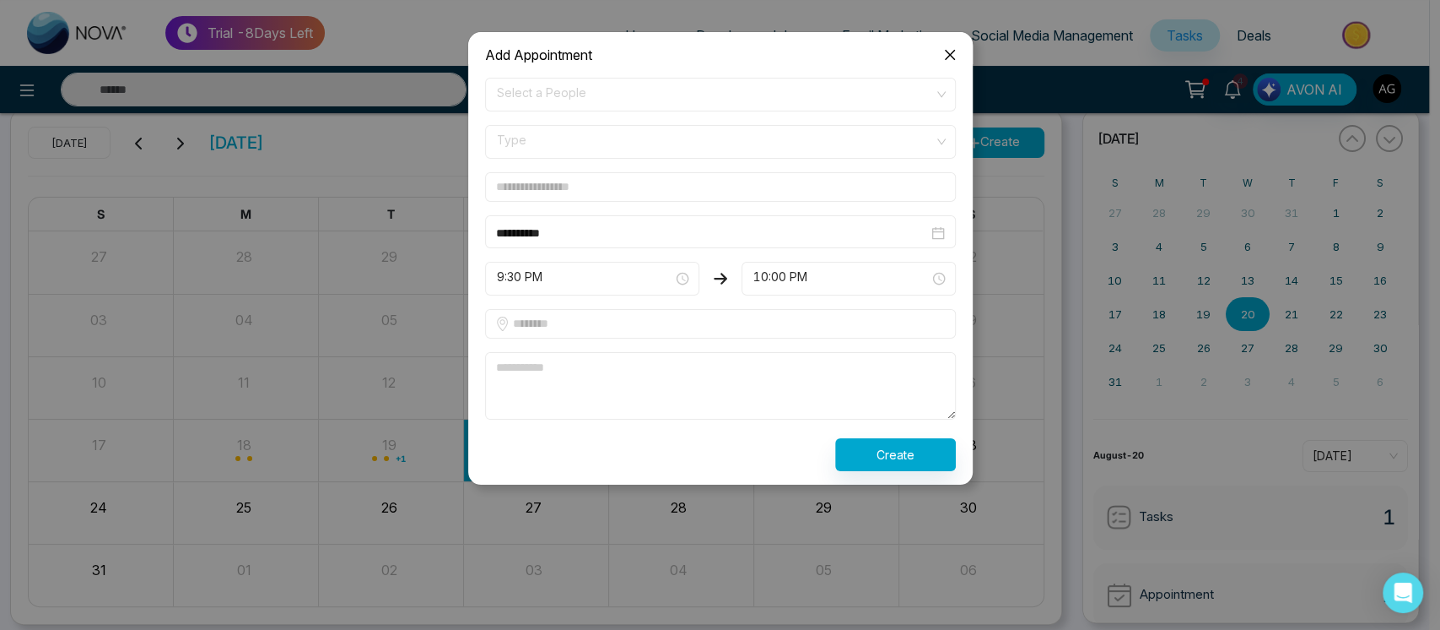
click at [945, 48] on icon "close" at bounding box center [950, 55] width 14 height 14
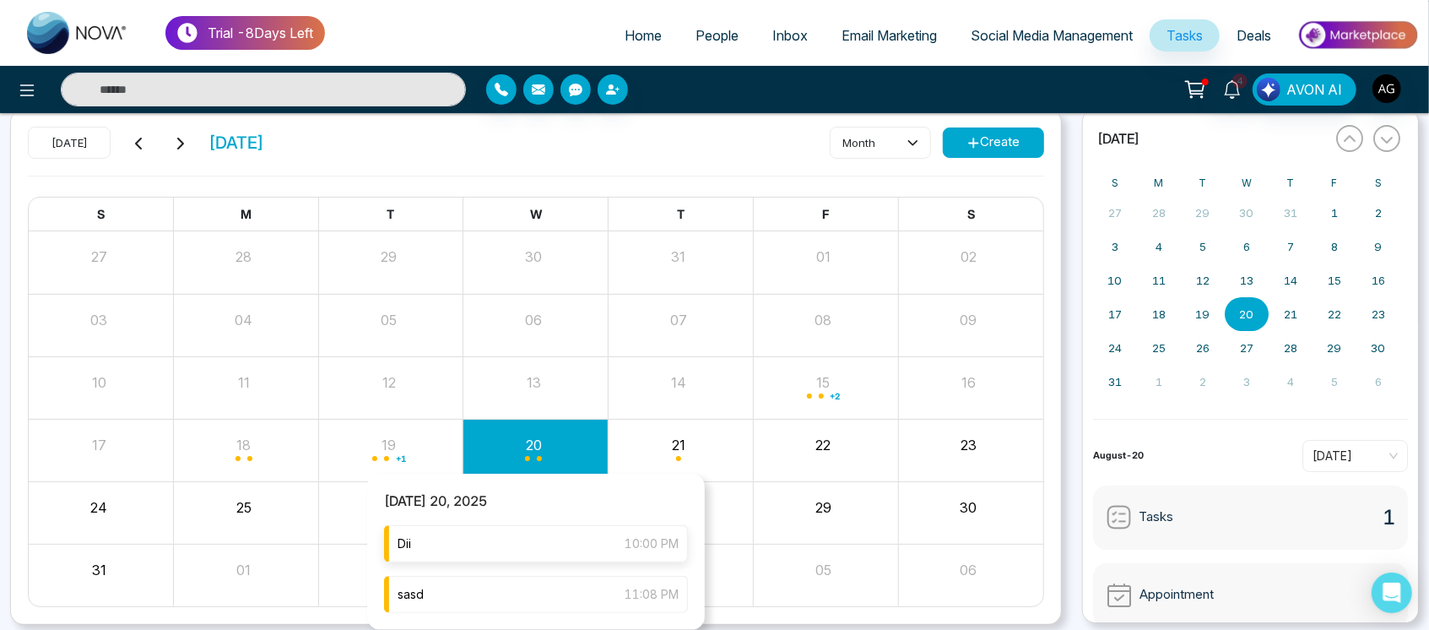
click at [525, 549] on div "Dii 10:00 PM" at bounding box center [536, 543] width 304 height 37
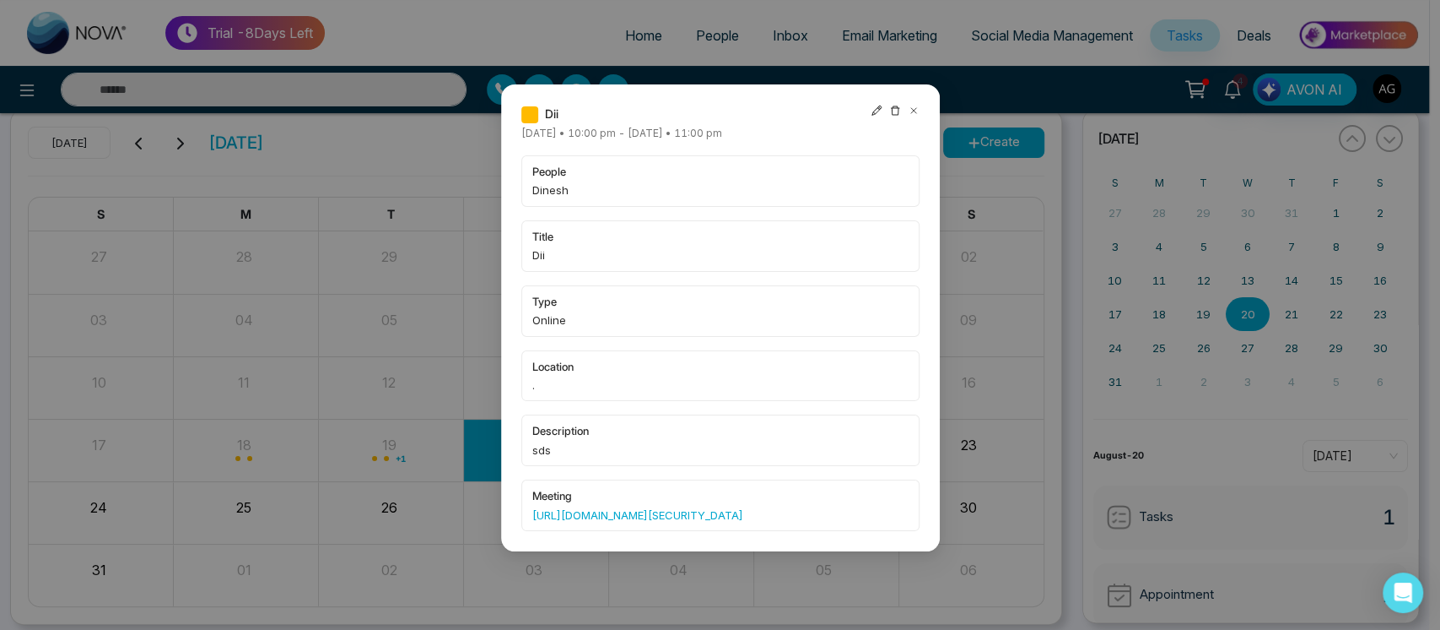
click at [911, 114] on icon at bounding box center [914, 111] width 12 height 12
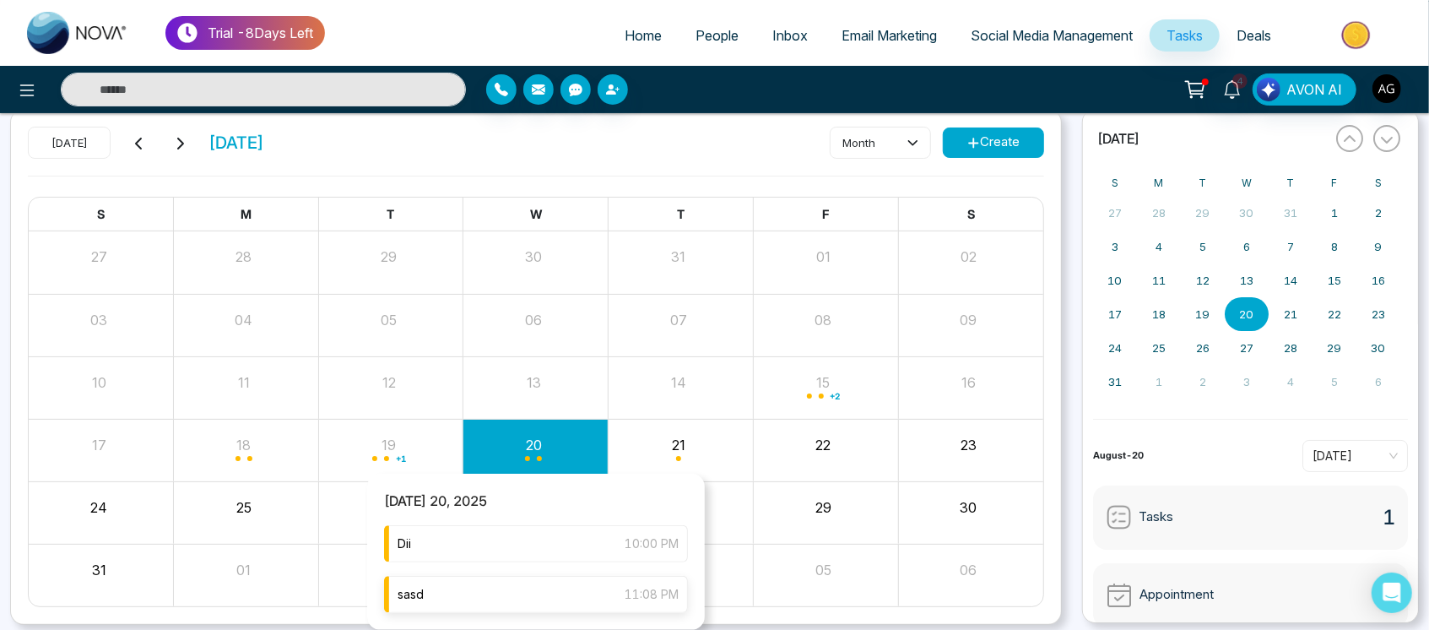
click at [523, 586] on div "sasd 11:08 PM" at bounding box center [536, 593] width 304 height 37
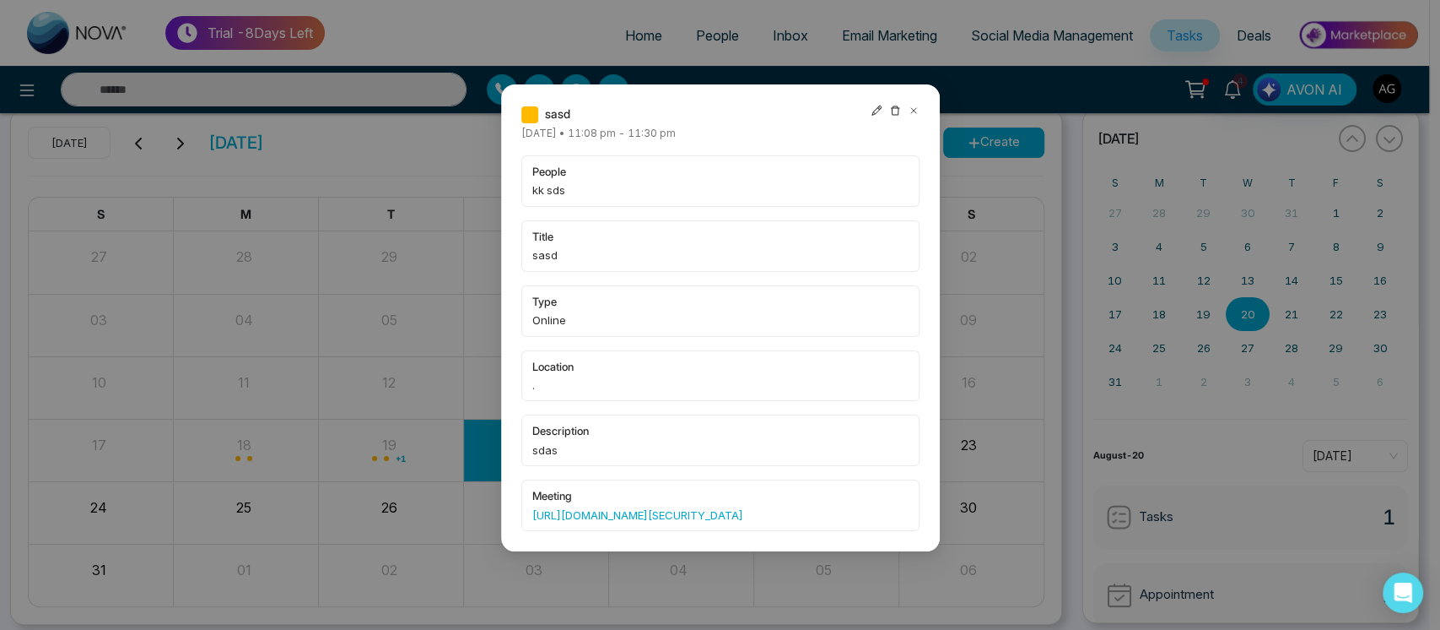
click at [918, 106] on icon at bounding box center [914, 111] width 12 height 12
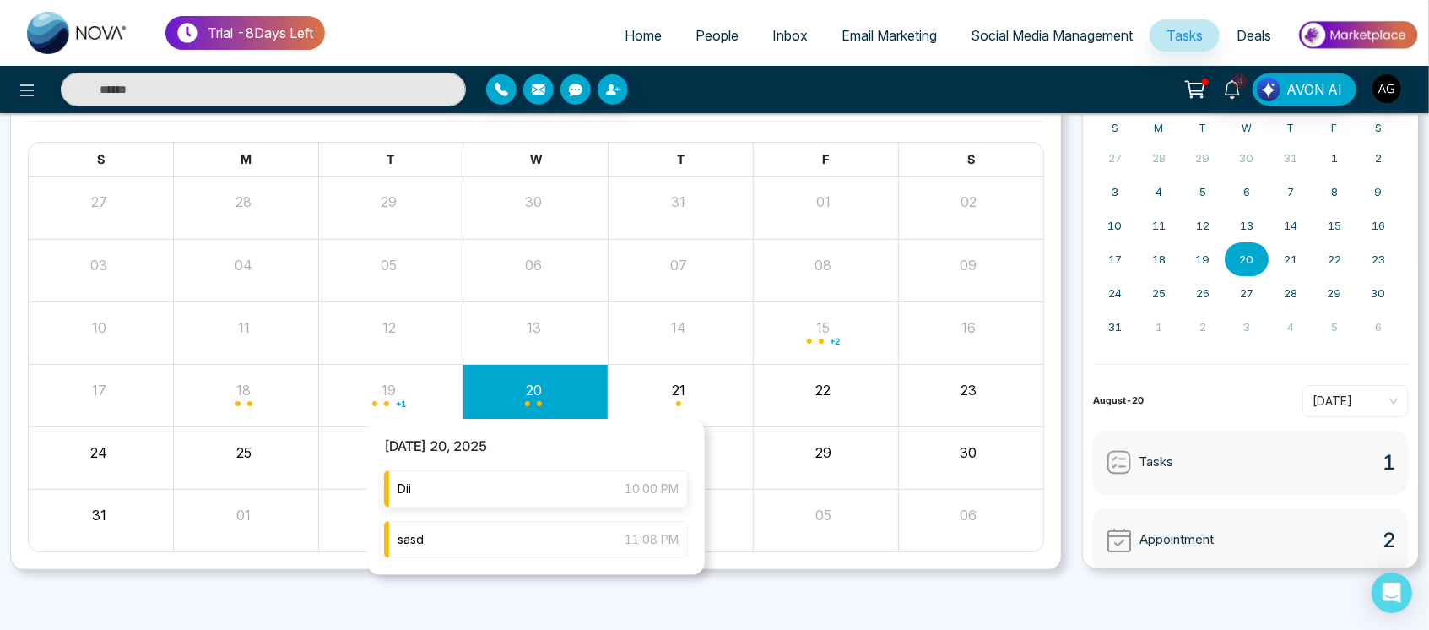
scroll to position [0, 0]
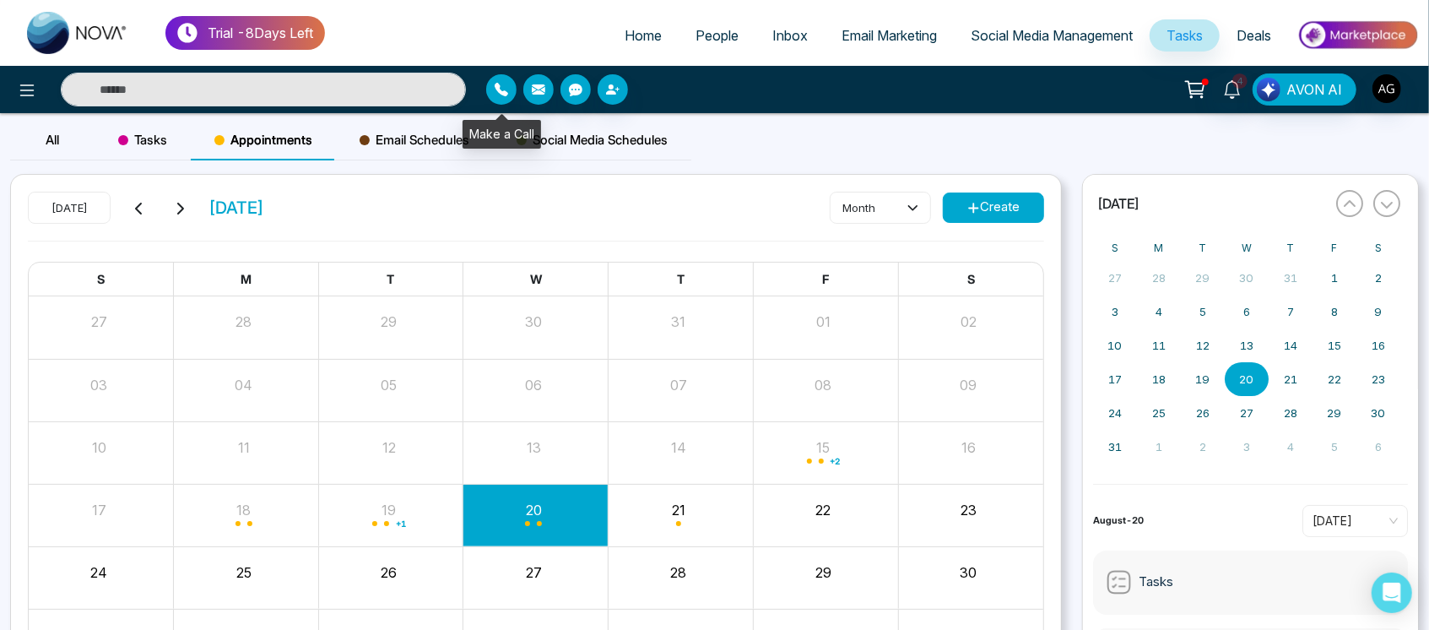
click at [510, 83] on button "button" at bounding box center [501, 89] width 30 height 30
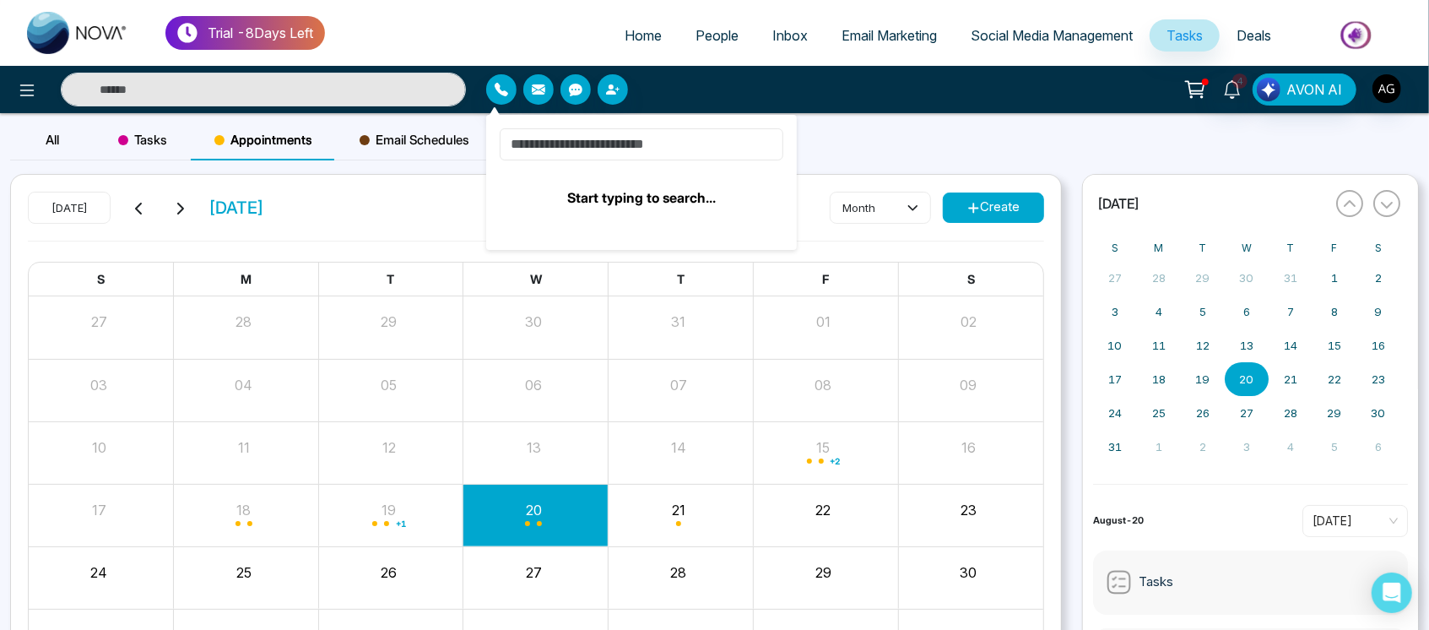
click at [657, 147] on input at bounding box center [642, 144] width 284 height 32
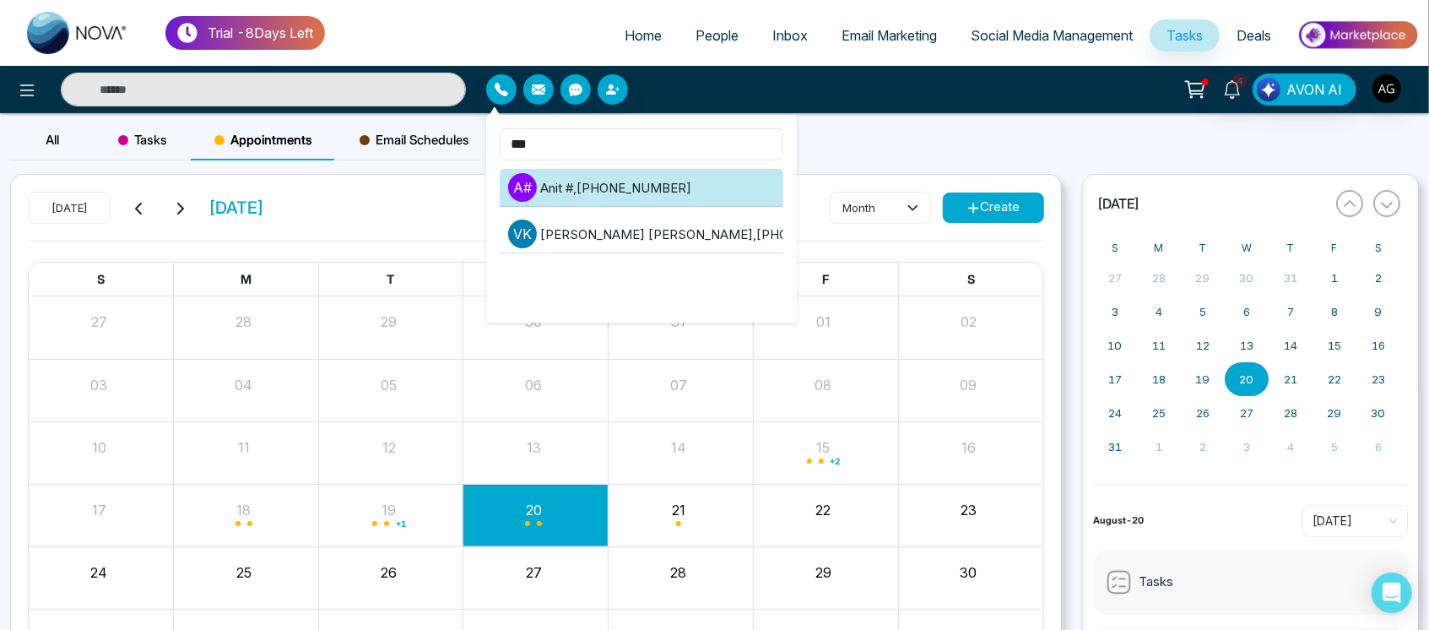
type input "***"
click at [659, 188] on li "A # Anit # , +919930053035" at bounding box center [642, 188] width 284 height 38
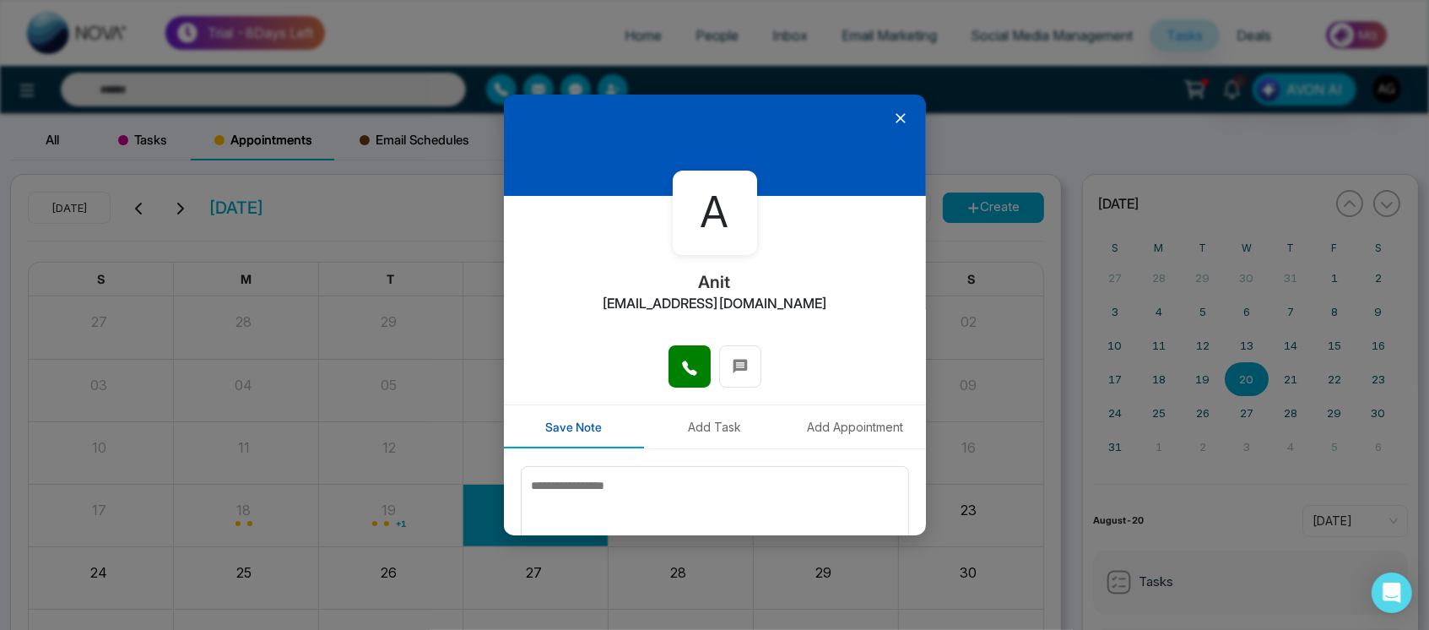
click at [733, 433] on button "Add Task" at bounding box center [714, 426] width 141 height 43
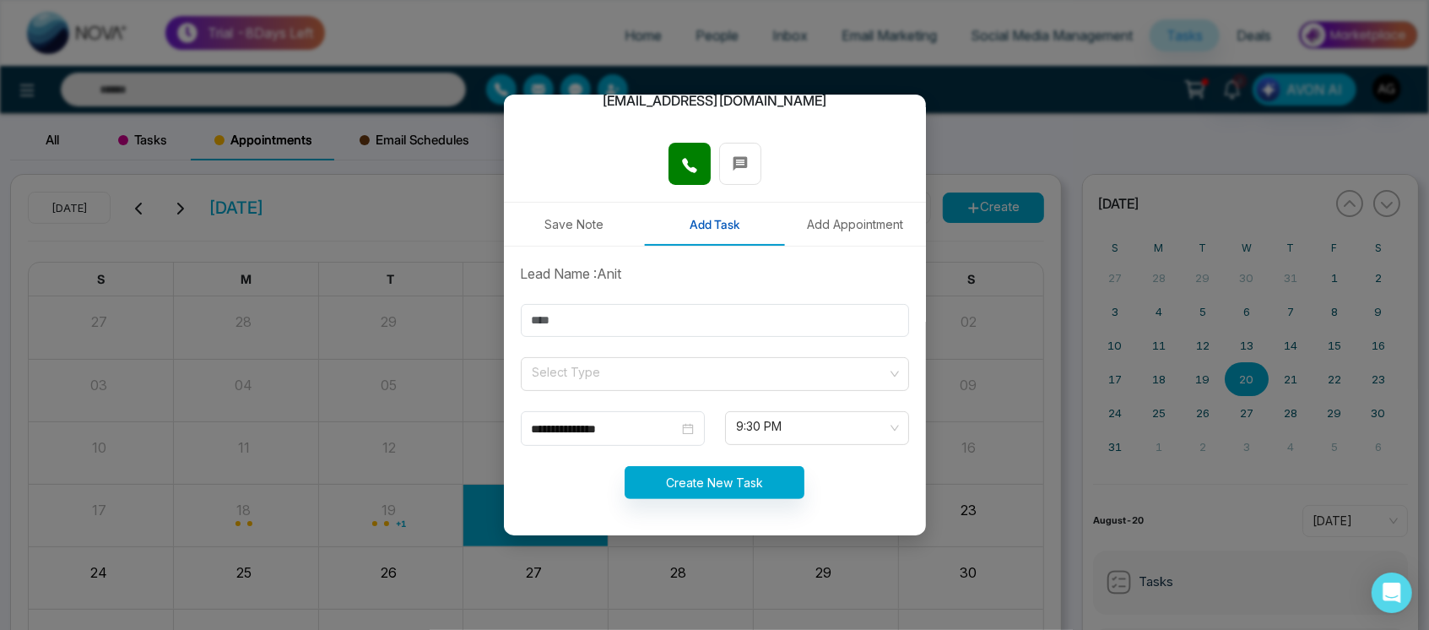
drag, startPoint x: 729, startPoint y: 300, endPoint x: 731, endPoint y: 327, distance: 27.1
click at [731, 327] on form "**********" at bounding box center [715, 391] width 408 height 256
click at [731, 327] on input "text" at bounding box center [715, 320] width 388 height 33
type input "***"
click at [669, 354] on form "**********" at bounding box center [715, 391] width 408 height 256
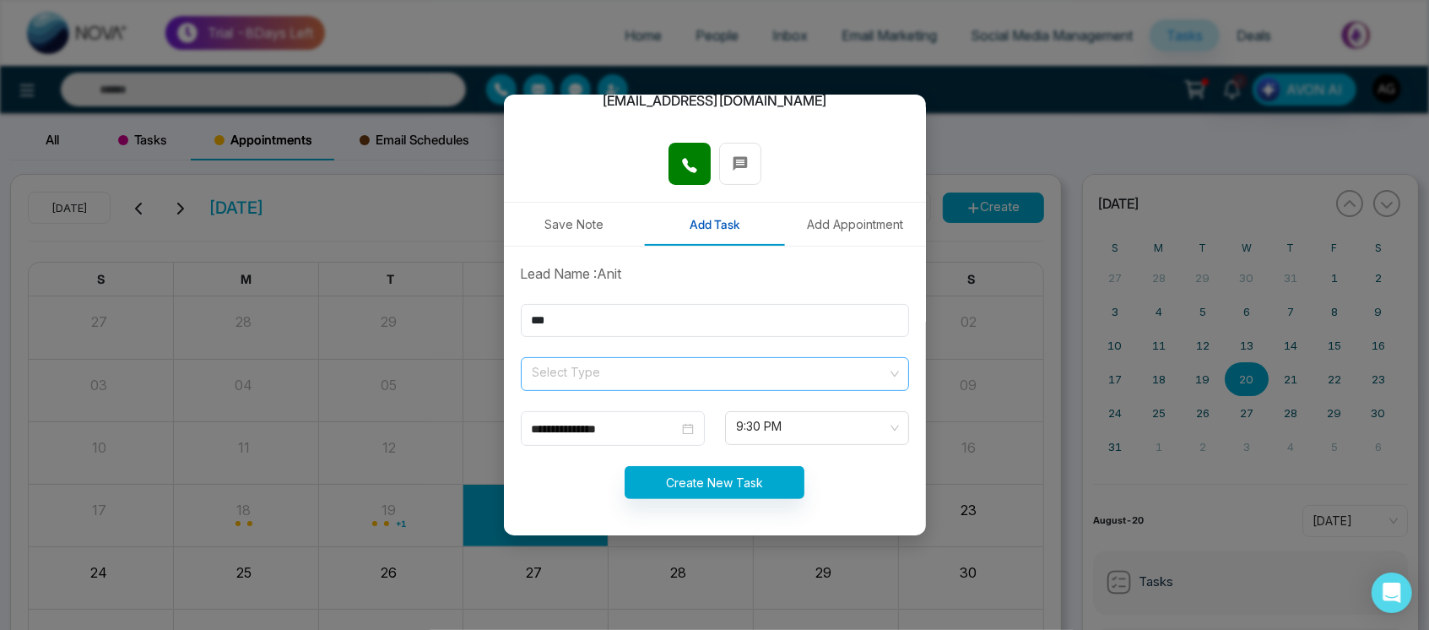
click at [742, 381] on input "search" at bounding box center [709, 370] width 356 height 25
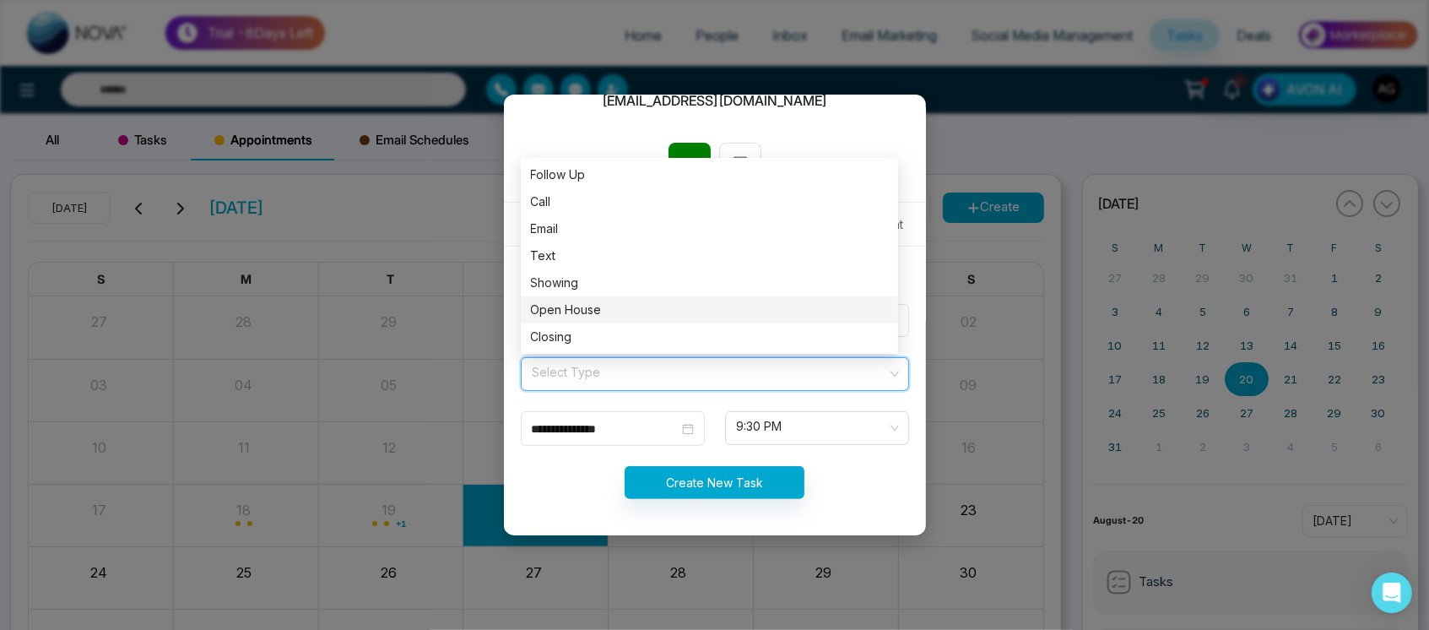
click at [677, 316] on div "Open House" at bounding box center [709, 309] width 357 height 19
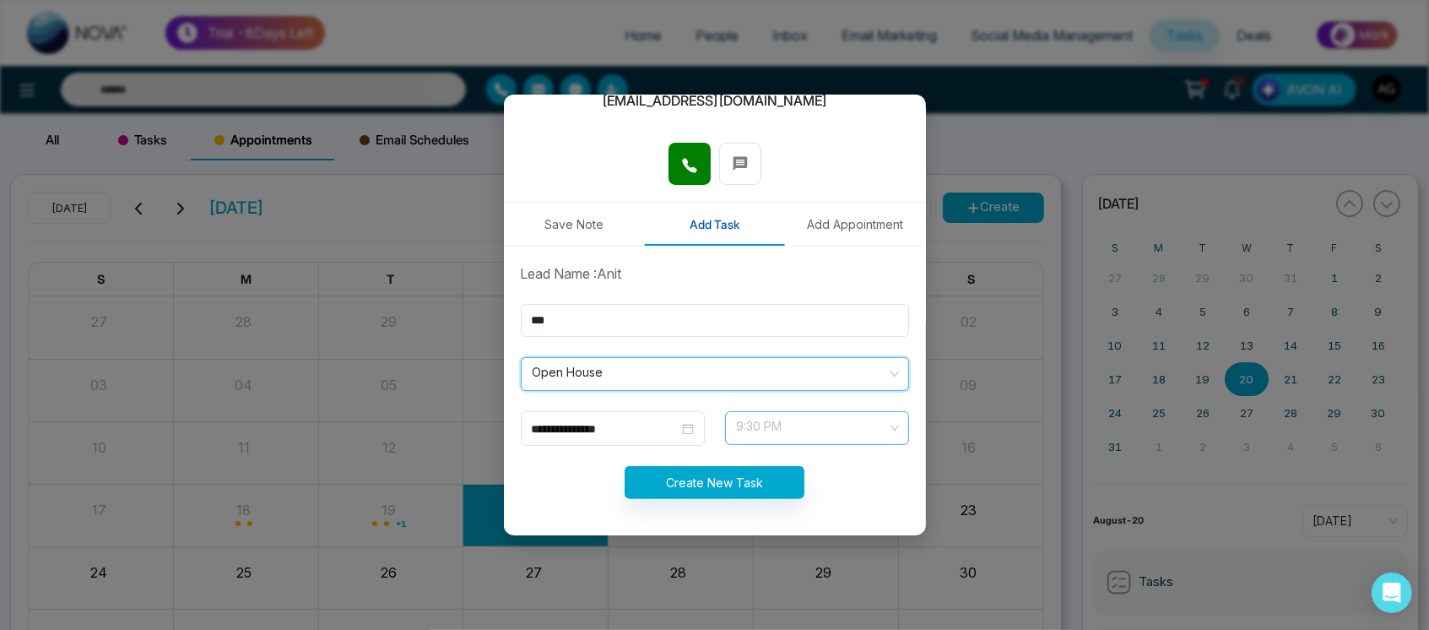
click at [770, 419] on span "9:30 PM" at bounding box center [817, 427] width 160 height 29
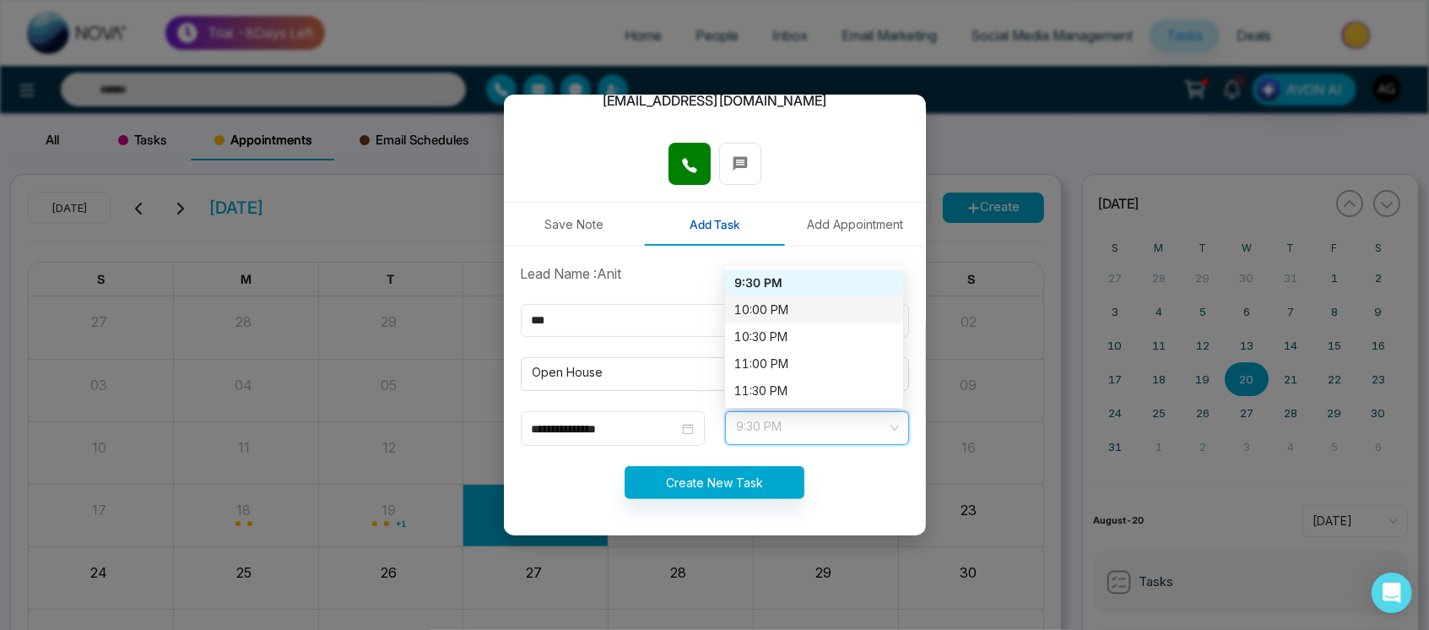
click at [780, 300] on div "10:00 PM" at bounding box center [814, 309] width 158 height 19
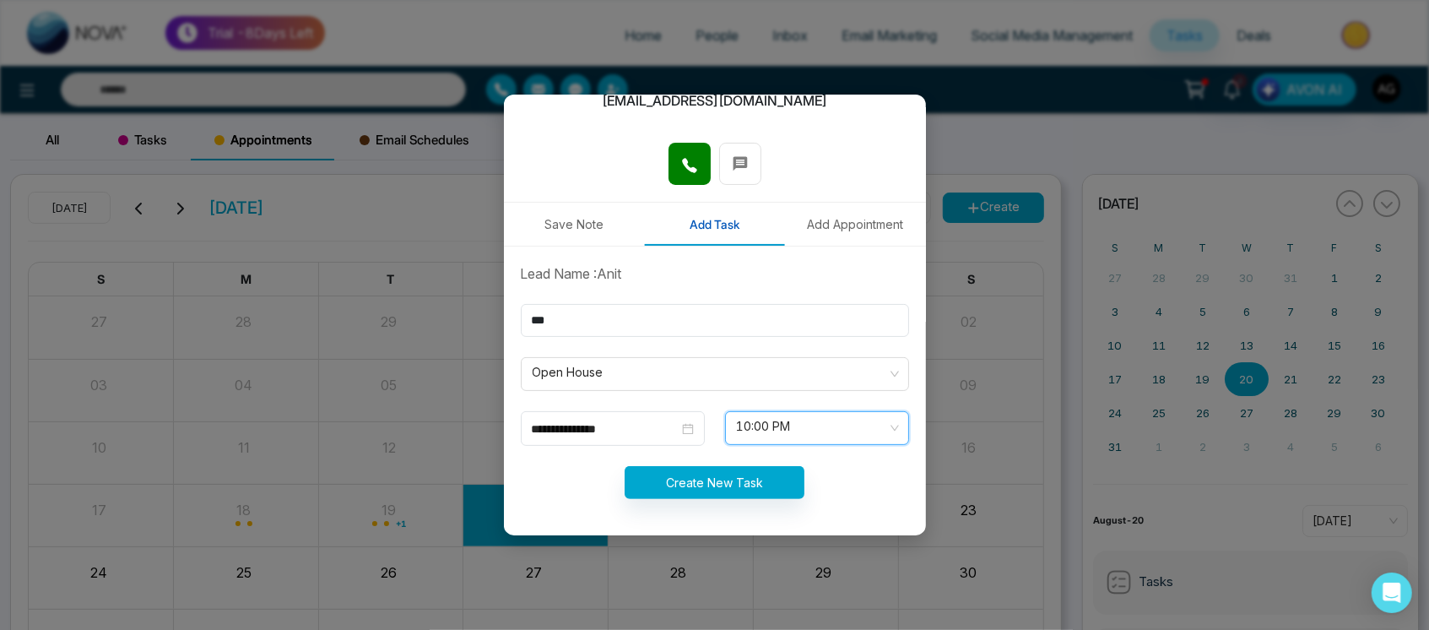
click at [743, 498] on form "**********" at bounding box center [715, 391] width 408 height 256
click at [764, 470] on button "Create New Task" at bounding box center [714, 482] width 180 height 33
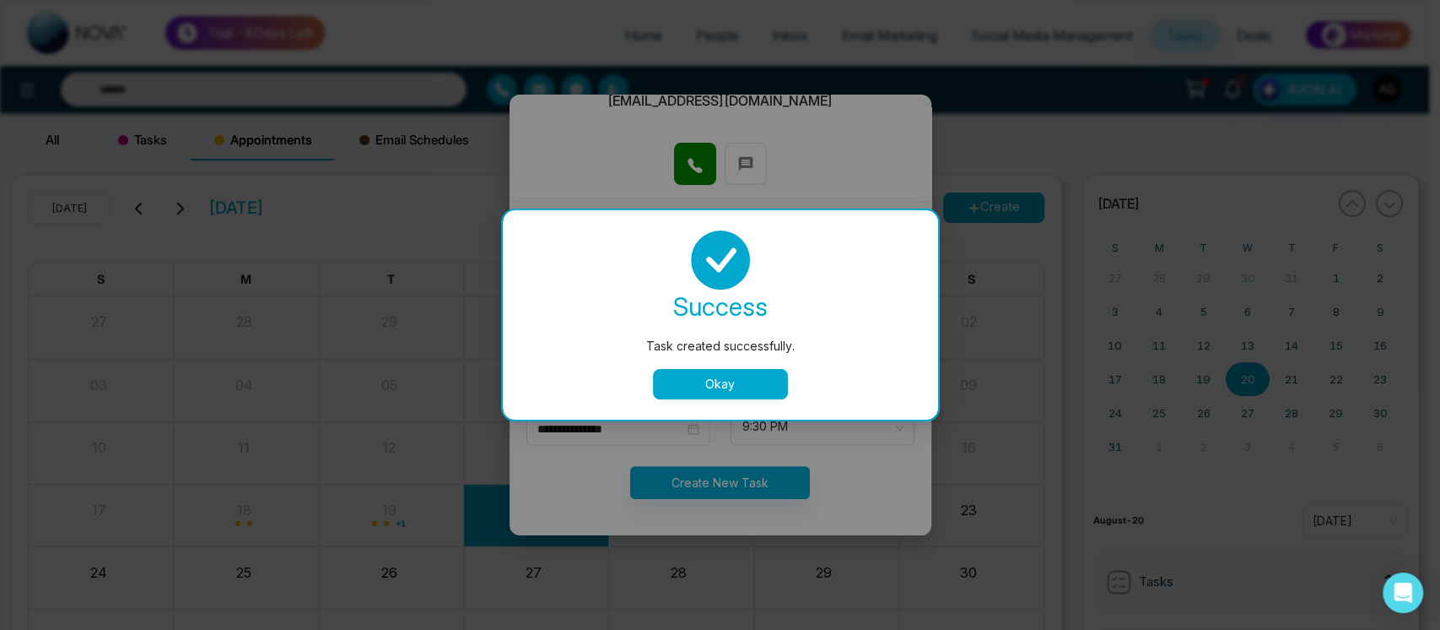
click at [732, 383] on button "Okay" at bounding box center [720, 384] width 135 height 30
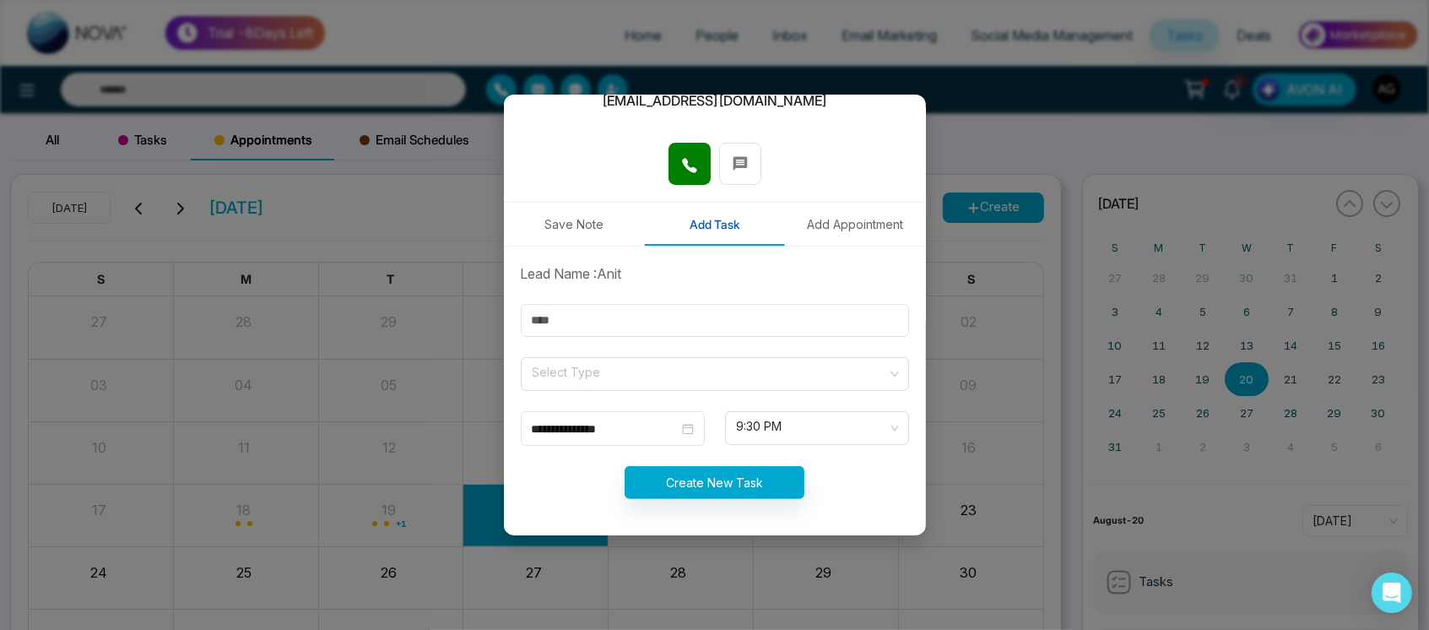
click at [817, 205] on button "Add Appointment" at bounding box center [855, 224] width 141 height 43
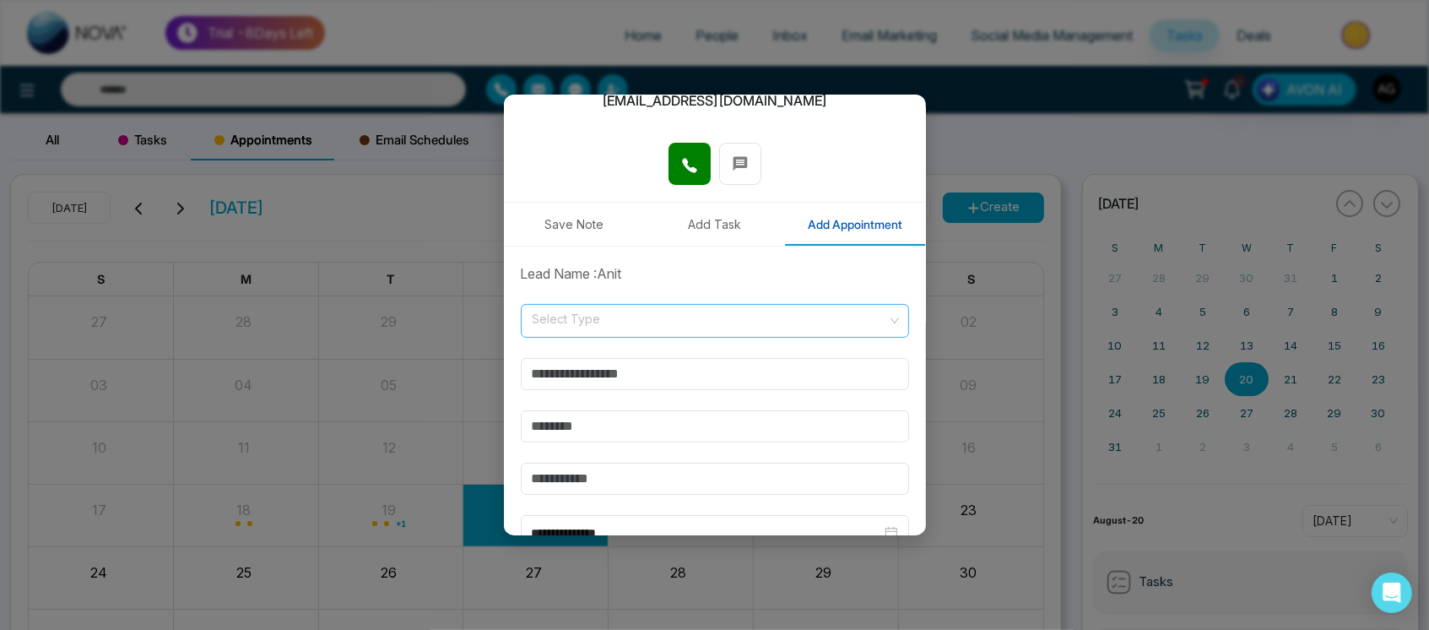
click at [612, 311] on input "search" at bounding box center [709, 317] width 356 height 25
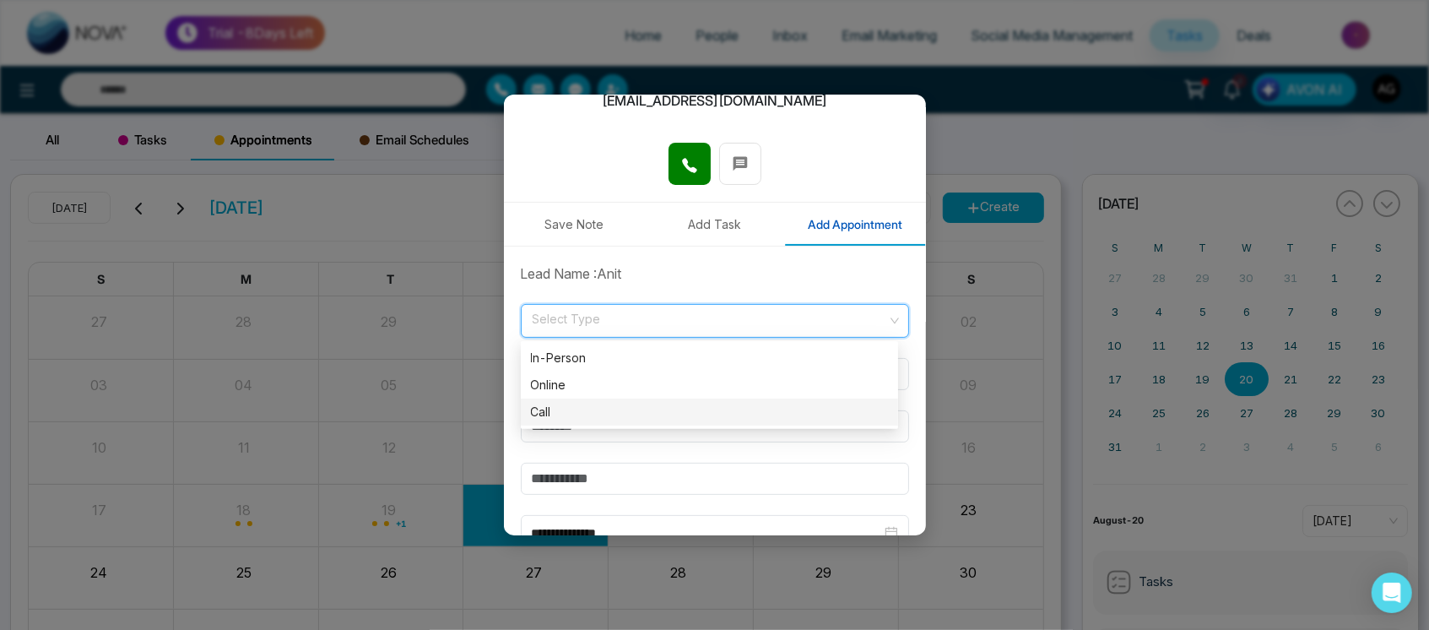
click at [608, 406] on div "Call" at bounding box center [709, 412] width 357 height 19
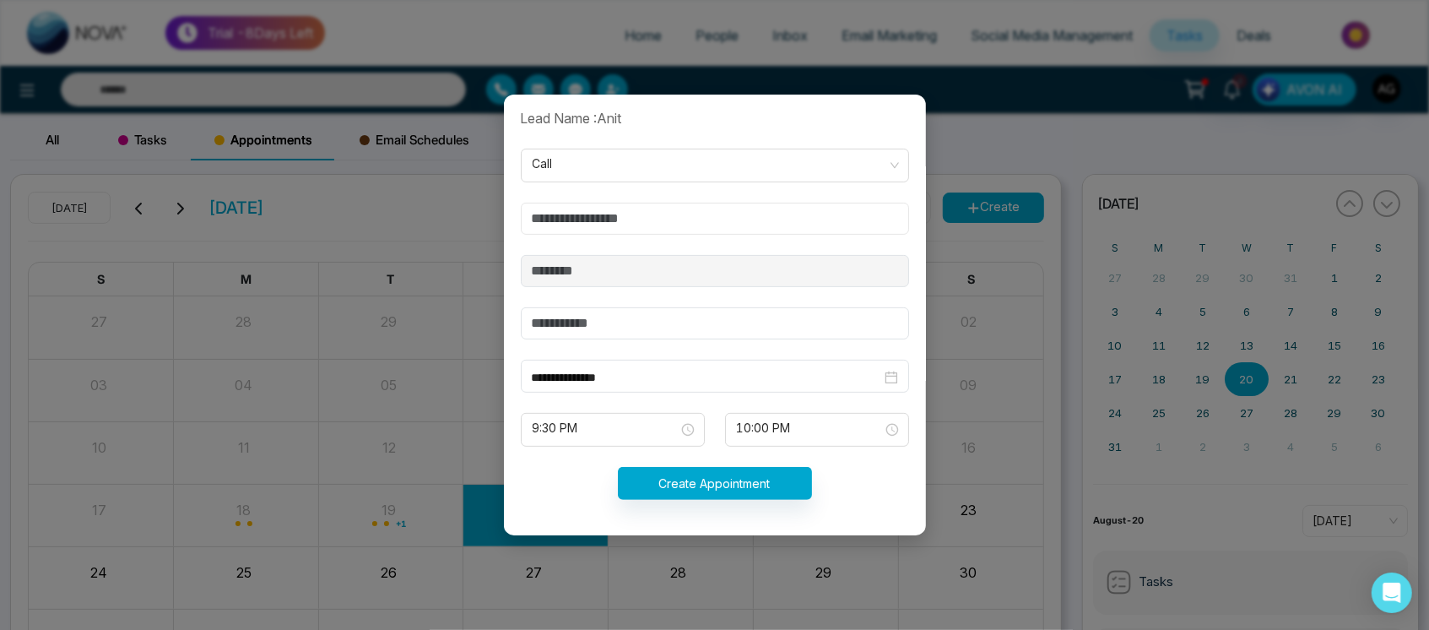
click at [666, 213] on input "text" at bounding box center [715, 219] width 388 height 32
click at [565, 215] on input "text" at bounding box center [715, 219] width 388 height 32
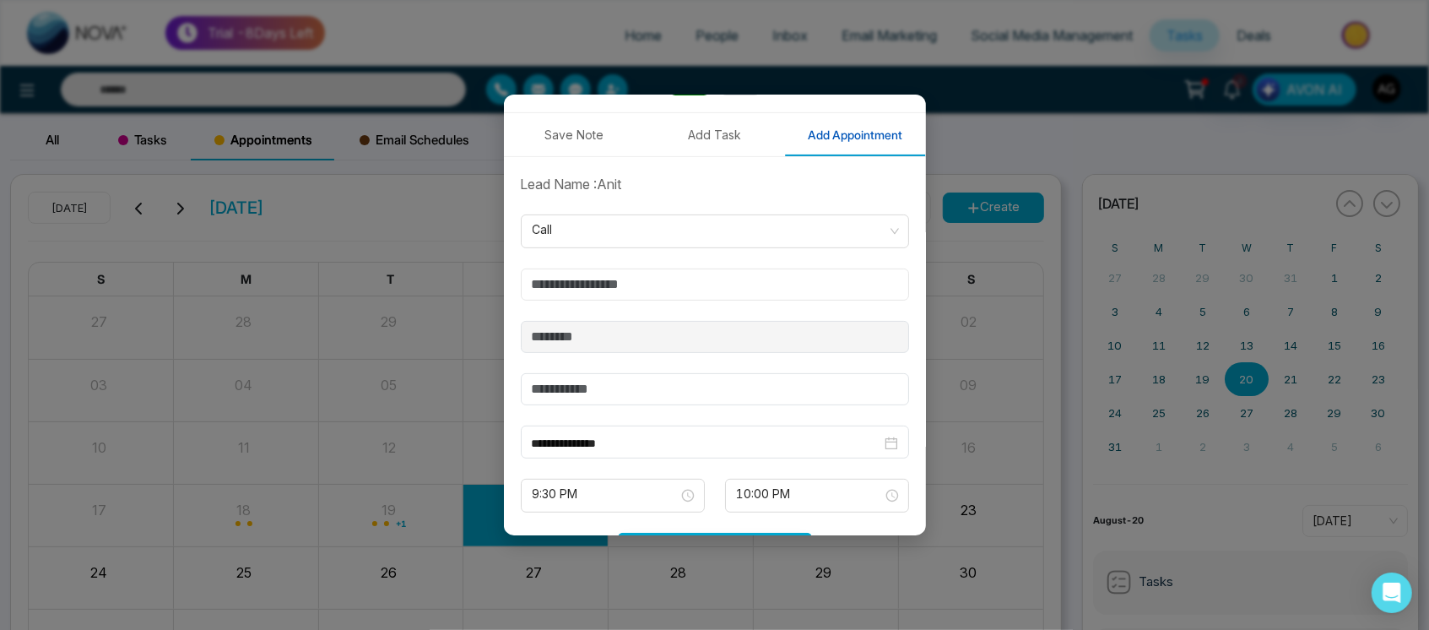
scroll to position [290, 0]
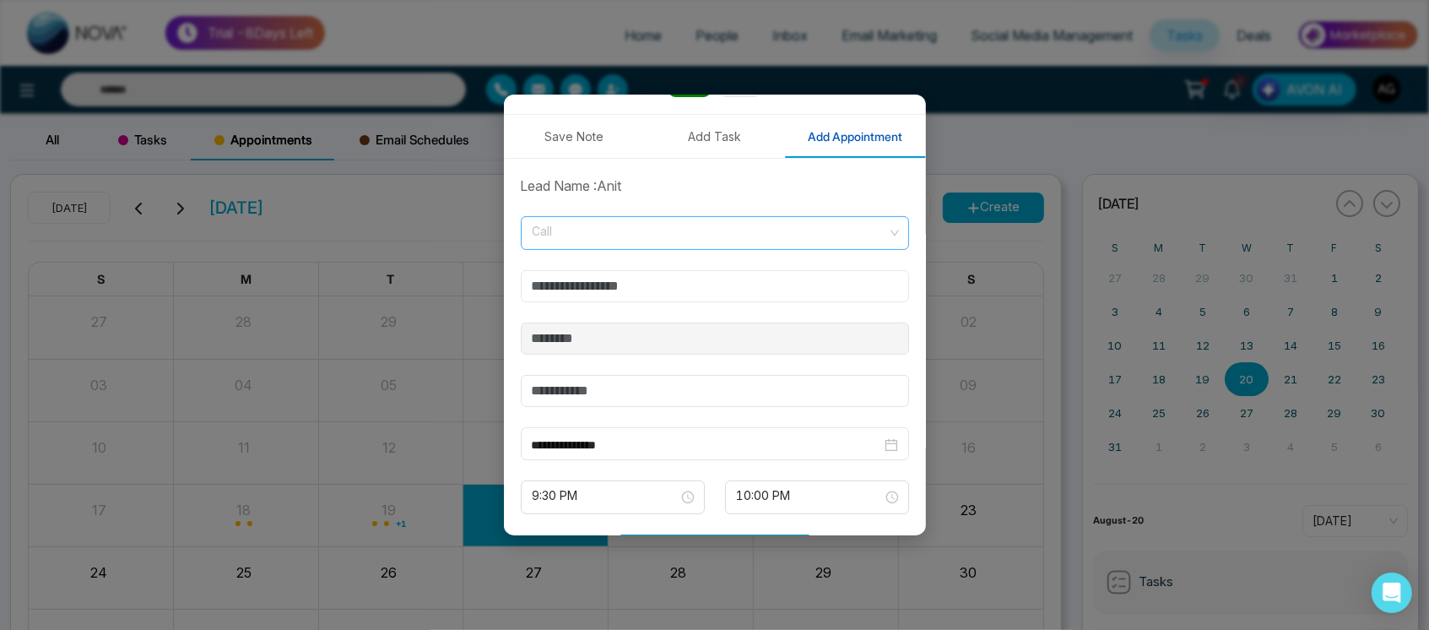
click at [584, 246] on span "Call" at bounding box center [714, 233] width 365 height 29
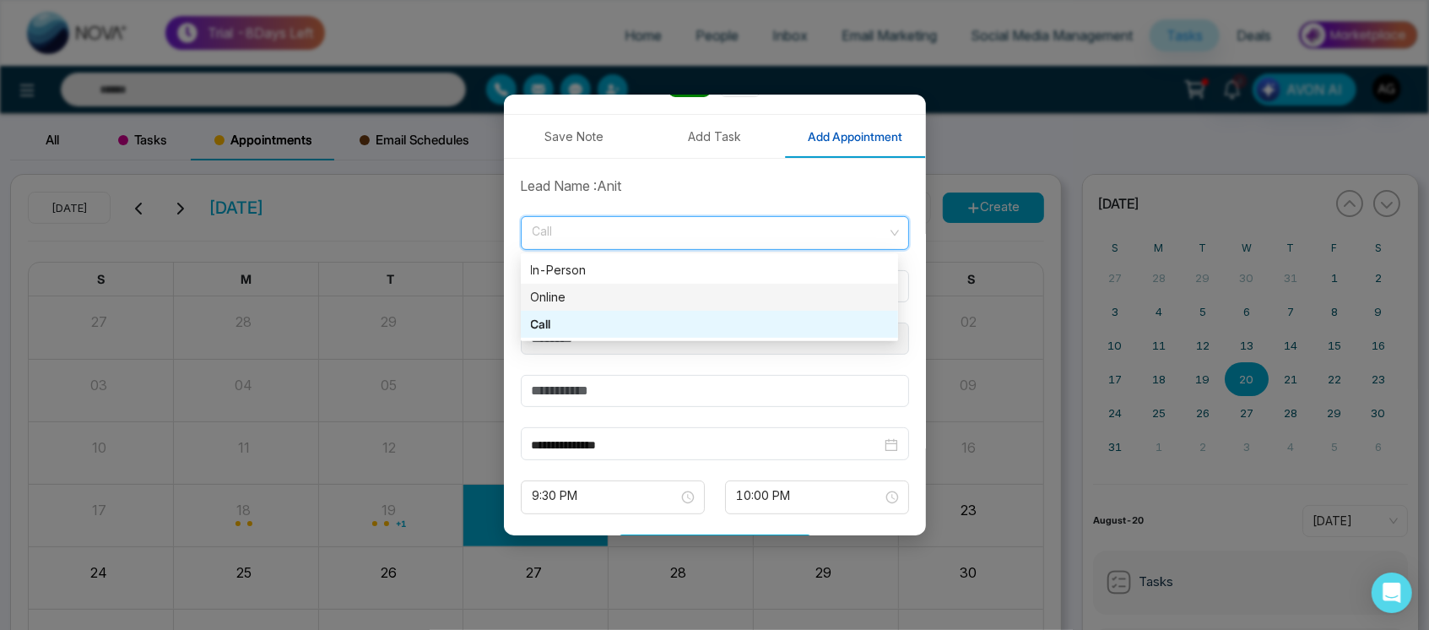
click at [587, 303] on div "Online" at bounding box center [709, 297] width 357 height 19
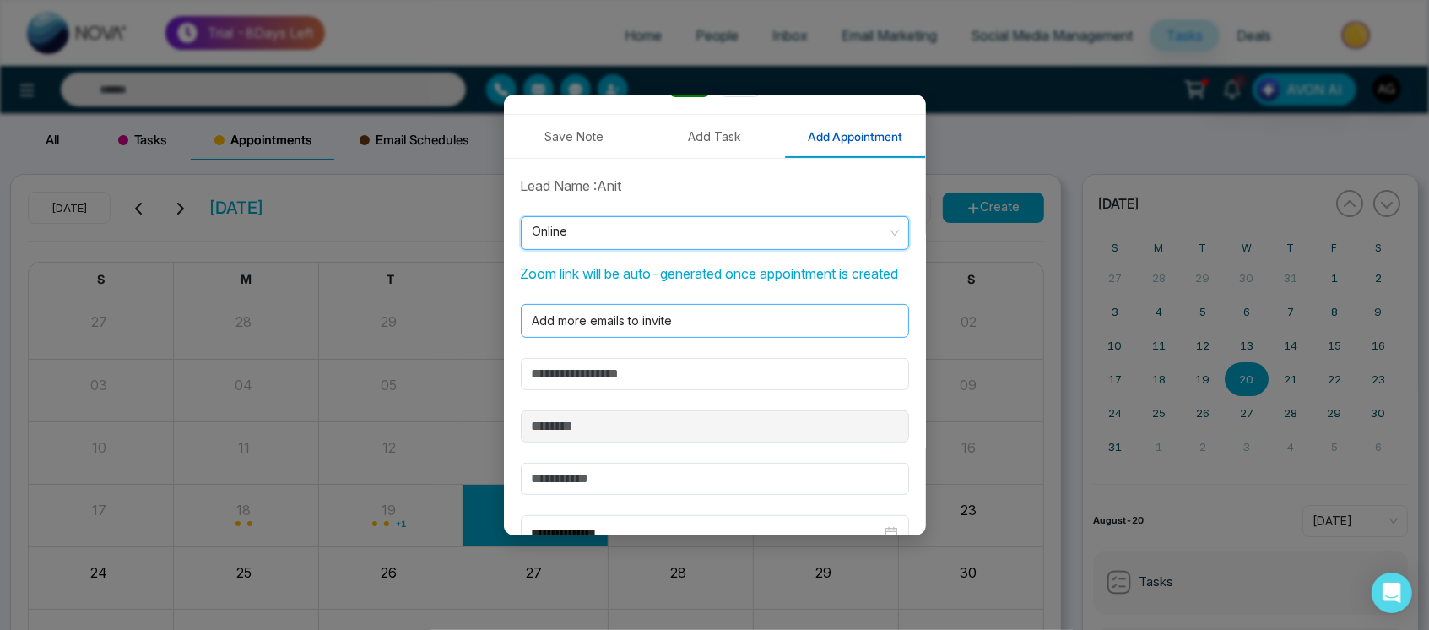
scroll to position [466, 0]
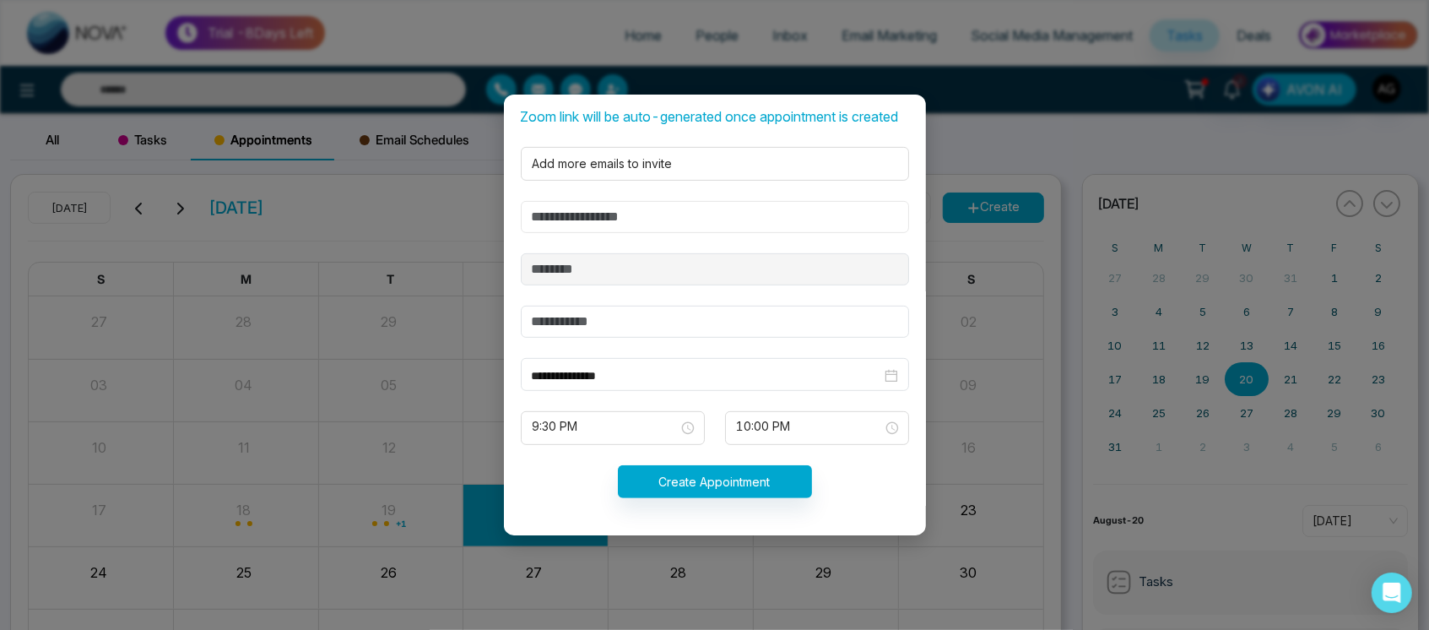
click at [639, 226] on input "text" at bounding box center [715, 217] width 388 height 32
type input "***"
click at [642, 341] on form "**********" at bounding box center [715, 269] width 408 height 500
click at [652, 332] on input "text" at bounding box center [715, 321] width 388 height 32
click at [788, 419] on span "10:00 PM" at bounding box center [817, 427] width 160 height 29
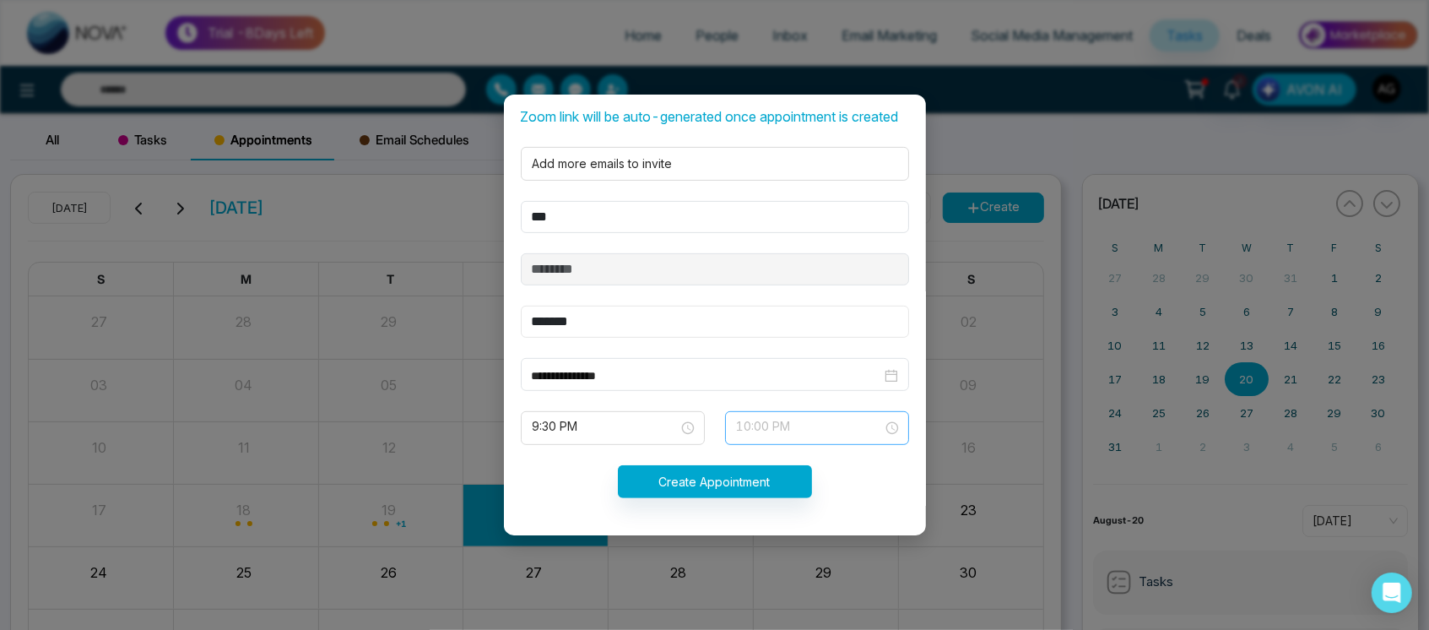
type input "*******"
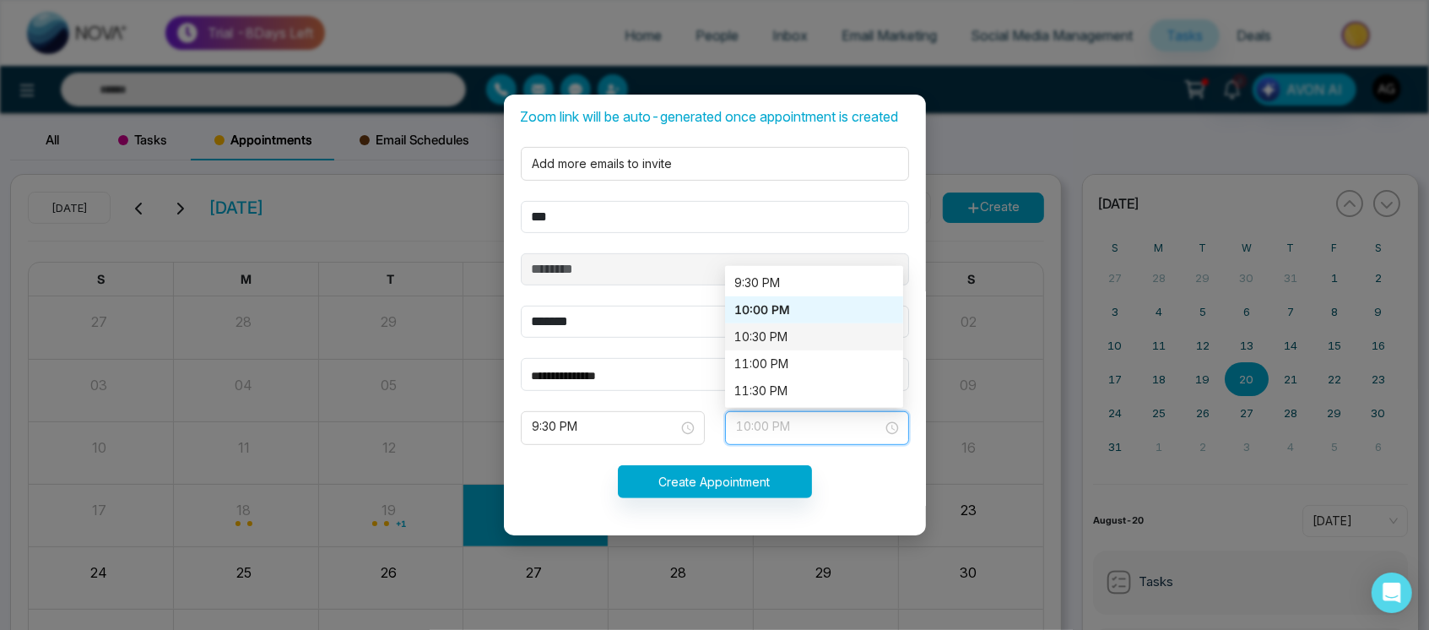
click at [757, 323] on div "10:30 PM" at bounding box center [814, 336] width 178 height 27
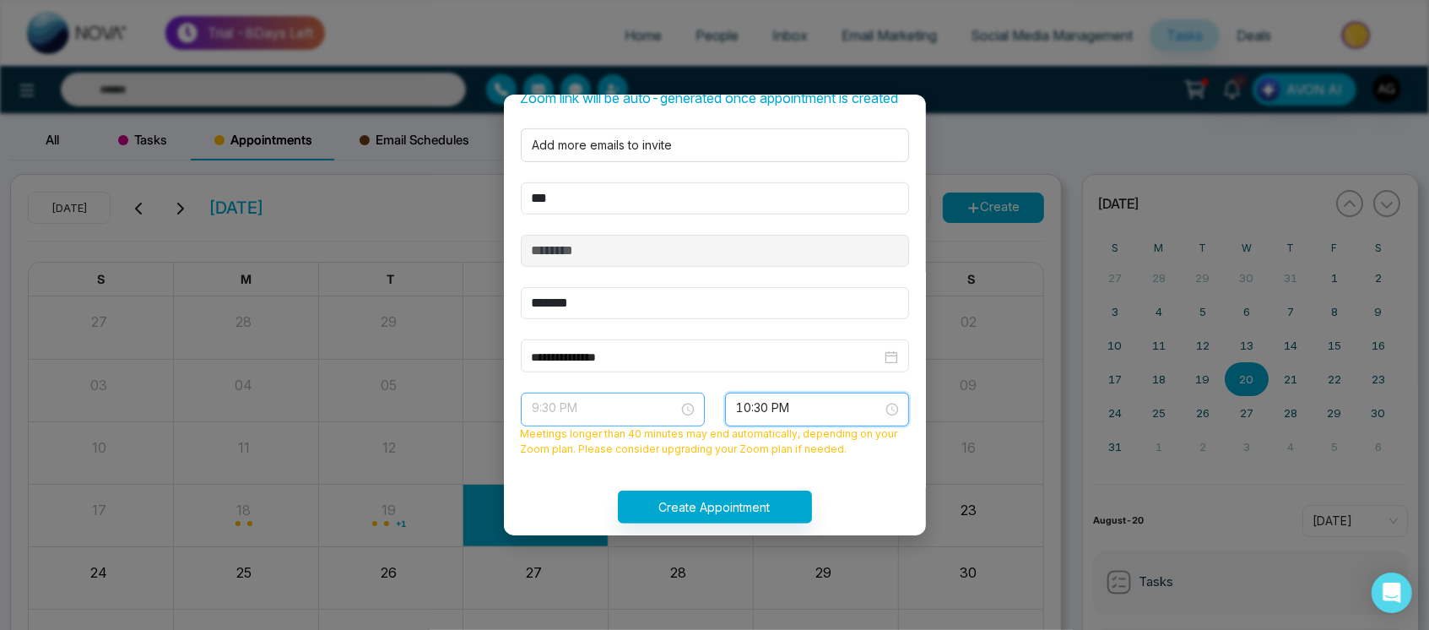
click at [603, 424] on span "9:30 PM" at bounding box center [612, 409] width 160 height 29
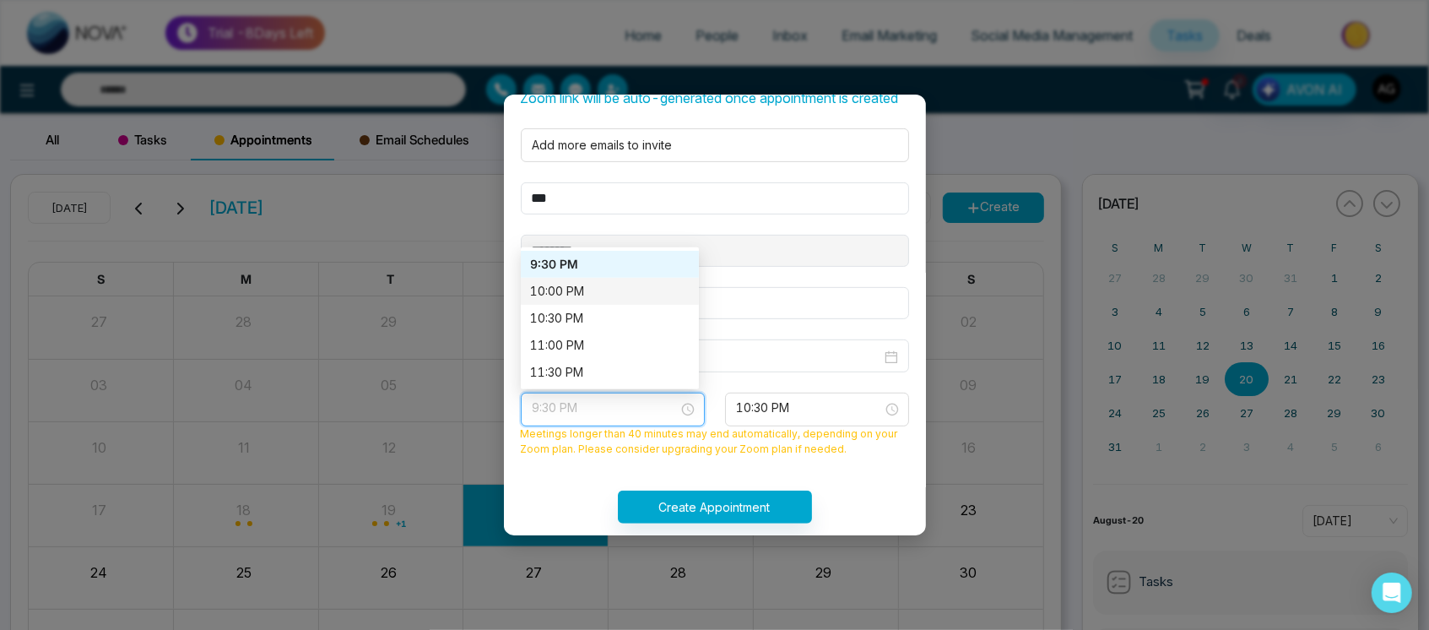
click at [598, 300] on div "10:00 PM" at bounding box center [610, 291] width 158 height 19
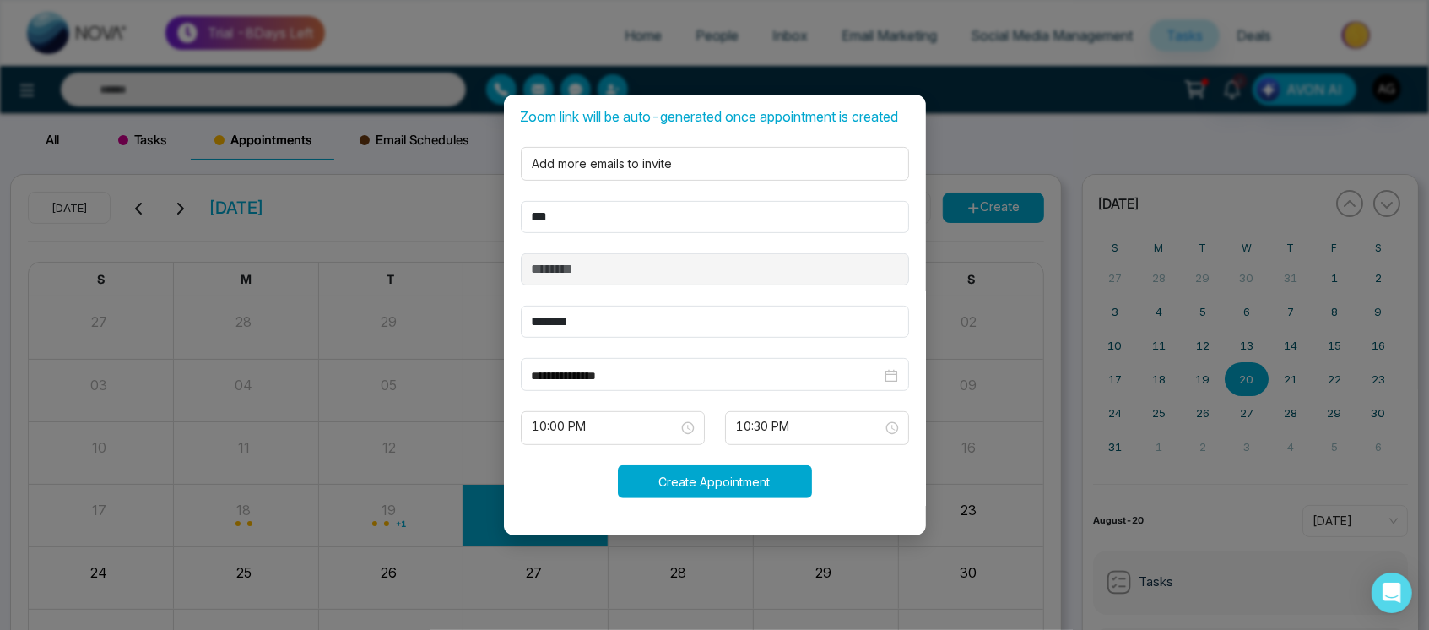
click at [764, 493] on button "Create Appointment" at bounding box center [715, 481] width 194 height 33
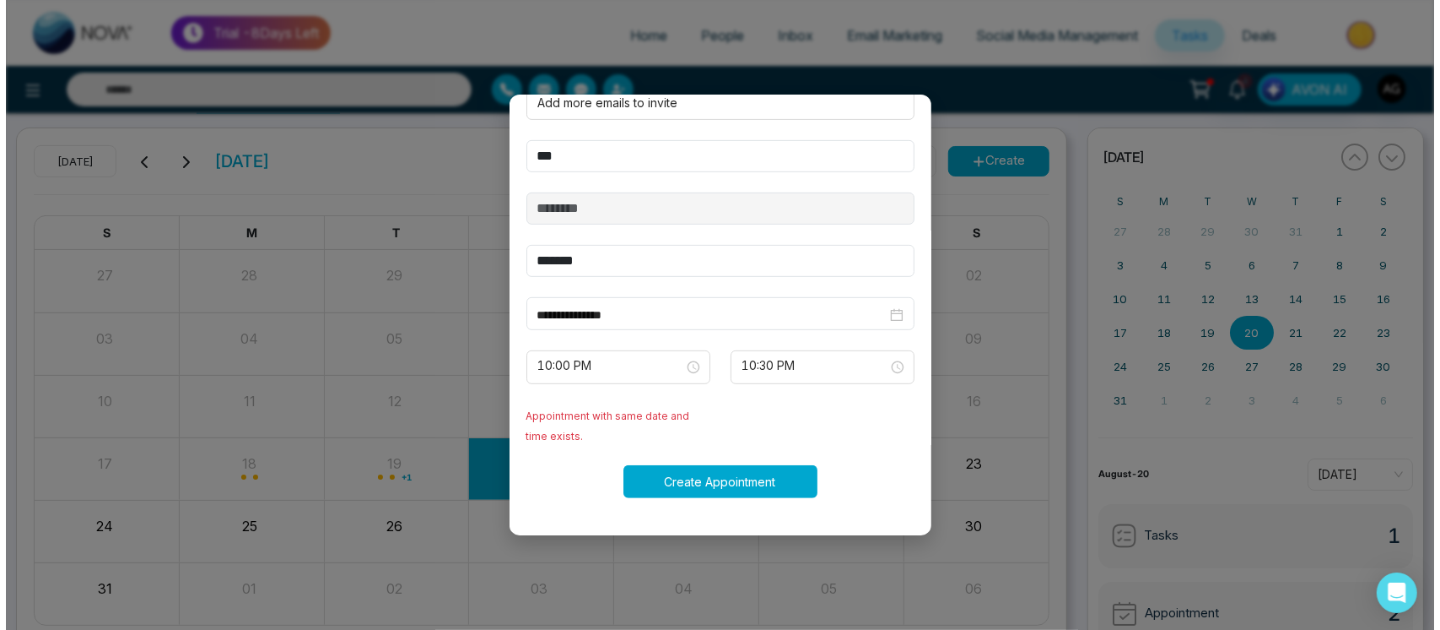
scroll to position [47, 0]
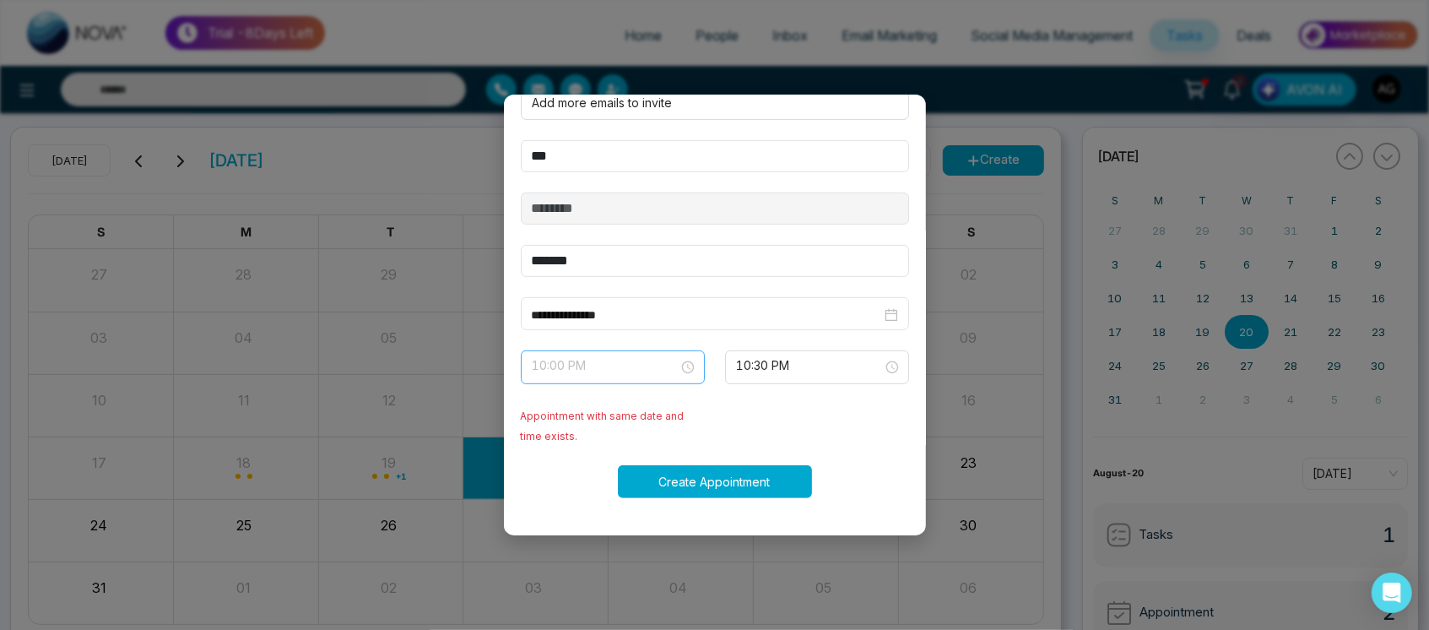
click at [621, 364] on span "10:00 PM" at bounding box center [612, 367] width 160 height 29
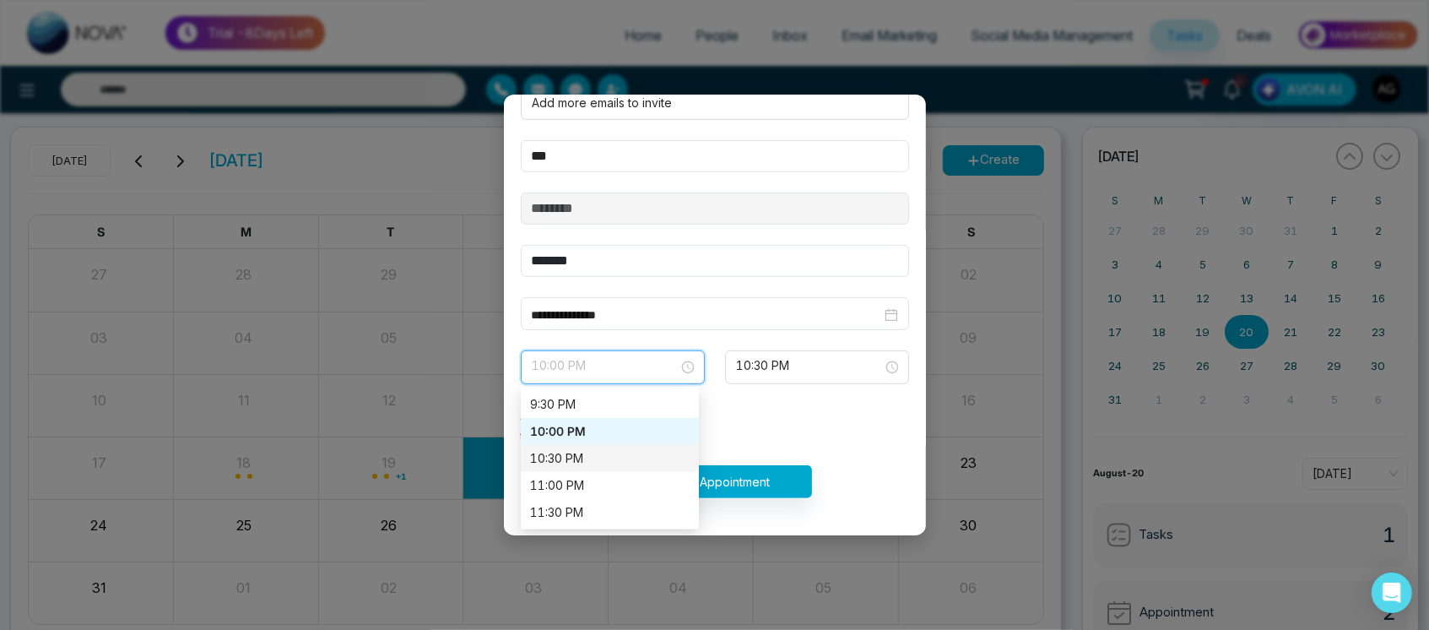
click at [608, 460] on div "10:30 PM" at bounding box center [610, 458] width 158 height 19
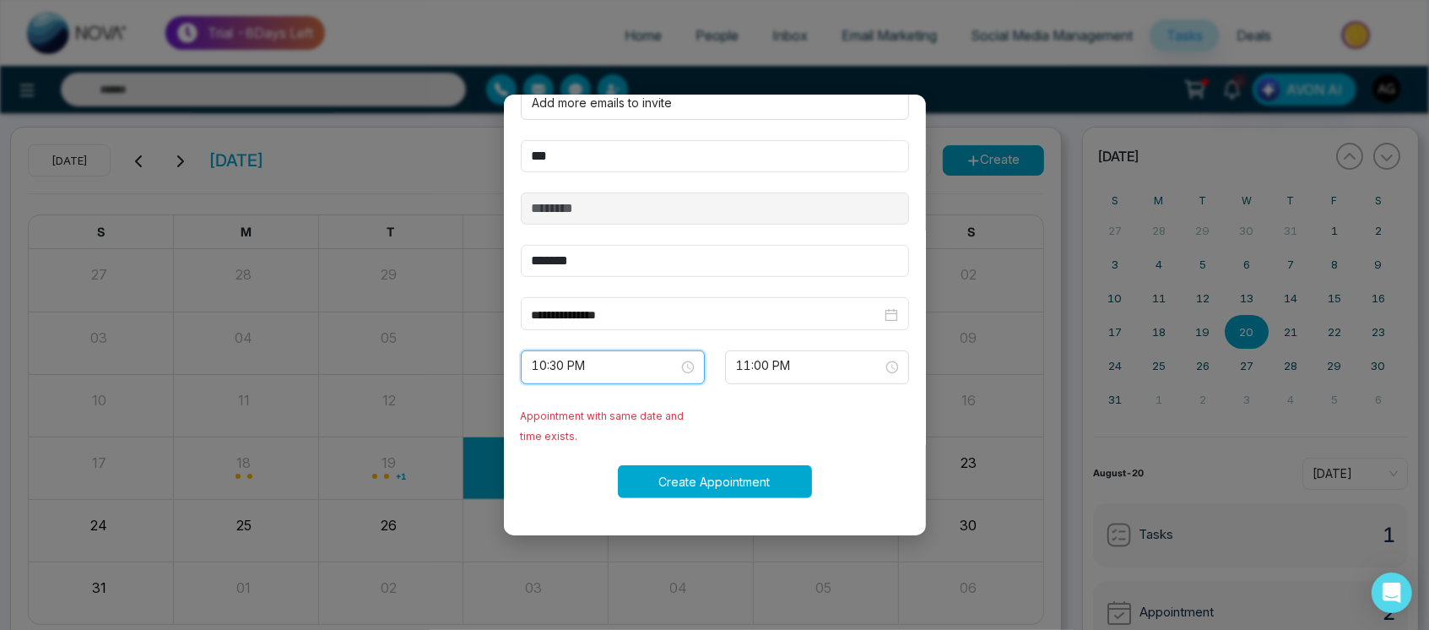
click at [752, 466] on button "Create Appointment" at bounding box center [715, 481] width 194 height 33
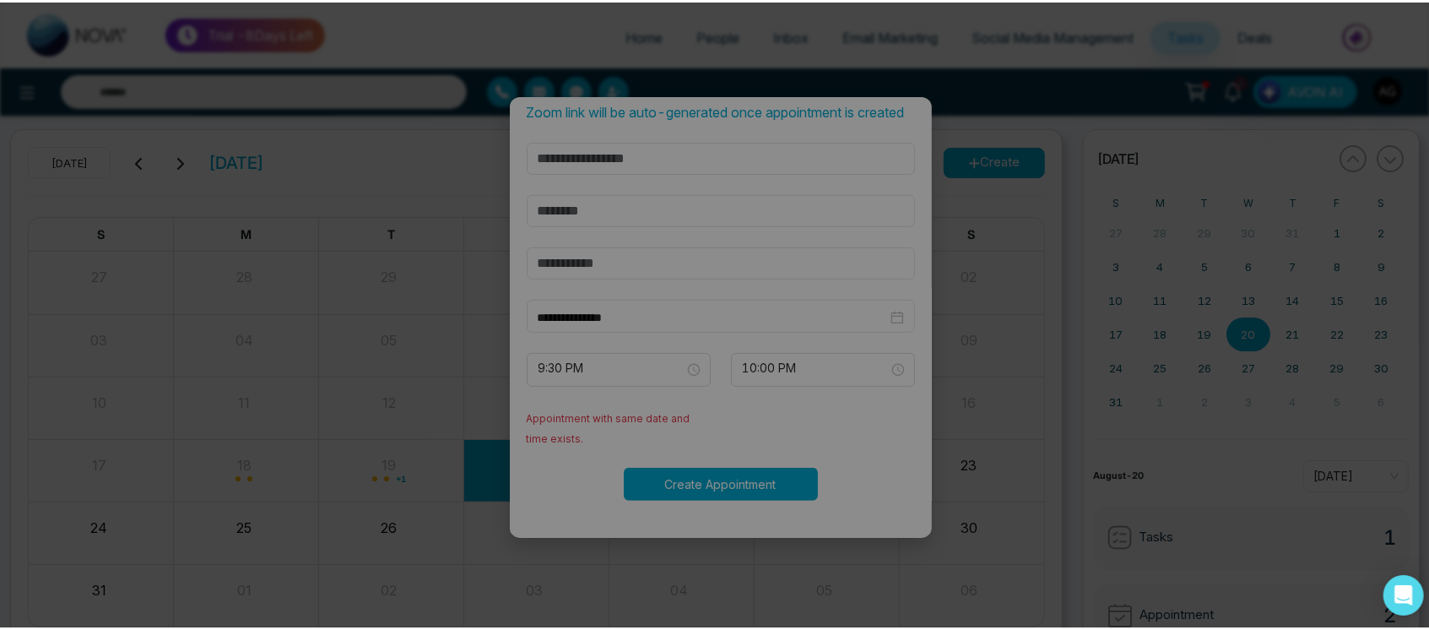
scroll to position [473, 0]
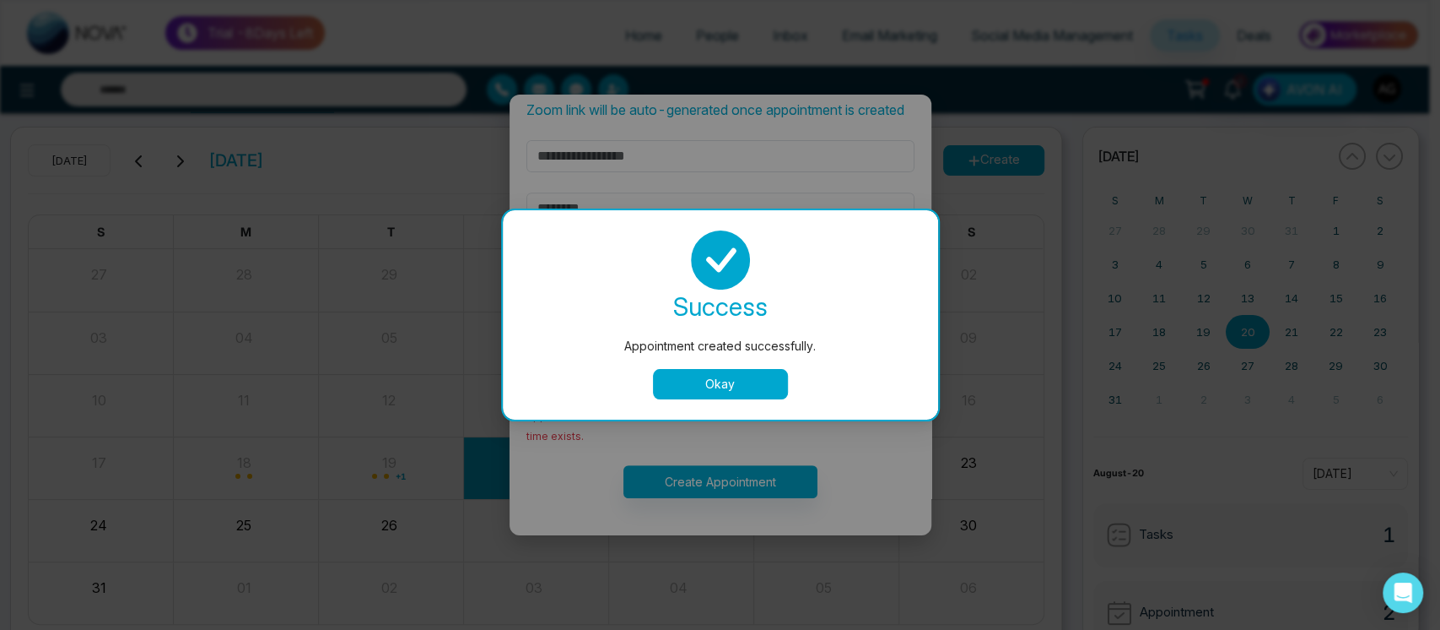
click at [722, 376] on button "Okay" at bounding box center [720, 384] width 135 height 30
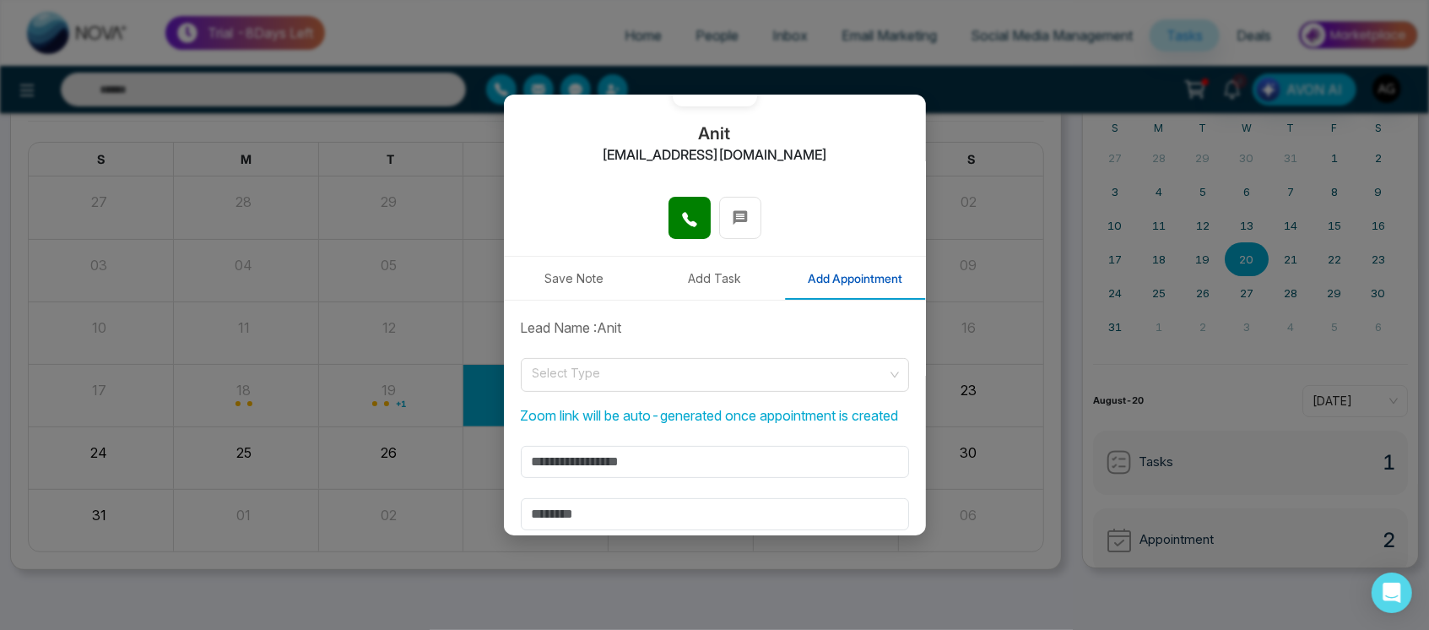
scroll to position [0, 0]
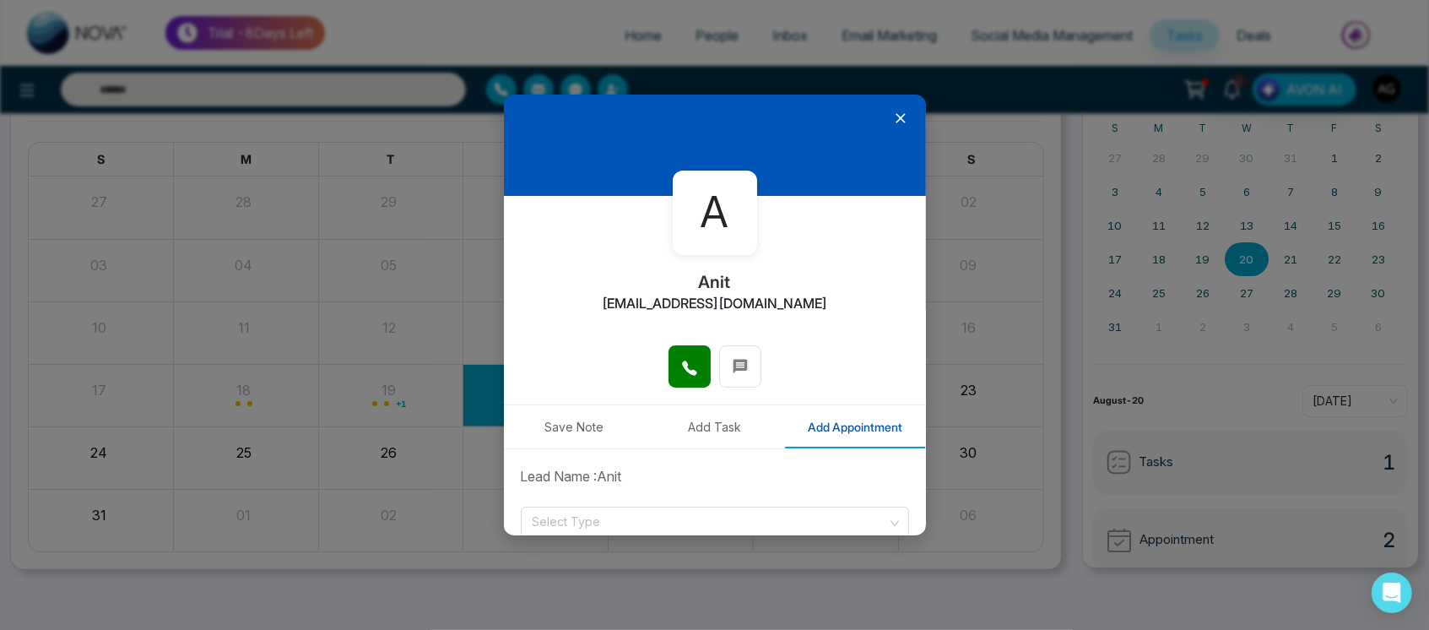
click at [893, 115] on icon at bounding box center [900, 118] width 17 height 17
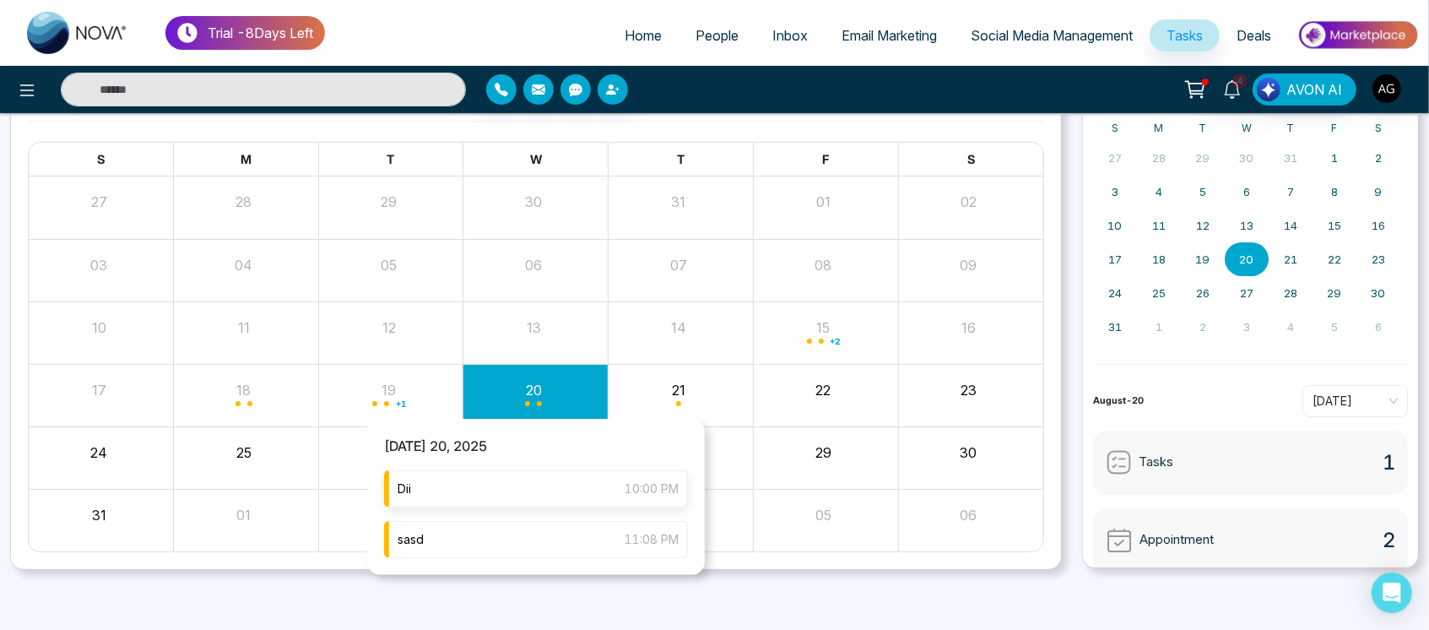
click at [606, 486] on div "Dii 10:00 PM" at bounding box center [536, 488] width 304 height 37
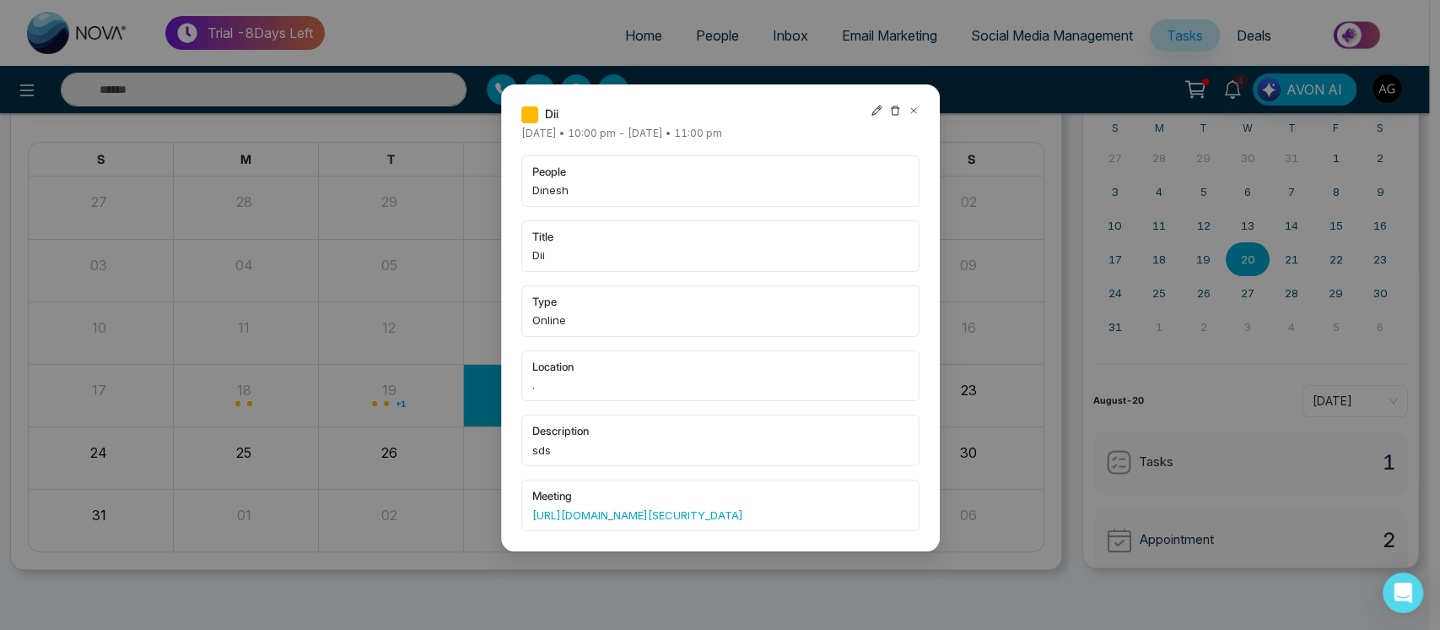
click at [909, 116] on icon at bounding box center [914, 111] width 12 height 12
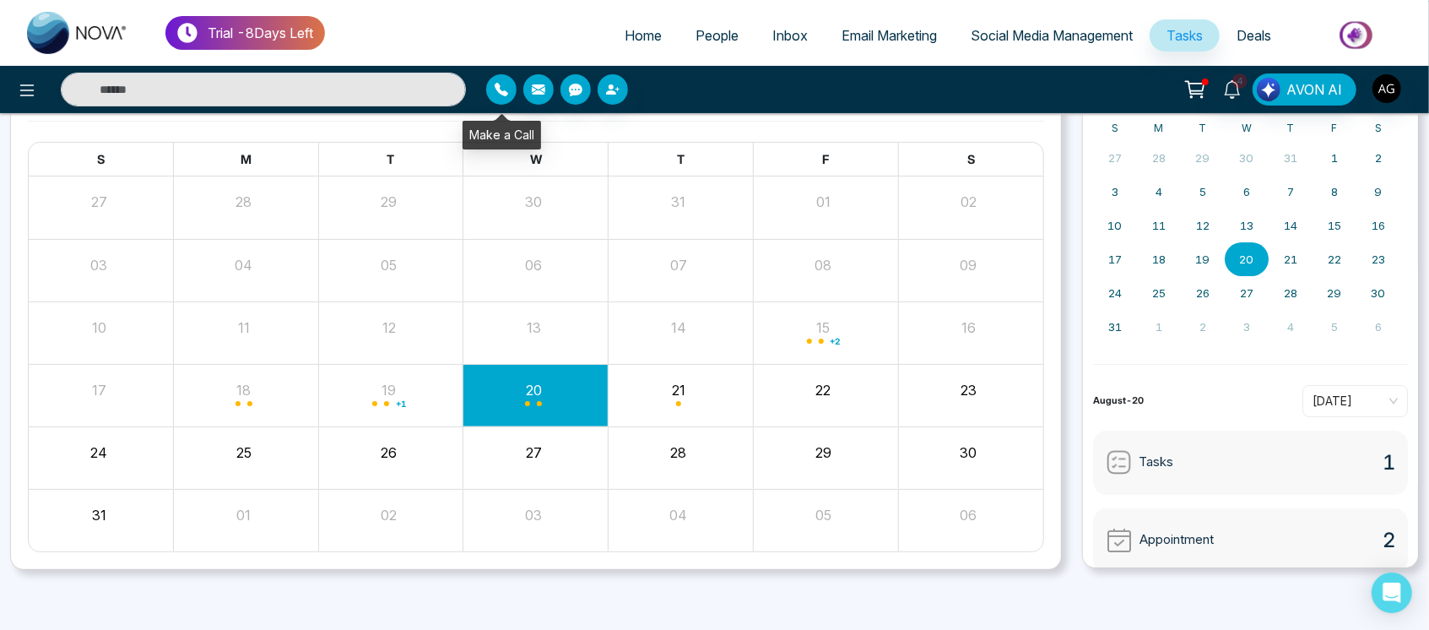
click at [506, 84] on icon "button" at bounding box center [501, 90] width 14 height 14
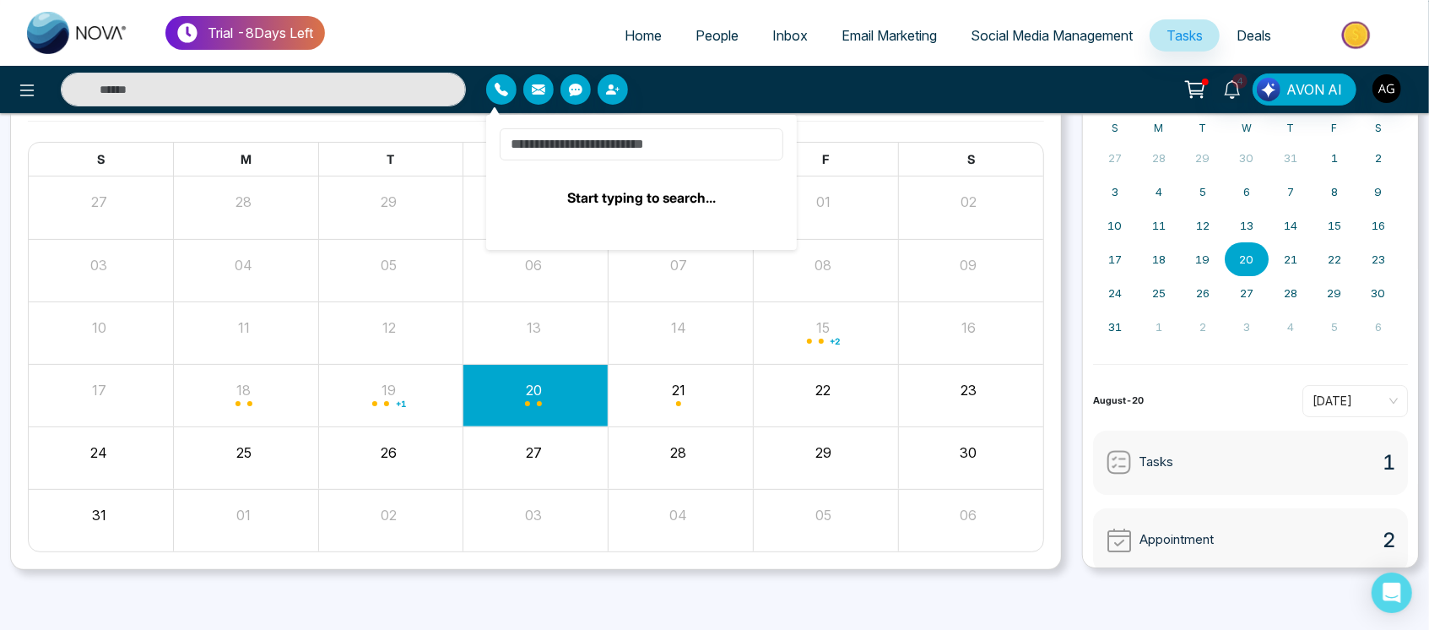
click at [634, 155] on input at bounding box center [642, 144] width 284 height 32
type input "*"
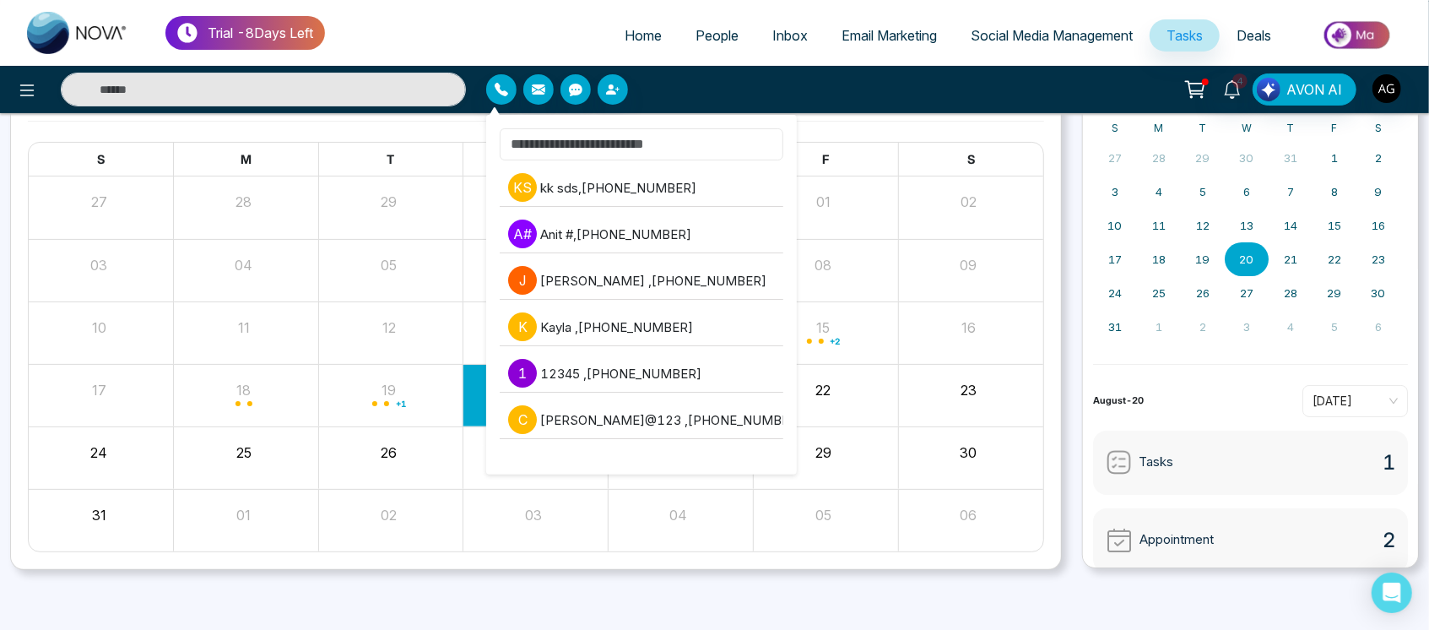
click at [629, 141] on input at bounding box center [642, 144] width 284 height 32
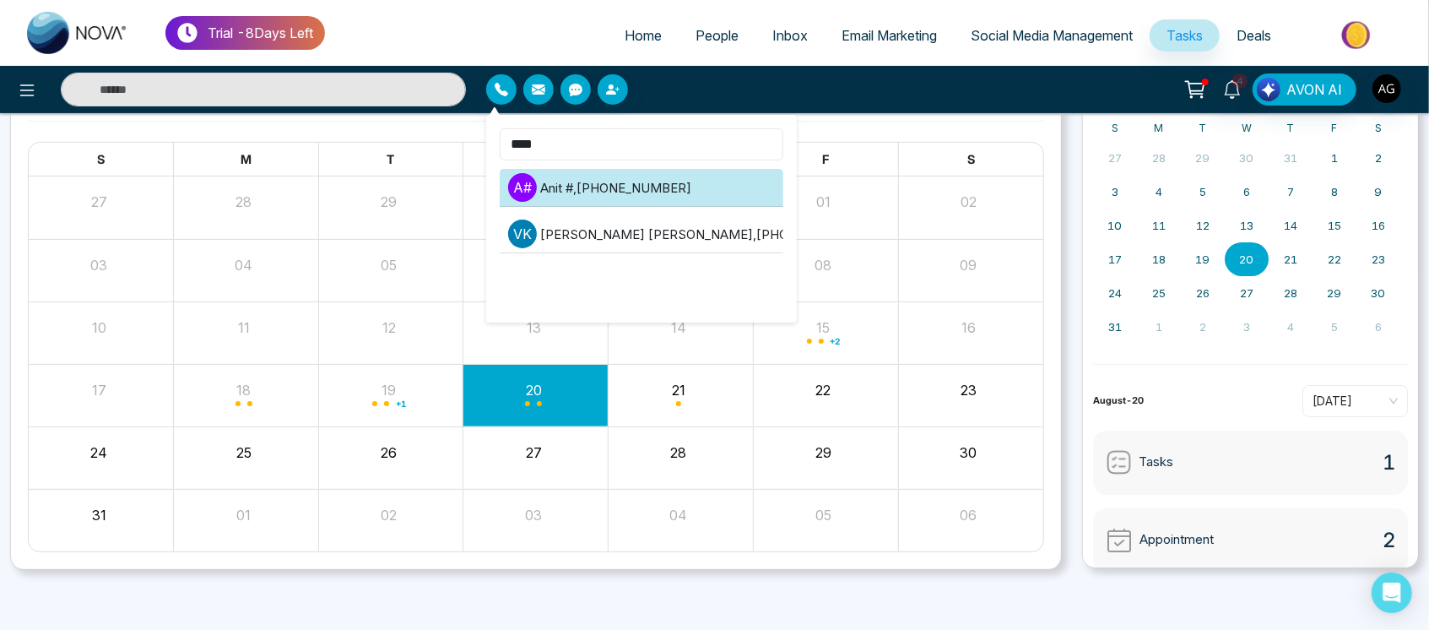
type input "****"
click at [664, 198] on li "A # Anit # , +919930053035" at bounding box center [642, 188] width 284 height 38
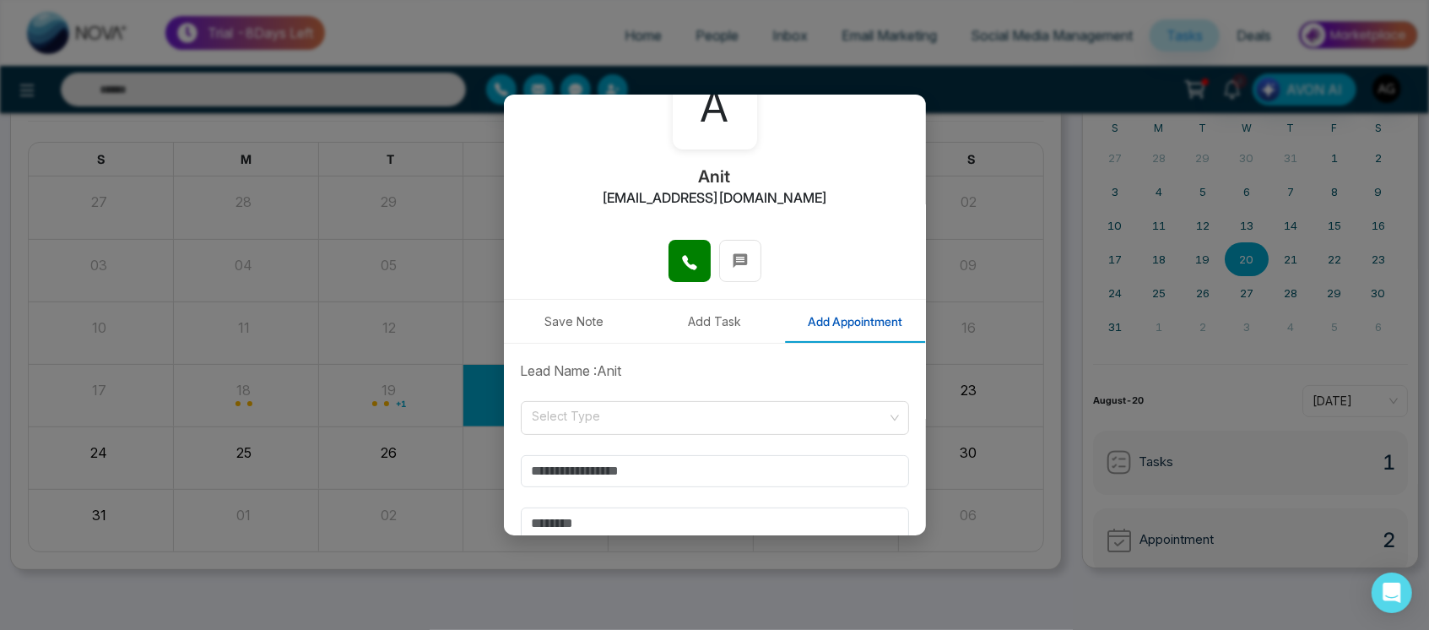
scroll to position [127, 0]
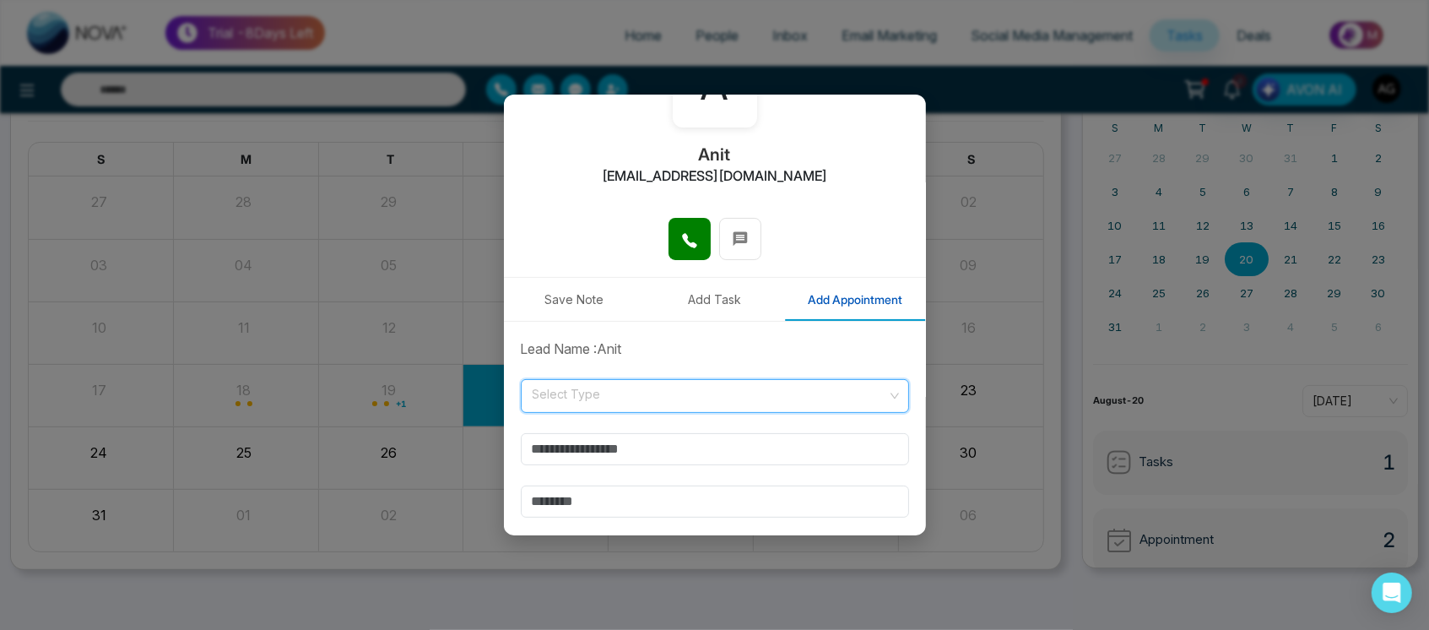
click at [766, 397] on input "search" at bounding box center [709, 392] width 356 height 25
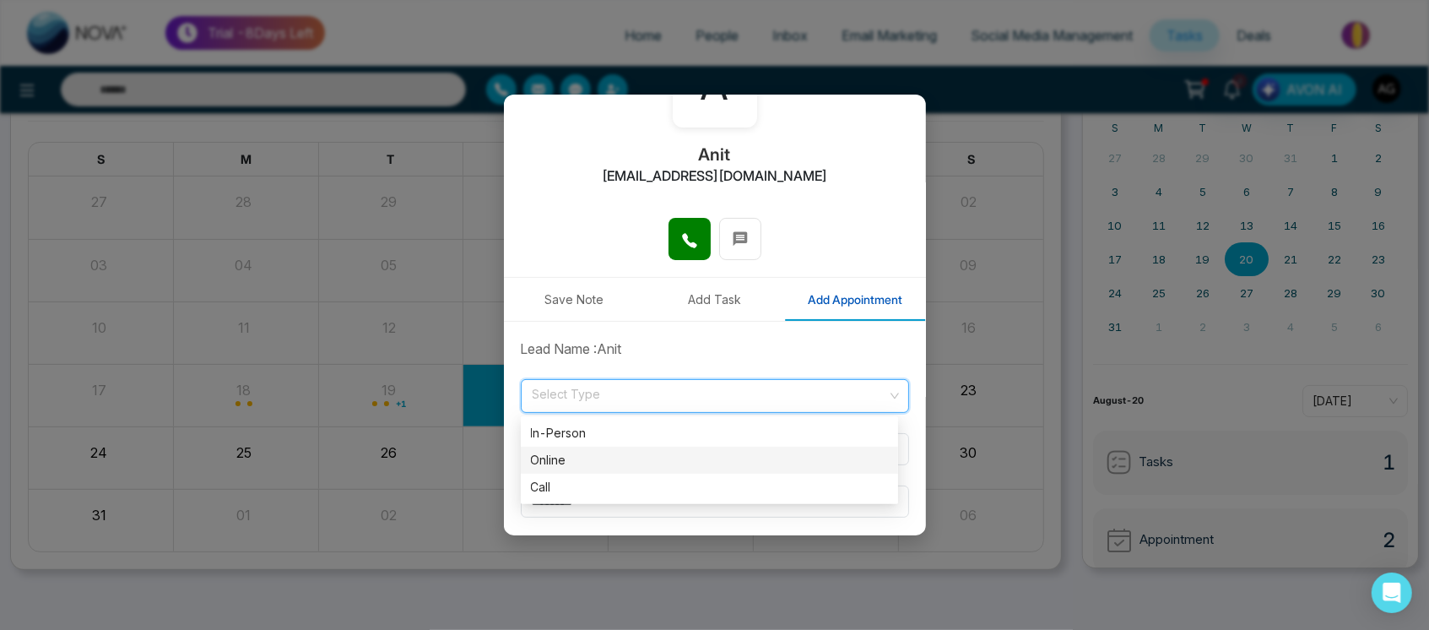
click at [636, 472] on div "Online" at bounding box center [709, 459] width 377 height 27
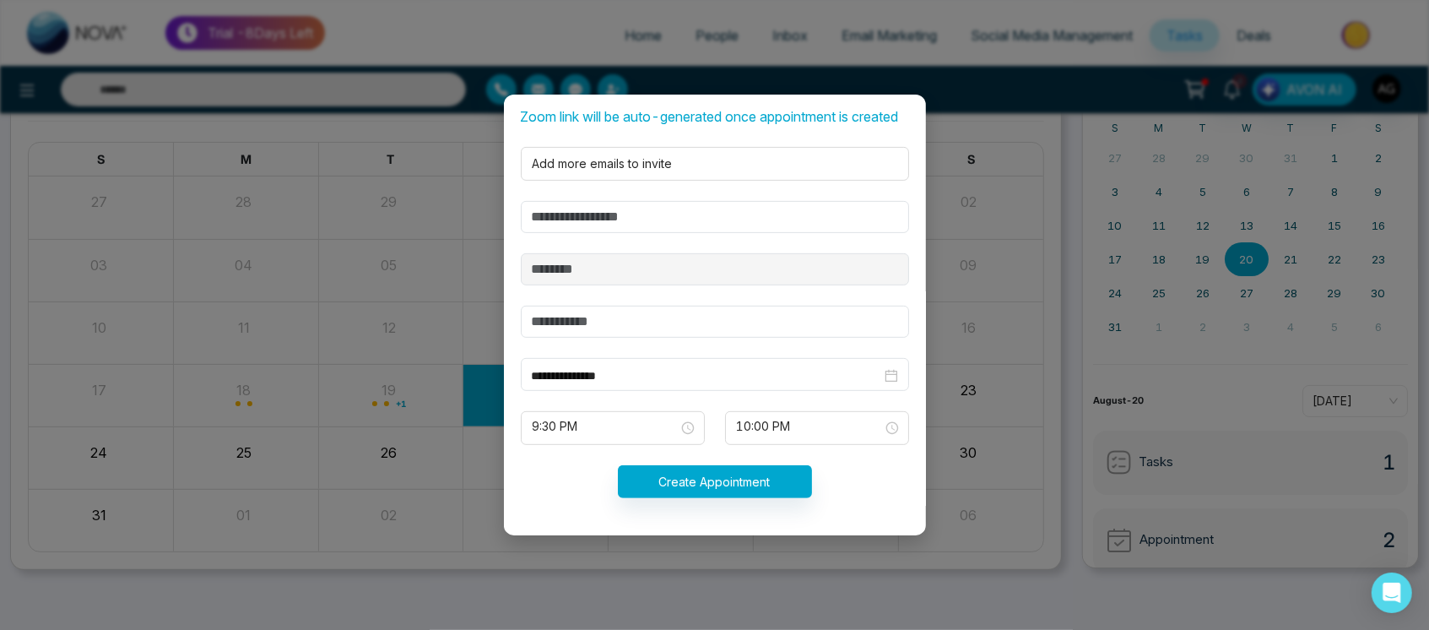
scroll to position [466, 0]
drag, startPoint x: 696, startPoint y: 193, endPoint x: 685, endPoint y: 203, distance: 14.4
click at [685, 203] on form "**********" at bounding box center [715, 269] width 408 height 500
click at [685, 203] on input "text" at bounding box center [715, 217] width 388 height 32
click at [641, 217] on input "text" at bounding box center [715, 217] width 388 height 32
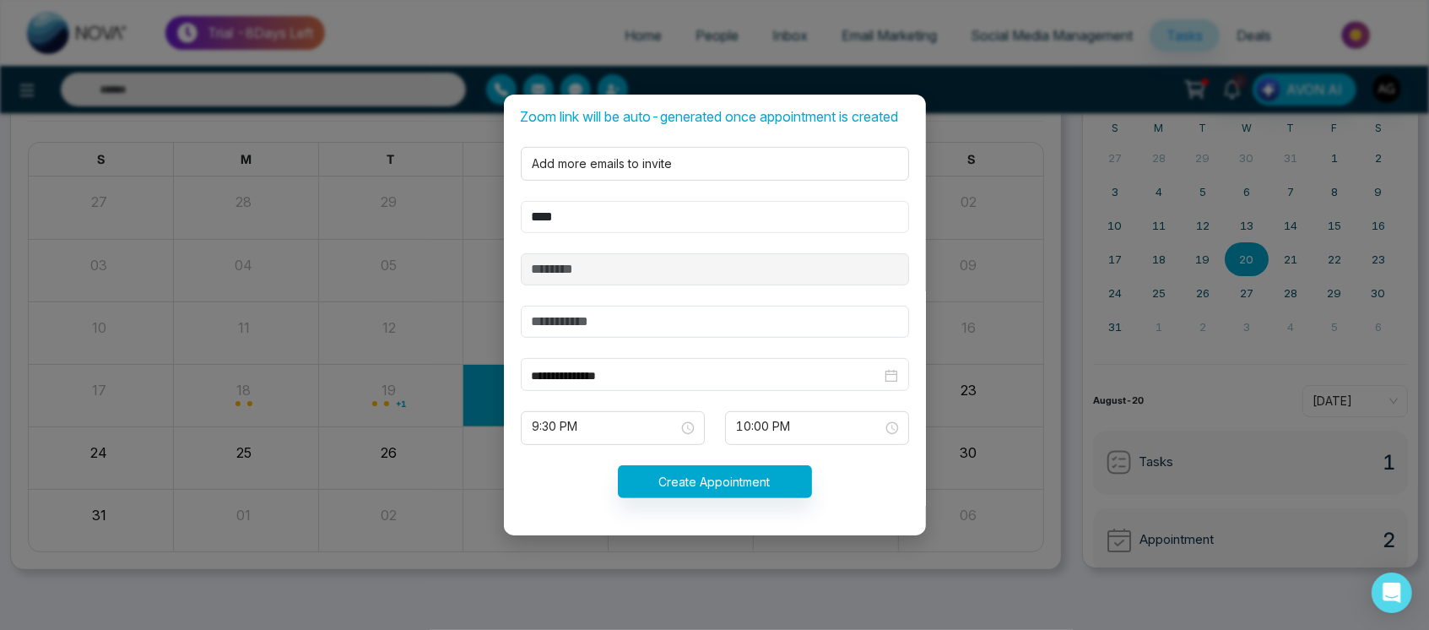
type input "****"
click at [700, 311] on input "text" at bounding box center [715, 321] width 388 height 32
type input "******"
click at [657, 409] on form "**********" at bounding box center [715, 269] width 408 height 500
click at [610, 430] on span "9:30 PM" at bounding box center [612, 427] width 160 height 29
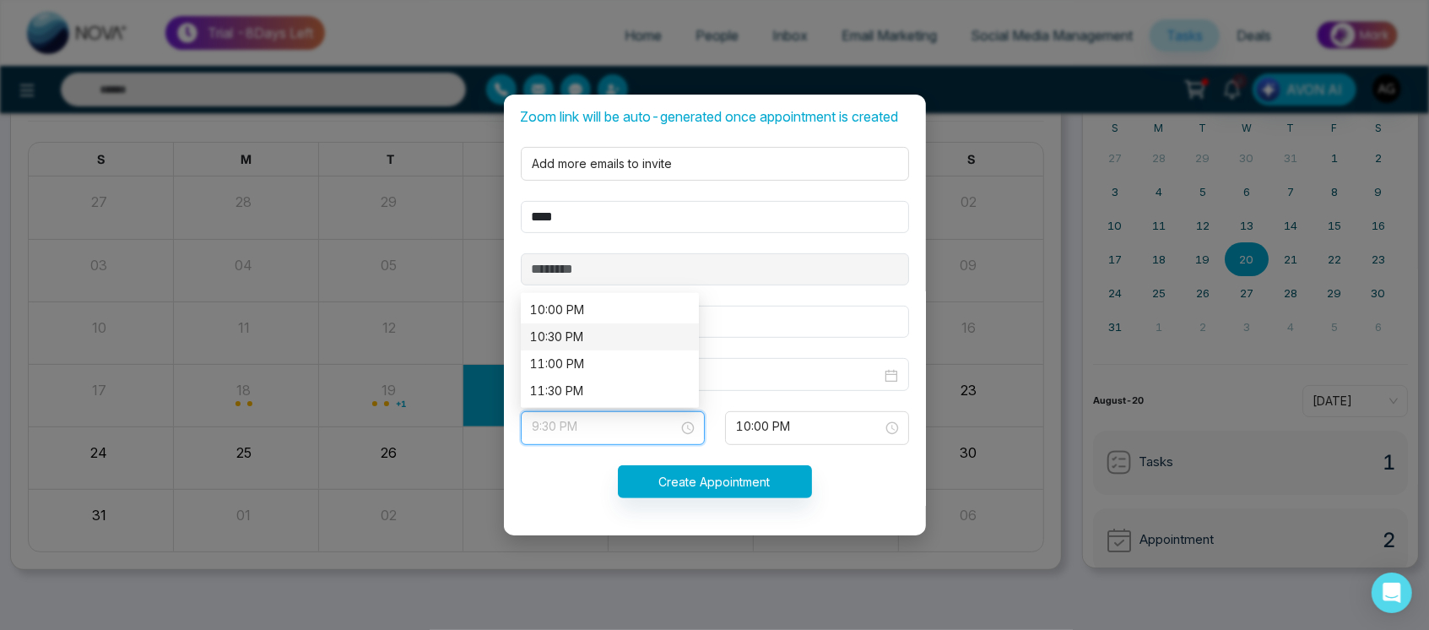
click at [602, 330] on div "10:30 PM" at bounding box center [610, 336] width 158 height 19
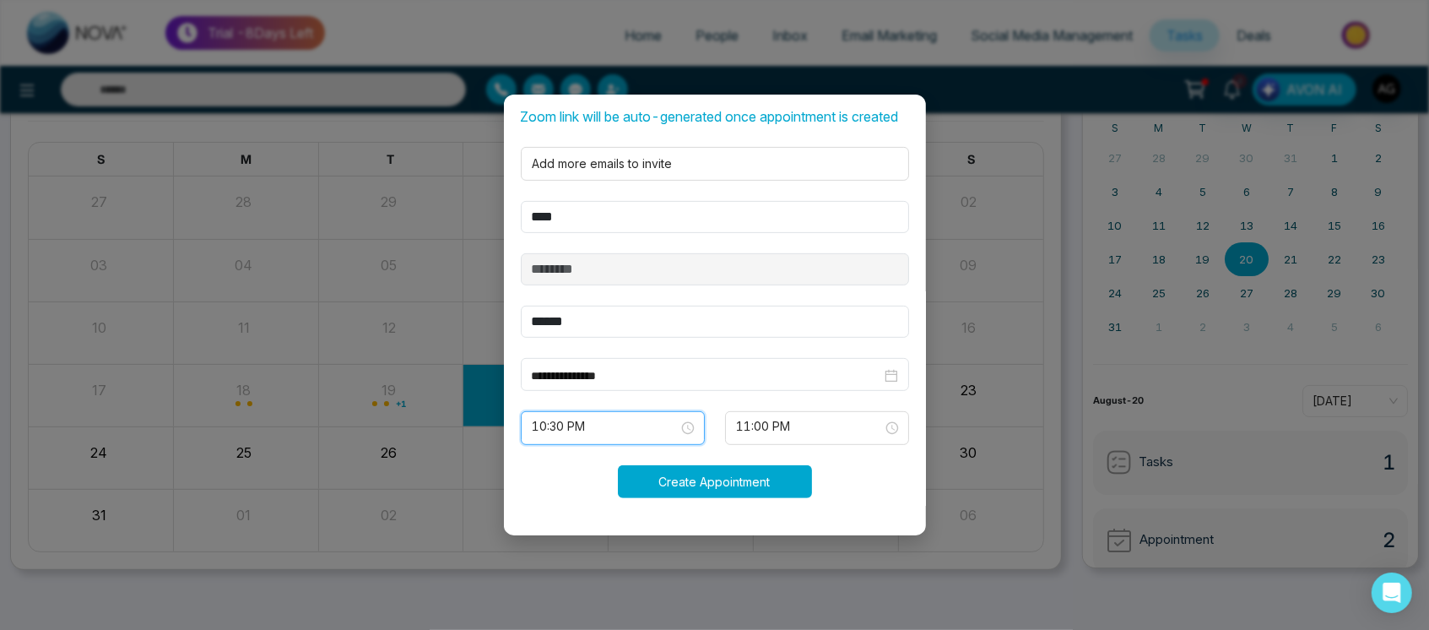
click at [746, 481] on button "Create Appointment" at bounding box center [715, 481] width 194 height 33
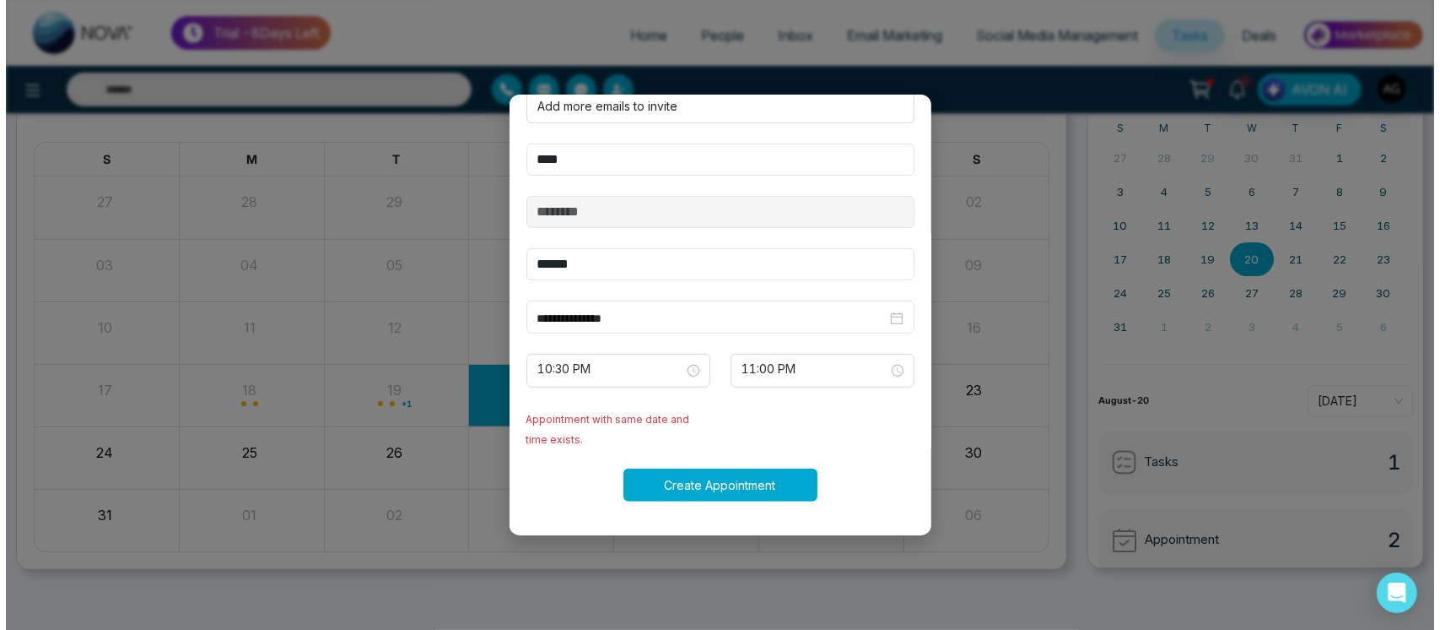
scroll to position [527, 0]
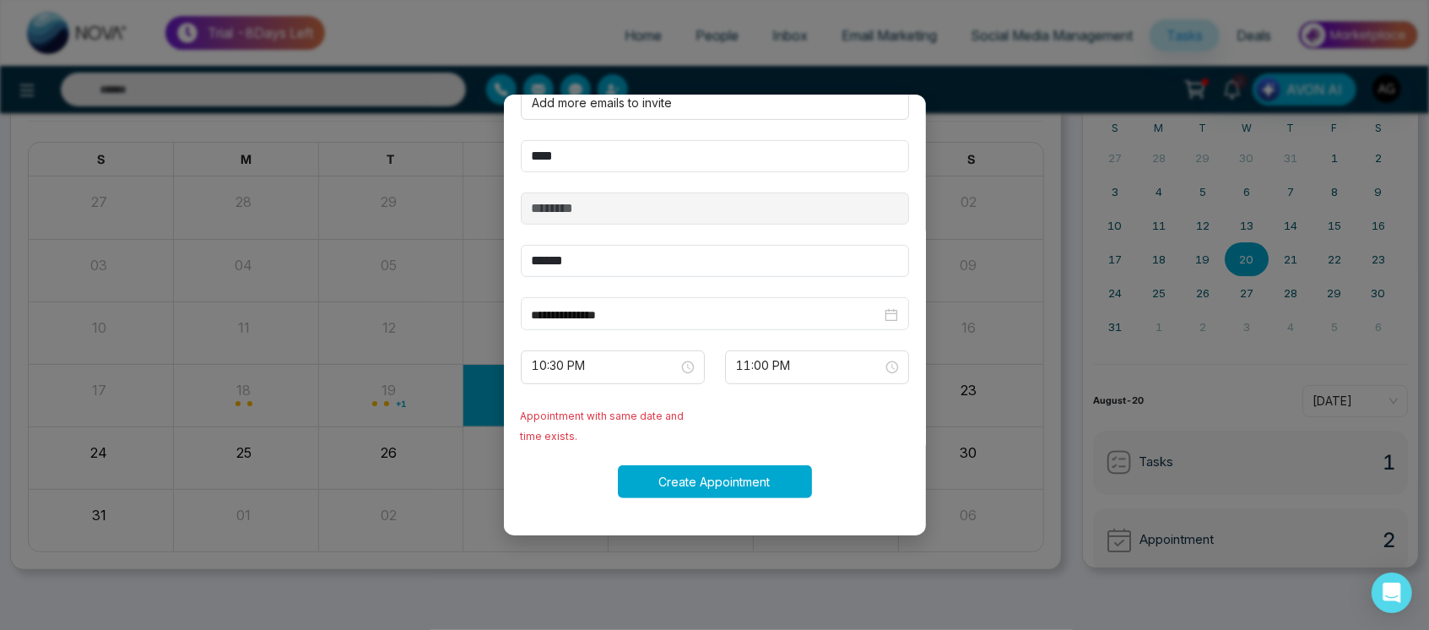
click at [715, 471] on button "Create Appointment" at bounding box center [715, 481] width 194 height 33
click at [715, 471] on div "Create Appointment" at bounding box center [715, 481] width 408 height 33
click at [715, 471] on div "Processing..." at bounding box center [715, 481] width 408 height 33
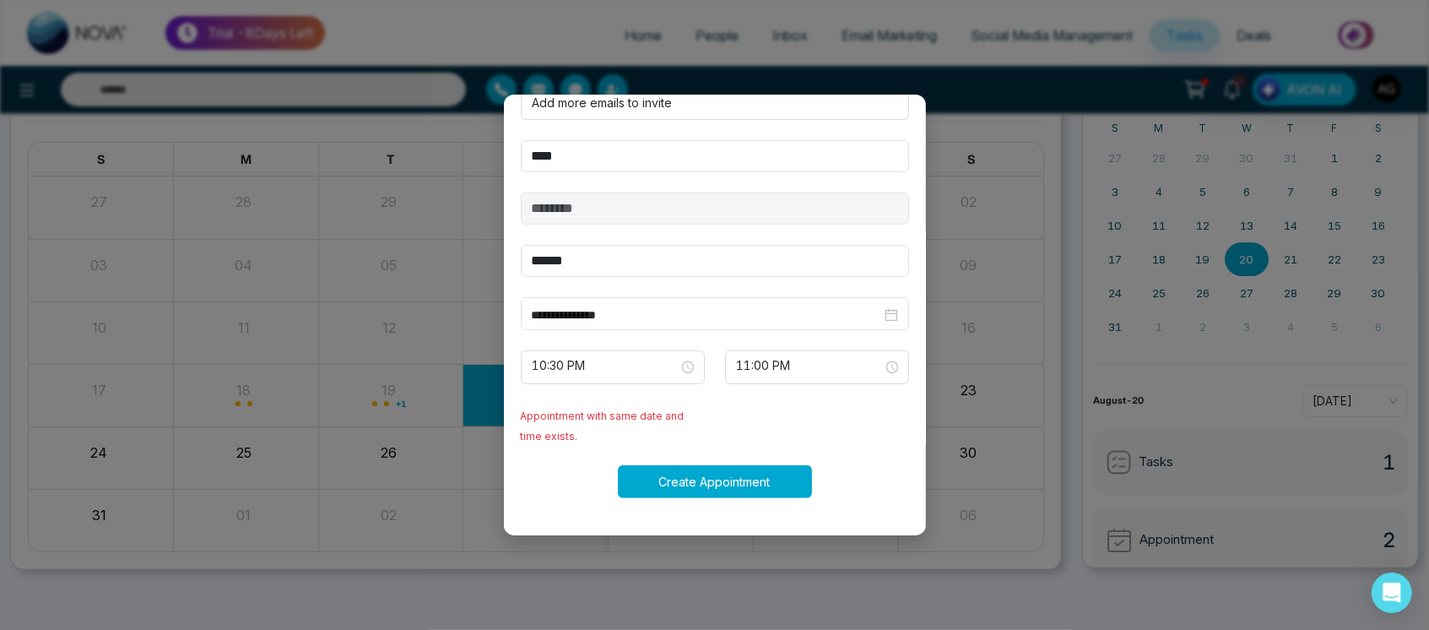
click at [715, 471] on button "Create Appointment" at bounding box center [715, 481] width 194 height 33
click at [715, 471] on div "Processing..." at bounding box center [715, 481] width 408 height 33
click at [594, 363] on span "10:30 PM" at bounding box center [612, 367] width 160 height 29
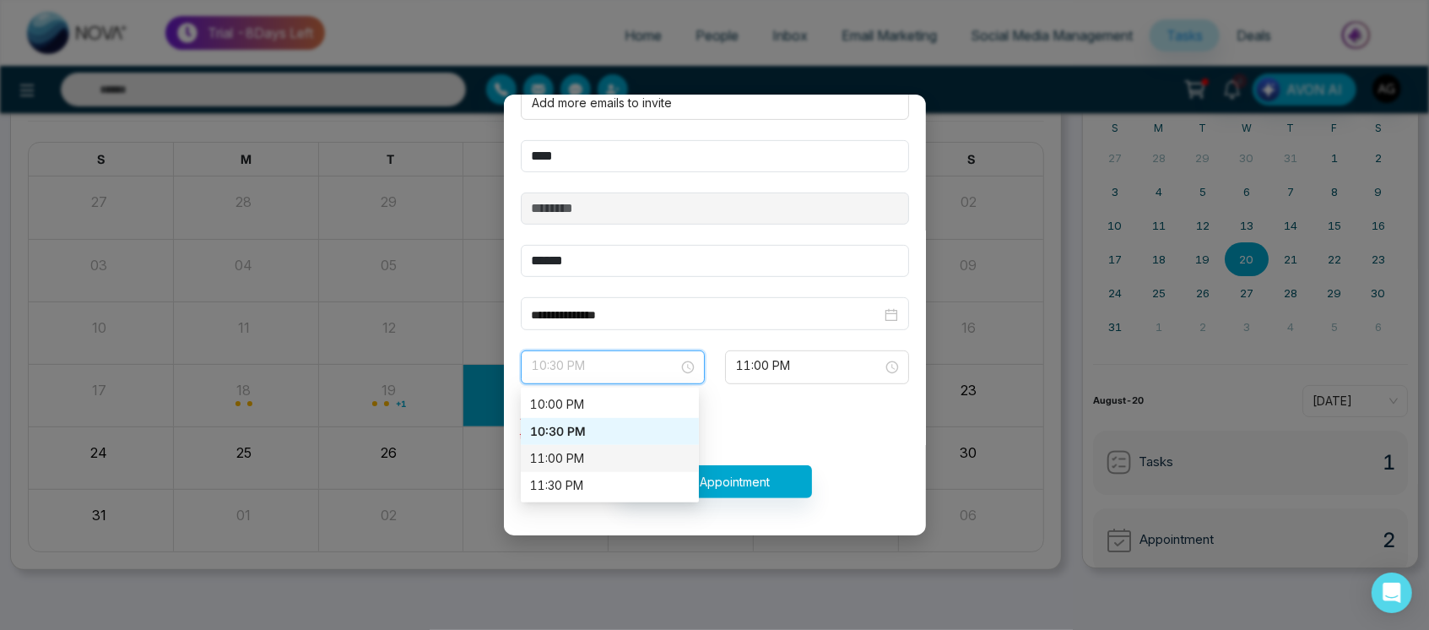
click at [602, 455] on div "11:00 PM" at bounding box center [610, 458] width 158 height 19
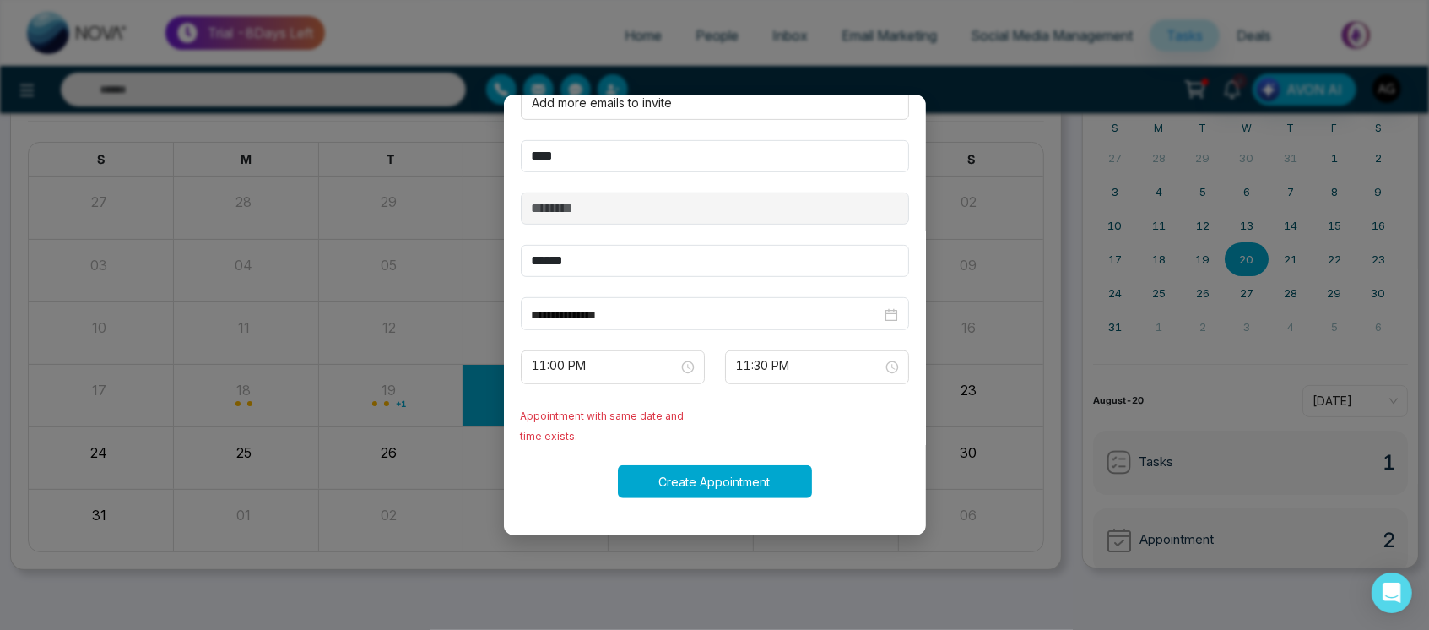
click at [710, 479] on button "Create Appointment" at bounding box center [715, 481] width 194 height 33
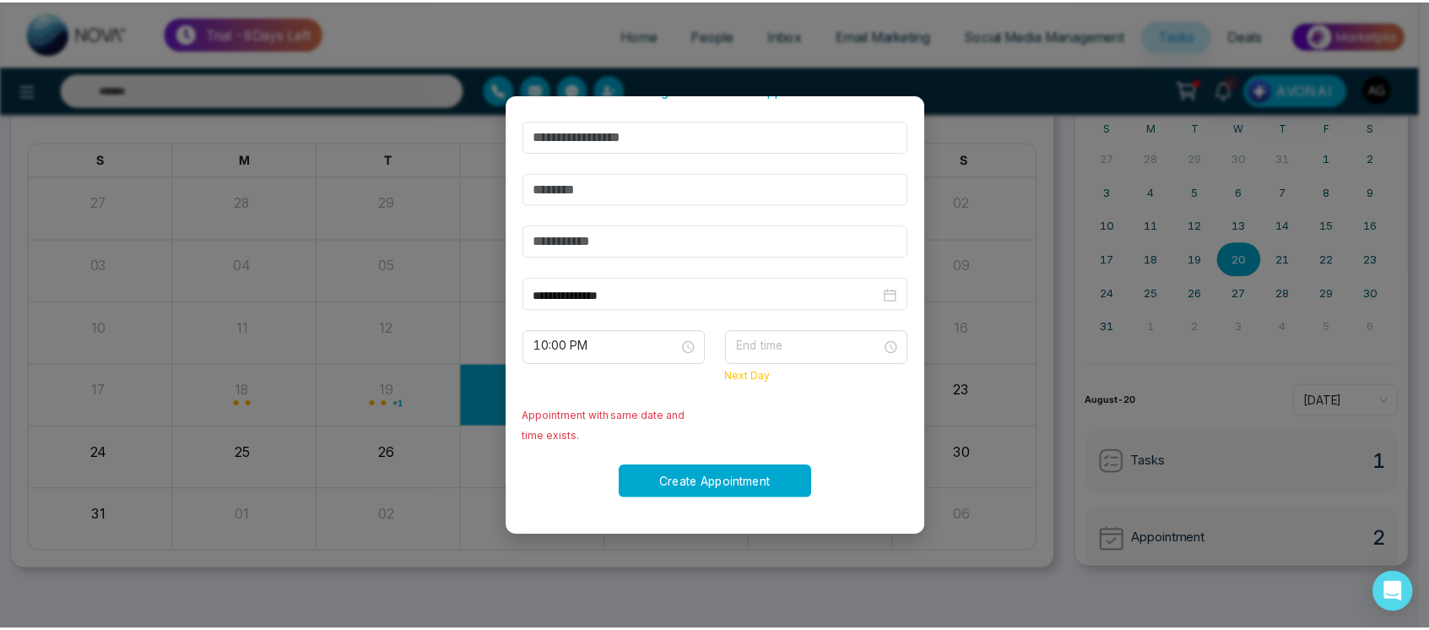
scroll to position [473, 0]
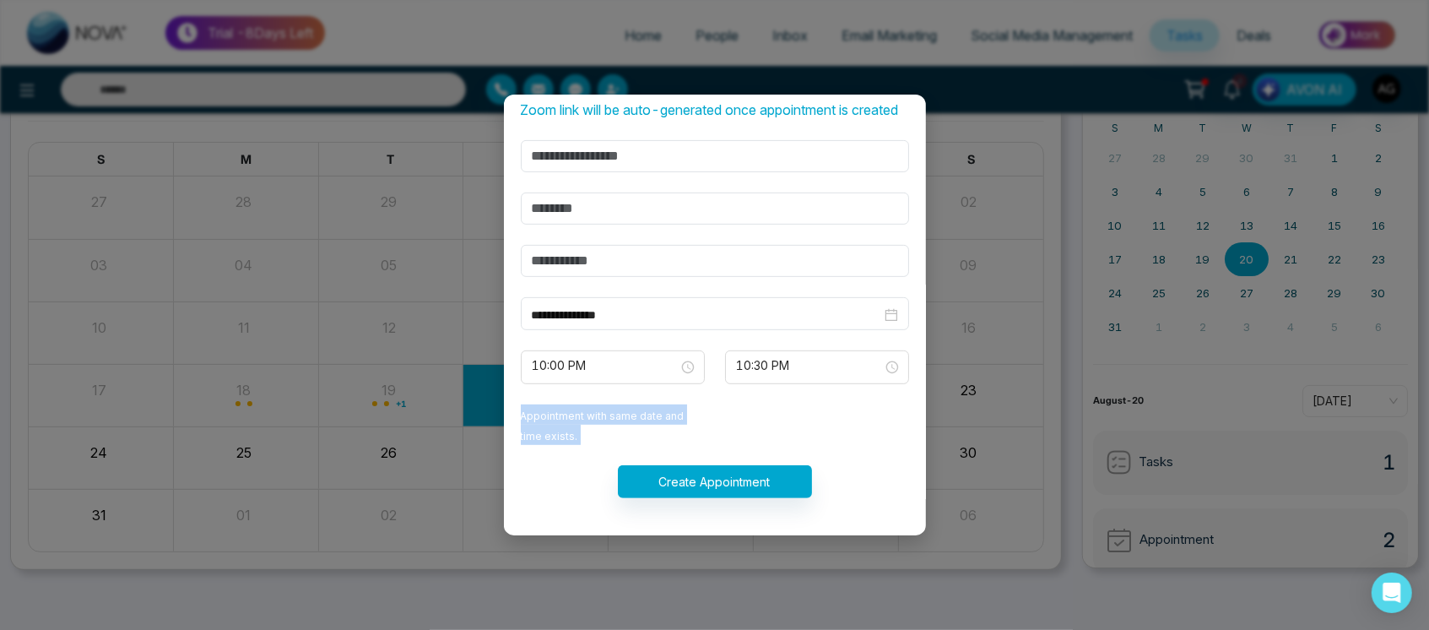
drag, startPoint x: 630, startPoint y: 349, endPoint x: 749, endPoint y: 487, distance: 181.9
click at [749, 487] on button "Create Appointment" at bounding box center [715, 481] width 194 height 33
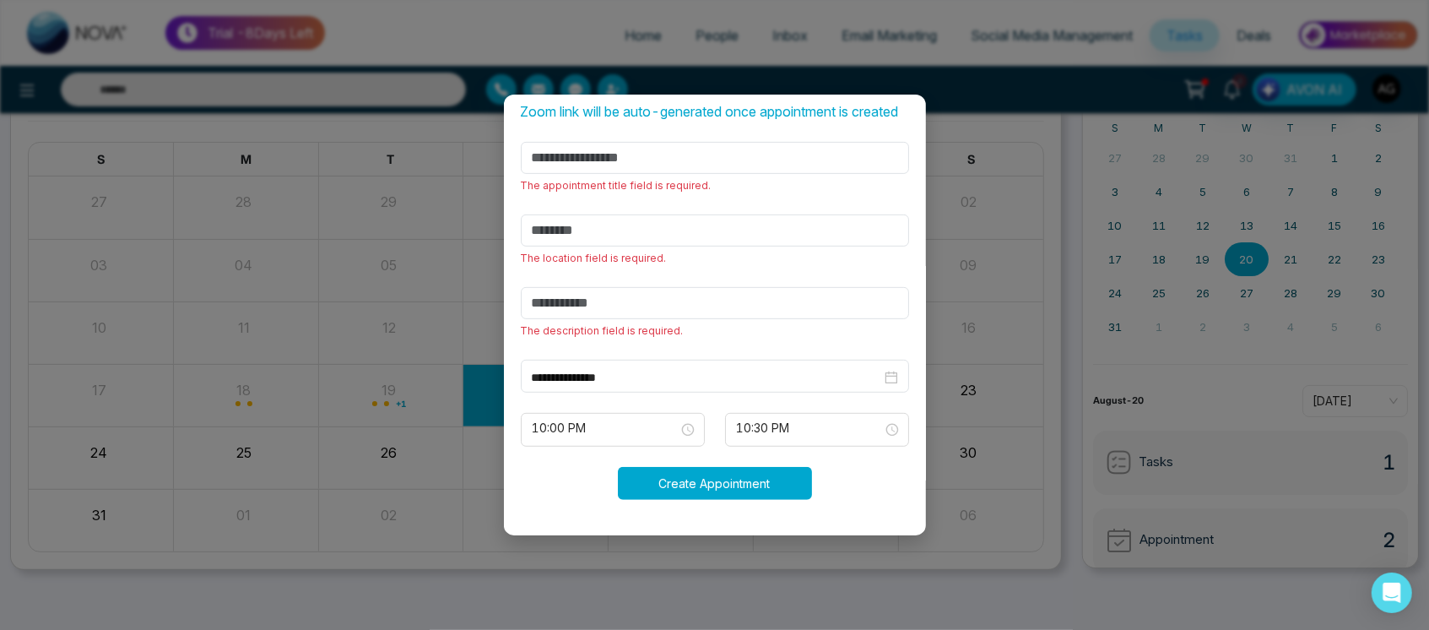
scroll to position [493, 0]
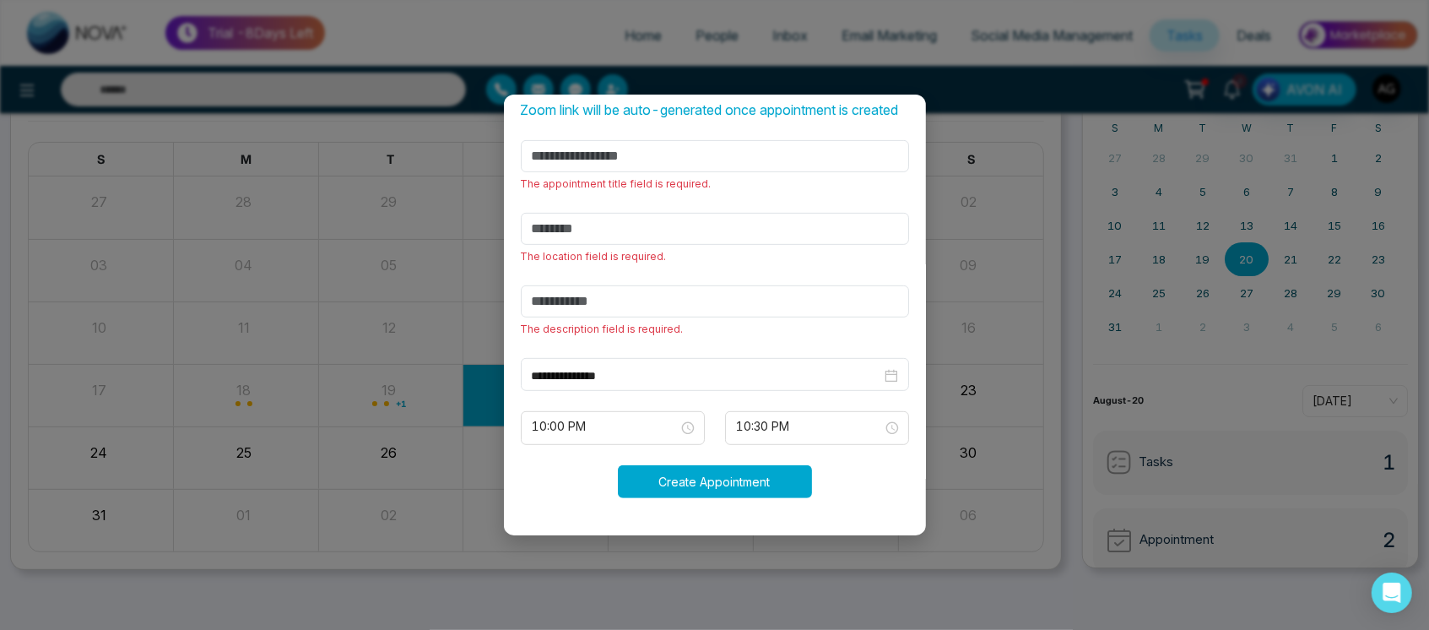
click at [749, 487] on button "Create Appointment" at bounding box center [715, 481] width 194 height 33
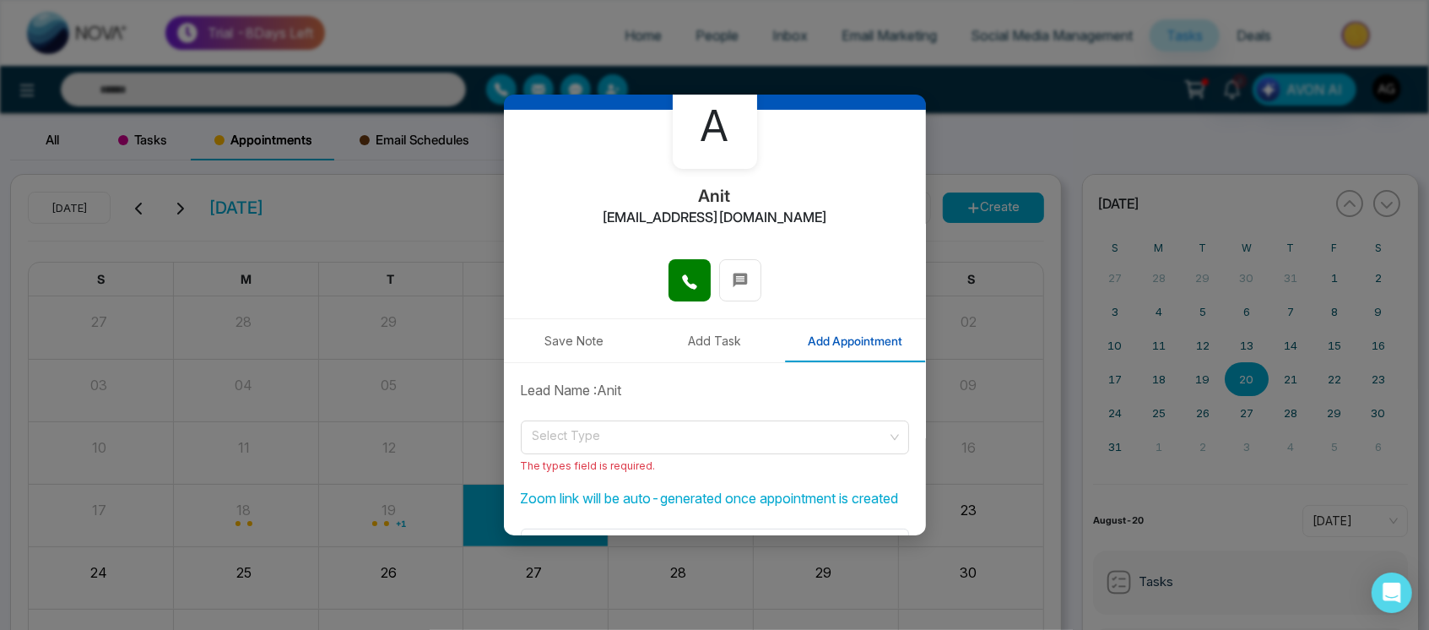
scroll to position [0, 0]
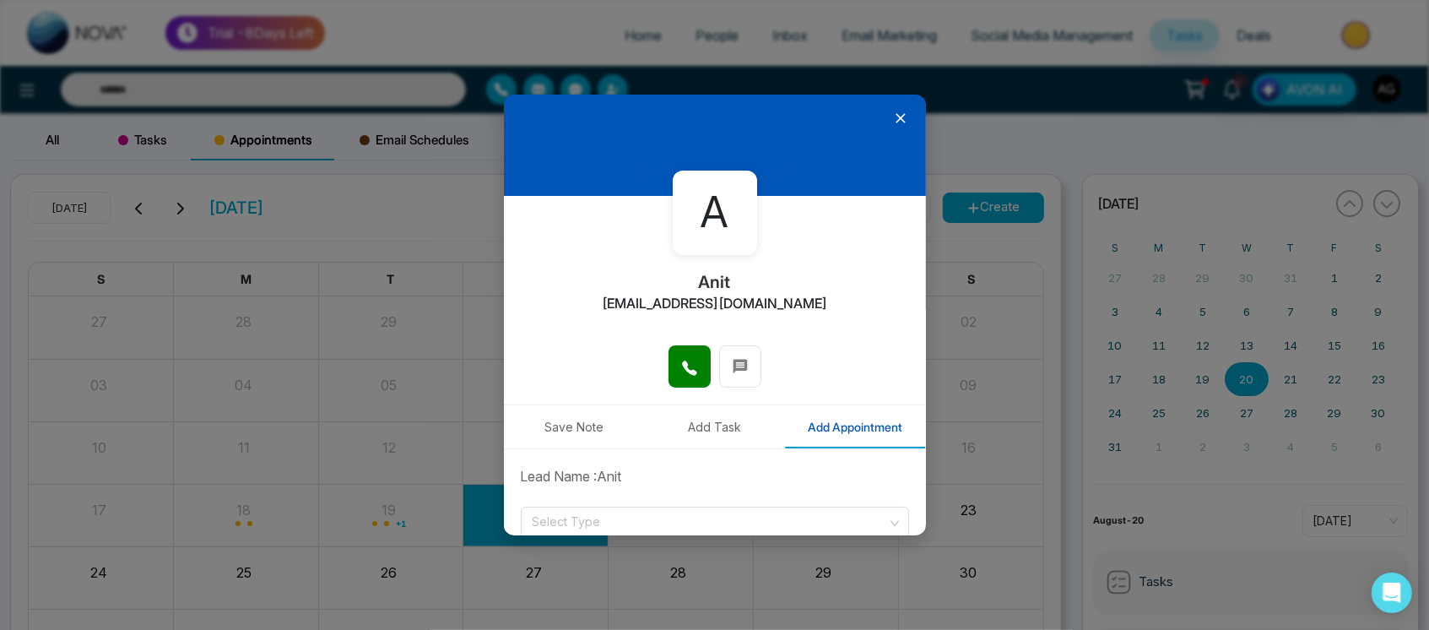
click at [892, 113] on icon at bounding box center [900, 118] width 17 height 17
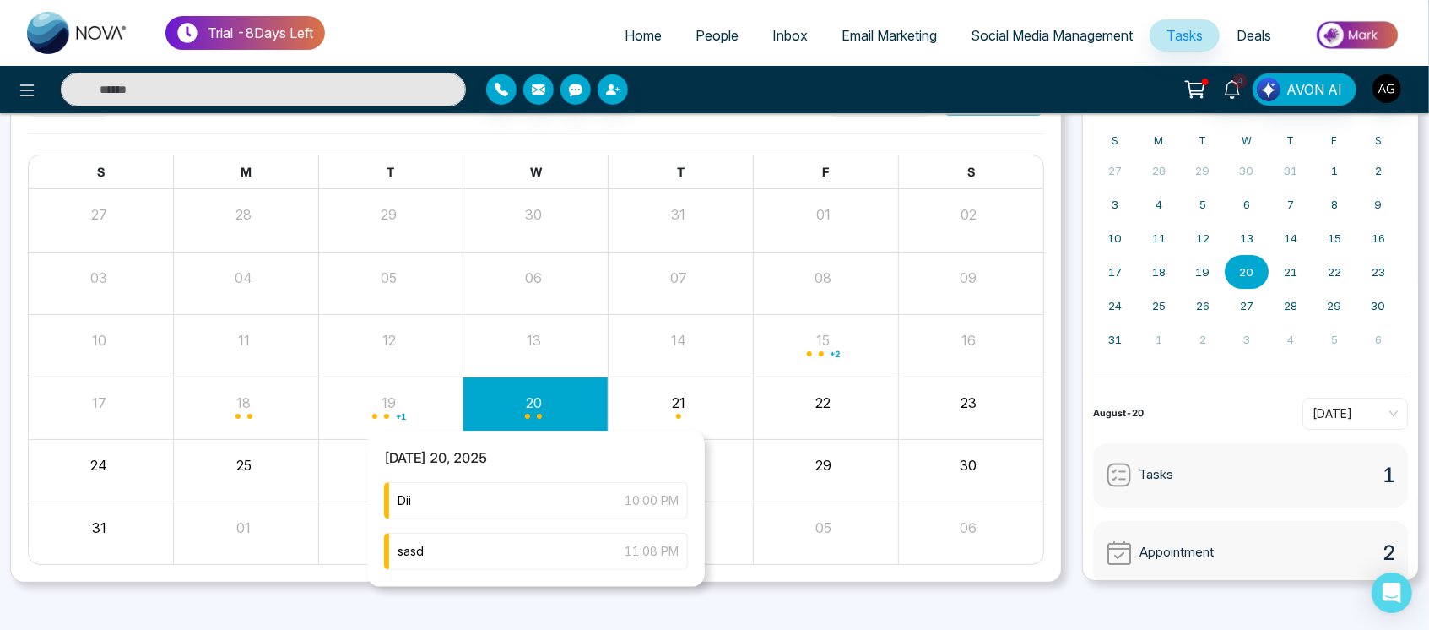
scroll to position [120, 0]
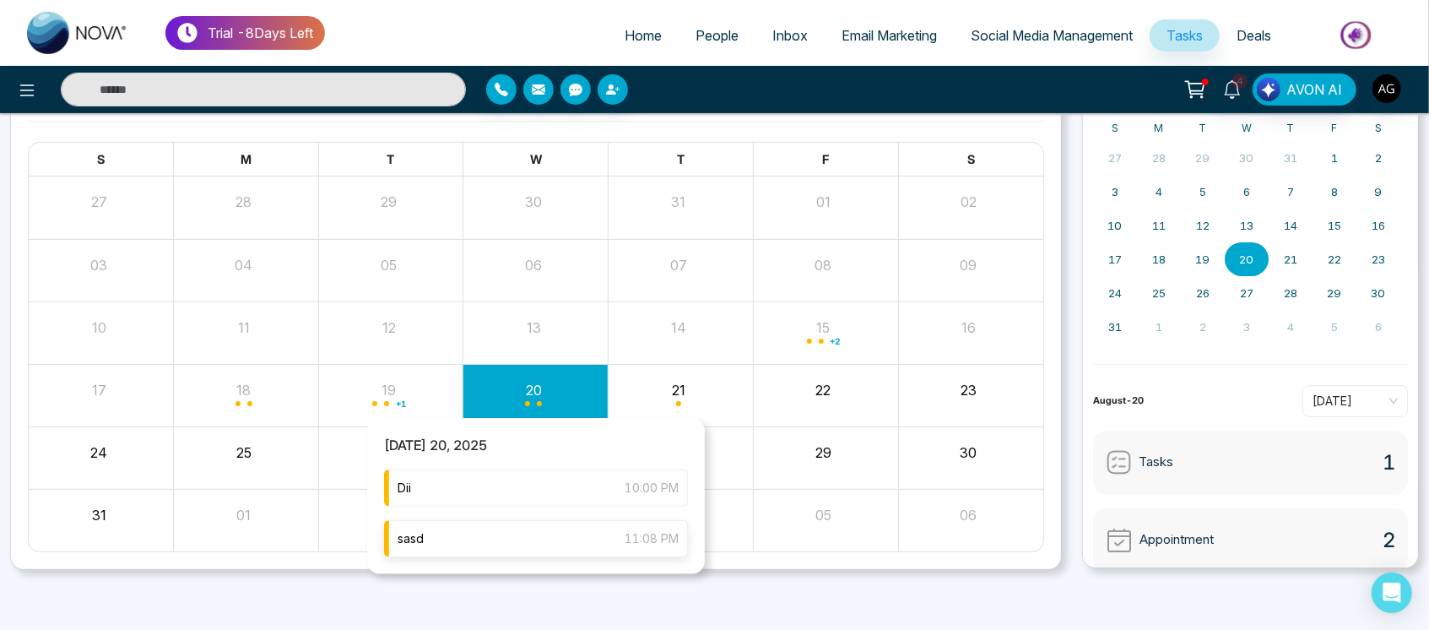
click at [524, 532] on div "sasd 11:08 PM" at bounding box center [536, 538] width 304 height 37
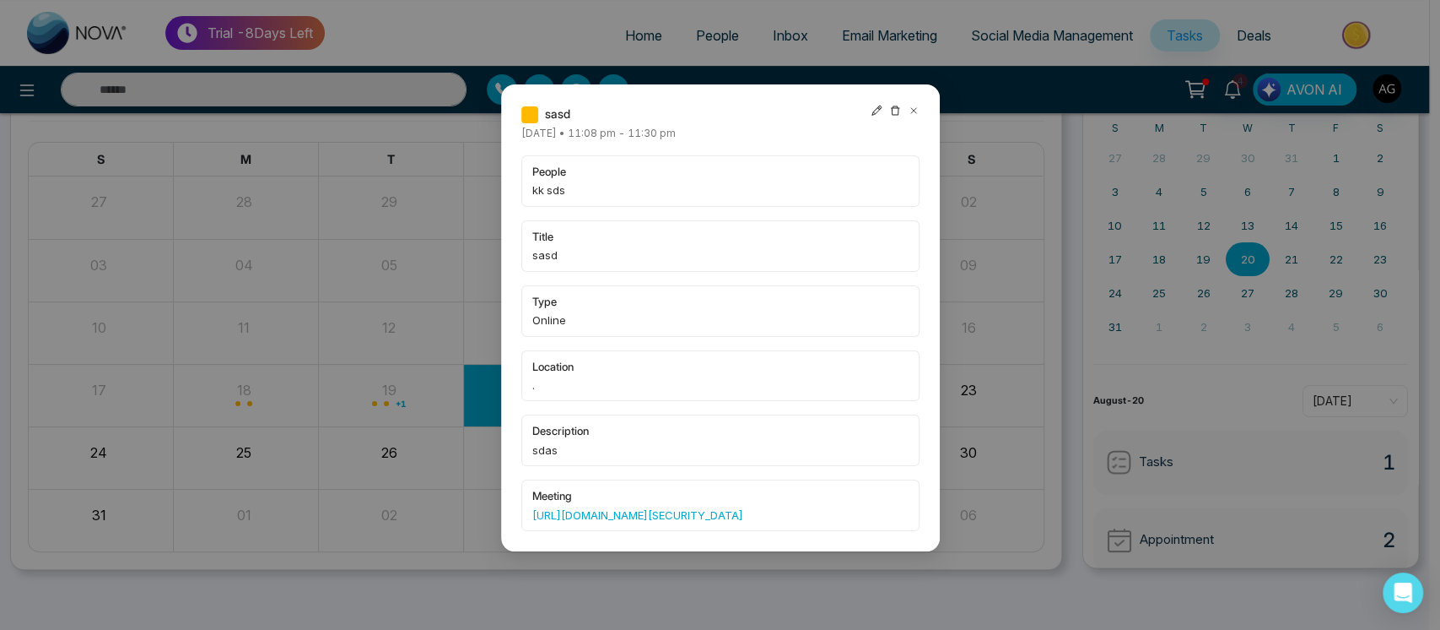
click at [908, 105] on icon at bounding box center [914, 111] width 12 height 12
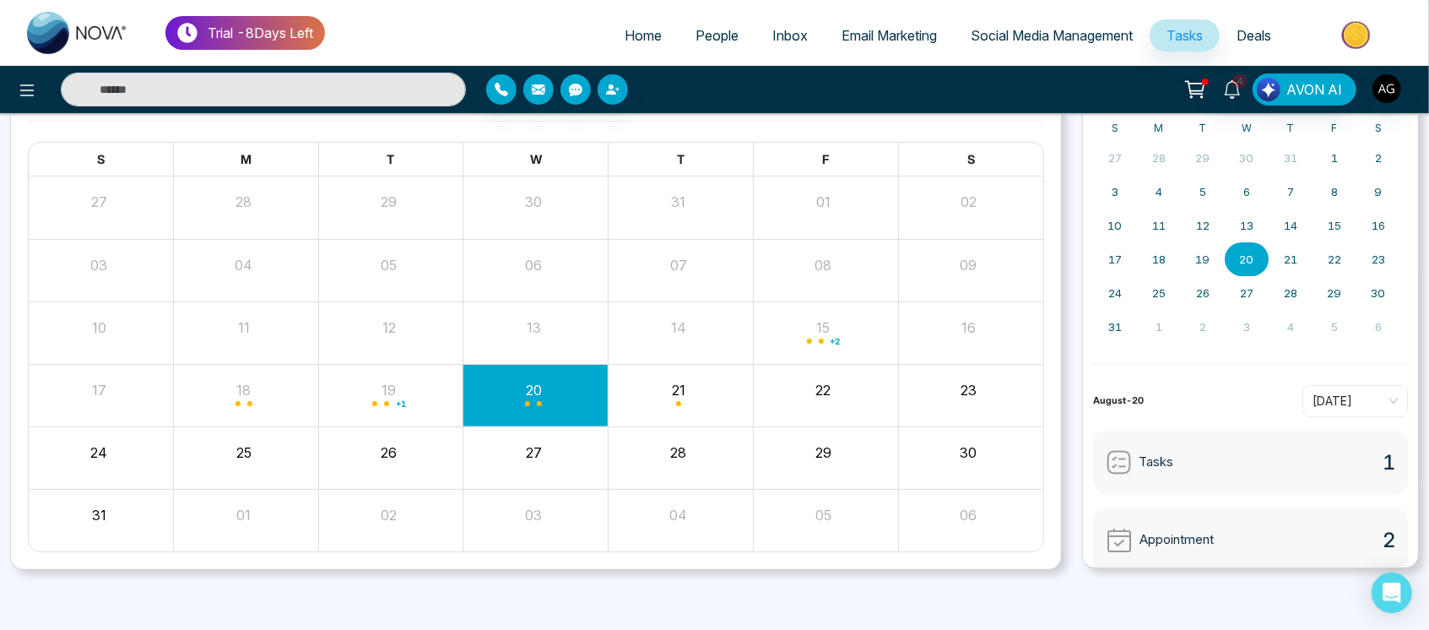
scroll to position [0, 0]
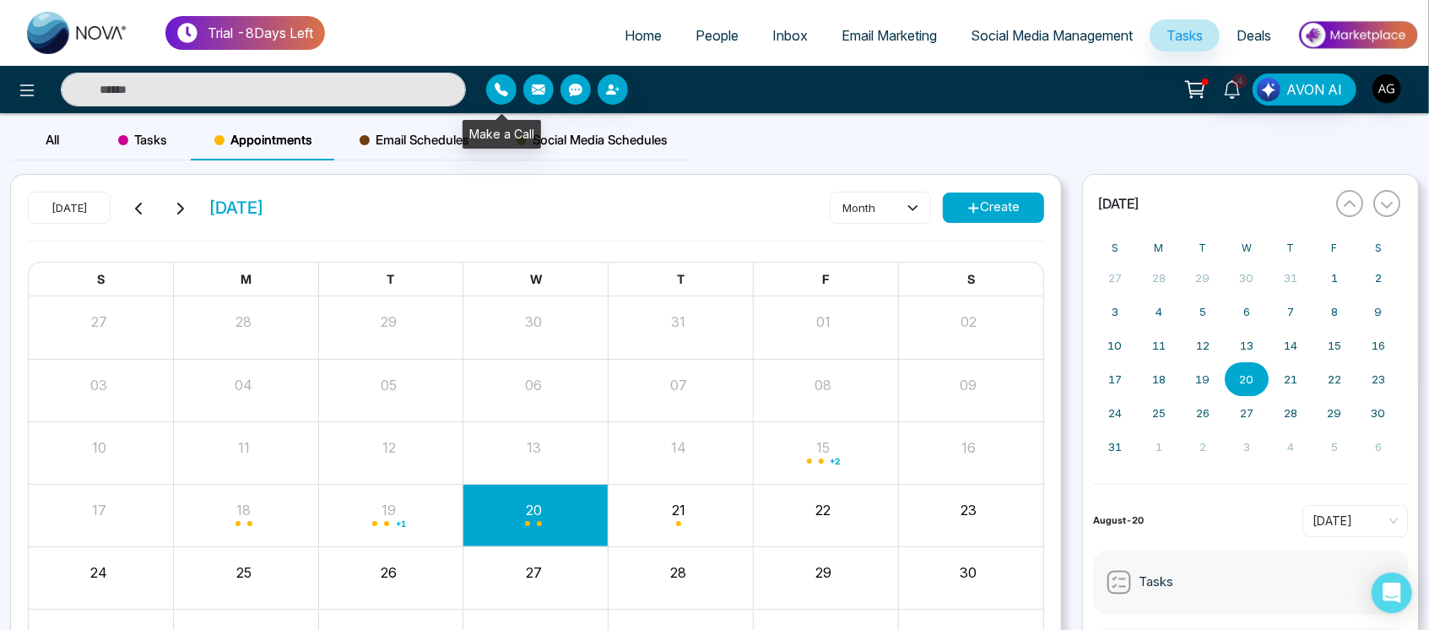
click at [505, 94] on icon "button" at bounding box center [501, 90] width 14 height 14
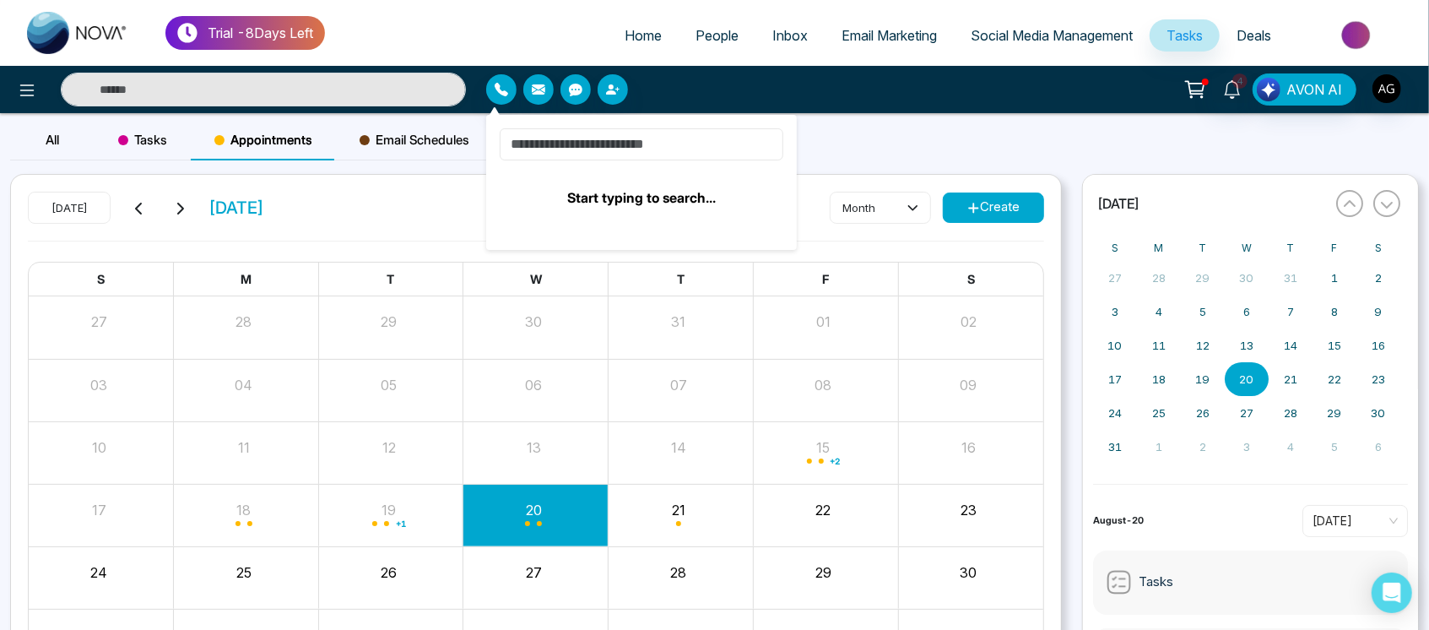
click at [616, 138] on input at bounding box center [642, 144] width 284 height 32
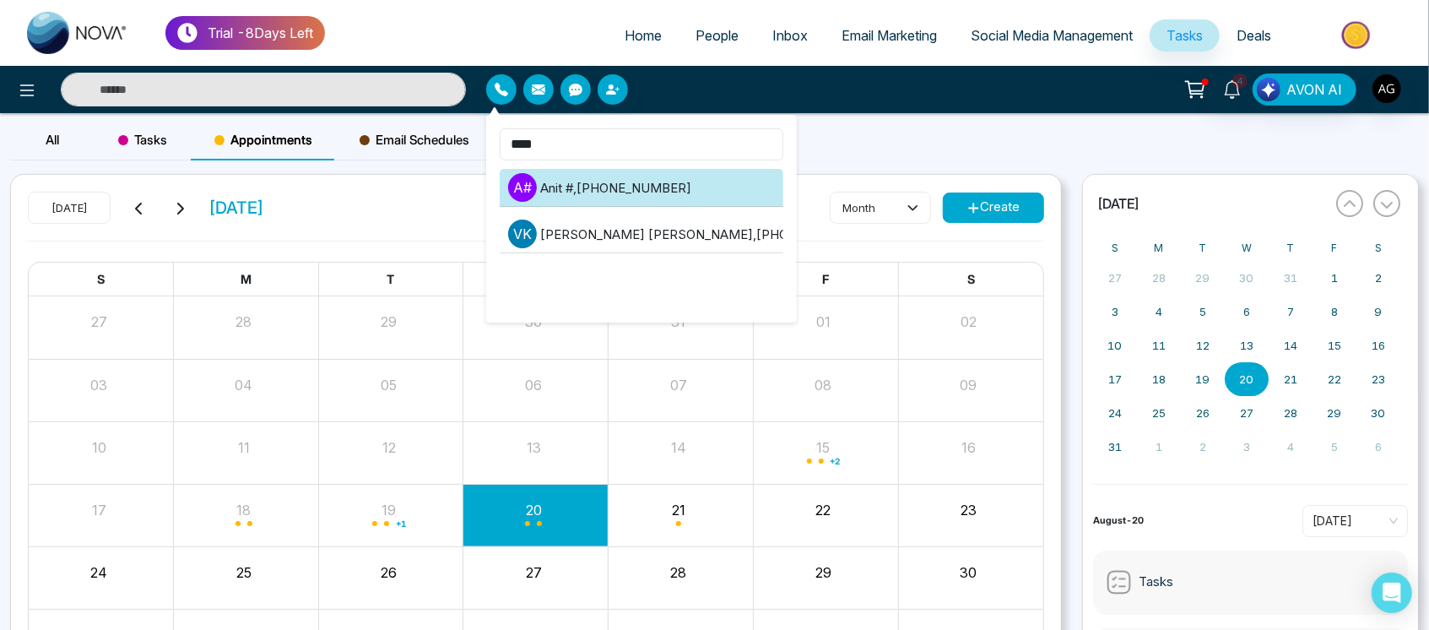
type input "****"
click at [632, 193] on li "A # Anit # , +919930053035" at bounding box center [642, 188] width 284 height 38
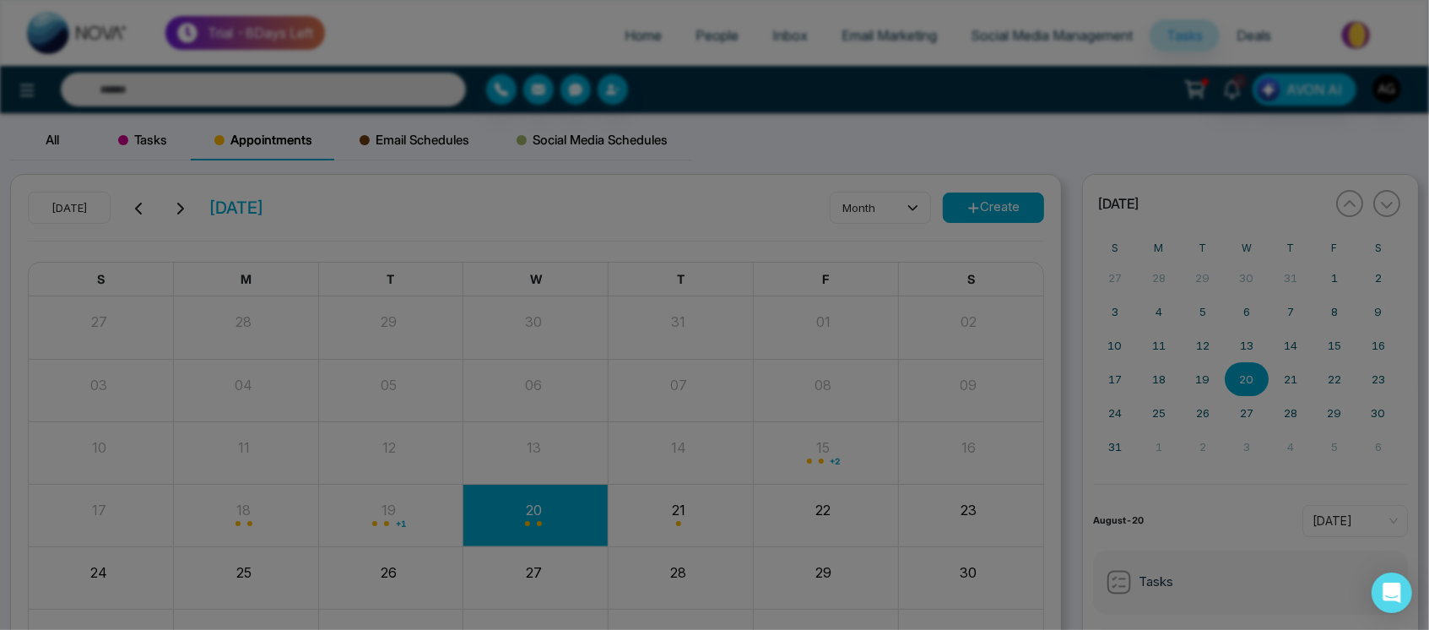
click at [632, 193] on div at bounding box center [715, 179] width 422 height 101
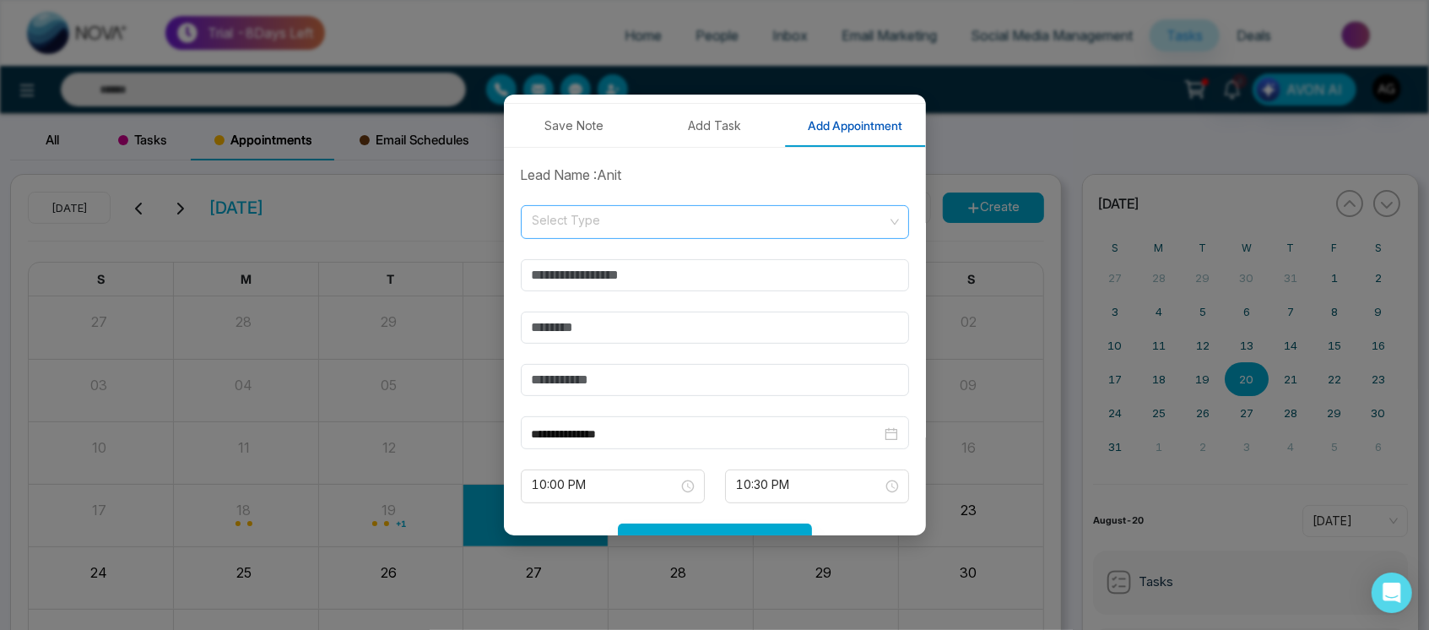
scroll to position [330, 0]
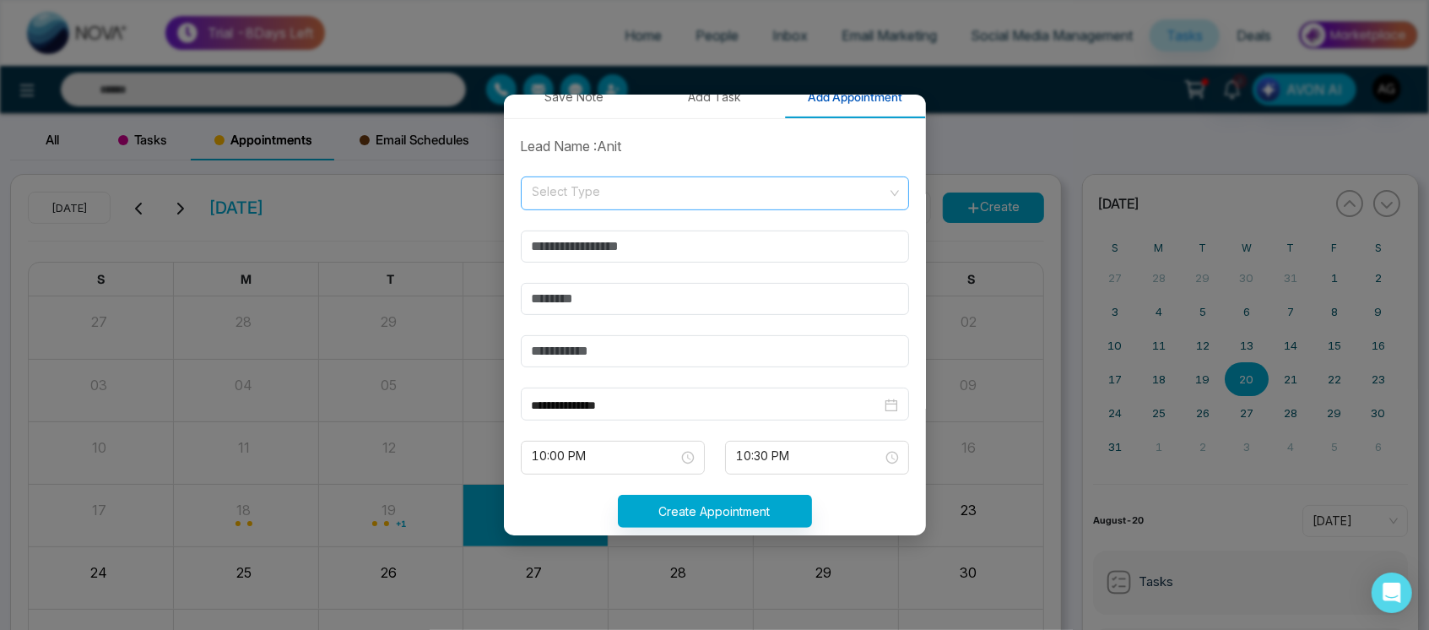
click at [684, 207] on span at bounding box center [709, 193] width 356 height 32
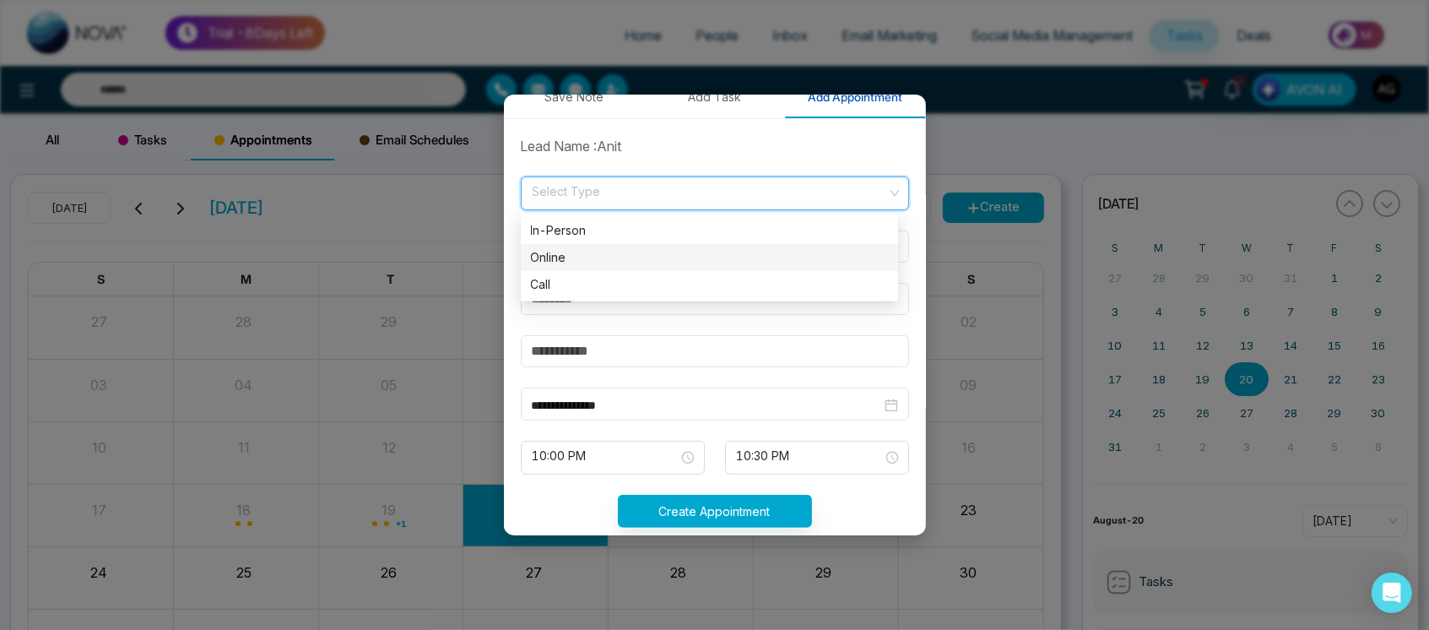
click at [694, 263] on div "Online" at bounding box center [709, 257] width 357 height 19
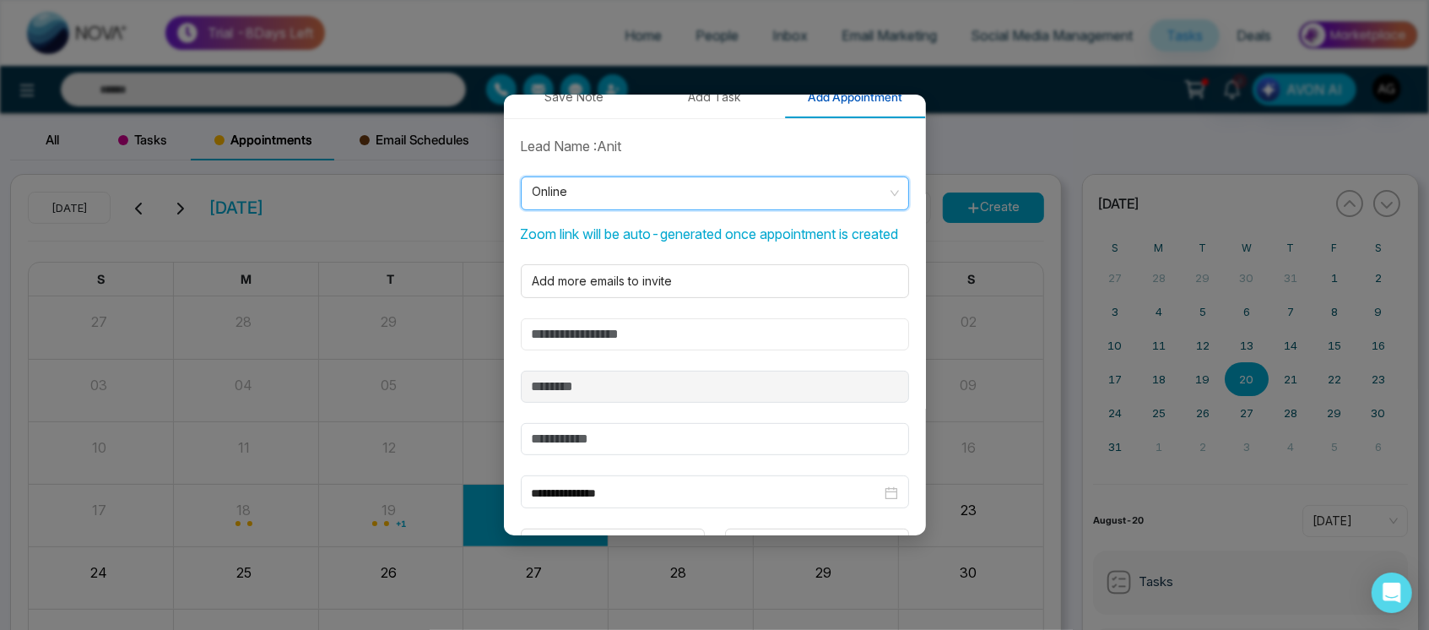
click at [682, 350] on input "text" at bounding box center [715, 334] width 388 height 32
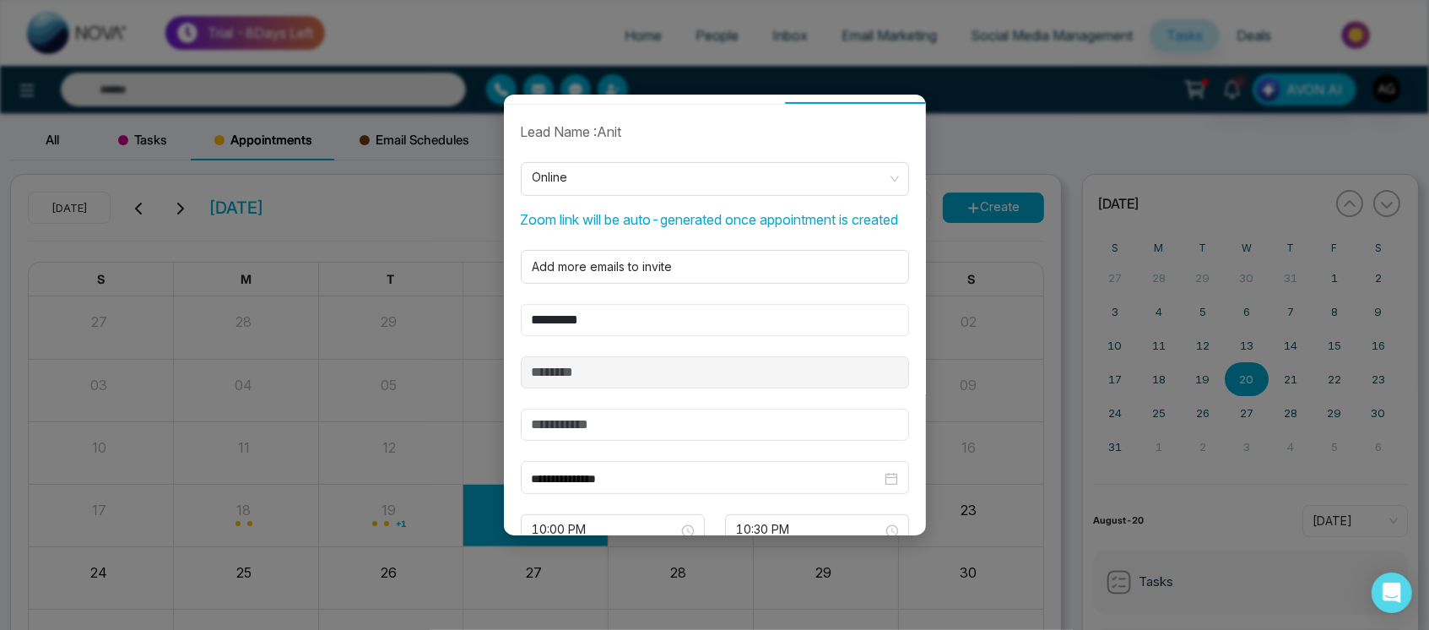
scroll to position [351, 0]
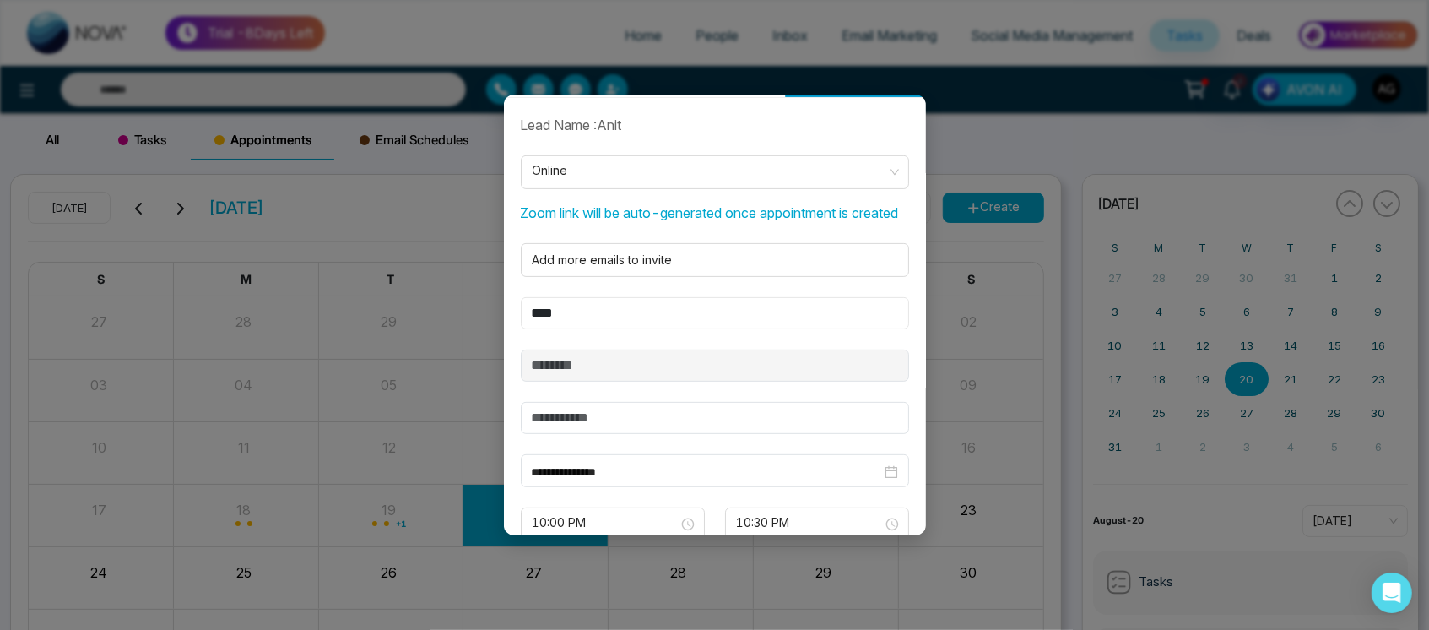
type input "****"
click at [614, 429] on input "text" at bounding box center [715, 418] width 388 height 32
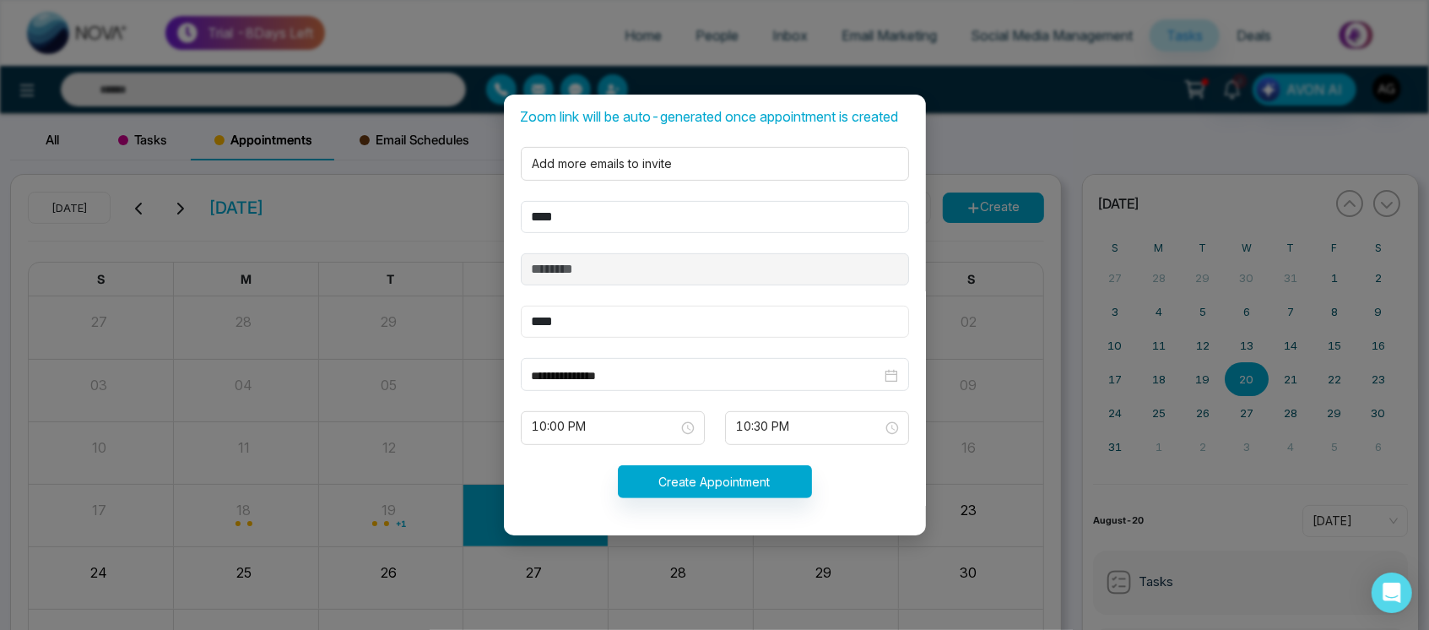
scroll to position [120, 0]
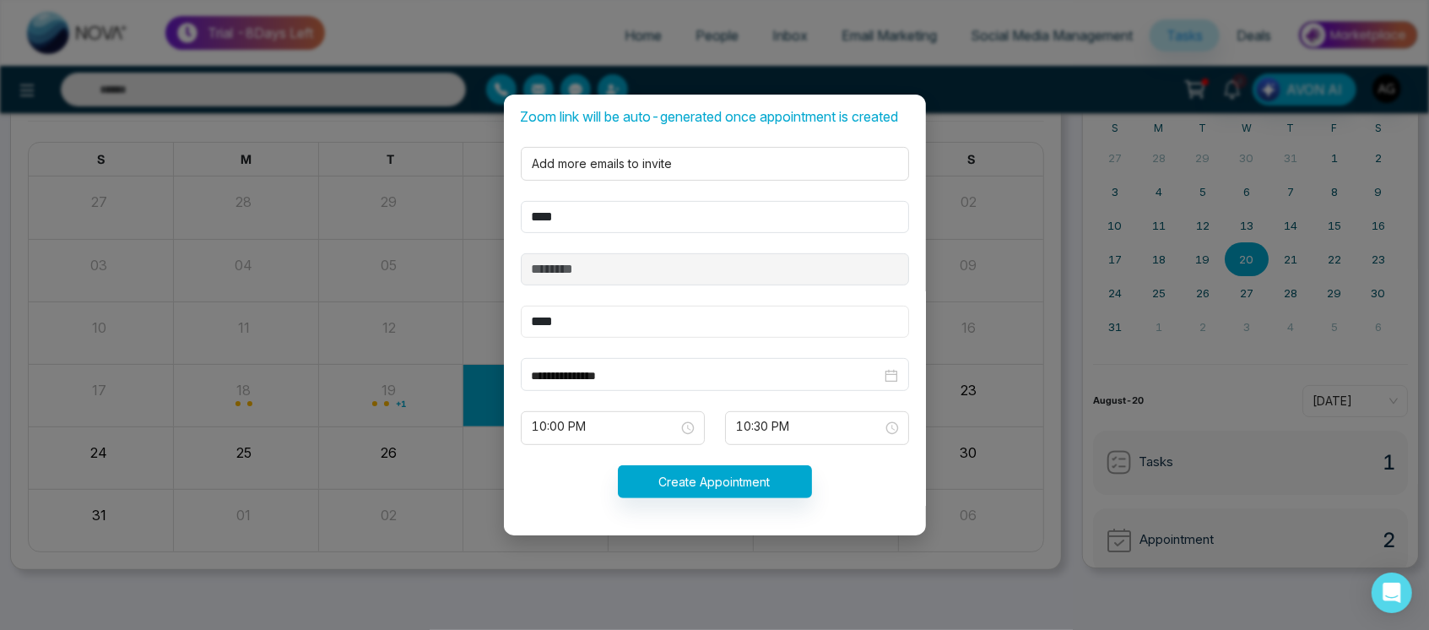
type input "****"
click at [642, 446] on form "**********" at bounding box center [715, 269] width 408 height 500
click at [643, 412] on input "search" at bounding box center [607, 424] width 152 height 25
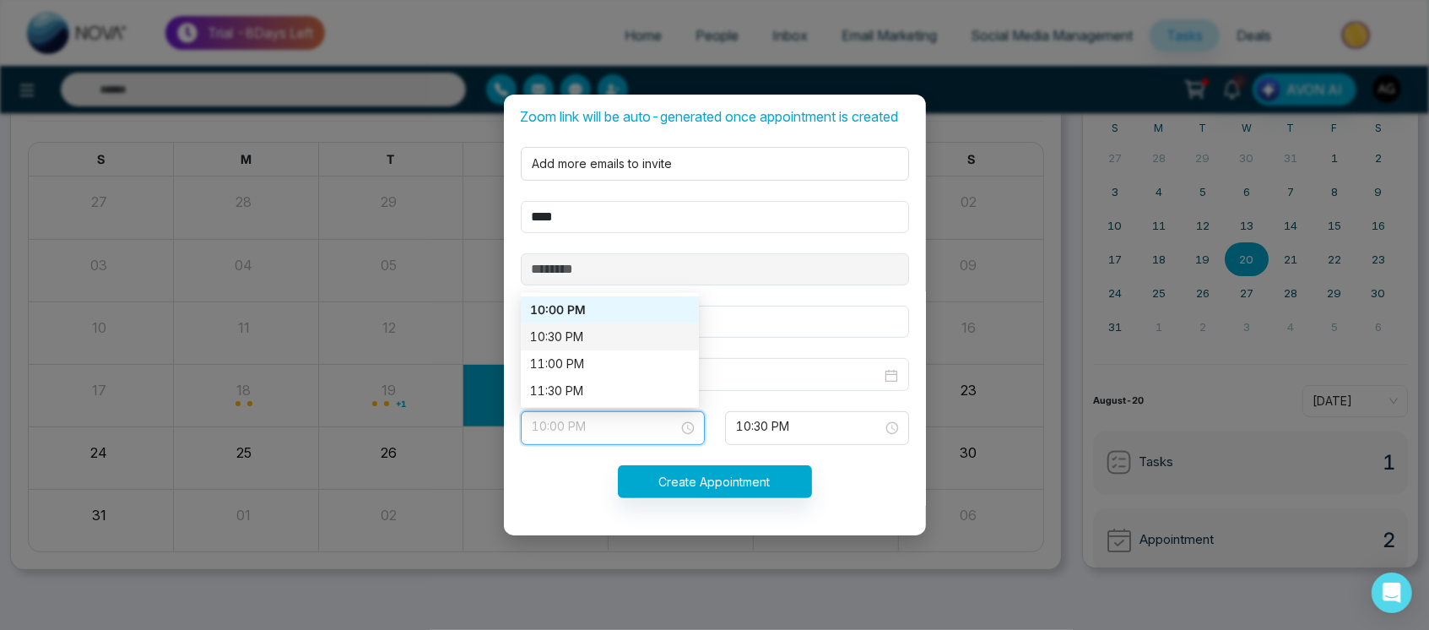
click at [590, 331] on div "10:30 PM" at bounding box center [610, 336] width 158 height 19
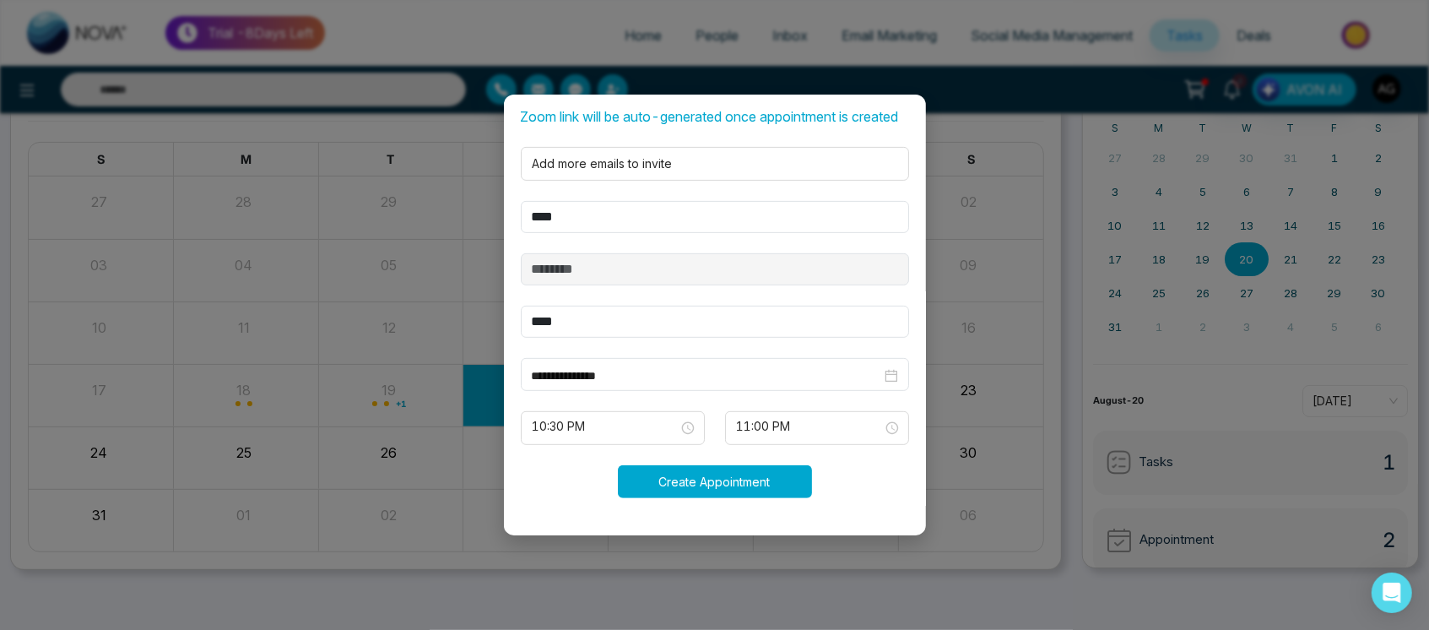
click at [739, 468] on button "Create Appointment" at bounding box center [715, 481] width 194 height 33
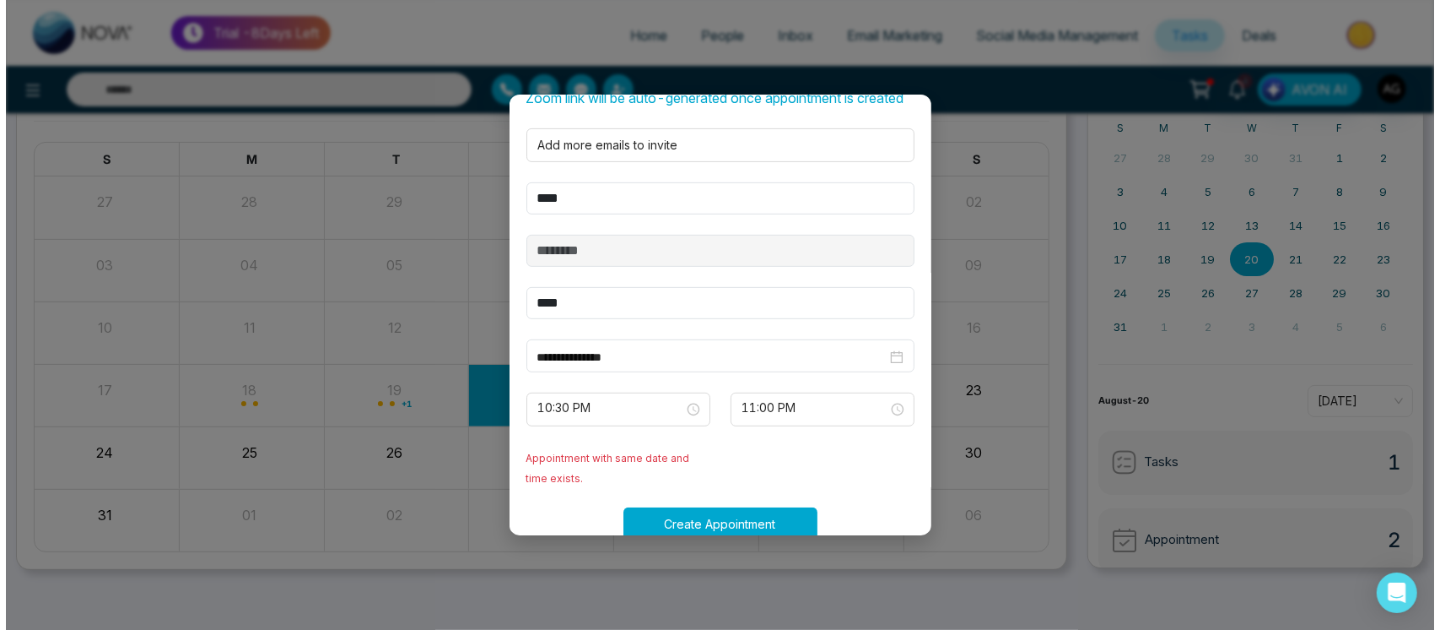
scroll to position [527, 0]
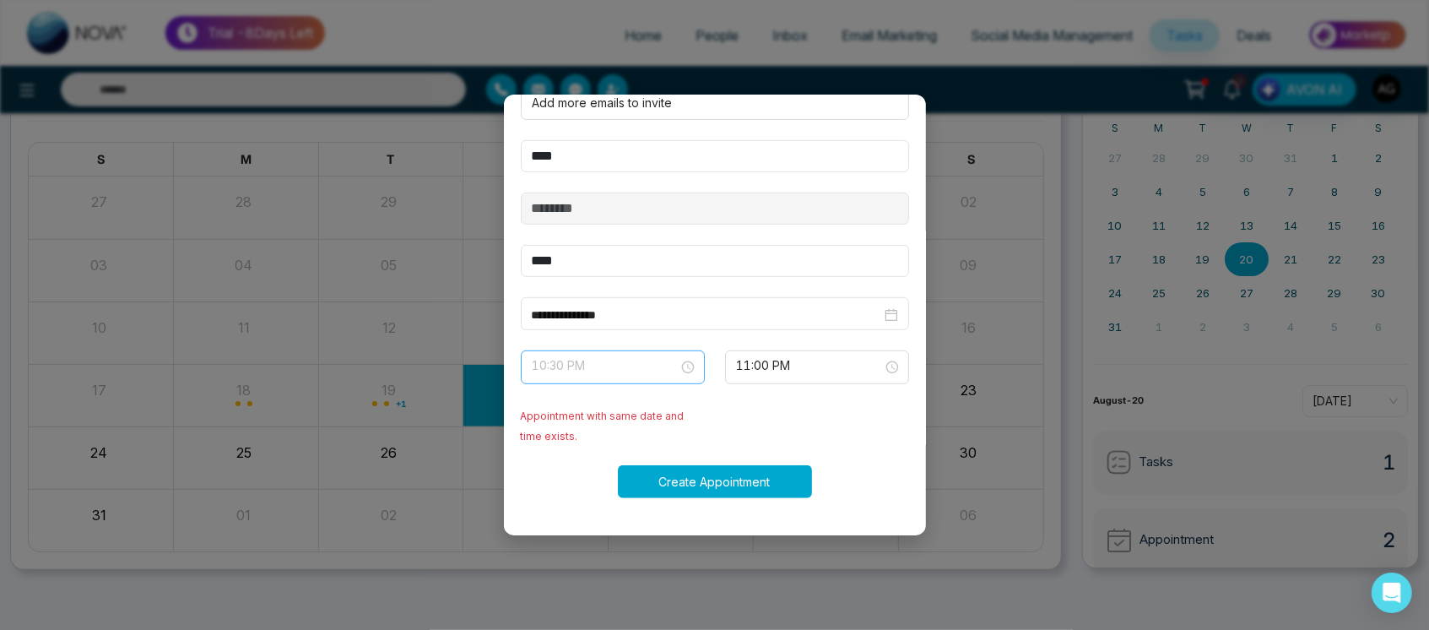
click at [609, 353] on span "10:30 PM" at bounding box center [612, 367] width 160 height 29
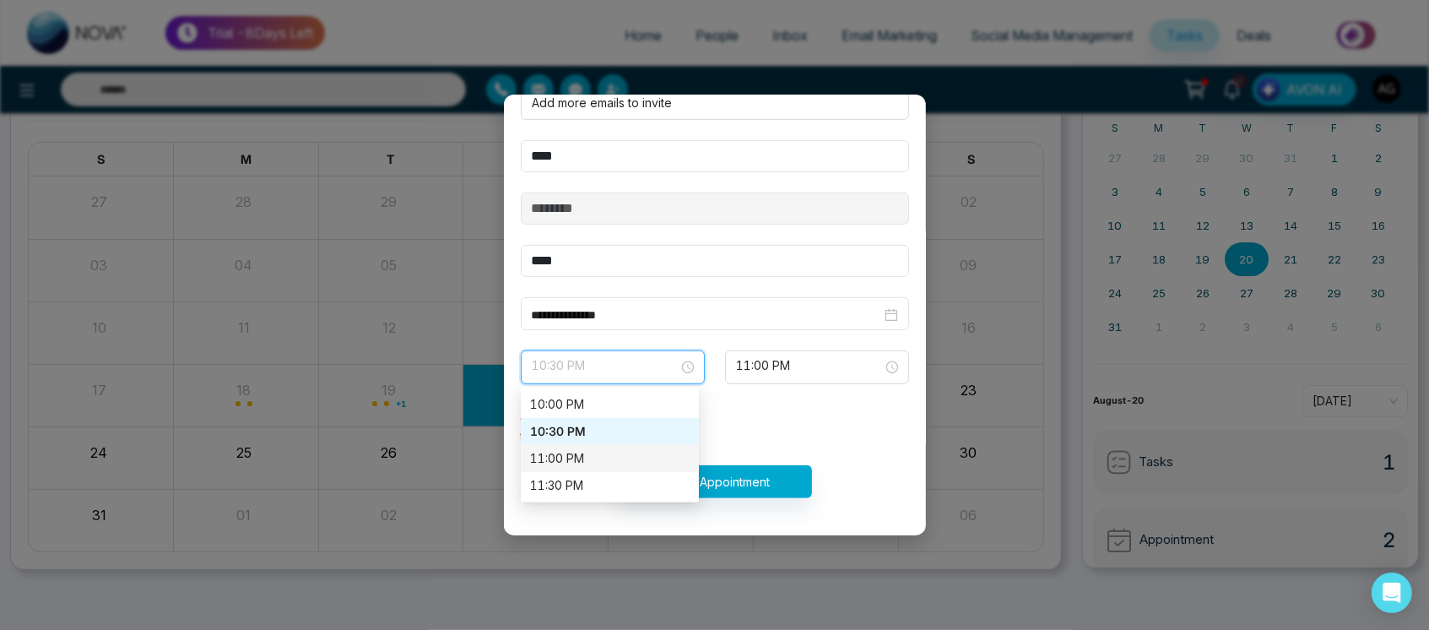
click at [610, 446] on div "11:00 PM" at bounding box center [610, 458] width 178 height 27
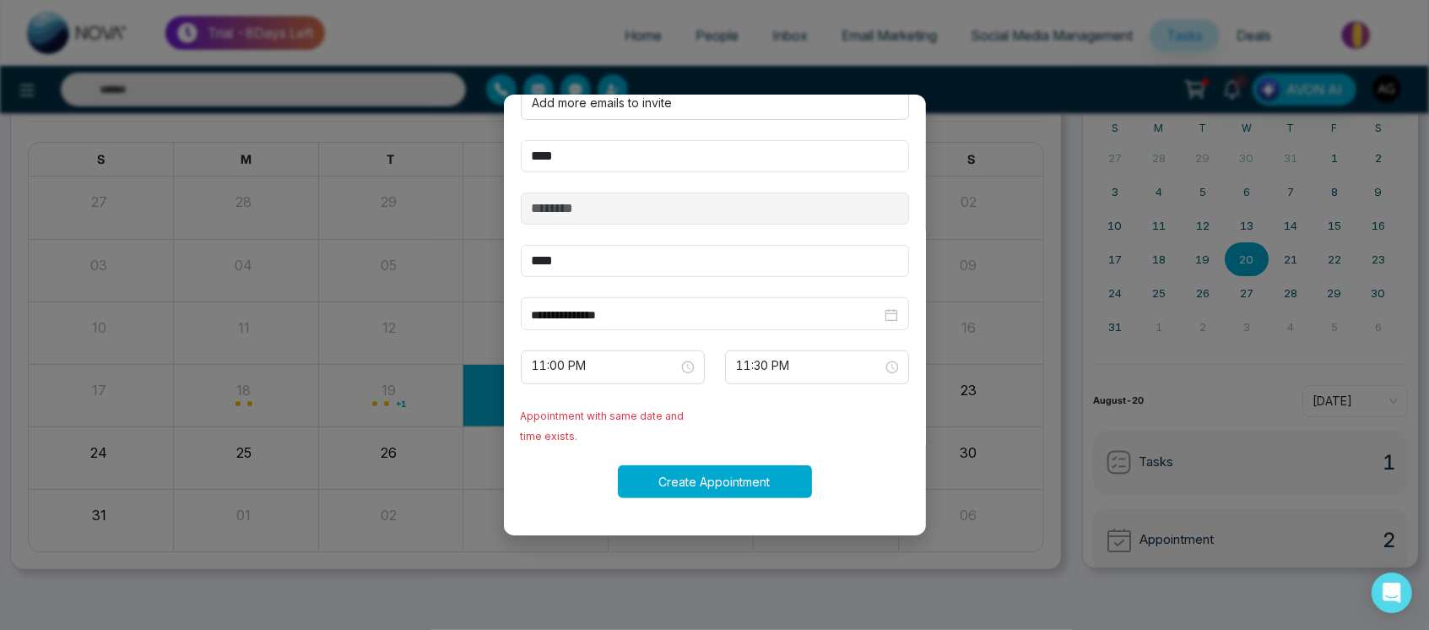
click at [728, 483] on button "Create Appointment" at bounding box center [715, 481] width 194 height 33
click at [728, 483] on div "Processing..." at bounding box center [715, 481] width 408 height 33
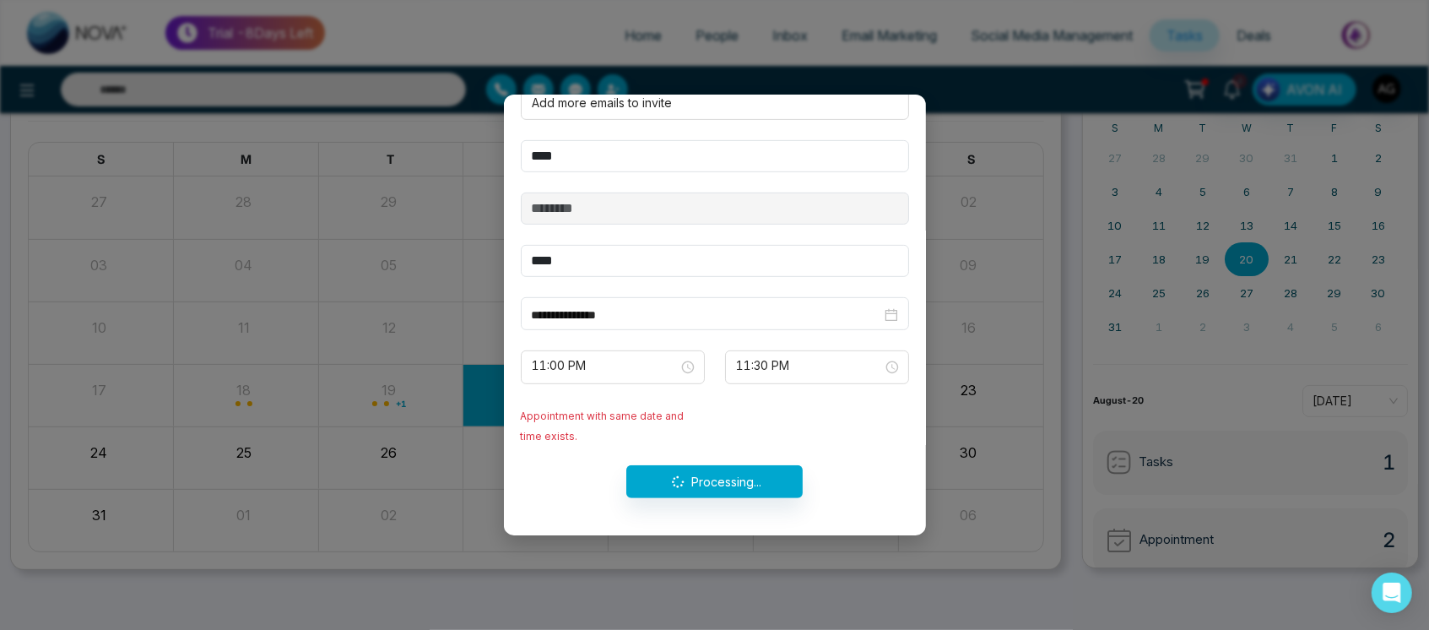
click at [728, 483] on div "Processing..." at bounding box center [715, 481] width 408 height 33
click at [728, 483] on button "Create Appointment" at bounding box center [715, 481] width 194 height 33
click at [728, 483] on div "Processing..." at bounding box center [715, 481] width 408 height 33
click at [613, 359] on span "11:00 PM" at bounding box center [612, 367] width 160 height 29
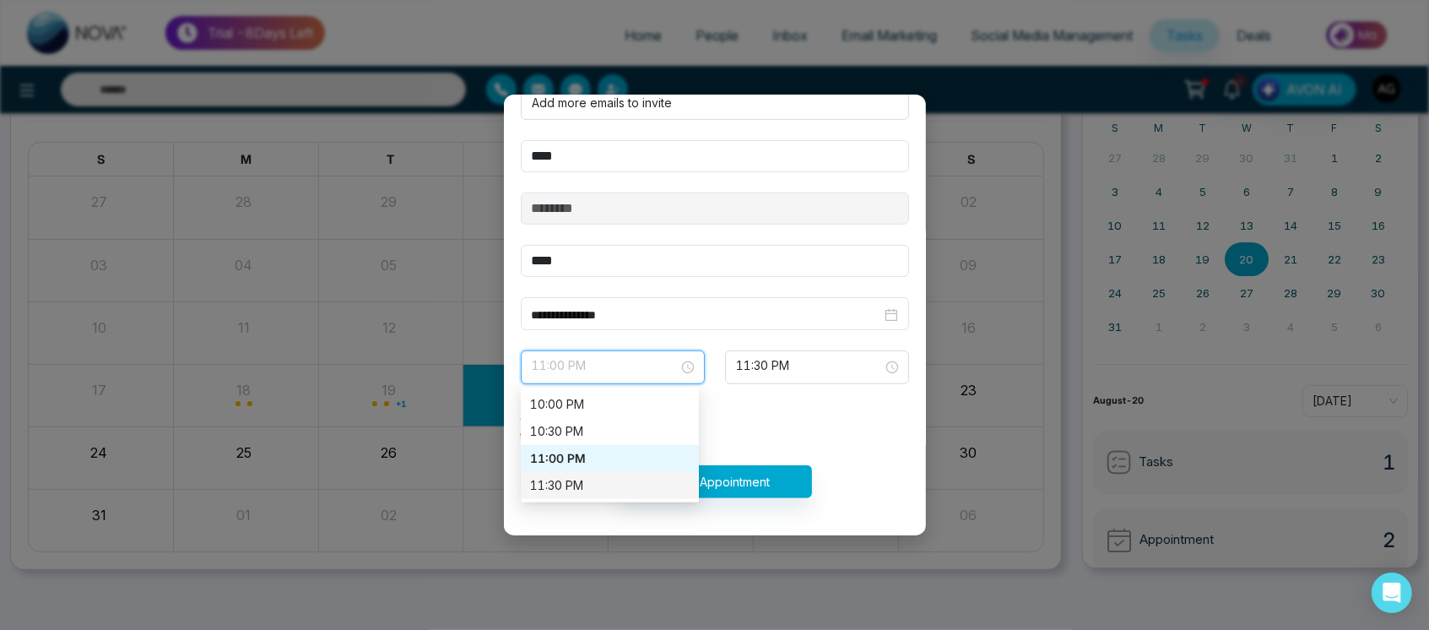
click at [627, 483] on div "11:30 PM" at bounding box center [610, 485] width 158 height 19
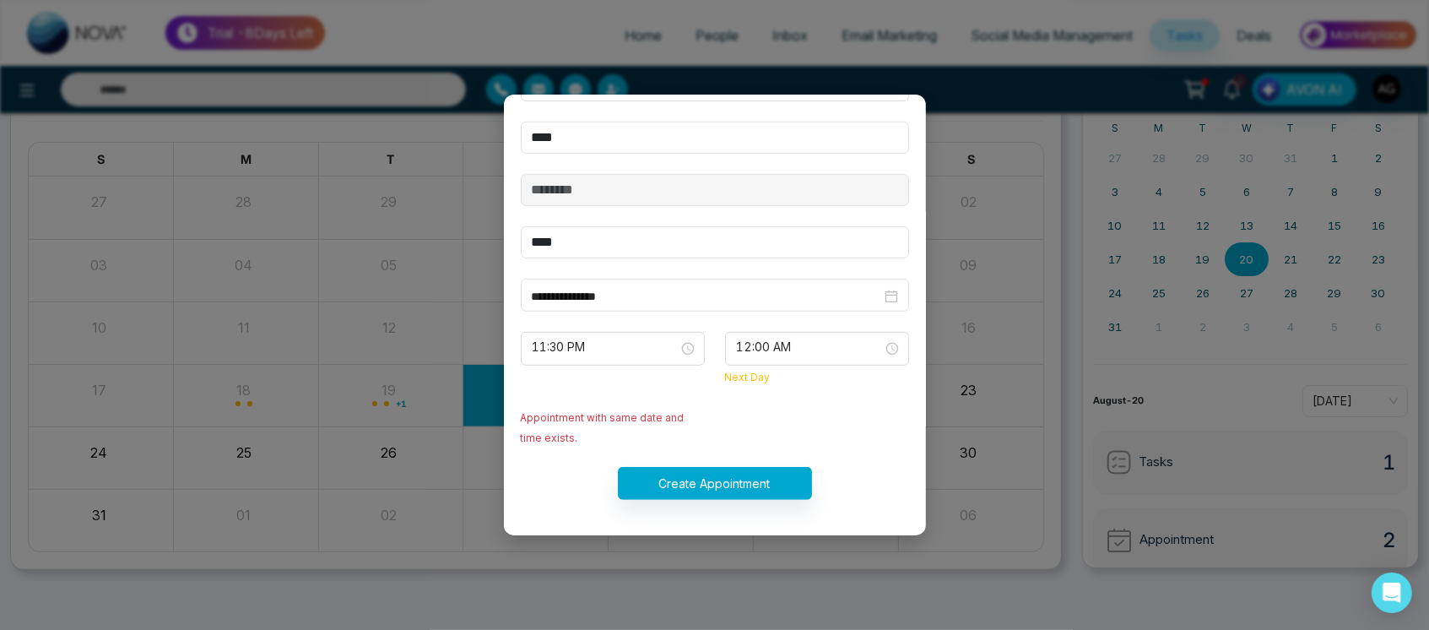
click at [596, 345] on form "**********" at bounding box center [715, 229] width 408 height 581
click at [600, 361] on span "11:30 PM" at bounding box center [612, 348] width 160 height 29
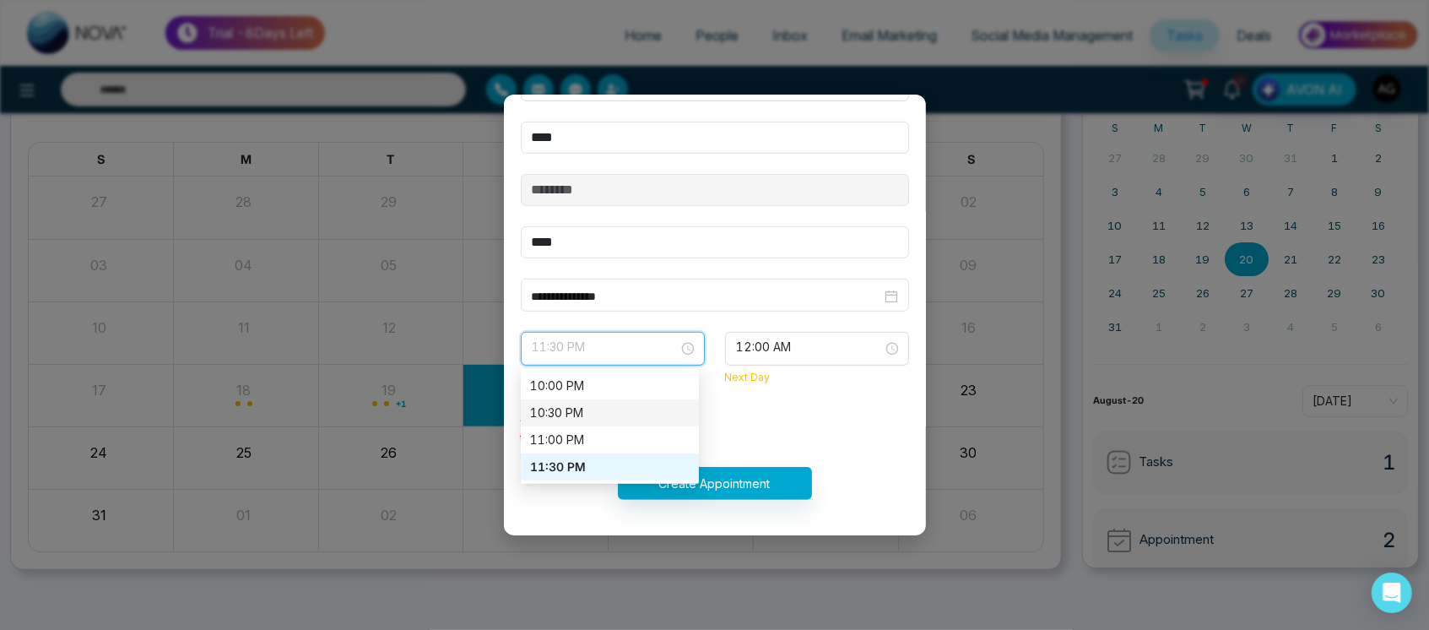
click at [595, 422] on div "10:30 PM" at bounding box center [610, 412] width 158 height 19
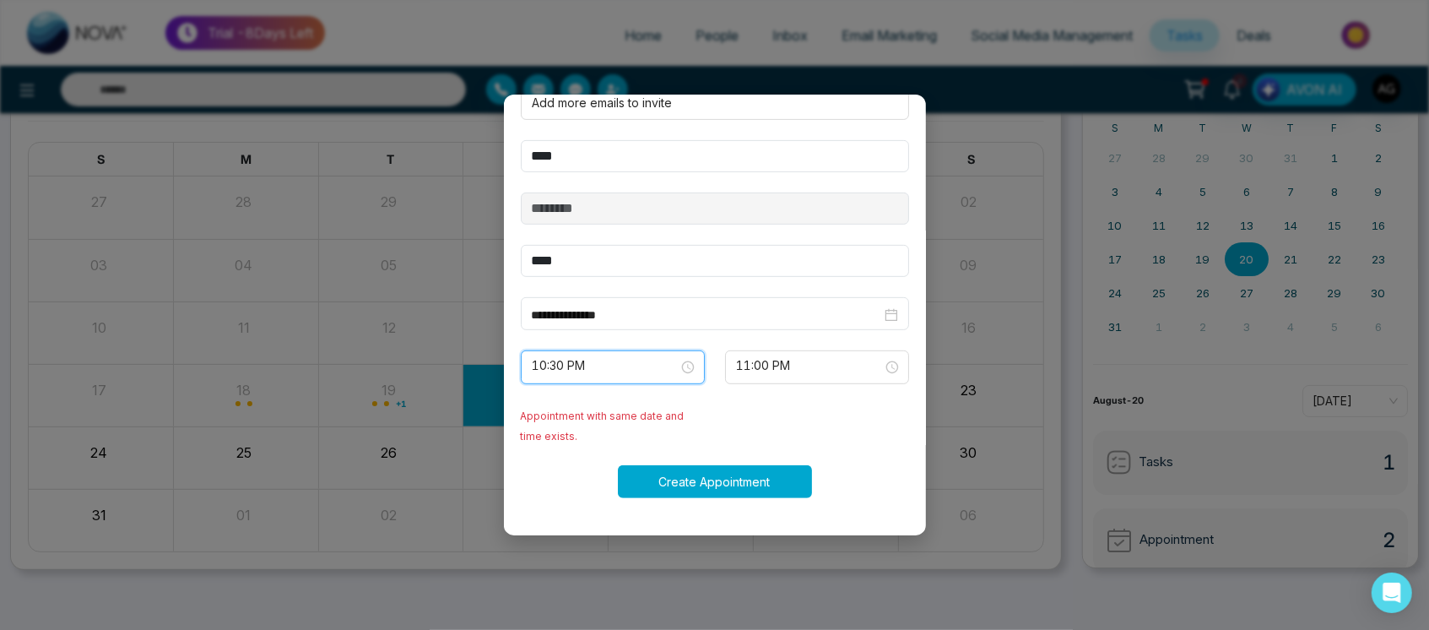
click at [685, 479] on button "Create Appointment" at bounding box center [715, 481] width 194 height 33
click at [609, 351] on input "search" at bounding box center [607, 363] width 152 height 25
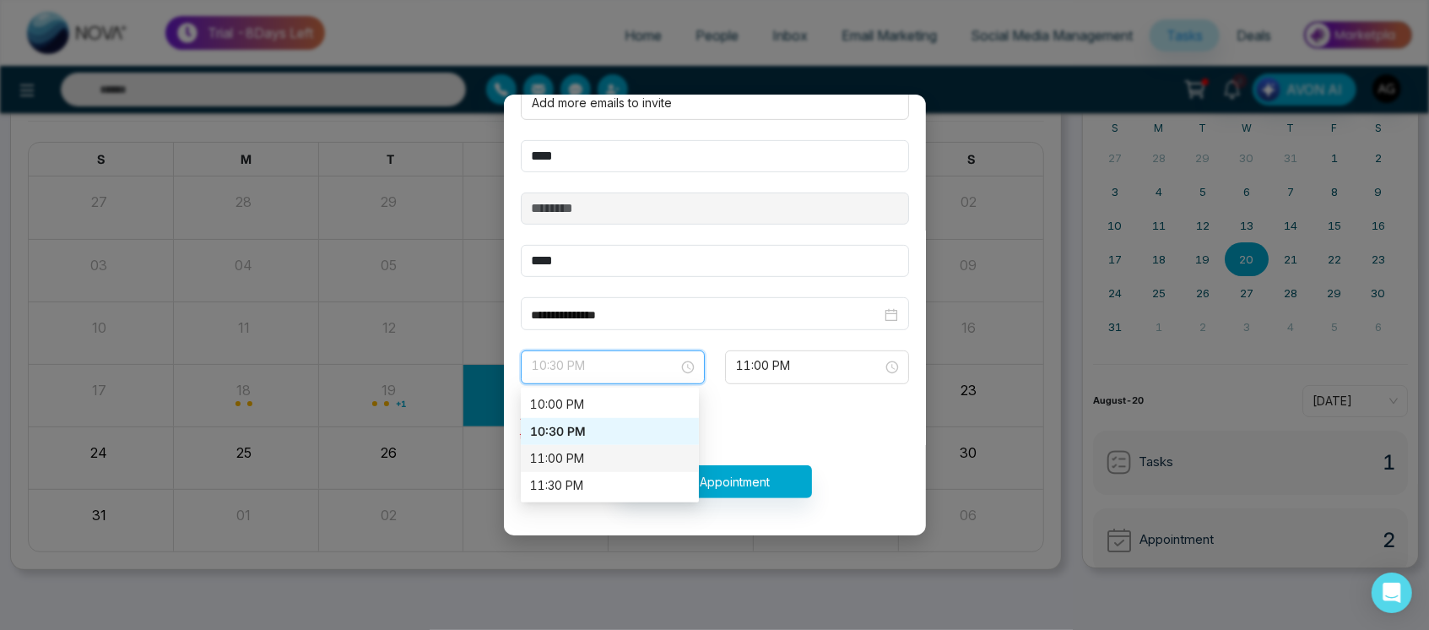
click at [627, 462] on div "11:00 PM" at bounding box center [610, 458] width 158 height 19
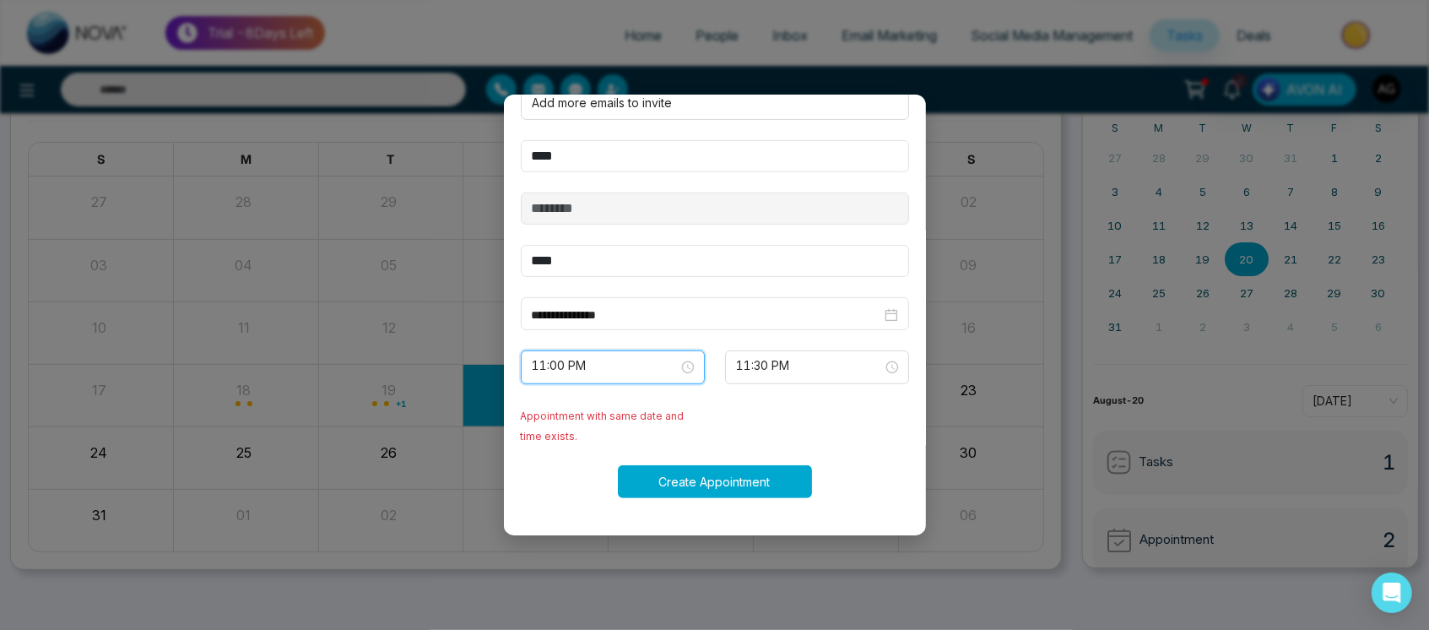
click at [675, 468] on button "Create Appointment" at bounding box center [715, 481] width 194 height 33
click at [675, 468] on div "Create Appointment" at bounding box center [715, 481] width 408 height 33
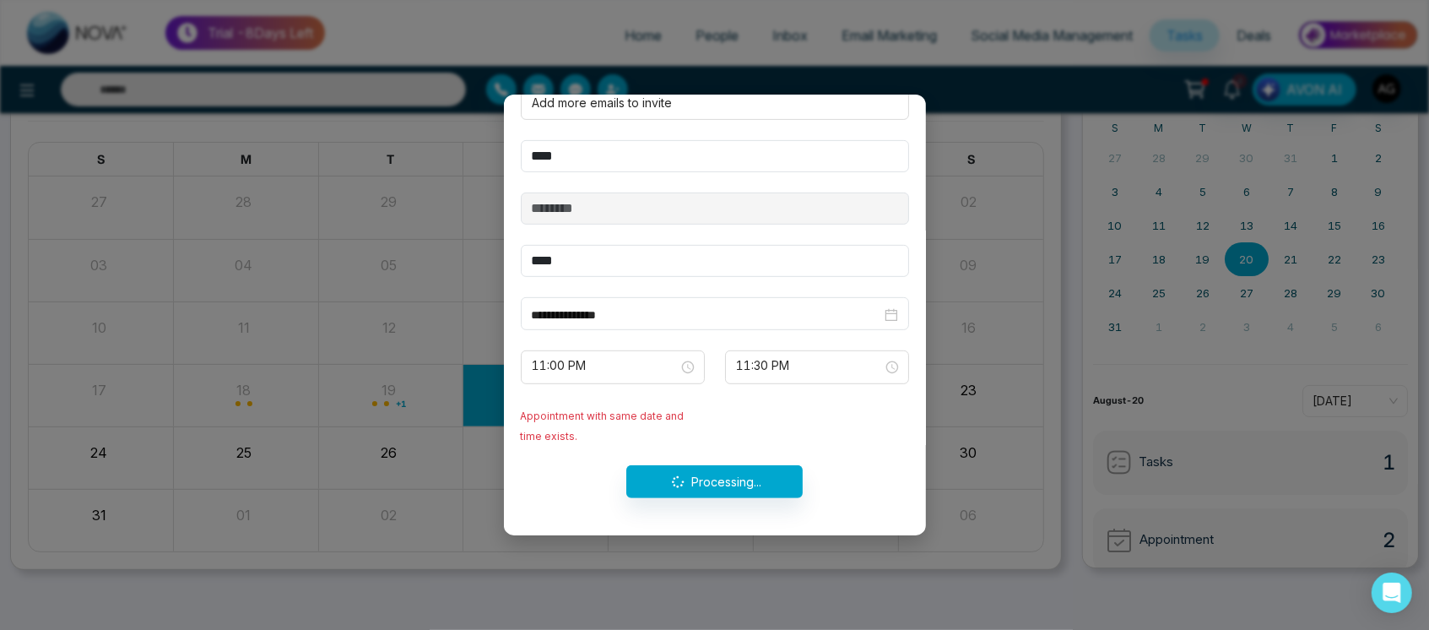
click at [675, 468] on div "Processing..." at bounding box center [715, 481] width 408 height 33
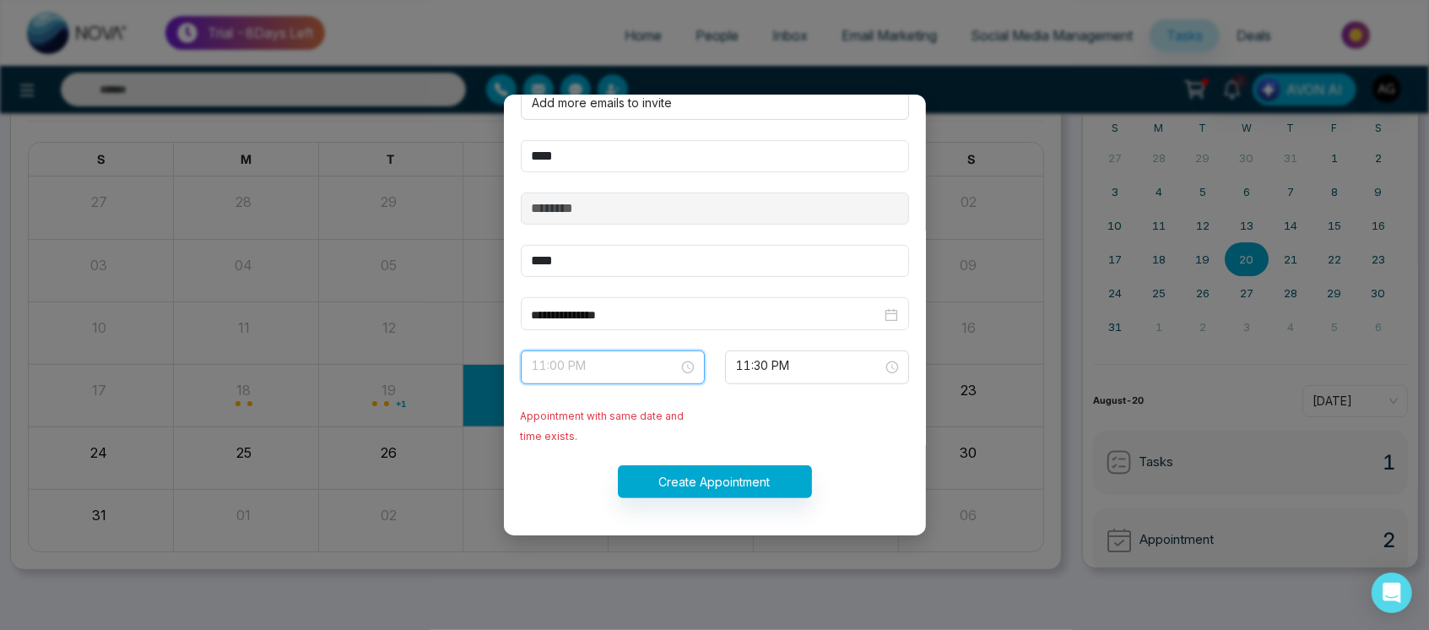
click at [641, 351] on input "search" at bounding box center [607, 363] width 152 height 25
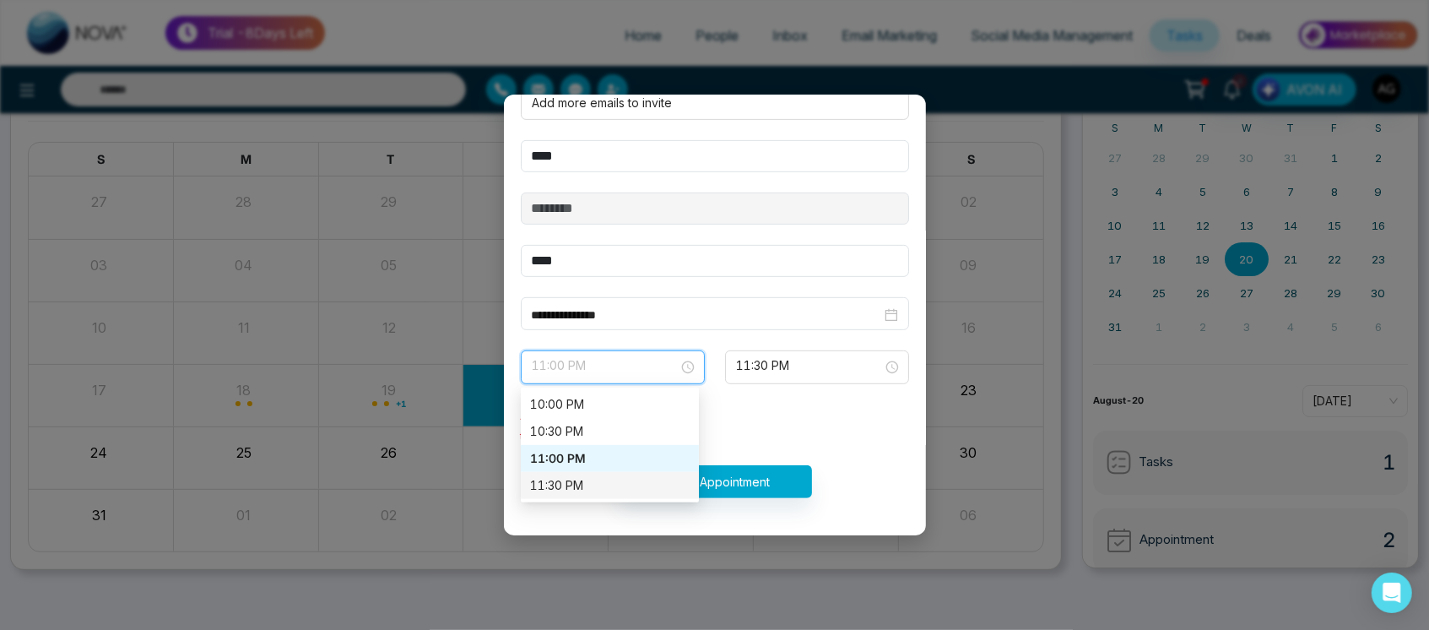
click at [620, 487] on div "11:30 PM" at bounding box center [610, 485] width 158 height 19
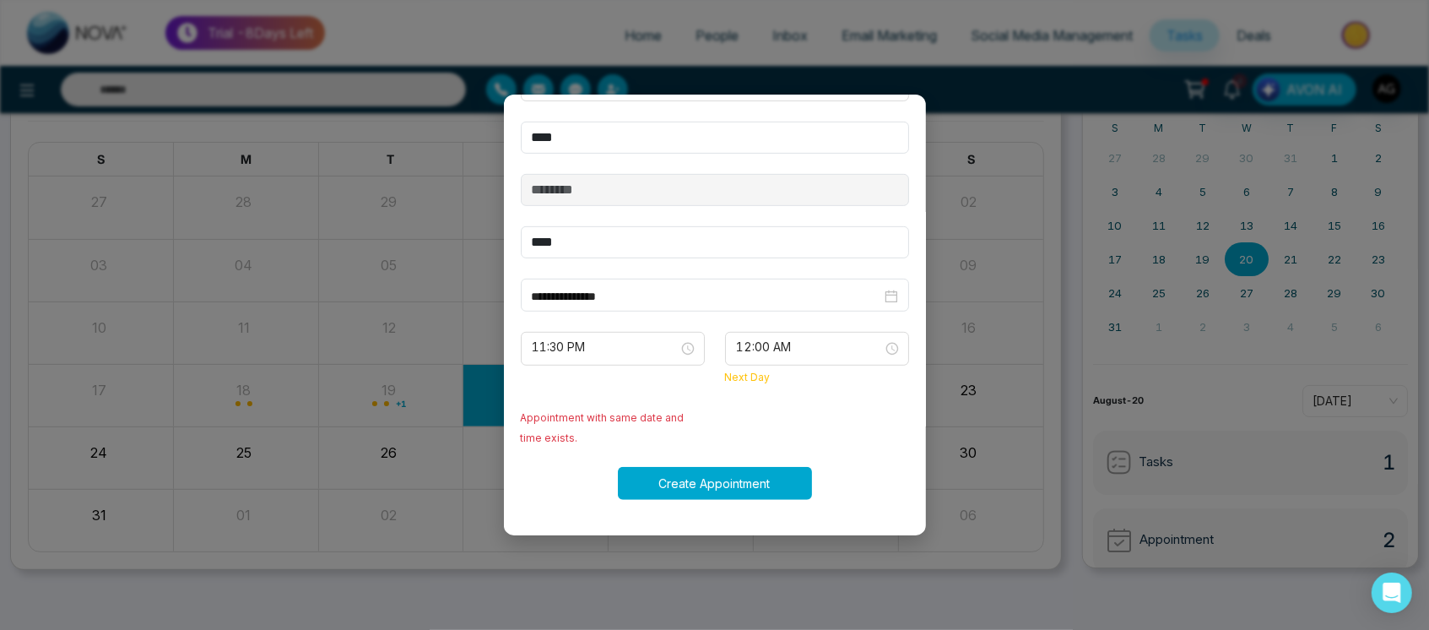
click at [700, 500] on button "Create Appointment" at bounding box center [715, 483] width 194 height 33
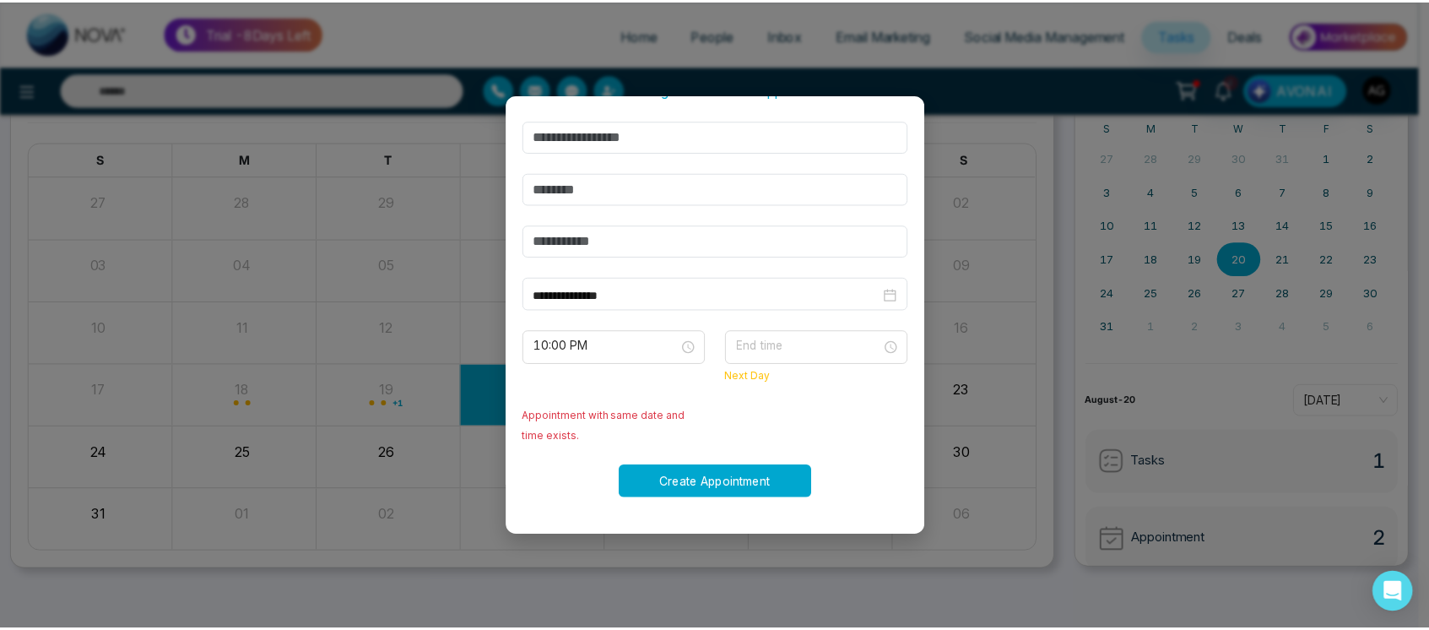
scroll to position [473, 0]
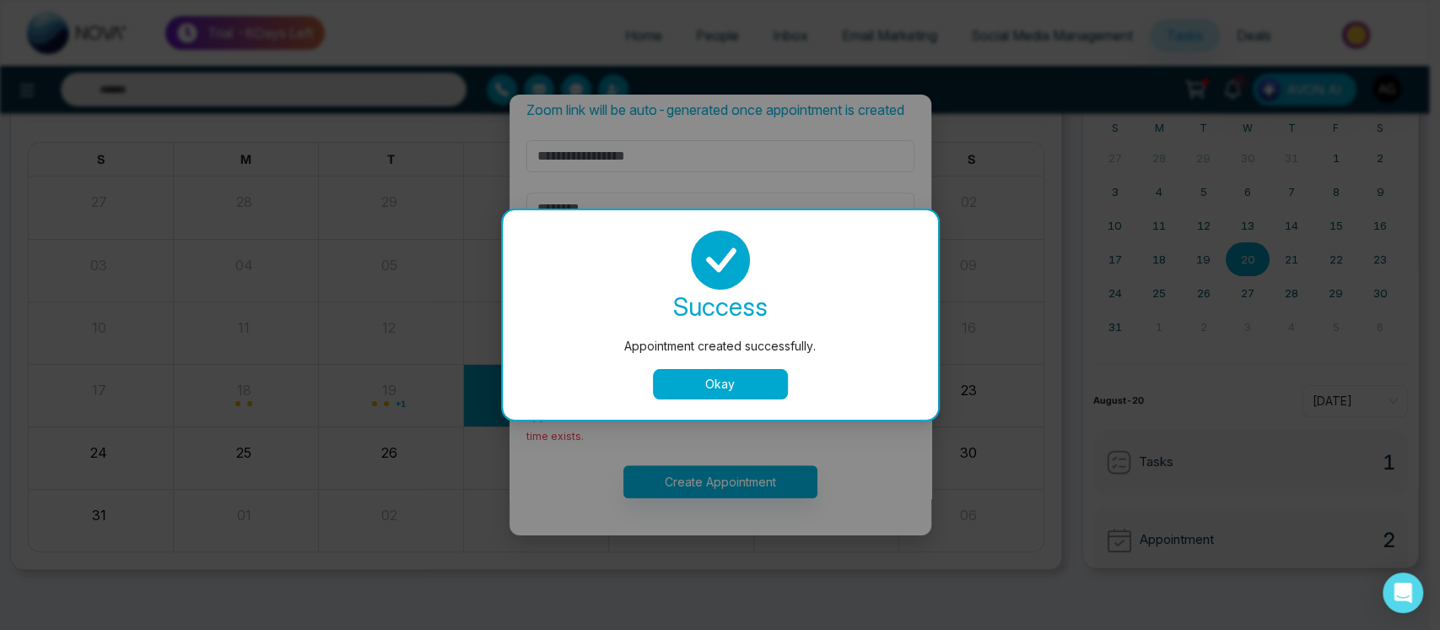
click at [710, 376] on button "Okay" at bounding box center [720, 384] width 135 height 30
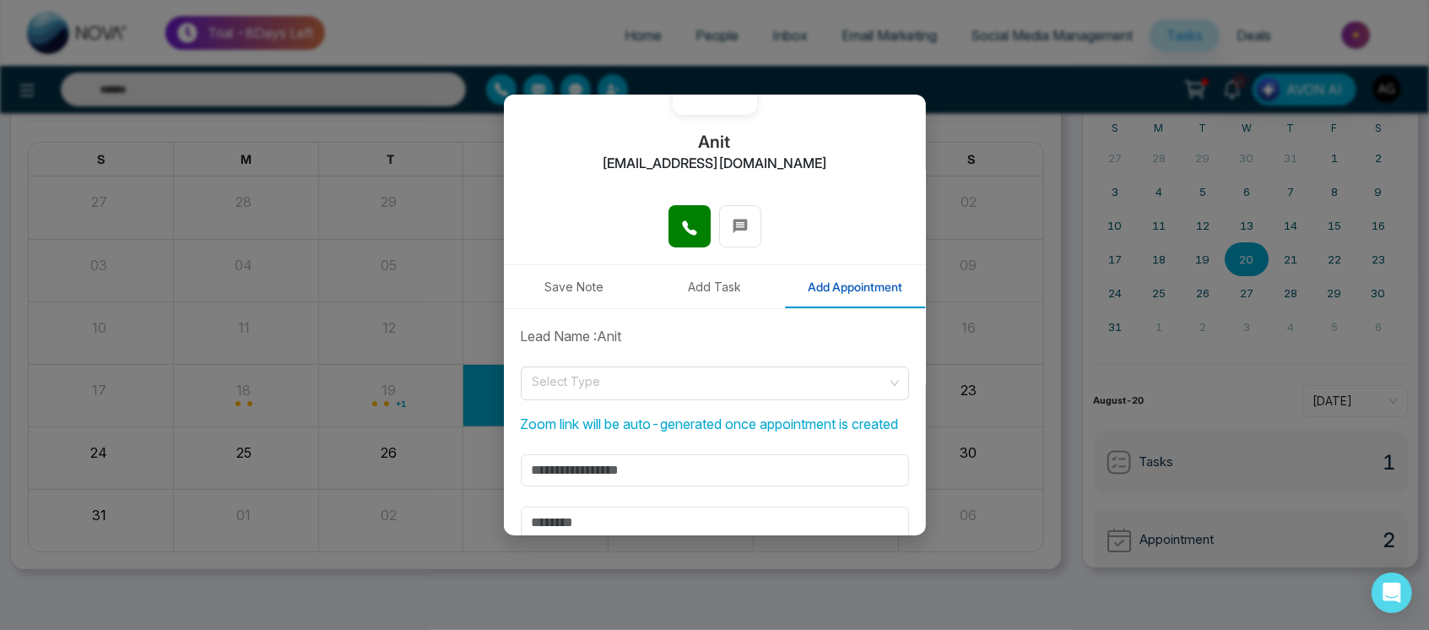
scroll to position [0, 0]
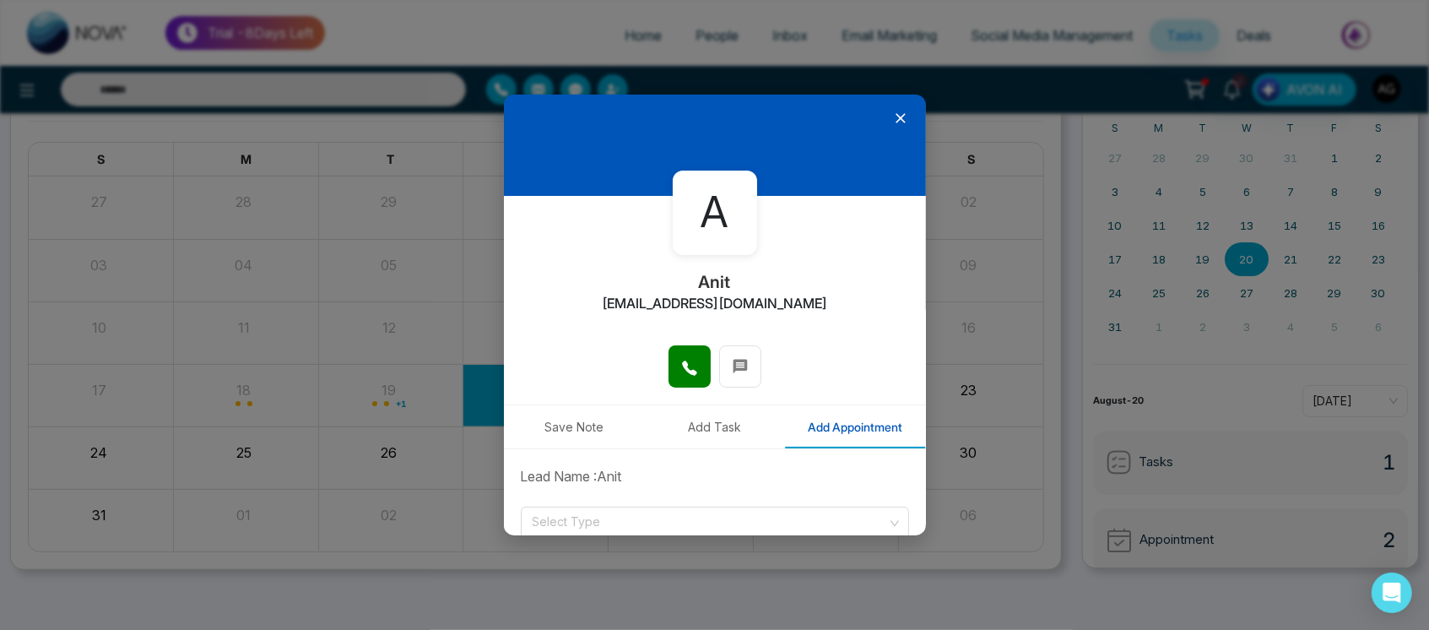
click at [878, 118] on div at bounding box center [715, 145] width 422 height 101
click at [895, 116] on icon at bounding box center [900, 118] width 10 height 10
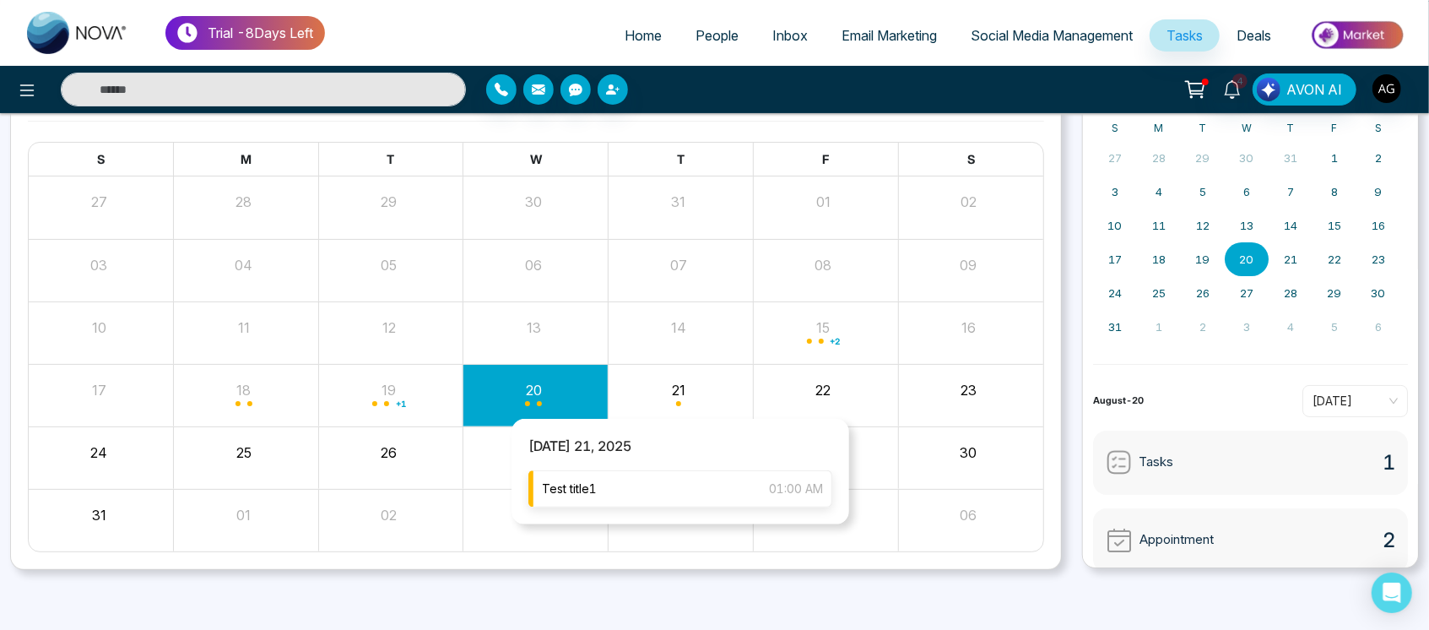
click at [694, 499] on div "Test title1 01:00 AM" at bounding box center [680, 488] width 304 height 37
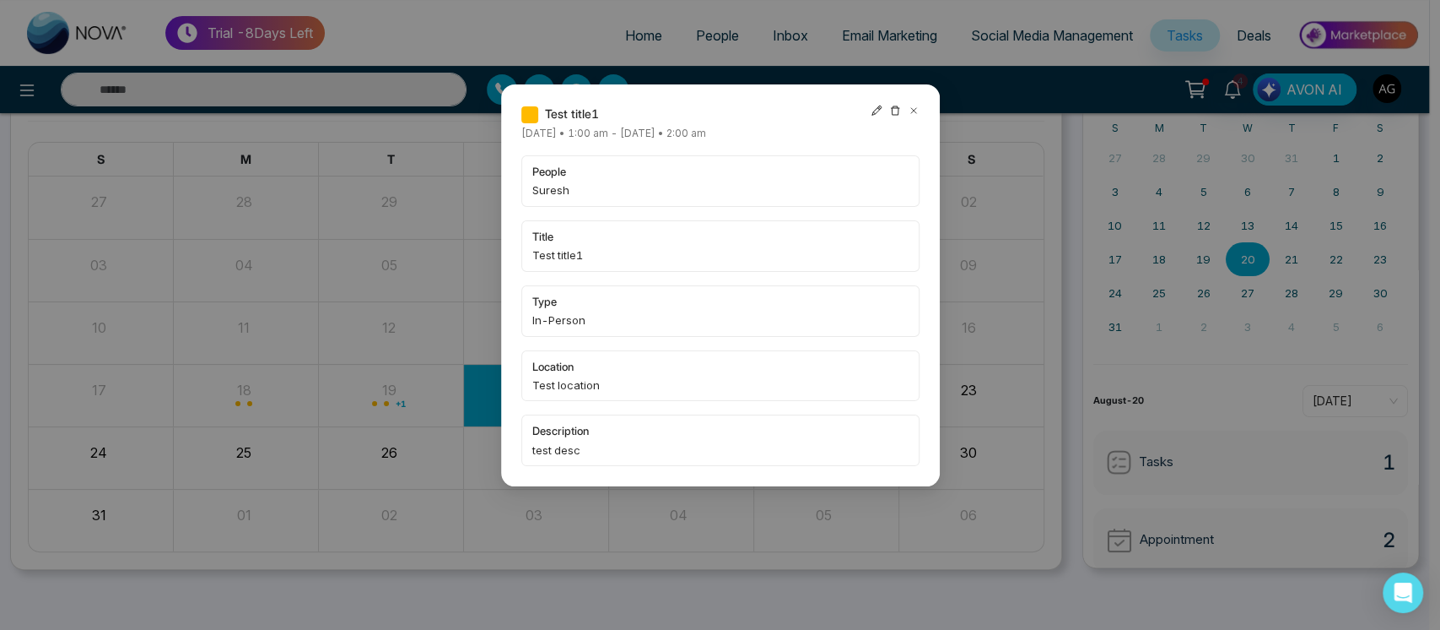
click at [911, 103] on div "Test title1 Thursday August-21-2025 • 1:00 am - Friday August-22-2025 • 2:00 am…" at bounding box center [720, 285] width 439 height 402
click at [911, 111] on icon at bounding box center [913, 110] width 5 height 5
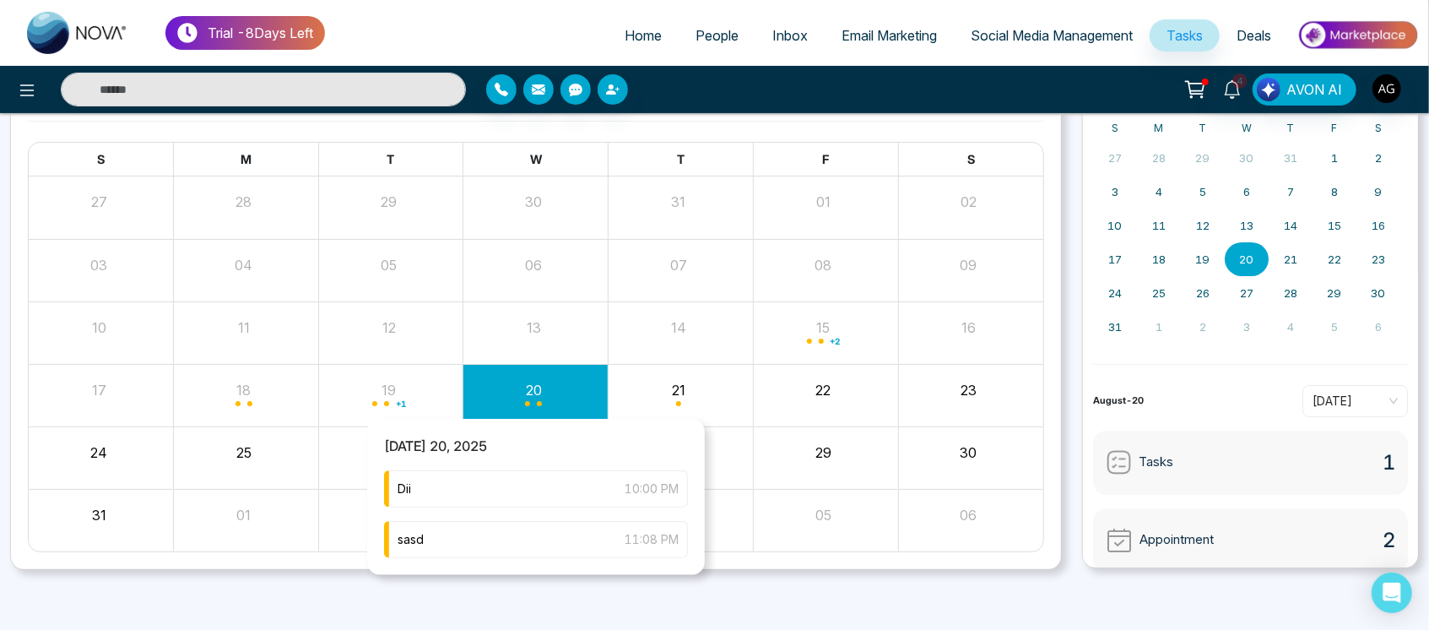
click at [552, 388] on div "Month View" at bounding box center [535, 395] width 145 height 41
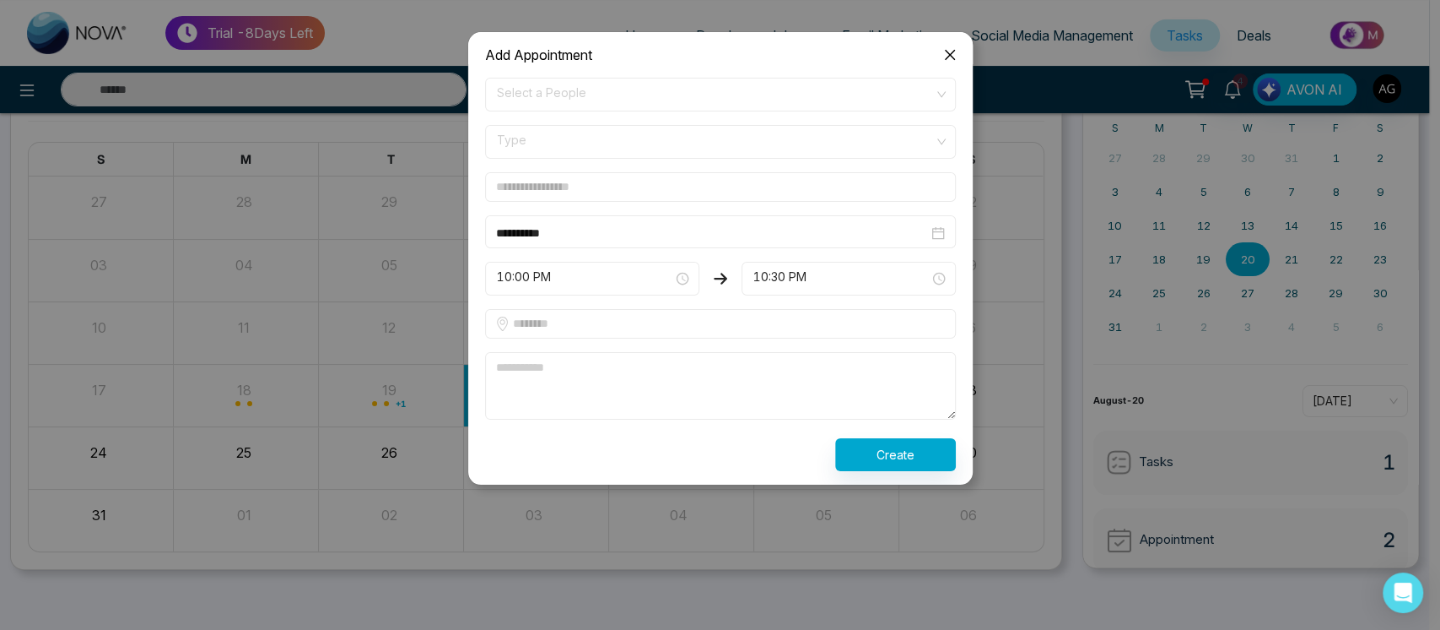
click at [955, 51] on icon "close" at bounding box center [950, 55] width 14 height 14
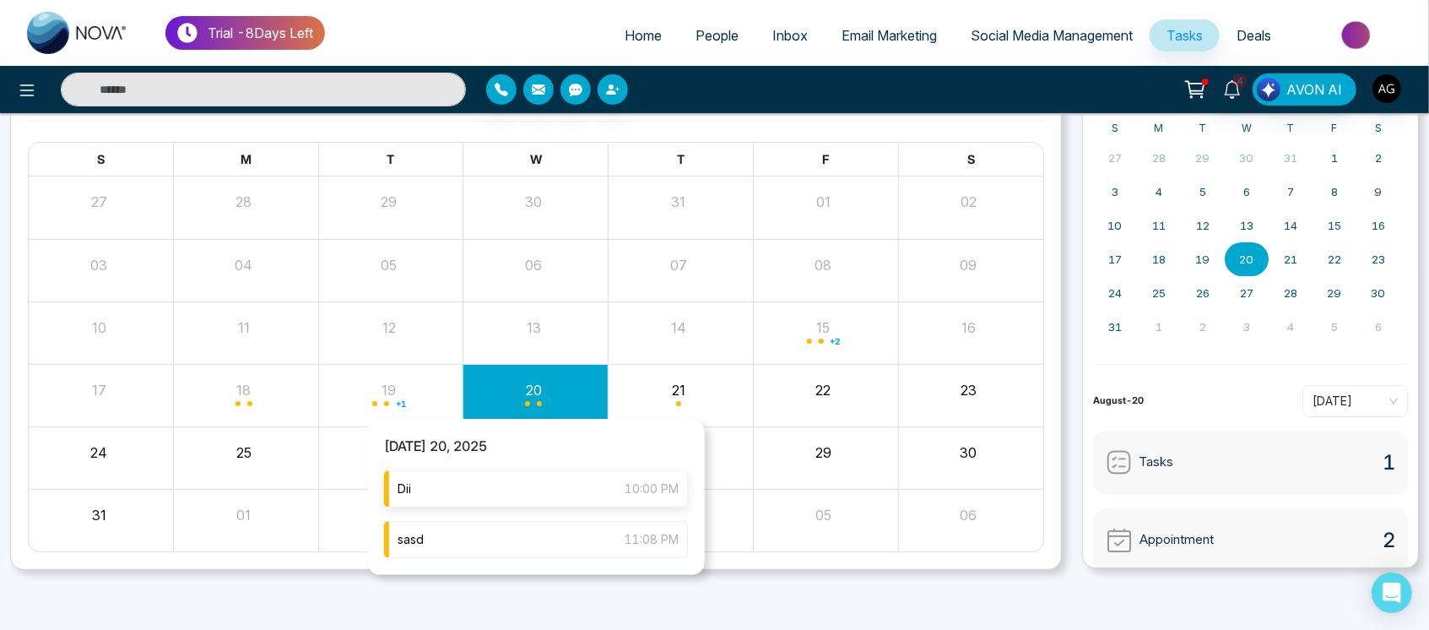
drag, startPoint x: 535, startPoint y: 551, endPoint x: 600, endPoint y: 483, distance: 94.3
click at [600, 483] on div "Dii 10:00 PM sasd 11:08 PM" at bounding box center [536, 522] width 338 height 105
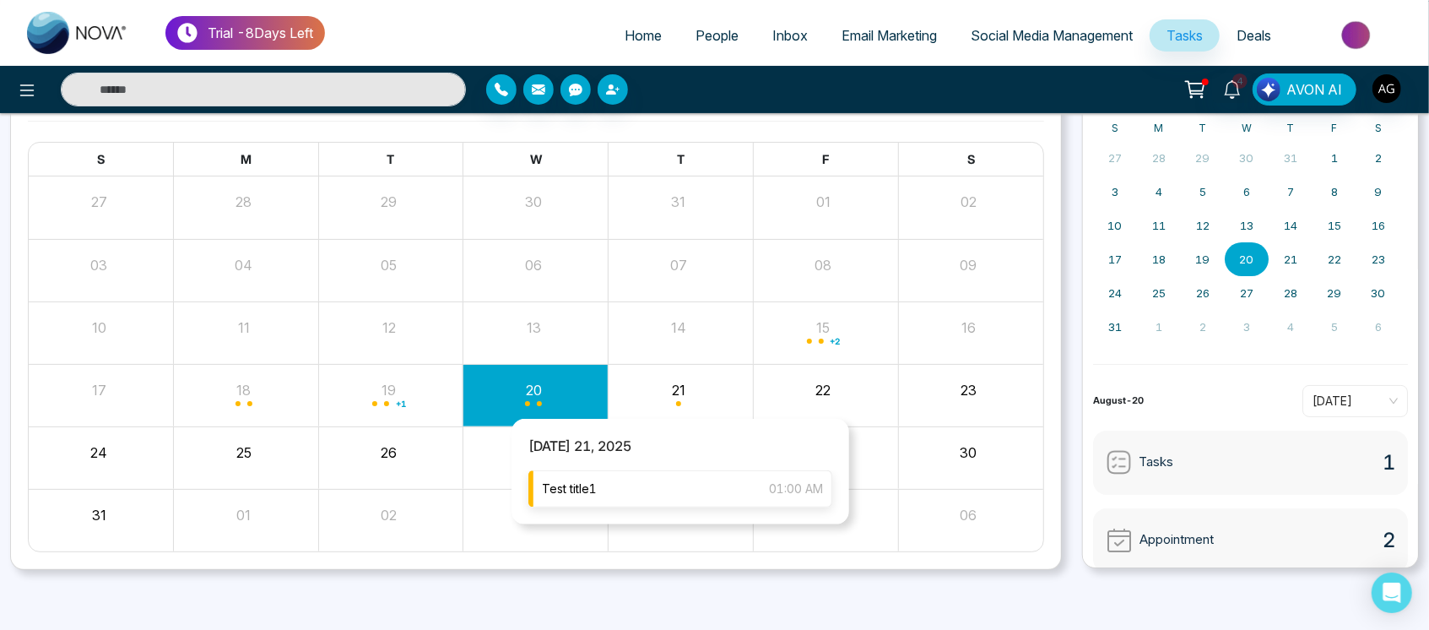
click at [637, 490] on div "Test title1 01:00 AM" at bounding box center [680, 488] width 304 height 37
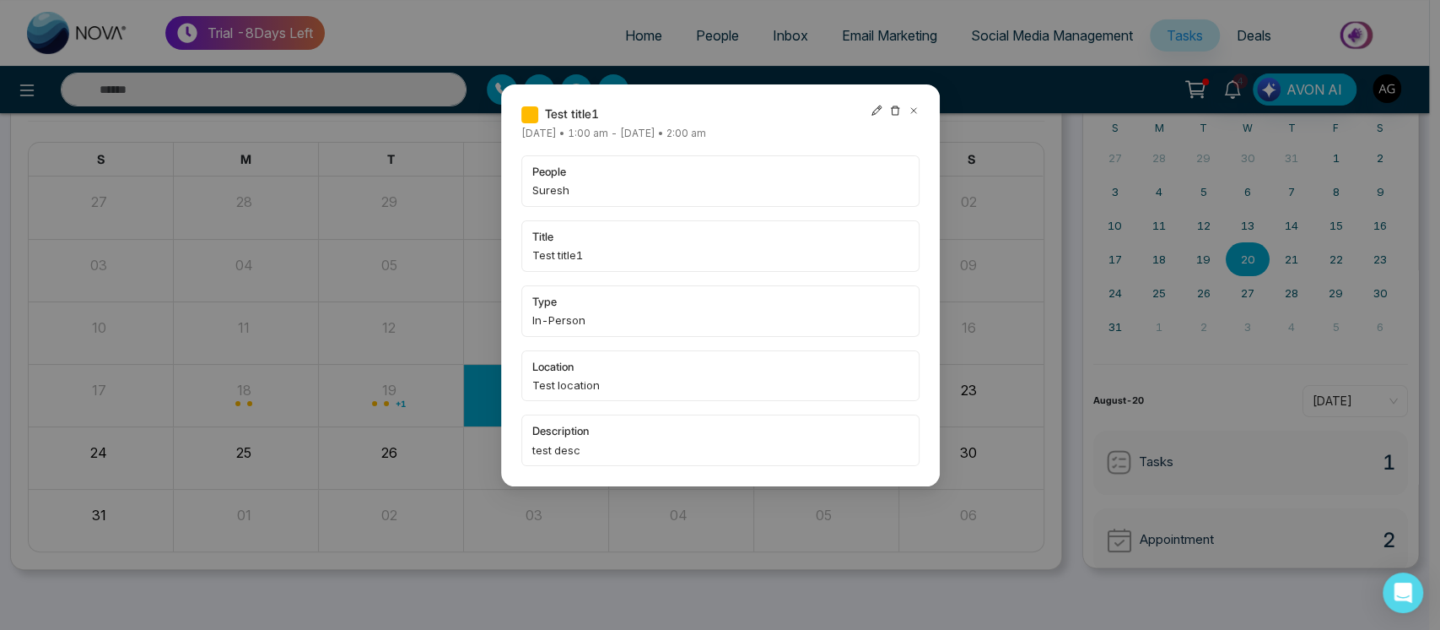
click at [903, 114] on div at bounding box center [895, 114] width 49 height 19
click at [912, 104] on div "Test title1 Thursday August-21-2025 • 1:00 am - Friday August-22-2025 • 2:00 am…" at bounding box center [720, 285] width 439 height 402
click at [912, 111] on icon at bounding box center [913, 110] width 5 height 5
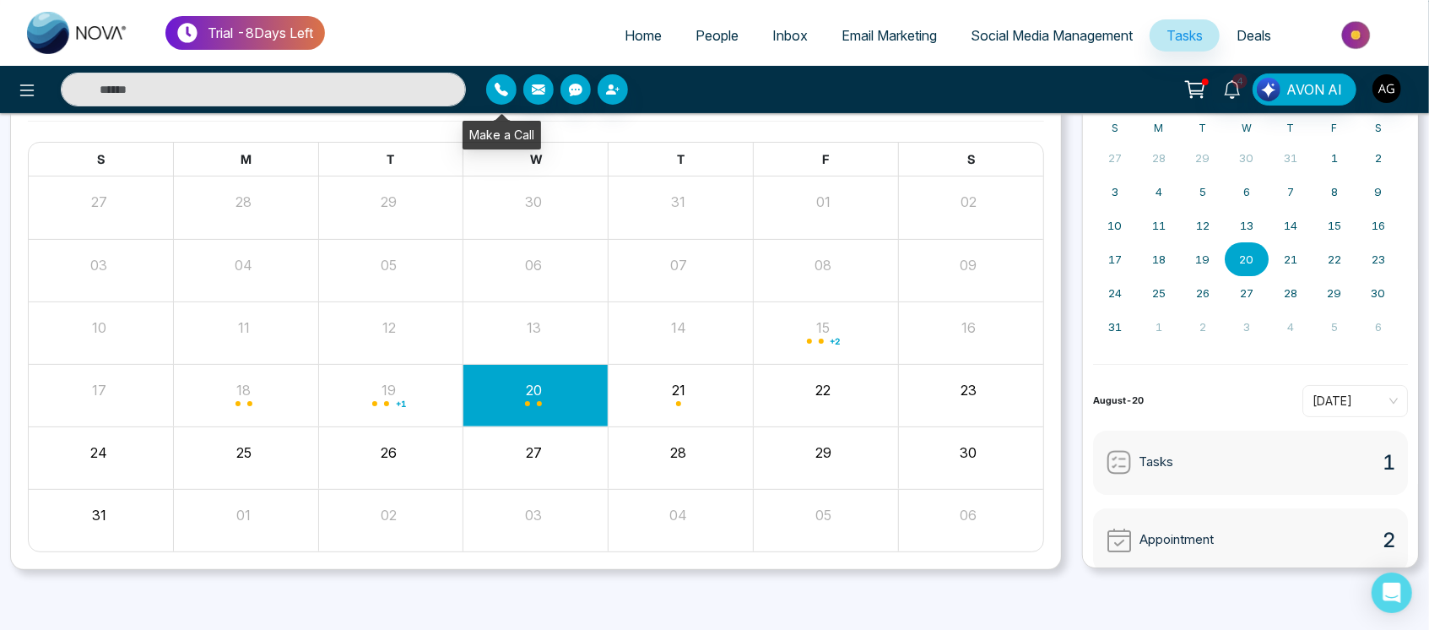
click at [495, 89] on icon "button" at bounding box center [501, 90] width 14 height 14
drag, startPoint x: 614, startPoint y: 166, endPoint x: 634, endPoint y: 152, distance: 24.1
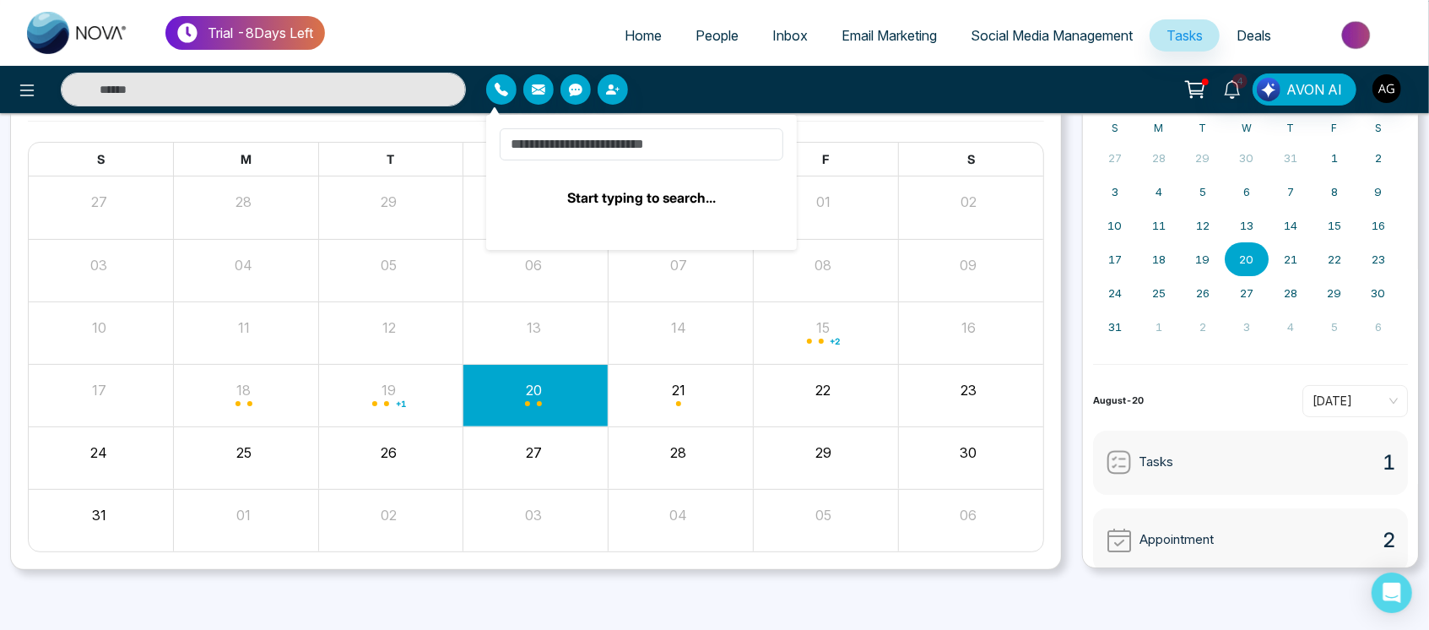
click at [634, 152] on span "Start typing to search..." at bounding box center [642, 167] width 284 height 79
click at [634, 152] on input at bounding box center [642, 144] width 284 height 32
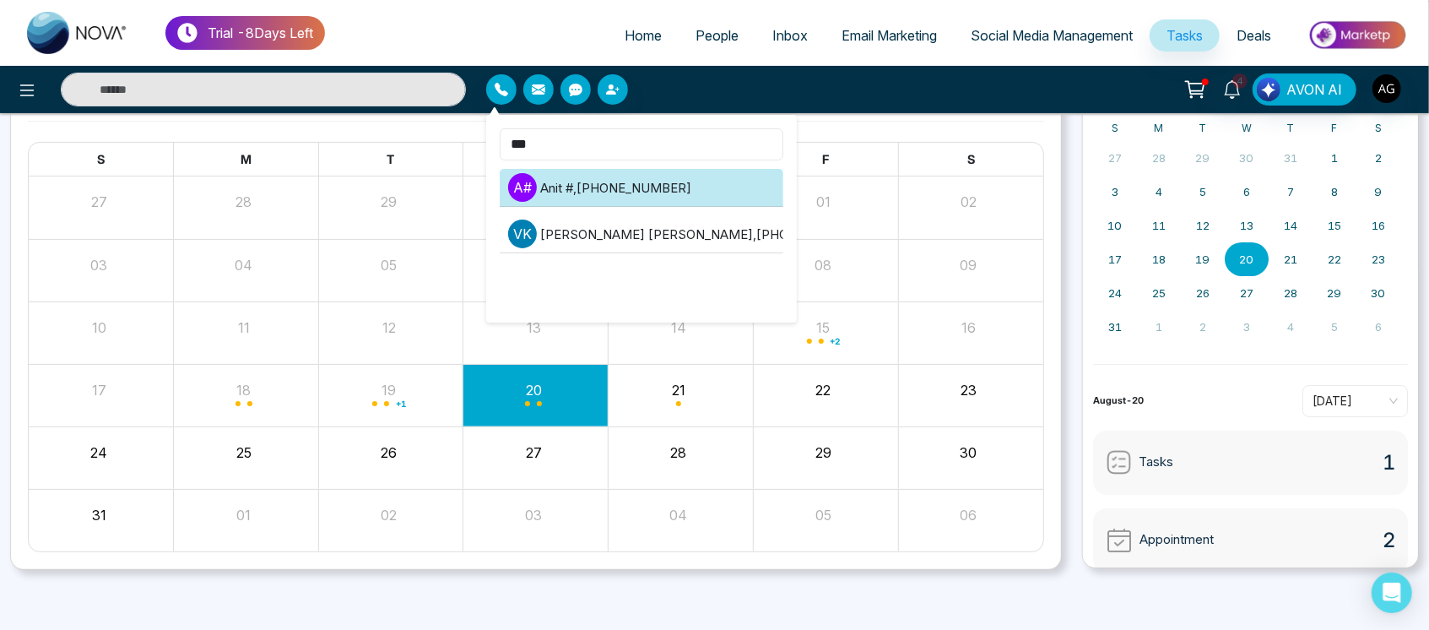
type input "***"
click at [641, 186] on li "A # Anit # , +919930053035" at bounding box center [642, 188] width 284 height 38
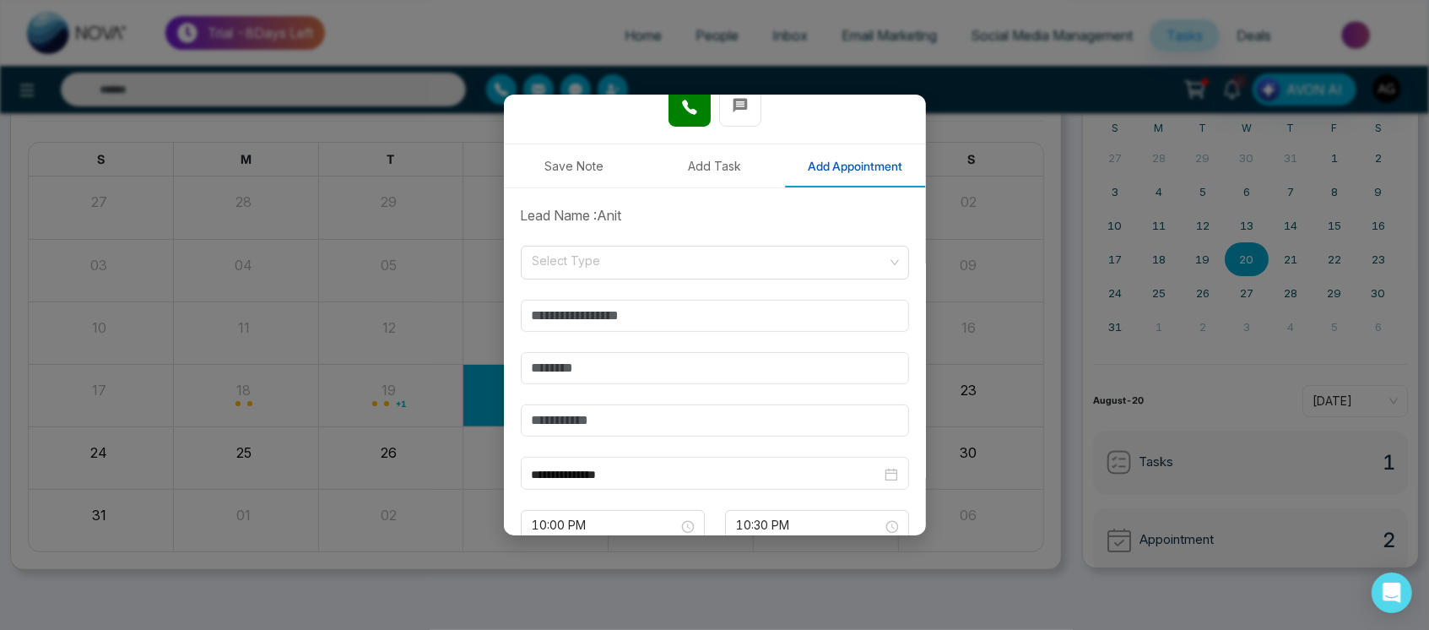
scroll to position [263, 0]
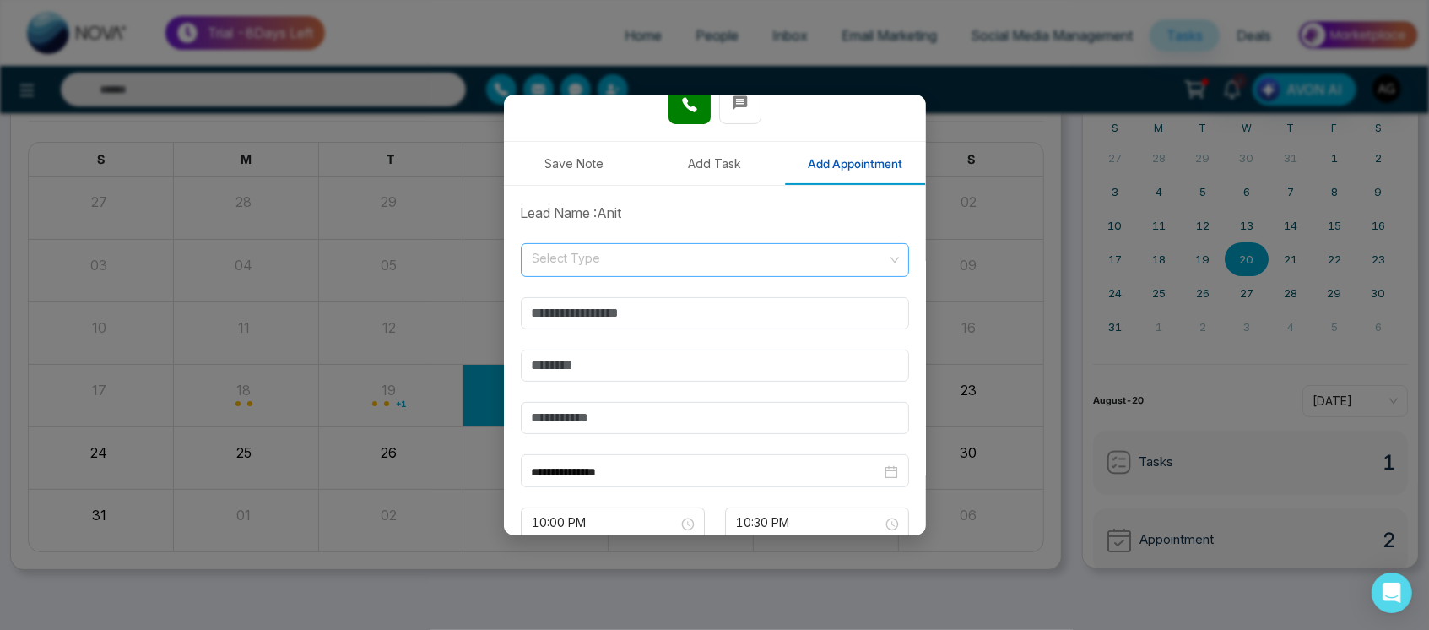
click at [704, 262] on input "search" at bounding box center [709, 256] width 356 height 25
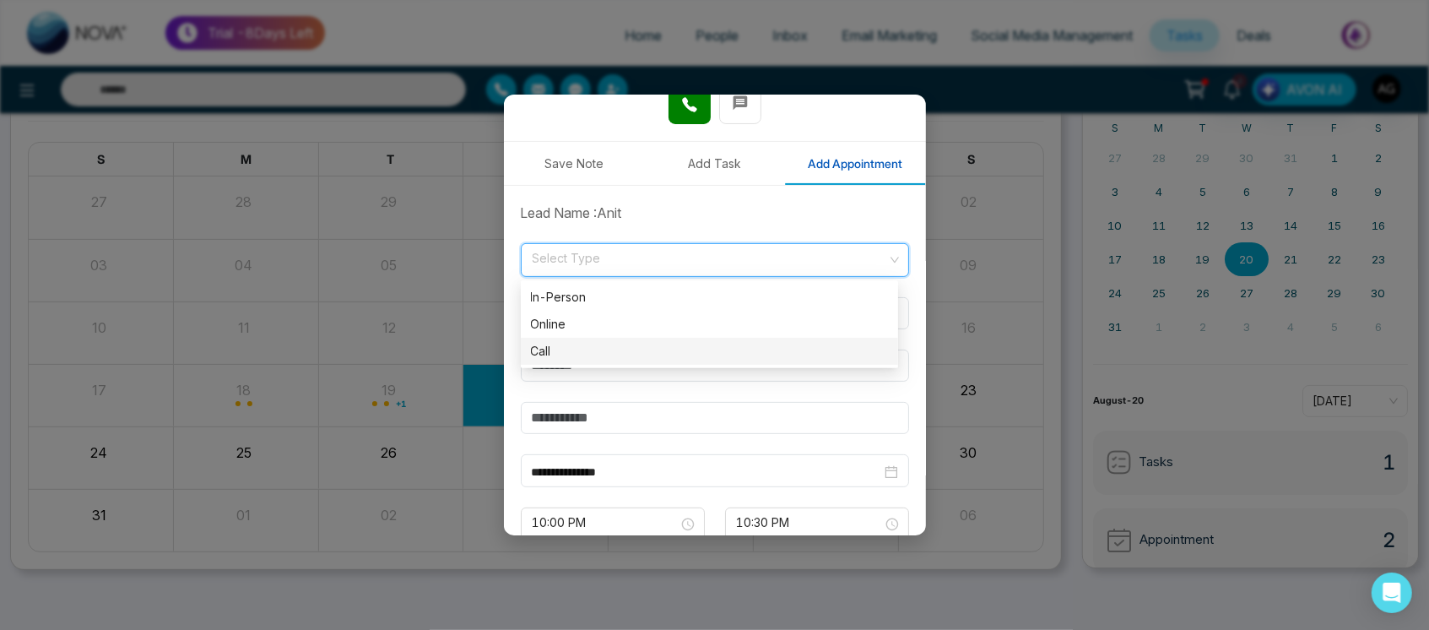
click at [648, 353] on div "Call" at bounding box center [709, 351] width 357 height 19
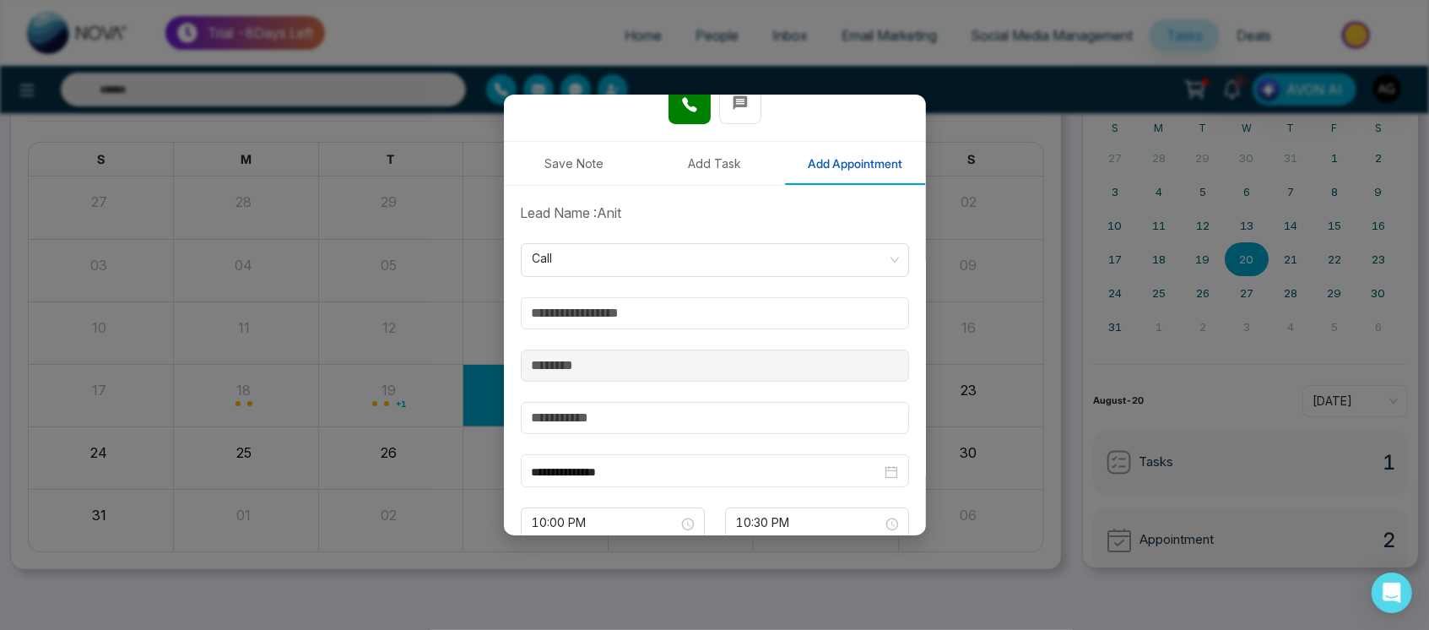
drag, startPoint x: 631, startPoint y: 294, endPoint x: 634, endPoint y: 313, distance: 19.6
click at [634, 313] on form "**********" at bounding box center [715, 409] width 408 height 412
click at [634, 313] on input "text" at bounding box center [715, 313] width 388 height 32
type input "*"
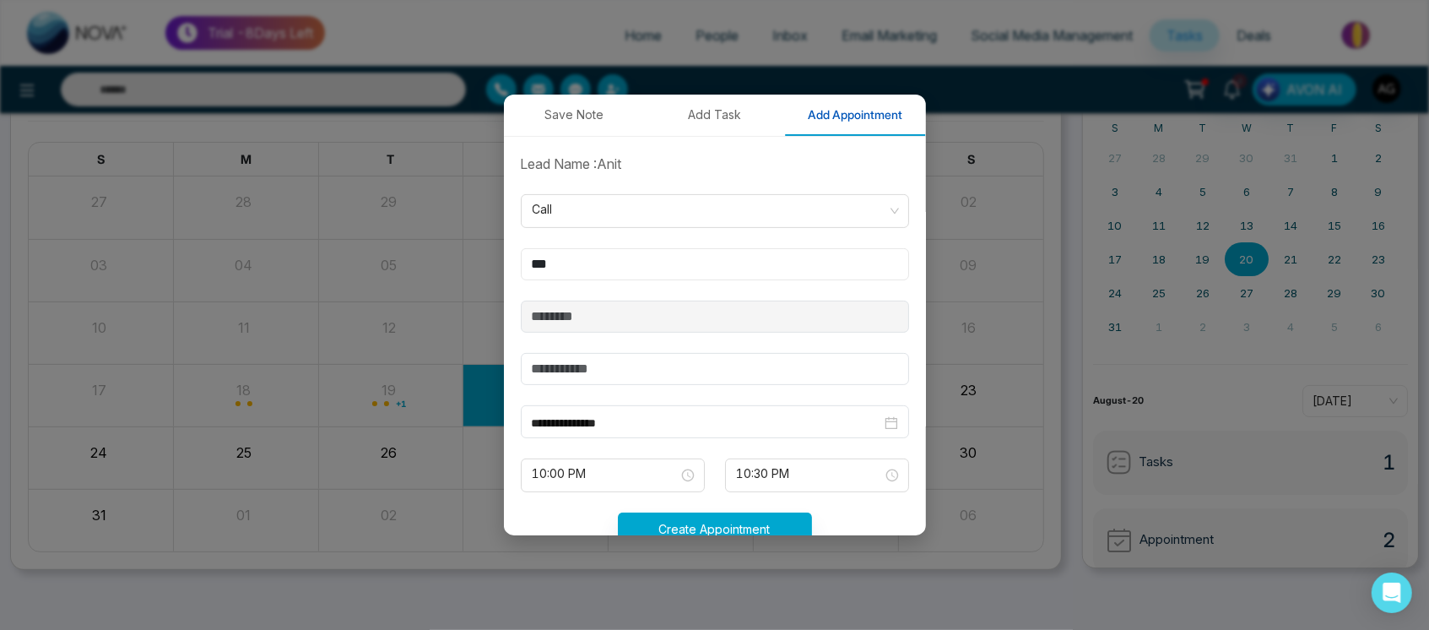
scroll to position [318, 0]
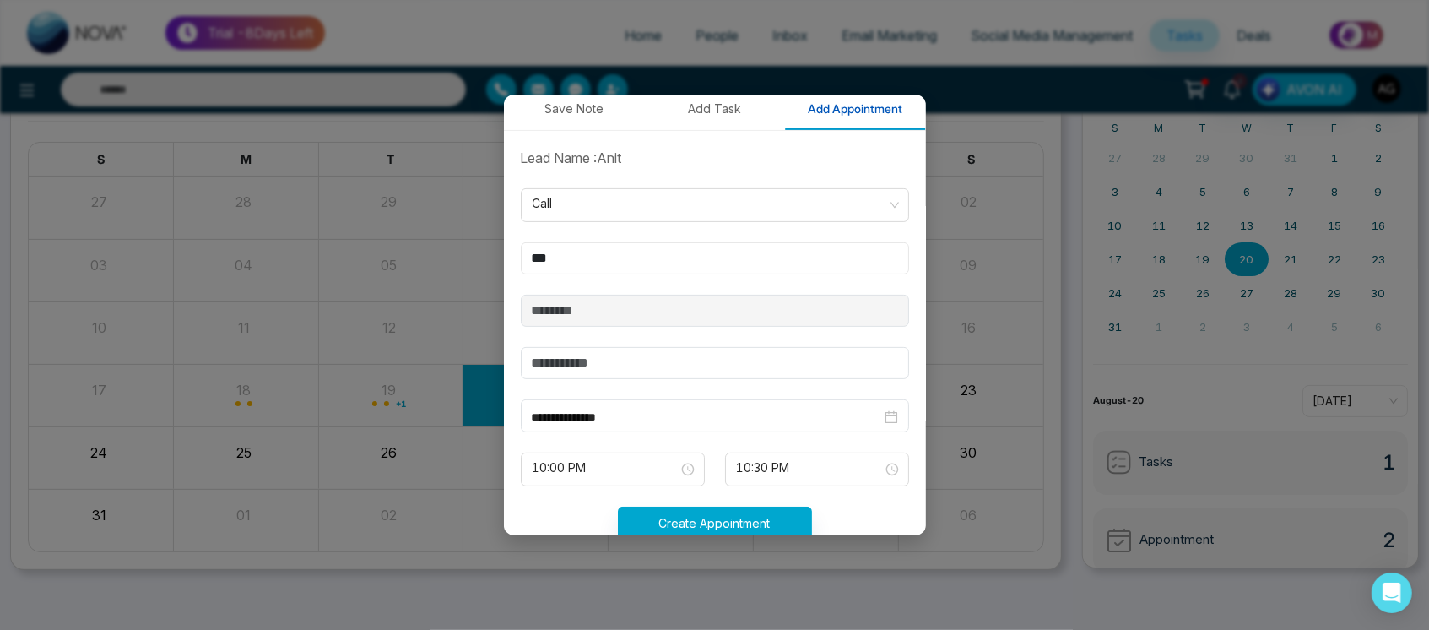
type input "***"
click at [669, 364] on input "text" at bounding box center [715, 363] width 388 height 32
type input "*******"
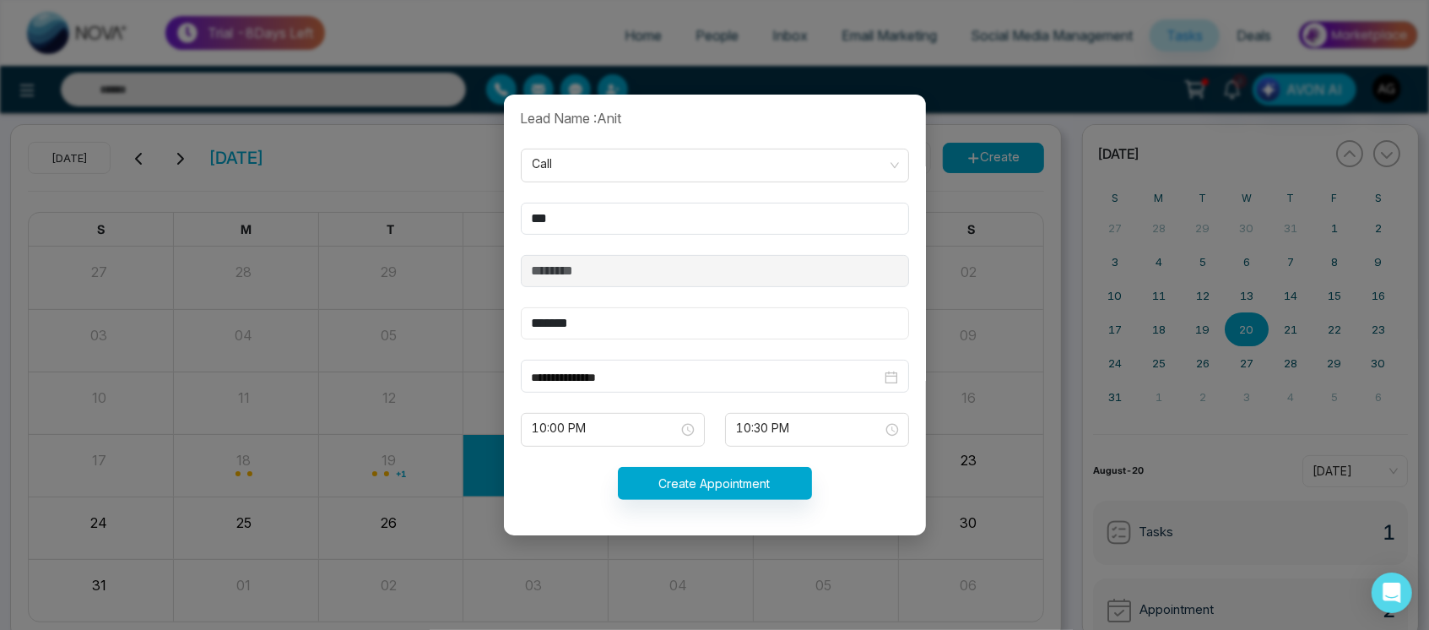
scroll to position [120, 0]
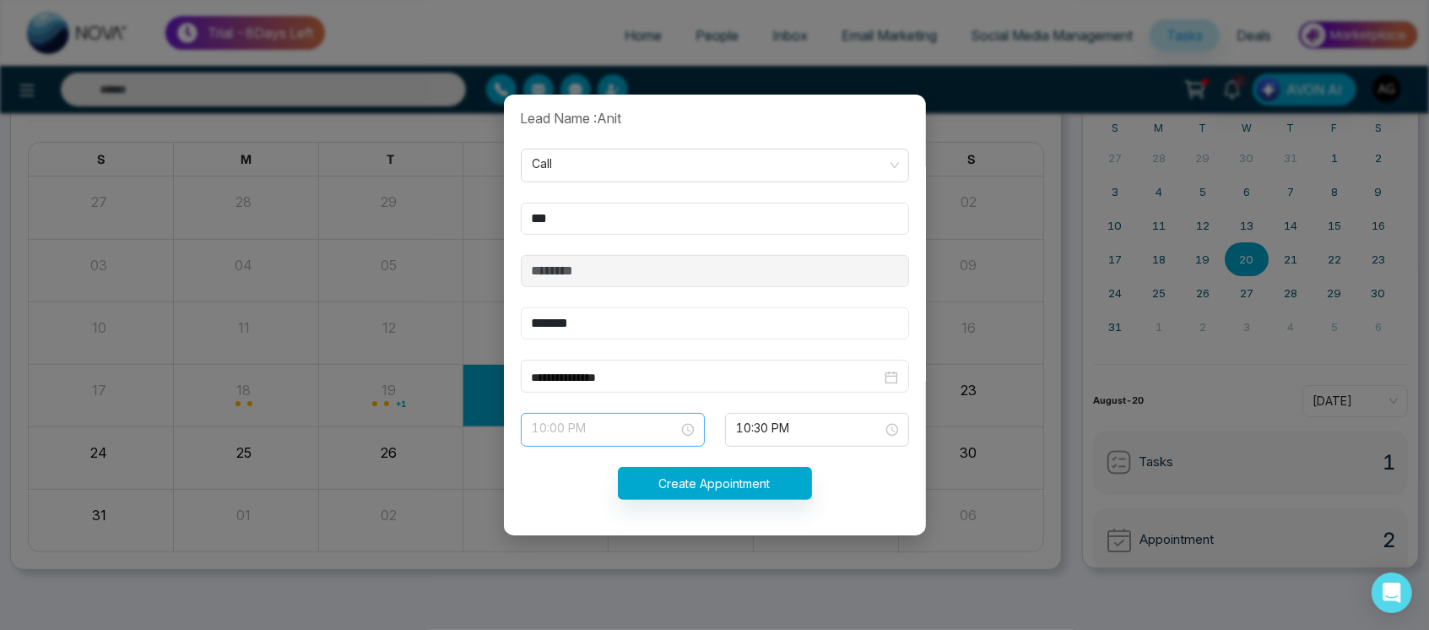
click at [638, 422] on span "10:00 PM" at bounding box center [612, 429] width 160 height 29
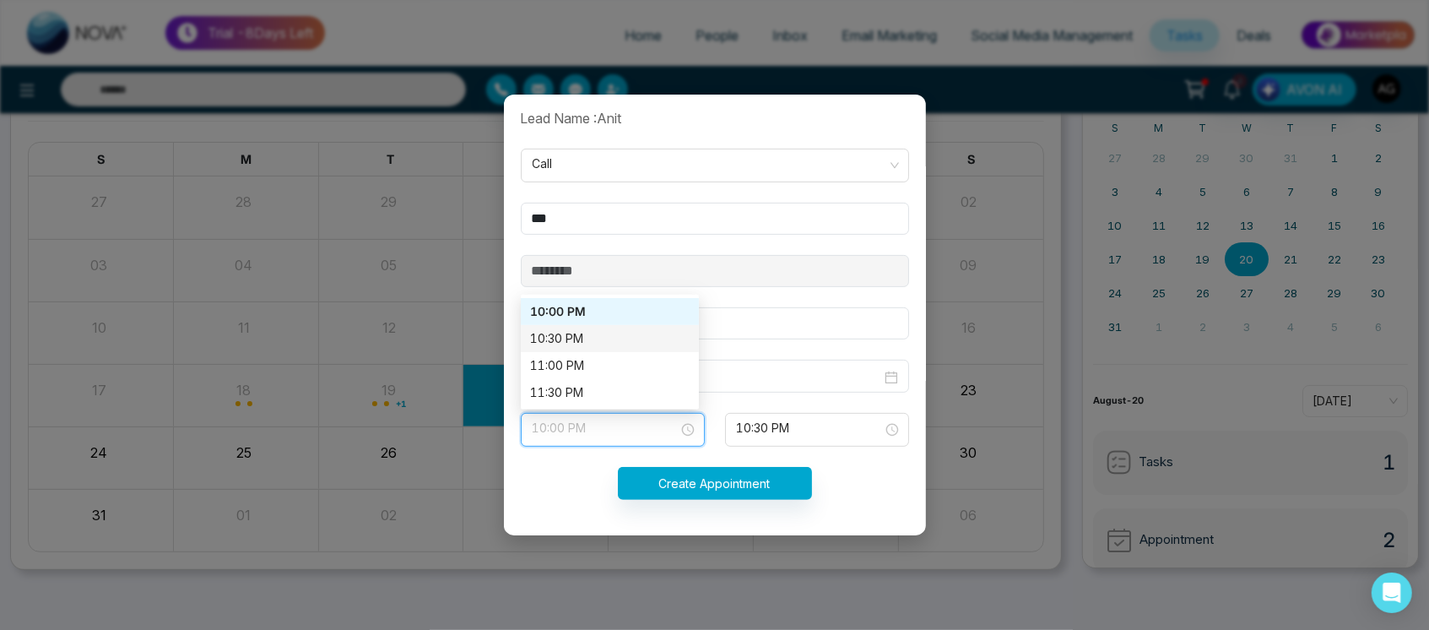
click at [649, 326] on div "10:30 PM" at bounding box center [610, 338] width 178 height 27
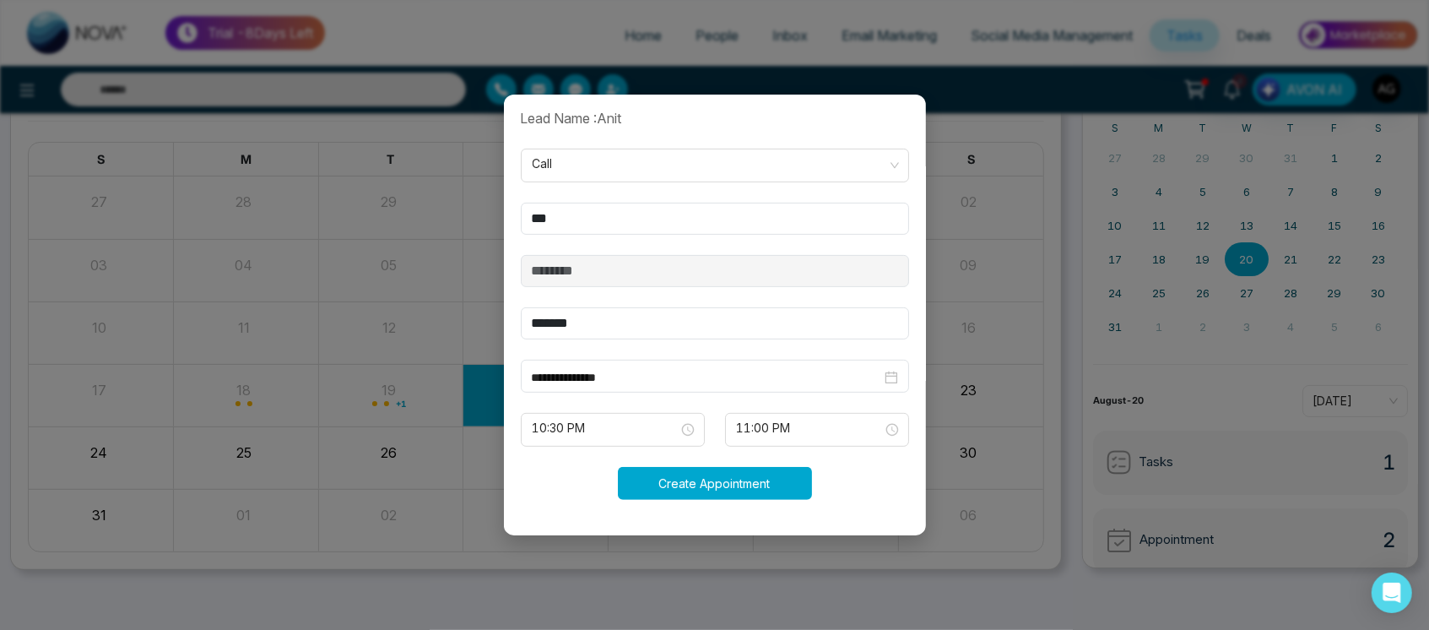
click at [757, 486] on button "Create Appointment" at bounding box center [715, 483] width 194 height 33
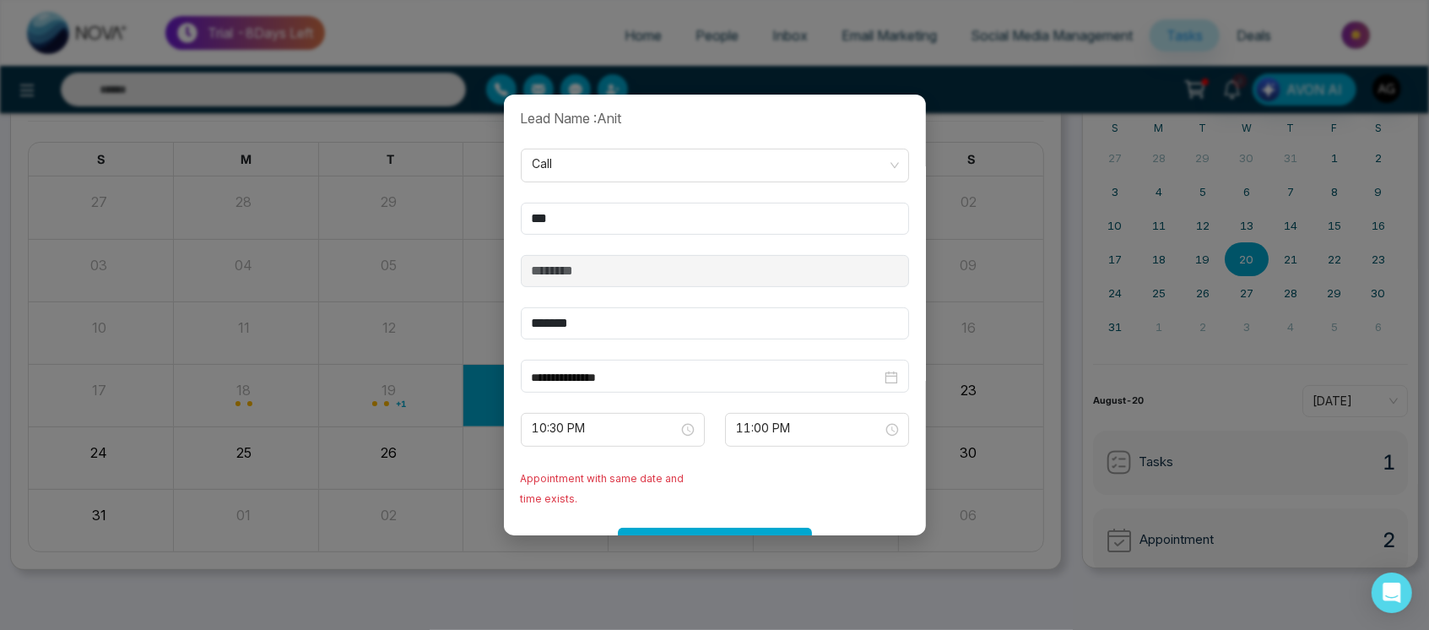
scroll to position [419, 0]
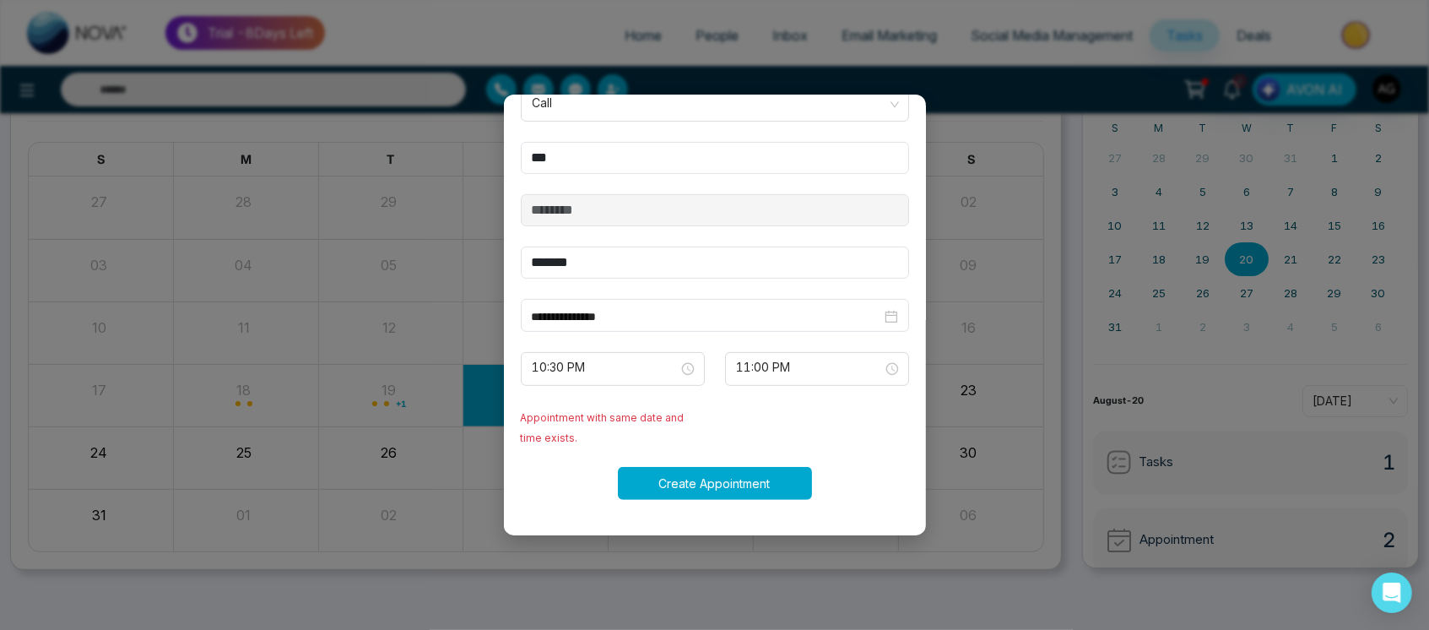
click at [736, 485] on button "Create Appointment" at bounding box center [715, 483] width 194 height 33
click at [736, 485] on div "Processing..." at bounding box center [715, 483] width 408 height 33
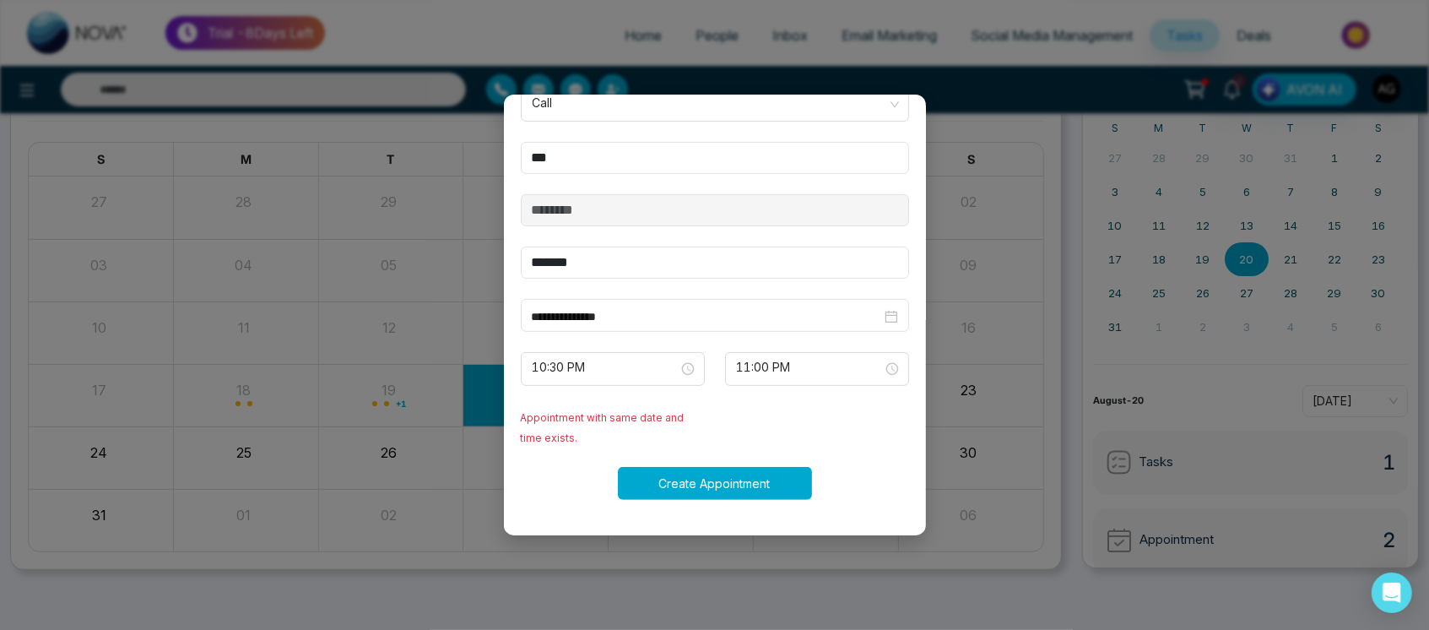
click at [736, 485] on button "Create Appointment" at bounding box center [715, 483] width 194 height 33
click at [736, 485] on div "Create Appointment" at bounding box center [715, 483] width 408 height 33
click at [736, 485] on div "Processing..." at bounding box center [715, 483] width 408 height 33
click at [601, 373] on span "10:30 PM" at bounding box center [612, 368] width 160 height 29
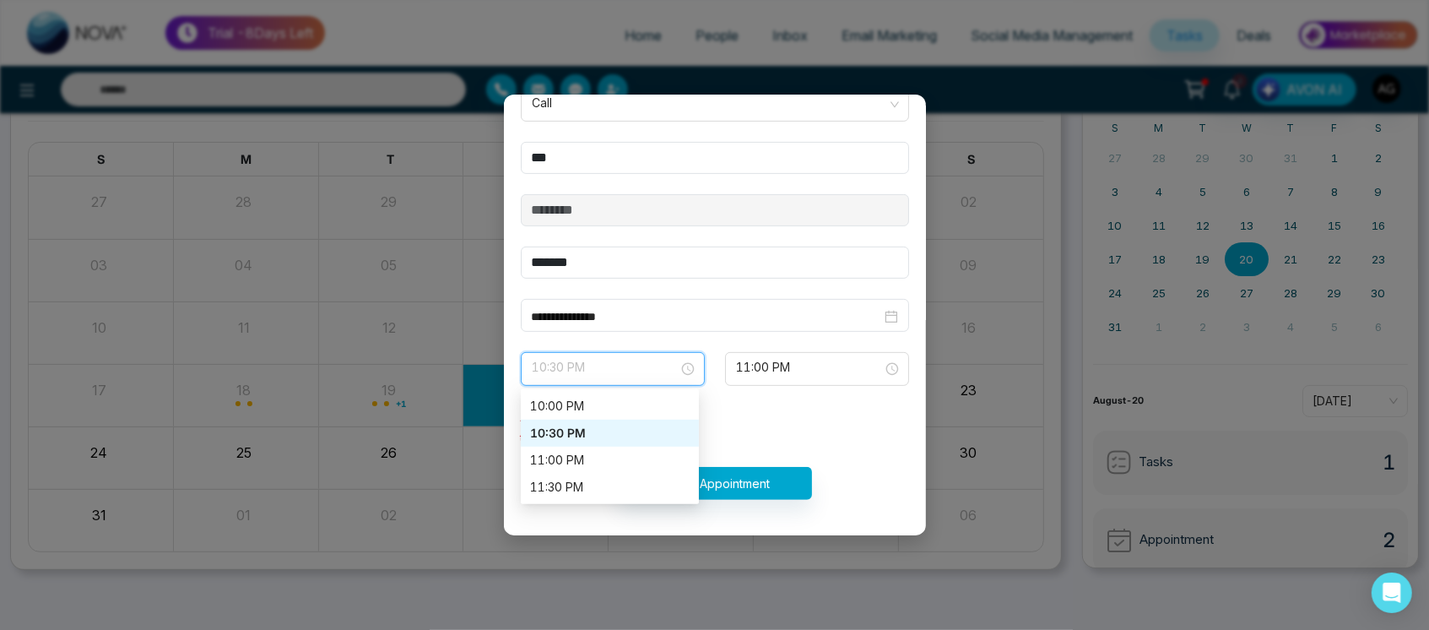
click at [601, 442] on div "10:30 PM" at bounding box center [610, 432] width 178 height 27
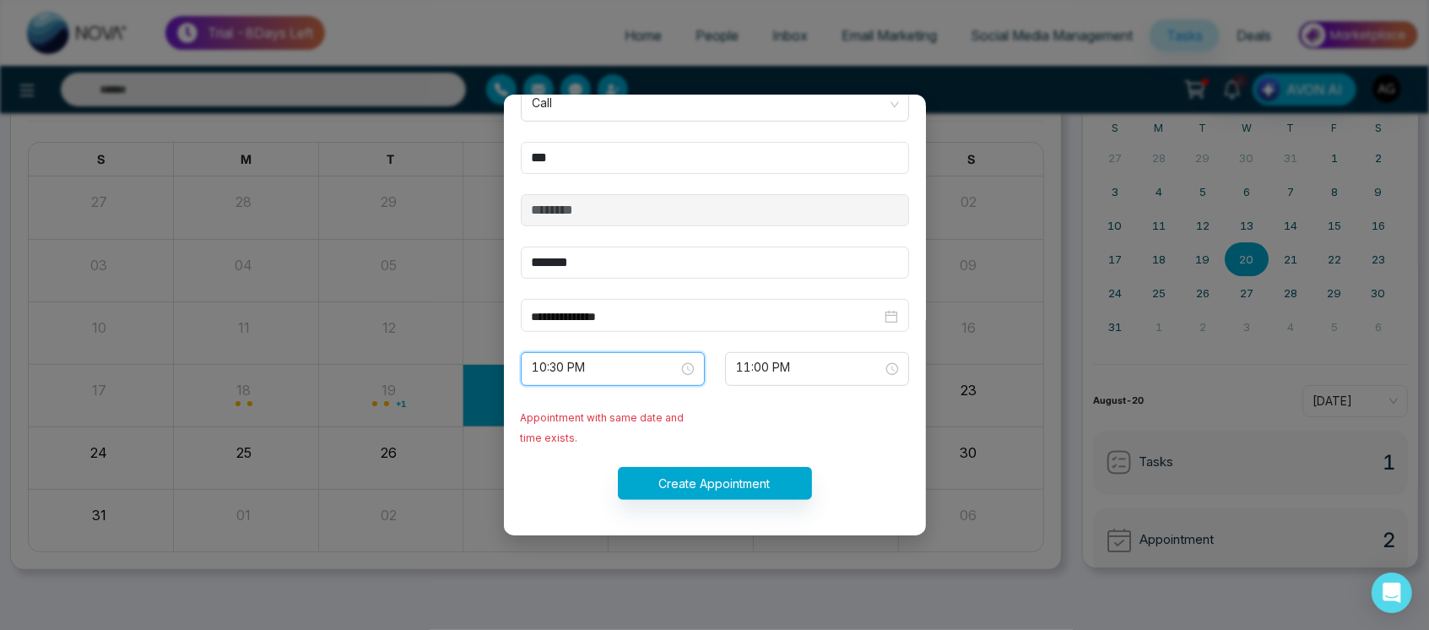
click at [633, 365] on span "10:30 PM" at bounding box center [612, 368] width 160 height 29
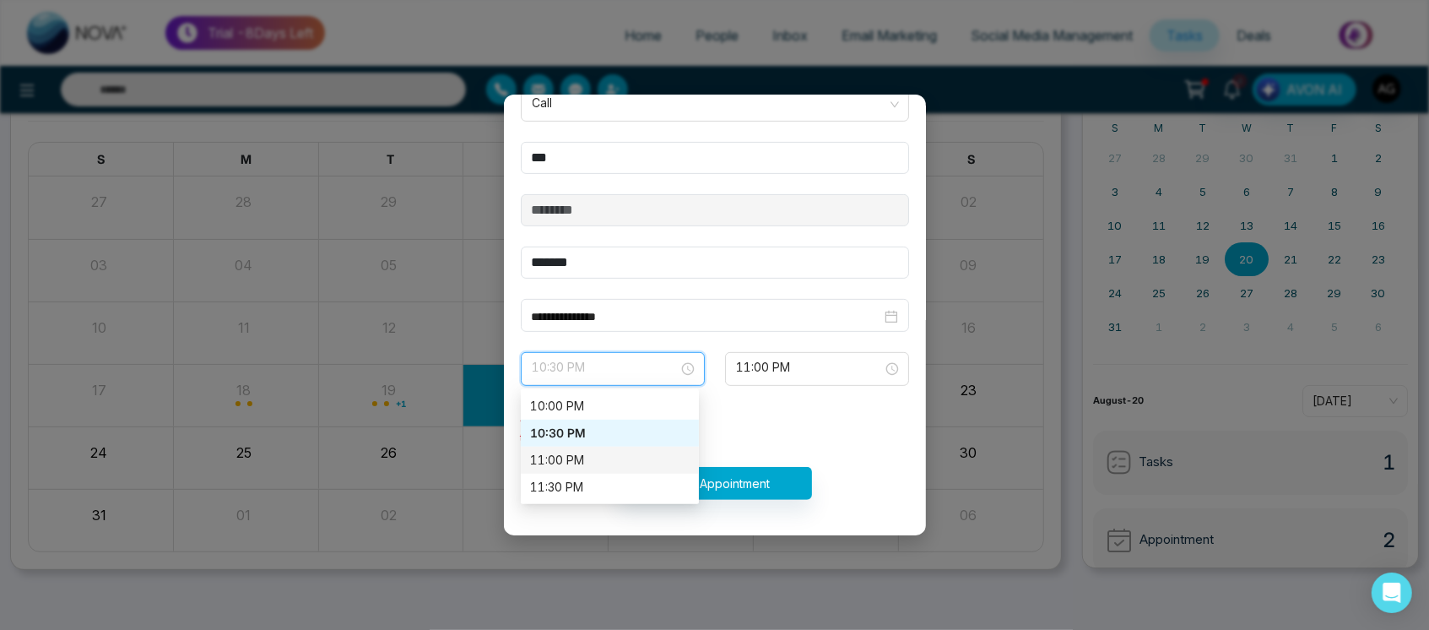
click at [615, 451] on div "11:00 PM" at bounding box center [610, 460] width 158 height 19
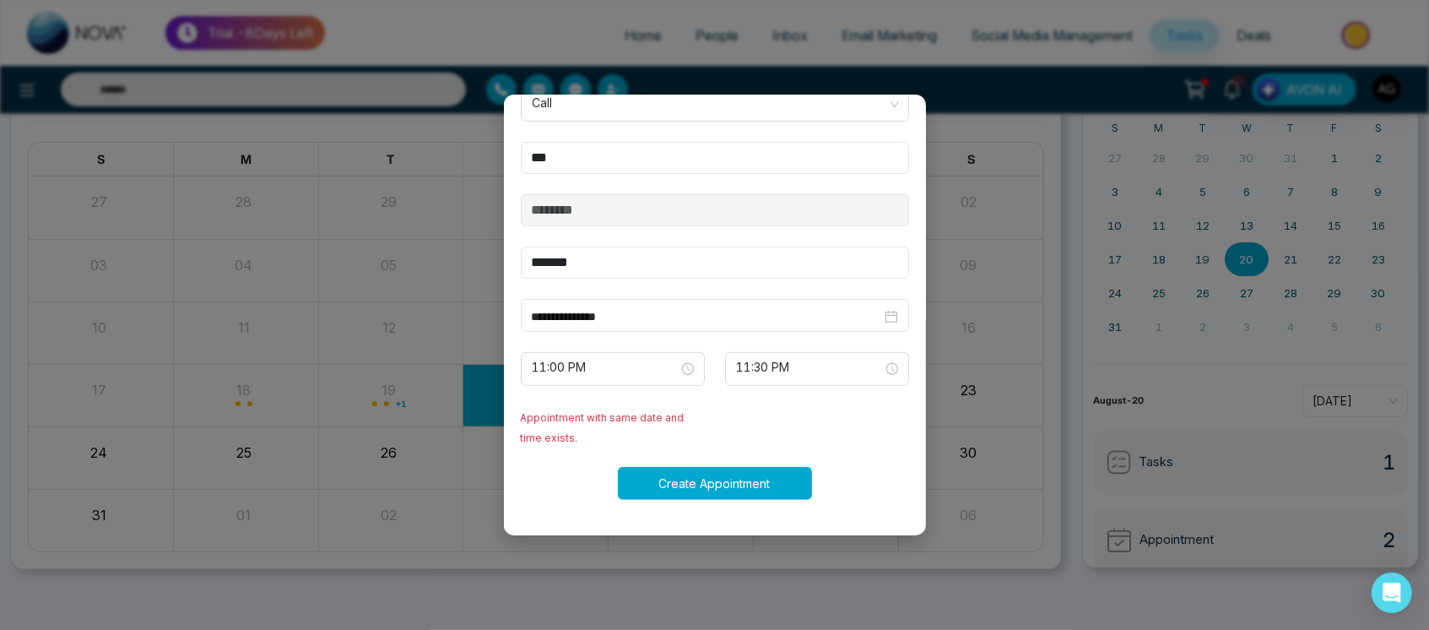
click at [761, 482] on button "Create Appointment" at bounding box center [715, 483] width 194 height 33
click at [614, 375] on span "11:00 PM" at bounding box center [612, 368] width 160 height 29
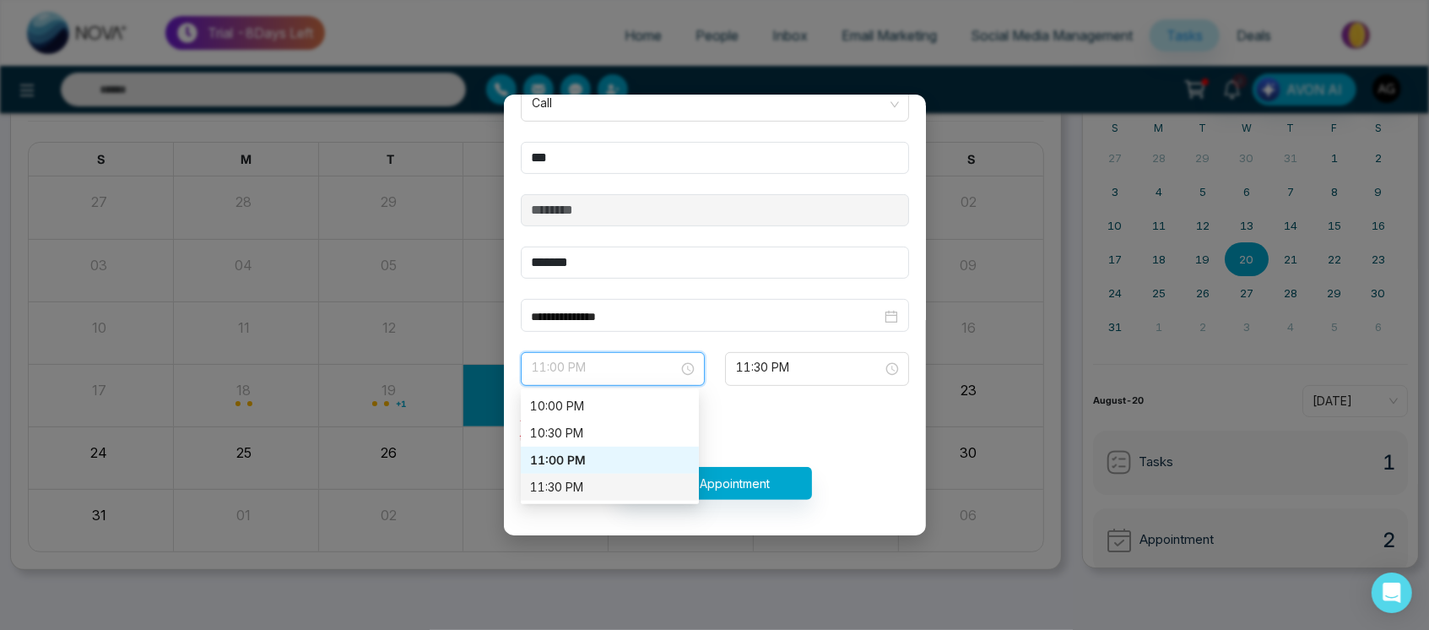
click at [599, 486] on div "11:30 PM" at bounding box center [610, 487] width 158 height 19
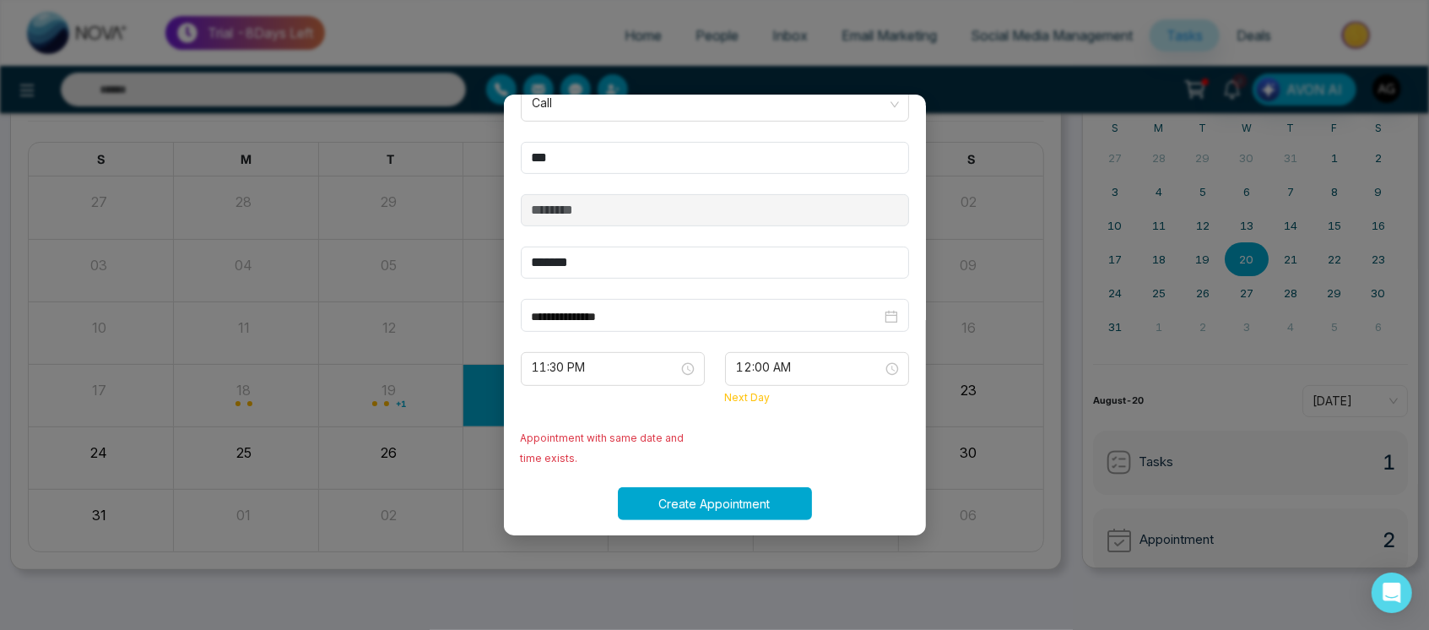
click at [770, 489] on button "Create Appointment" at bounding box center [715, 503] width 194 height 33
click at [770, 489] on div "Processing..." at bounding box center [715, 503] width 408 height 33
click at [770, 489] on button "Create Appointment" at bounding box center [715, 503] width 194 height 33
click at [770, 489] on div "Create Appointment" at bounding box center [715, 503] width 408 height 33
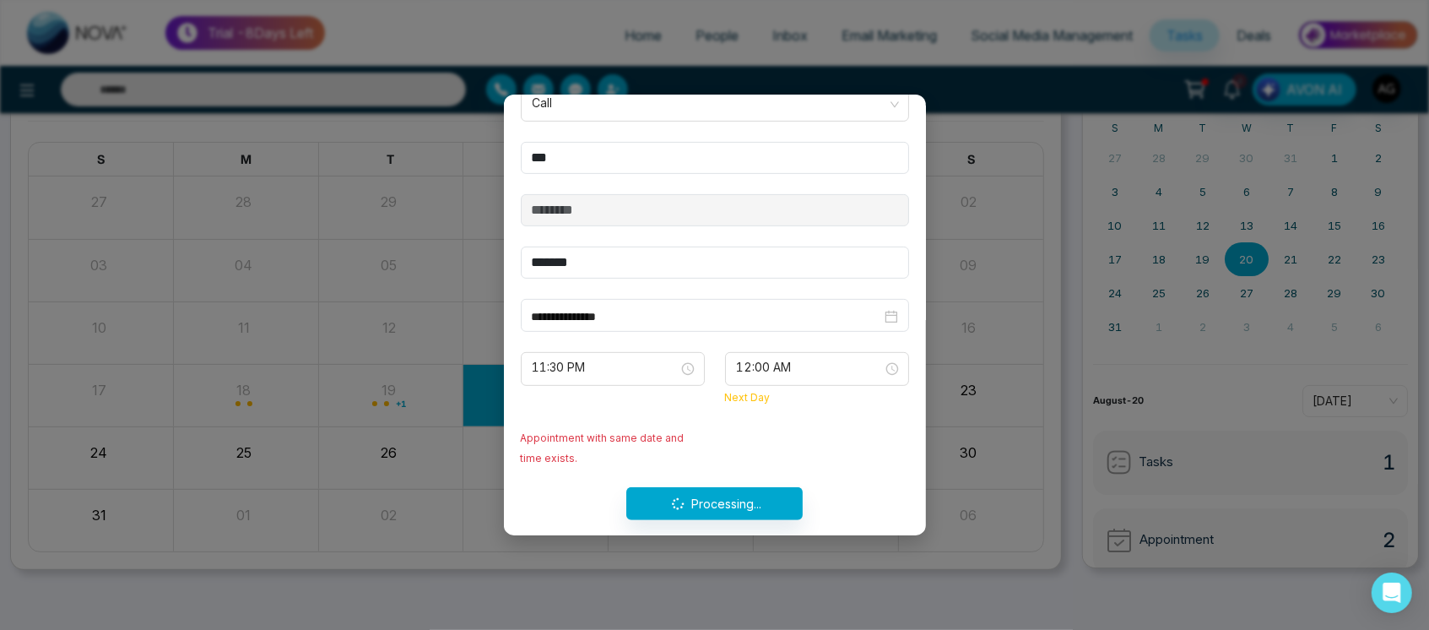
click at [770, 489] on div "Processing..." at bounding box center [715, 503] width 408 height 33
click at [624, 359] on span "11:30 PM" at bounding box center [612, 368] width 160 height 29
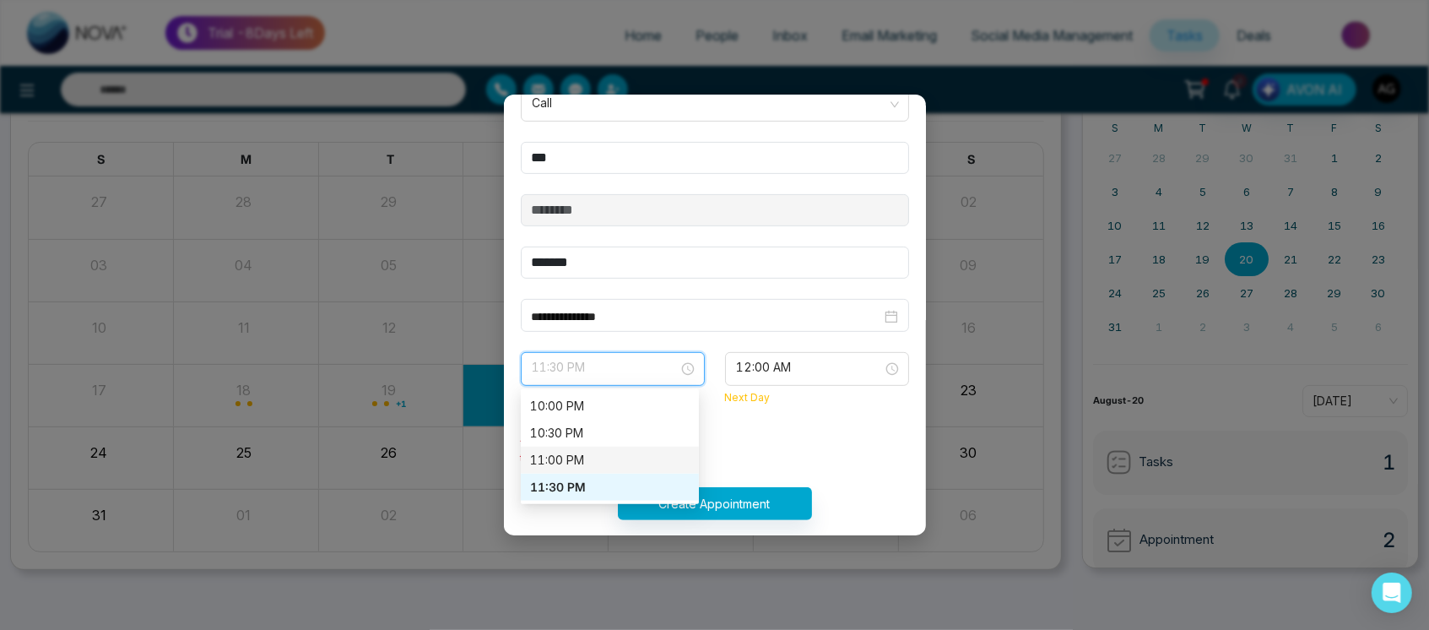
click at [599, 458] on div "11:00 PM" at bounding box center [610, 460] width 158 height 19
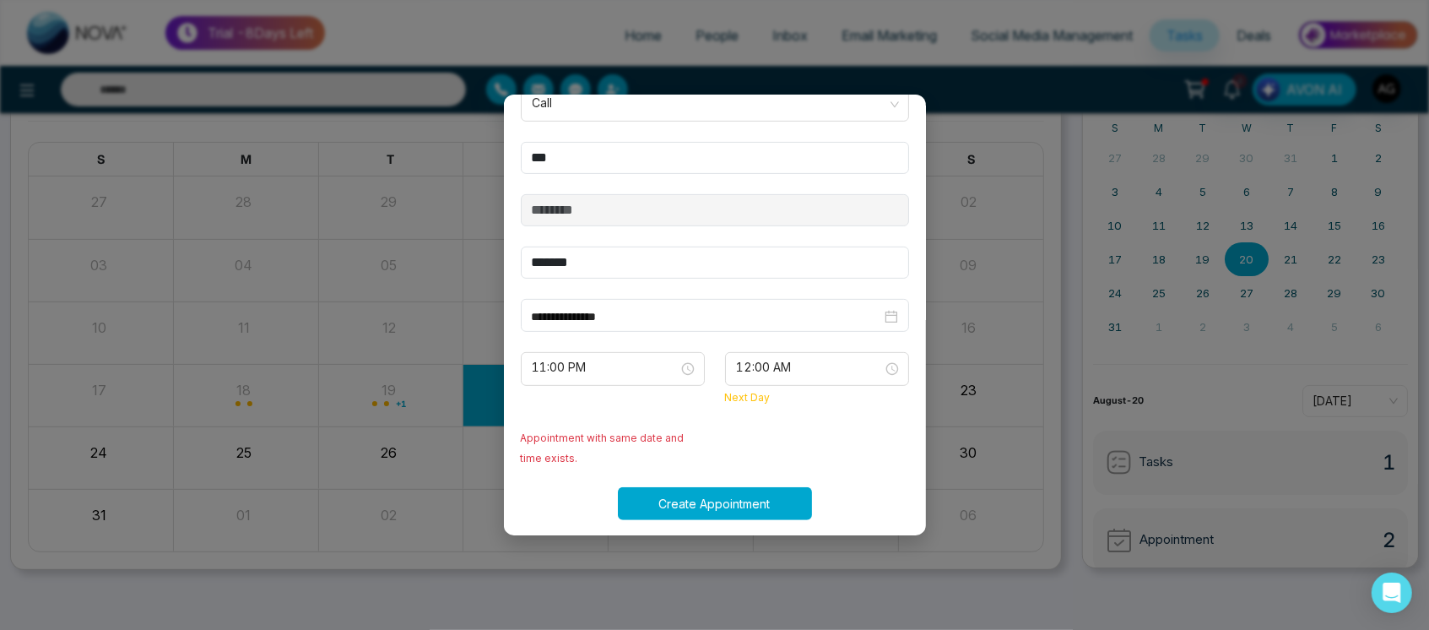
click at [743, 497] on button "Create Appointment" at bounding box center [715, 503] width 194 height 33
click at [743, 497] on div "Create Appointment" at bounding box center [715, 503] width 408 height 33
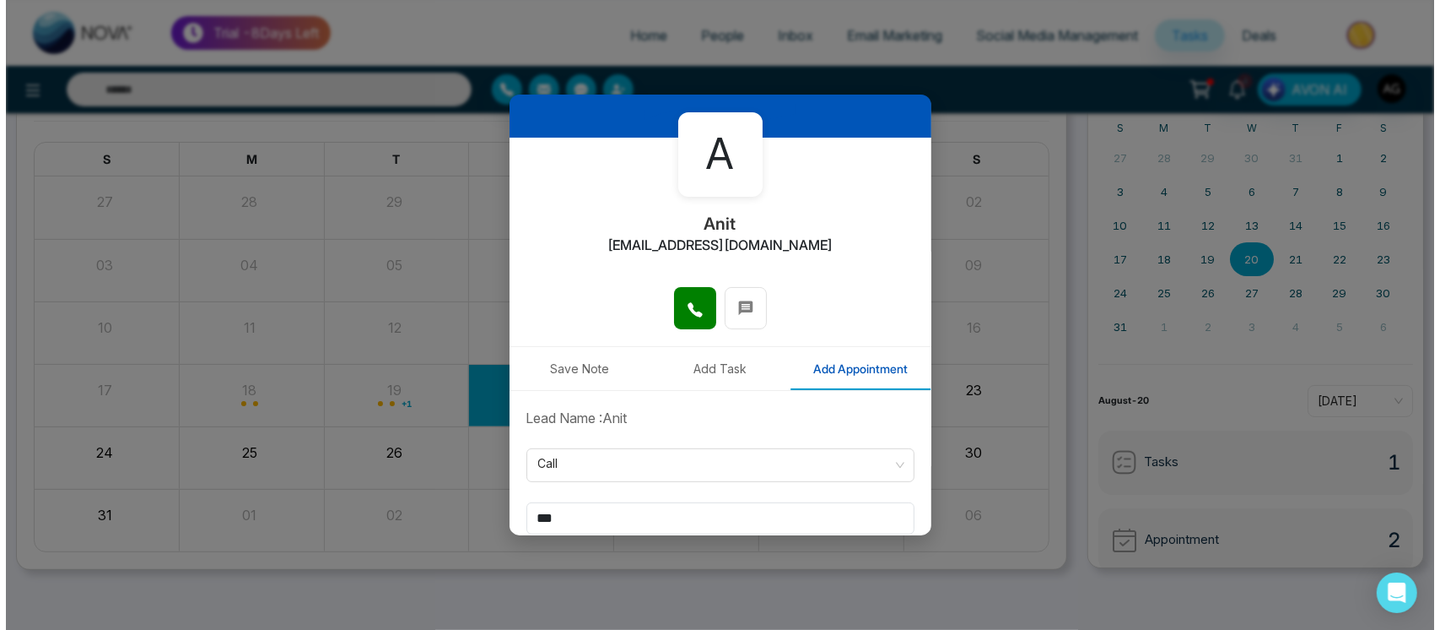
scroll to position [0, 0]
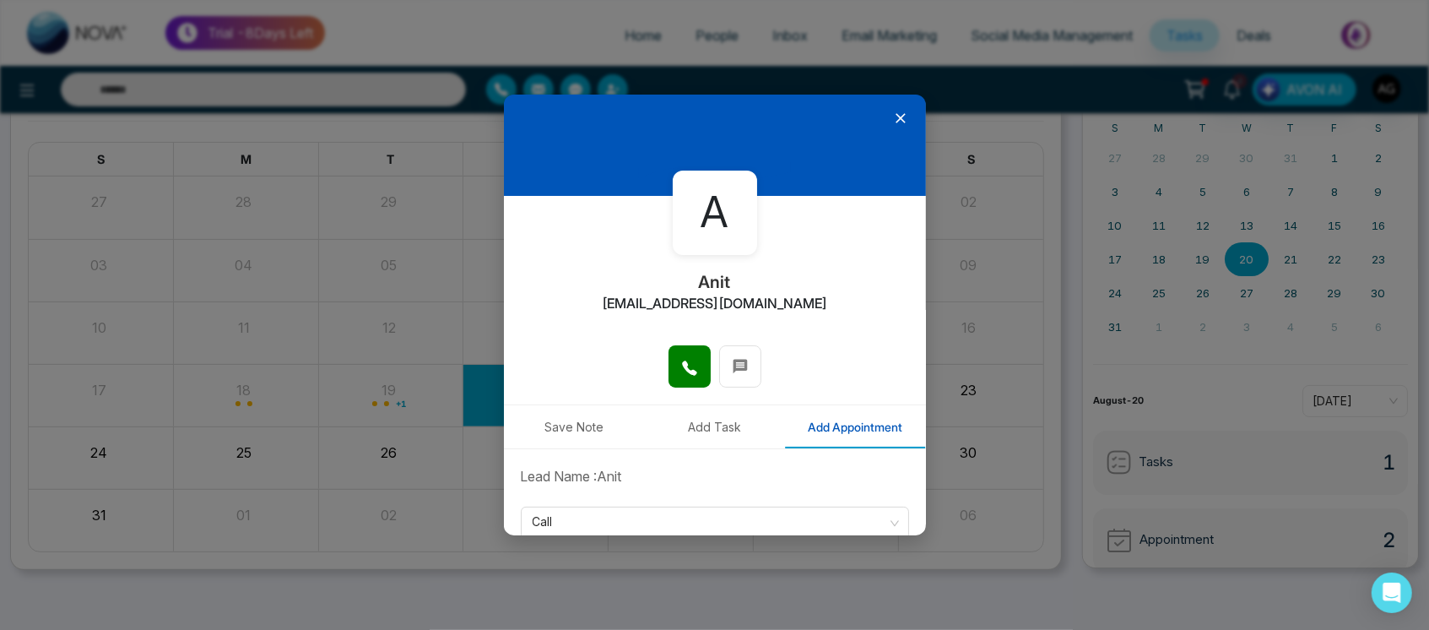
click at [883, 104] on div at bounding box center [715, 145] width 422 height 101
click at [892, 122] on icon at bounding box center [900, 118] width 17 height 17
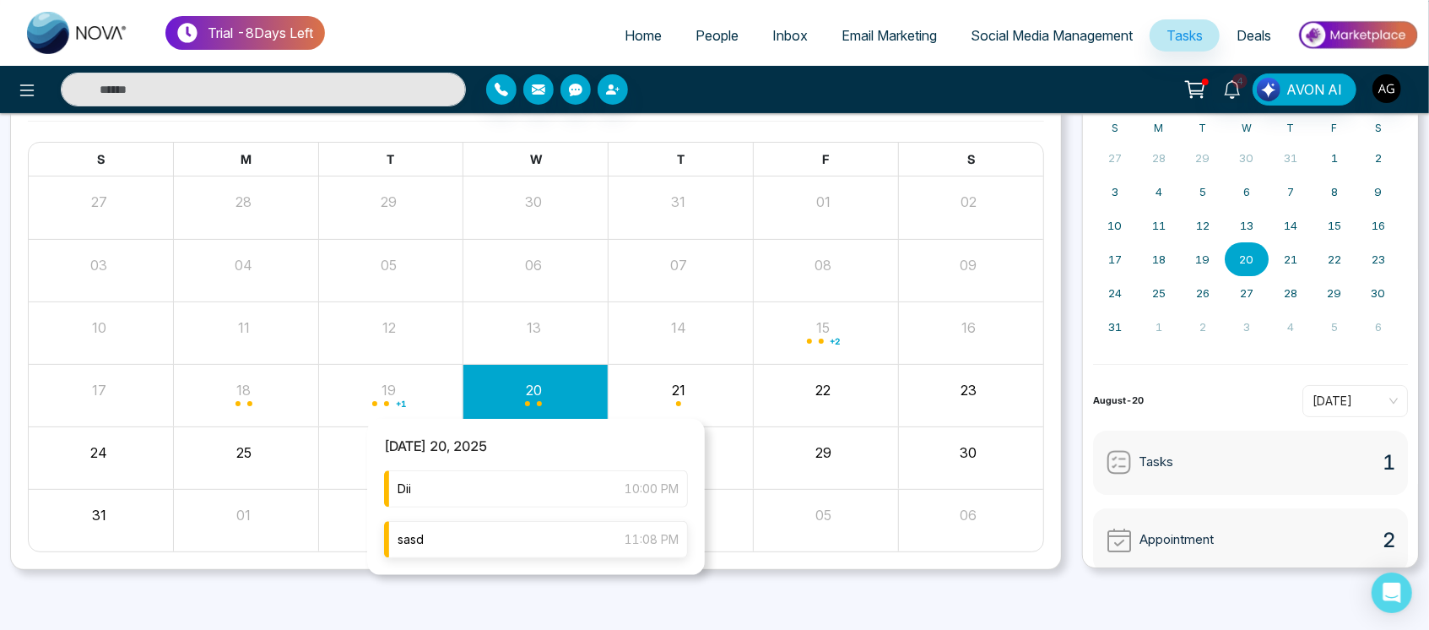
click at [541, 530] on div "sasd 11:08 PM" at bounding box center [536, 539] width 304 height 37
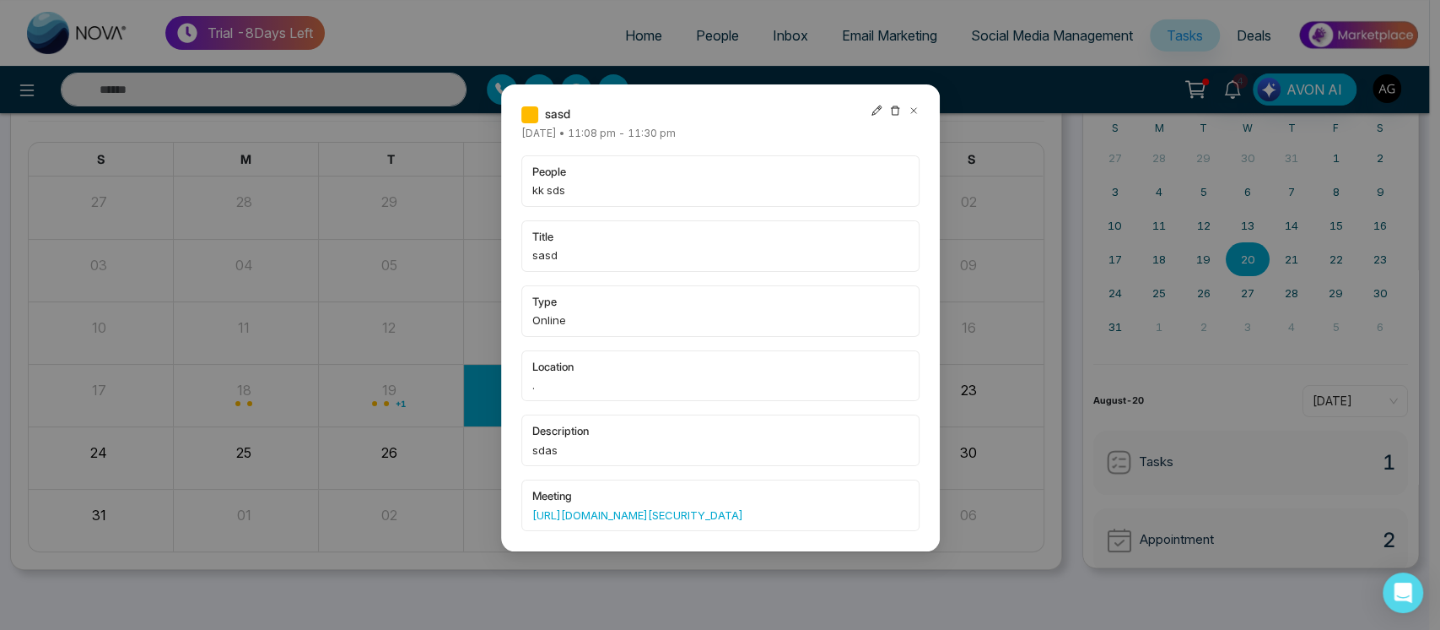
click at [867, 109] on div "sasd" at bounding box center [720, 114] width 398 height 19
click at [878, 109] on icon at bounding box center [877, 110] width 10 height 10
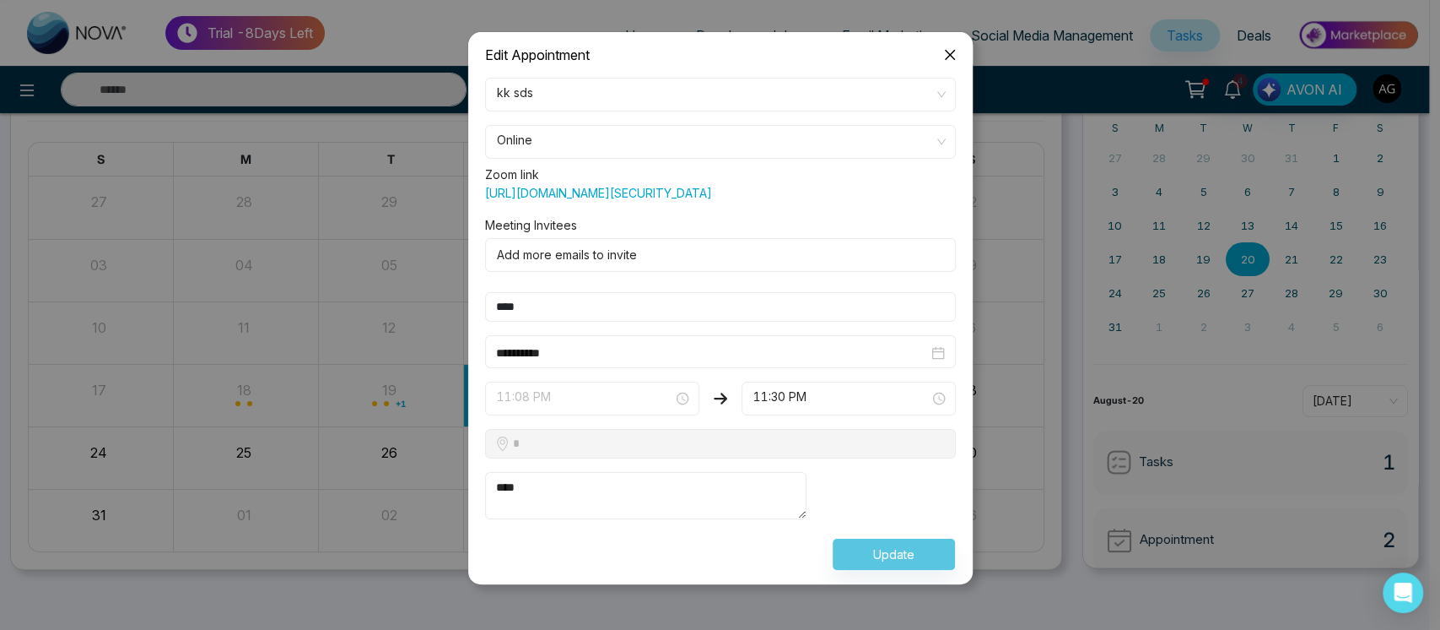
click at [559, 413] on span "11:08 PM" at bounding box center [592, 398] width 191 height 29
click at [946, 51] on icon "close" at bounding box center [950, 55] width 14 height 14
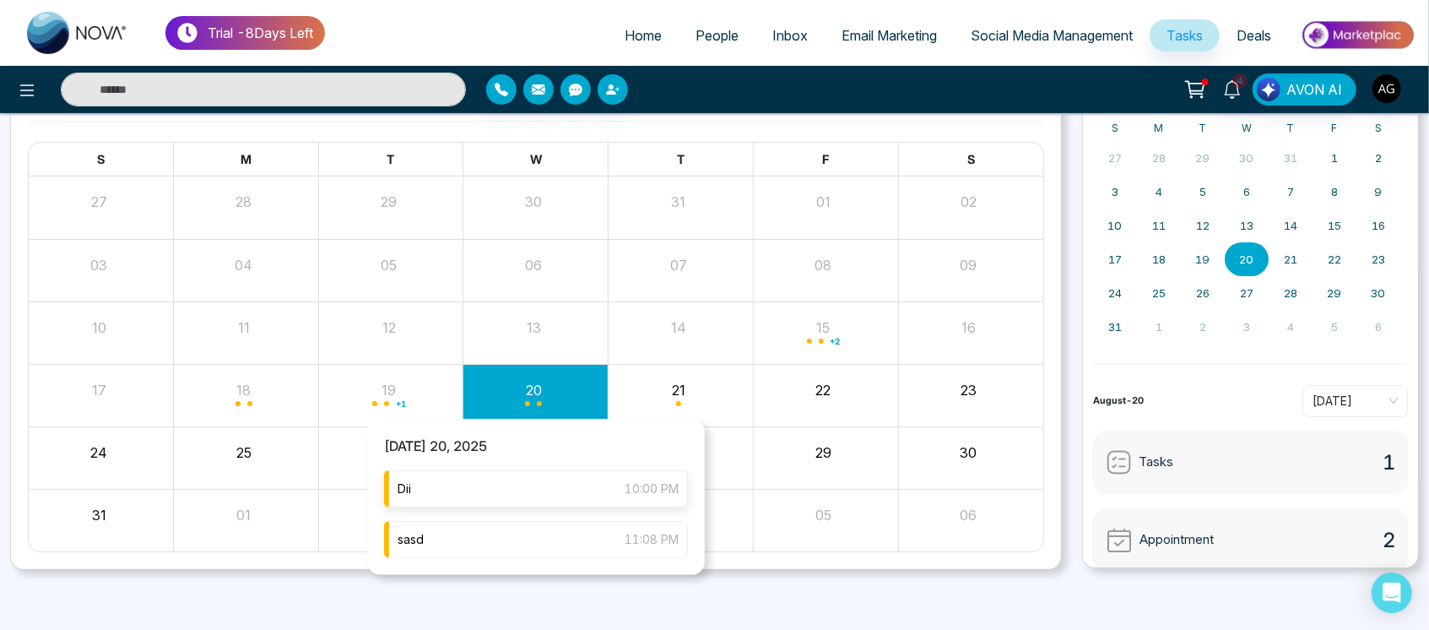
click at [500, 496] on div "Dii 10:00 PM" at bounding box center [536, 488] width 304 height 37
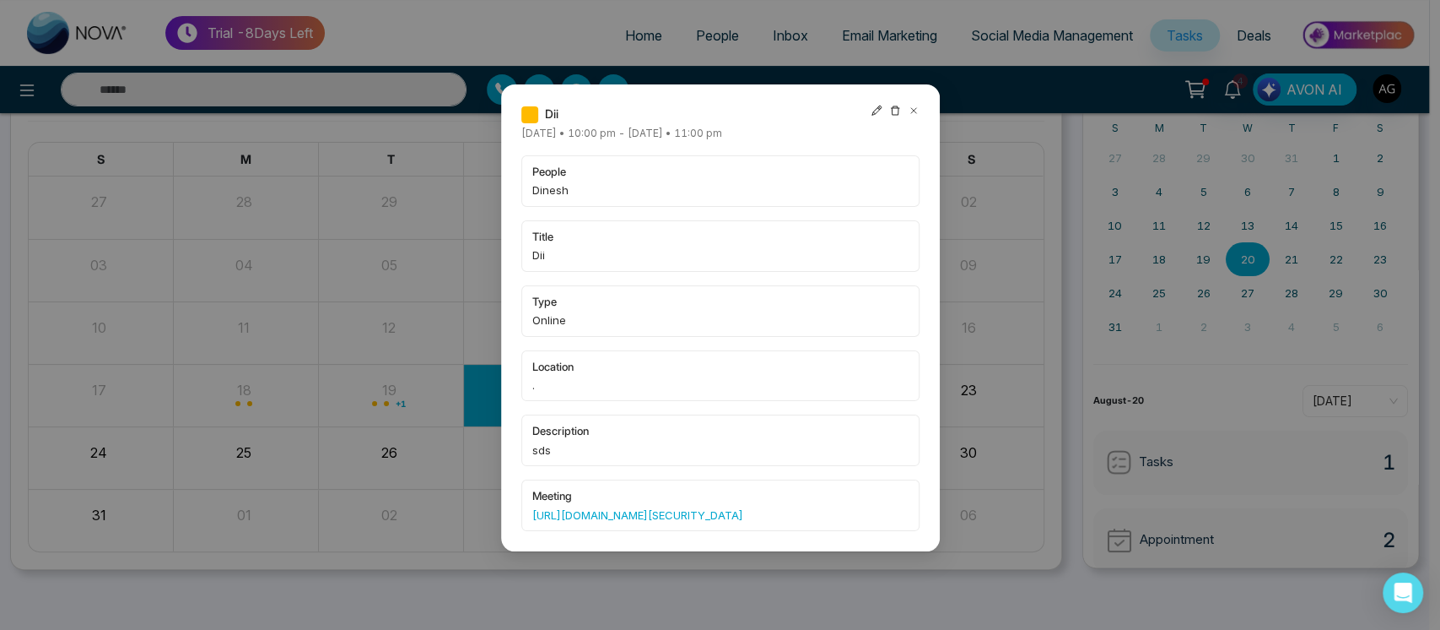
click at [886, 108] on div at bounding box center [895, 114] width 49 height 19
click at [891, 108] on icon at bounding box center [894, 110] width 9 height 9
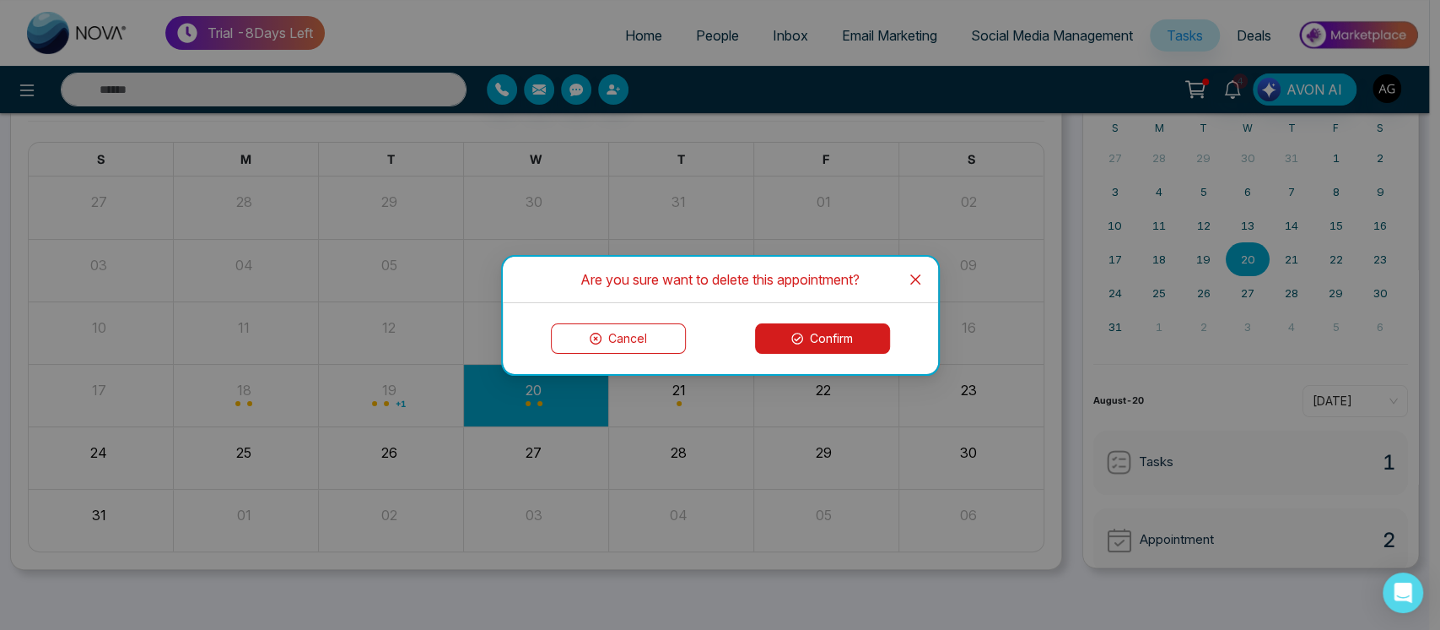
click at [782, 337] on button "Confirm" at bounding box center [822, 338] width 135 height 30
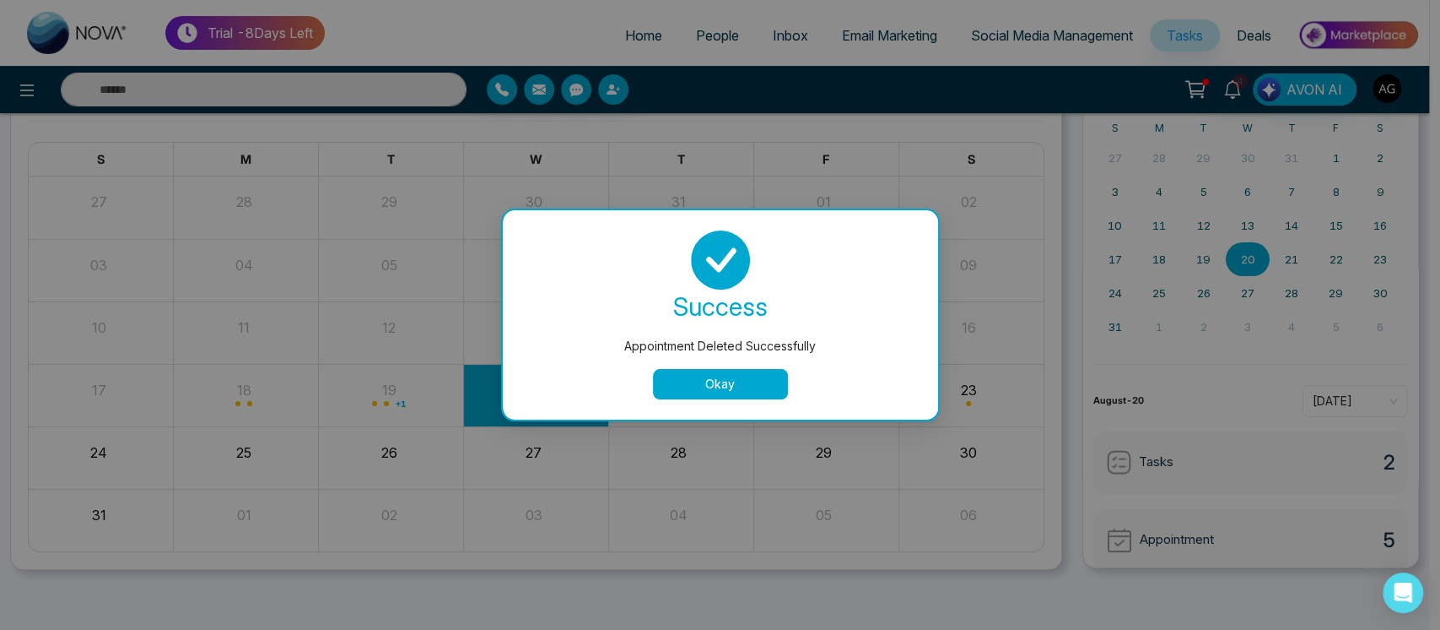
click at [709, 396] on button "Okay" at bounding box center [720, 384] width 135 height 30
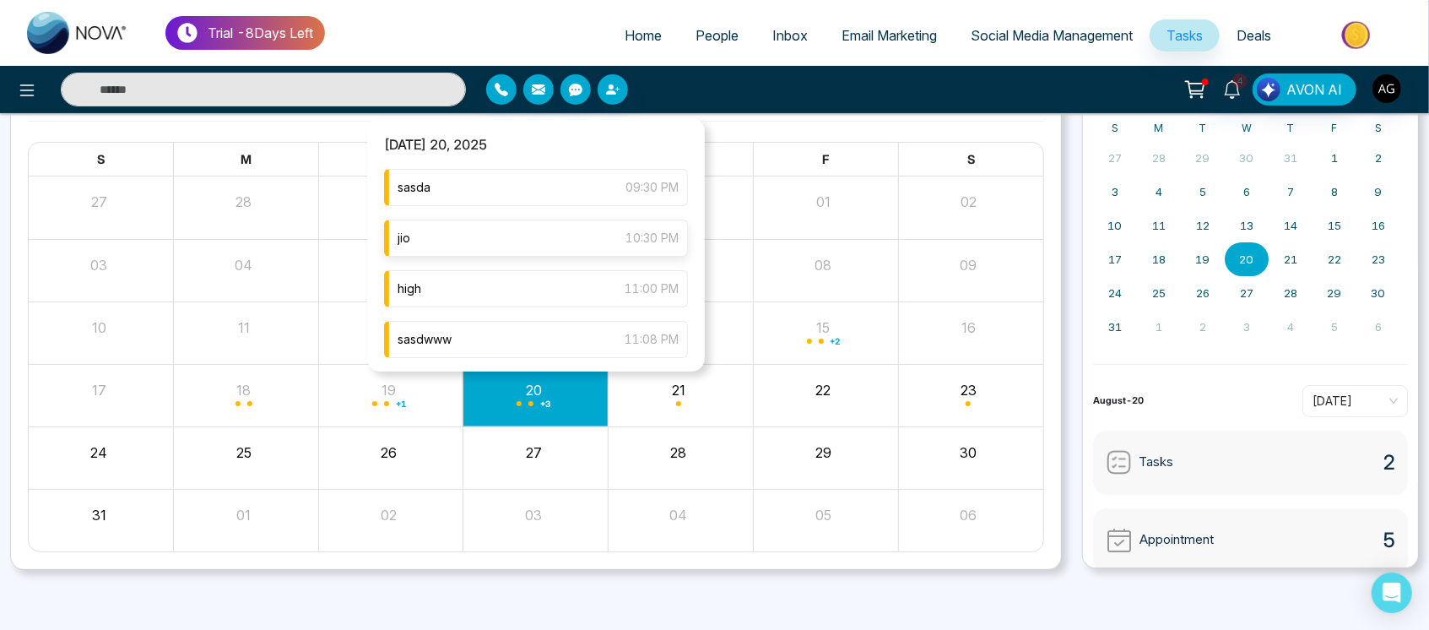
click at [515, 236] on div "jio 10:30 PM" at bounding box center [536, 237] width 304 height 37
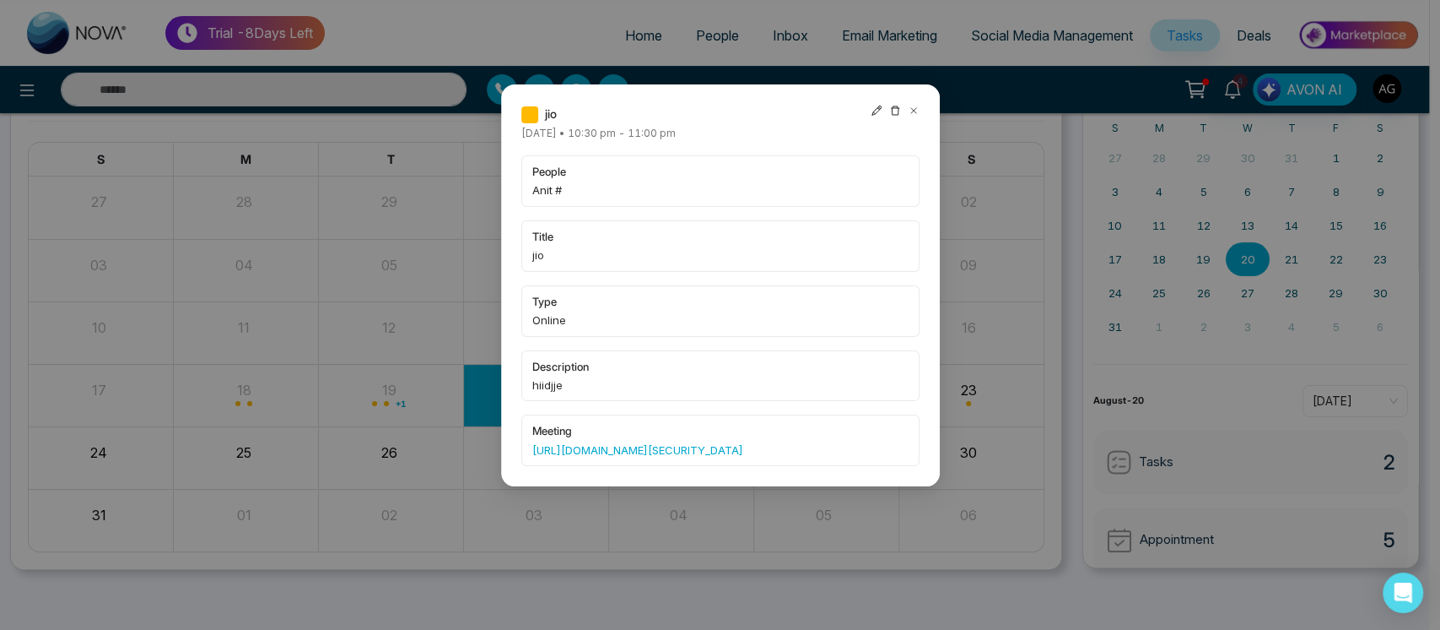
click at [890, 111] on icon at bounding box center [895, 111] width 12 height 12
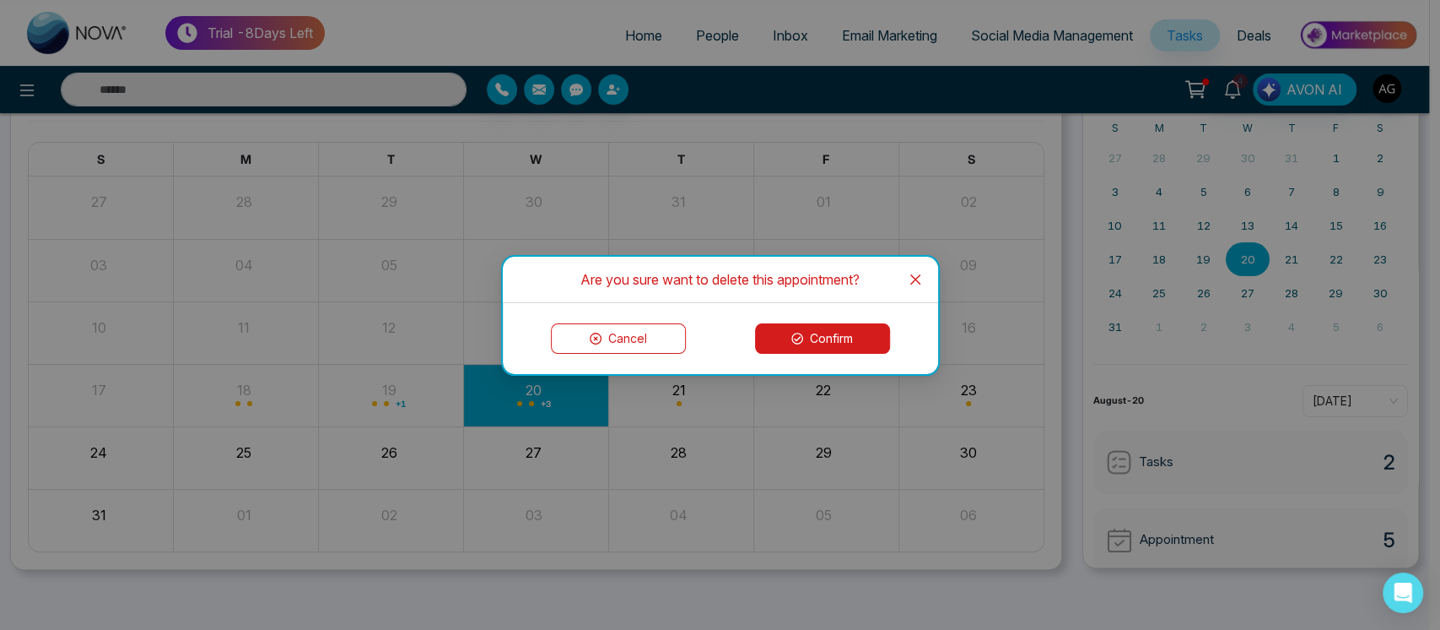
click at [809, 345] on button "Confirm" at bounding box center [822, 338] width 135 height 30
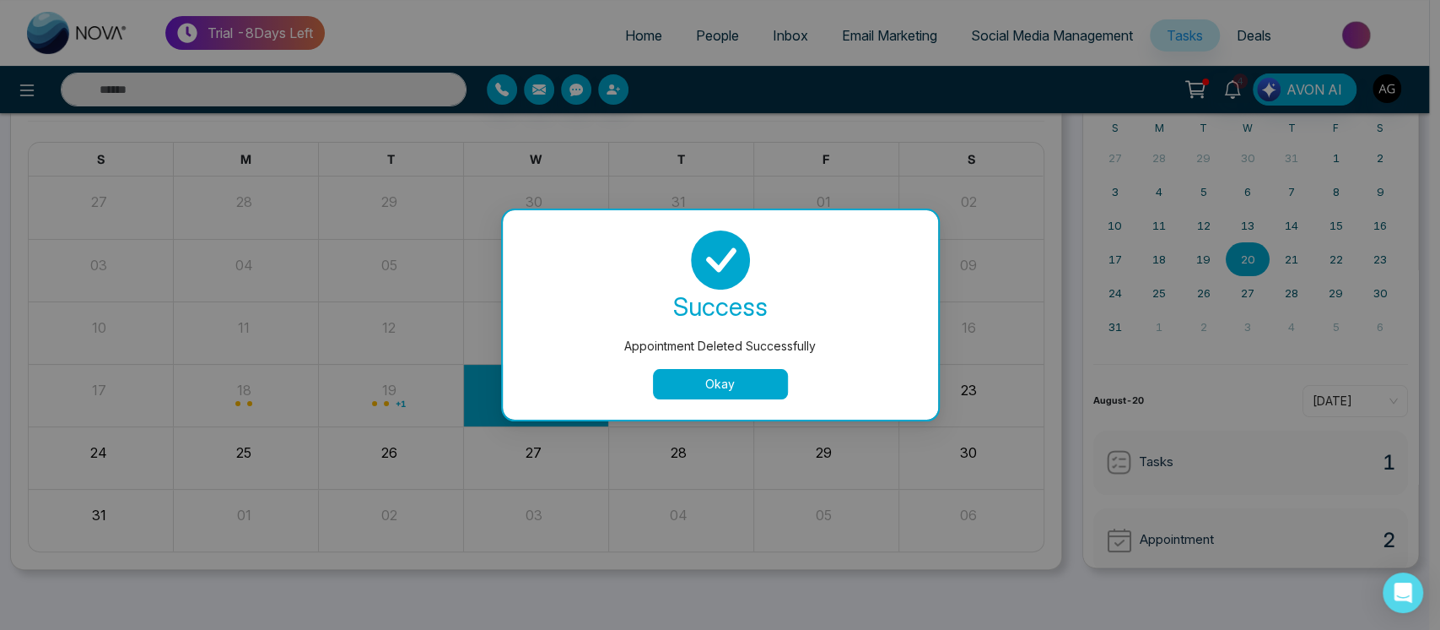
click at [729, 379] on button "Okay" at bounding box center [720, 384] width 135 height 30
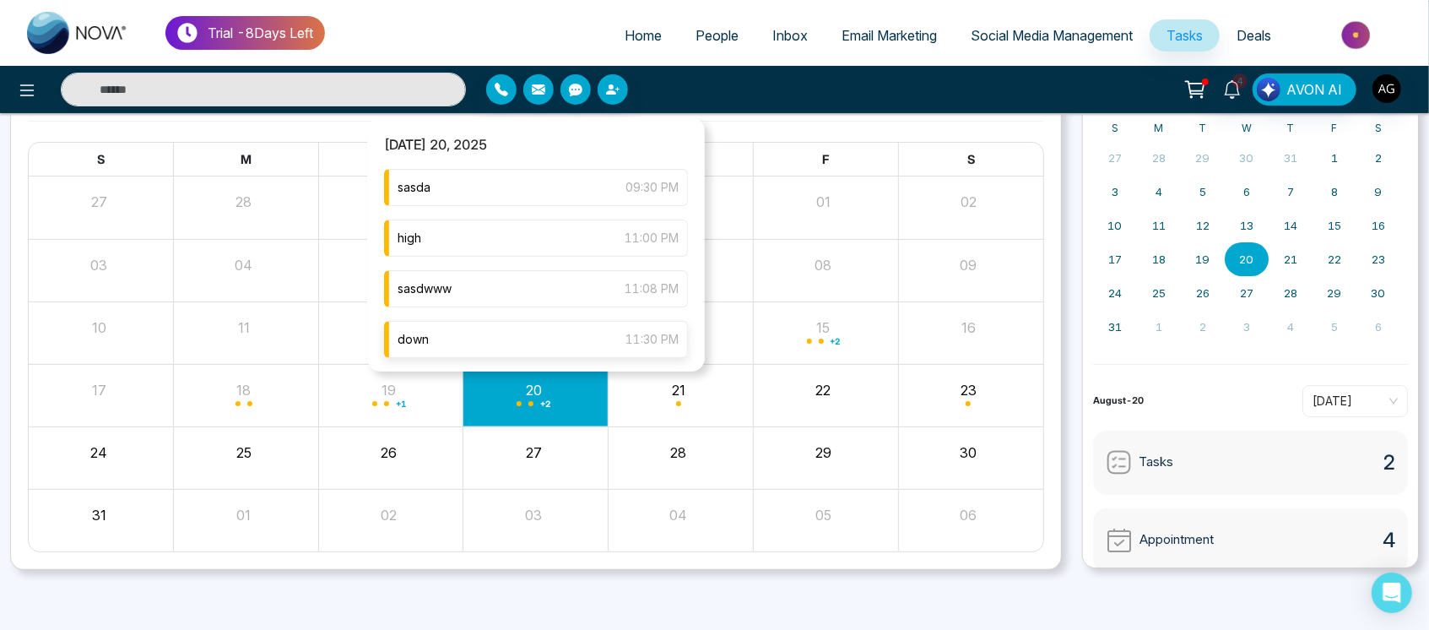
scroll to position [2, 0]
click at [502, 234] on div "high 11:00 PM" at bounding box center [536, 236] width 304 height 37
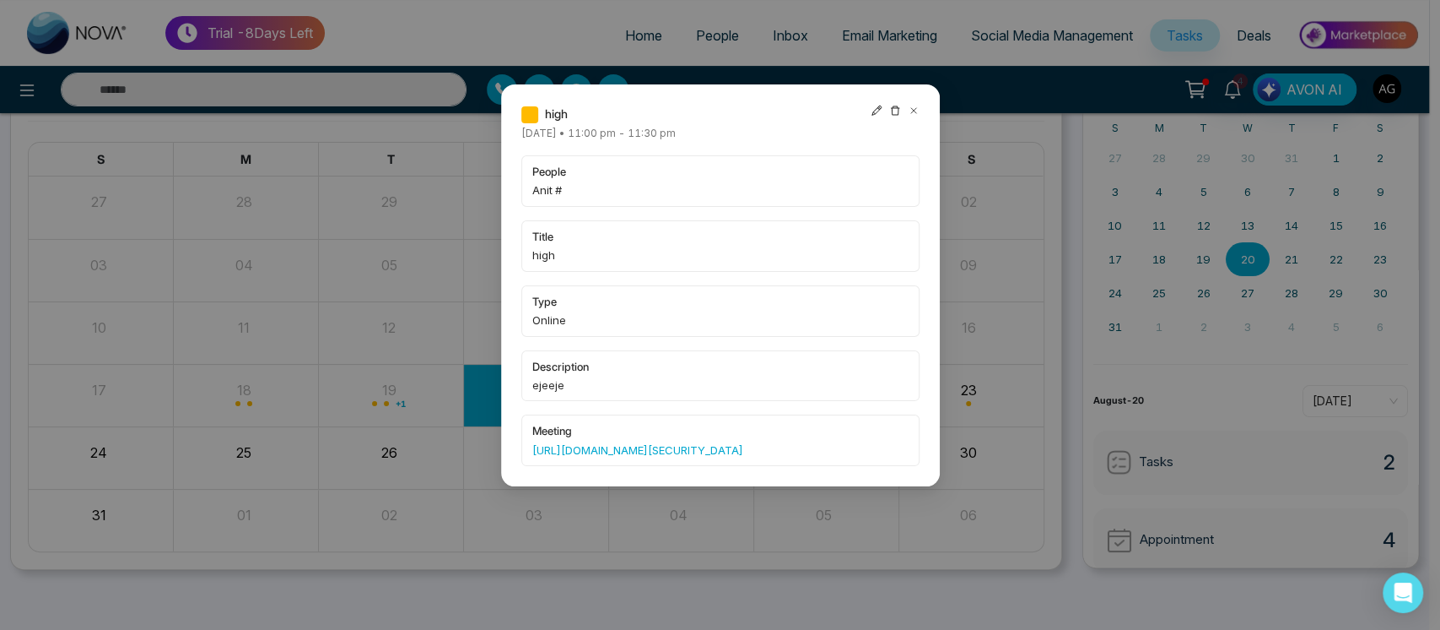
click at [891, 111] on icon at bounding box center [895, 111] width 12 height 12
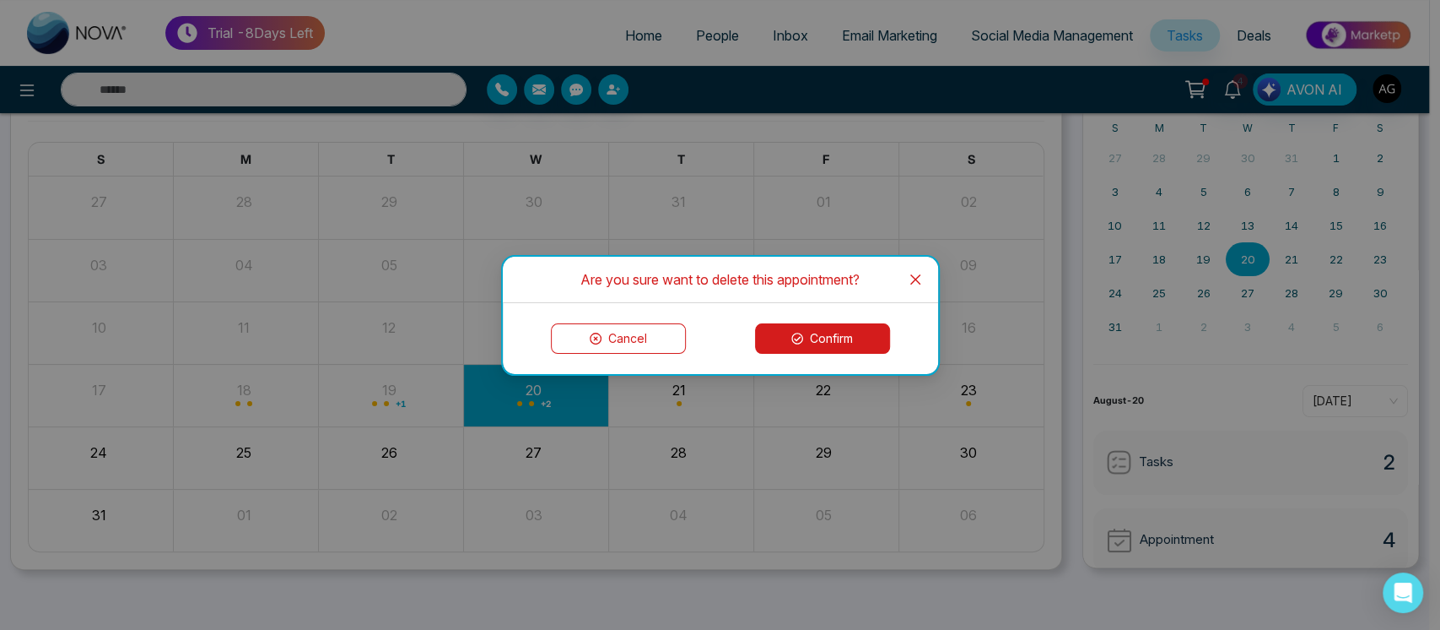
click at [817, 335] on button "Confirm" at bounding box center [822, 338] width 135 height 30
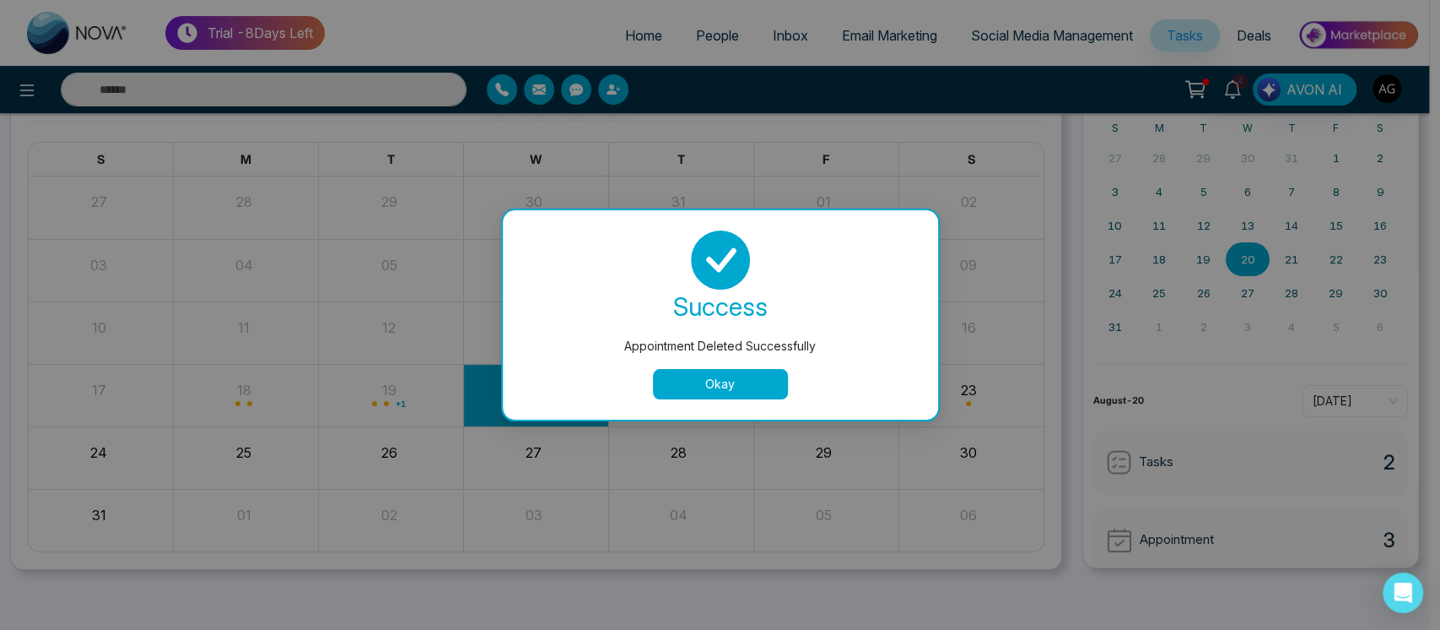
click at [737, 392] on button "Okay" at bounding box center [720, 384] width 135 height 30
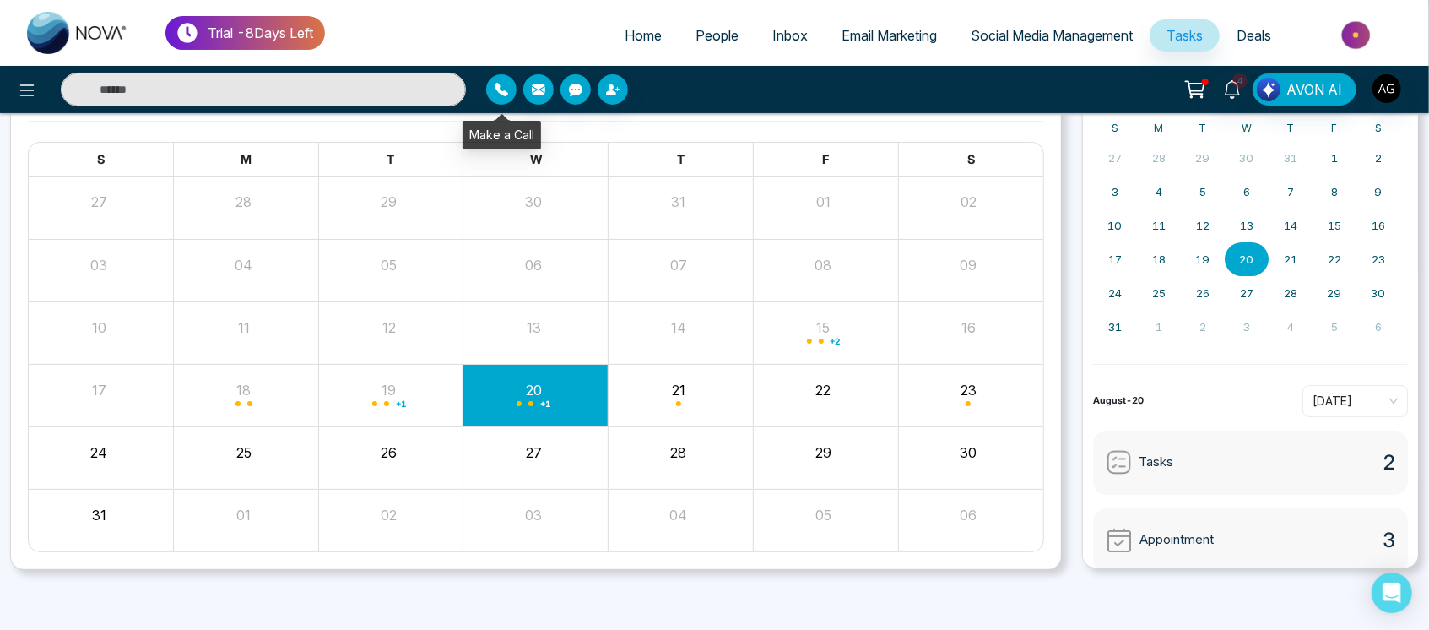
click at [493, 89] on button "button" at bounding box center [501, 89] width 30 height 30
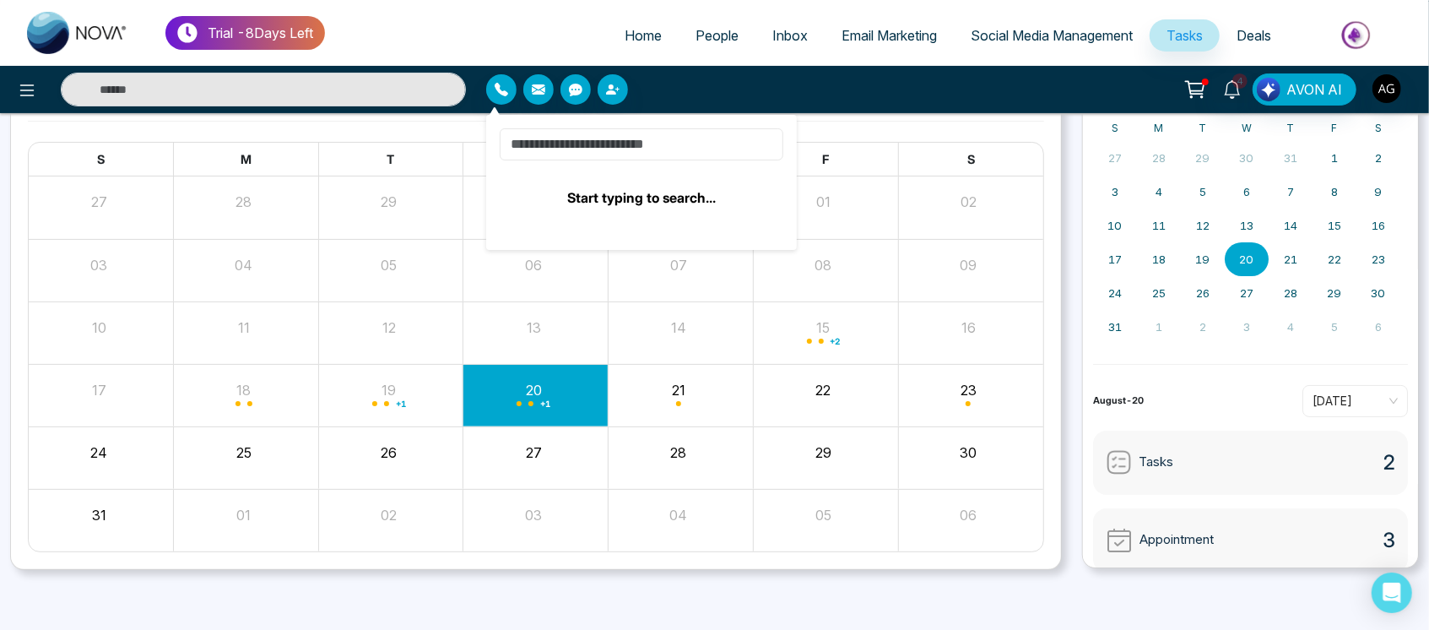
click at [585, 137] on input at bounding box center [642, 144] width 284 height 32
click at [599, 143] on input at bounding box center [642, 144] width 284 height 32
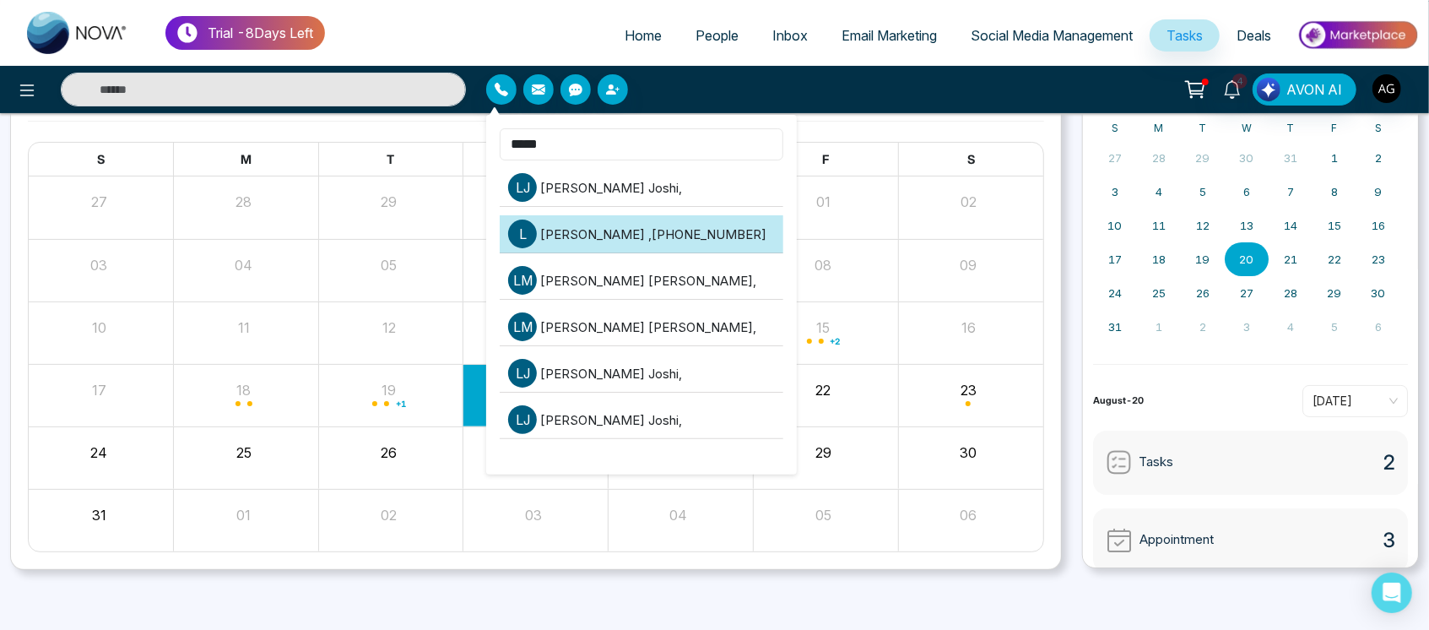
type input "*****"
click at [635, 229] on li "L Lokesh , +918421020309" at bounding box center [642, 234] width 284 height 38
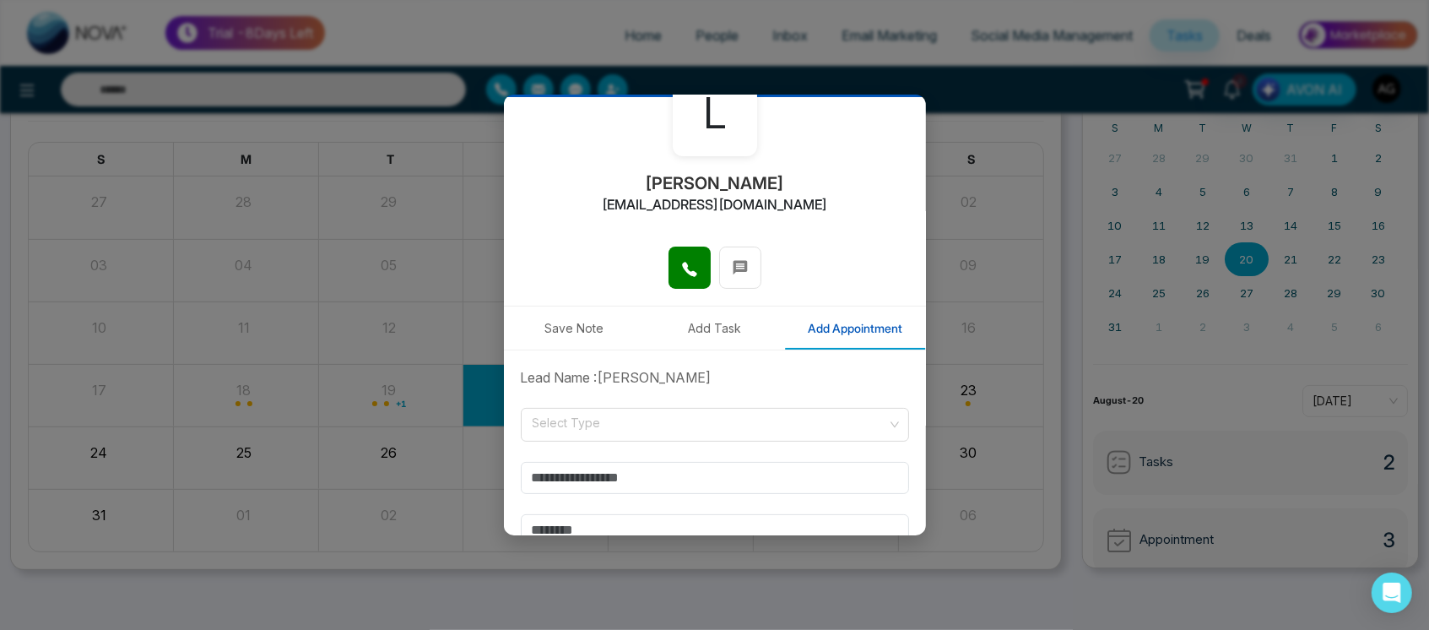
scroll to position [108, 0]
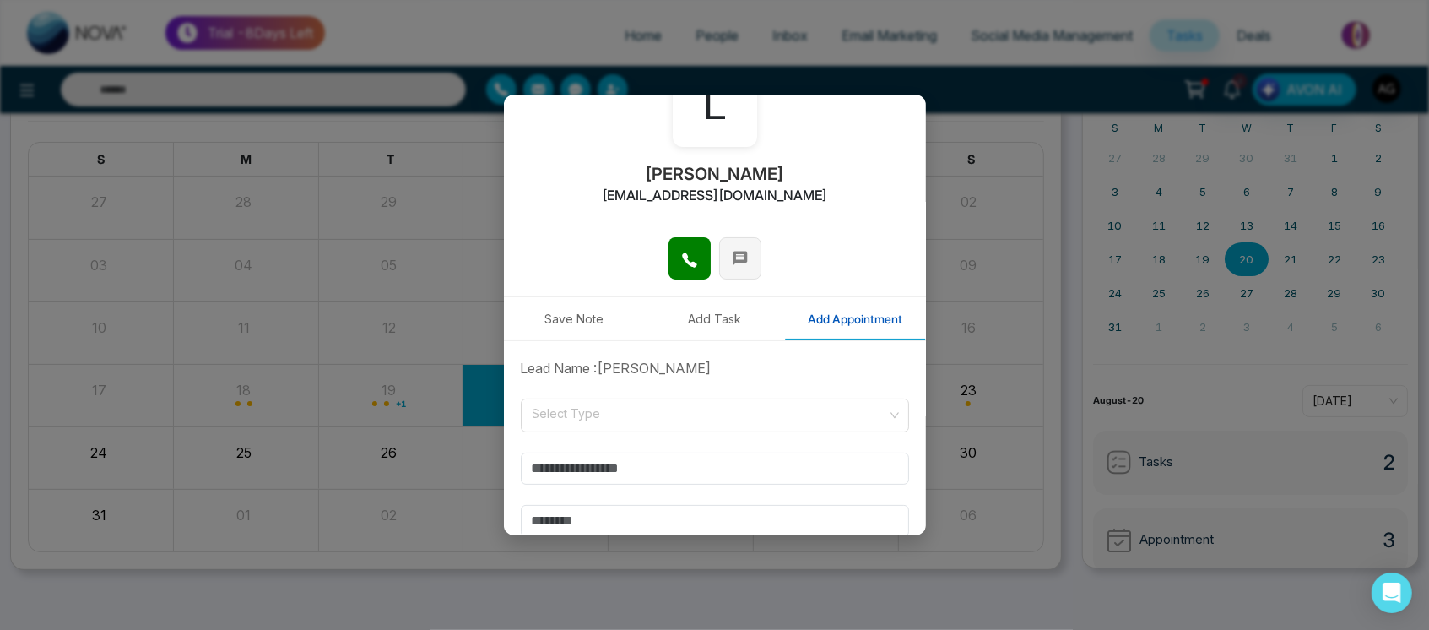
click at [732, 270] on button at bounding box center [740, 258] width 42 height 42
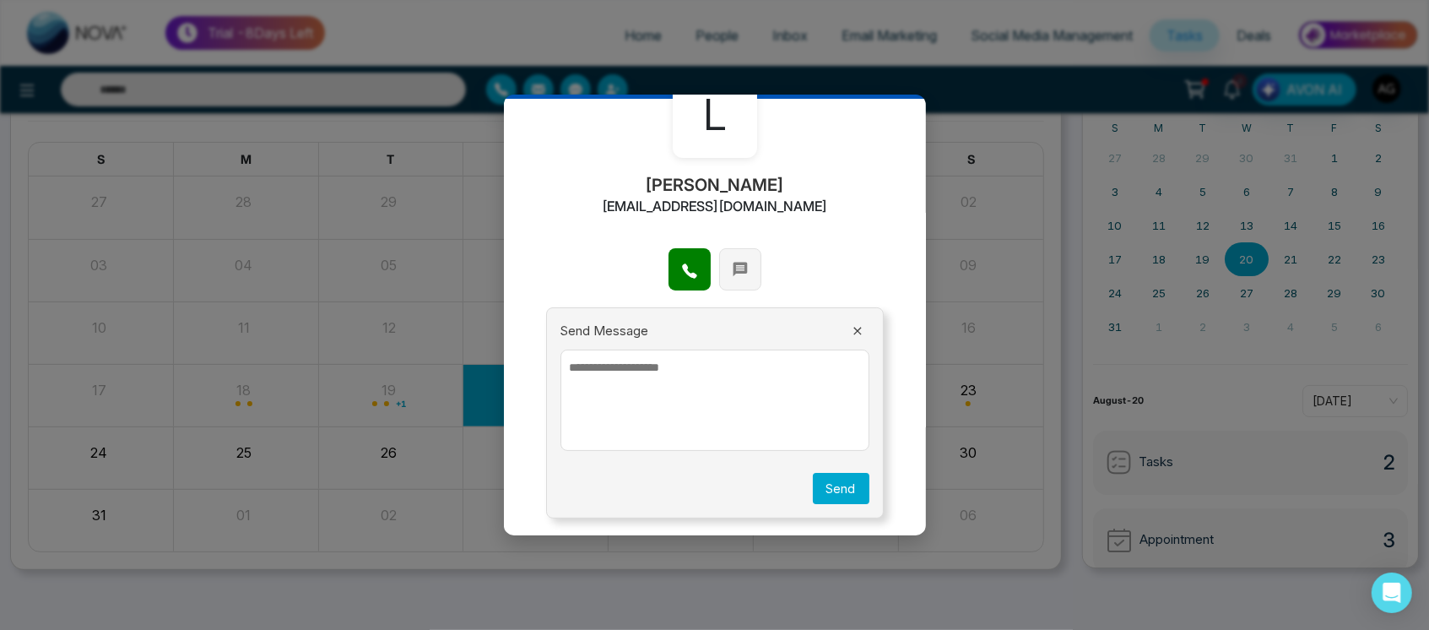
scroll to position [96, 0]
click at [634, 386] on textarea at bounding box center [714, 400] width 309 height 101
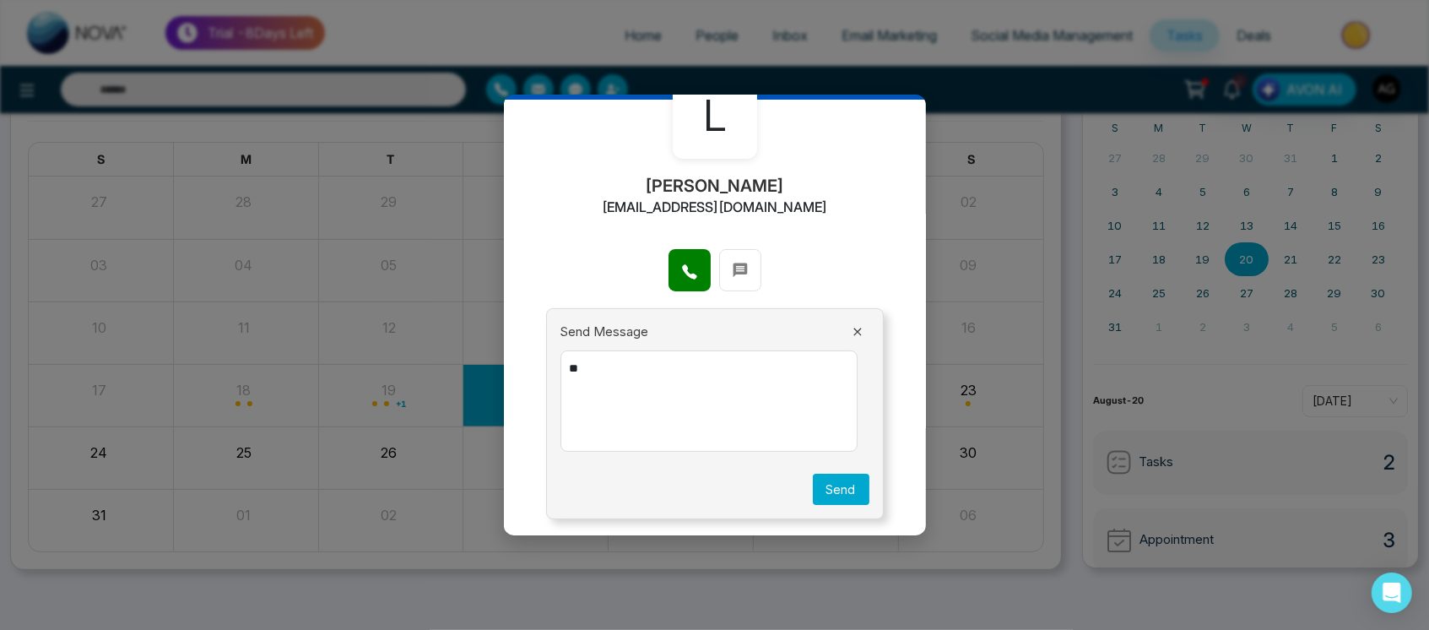
type textarea "**"
click at [830, 492] on button "Send" at bounding box center [841, 488] width 57 height 31
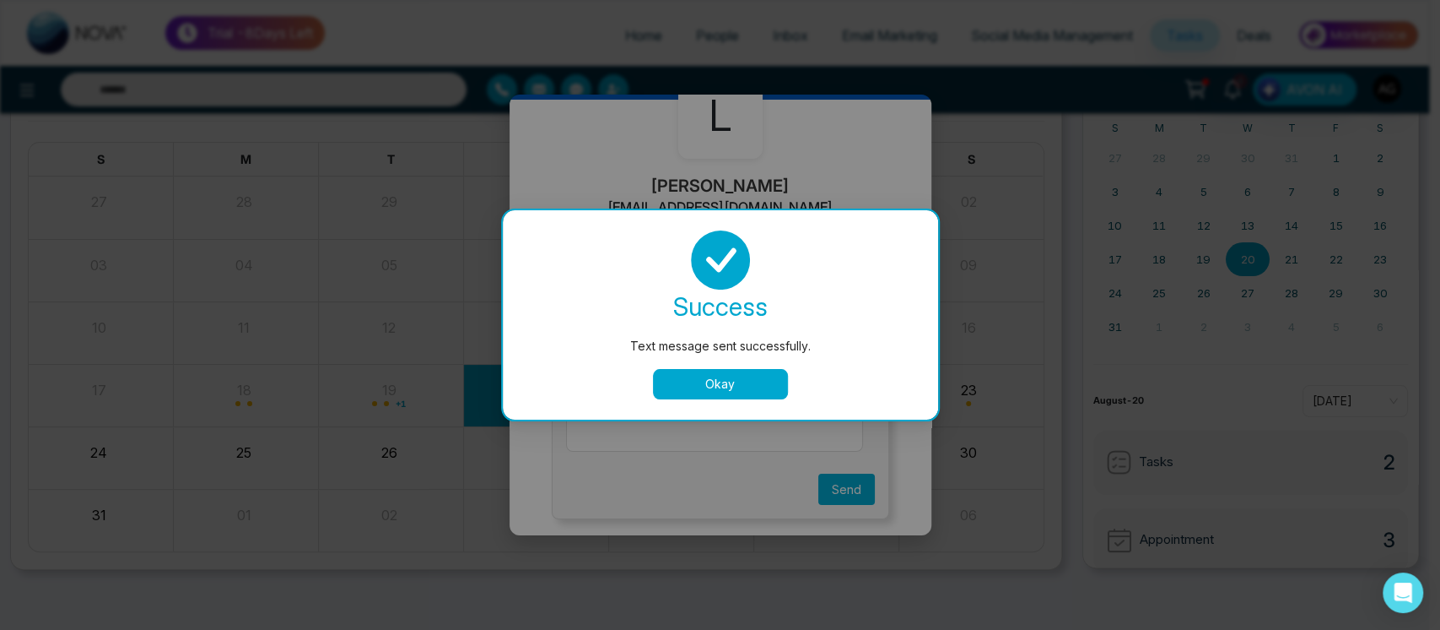
click at [733, 383] on button "Okay" at bounding box center [720, 384] width 135 height 30
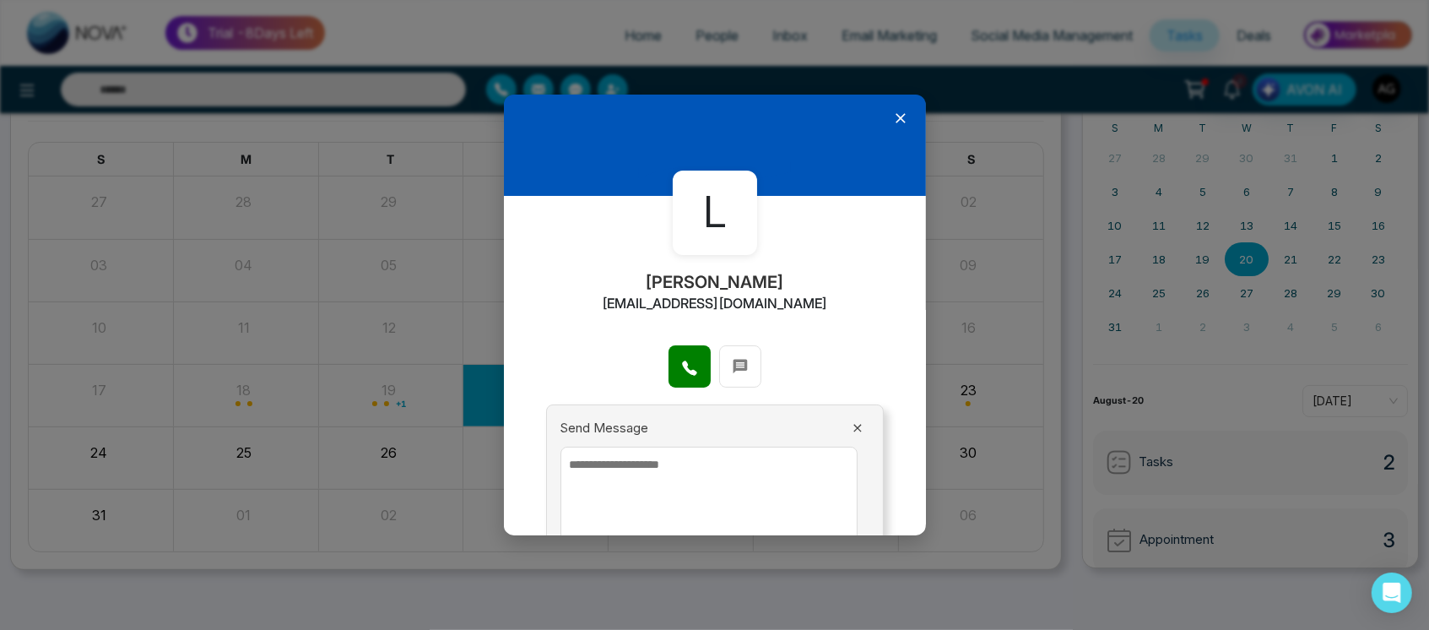
scroll to position [0, 0]
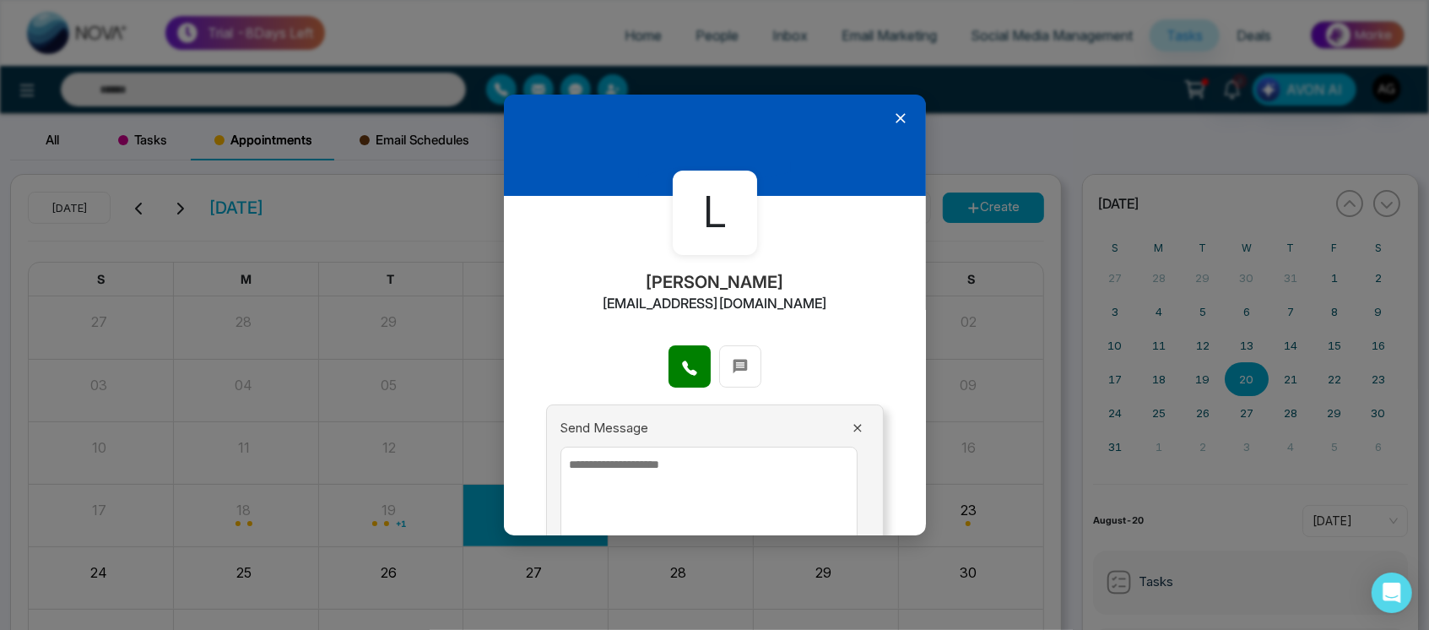
click at [892, 121] on icon at bounding box center [900, 118] width 17 height 17
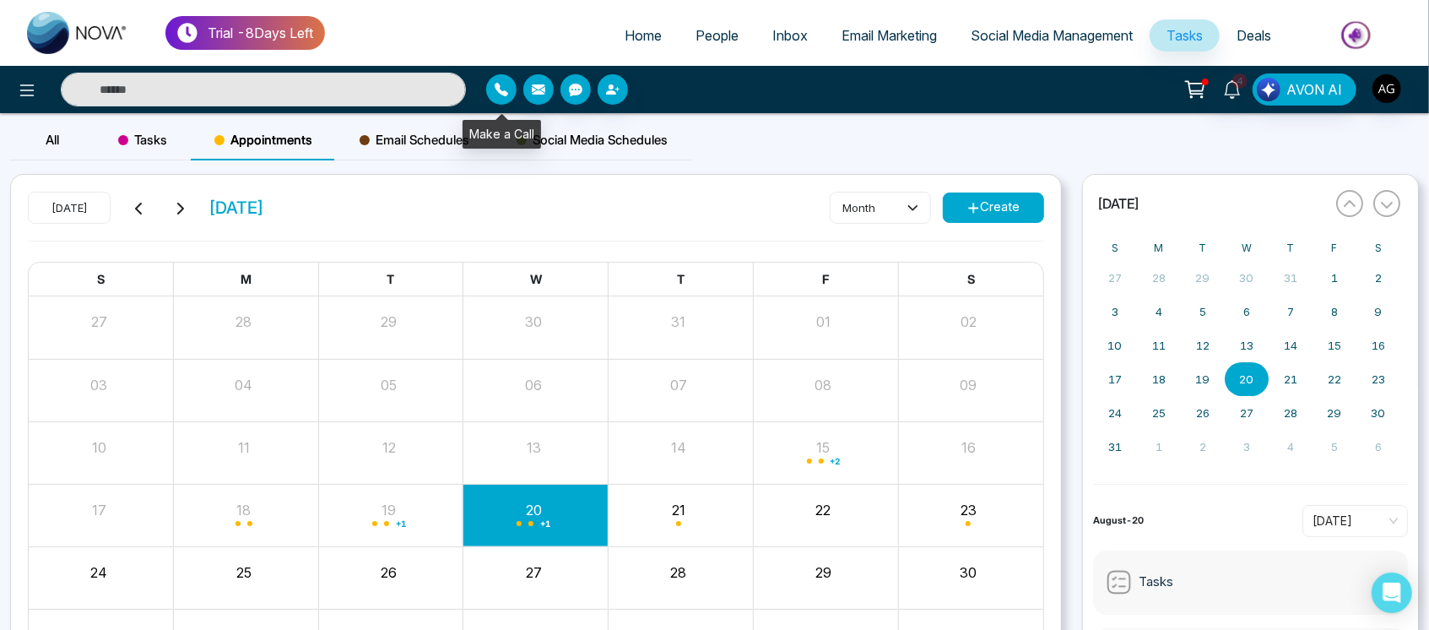
click at [507, 89] on icon "button" at bounding box center [501, 90] width 14 height 14
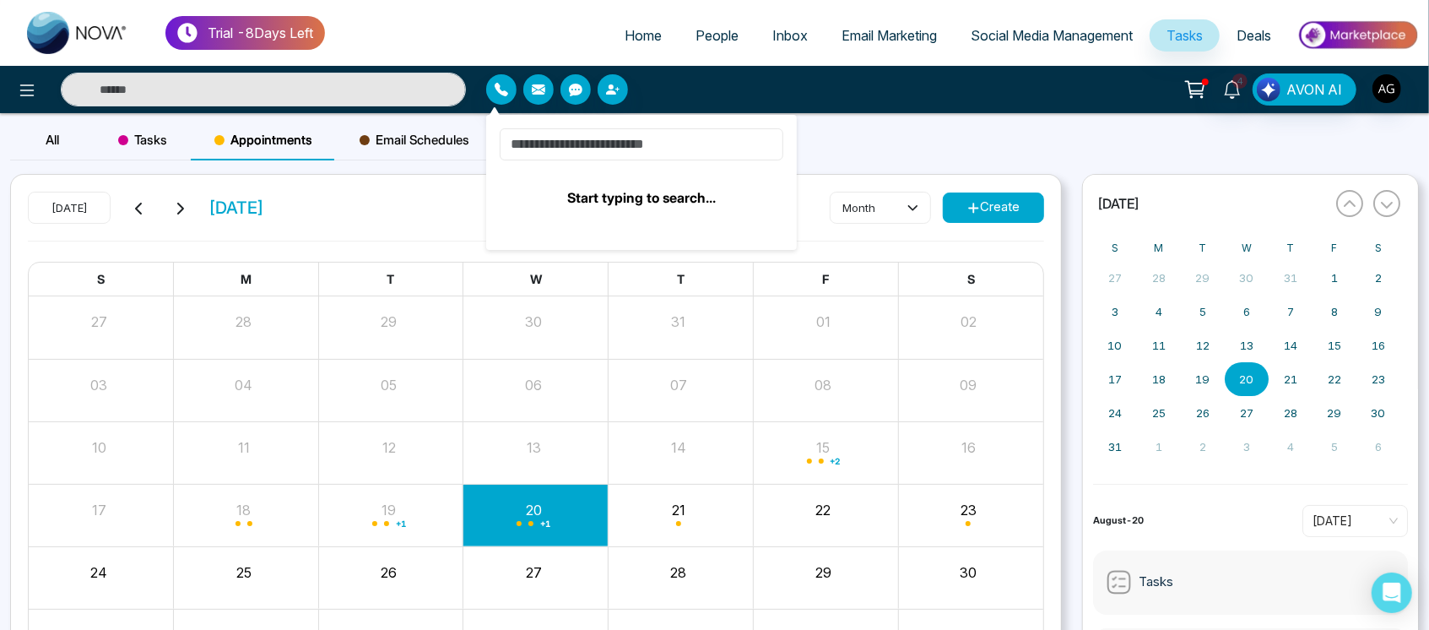
click at [597, 152] on input at bounding box center [642, 144] width 284 height 32
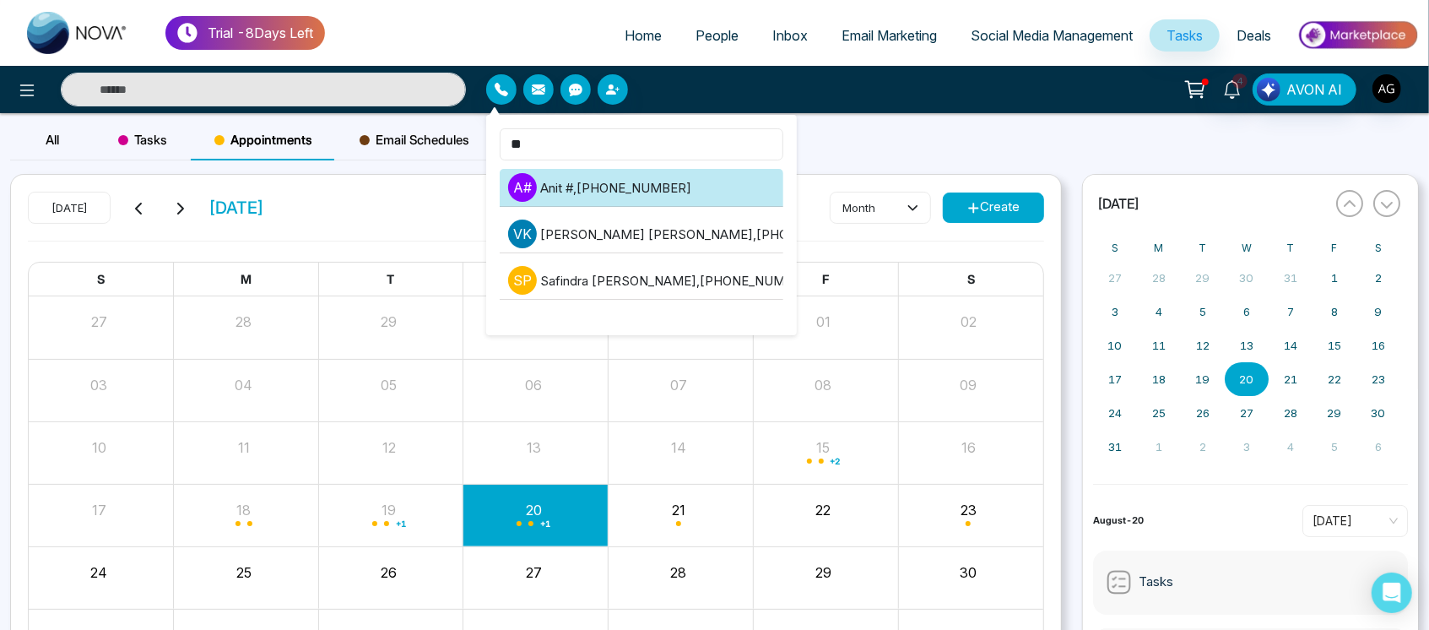
type input "**"
click at [617, 186] on li "A # Anit # , +919930053035" at bounding box center [642, 188] width 284 height 38
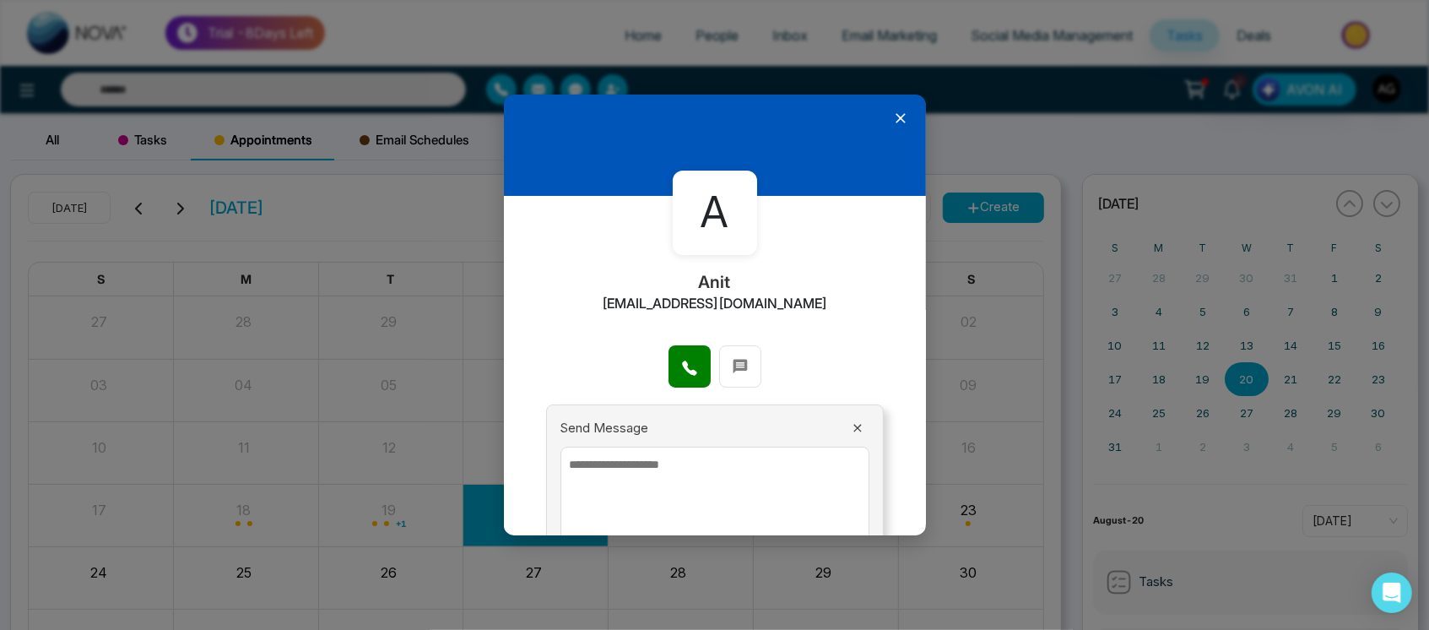
click at [700, 454] on textarea at bounding box center [714, 496] width 309 height 101
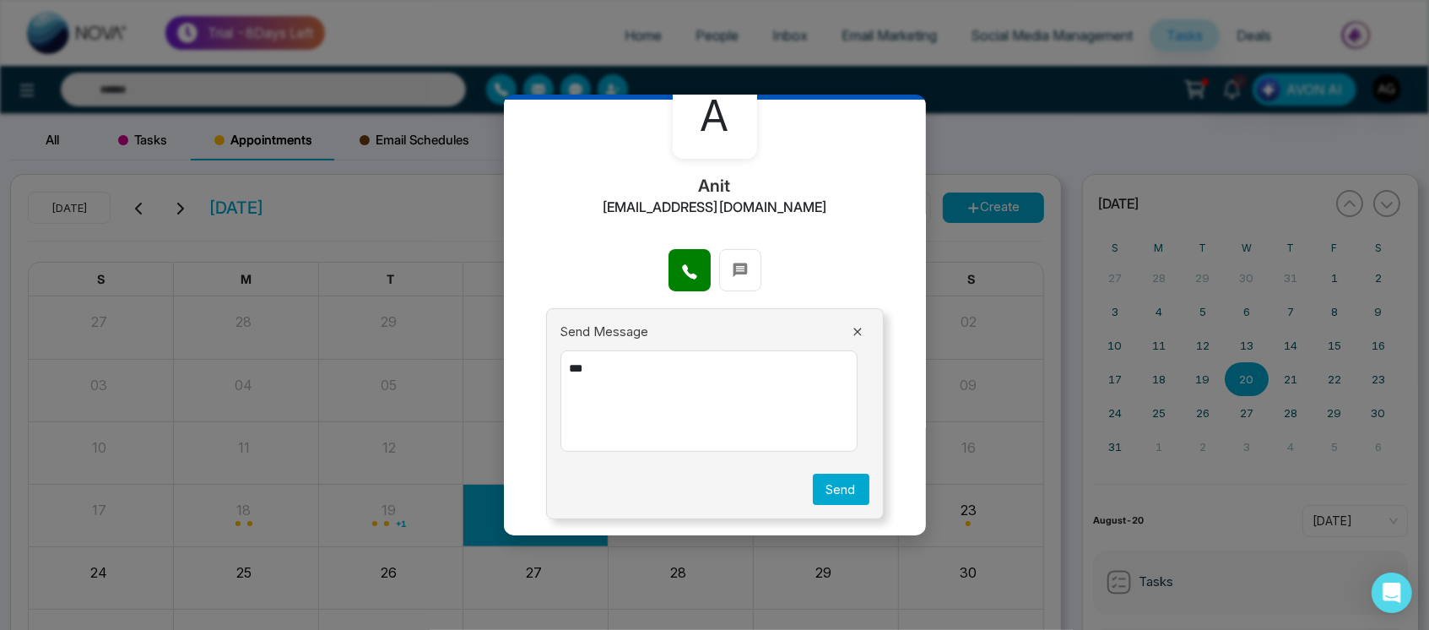
type textarea "***"
click at [838, 496] on button "Send" at bounding box center [841, 488] width 57 height 31
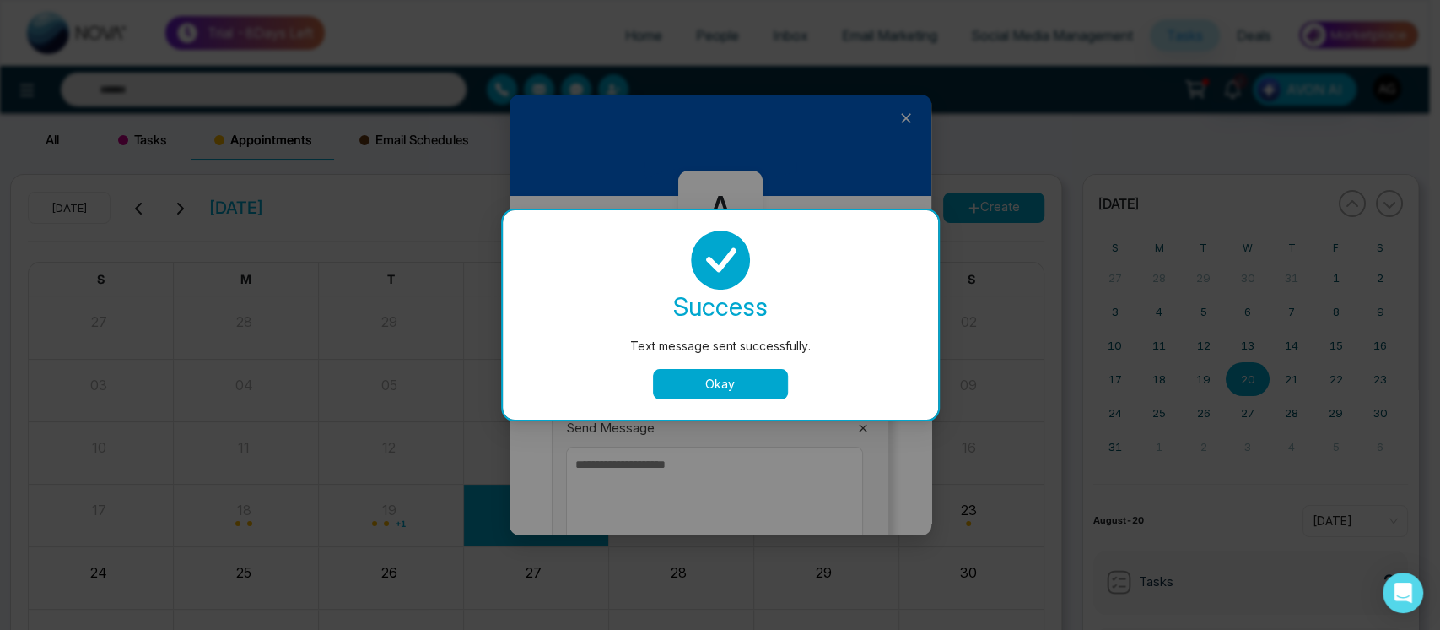
click at [727, 394] on button "Okay" at bounding box center [720, 384] width 135 height 30
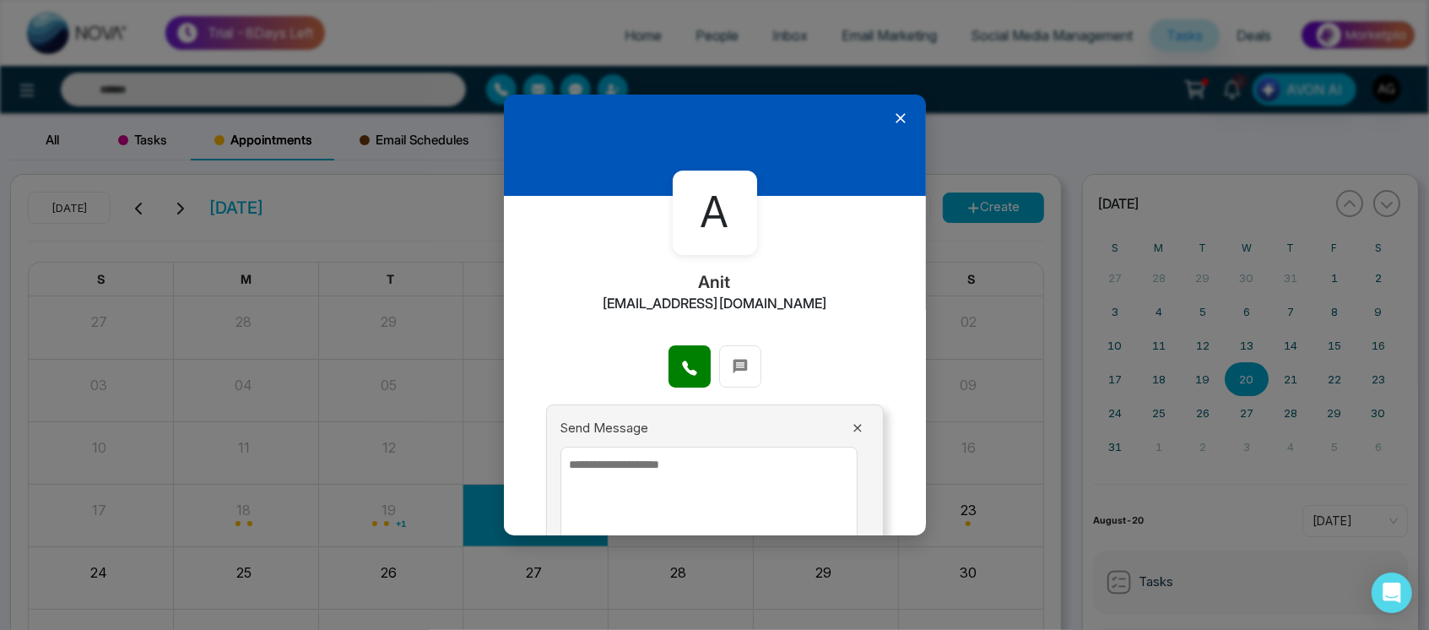
click at [892, 111] on icon at bounding box center [900, 118] width 17 height 17
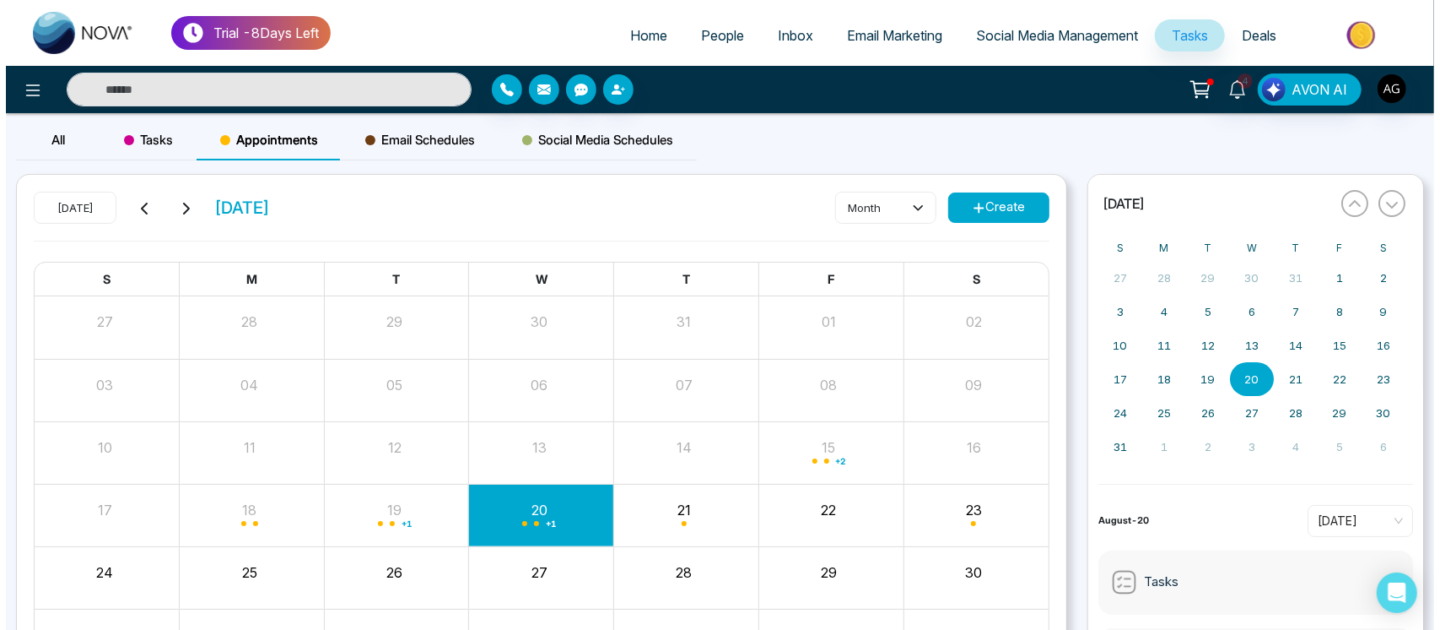
scroll to position [120, 0]
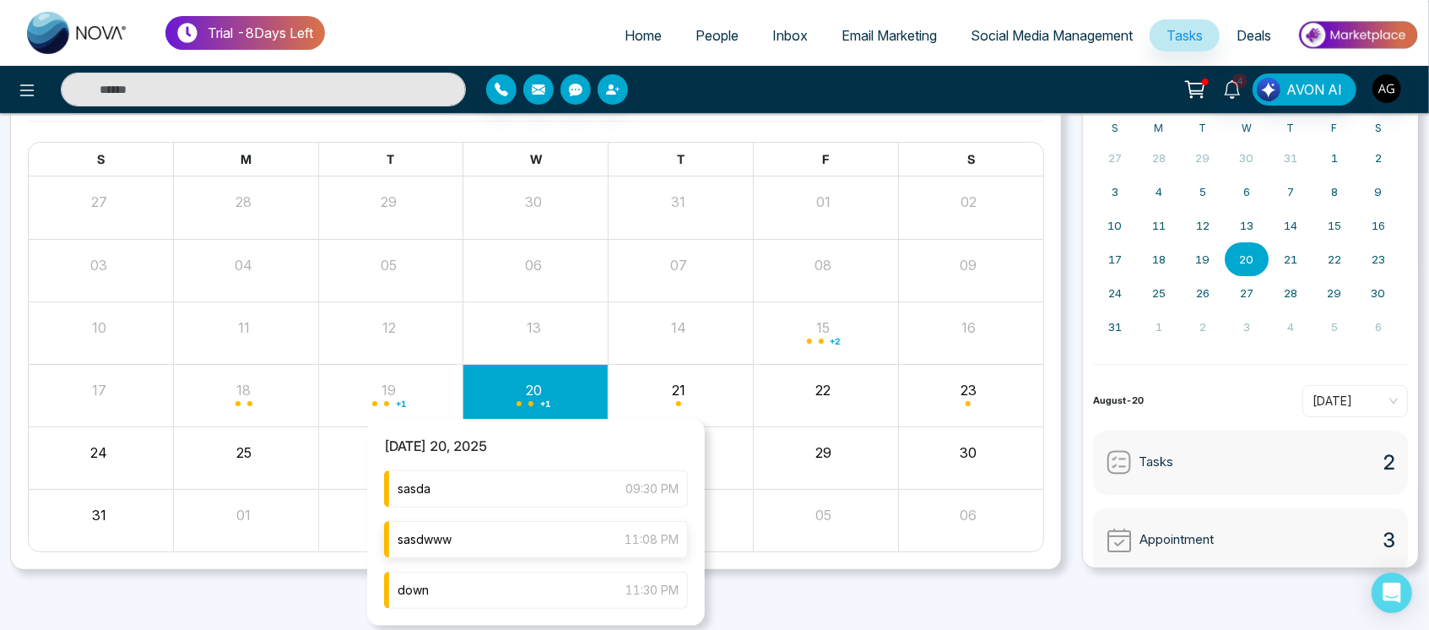
click at [610, 533] on div "sasdwww 11:08 PM" at bounding box center [536, 539] width 304 height 37
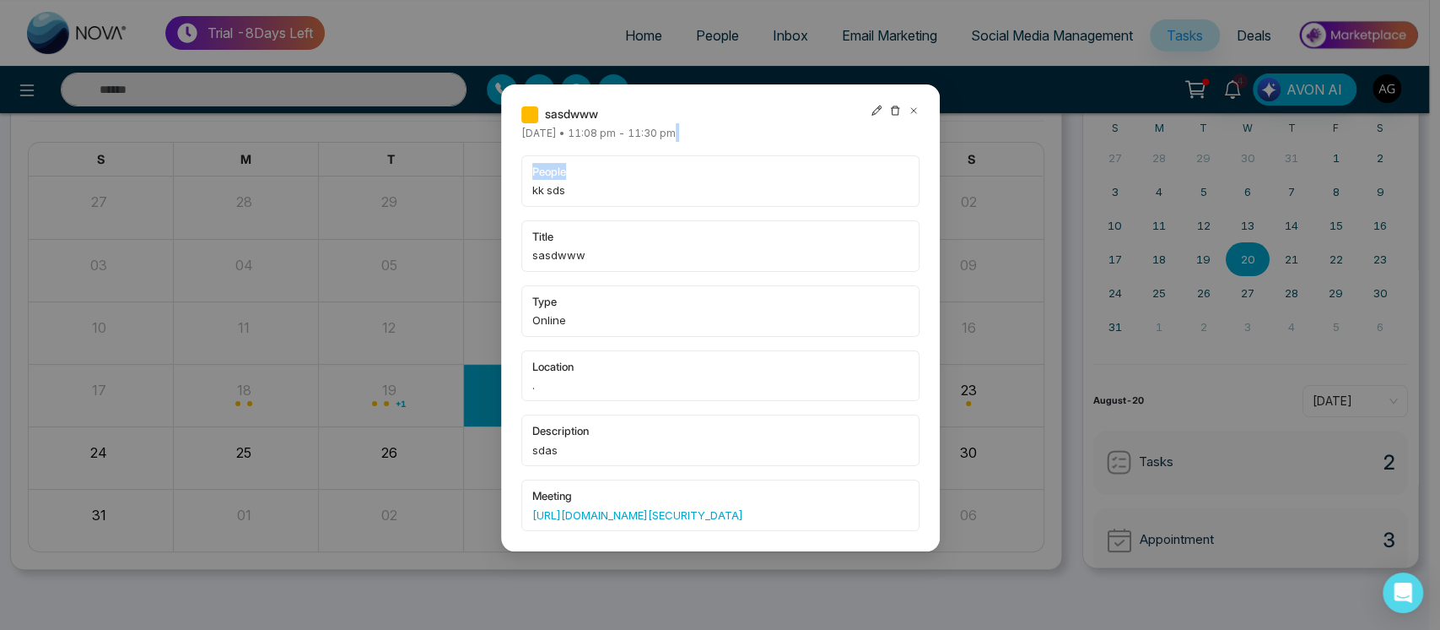
drag, startPoint x: 684, startPoint y: 134, endPoint x: 801, endPoint y: 151, distance: 117.7
click at [801, 151] on div "sasdwww Wednesday August-20-2025 • 11:08 pm - 11:30 pm people kk sds title sasd…" at bounding box center [720, 318] width 398 height 426
click at [878, 105] on icon at bounding box center [877, 110] width 10 height 10
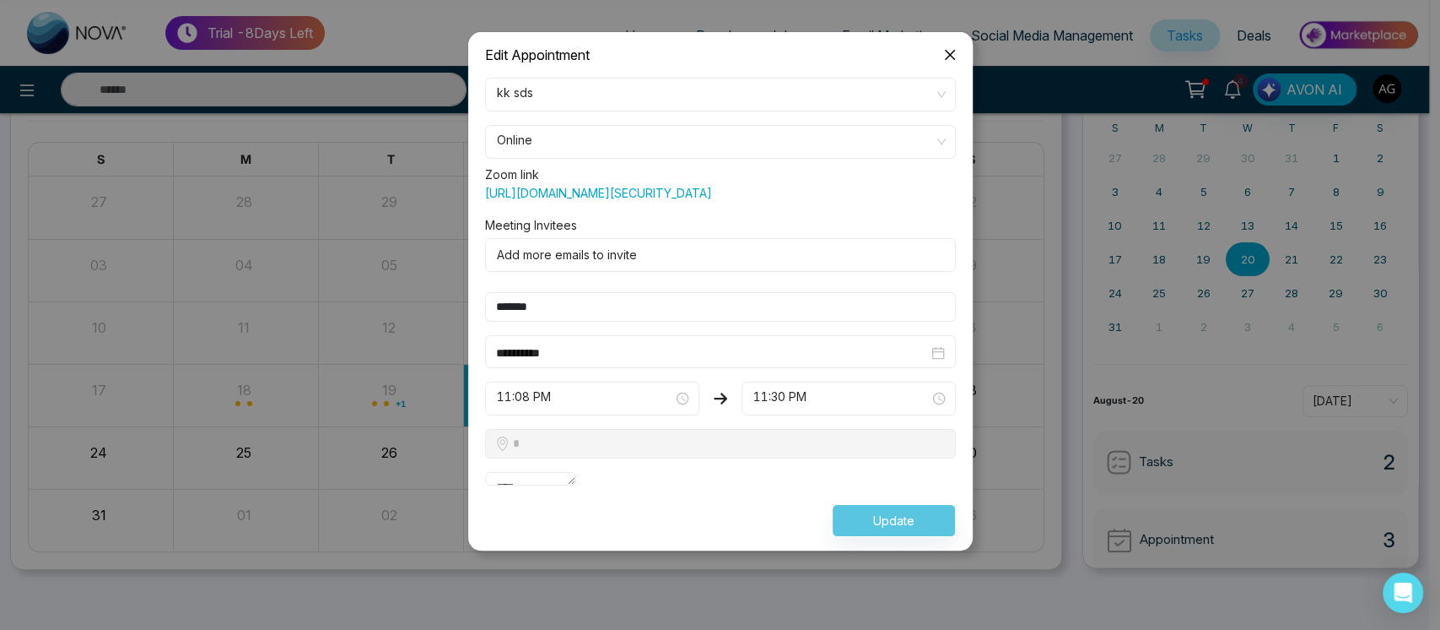
click at [822, 455] on form "**********" at bounding box center [720, 307] width 491 height 459
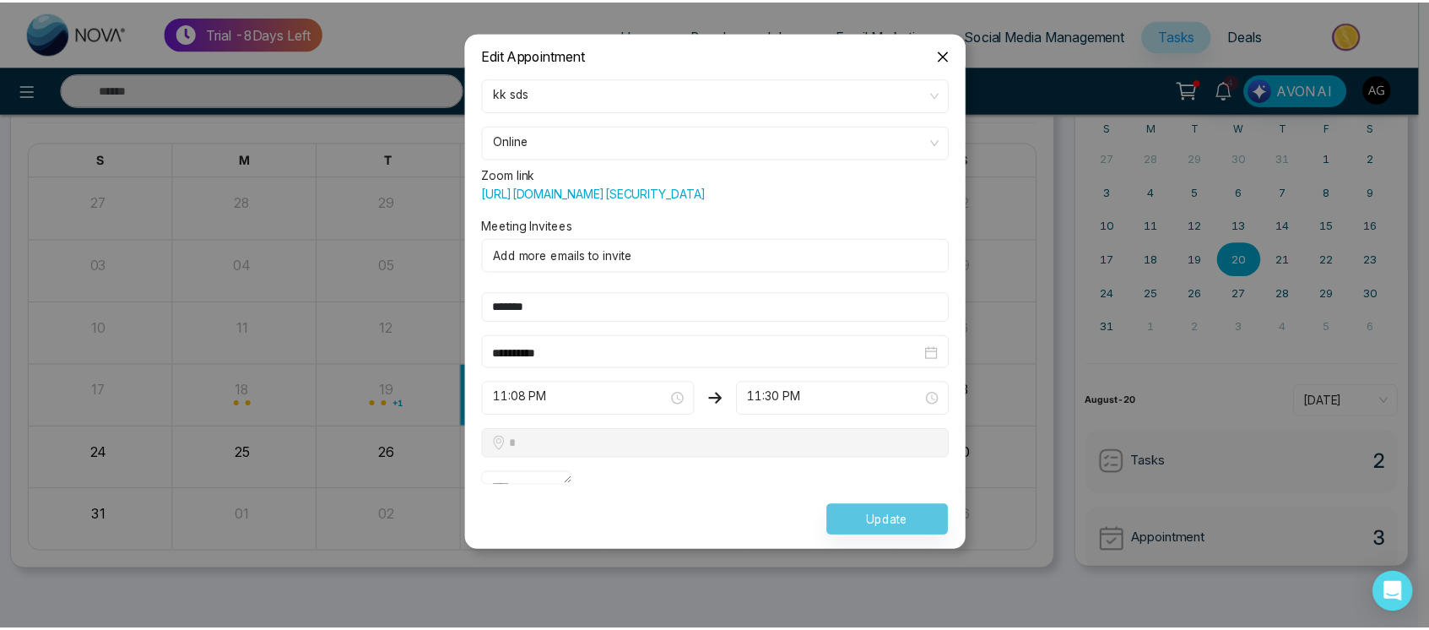
scroll to position [0, 0]
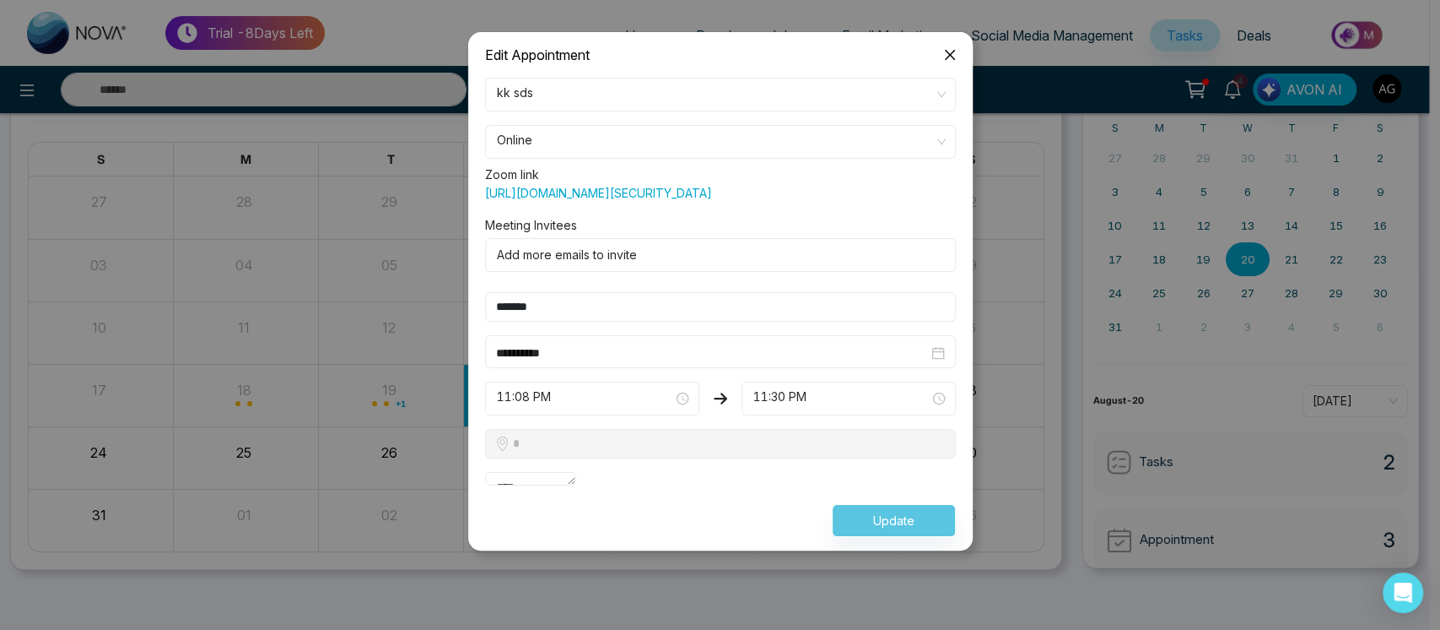
click at [545, 100] on span "kk sds" at bounding box center [720, 94] width 447 height 29
click at [729, 52] on div "Edit Appointment" at bounding box center [720, 55] width 471 height 19
click at [950, 53] on icon "close" at bounding box center [949, 55] width 10 height 10
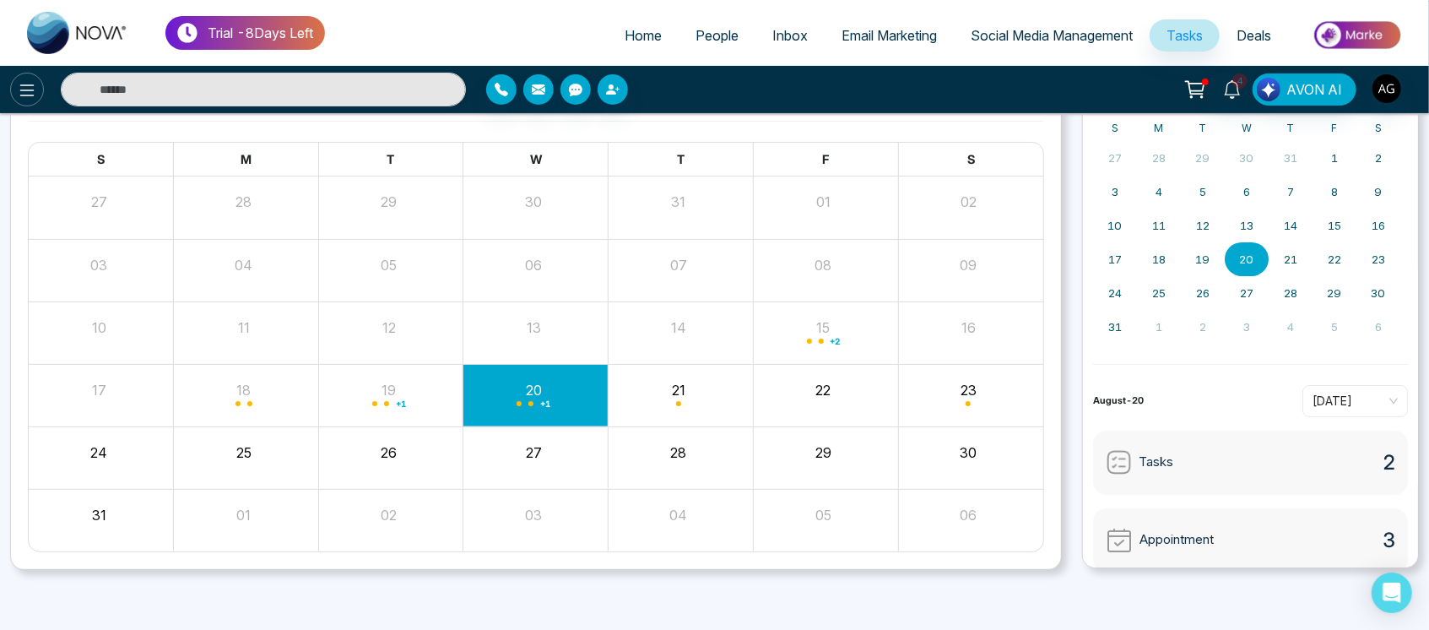
click at [28, 87] on icon at bounding box center [27, 90] width 20 height 20
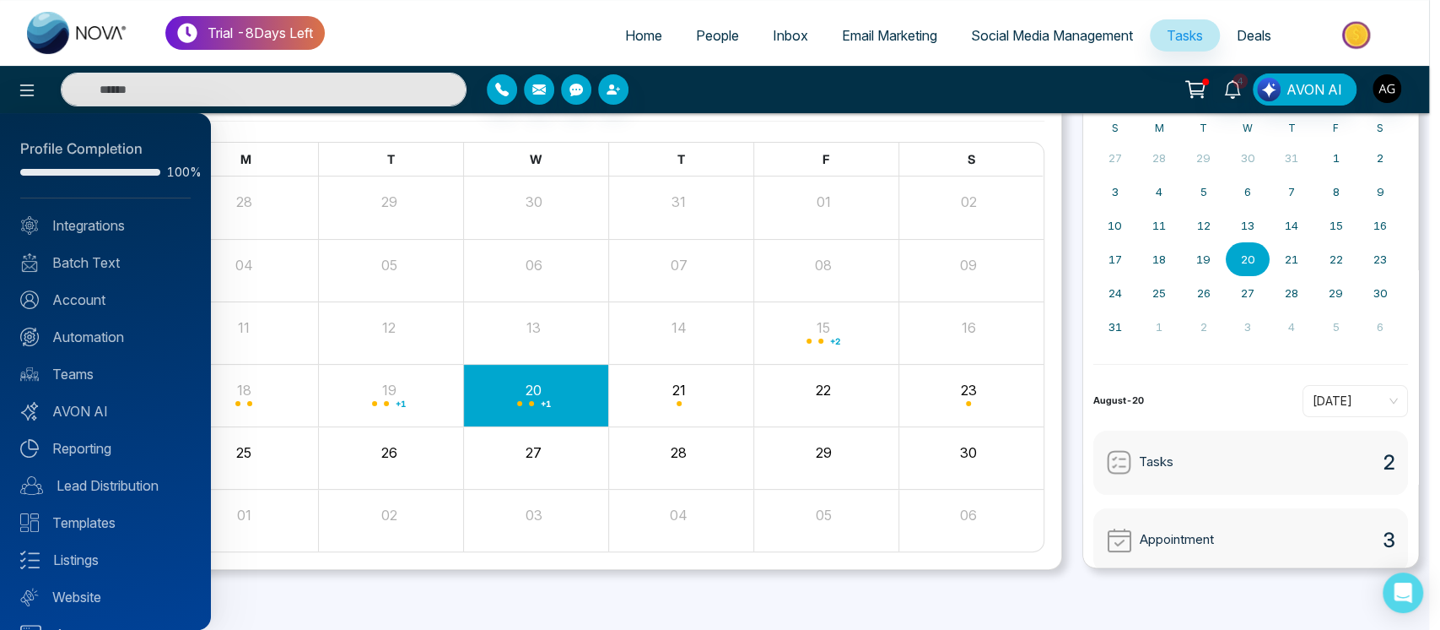
click at [597, 265] on div at bounding box center [720, 315] width 1440 height 630
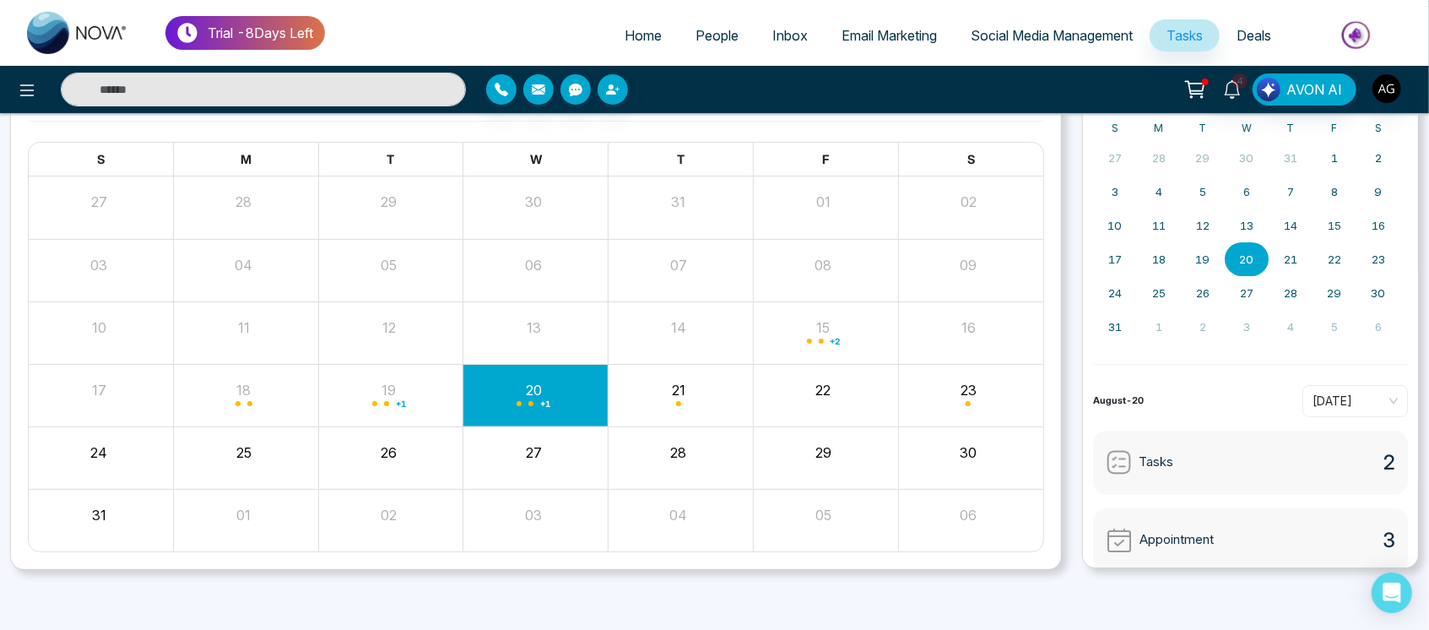
click at [626, 32] on span "Home" at bounding box center [642, 35] width 37 height 17
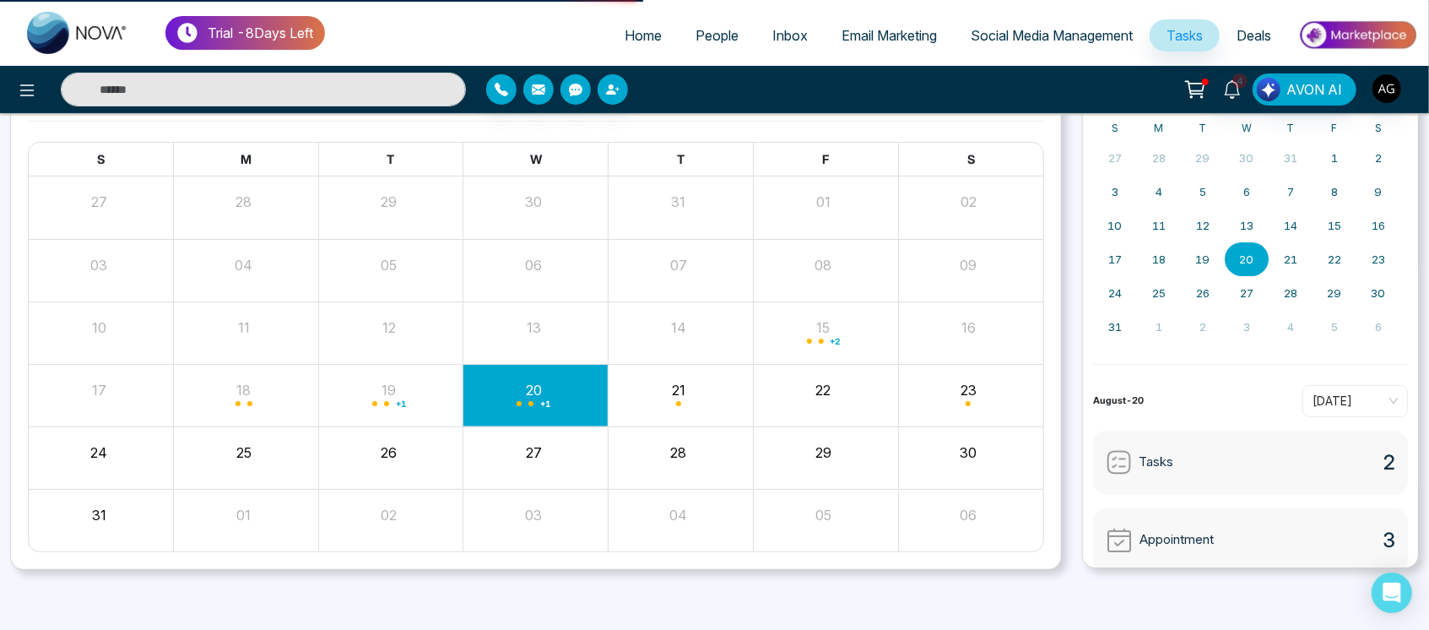
select select "*"
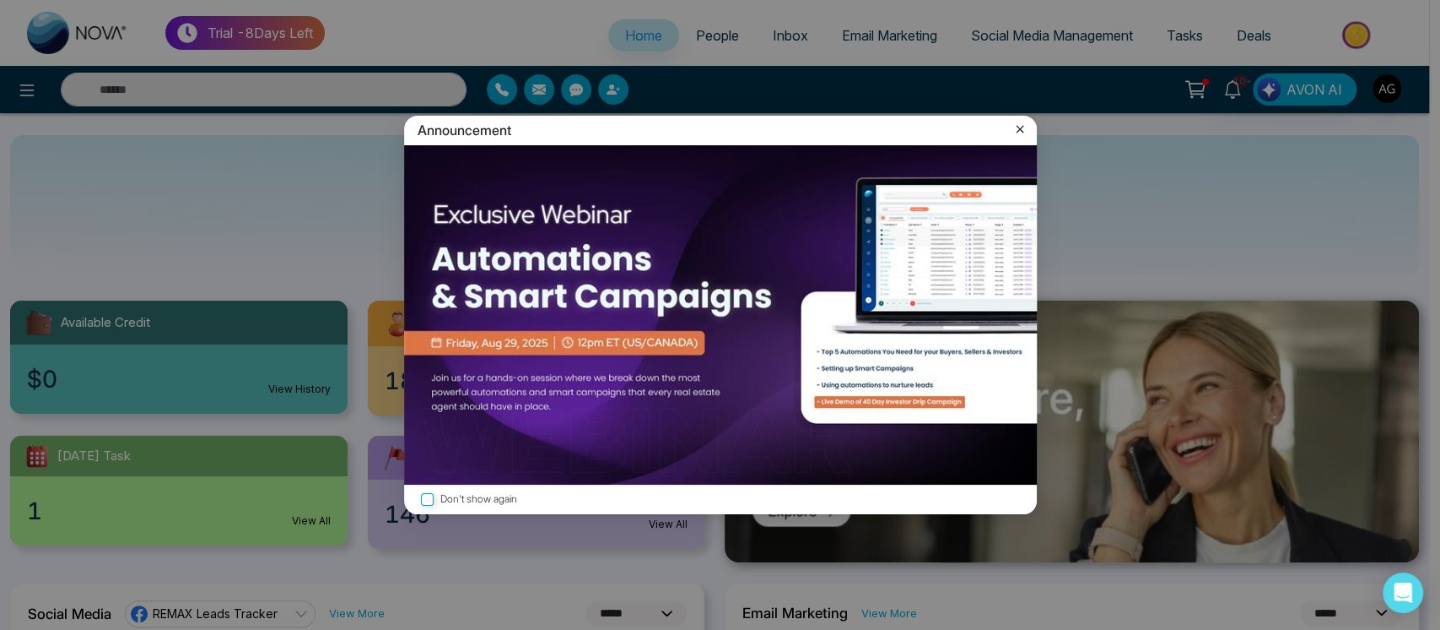
click at [1024, 124] on icon at bounding box center [1020, 129] width 17 height 17
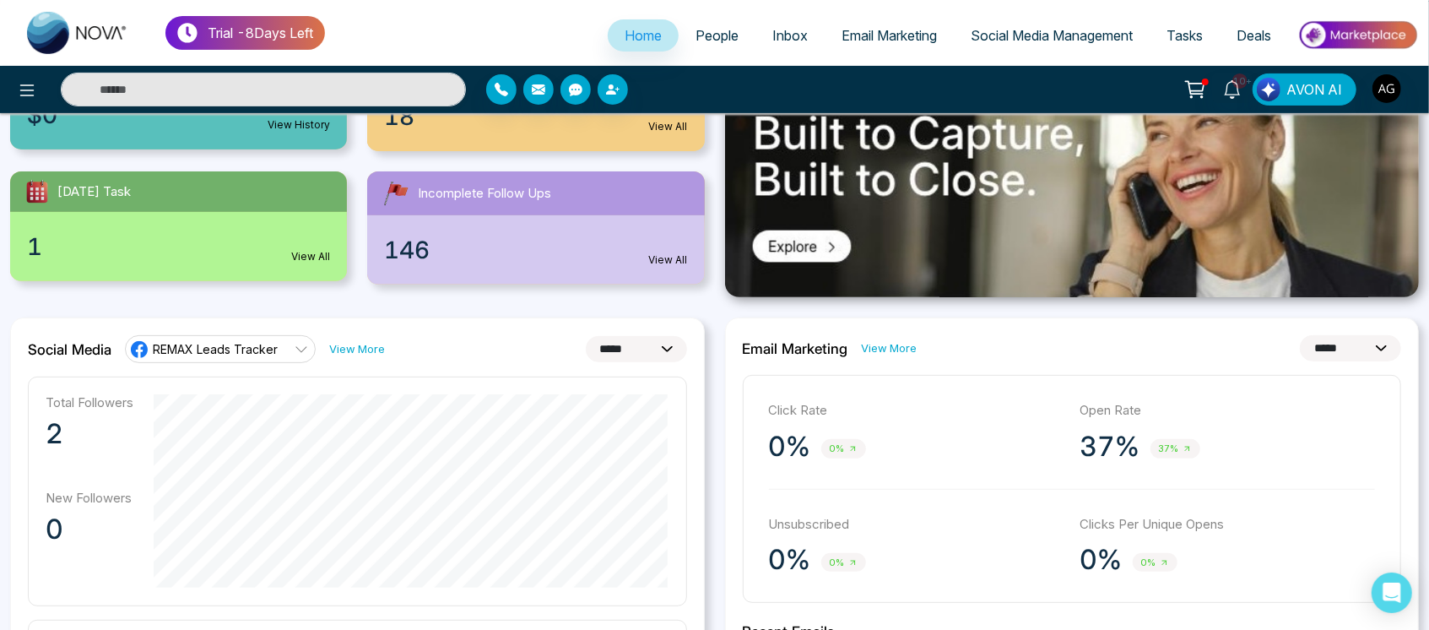
scroll to position [197, 0]
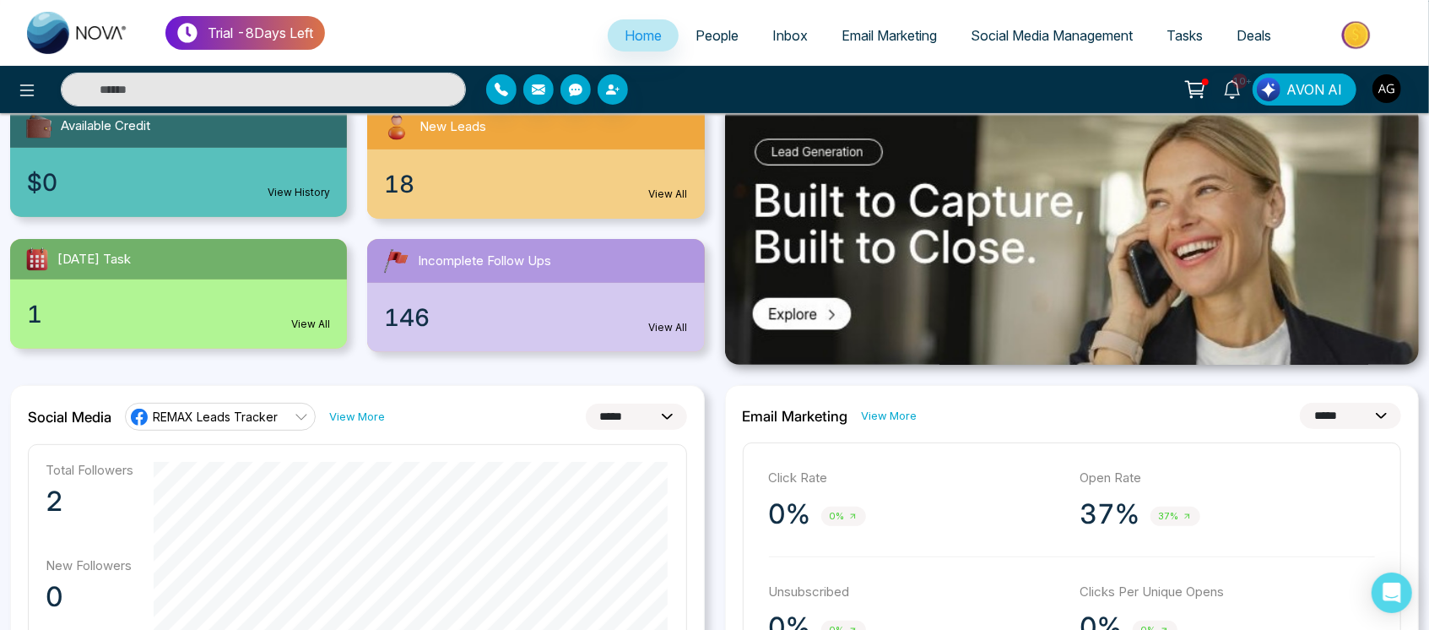
click at [278, 415] on link "REMAX Leads Tracker" at bounding box center [220, 416] width 191 height 27
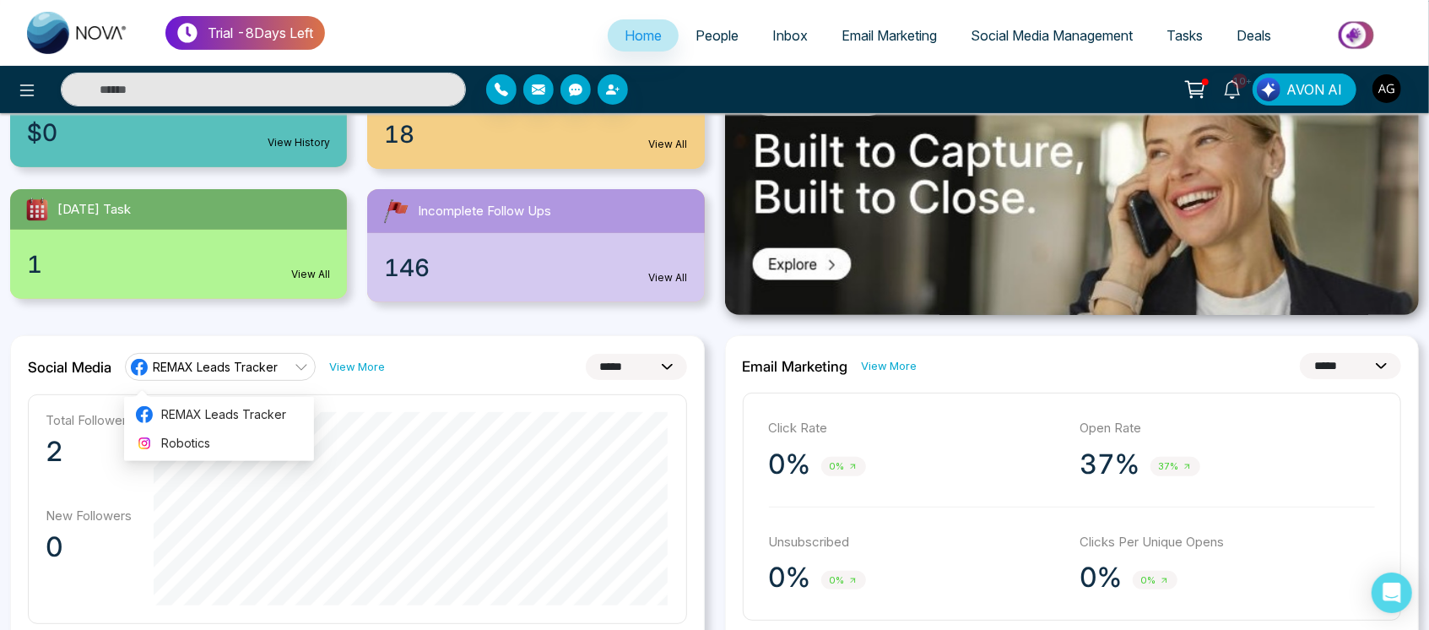
scroll to position [247, 0]
drag, startPoint x: 732, startPoint y: 436, endPoint x: 1049, endPoint y: 554, distance: 337.5
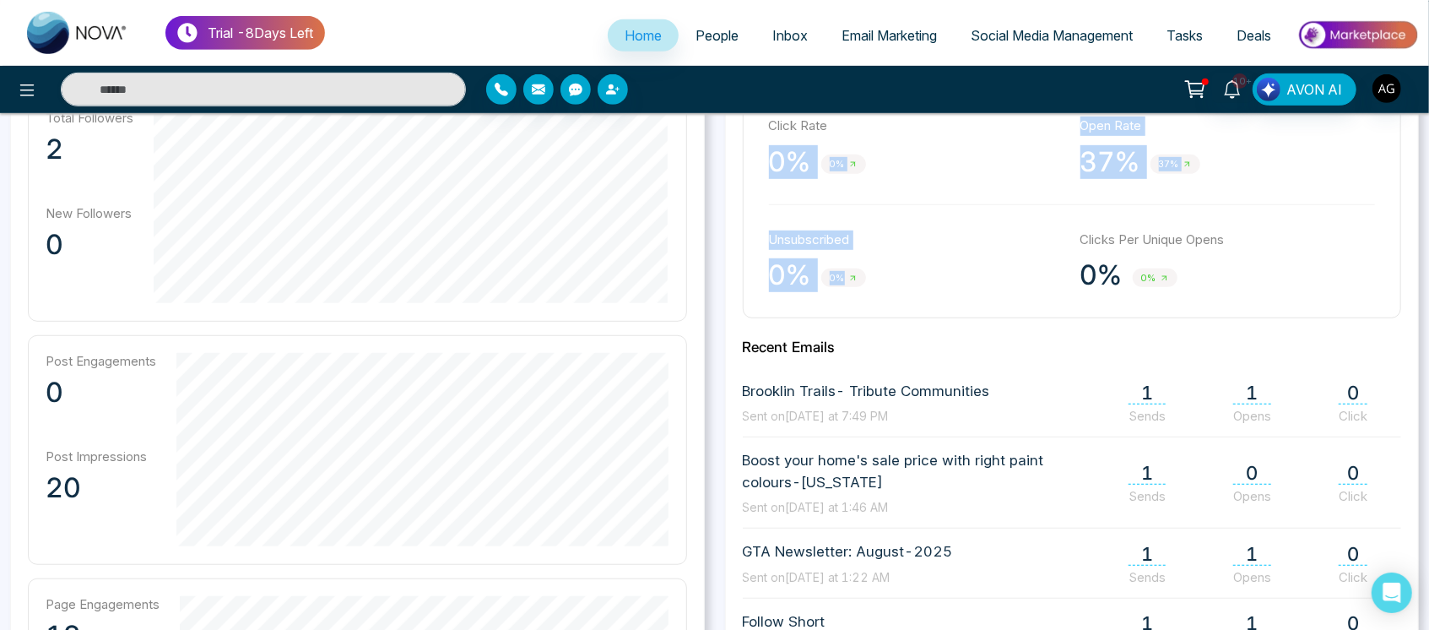
scroll to position [0, 0]
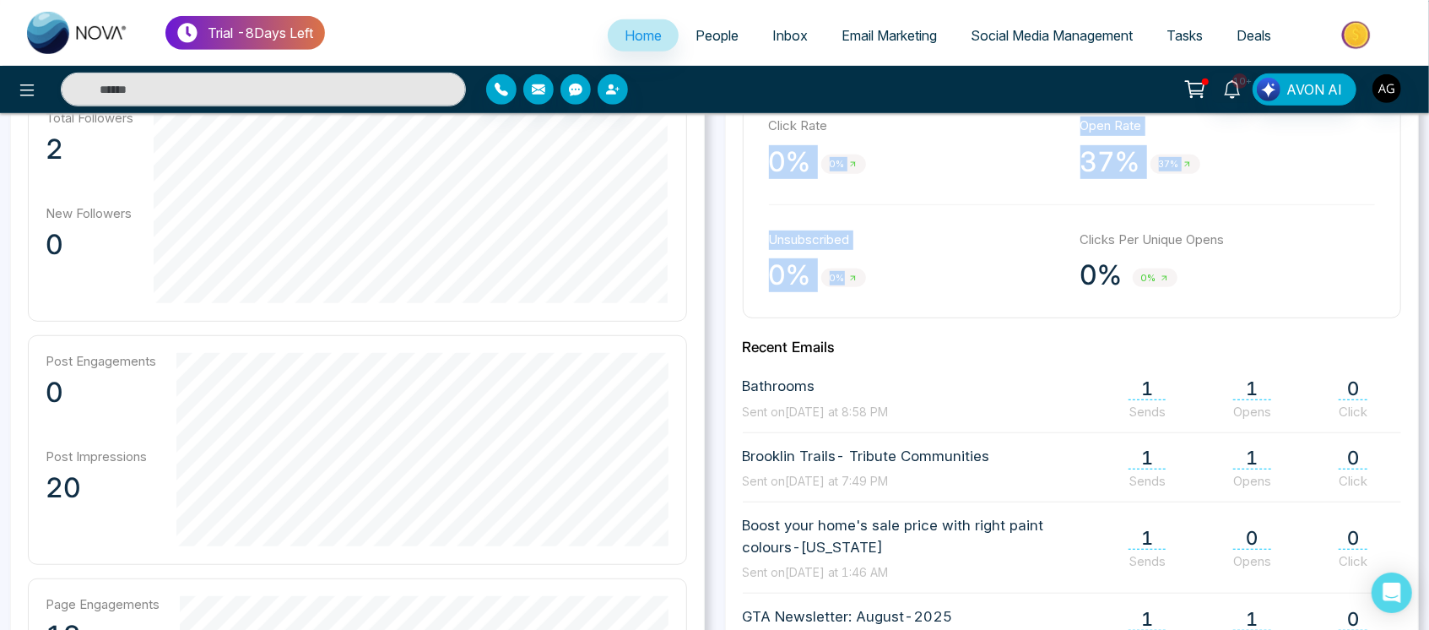
click at [1159, 30] on link "Tasks" at bounding box center [1184, 35] width 70 height 32
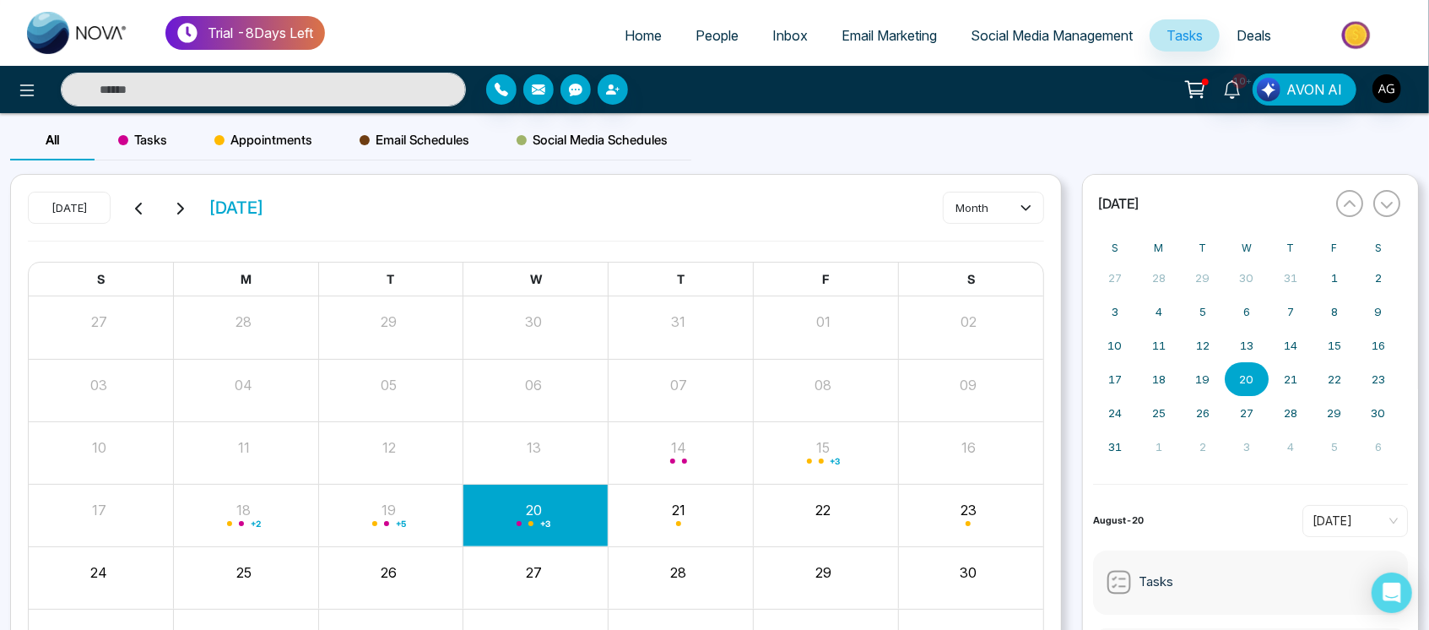
click at [300, 186] on div "Today August 2025 month S M T W T F S 27 28 29 30 31 01 02 03 04 05 06 07 08 09…" at bounding box center [536, 432] width 1050 height 515
click at [493, 384] on div "06" at bounding box center [533, 382] width 141 height 25
click at [29, 98] on icon at bounding box center [27, 90] width 20 height 20
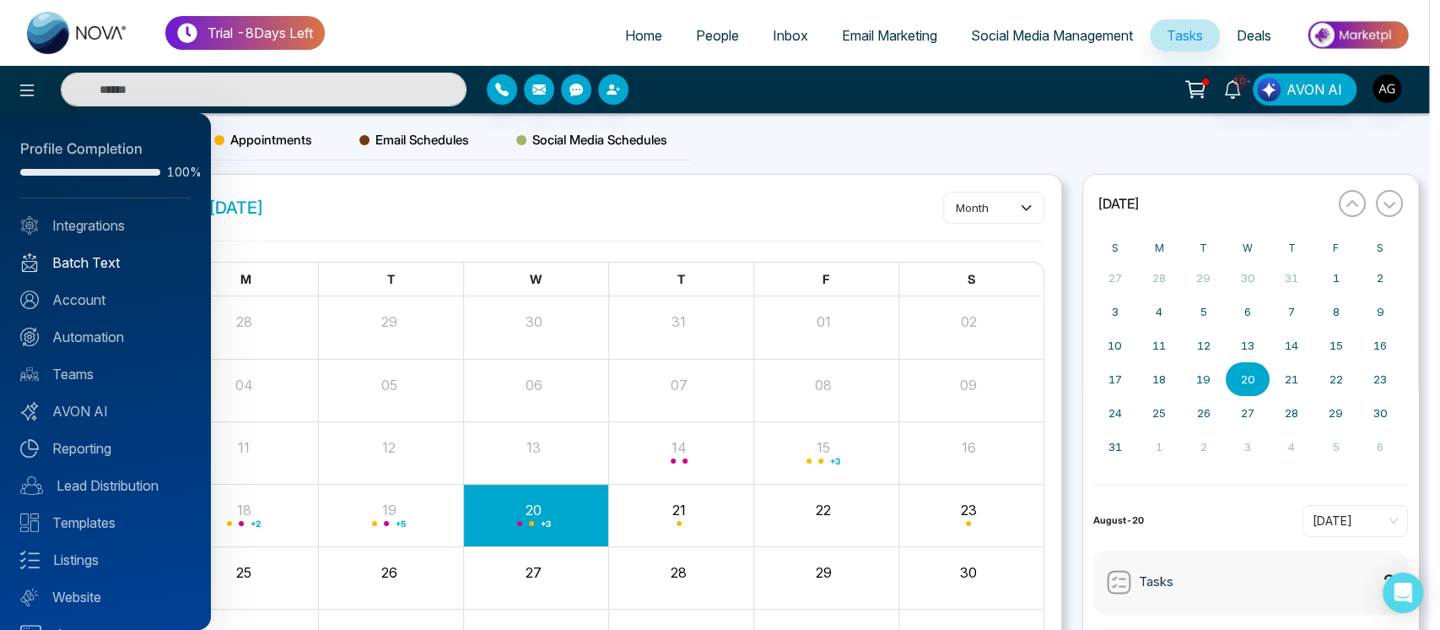
click at [115, 272] on link "Batch Text" at bounding box center [105, 262] width 170 height 20
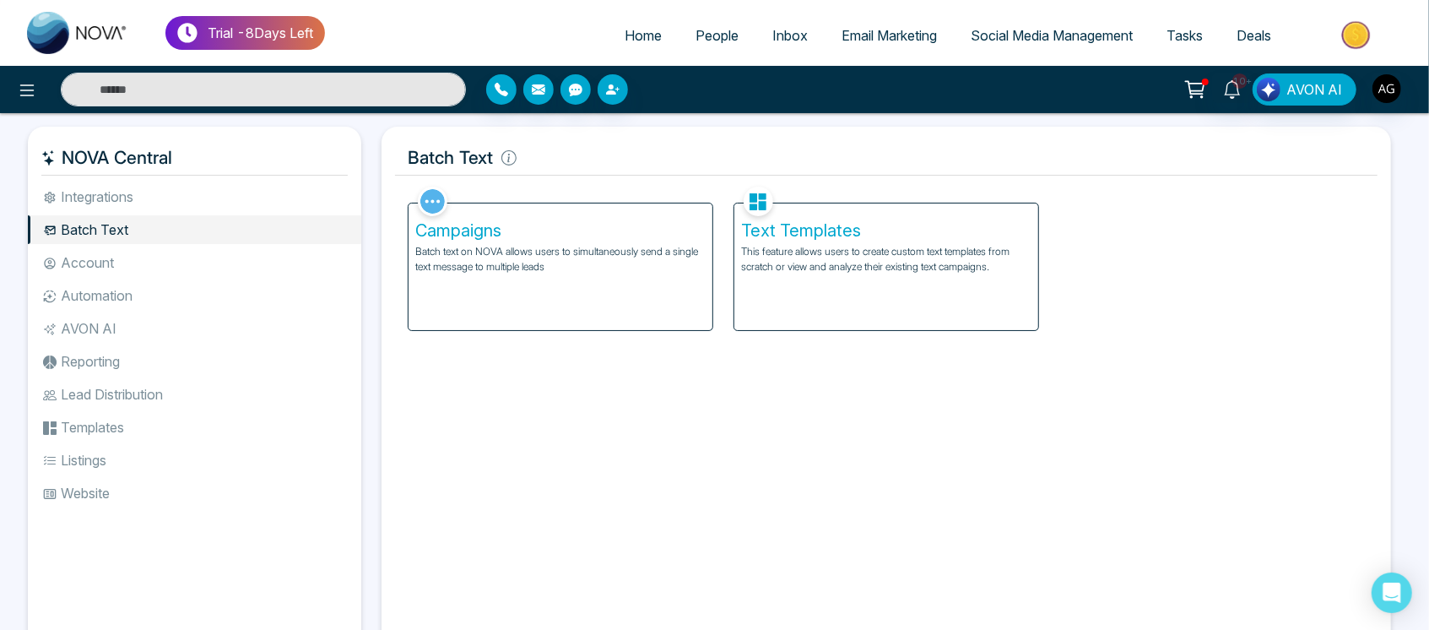
click at [548, 281] on div "Campaigns Batch text on NOVA allows users to simultaneously send a single text …" at bounding box center [560, 266] width 304 height 127
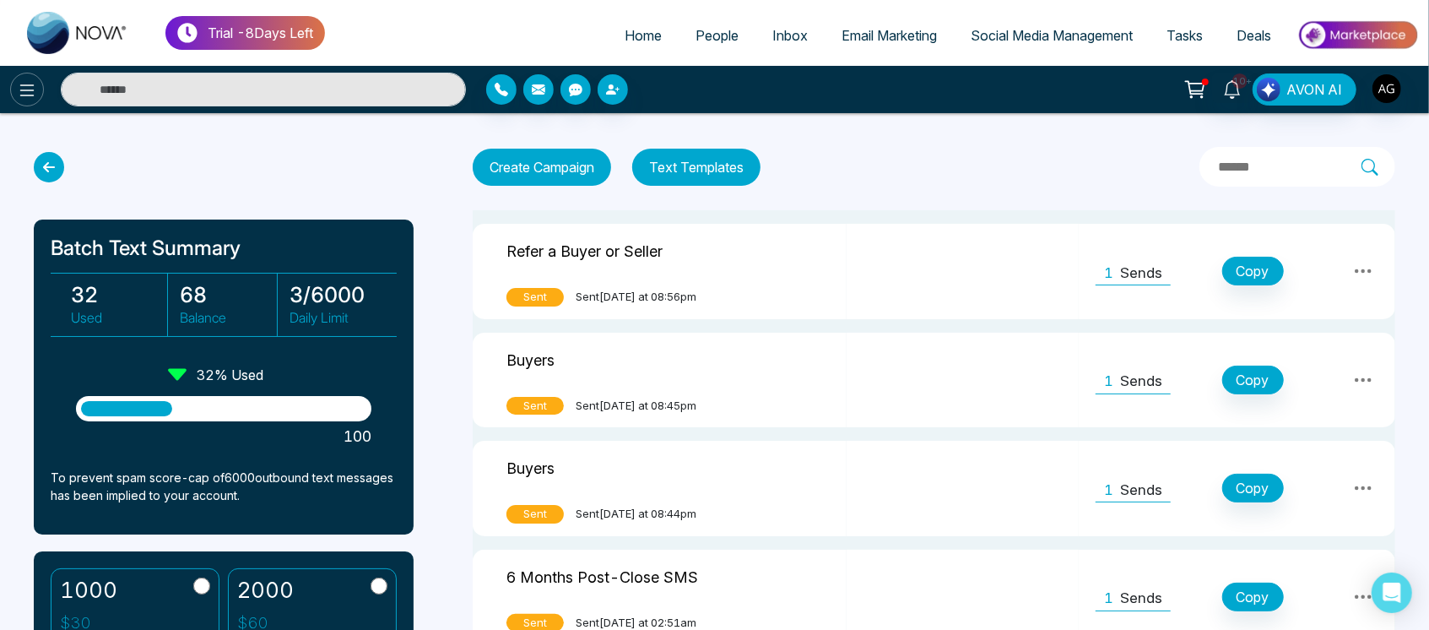
click at [25, 85] on icon at bounding box center [27, 90] width 20 height 20
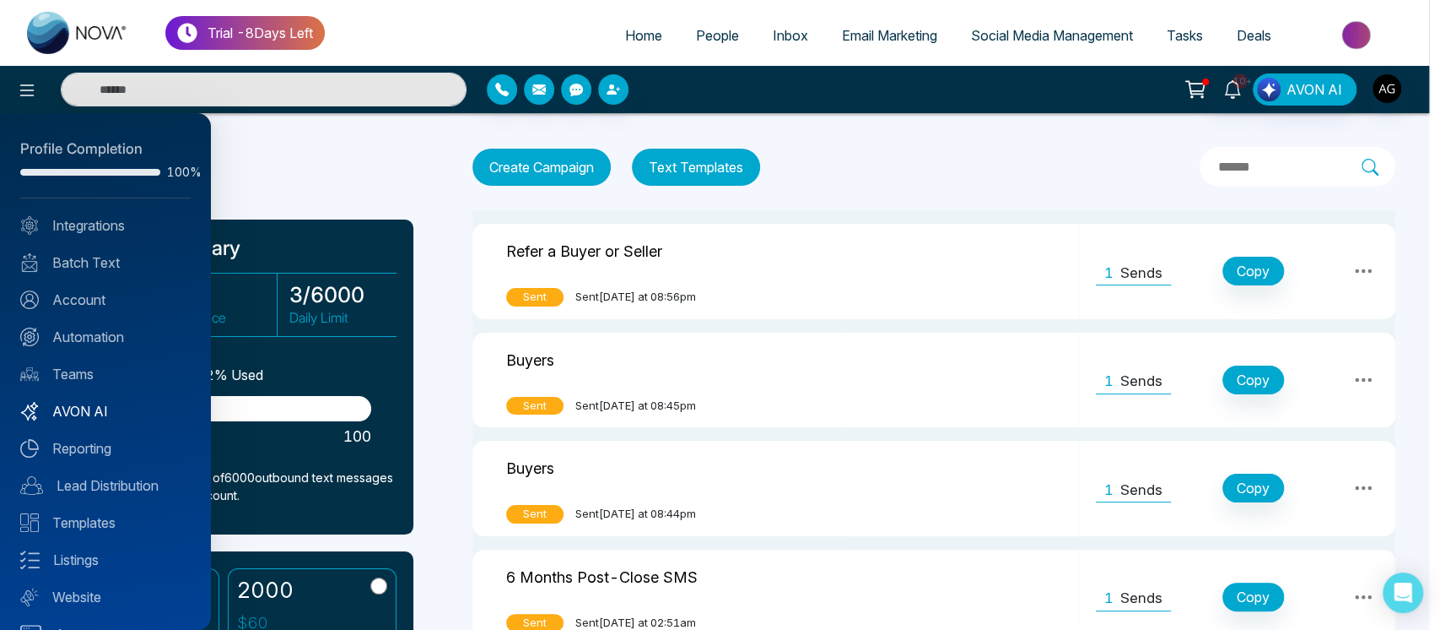
click at [87, 409] on link "AVON AI" at bounding box center [105, 411] width 170 height 20
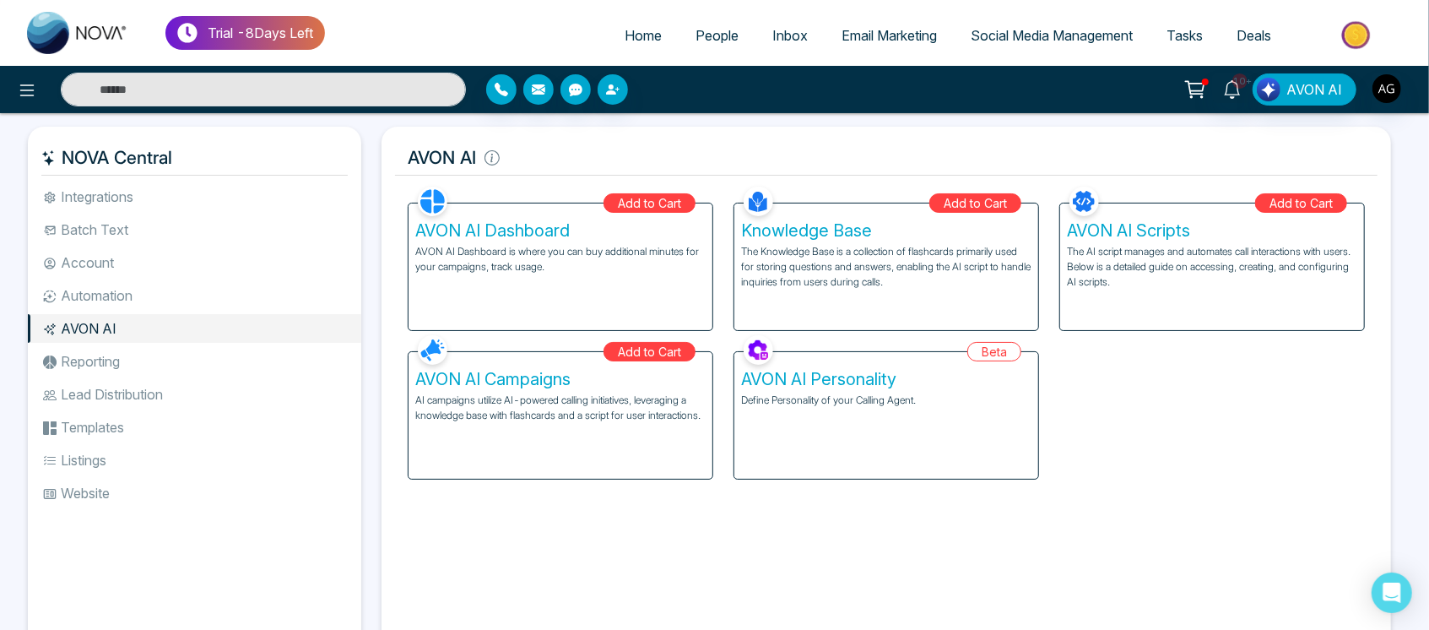
click at [871, 373] on h5 "AVON AI Personality" at bounding box center [886, 379] width 290 height 20
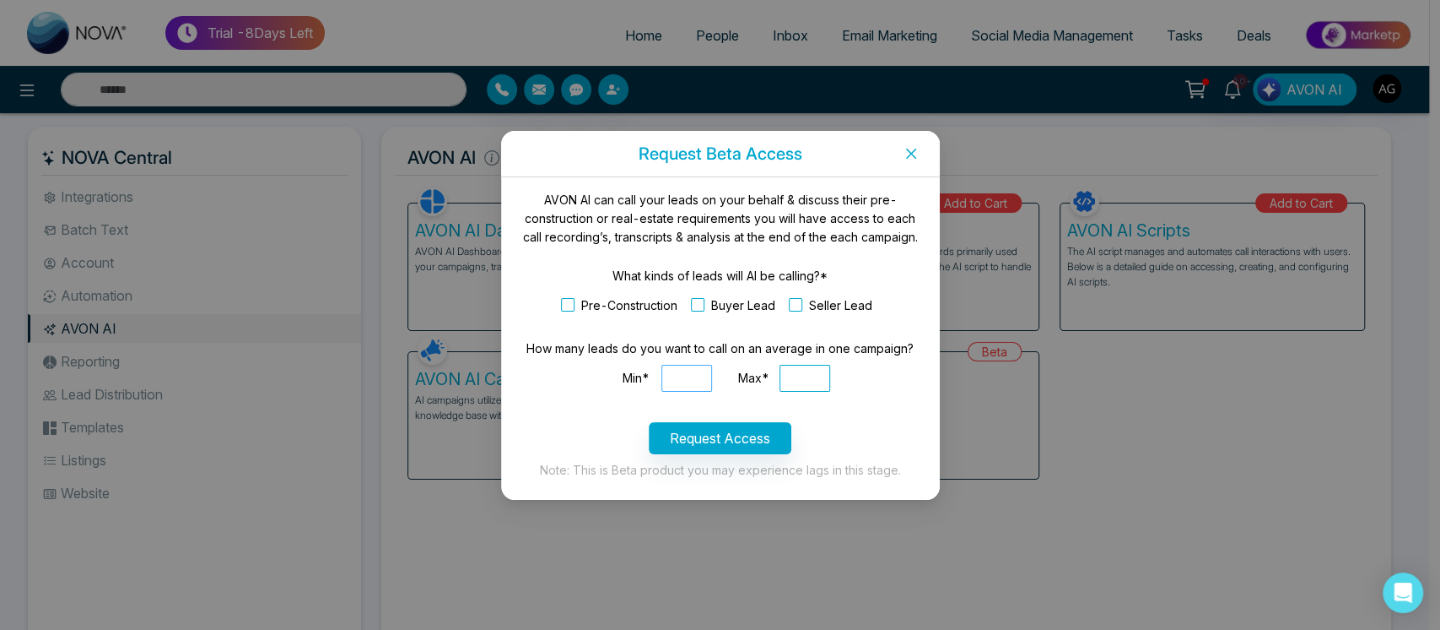
click at [692, 381] on input "Min*" at bounding box center [687, 378] width 51 height 27
type input "*"
click at [795, 376] on input "Max*" at bounding box center [805, 378] width 51 height 27
drag, startPoint x: 796, startPoint y: 380, endPoint x: 770, endPoint y: 376, distance: 26.4
click at [770, 376] on div "Max* **" at bounding box center [779, 378] width 101 height 27
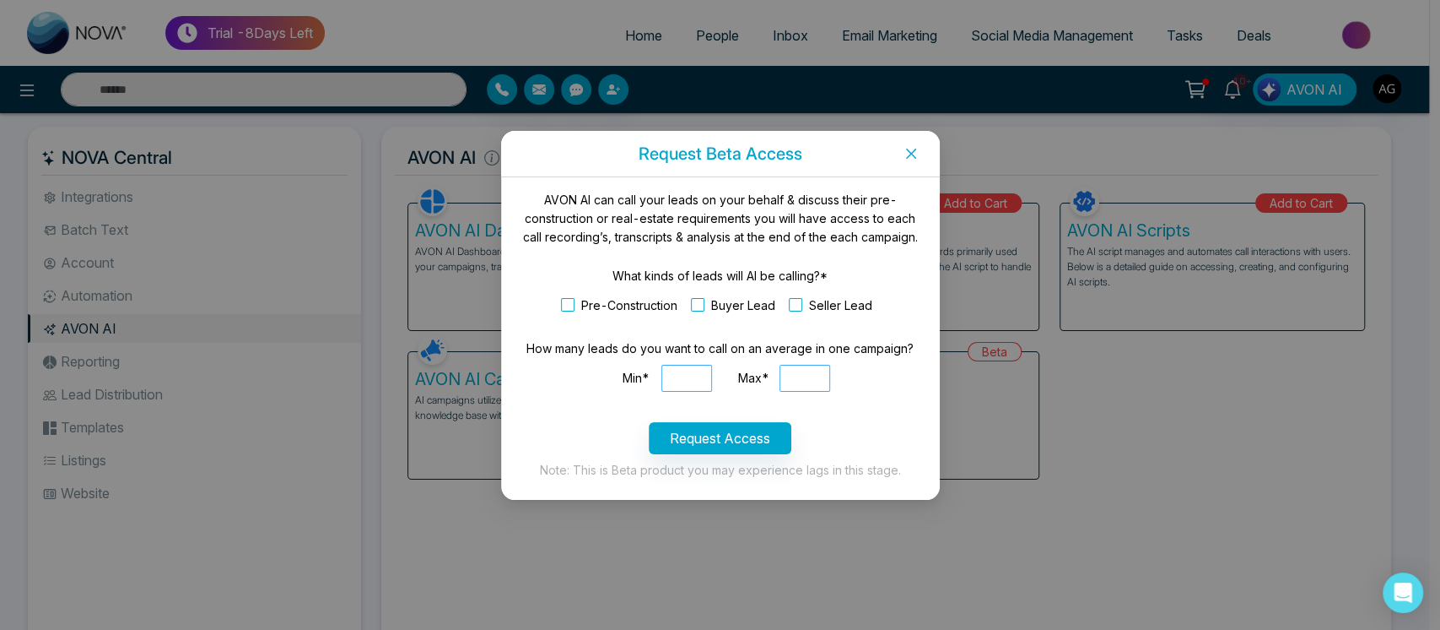
type input "**"
click at [668, 376] on input "*" at bounding box center [687, 378] width 51 height 27
click at [694, 375] on input "**" at bounding box center [687, 378] width 51 height 27
type input "**"
drag, startPoint x: 624, startPoint y: 380, endPoint x: 852, endPoint y: 376, distance: 228.7
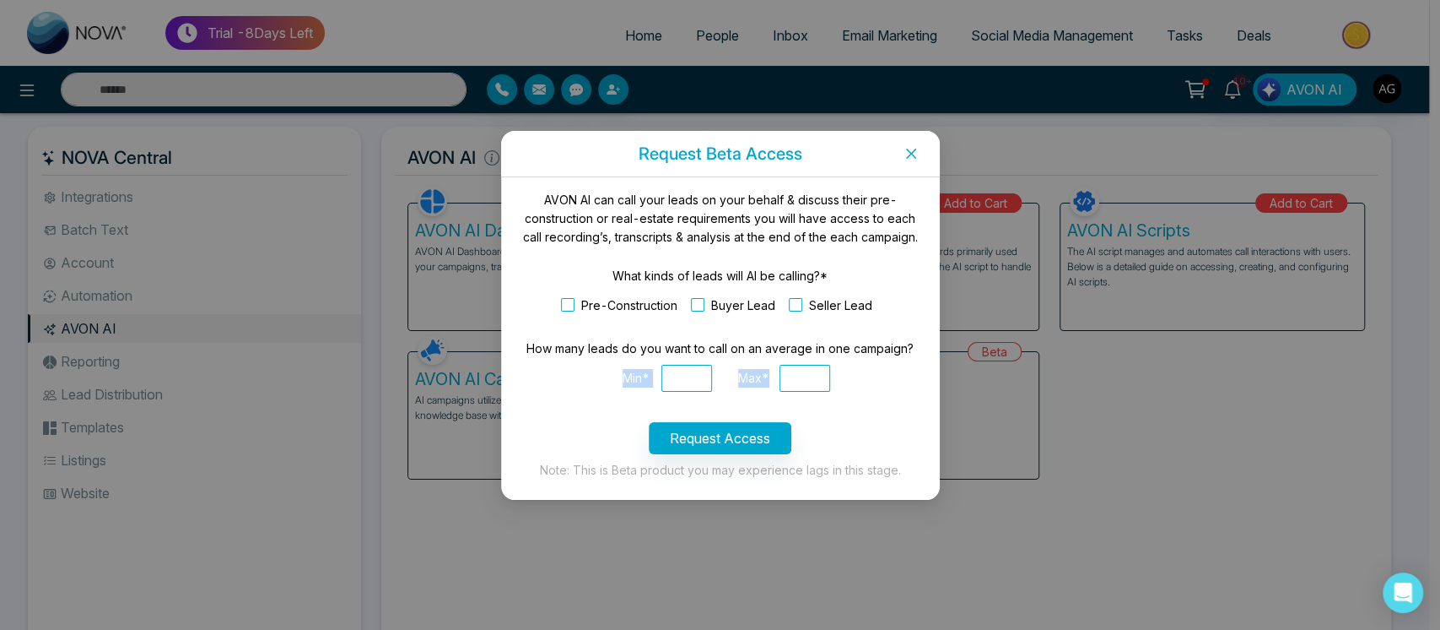
click at [852, 376] on div "Min* ** Max* **" at bounding box center [720, 383] width 398 height 37
click at [691, 381] on input "**" at bounding box center [687, 378] width 51 height 27
click at [724, 433] on button "Request Access" at bounding box center [720, 438] width 143 height 32
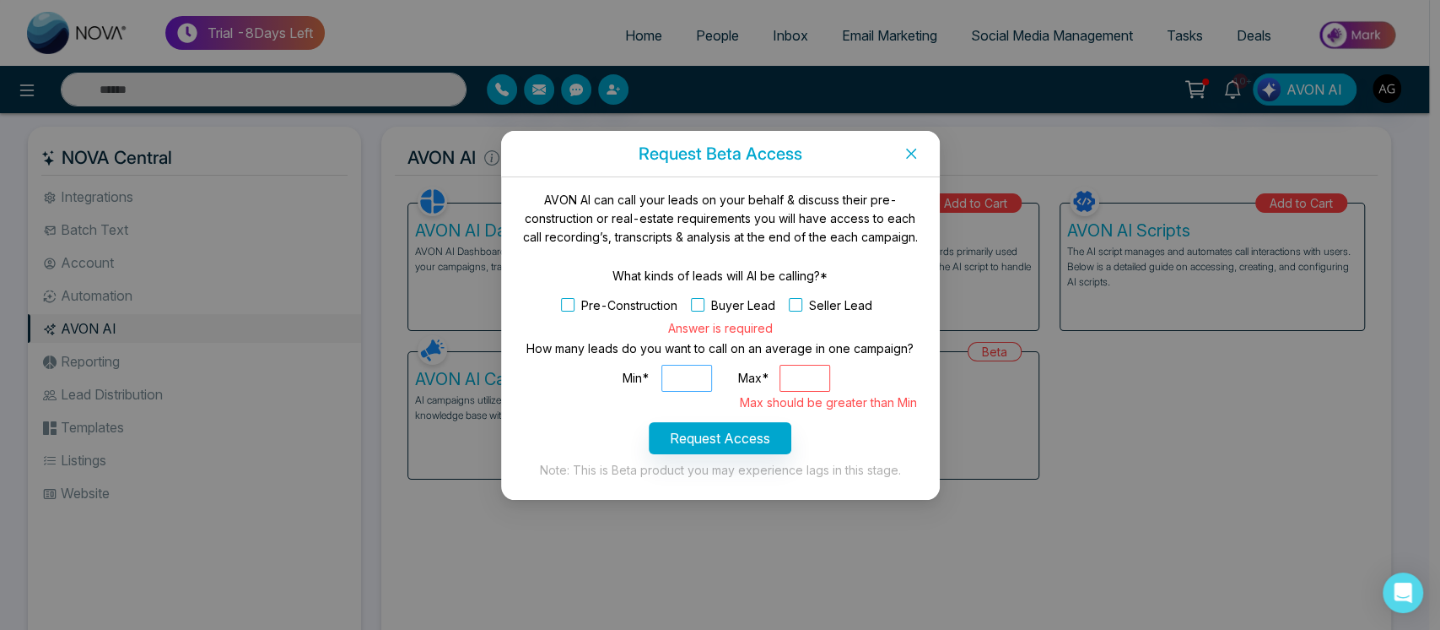
drag, startPoint x: 694, startPoint y: 371, endPoint x: 618, endPoint y: 375, distance: 76.0
click at [618, 375] on div "Min* **" at bounding box center [666, 378] width 110 height 27
drag, startPoint x: 807, startPoint y: 377, endPoint x: 757, endPoint y: 381, distance: 49.9
click at [757, 381] on div "Max* ** Max should be greater than Min" at bounding box center [779, 383] width 101 height 37
drag, startPoint x: 709, startPoint y: 375, endPoint x: 647, endPoint y: 387, distance: 62.9
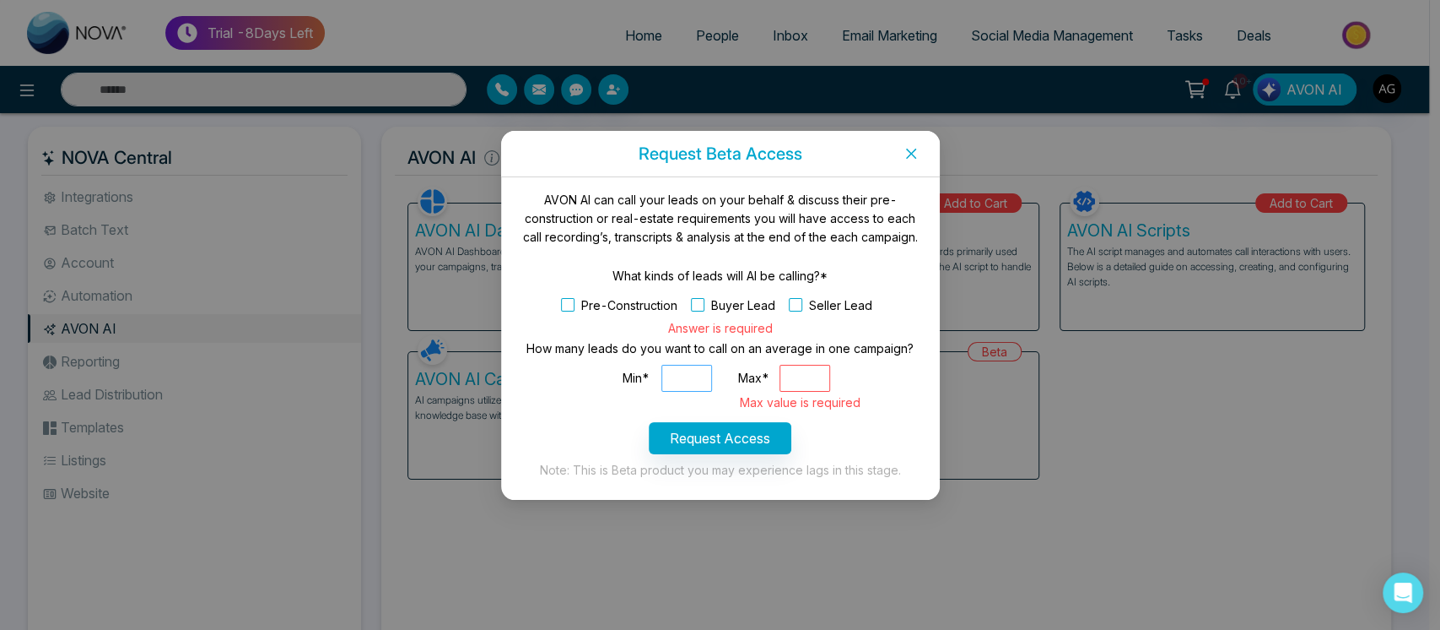
click at [647, 387] on div "Min* **" at bounding box center [666, 378] width 110 height 27
type input "**"
click at [809, 381] on input "Max*" at bounding box center [805, 378] width 51 height 27
type input "**"
drag, startPoint x: 737, startPoint y: 408, endPoint x: 718, endPoint y: 403, distance: 19.5
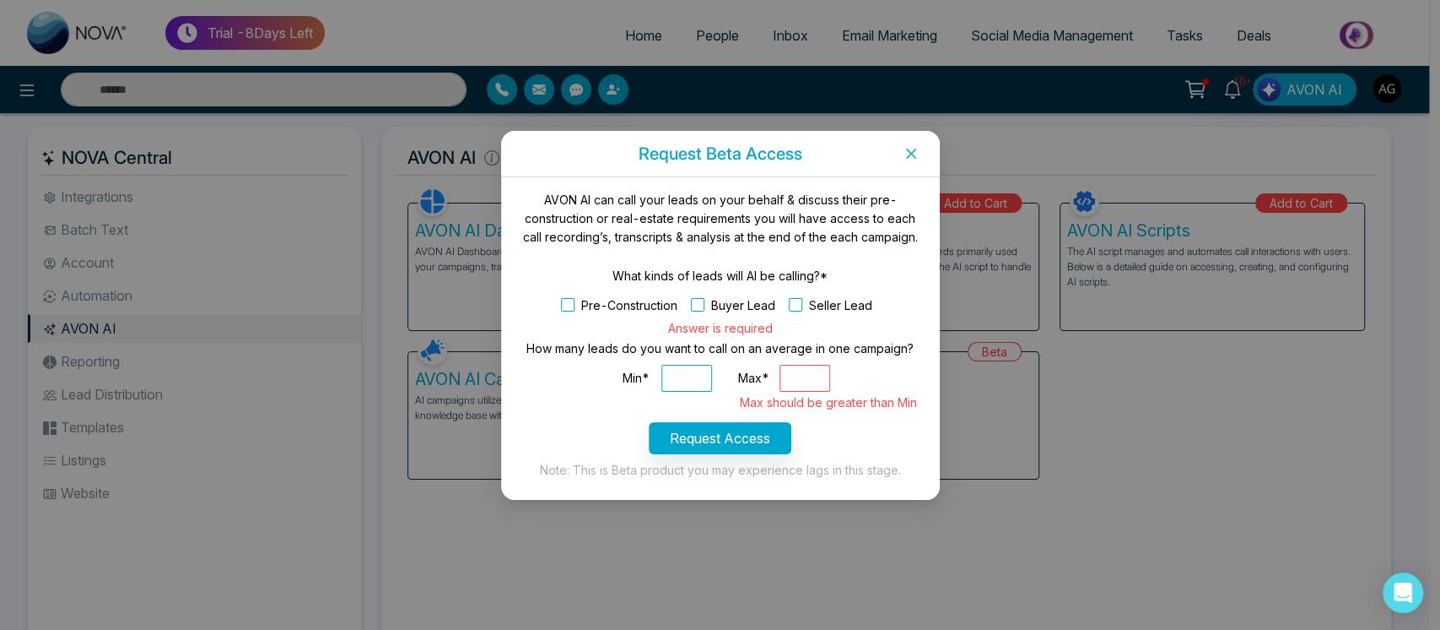
click at [718, 403] on form "What kinds of leads will AI be calling?* Pre-Construction Buyer Lead Seller Lea…" at bounding box center [720, 360] width 398 height 187
drag, startPoint x: 735, startPoint y: 403, endPoint x: 683, endPoint y: 404, distance: 52.3
click at [683, 404] on form "What kinds of leads will AI be calling?* Pre-Construction Buyer Lead Seller Lea…" at bounding box center [720, 360] width 398 height 187
drag, startPoint x: 810, startPoint y: 374, endPoint x: 738, endPoint y: 375, distance: 72.6
click at [738, 375] on div "Max* ** Max should be greater than Min" at bounding box center [779, 383] width 101 height 37
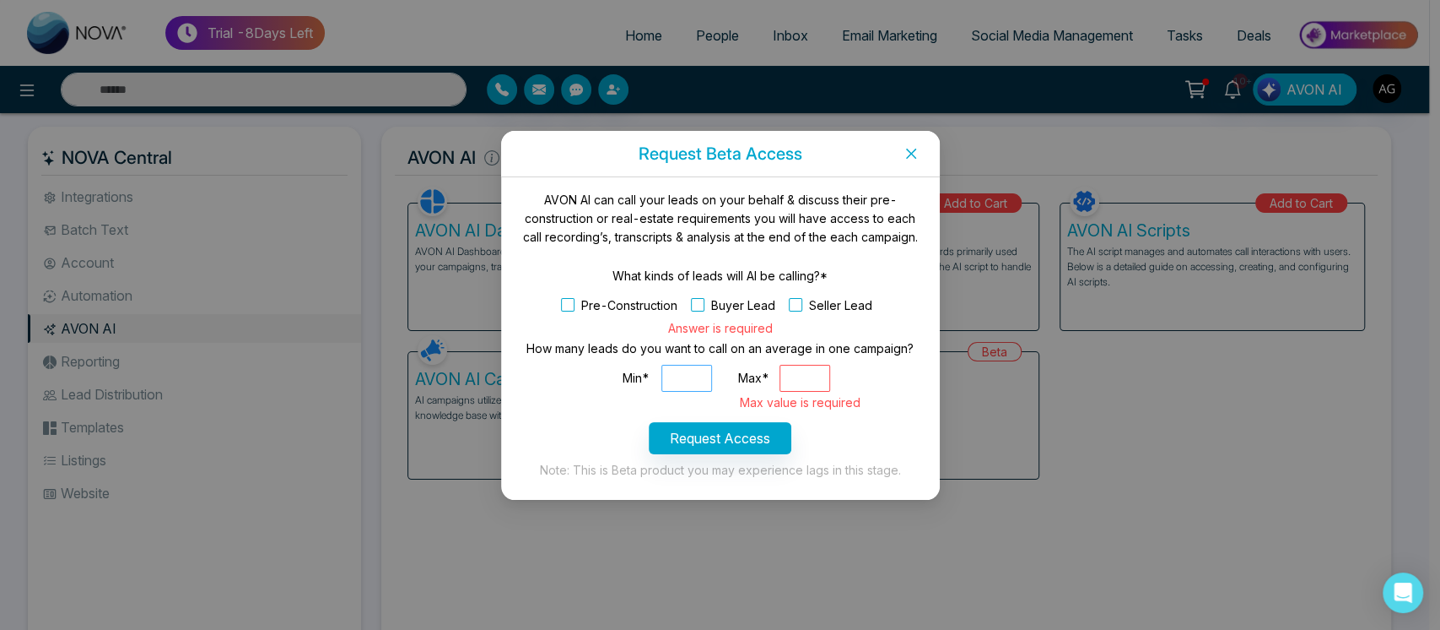
drag, startPoint x: 698, startPoint y: 375, endPoint x: 627, endPoint y: 373, distance: 70.9
click at [627, 373] on div "Min* **" at bounding box center [666, 378] width 110 height 27
click at [907, 147] on icon "close" at bounding box center [912, 154] width 14 height 14
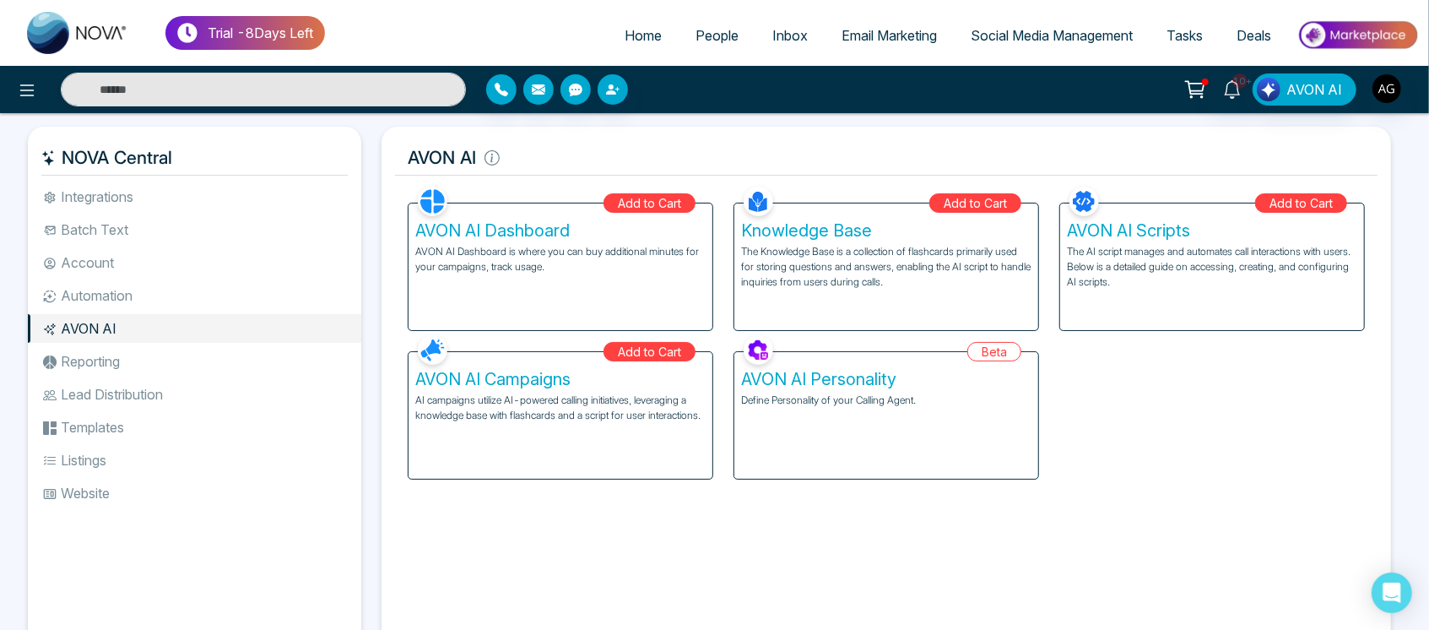
click at [143, 231] on li "Batch Text" at bounding box center [194, 229] width 333 height 29
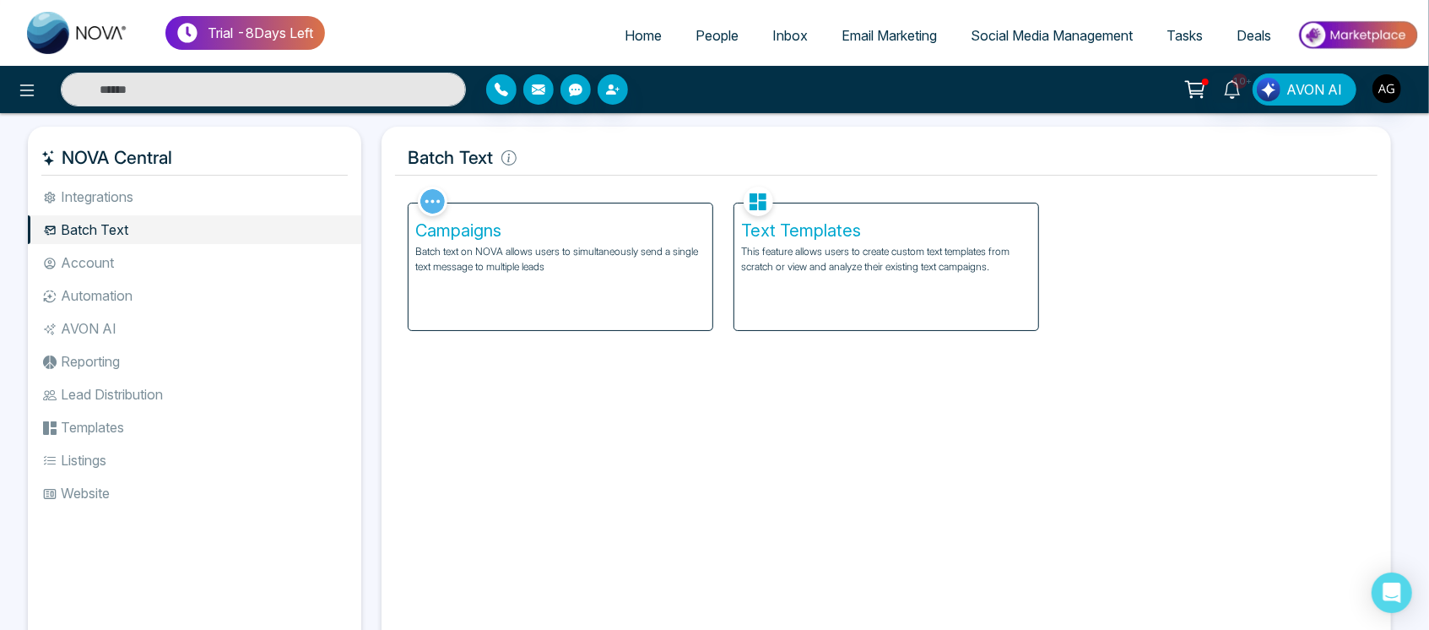
click at [147, 203] on li "Integrations" at bounding box center [194, 196] width 333 height 29
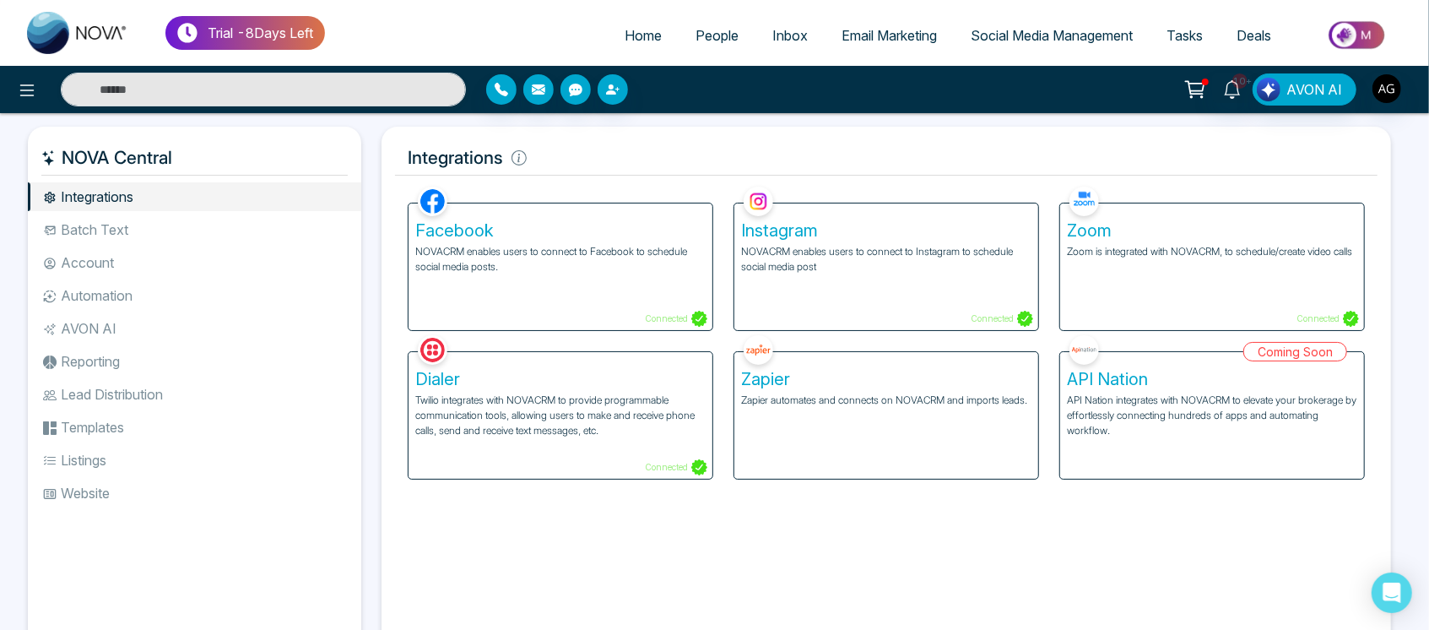
click at [803, 298] on div "Instagram NOVACRM enables users to connect to Instagram to schedule social medi…" at bounding box center [886, 266] width 304 height 127
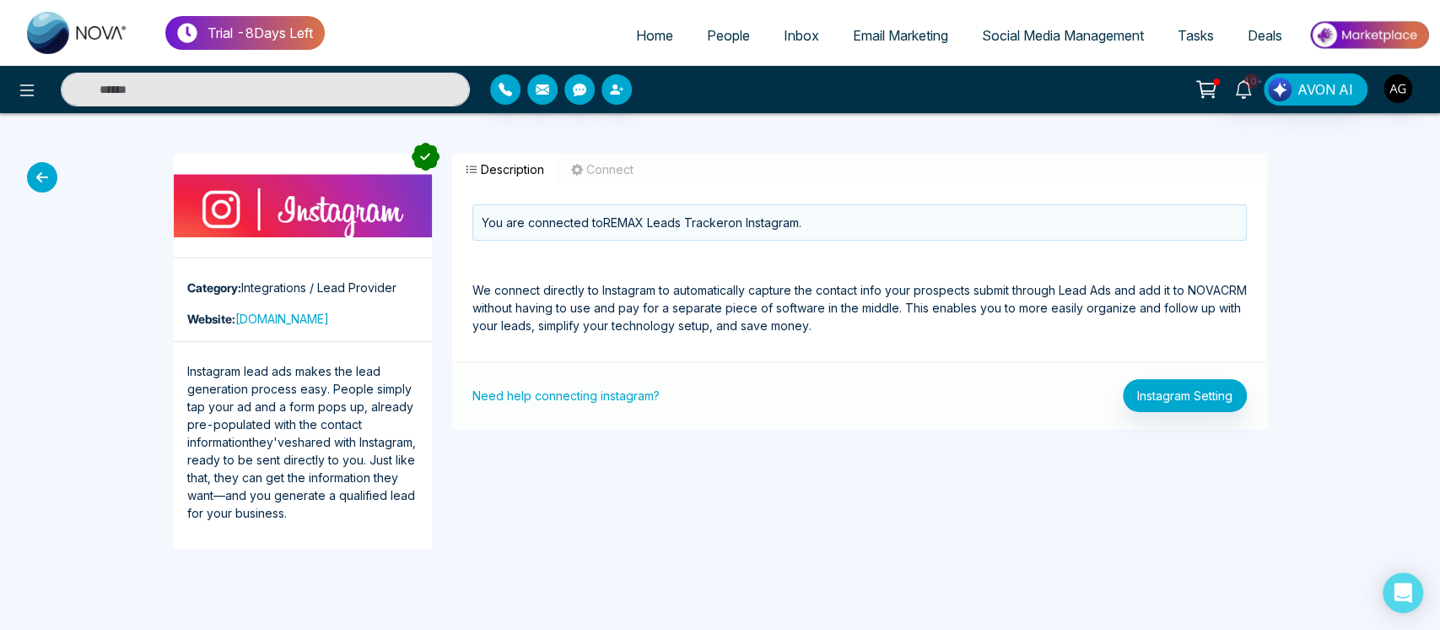
click at [28, 181] on icon at bounding box center [42, 177] width 30 height 30
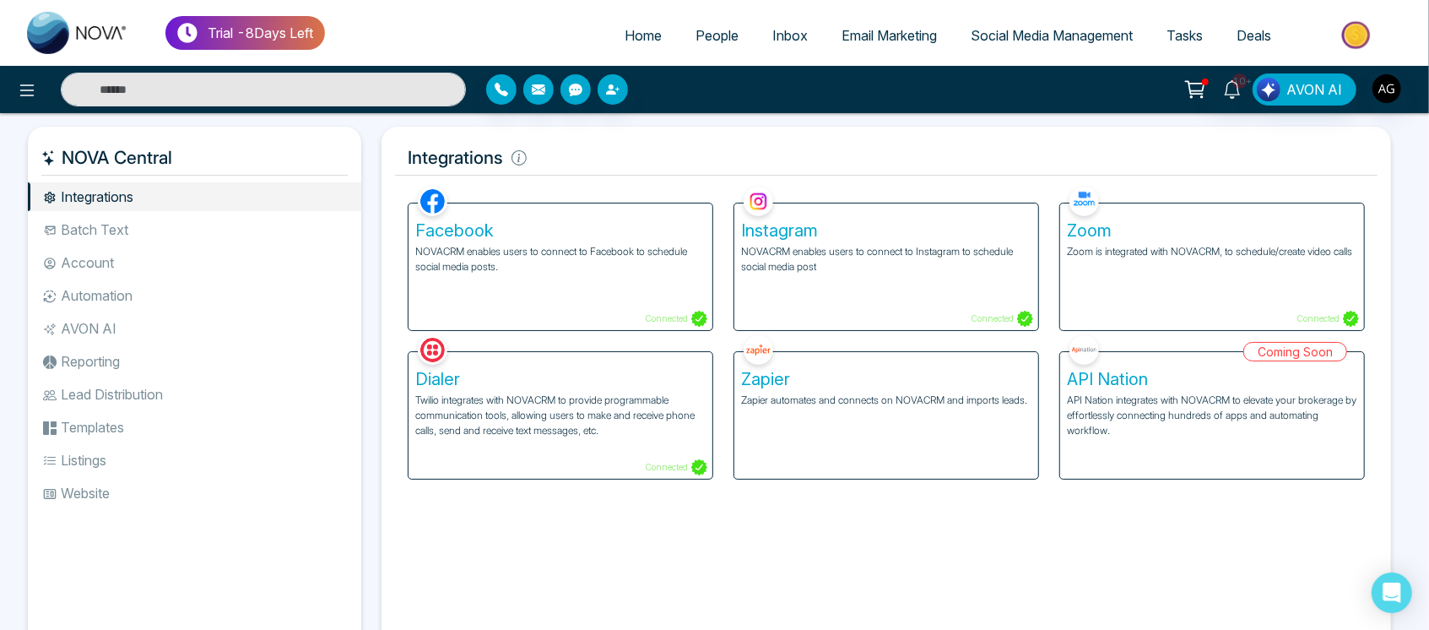
click at [709, 49] on link "People" at bounding box center [716, 35] width 77 height 32
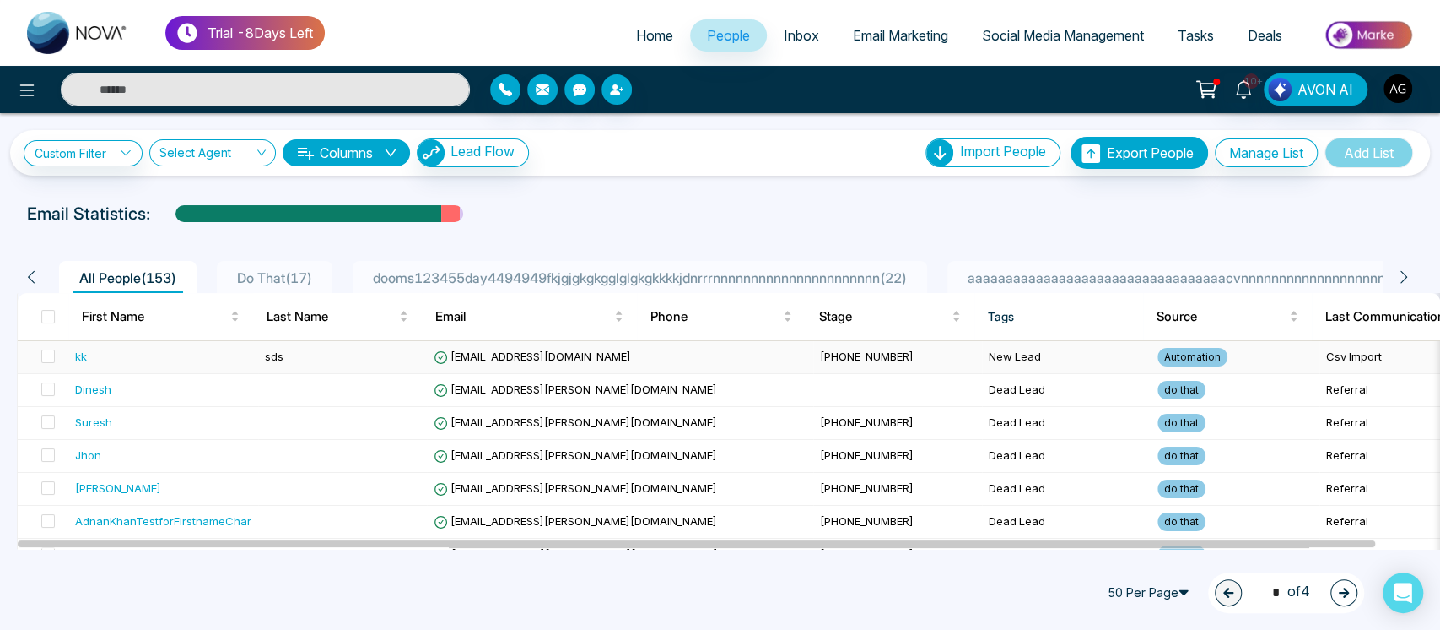
click at [366, 360] on td "sds" at bounding box center [342, 357] width 169 height 33
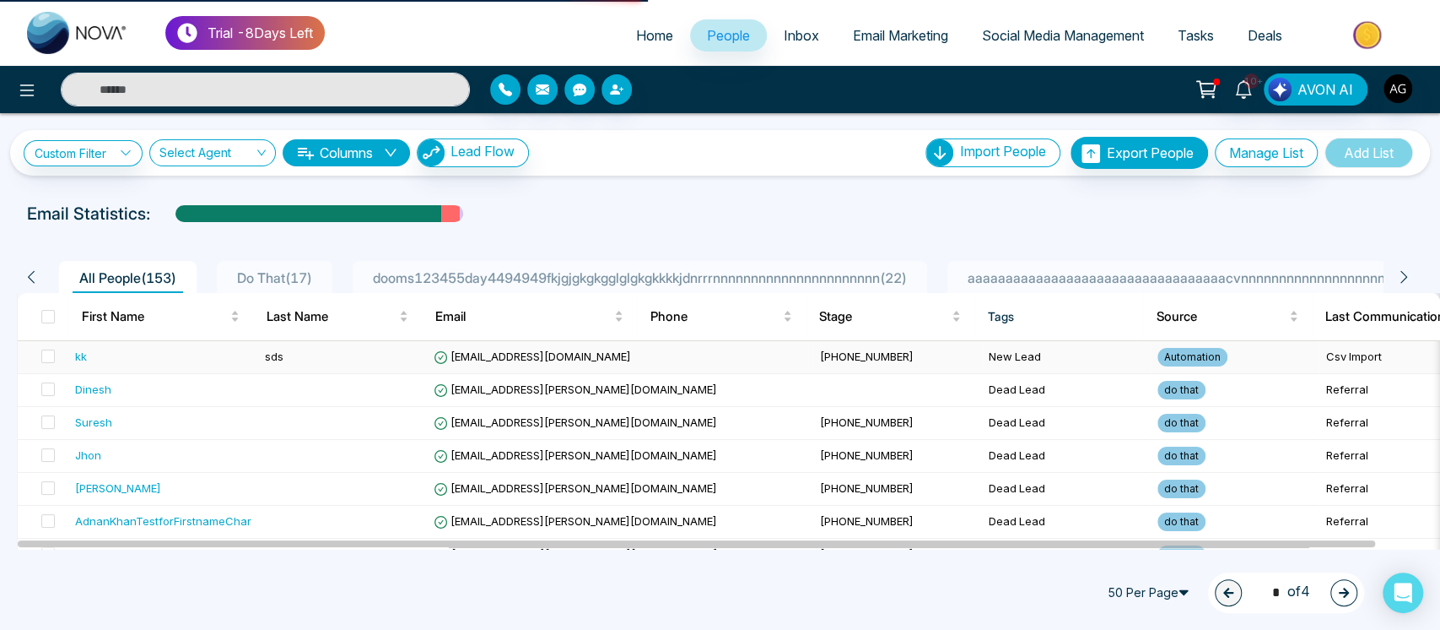
click at [510, 348] on td "[EMAIL_ADDRESS][DOMAIN_NAME]" at bounding box center [620, 357] width 386 height 33
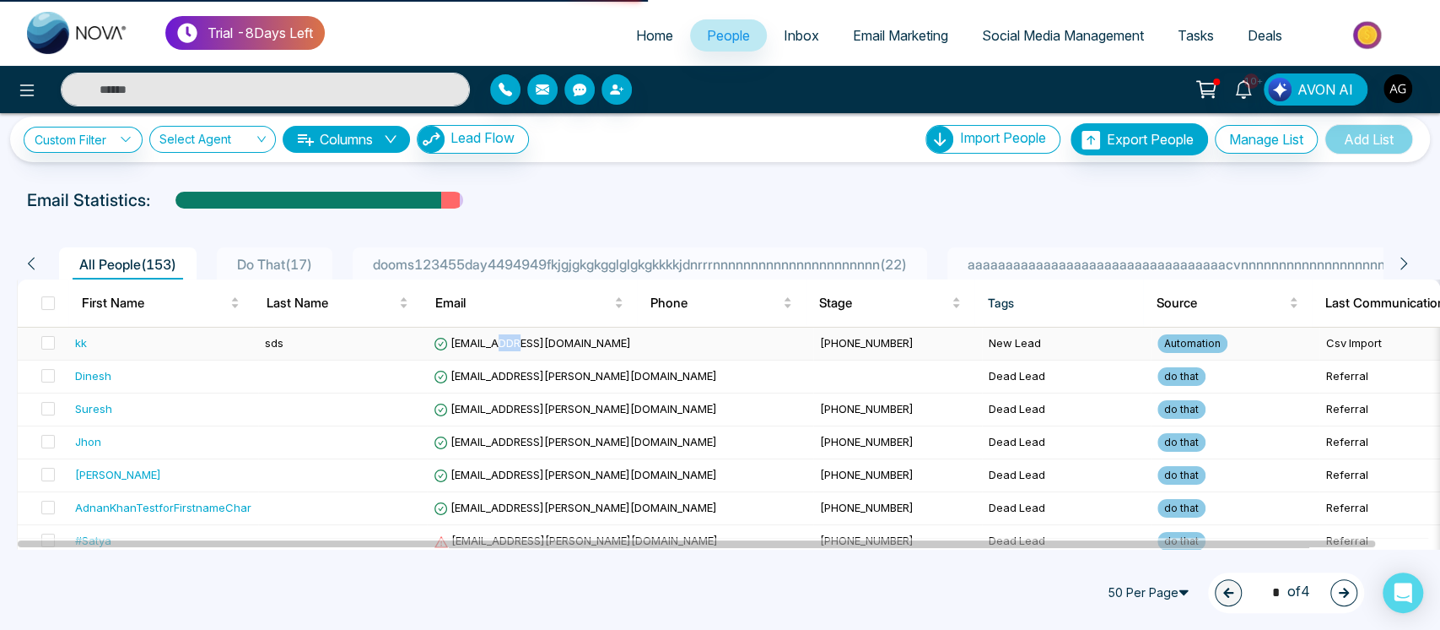
scroll to position [11, 0]
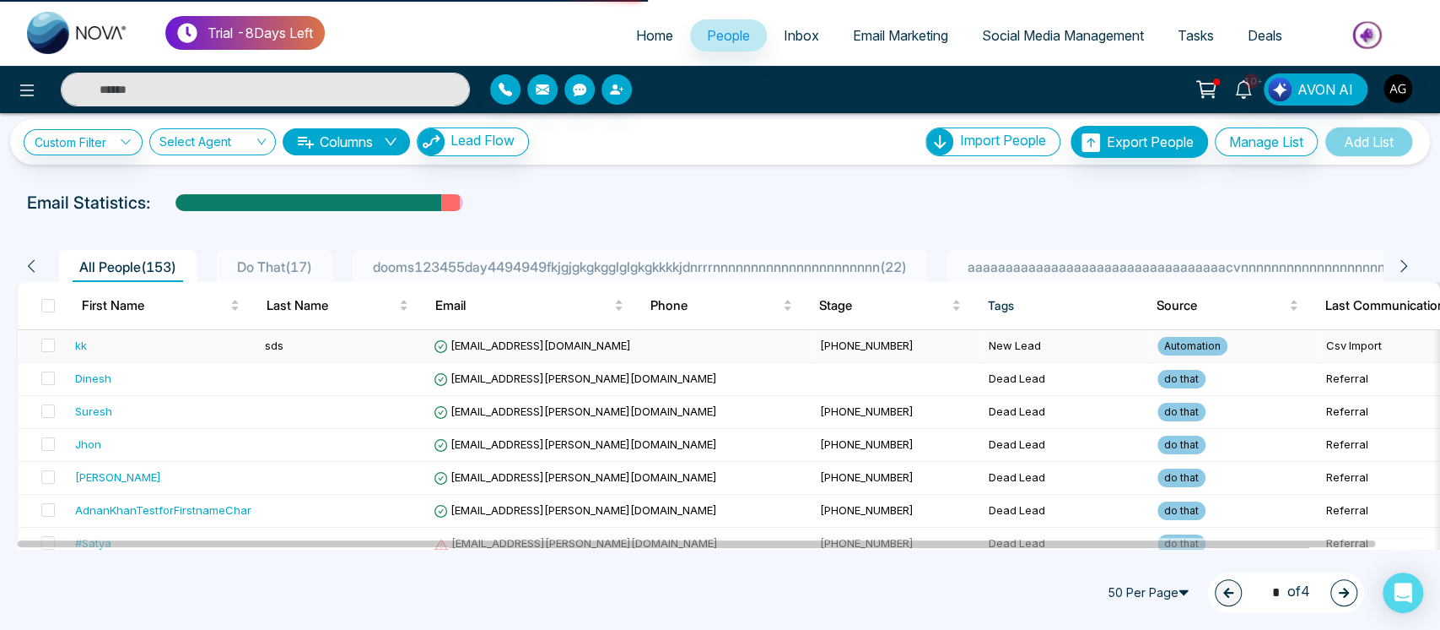
click at [331, 347] on td "sds" at bounding box center [342, 346] width 169 height 33
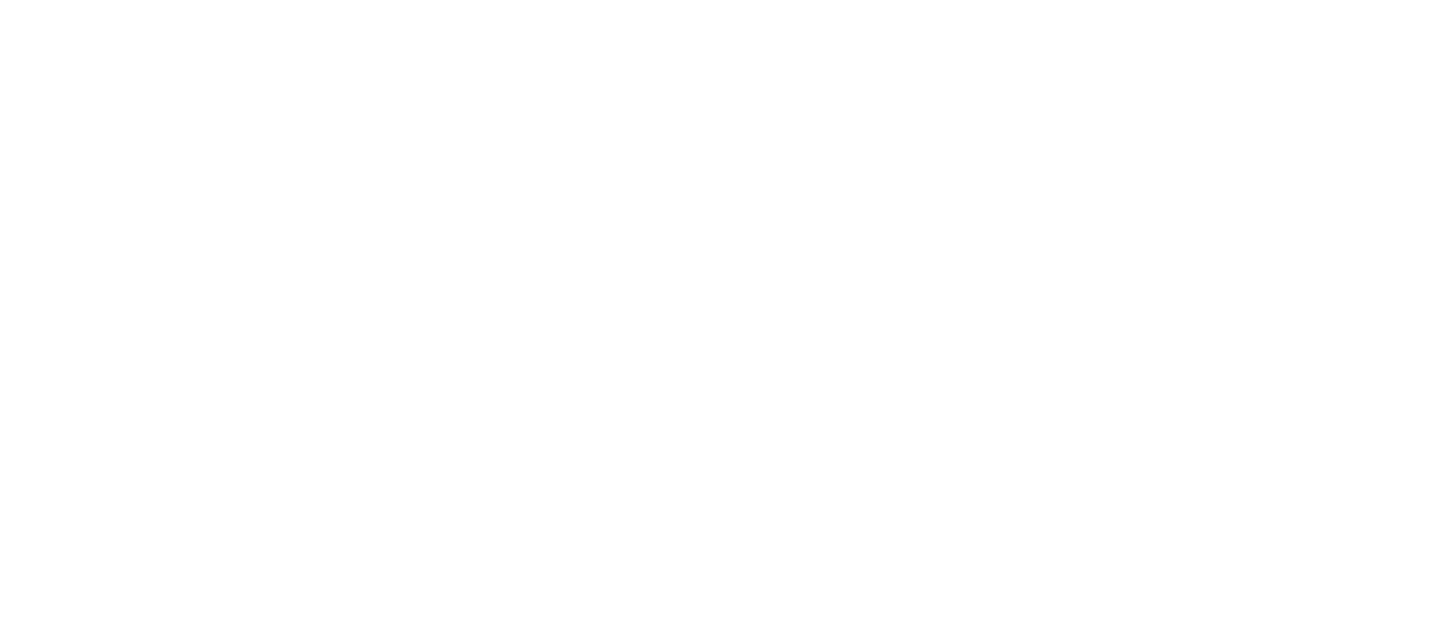
select select "*"
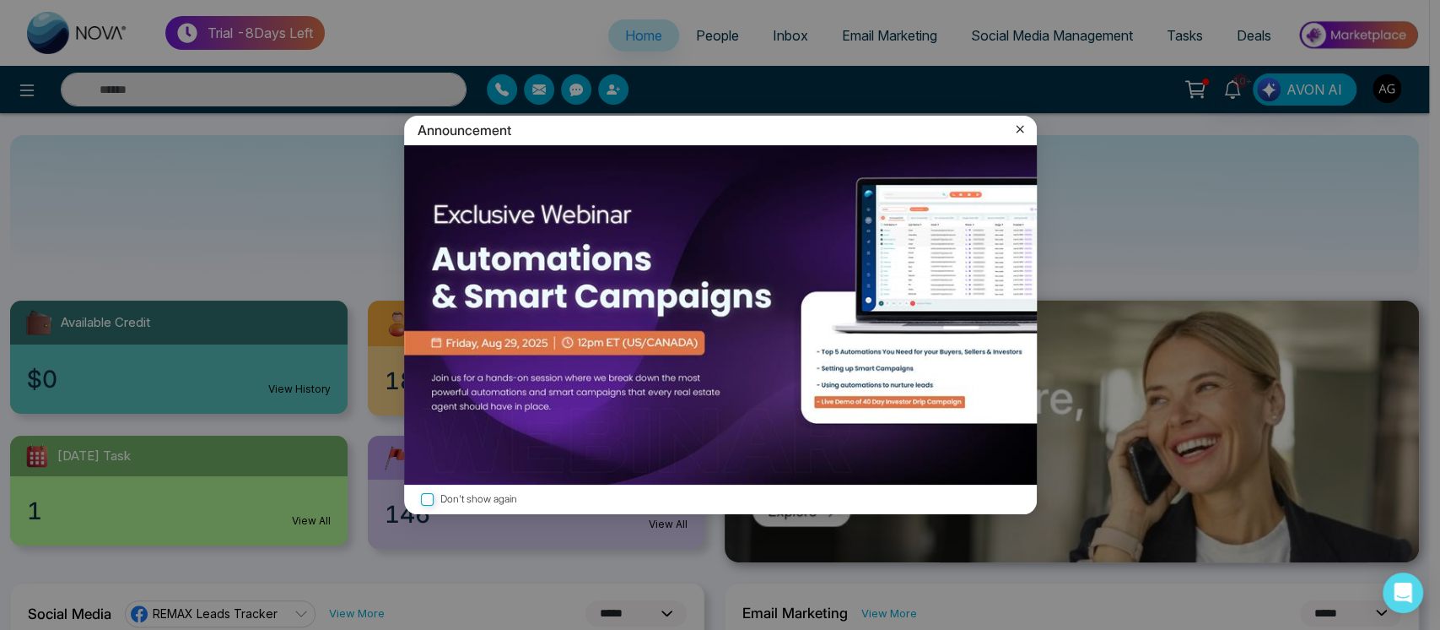
click at [1019, 127] on icon at bounding box center [1020, 130] width 8 height 8
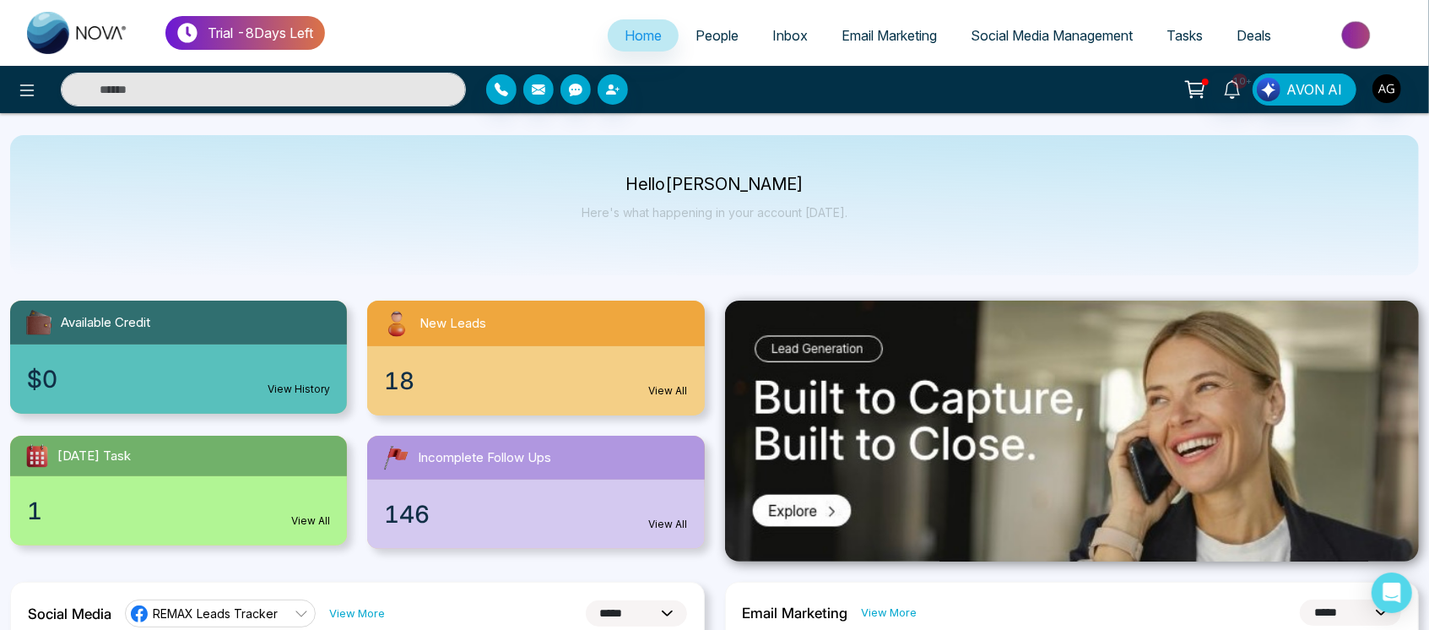
click at [699, 35] on span "People" at bounding box center [716, 35] width 43 height 17
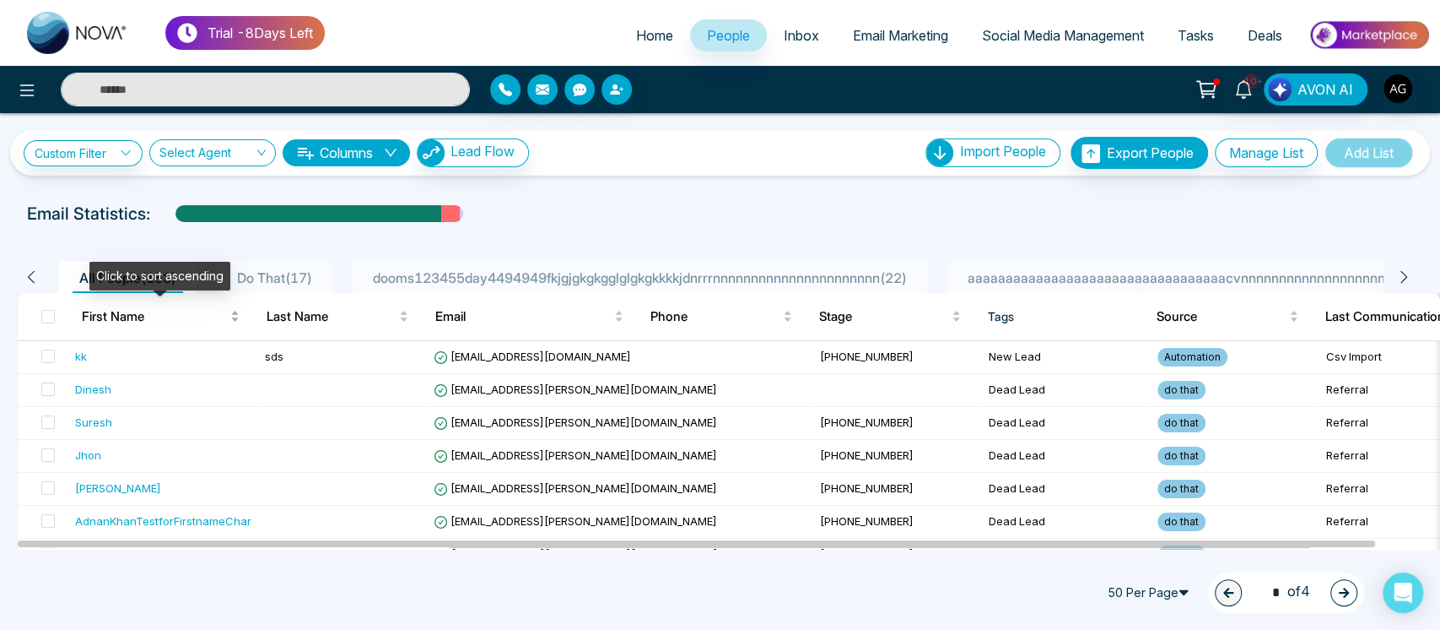
click at [219, 327] on div "First Name" at bounding box center [161, 316] width 158 height 20
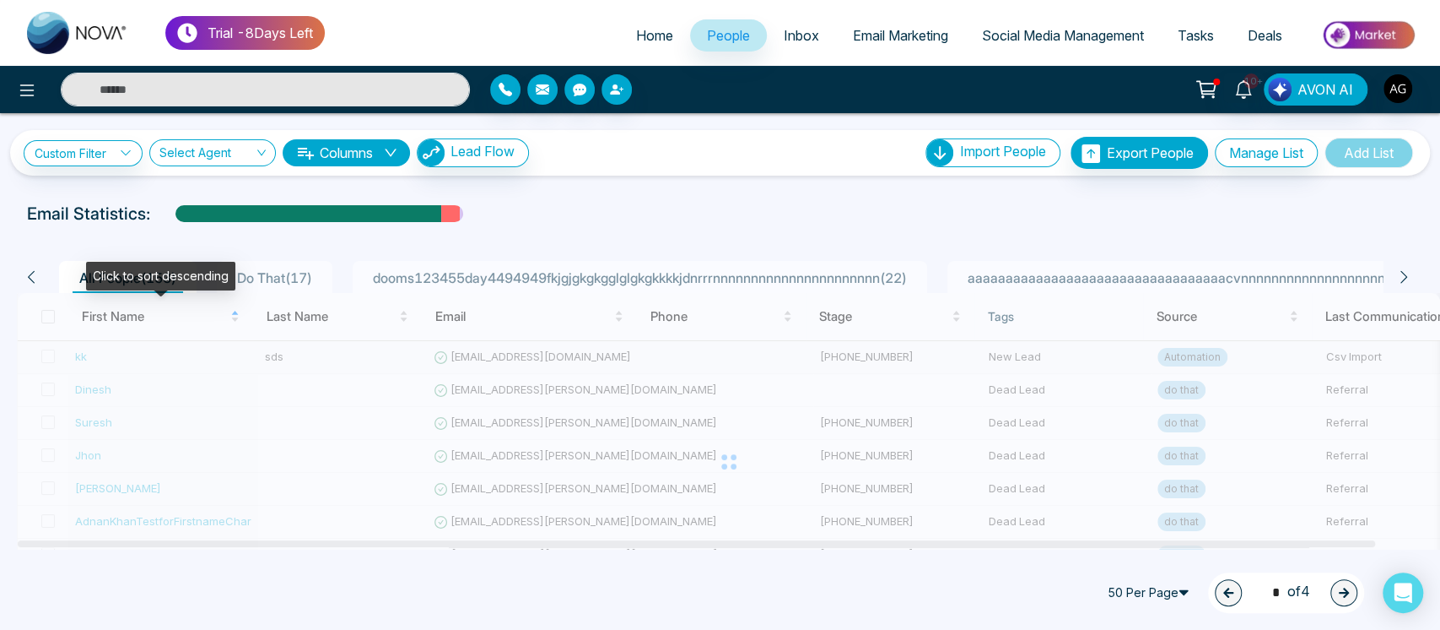
click at [267, 354] on div at bounding box center [729, 462] width 1424 height 338
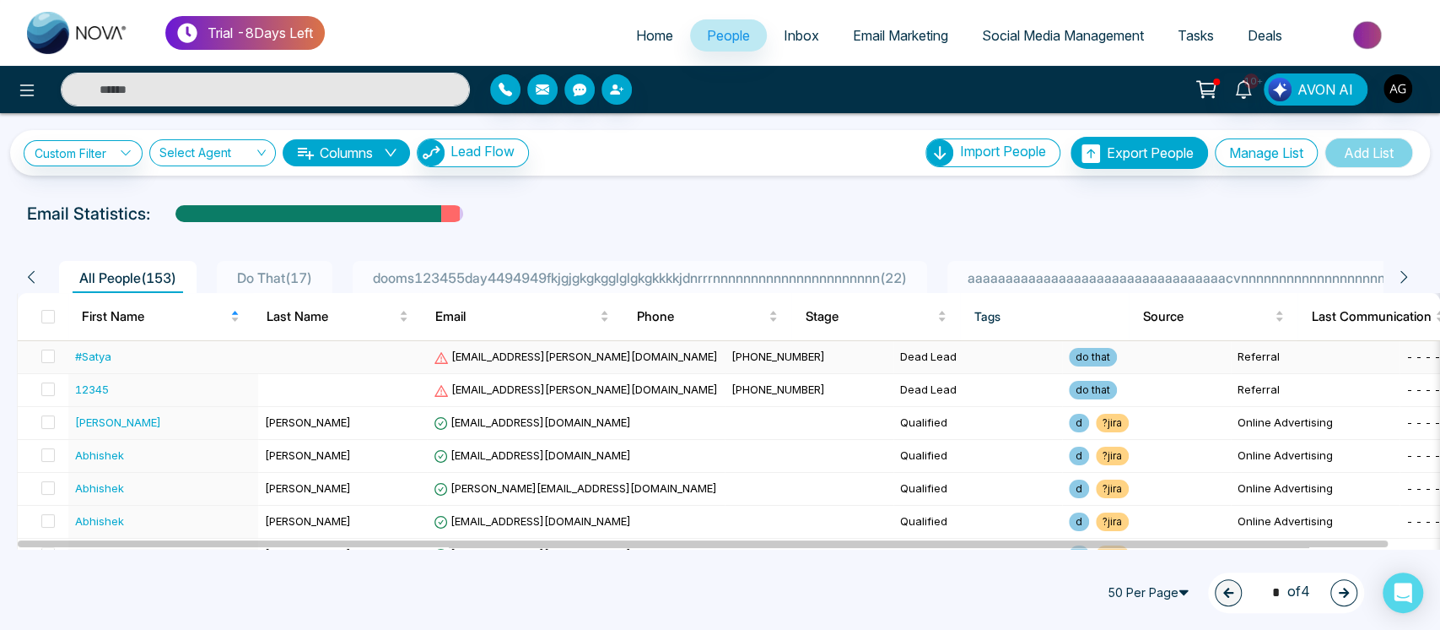
click at [466, 363] on td "[EMAIL_ADDRESS][PERSON_NAME][DOMAIN_NAME]" at bounding box center [576, 357] width 298 height 33
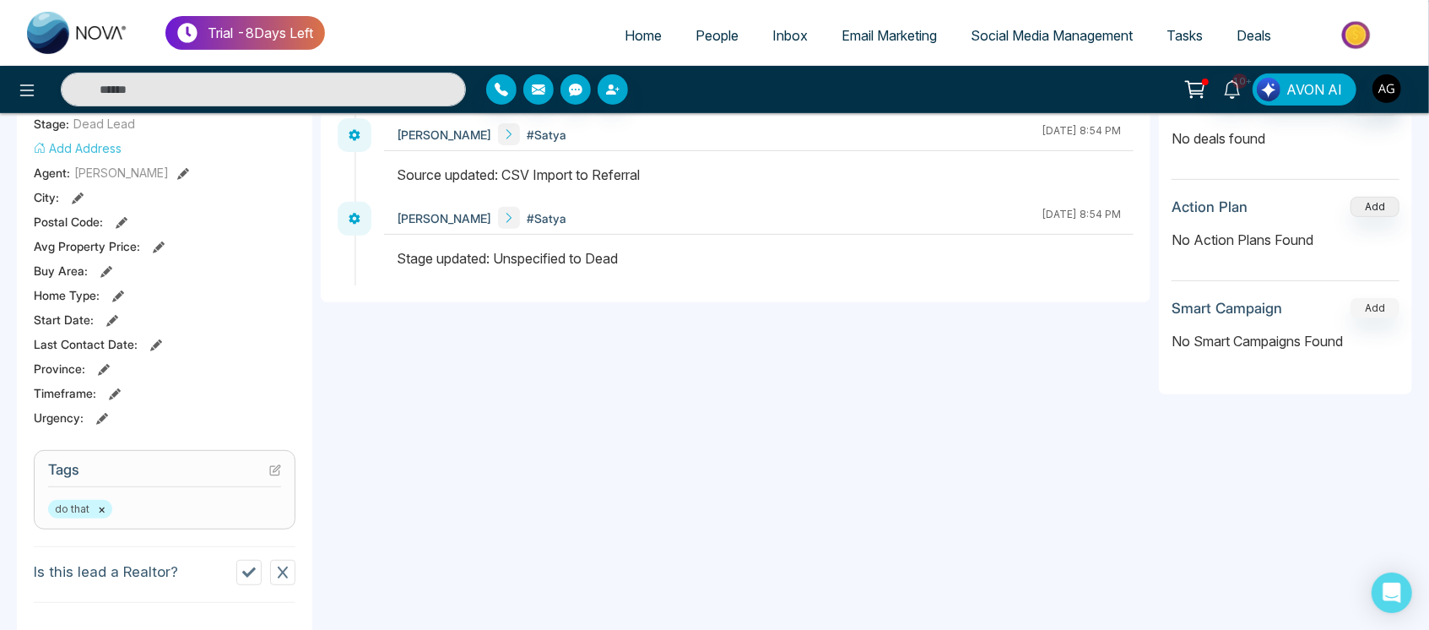
scroll to position [369, 0]
click at [1376, 305] on button "Add" at bounding box center [1374, 307] width 49 height 20
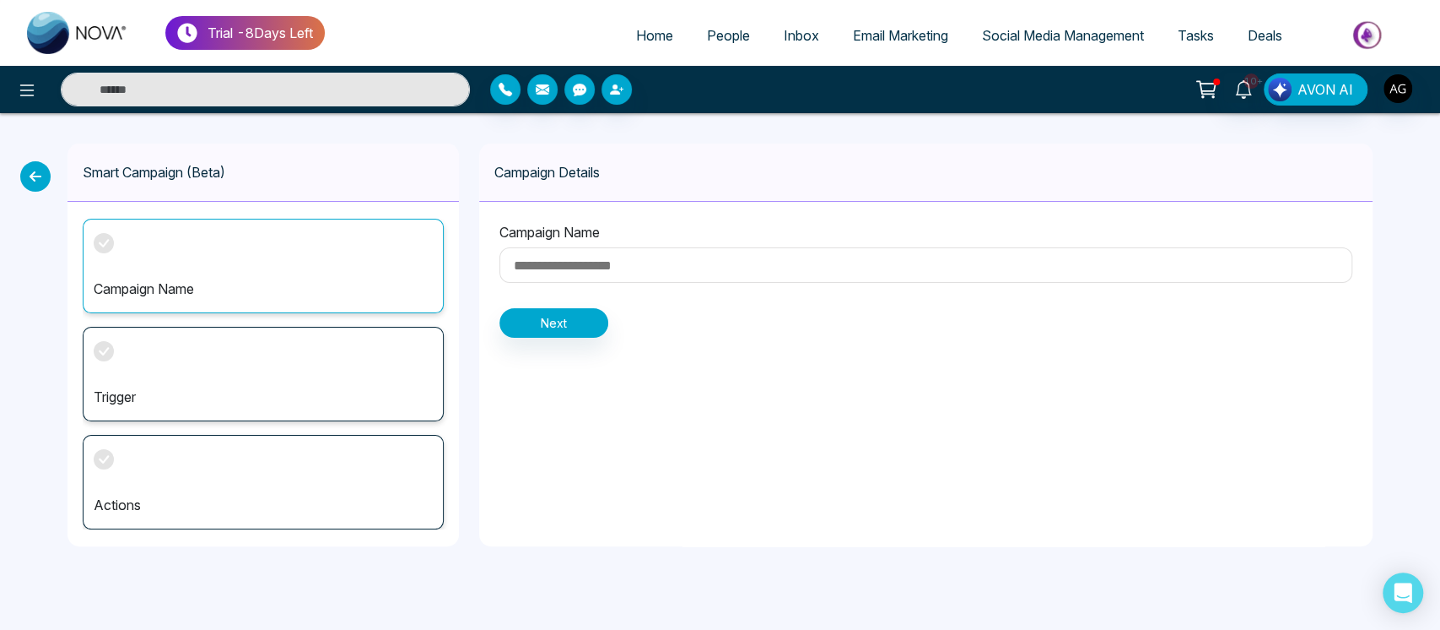
click at [749, 258] on input at bounding box center [926, 264] width 853 height 35
click at [30, 169] on icon at bounding box center [35, 176] width 30 height 30
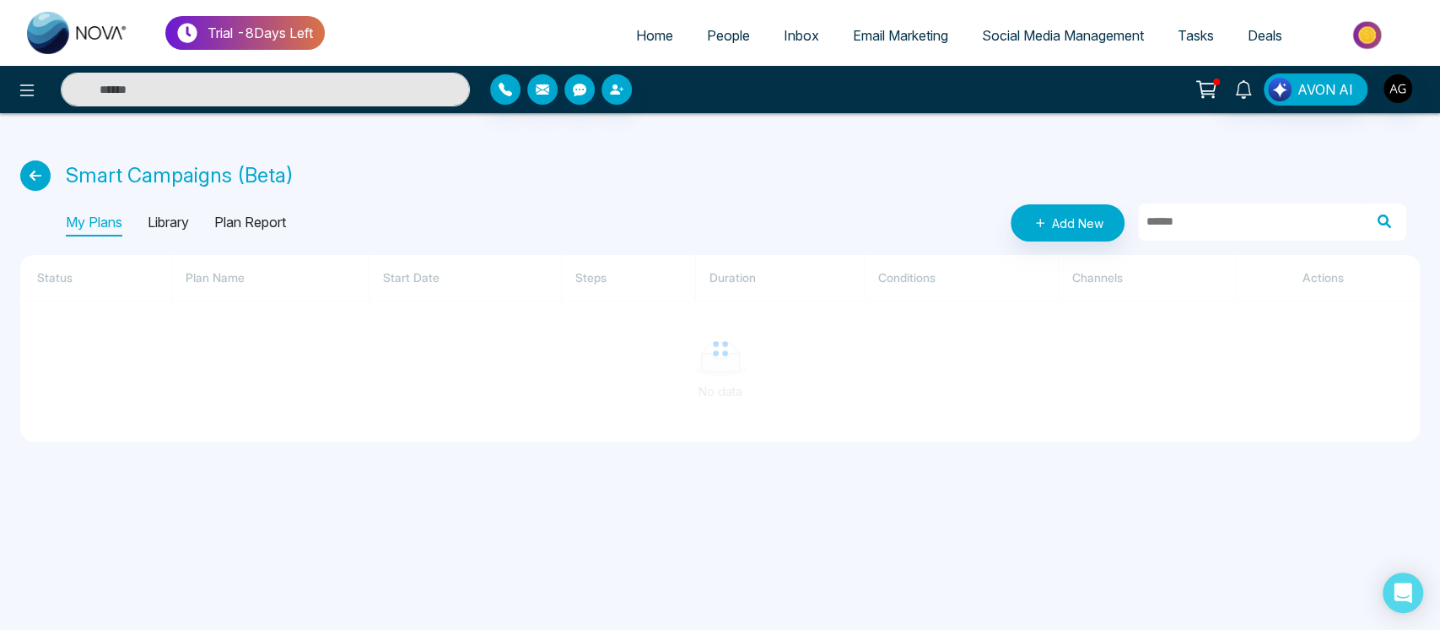
click at [30, 169] on icon at bounding box center [35, 175] width 30 height 30
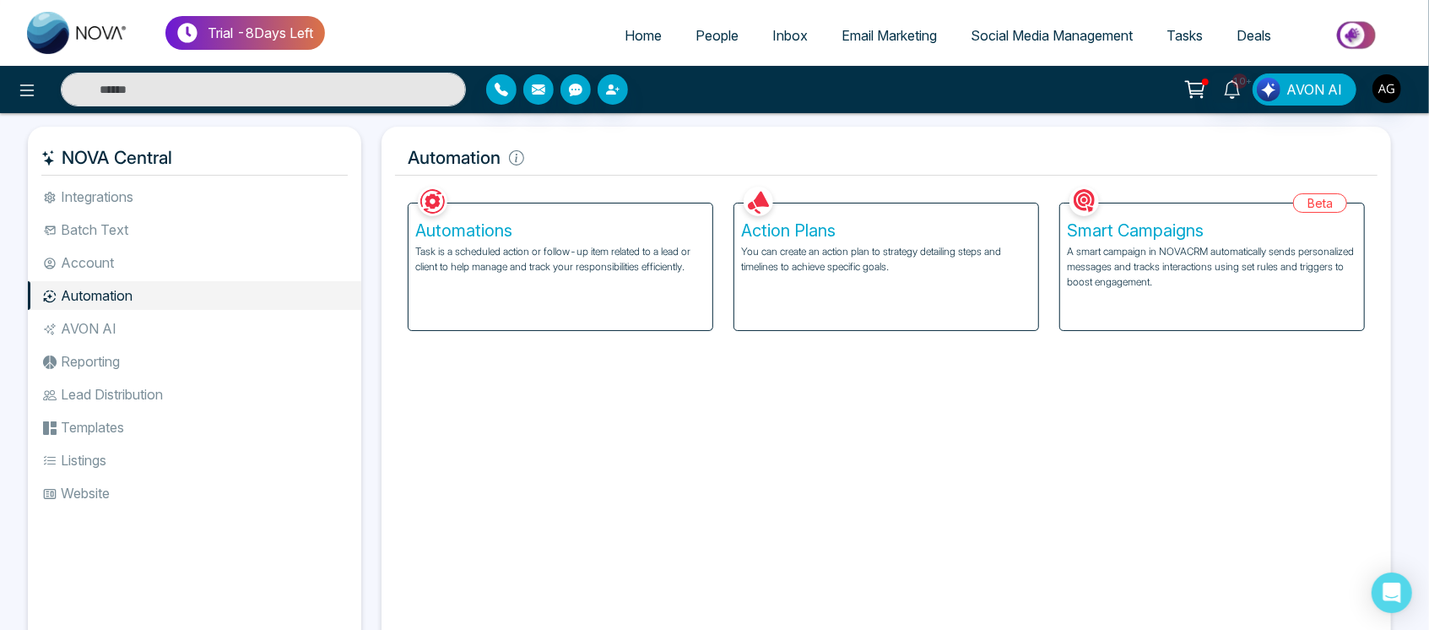
click at [711, 36] on span "People" at bounding box center [716, 35] width 43 height 17
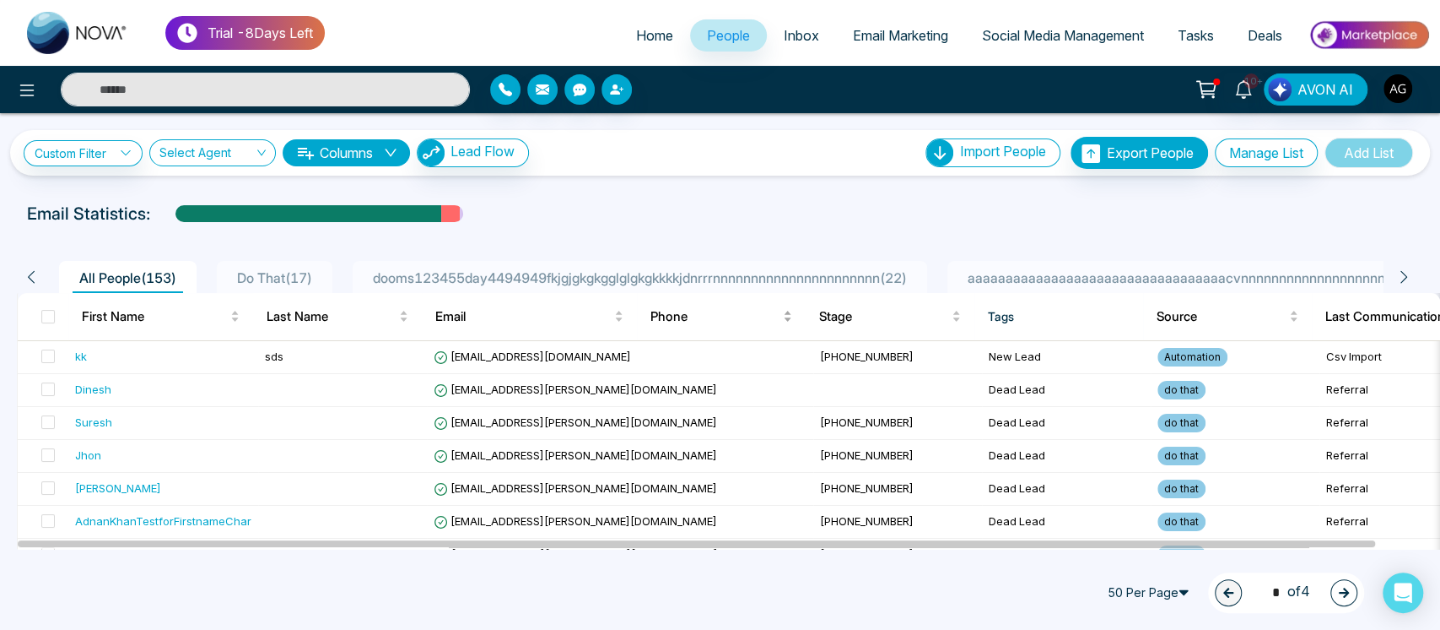
click at [736, 321] on span "Phone" at bounding box center [715, 316] width 129 height 20
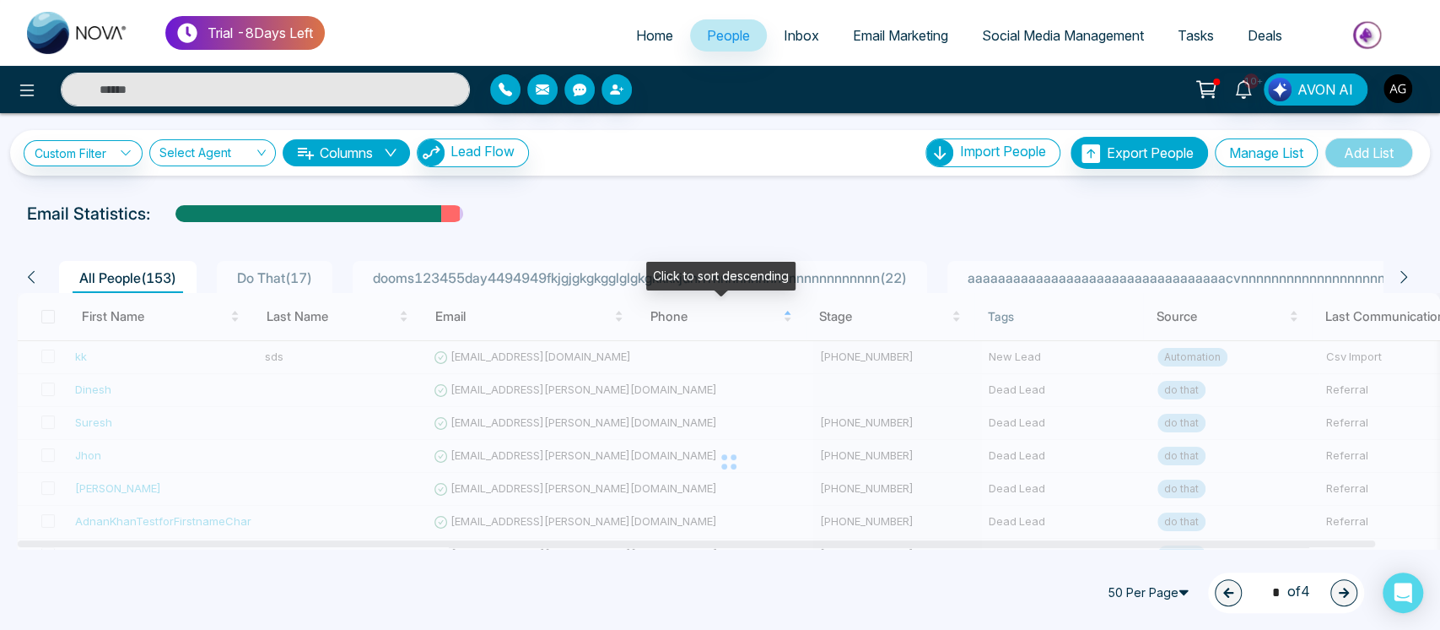
click at [754, 362] on div at bounding box center [729, 462] width 1424 height 338
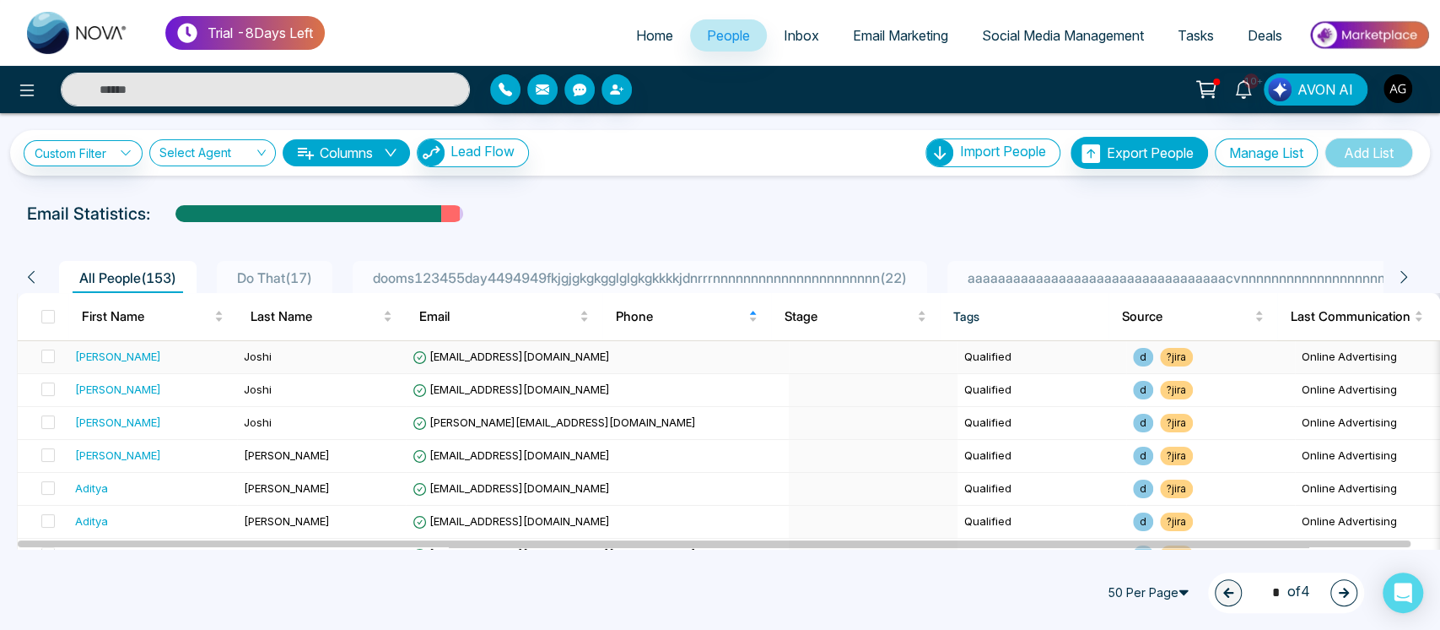
click at [789, 364] on td at bounding box center [873, 357] width 169 height 33
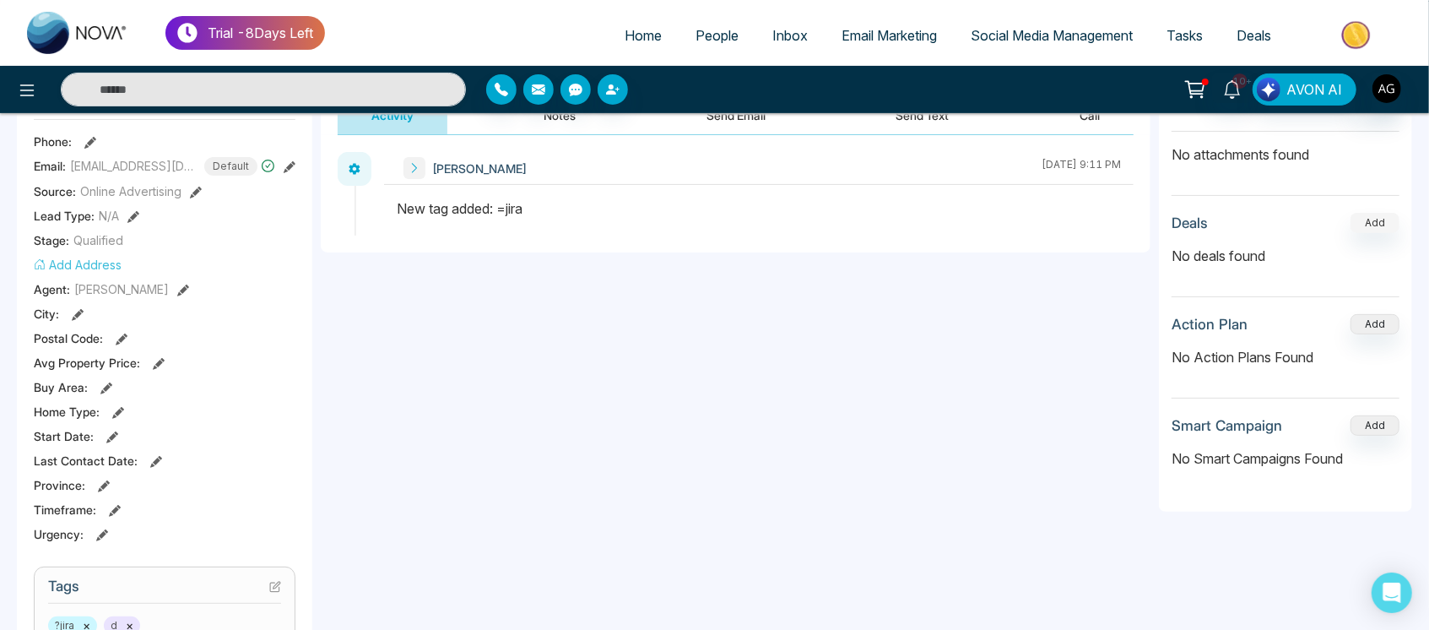
scroll to position [226, 0]
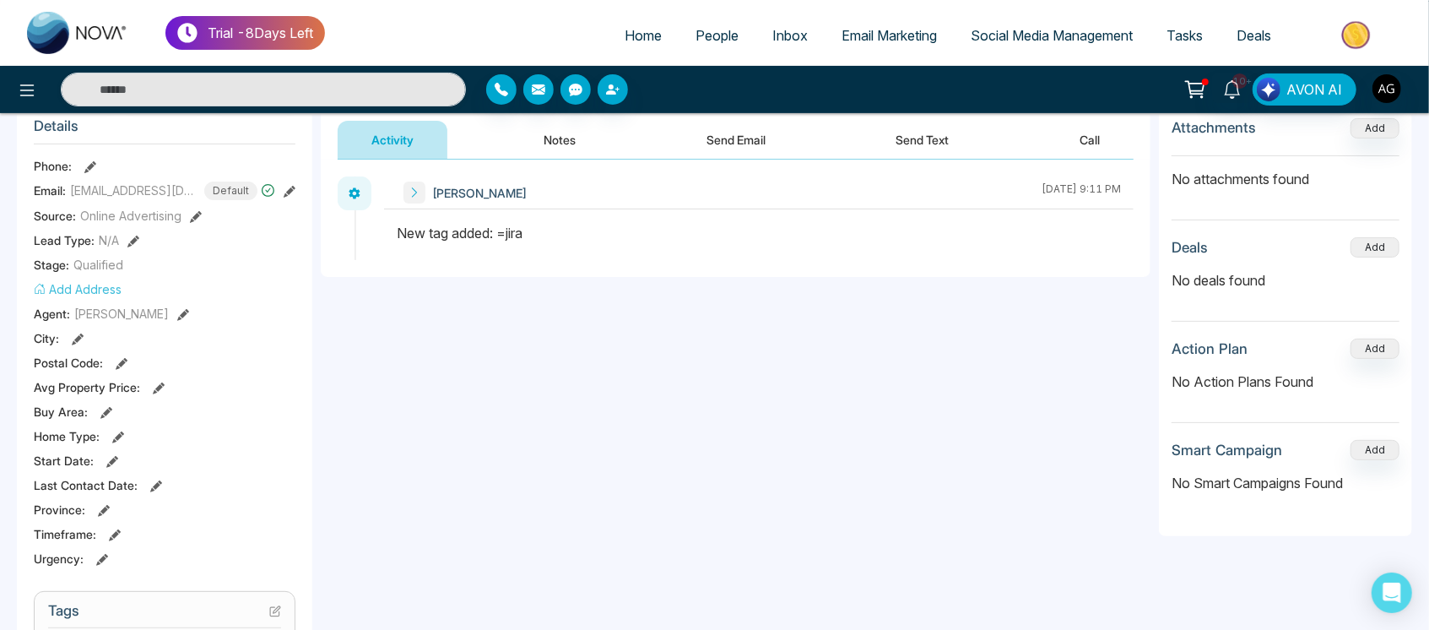
click at [1377, 237] on button "Add" at bounding box center [1374, 247] width 49 height 20
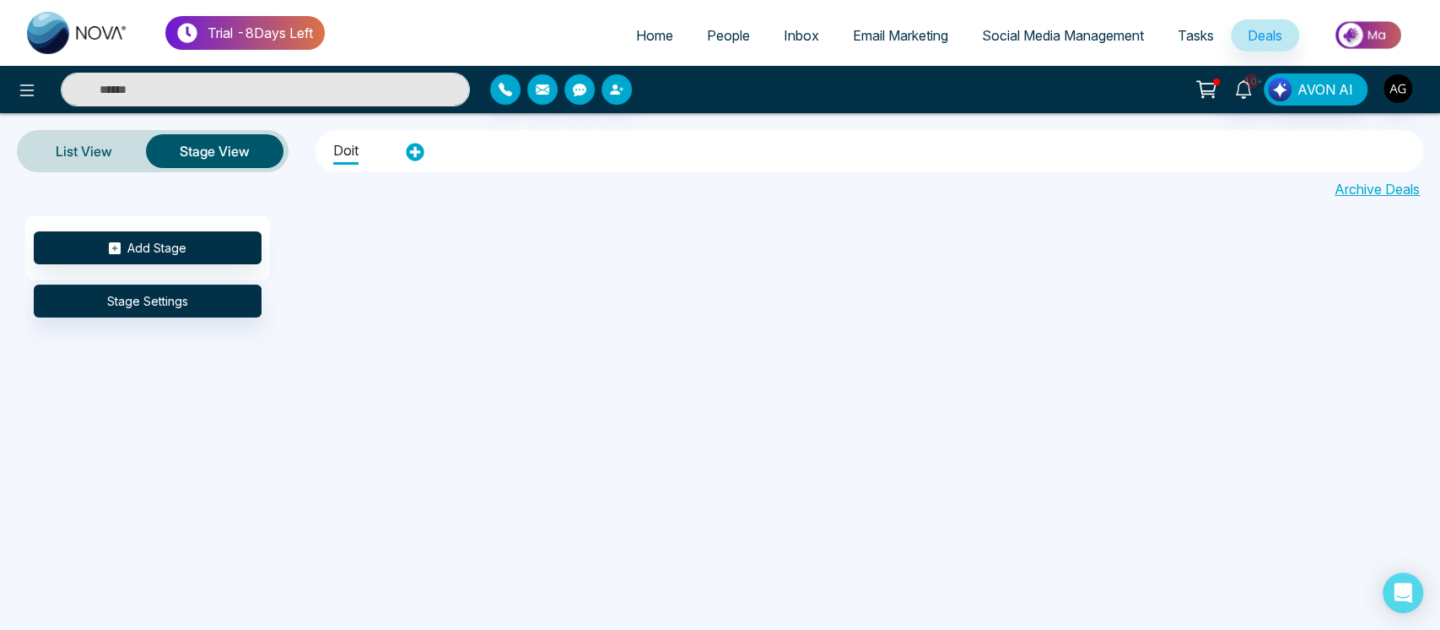
click at [3, 133] on div "List View Stage View doit" at bounding box center [720, 151] width 1440 height 42
click at [8, 218] on div "Trial - 8 Days Left Home People Inbox Email Marketing Social Media Management T…" at bounding box center [720, 315] width 1440 height 630
click at [3, 132] on div "List View Stage View doit" at bounding box center [720, 151] width 1440 height 42
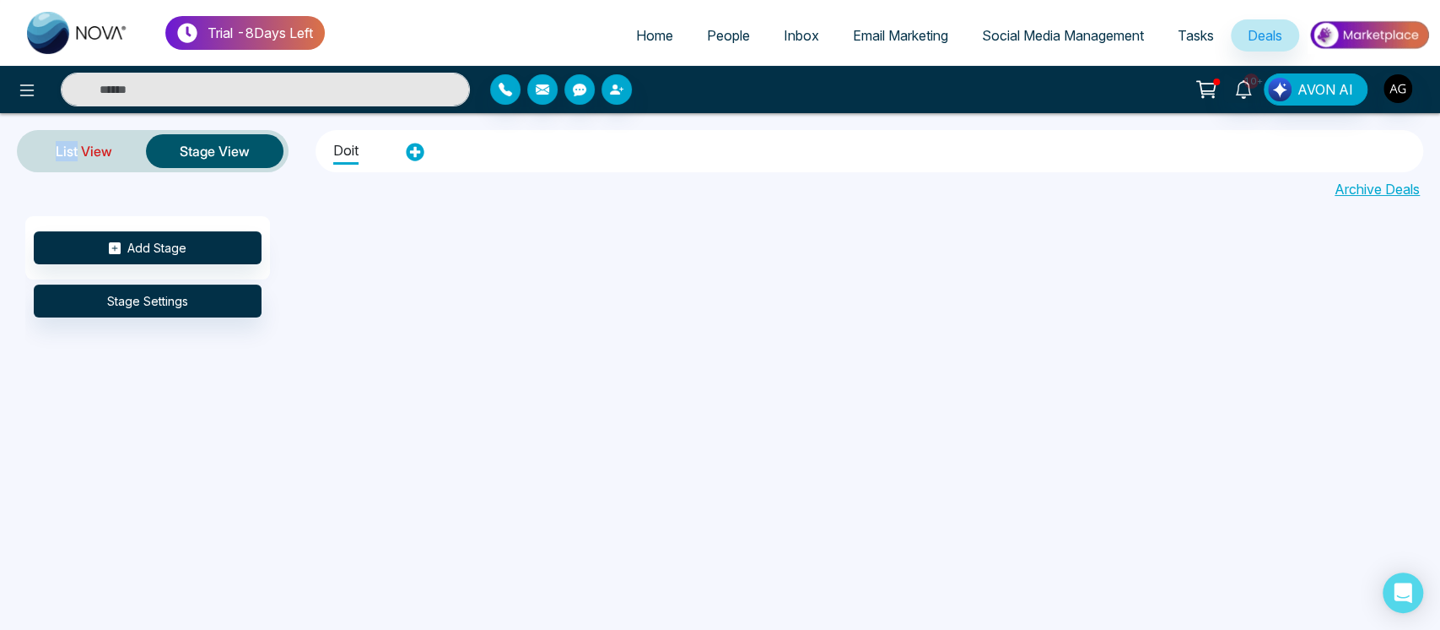
click at [27, 145] on link "List View" at bounding box center [84, 151] width 124 height 41
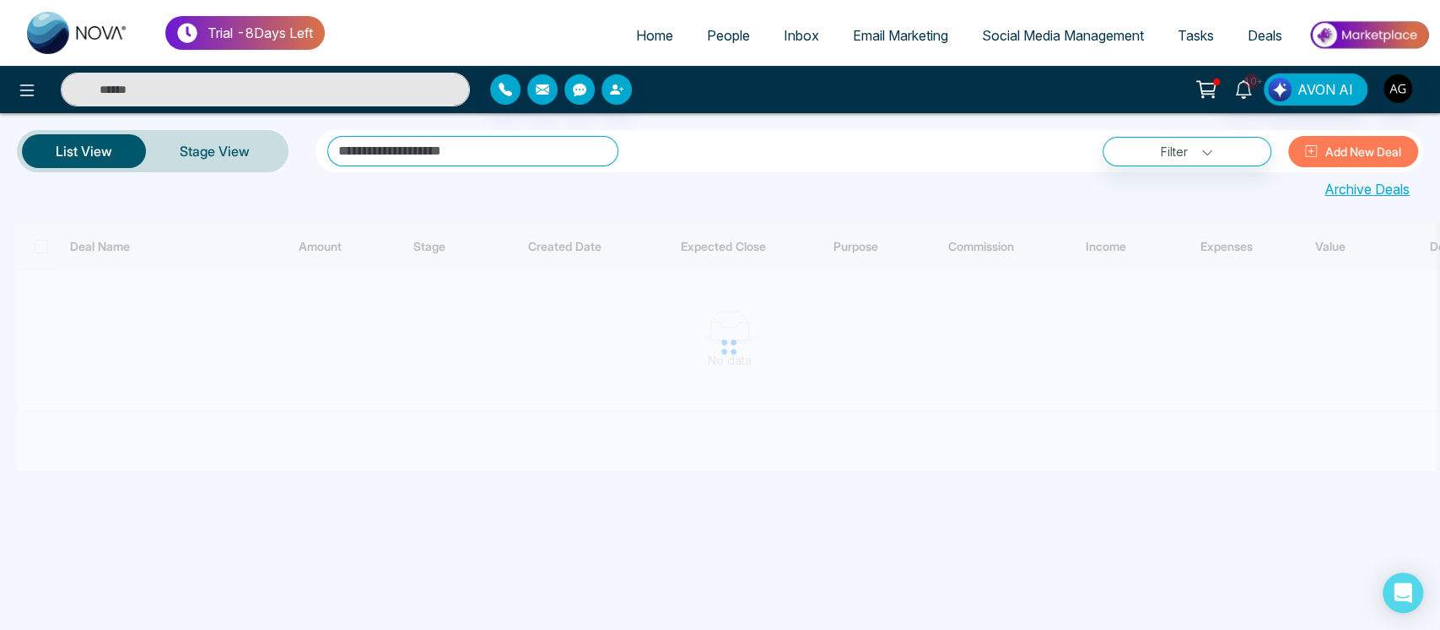
click at [18, 132] on div "**********" at bounding box center [720, 151] width 1440 height 42
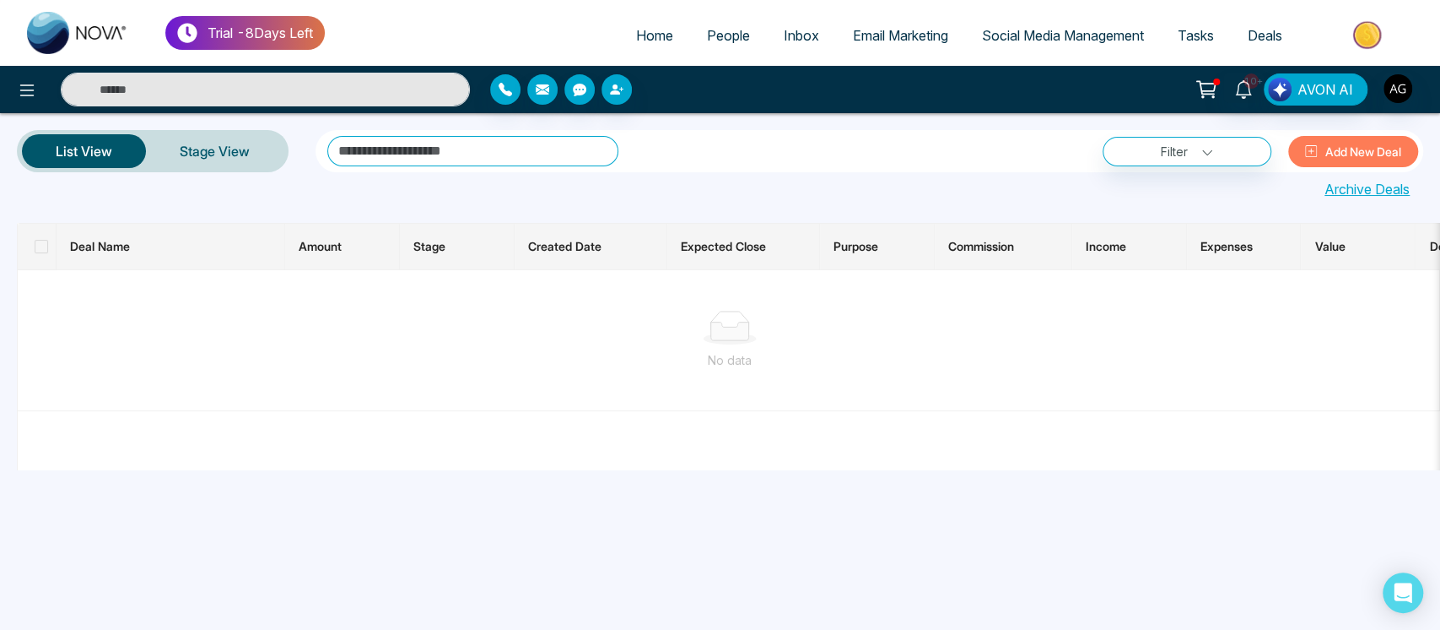
click at [1, 131] on div "**********" at bounding box center [720, 151] width 1440 height 42
click at [720, 41] on span "People" at bounding box center [728, 35] width 43 height 17
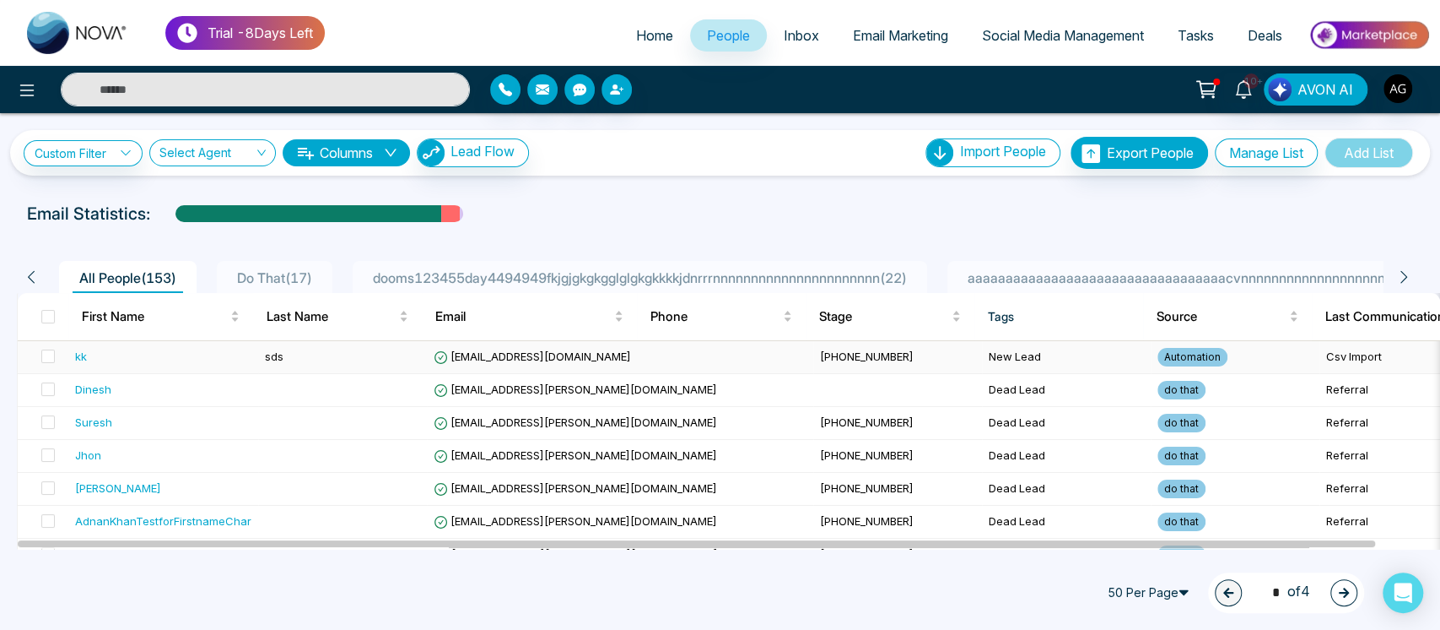
click at [581, 365] on td "[EMAIL_ADDRESS][DOMAIN_NAME]" at bounding box center [620, 357] width 386 height 33
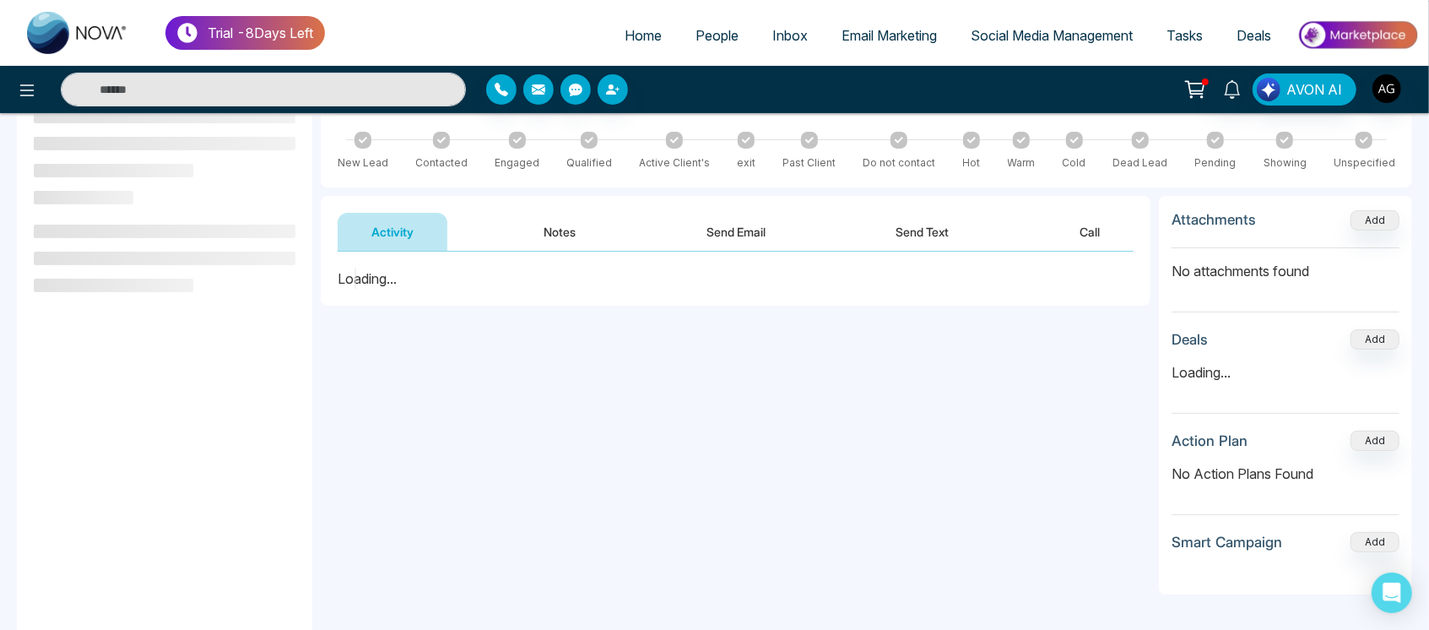
scroll to position [176, 0]
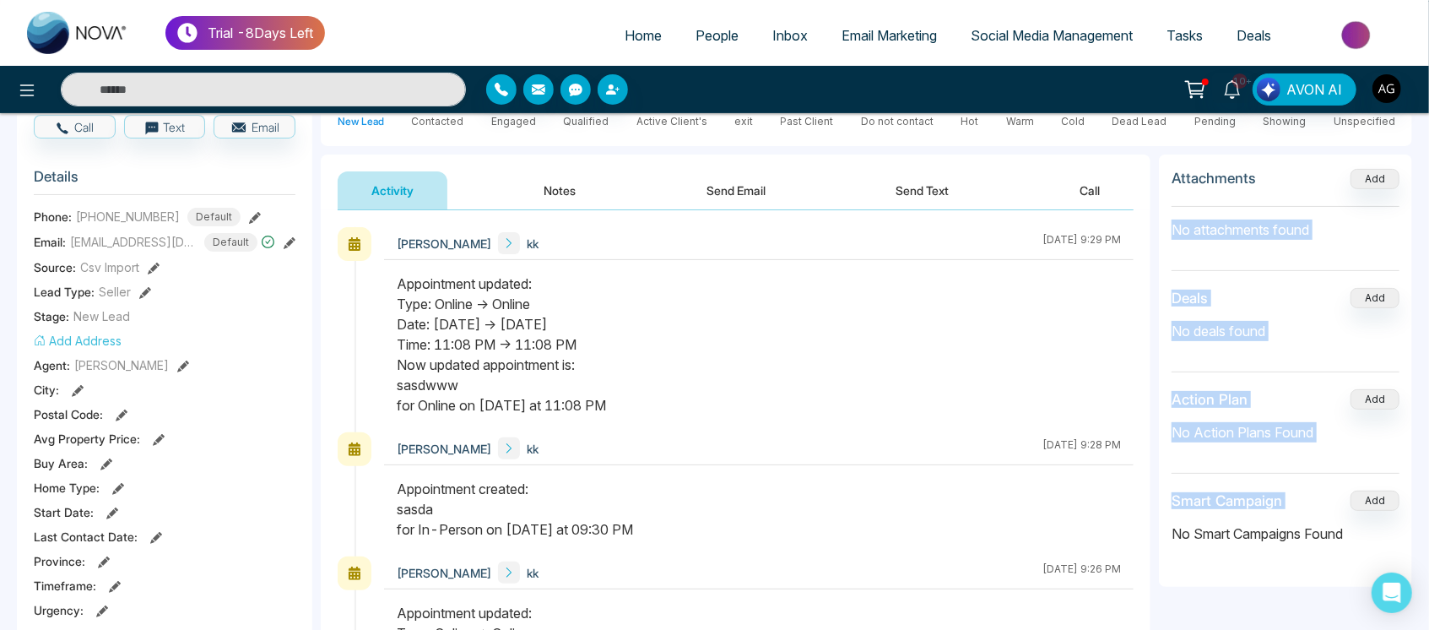
drag, startPoint x: 1303, startPoint y: 157, endPoint x: 1332, endPoint y: 519, distance: 363.2
click at [1332, 519] on div "Attachments Add No attachments found Deals Add No deals found Action Plan Add N…" at bounding box center [1285, 370] width 253 height 432
click at [1332, 519] on div "No Smart Campaigns Found" at bounding box center [1285, 534] width 228 height 46
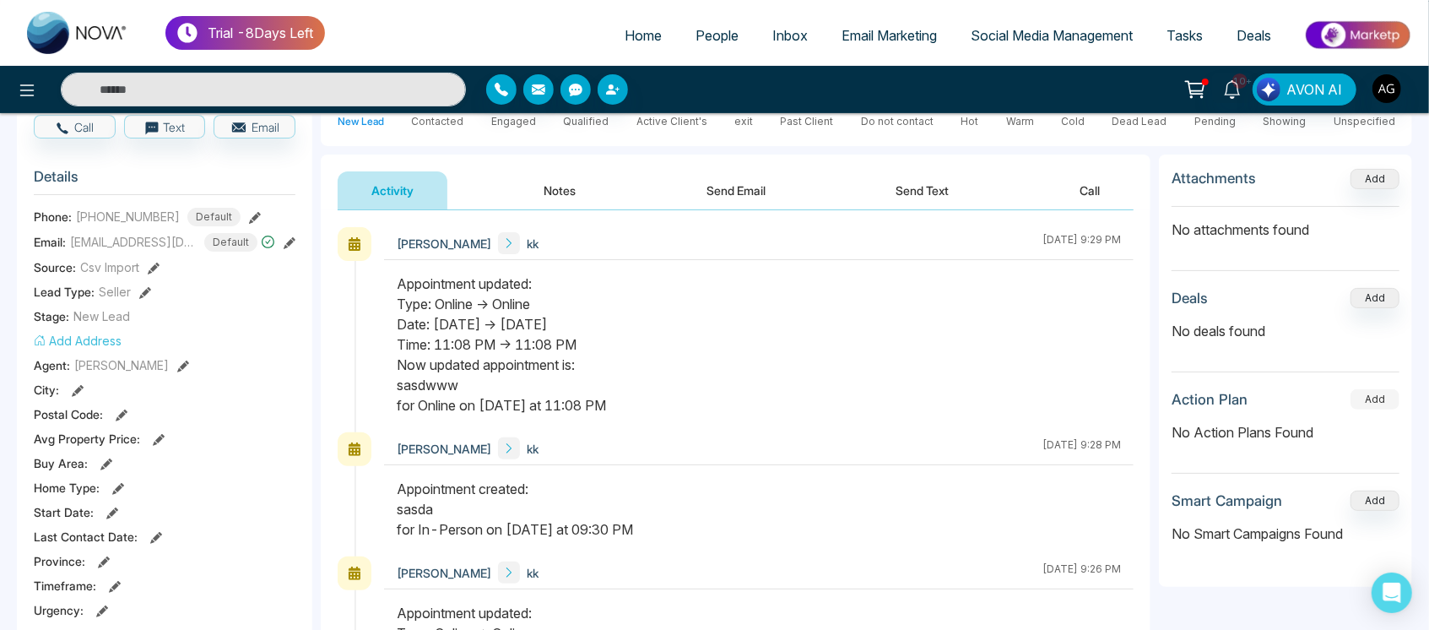
click at [1373, 399] on button "Add" at bounding box center [1374, 399] width 49 height 20
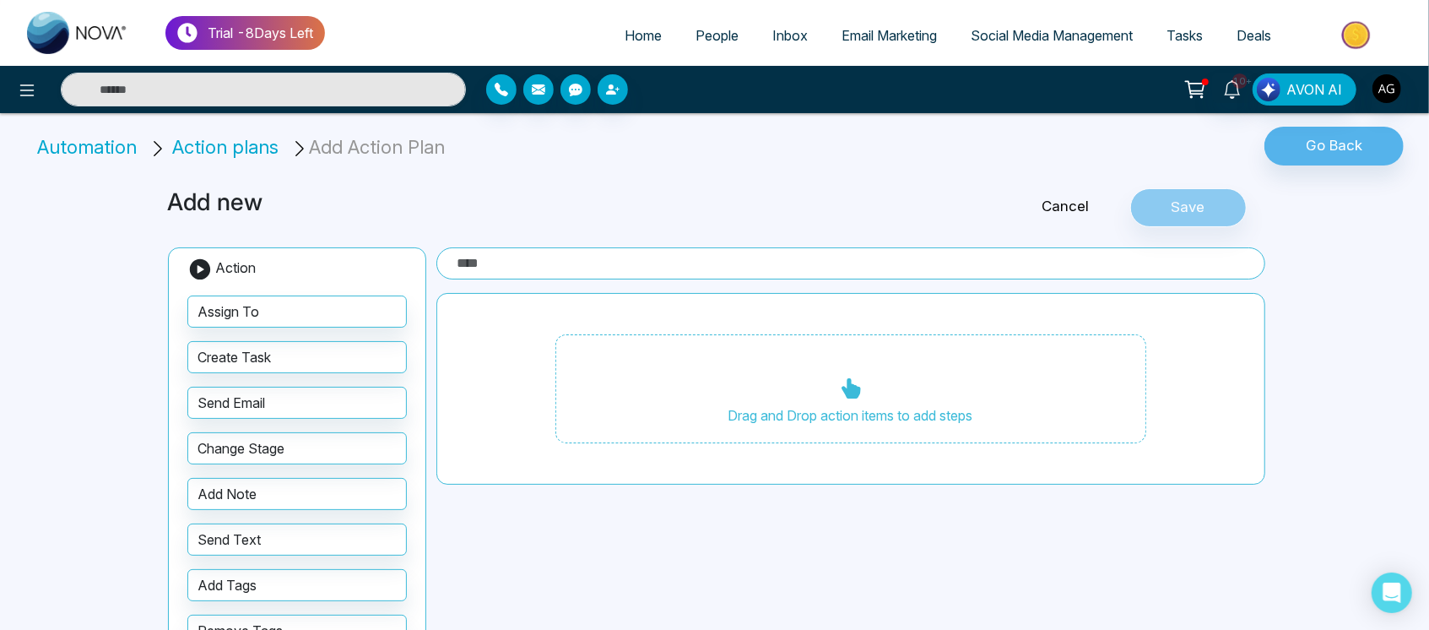
click at [0, 105] on div at bounding box center [238, 90] width 476 height 34
click at [1333, 138] on button "Go Back" at bounding box center [1333, 146] width 139 height 39
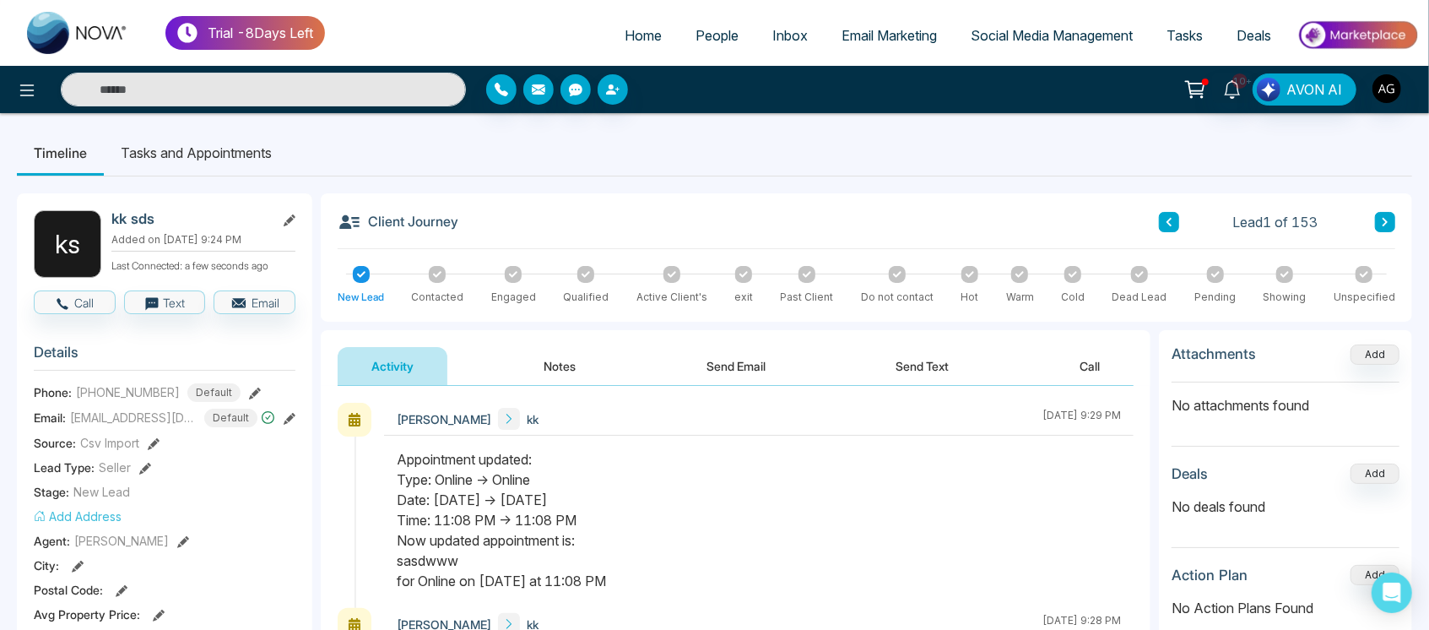
click at [678, 30] on link "People" at bounding box center [716, 35] width 77 height 32
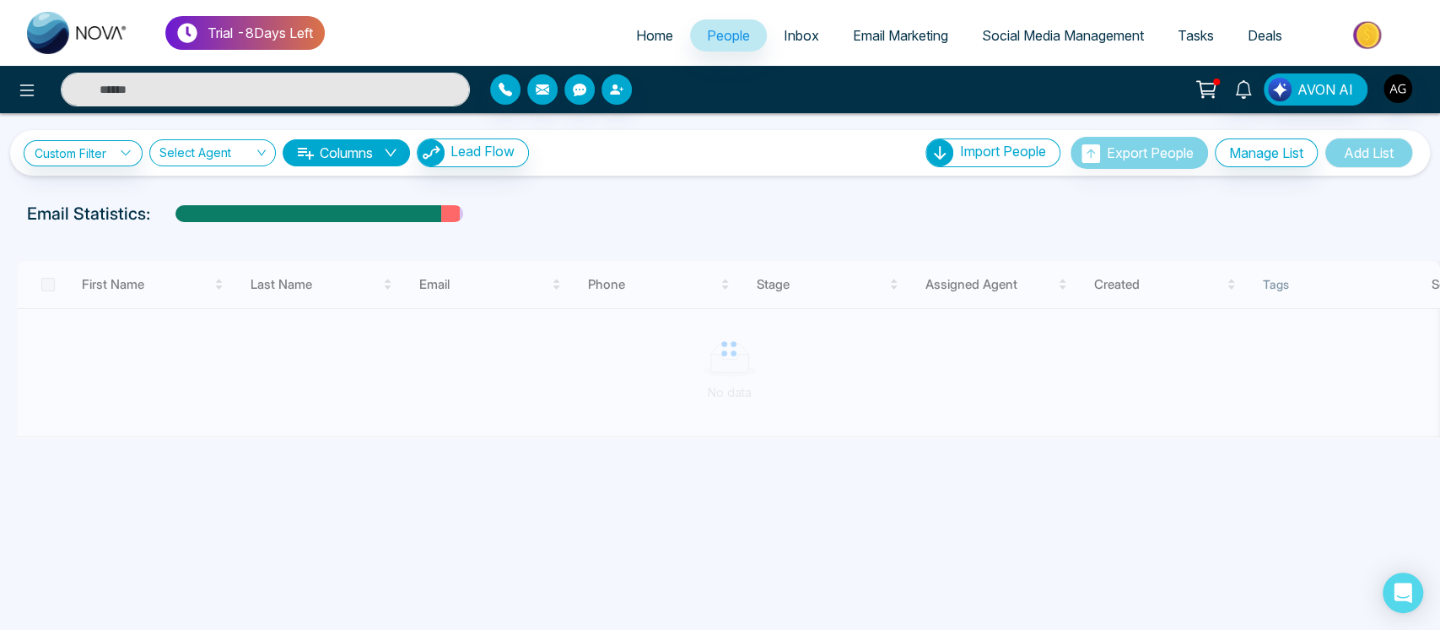
click at [636, 30] on span "Home" at bounding box center [654, 35] width 37 height 17
select select "*"
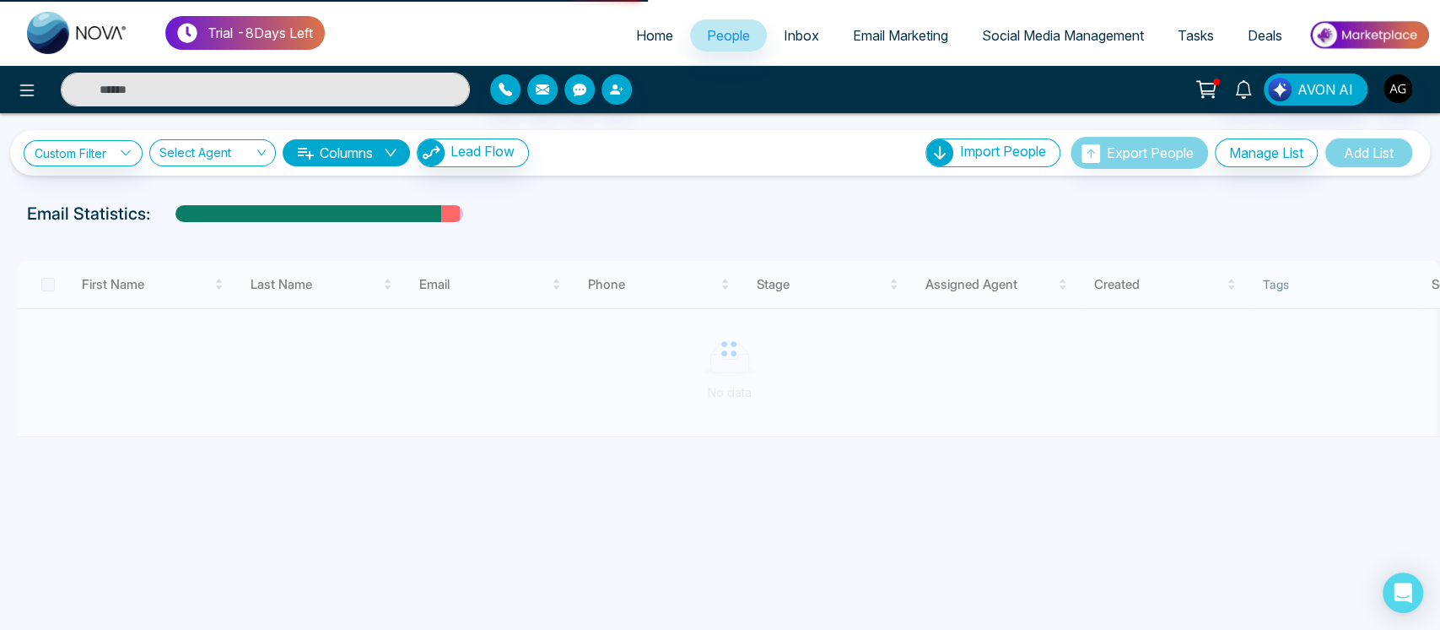
select select "*"
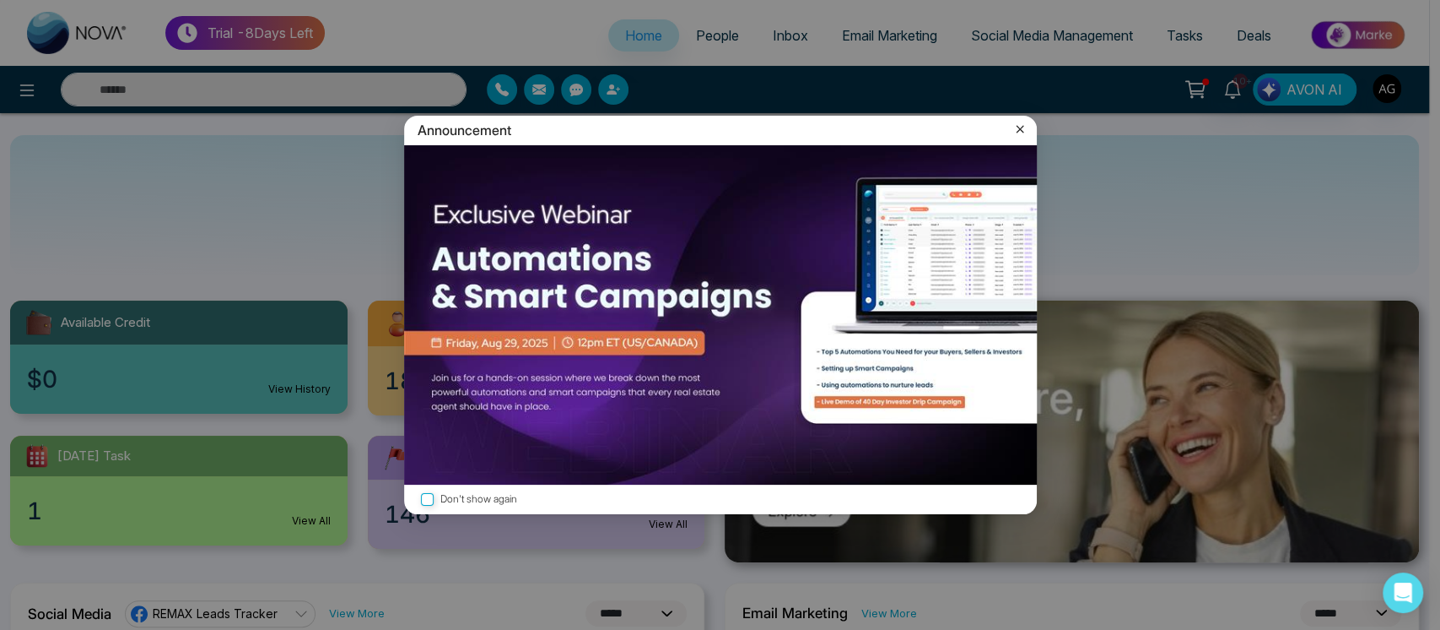
click at [1019, 129] on icon at bounding box center [1020, 129] width 17 height 17
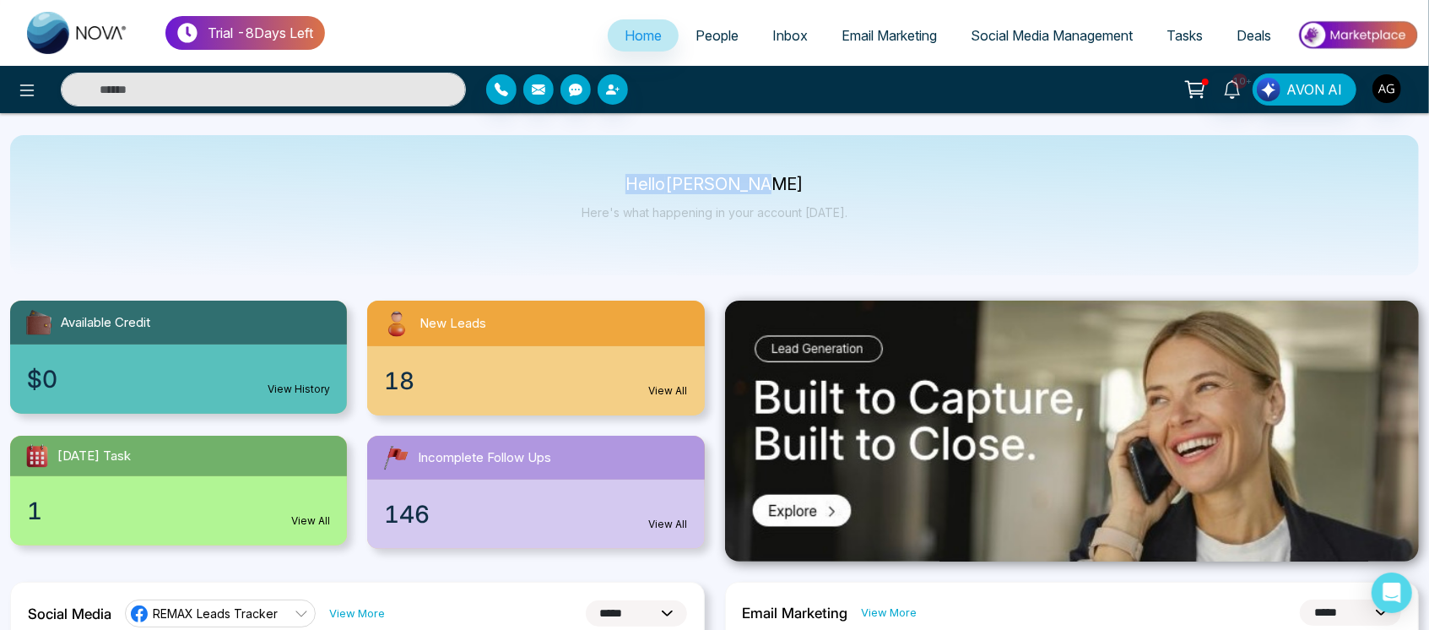
drag, startPoint x: 609, startPoint y: 167, endPoint x: 932, endPoint y: 172, distance: 322.4
click at [932, 172] on div "Hello [PERSON_NAME] Here's what happening in your account [DATE]." at bounding box center [714, 205] width 1408 height 140
click at [611, 160] on div "Hello [PERSON_NAME] Here's what happening in your account [DATE]." at bounding box center [714, 205] width 1408 height 140
drag, startPoint x: 611, startPoint y: 160, endPoint x: 891, endPoint y: 212, distance: 284.8
click at [891, 212] on div "Hello [PERSON_NAME] Here's what happening in your account [DATE]." at bounding box center [714, 205] width 1408 height 140
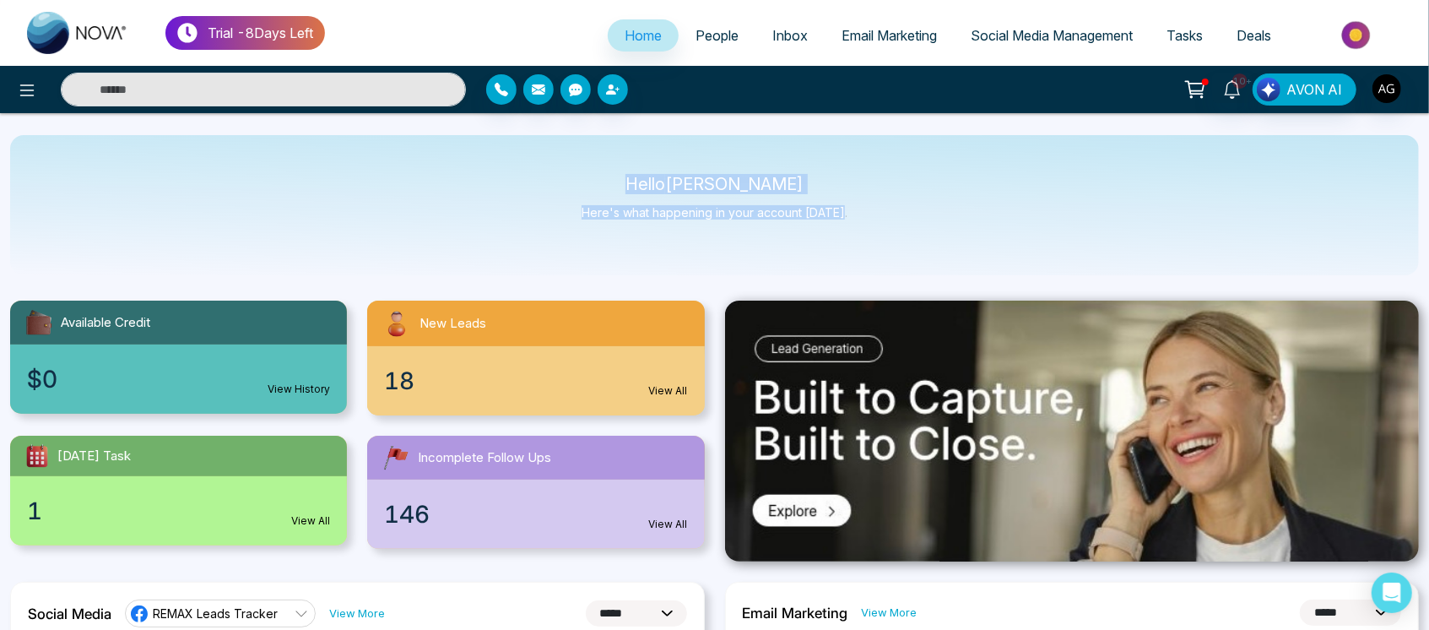
click at [891, 212] on div "Hello [PERSON_NAME] Here's what happening in your account [DATE]." at bounding box center [714, 205] width 1408 height 140
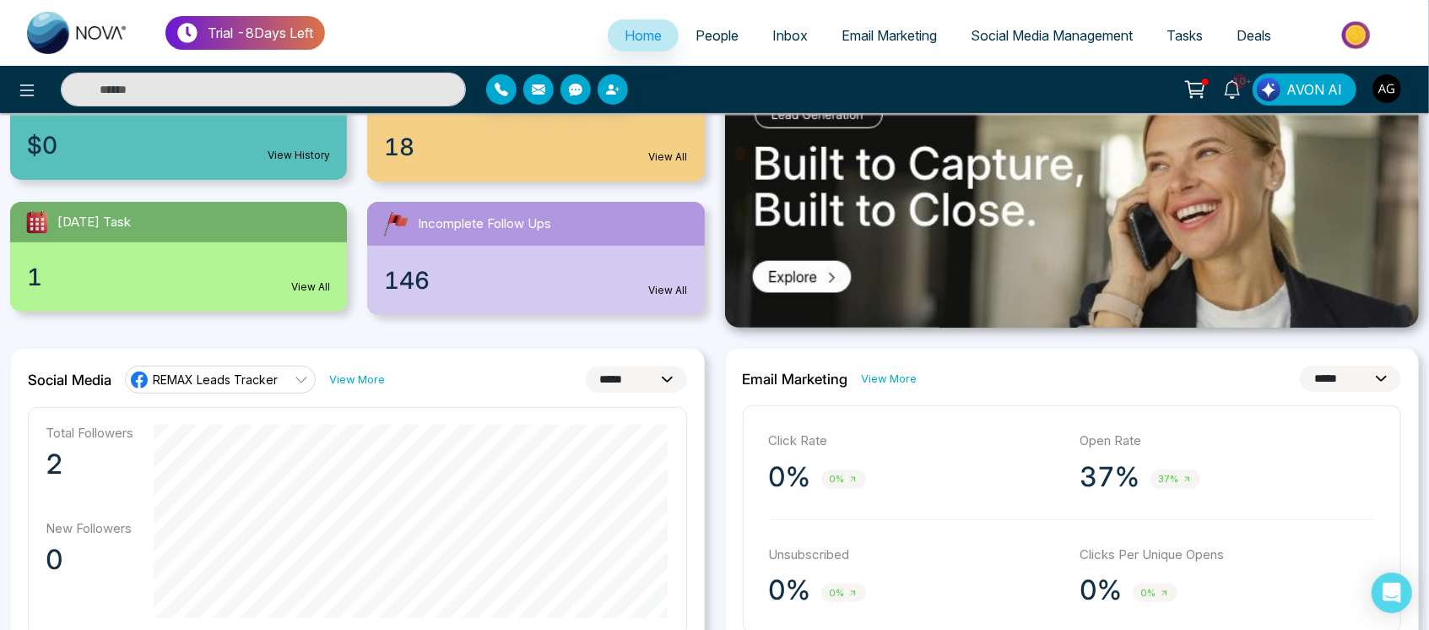
scroll to position [235, 0]
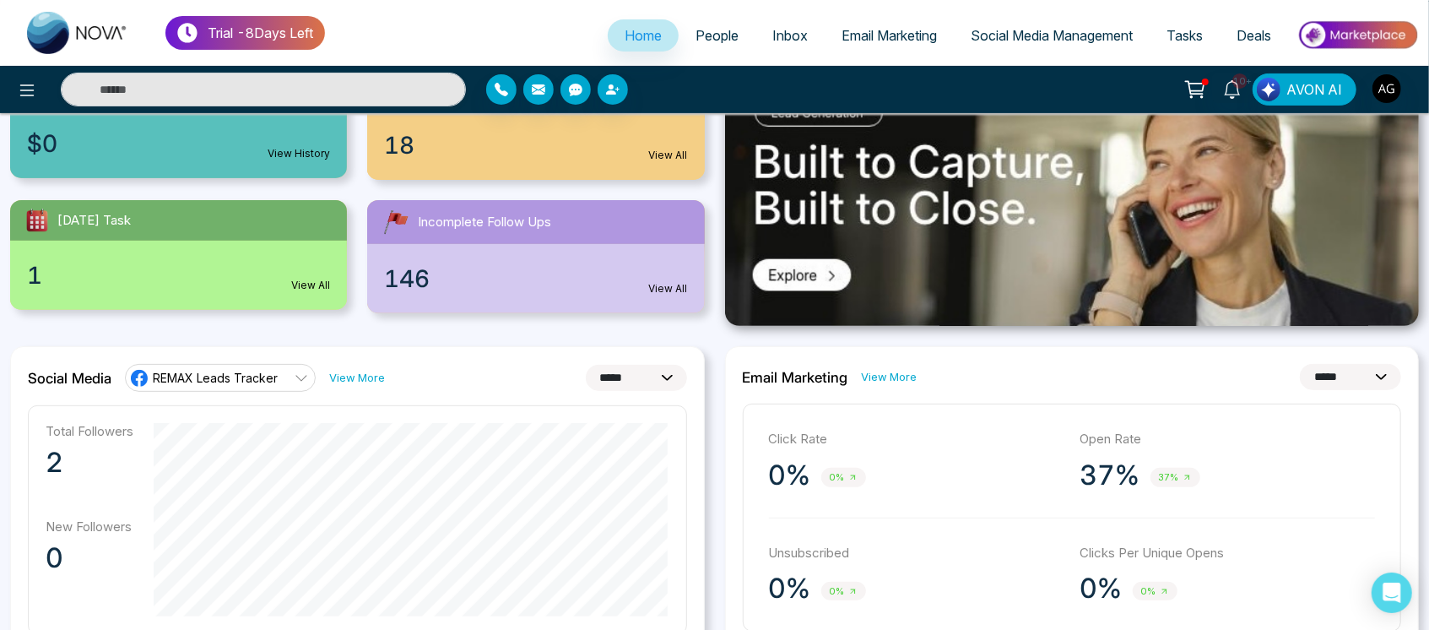
click at [954, 51] on li "Social Media Management" at bounding box center [1052, 36] width 196 height 35
click at [994, 41] on span "Social Media Management" at bounding box center [1051, 35] width 162 height 17
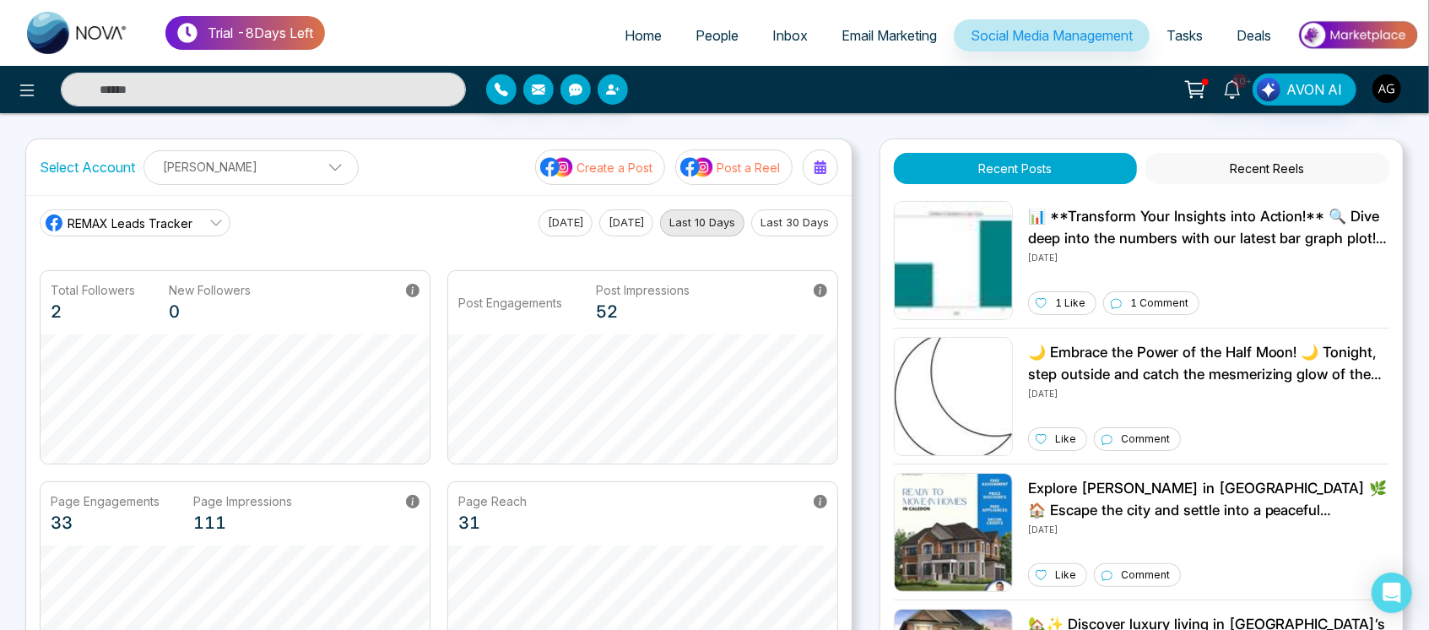
click at [551, 222] on button "[DATE]" at bounding box center [565, 222] width 54 height 27
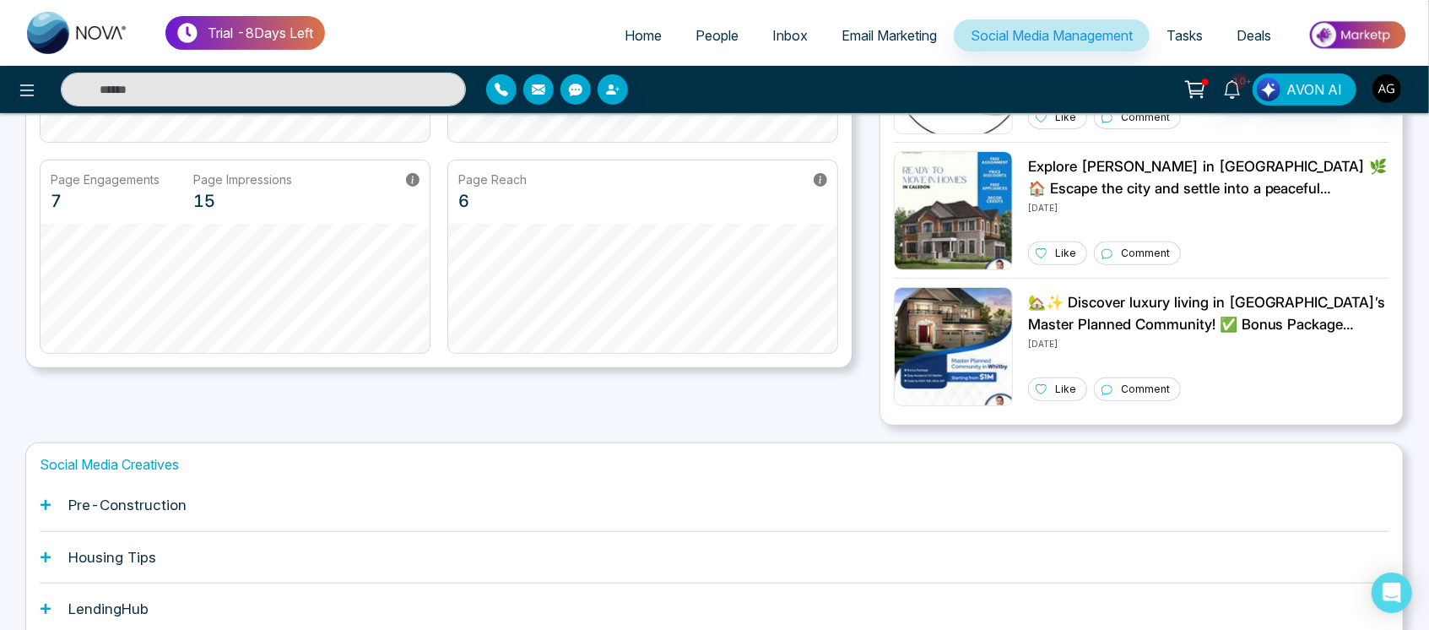
scroll to position [323, 0]
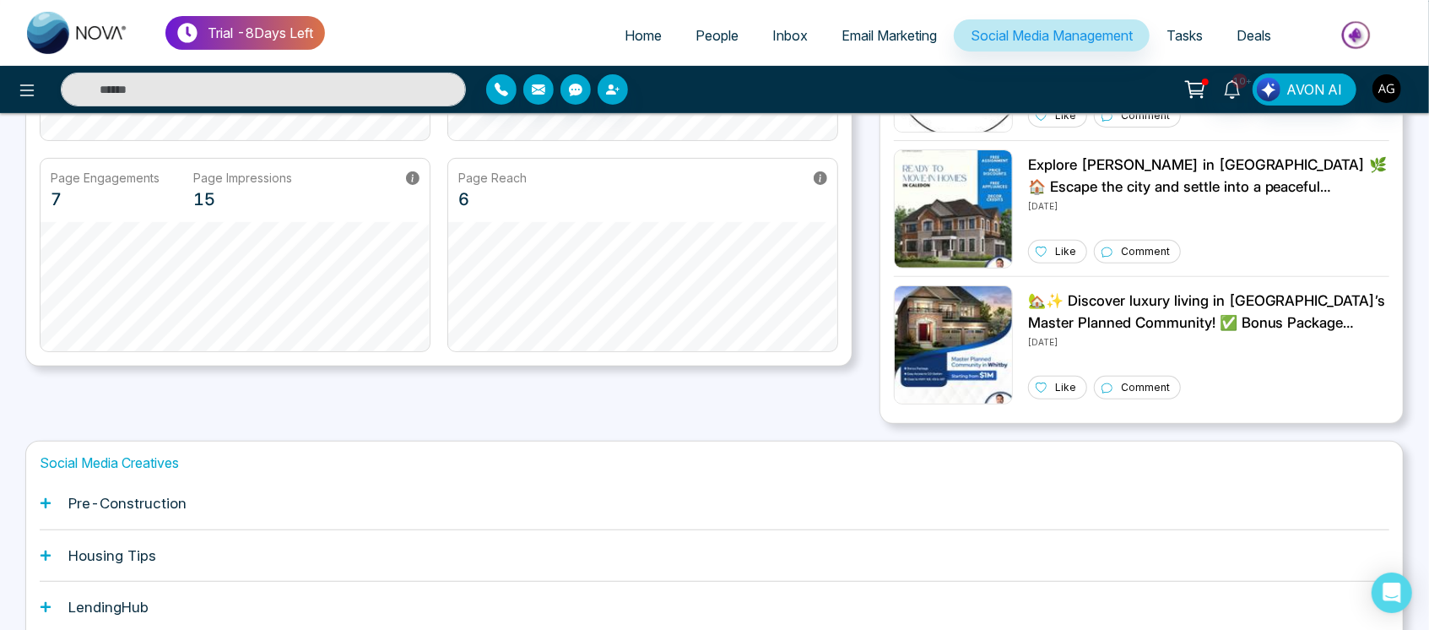
drag, startPoint x: 30, startPoint y: 389, endPoint x: 122, endPoint y: 384, distance: 91.3
click at [122, 384] on div "Select Account [PERSON_NAME] [PERSON_NAME] Add Social Accounts Create a Post Po…" at bounding box center [438, 119] width 827 height 608
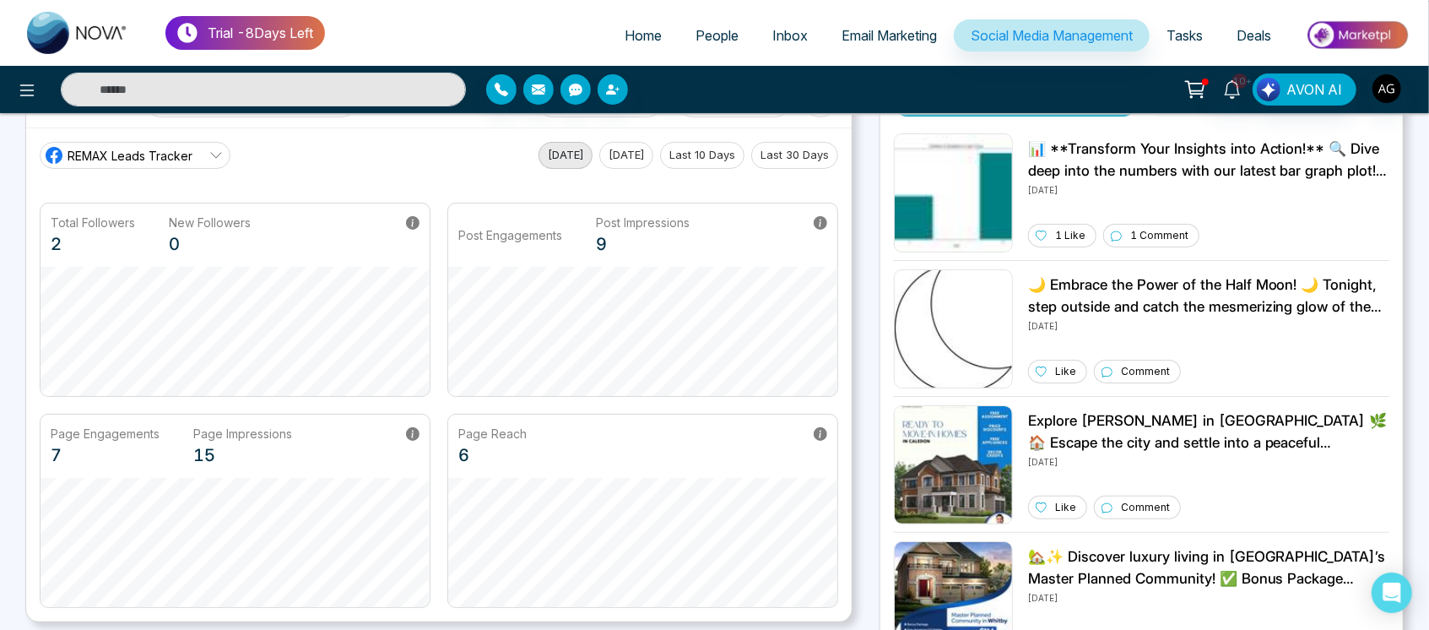
scroll to position [14, 0]
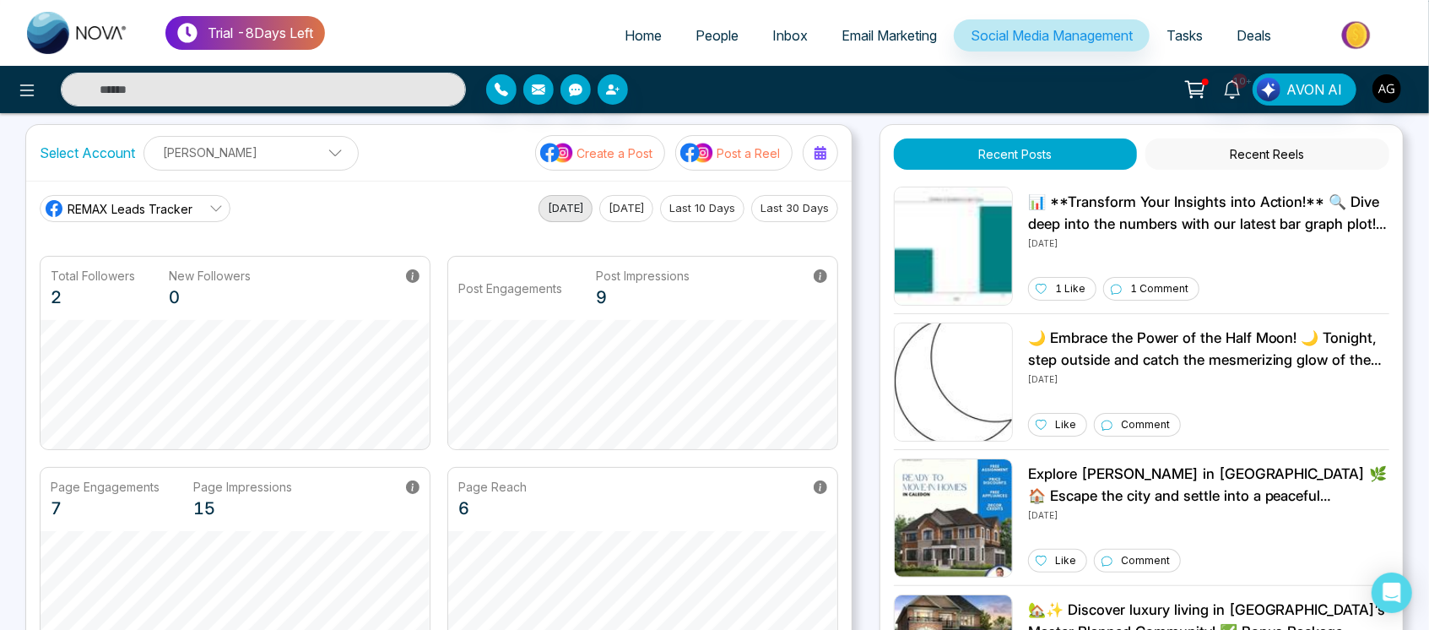
click at [626, 196] on button "[DATE]" at bounding box center [626, 208] width 54 height 27
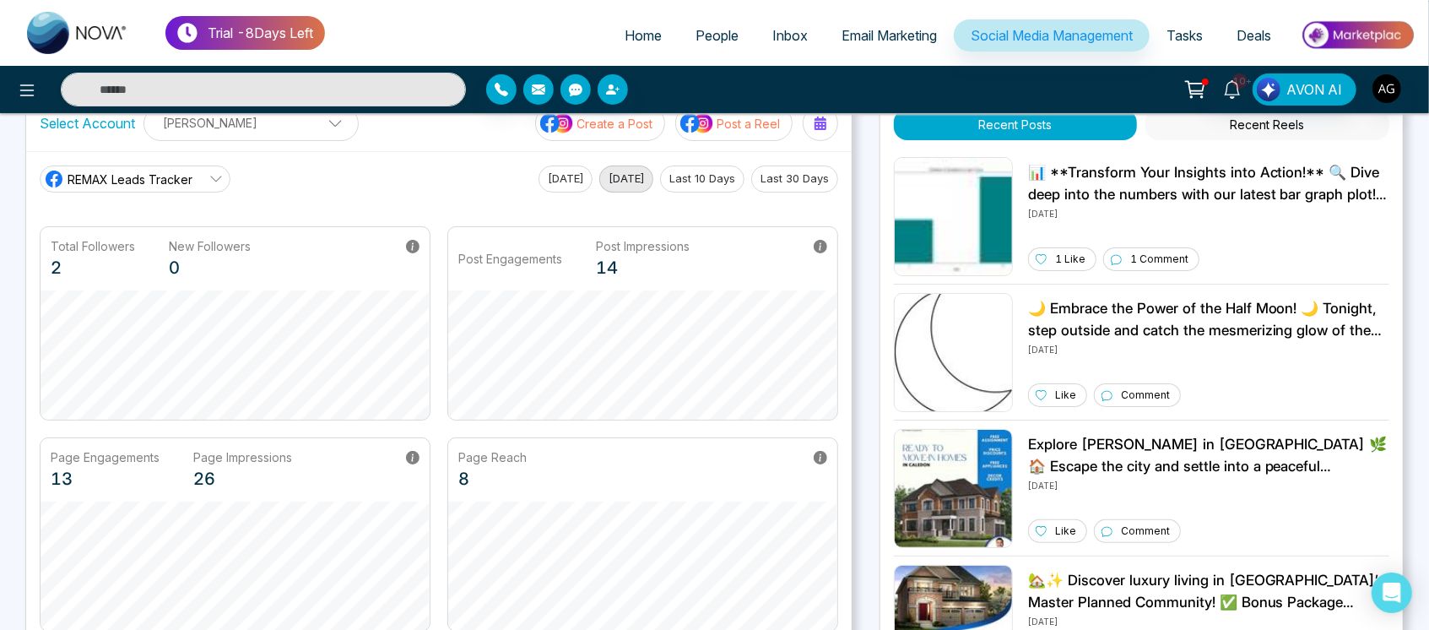
scroll to position [47, 0]
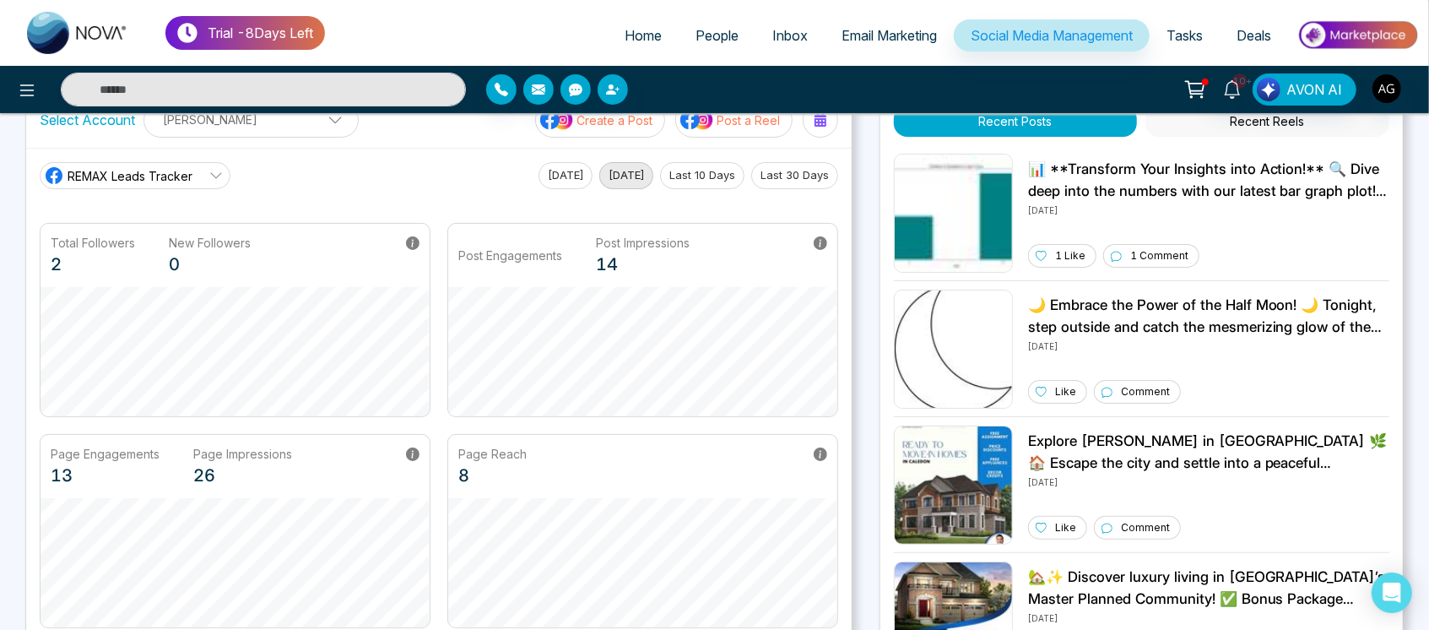
click at [735, 184] on button "Last 10 Days" at bounding box center [702, 175] width 84 height 27
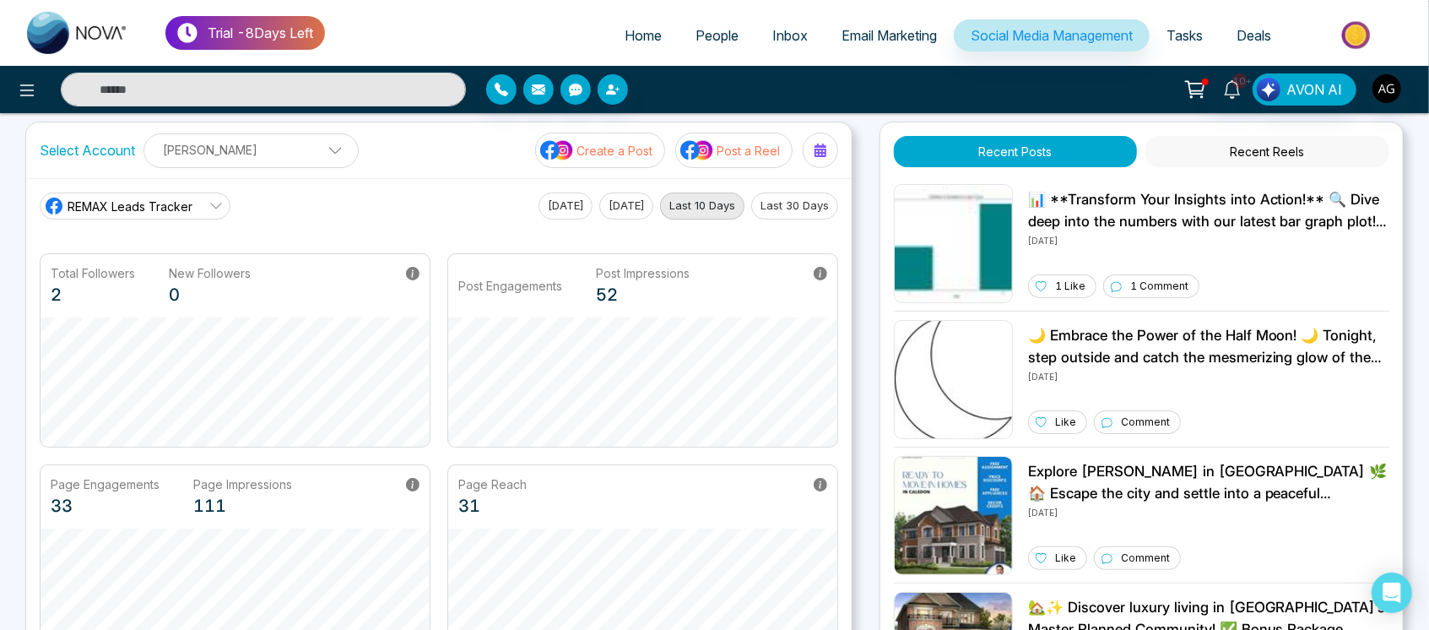
scroll to position [15, 0]
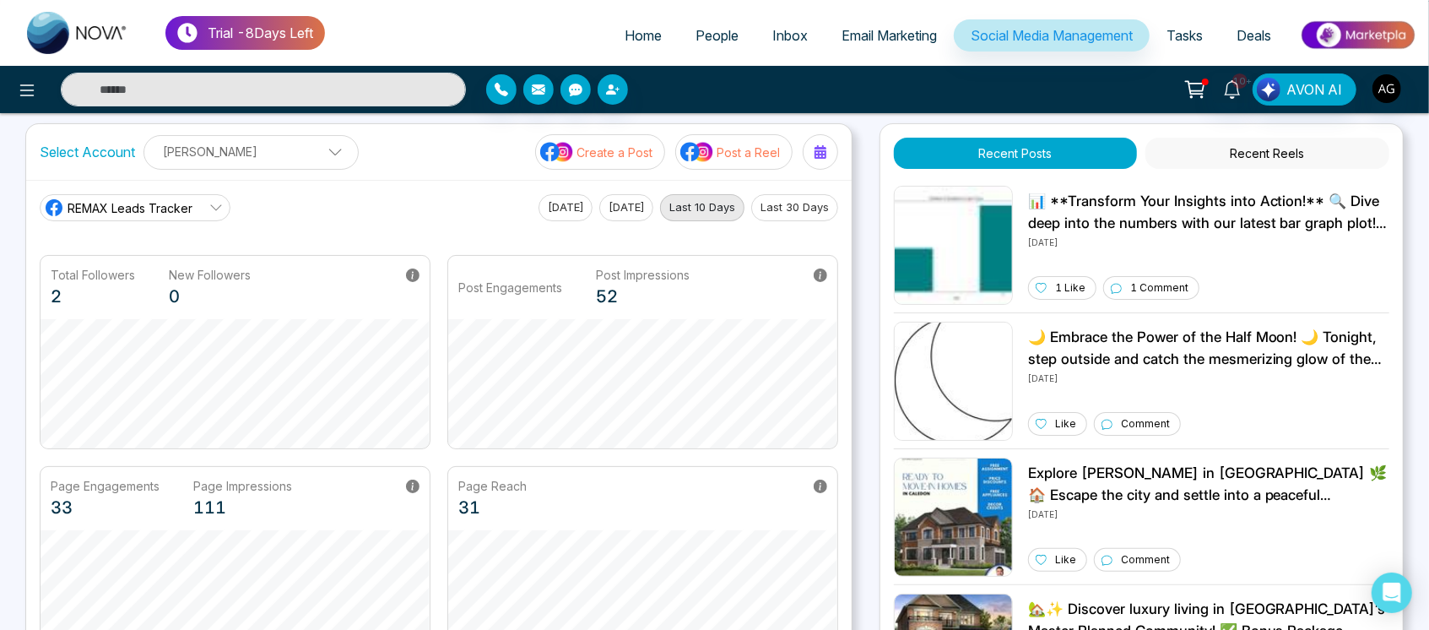
click at [792, 201] on button "Last 30 Days" at bounding box center [794, 207] width 87 height 27
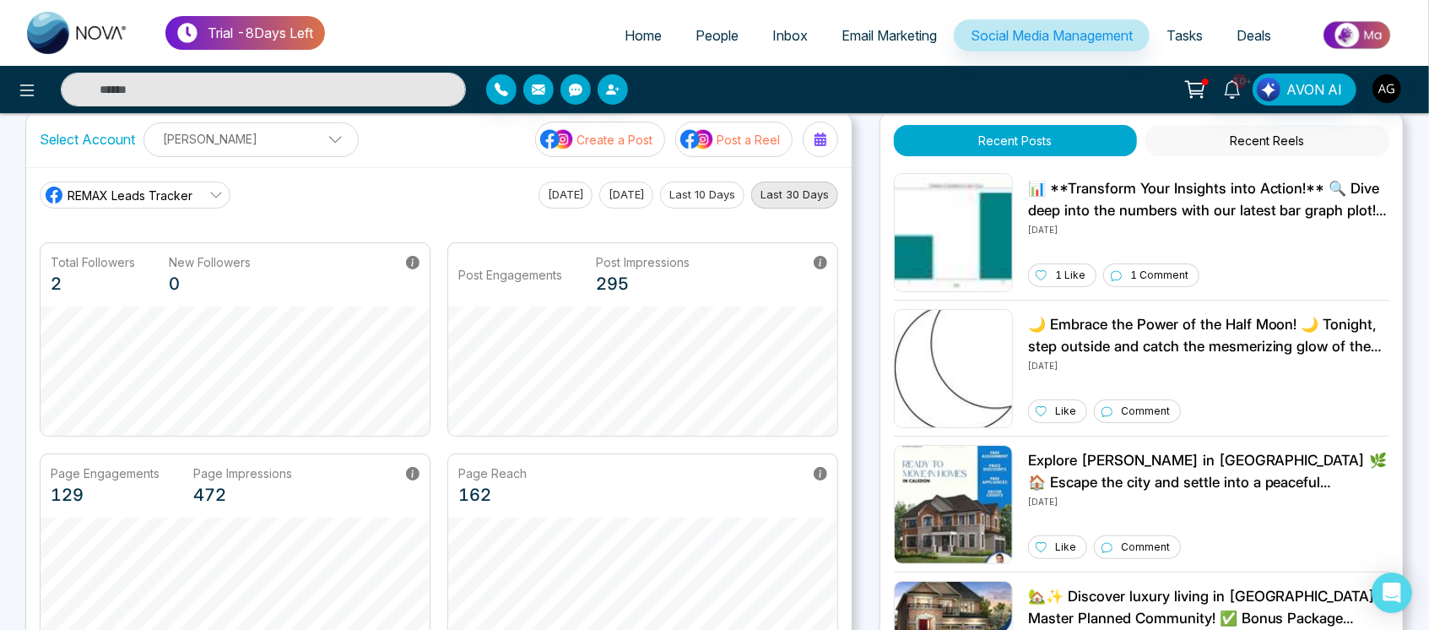
scroll to position [27, 0]
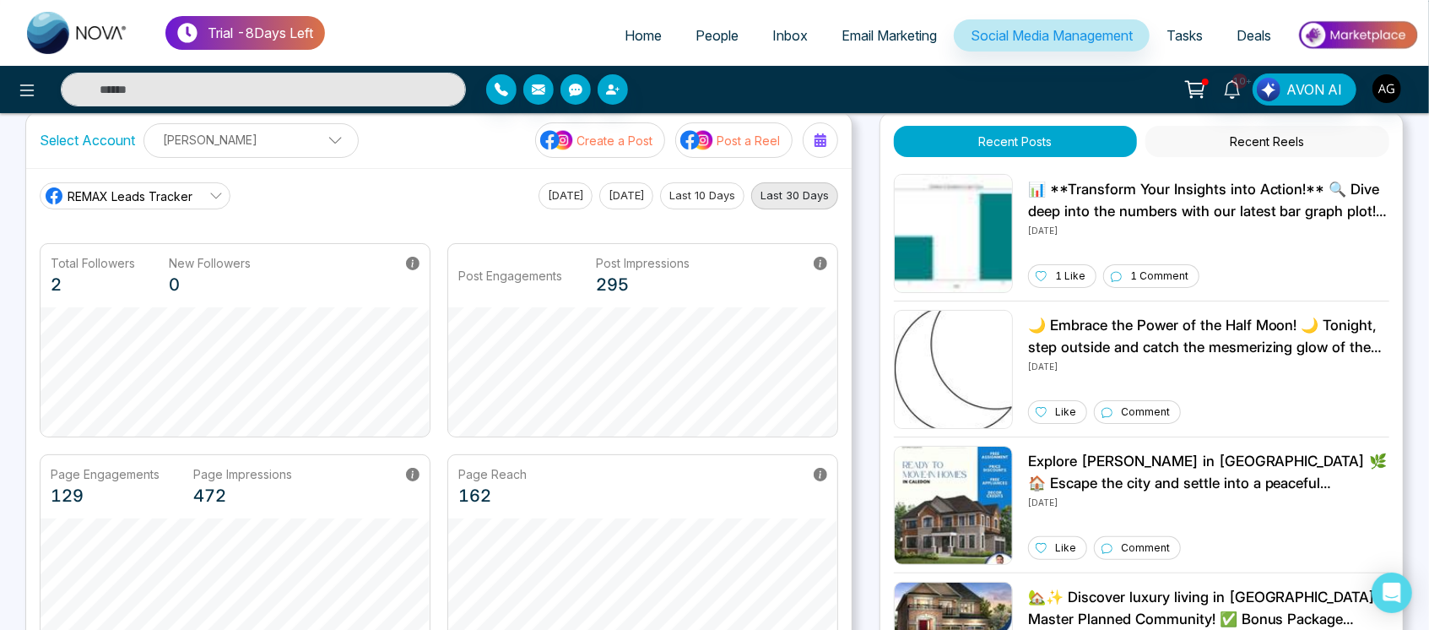
click at [691, 50] on link "People" at bounding box center [716, 35] width 77 height 32
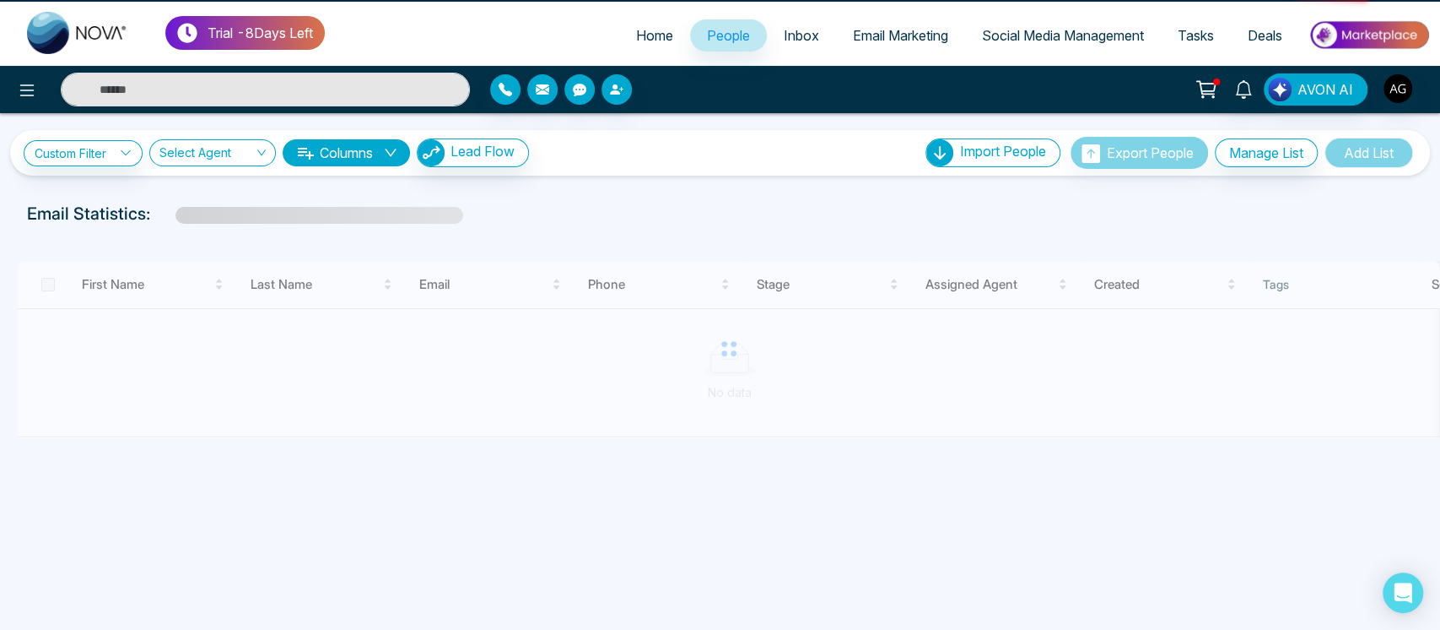
click at [691, 50] on link "People" at bounding box center [728, 35] width 77 height 32
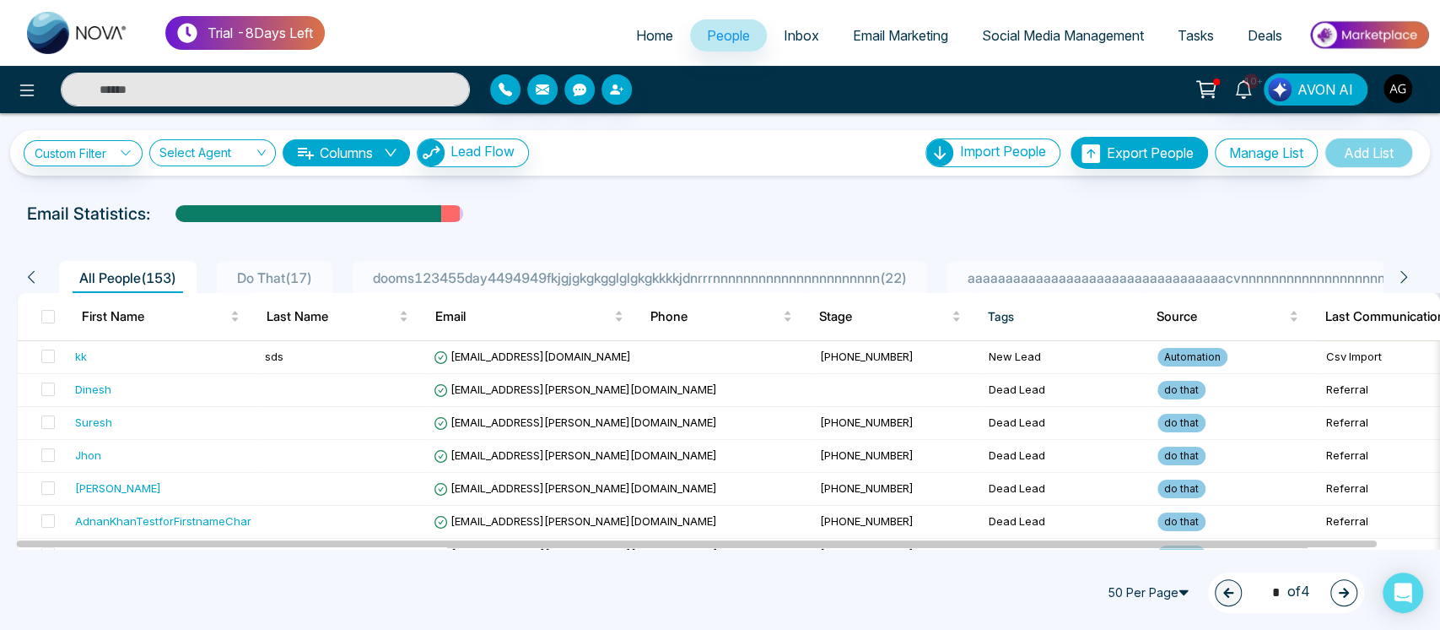
click at [1122, 273] on span "aaaaaaaaaaaaaaaaaaaaaaaaaaaaaaaaaacvnnnnnnnnnnnnnnnnnnnnnnnnnnnnnn1233 ( 1 )" at bounding box center [1244, 277] width 567 height 17
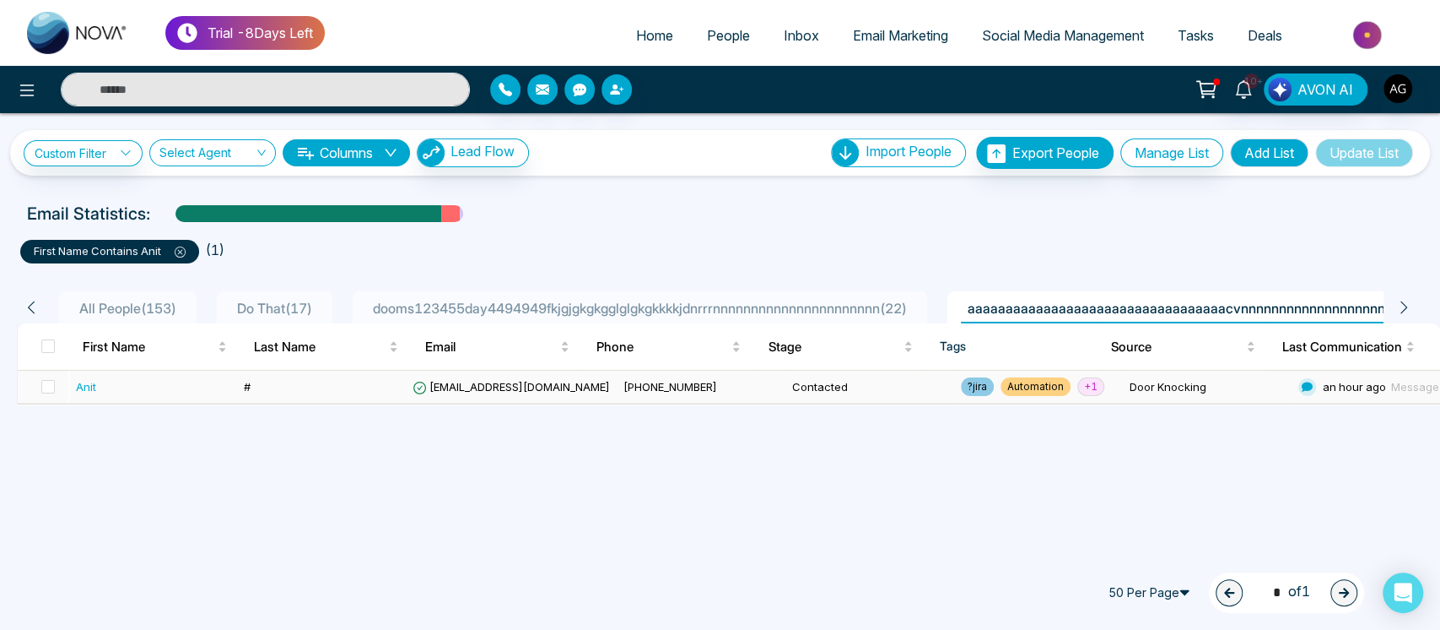
click at [479, 386] on span "[EMAIL_ADDRESS][DOMAIN_NAME]" at bounding box center [511, 387] width 197 height 14
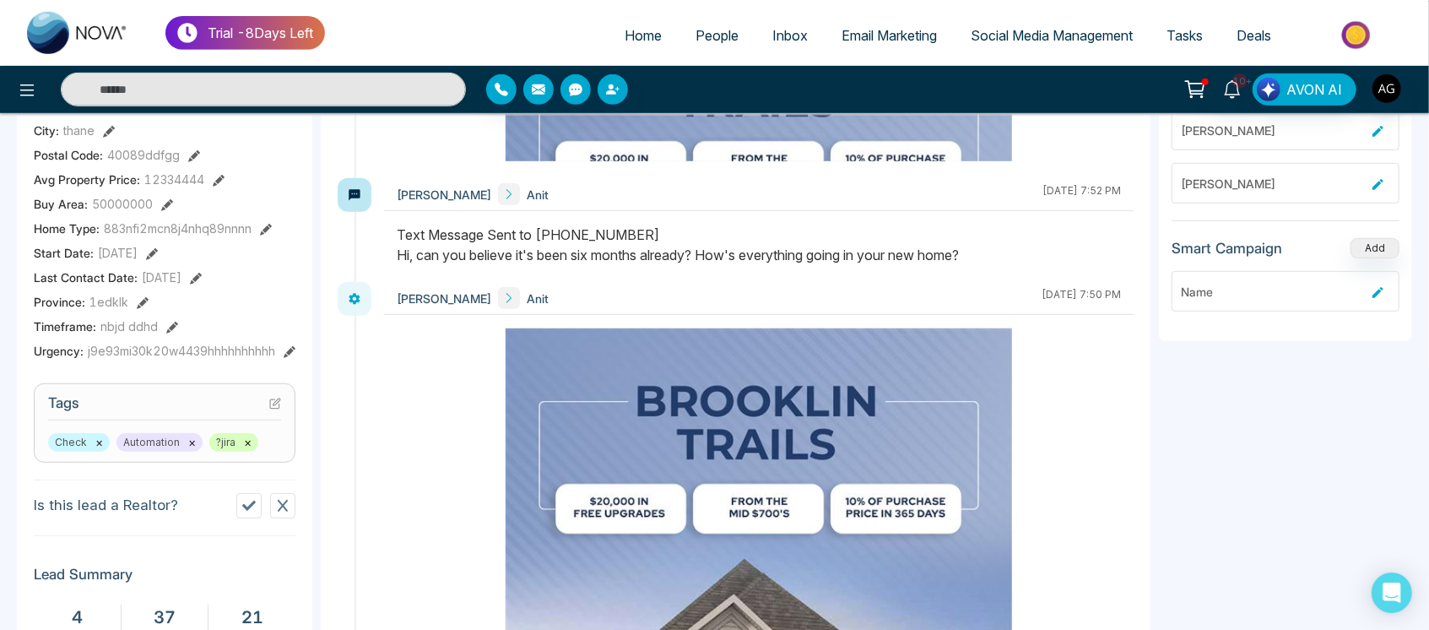
scroll to position [3743, 0]
drag, startPoint x: 392, startPoint y: 267, endPoint x: 979, endPoint y: 294, distance: 587.9
click at [979, 283] on div at bounding box center [758, 253] width 749 height 57
click at [979, 266] on div "Text Message Sent to [PHONE_NUMBER] Hi, can you believe it's been six months al…" at bounding box center [759, 245] width 724 height 41
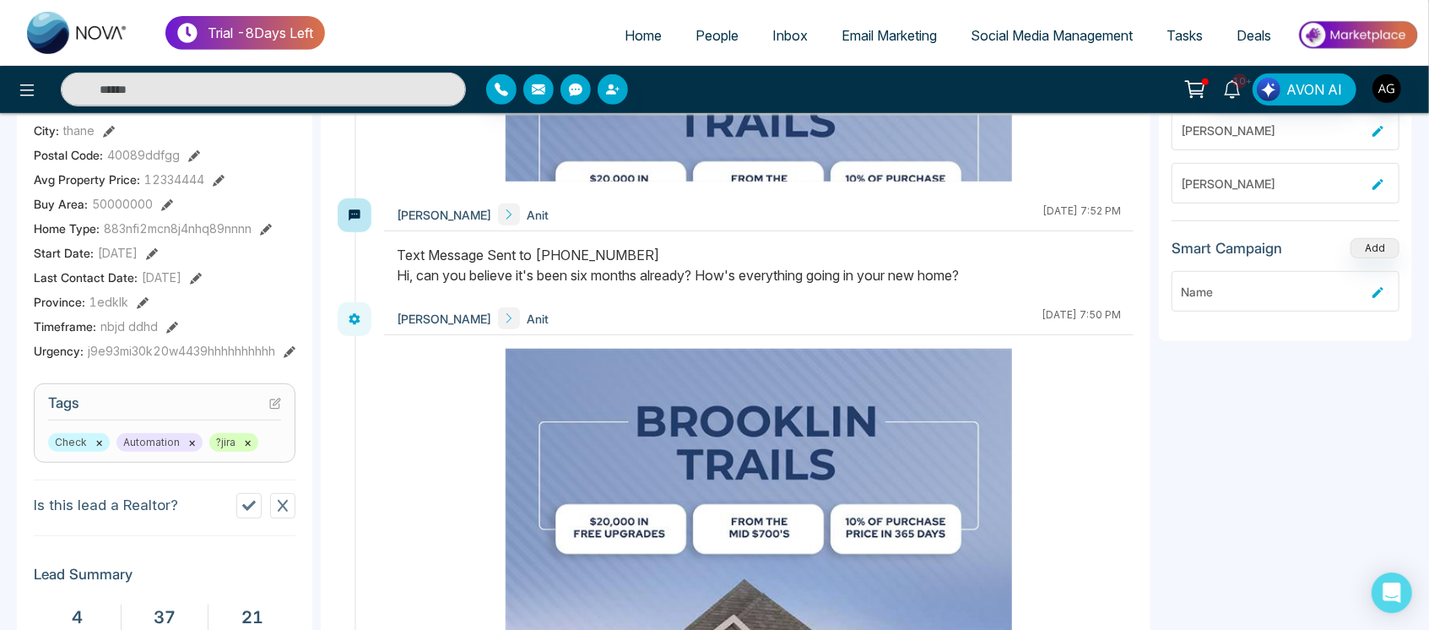
scroll to position [3723, 0]
drag, startPoint x: 390, startPoint y: 292, endPoint x: 851, endPoint y: 355, distance: 465.1
click at [1047, 286] on div "Text Message Sent to [PHONE_NUMBER] Hi, can you believe it's been six months al…" at bounding box center [759, 266] width 724 height 41
click at [554, 286] on div "Text Message Sent to [PHONE_NUMBER] Hi, can you believe it's been six months al…" at bounding box center [759, 266] width 724 height 41
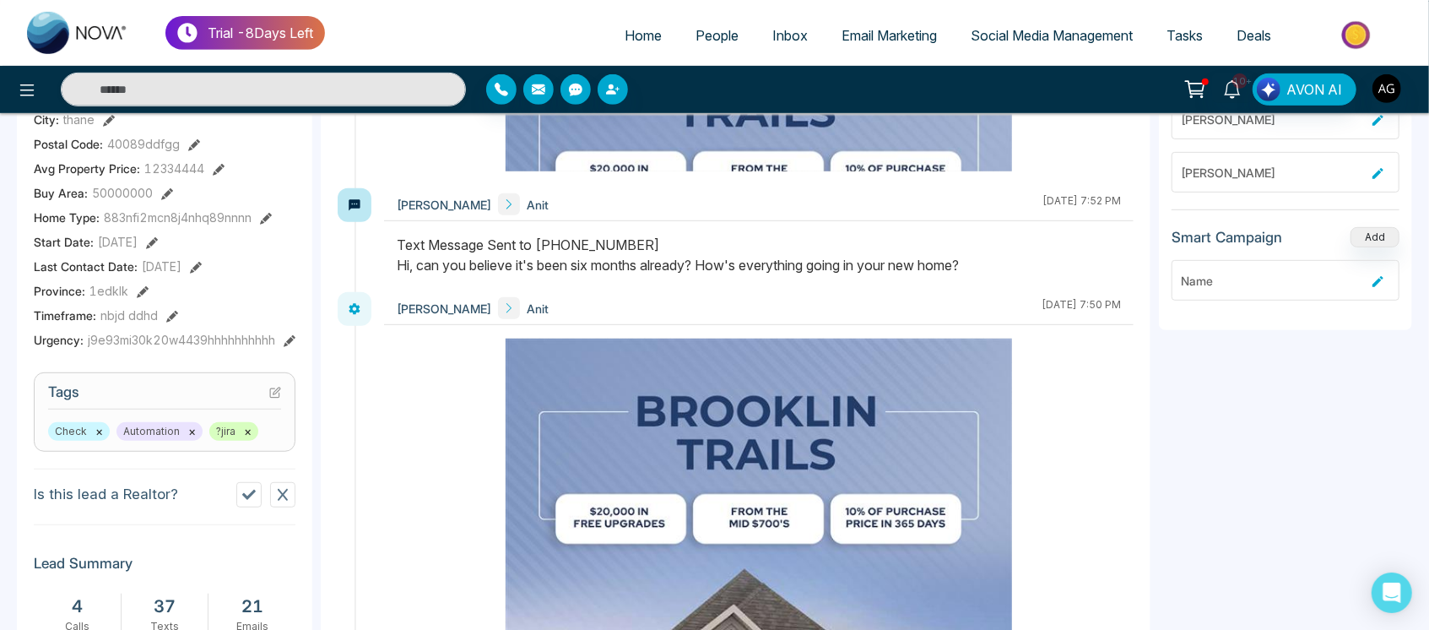
scroll to position [515, 0]
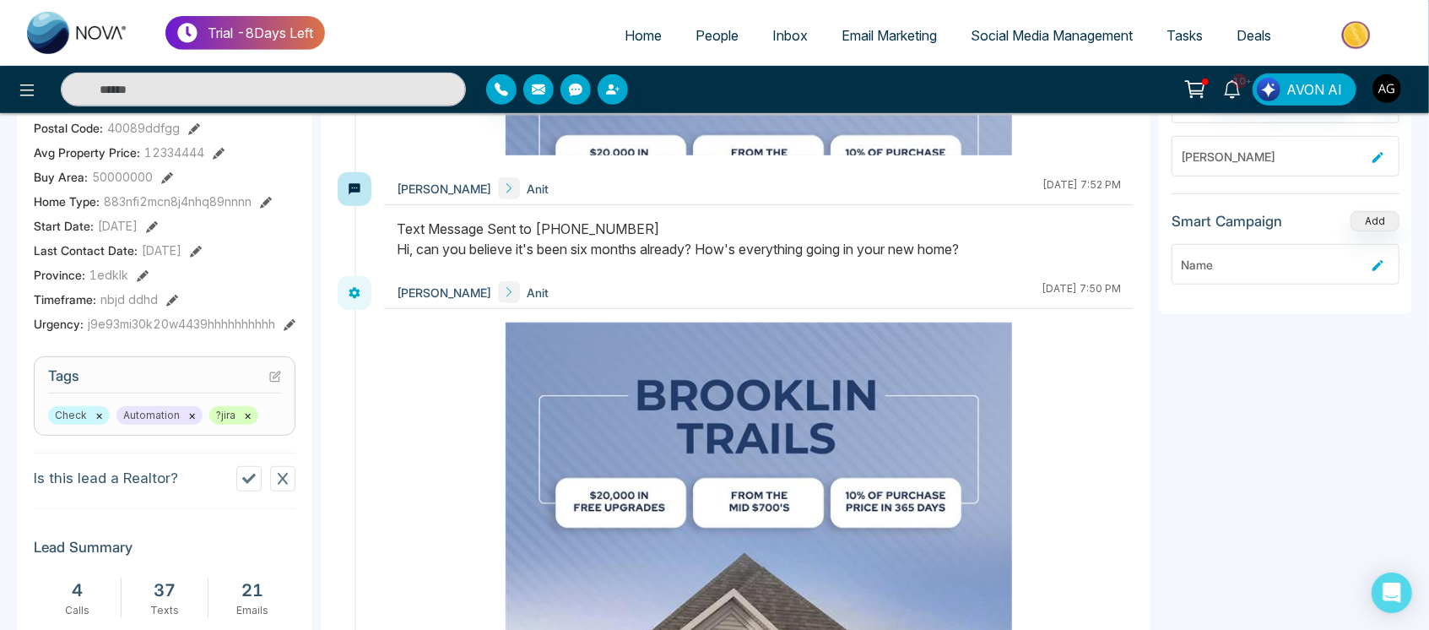
click at [608, 24] on link "Home" at bounding box center [643, 35] width 71 height 32
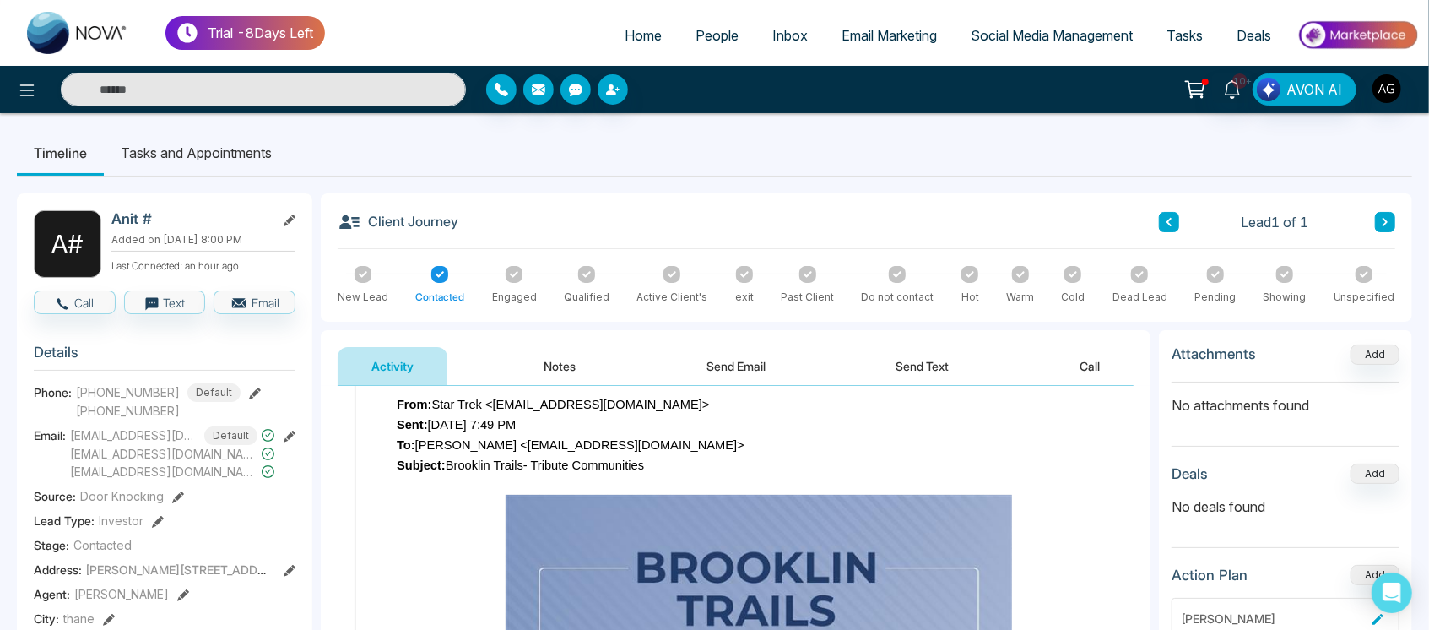
select select "*"
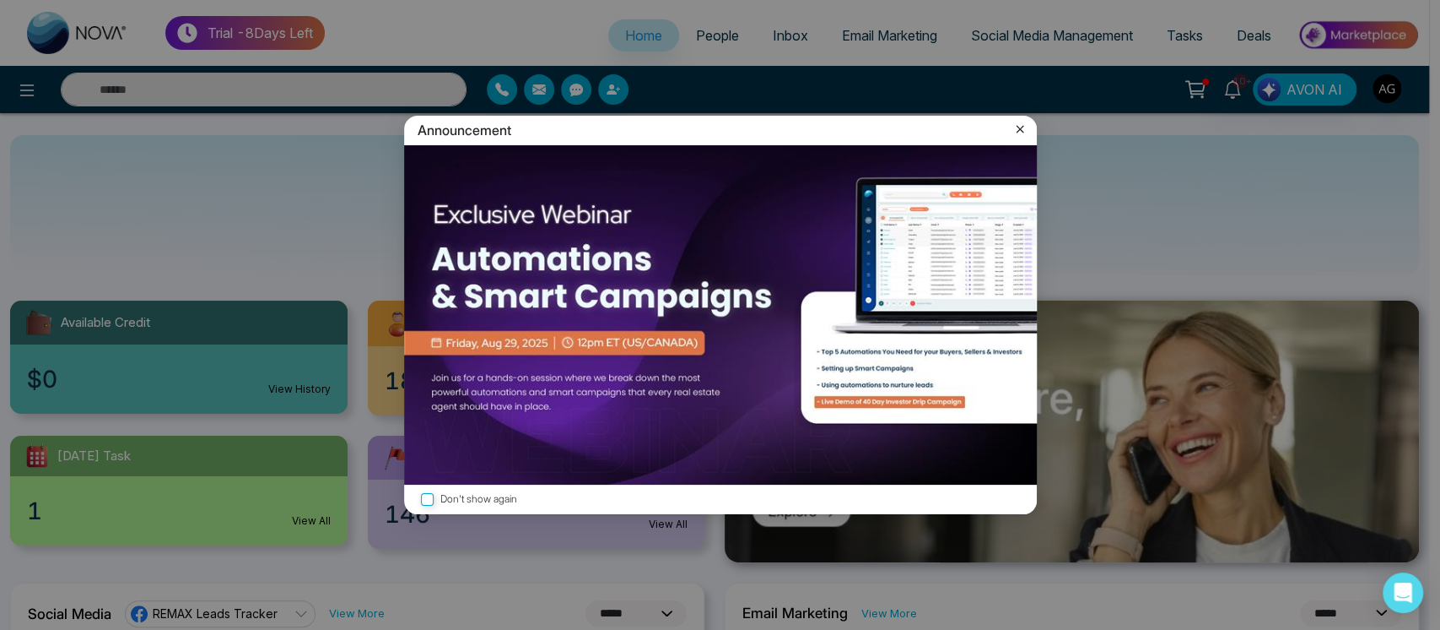
click at [1016, 125] on icon at bounding box center [1020, 129] width 17 height 17
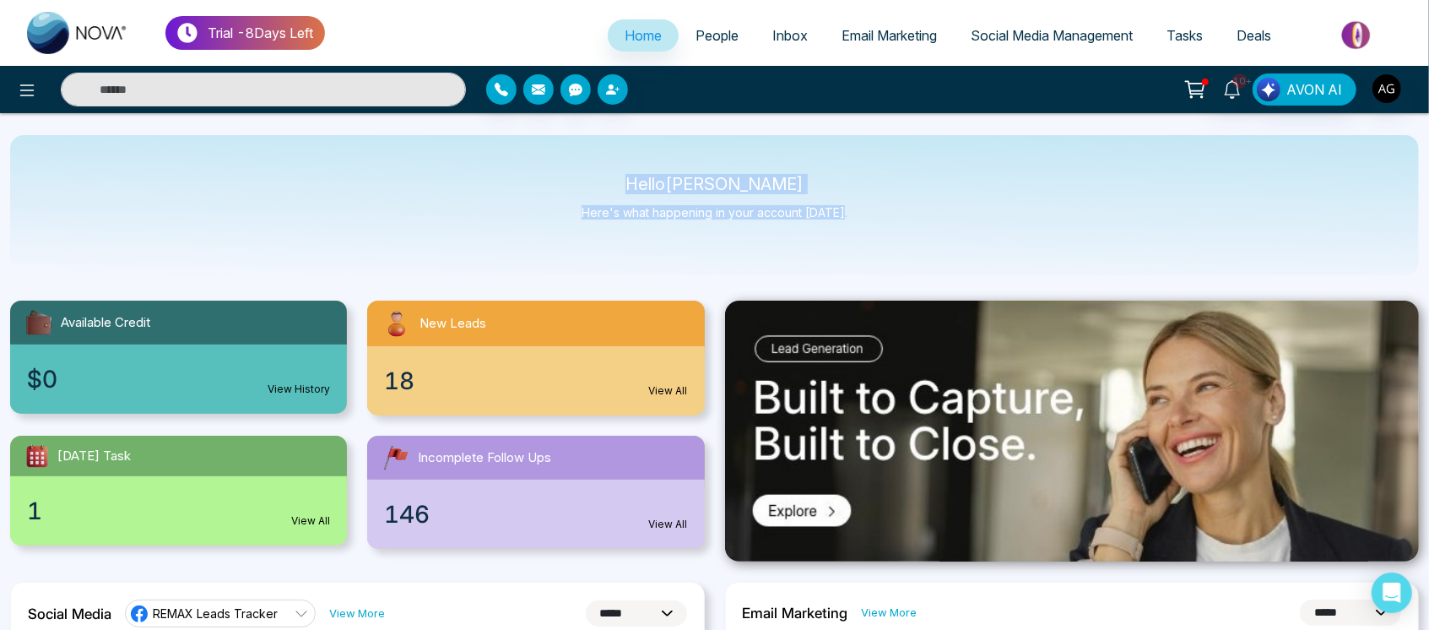
drag, startPoint x: 647, startPoint y: 178, endPoint x: 888, endPoint y: 210, distance: 242.6
click at [888, 210] on div "Hello [PERSON_NAME] Here's what happening in your account [DATE]." at bounding box center [714, 205] width 1408 height 140
drag, startPoint x: 634, startPoint y: 190, endPoint x: 858, endPoint y: 219, distance: 226.4
click at [858, 219] on div "Hello [PERSON_NAME] Here's what happening in your account [DATE]." at bounding box center [714, 205] width 1408 height 140
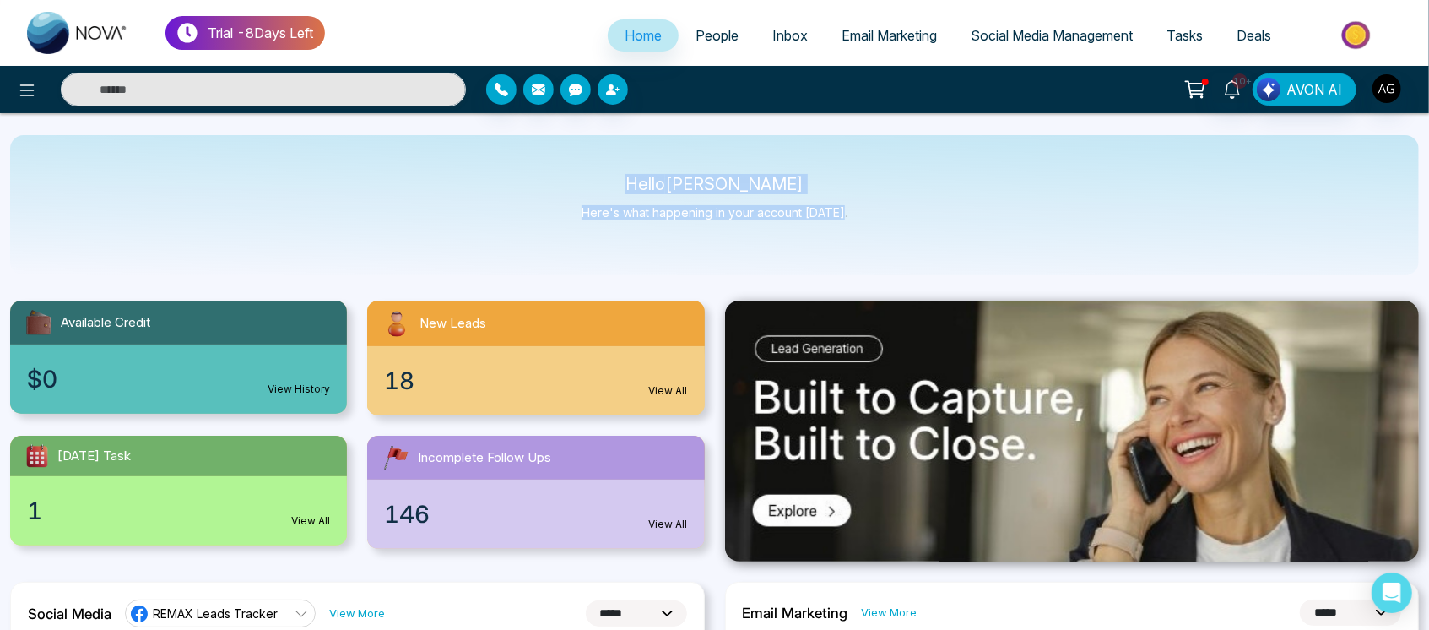
click at [858, 219] on div "Hello [PERSON_NAME] Here's what happening in your account [DATE]." at bounding box center [714, 205] width 1408 height 140
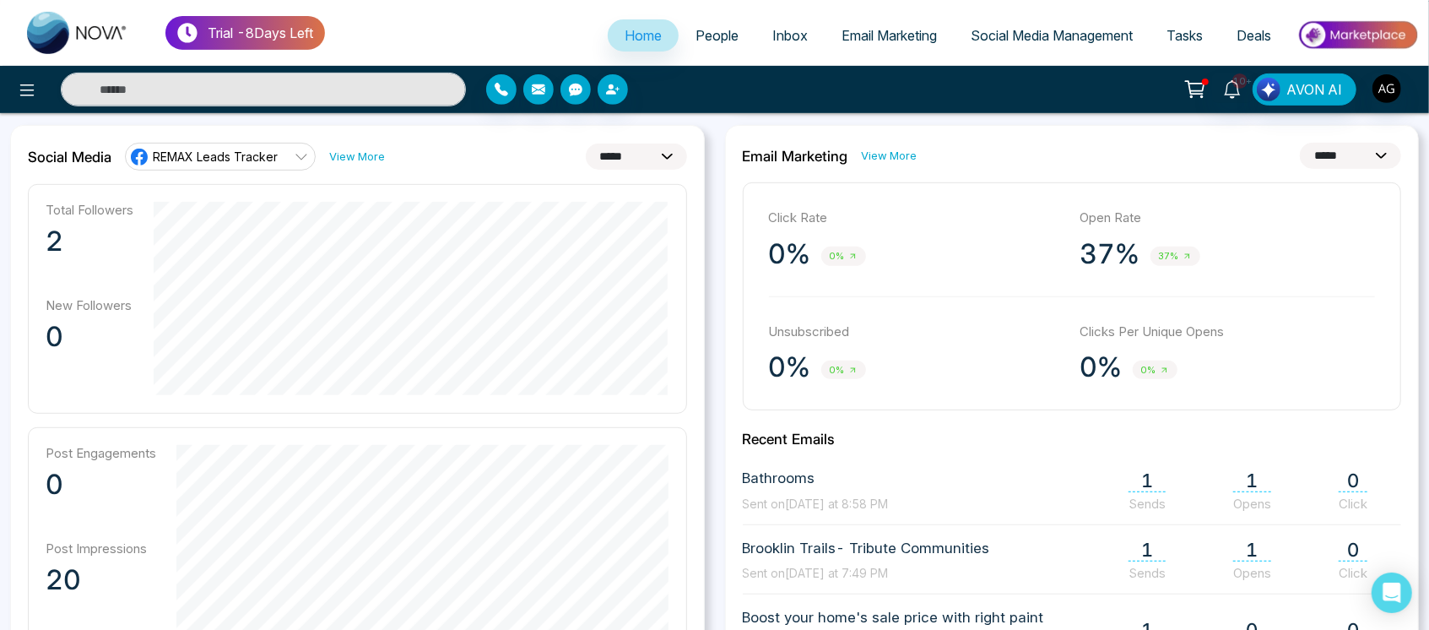
scroll to position [459, 0]
click at [628, 158] on select "**********" at bounding box center [636, 154] width 101 height 26
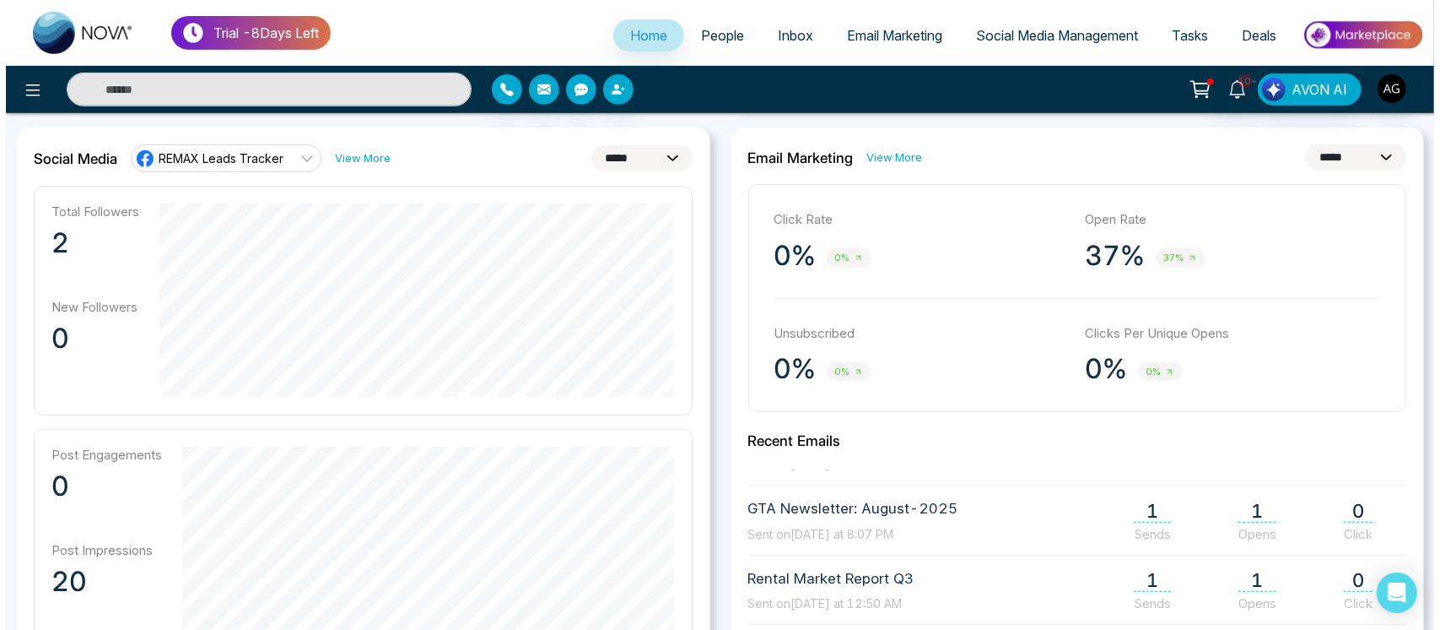
scroll to position [430, 0]
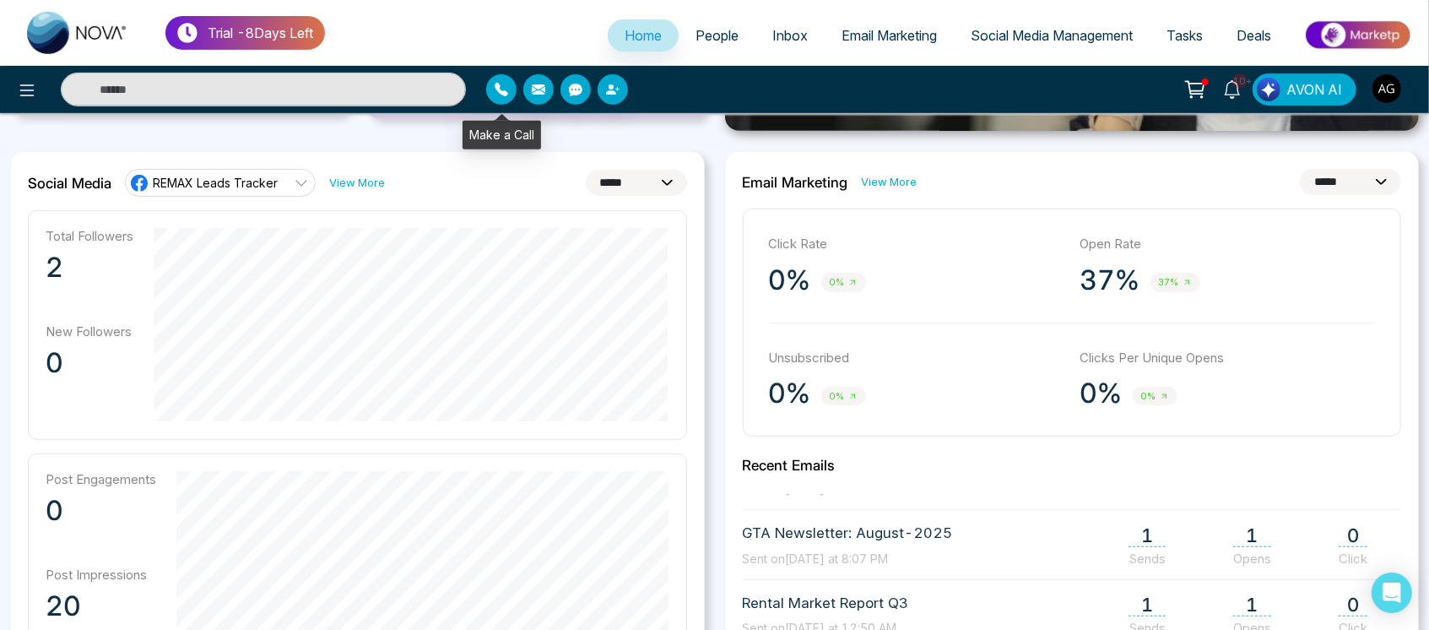
click at [502, 83] on icon "button" at bounding box center [501, 90] width 14 height 14
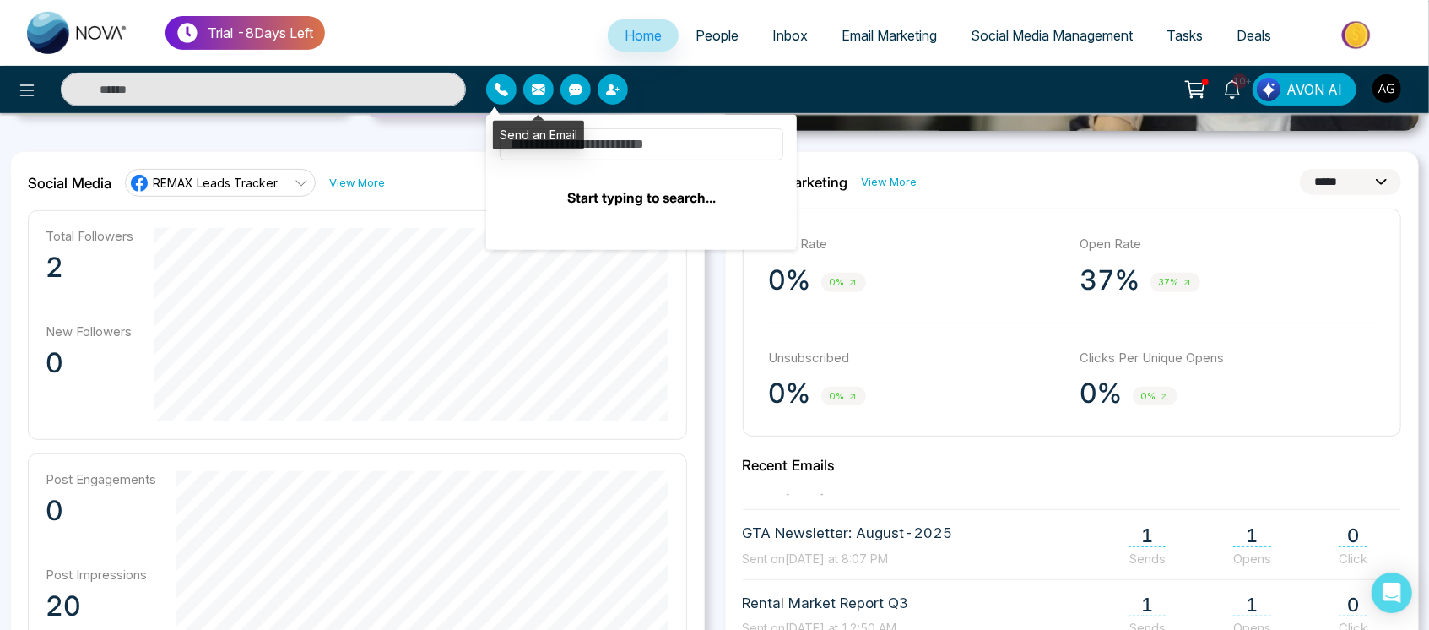
click at [547, 83] on button "button" at bounding box center [538, 89] width 30 height 30
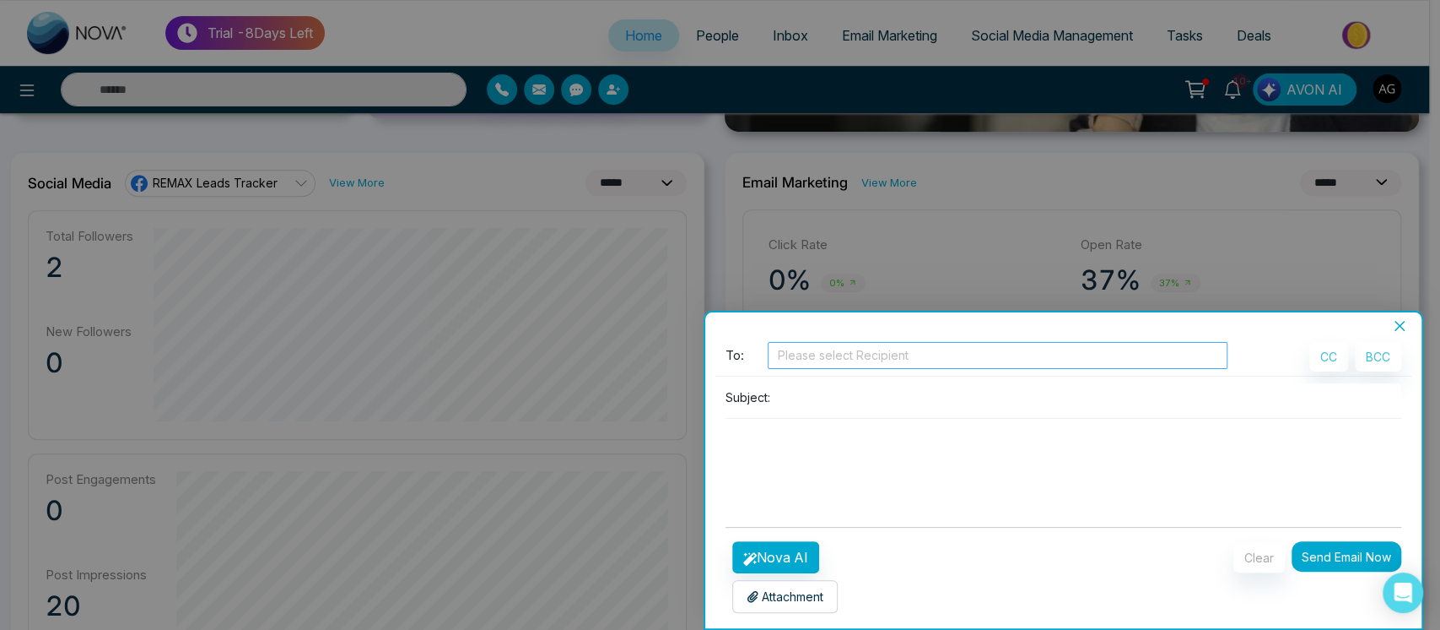
click at [861, 349] on div at bounding box center [997, 355] width 451 height 20
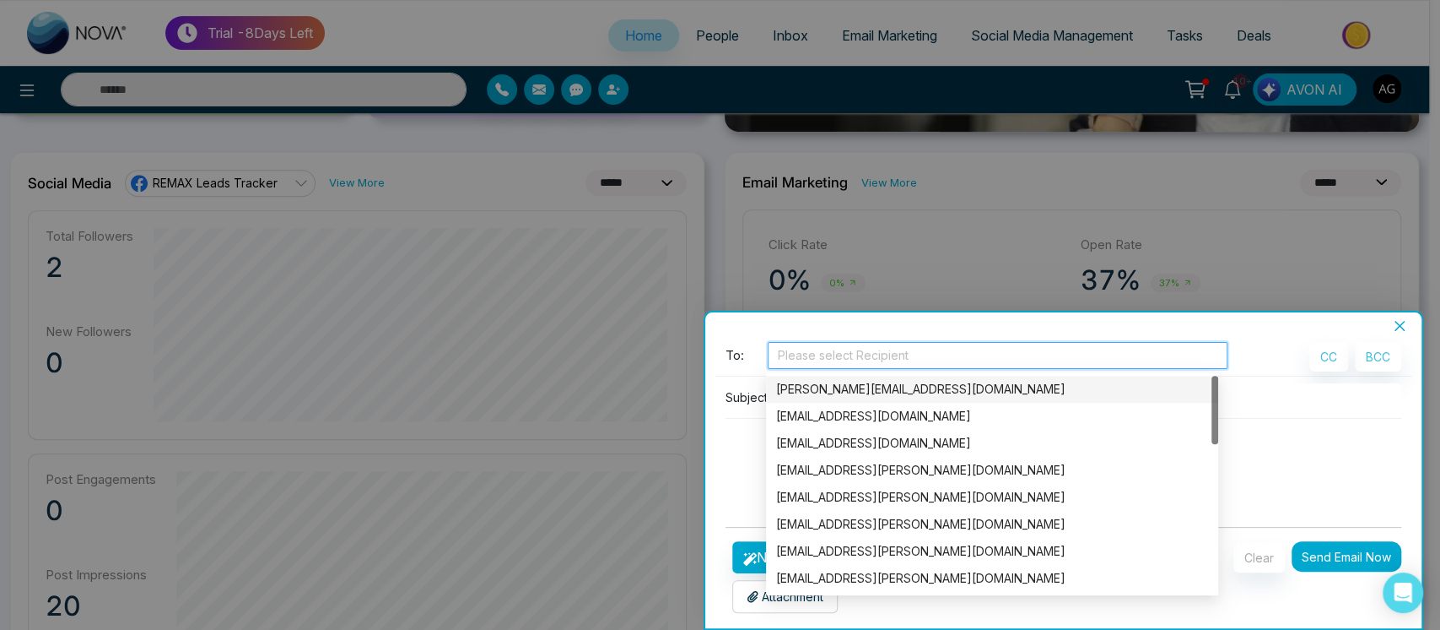
click at [861, 349] on div at bounding box center [997, 355] width 451 height 20
click at [1335, 561] on button "Send Email Now" at bounding box center [1347, 556] width 110 height 30
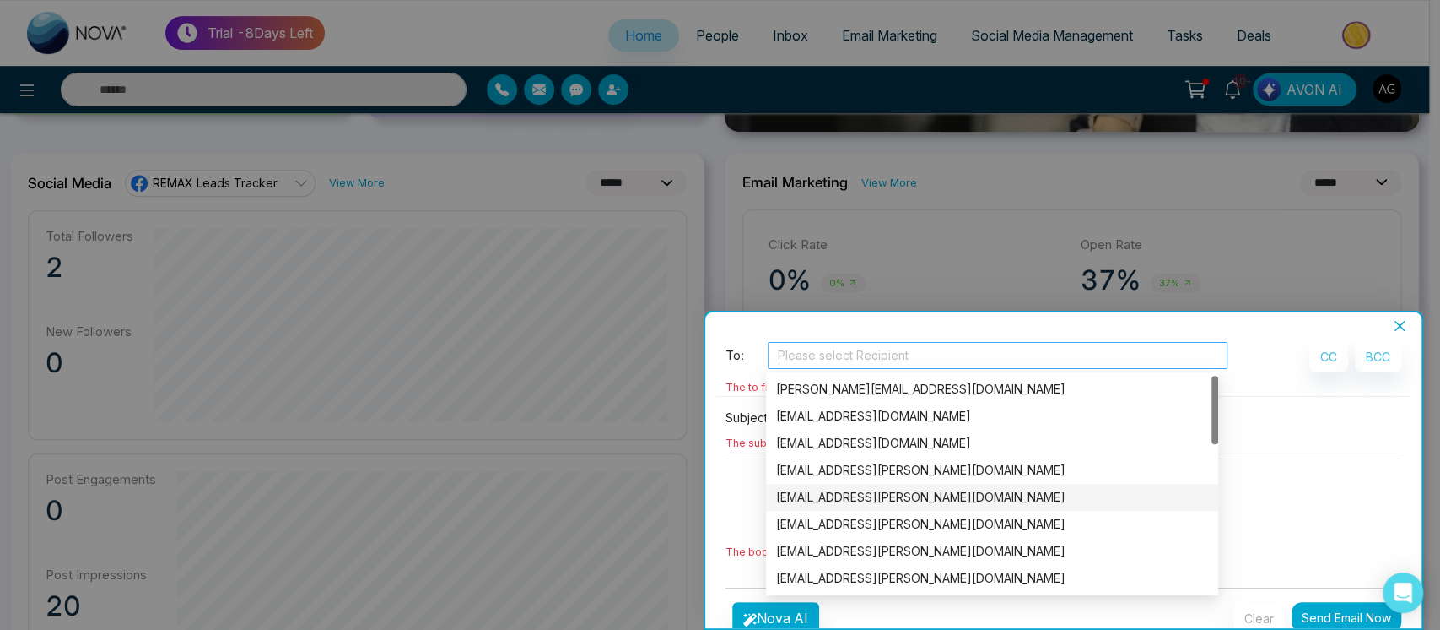
click at [953, 347] on div at bounding box center [997, 355] width 451 height 20
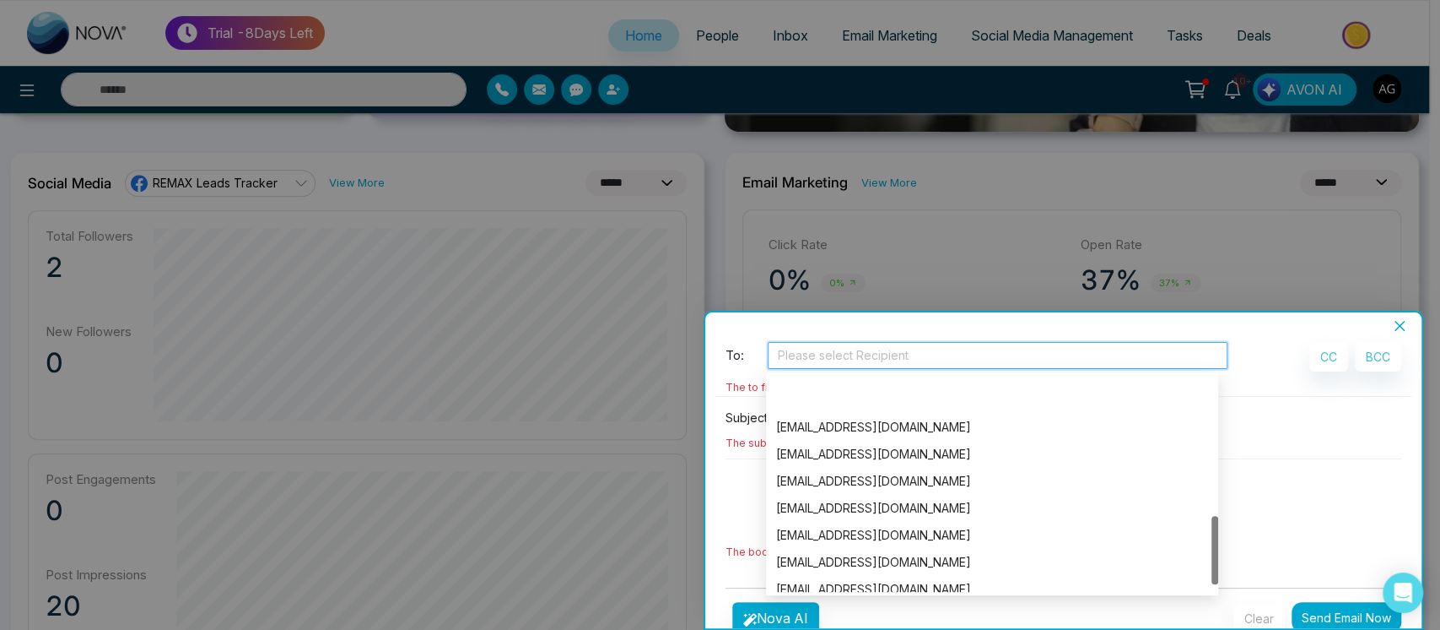
scroll to position [459, 0]
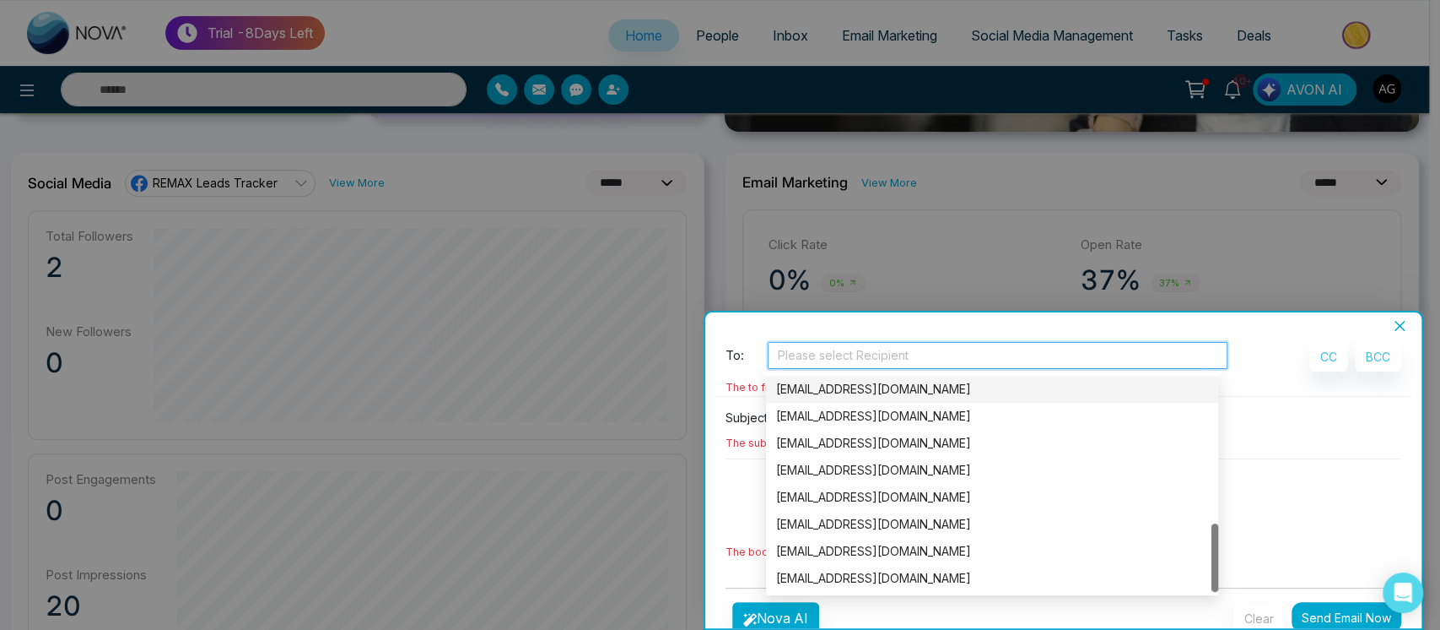
click at [831, 381] on div "[EMAIL_ADDRESS][DOMAIN_NAME]" at bounding box center [992, 389] width 432 height 19
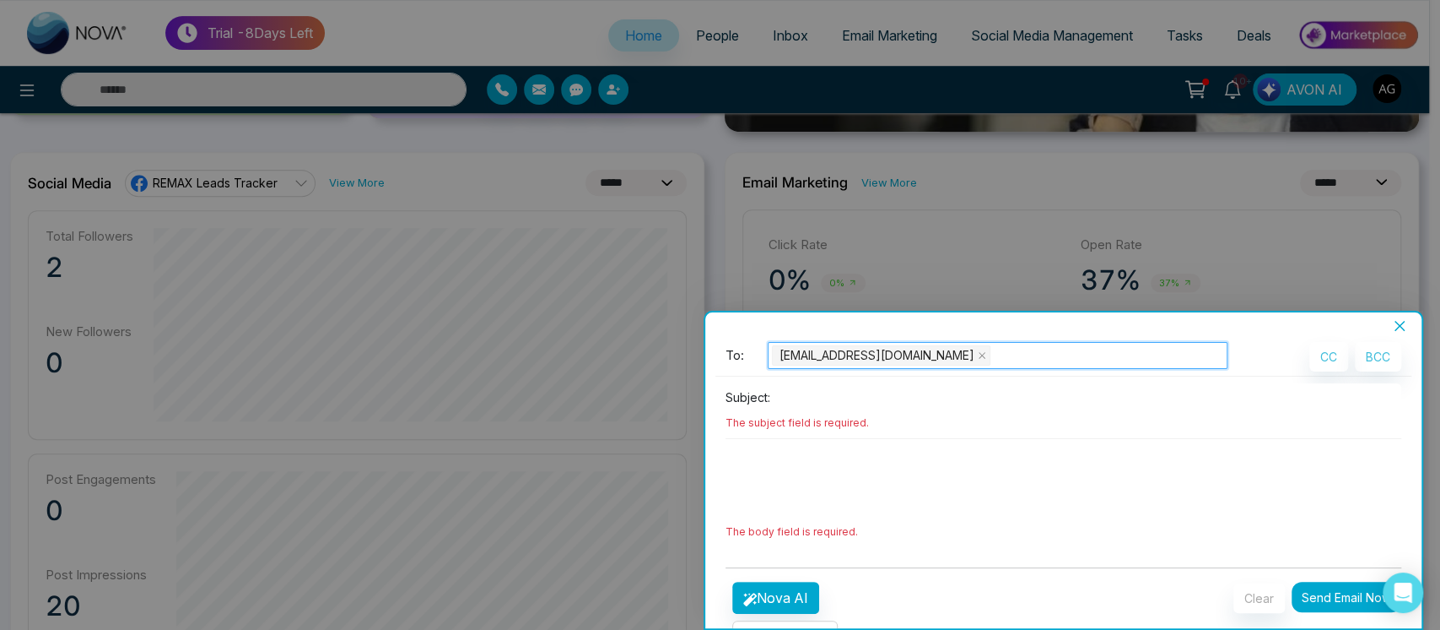
drag, startPoint x: 960, startPoint y: 352, endPoint x: 937, endPoint y: 359, distance: 24.8
click at [937, 359] on div "[EMAIL_ADDRESS][DOMAIN_NAME]" at bounding box center [997, 355] width 451 height 24
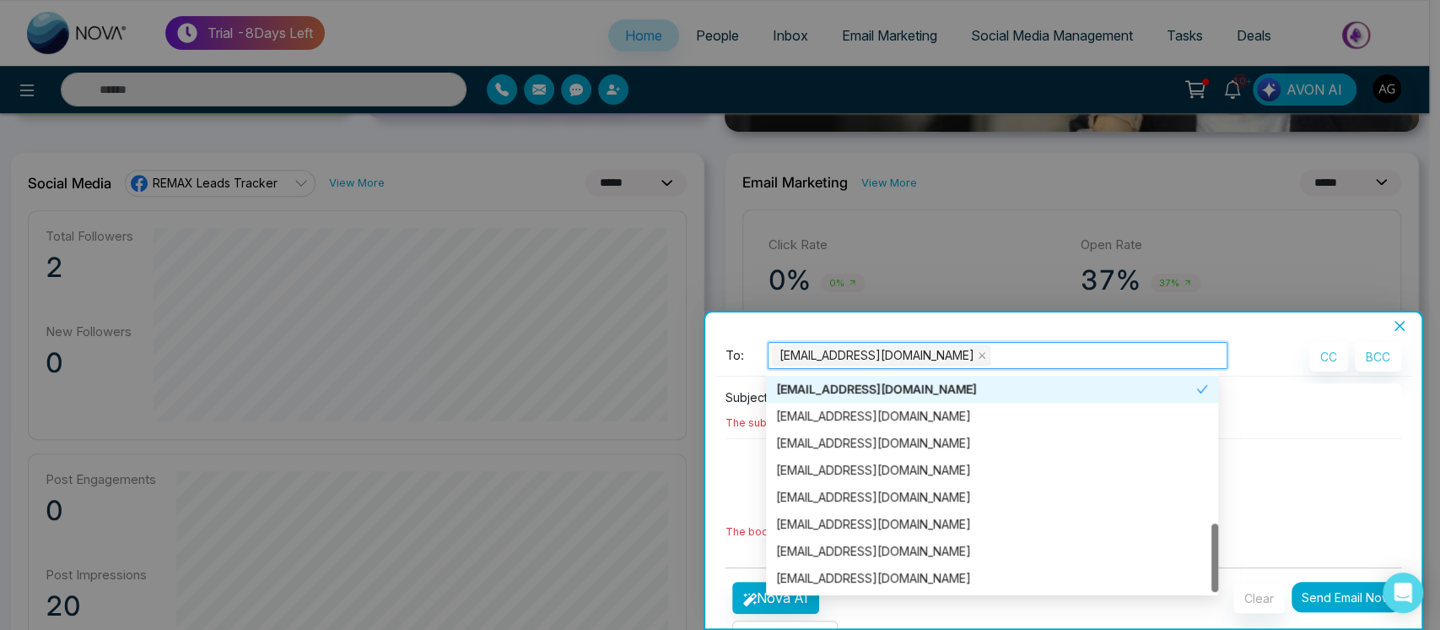
click at [937, 359] on span "[EMAIL_ADDRESS][DOMAIN_NAME]" at bounding box center [881, 355] width 219 height 20
click at [978, 356] on icon "close" at bounding box center [982, 355] width 8 height 8
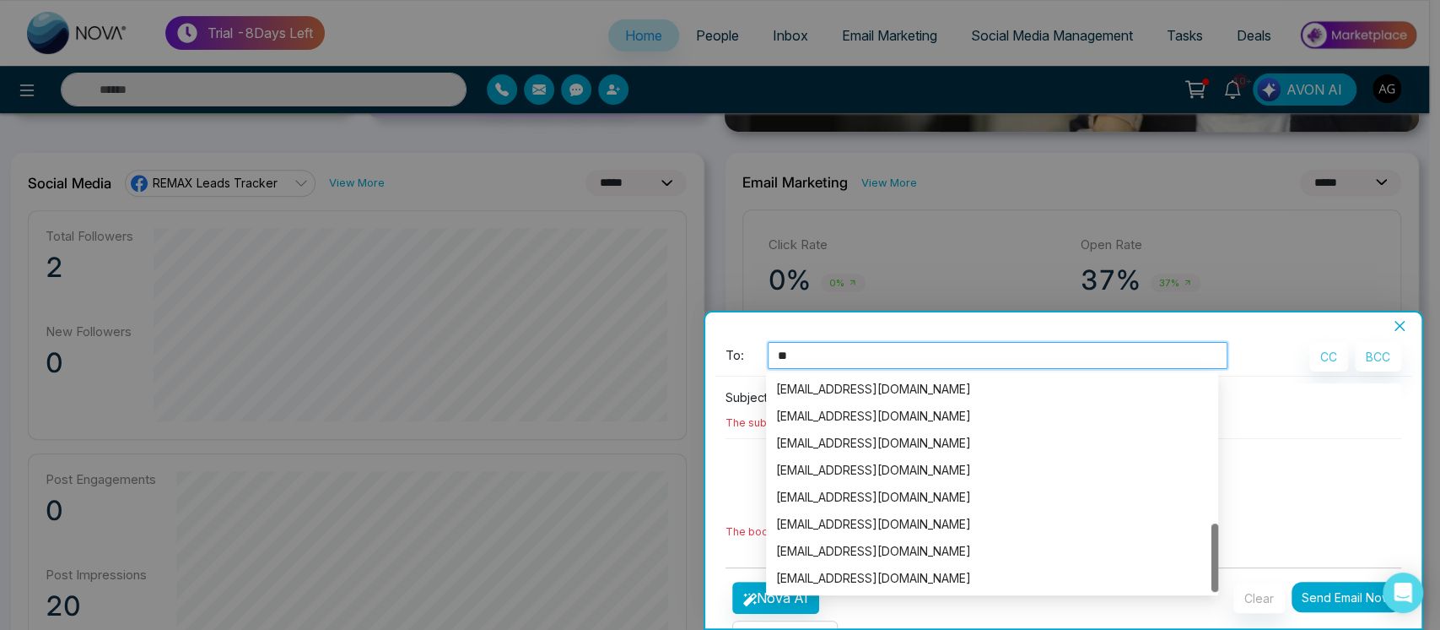
scroll to position [0, 0]
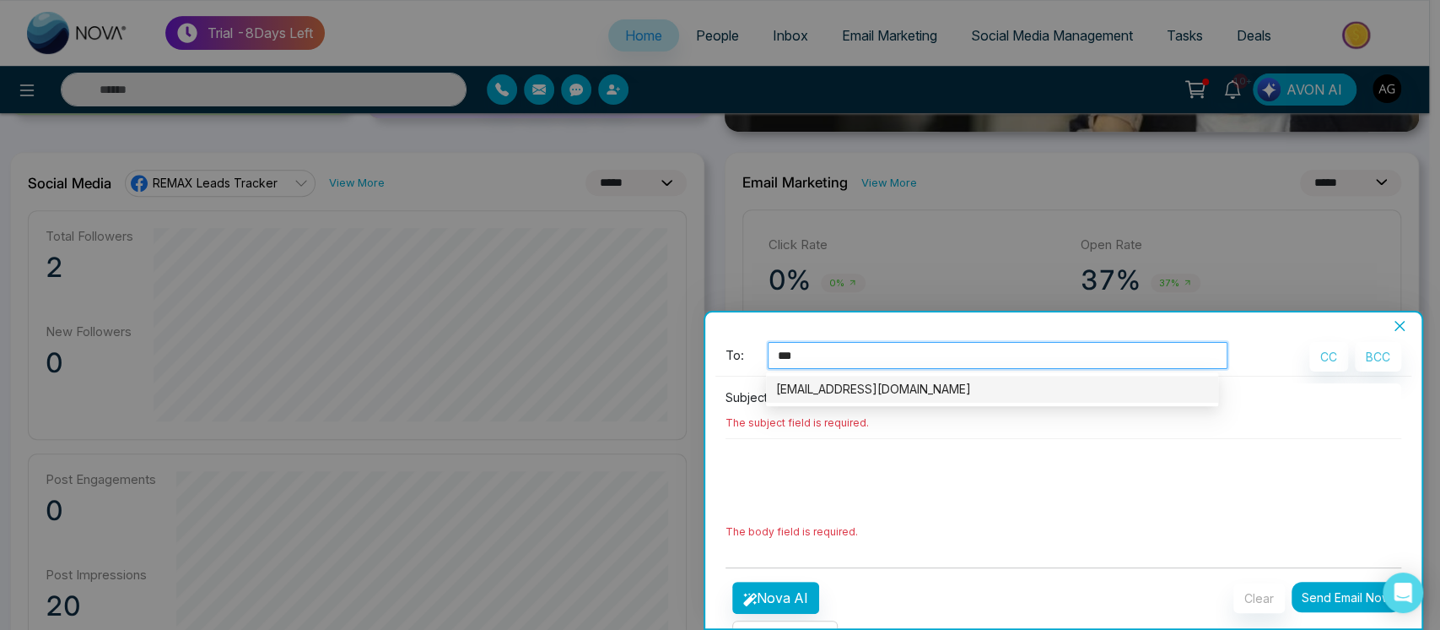
type input "****"
click at [959, 388] on div "[EMAIL_ADDRESS][DOMAIN_NAME]" at bounding box center [992, 389] width 432 height 19
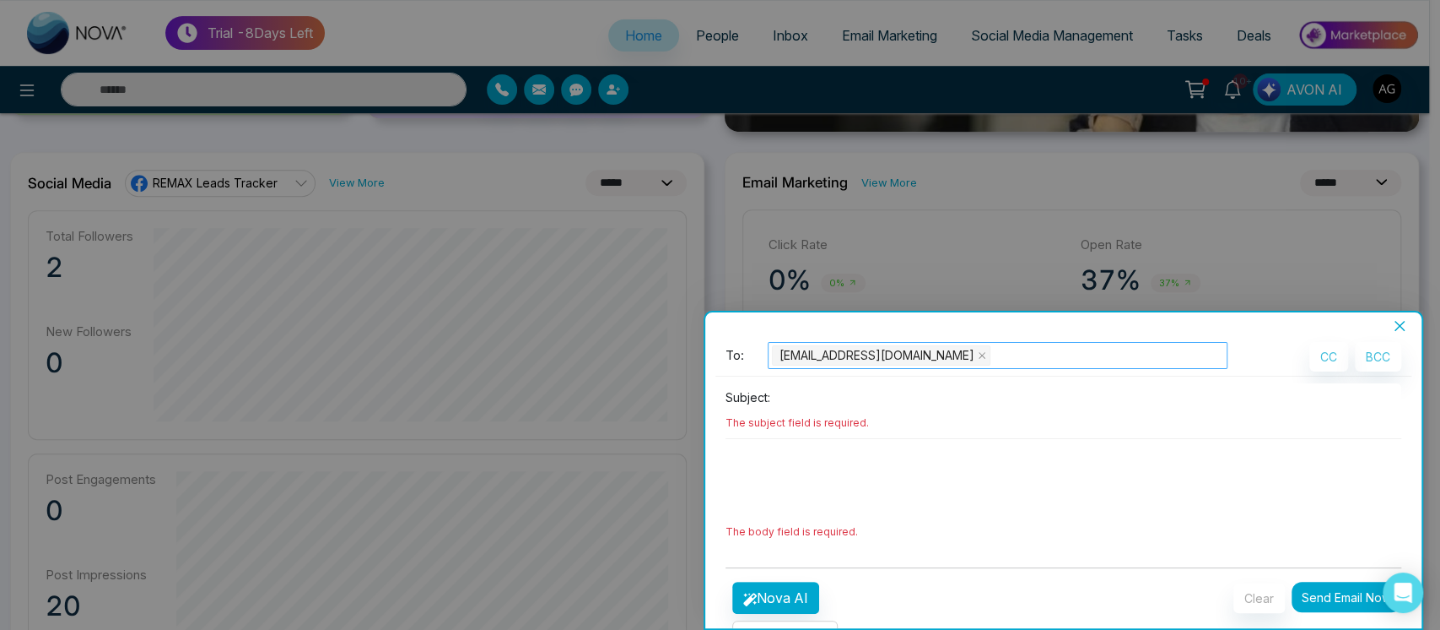
click at [1331, 532] on p "The body field is required." at bounding box center [1064, 489] width 677 height 101
click at [1033, 365] on div "[EMAIL_ADDRESS][DOMAIN_NAME]" at bounding box center [997, 355] width 451 height 24
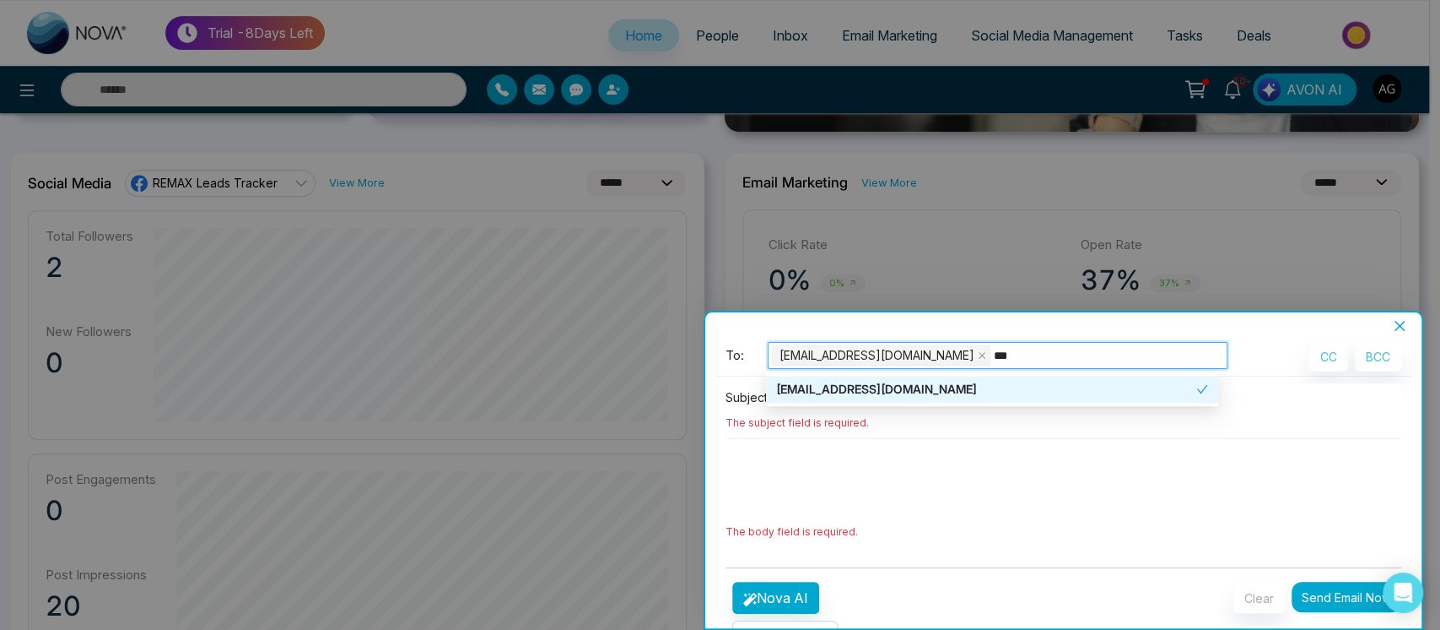
type input "****"
click at [997, 380] on div "[EMAIL_ADDRESS][DOMAIN_NAME]" at bounding box center [986, 389] width 420 height 19
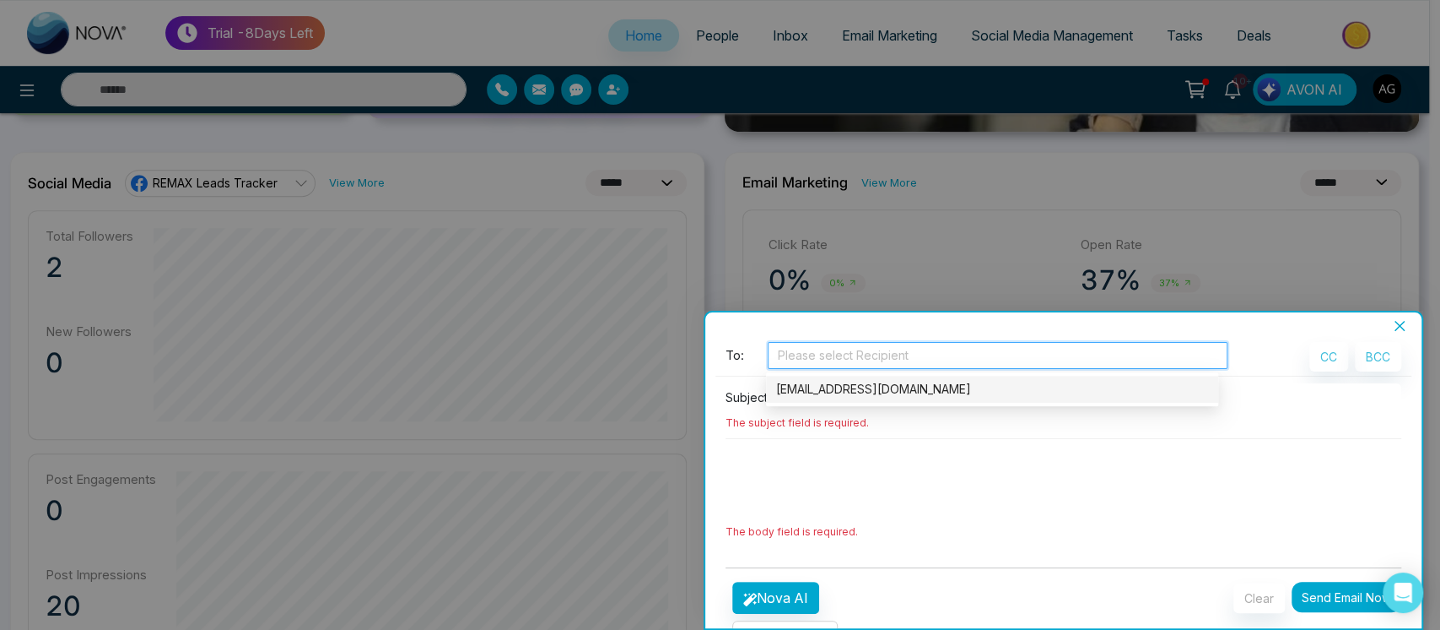
click at [949, 392] on div "[EMAIL_ADDRESS][DOMAIN_NAME]" at bounding box center [992, 389] width 432 height 19
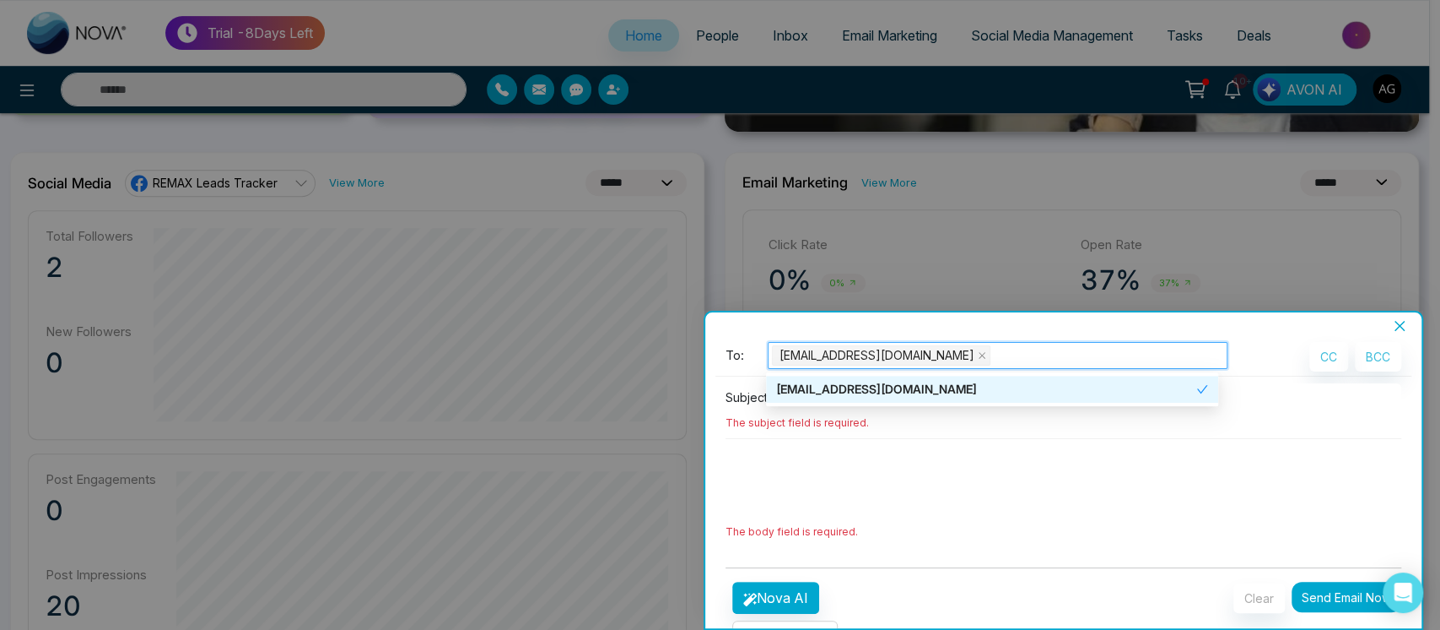
click at [992, 510] on textarea at bounding box center [1064, 479] width 677 height 81
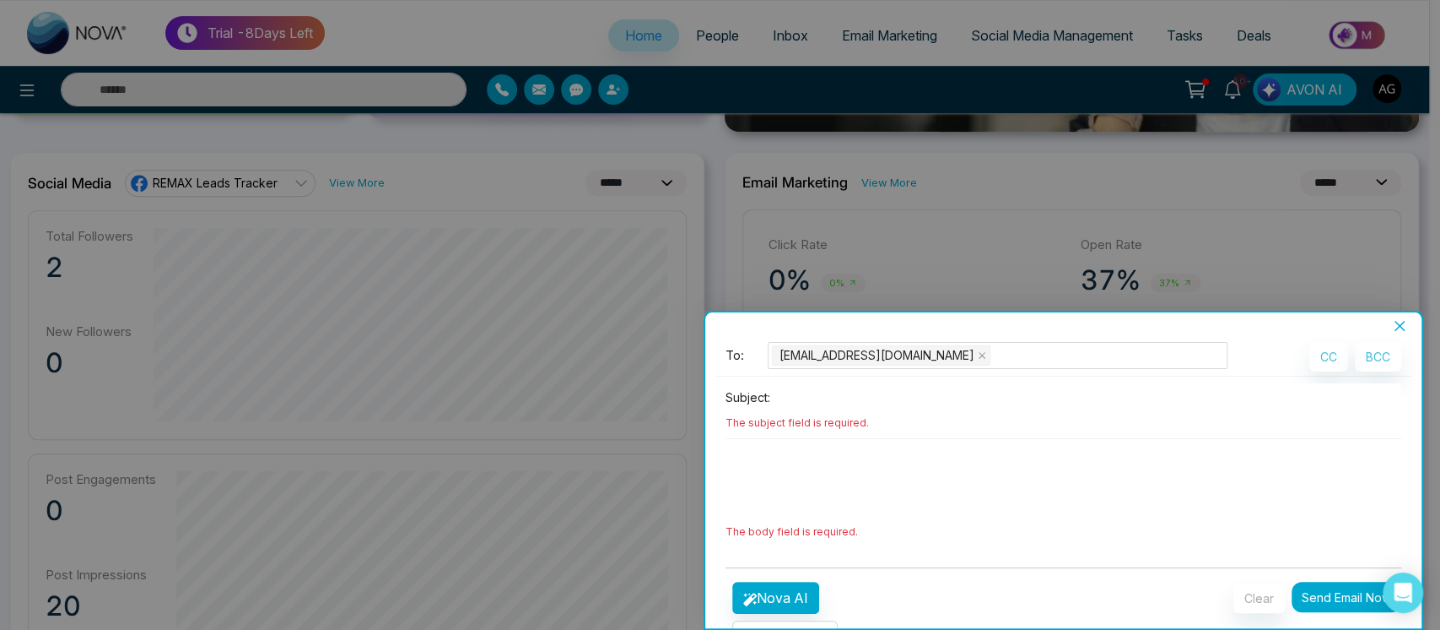
click at [808, 393] on input at bounding box center [1089, 397] width 625 height 28
type input "*"
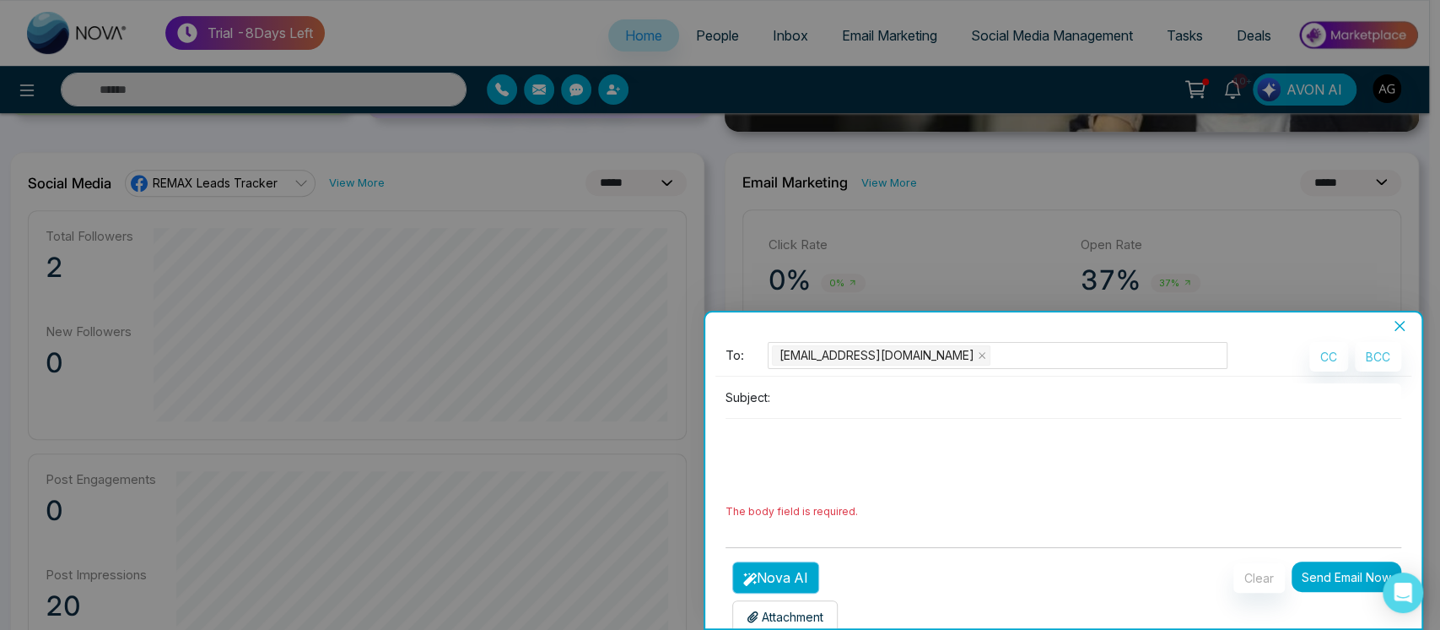
click at [781, 575] on button "Nova AI" at bounding box center [775, 577] width 87 height 32
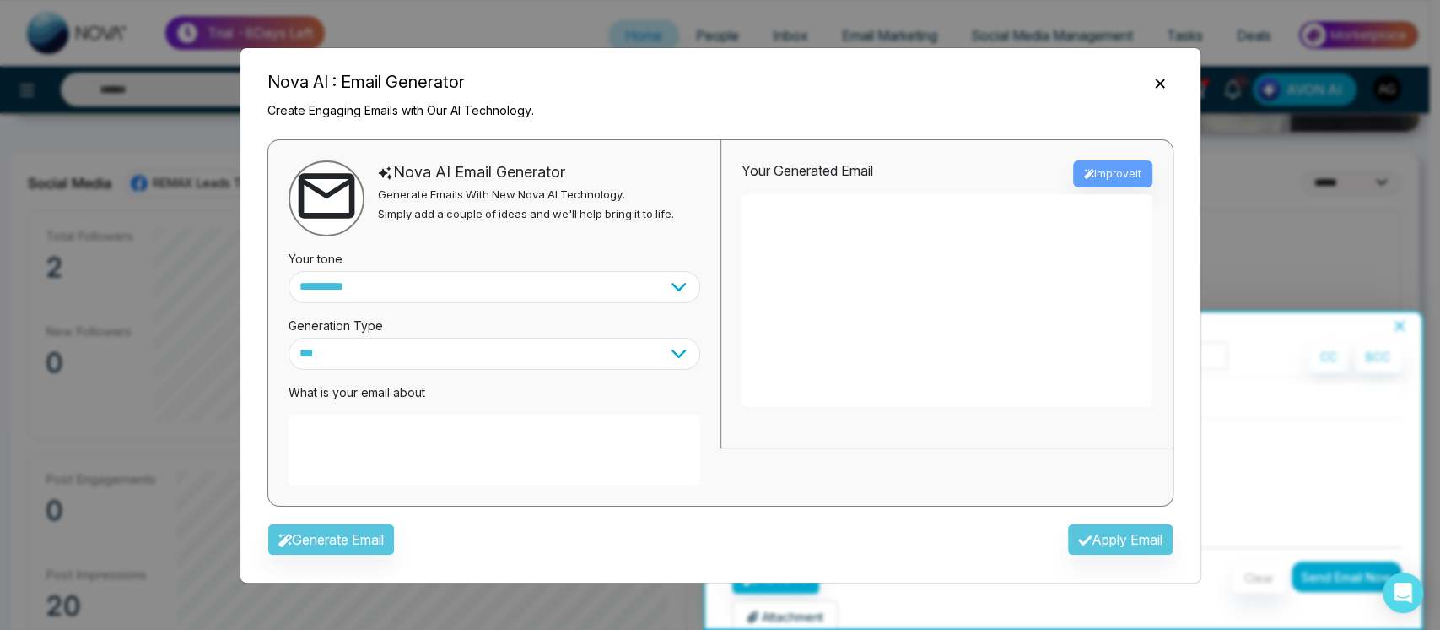
click at [515, 420] on textarea at bounding box center [495, 449] width 412 height 71
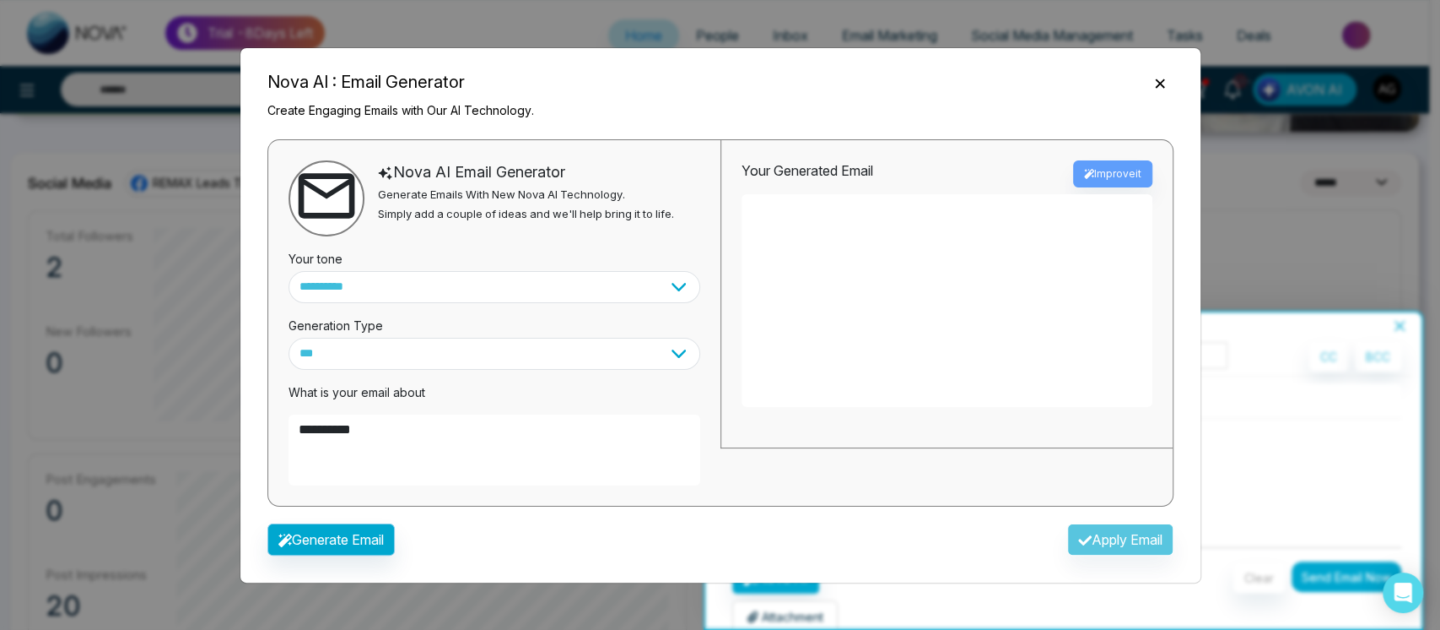
type textarea "**********"
click at [351, 548] on button "Generate Email" at bounding box center [330, 539] width 127 height 32
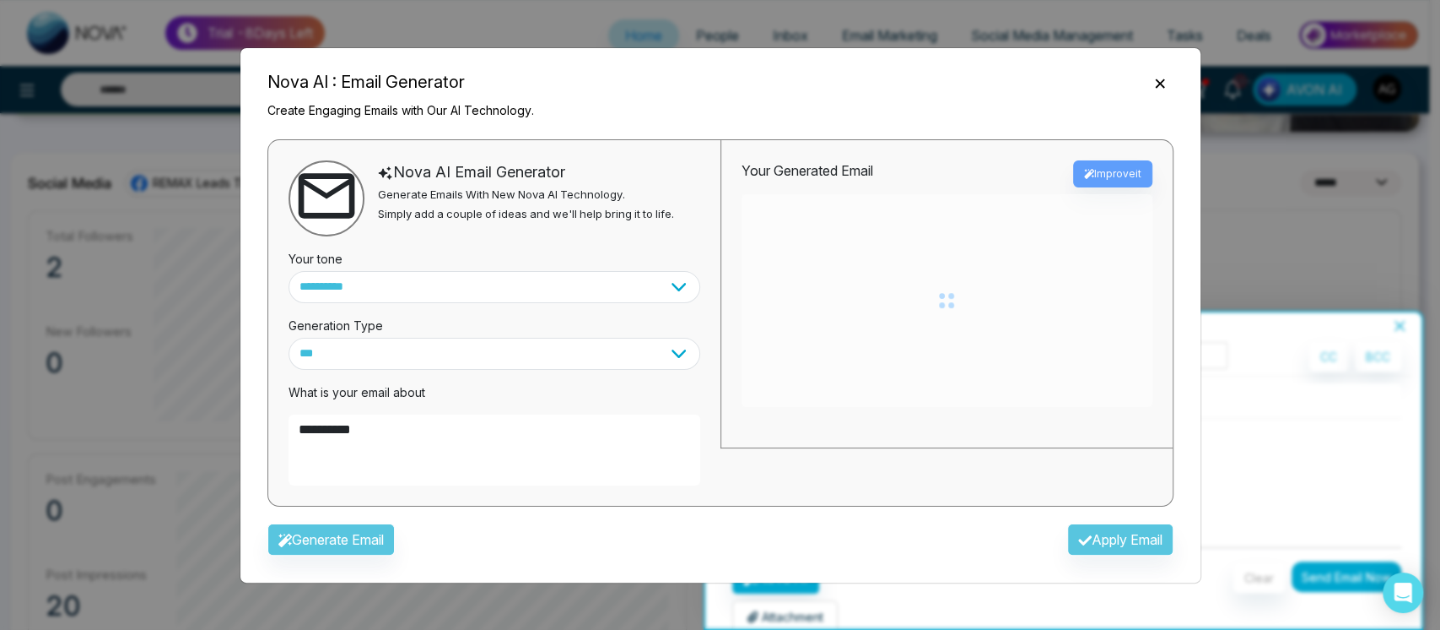
type textarea "**********"
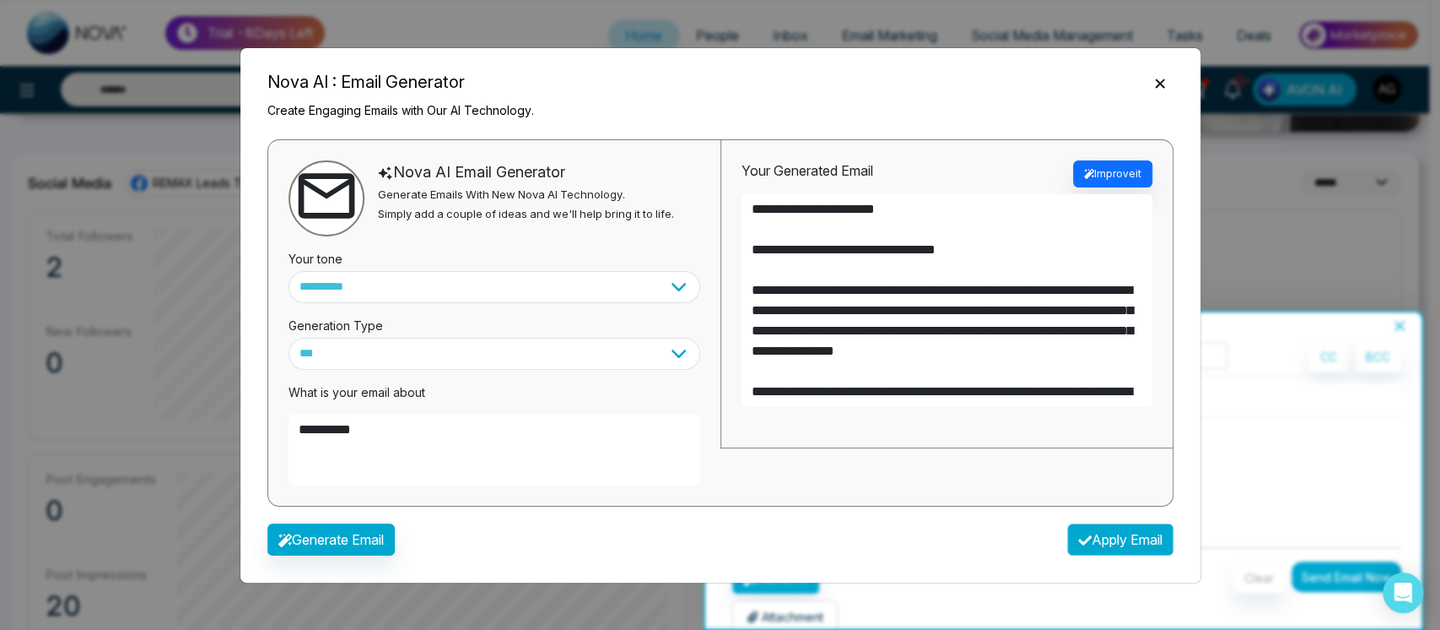
click at [1086, 530] on button "Apply Email" at bounding box center [1120, 539] width 106 height 32
type textarea "**********"
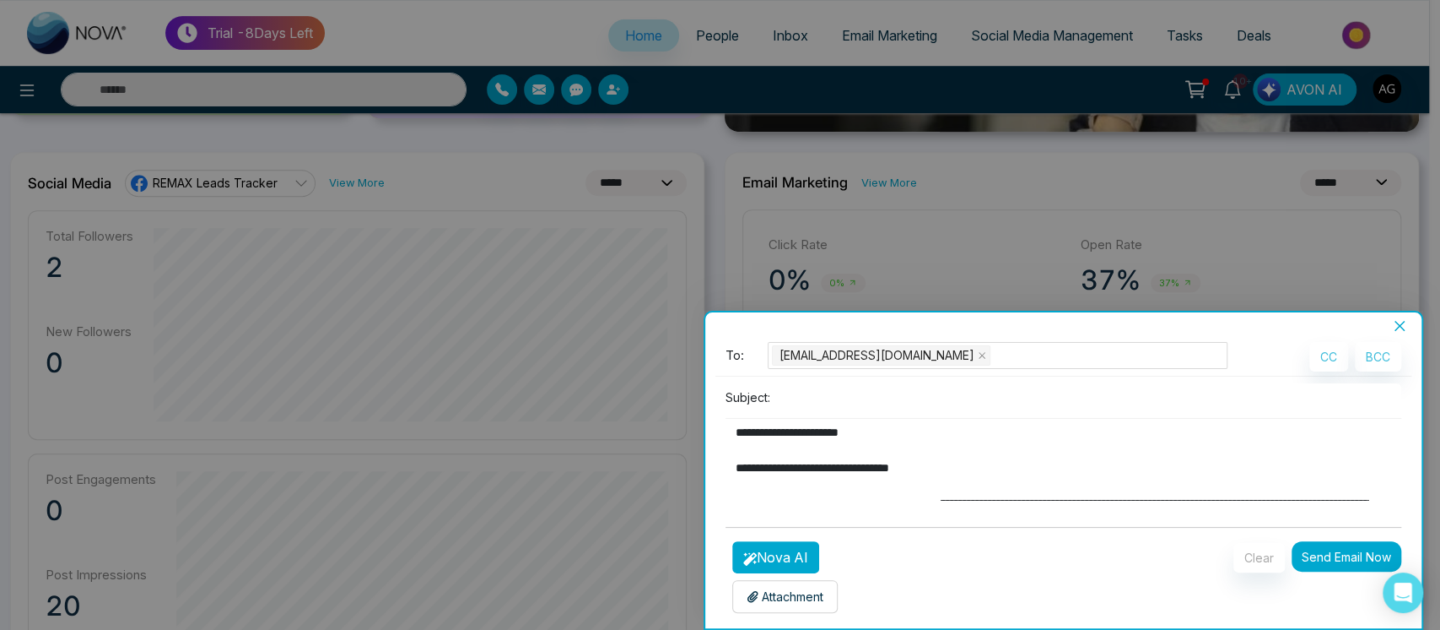
click at [1086, 530] on form "**********" at bounding box center [1064, 477] width 677 height 271
click at [1343, 543] on button "Send Email Now" at bounding box center [1347, 556] width 110 height 30
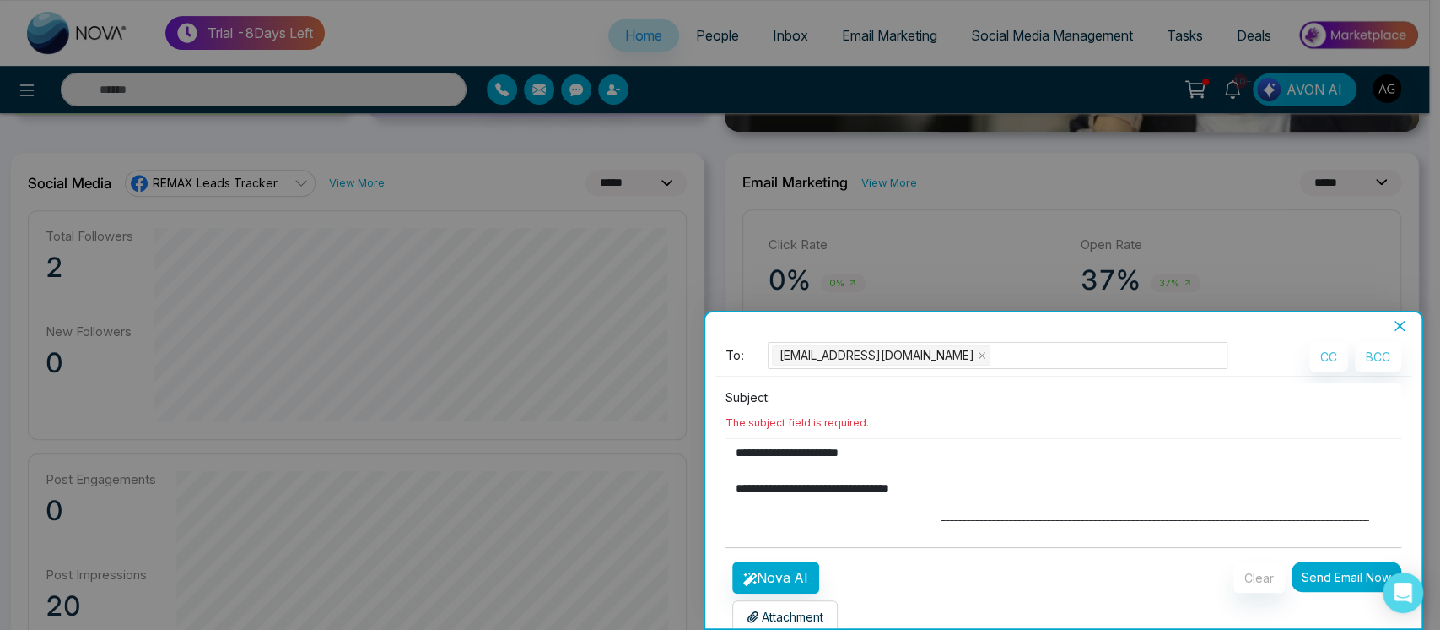
click at [901, 406] on input at bounding box center [1089, 397] width 625 height 28
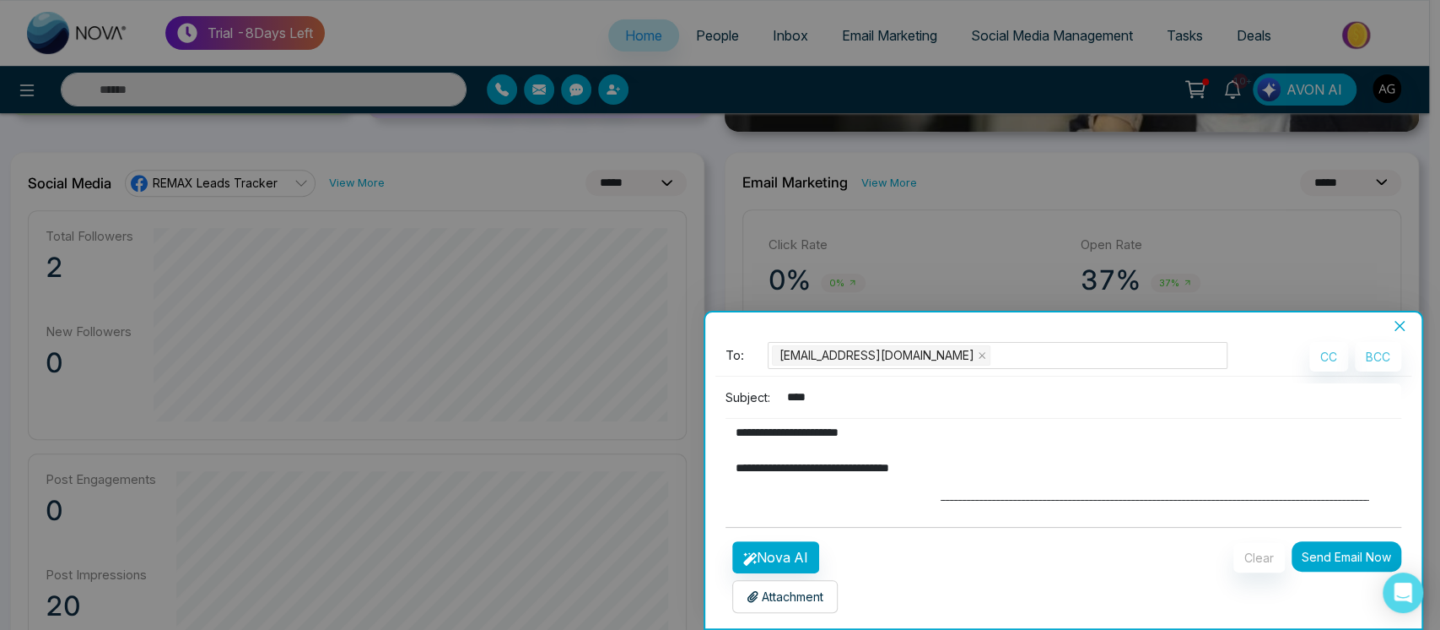
scroll to position [4, 0]
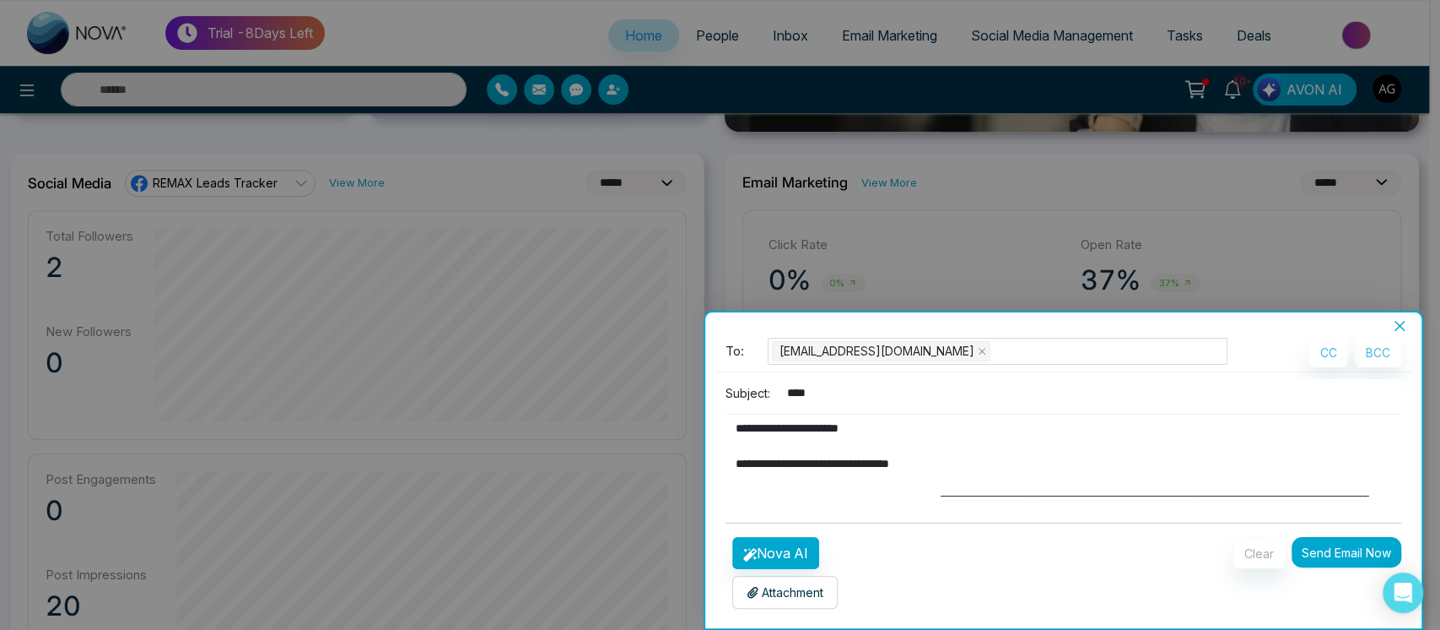
type input "****"
click at [796, 586] on p "Attachment" at bounding box center [785, 592] width 77 height 18
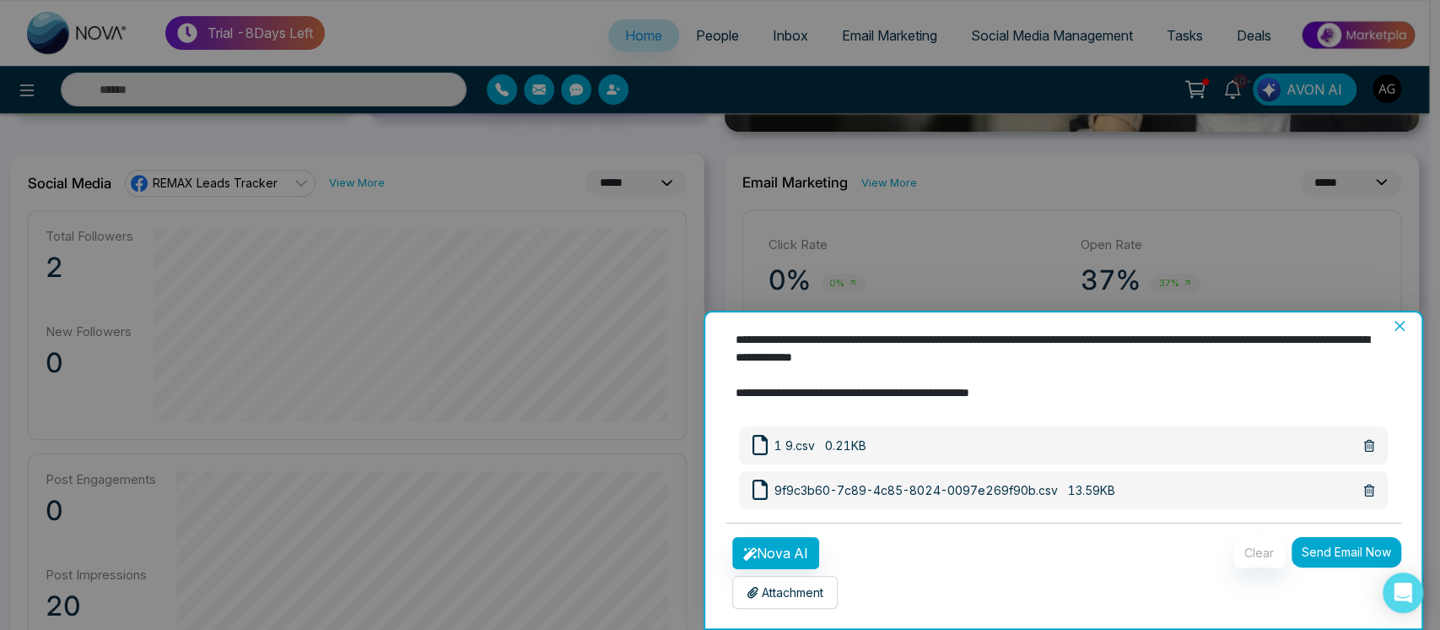
scroll to position [204, 0]
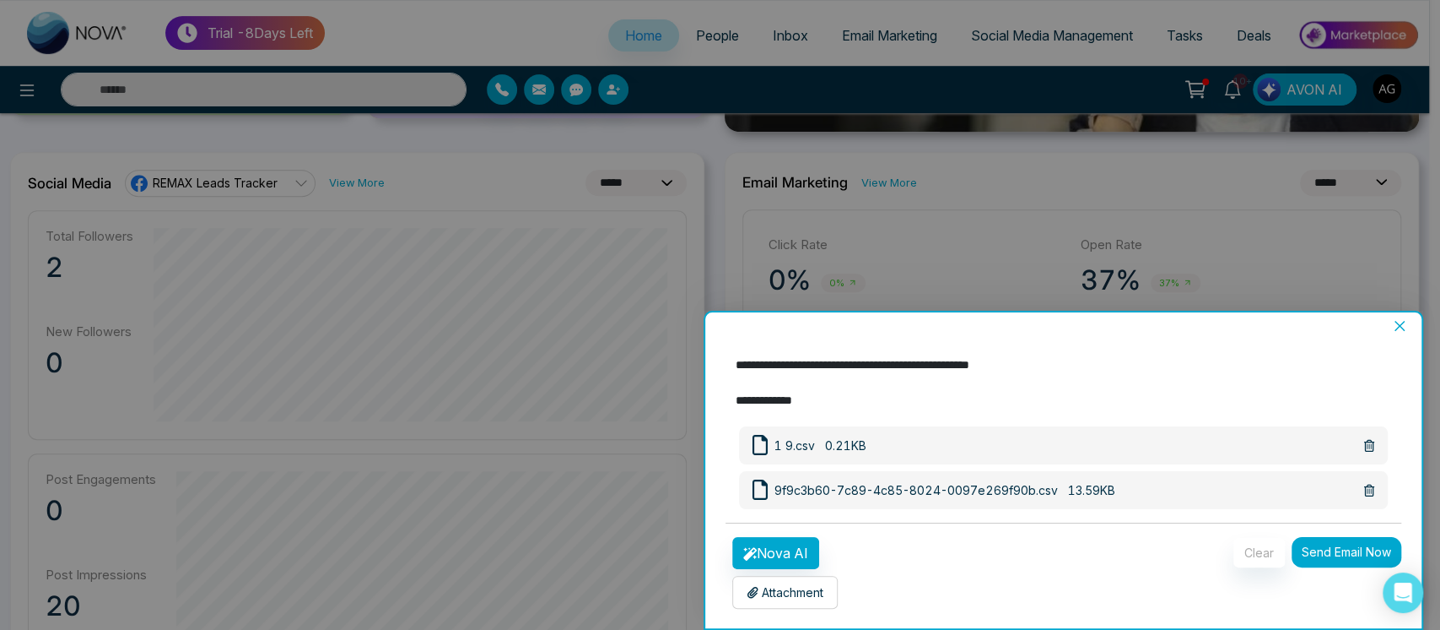
click at [1324, 551] on button "Send Email Now" at bounding box center [1347, 552] width 110 height 30
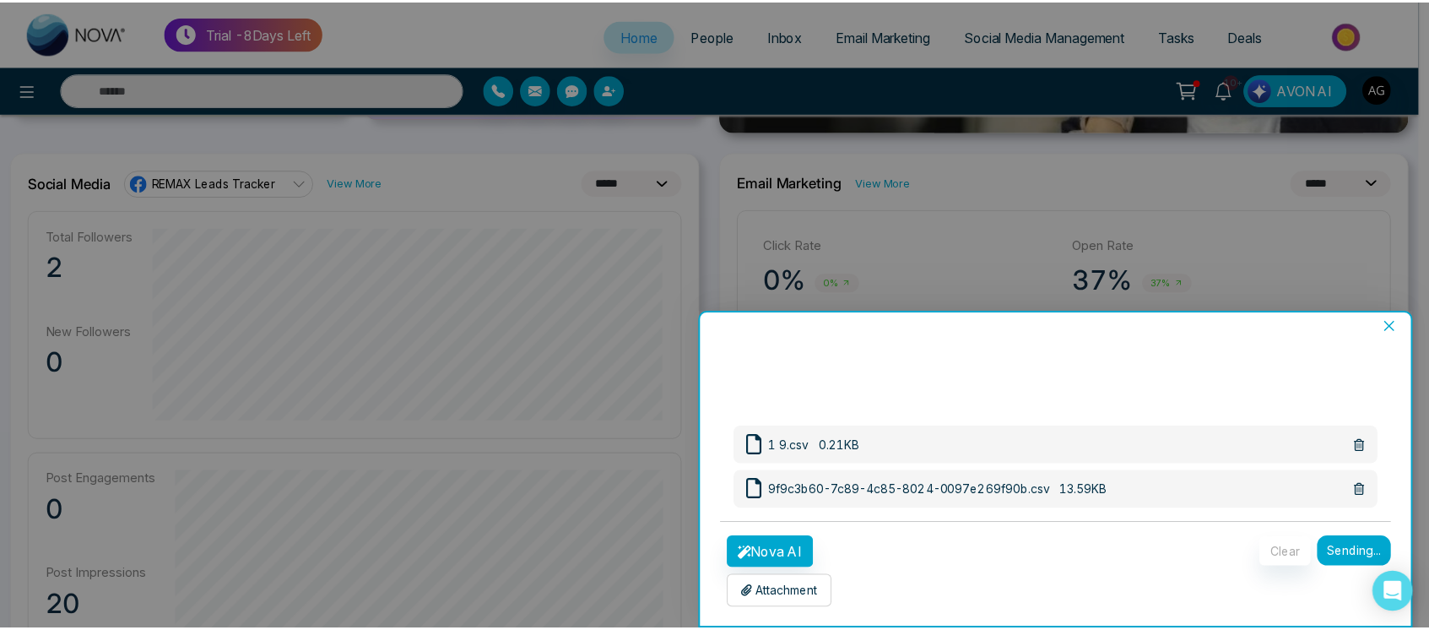
scroll to position [4, 0]
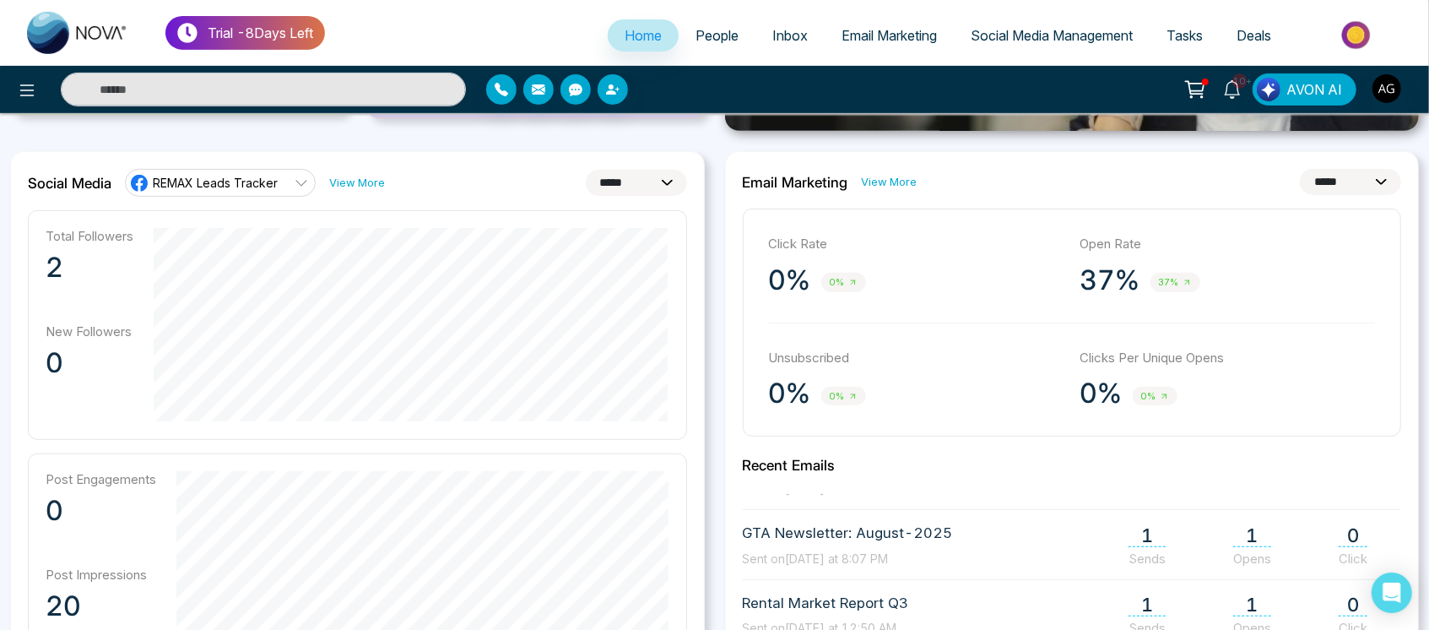
click at [714, 22] on link "People" at bounding box center [716, 35] width 77 height 32
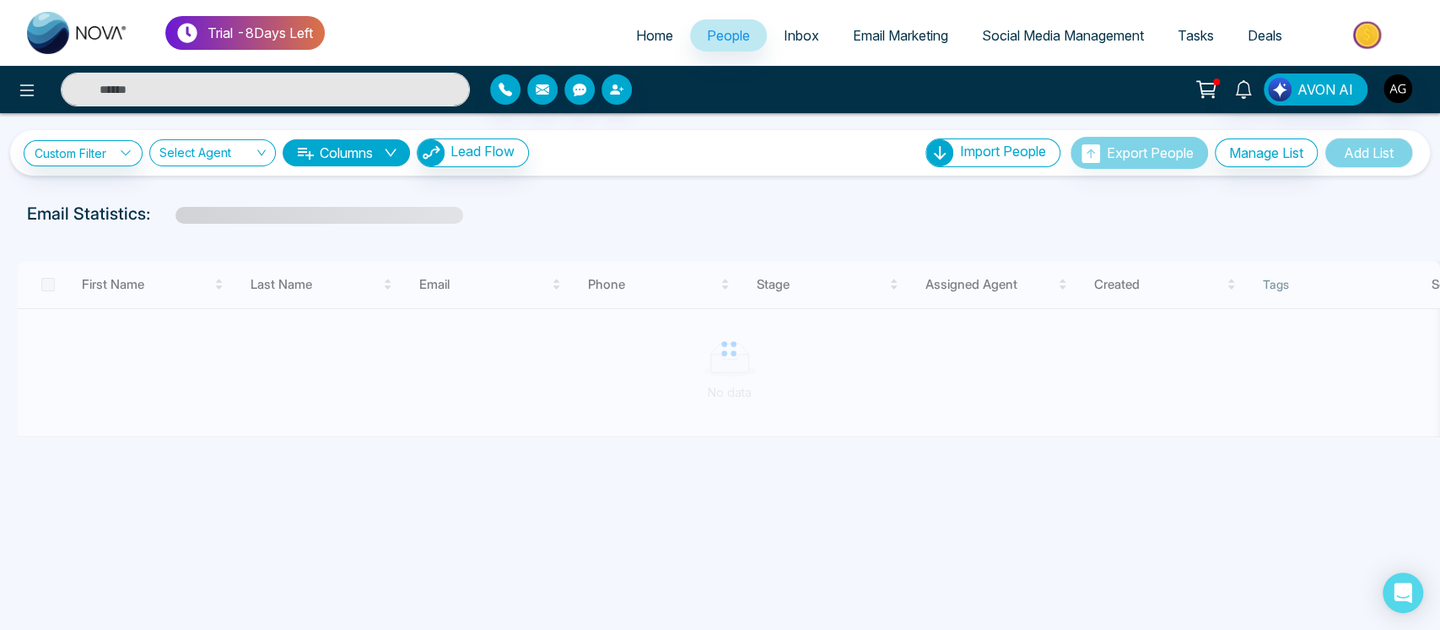
click at [640, 30] on span "Home" at bounding box center [654, 35] width 37 height 17
select select "*"
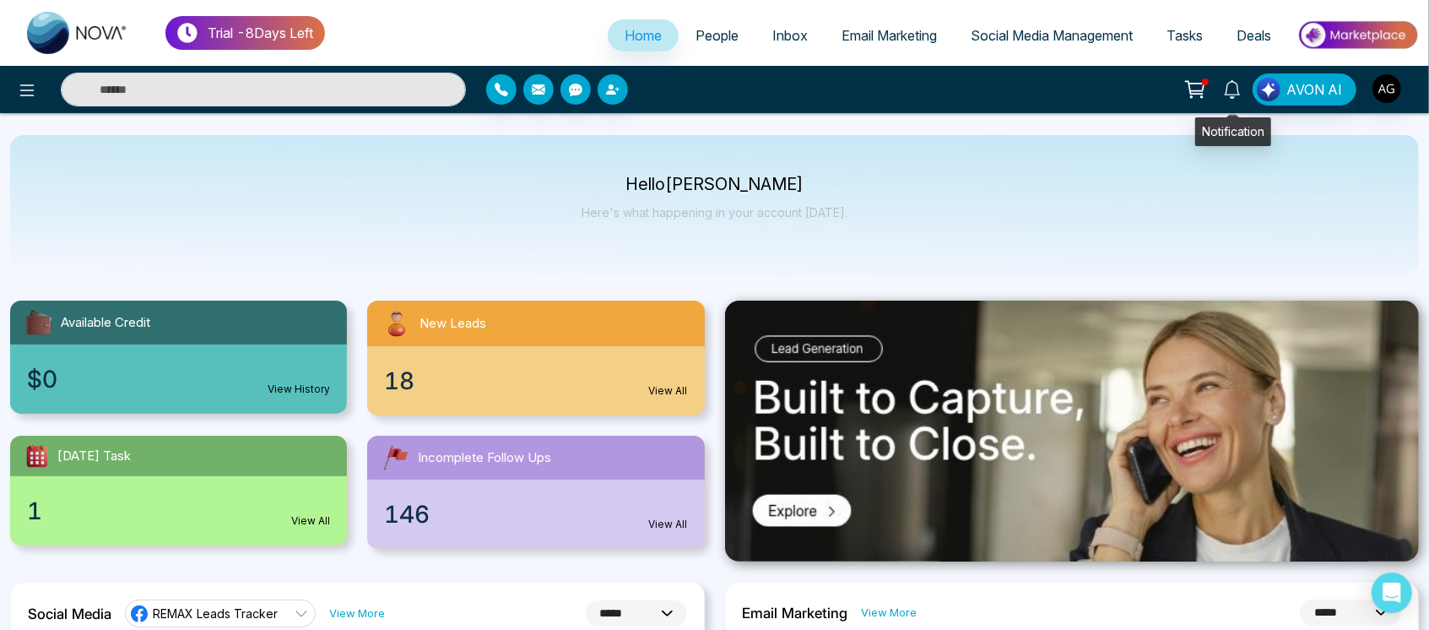
click at [1215, 77] on link at bounding box center [1232, 88] width 41 height 30
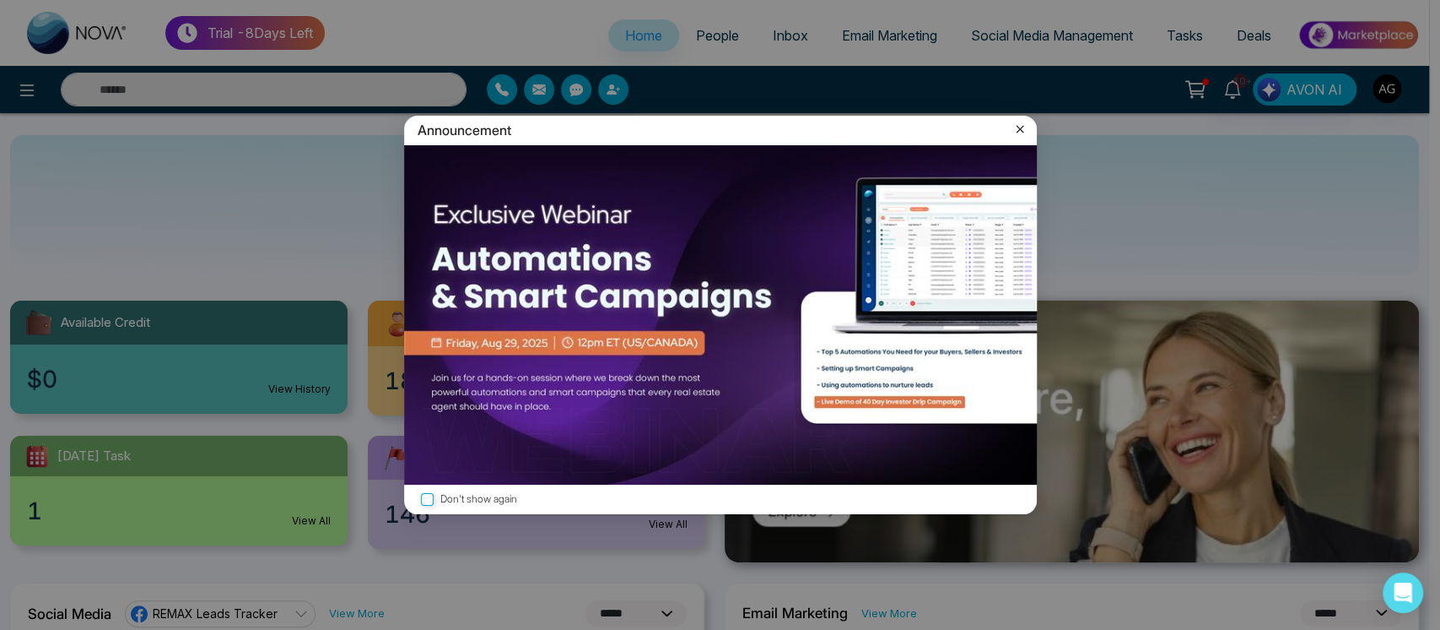
drag, startPoint x: 1020, startPoint y: 141, endPoint x: 1023, endPoint y: 130, distance: 11.3
click at [1020, 140] on div "Announcement" at bounding box center [720, 131] width 633 height 30
click at [1023, 127] on icon at bounding box center [1020, 129] width 17 height 17
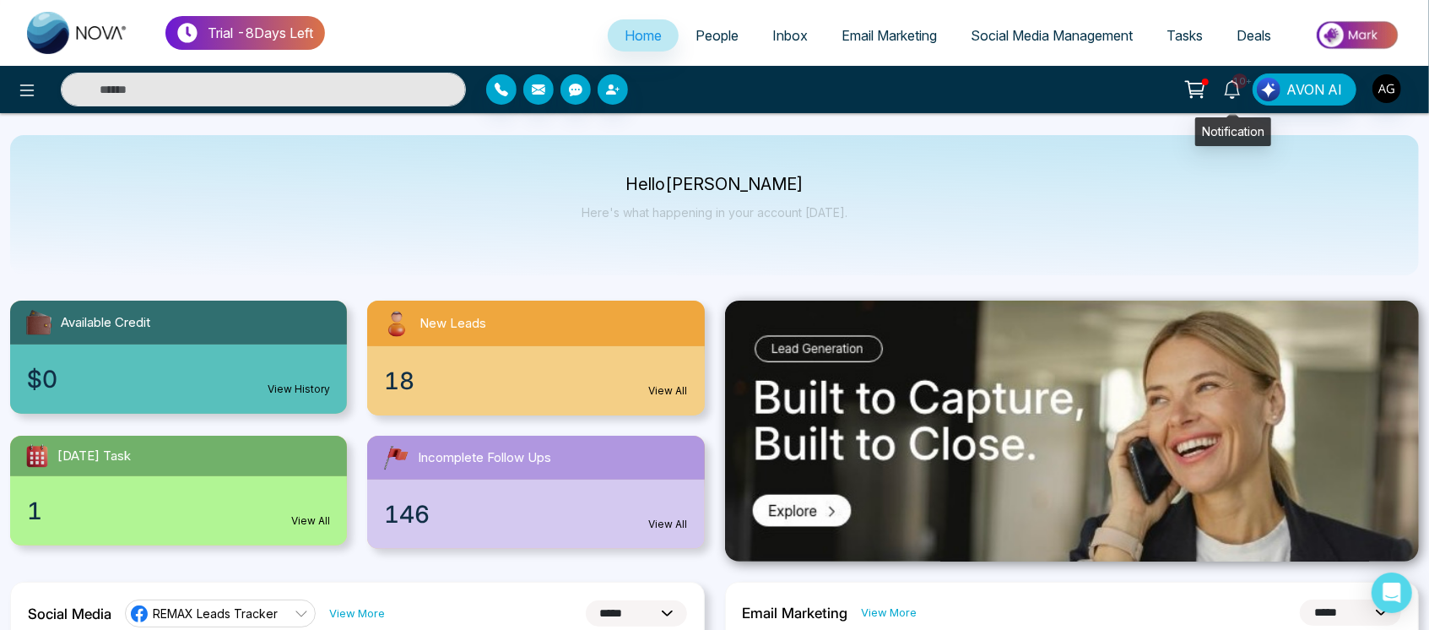
click at [1235, 93] on icon at bounding box center [1232, 89] width 19 height 19
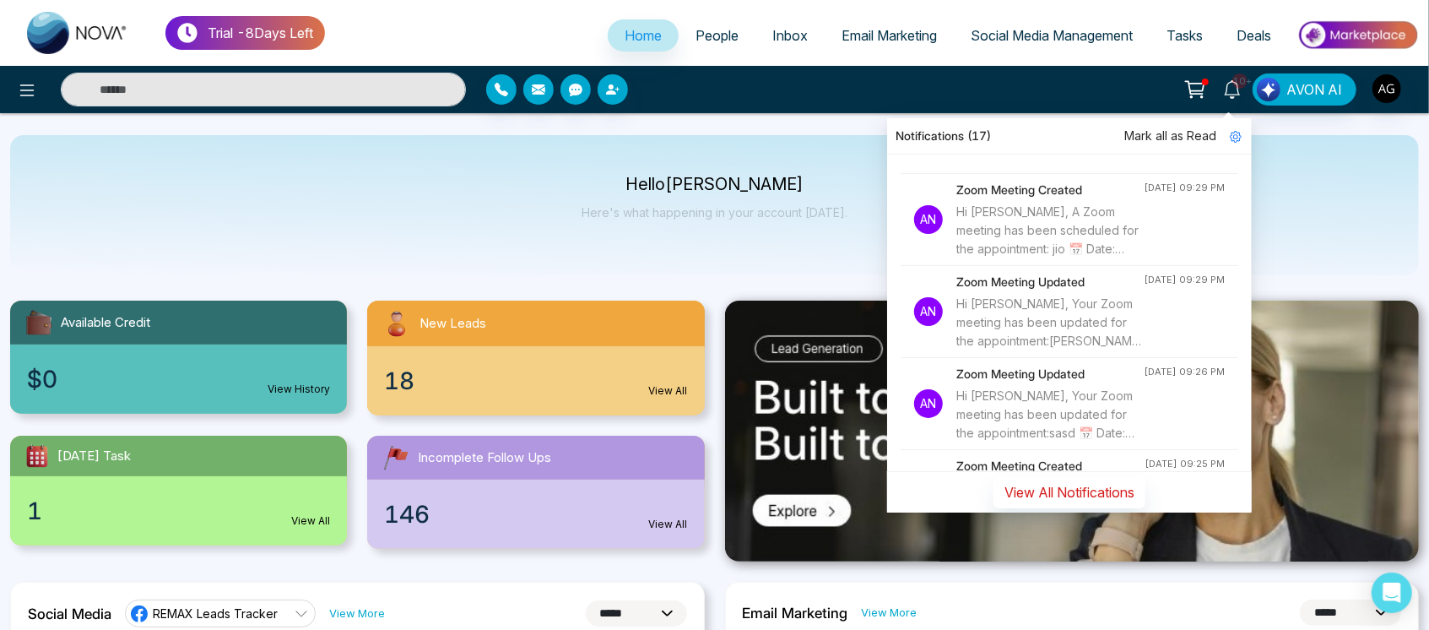
scroll to position [932, 0]
click at [1049, 505] on button "View All Notifications" at bounding box center [1069, 492] width 152 height 32
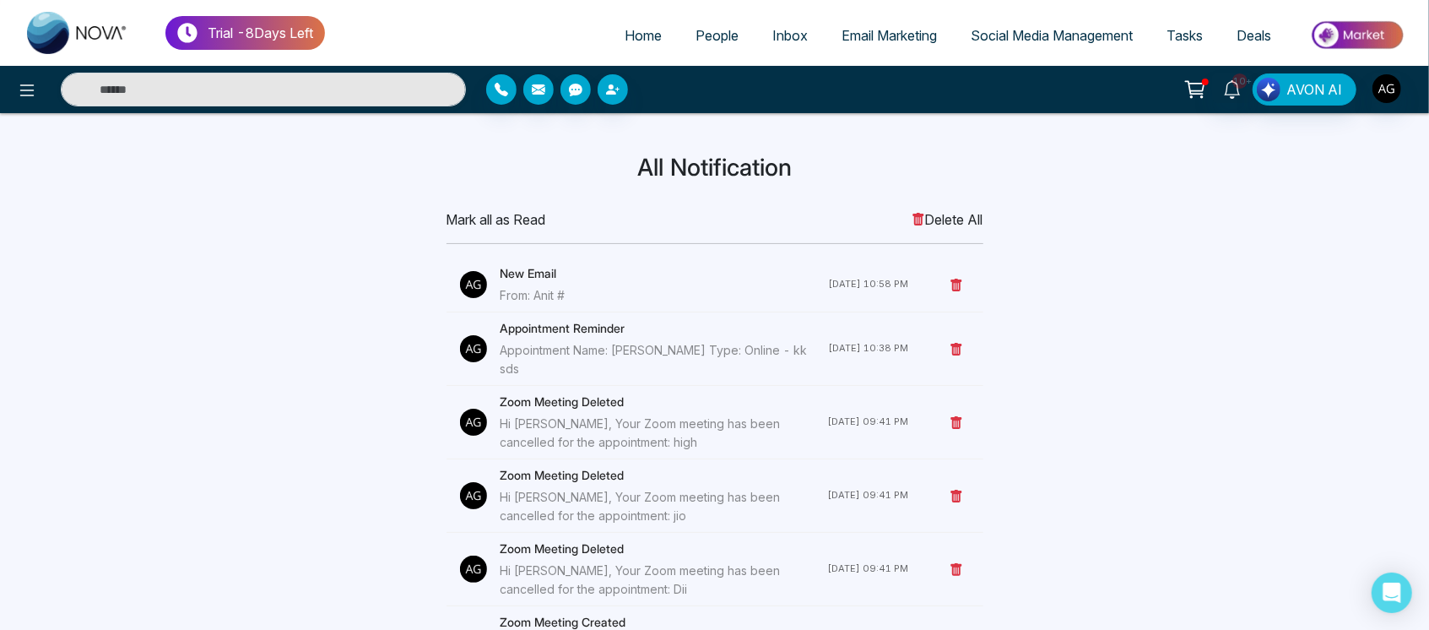
click at [521, 273] on h4 "New Email" at bounding box center [664, 273] width 328 height 19
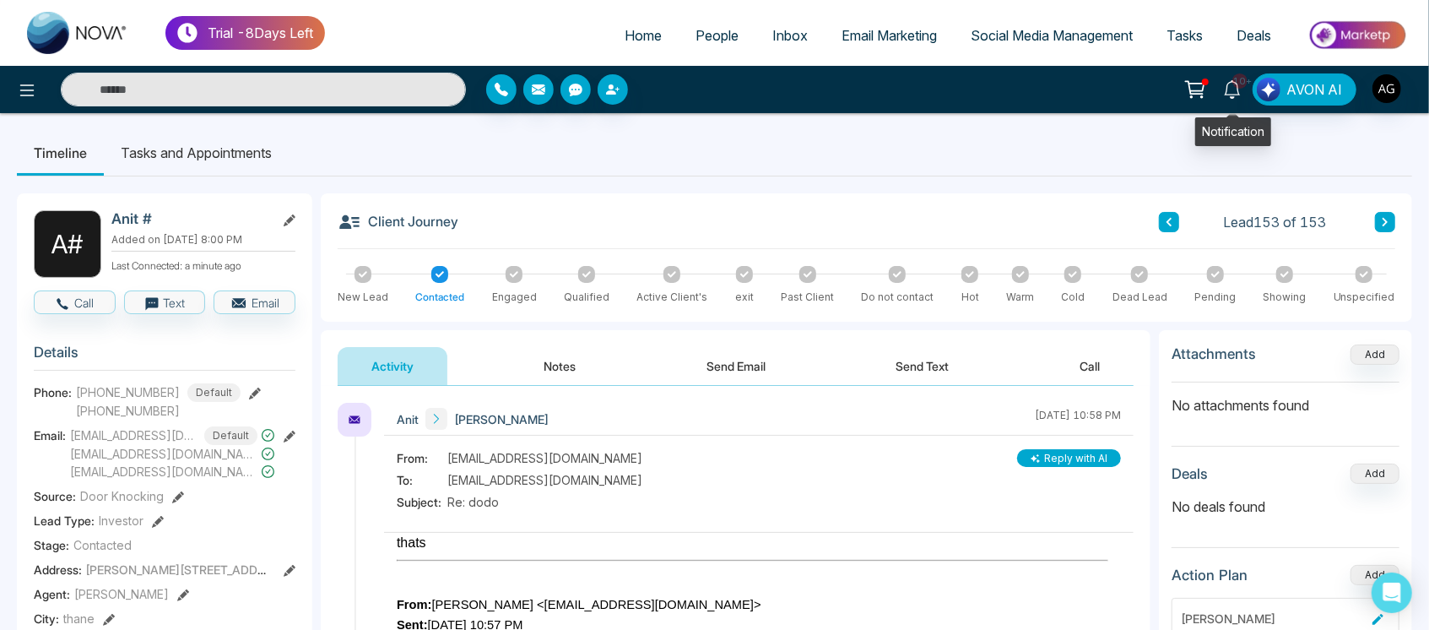
click at [1237, 88] on icon at bounding box center [1232, 89] width 19 height 19
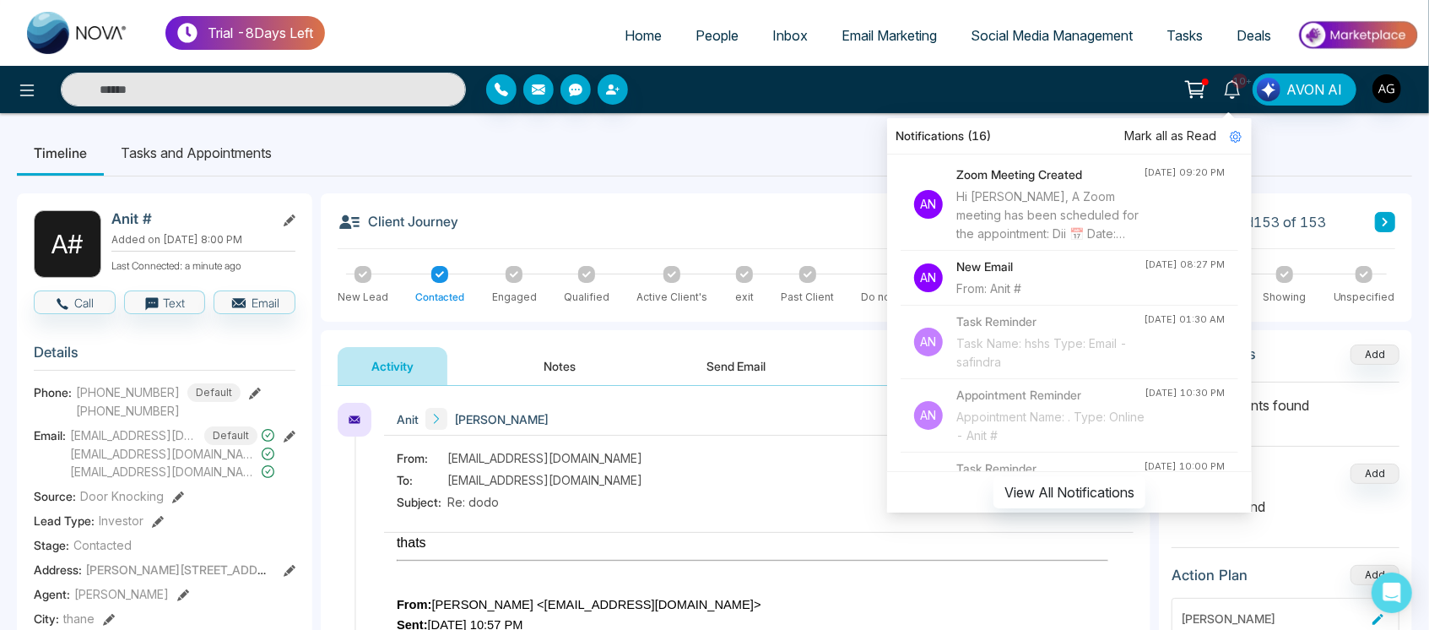
scroll to position [1316, 0]
click at [997, 260] on h4 "New Email" at bounding box center [1050, 261] width 188 height 19
click at [1010, 274] on div "From: Anit #" at bounding box center [1050, 283] width 188 height 19
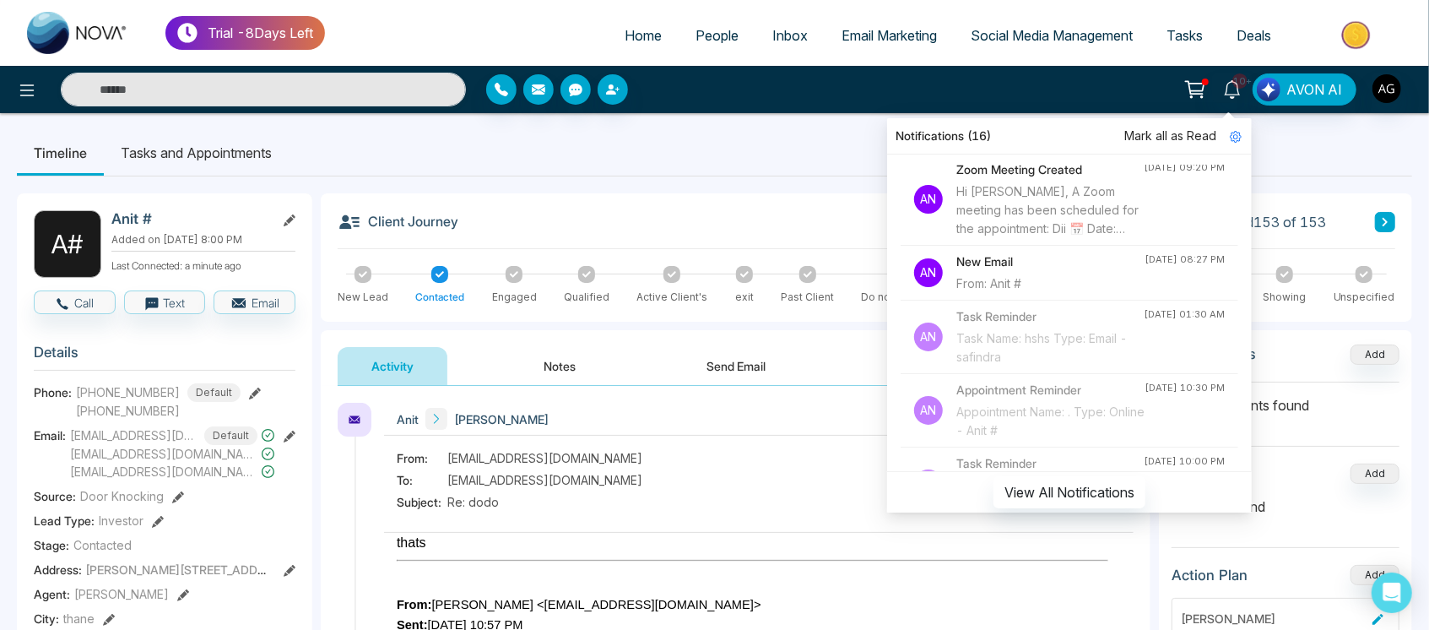
click at [1002, 252] on h4 "New Email" at bounding box center [1050, 261] width 188 height 19
click at [1107, 489] on button "View All Notifications" at bounding box center [1069, 492] width 152 height 32
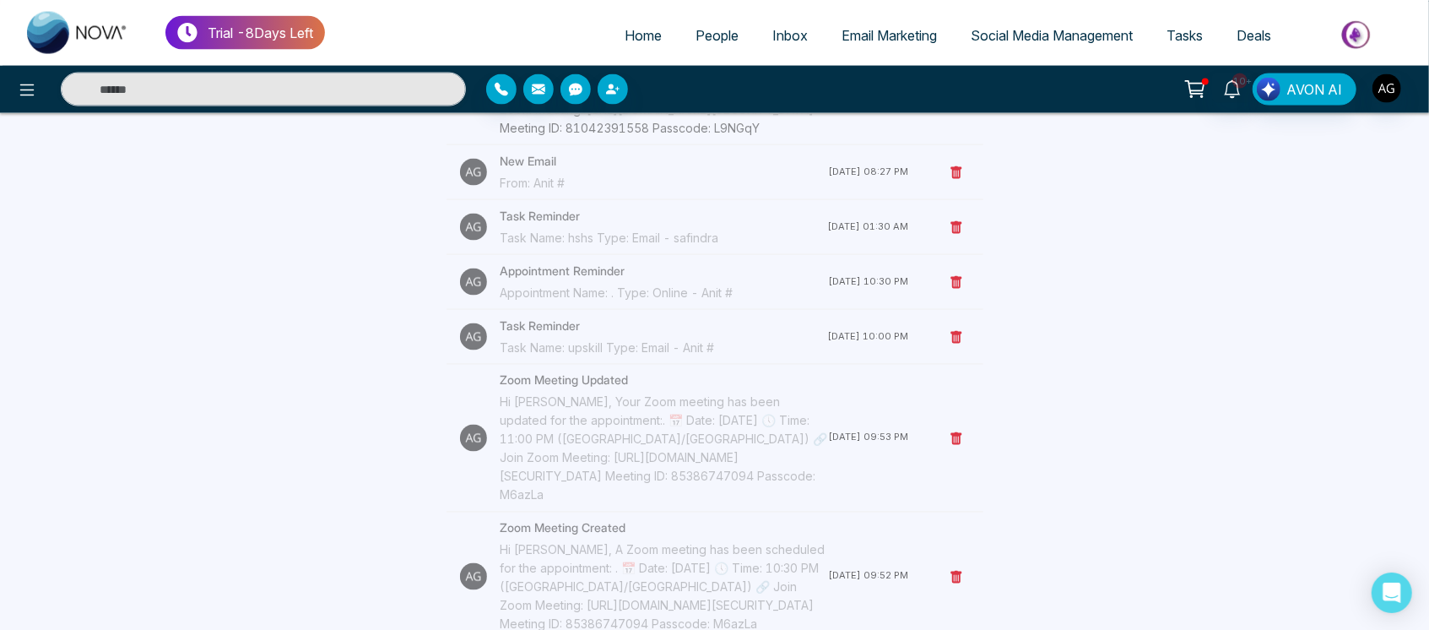
scroll to position [1797, 0]
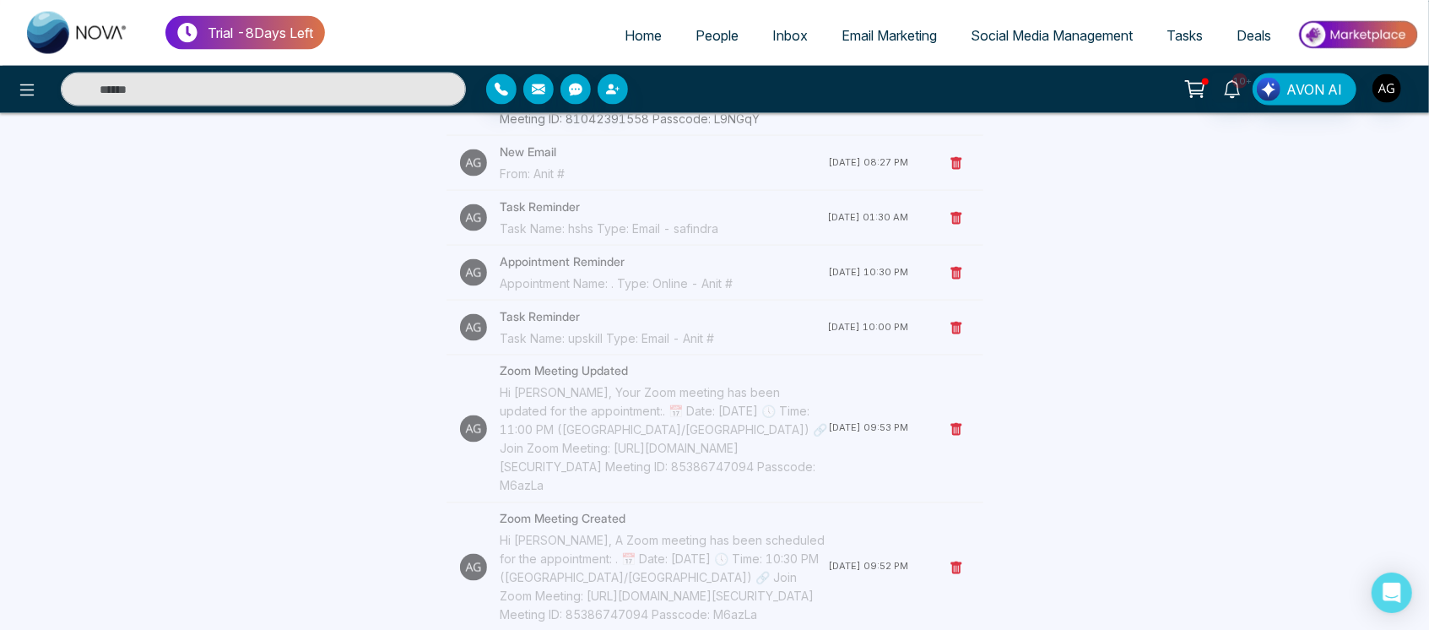
click at [536, 161] on h4 "New Email" at bounding box center [664, 152] width 328 height 19
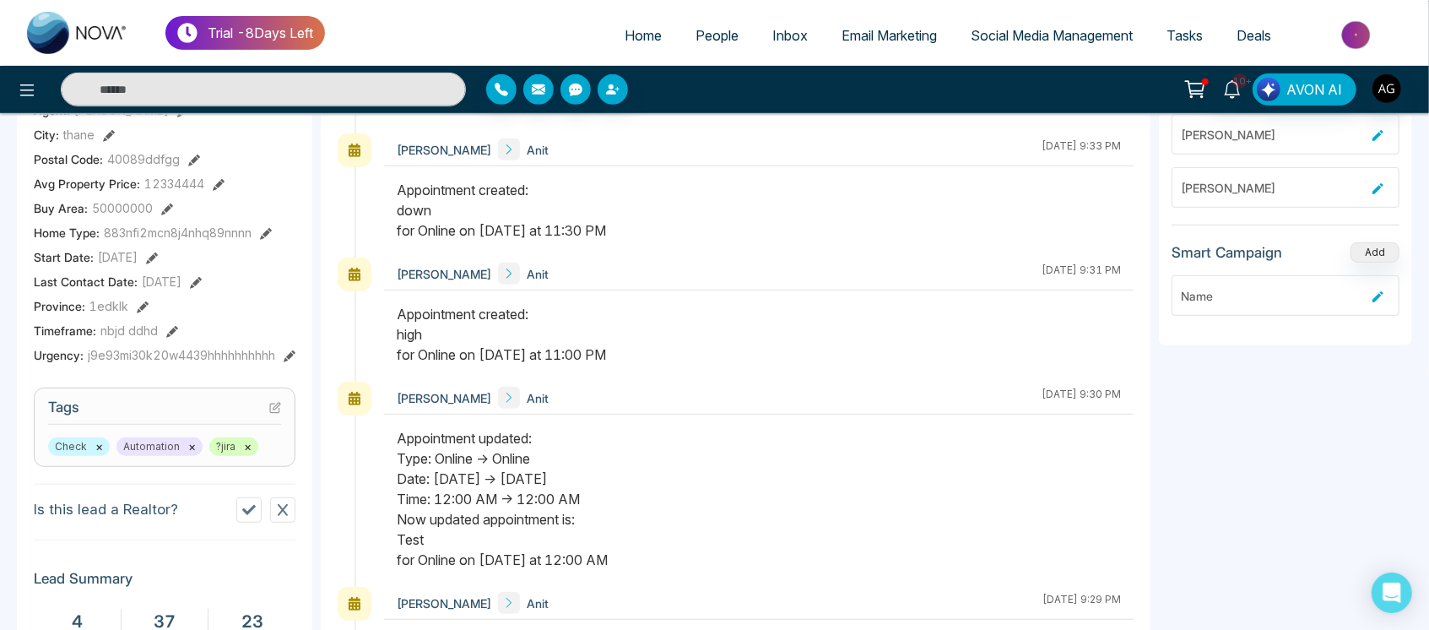
scroll to position [997, 0]
click at [622, 46] on link "Home" at bounding box center [643, 35] width 71 height 32
select select "*"
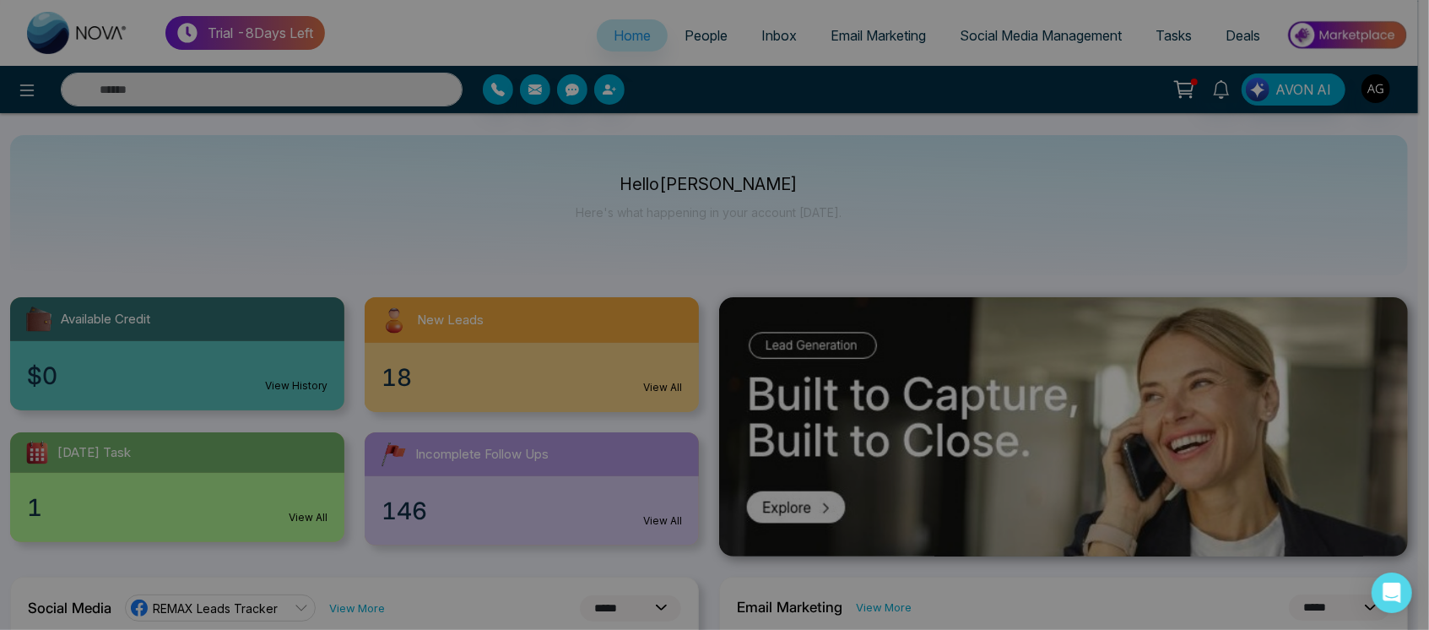
scroll to position [7, 0]
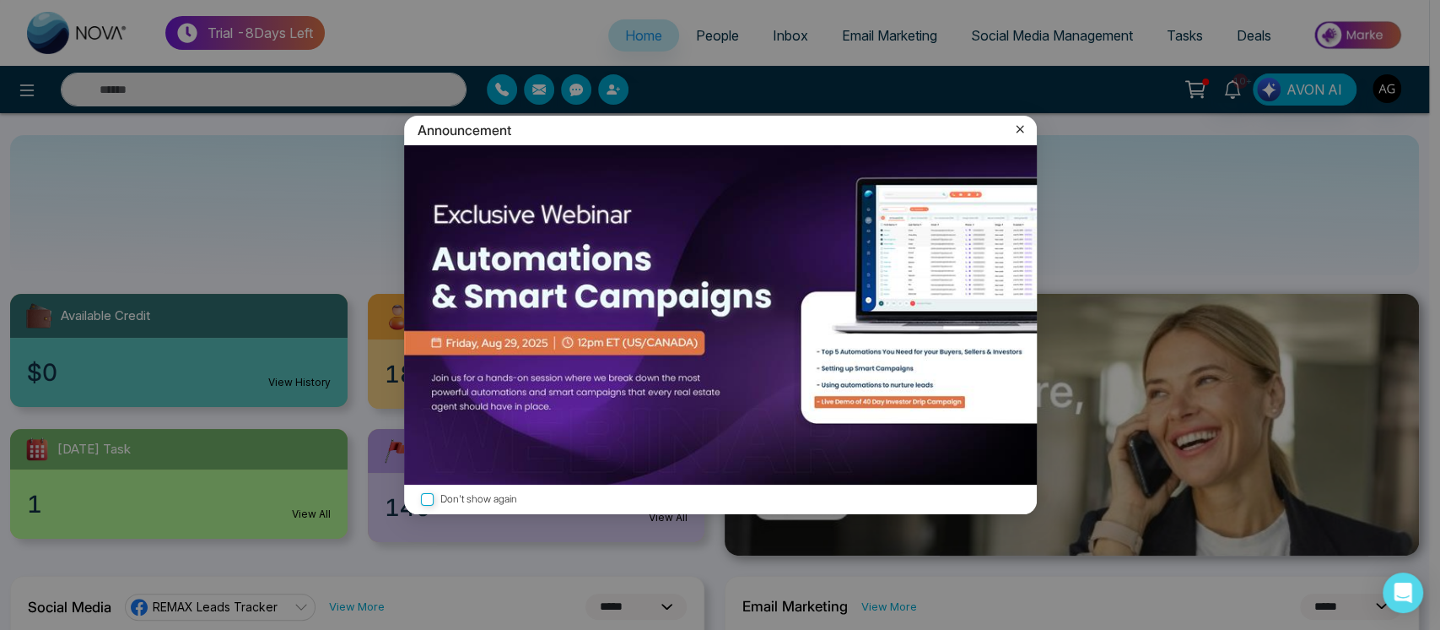
click at [1019, 125] on icon at bounding box center [1020, 129] width 17 height 17
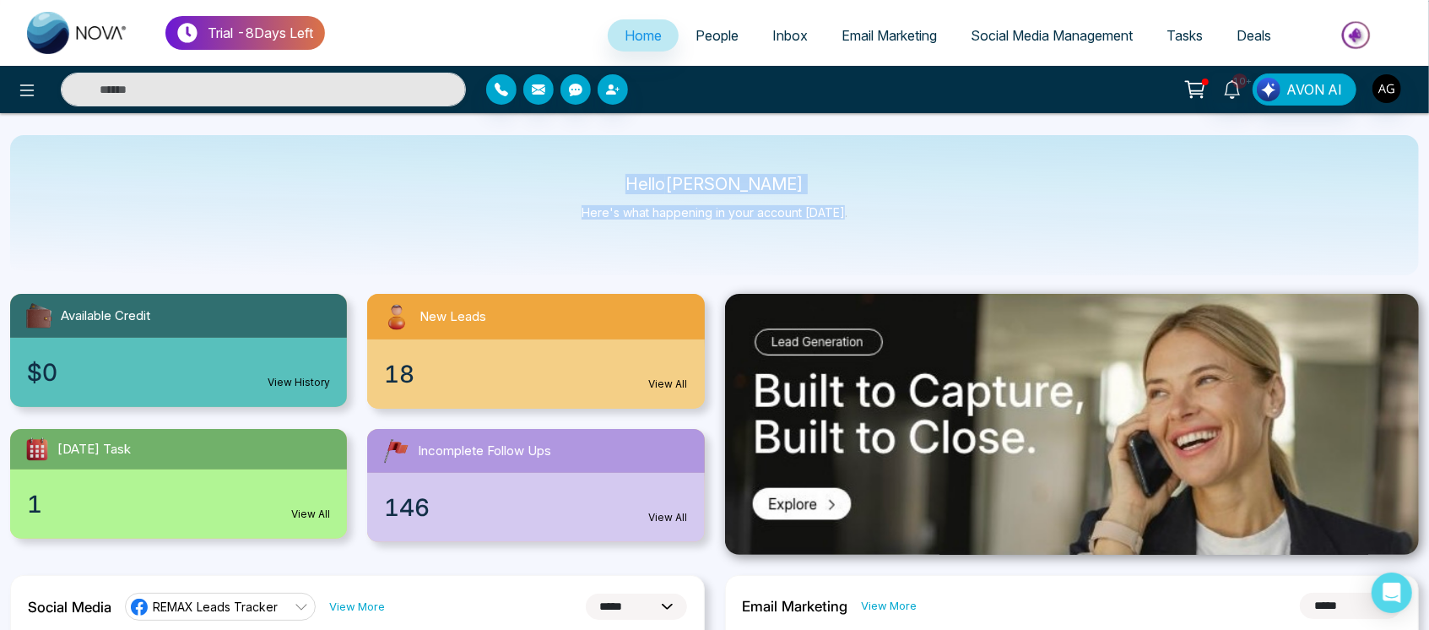
drag, startPoint x: 646, startPoint y: 186, endPoint x: 873, endPoint y: 241, distance: 232.9
click at [873, 241] on div "Hello [PERSON_NAME] Here's what happening in your account [DATE]." at bounding box center [714, 205] width 1408 height 140
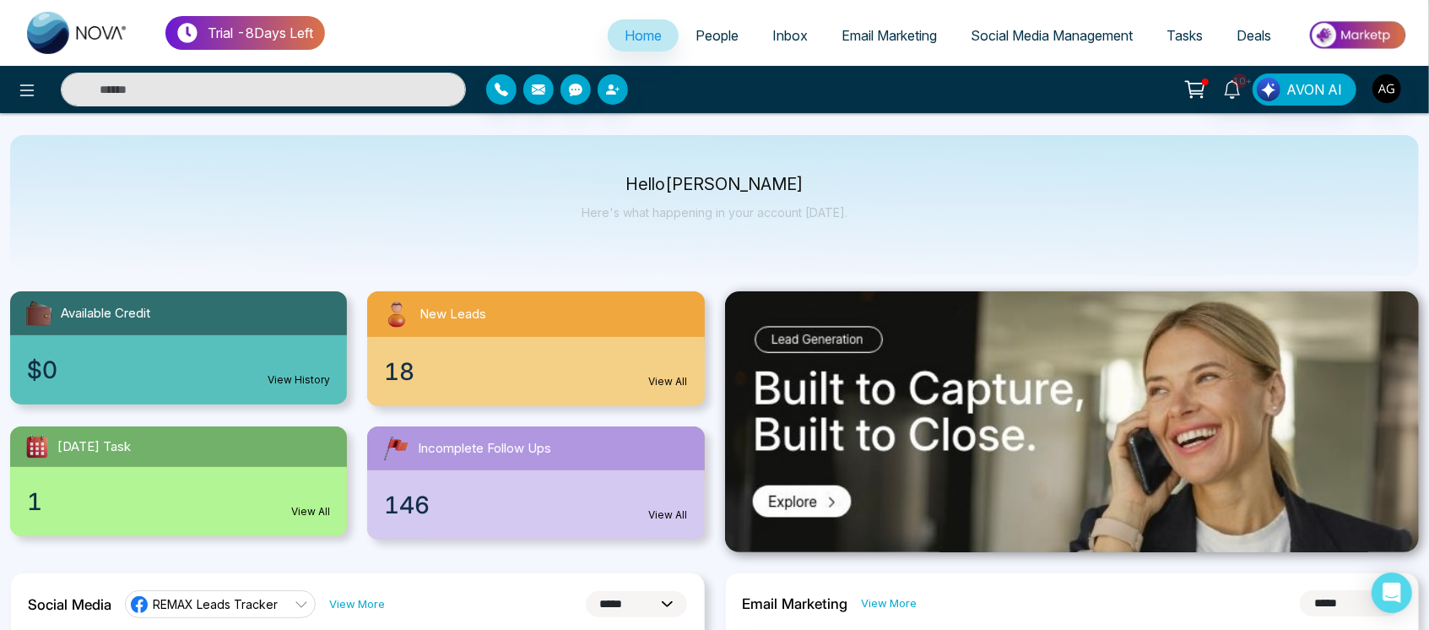
scroll to position [0, 0]
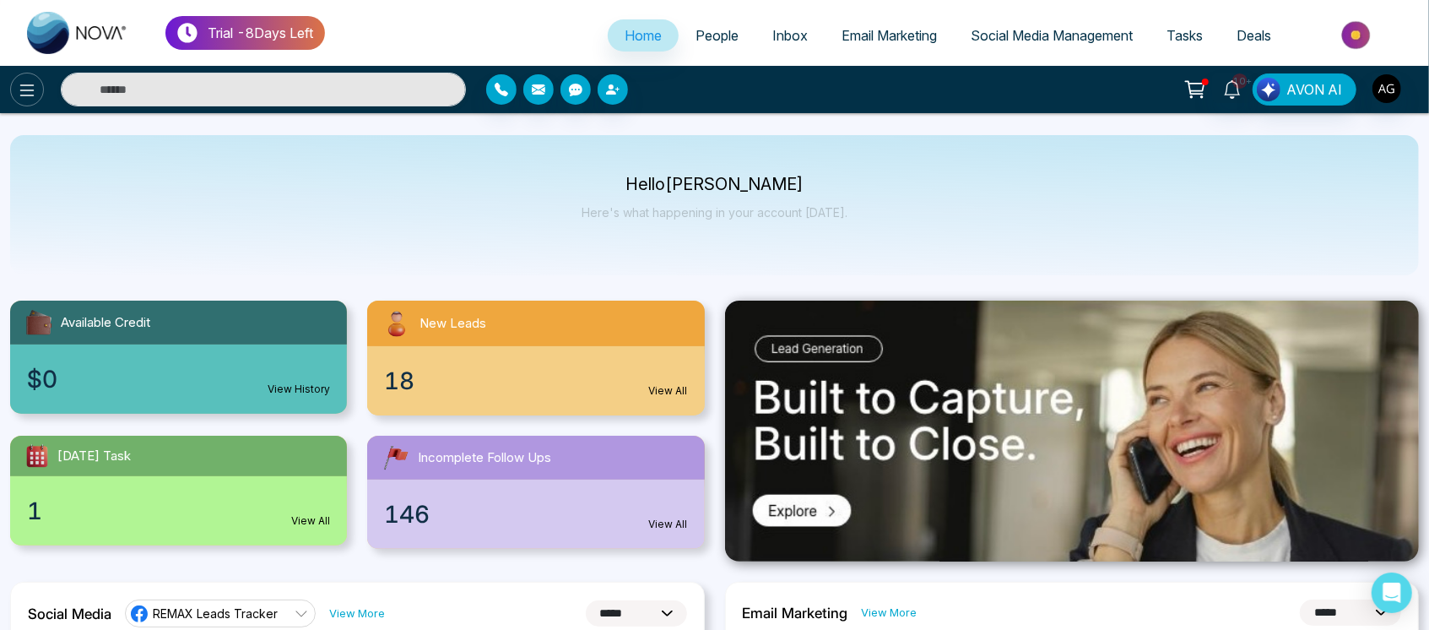
click at [26, 73] on button at bounding box center [27, 90] width 34 height 34
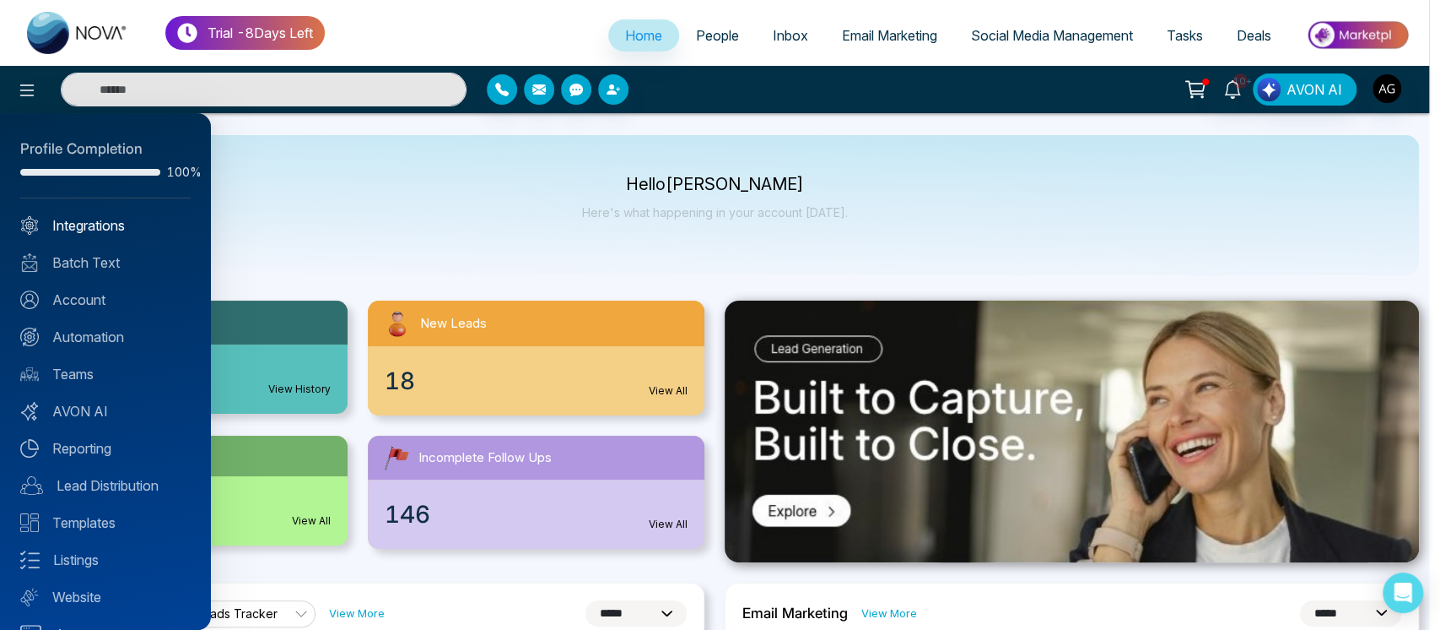
click at [127, 226] on link "Integrations" at bounding box center [105, 225] width 170 height 20
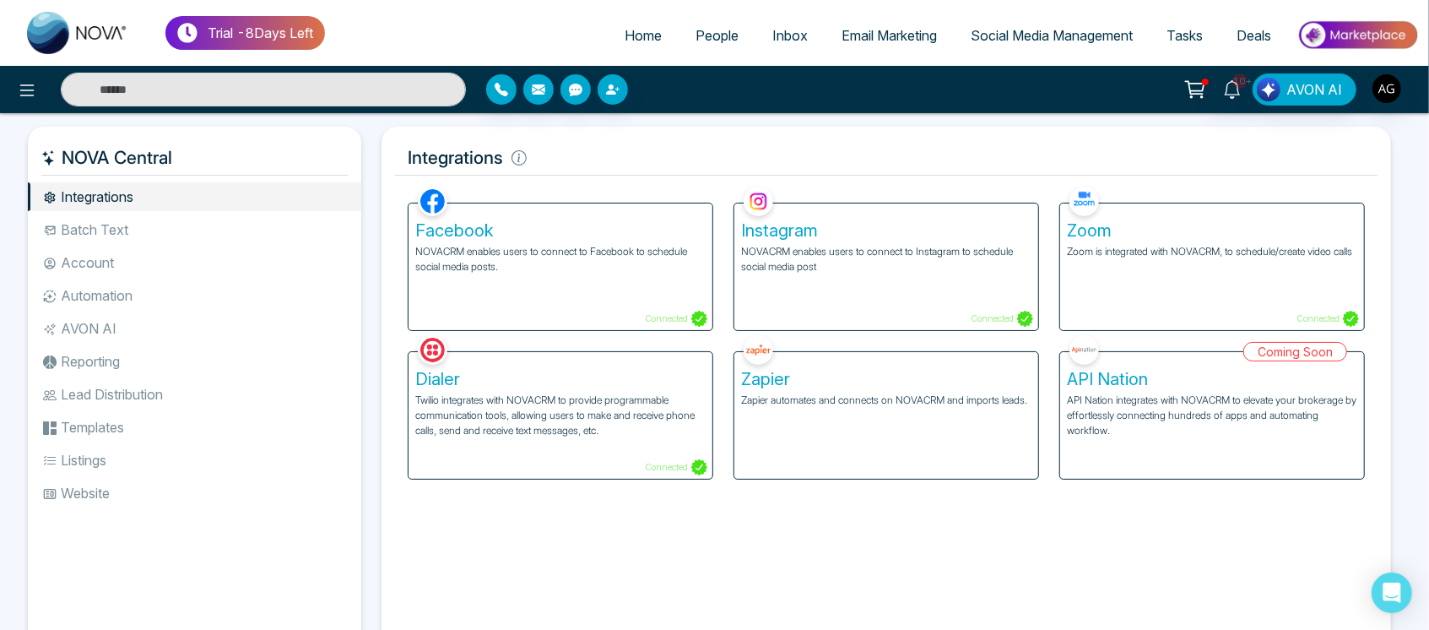
click at [154, 304] on li "Automation" at bounding box center [194, 295] width 333 height 29
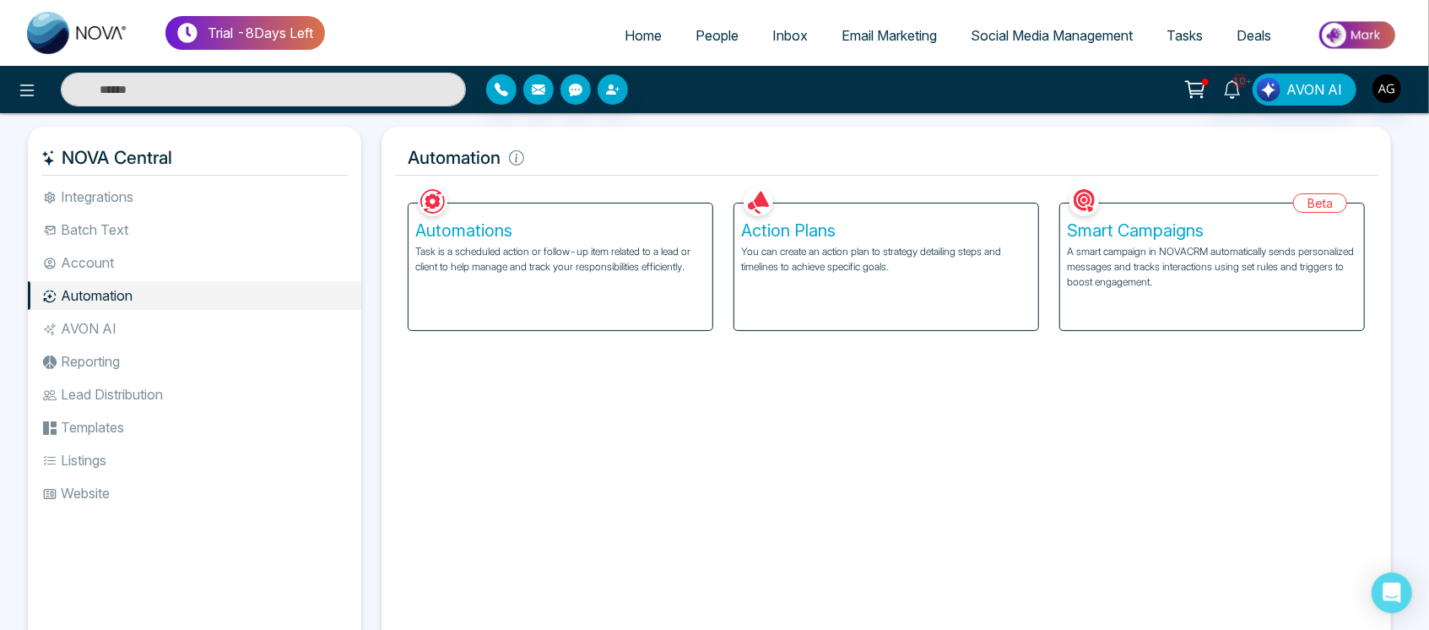
click at [191, 255] on li "Account" at bounding box center [194, 262] width 333 height 29
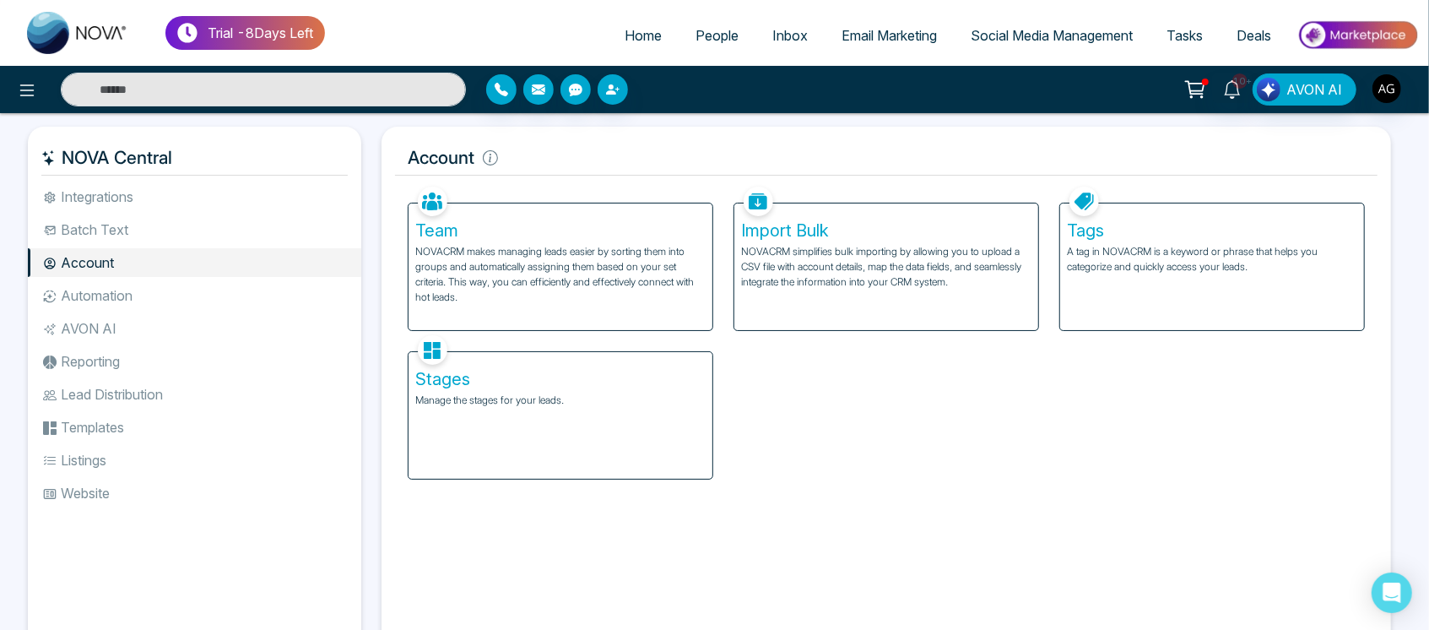
click at [567, 37] on ul "Home People Inbox Email Marketing Social Media Management Tasks Deals" at bounding box center [872, 37] width 1094 height 46
